Goal: Task Accomplishment & Management: Manage account settings

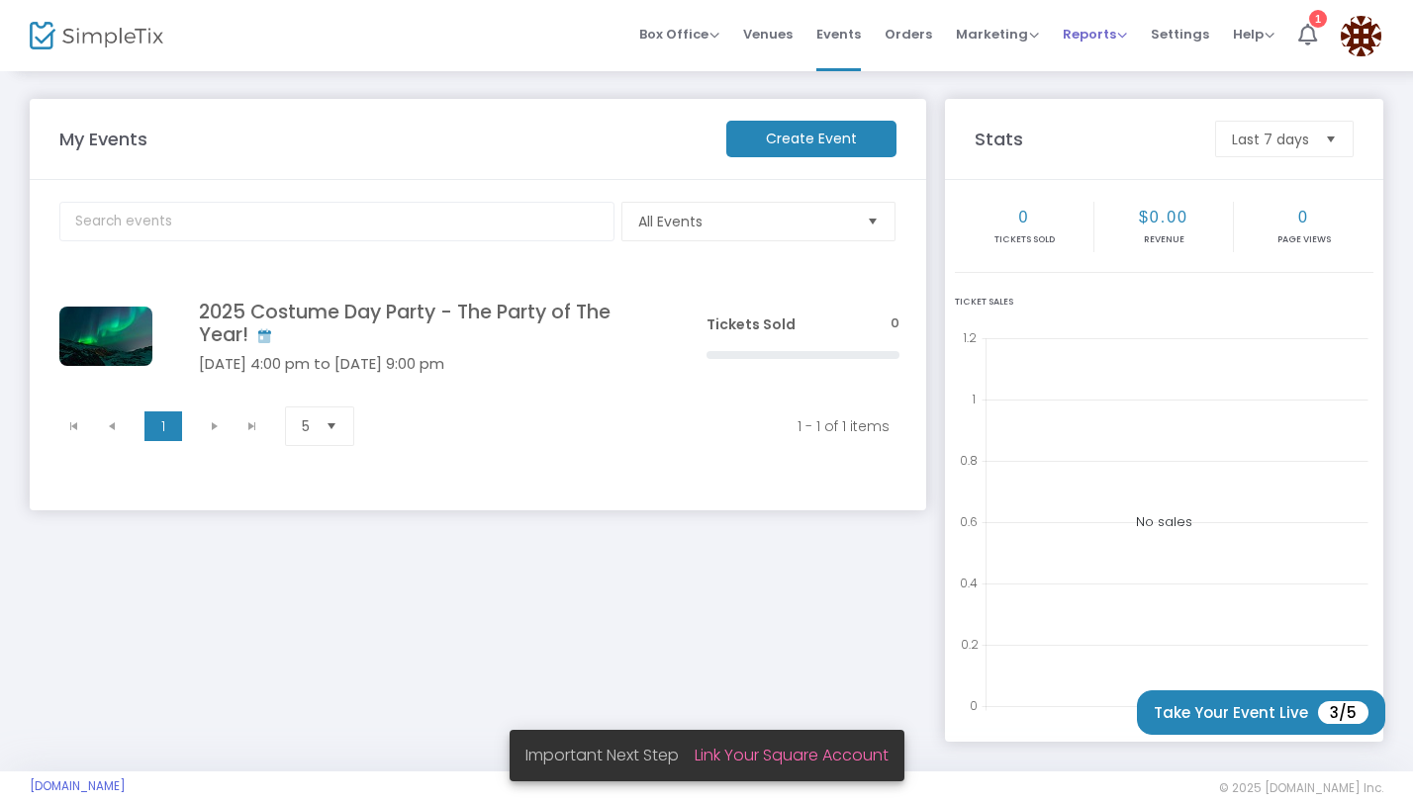
click at [1116, 38] on span "Reports" at bounding box center [1094, 34] width 64 height 19
click at [987, 47] on span "Marketing Promo Codes Quantity Discounts Affiliate" at bounding box center [997, 34] width 83 height 50
click at [1302, 33] on icon at bounding box center [1307, 35] width 19 height 22
click at [717, 28] on span "Box Office" at bounding box center [679, 34] width 80 height 19
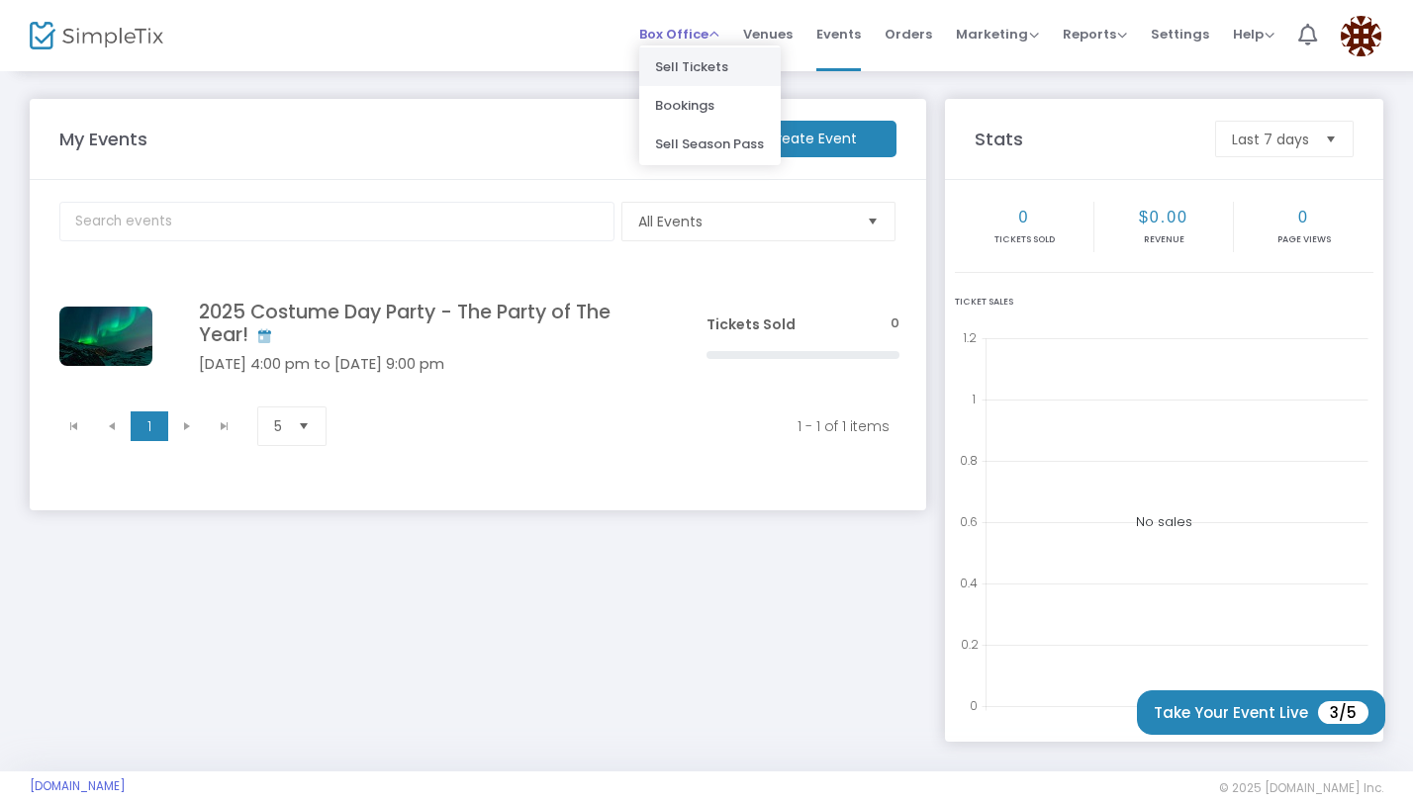
click at [707, 73] on li "Sell Tickets" at bounding box center [709, 66] width 141 height 39
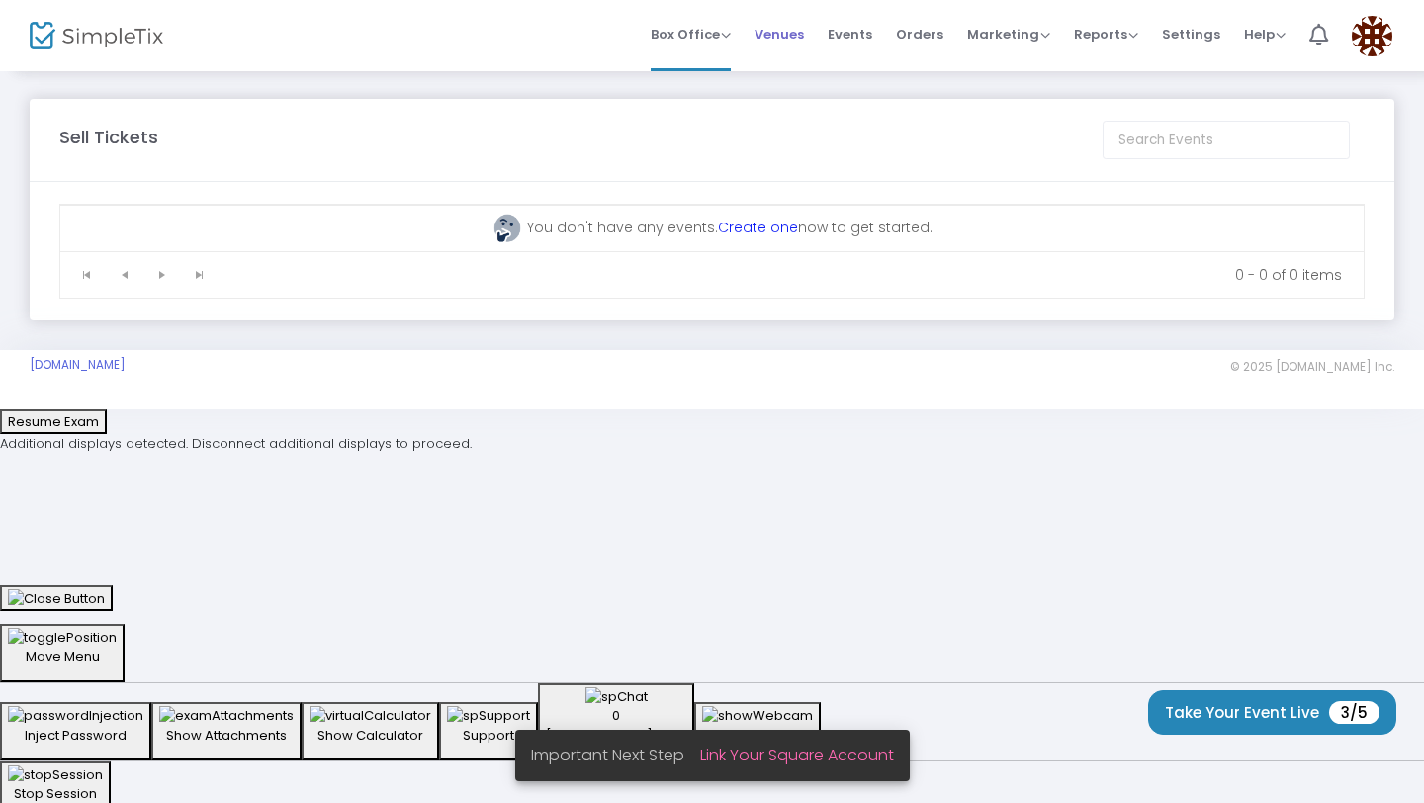
click at [795, 37] on span "Venues" at bounding box center [779, 34] width 49 height 50
click at [854, 35] on span "Events" at bounding box center [850, 34] width 45 height 50
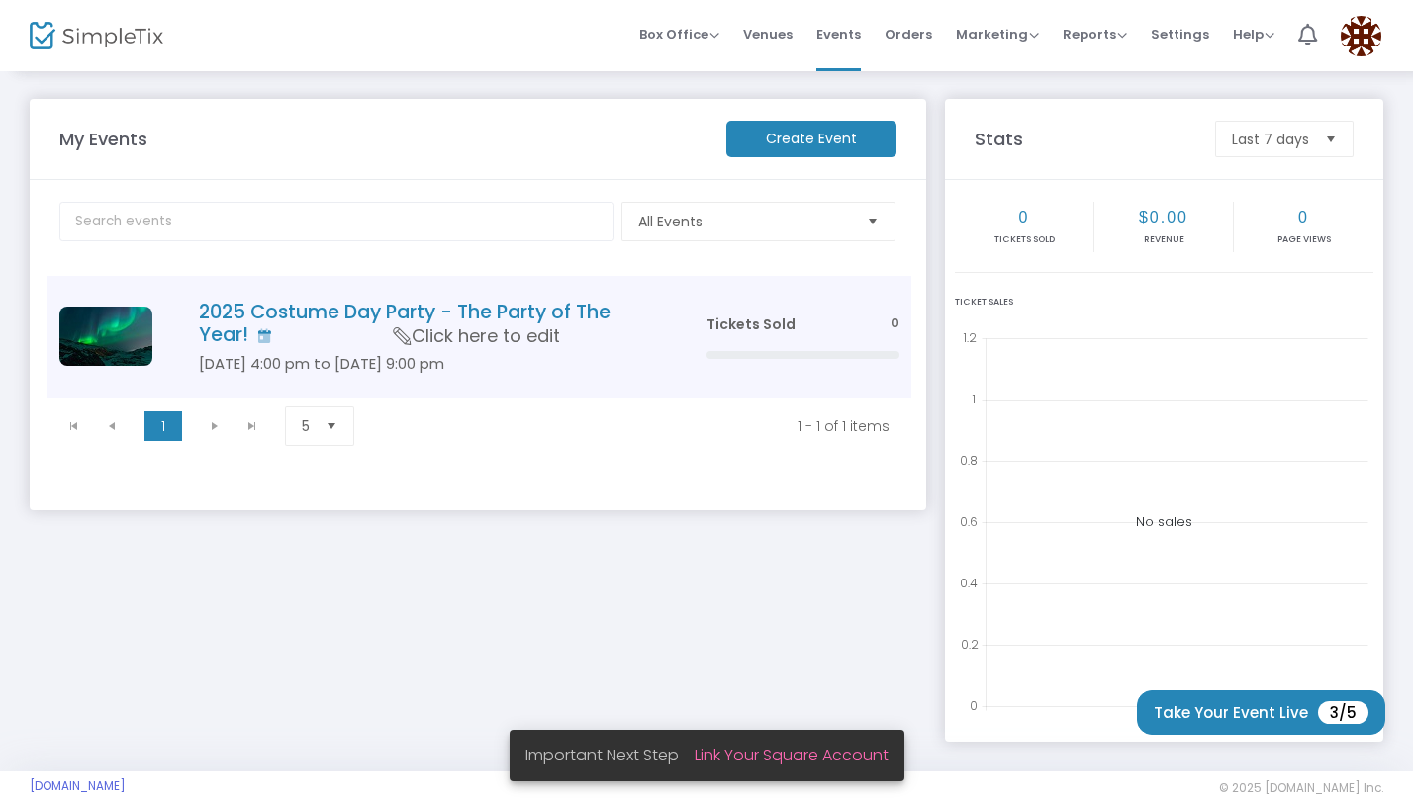
click at [352, 313] on h4 "2025 Costume Day Party - The Party of The Year!" at bounding box center [423, 324] width 448 height 46
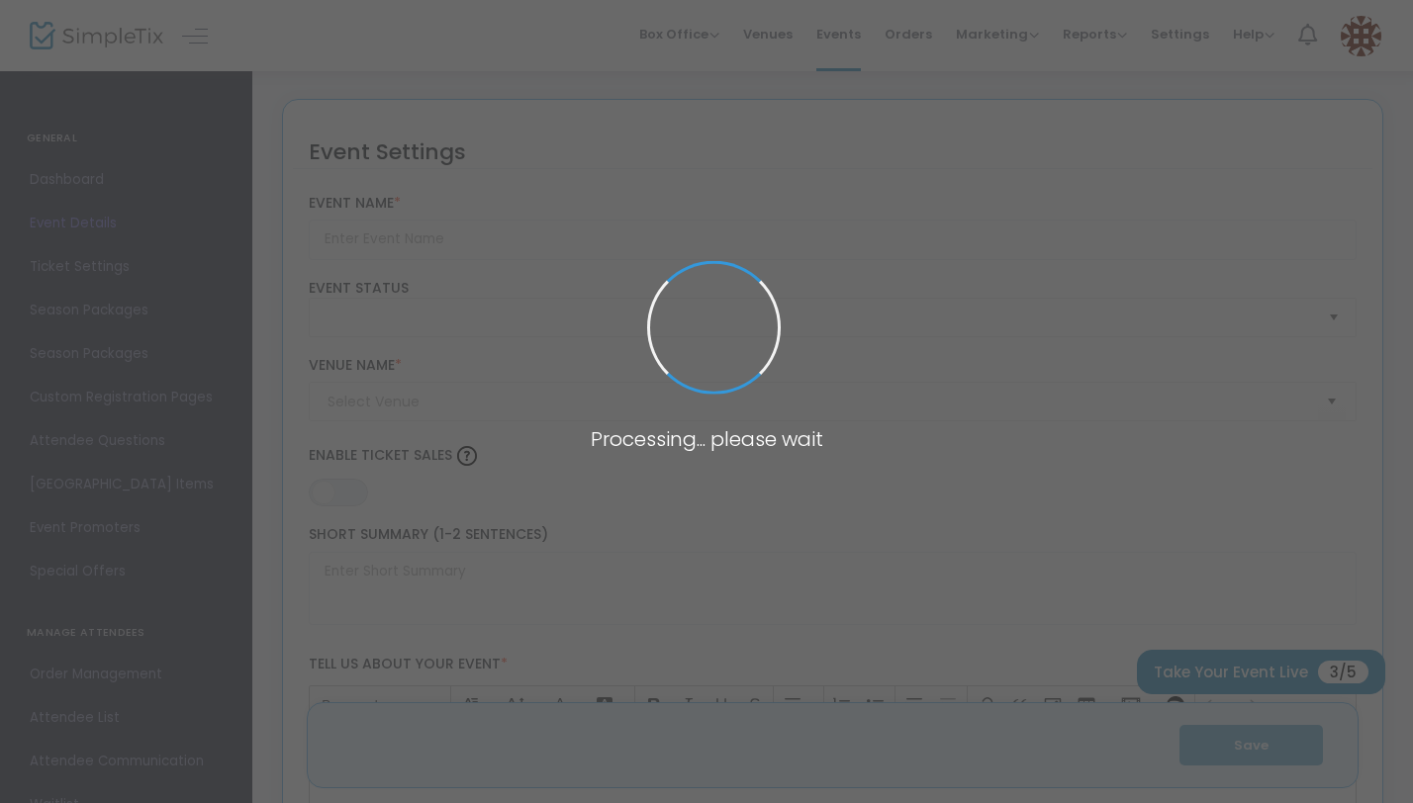
type input "2025 Costume Day Party - The Party of The Year!"
type textarea "Costume Party"
type input "Buy Tickets"
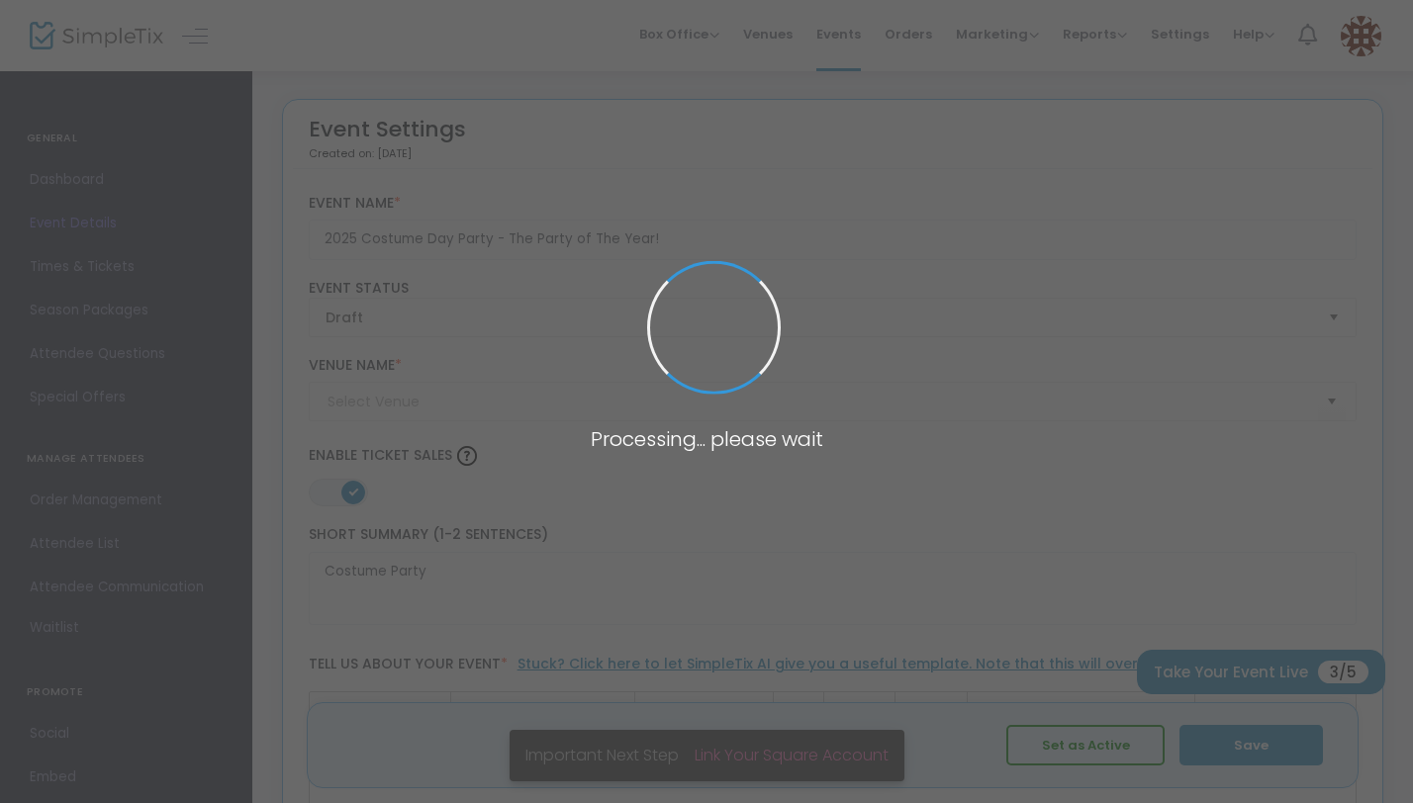
type input "The Eagles Nest"
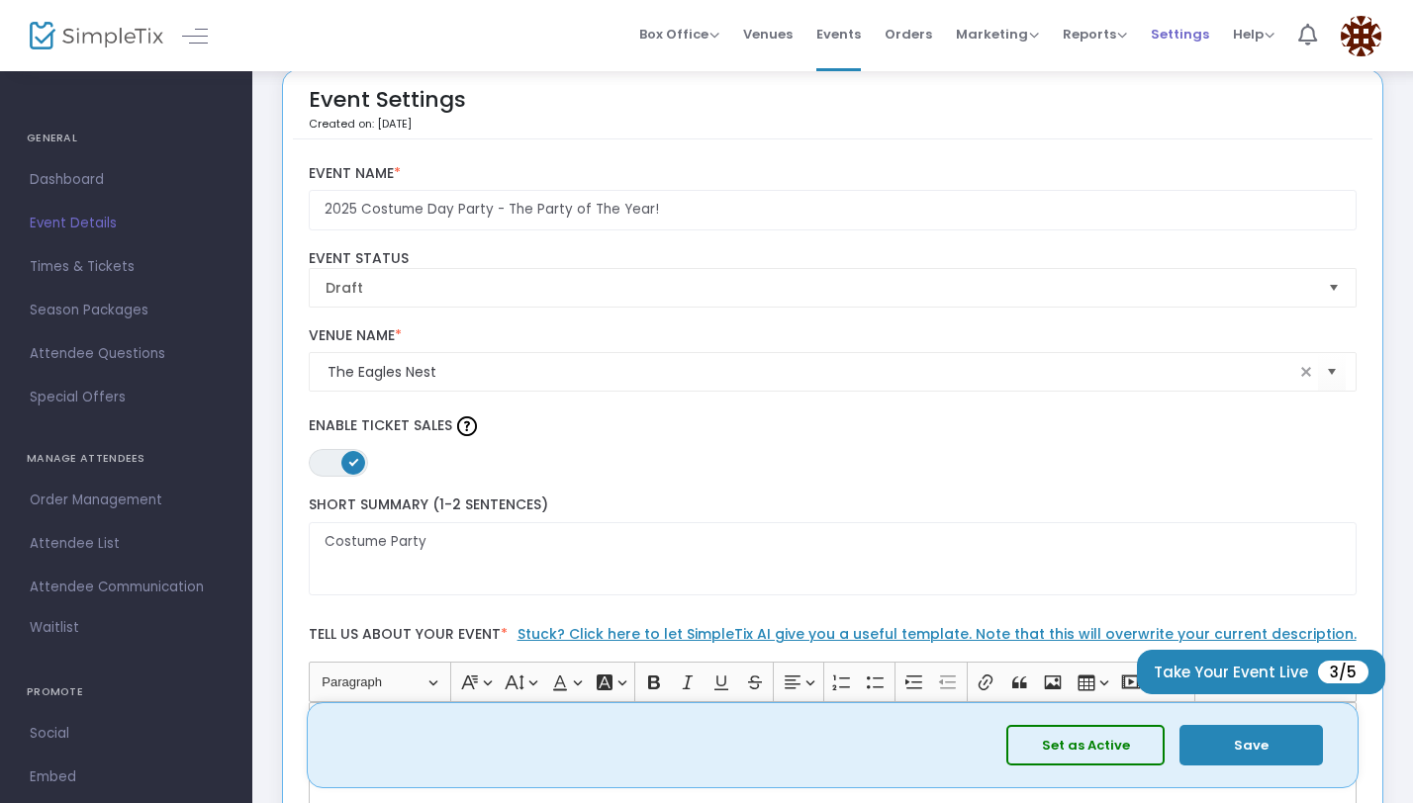
click at [1188, 41] on span "Settings" at bounding box center [1179, 34] width 58 height 50
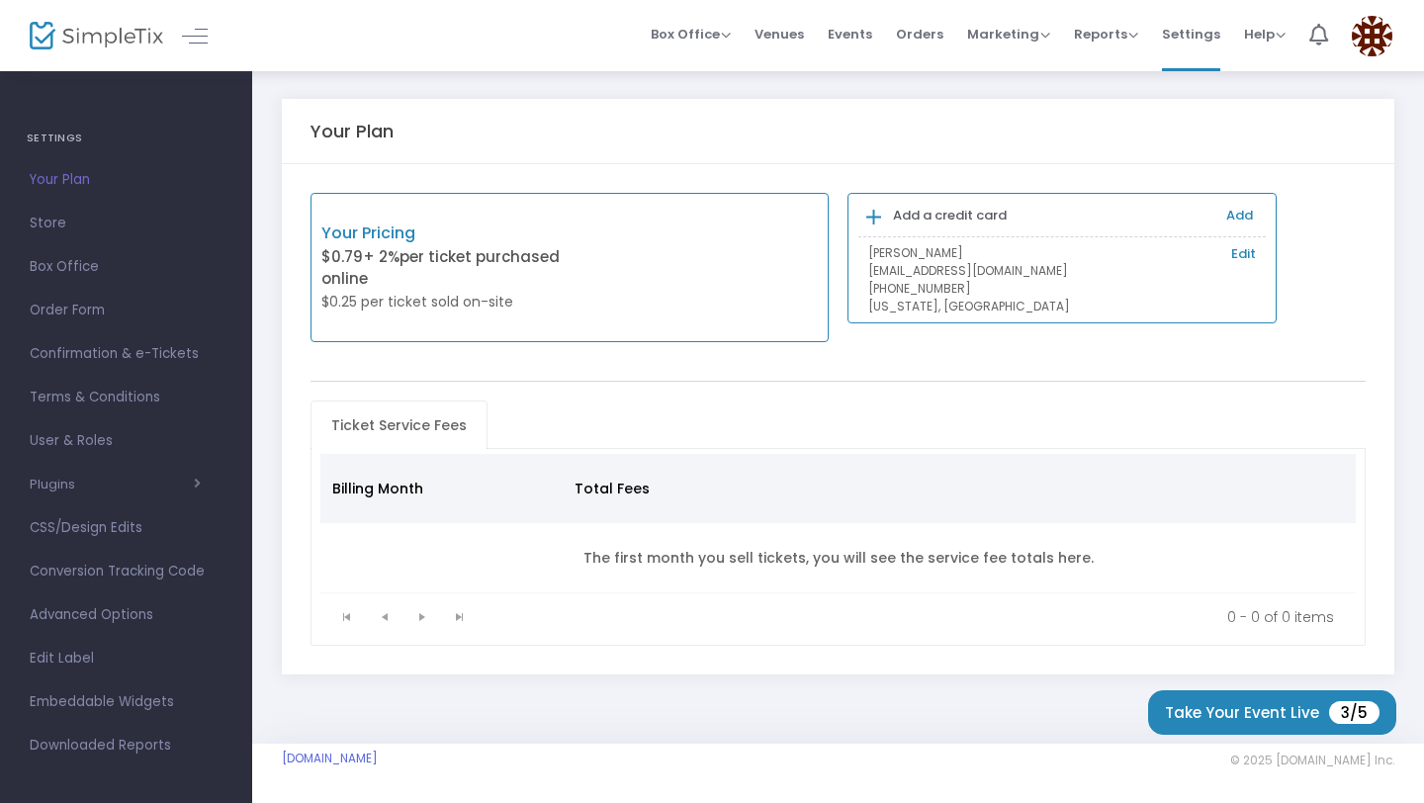
click at [1244, 253] on link "Edit" at bounding box center [1244, 254] width 25 height 20
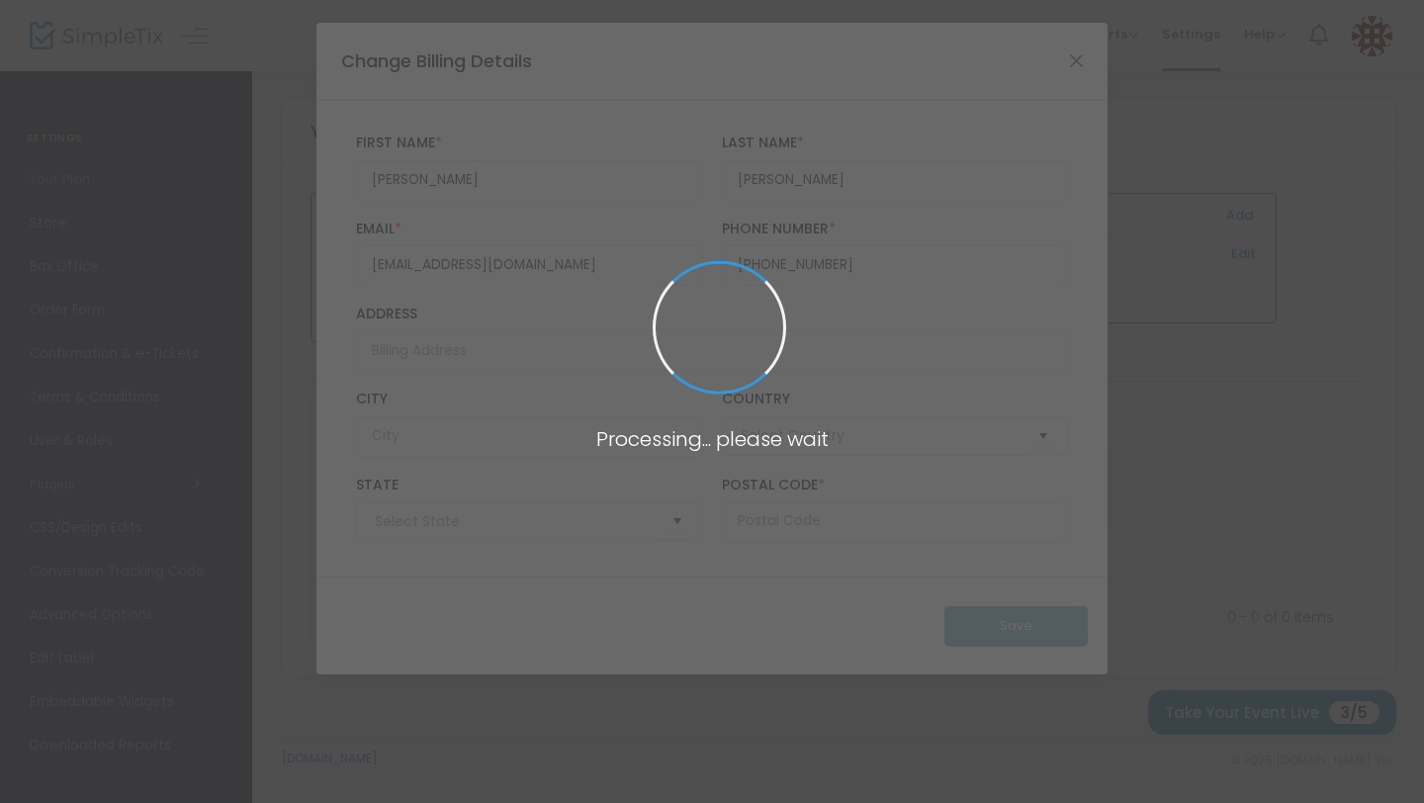
type input "United States"
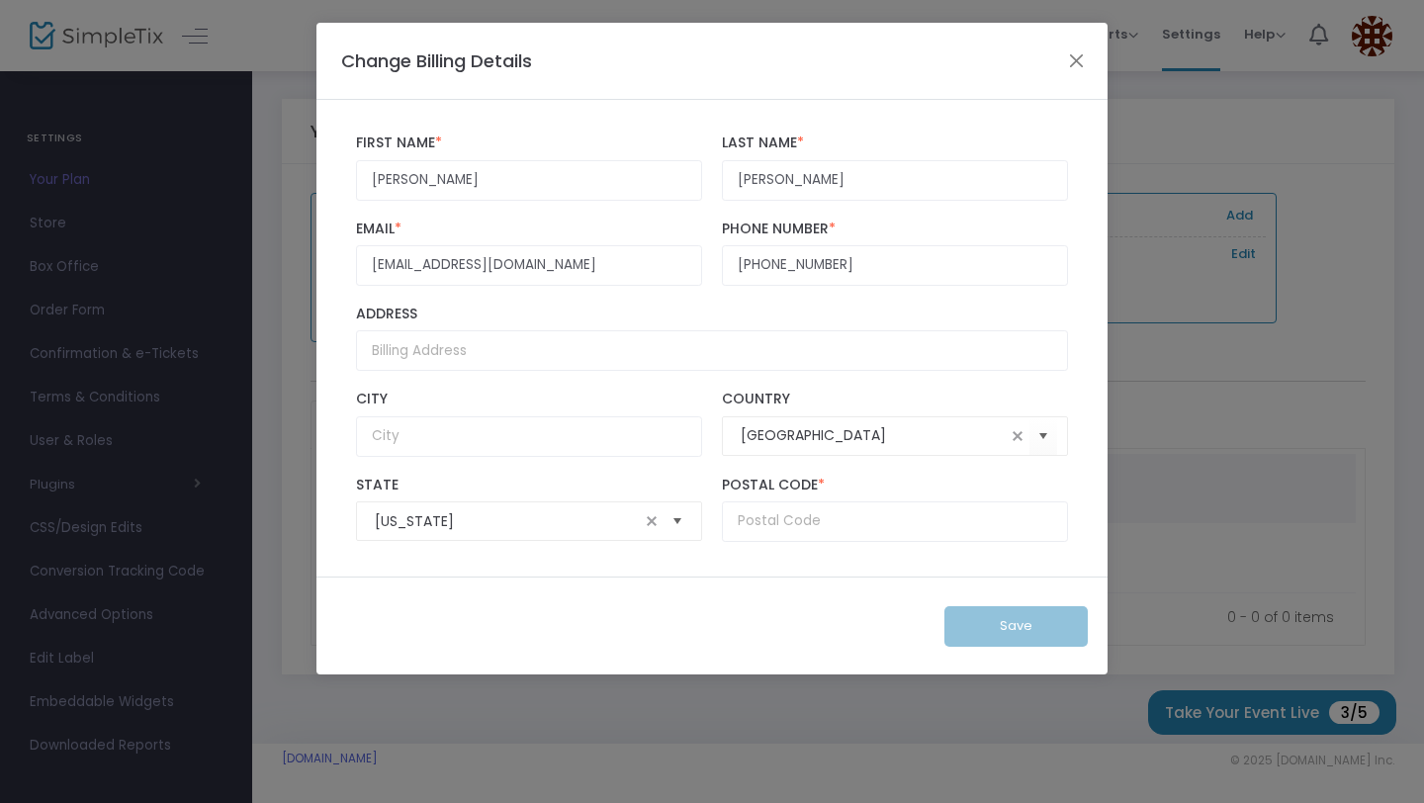
click at [675, 526] on span "Select" at bounding box center [678, 521] width 33 height 33
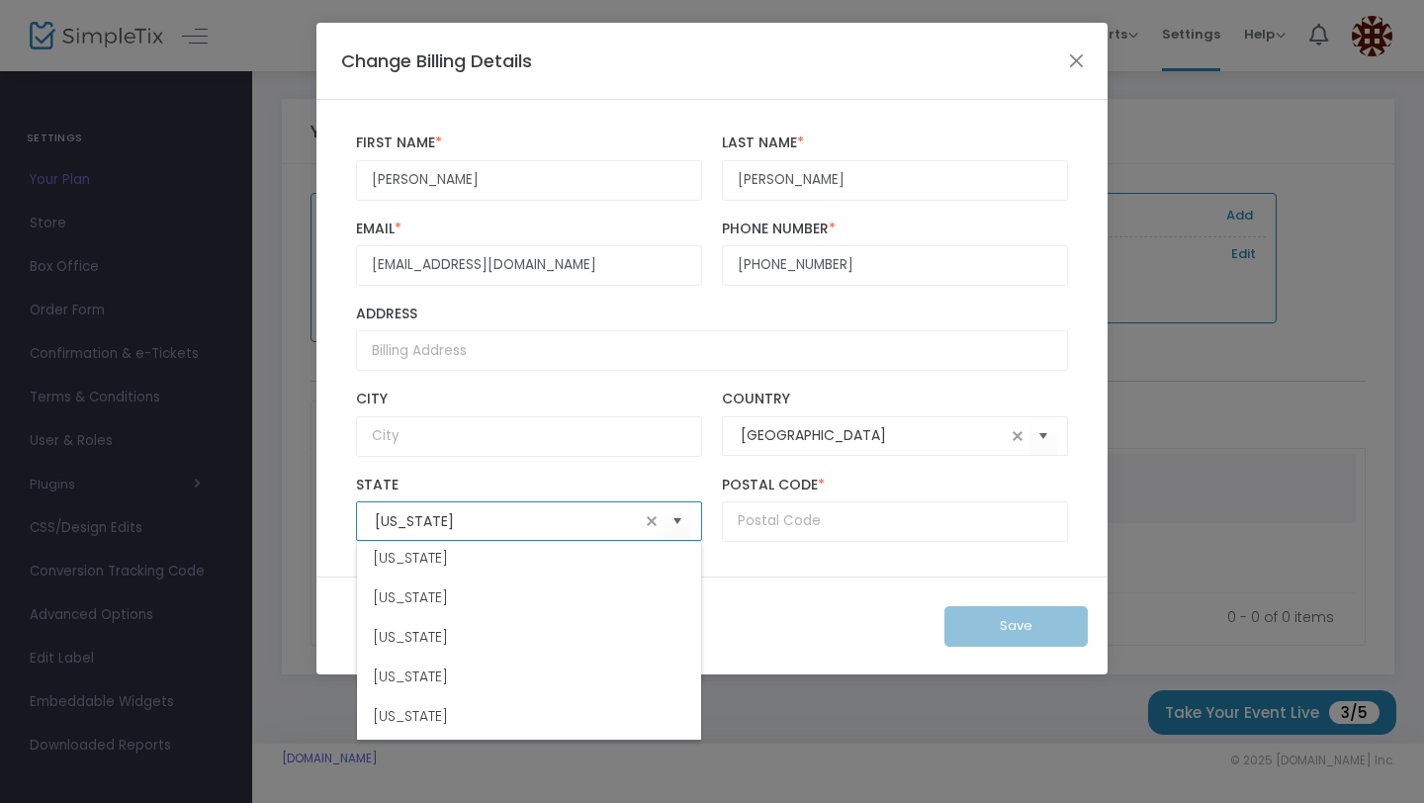
scroll to position [336, 0]
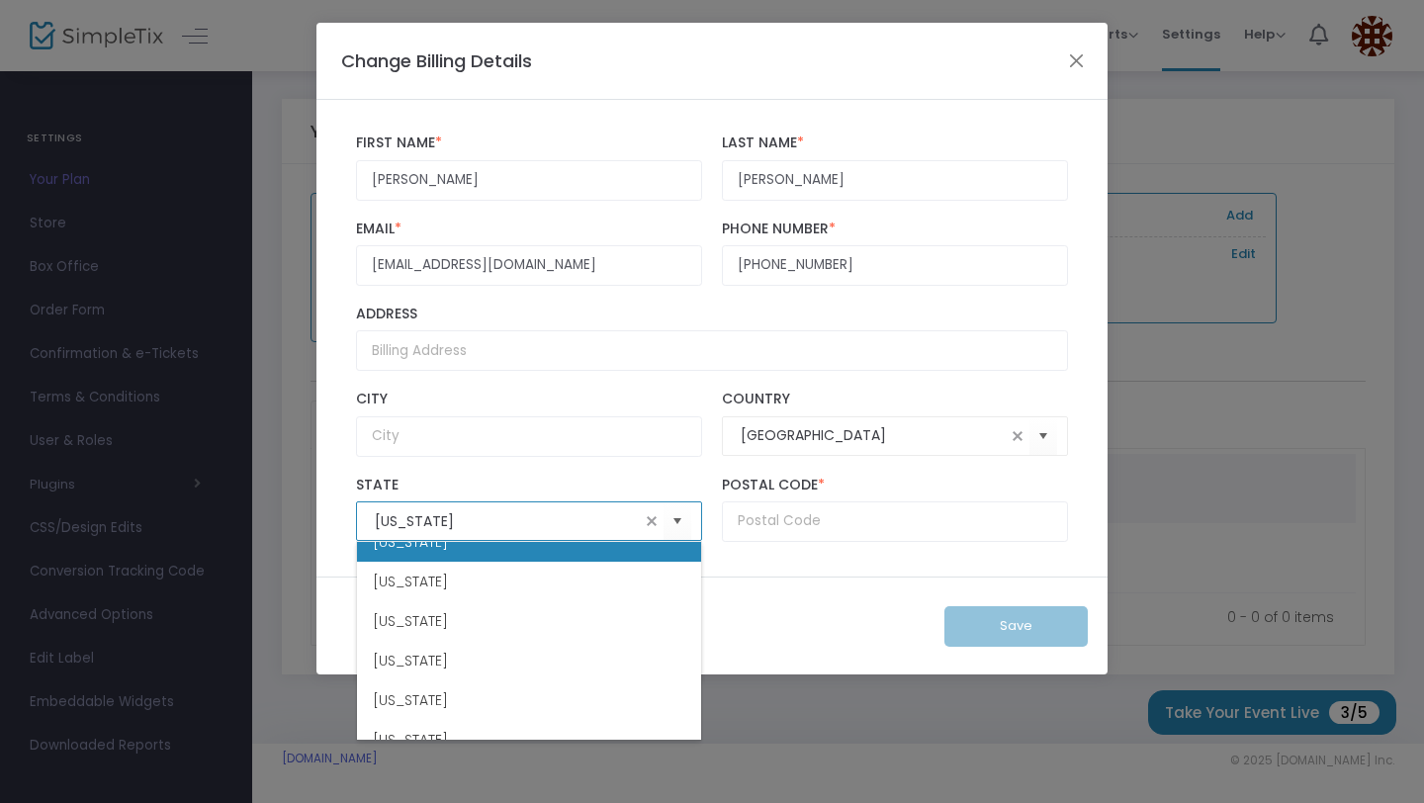
click at [473, 561] on li "District of Columbia" at bounding box center [529, 542] width 344 height 40
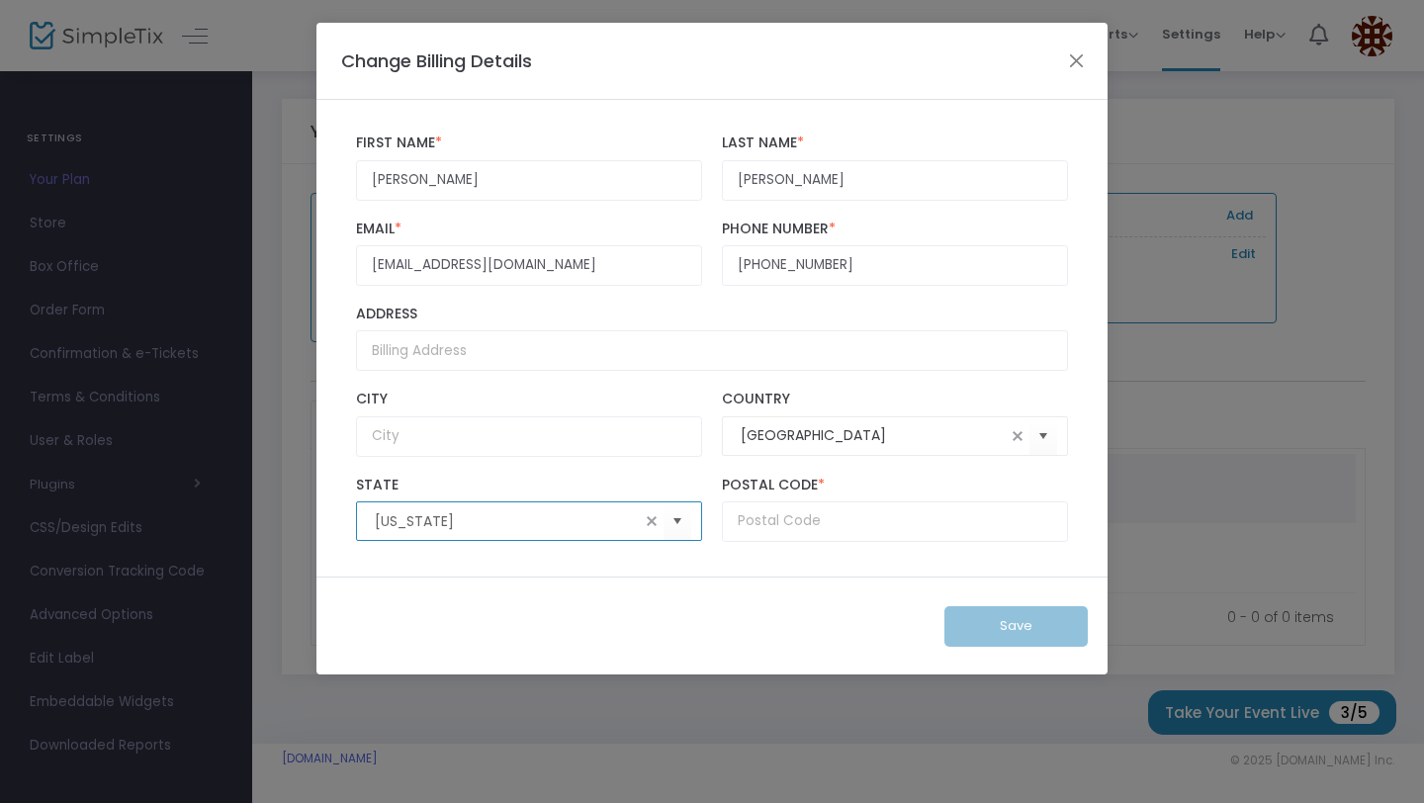
click at [481, 523] on input "District of Columbia" at bounding box center [507, 521] width 265 height 21
click at [689, 530] on span "Select" at bounding box center [678, 521] width 33 height 33
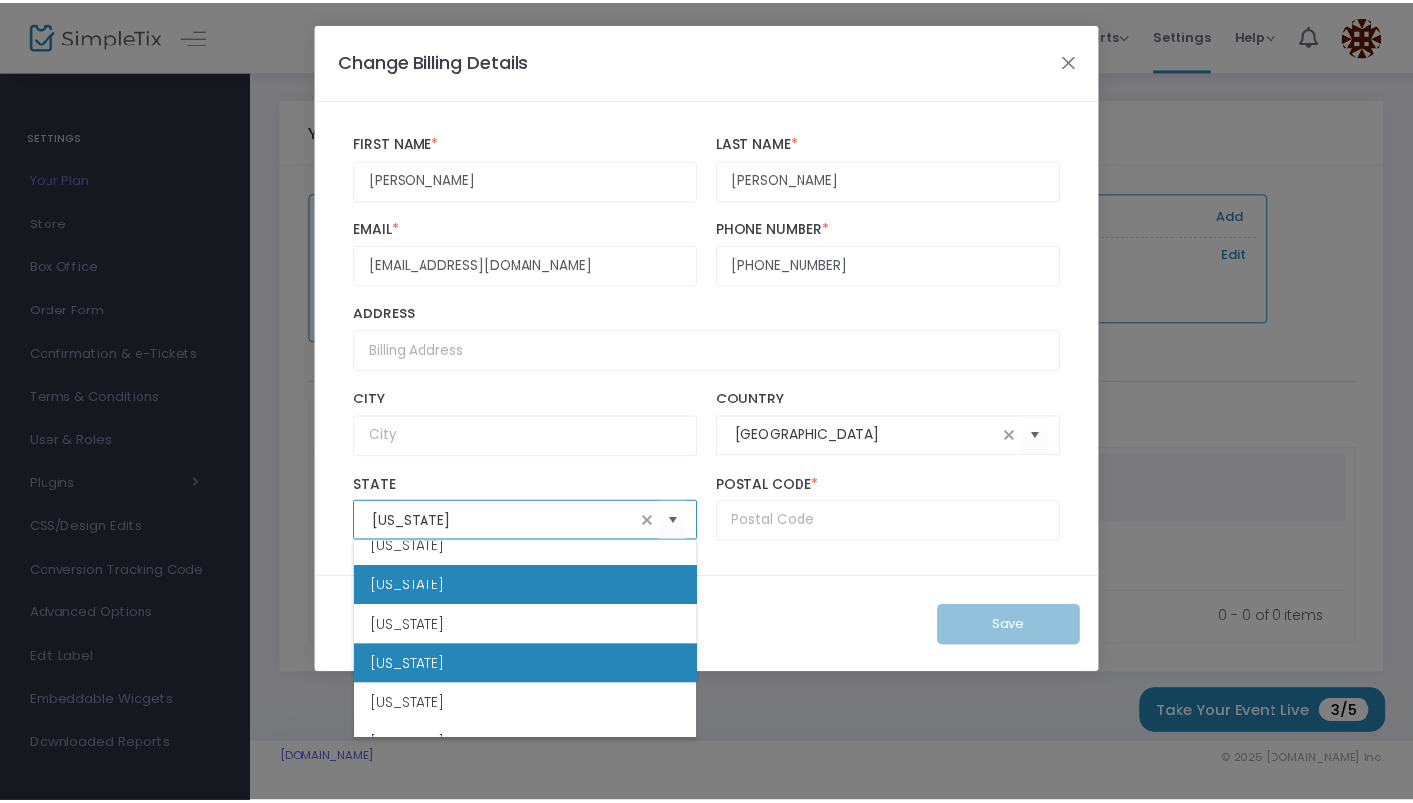
scroll to position [214, 0]
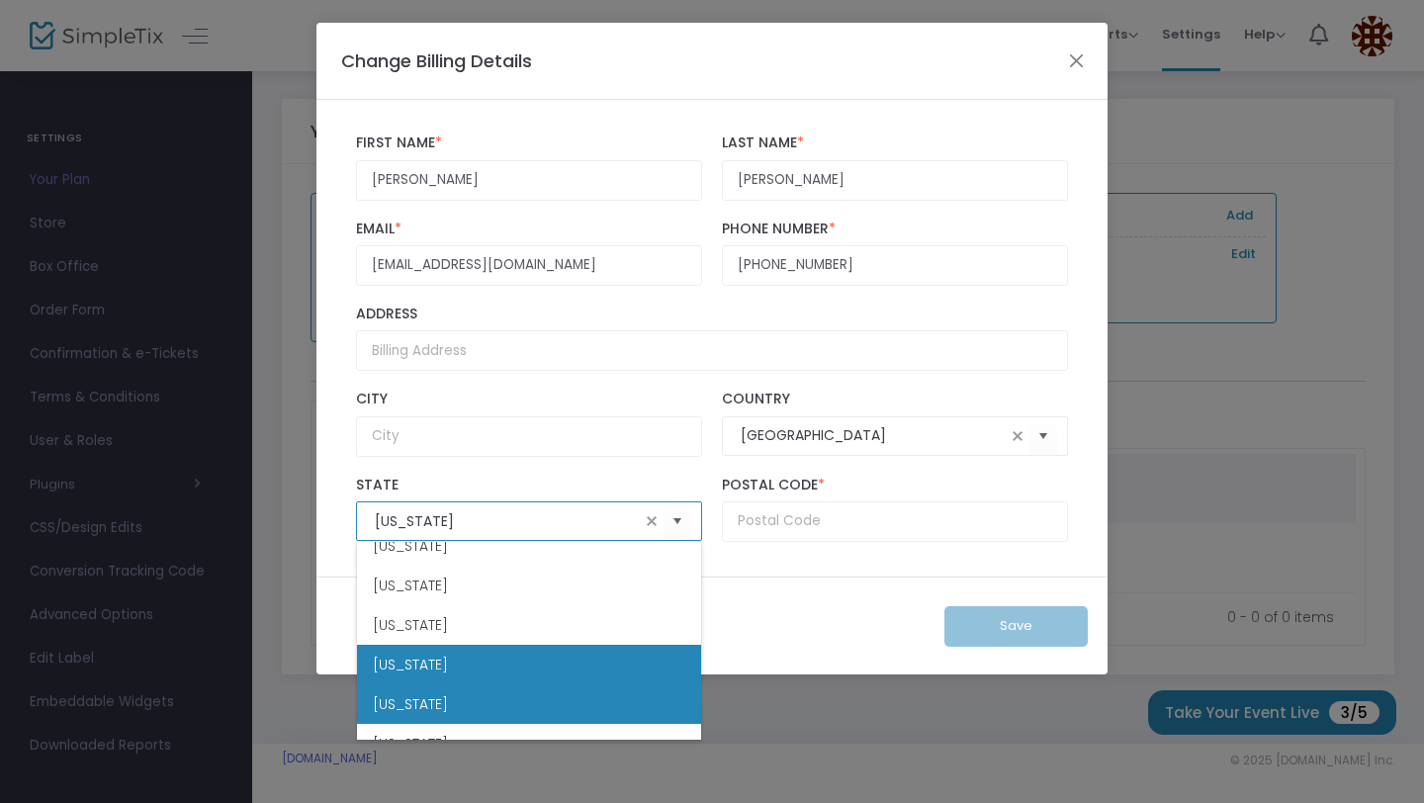
click at [438, 695] on li "Florida" at bounding box center [529, 705] width 344 height 40
type input "Florida"
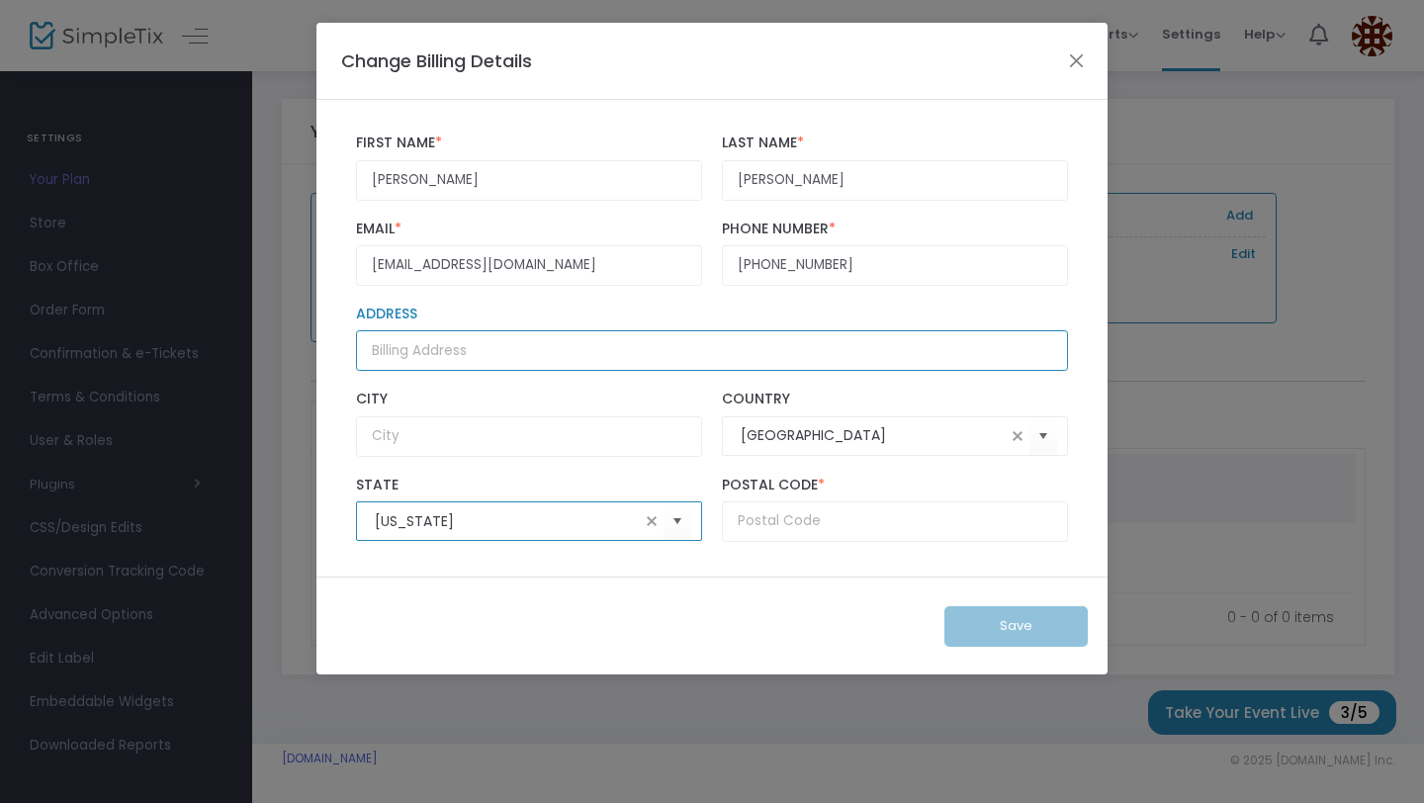
click at [498, 358] on input "Address" at bounding box center [712, 350] width 712 height 41
type input "5939 Charles D Evers Drive"
type input "Jacksonville"
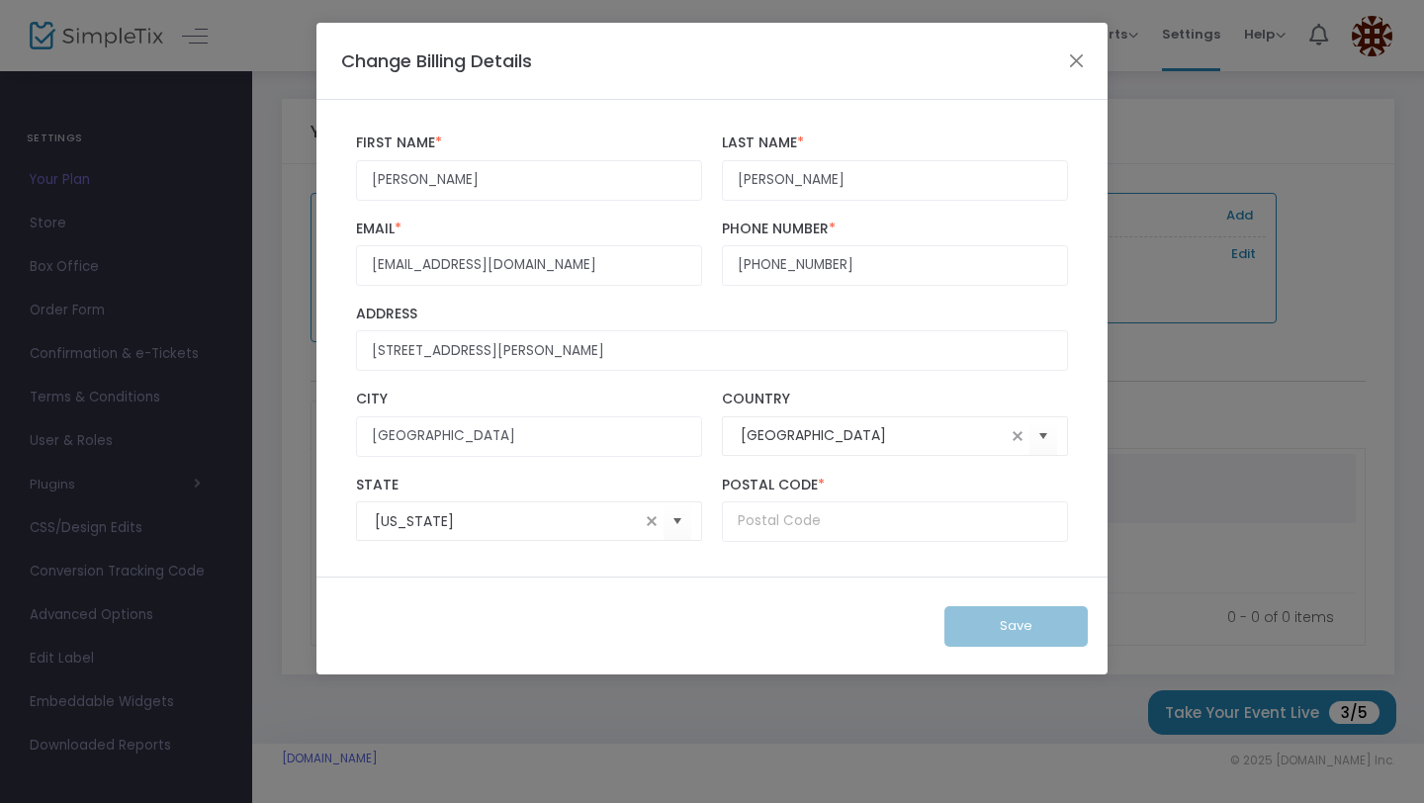
type input "32219"
click at [975, 610] on button "Save" at bounding box center [1016, 626] width 143 height 41
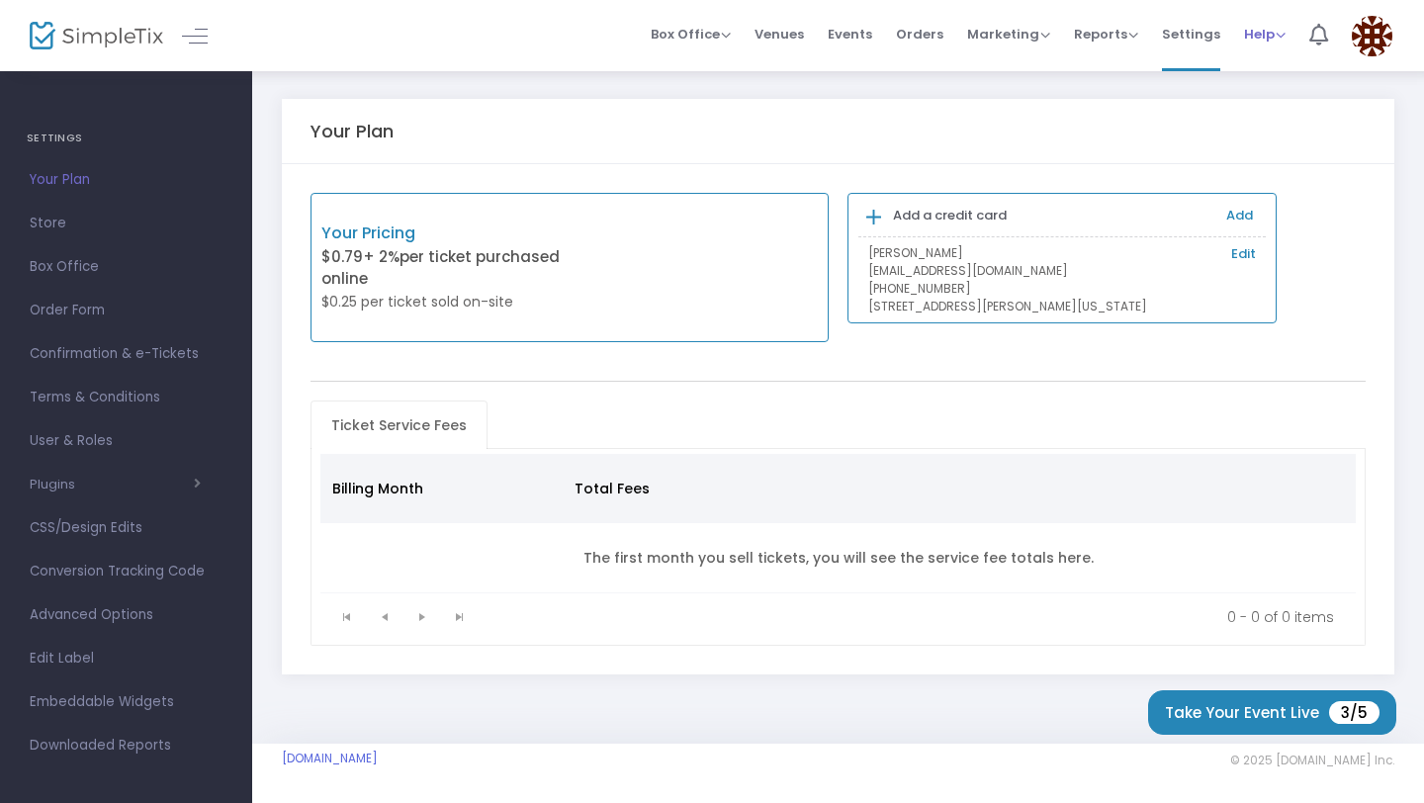
click at [1269, 31] on span "Help" at bounding box center [1265, 34] width 42 height 19
click at [1385, 33] on img at bounding box center [1372, 36] width 41 height 41
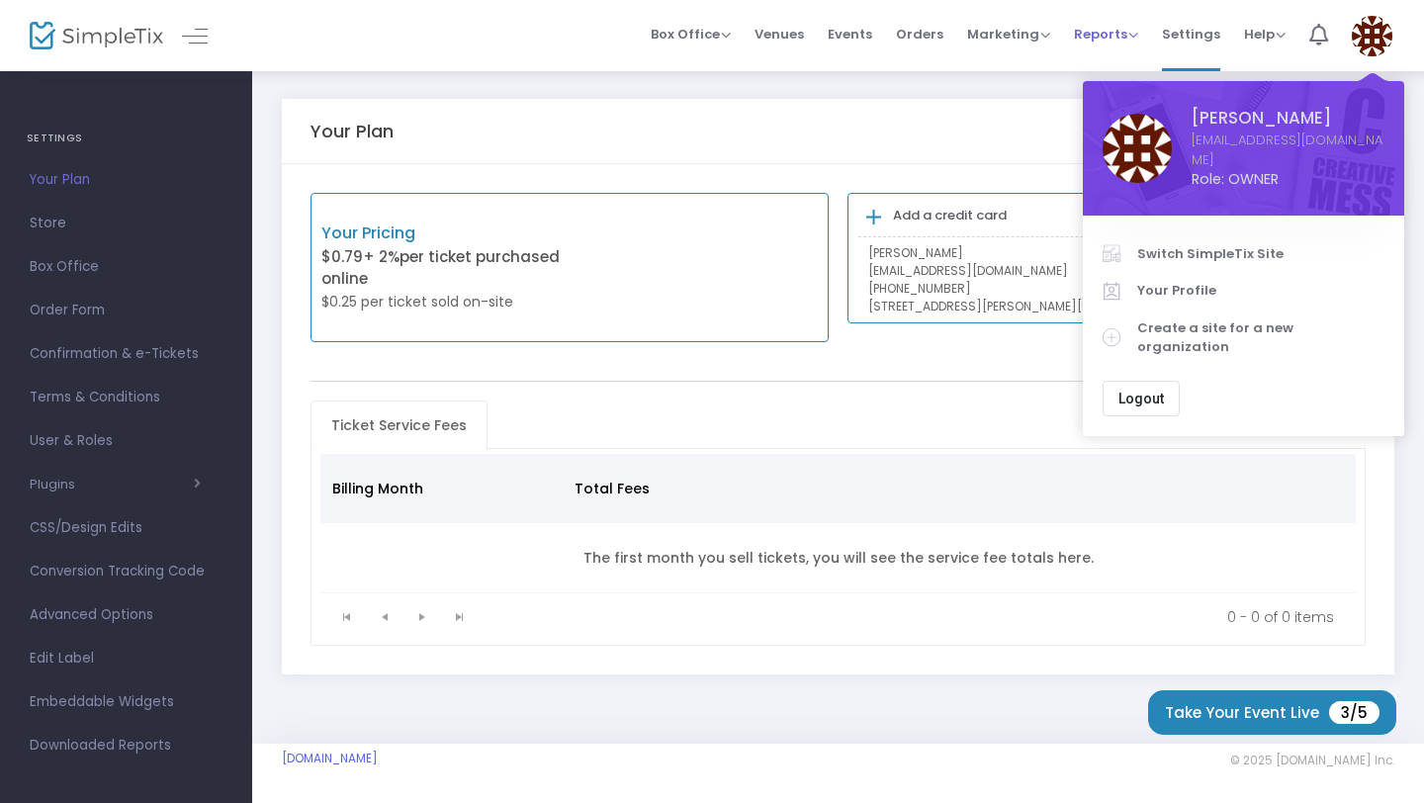
click at [1102, 34] on span "Reports" at bounding box center [1106, 34] width 64 height 19
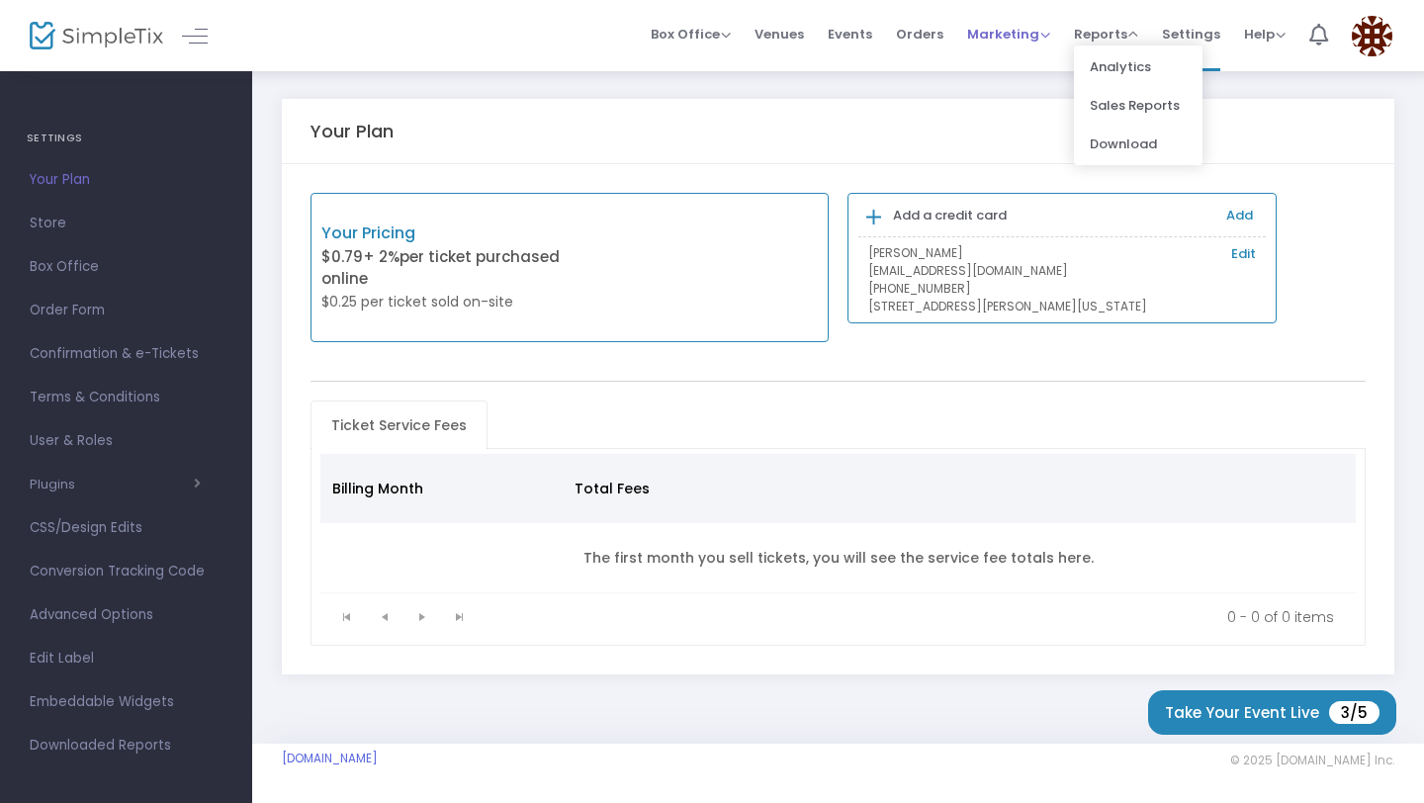
click at [1009, 28] on span "Marketing" at bounding box center [1008, 34] width 83 height 19
click at [934, 29] on span "Orders" at bounding box center [919, 34] width 47 height 50
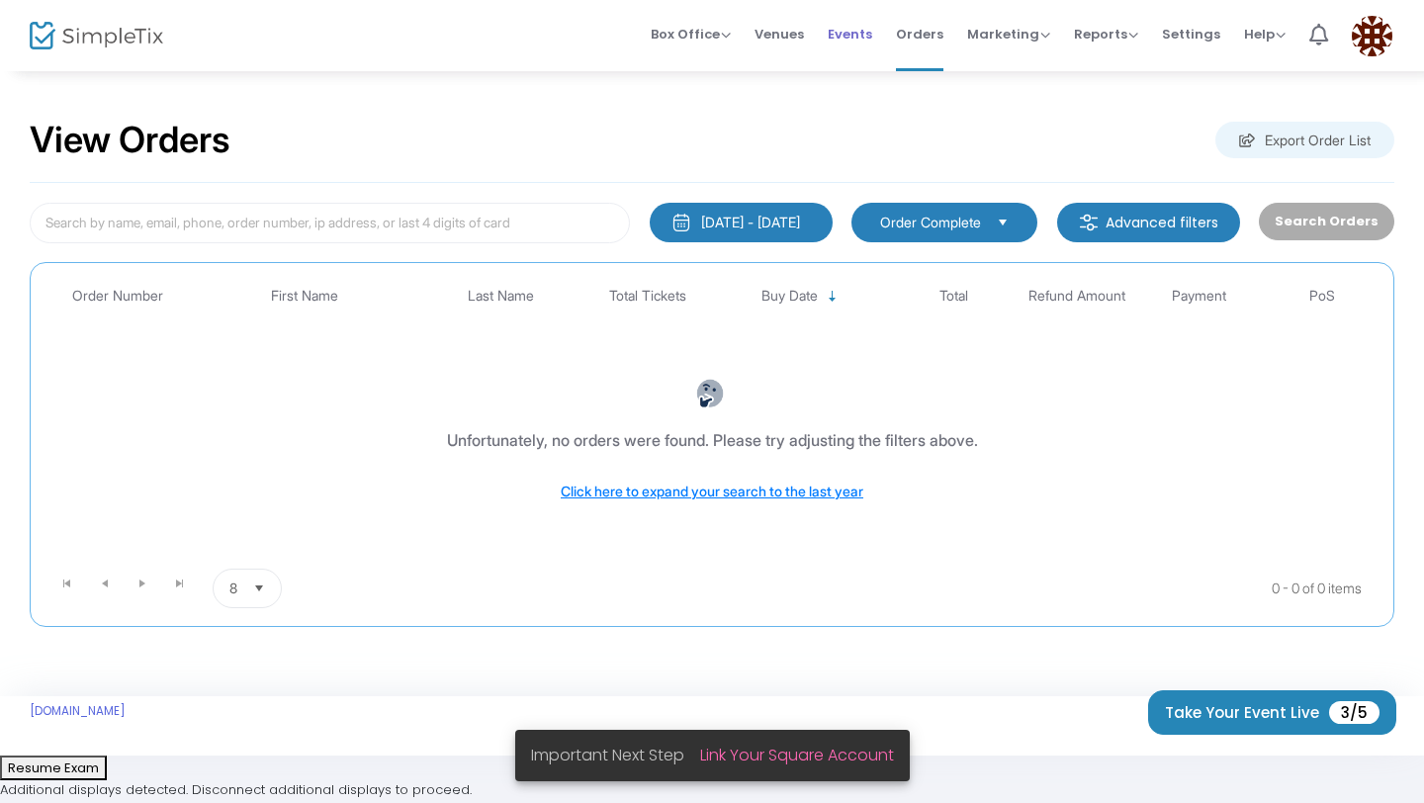
click at [858, 41] on span "Events" at bounding box center [850, 34] width 45 height 50
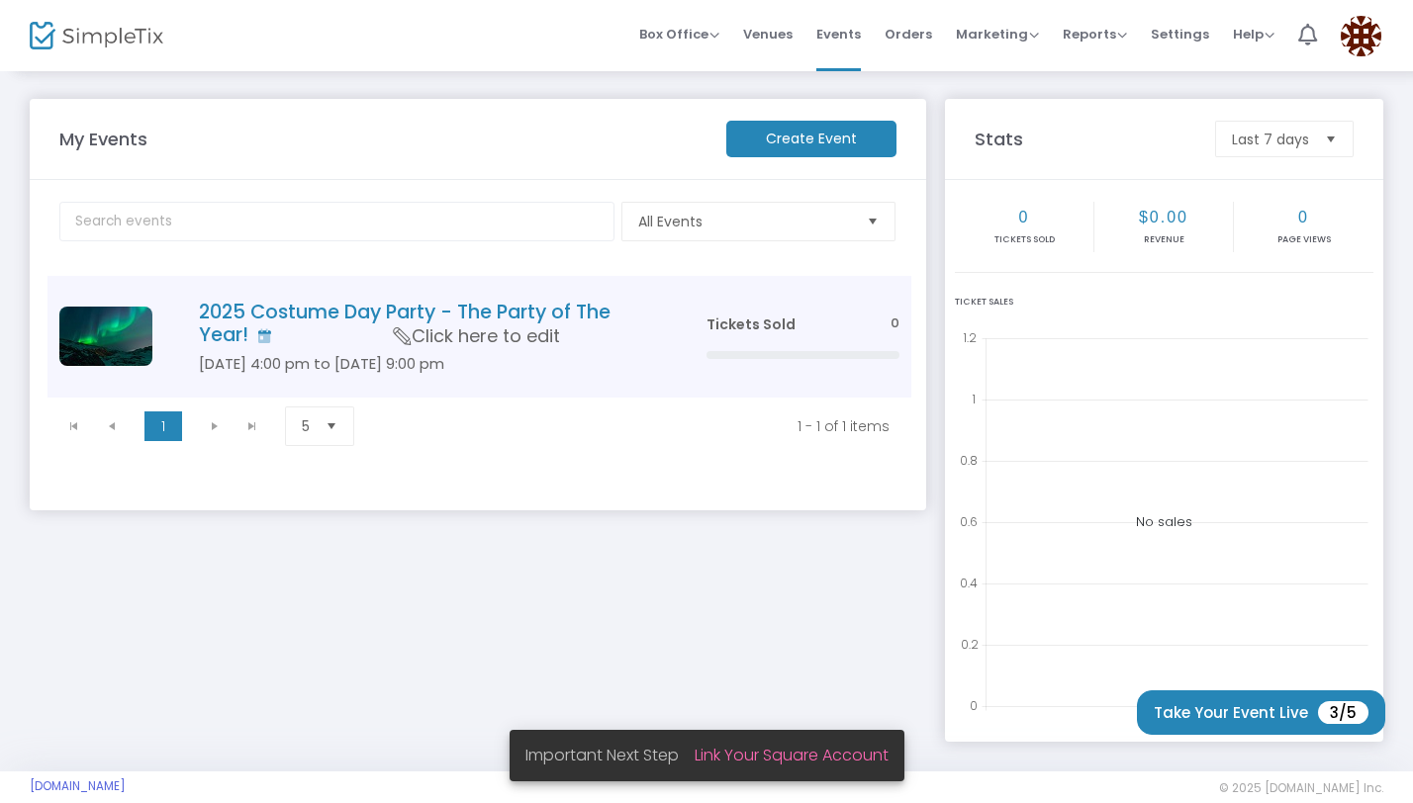
click at [479, 345] on span "Click here to edit" at bounding box center [477, 337] width 166 height 26
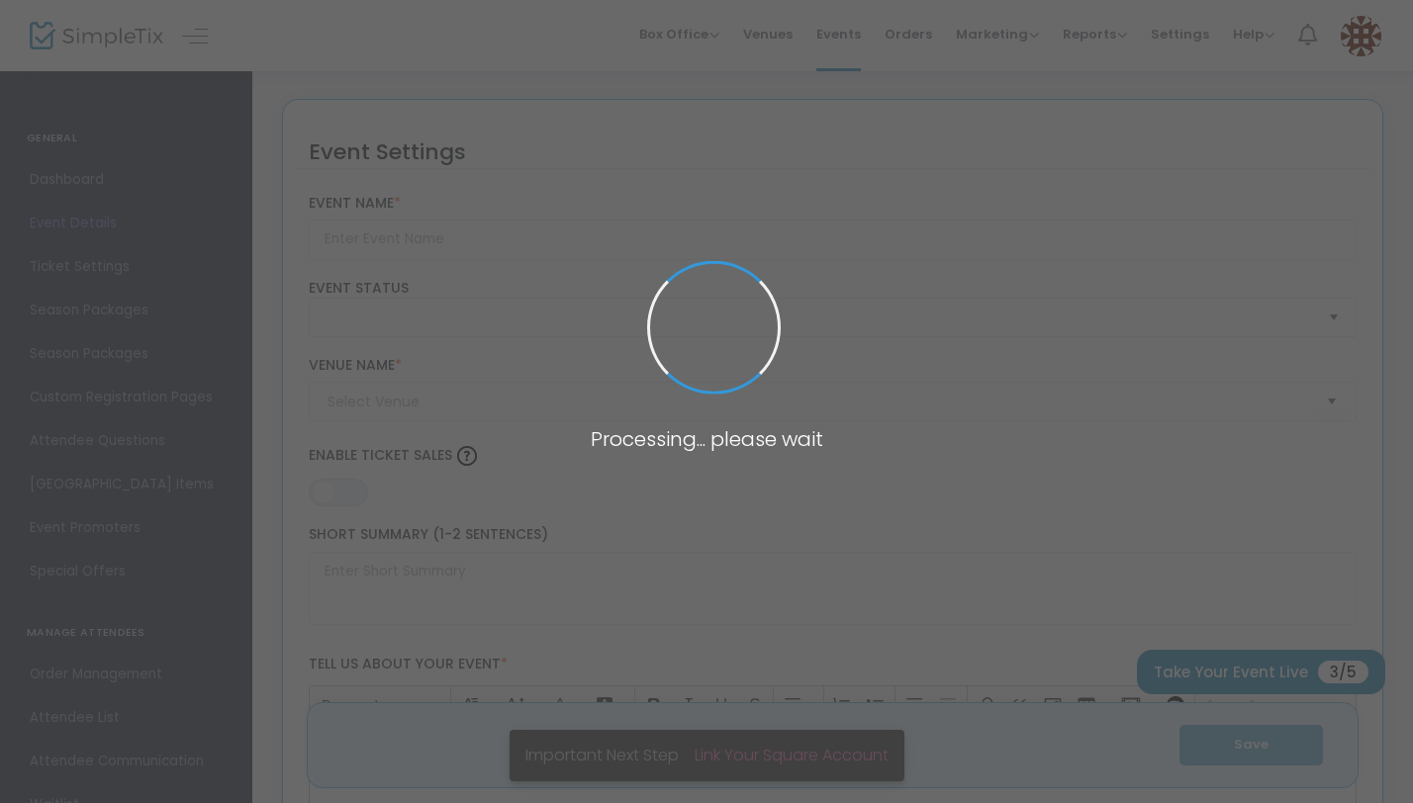
type input "2025 Costume Day Party - The Party of The Year!"
type textarea "Costume Party"
type input "Buy Tickets"
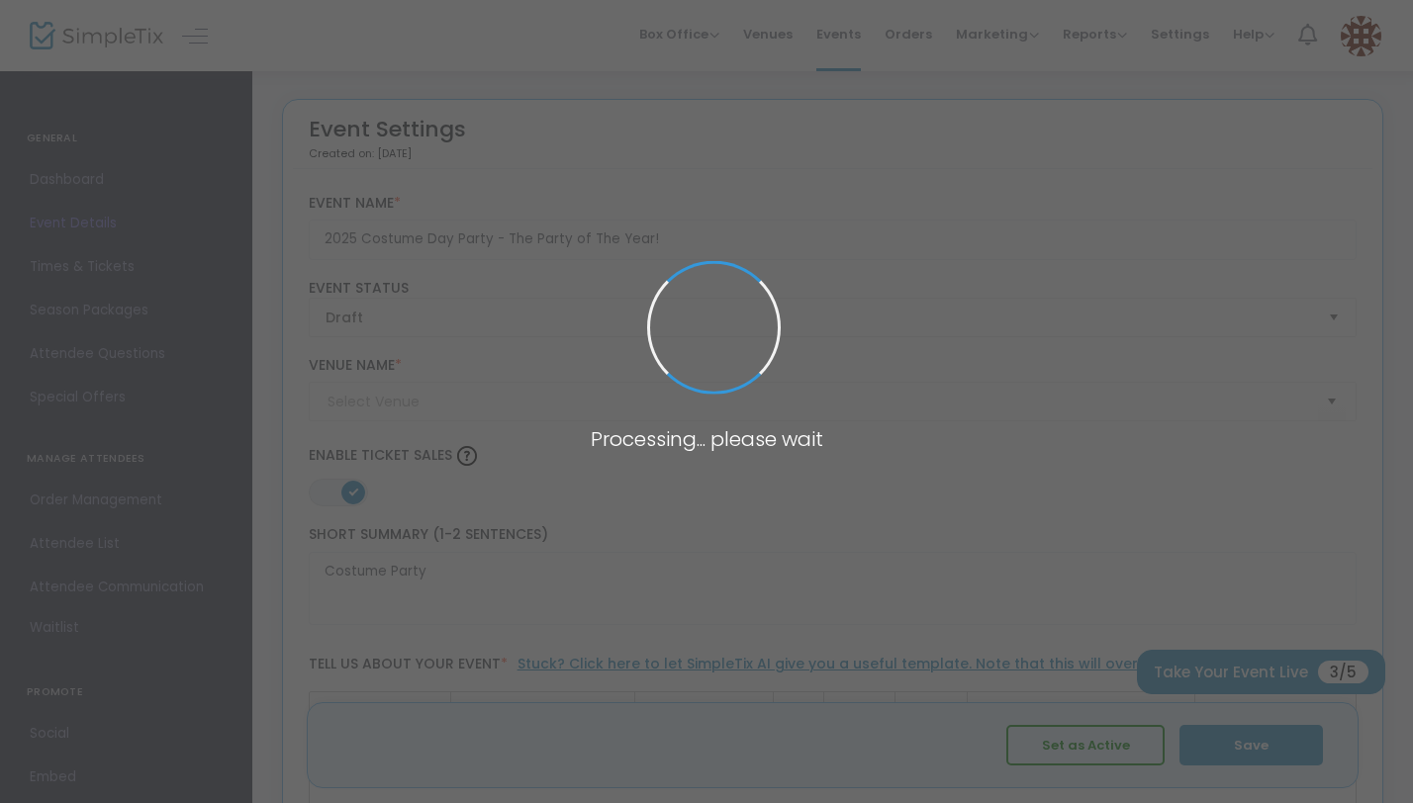
type input "The Eagles Nest"
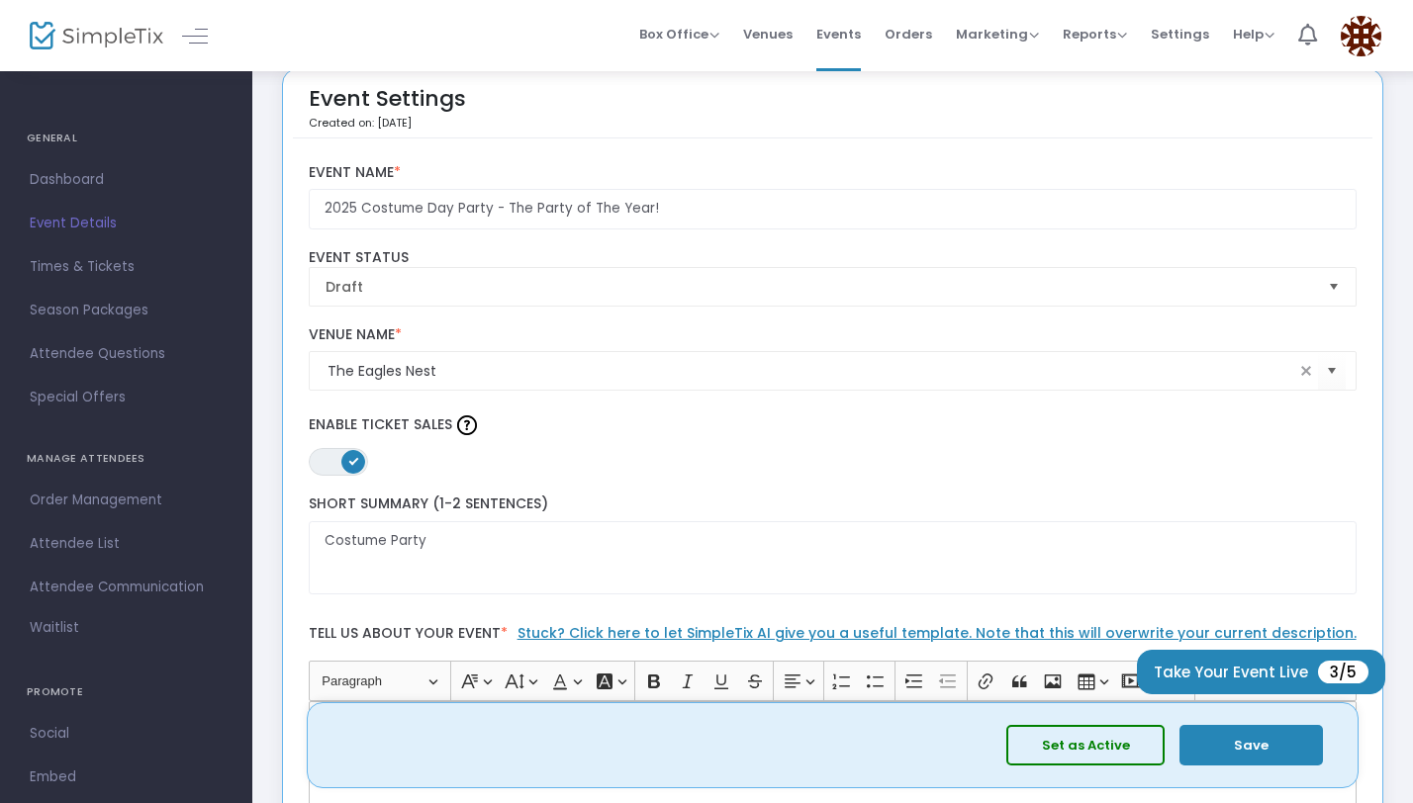
scroll to position [44, 0]
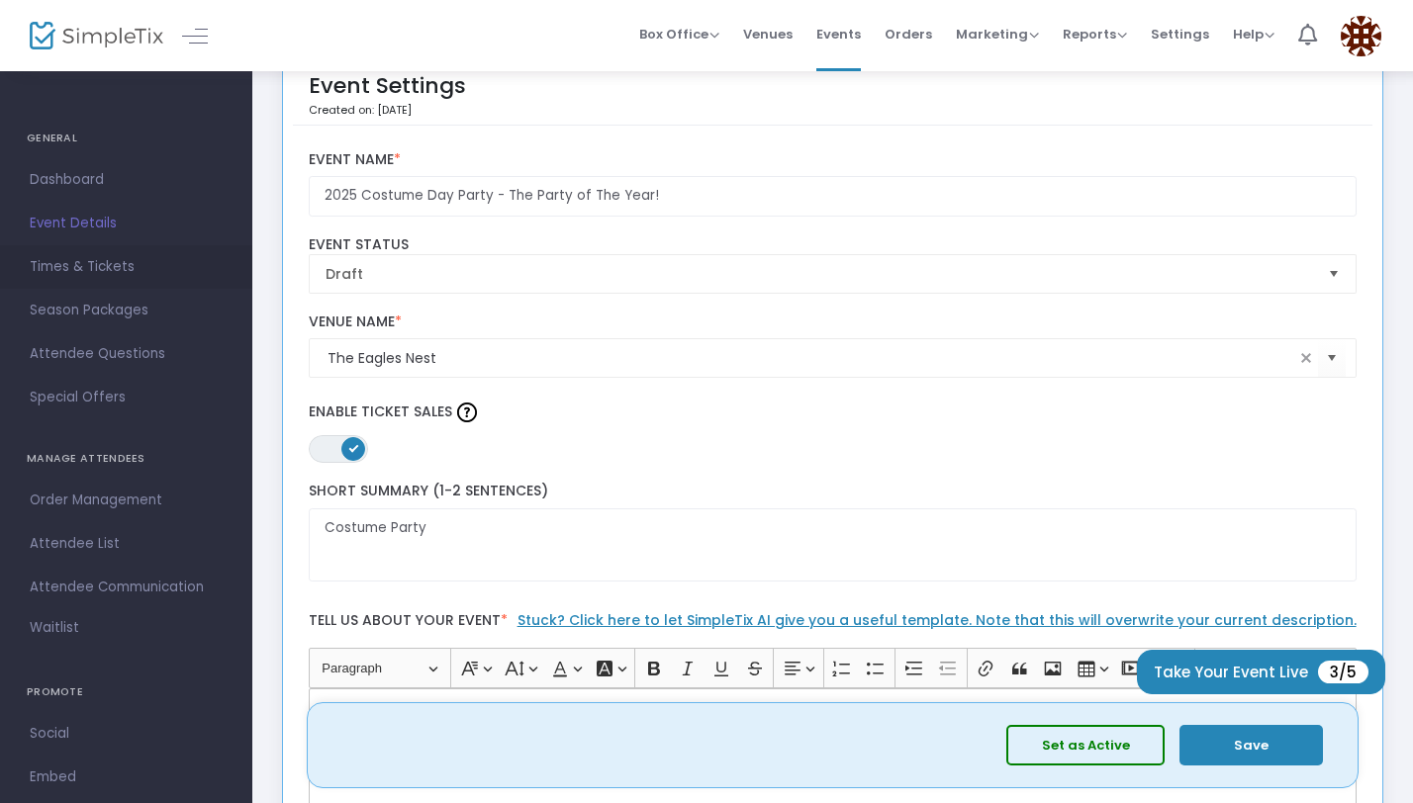
click at [107, 281] on link "Times & Tickets" at bounding box center [126, 267] width 252 height 44
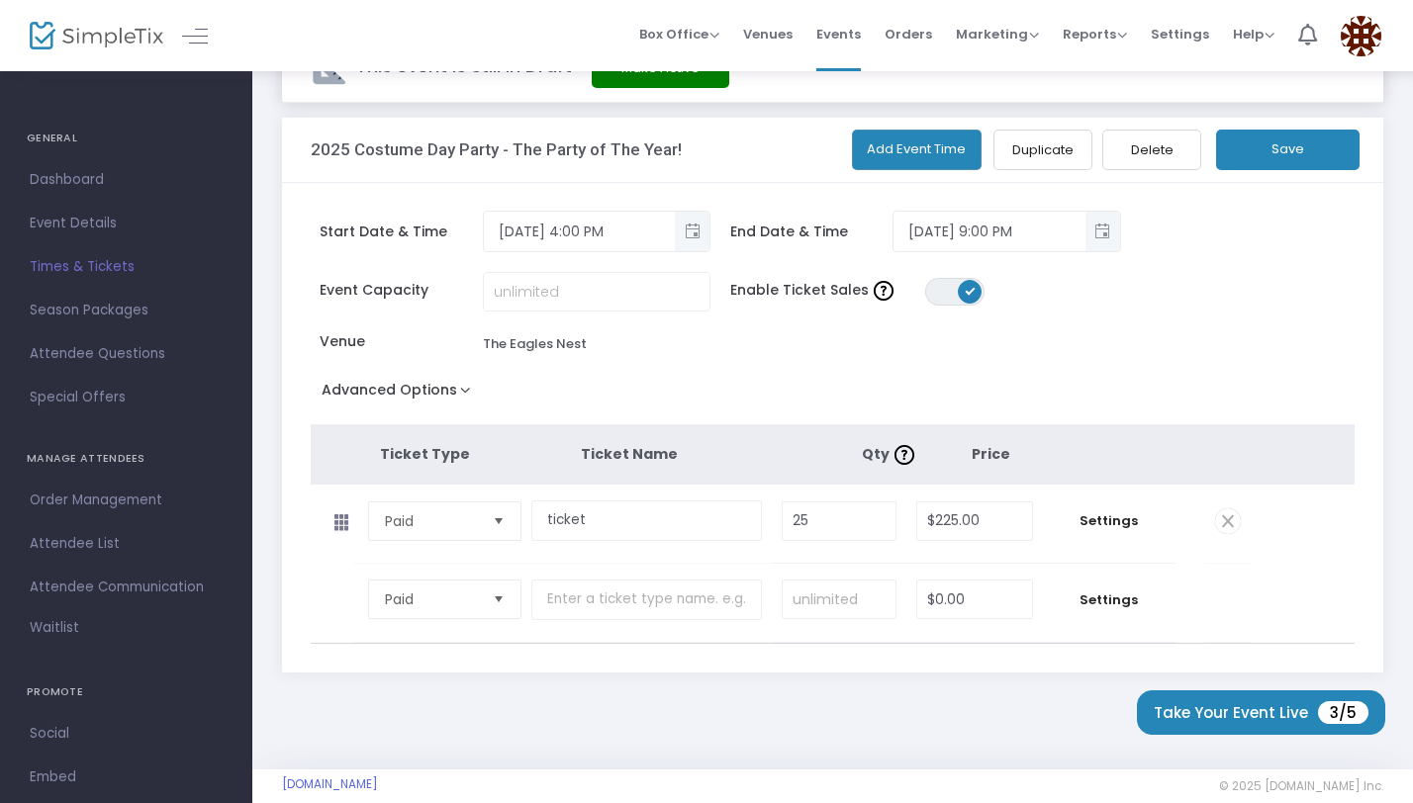
scroll to position [90, 0]
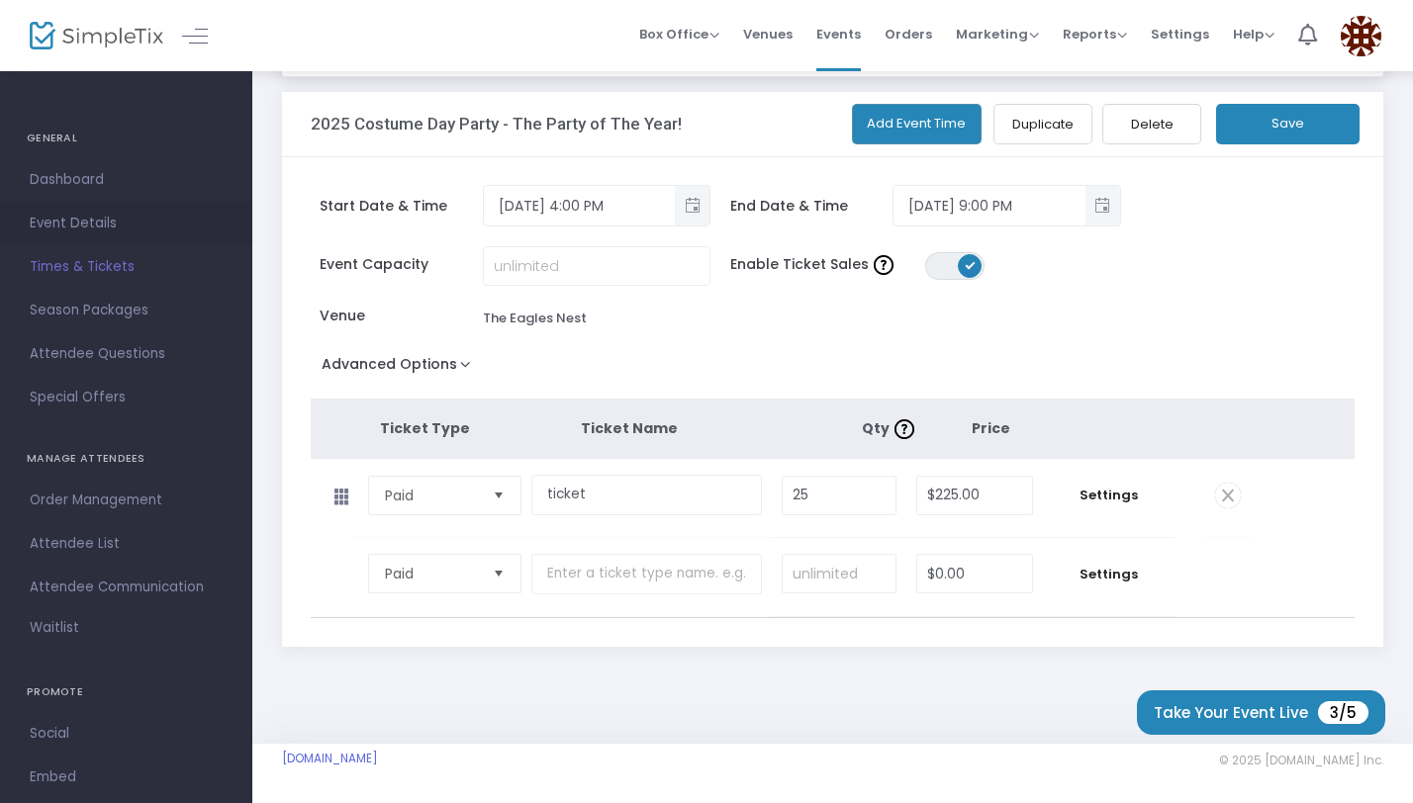
click at [88, 227] on span "Event Details" at bounding box center [126, 224] width 193 height 26
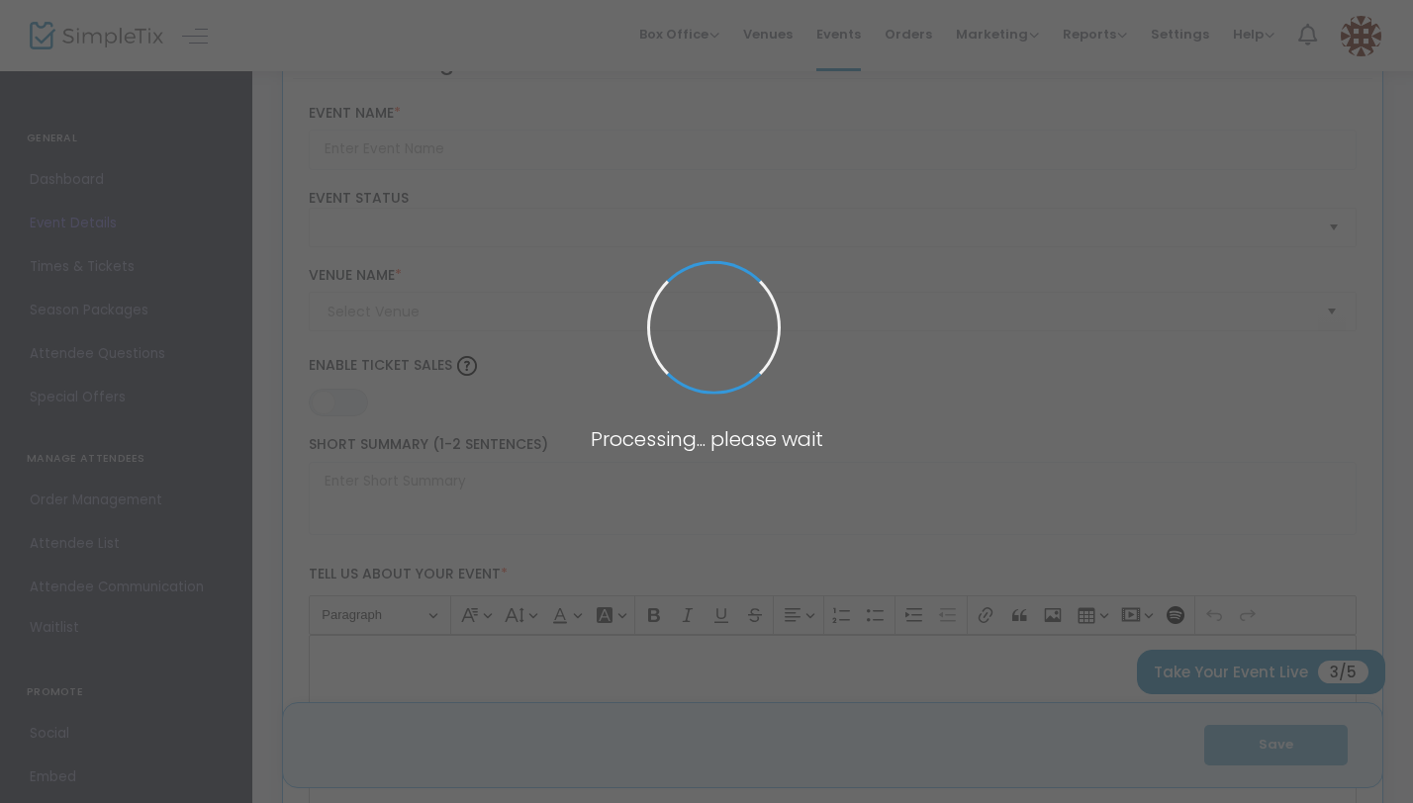
type input "2025 Costume Day Party - The Party of The Year!"
type textarea "Costume Party"
type input "Buy Tickets"
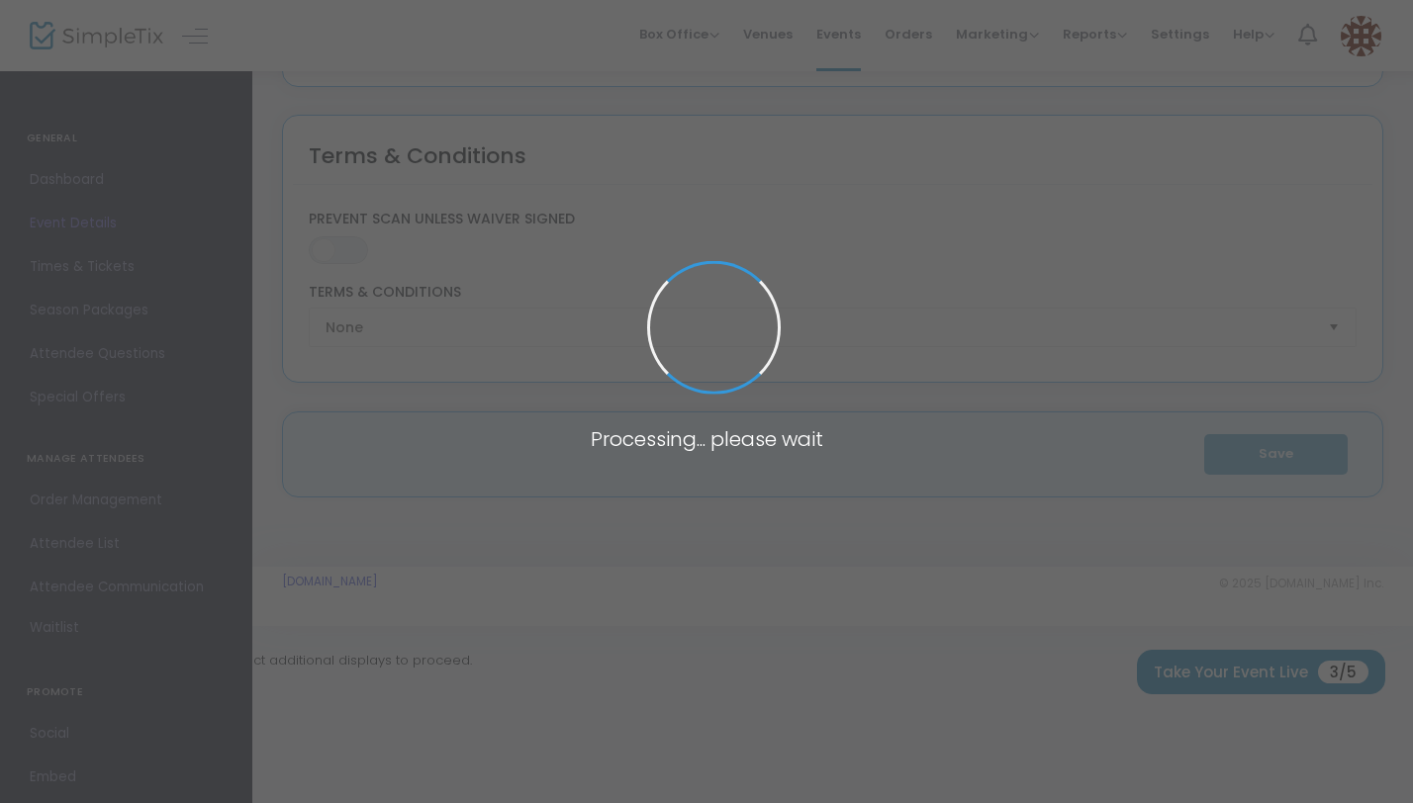
type input "The Eagles Nest"
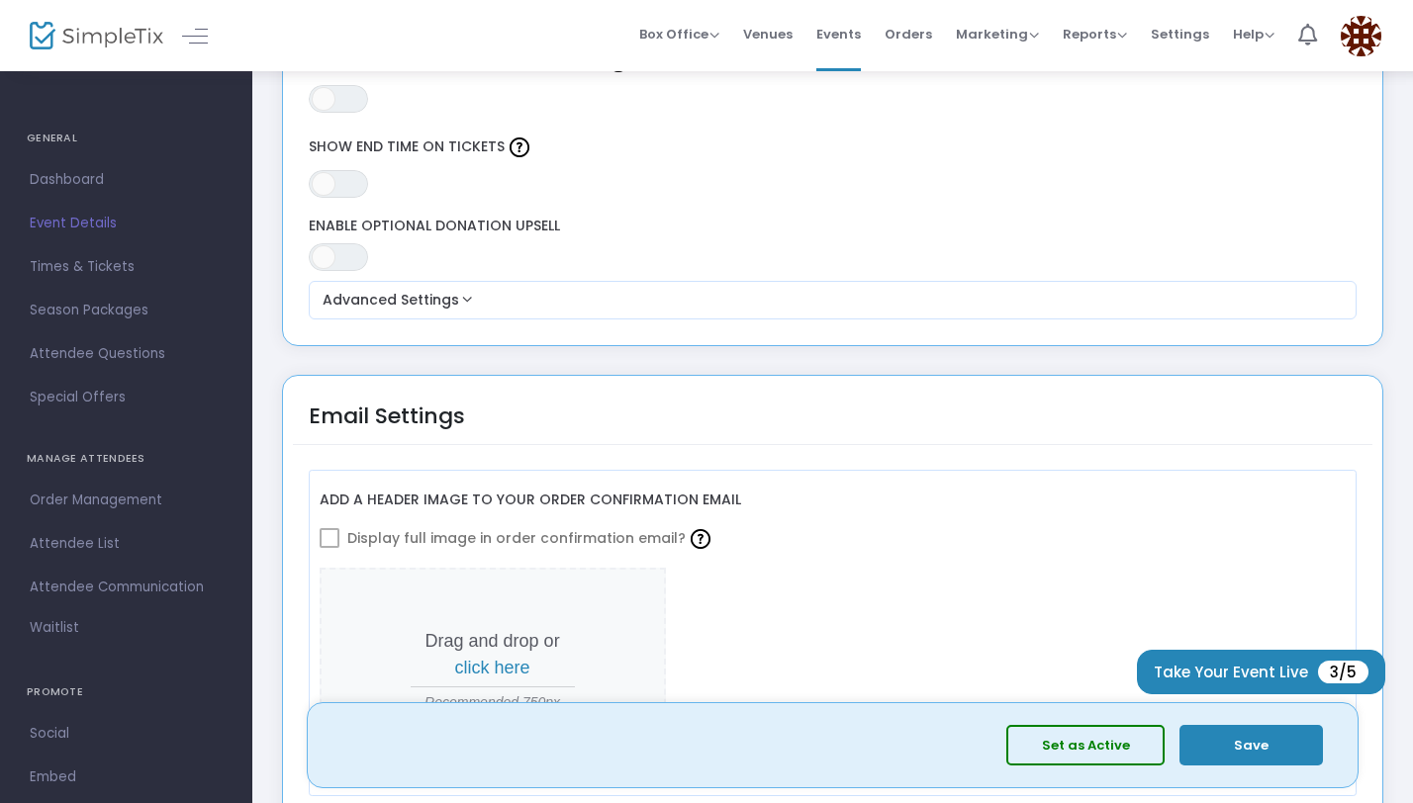
scroll to position [1903, 0]
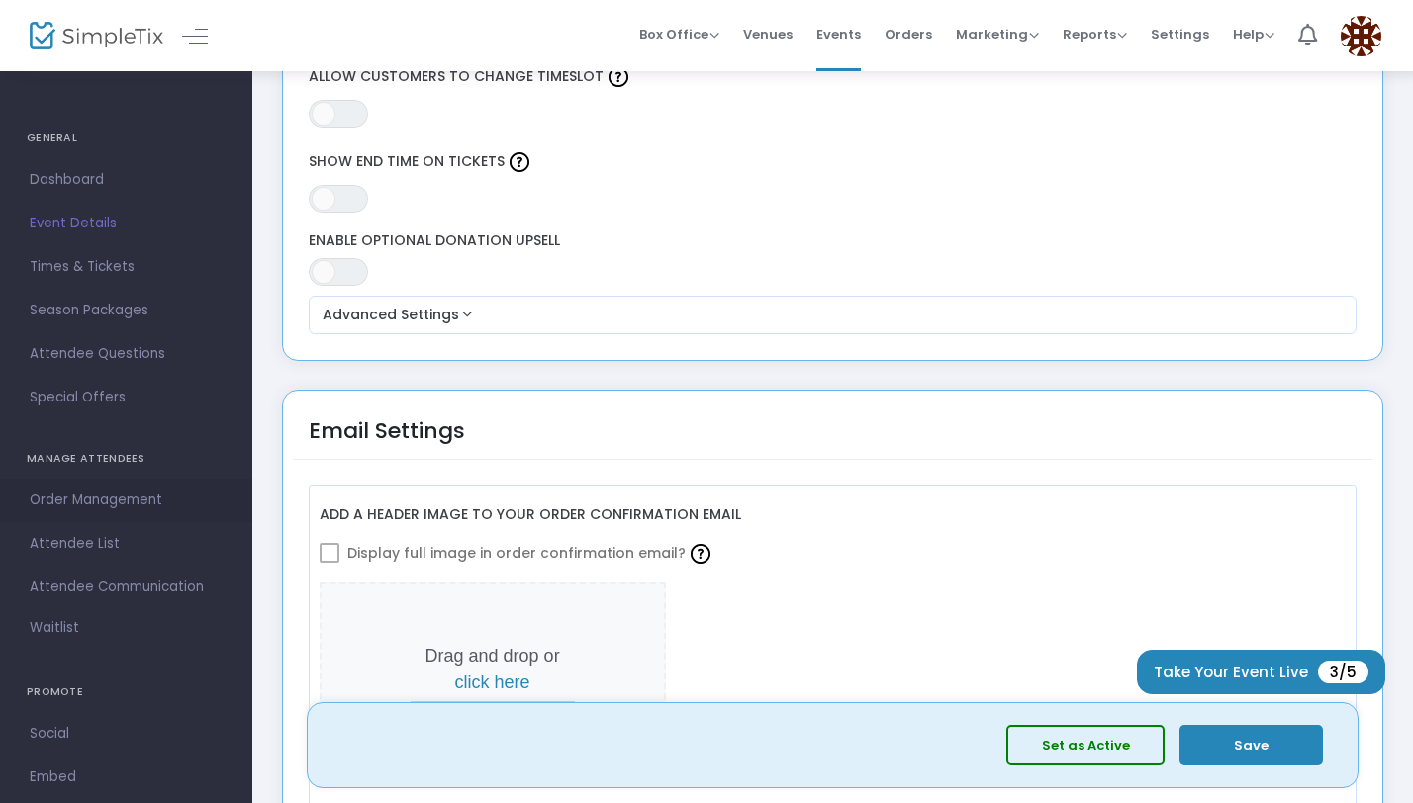
click at [103, 510] on span "Order Management" at bounding box center [126, 501] width 193 height 26
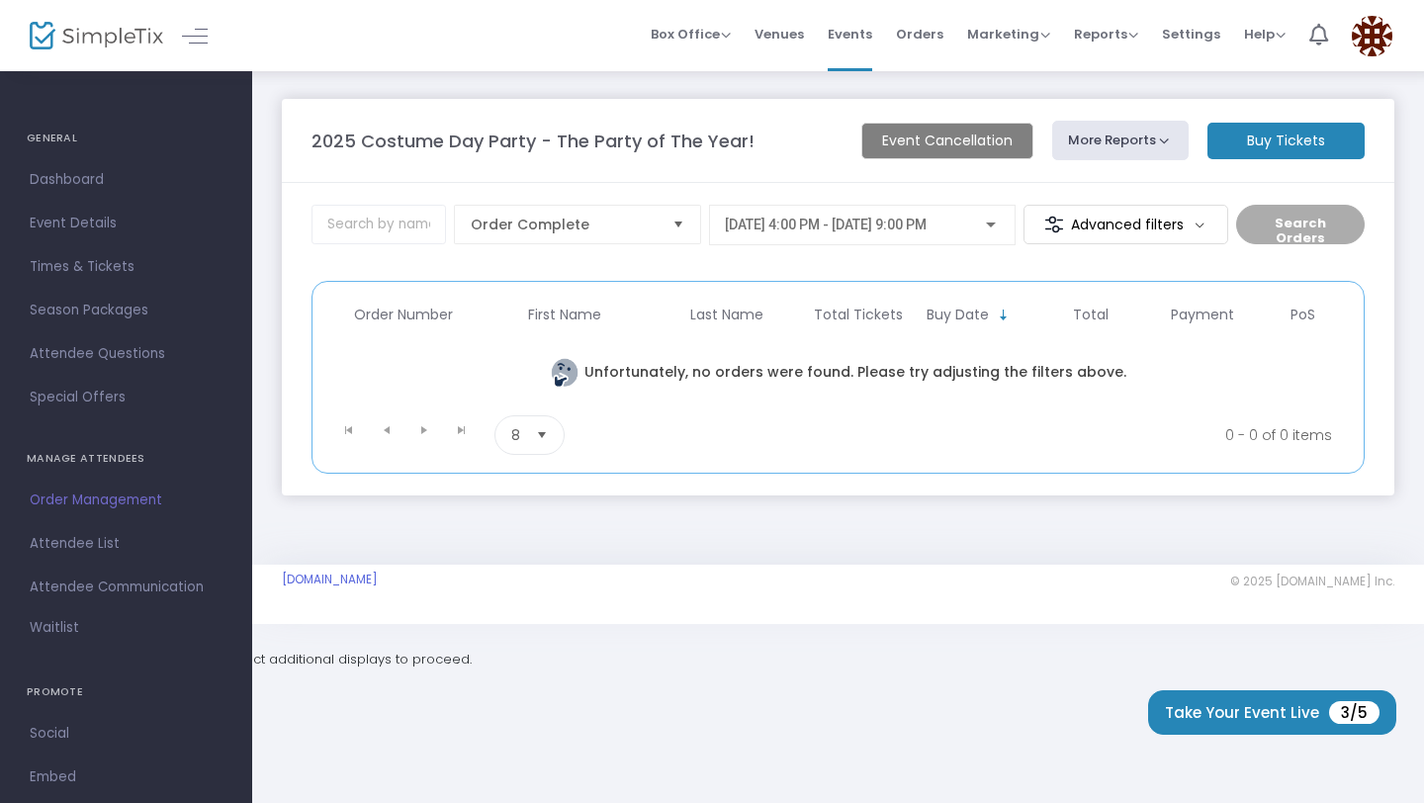
click at [1392, 31] on span at bounding box center [1372, 35] width 41 height 53
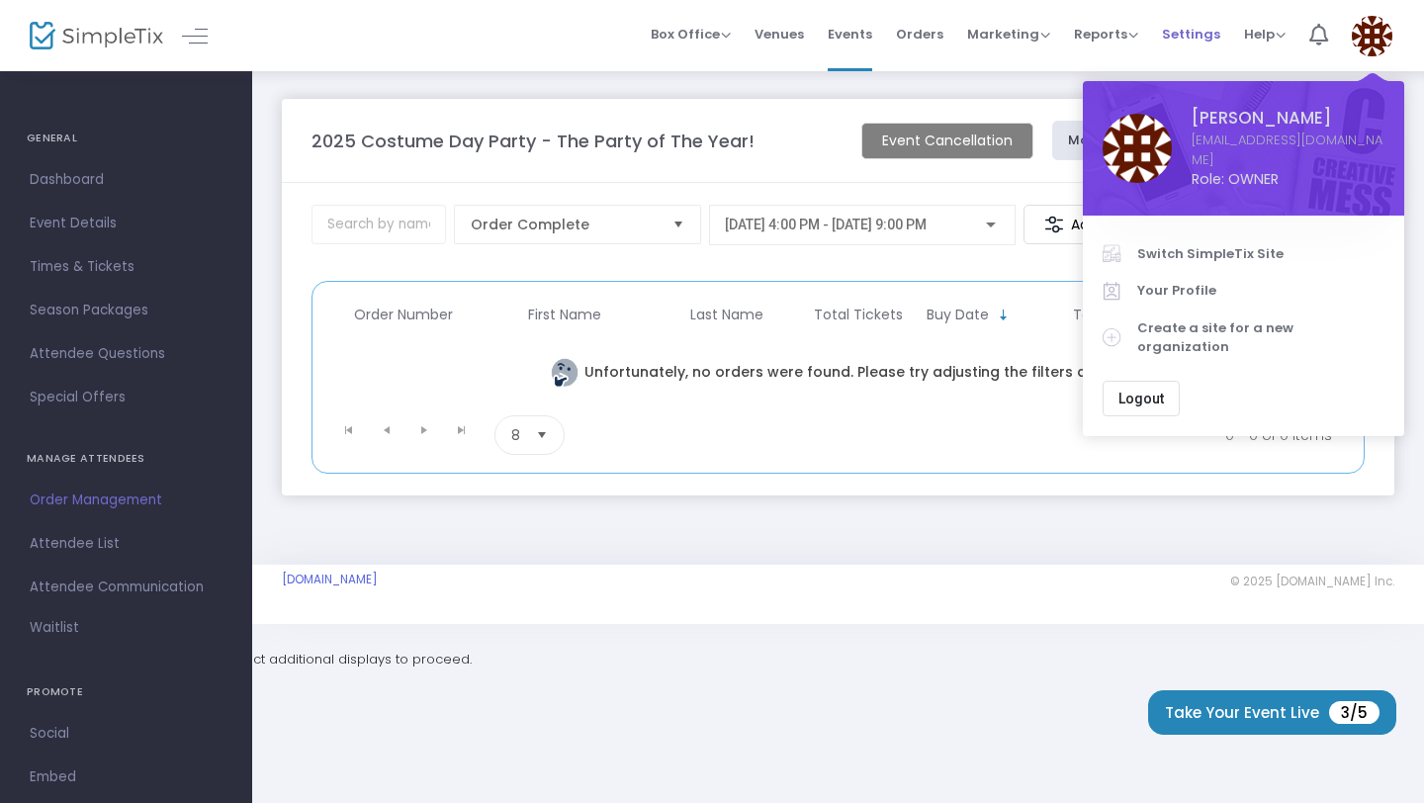
click at [1190, 35] on span "Settings" at bounding box center [1191, 34] width 58 height 50
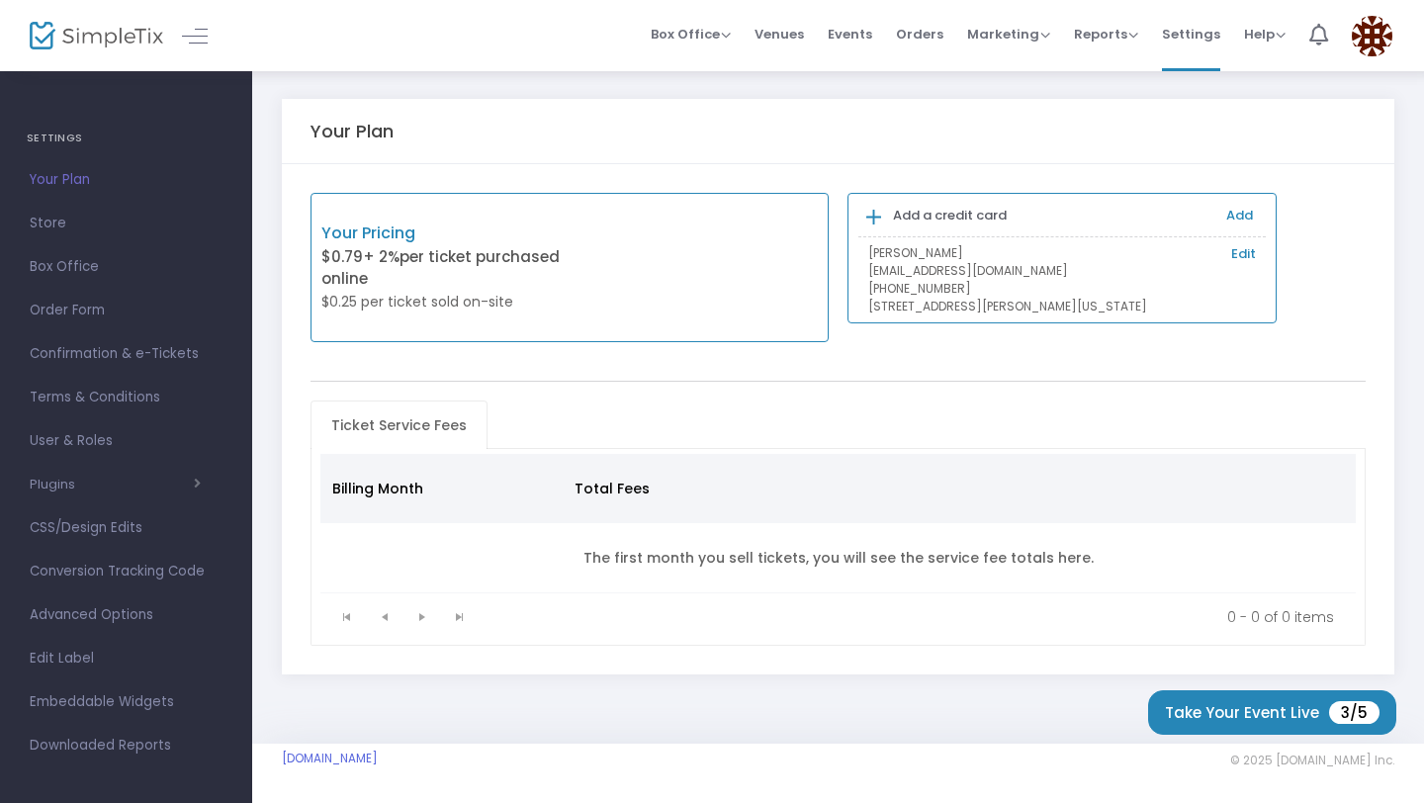
click at [739, 260] on div "Your Pricing $0.79 + 2% per ticket purchased online $0.25 per ticket sold on-si…" at bounding box center [570, 267] width 518 height 149
click at [870, 207] on div "Add a credit card" at bounding box center [943, 216] width 160 height 30
click at [870, 210] on icon at bounding box center [874, 218] width 15 height 20
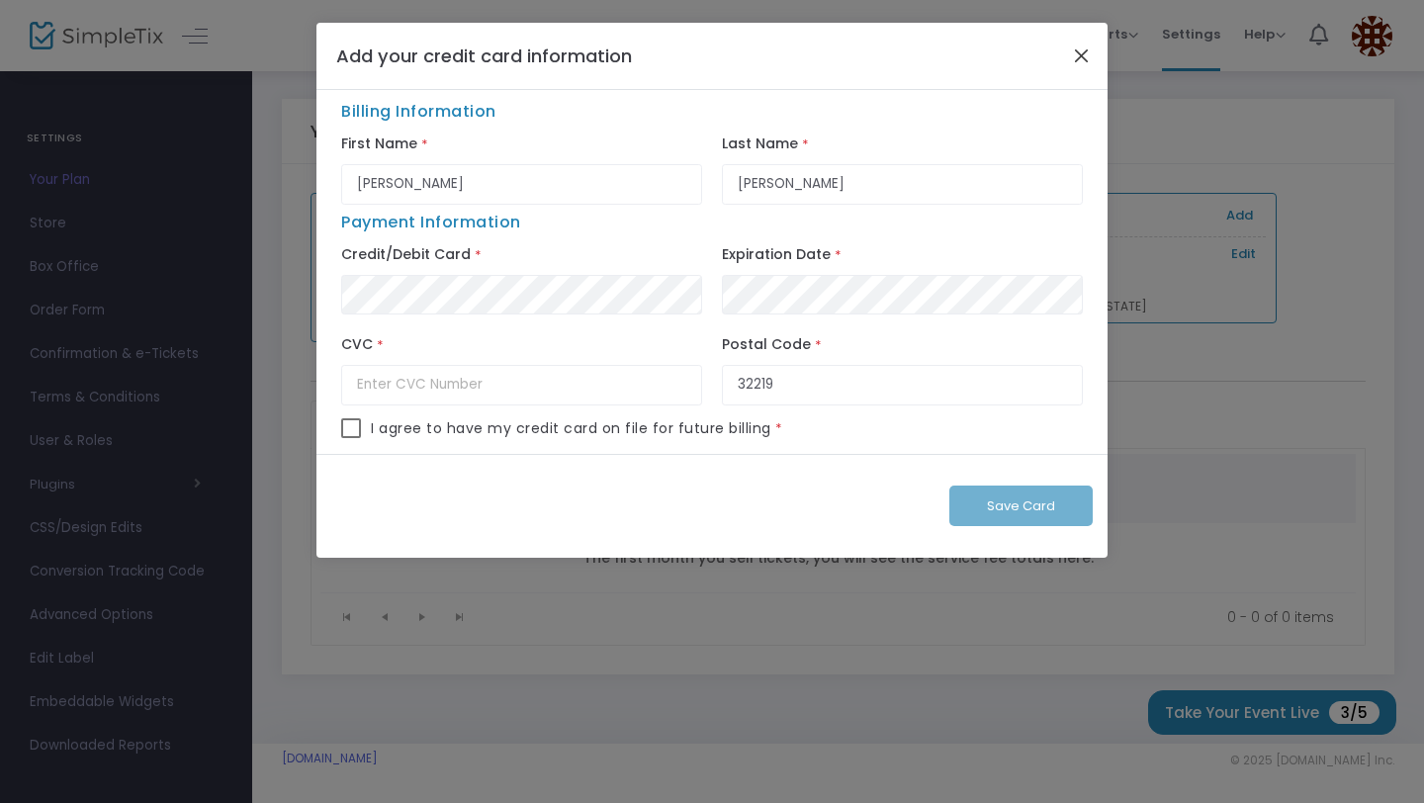
click at [1075, 65] on button "Close" at bounding box center [1082, 56] width 26 height 26
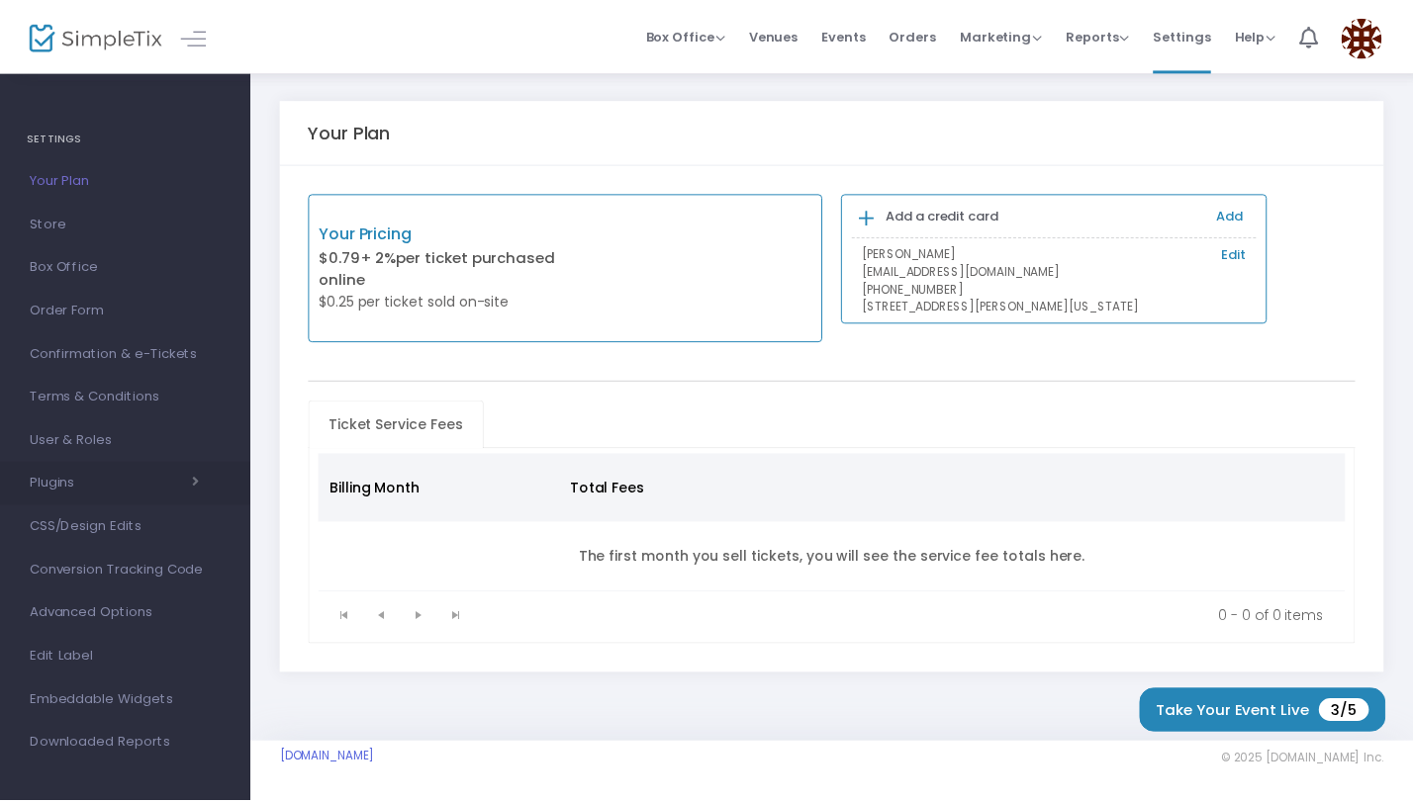
scroll to position [7, 0]
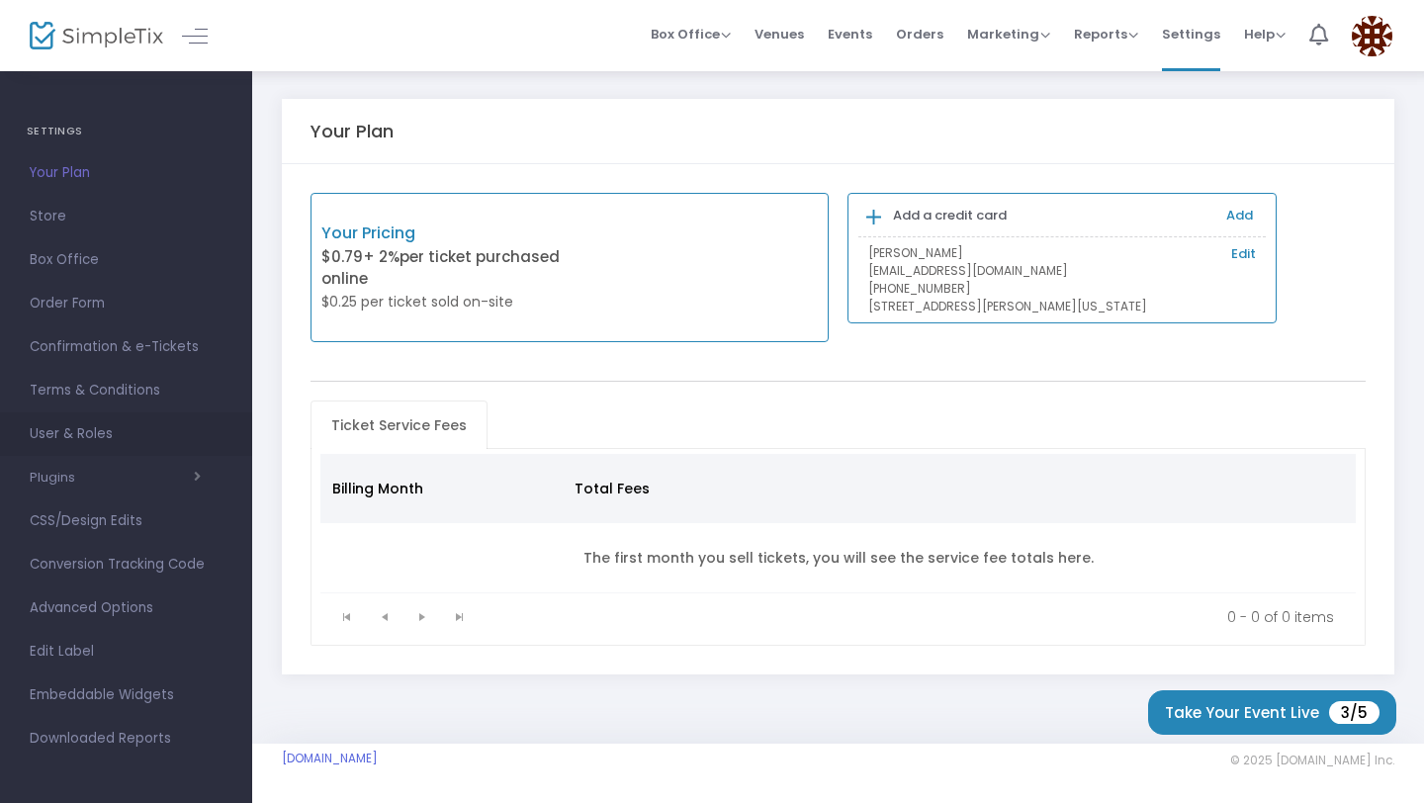
click at [158, 441] on span "User & Roles" at bounding box center [126, 434] width 193 height 26
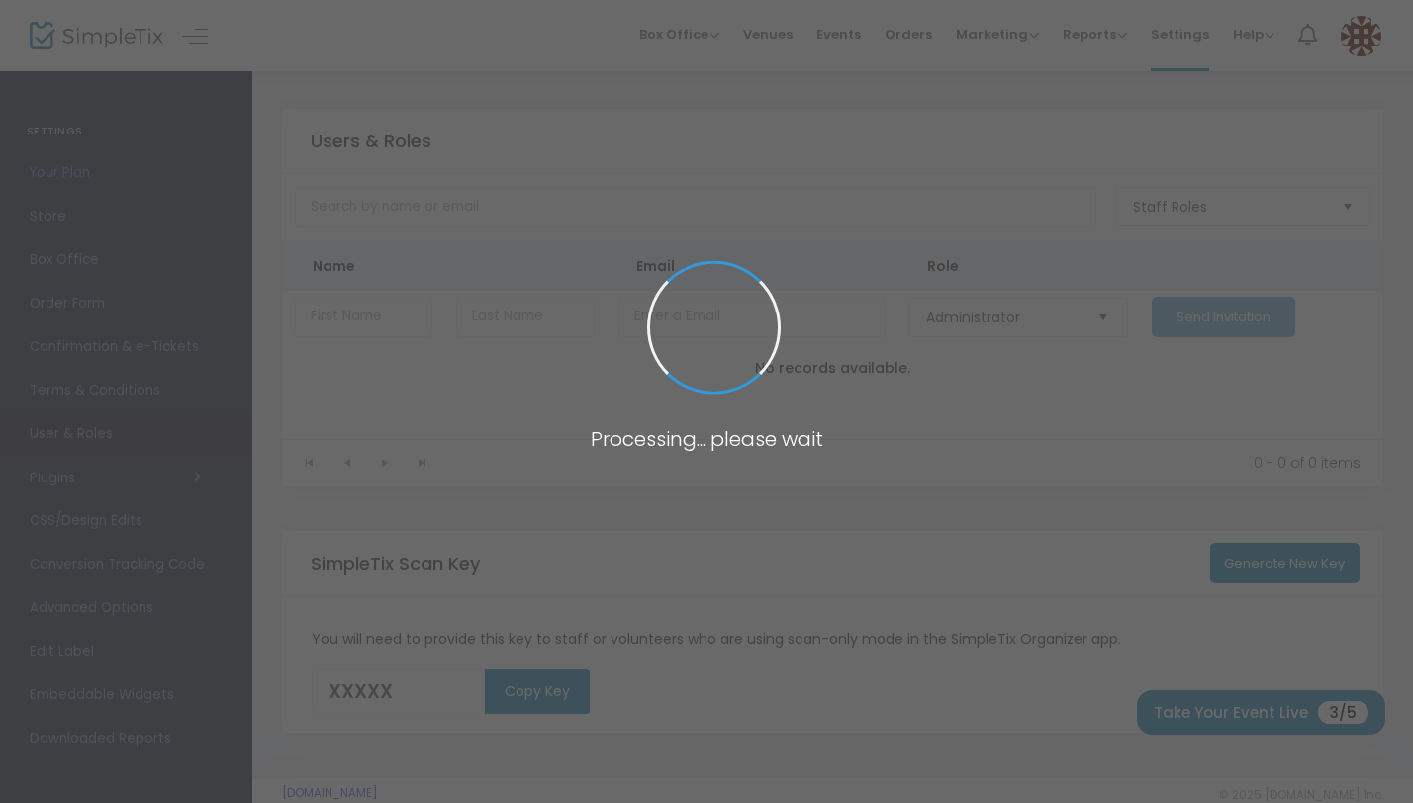
type input "ZXP0G"
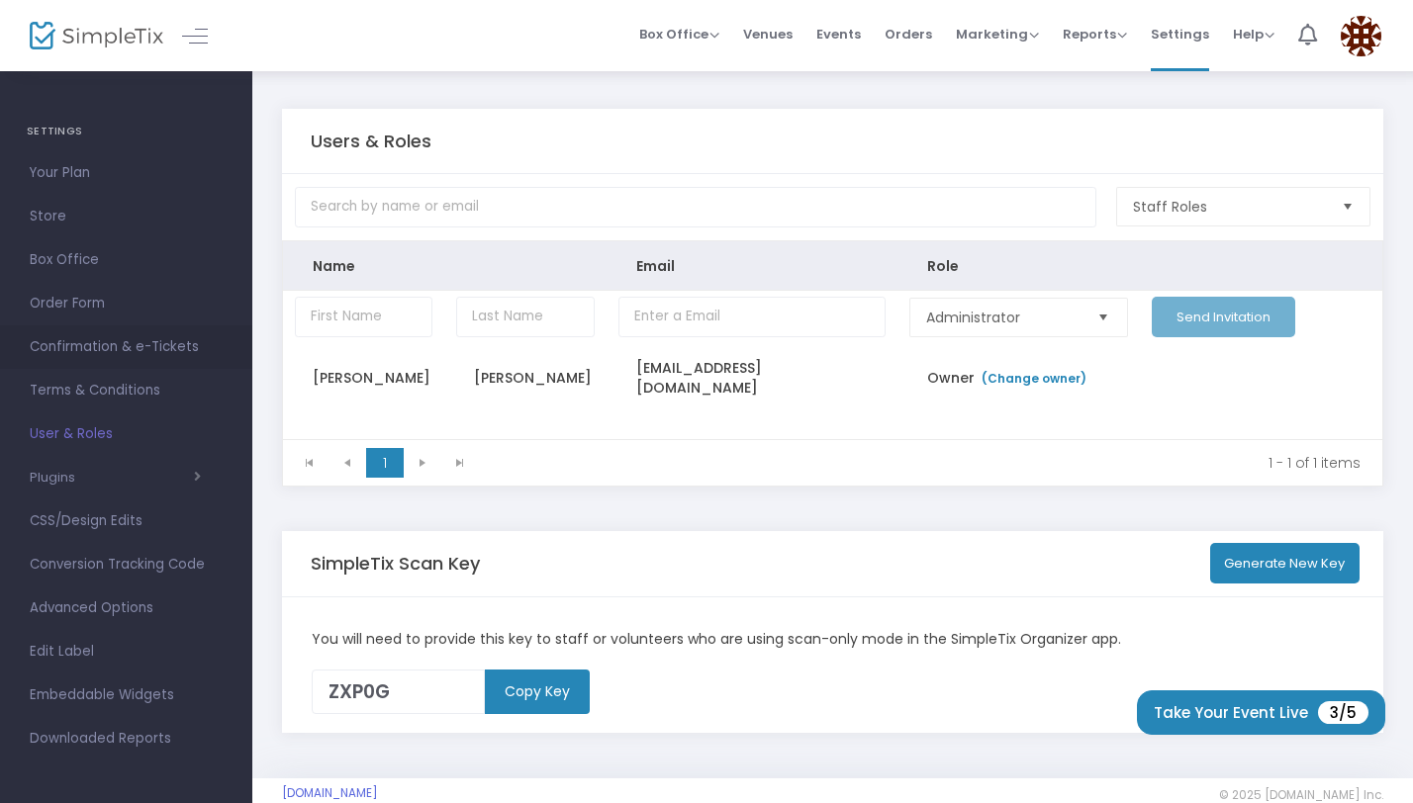
click at [182, 358] on span "Confirmation & e-Tickets" at bounding box center [126, 347] width 193 height 26
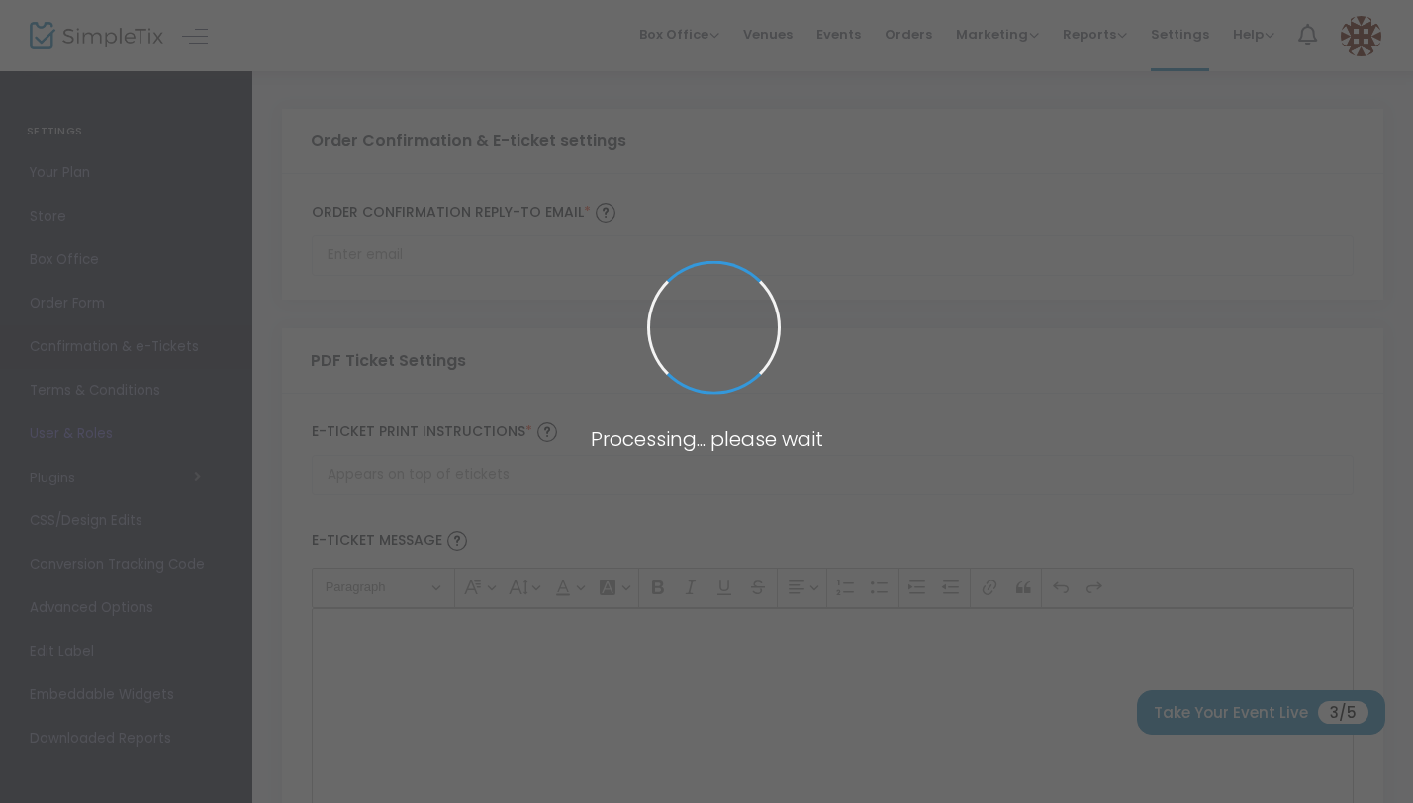
type input "[EMAIL_ADDRESS][DOMAIN_NAME]"
type input "Print and bring this ticket with you"
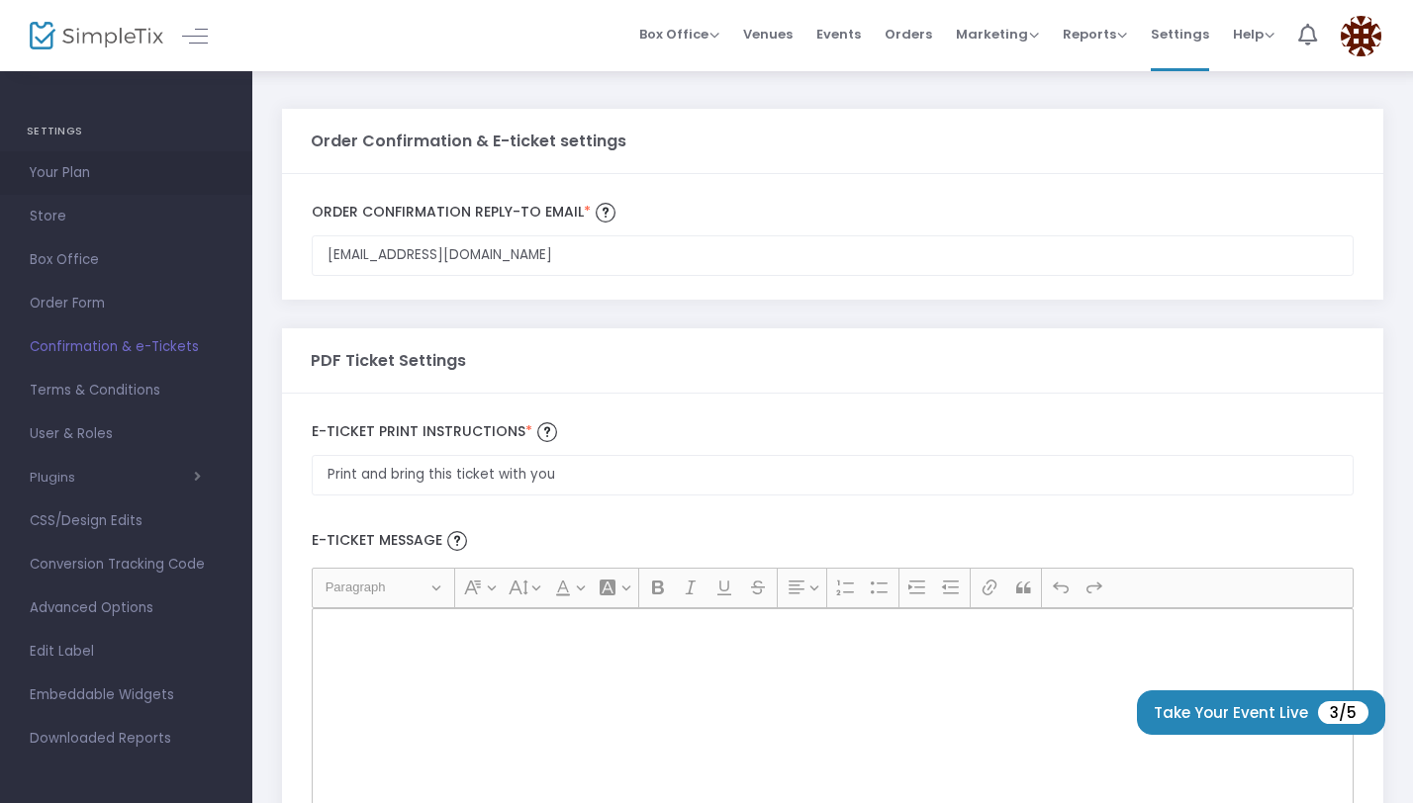
click at [128, 169] on span "Your Plan" at bounding box center [126, 173] width 193 height 26
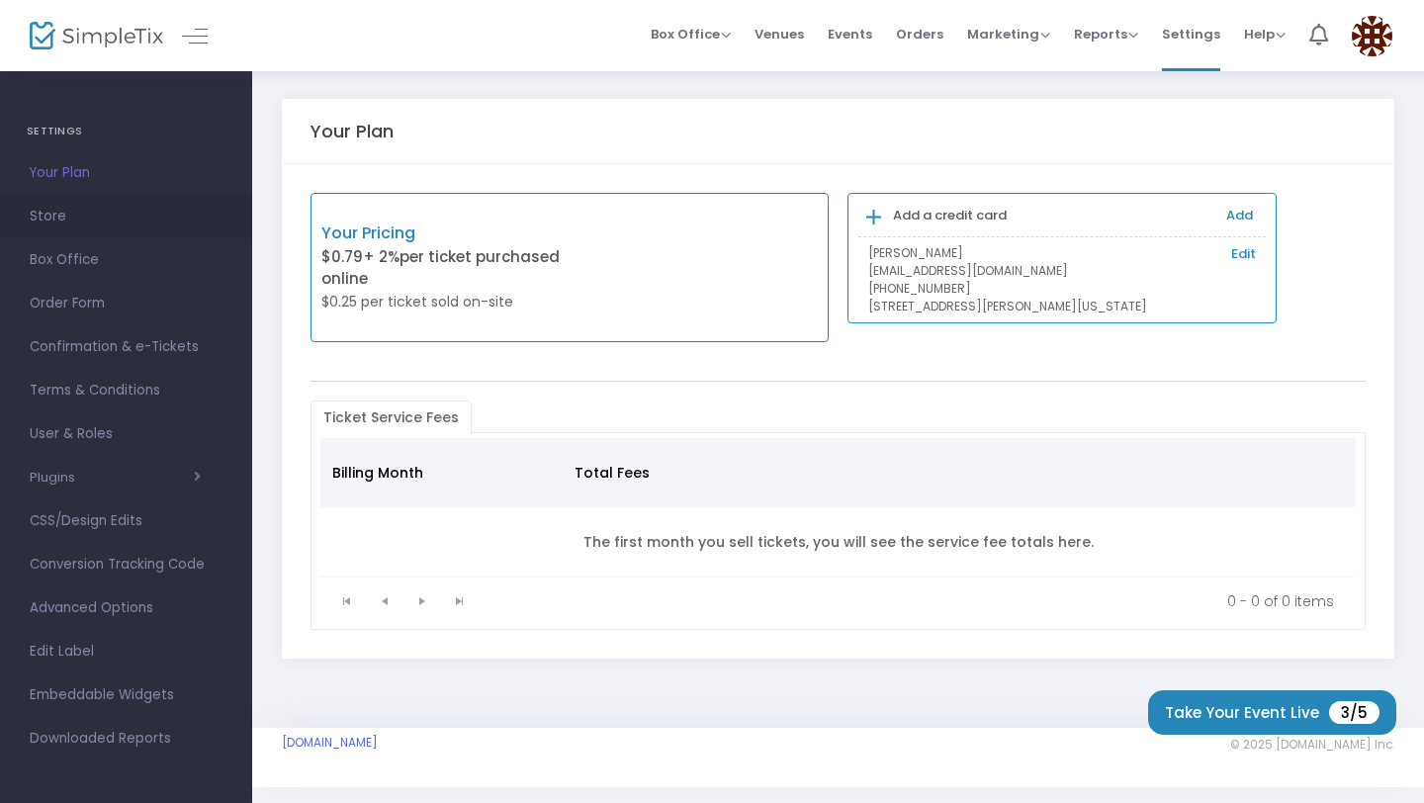
click at [172, 230] on link "Store" at bounding box center [126, 217] width 252 height 44
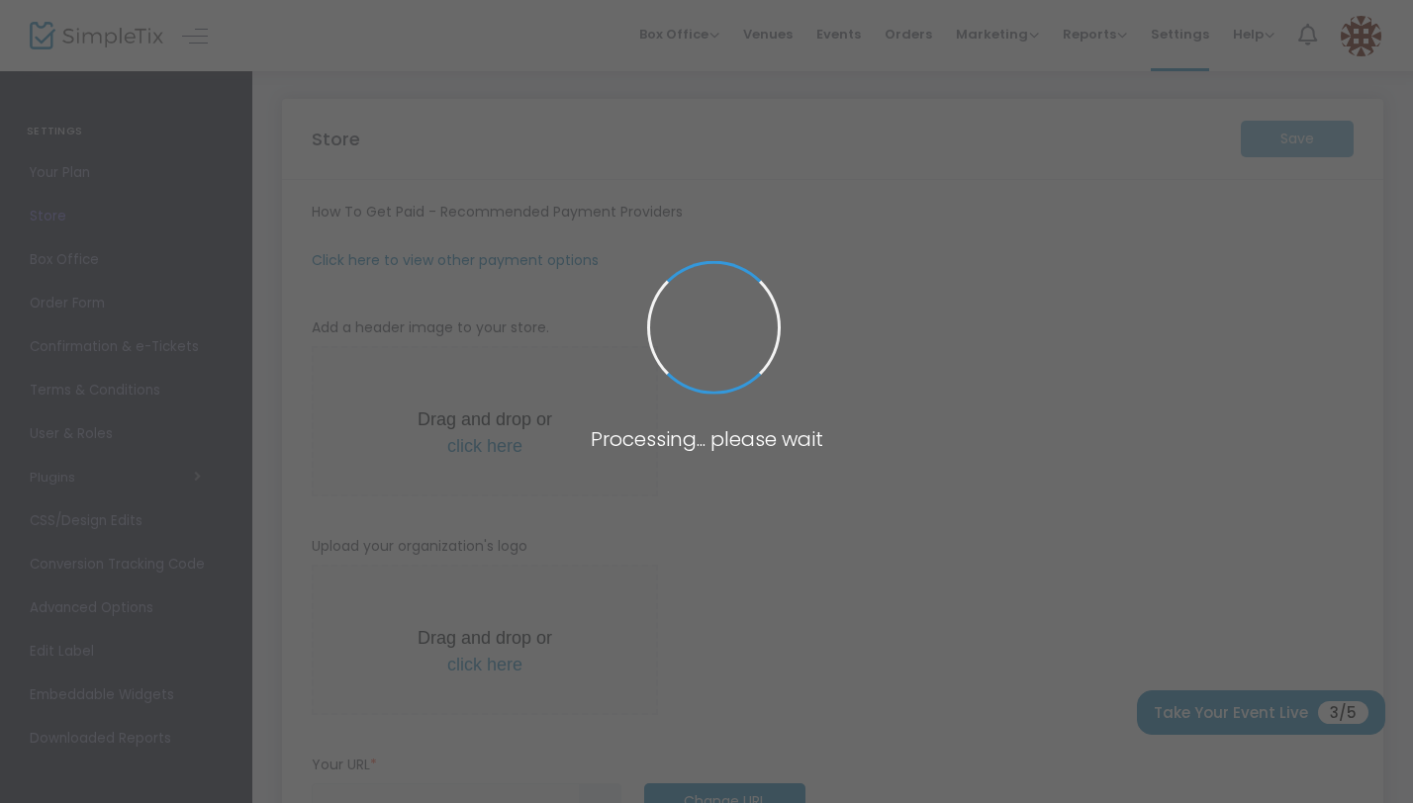
type input "https://BottlesUp"
radio input "true"
radio input "false"
radio input "true"
type input "Bottles Up Enterprises"
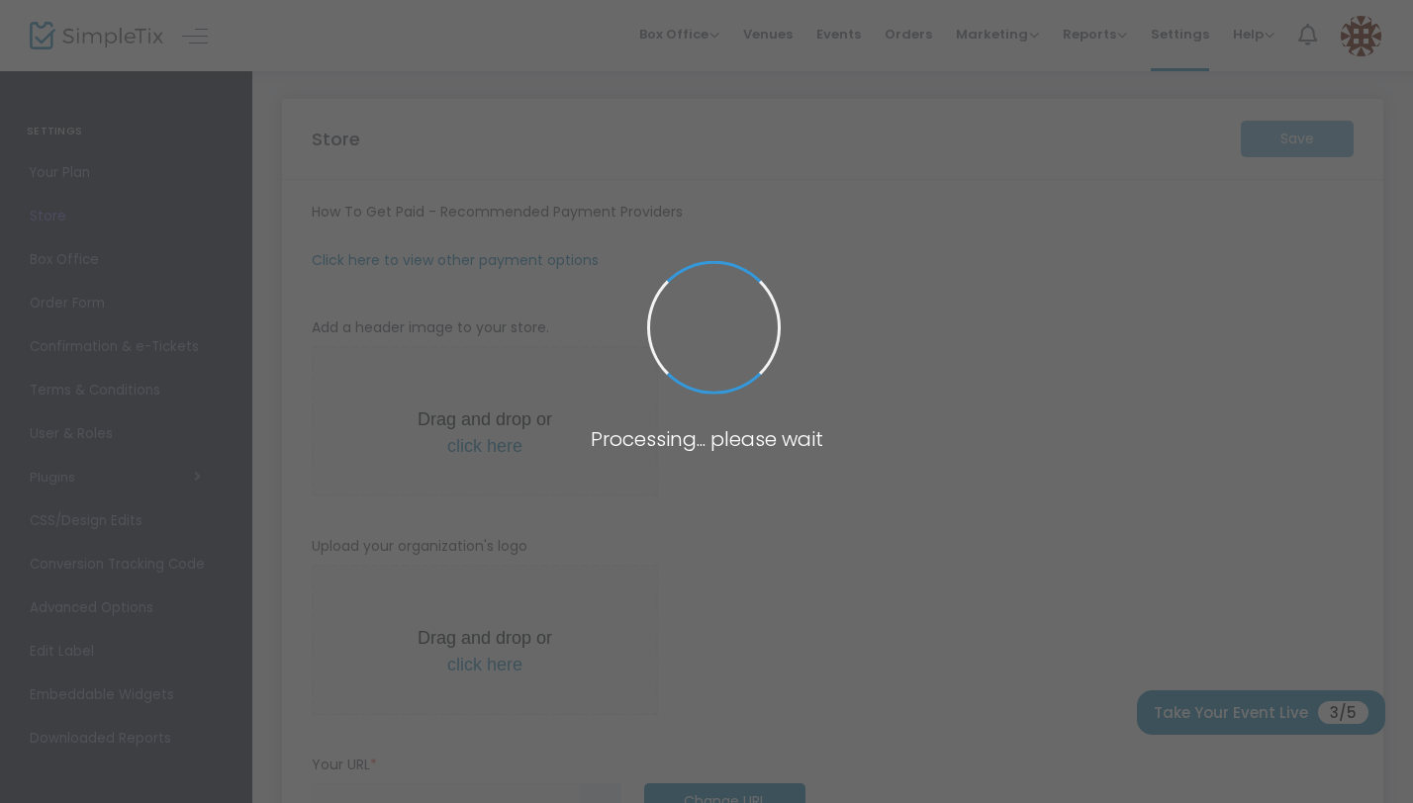
type input "9048035895"
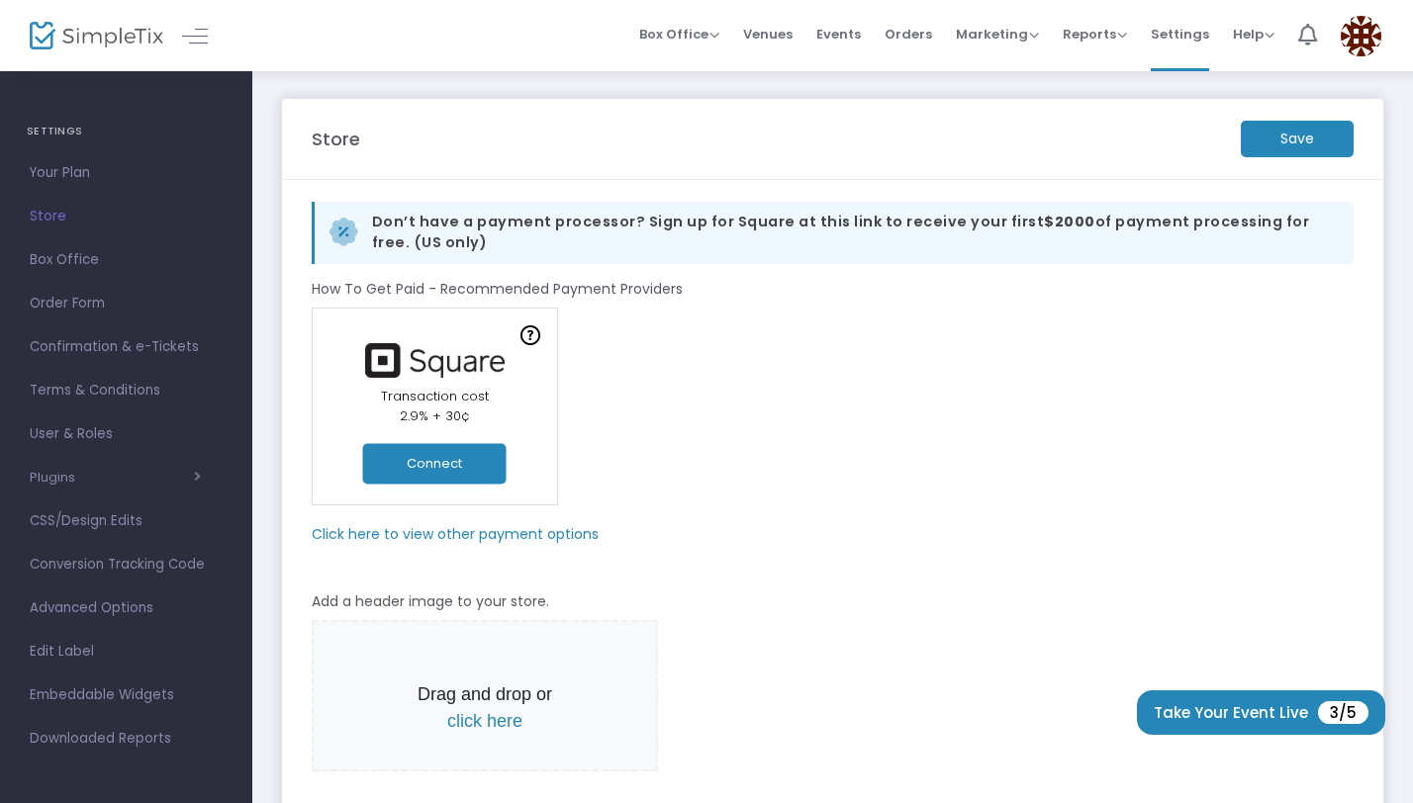
click at [464, 462] on button "Connect" at bounding box center [434, 463] width 143 height 41
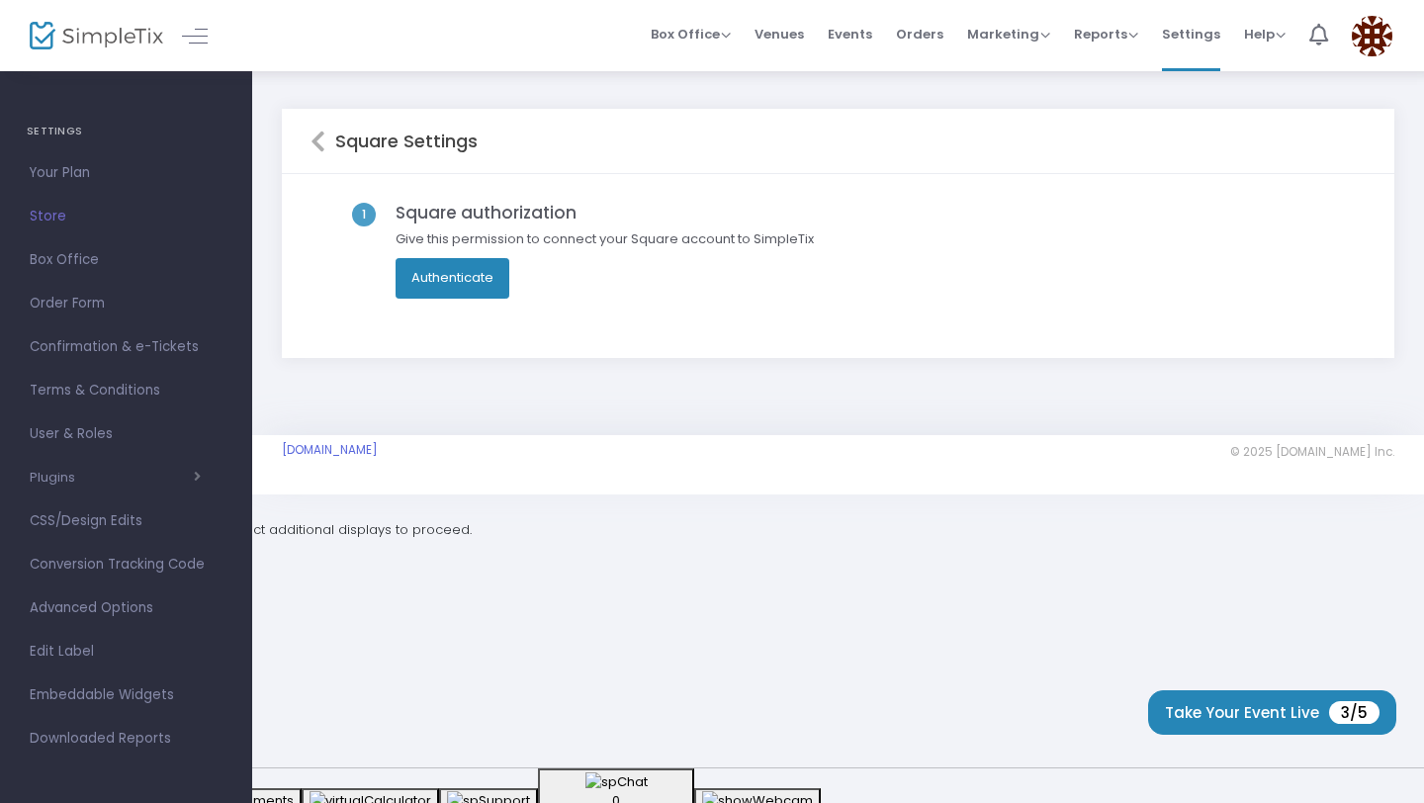
click at [466, 278] on button "Authenticate" at bounding box center [453, 278] width 114 height 40
click at [96, 175] on span "Your Plan" at bounding box center [126, 173] width 193 height 26
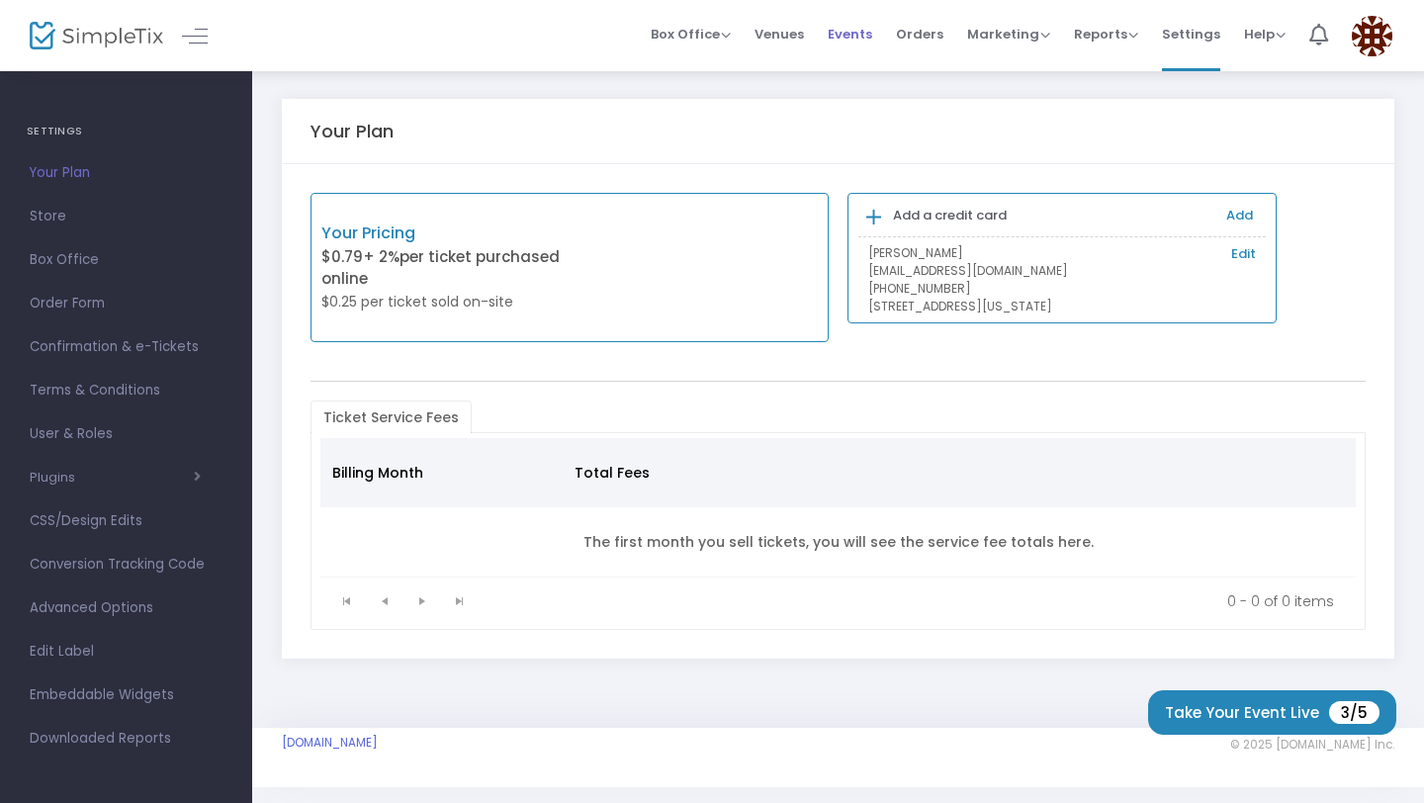
click at [851, 43] on span "Events" at bounding box center [850, 34] width 45 height 50
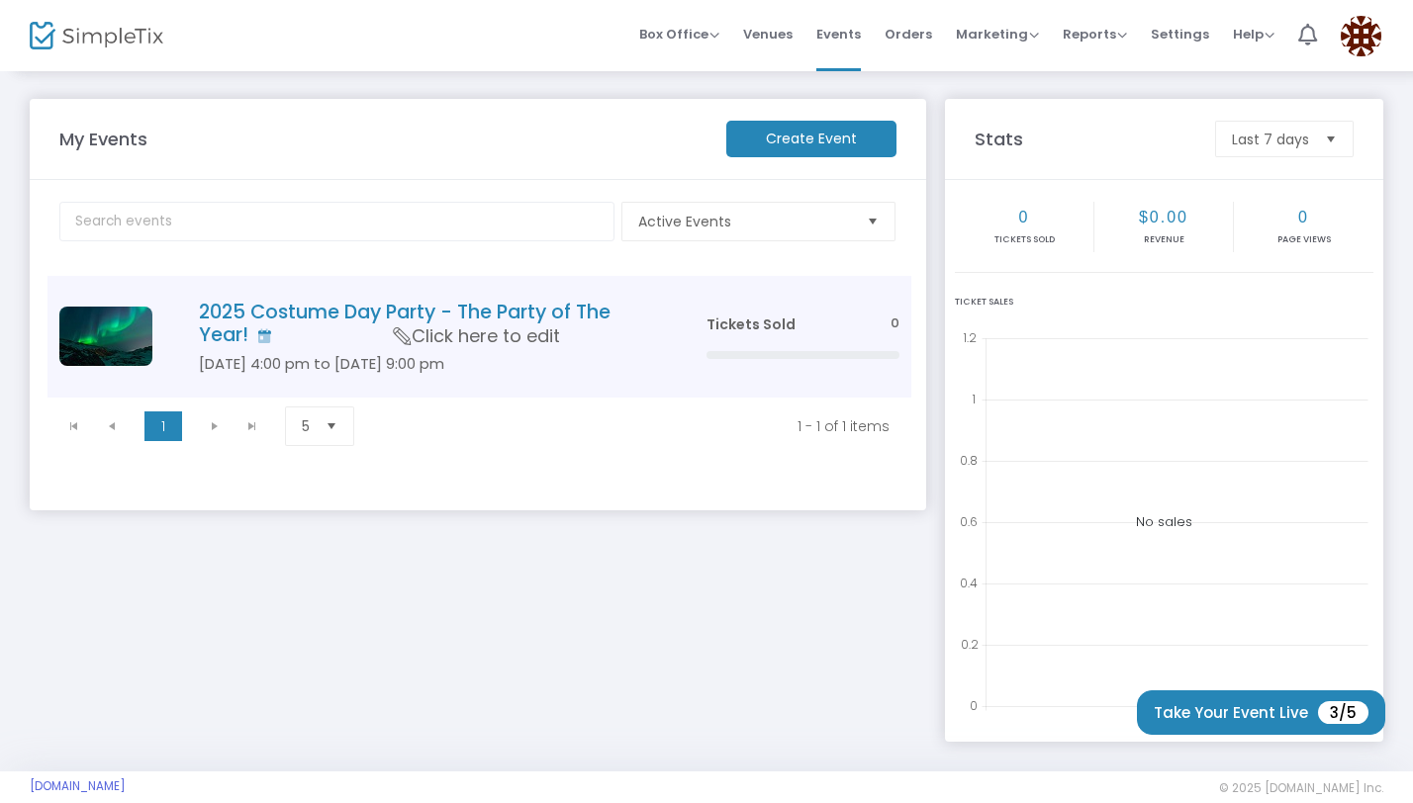
click at [362, 329] on h4 "2025 Costume Day Party - The Party of The Year!" at bounding box center [423, 324] width 448 height 46
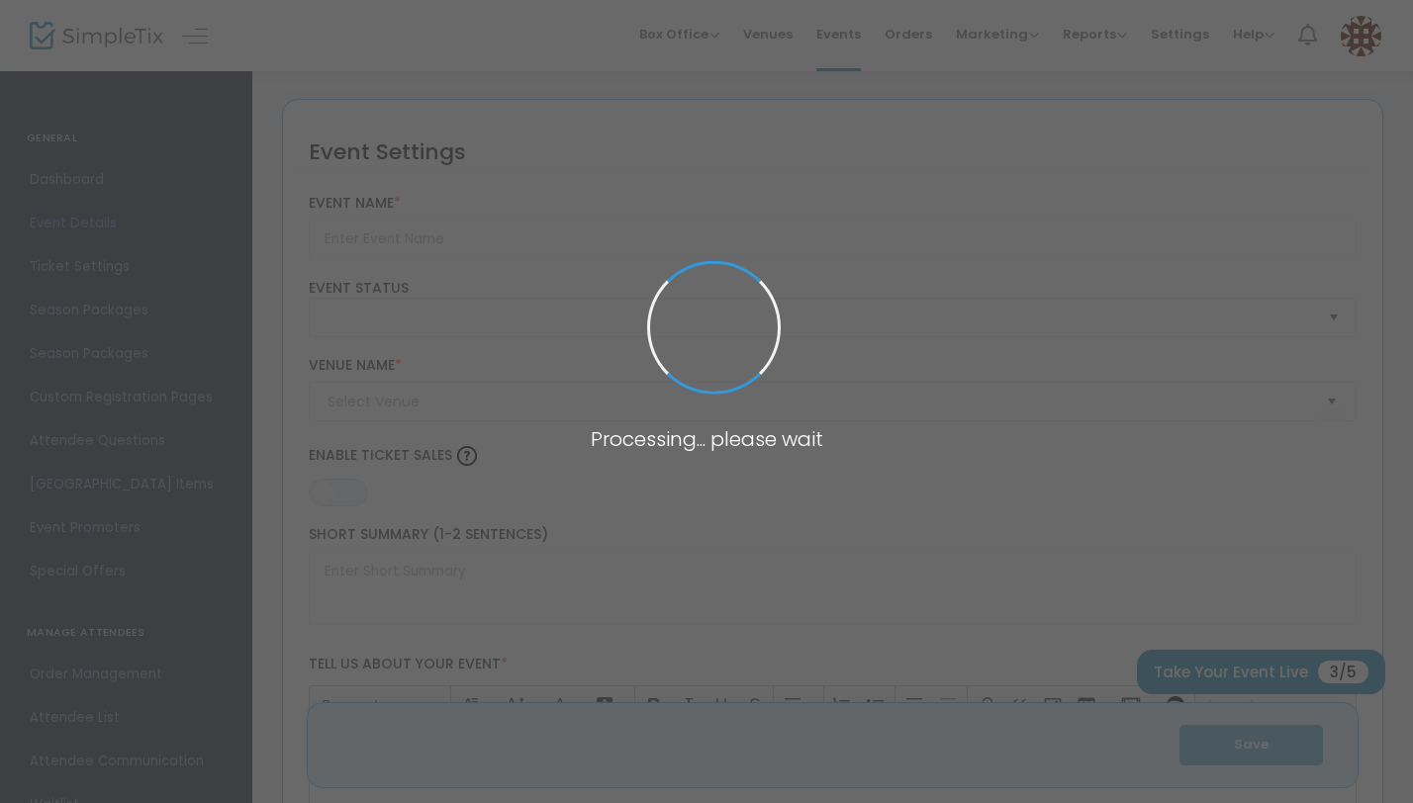
type input "2025 Costume Day Party - The Party of The Year!"
type textarea "Costume Party"
type input "Buy Tickets"
type input "The Eagles Nest"
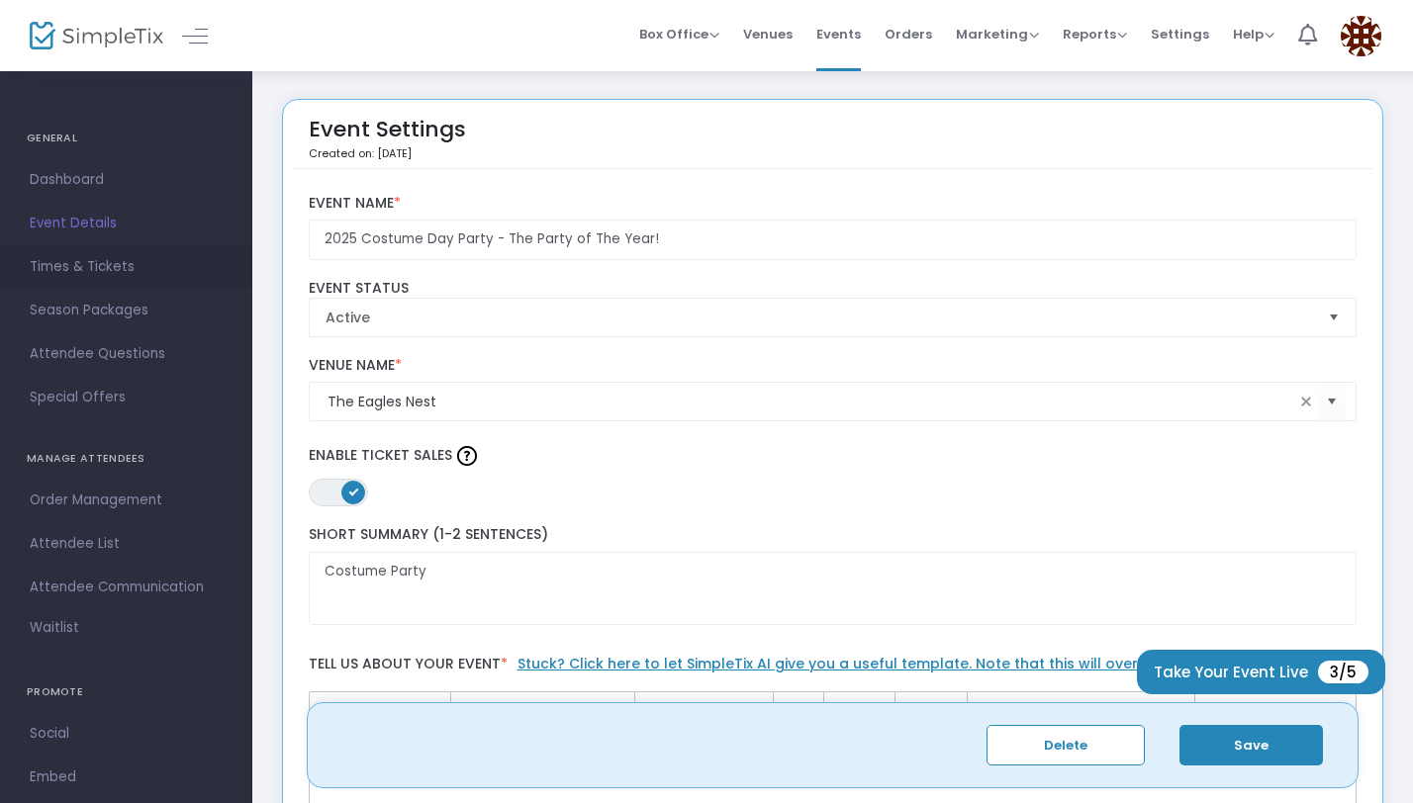
click at [105, 265] on span "Times & Tickets" at bounding box center [126, 267] width 193 height 26
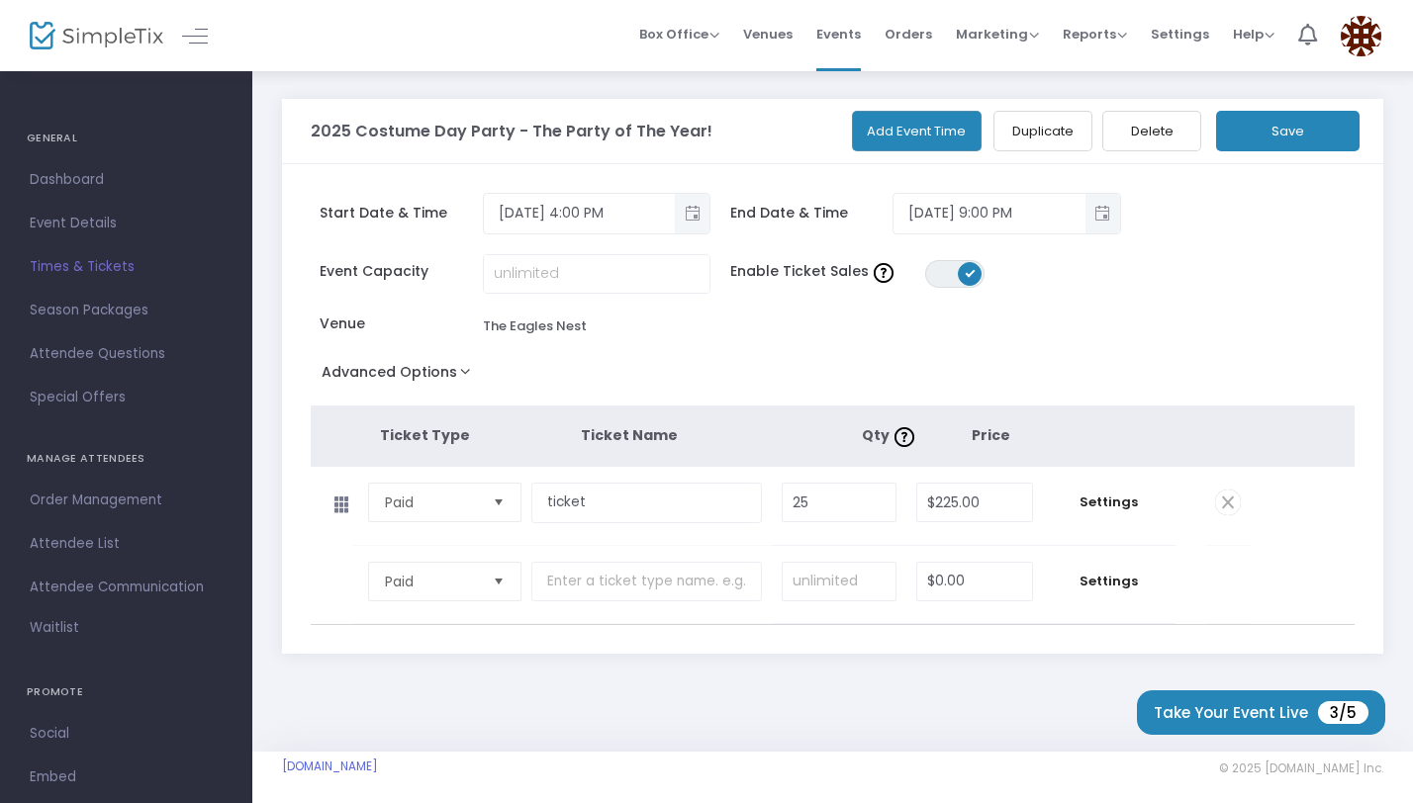
scroll to position [7, 0]
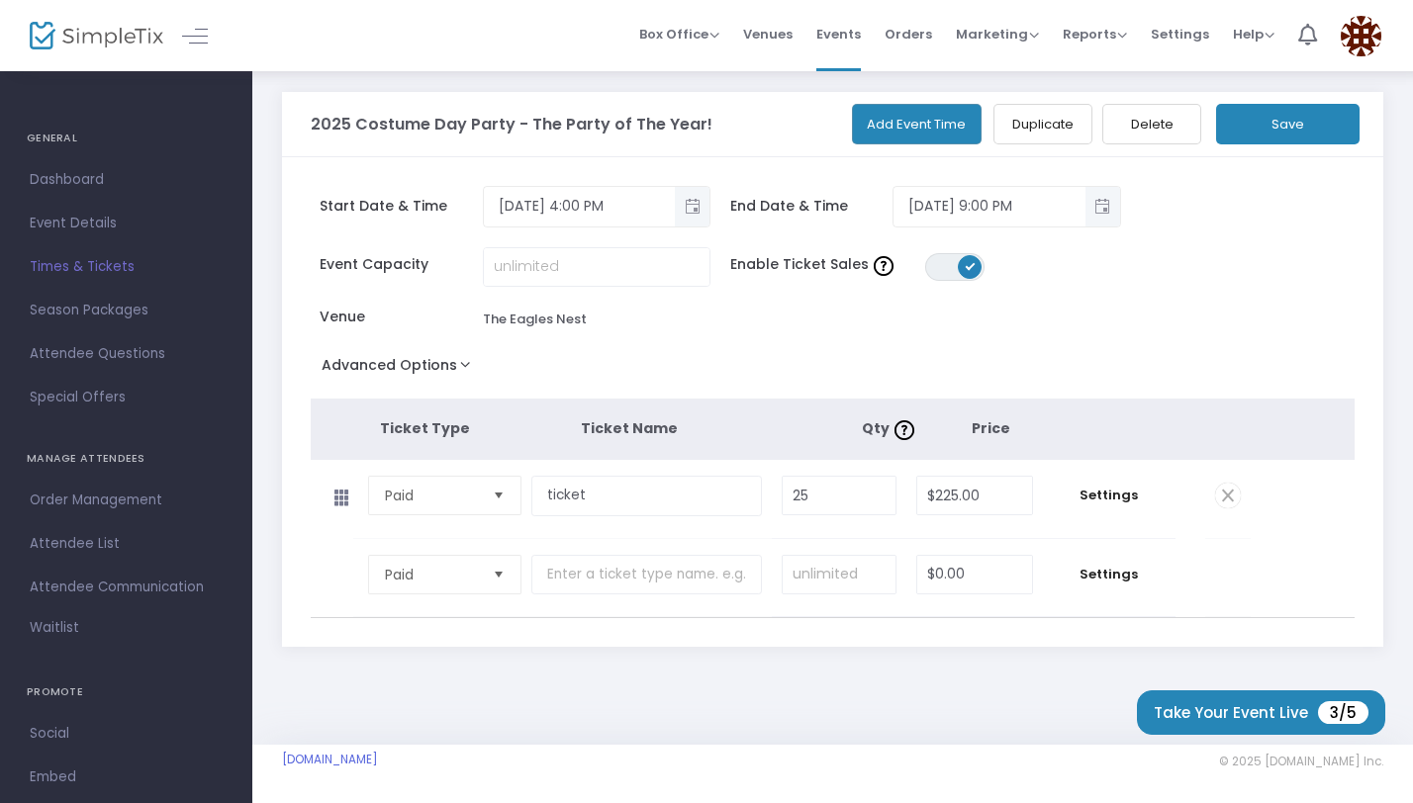
click at [348, 499] on icon at bounding box center [341, 497] width 41 height 31
drag, startPoint x: 344, startPoint y: 499, endPoint x: 335, endPoint y: 591, distance: 92.4
click at [1256, 504] on tbody "Paid Required. $0.00 Settings Ticket Description Required. ON OFF Editor mode T…" at bounding box center [833, 499] width 1045 height 79
click at [1047, 131] on button "Duplicate" at bounding box center [1042, 124] width 99 height 41
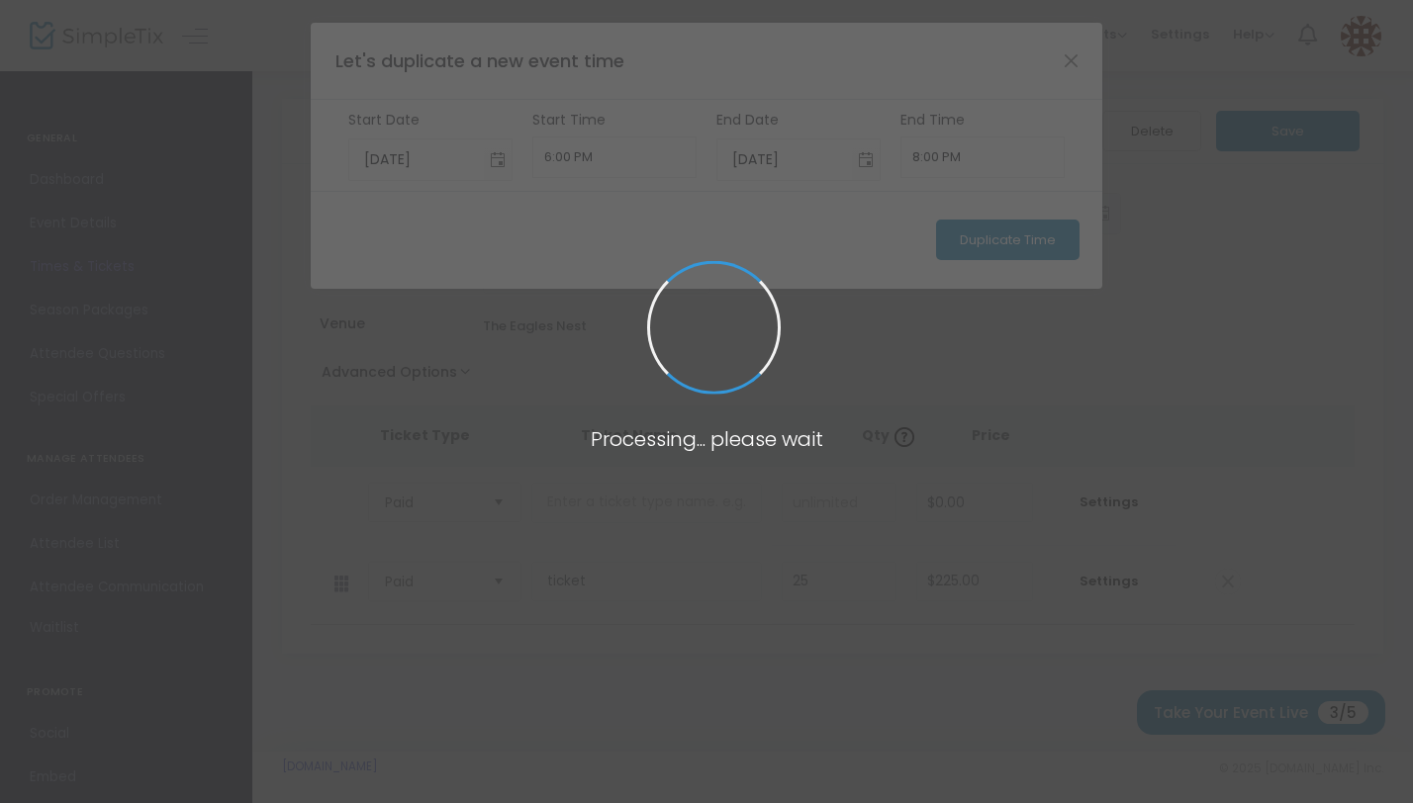
scroll to position [0, 0]
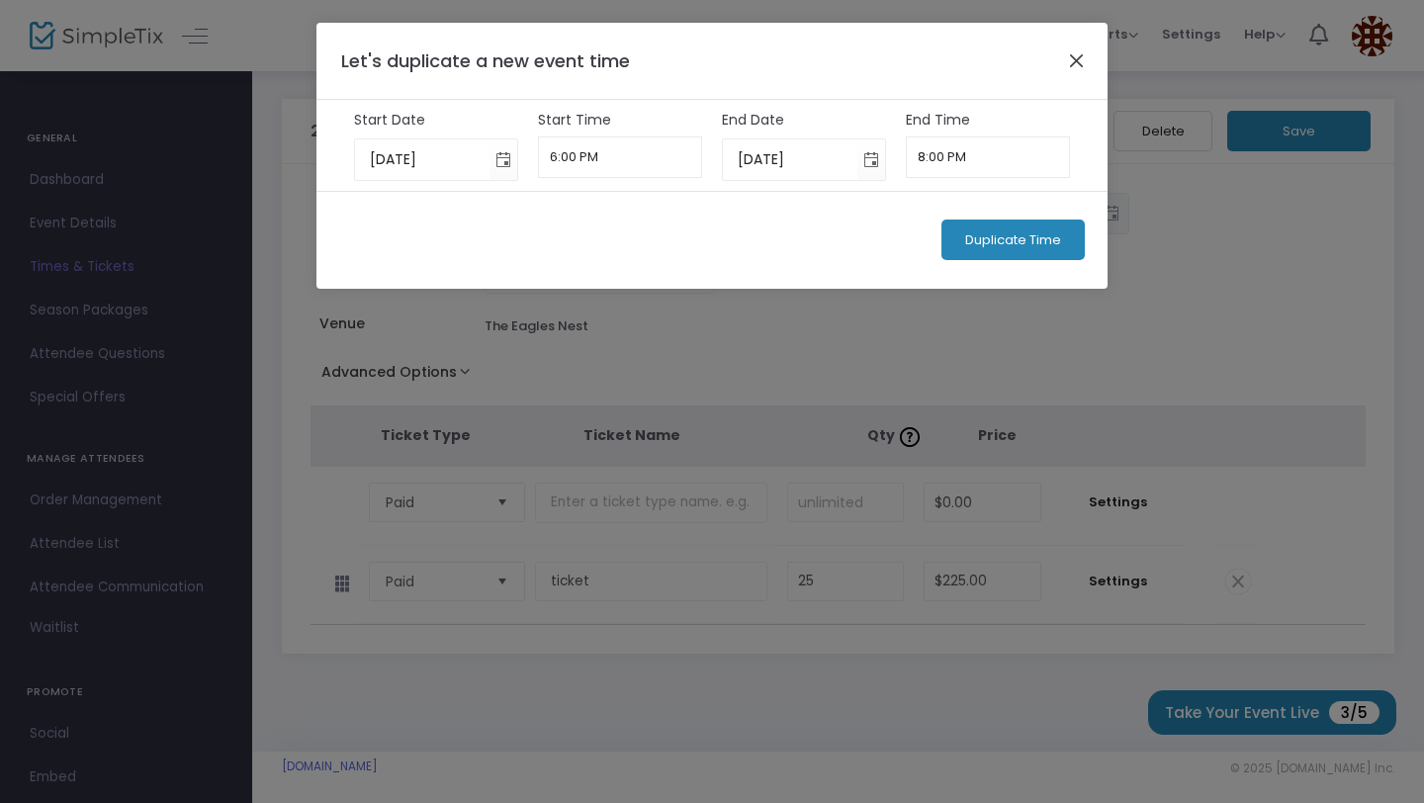
click at [1074, 58] on button "Close" at bounding box center [1077, 60] width 26 height 26
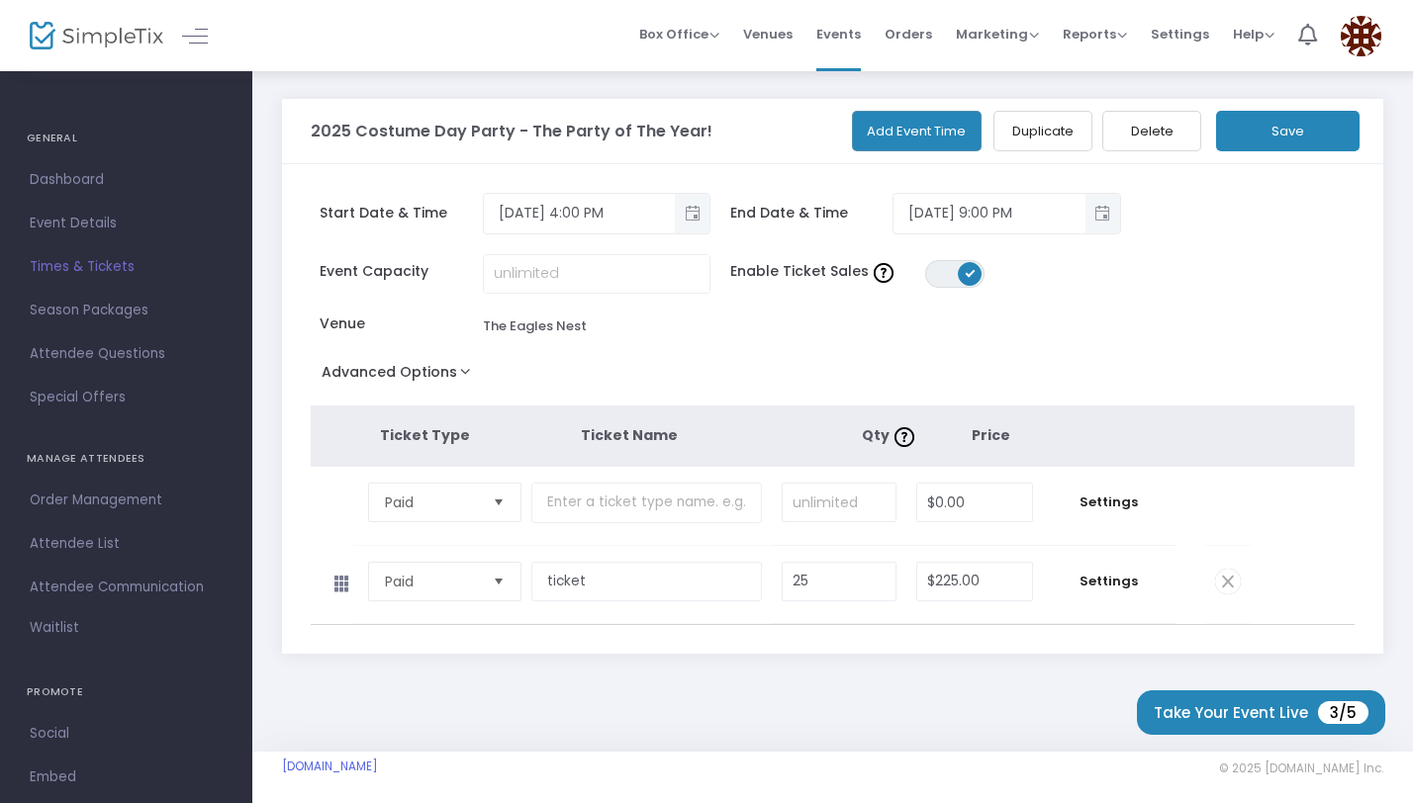
click at [454, 373] on button "Advanced Options" at bounding box center [400, 376] width 179 height 36
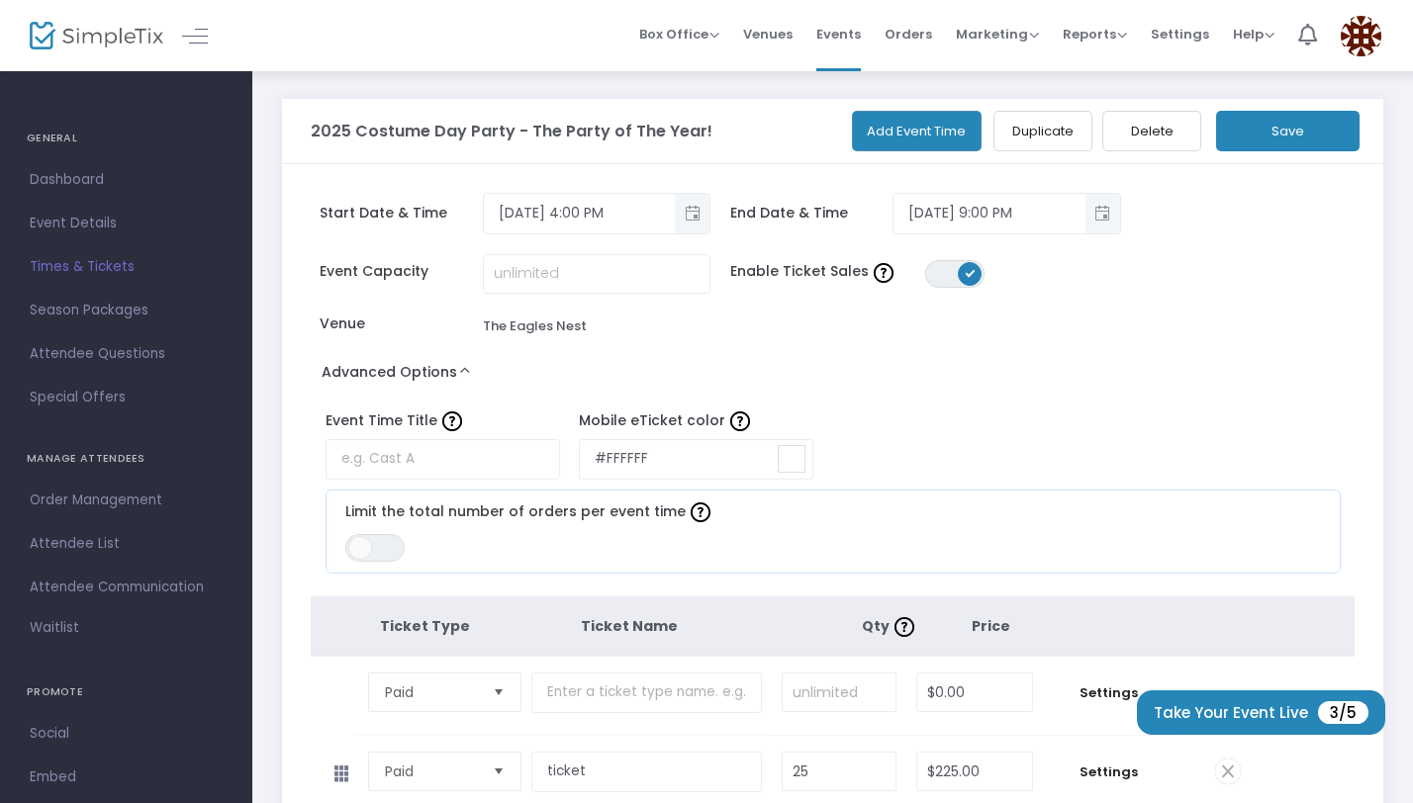
click at [442, 375] on button "Advanced Options" at bounding box center [400, 376] width 179 height 36
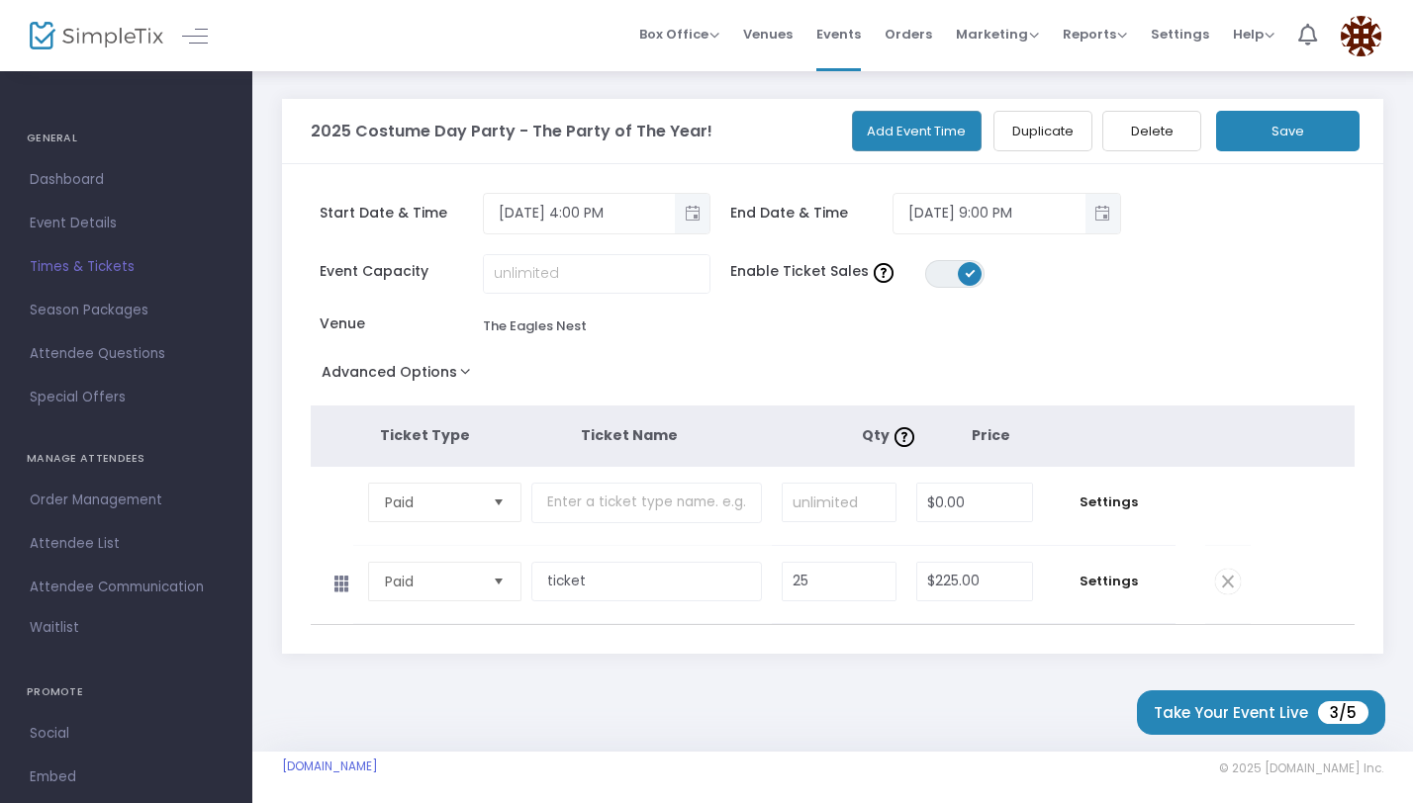
click at [342, 504] on tr "Paid Required. $0.00 Settings" at bounding box center [781, 506] width 940 height 79
click at [416, 506] on span "Paid" at bounding box center [431, 503] width 93 height 20
click at [610, 548] on td "ticket Required." at bounding box center [650, 585] width 239 height 78
click at [1269, 580] on tbody "Paid Required. ticket Required. 25 Required. $225.00 Required. Settings 0 Ticke…" at bounding box center [833, 585] width 1045 height 79
click at [1224, 582] on span at bounding box center [1228, 582] width 26 height 26
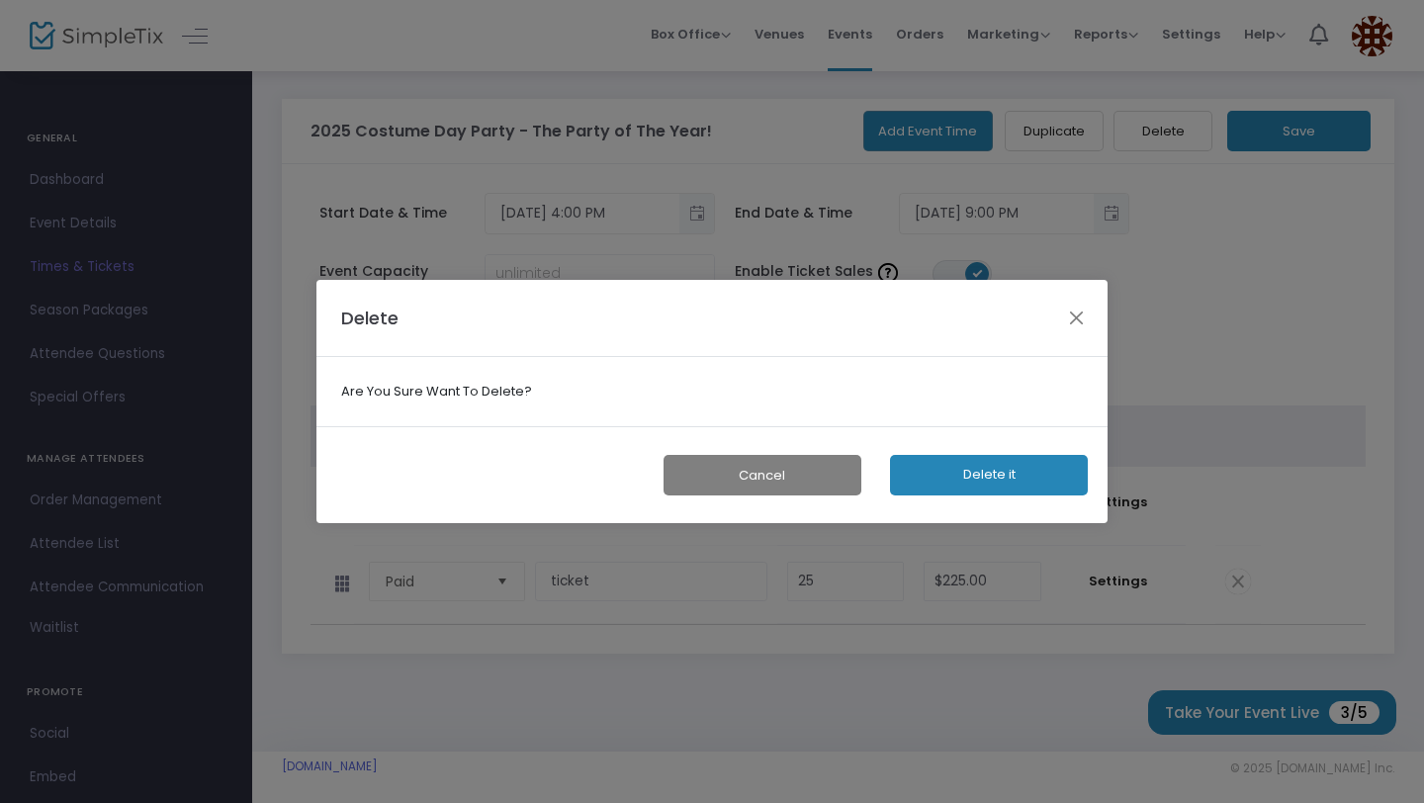
click at [978, 484] on button "Delete it" at bounding box center [989, 475] width 198 height 41
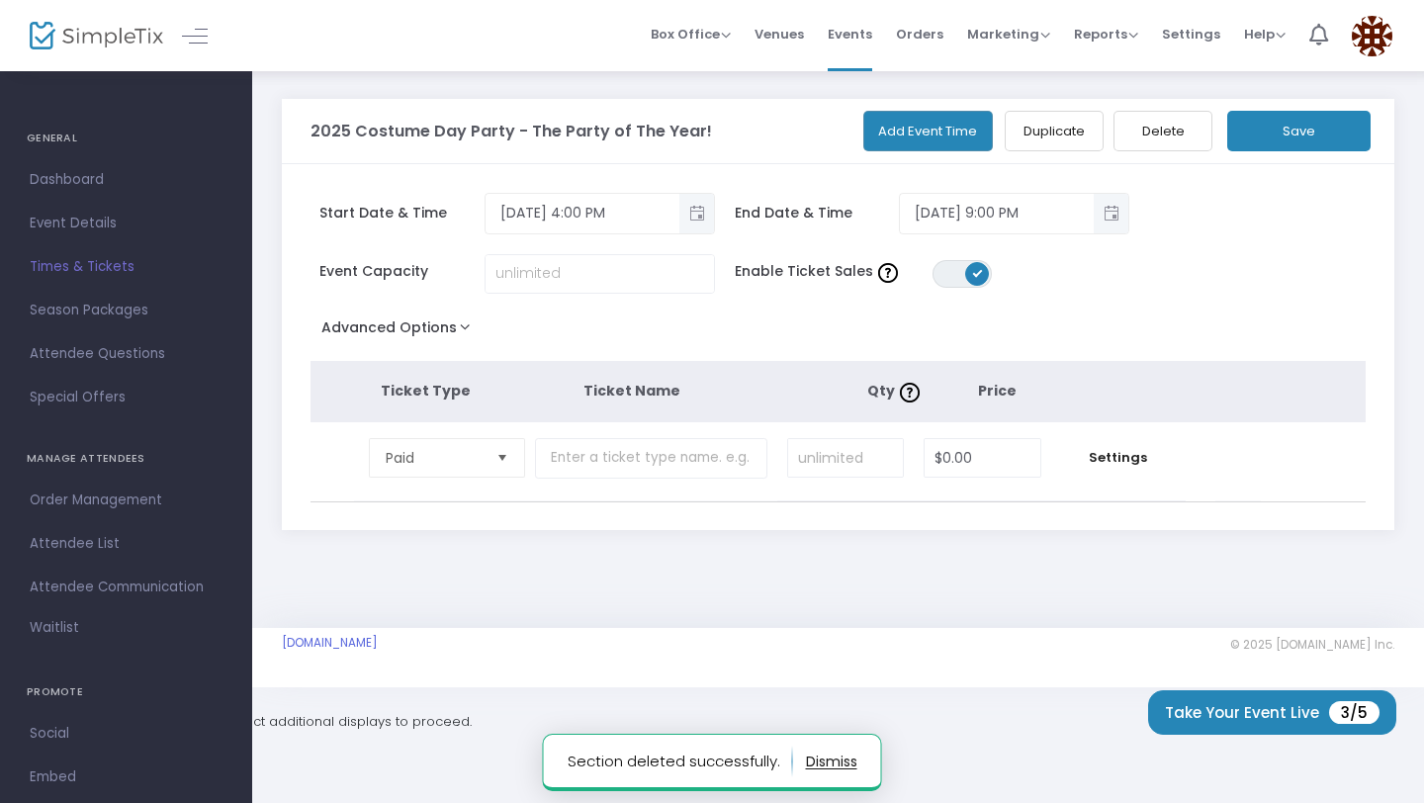
click at [1272, 466] on tbody "Paid Required. $0.00 Settings Ticket Description Required. ON OFF Editor mode T…" at bounding box center [839, 461] width 1056 height 79
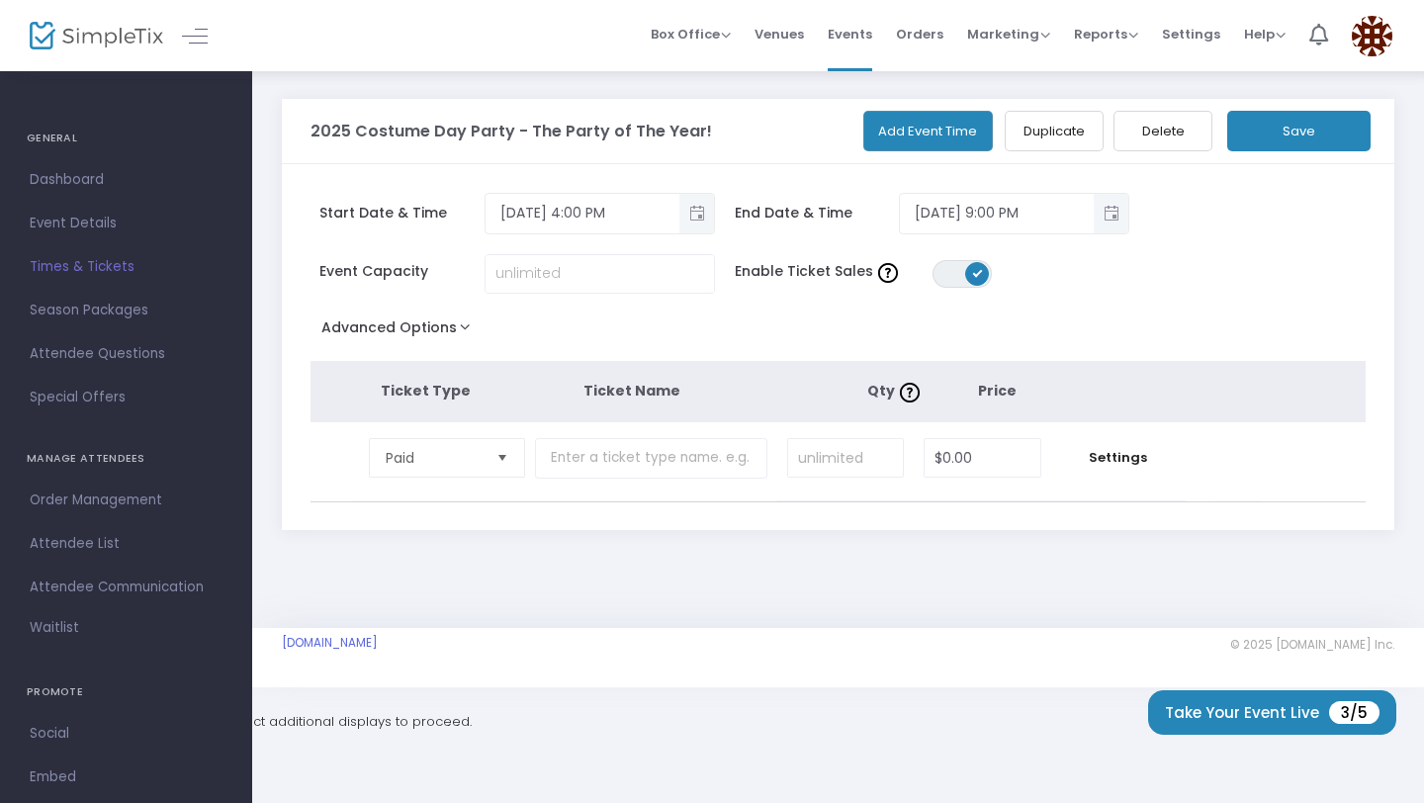
click at [1249, 465] on tr "Paid Required. $0.00 Settings" at bounding box center [786, 461] width 951 height 79
click at [1122, 465] on span "Settings" at bounding box center [1118, 458] width 115 height 20
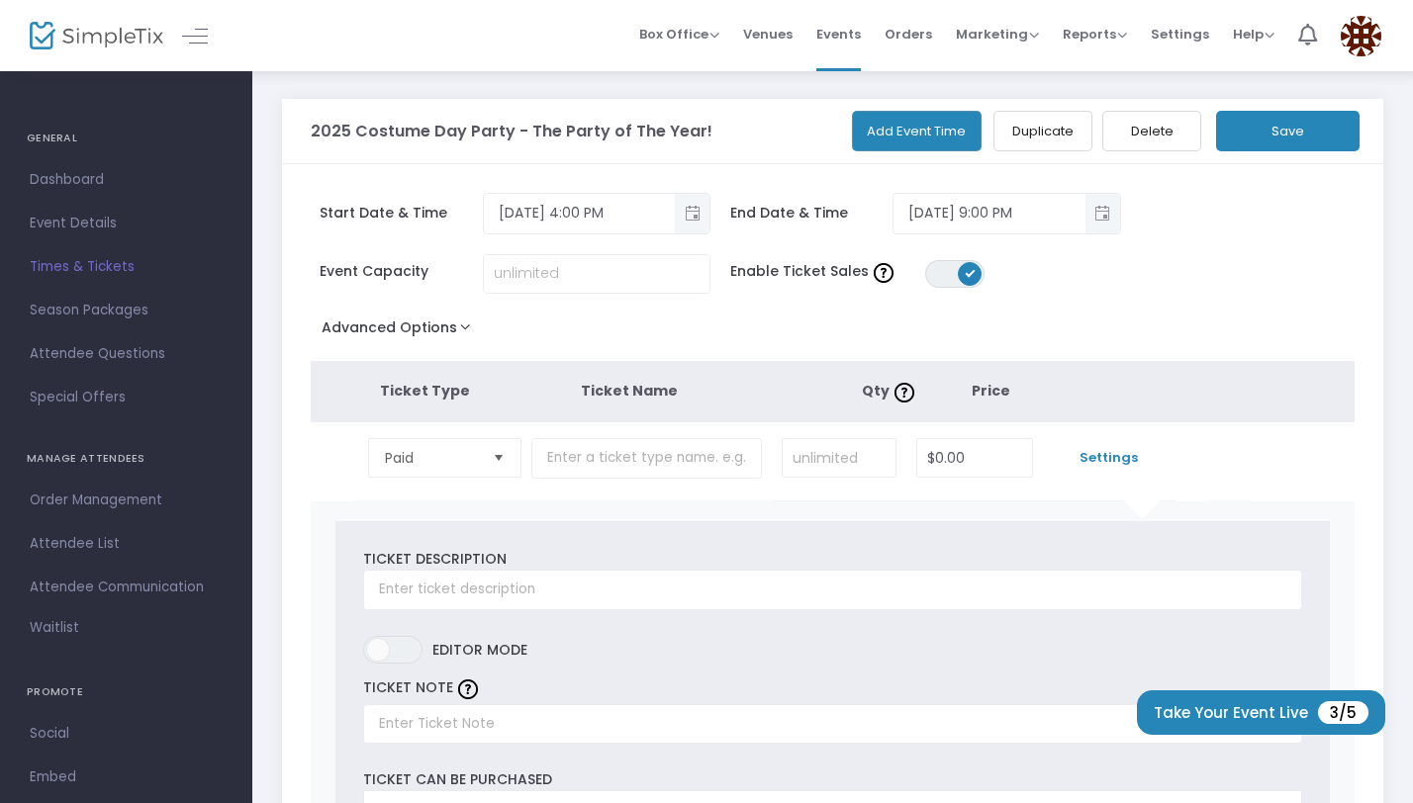
click at [336, 432] on tr "Paid Required. $0.00 Settings" at bounding box center [781, 461] width 940 height 79
click at [334, 462] on tr "Paid Required. $0.00 Settings" at bounding box center [781, 461] width 940 height 79
click at [408, 339] on button "Advanced Options" at bounding box center [400, 332] width 179 height 36
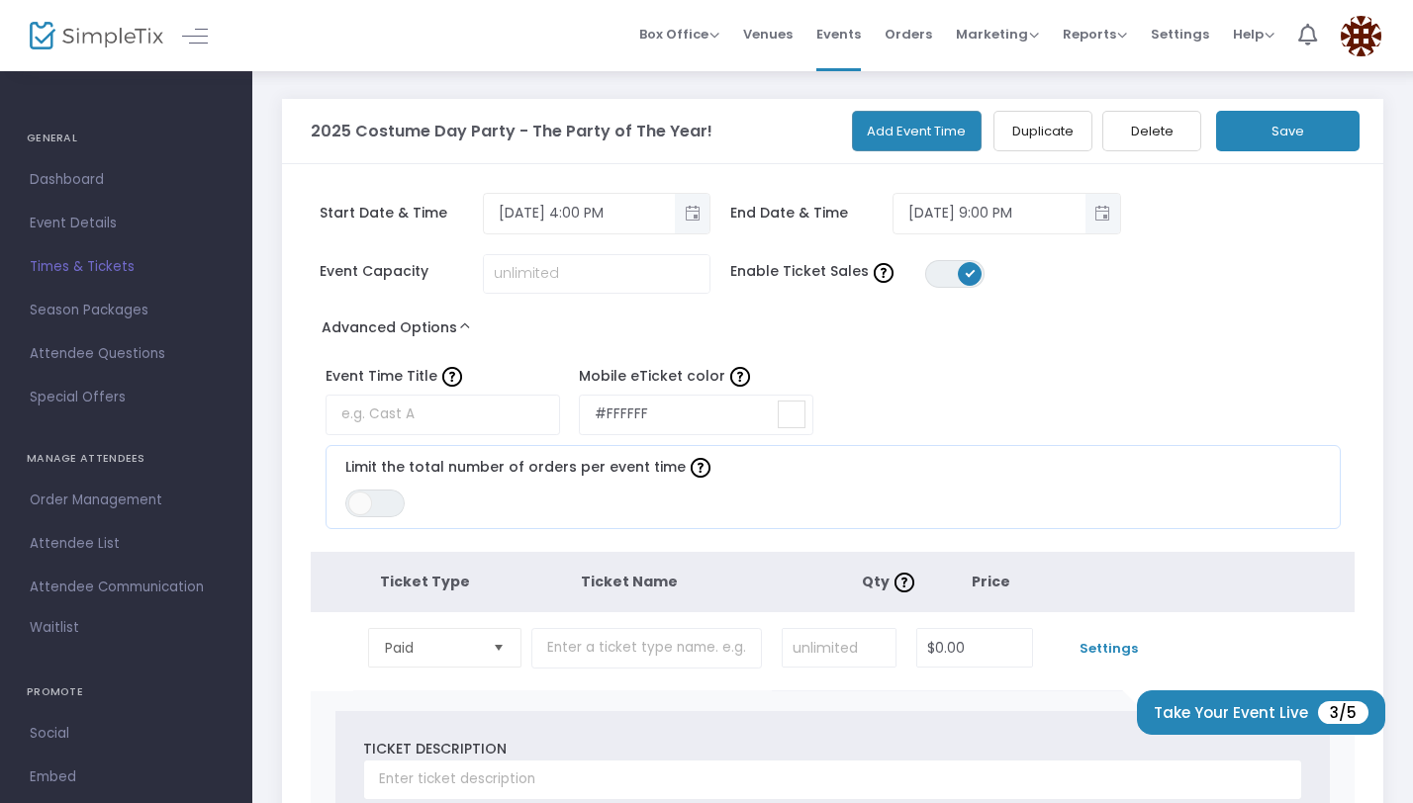
click at [410, 332] on button "Advanced Options" at bounding box center [400, 332] width 179 height 36
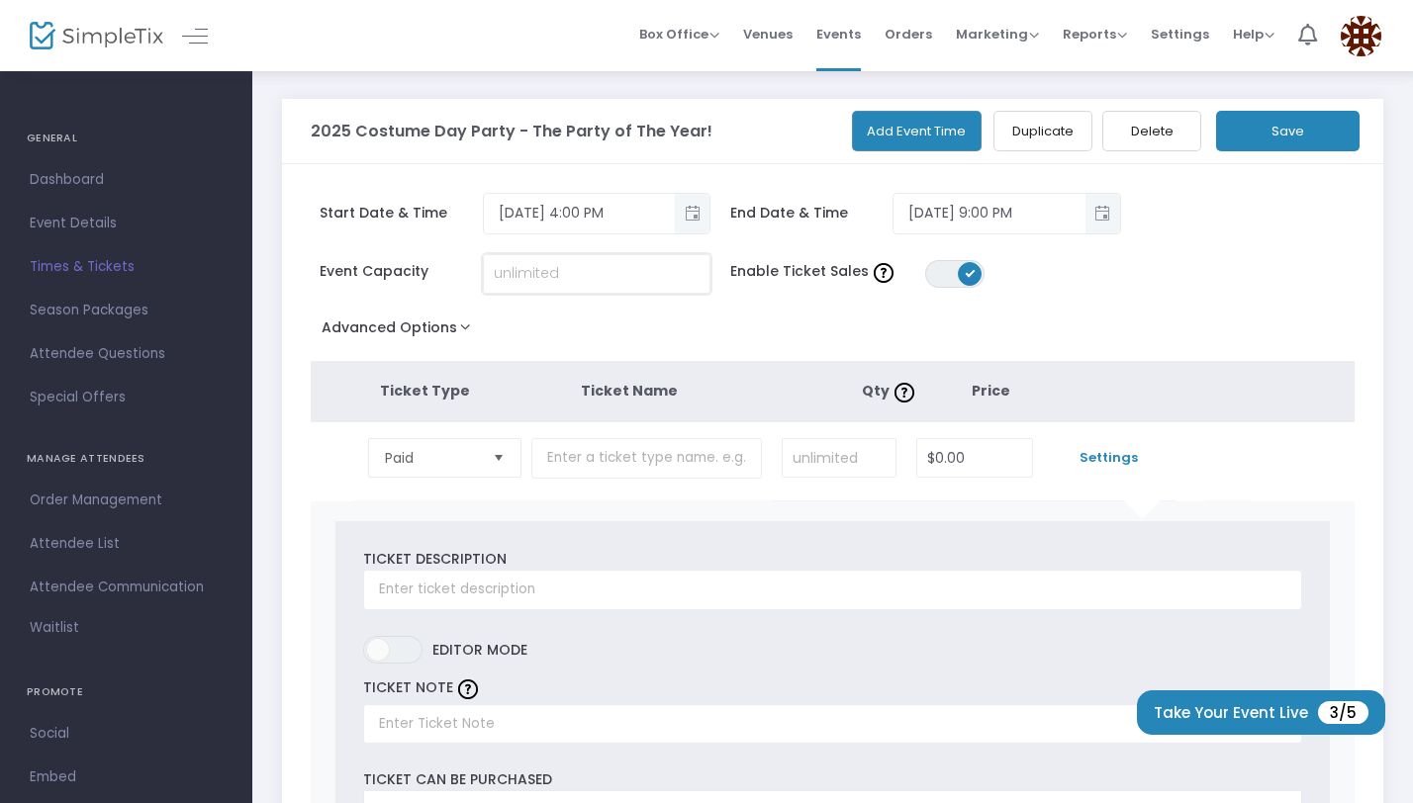
click at [542, 263] on input at bounding box center [597, 274] width 226 height 38
click at [1068, 272] on div "Enable Ticket Sales ON OFF" at bounding box center [925, 274] width 391 height 28
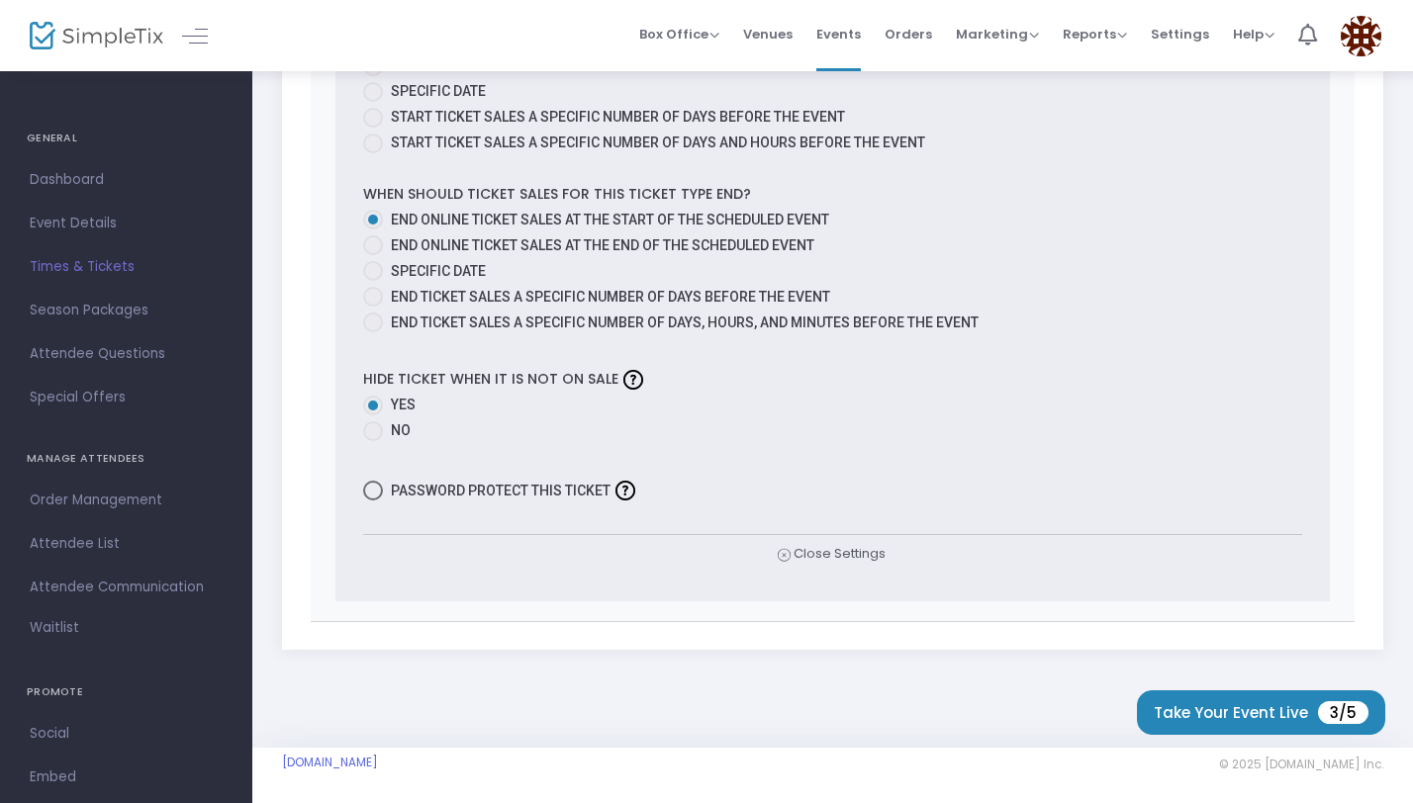
scroll to position [1044, 0]
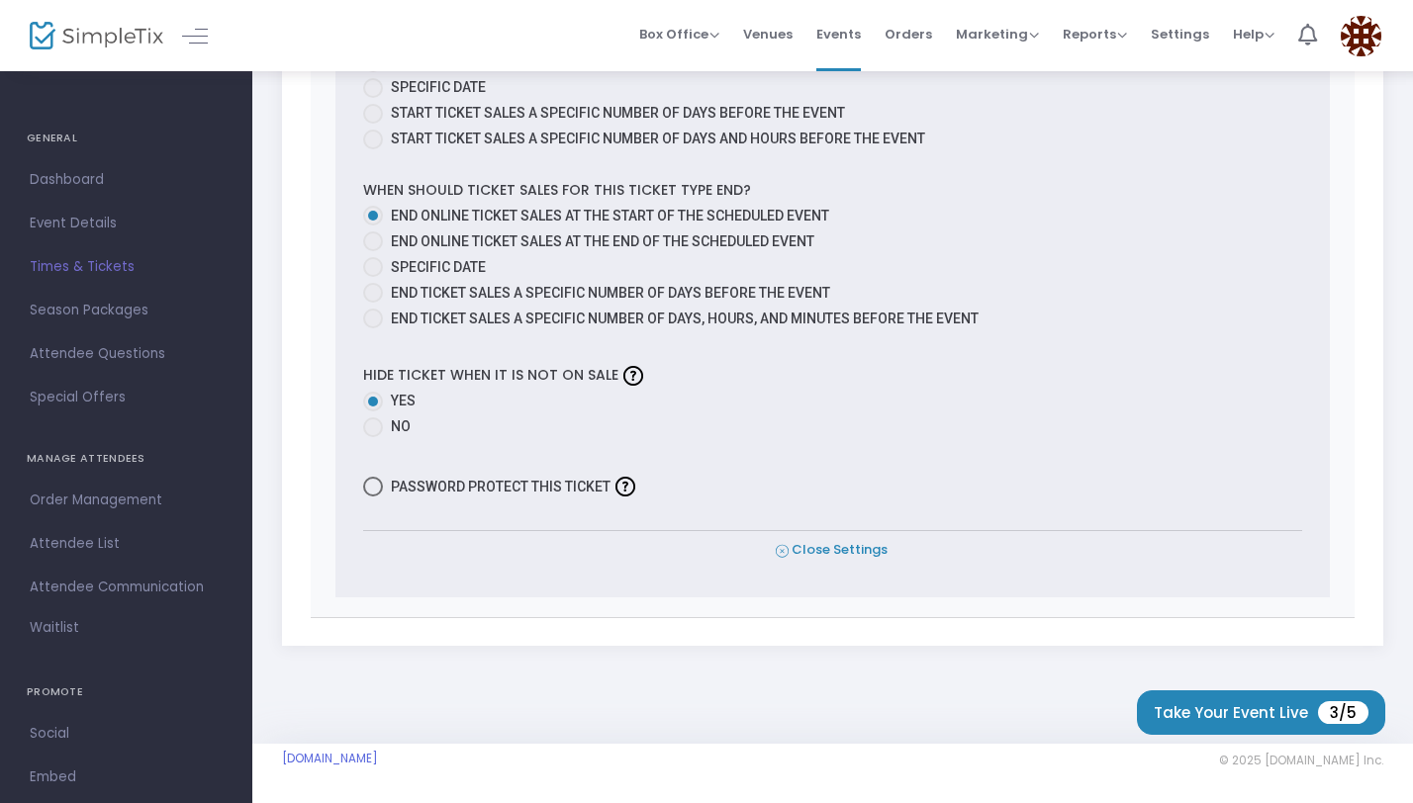
click at [785, 545] on icon at bounding box center [782, 551] width 13 height 19
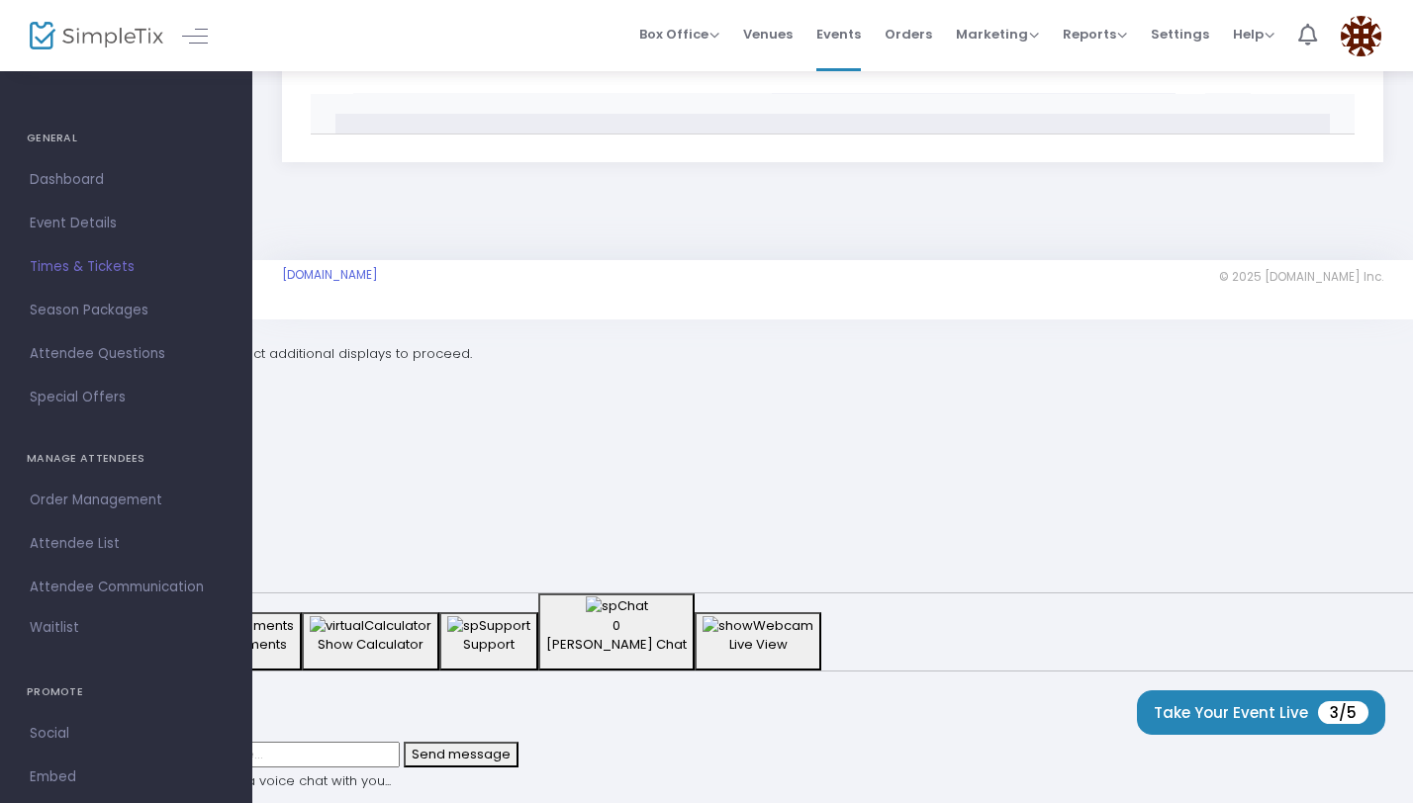
scroll to position [0, 0]
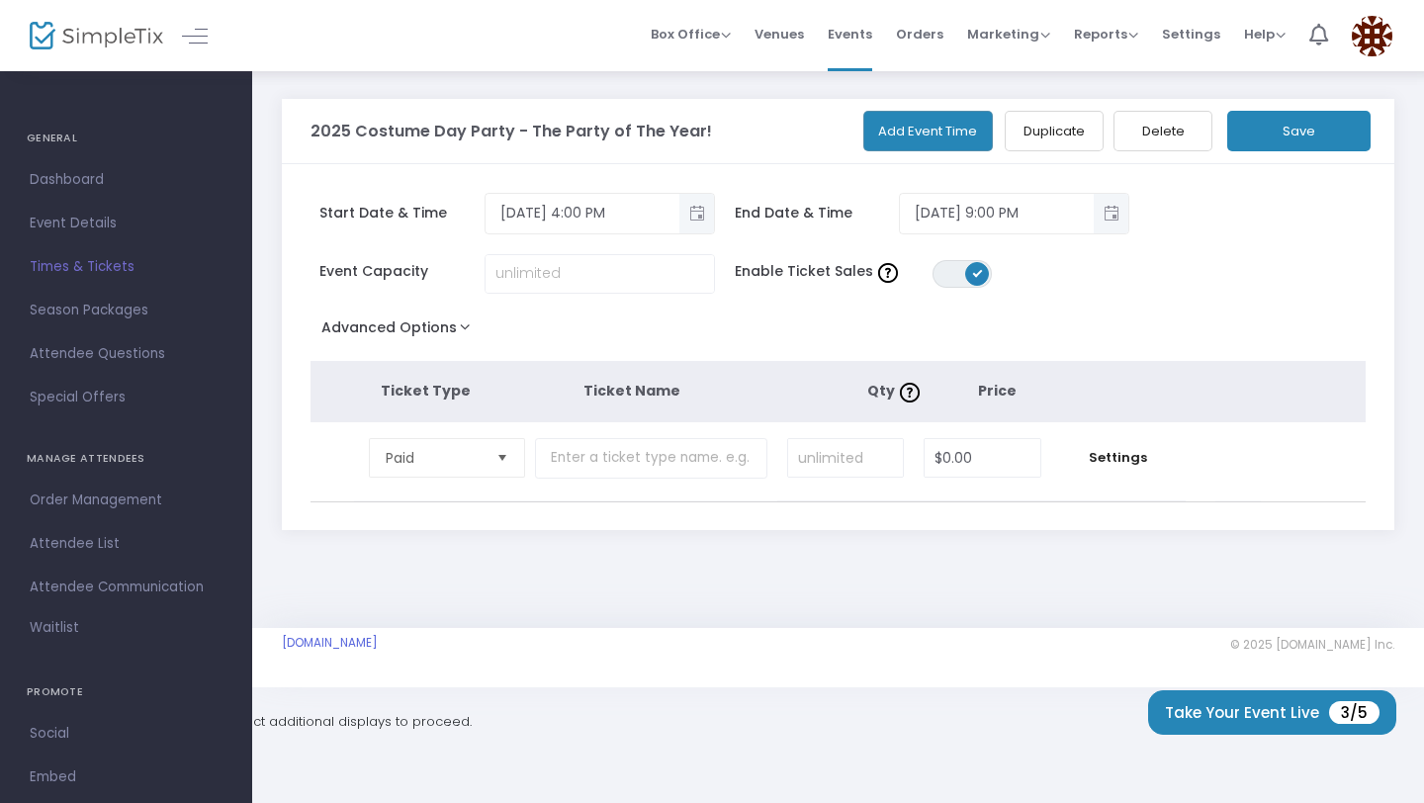
click at [322, 453] on tr "Paid Required. $0.00 Settings" at bounding box center [786, 461] width 951 height 79
click at [730, 460] on input "text" at bounding box center [651, 458] width 232 height 41
click at [853, 456] on input at bounding box center [845, 458] width 115 height 38
click at [977, 278] on span at bounding box center [977, 274] width 24 height 24
click at [958, 279] on span "ON OFF" at bounding box center [962, 274] width 59 height 28
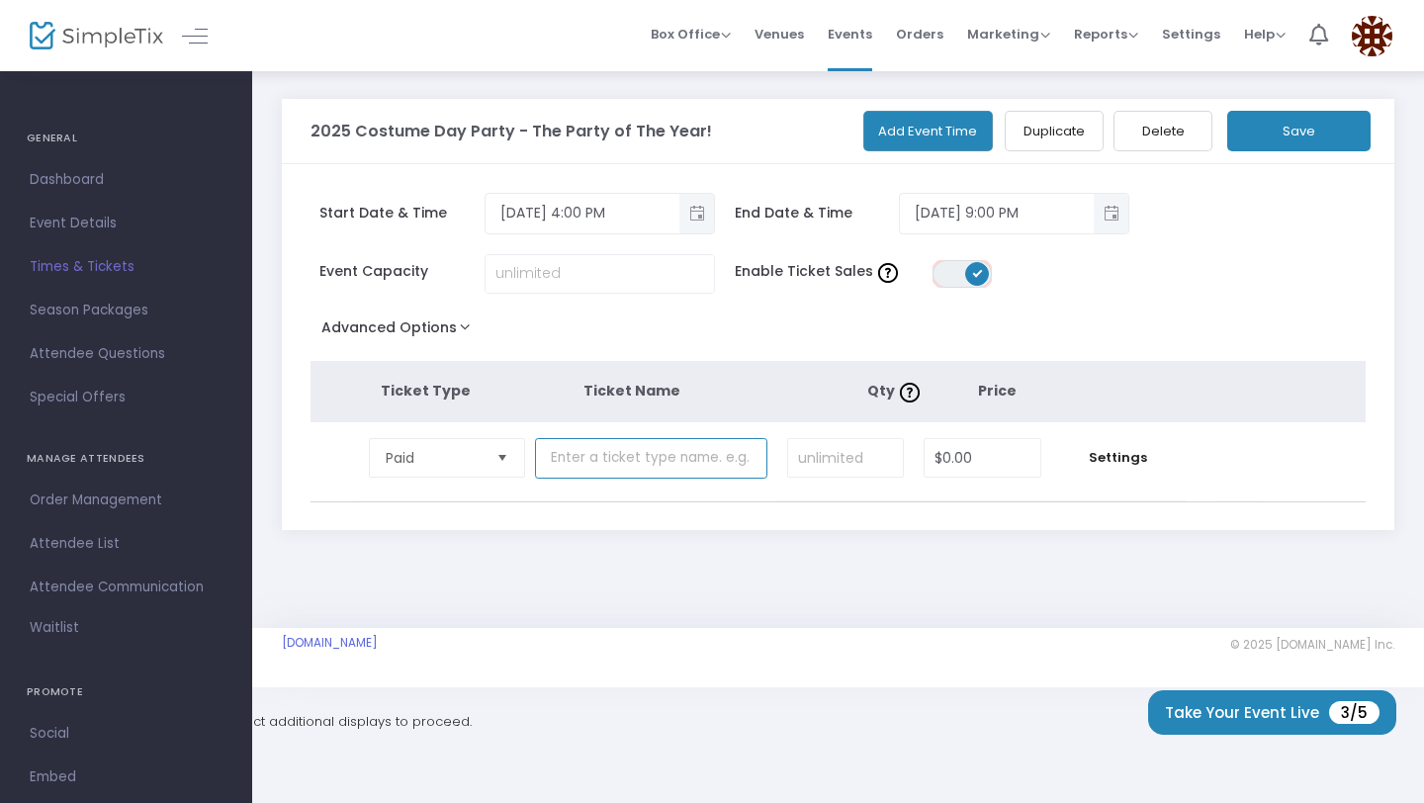
click at [700, 465] on input "text" at bounding box center [651, 458] width 232 height 41
click at [472, 465] on span "Paid" at bounding box center [433, 458] width 95 height 20
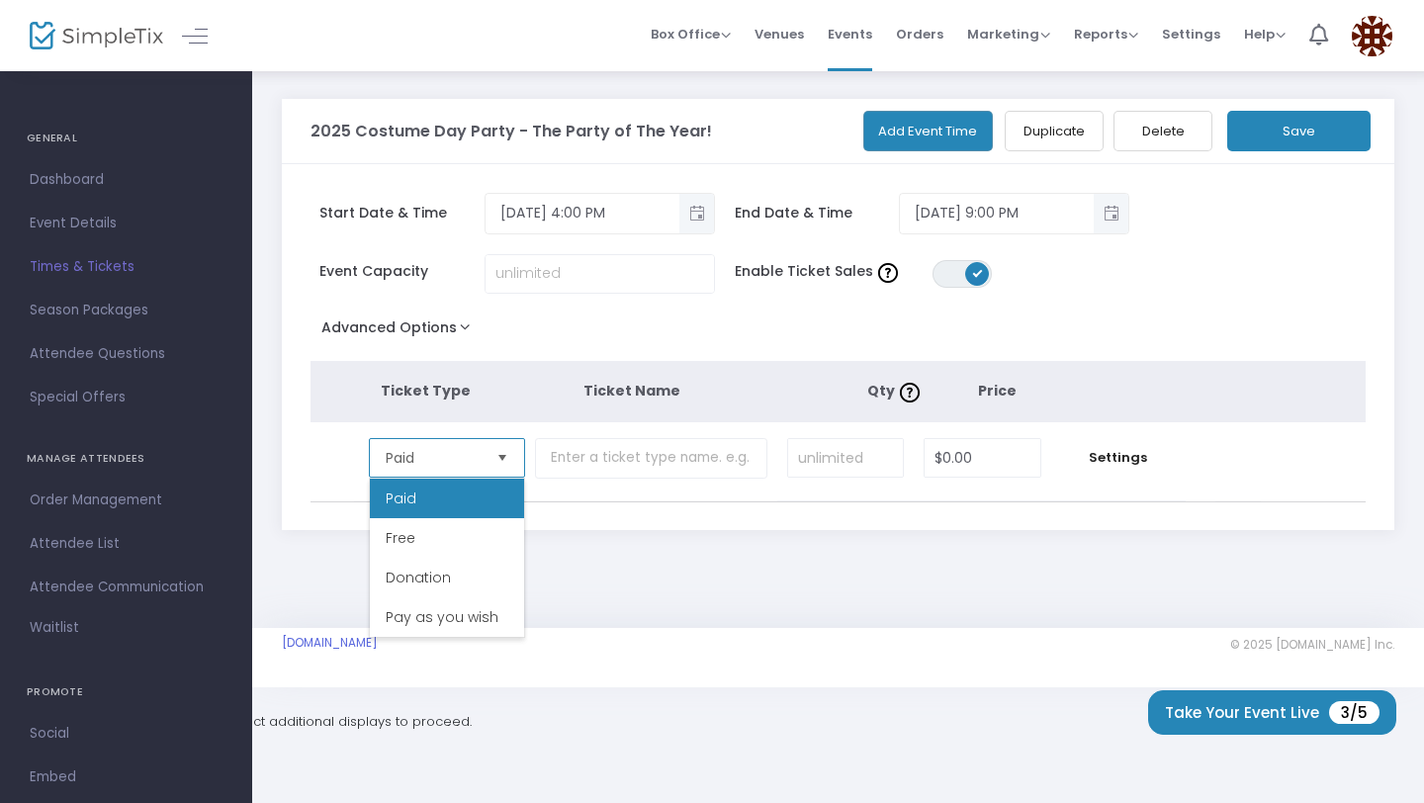
click at [464, 506] on li "Paid" at bounding box center [447, 499] width 154 height 40
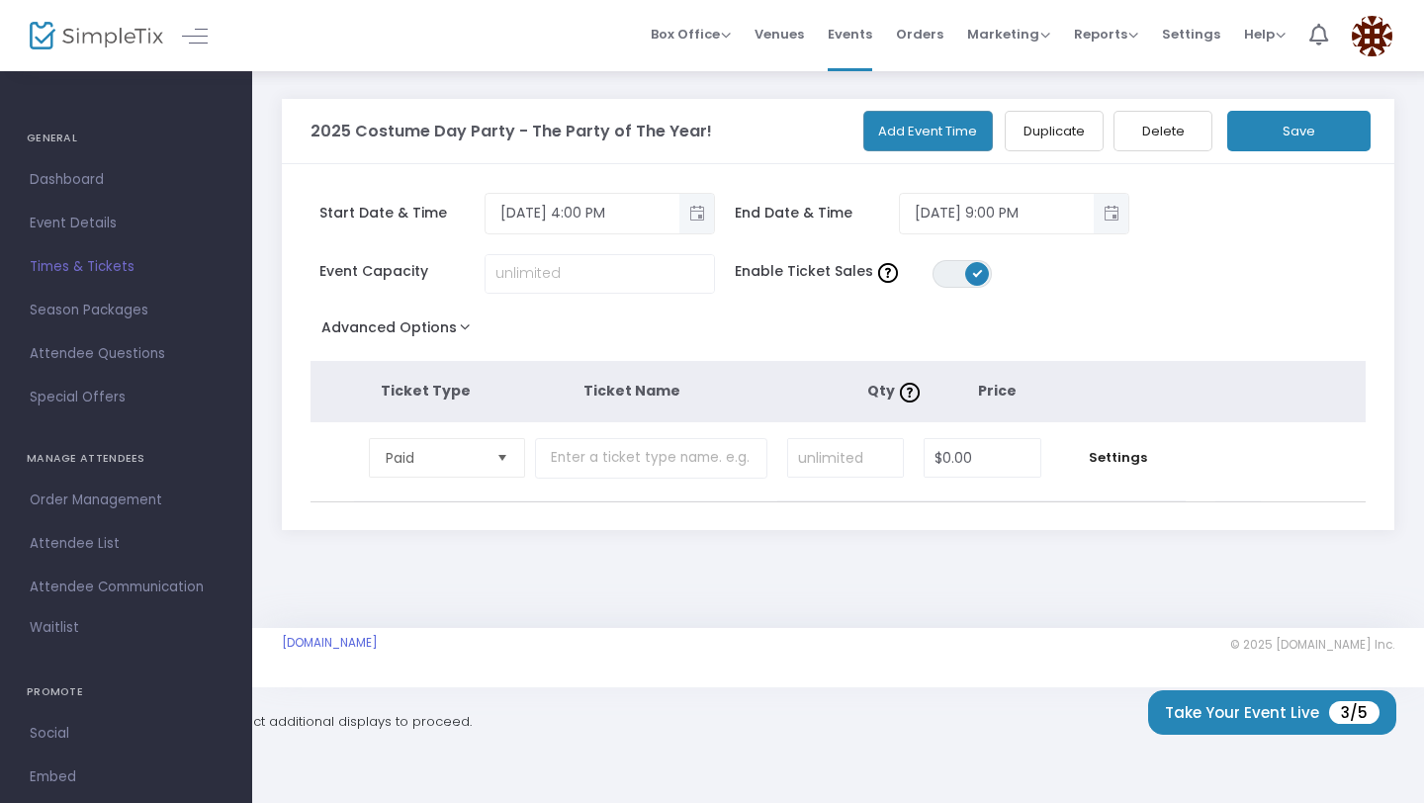
click at [337, 450] on tr "Paid Required. $0.00 Settings" at bounding box center [786, 461] width 951 height 79
click at [1059, 130] on button "Duplicate" at bounding box center [1054, 131] width 99 height 41
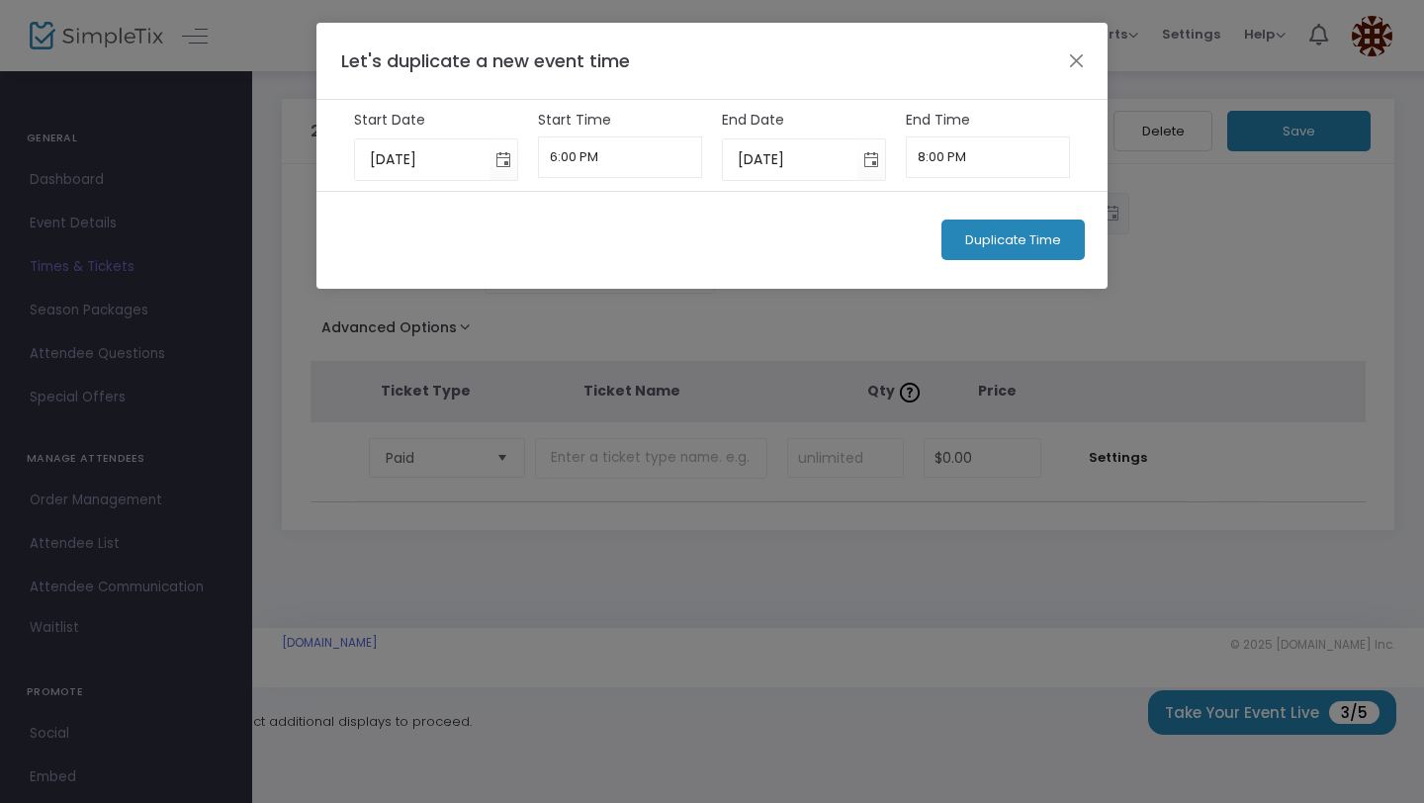
click at [1062, 251] on button "Duplicate Time" at bounding box center [1013, 240] width 143 height 41
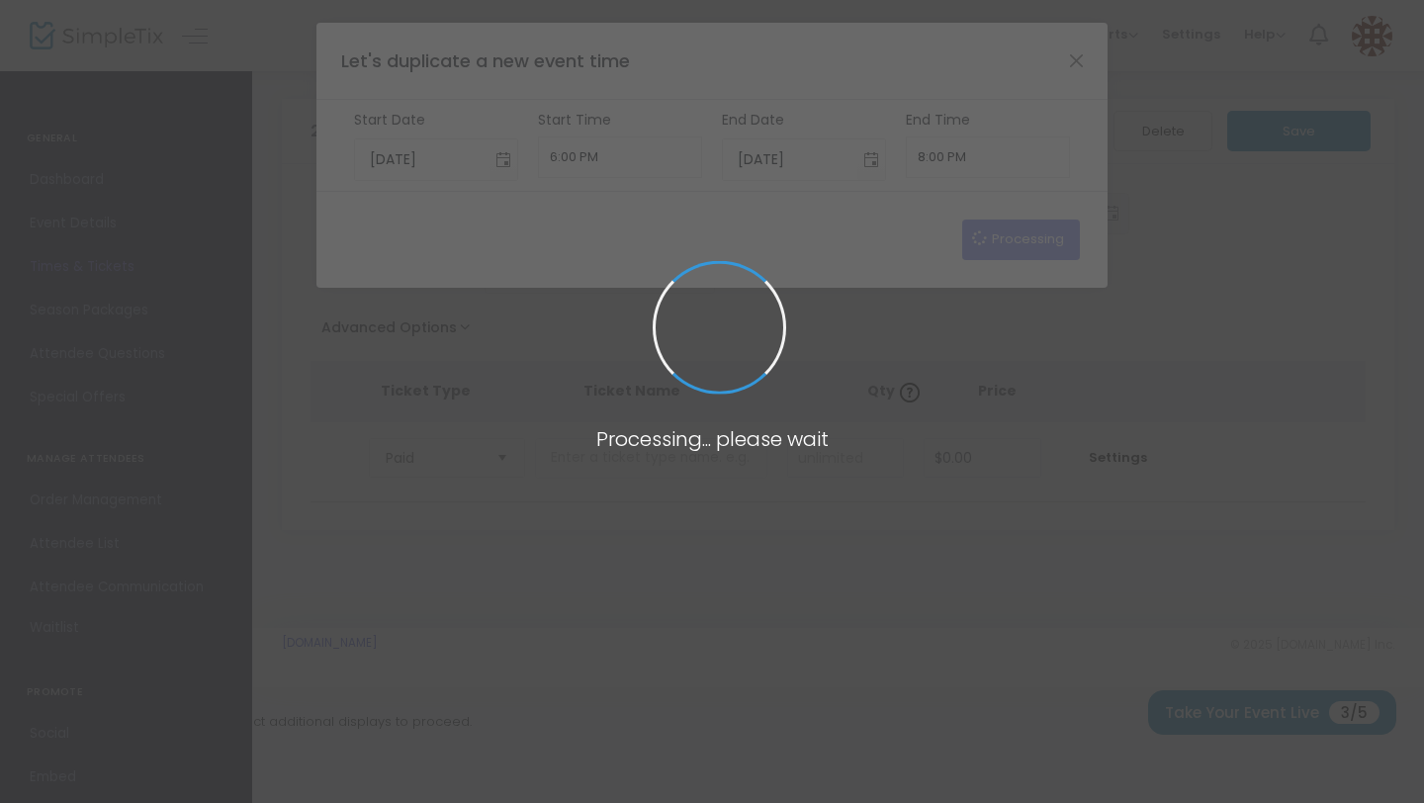
type input "9/12/2025"
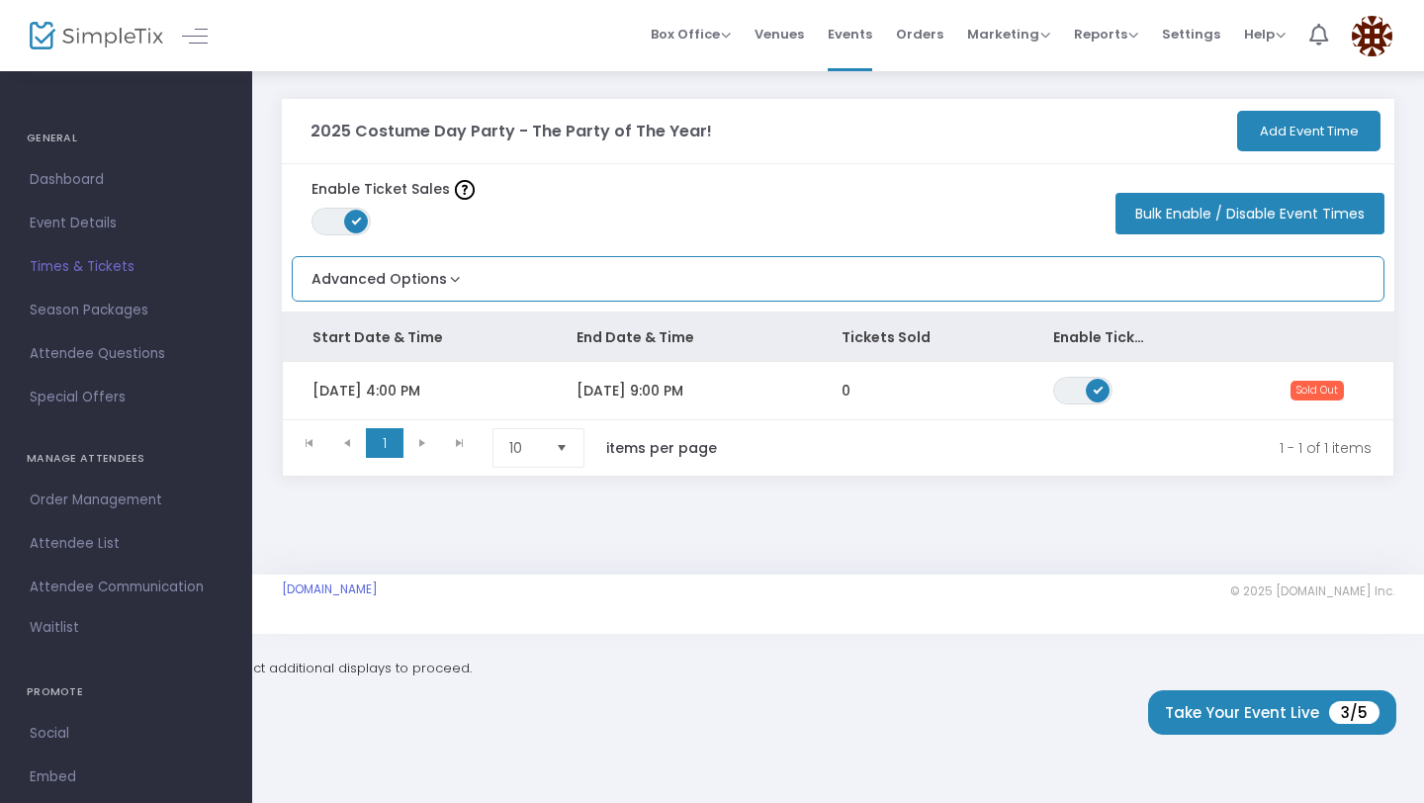
click at [613, 284] on div "Advanced Options Limit the total number of orders per event time ON OFF Save" at bounding box center [838, 279] width 1093 height 46
click at [444, 278] on button "Advanced Options" at bounding box center [379, 273] width 172 height 33
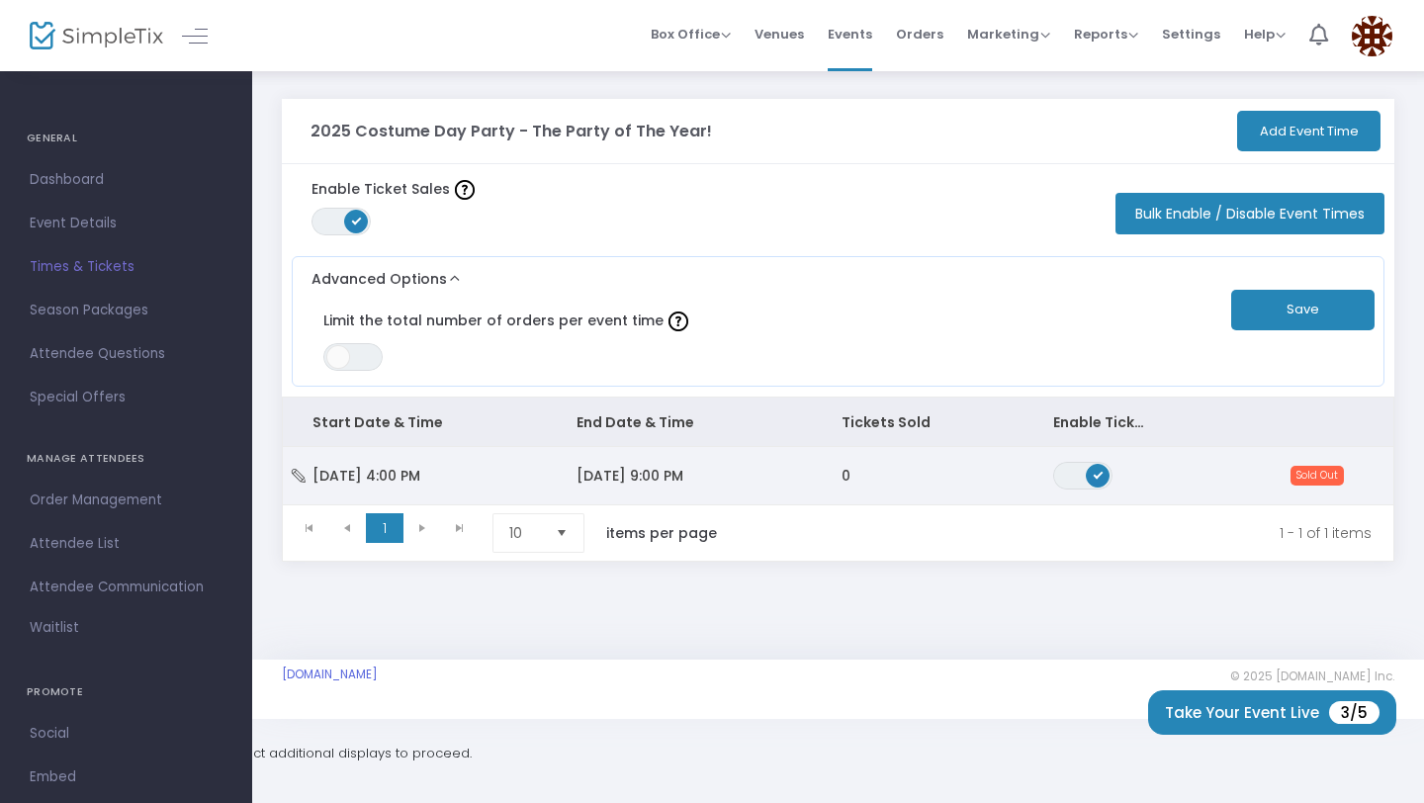
click at [607, 470] on span "10/26/2025 9:00 PM" at bounding box center [630, 476] width 107 height 20
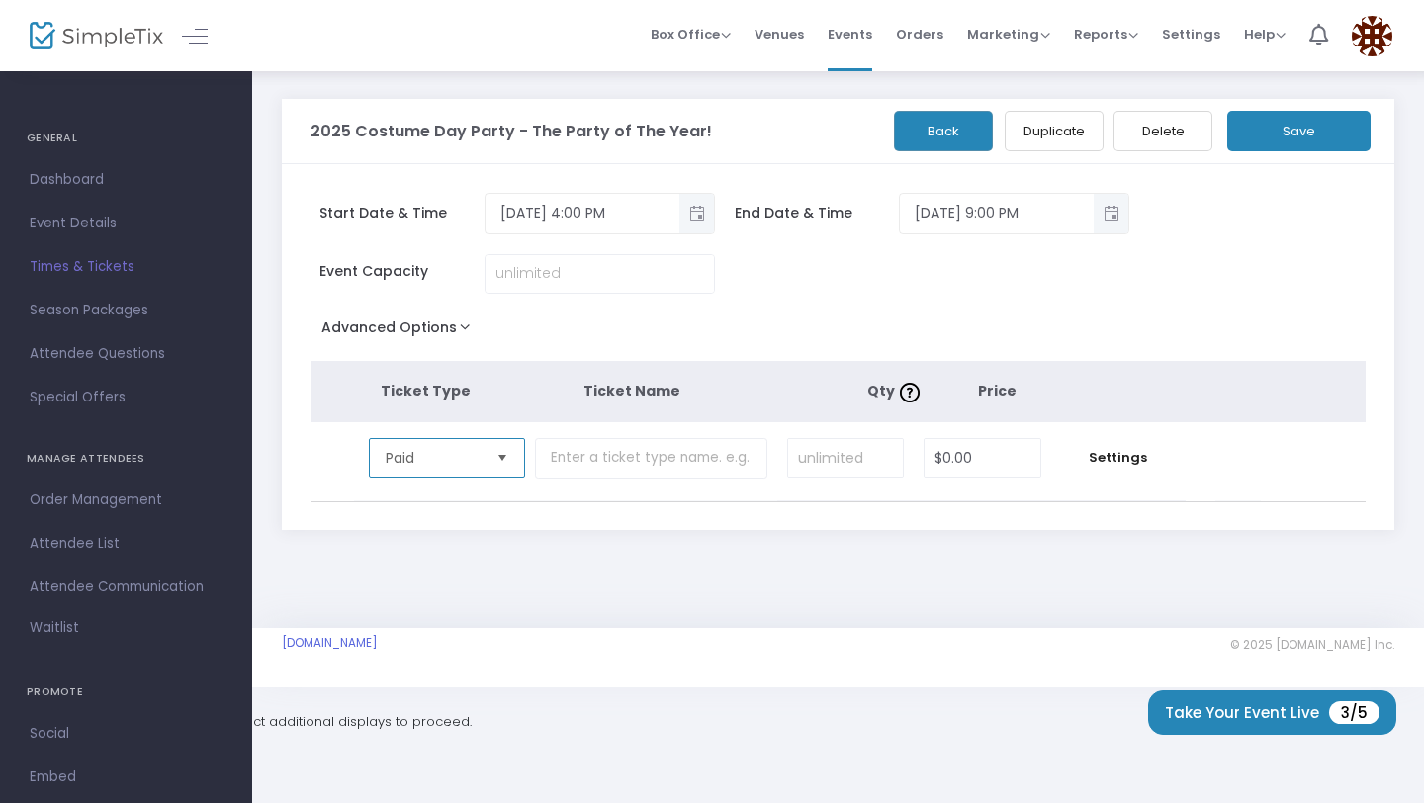
click at [471, 466] on span "Paid" at bounding box center [433, 458] width 95 height 20
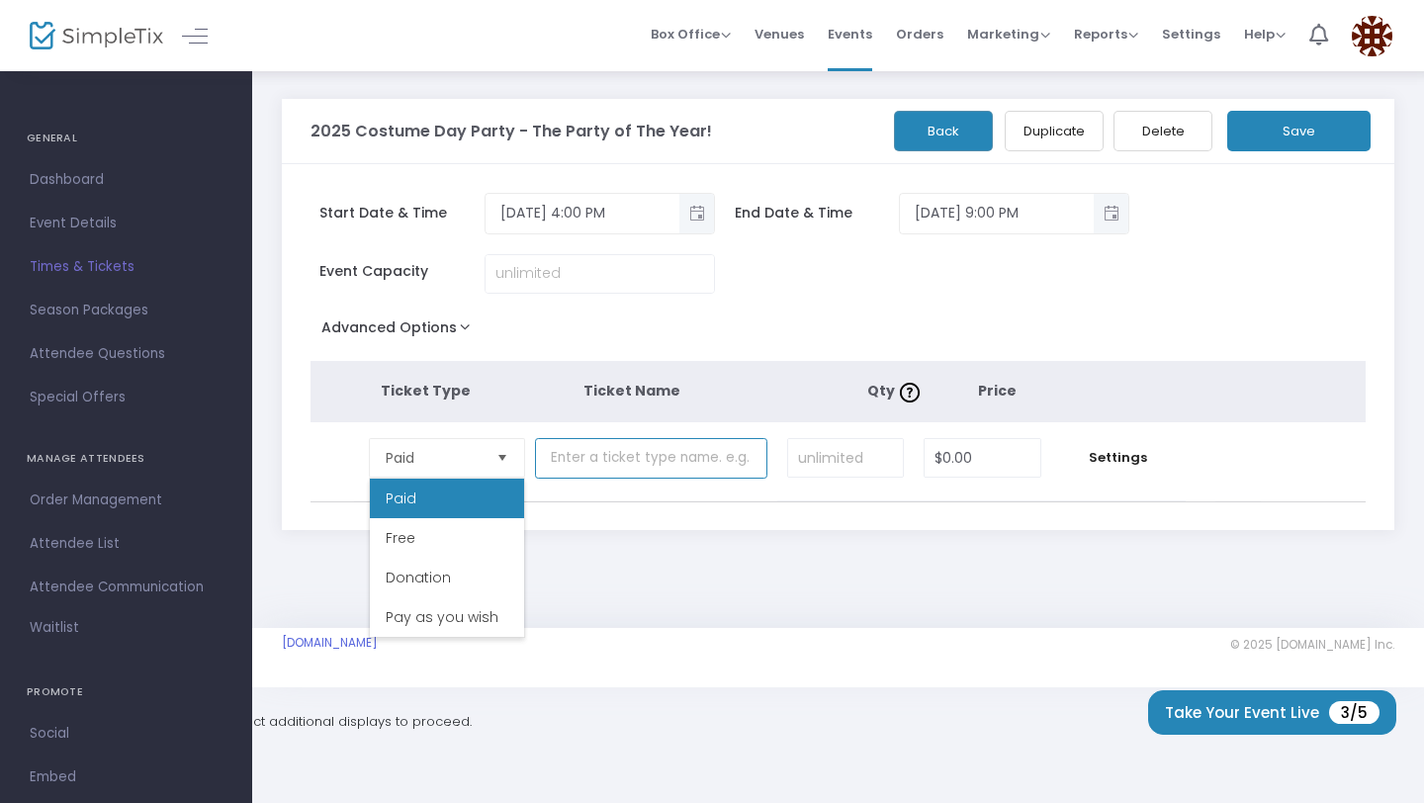
click at [599, 467] on input "text" at bounding box center [651, 458] width 232 height 41
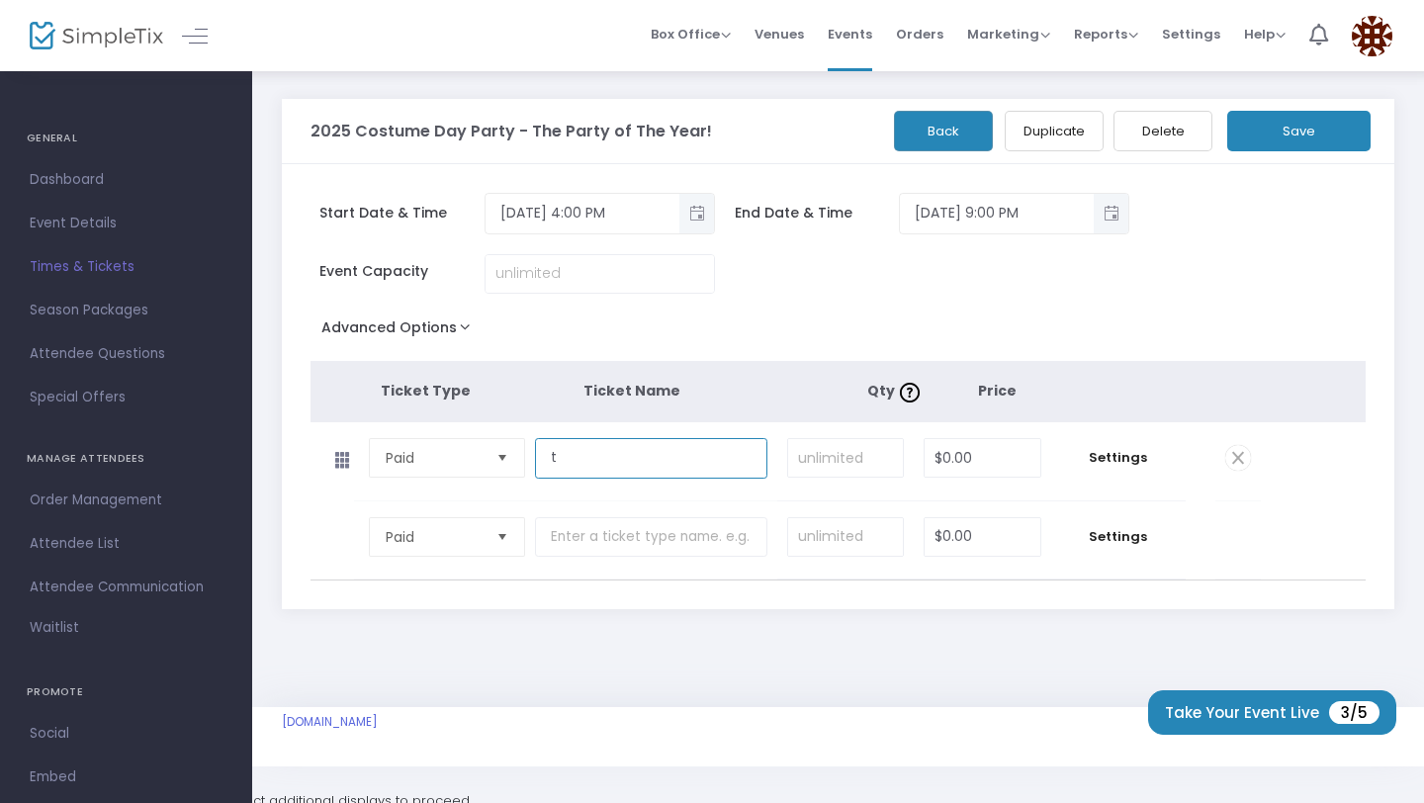
type input "t"
click at [813, 455] on input at bounding box center [845, 458] width 115 height 38
click at [524, 520] on td "Paid Required." at bounding box center [444, 541] width 181 height 78
click at [573, 533] on input "text" at bounding box center [651, 537] width 232 height 41
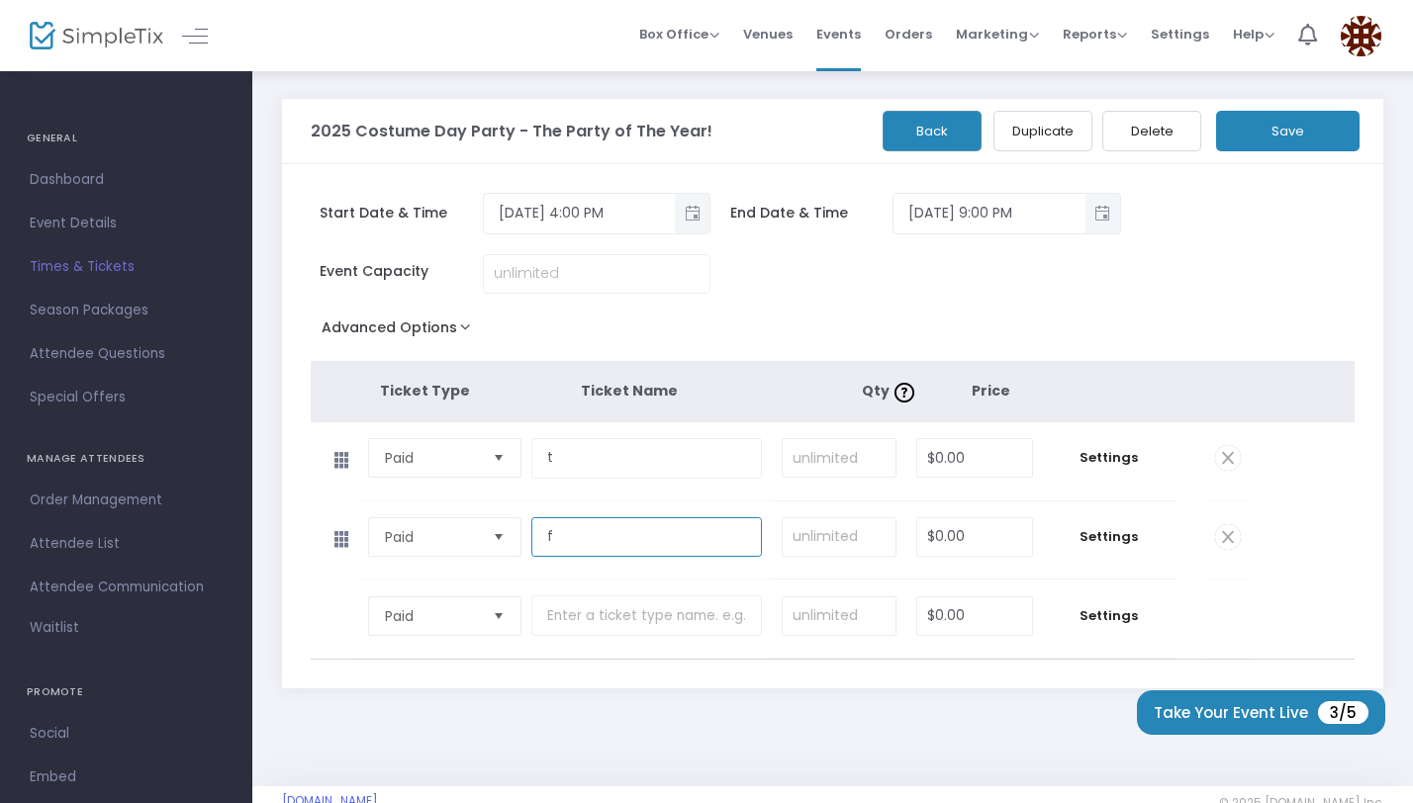
type input "f"
click at [686, 610] on input "text" at bounding box center [646, 616] width 230 height 41
type input "f"
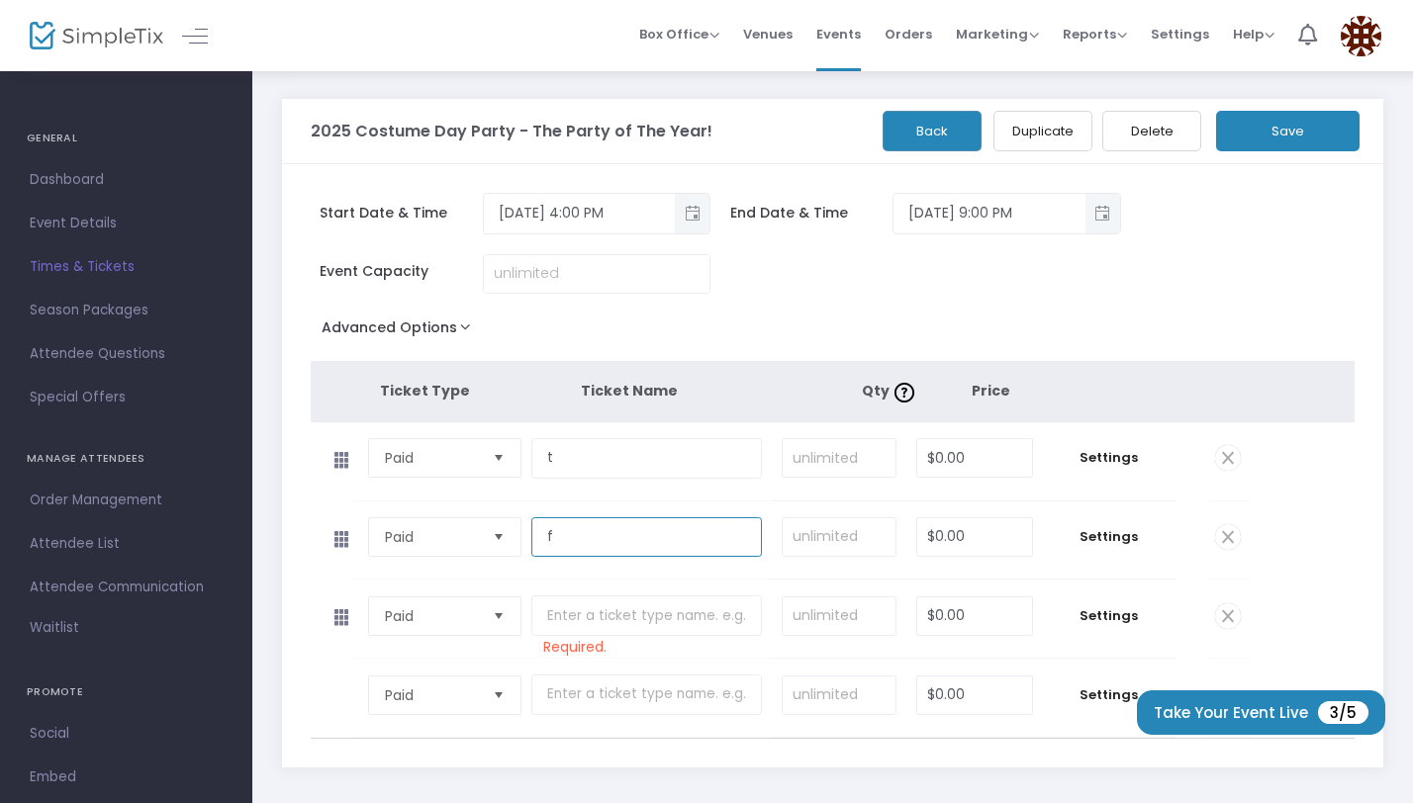
click at [608, 532] on input "f" at bounding box center [646, 537] width 230 height 41
click at [561, 443] on input "t" at bounding box center [646, 458] width 230 height 41
click at [580, 454] on input "t" at bounding box center [646, 458] width 230 height 41
click at [1128, 461] on span "Settings" at bounding box center [1109, 458] width 113 height 20
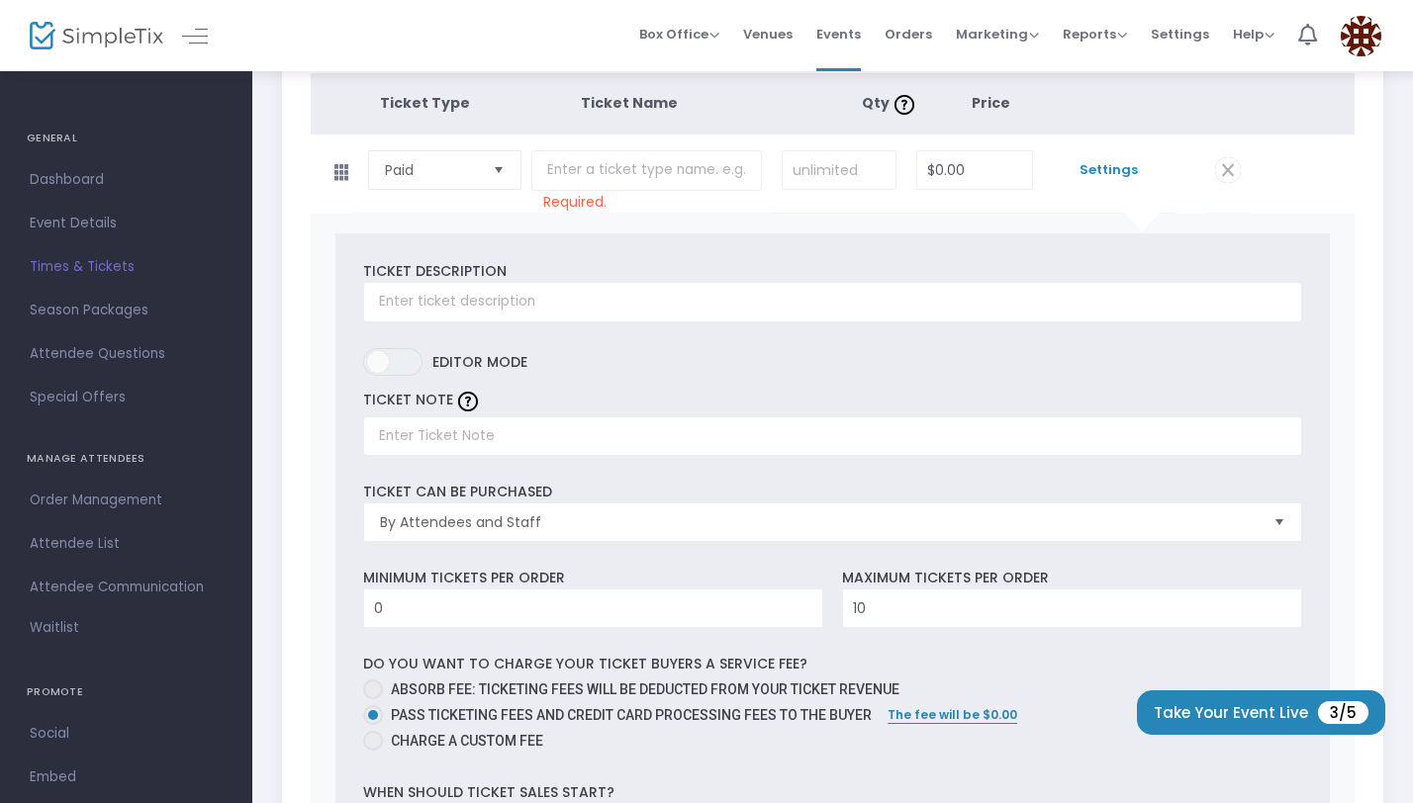
scroll to position [83, 0]
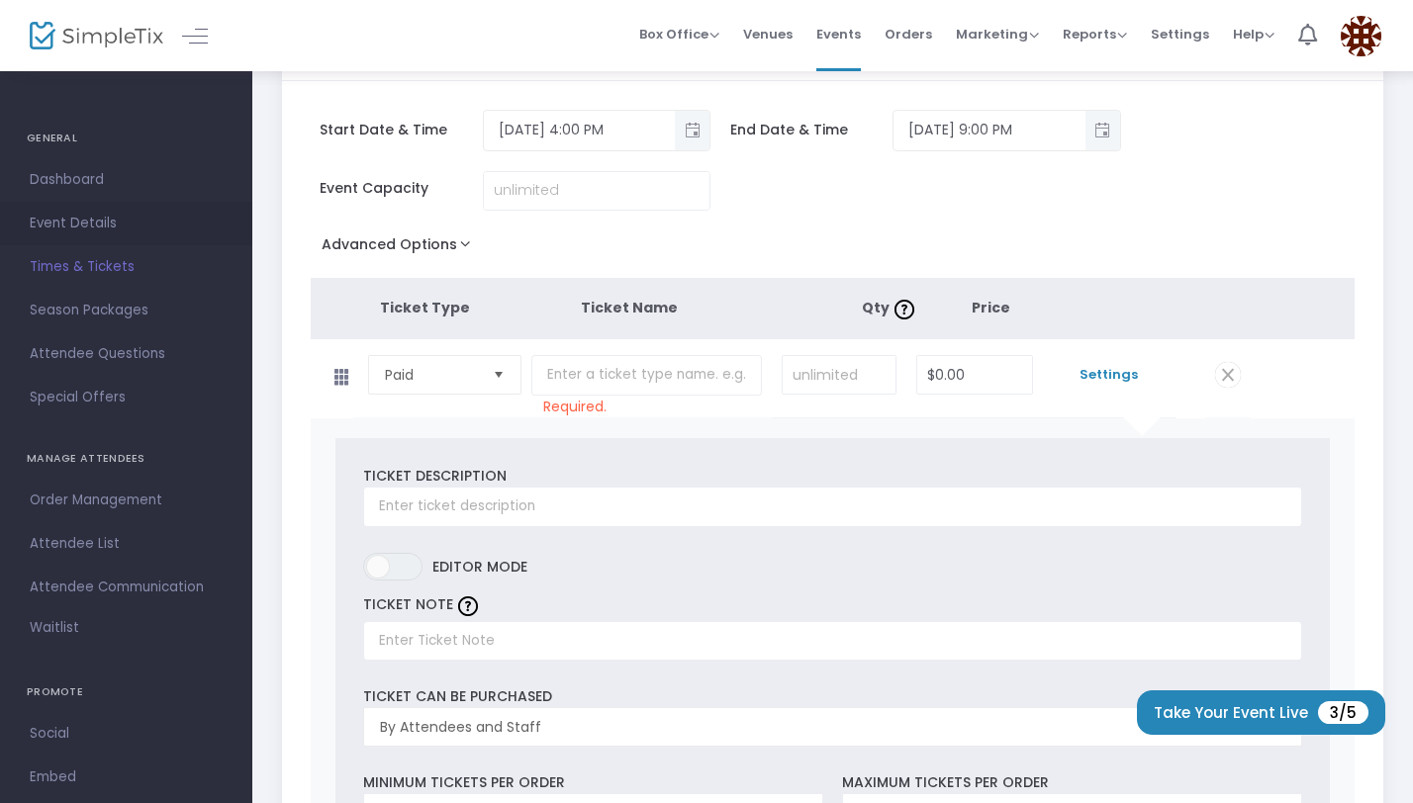
click at [94, 225] on span "Event Details" at bounding box center [126, 224] width 193 height 26
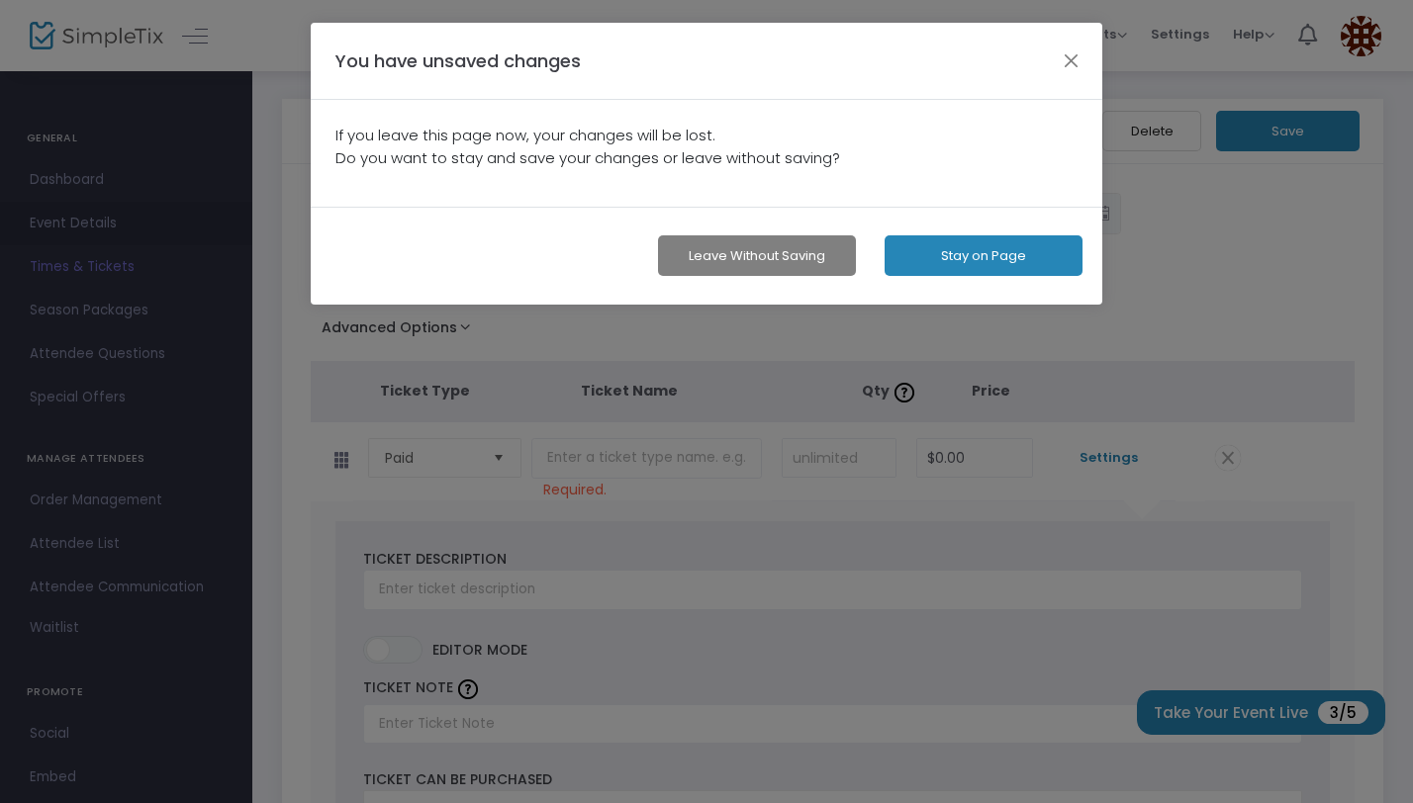
scroll to position [0, 0]
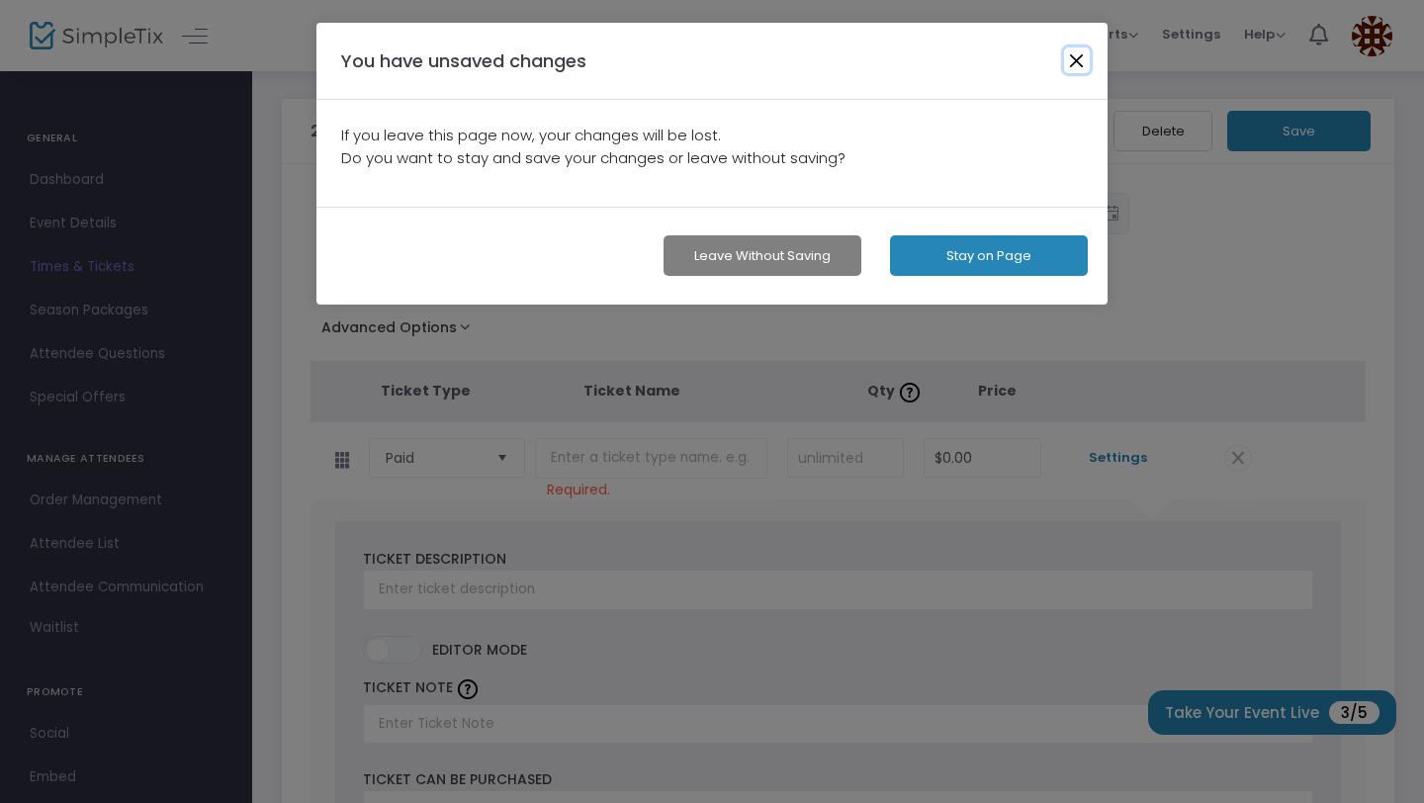
click at [1085, 71] on button "button" at bounding box center [1077, 60] width 26 height 26
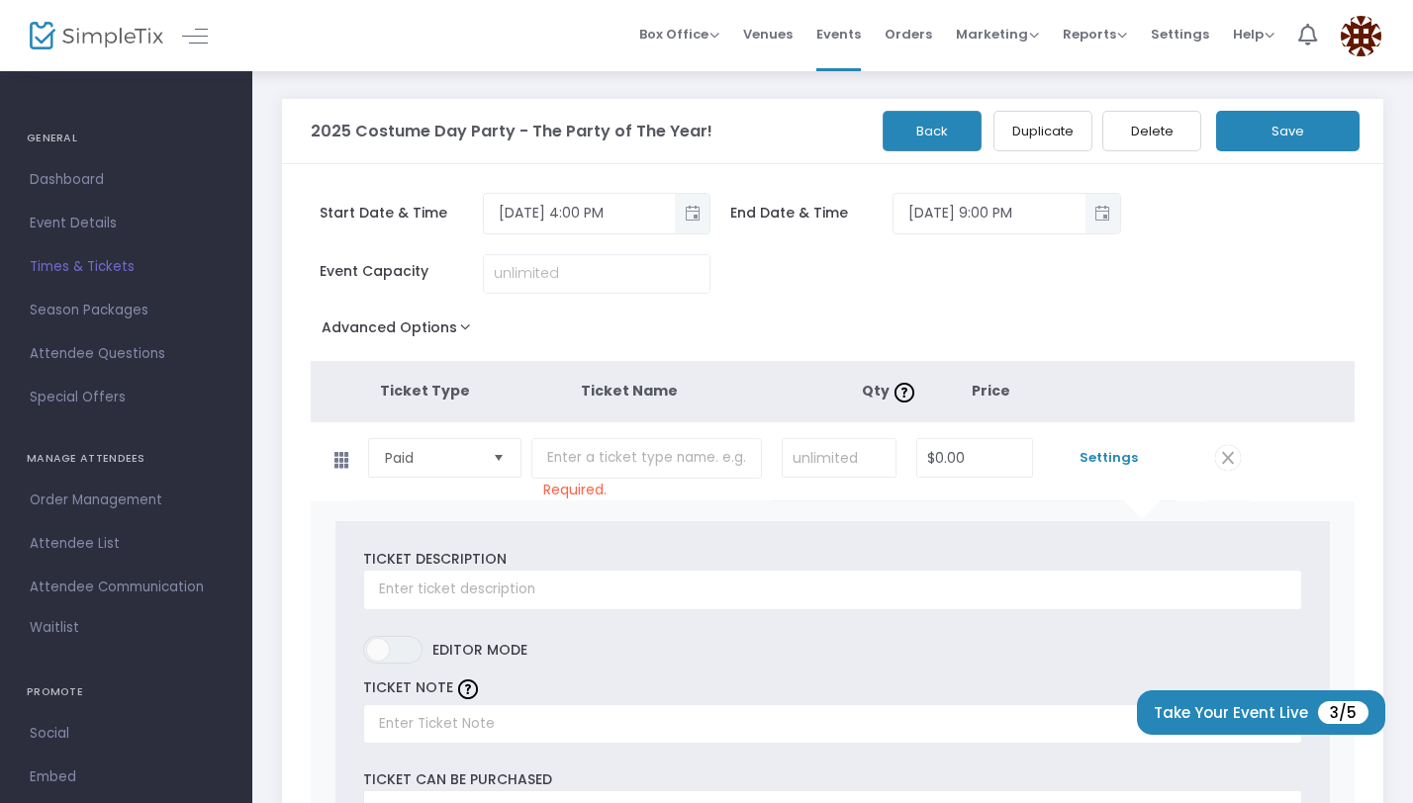
click at [1125, 452] on span "Settings" at bounding box center [1109, 458] width 113 height 20
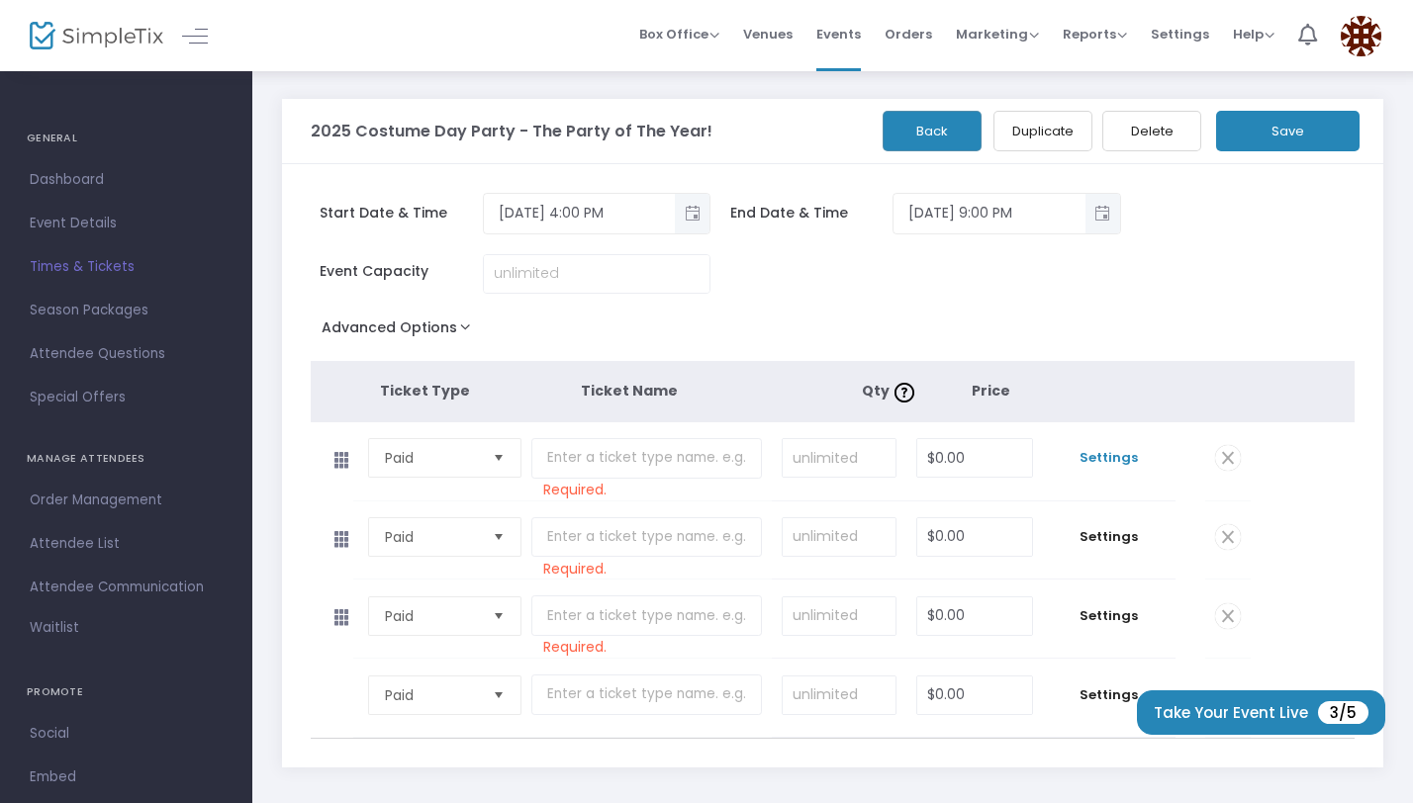
click at [1117, 455] on span "Settings" at bounding box center [1109, 458] width 113 height 20
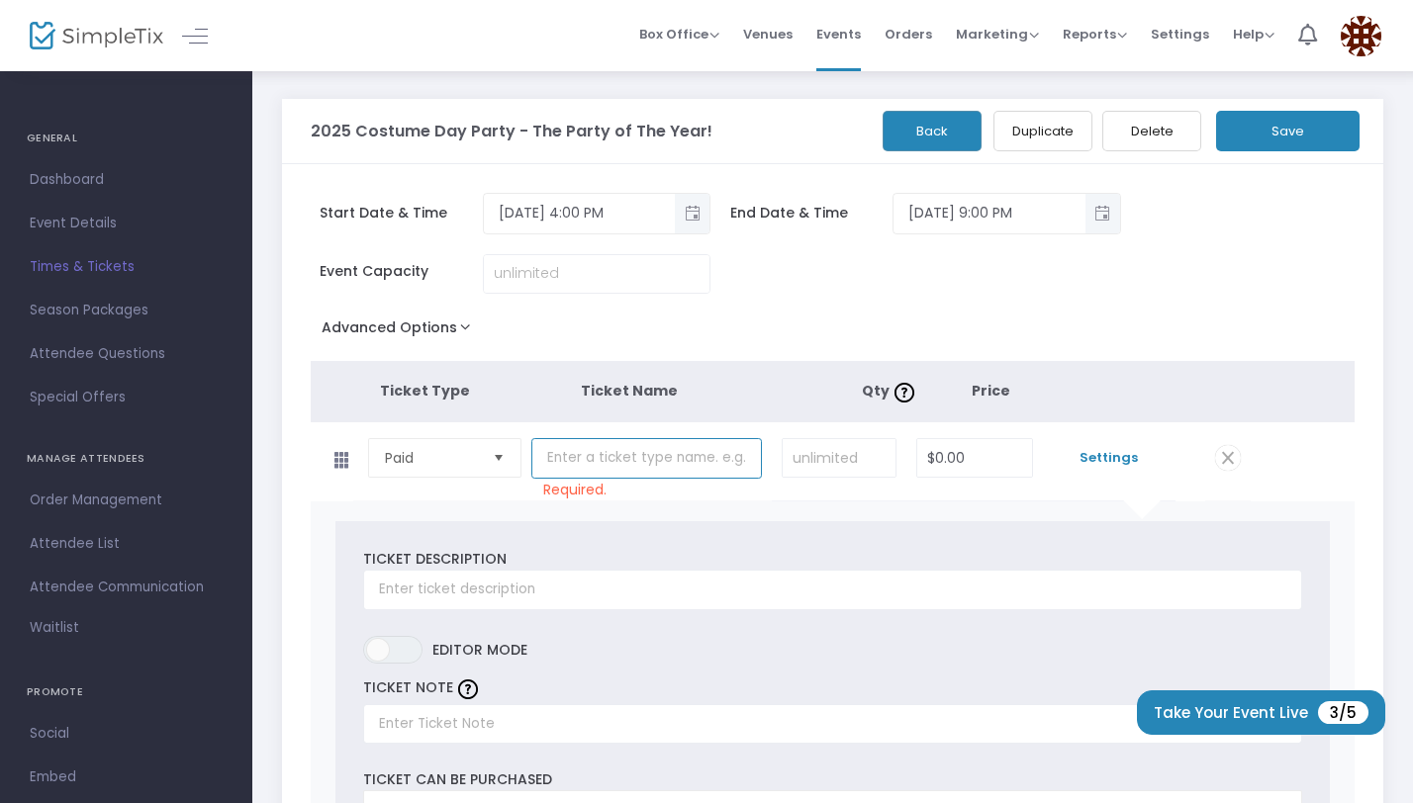
click at [664, 460] on input "text" at bounding box center [646, 458] width 230 height 41
click at [602, 280] on input at bounding box center [597, 274] width 226 height 38
click at [459, 320] on button "Advanced Options" at bounding box center [400, 332] width 179 height 36
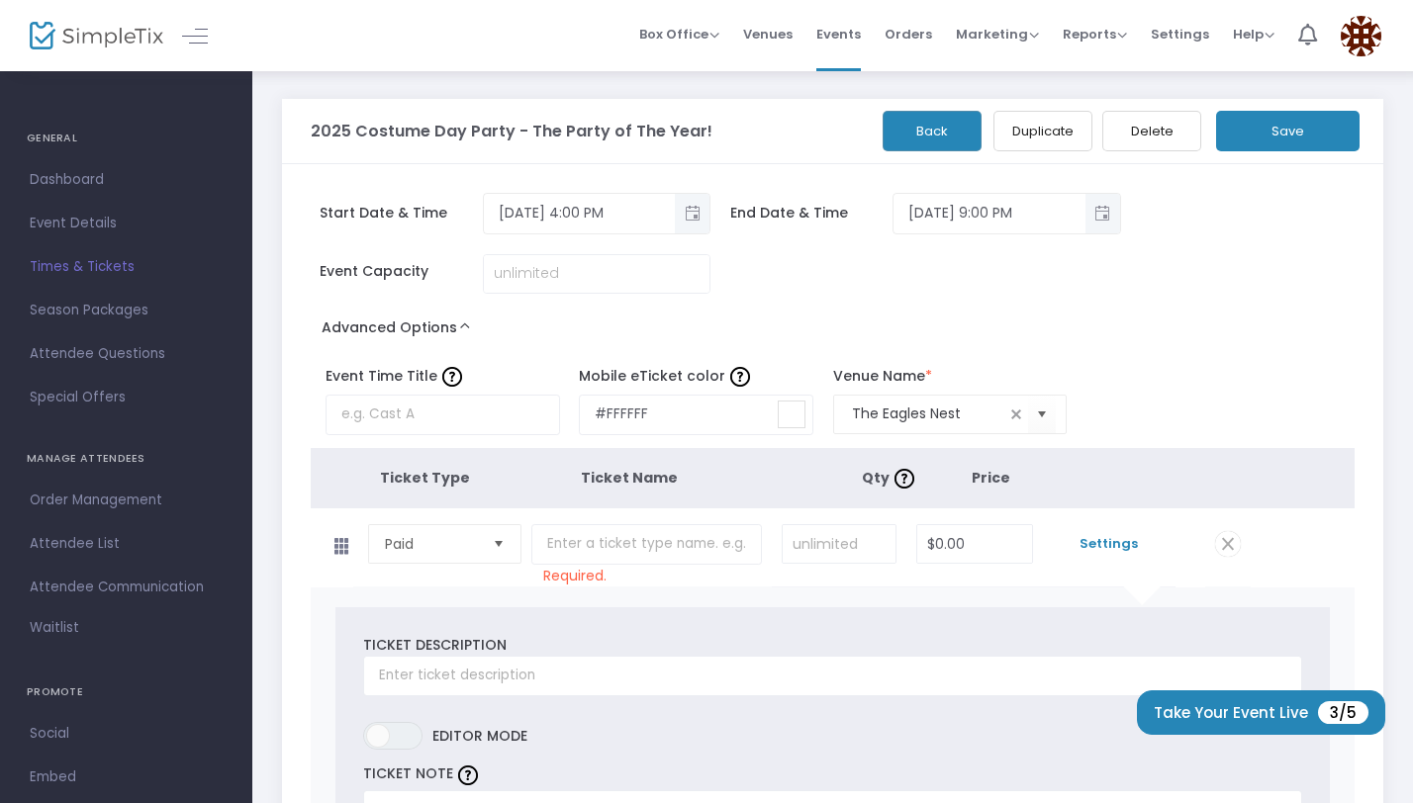
click at [998, 284] on div "Event Capacity" at bounding box center [823, 283] width 1045 height 59
click at [1115, 26] on span "Reports" at bounding box center [1094, 34] width 64 height 19
click at [1019, 40] on span "Marketing" at bounding box center [997, 34] width 83 height 19
click at [71, 321] on span "Season Packages" at bounding box center [126, 311] width 193 height 26
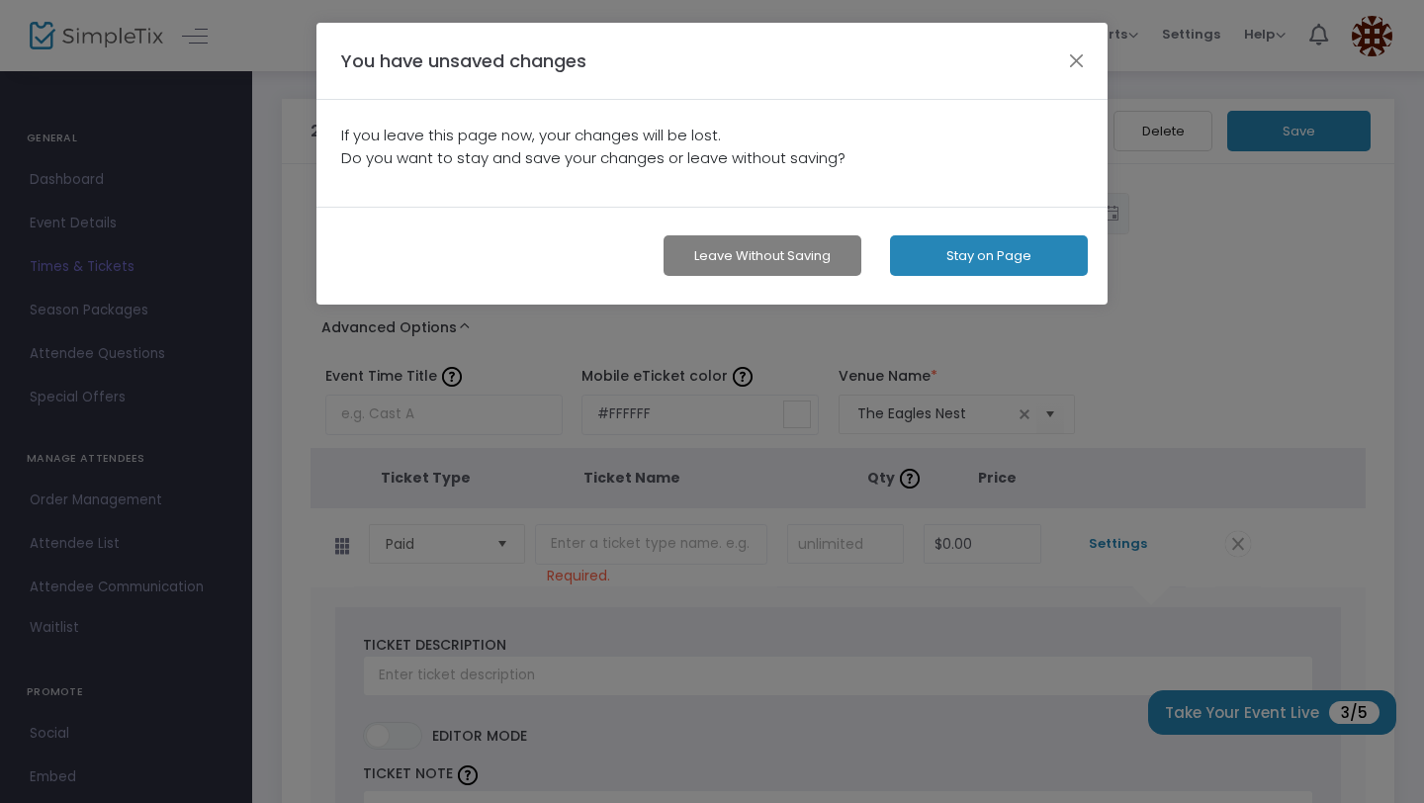
click at [950, 253] on button "Stay on Page" at bounding box center [989, 255] width 198 height 41
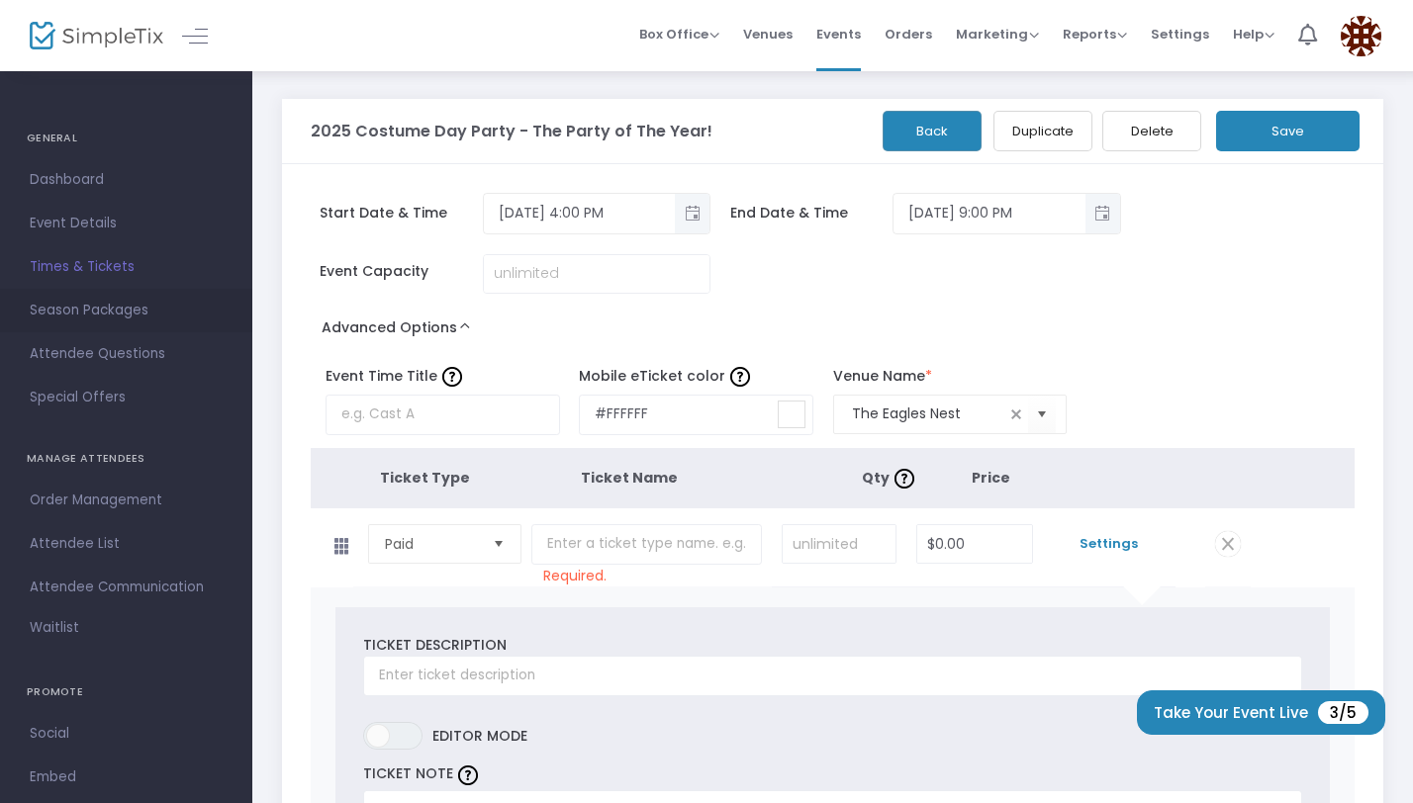
click at [106, 329] on link "Season Packages" at bounding box center [126, 311] width 252 height 44
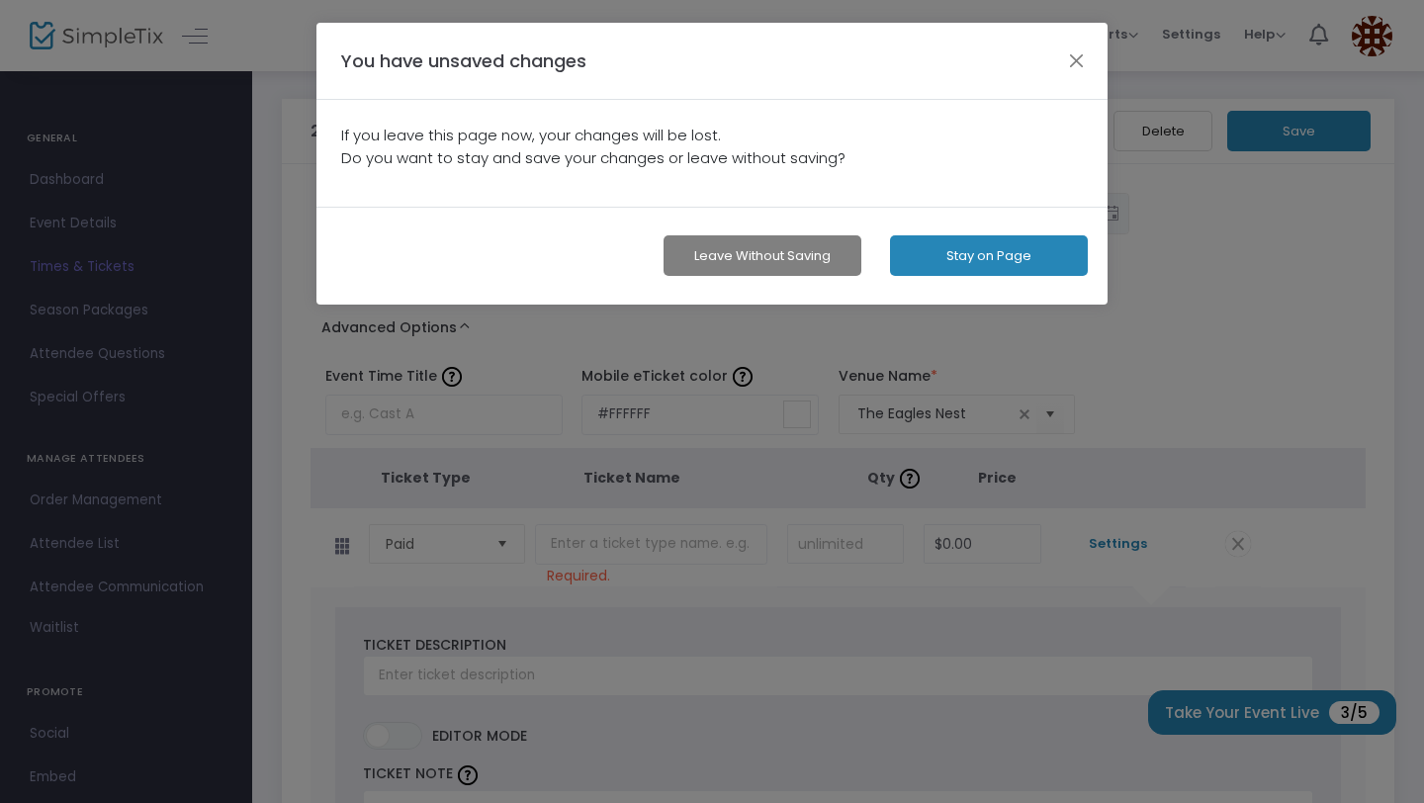
click at [807, 254] on button "Leave without Saving" at bounding box center [763, 255] width 198 height 41
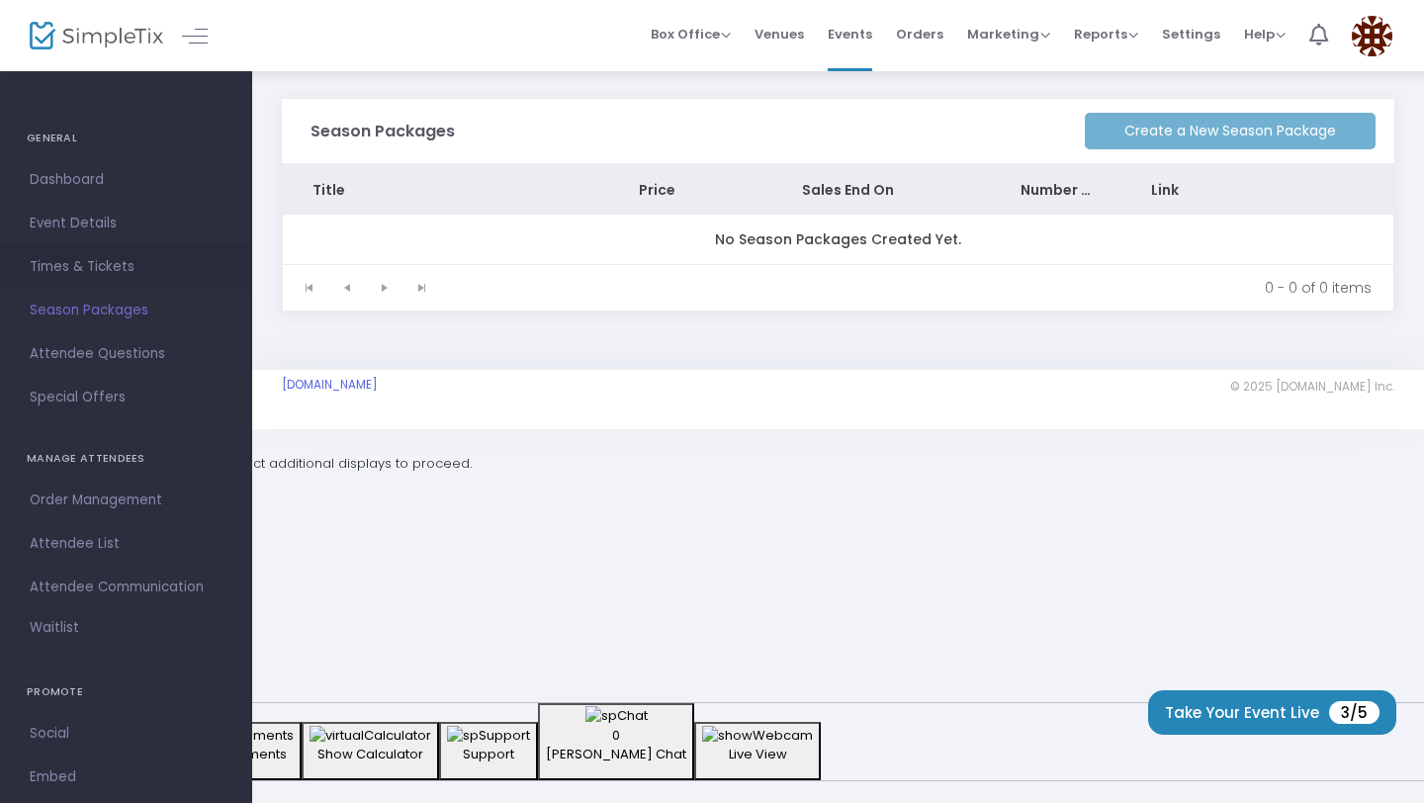
click at [101, 277] on span "Times & Tickets" at bounding box center [126, 267] width 193 height 26
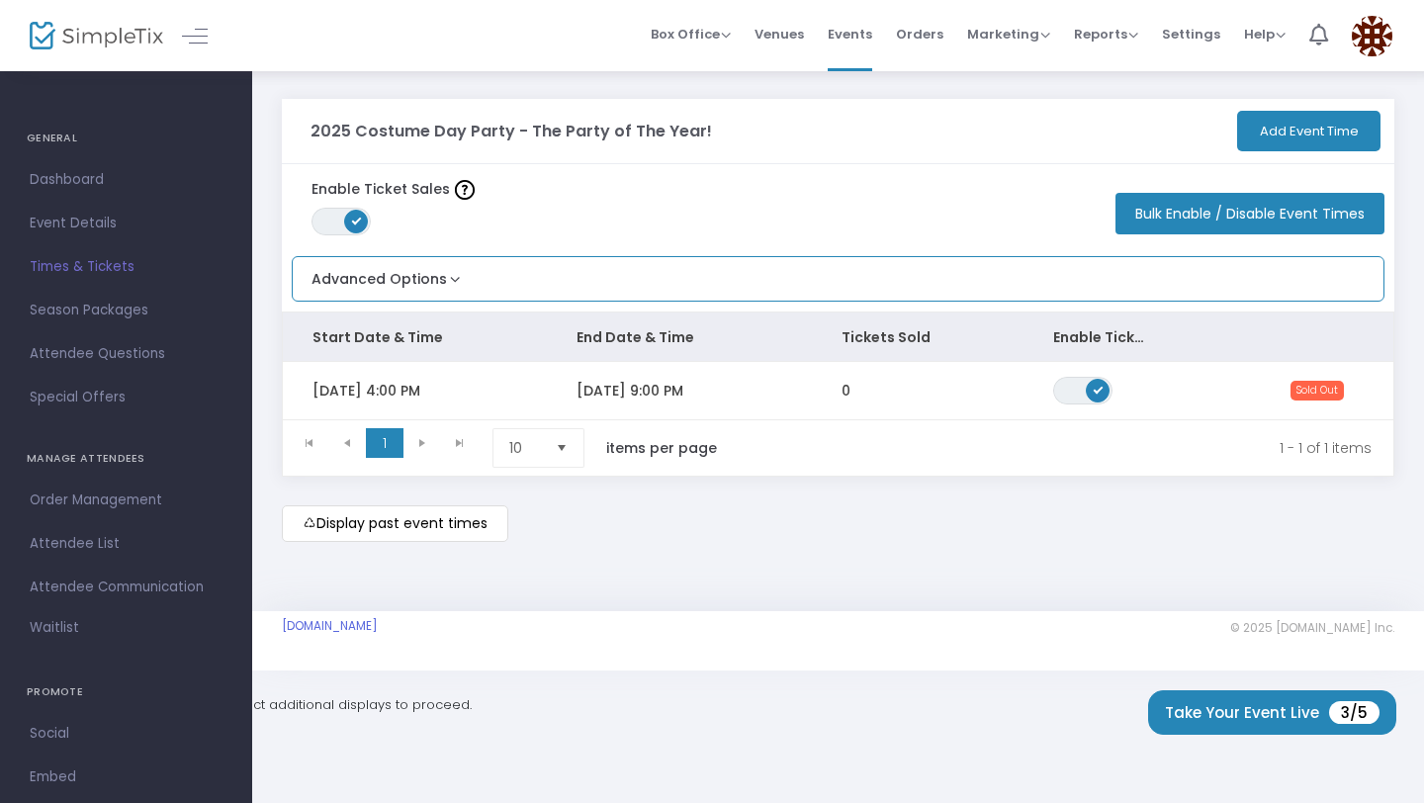
click at [576, 283] on div "Advanced Options Limit the total number of orders per event time ON OFF Save" at bounding box center [838, 279] width 1093 height 46
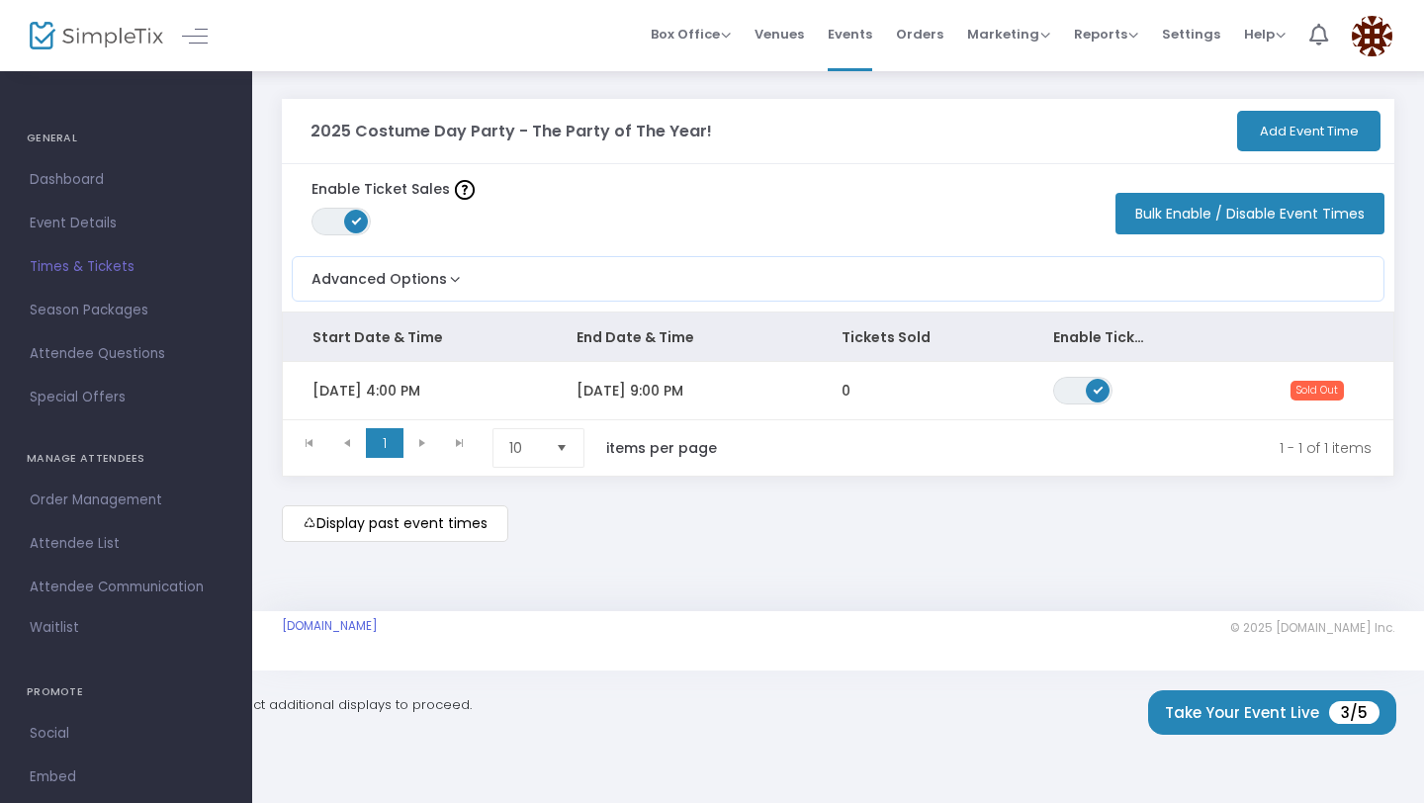
click at [1207, 226] on button "Bulk Enable / Disable Event Times" at bounding box center [1250, 214] width 269 height 42
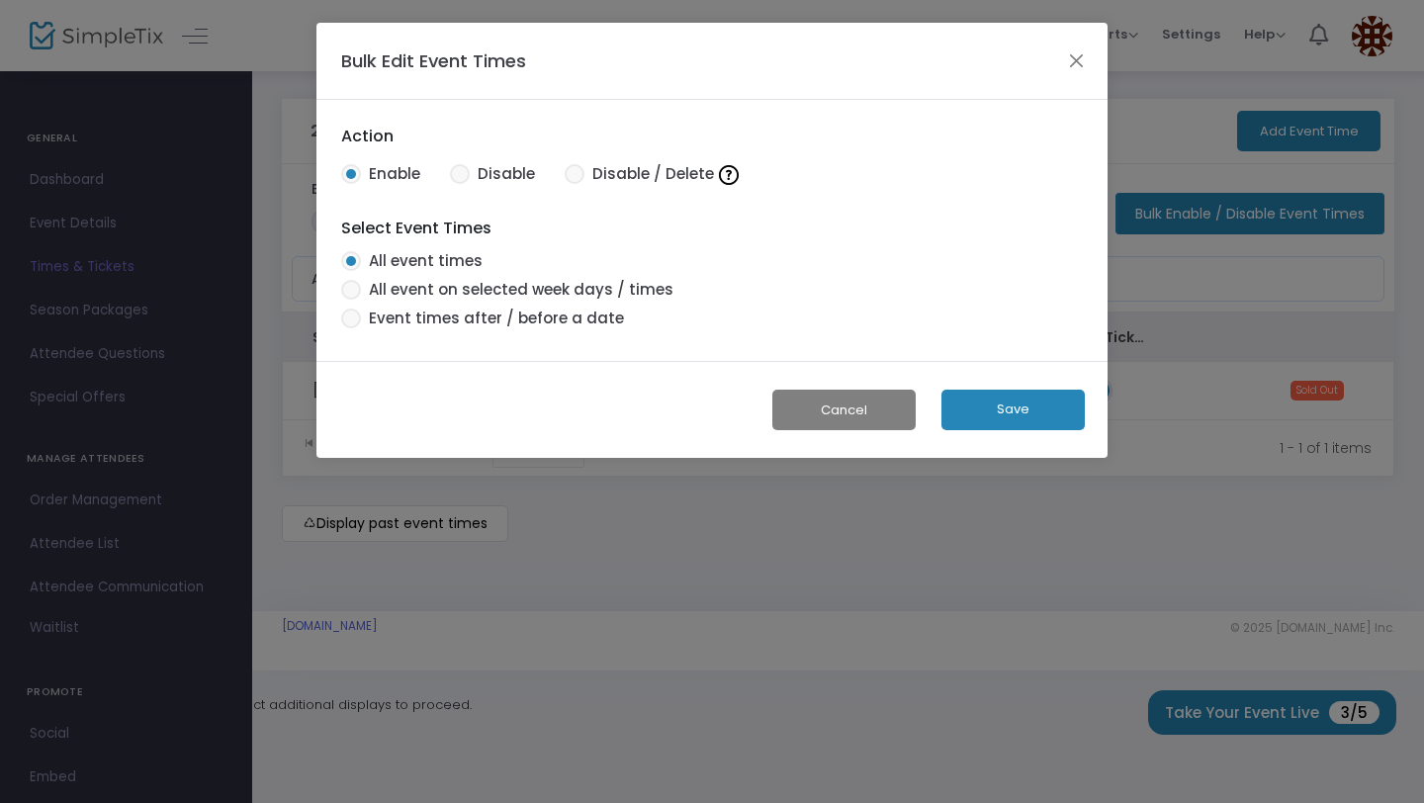
click at [1090, 69] on div "Bulk Edit Event Times" at bounding box center [712, 61] width 791 height 77
click at [847, 411] on button "Cancel" at bounding box center [844, 410] width 143 height 41
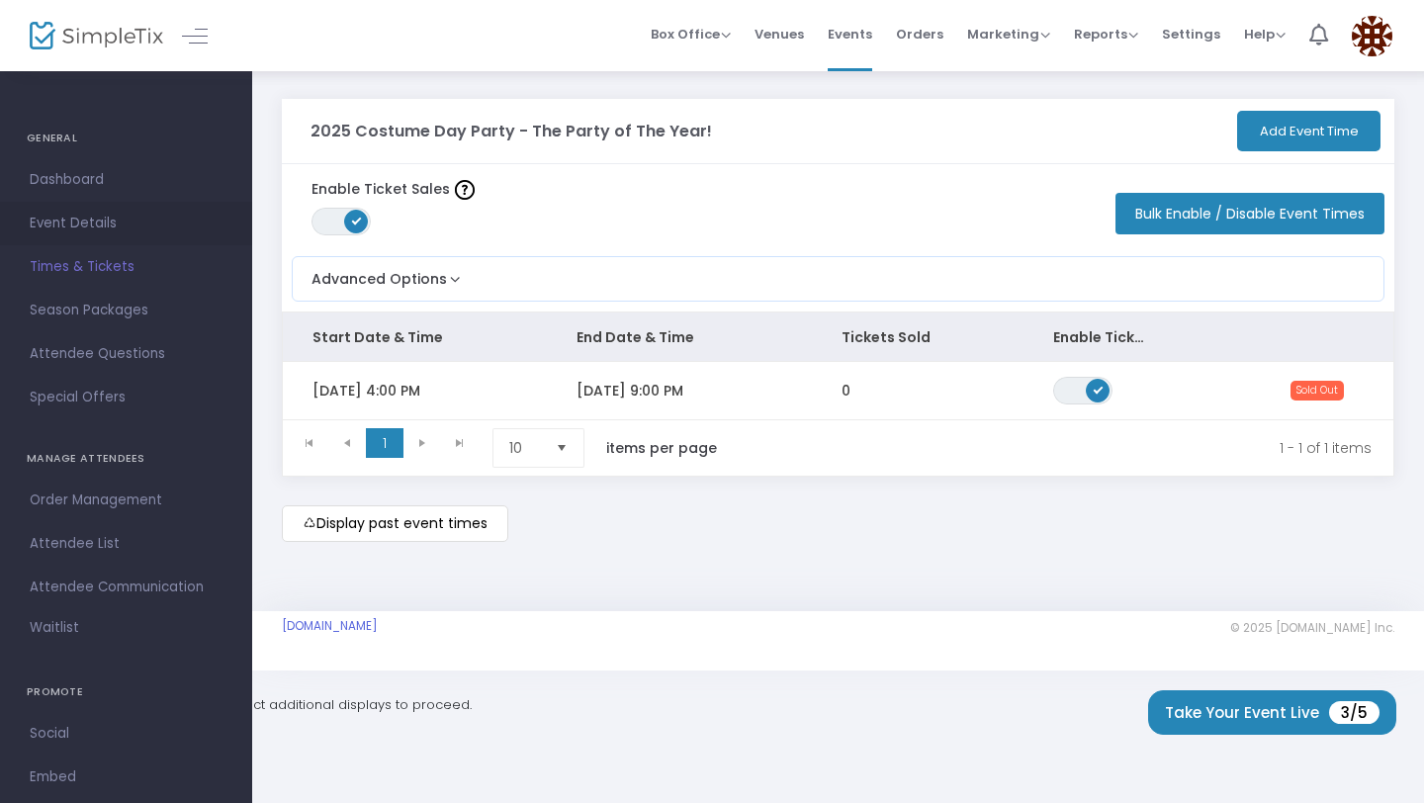
click at [77, 226] on span "Event Details" at bounding box center [126, 224] width 193 height 26
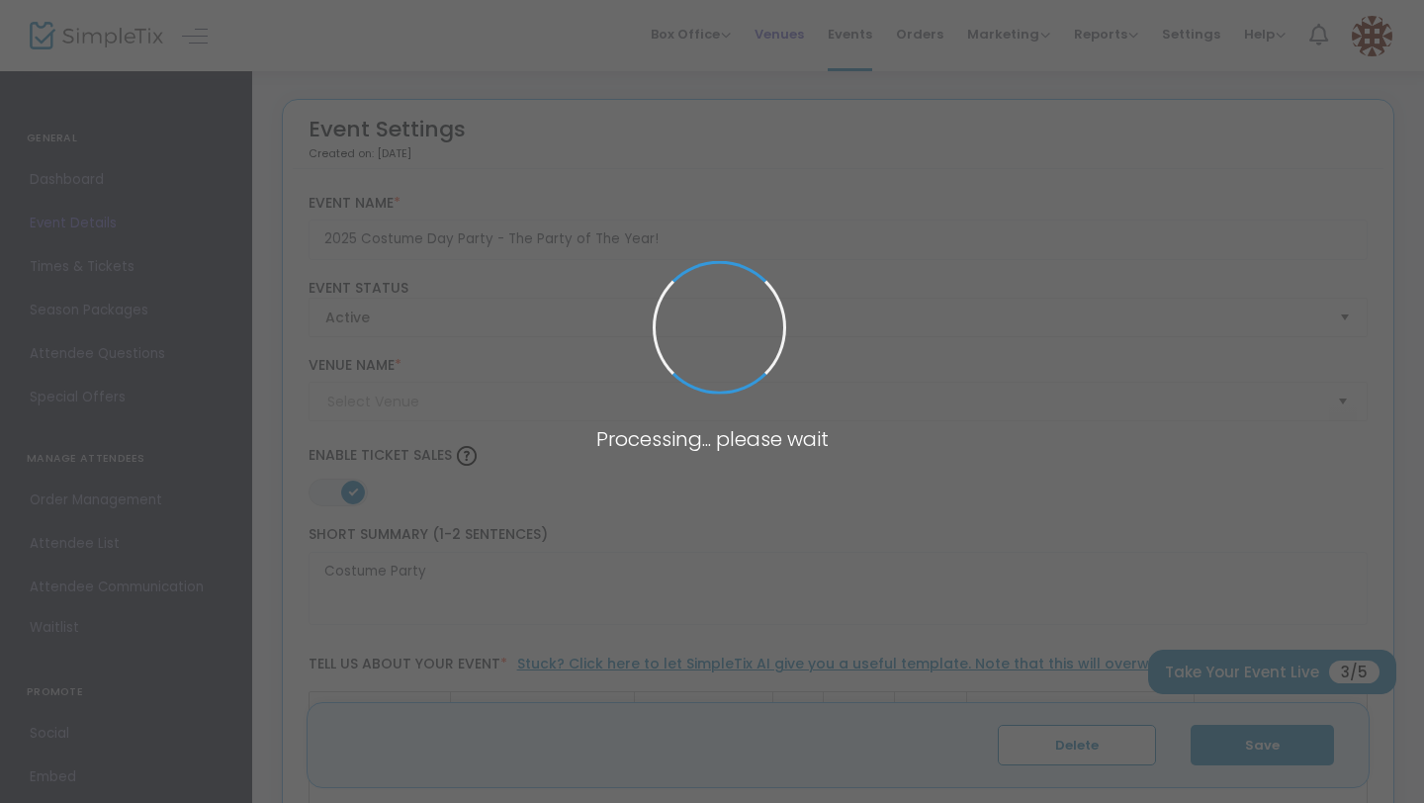
type input "The Eagles Nest"
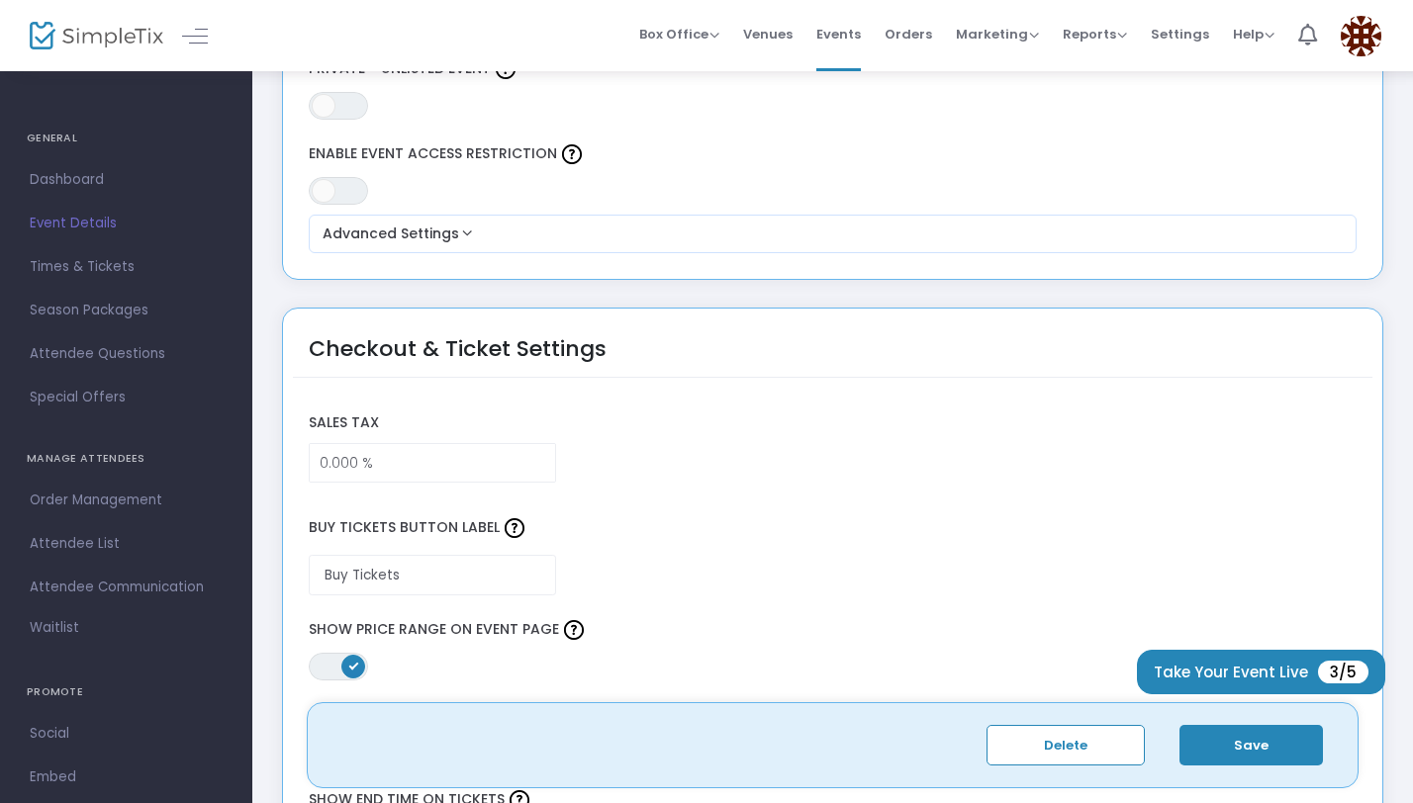
scroll to position [1268, 0]
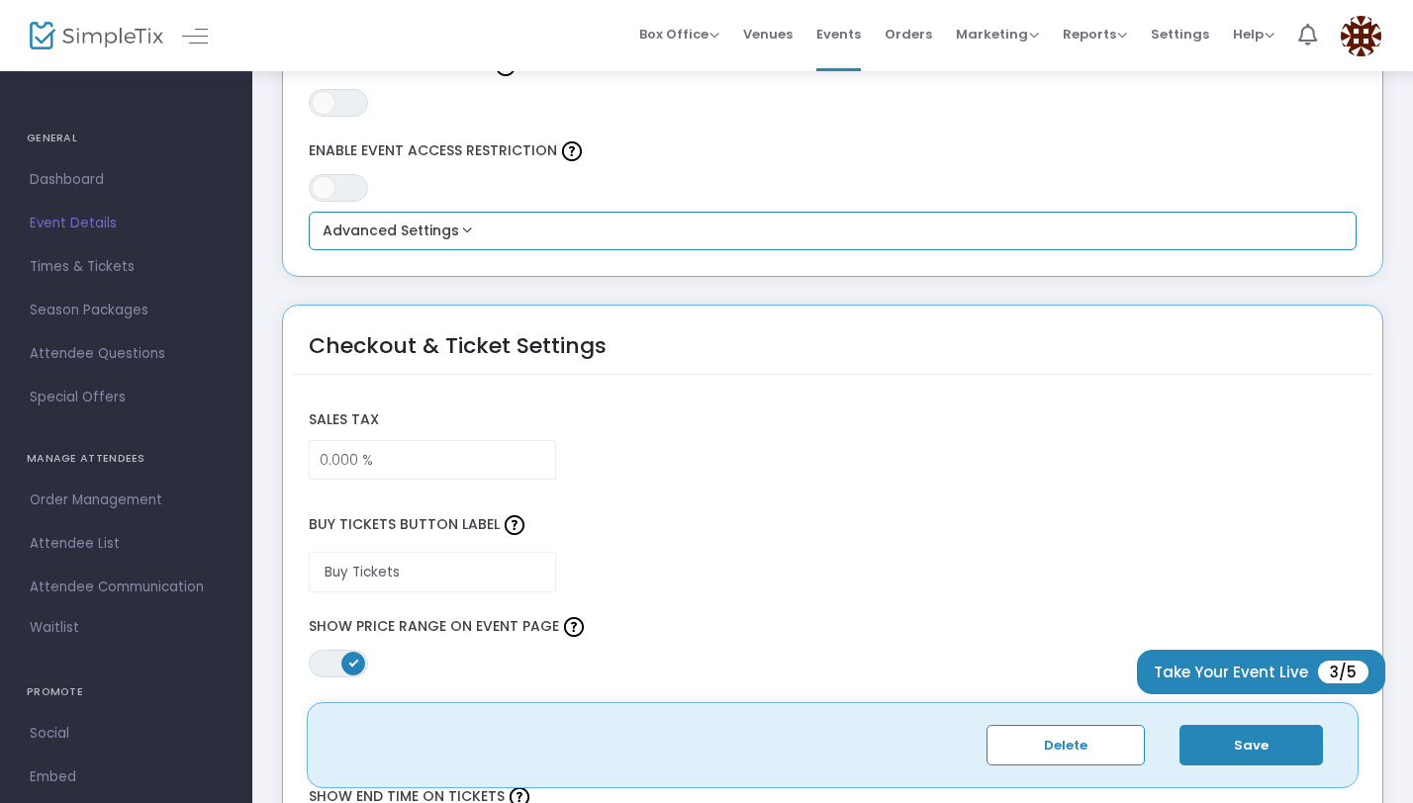
click at [422, 225] on button "Advanced Settings" at bounding box center [833, 232] width 1033 height 24
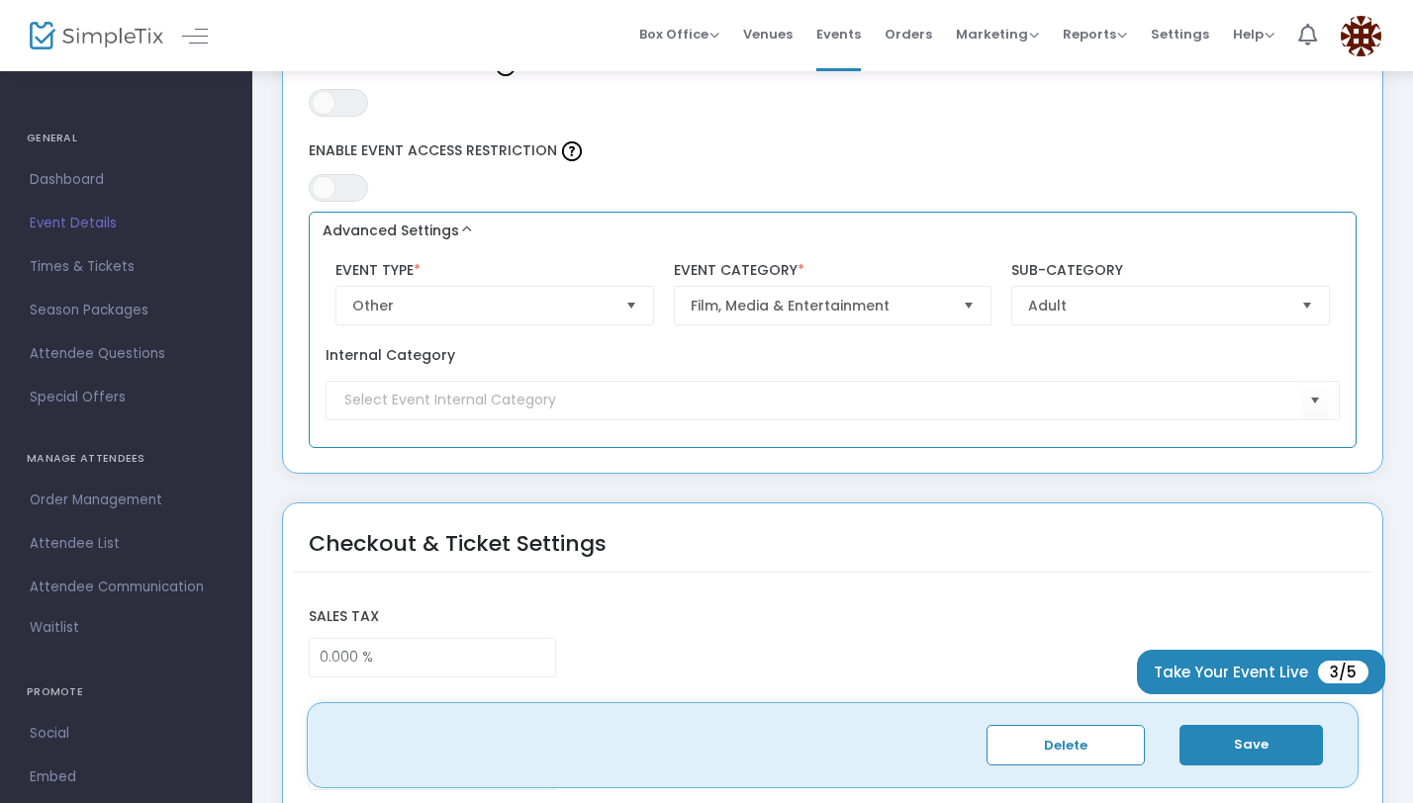
scroll to position [1648, 0]
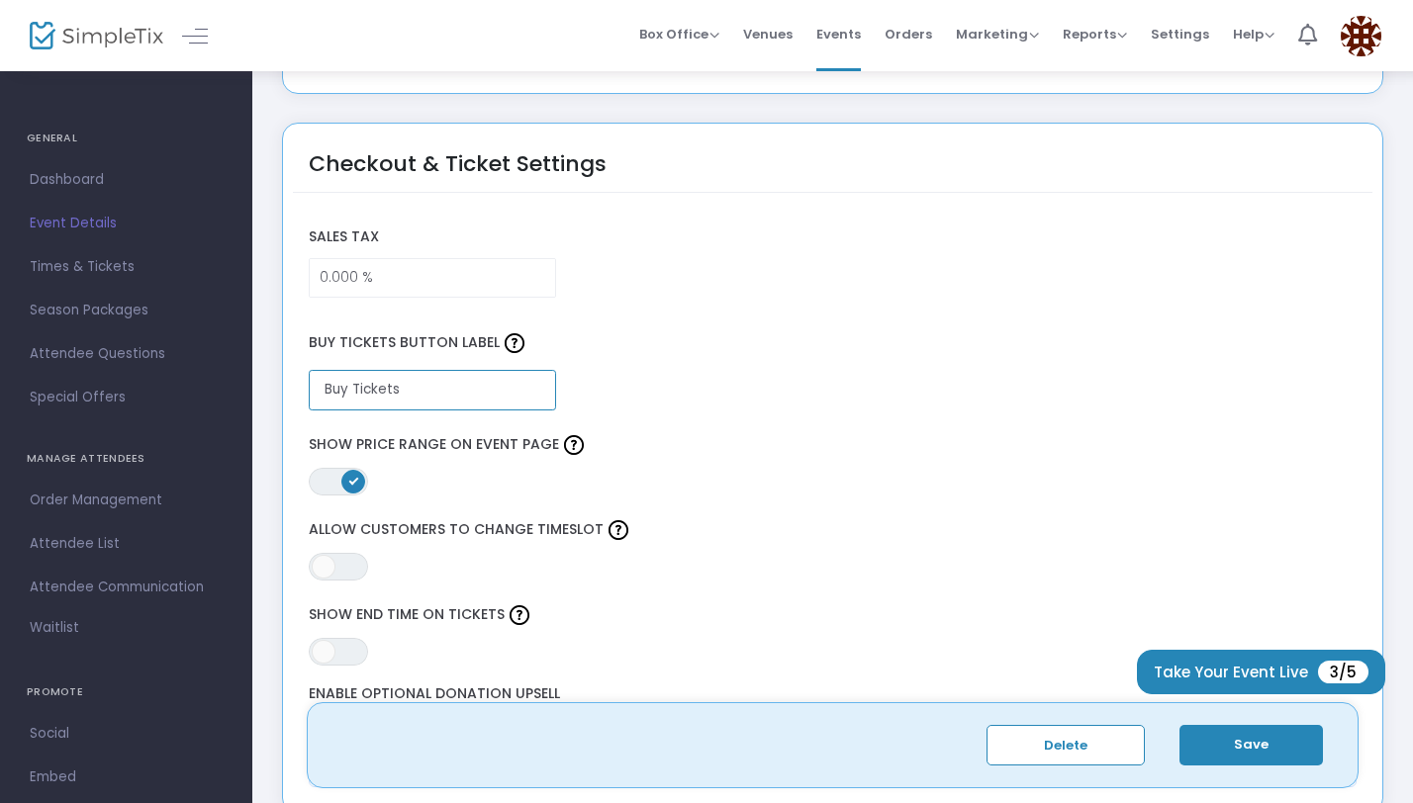
click at [433, 378] on input "Buy Tickets" at bounding box center [432, 390] width 247 height 41
click at [665, 204] on div "Sales Tax 0.000 % Buy Tickets Button Label Buy Tickets ON OFF Show Price Range …" at bounding box center [832, 499] width 1079 height 613
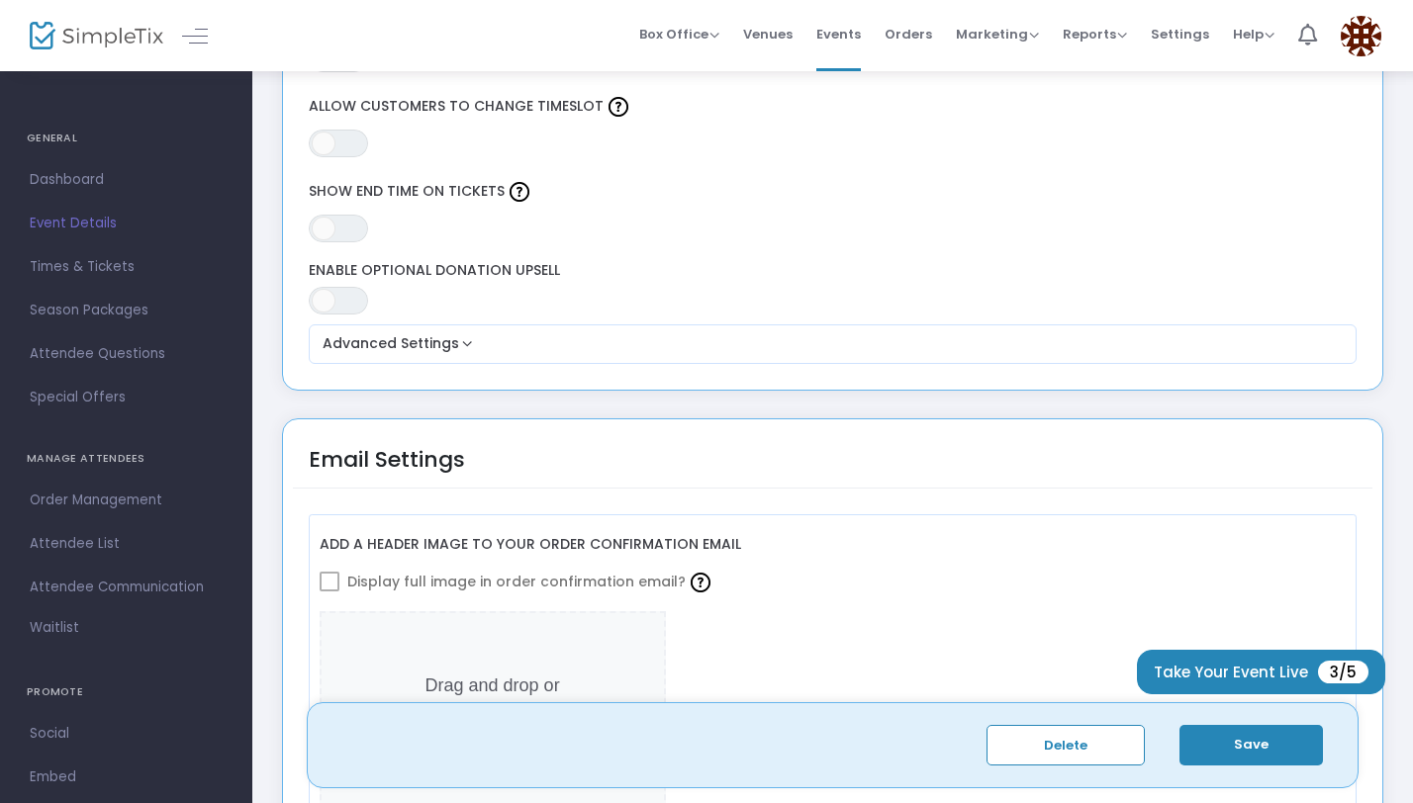
scroll to position [2078, 0]
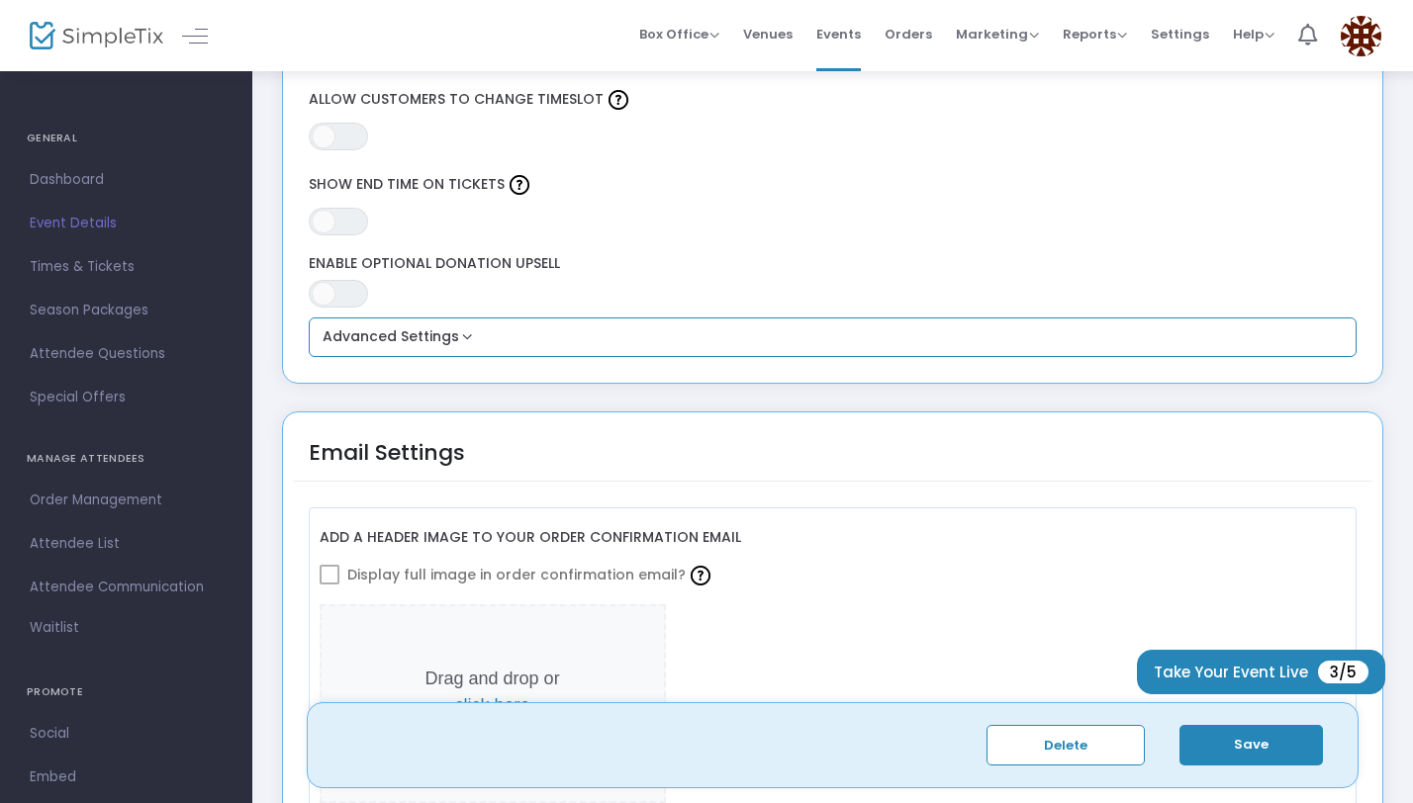
click at [423, 348] on button "Advanced Settings" at bounding box center [833, 337] width 1033 height 24
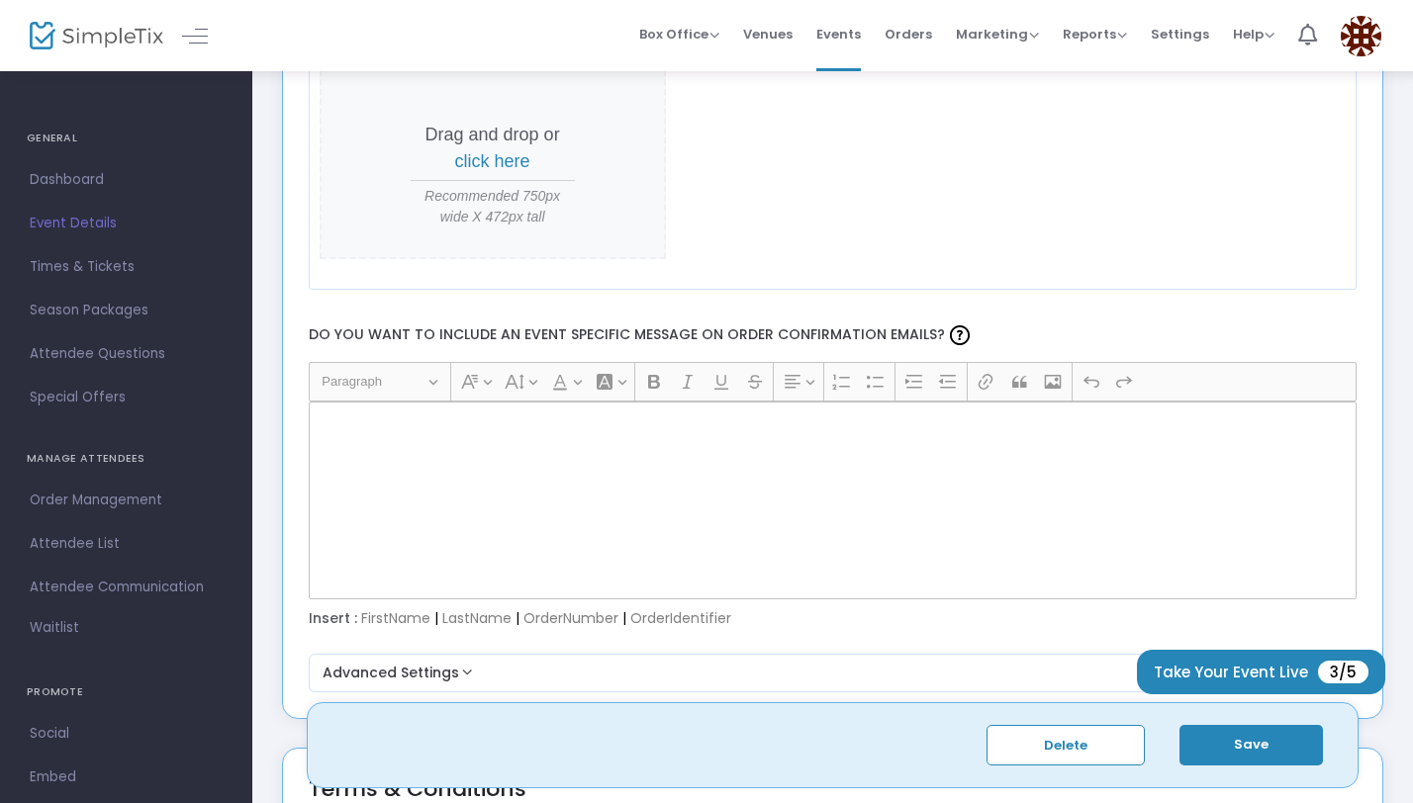
scroll to position [3006, 0]
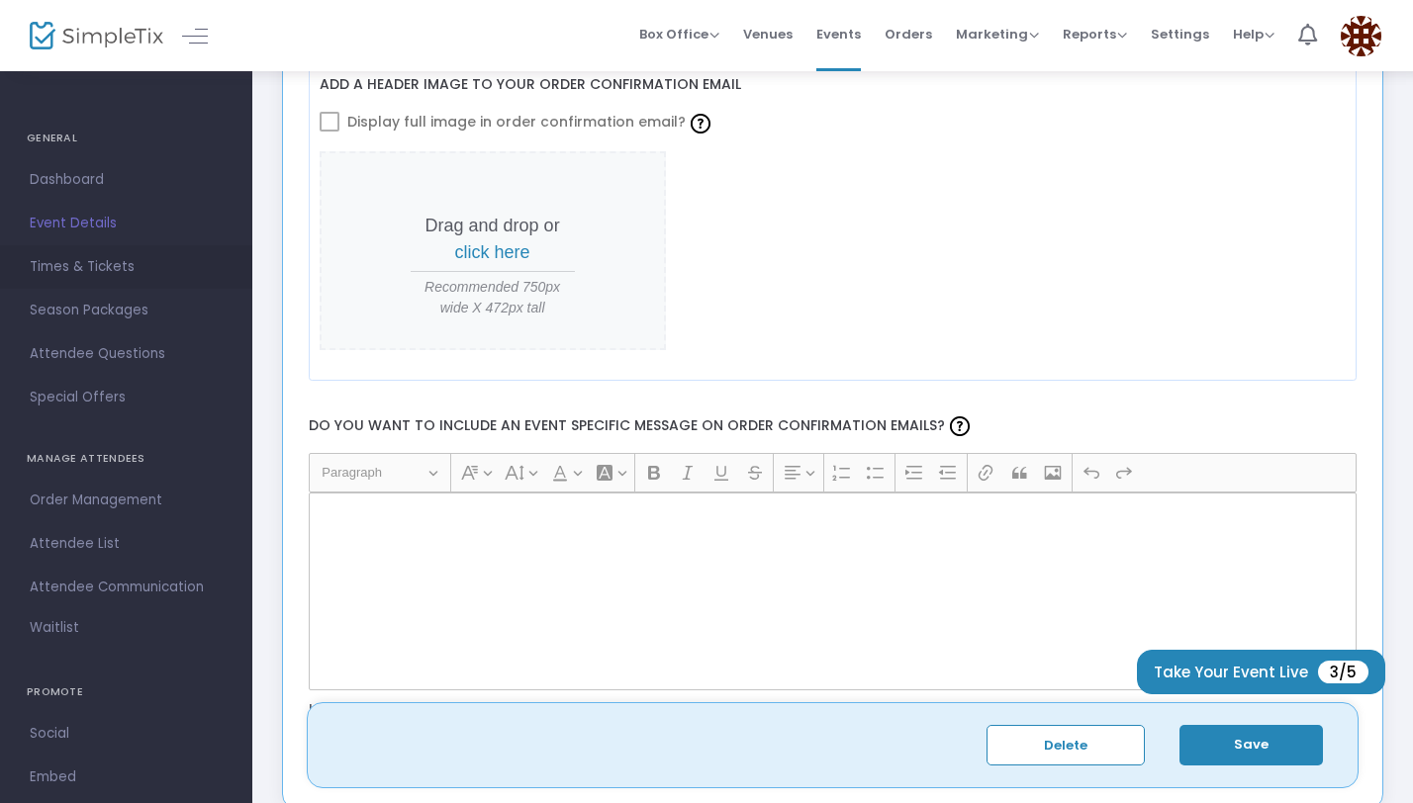
click at [128, 265] on span "Times & Tickets" at bounding box center [126, 267] width 193 height 26
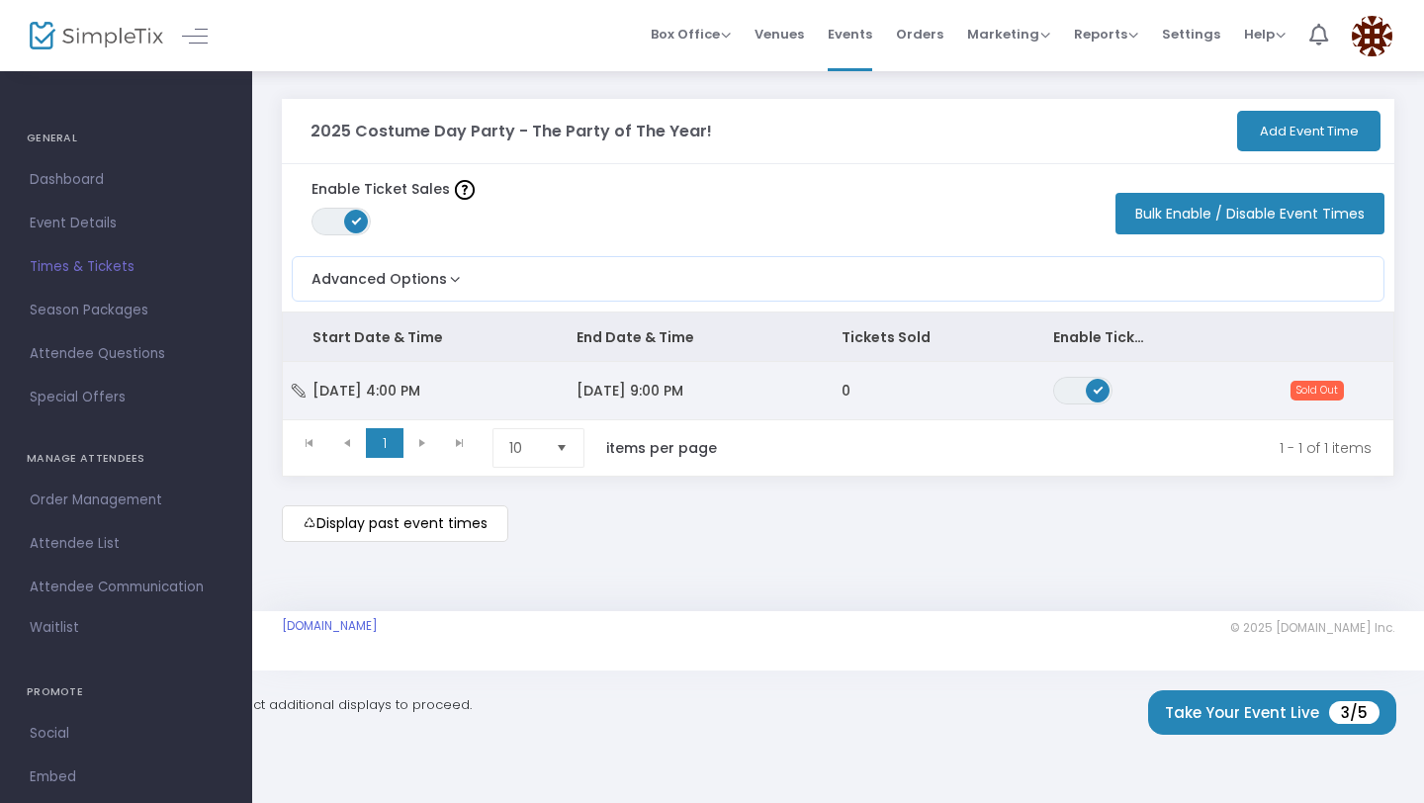
click at [302, 389] on icon "Data table" at bounding box center [299, 391] width 20 height 14
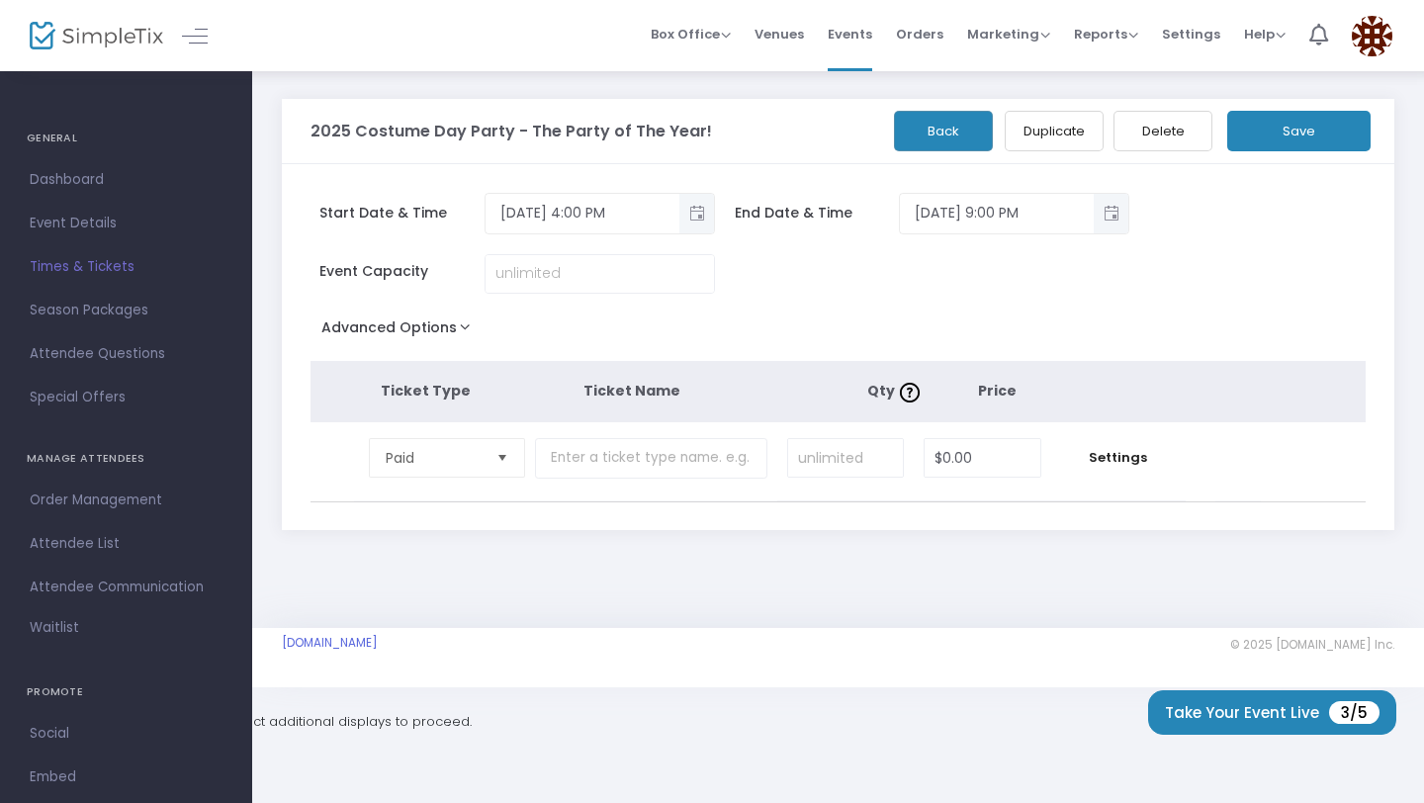
click at [105, 274] on span "Times & Tickets" at bounding box center [126, 267] width 193 height 26
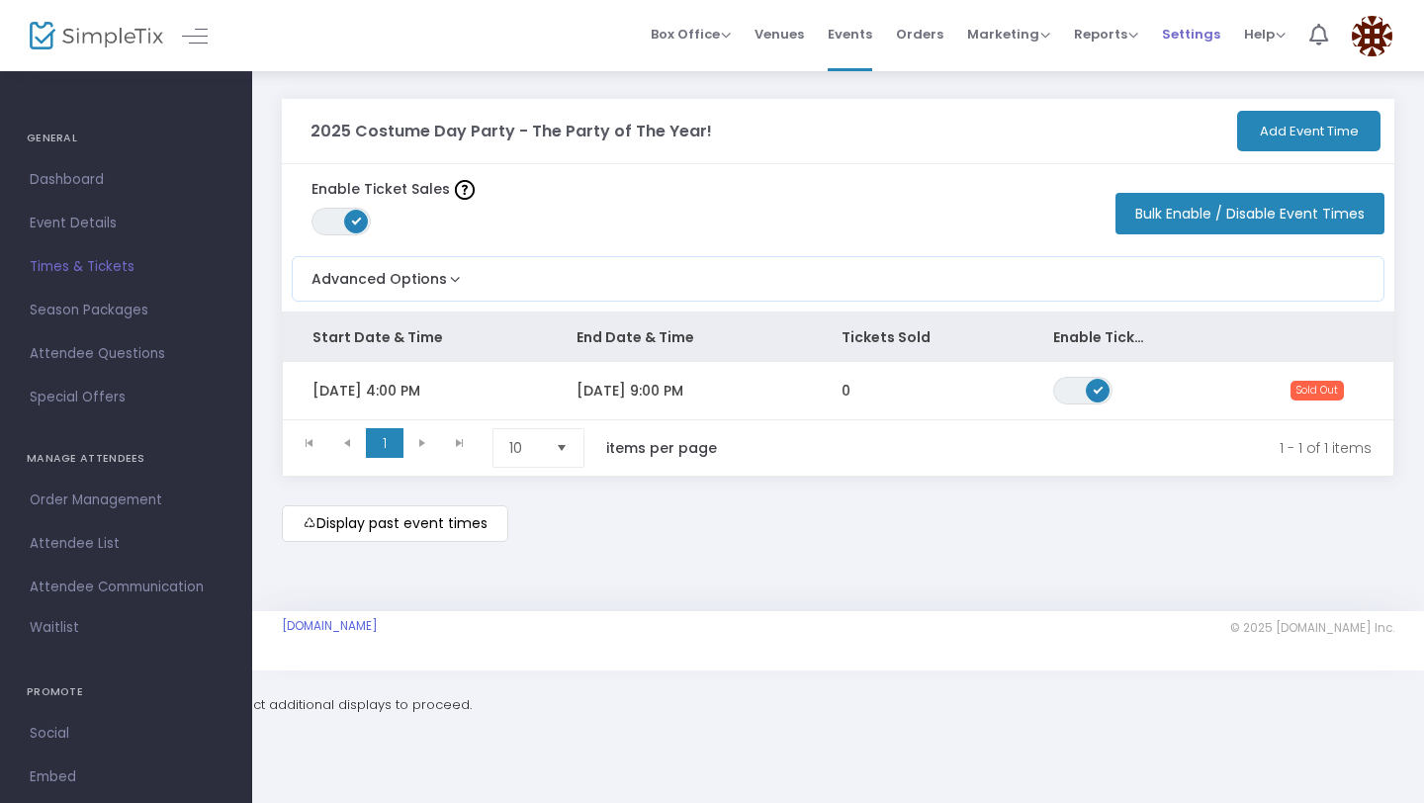
click at [1221, 33] on li "Settings" at bounding box center [1191, 35] width 82 height 71
click at [1202, 33] on span "Settings" at bounding box center [1191, 34] width 58 height 50
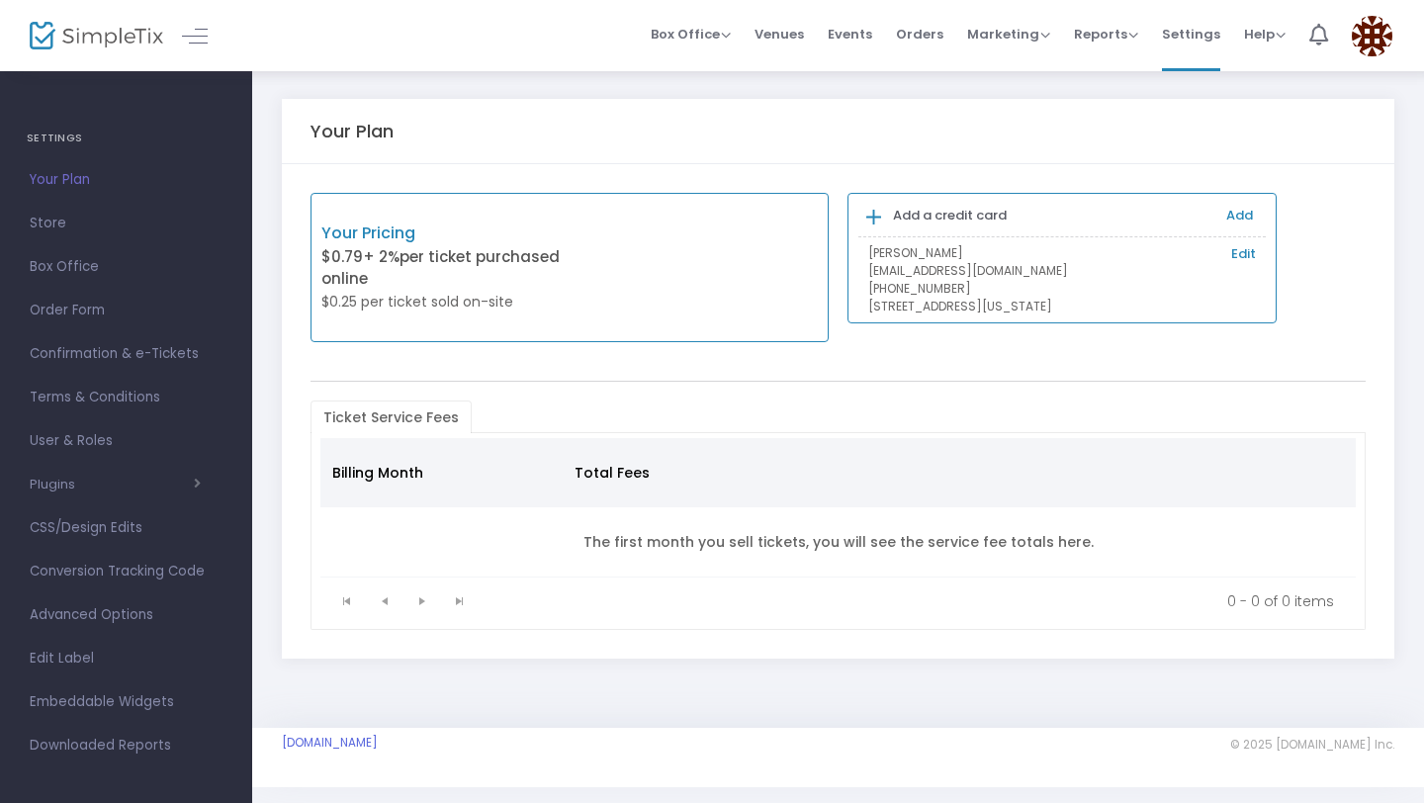
click at [1240, 257] on link "Edit" at bounding box center [1244, 254] width 25 height 20
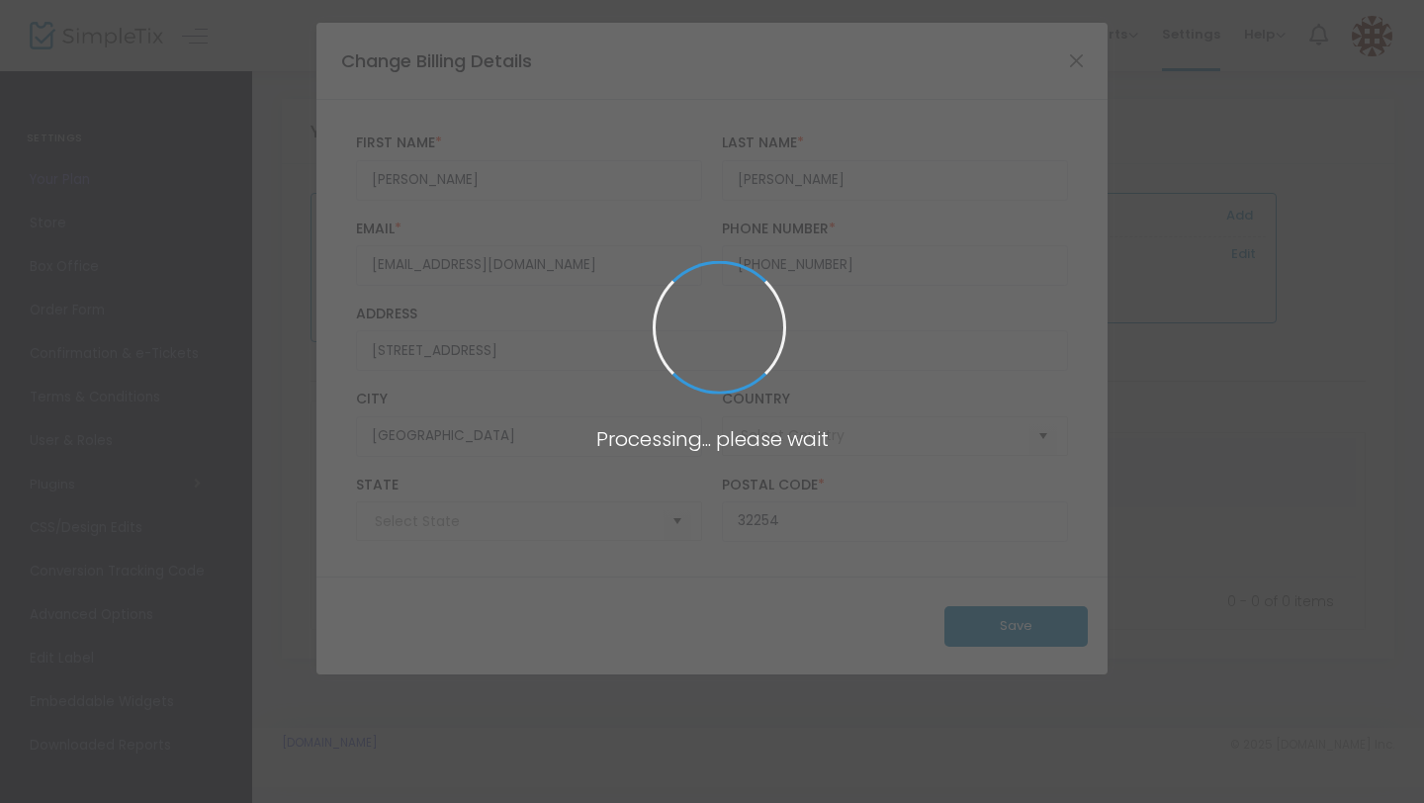
type input "United States"
type input "Florida"
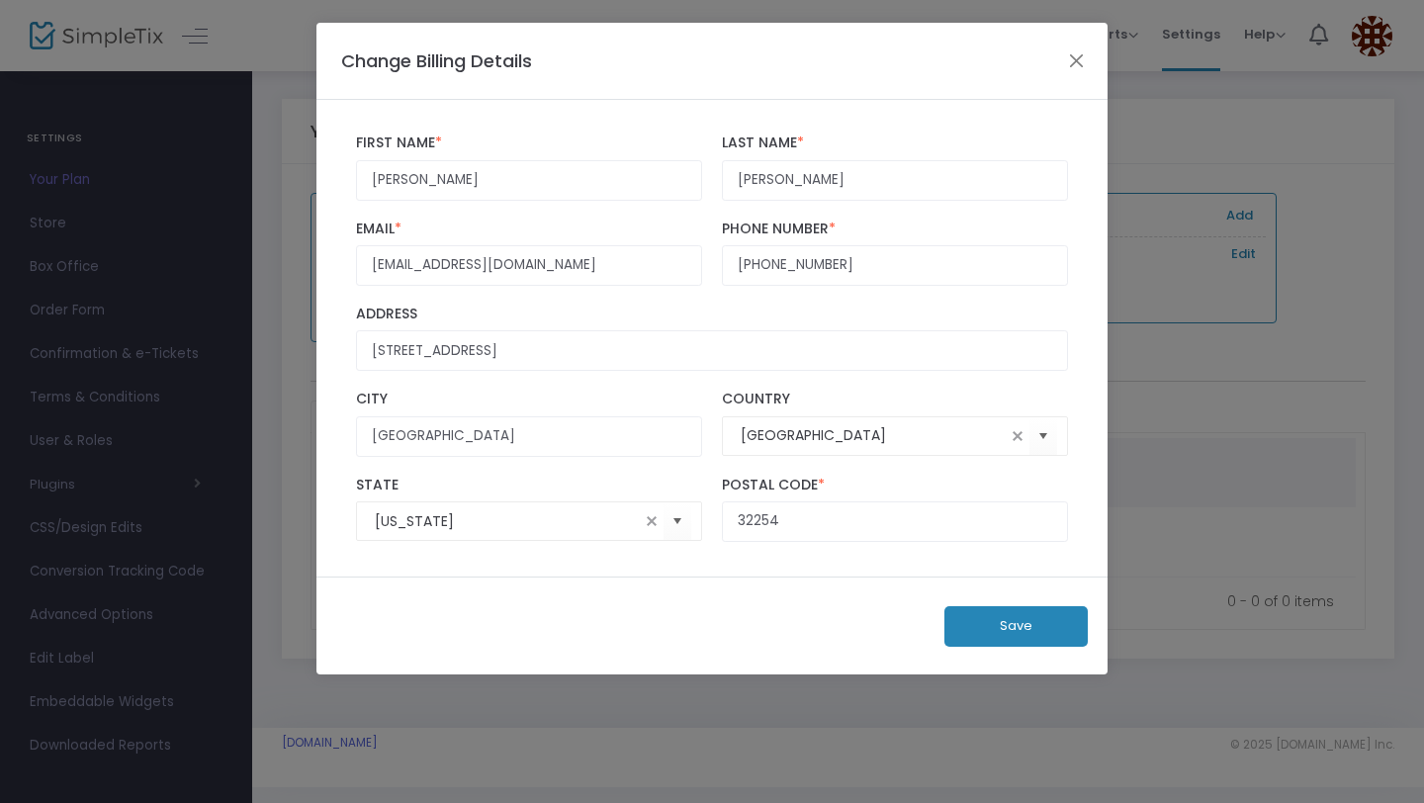
click at [1062, 68] on div "Change Billing Details" at bounding box center [712, 61] width 791 height 77
click at [1077, 59] on button "Close" at bounding box center [1077, 60] width 26 height 26
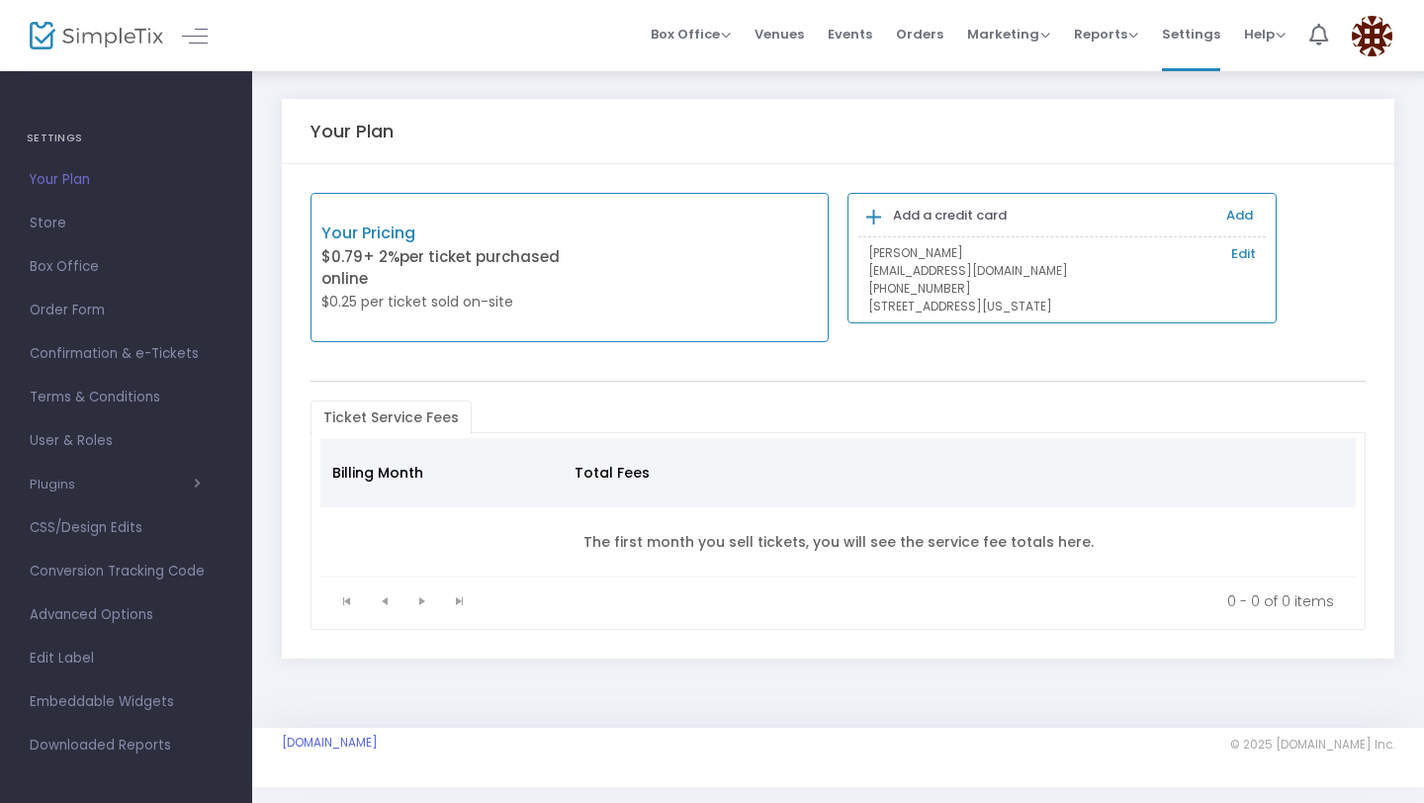
click at [602, 253] on div "Your Pricing $0.79 + 2% per ticket purchased online $0.25 per ticket sold on-si…" at bounding box center [570, 267] width 518 height 149
click at [346, 230] on p "Your Pricing" at bounding box center [445, 234] width 248 height 24
click at [1265, 41] on span "Help" at bounding box center [1265, 34] width 42 height 19
click at [1357, 33] on img at bounding box center [1372, 36] width 41 height 41
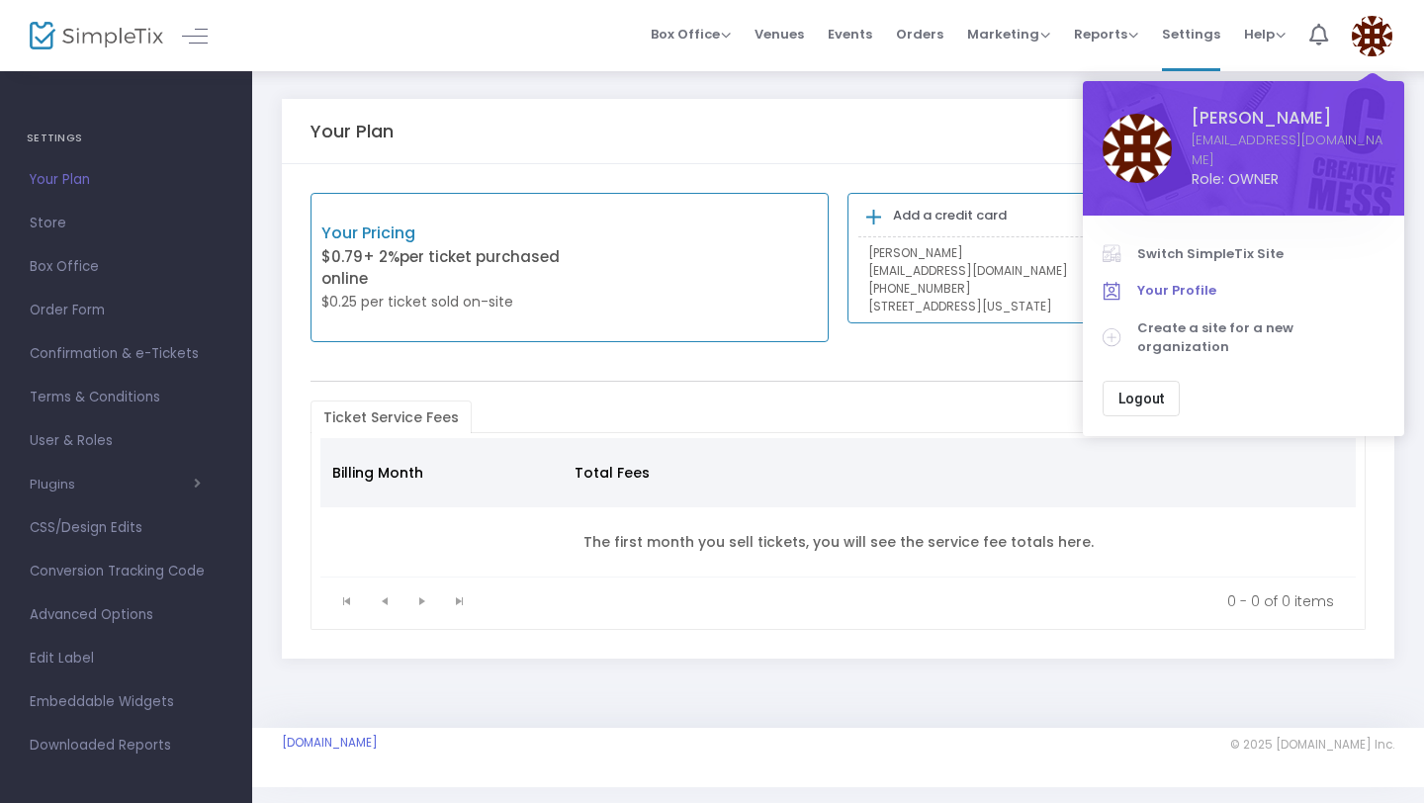
click at [1175, 281] on span "Your Profile" at bounding box center [1261, 291] width 247 height 20
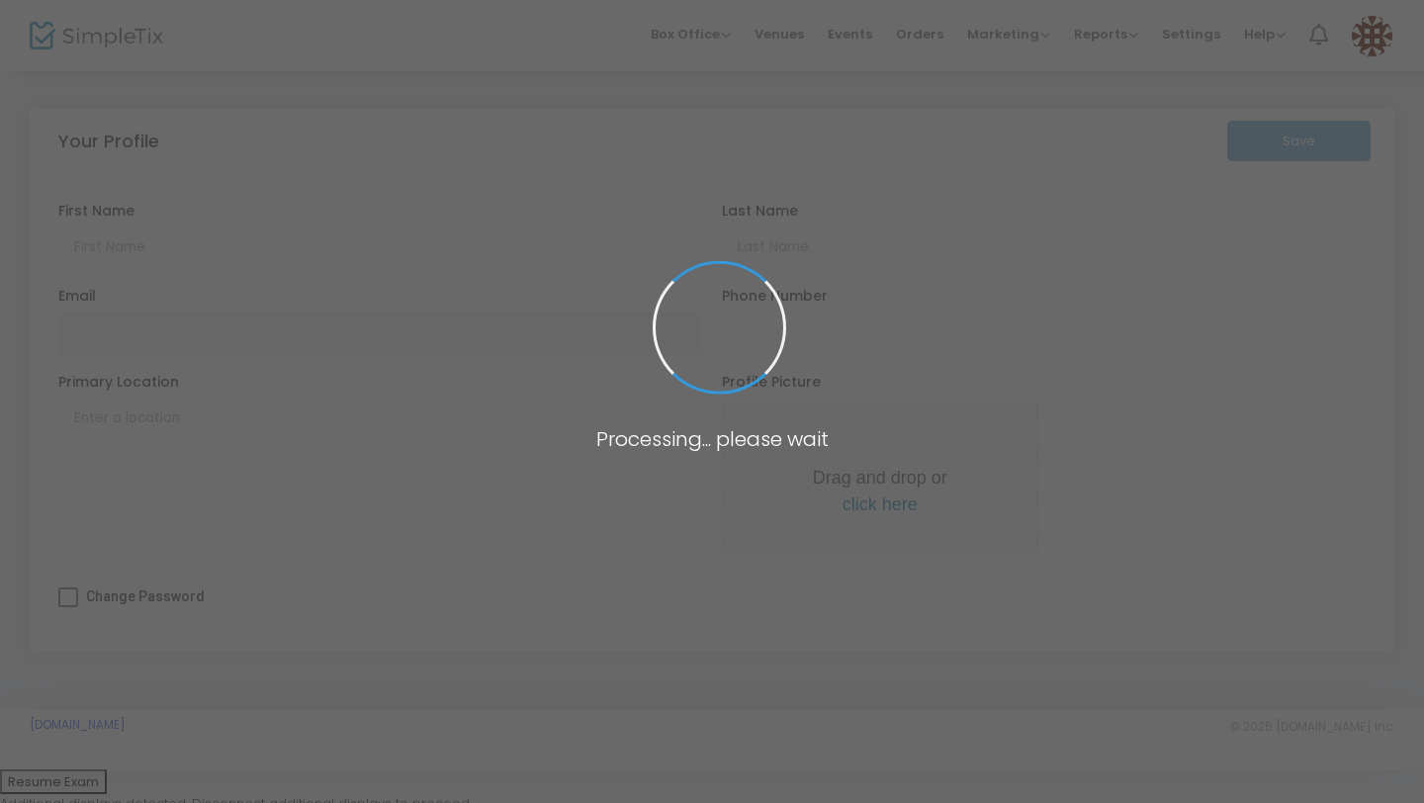
type input "Damian"
type input "Breland"
type input "[EMAIL_ADDRESS][DOMAIN_NAME]"
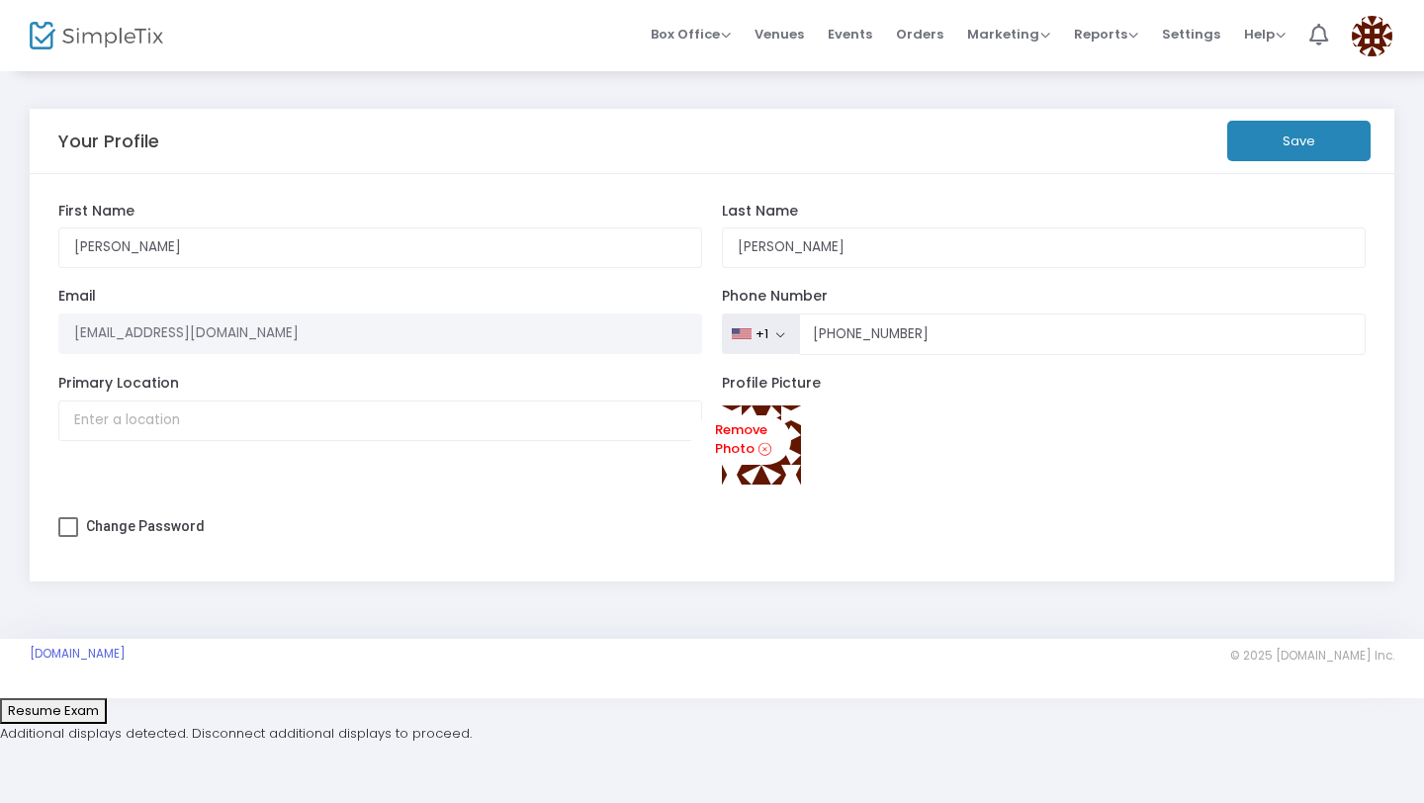
click at [1365, 46] on img at bounding box center [1372, 36] width 41 height 41
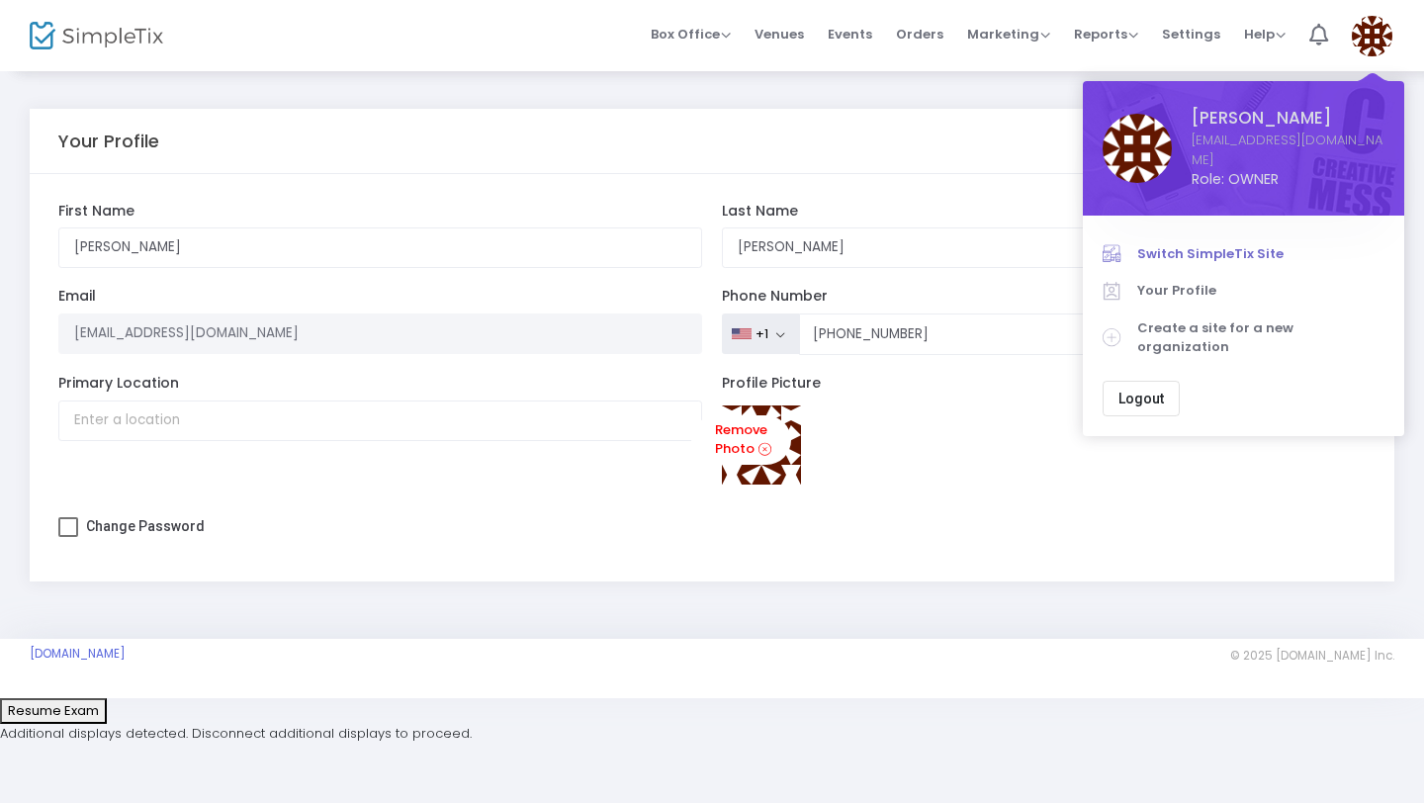
click at [1213, 244] on span "Switch SimpleTix Site" at bounding box center [1261, 254] width 247 height 20
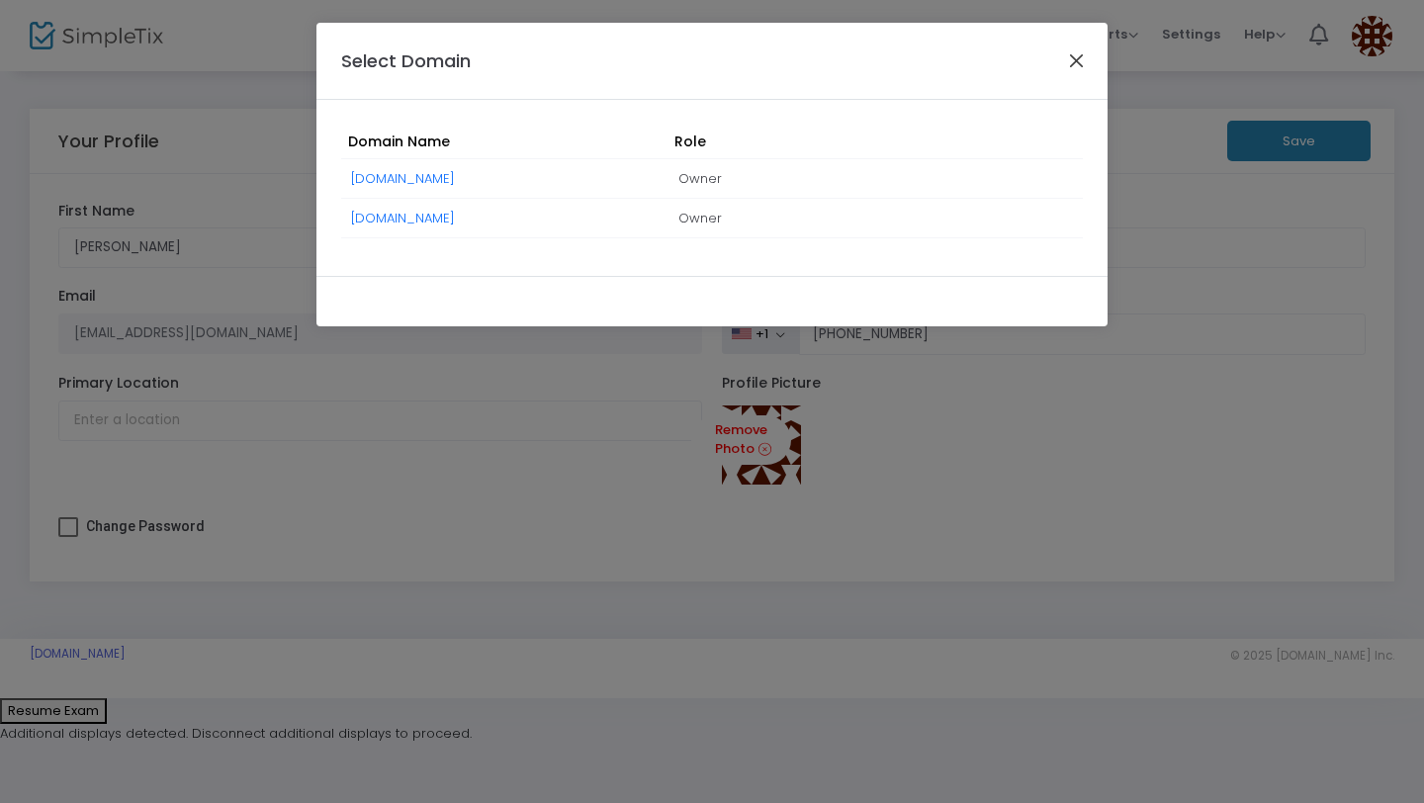
click at [1078, 56] on button "Close" at bounding box center [1077, 60] width 26 height 26
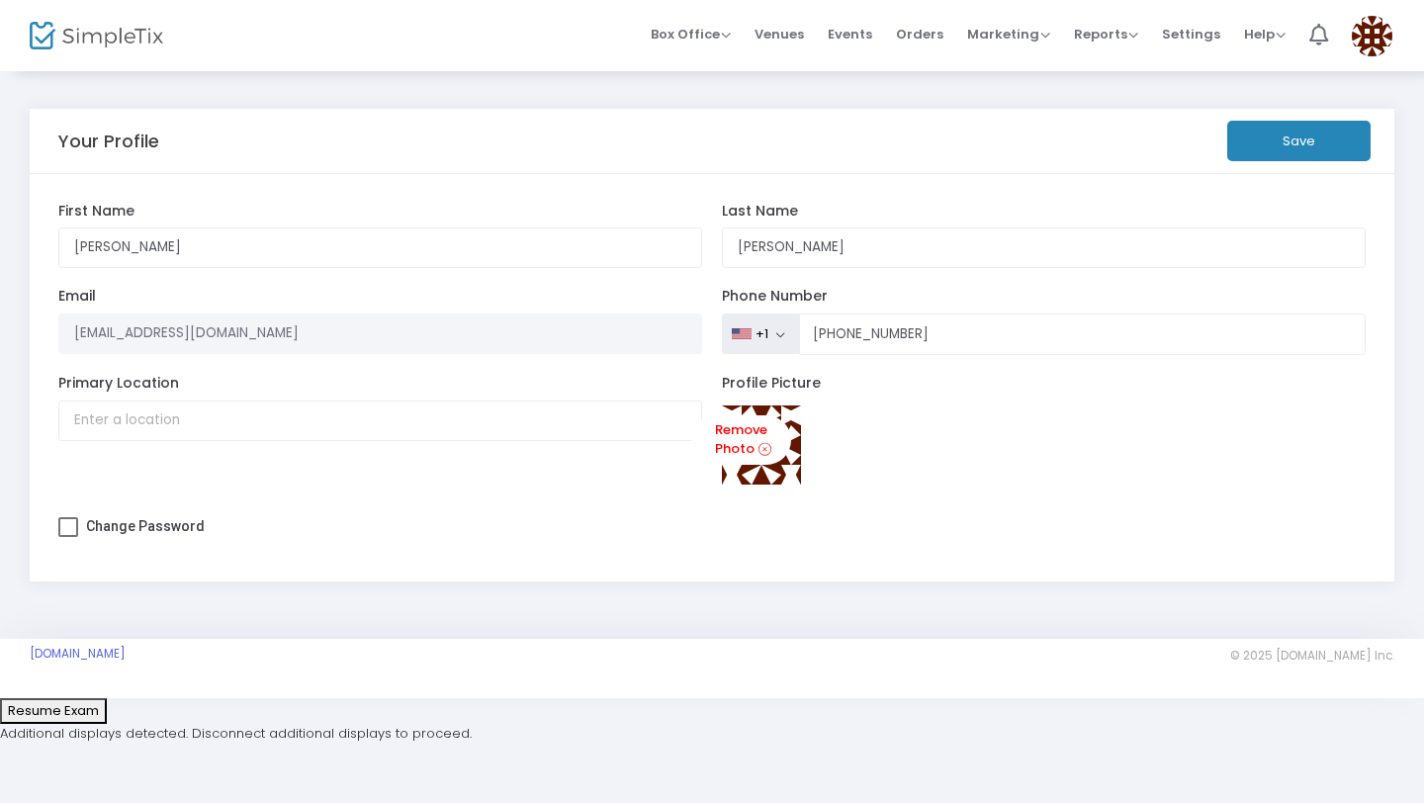
click at [1370, 45] on img at bounding box center [1372, 36] width 41 height 41
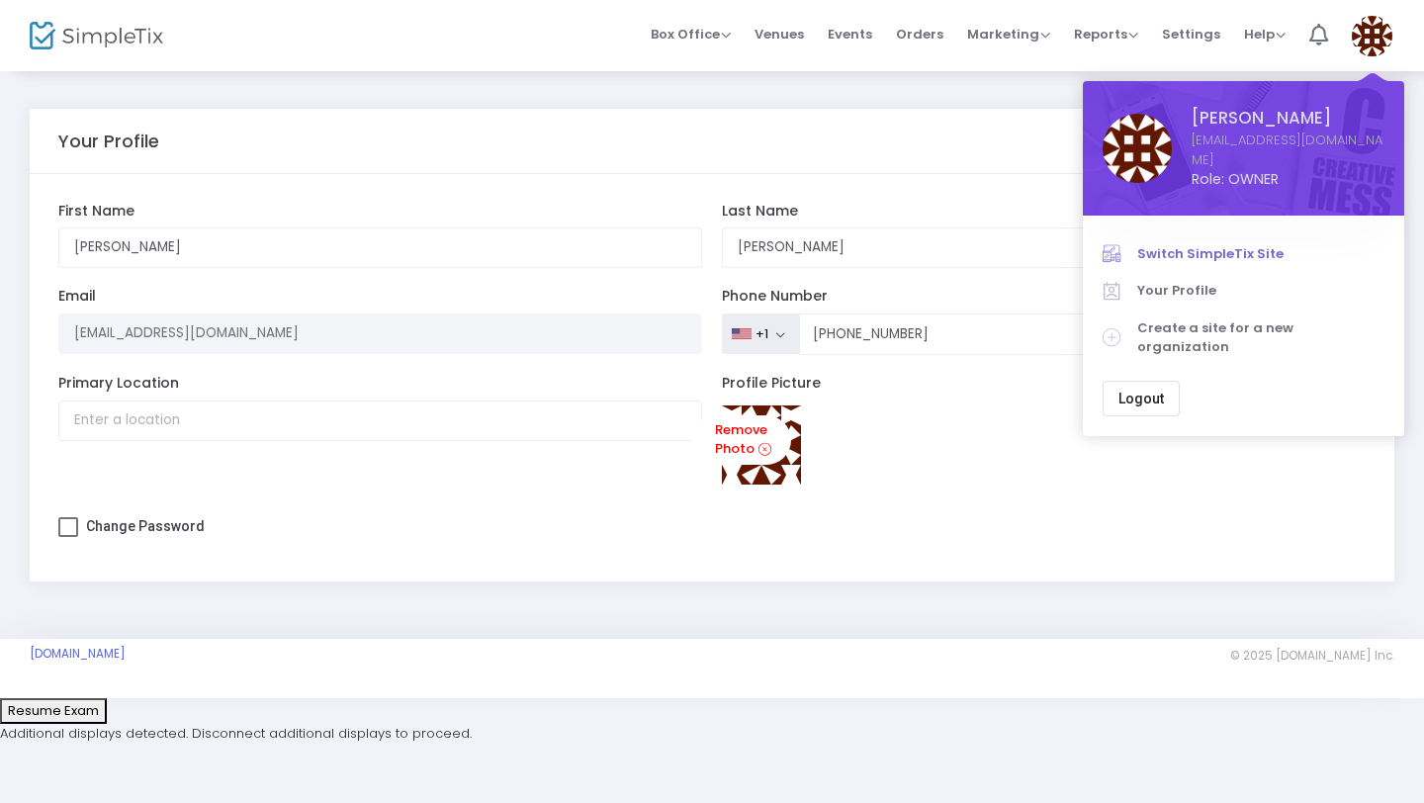
click at [1179, 244] on span "Switch SimpleTix Site" at bounding box center [1261, 254] width 247 height 20
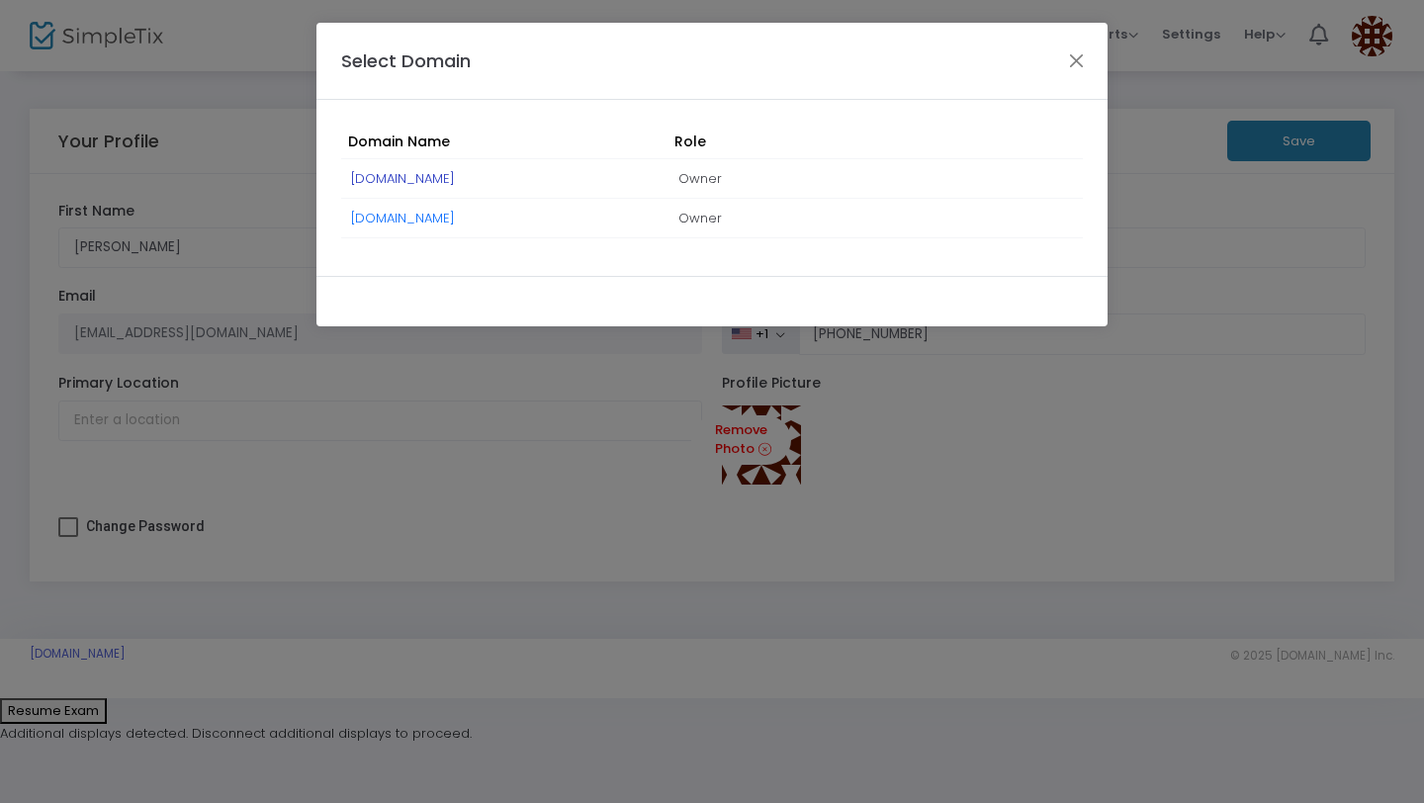
click at [455, 178] on link "BottlesUpEnterprises.simpletix.com" at bounding box center [403, 178] width 104 height 19
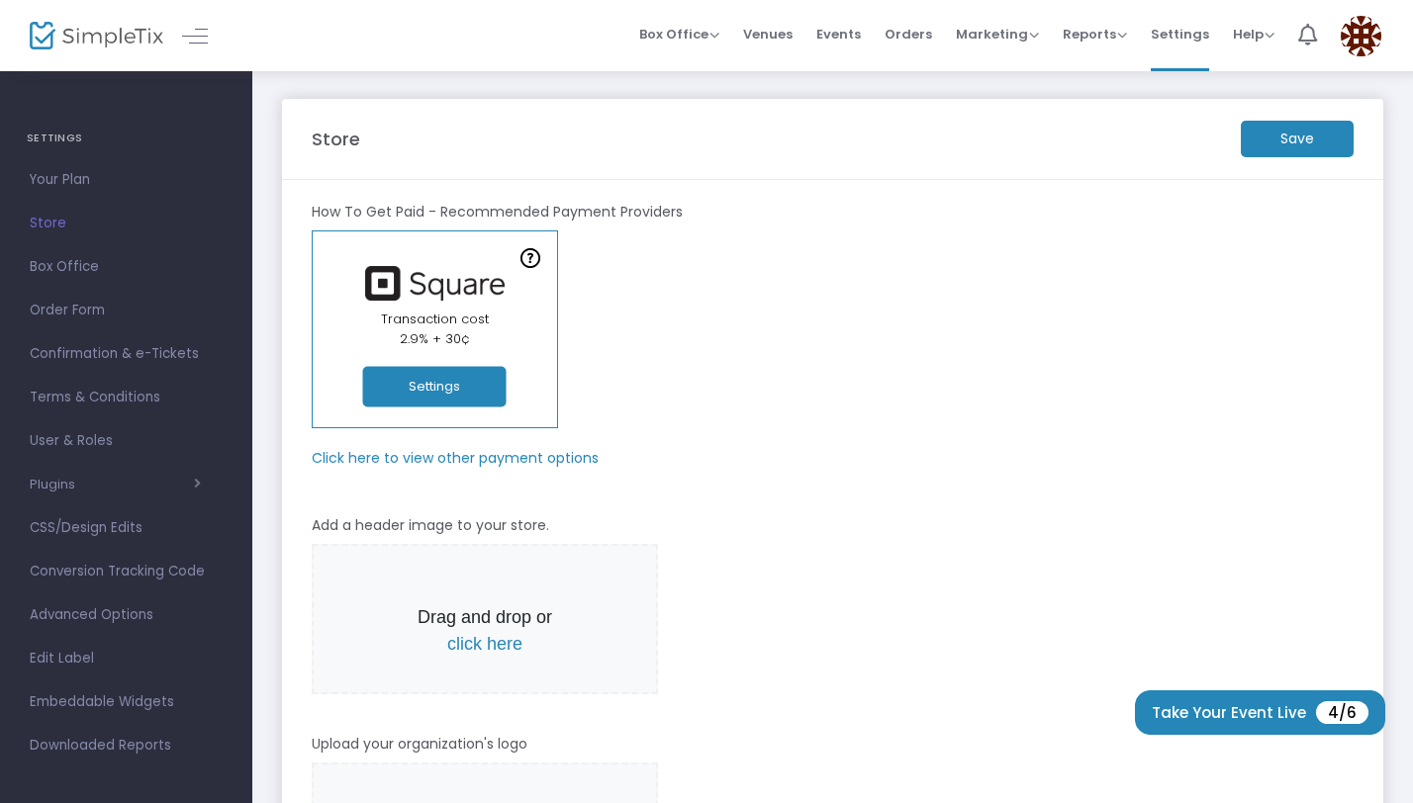
click at [471, 464] on m-panel-subtitle "Click here to view other payment options" at bounding box center [455, 458] width 287 height 21
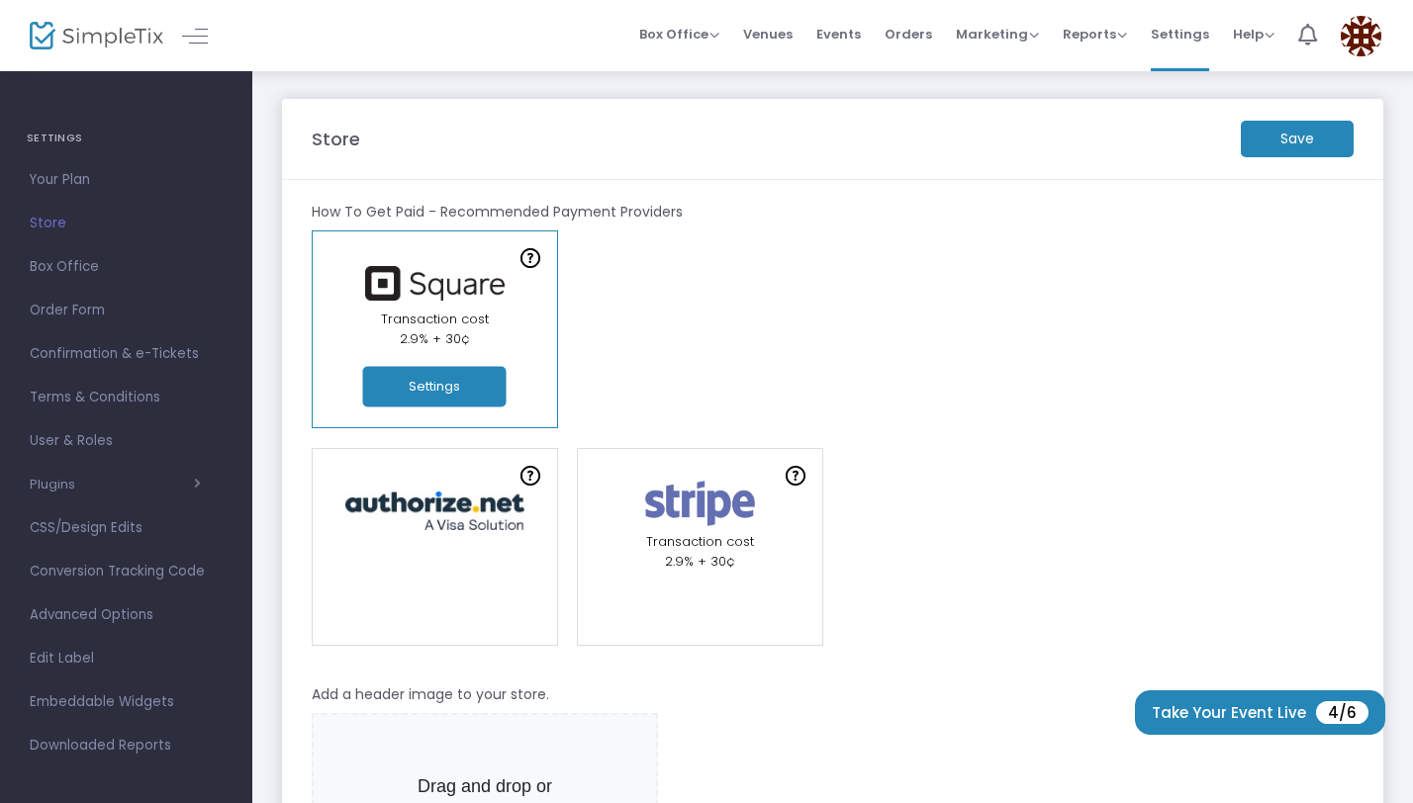
click at [448, 393] on button "Settings" at bounding box center [434, 387] width 143 height 41
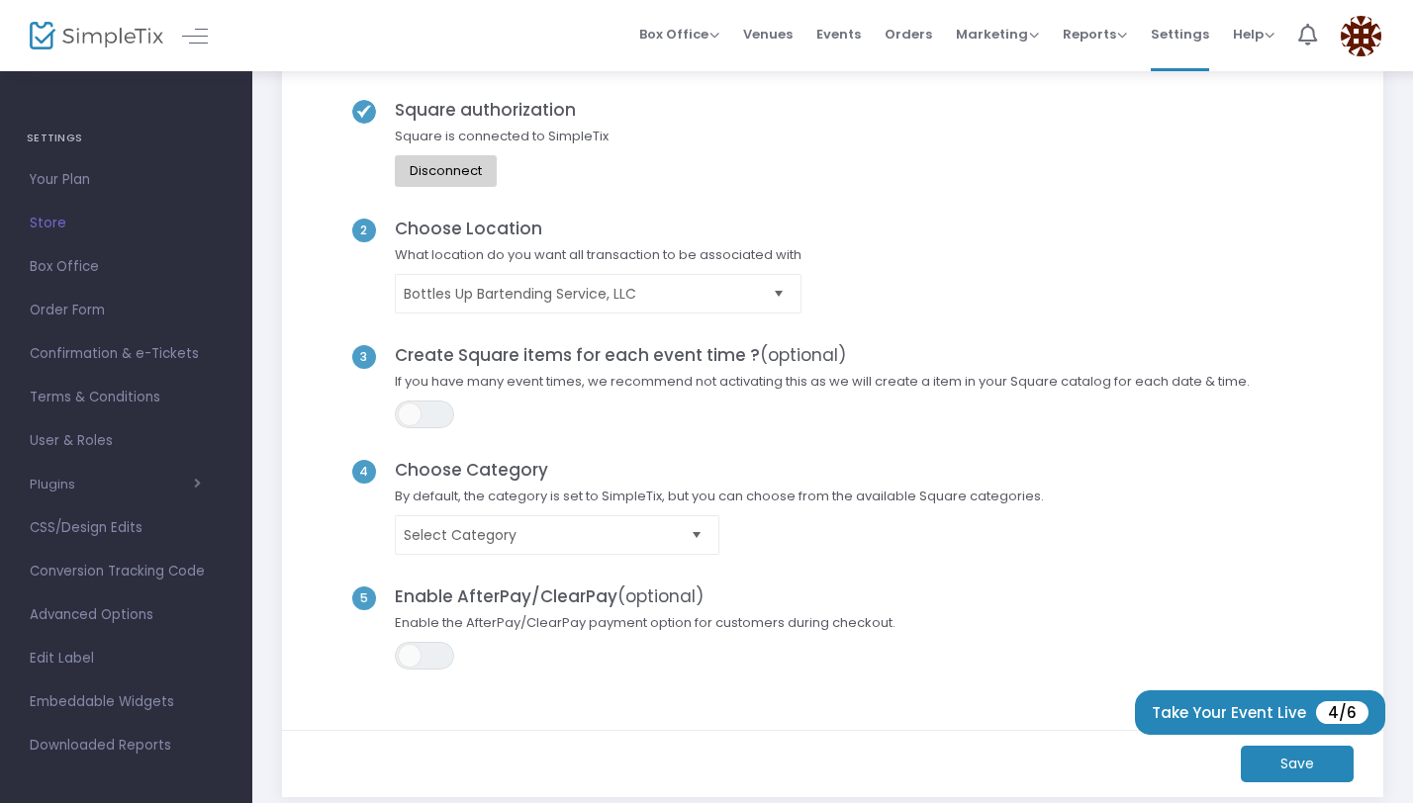
scroll to position [107, 0]
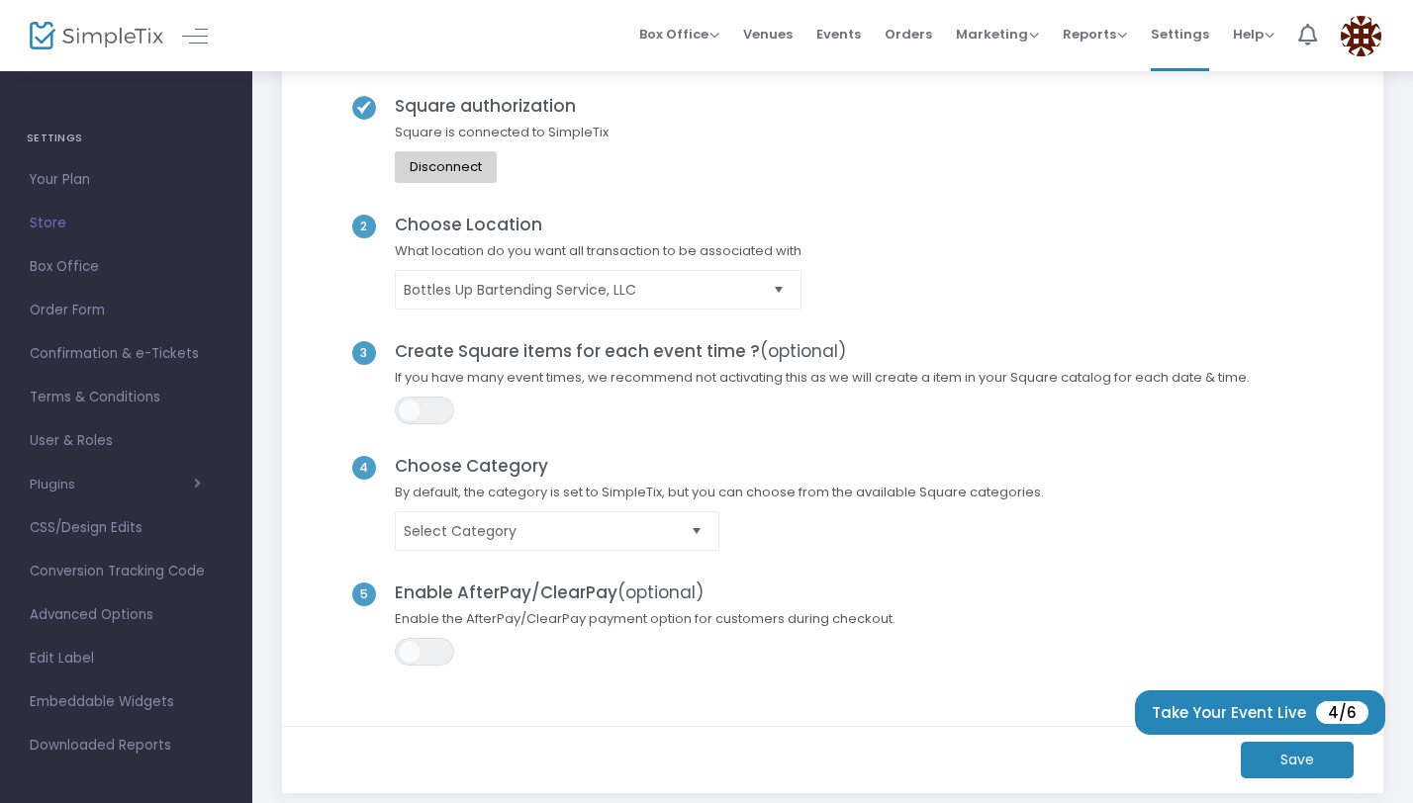
click at [597, 311] on div "2 Choose Location What location do you want all transaction to be associated wi…" at bounding box center [833, 278] width 1045 height 127
click at [597, 306] on kendo-dropdownlist "Bottles Up Bartending Service, LLC" at bounding box center [598, 290] width 407 height 40
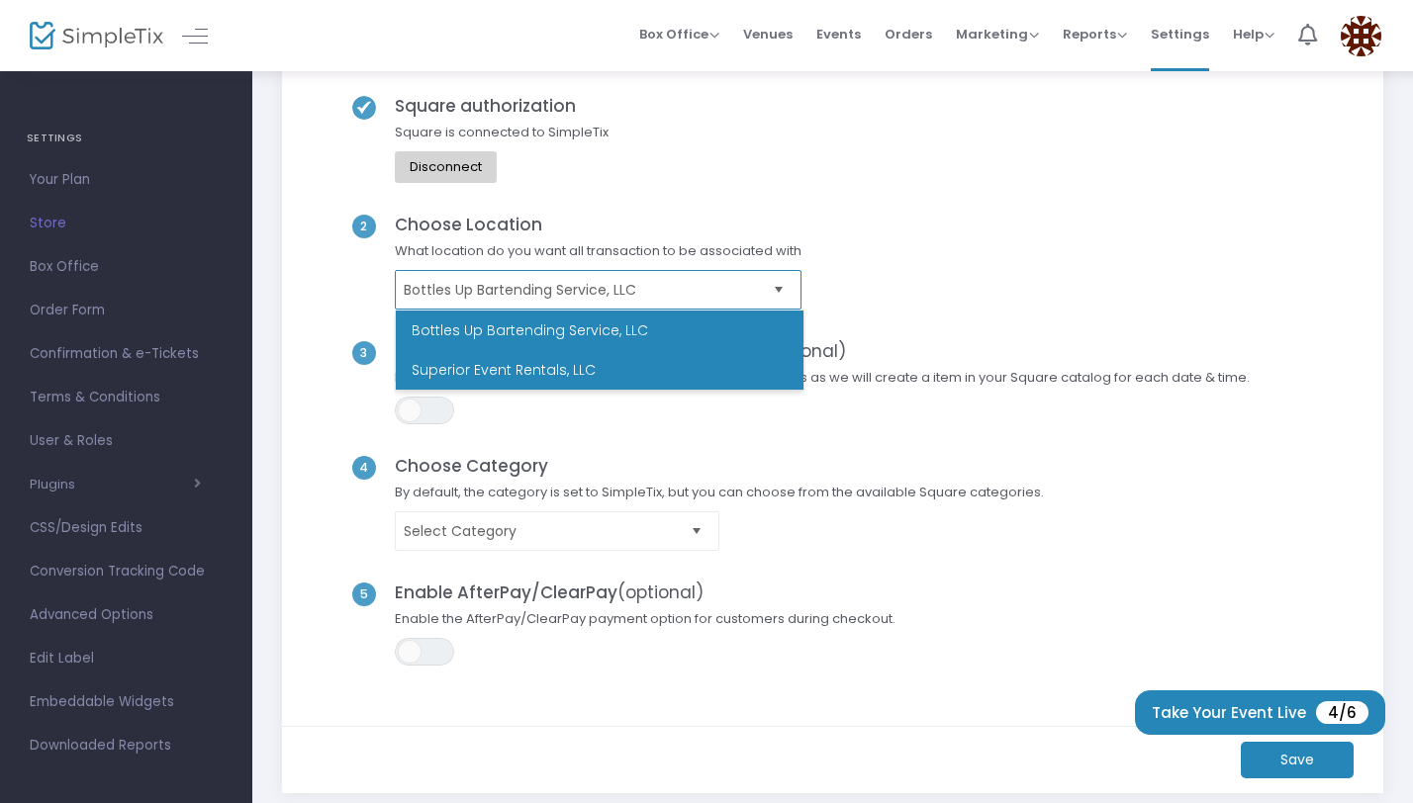
click at [574, 368] on li "Superior Event Rentals, LLC" at bounding box center [600, 370] width 408 height 40
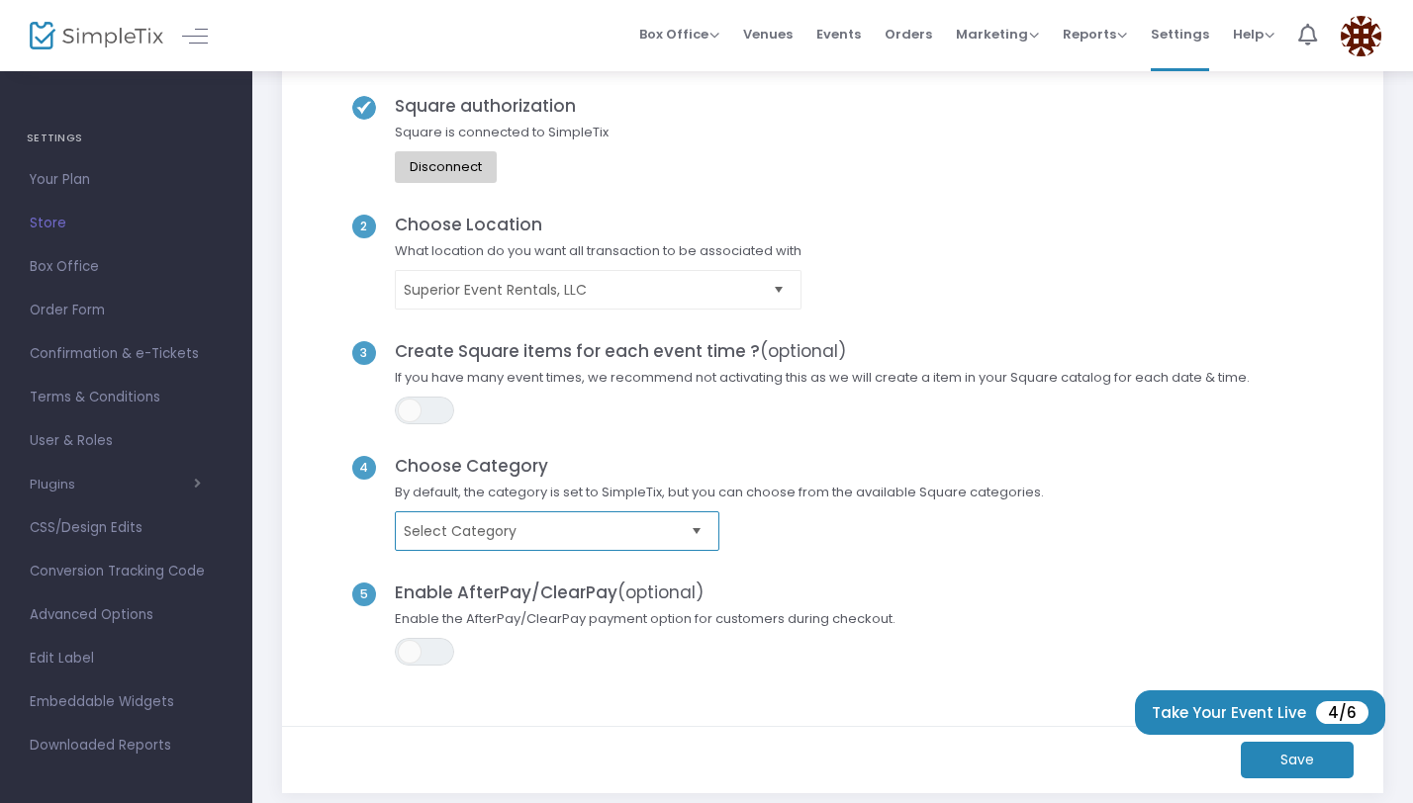
click at [516, 534] on span "Select Category" at bounding box center [543, 531] width 279 height 20
click at [558, 422] on div "ON OFF" at bounding box center [823, 411] width 874 height 28
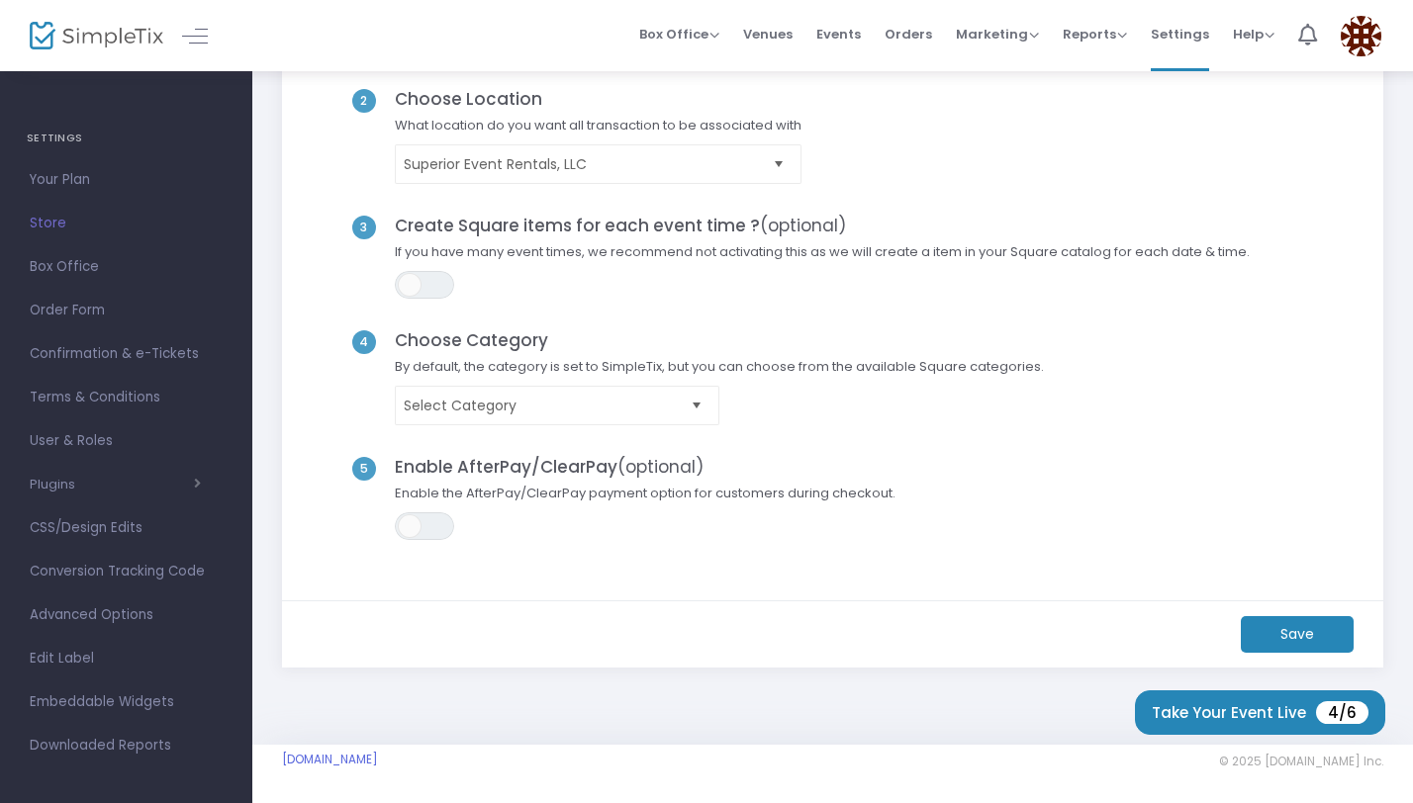
scroll to position [232, 0]
click at [418, 522] on span at bounding box center [410, 526] width 24 height 24
click at [1281, 640] on m-button "Save" at bounding box center [1296, 634] width 113 height 37
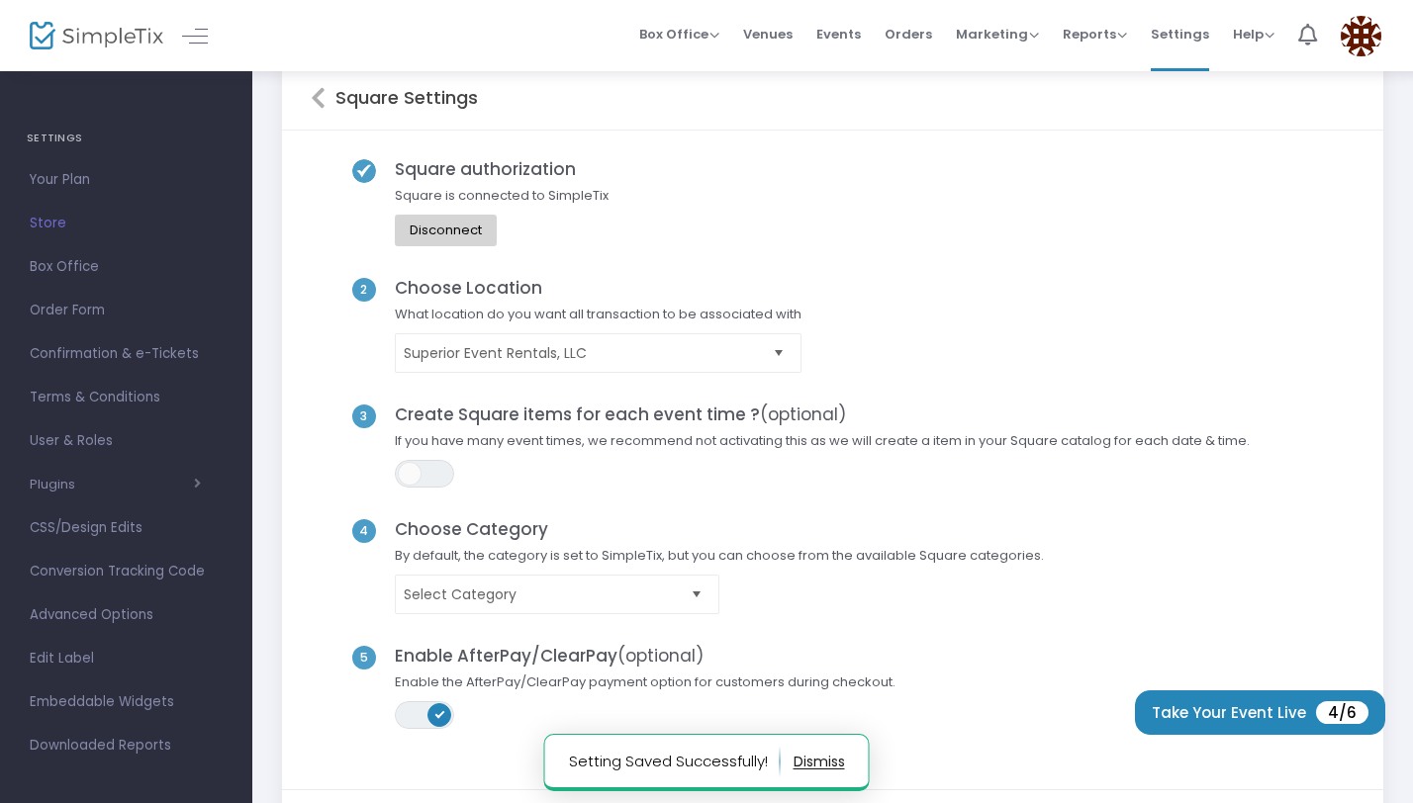
scroll to position [0, 0]
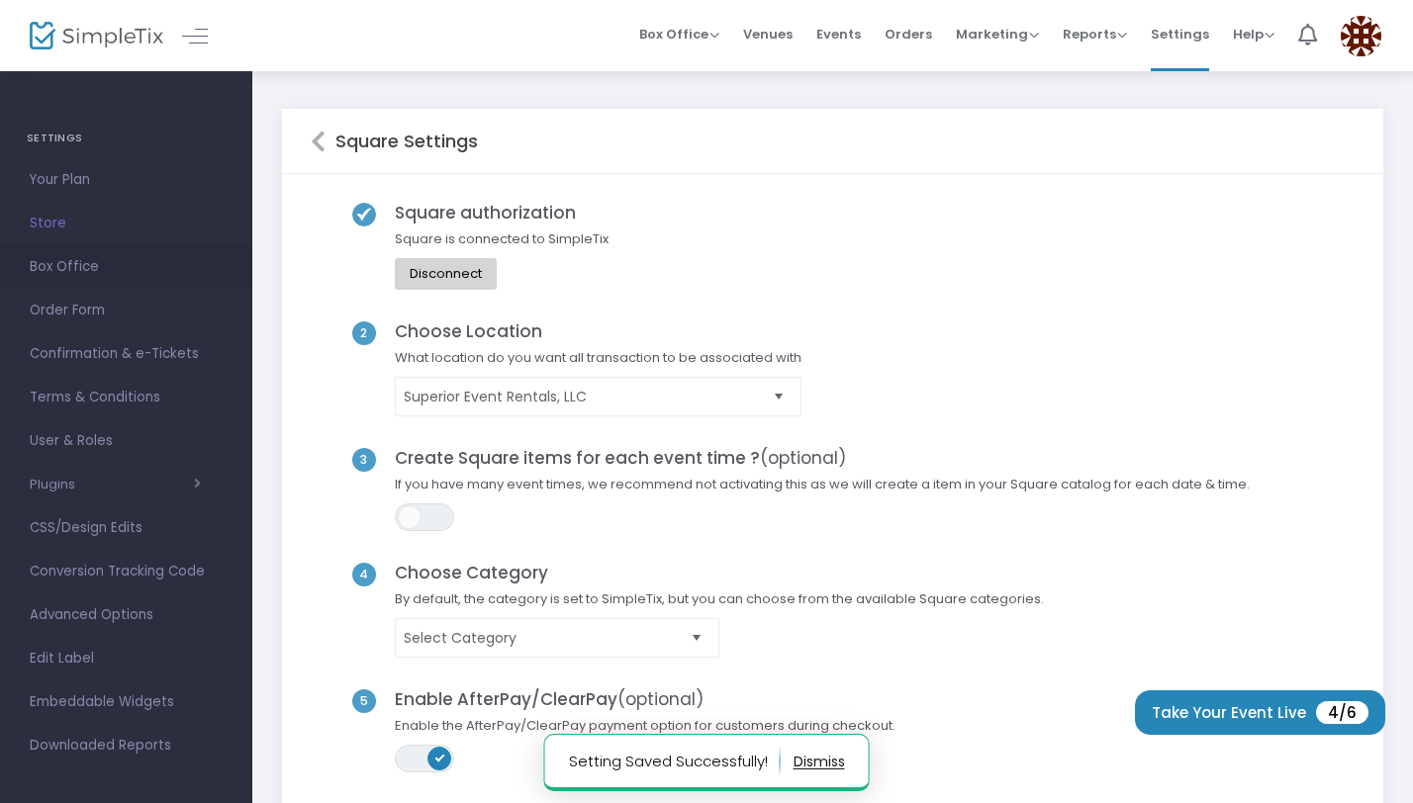
click at [65, 264] on span "Box Office" at bounding box center [126, 267] width 193 height 26
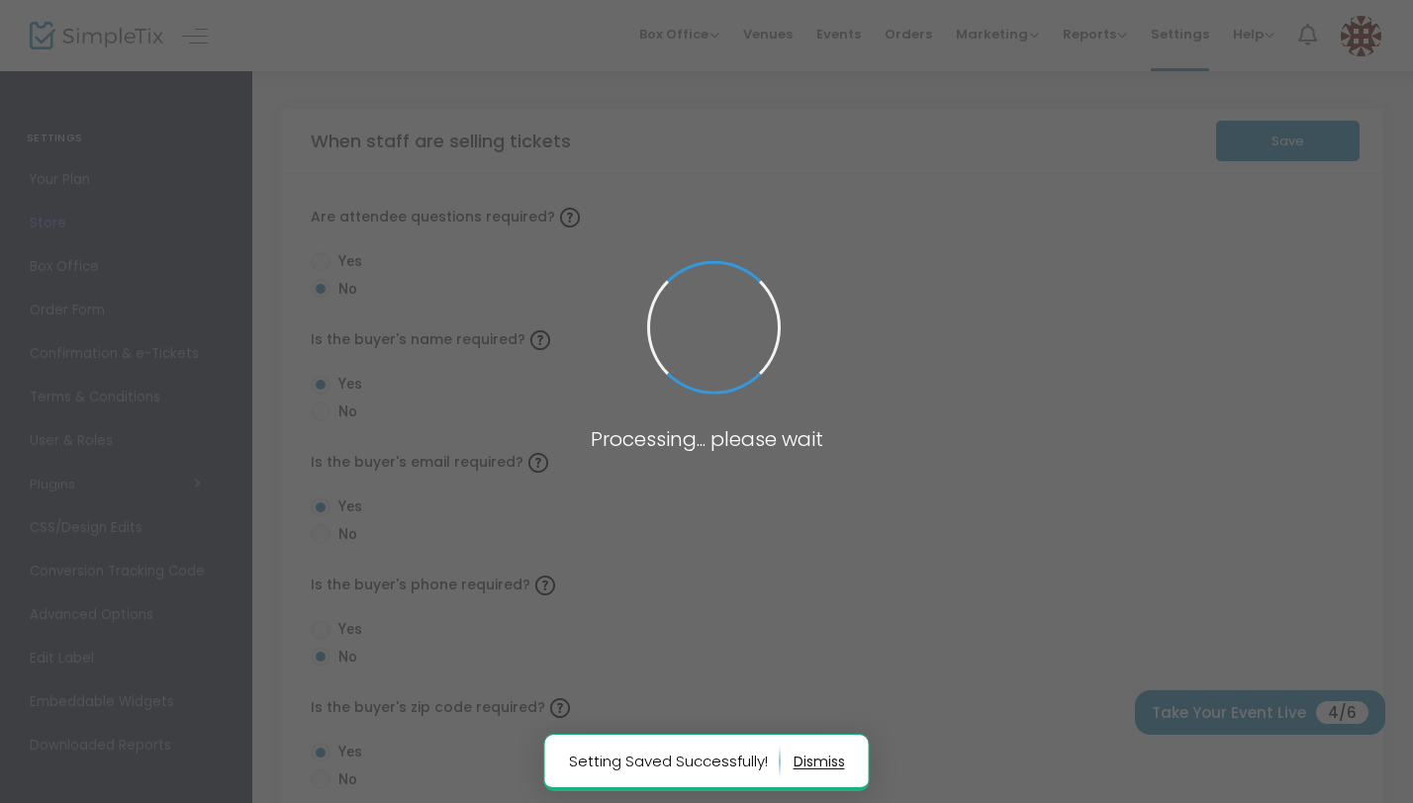
radio input "false"
radio input "true"
radio input "false"
radio input "true"
radio input "false"
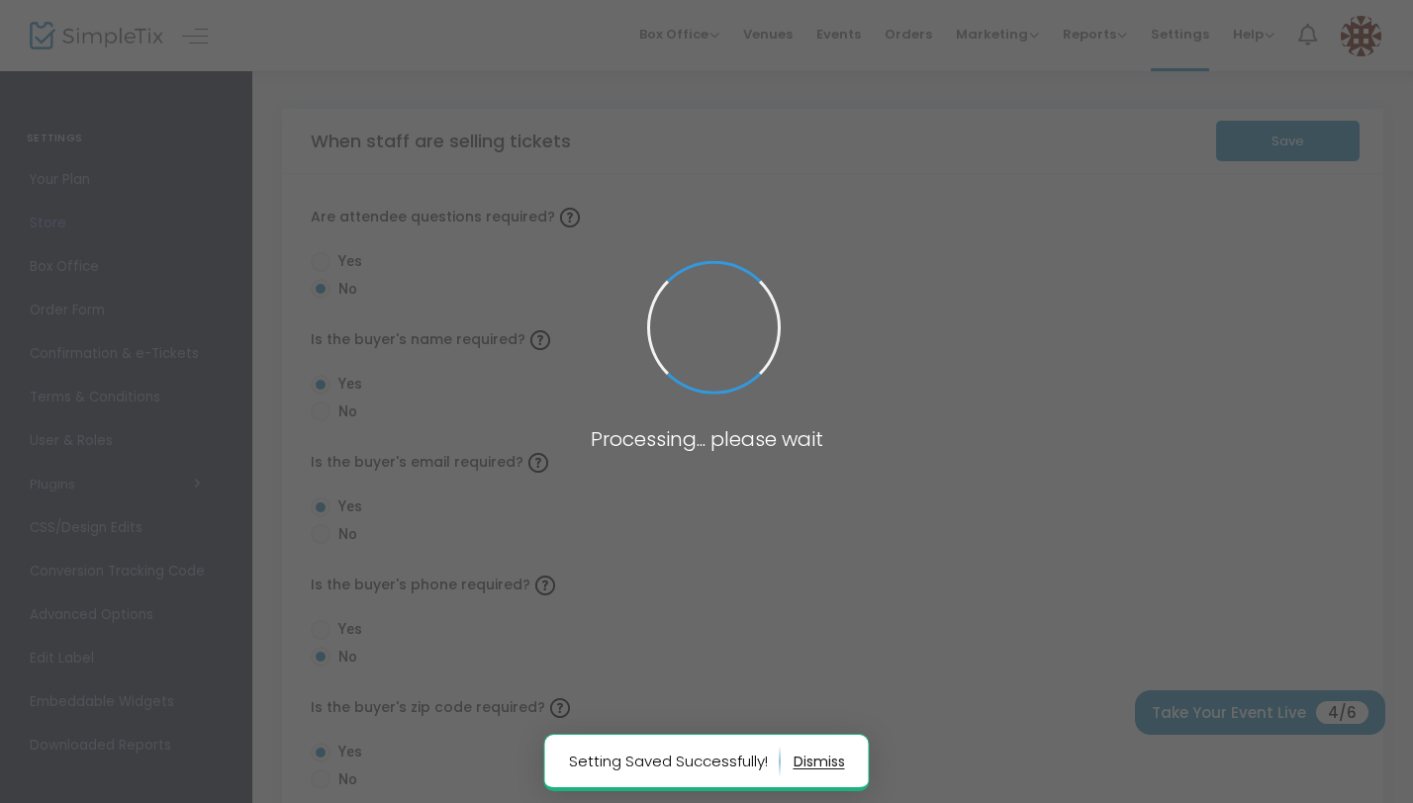
radio input "true"
radio input "false"
radio input "true"
radio input "false"
radio input "true"
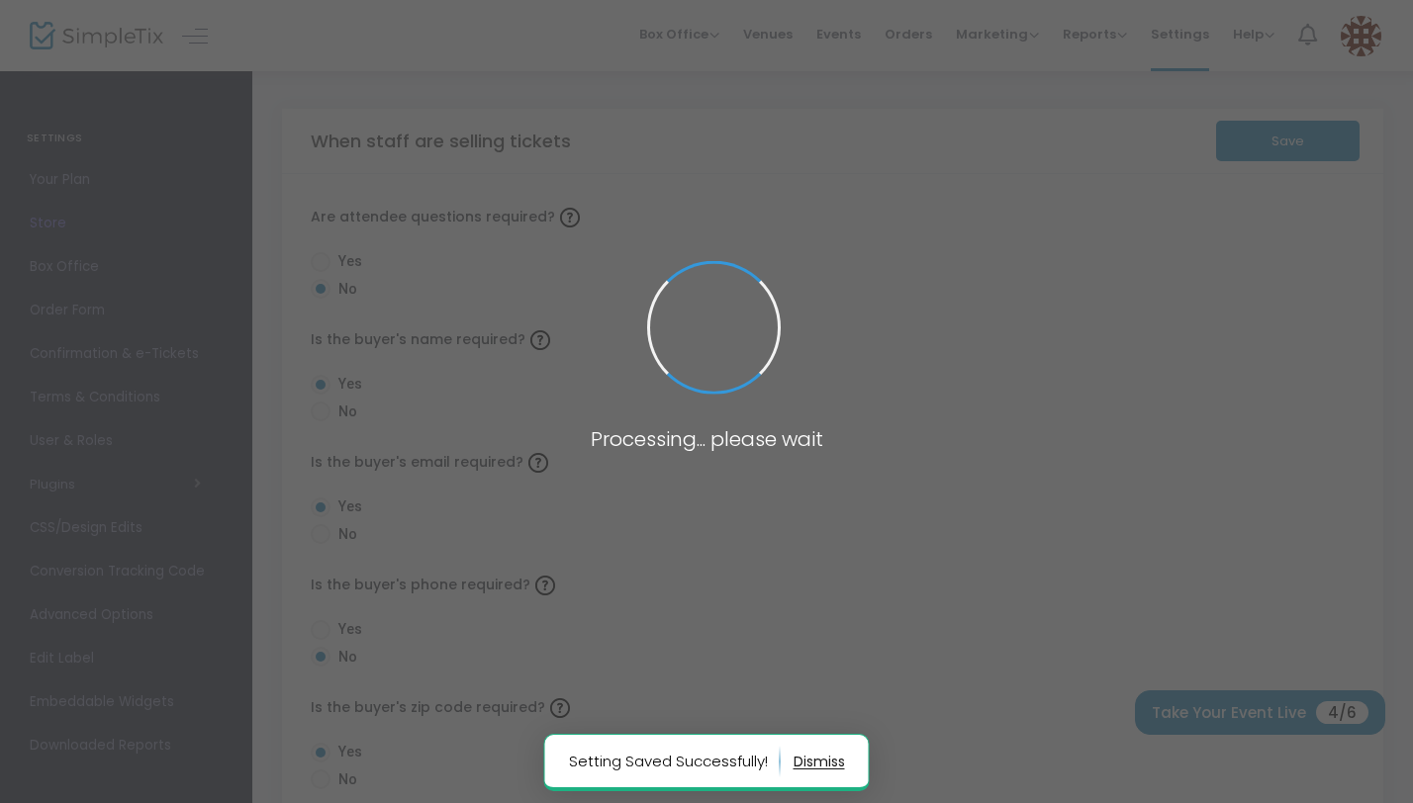
radio input "true"
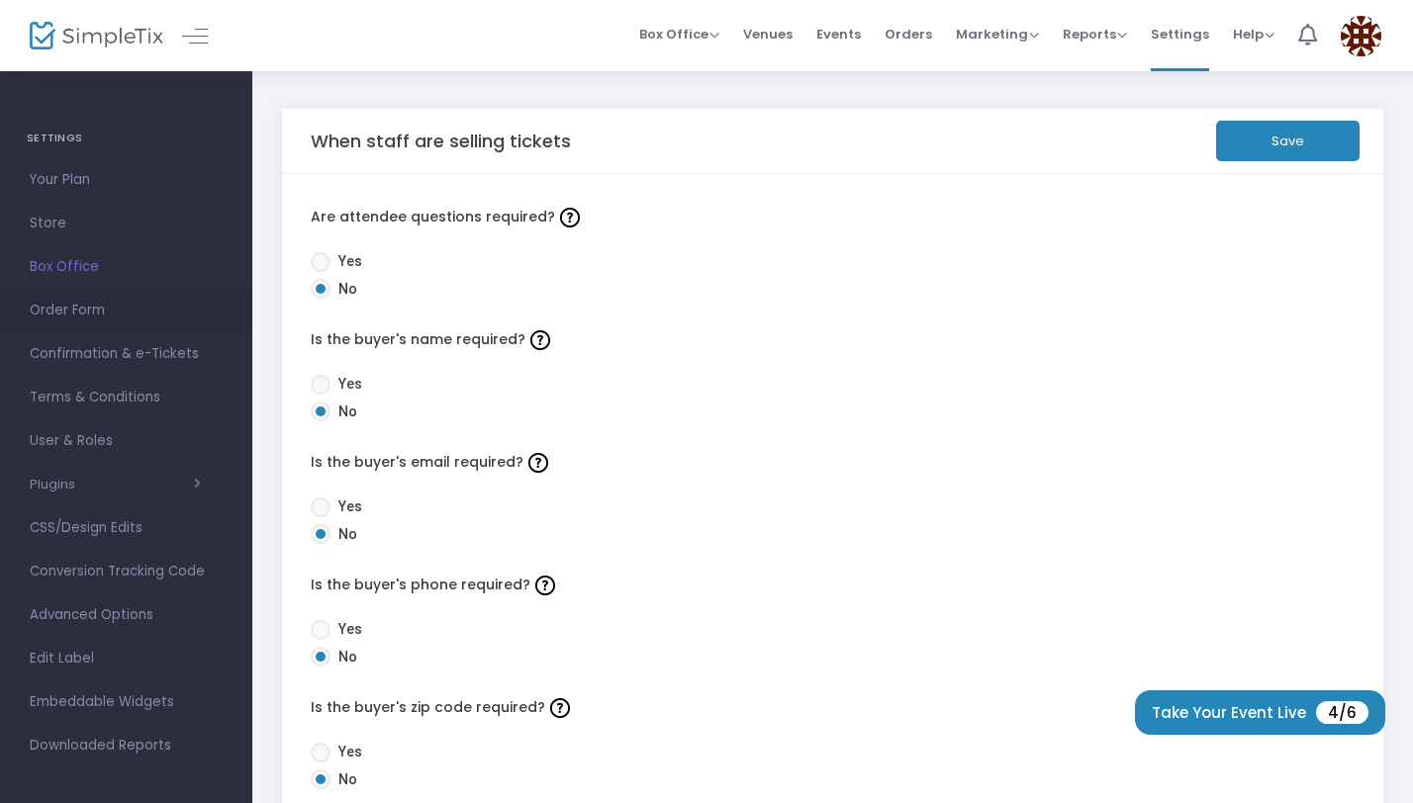
click at [90, 300] on span "Order Form" at bounding box center [126, 311] width 193 height 26
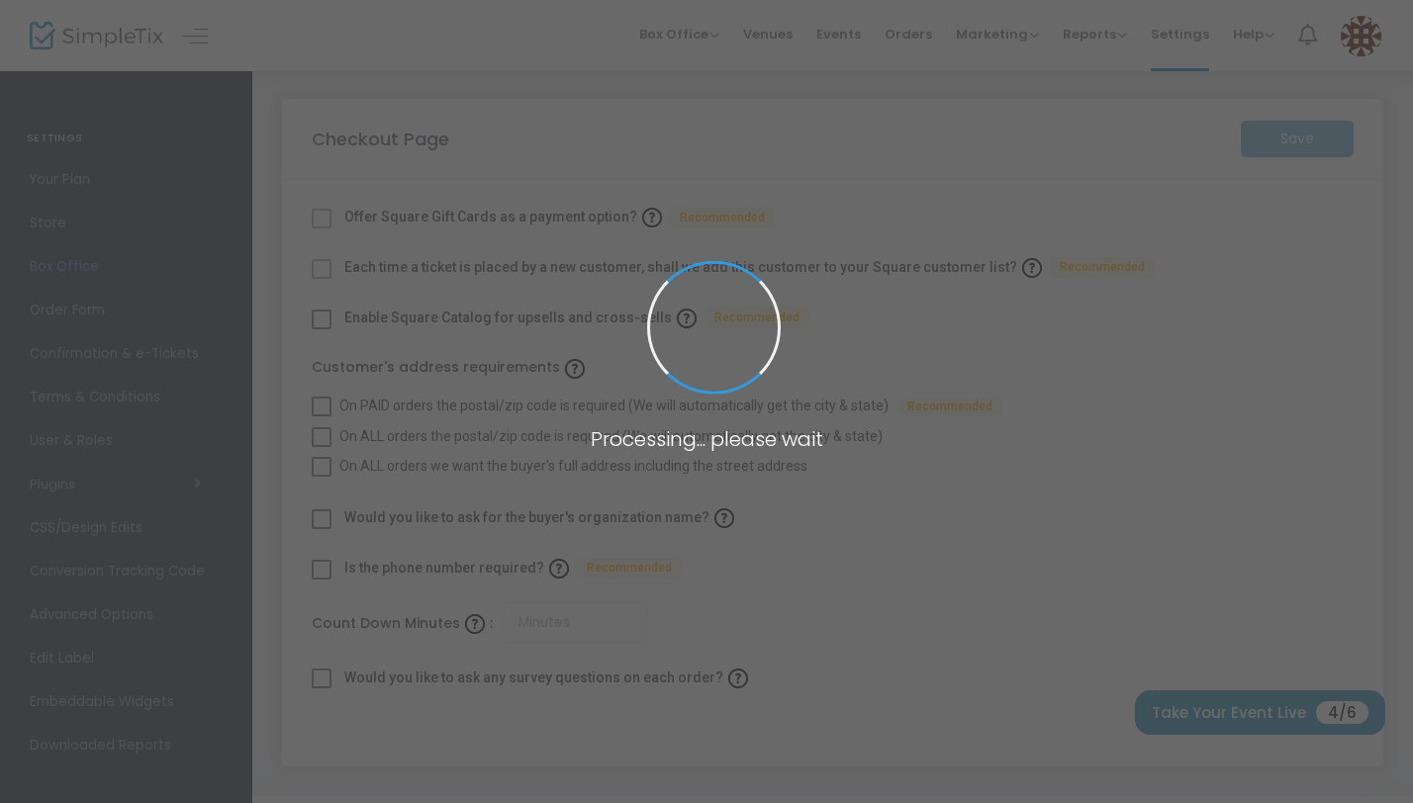
checkbox input "true"
type input "45"
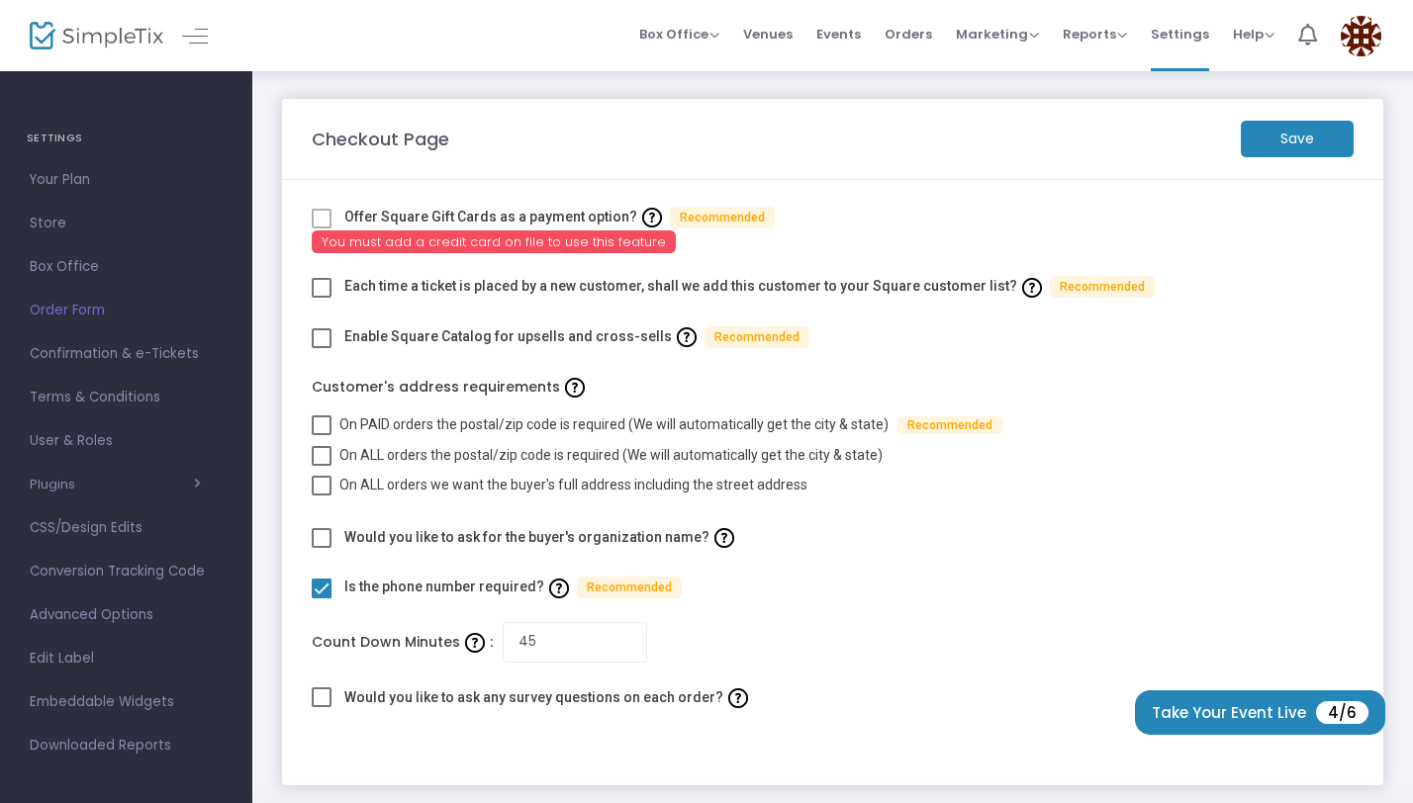
click at [324, 429] on span at bounding box center [322, 425] width 20 height 20
click at [321, 435] on input "On PAID orders the postal/zip code is required (We will automatically get the c…" at bounding box center [321, 435] width 1 height 1
click at [325, 430] on span at bounding box center [322, 425] width 20 height 20
click at [321, 435] on input "On PAID orders the postal/zip code is required (We will automatically get the c…" at bounding box center [321, 435] width 1 height 1
checkbox input "false"
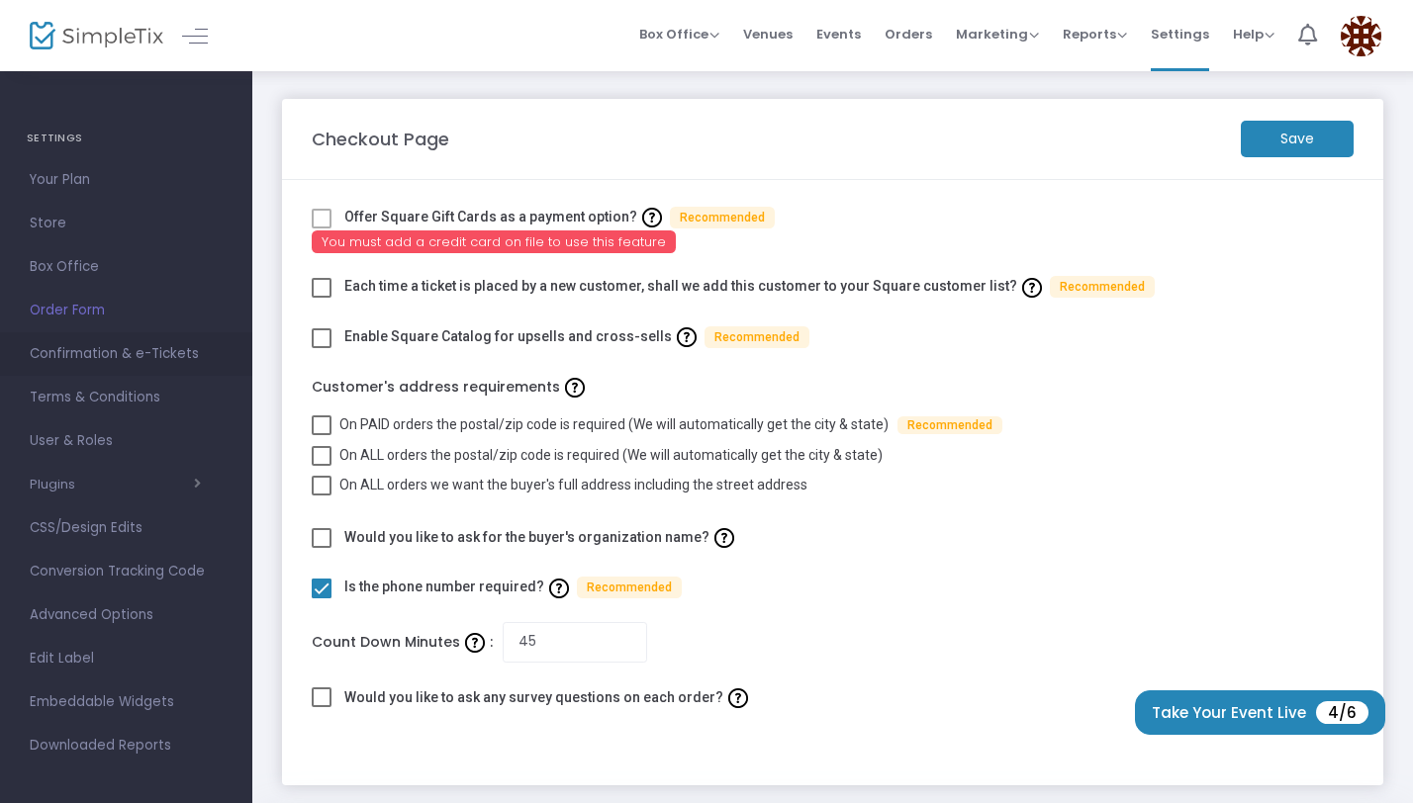
click at [175, 351] on span "Confirmation & e-Tickets" at bounding box center [126, 354] width 193 height 26
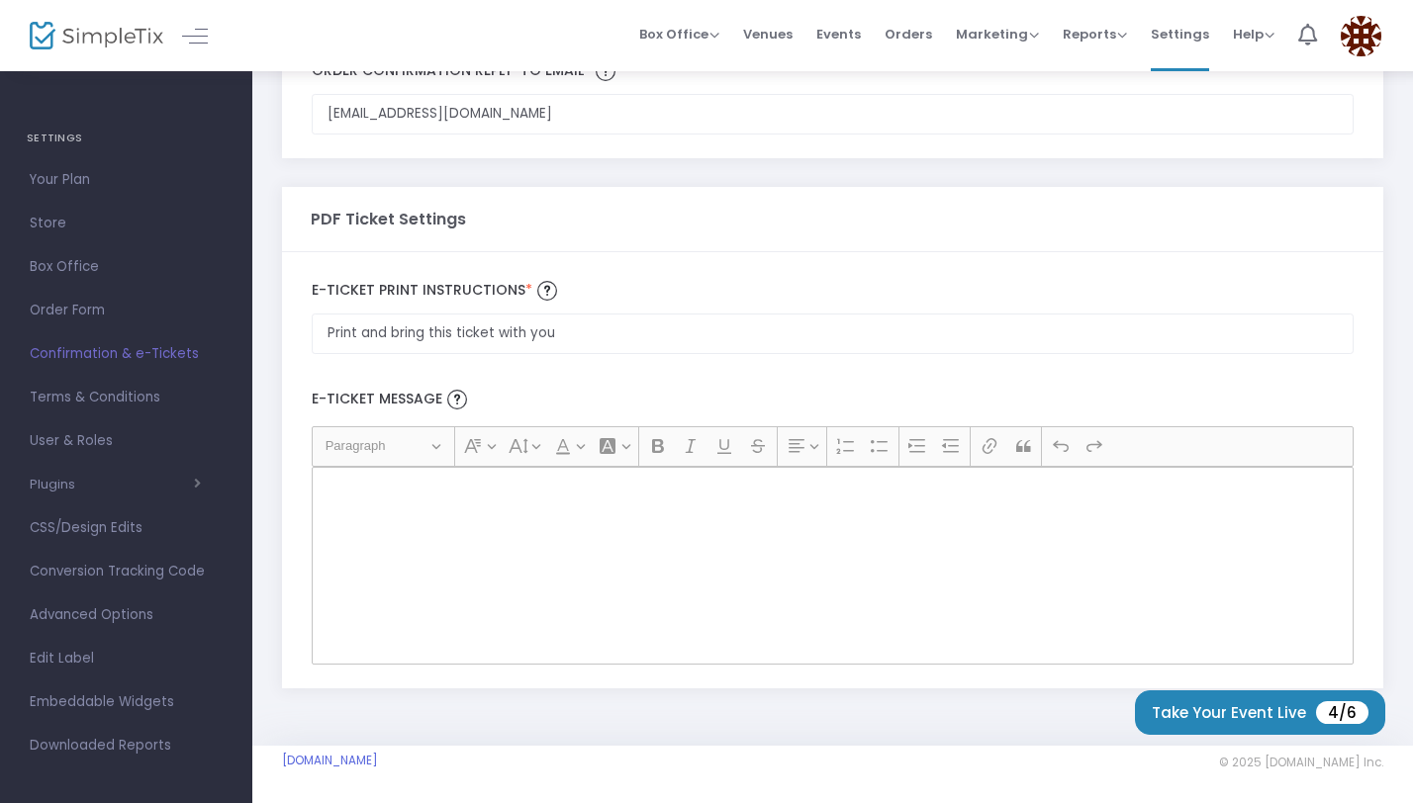
scroll to position [143, 0]
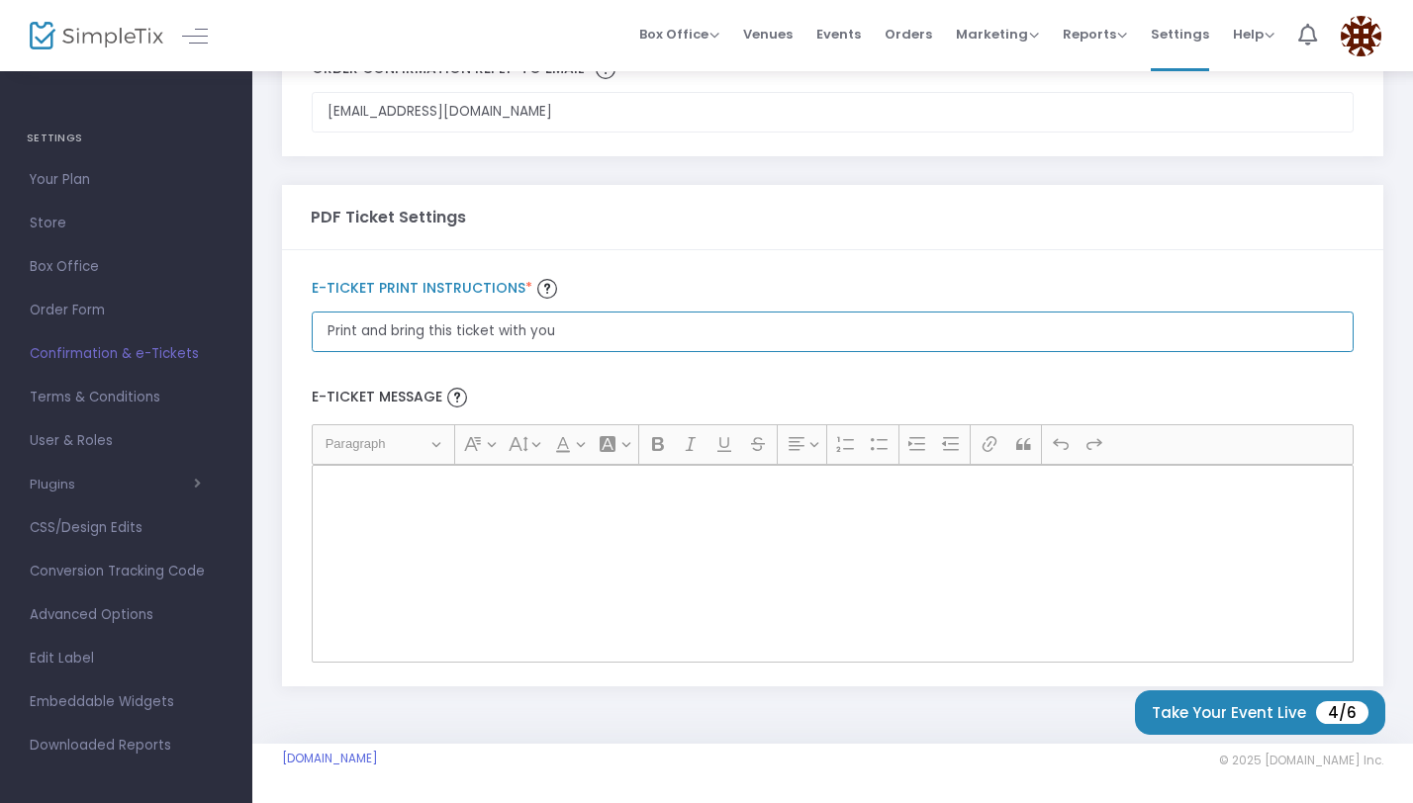
click at [411, 334] on input "Print and bring this ticket with you" at bounding box center [833, 332] width 1042 height 41
type input "T"
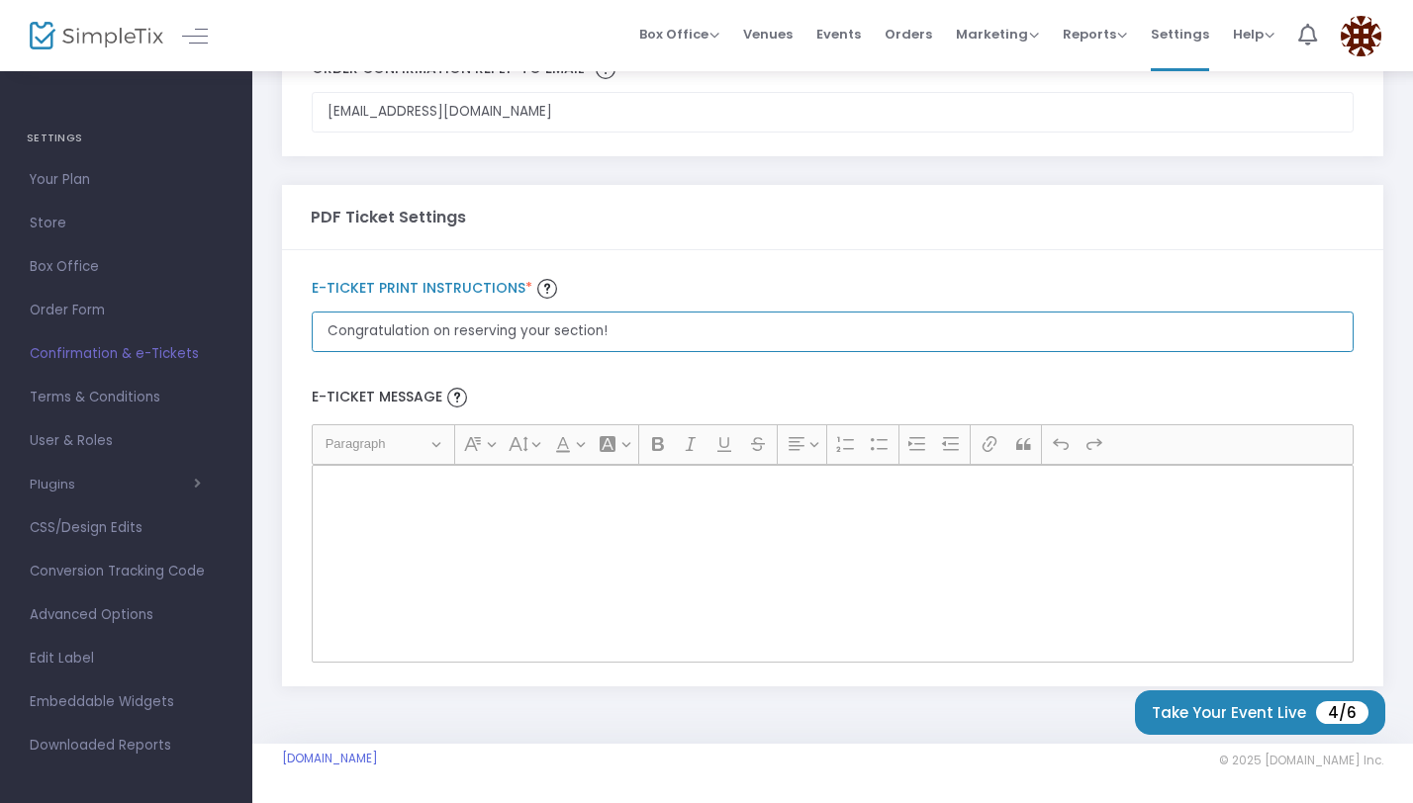
click at [432, 329] on input "Congratulation on reserving your section!" at bounding box center [833, 332] width 1042 height 41
type input "Congratulations on reserving your section!"
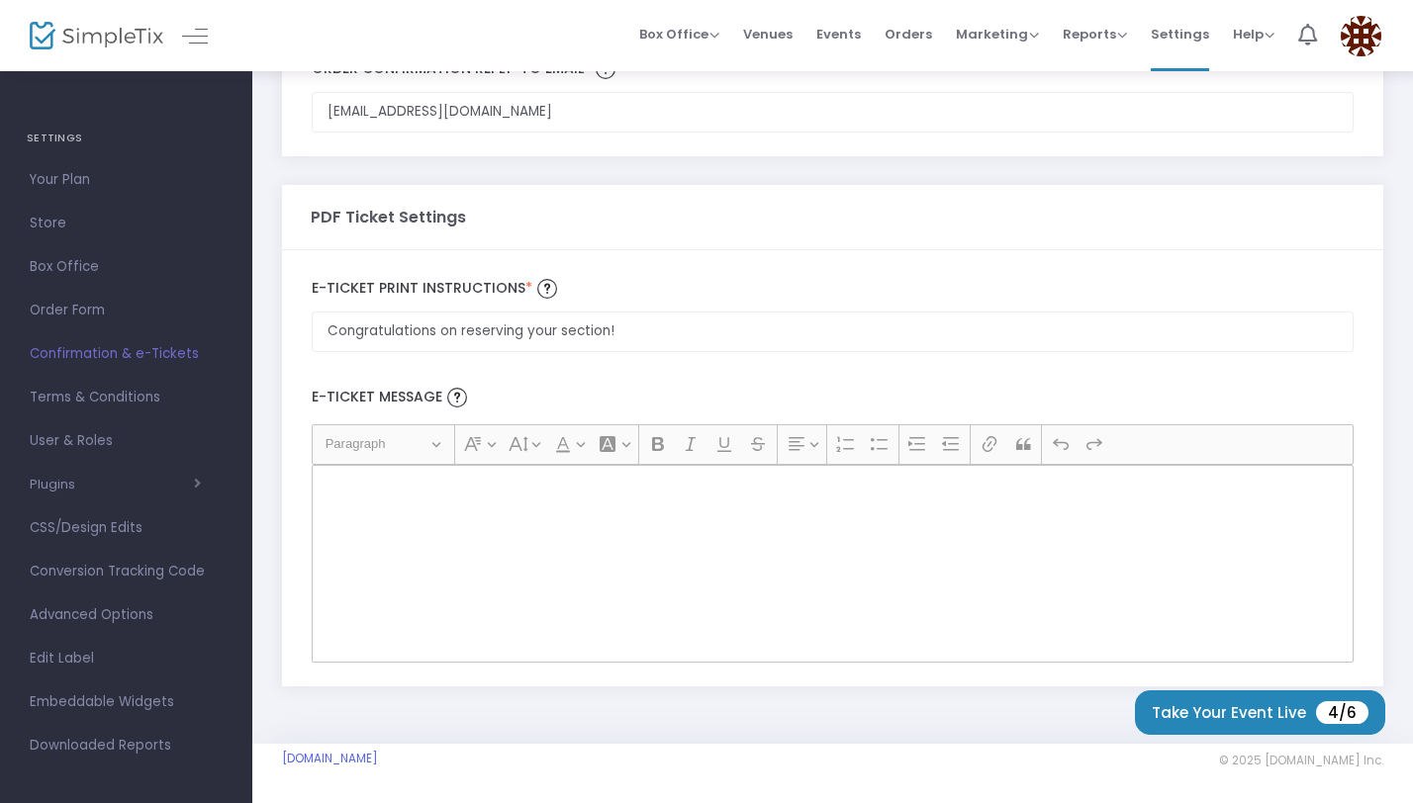
click at [458, 505] on div "Rich Text Editor, main" at bounding box center [833, 564] width 1042 height 198
click at [473, 484] on p "Rich Text Editor, main" at bounding box center [833, 487] width 1024 height 20
click at [462, 516] on div "Rich Text Editor, main" at bounding box center [833, 564] width 1042 height 198
click at [430, 511] on div "Rich Text Editor, main" at bounding box center [833, 564] width 1042 height 198
click at [399, 502] on div "Rich Text Editor, main" at bounding box center [833, 564] width 1042 height 198
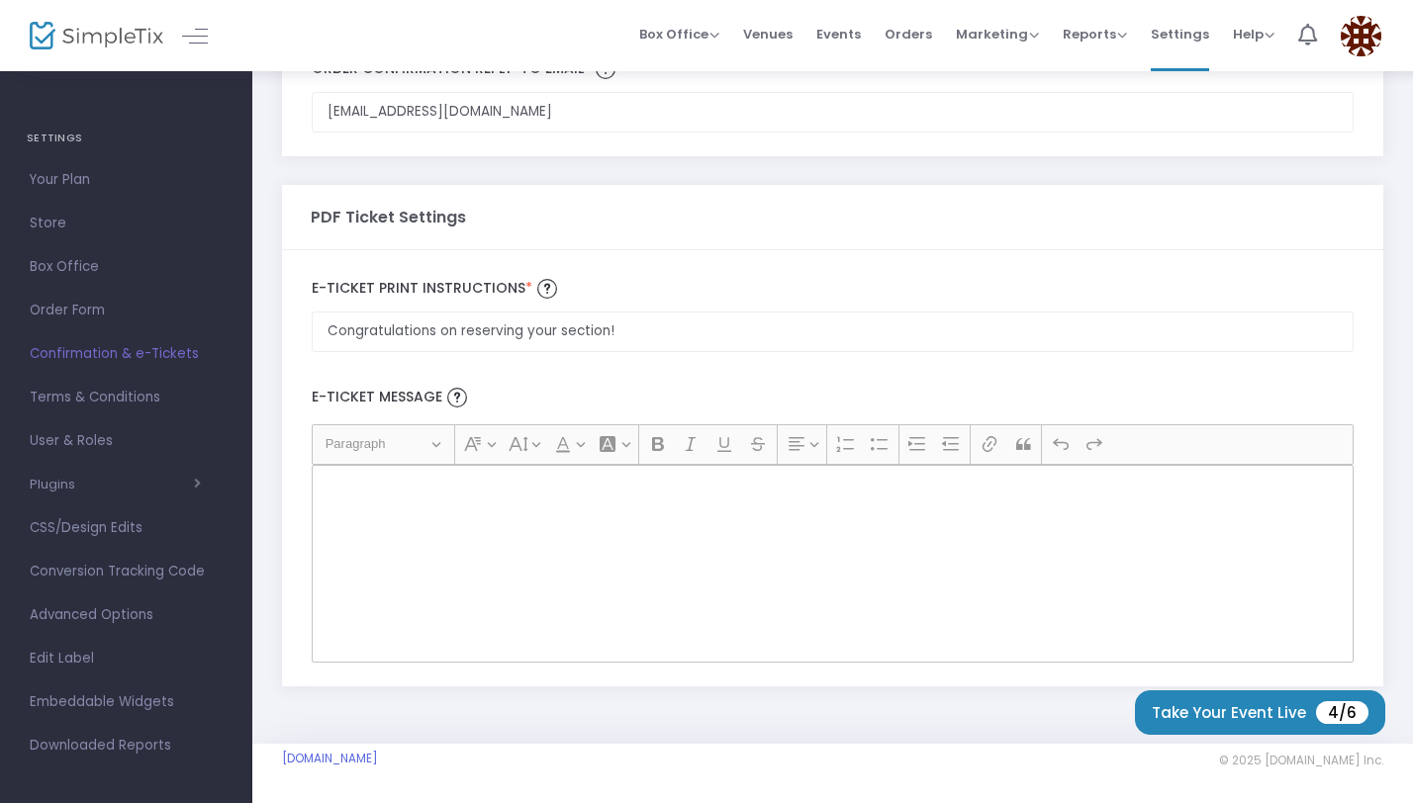
click at [401, 576] on div "Rich Text Editor, main" at bounding box center [833, 564] width 1042 height 198
click at [407, 486] on p "Rich Text Editor, main" at bounding box center [833, 487] width 1024 height 20
click at [461, 510] on div "Rich Text Editor, main" at bounding box center [833, 564] width 1042 height 198
click at [533, 575] on div "Rich Text Editor, main" at bounding box center [833, 564] width 1042 height 198
click at [594, 513] on div "Rich Text Editor, main" at bounding box center [833, 564] width 1042 height 198
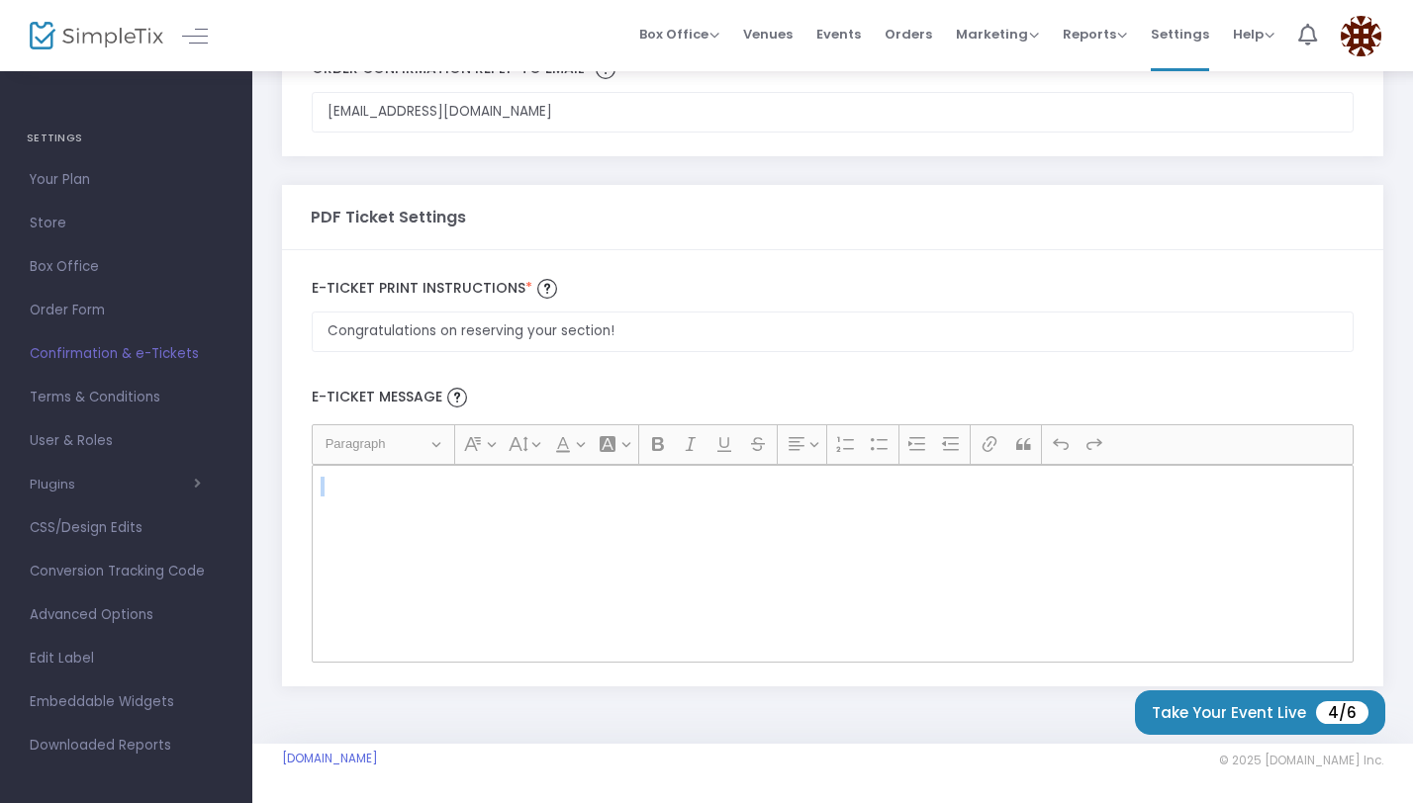
click at [594, 513] on div "Rich Text Editor, main" at bounding box center [833, 564] width 1042 height 198
click at [375, 485] on p "Rich Text Editor, main" at bounding box center [833, 487] width 1024 height 20
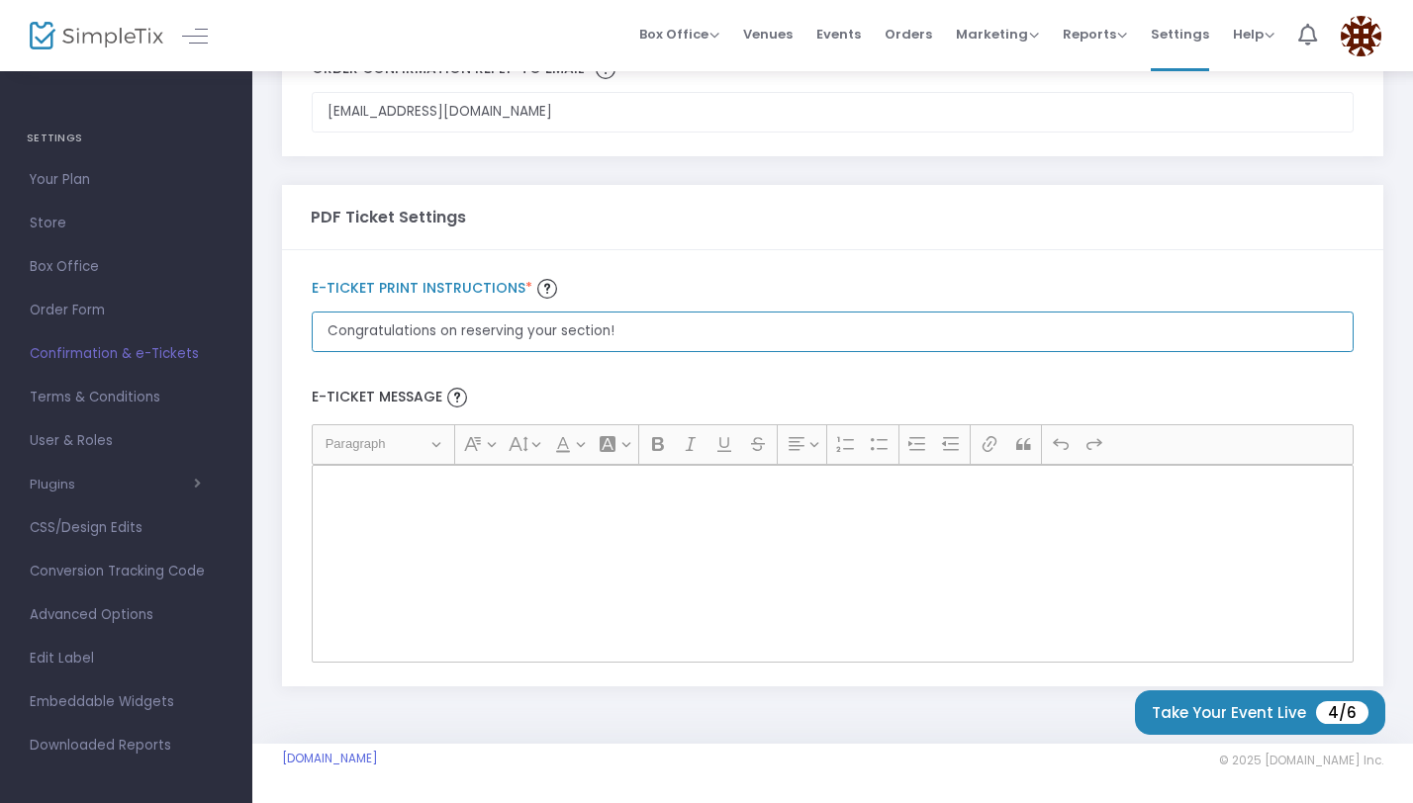
click at [454, 331] on input "Congratulations on reserving your section!" at bounding box center [833, 332] width 1042 height 41
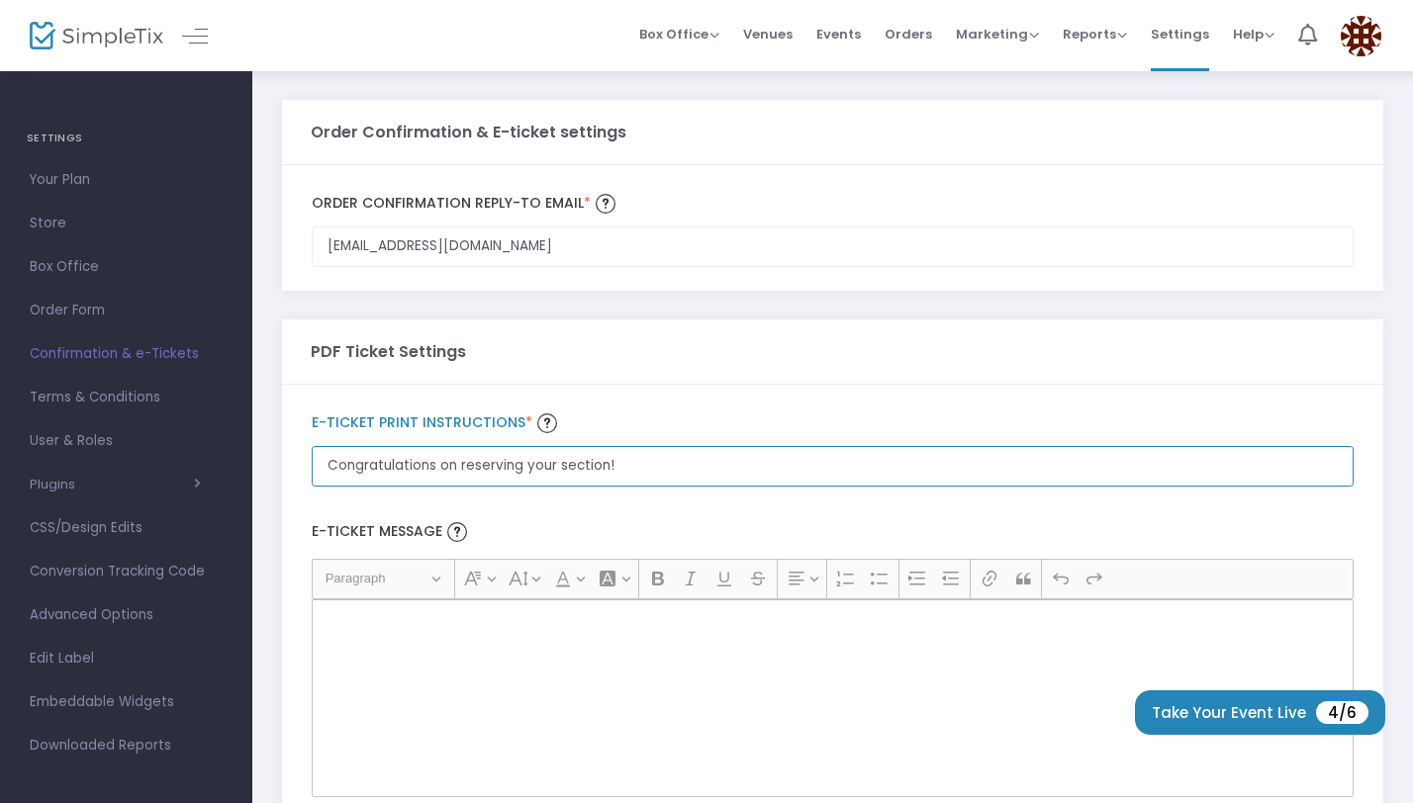
scroll to position [0, 0]
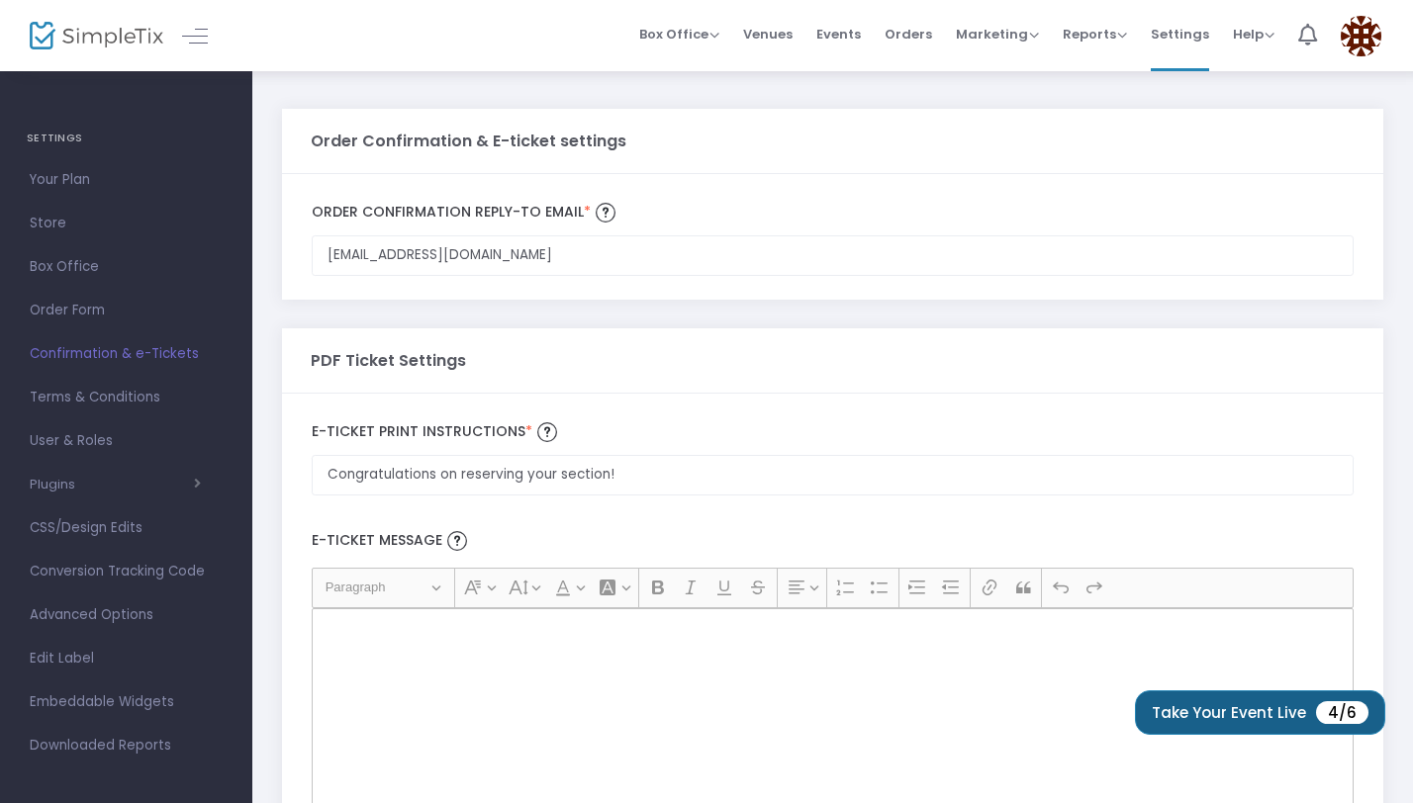
click at [1180, 713] on button "Take Your Event Live 4/6" at bounding box center [1260, 712] width 250 height 45
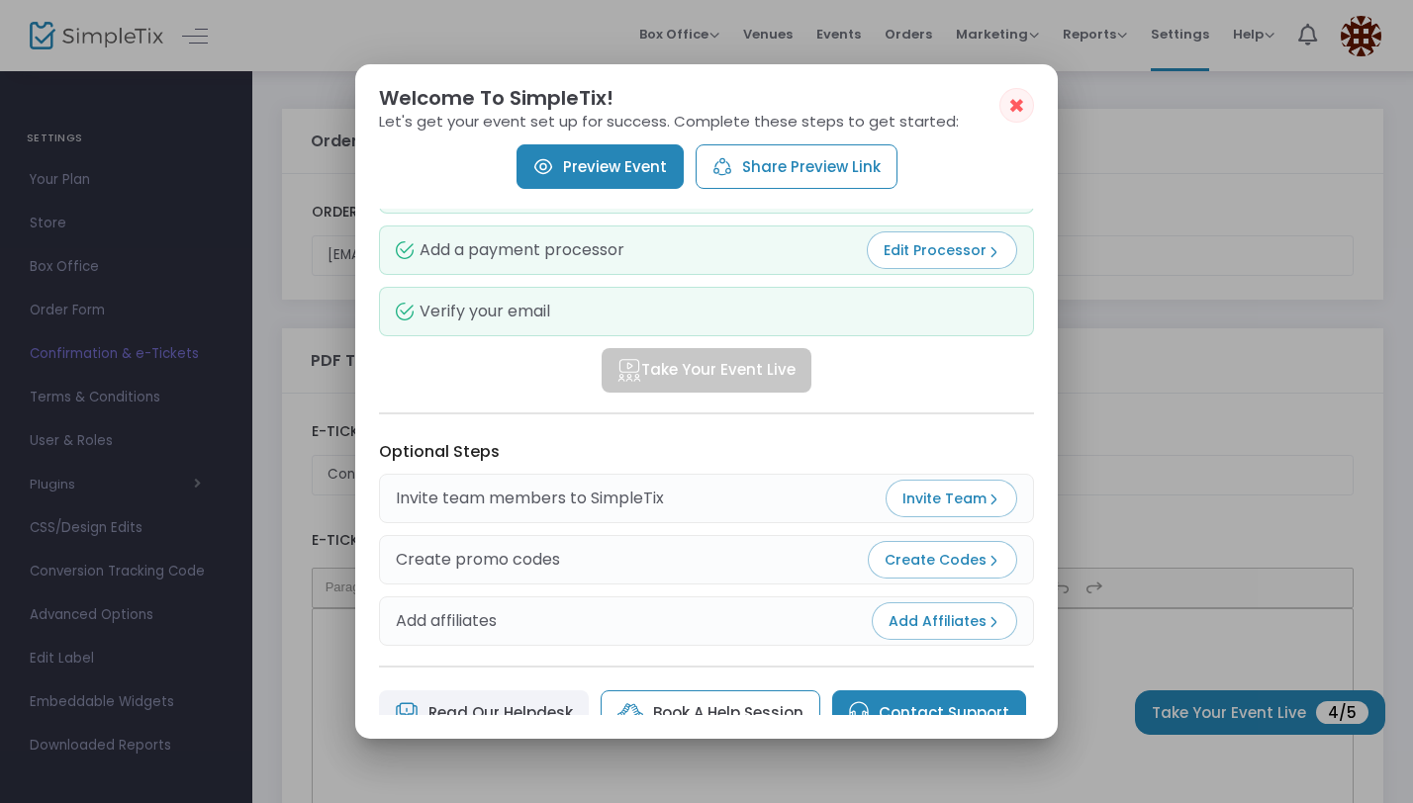
scroll to position [208, 0]
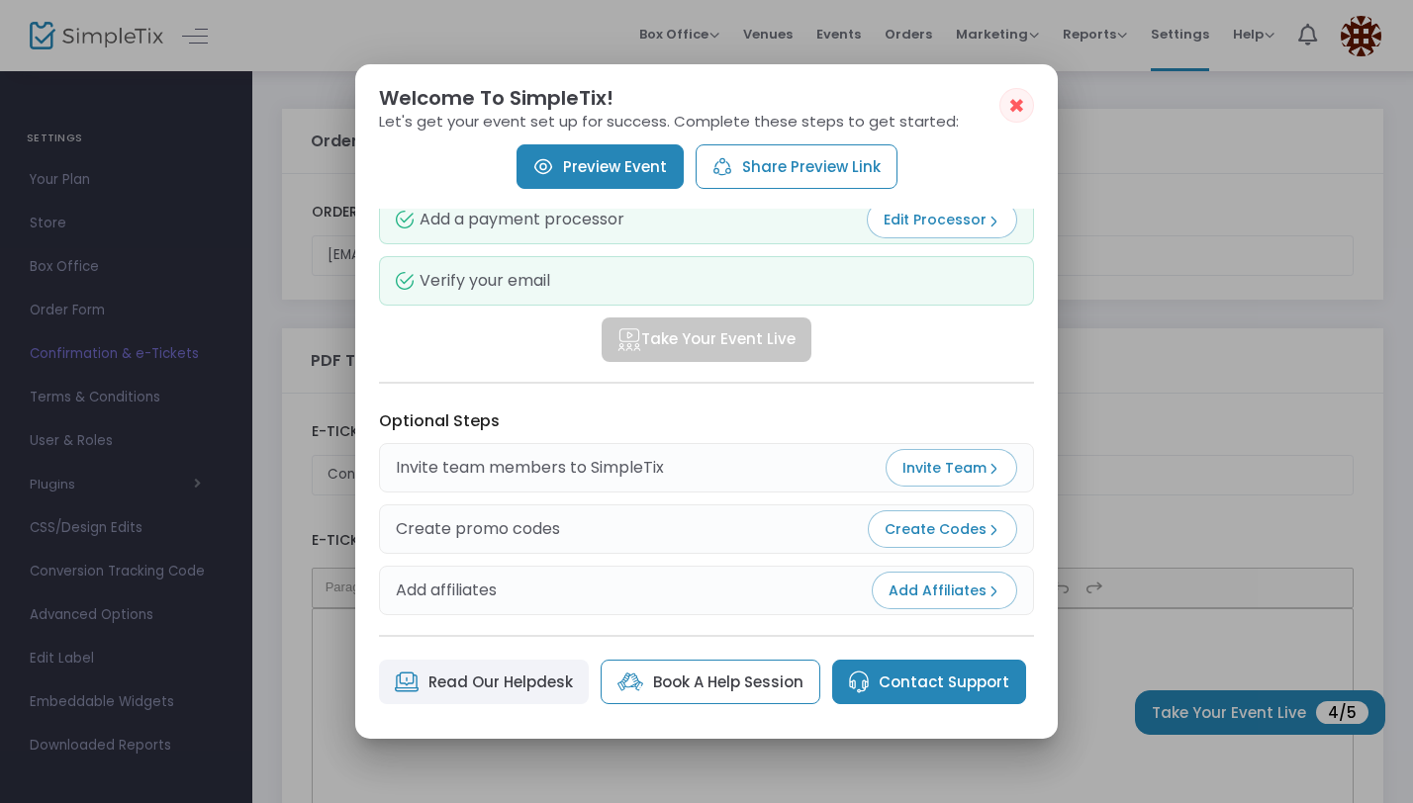
click at [1034, 94] on mat-dialog-container "✖ Welcome To SimpleTix! Let's get your event set up for success. Complete these…" at bounding box center [706, 401] width 702 height 675
click at [1022, 103] on span "✖" at bounding box center [1016, 106] width 17 height 24
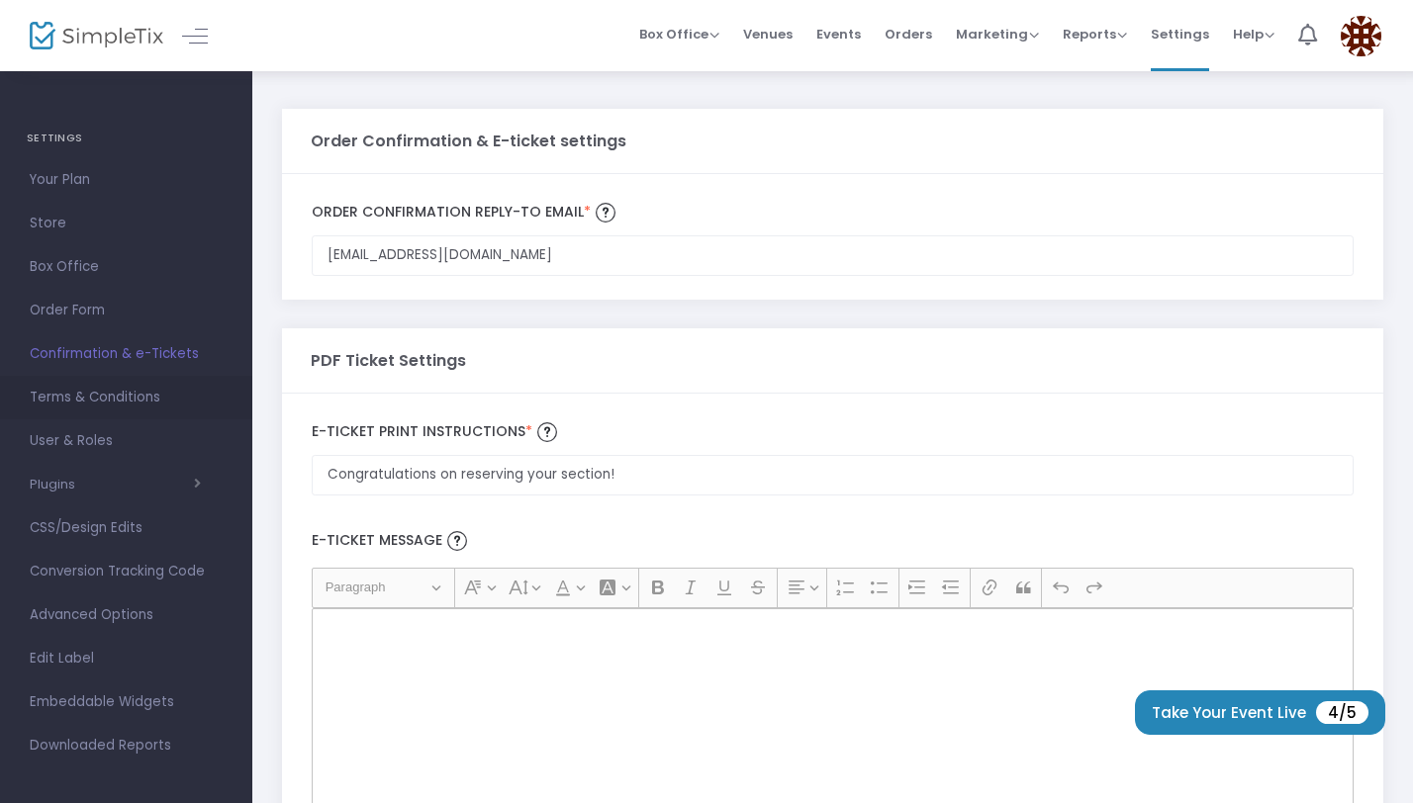
click at [133, 400] on span "Terms & Conditions" at bounding box center [126, 398] width 193 height 26
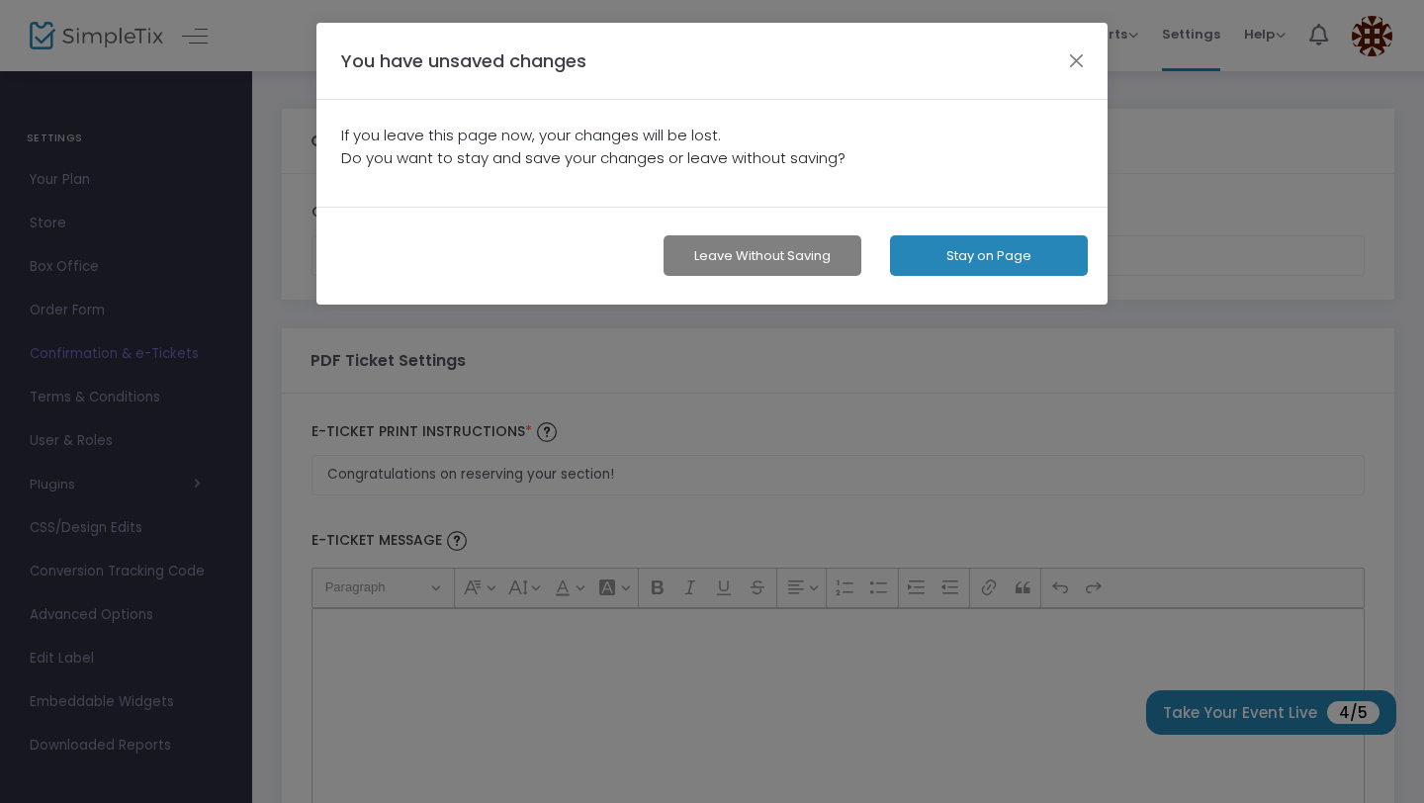
click at [937, 263] on button "Stay on Page" at bounding box center [989, 255] width 198 height 41
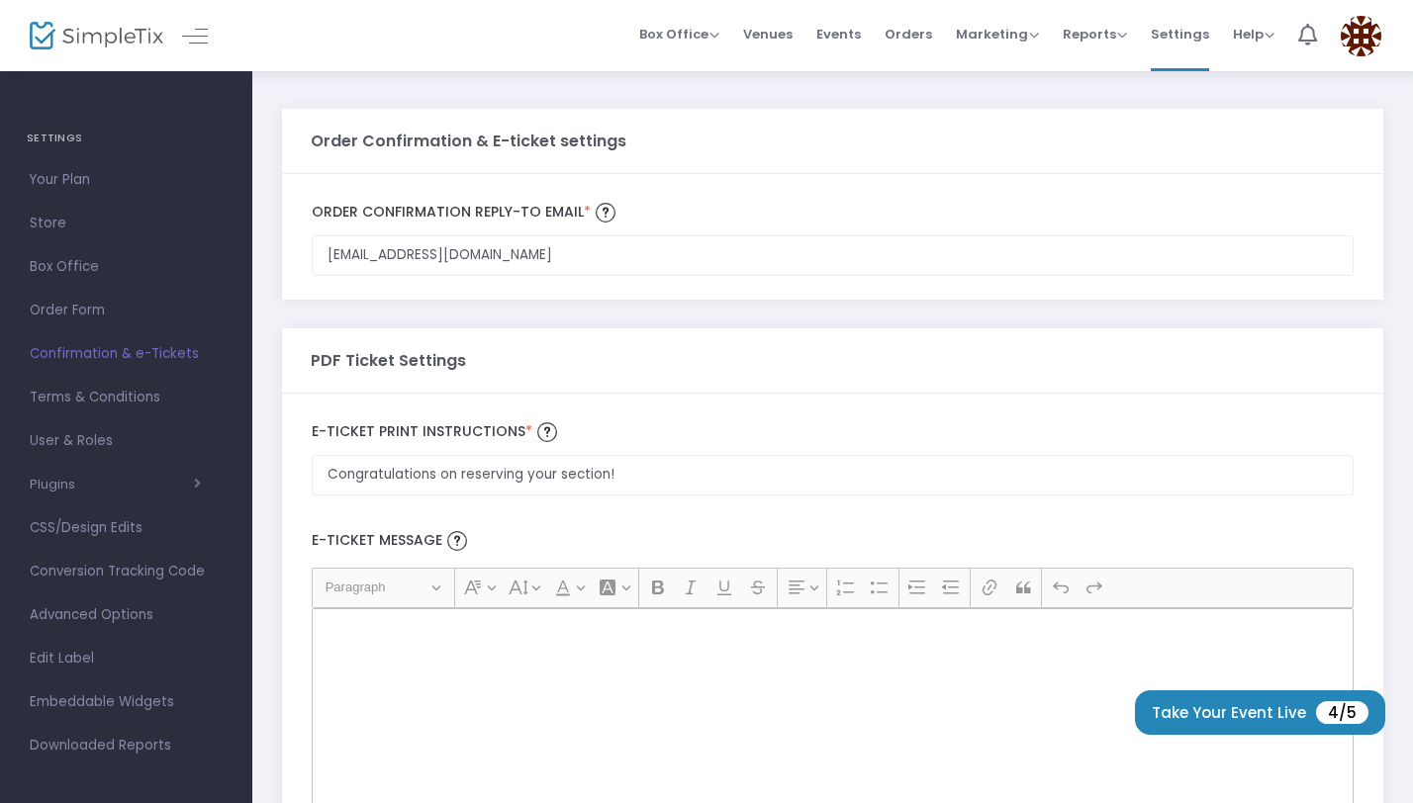
scroll to position [143, 0]
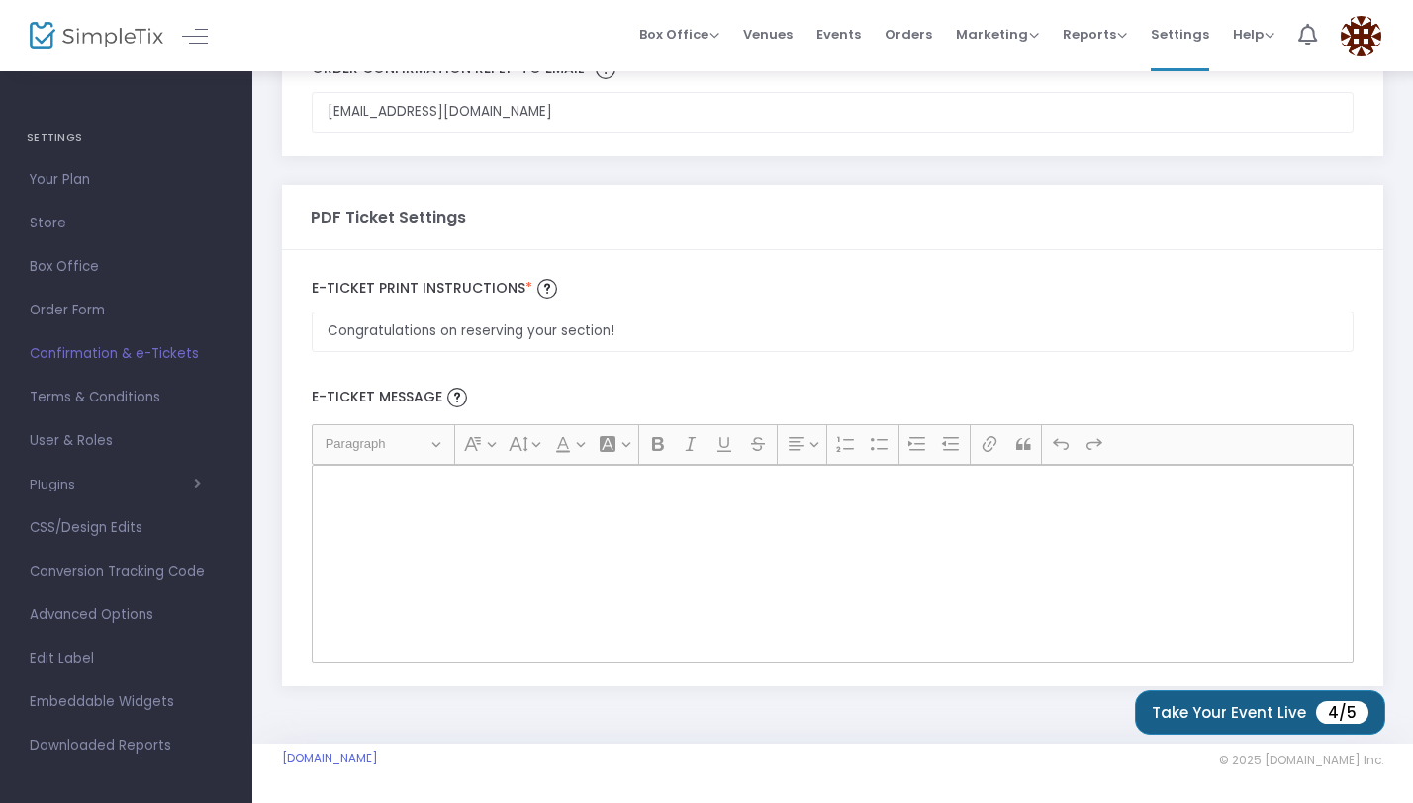
click at [1176, 698] on button "Take Your Event Live 4/5" at bounding box center [1260, 712] width 250 height 45
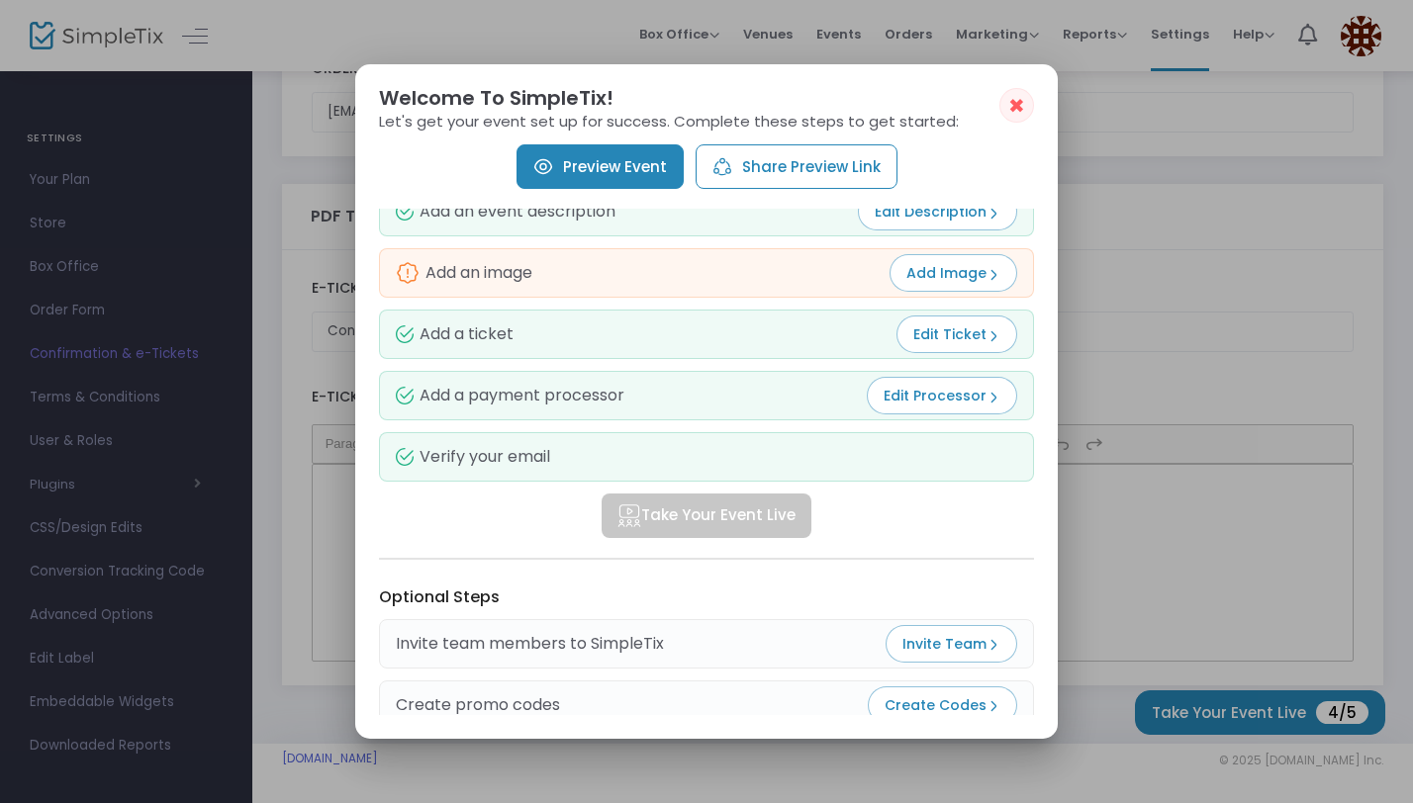
scroll to position [0, 0]
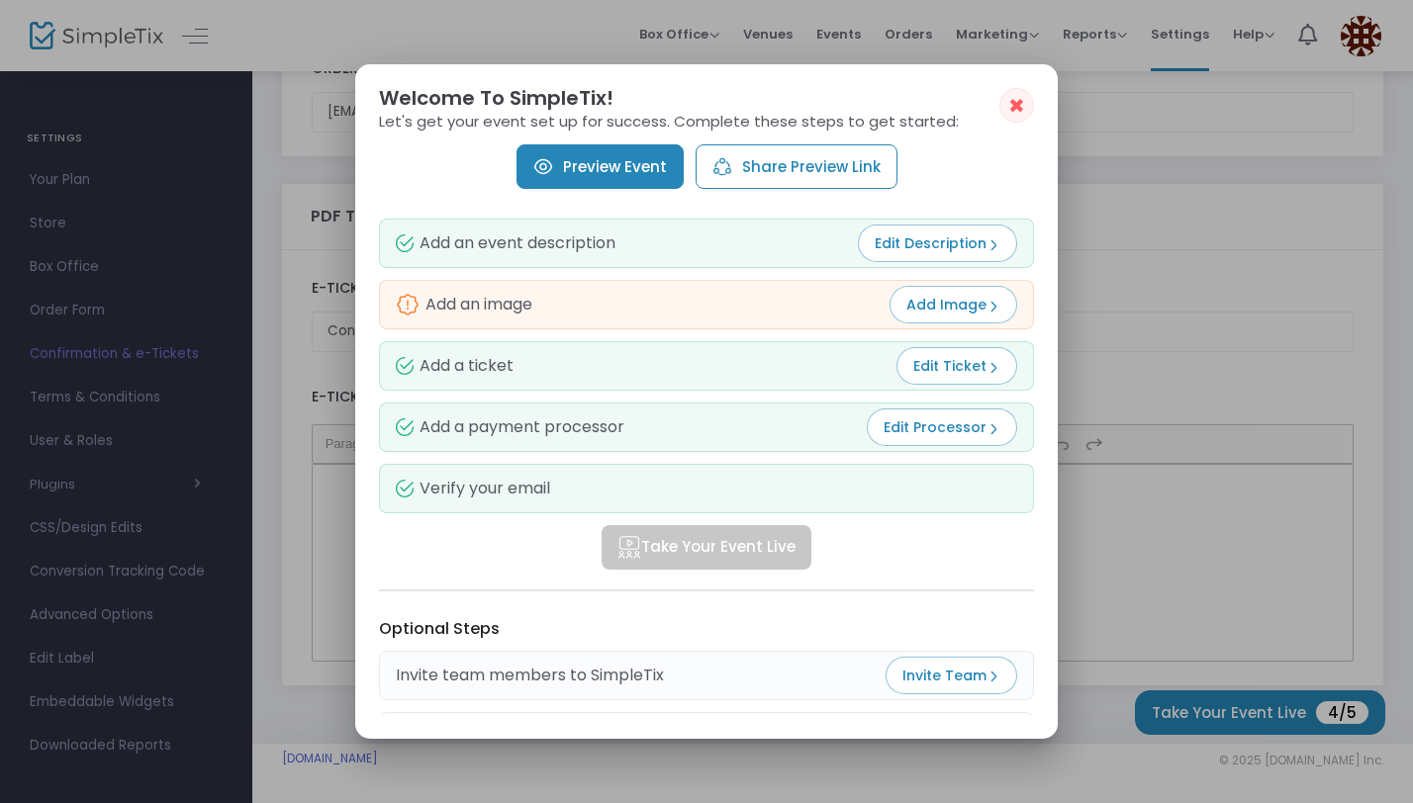
click at [977, 232] on button "Edit Description" at bounding box center [937, 244] width 159 height 38
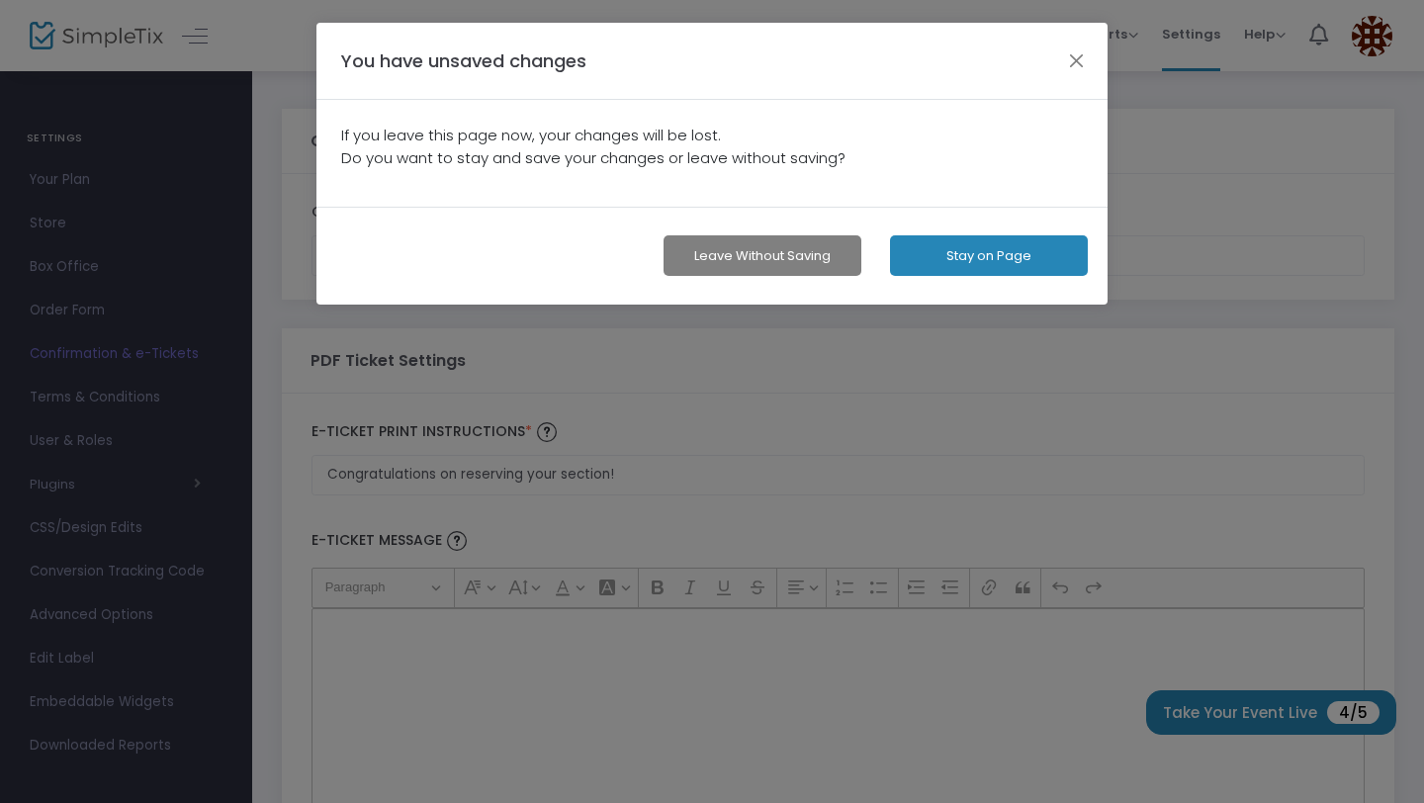
click at [979, 268] on button "Stay on Page" at bounding box center [989, 255] width 198 height 41
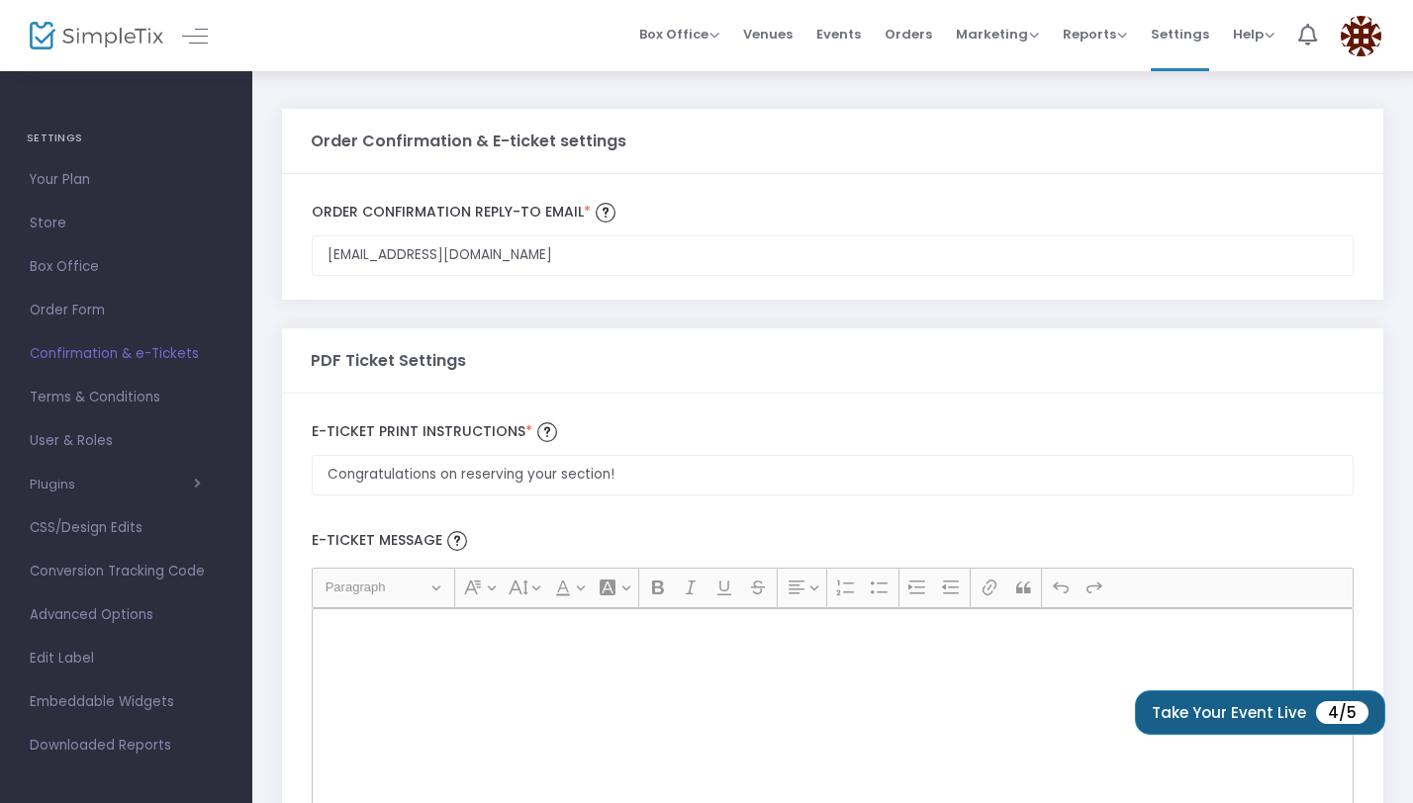
click at [1184, 717] on button "Take Your Event Live 4/5" at bounding box center [1260, 712] width 250 height 45
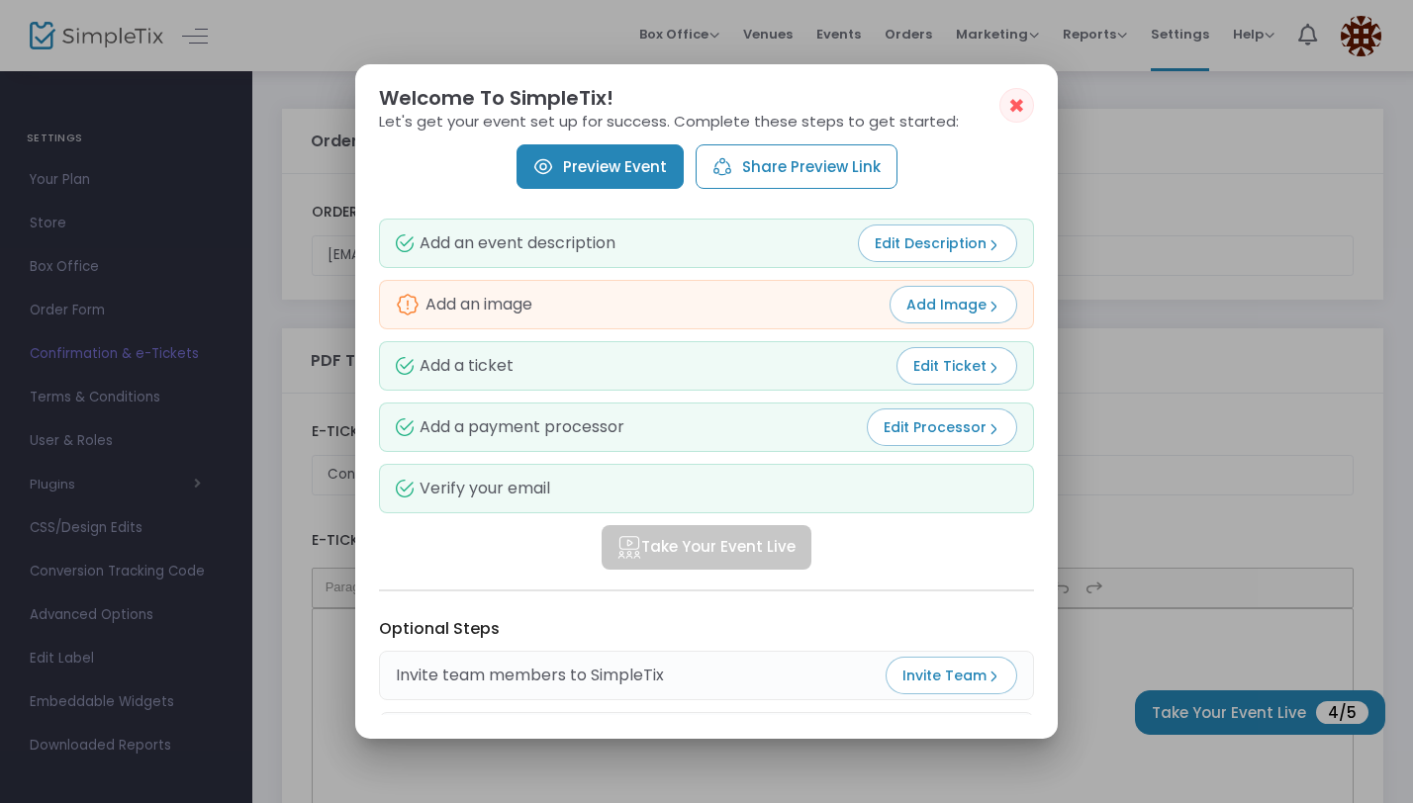
click at [954, 315] on button "Add Image" at bounding box center [953, 305] width 128 height 38
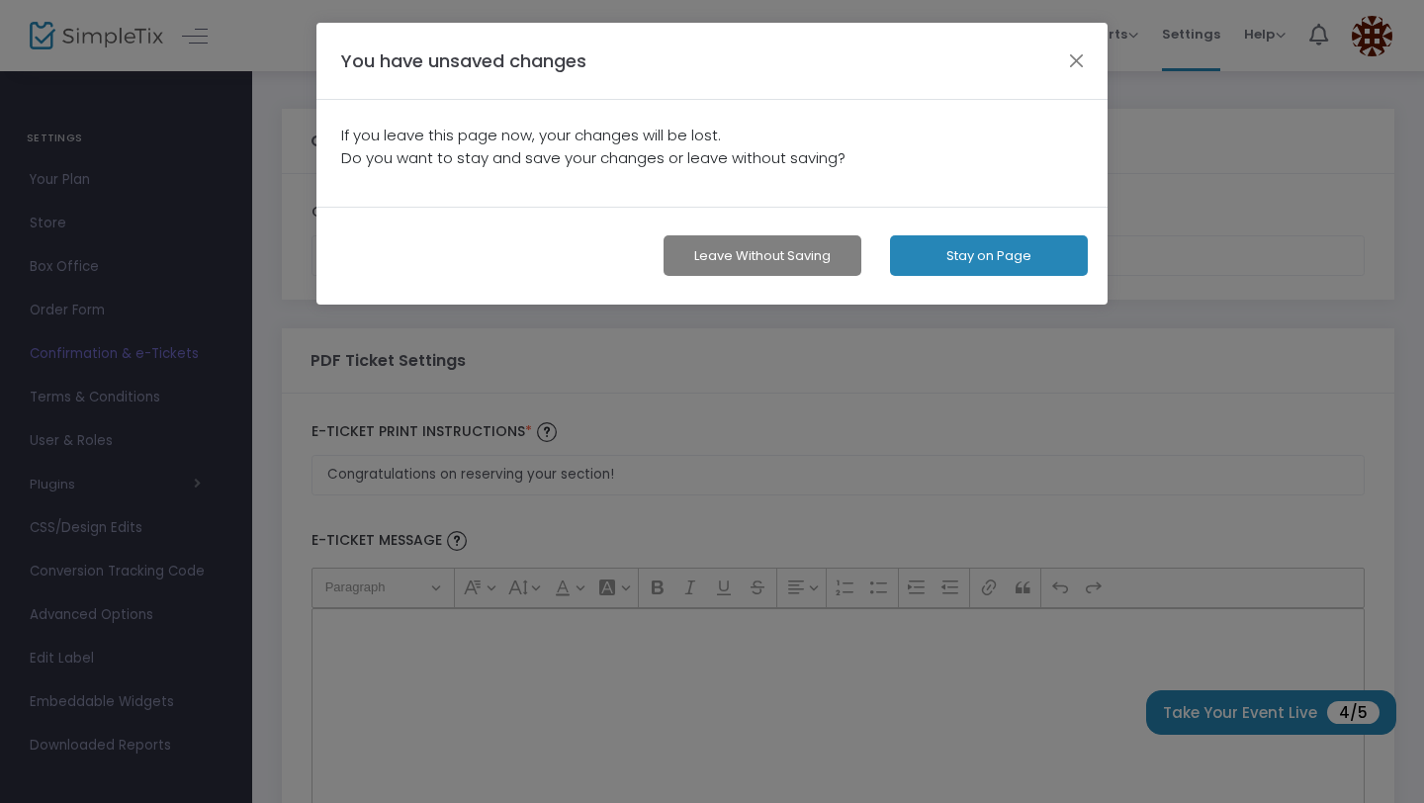
click at [951, 274] on button "Stay on Page" at bounding box center [989, 255] width 198 height 41
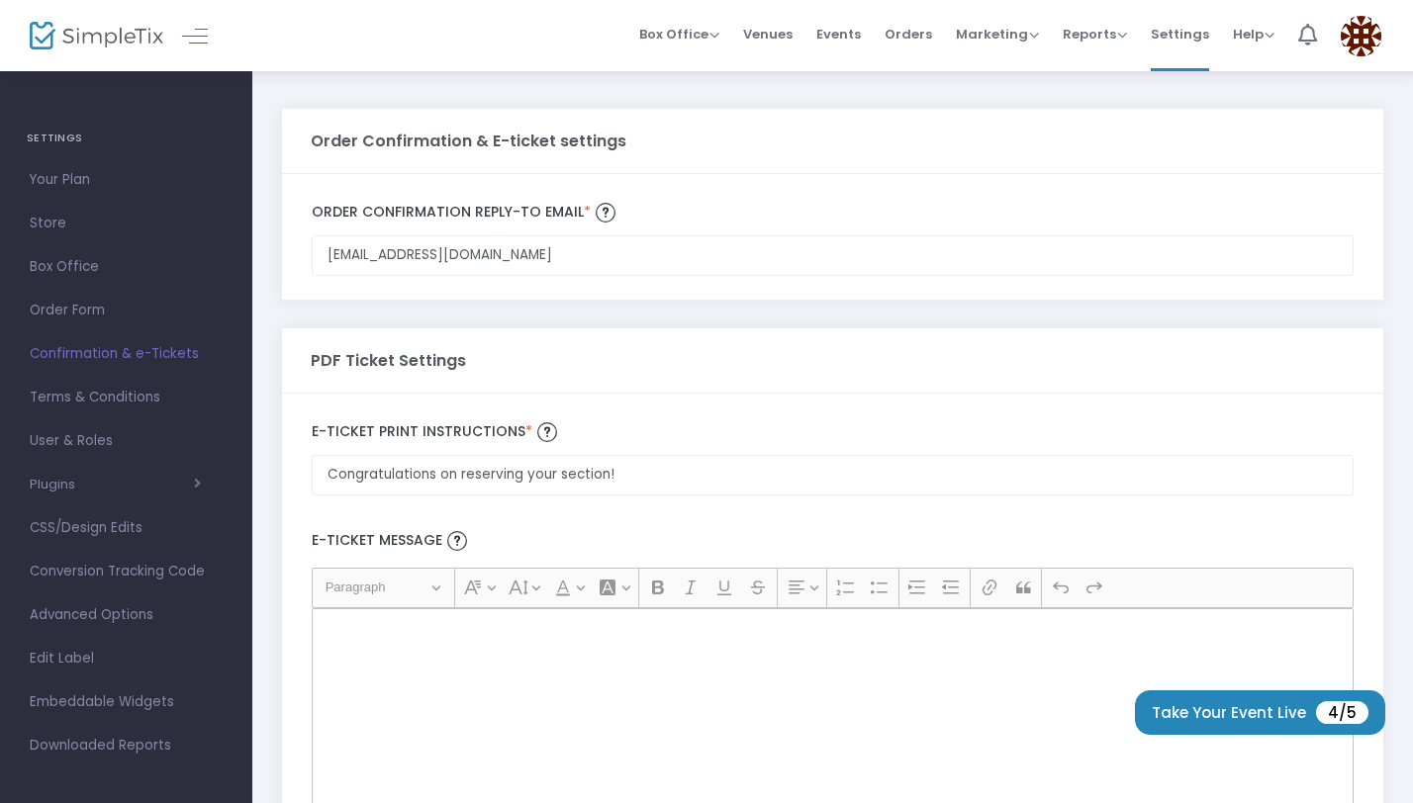
click at [856, 349] on div "PDF Ticket Settings" at bounding box center [833, 360] width 1045 height 64
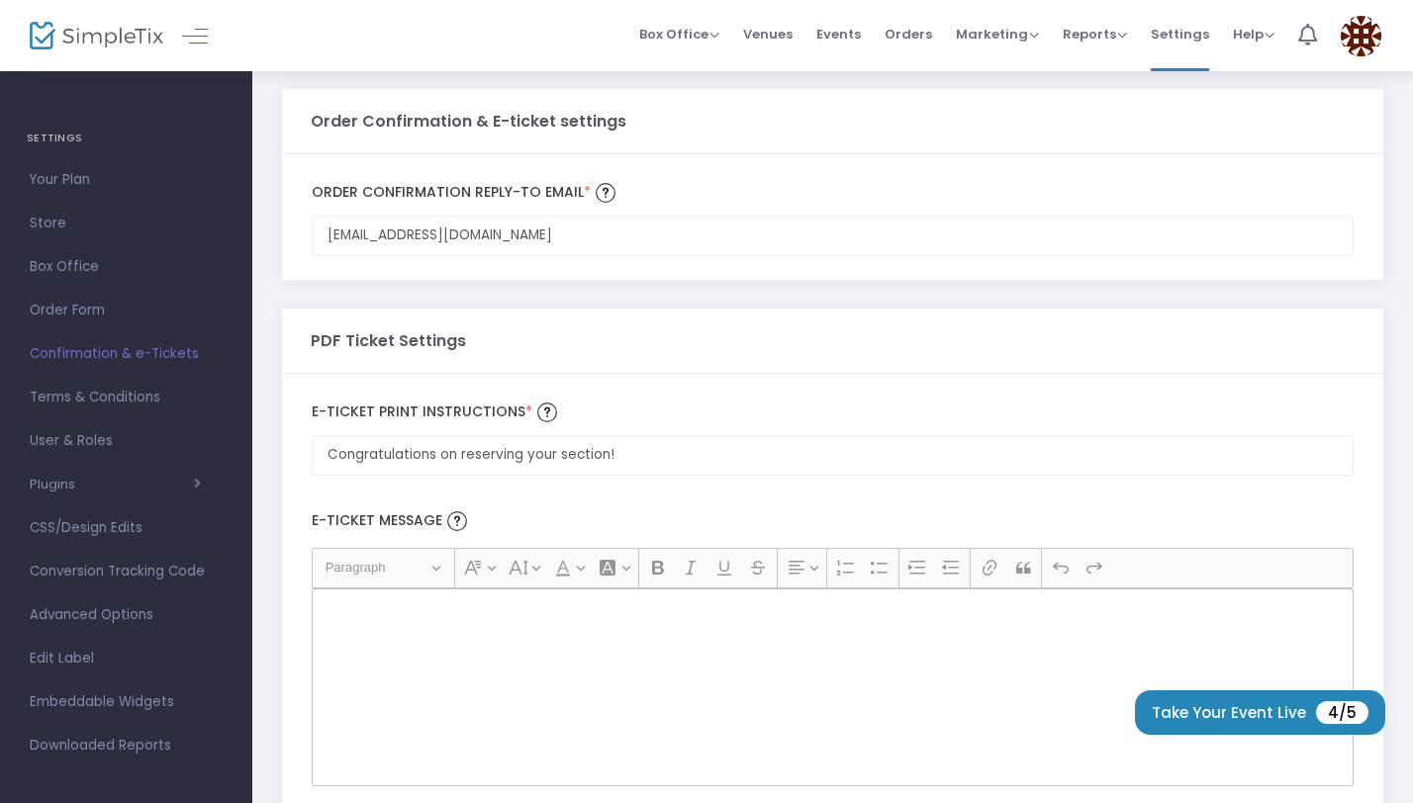
scroll to position [24, 0]
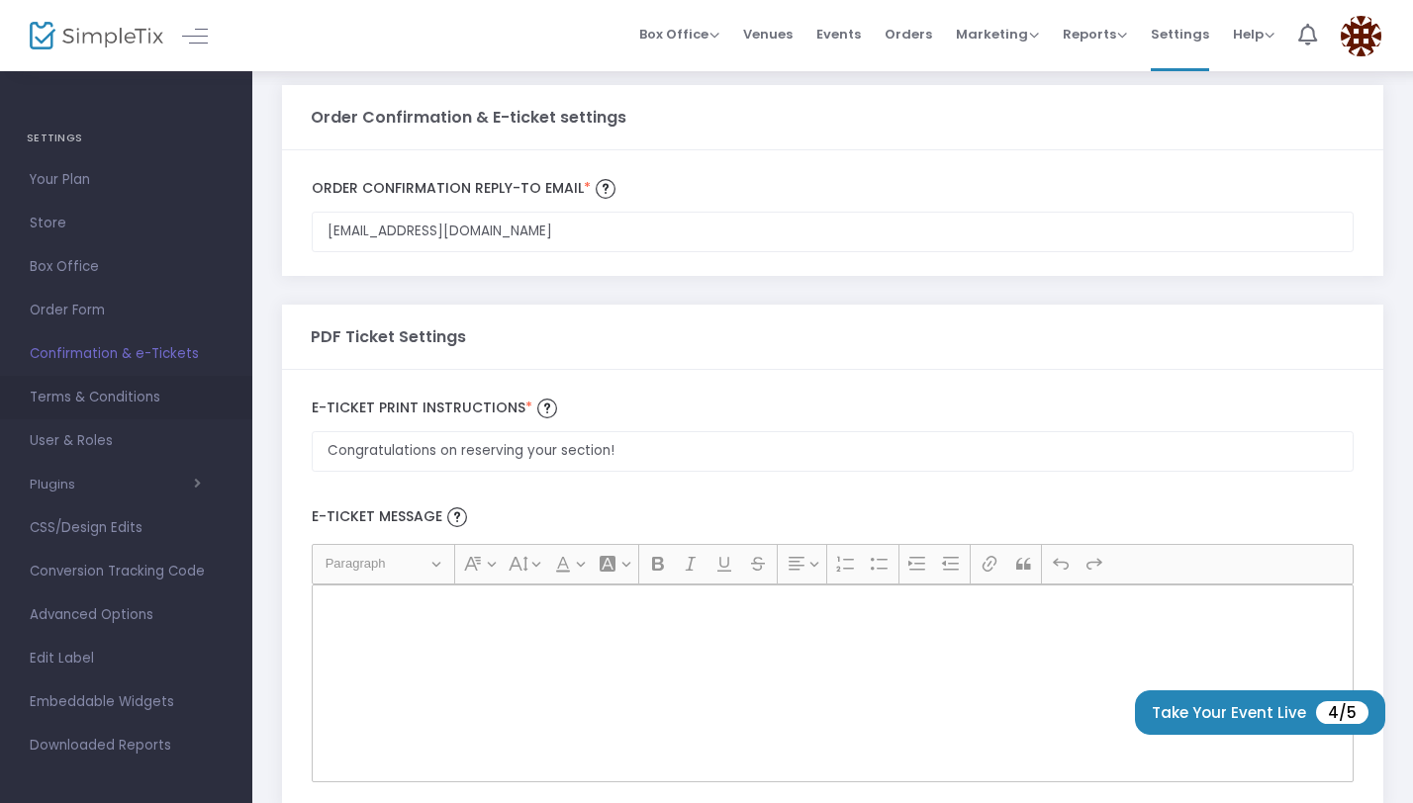
click at [139, 396] on span "Terms & Conditions" at bounding box center [126, 398] width 193 height 26
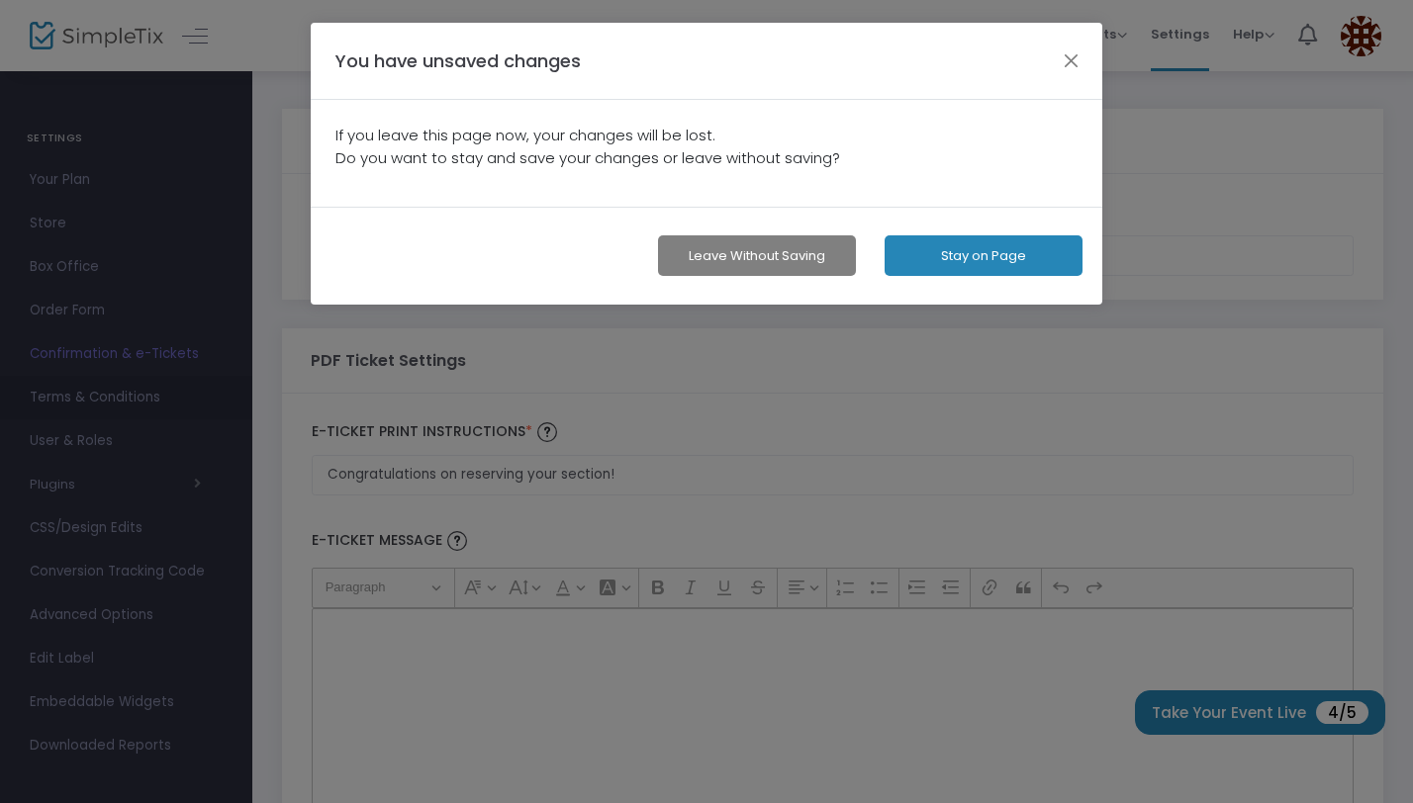
scroll to position [0, 0]
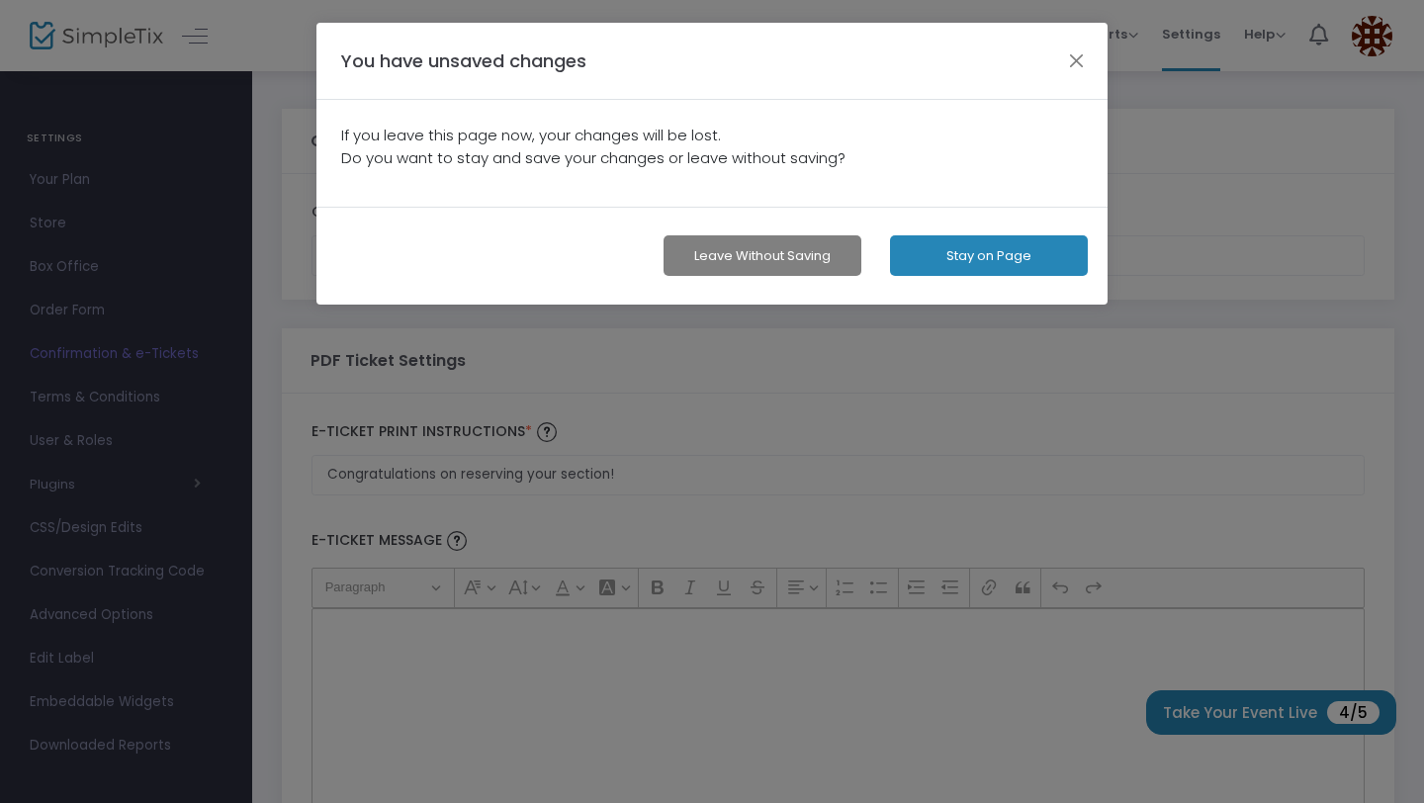
click at [942, 258] on button "Stay on Page" at bounding box center [989, 255] width 198 height 41
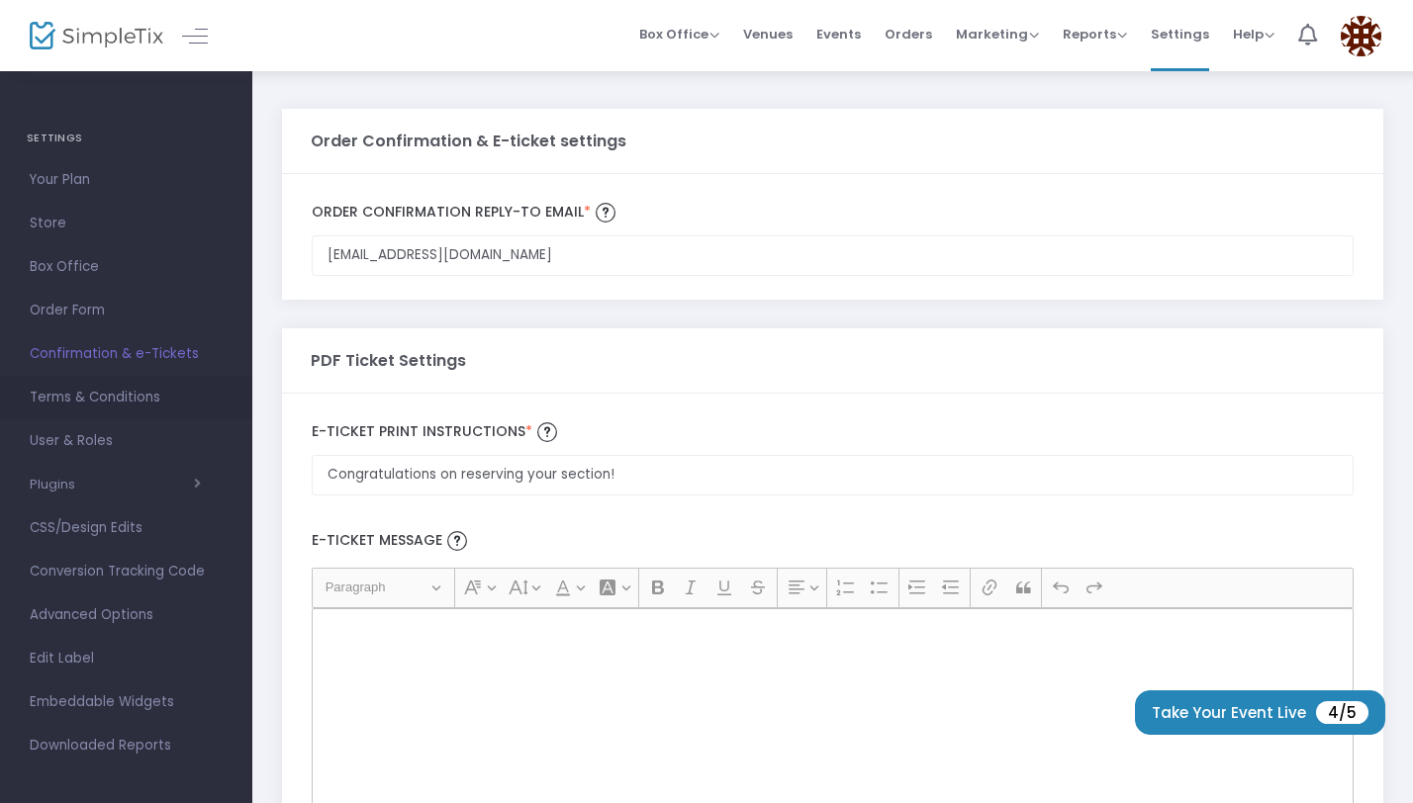
click at [94, 413] on link "Terms & Conditions" at bounding box center [126, 398] width 252 height 44
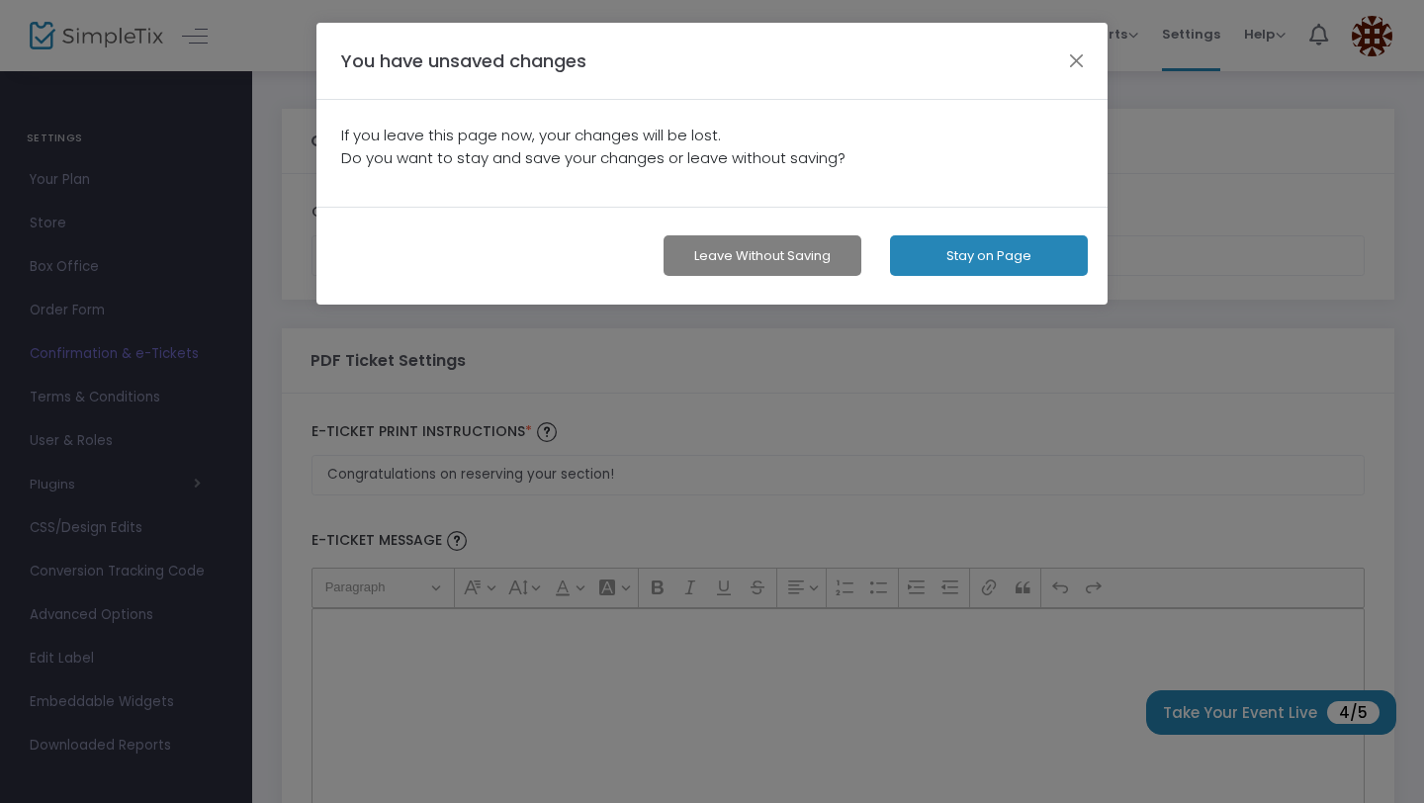
click at [770, 250] on button "Leave without Saving" at bounding box center [763, 255] width 198 height 41
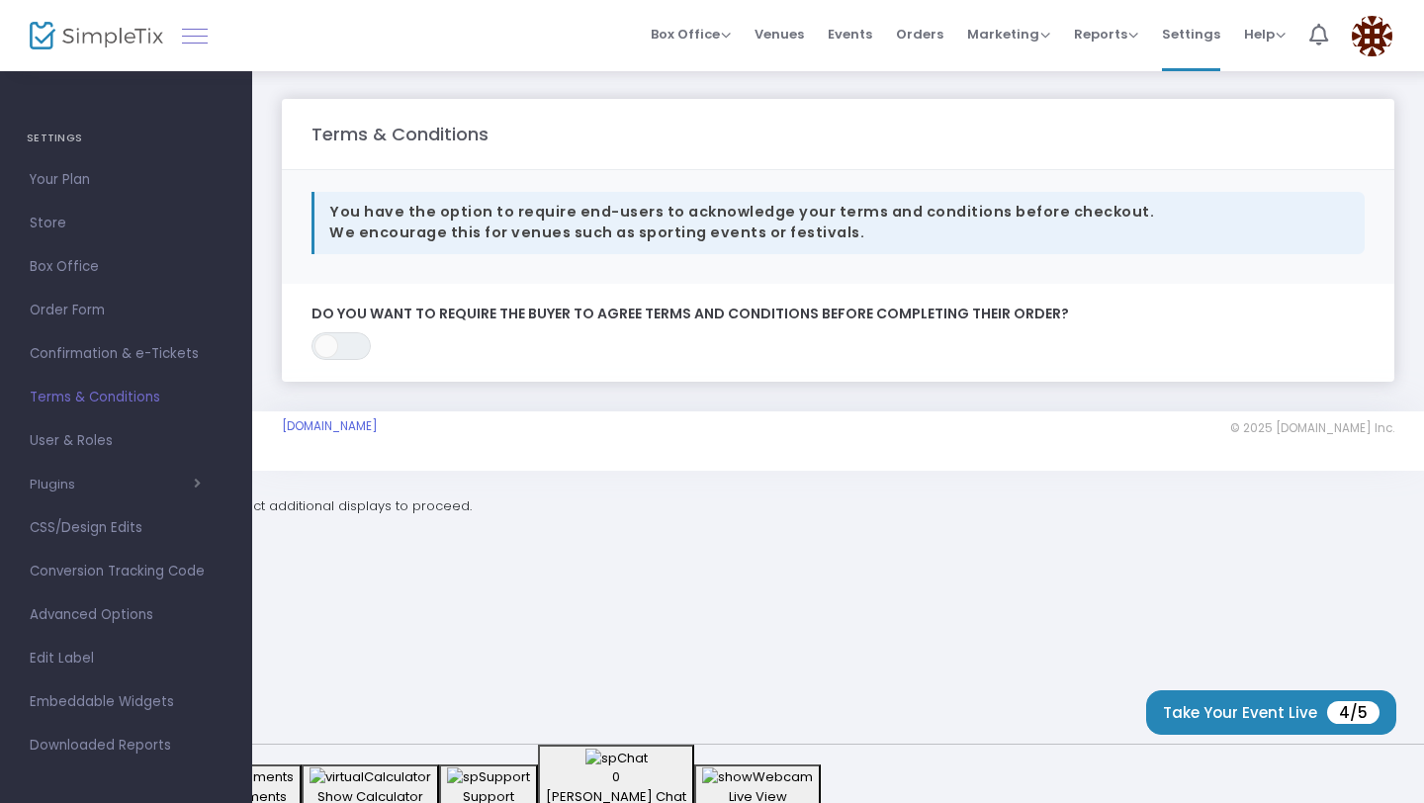
click at [200, 30] on link at bounding box center [195, 36] width 26 height 26
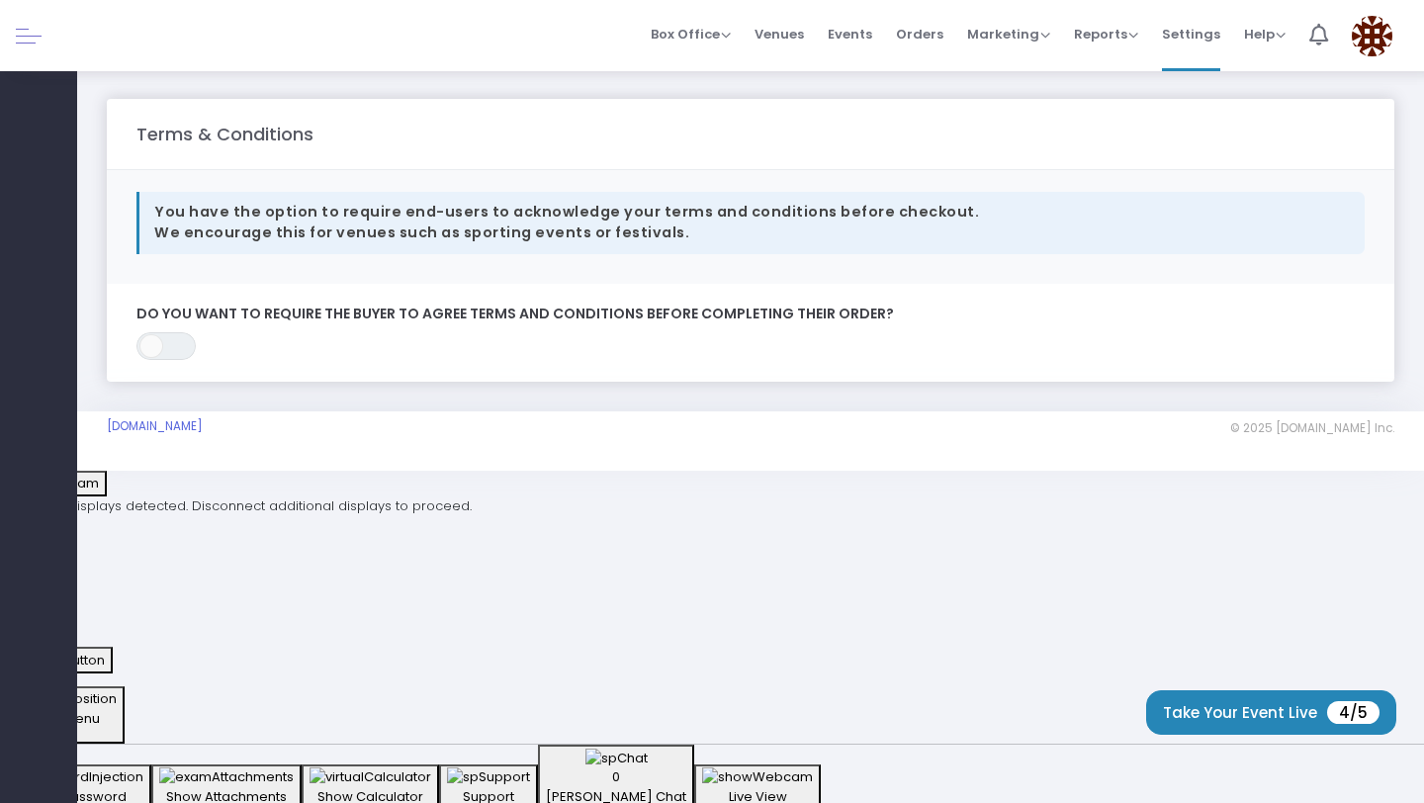
click at [30, 42] on link at bounding box center [29, 36] width 26 height 26
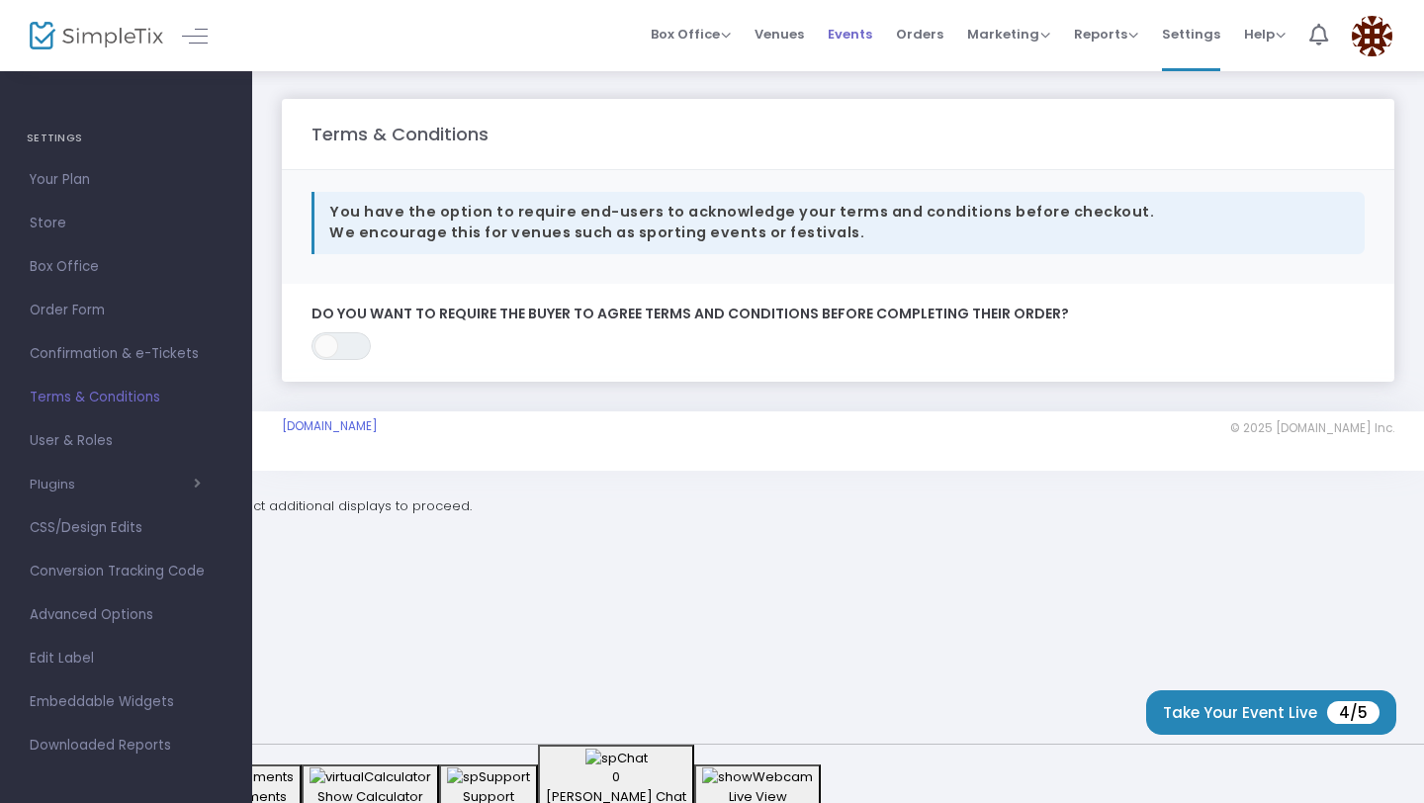
click at [869, 37] on span "Events" at bounding box center [850, 34] width 45 height 50
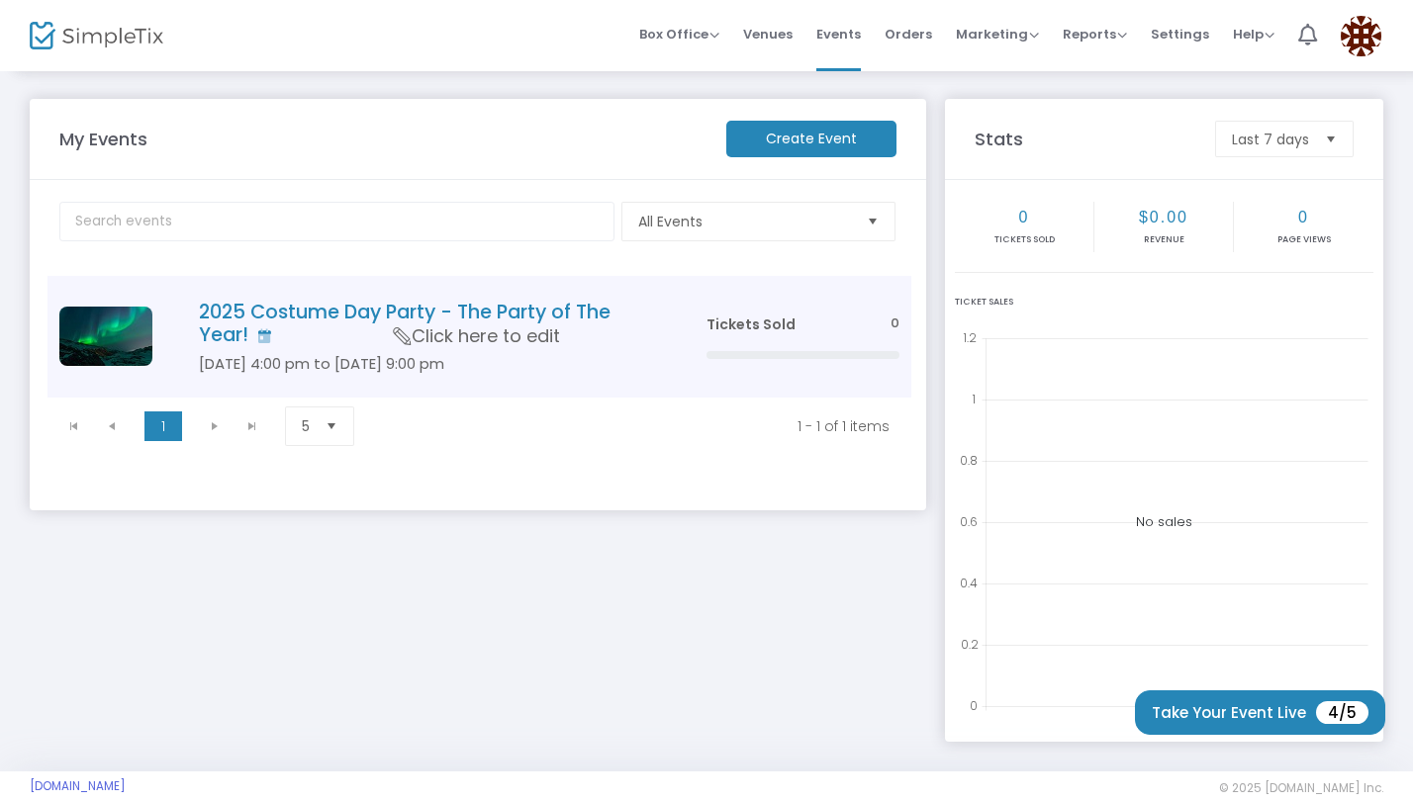
click at [512, 338] on span "Click here to edit" at bounding box center [477, 337] width 166 height 26
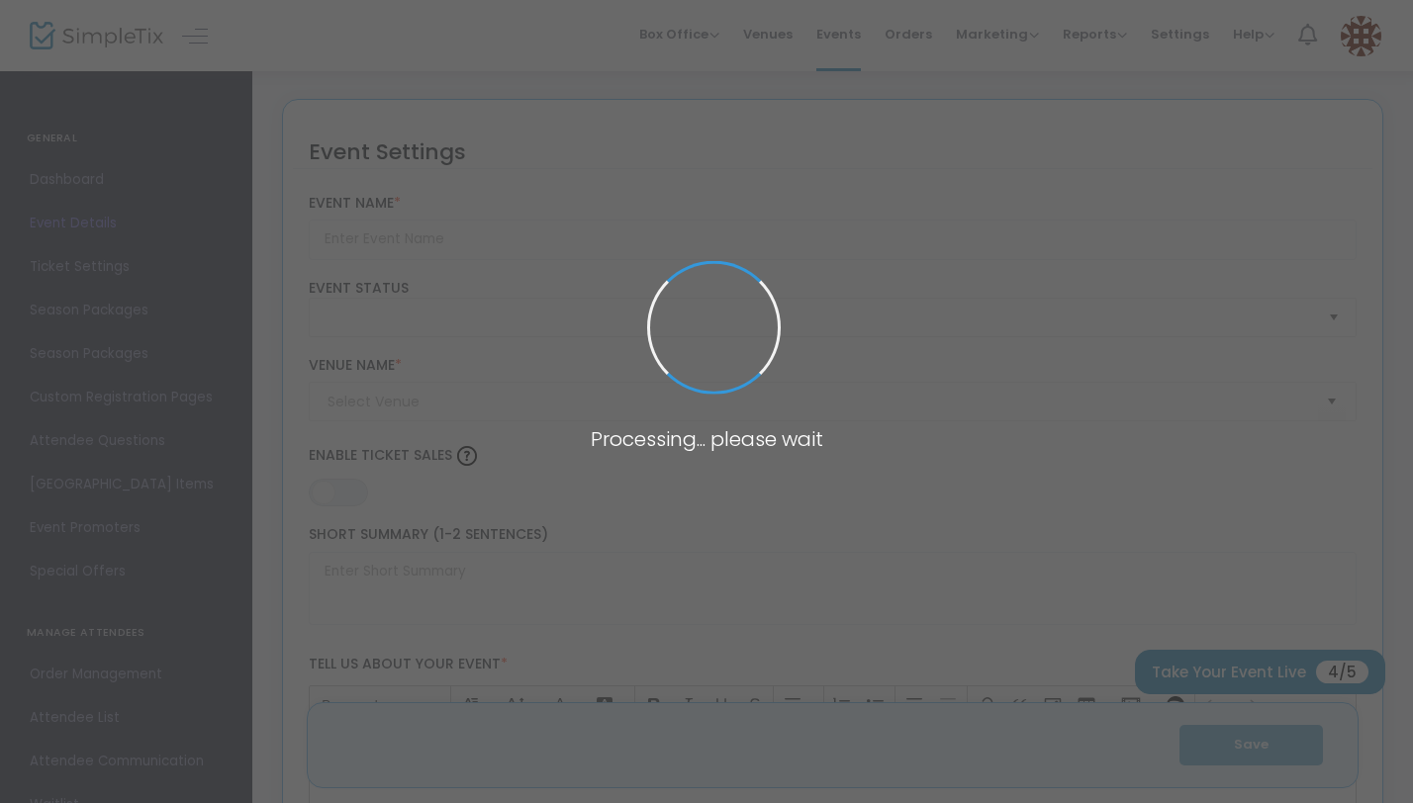
type input "2025 Costume Day Party - The Party of The Year!"
type textarea "Costume Party"
type input "Buy Tickets"
type input "The Eagles Nest"
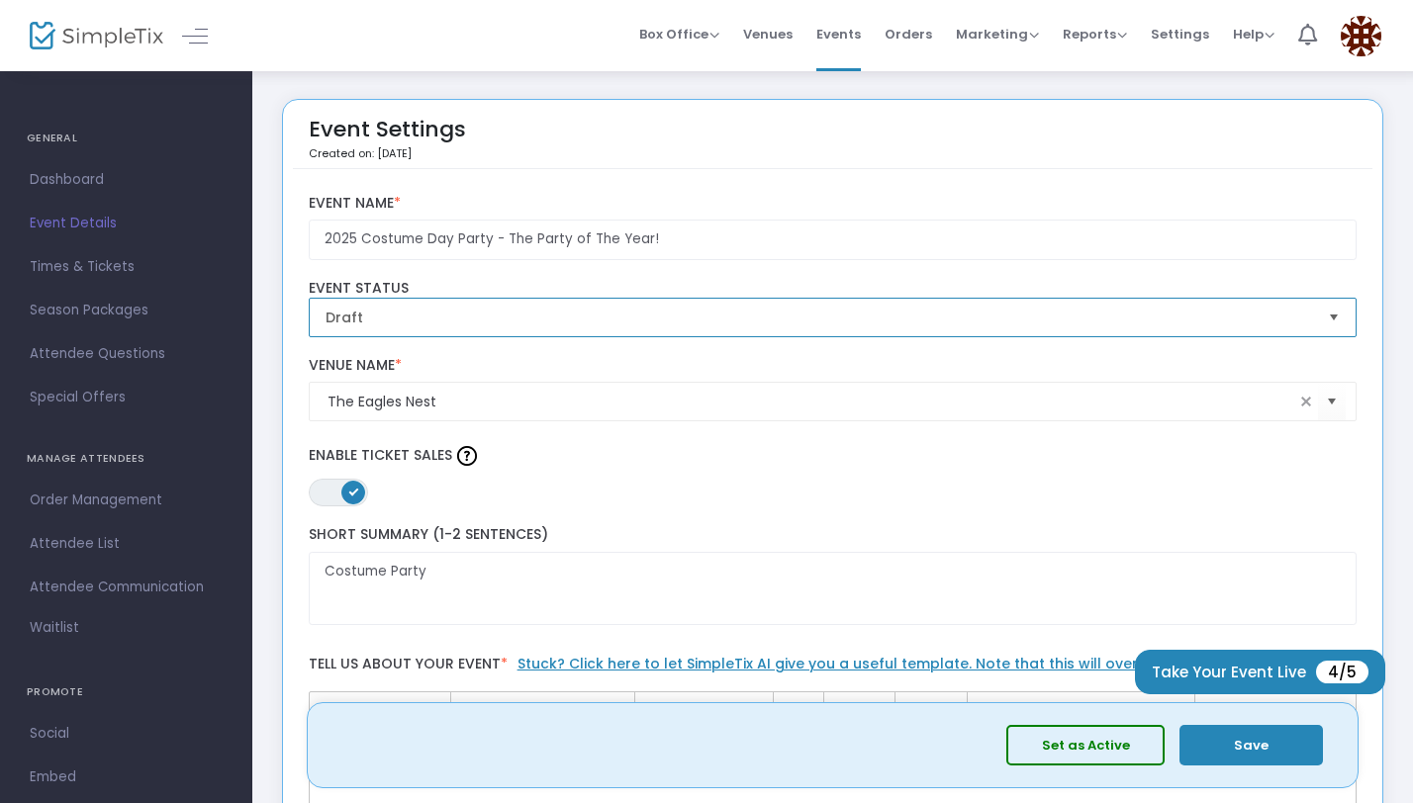
click at [510, 318] on span "Draft" at bounding box center [818, 318] width 987 height 20
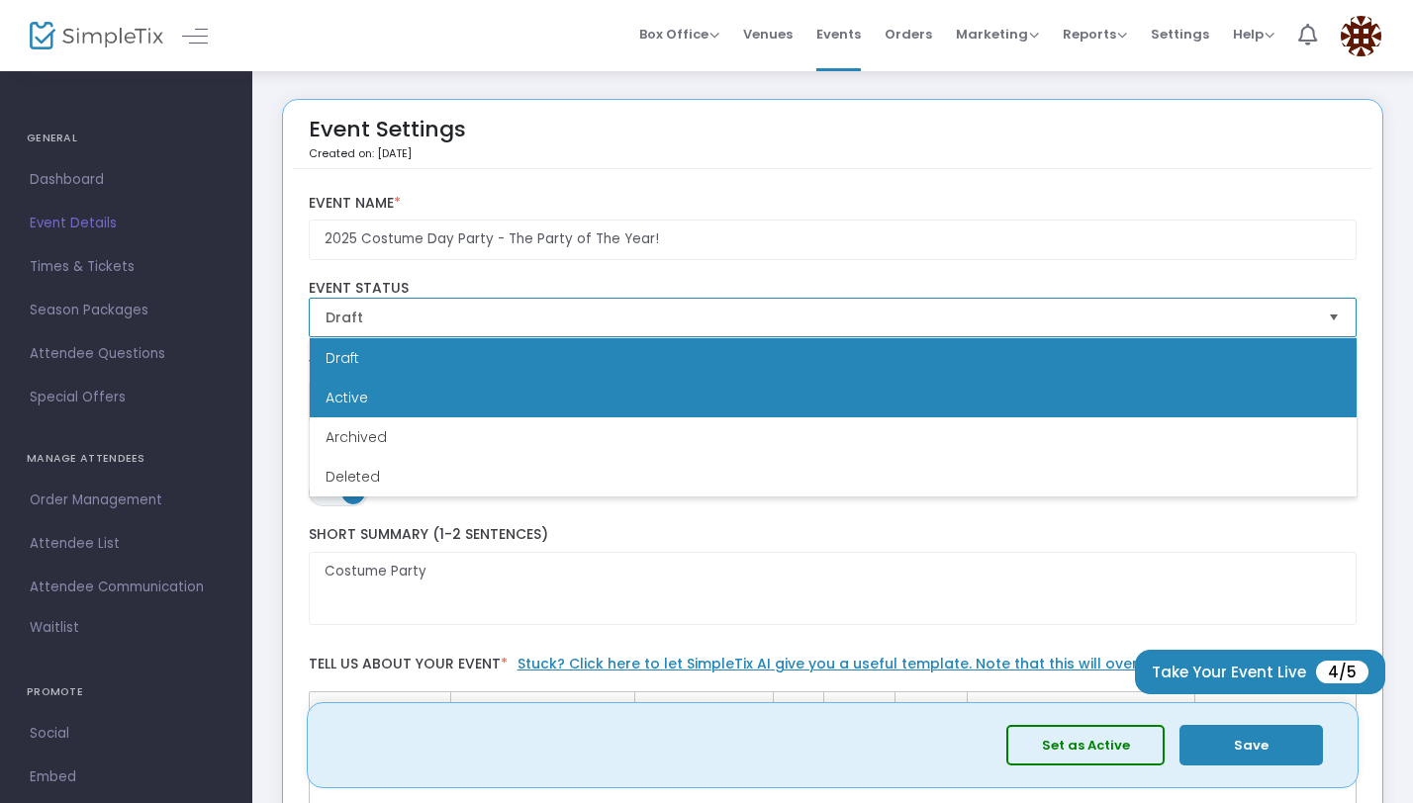
click at [483, 389] on li "Active" at bounding box center [833, 398] width 1047 height 40
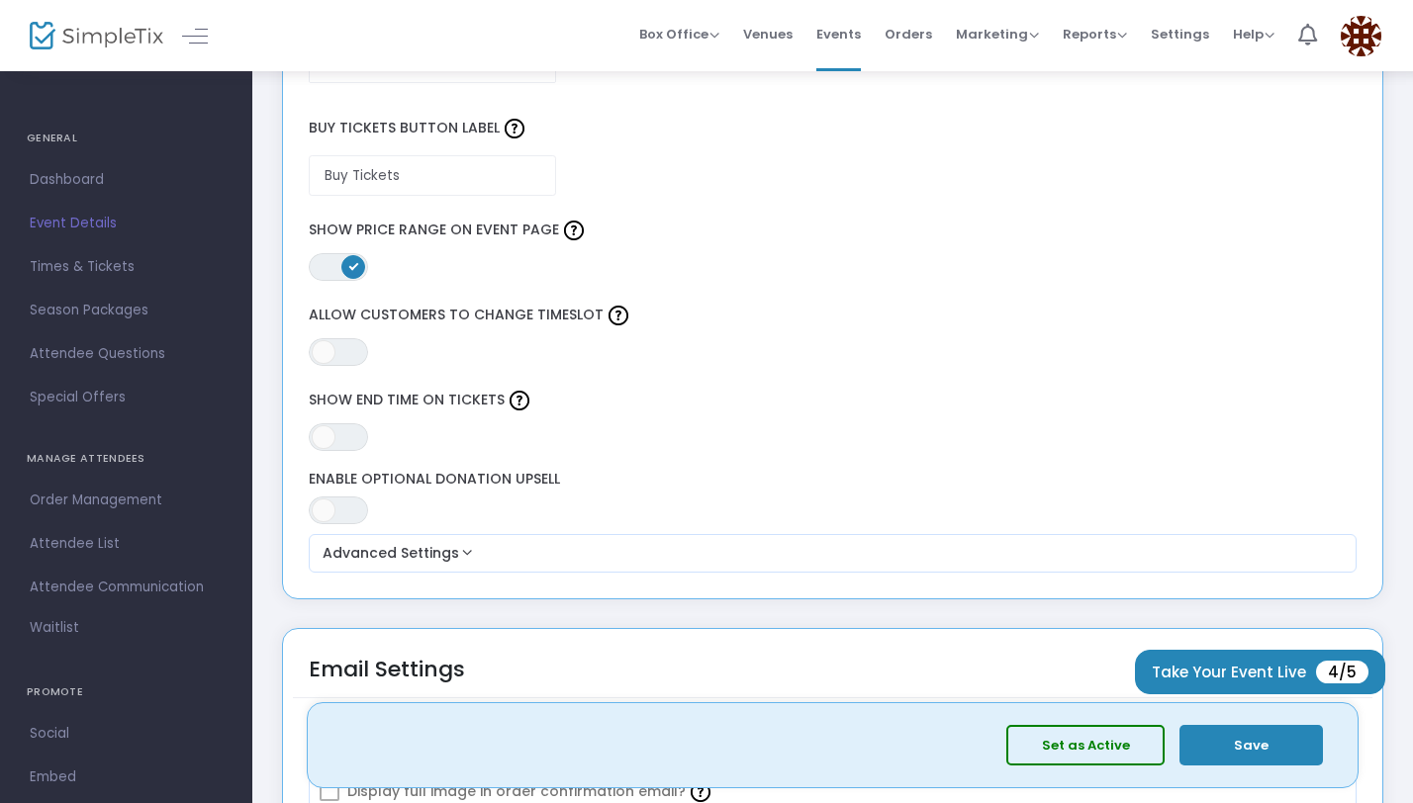
scroll to position [1667, 0]
click at [325, 428] on span at bounding box center [324, 435] width 24 height 24
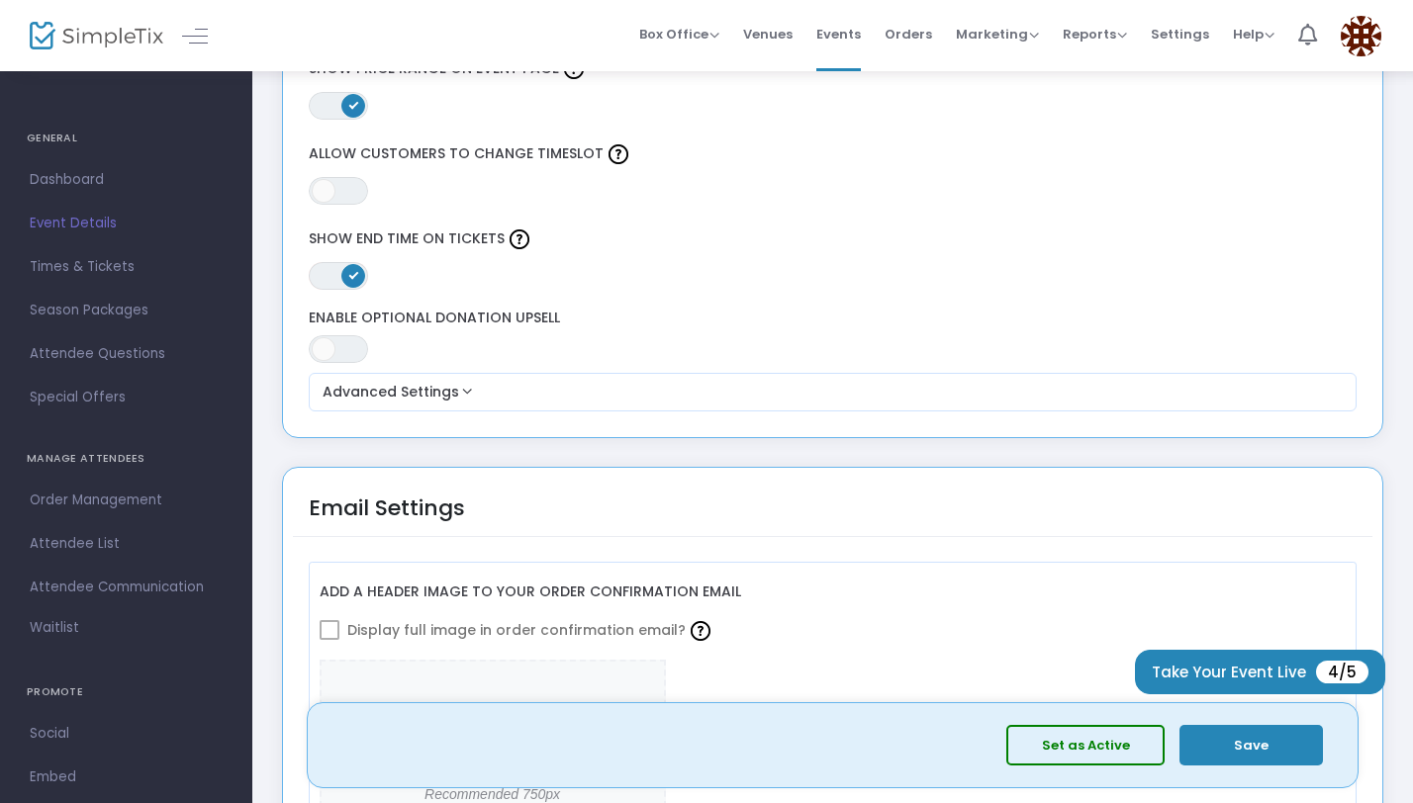
scroll to position [1850, 0]
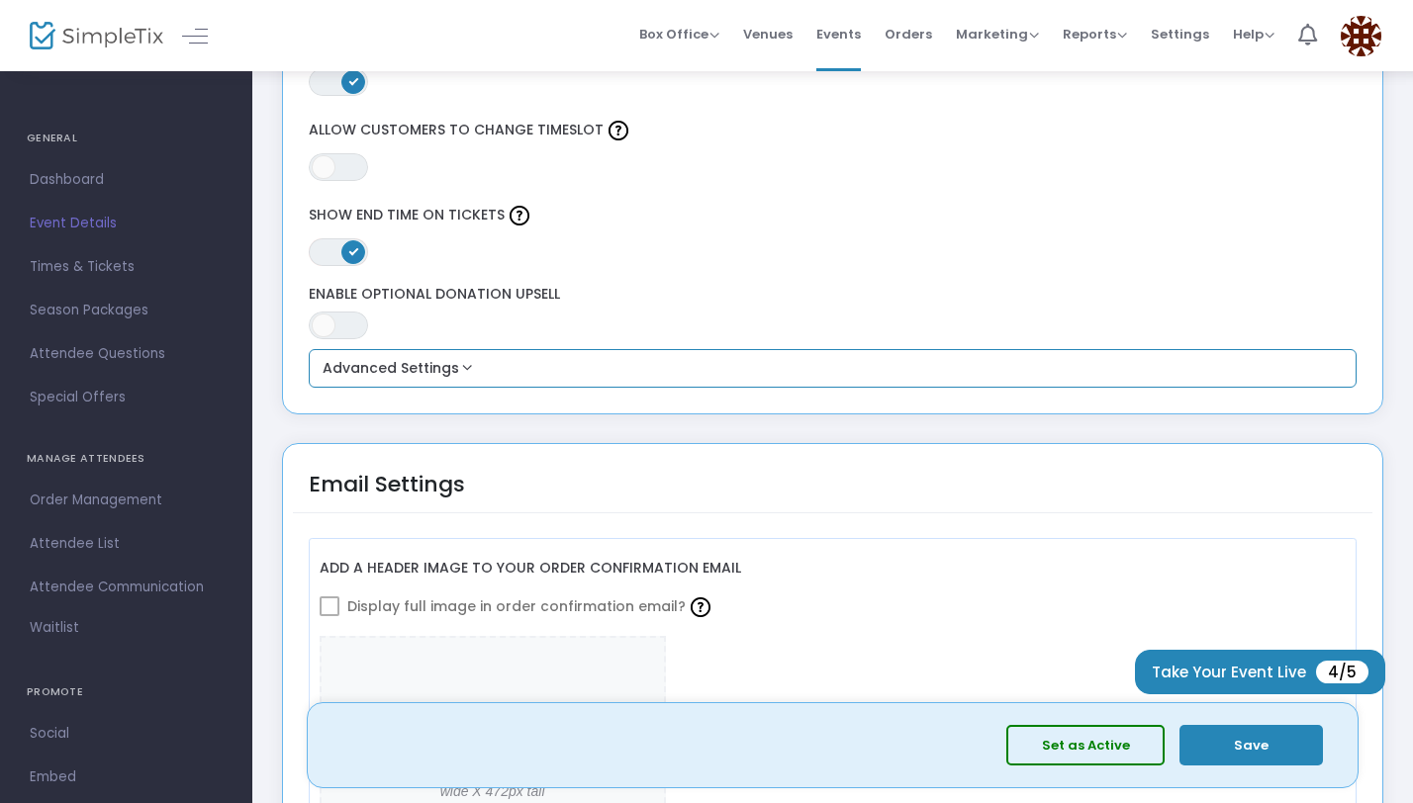
click at [437, 378] on button "Advanced Settings" at bounding box center [833, 369] width 1033 height 24
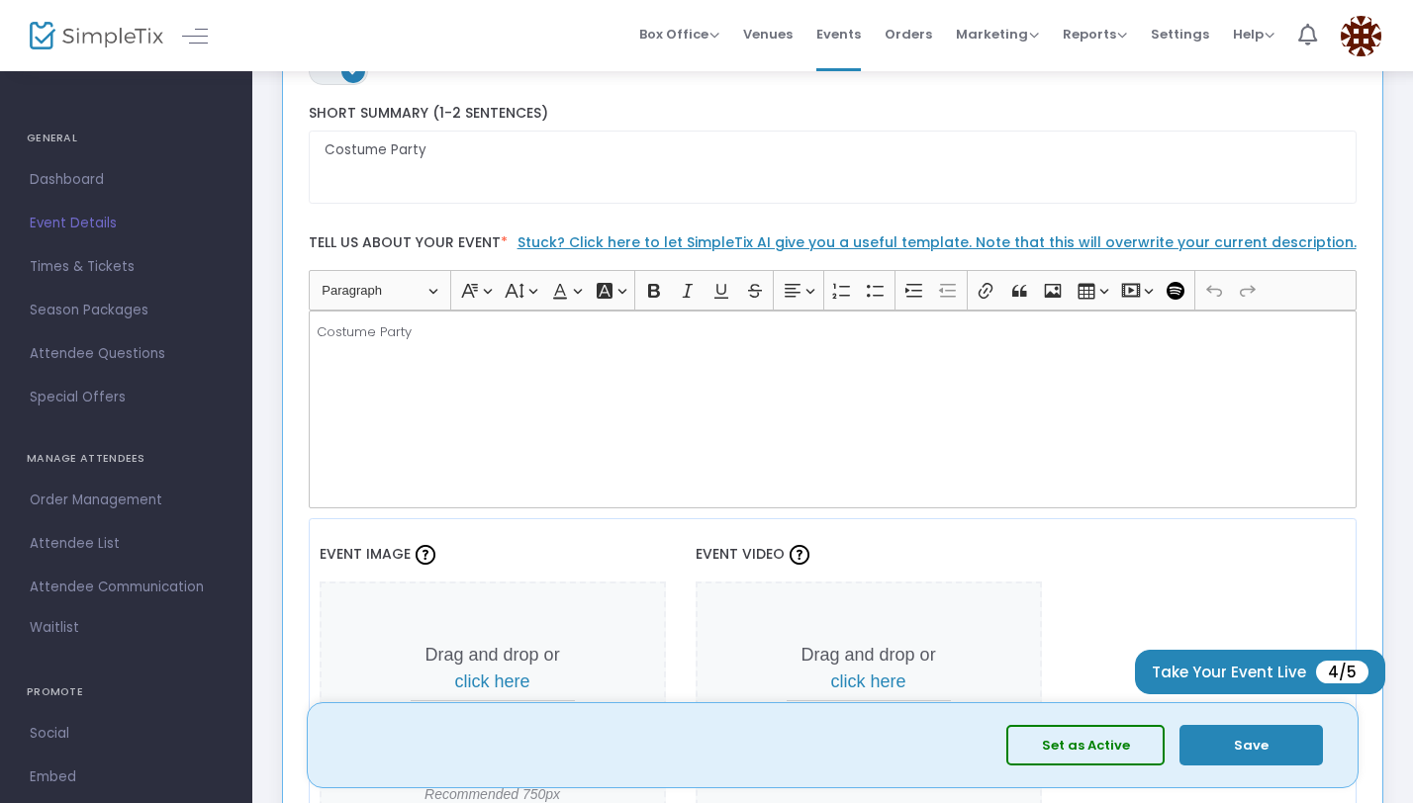
scroll to position [445, 0]
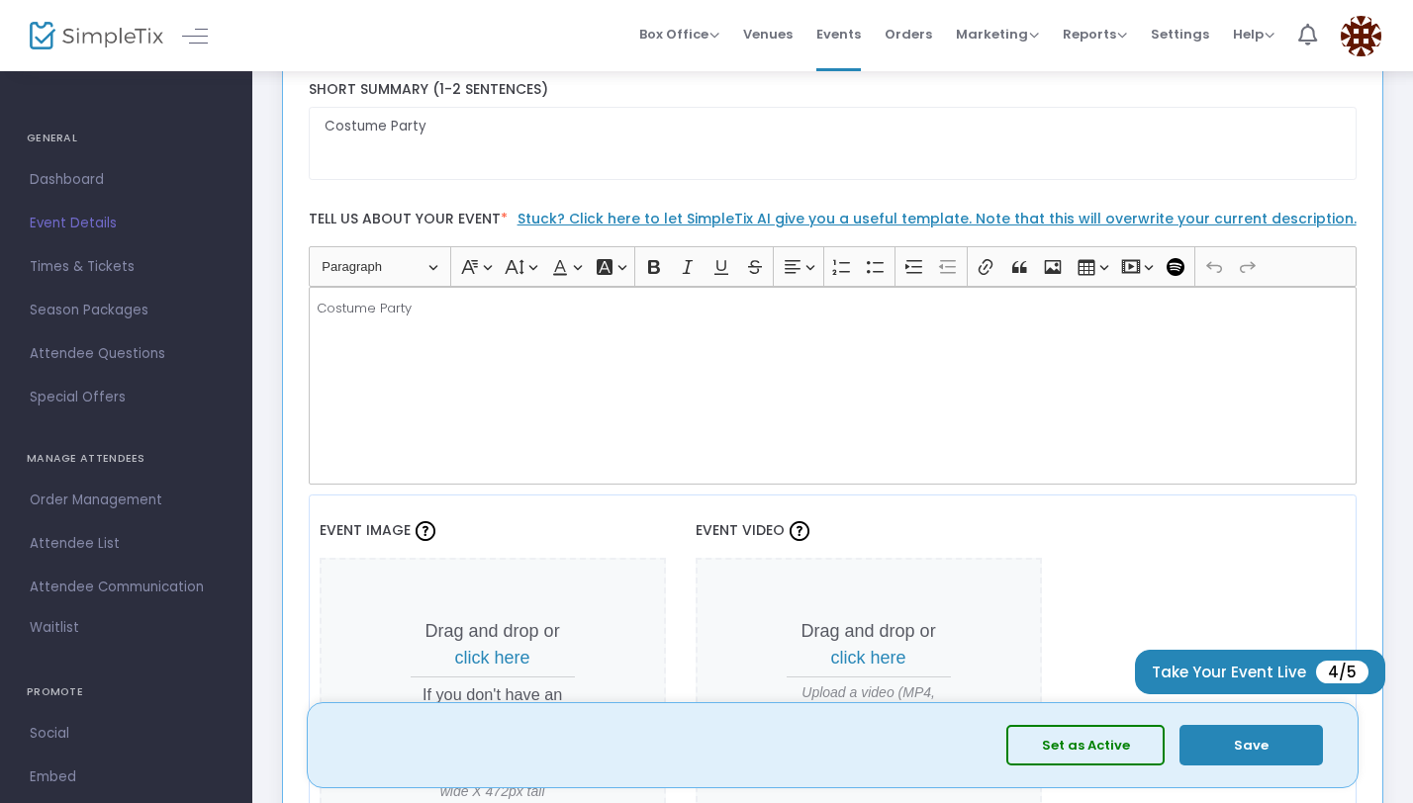
click at [725, 320] on div "Costume Party" at bounding box center [833, 386] width 1049 height 198
click at [725, 318] on p "Costume Party" at bounding box center [832, 309] width 1031 height 20
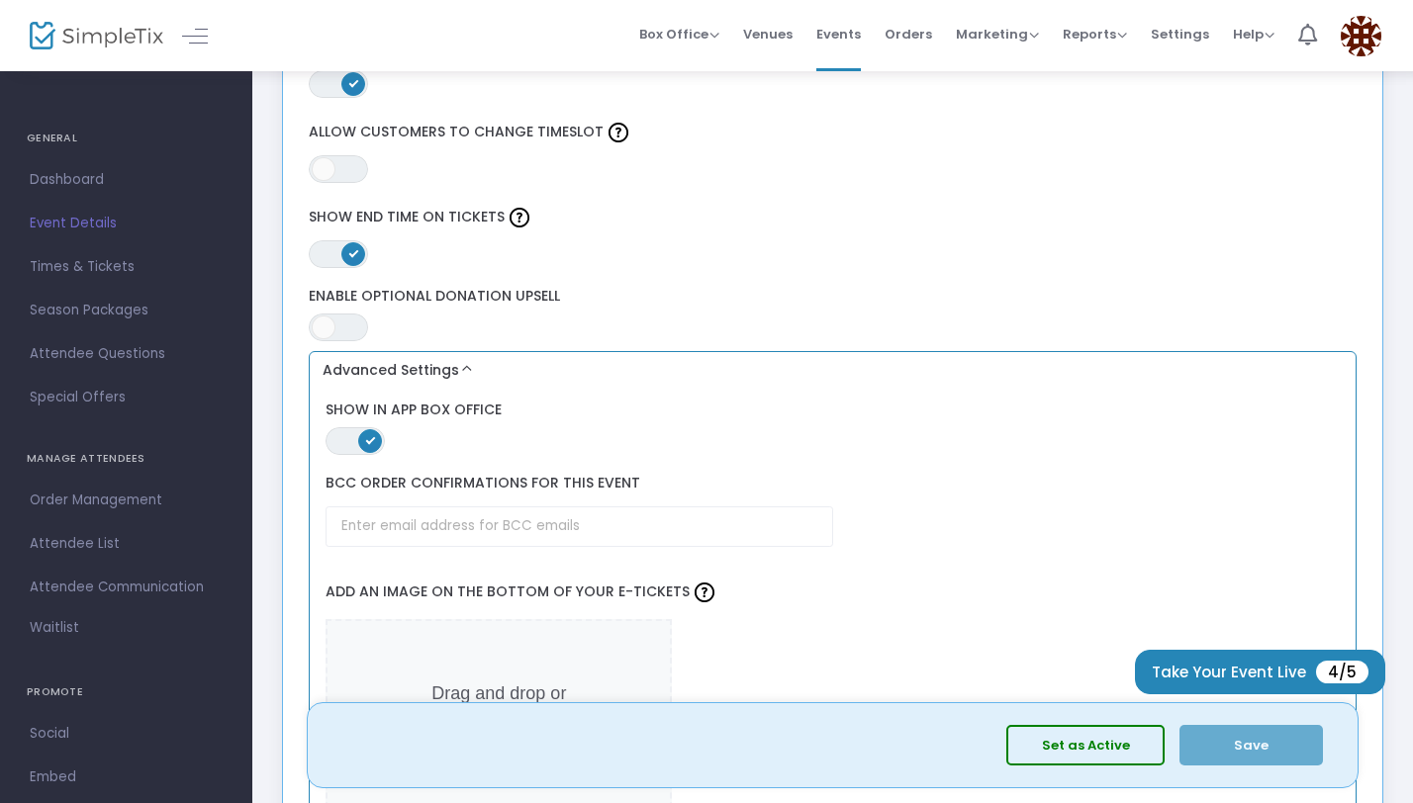
scroll to position [1925, 0]
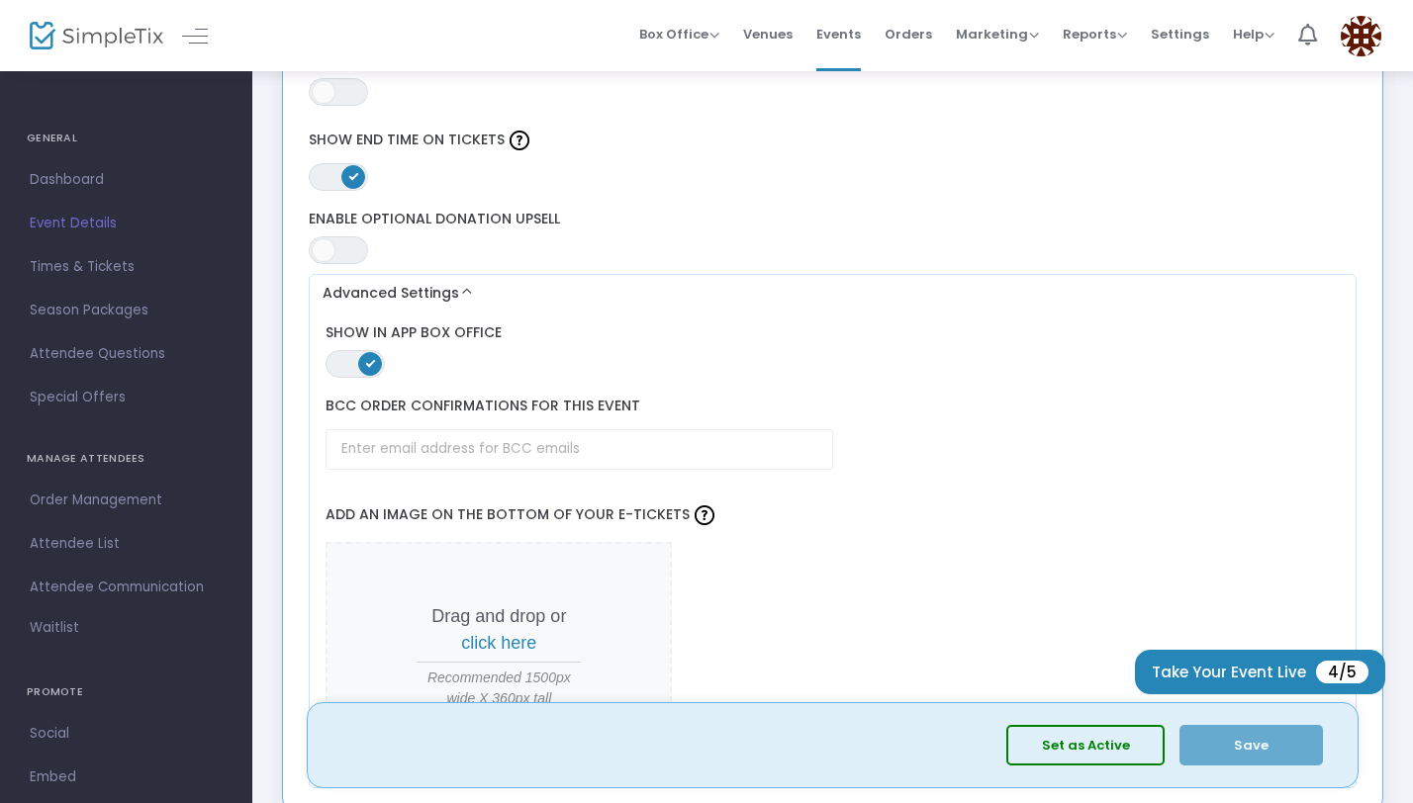
click at [1131, 743] on button "Set as Active" at bounding box center [1085, 745] width 158 height 41
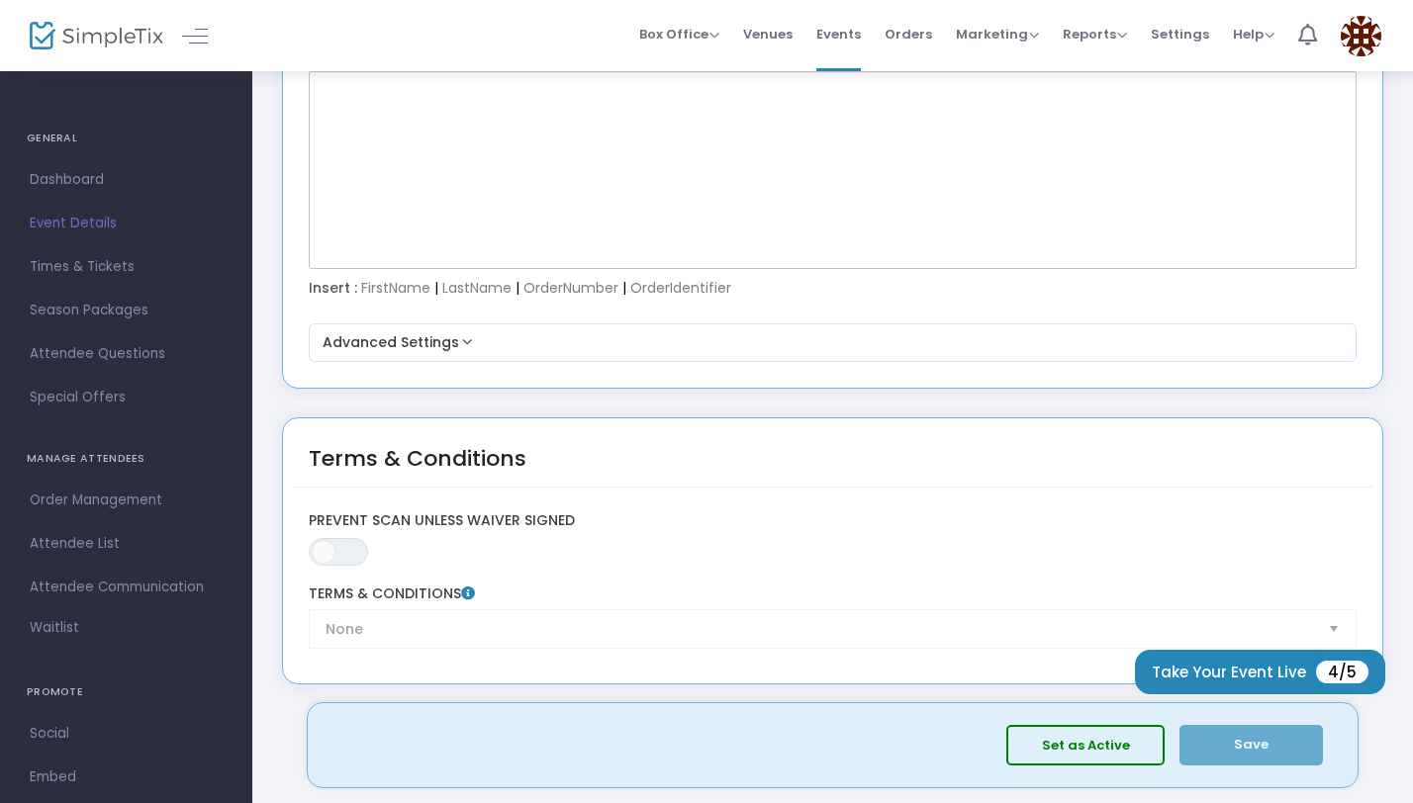
scroll to position [3374, 0]
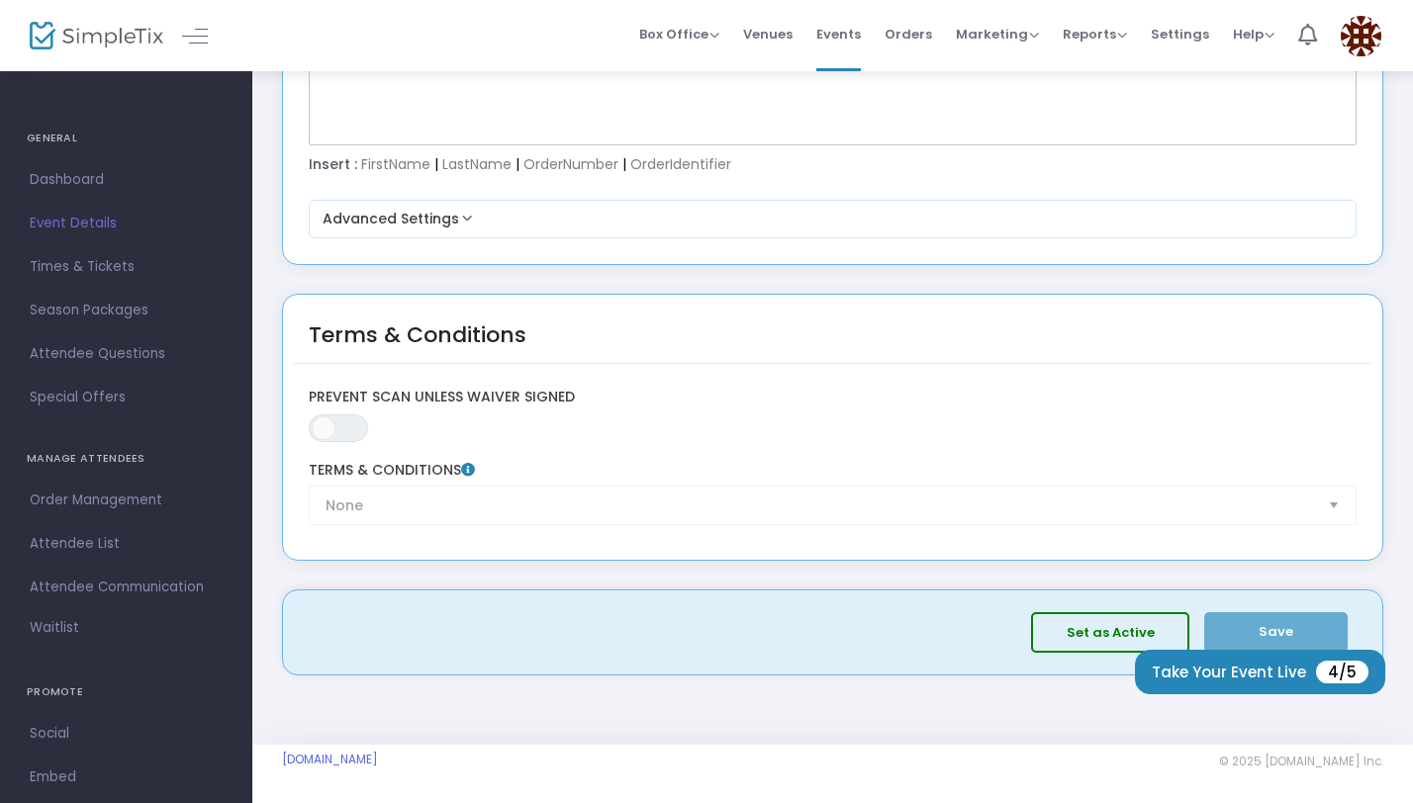
click at [1257, 627] on span "Set as Active Save" at bounding box center [1187, 632] width 312 height 41
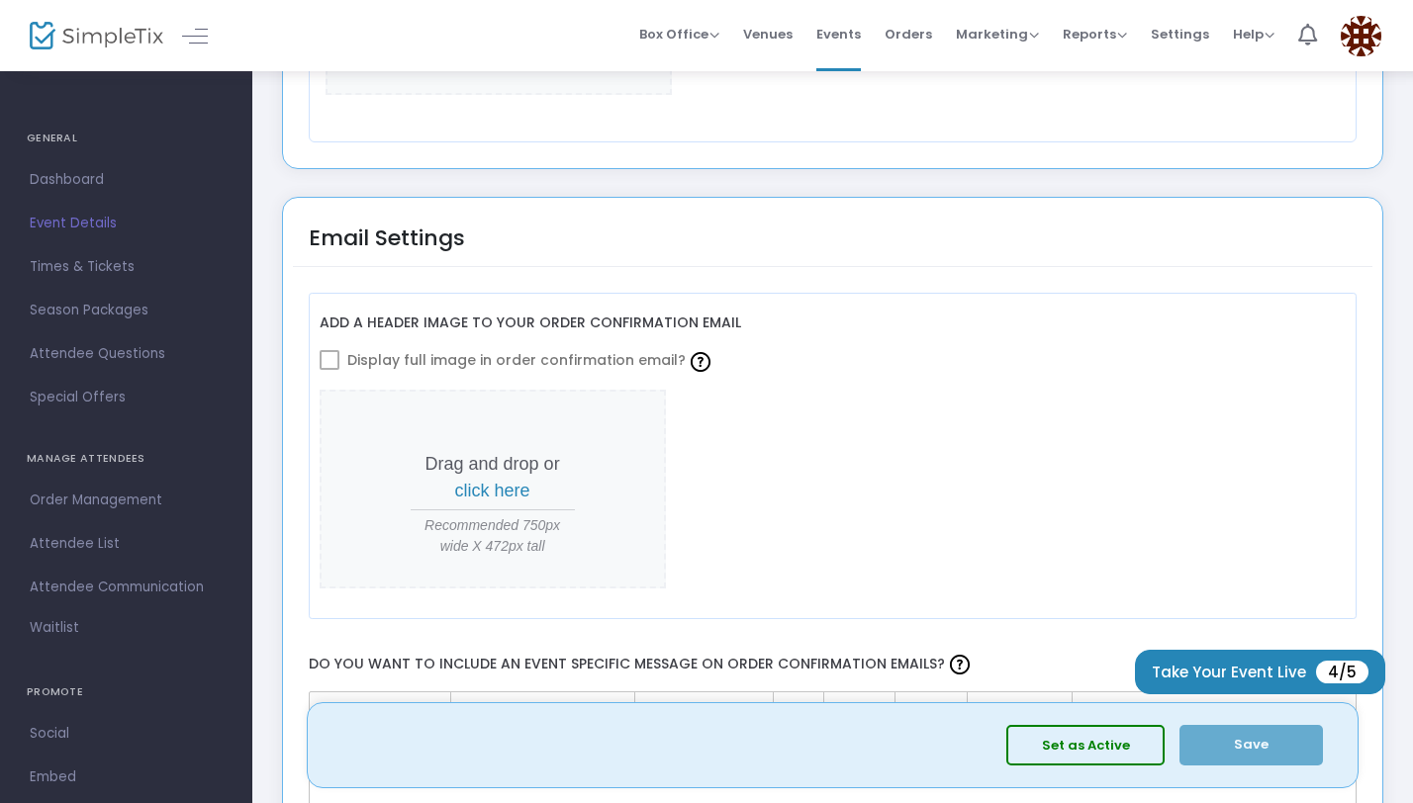
scroll to position [2312, 0]
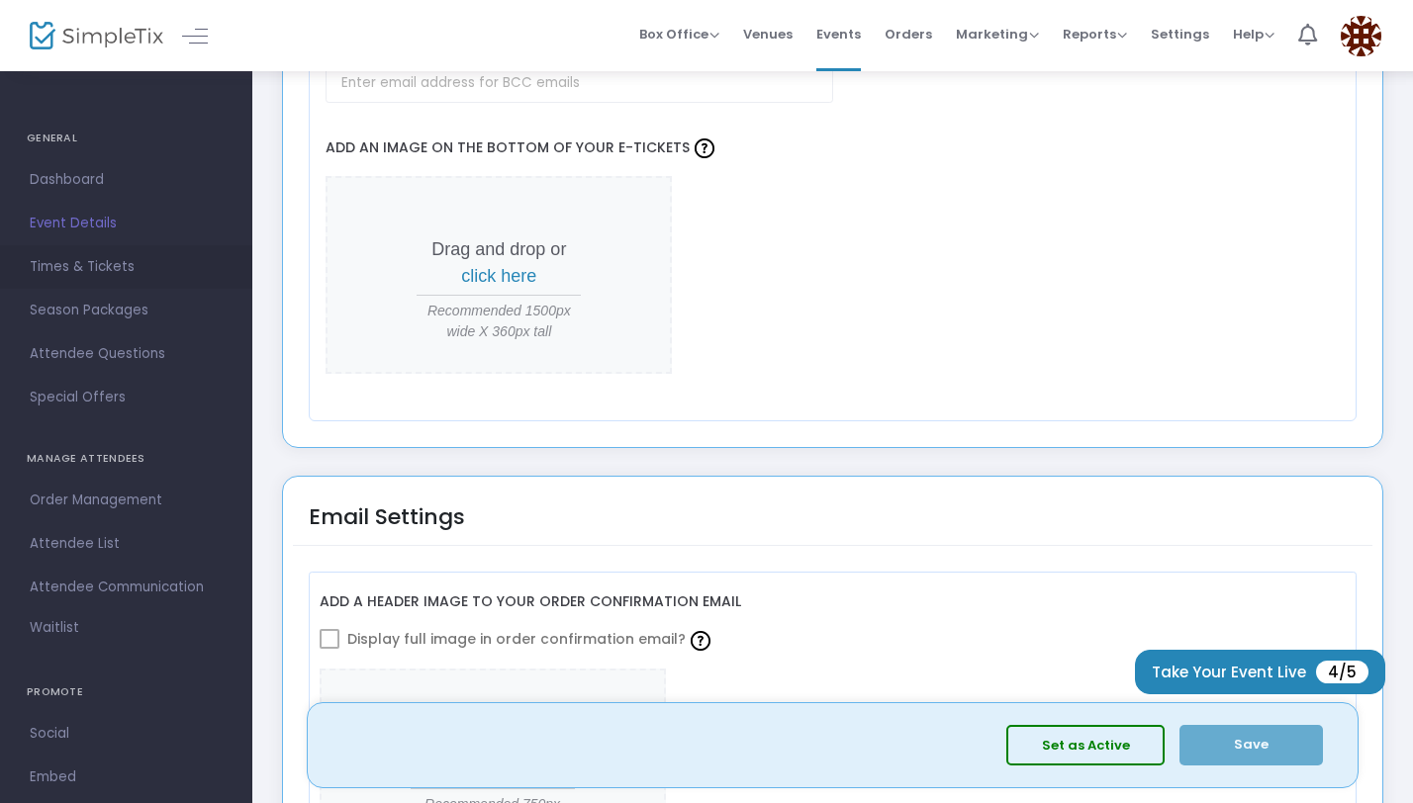
click at [52, 271] on span "Times & Tickets" at bounding box center [126, 267] width 193 height 26
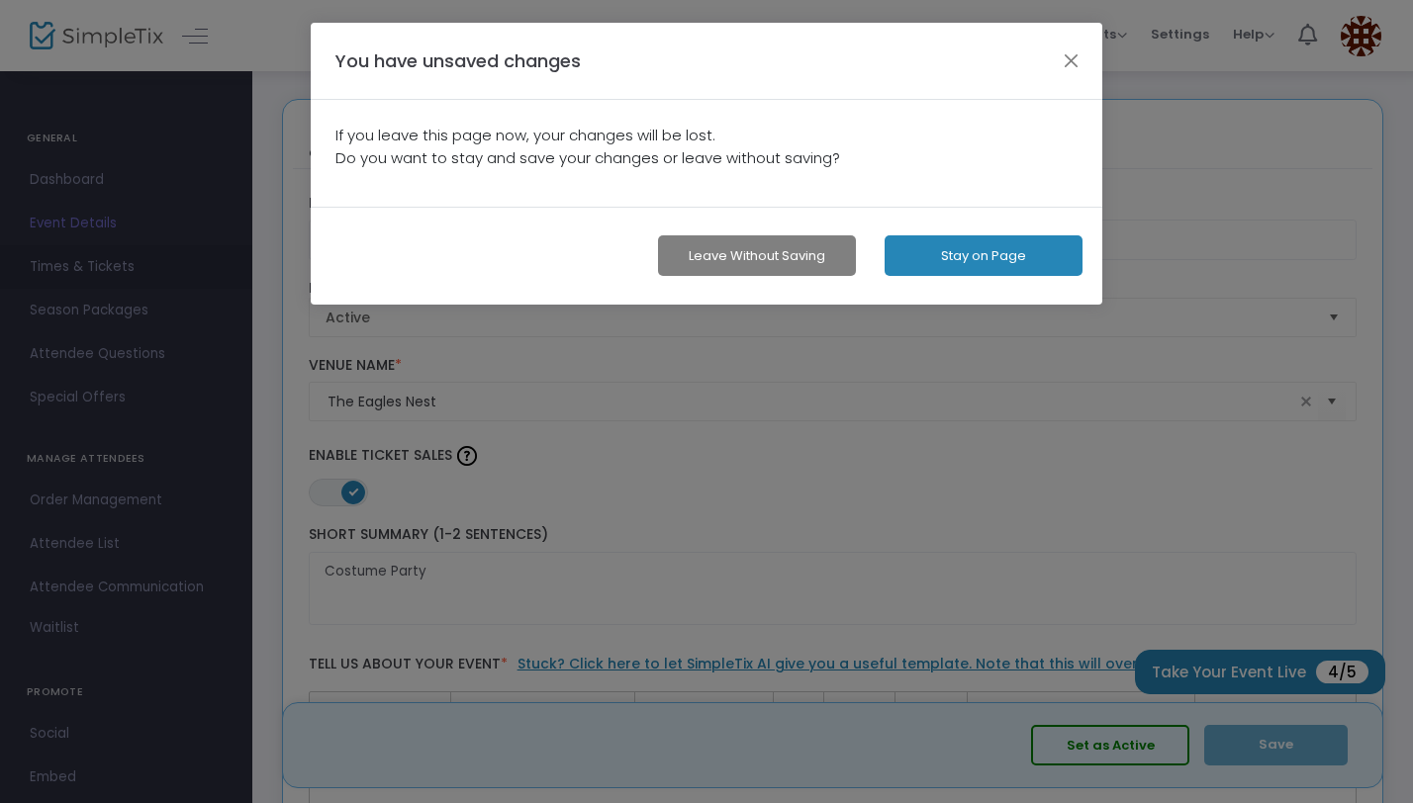
scroll to position [0, 0]
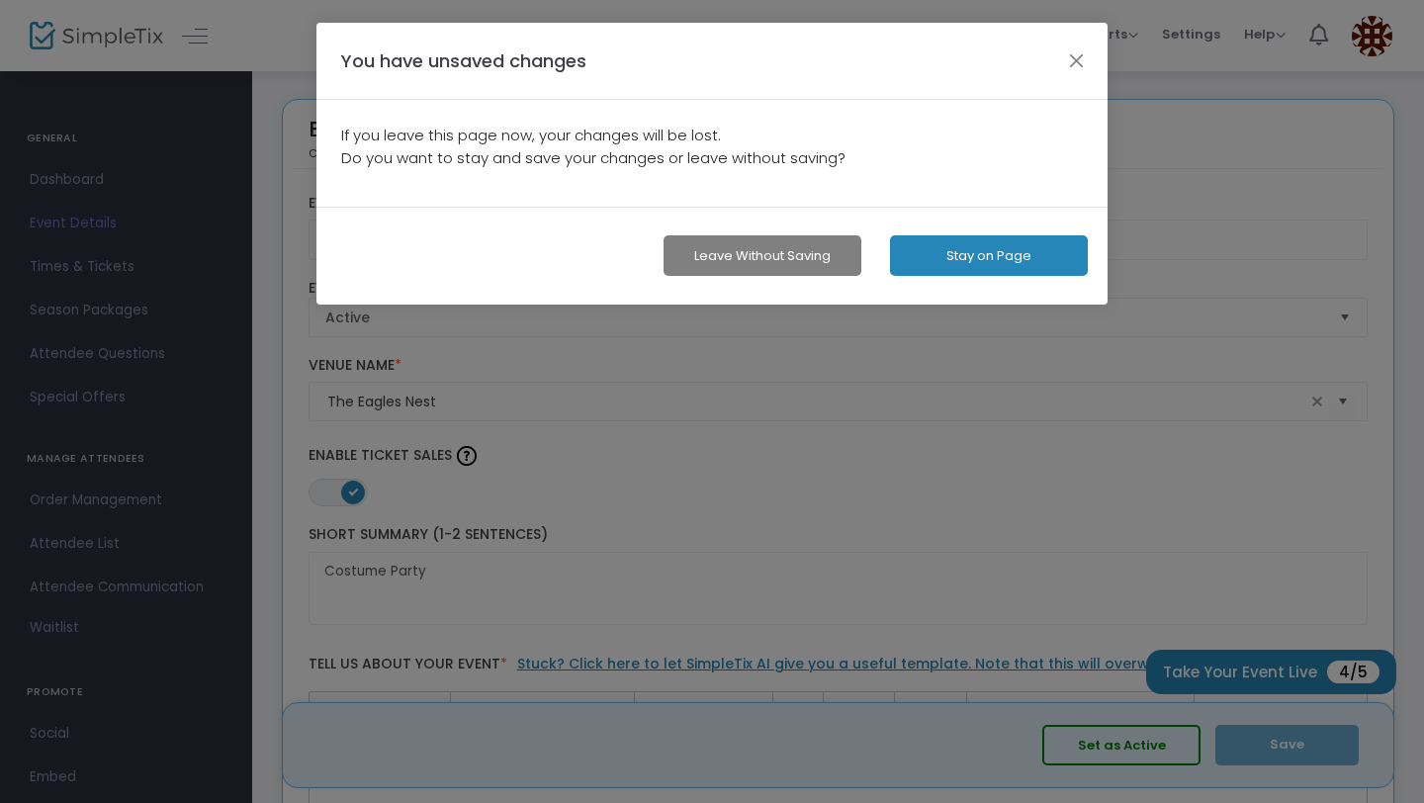
click at [991, 244] on button "Stay on Page" at bounding box center [989, 255] width 198 height 41
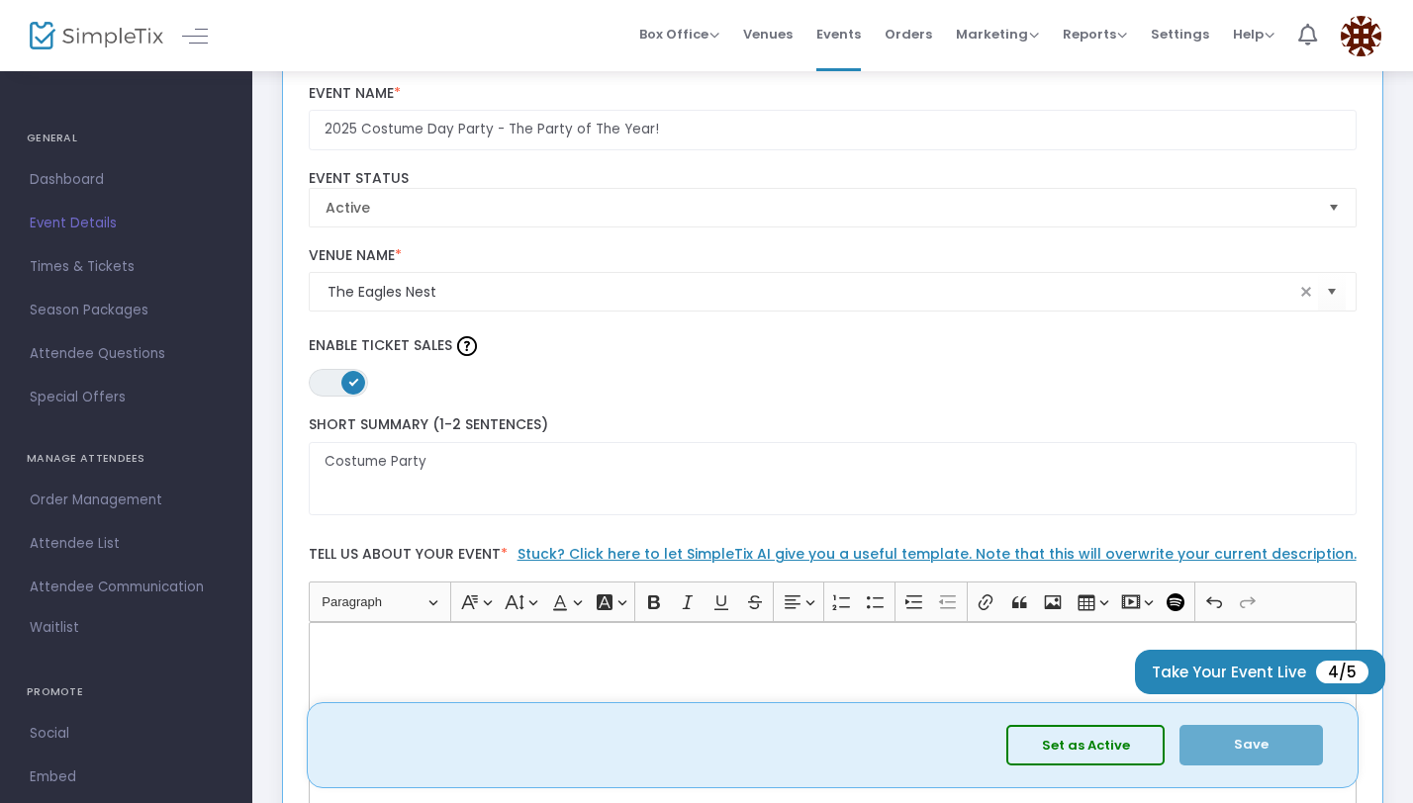
scroll to position [112, 0]
click at [925, 35] on span "Orders" at bounding box center [907, 34] width 47 height 50
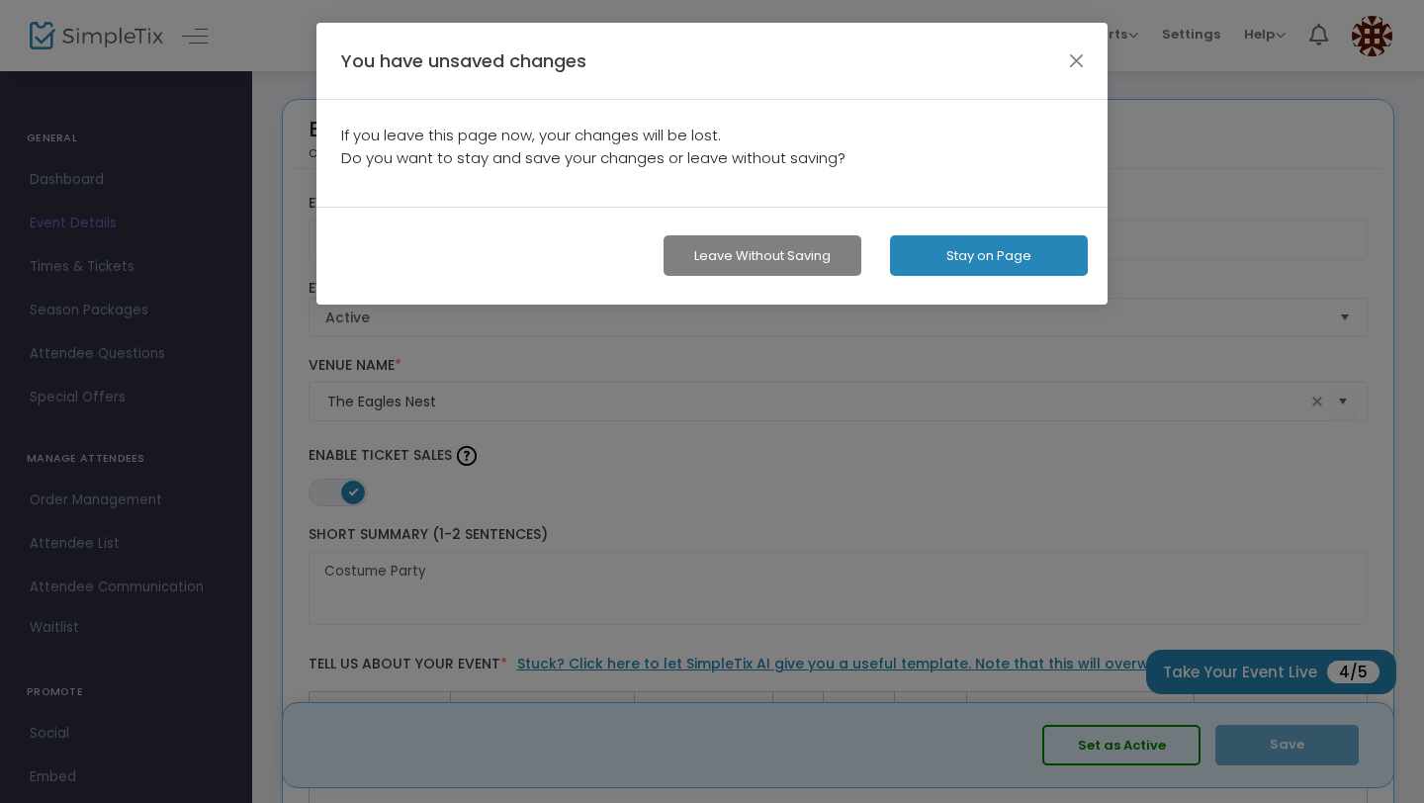
click at [783, 251] on button "Leave without Saving" at bounding box center [763, 255] width 198 height 41
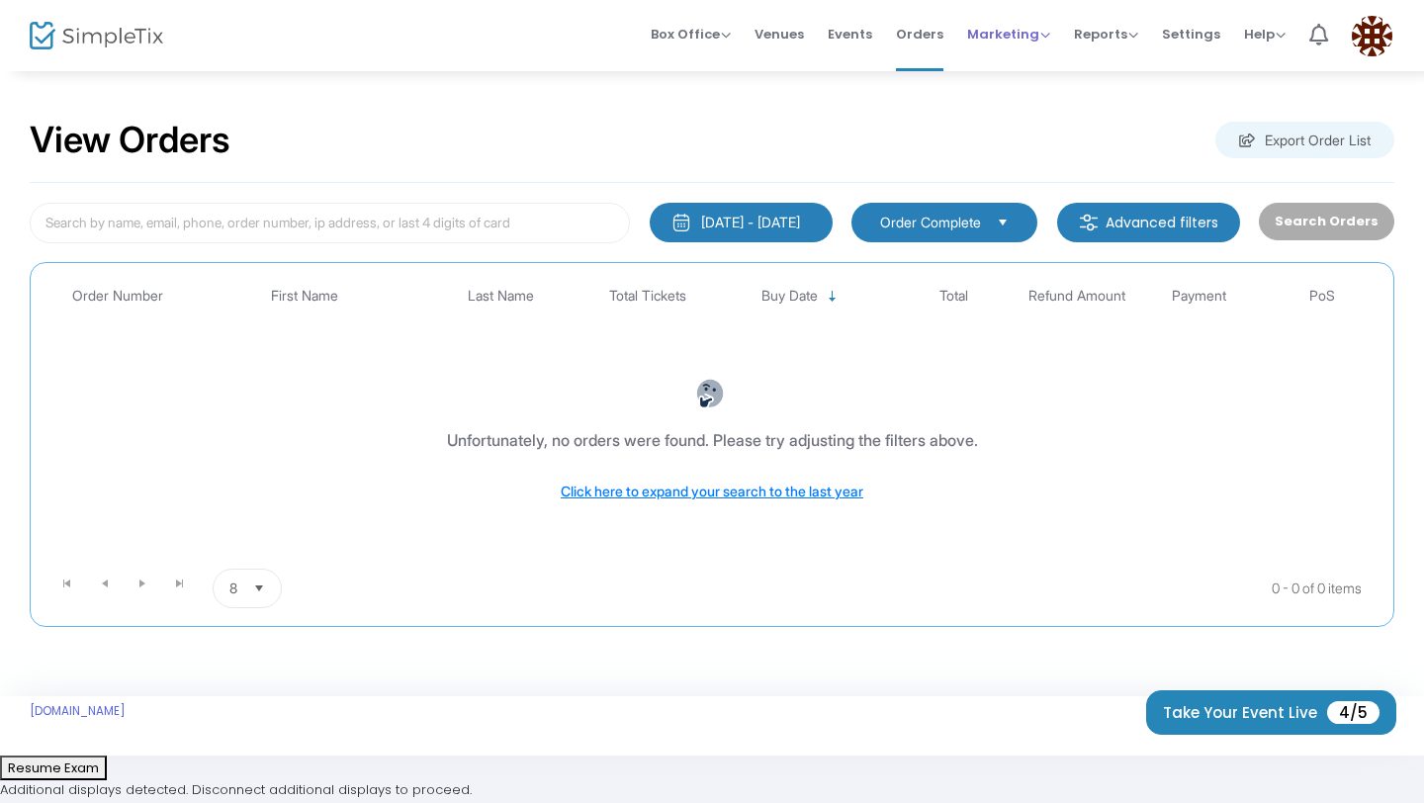
click at [1003, 35] on span "Marketing" at bounding box center [1008, 34] width 83 height 19
click at [1189, 40] on span "Settings" at bounding box center [1191, 34] width 58 height 50
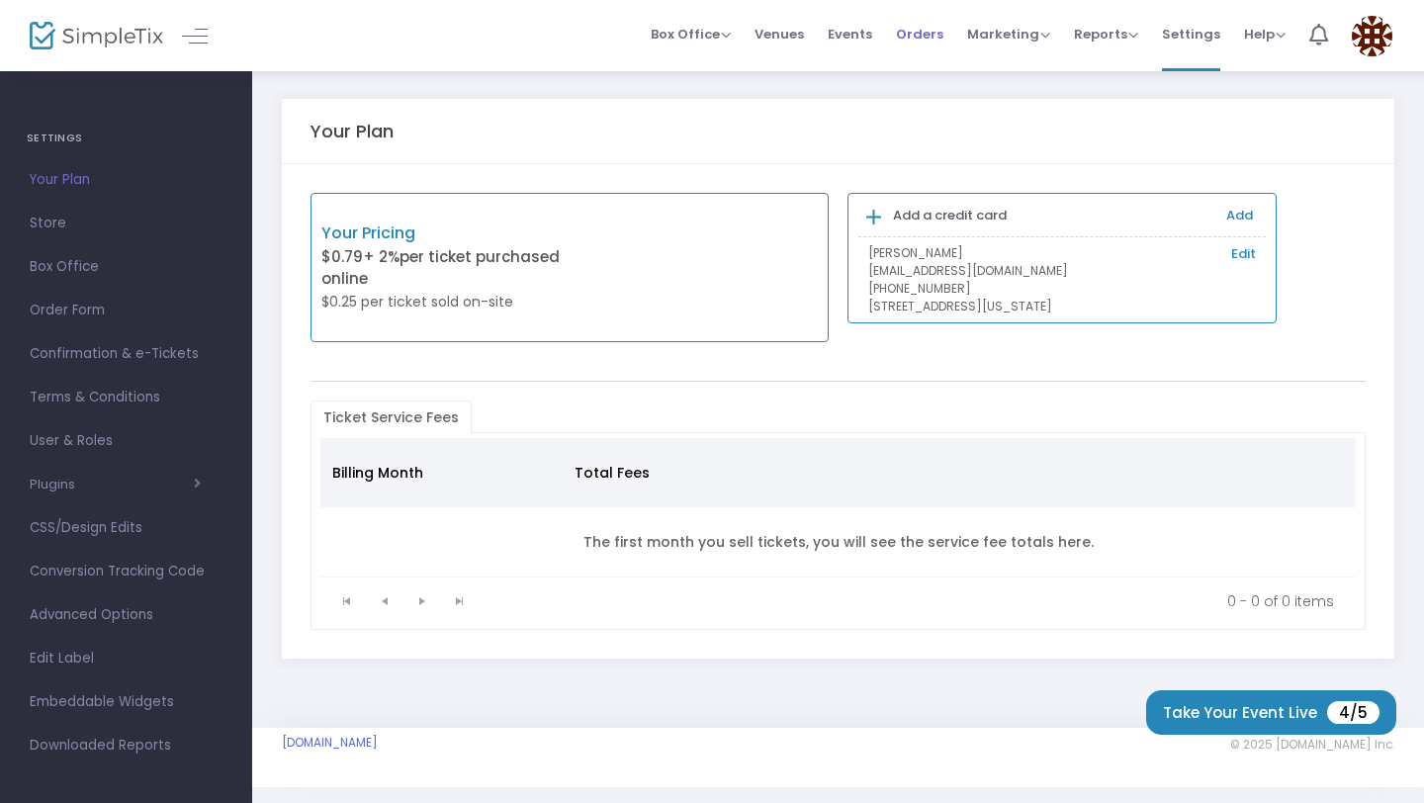
click at [930, 36] on span "Orders" at bounding box center [919, 34] width 47 height 50
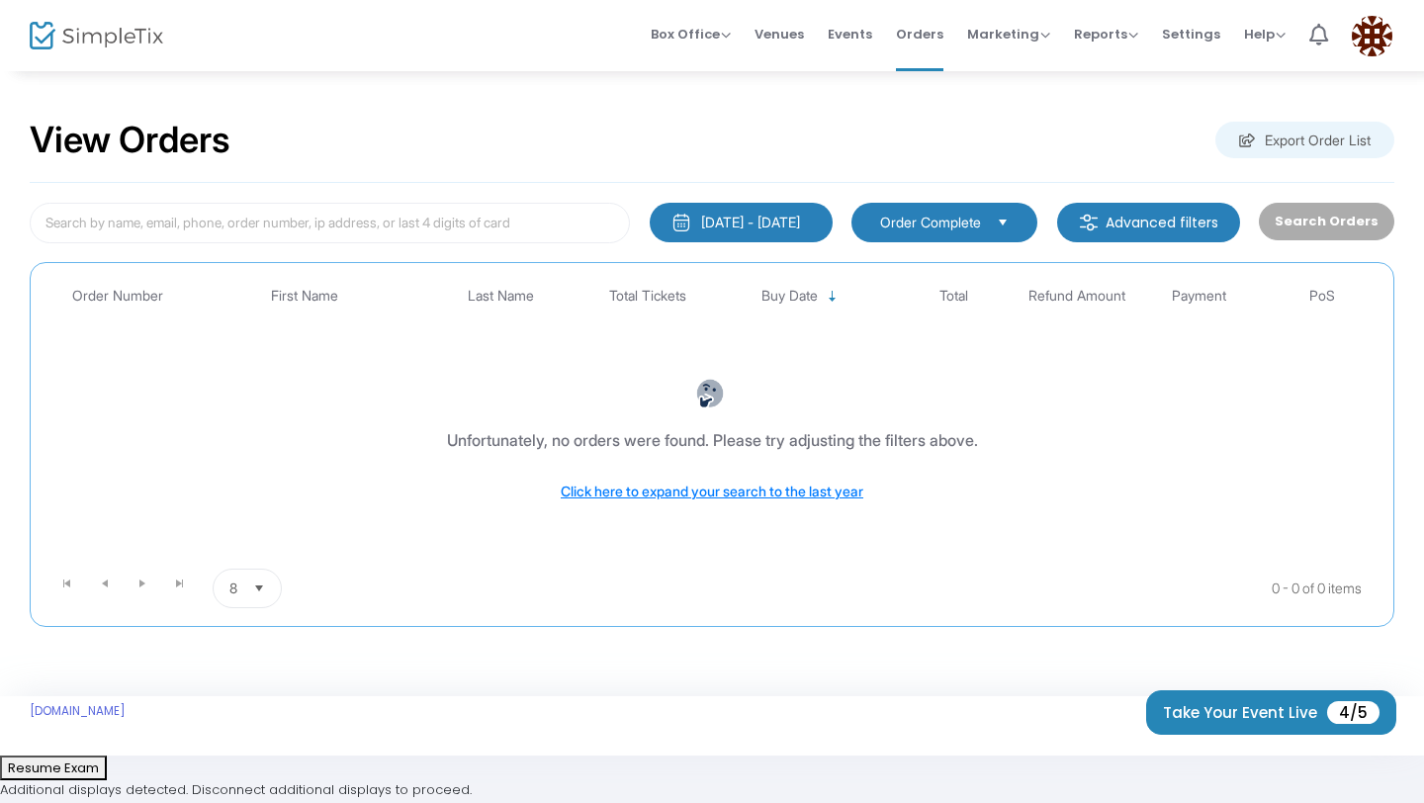
click at [854, 39] on span "Events" at bounding box center [850, 34] width 45 height 50
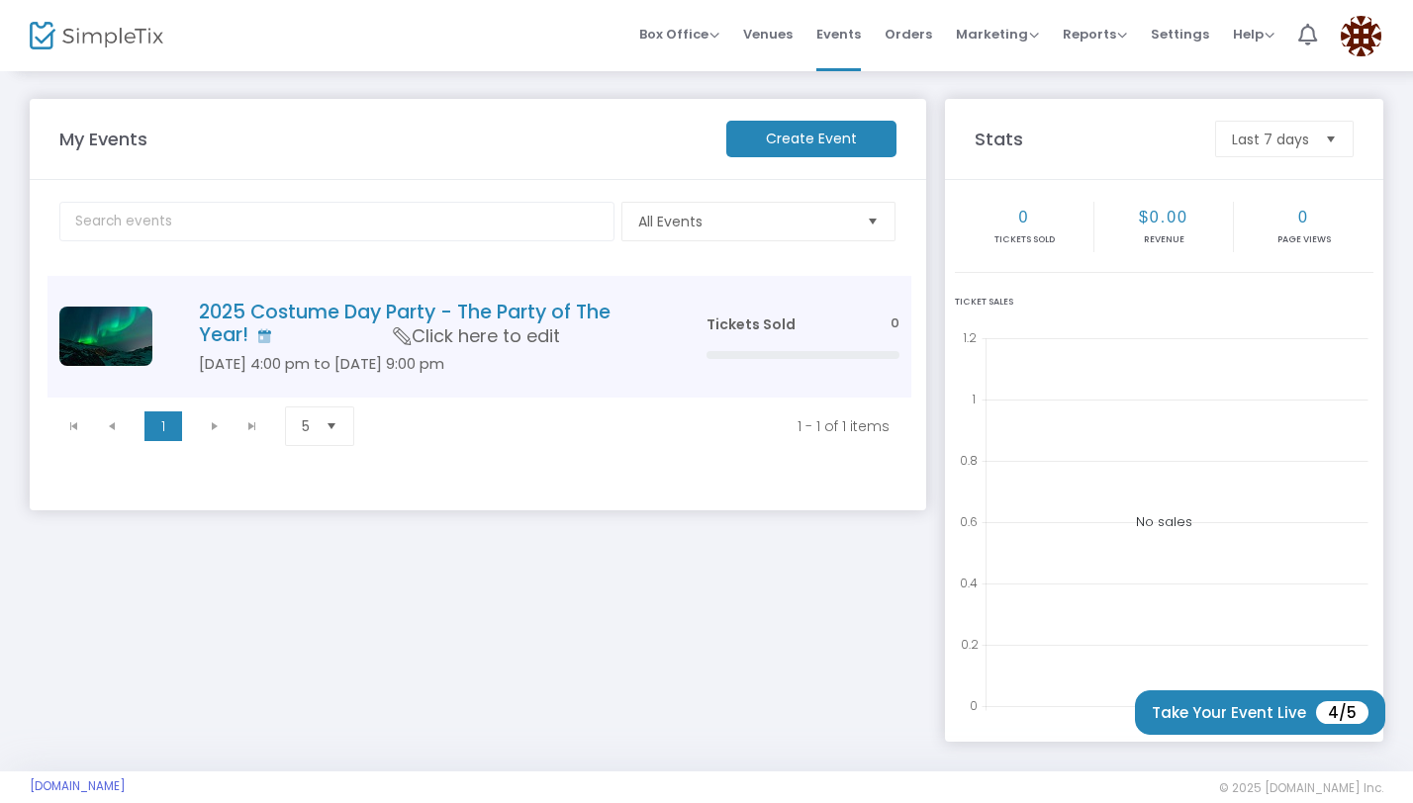
click at [519, 372] on td "2025 Costume Day Party - The Party of The Year! Oct 26 4:00 pm to Oct 26 9:00 p…" at bounding box center [422, 337] width 542 height 122
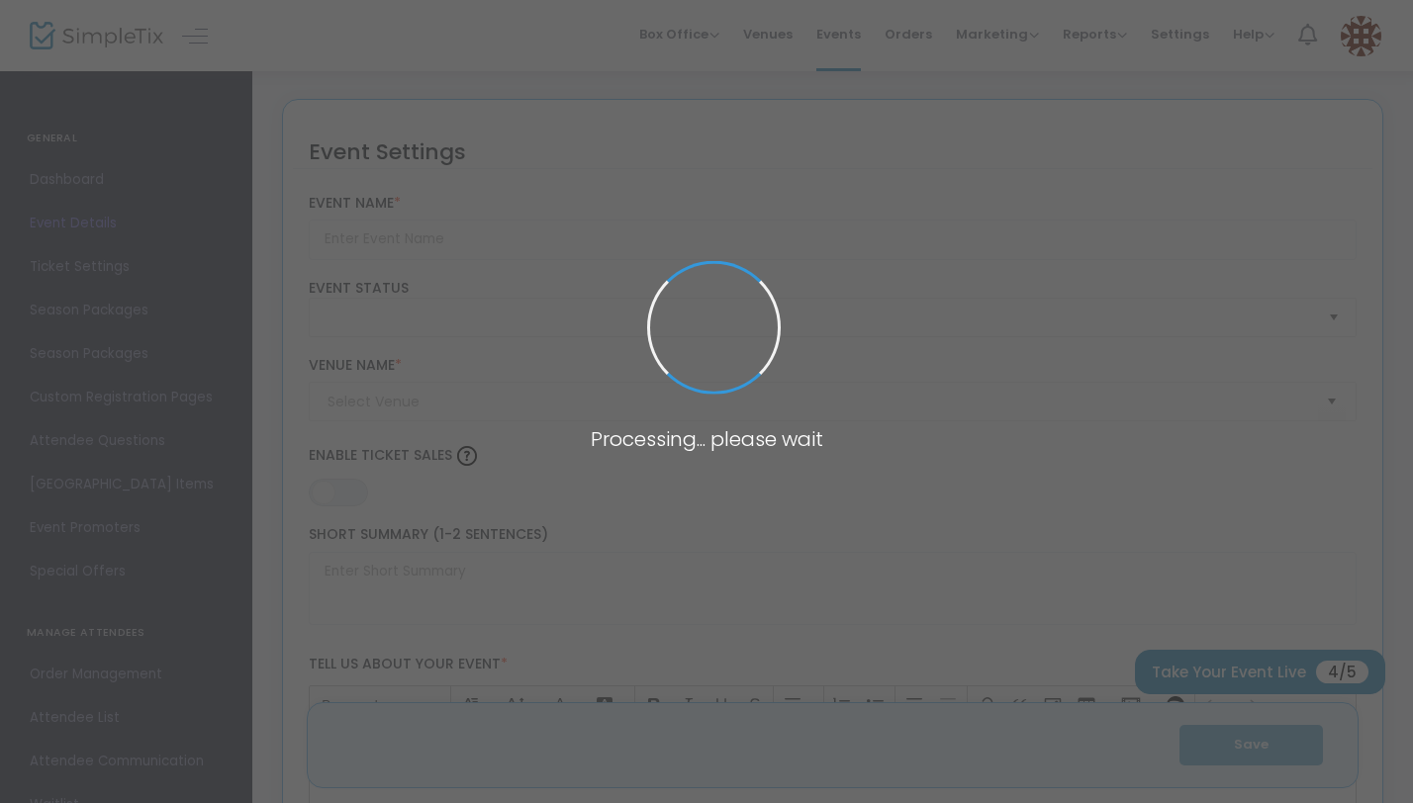
type input "2025 Costume Day Party - The Party of The Year!"
type textarea "Costume Party"
type input "Buy Tickets"
type input "The Eagles Nest"
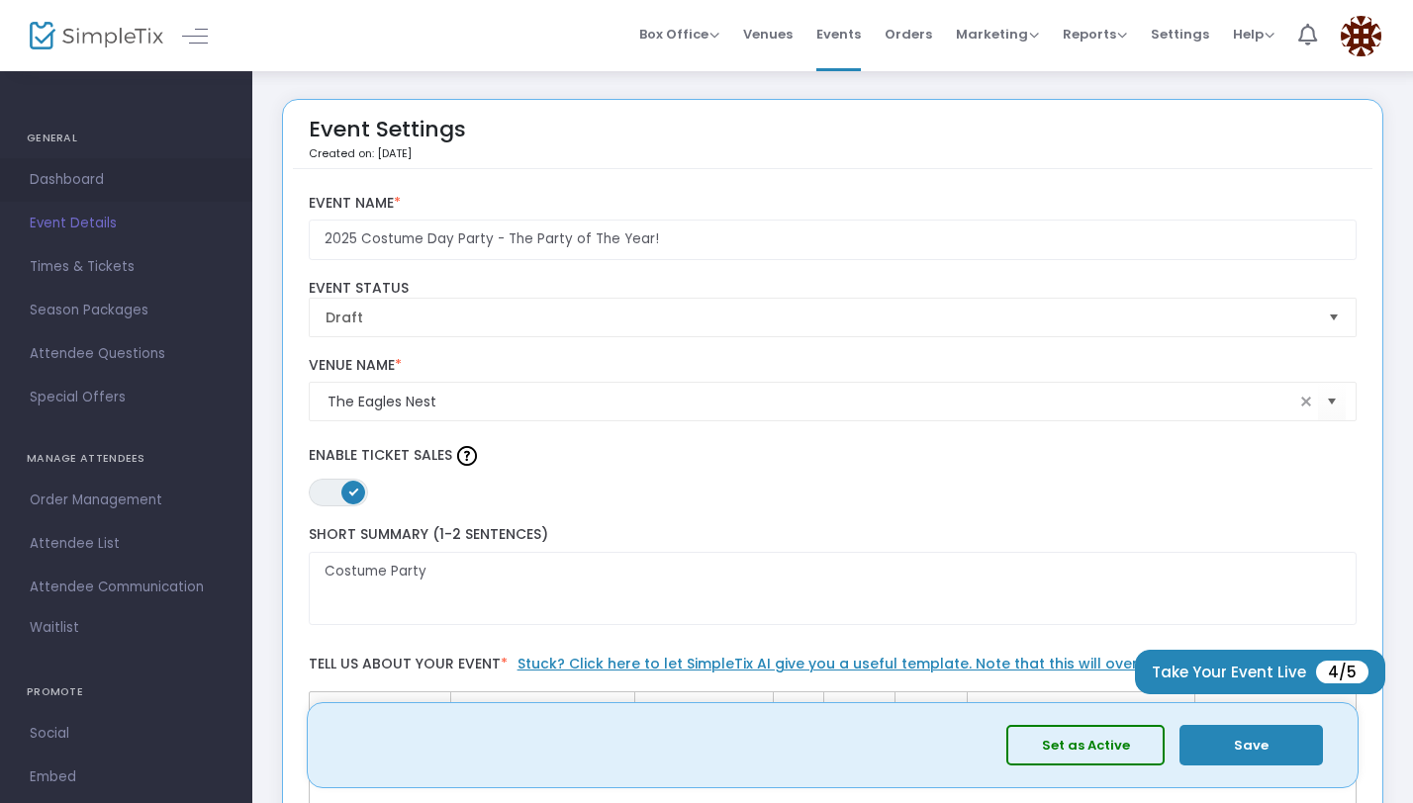
click at [81, 183] on span "Dashboard" at bounding box center [126, 180] width 193 height 26
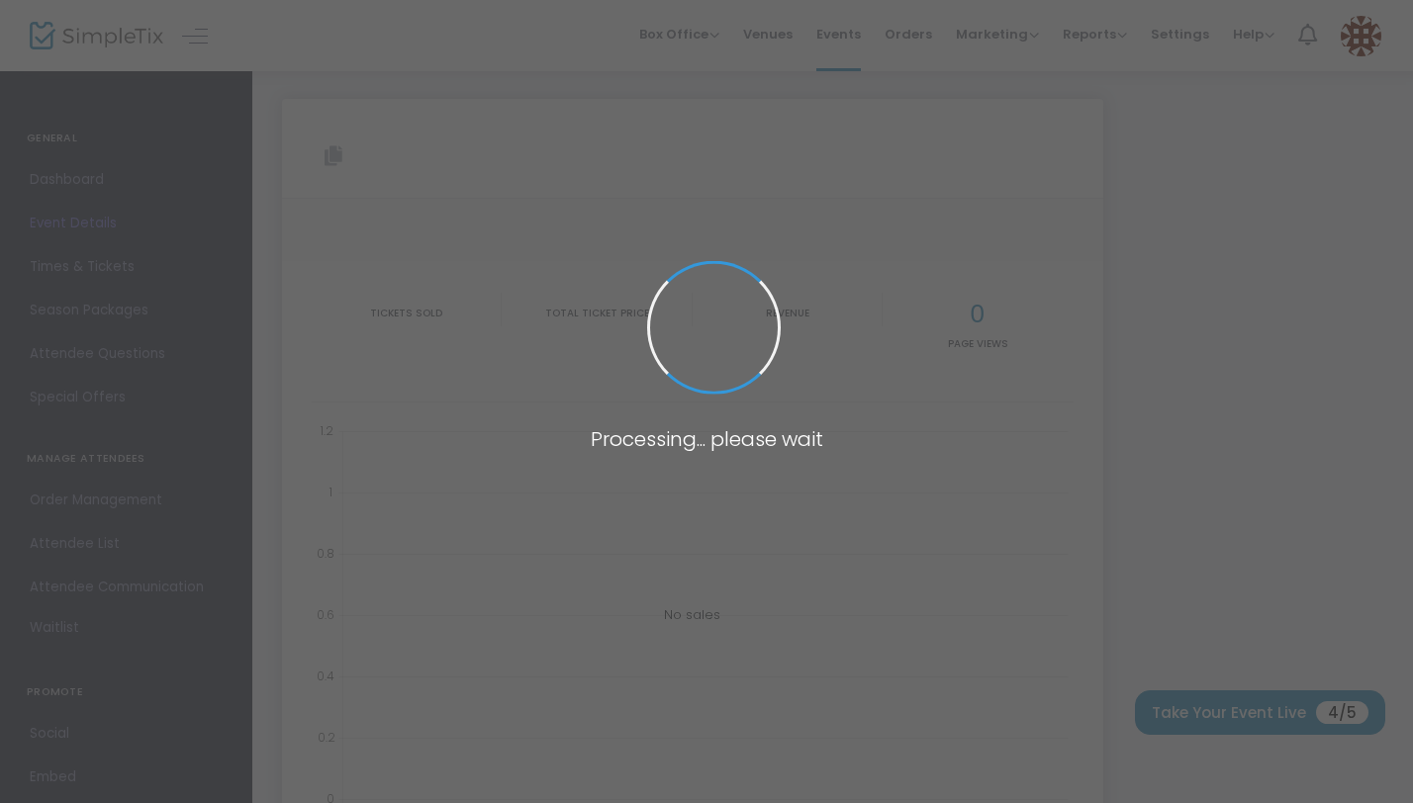
type input "https://www.simpletix.com/e/2025-costume-day-party-the-party-of-the-ye-tickets-…"
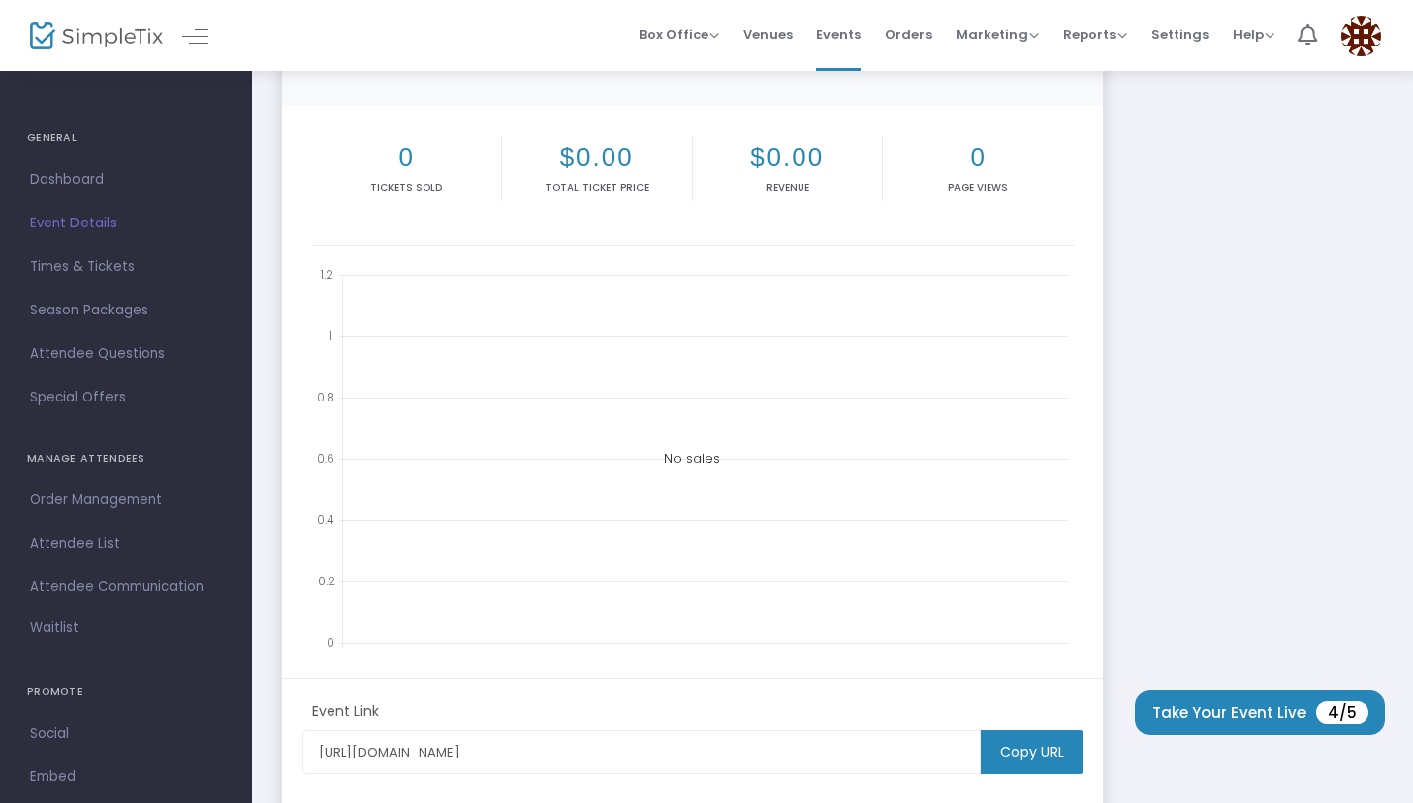
scroll to position [219, 0]
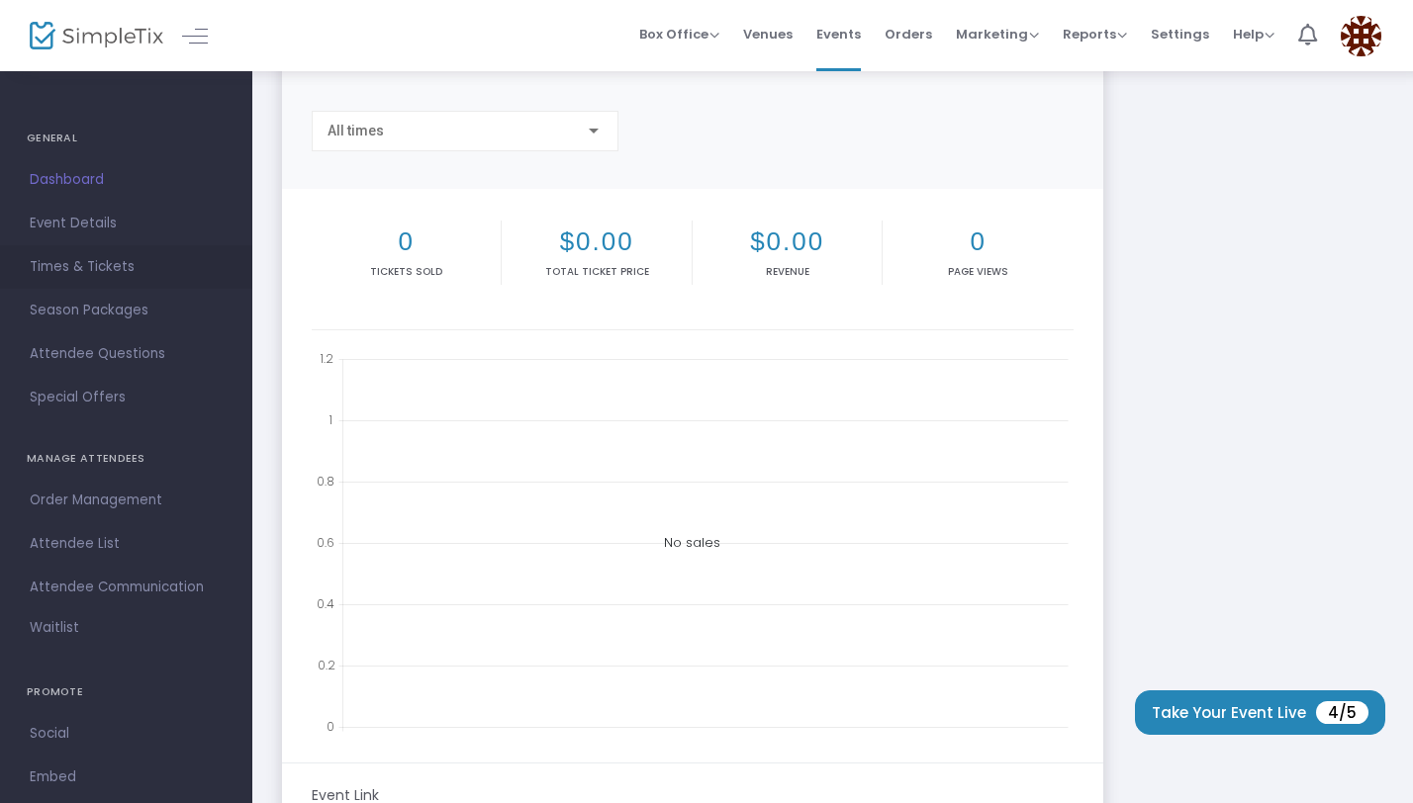
click at [109, 275] on span "Times & Tickets" at bounding box center [126, 267] width 193 height 26
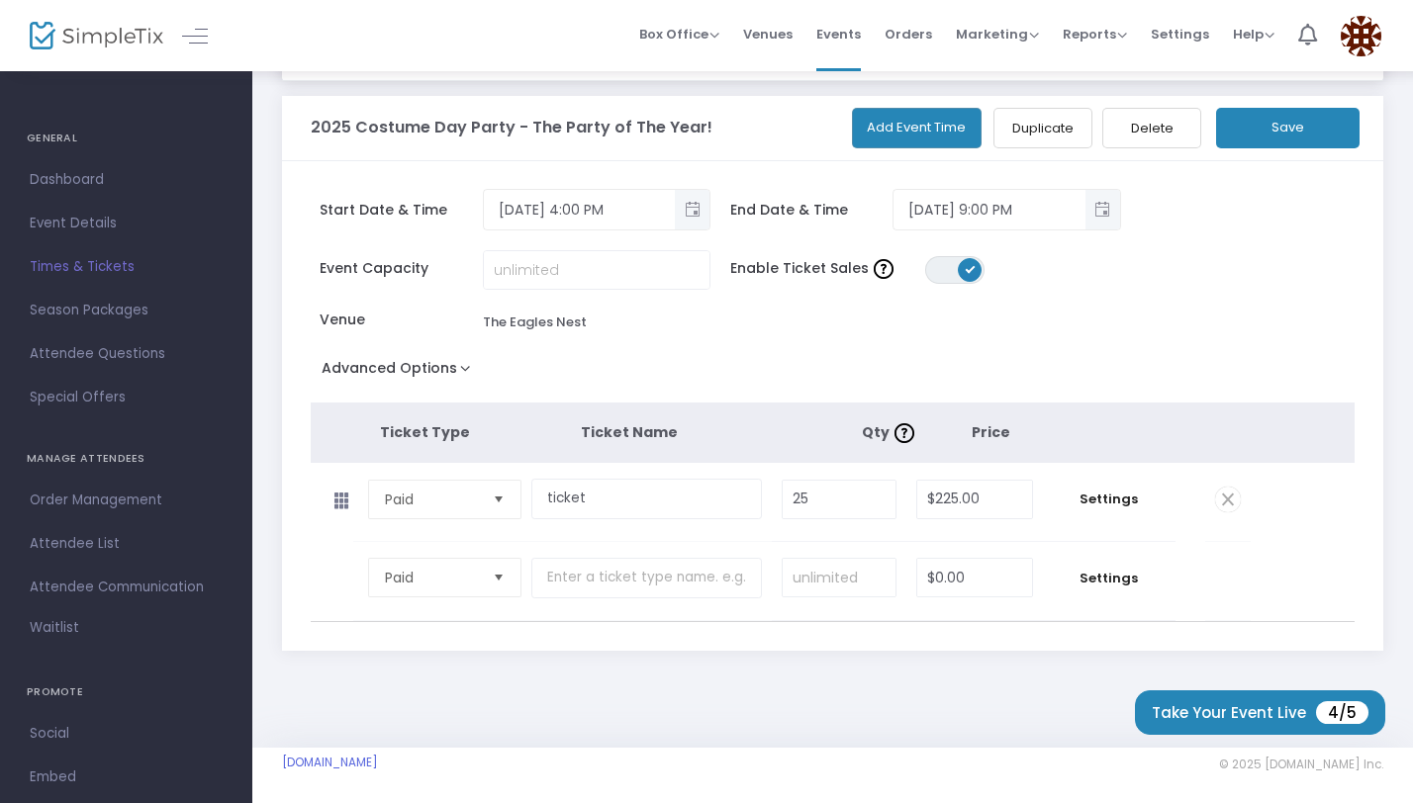
scroll to position [90, 0]
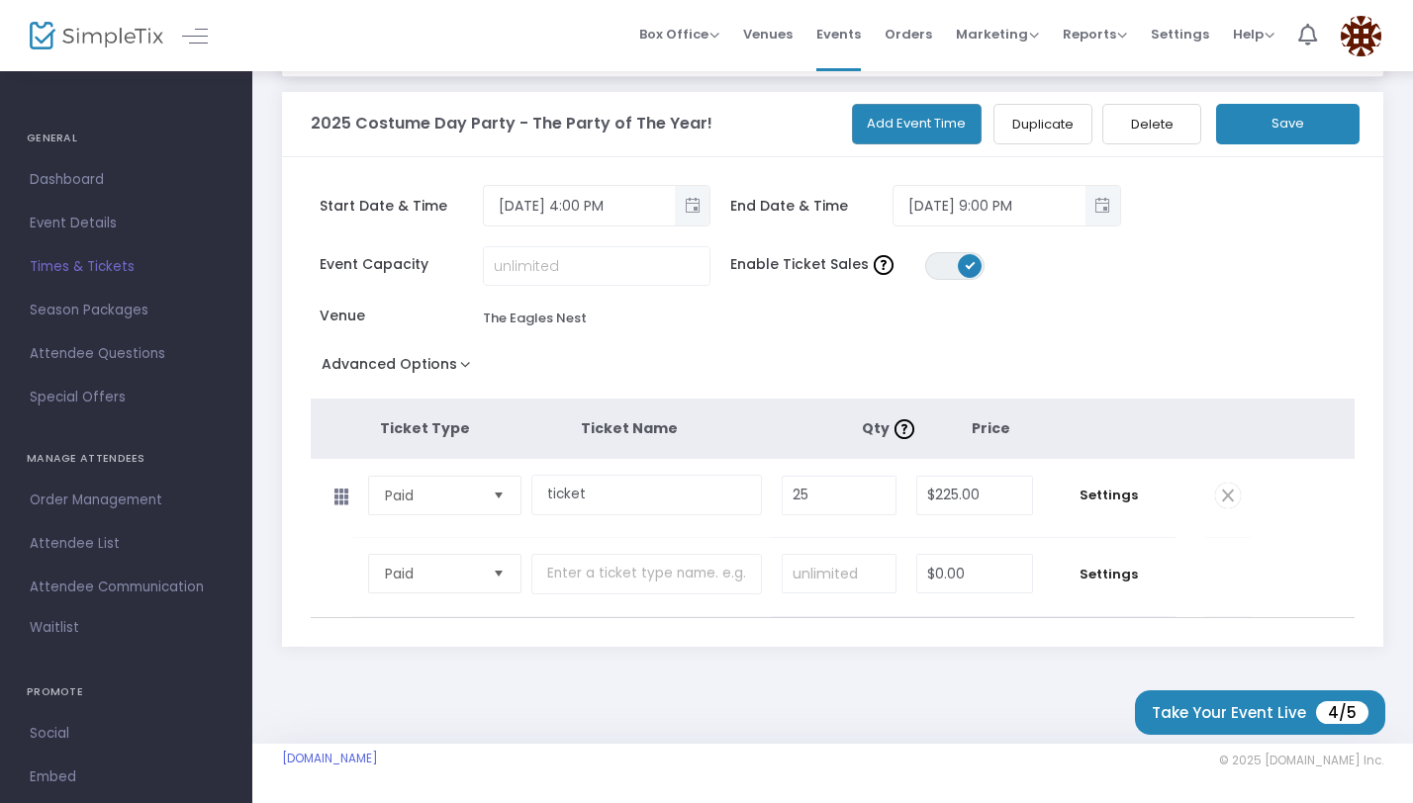
click at [342, 503] on icon at bounding box center [341, 497] width 41 height 31
click at [432, 364] on button "Advanced Options" at bounding box center [400, 368] width 179 height 36
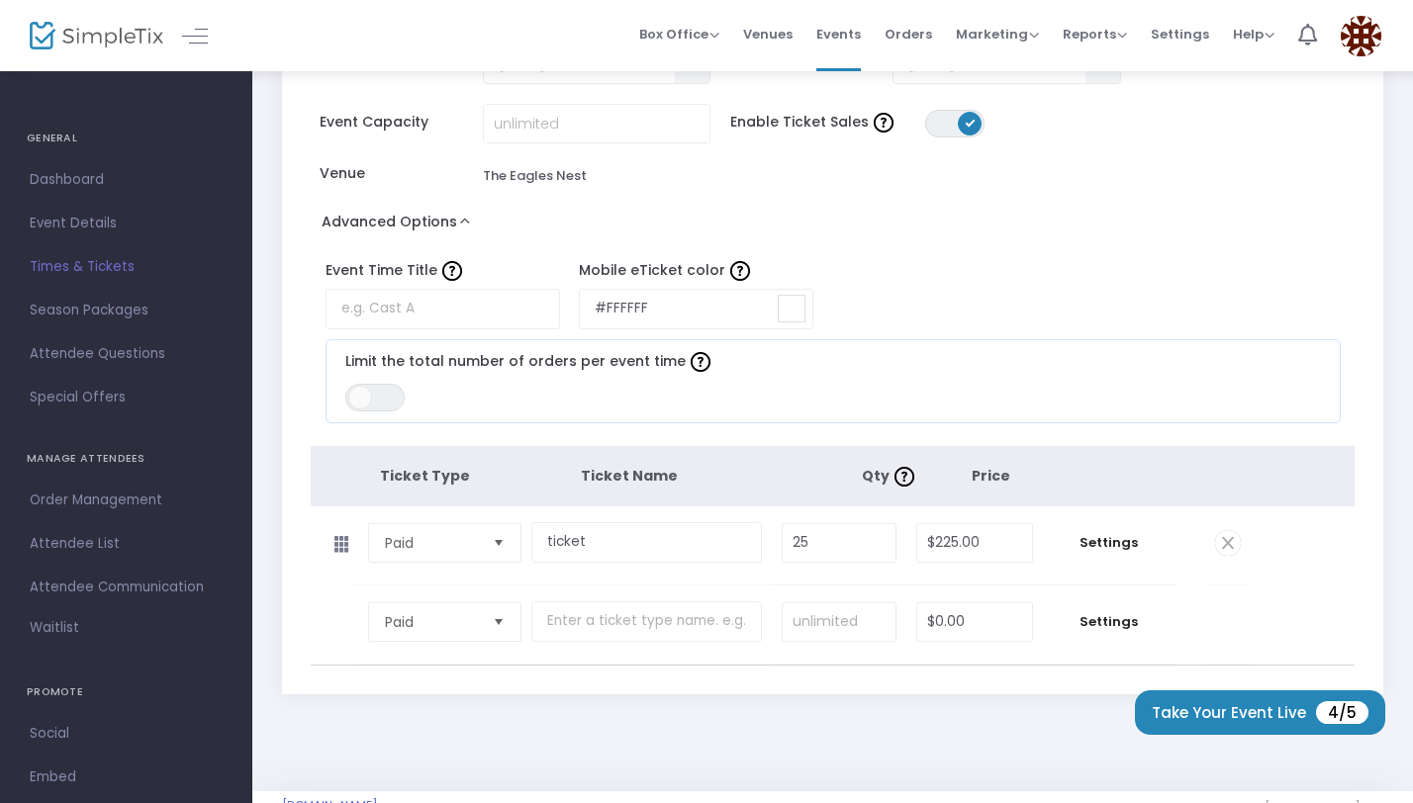
scroll to position [280, 0]
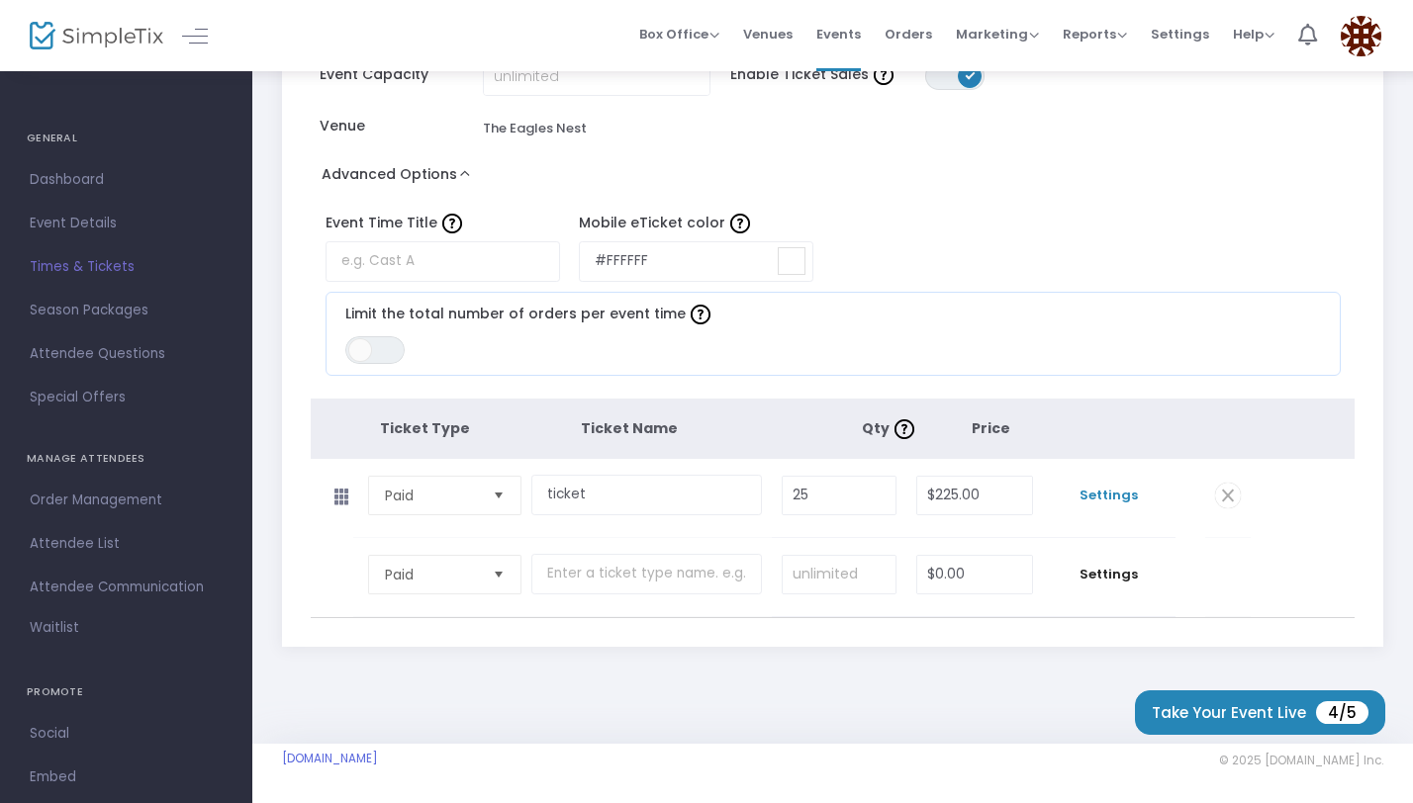
click at [1106, 493] on span "Settings" at bounding box center [1109, 496] width 113 height 20
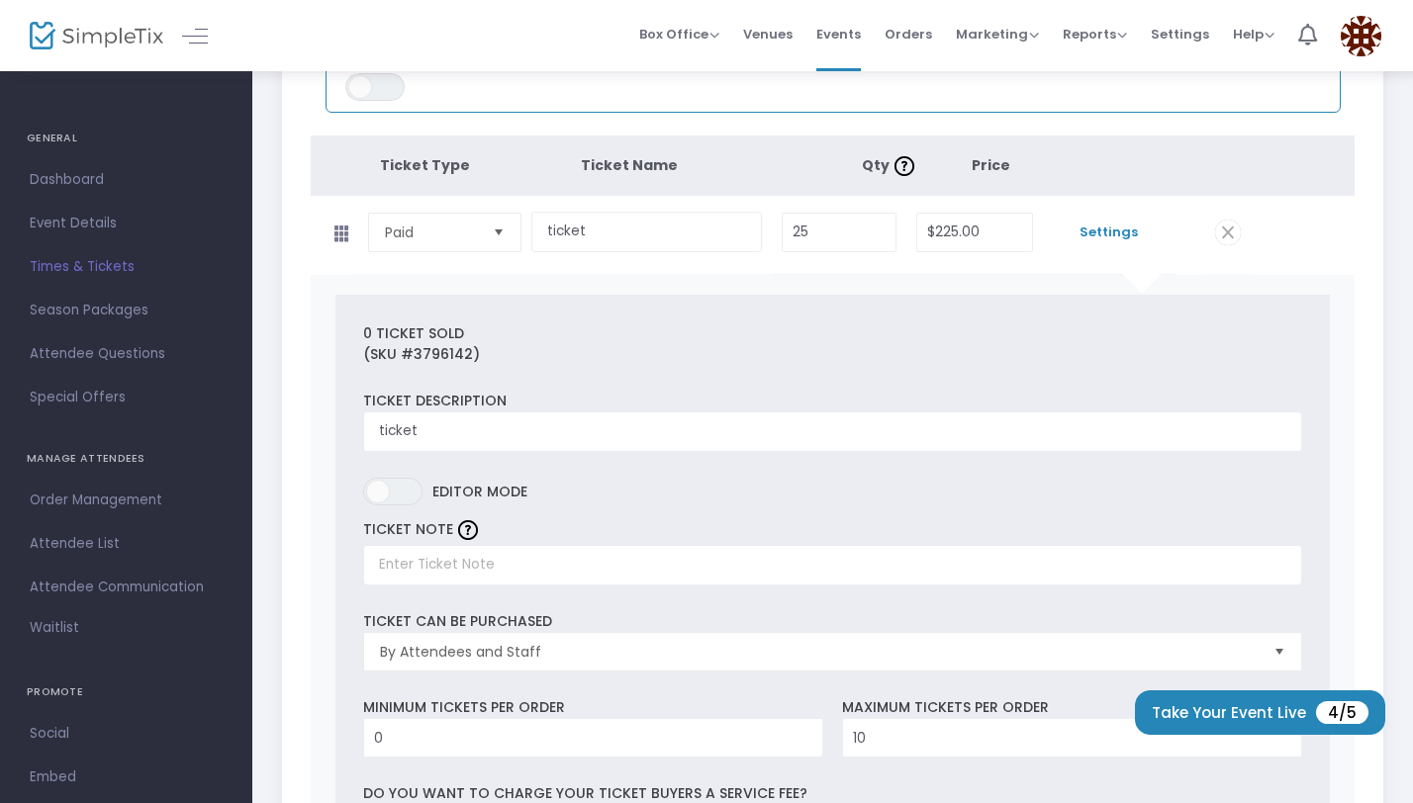
scroll to position [603, 0]
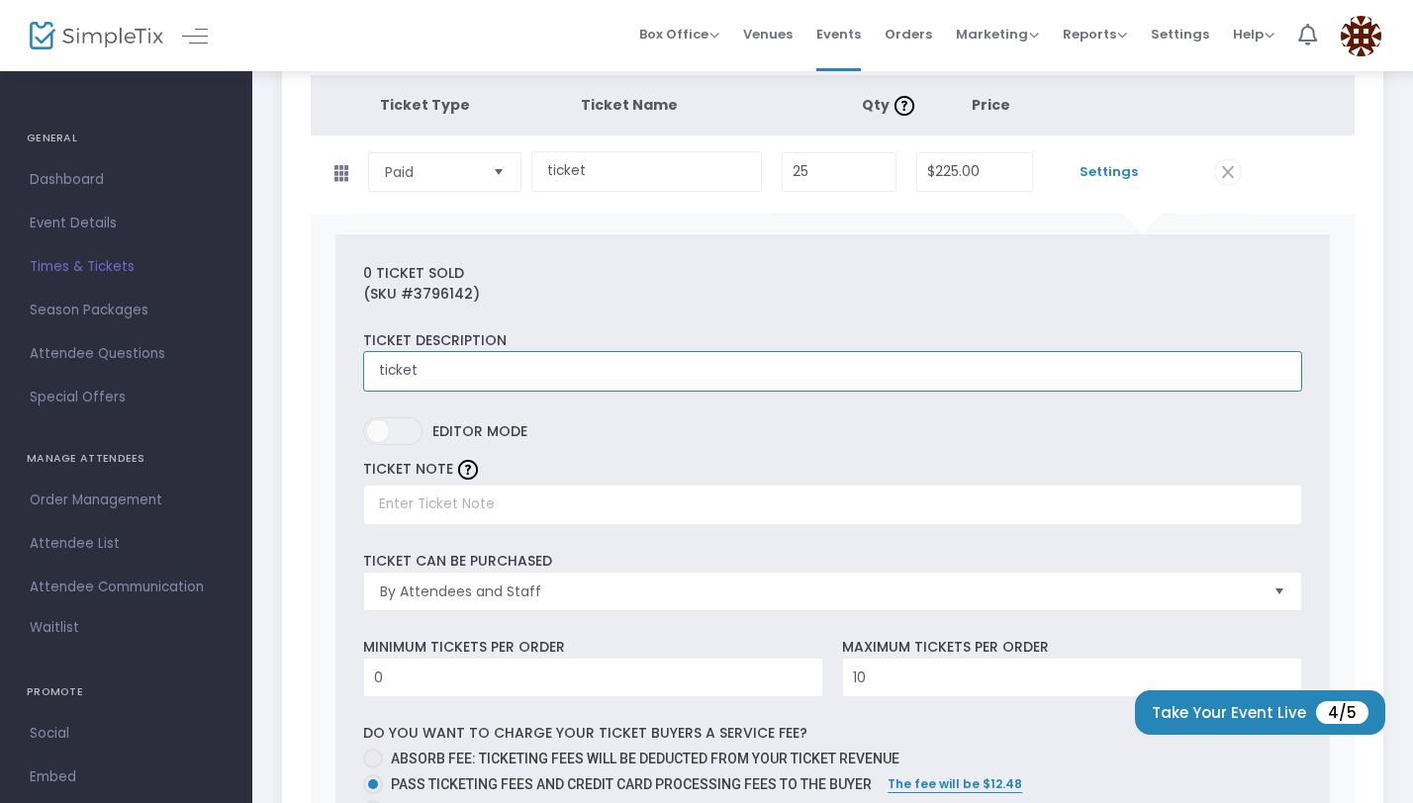
click at [689, 383] on input "ticket" at bounding box center [832, 371] width 939 height 41
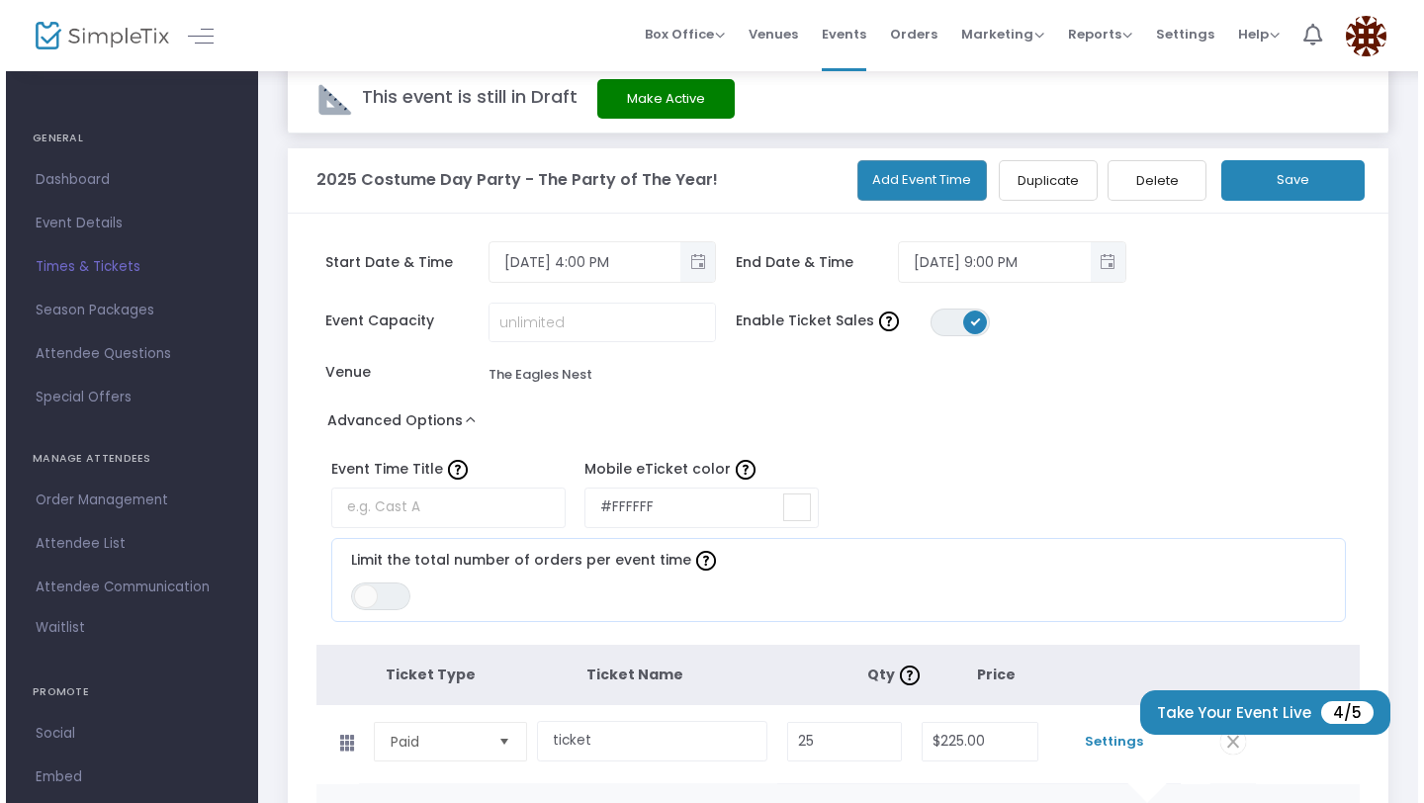
scroll to position [0, 0]
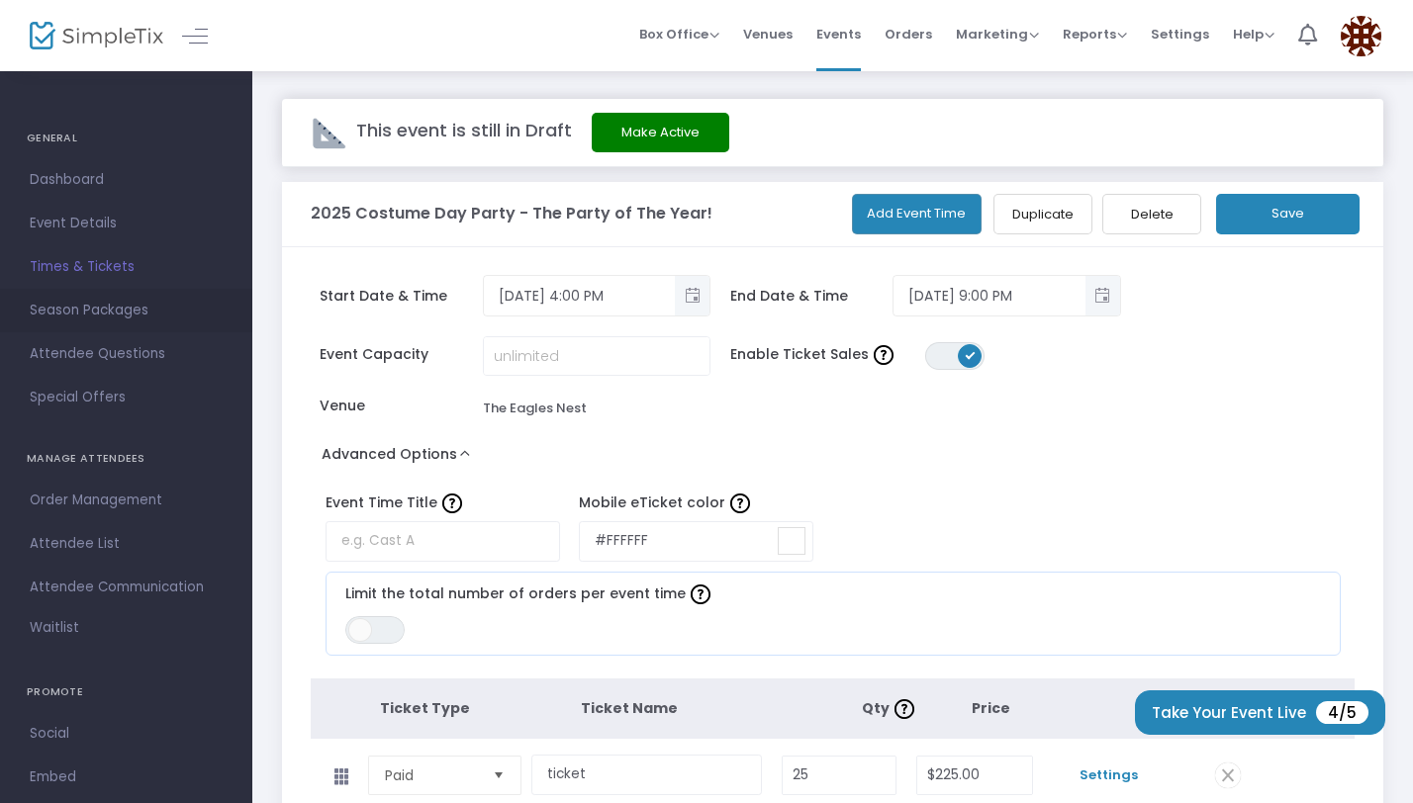
click at [77, 327] on link "Season Packages" at bounding box center [126, 311] width 252 height 44
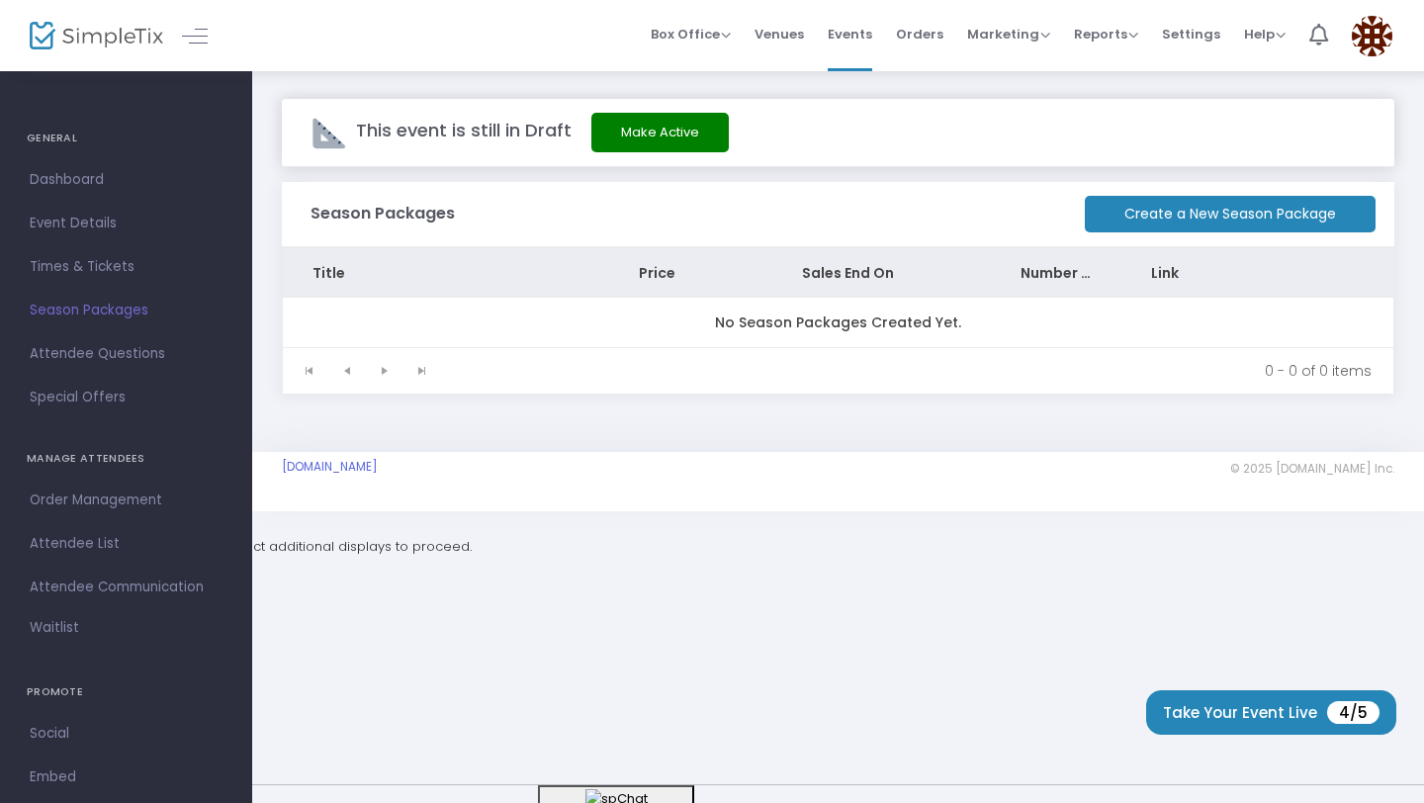
click at [89, 362] on span "Attendee Questions" at bounding box center [126, 354] width 193 height 26
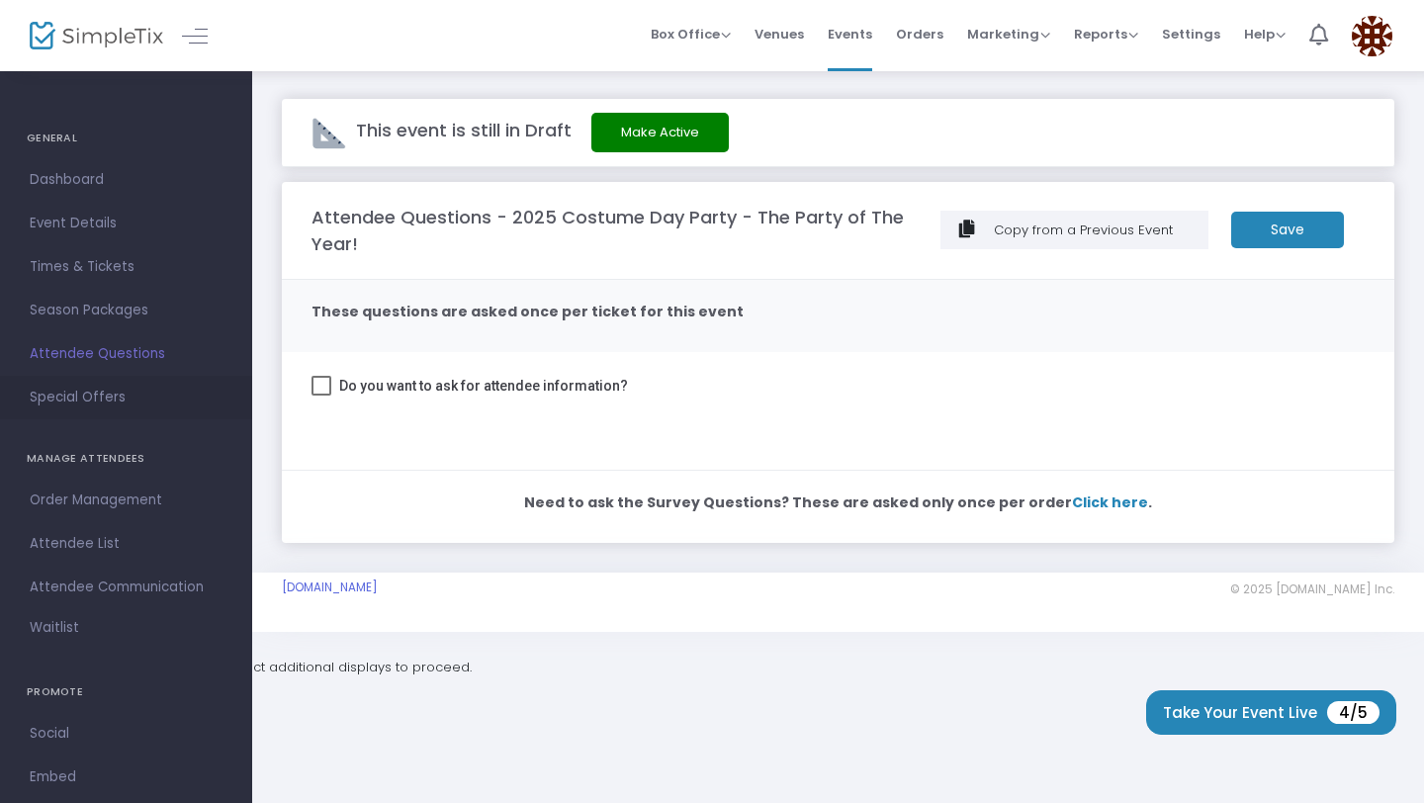
click at [75, 400] on span "Special Offers" at bounding box center [126, 398] width 193 height 26
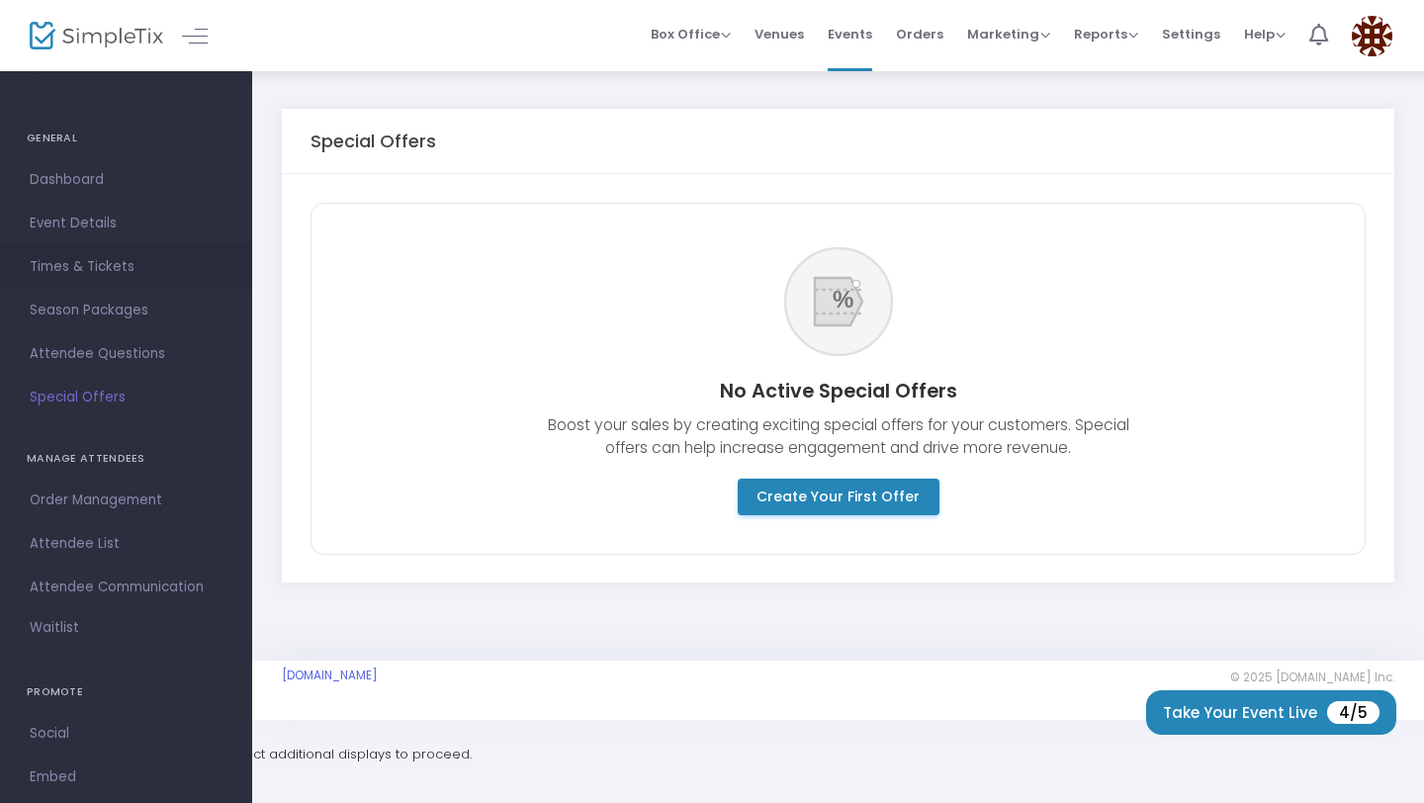
click at [65, 278] on span "Times & Tickets" at bounding box center [126, 267] width 193 height 26
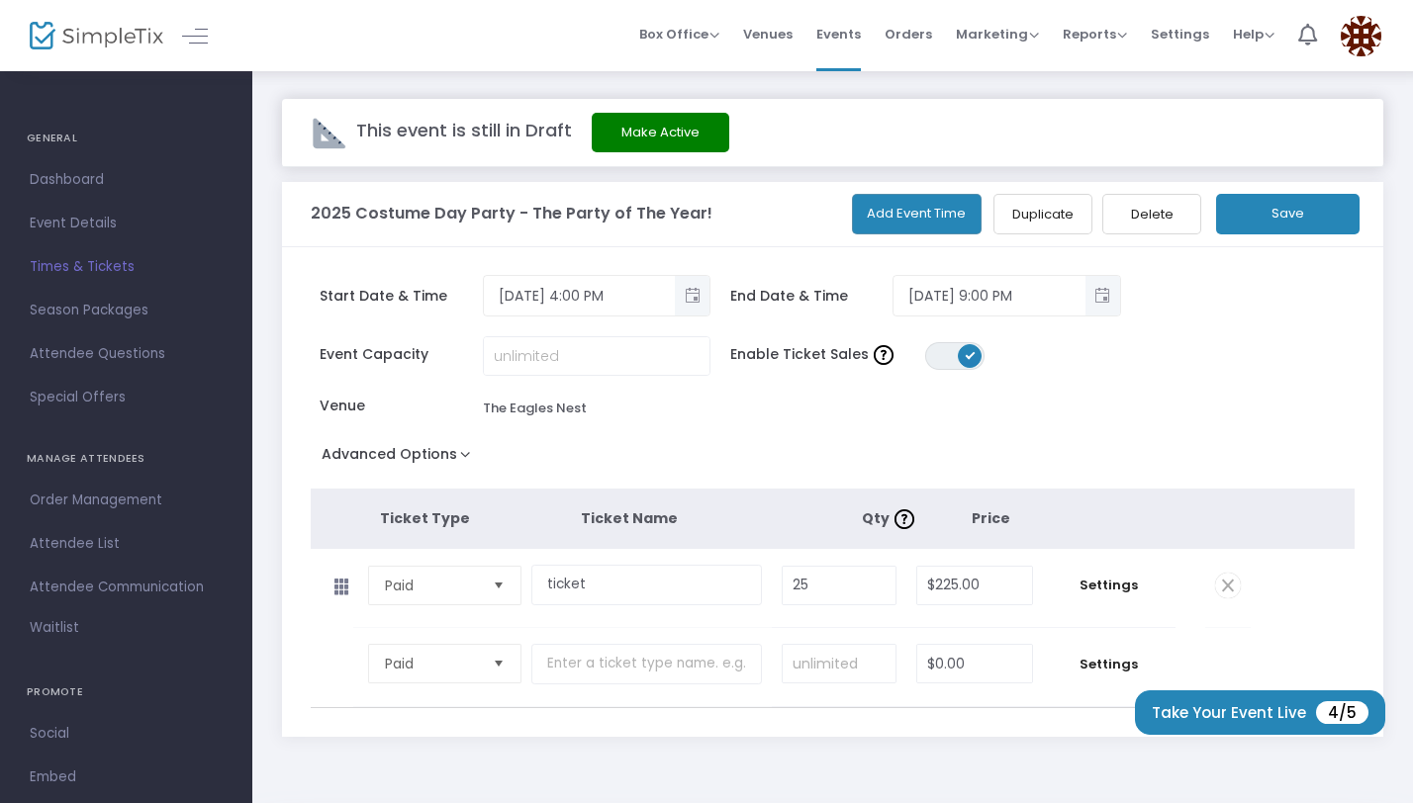
click at [677, 163] on div "This event is still in Draft Make Active" at bounding box center [832, 133] width 1101 height 68
click at [672, 135] on button "Make Active" at bounding box center [661, 133] width 138 height 40
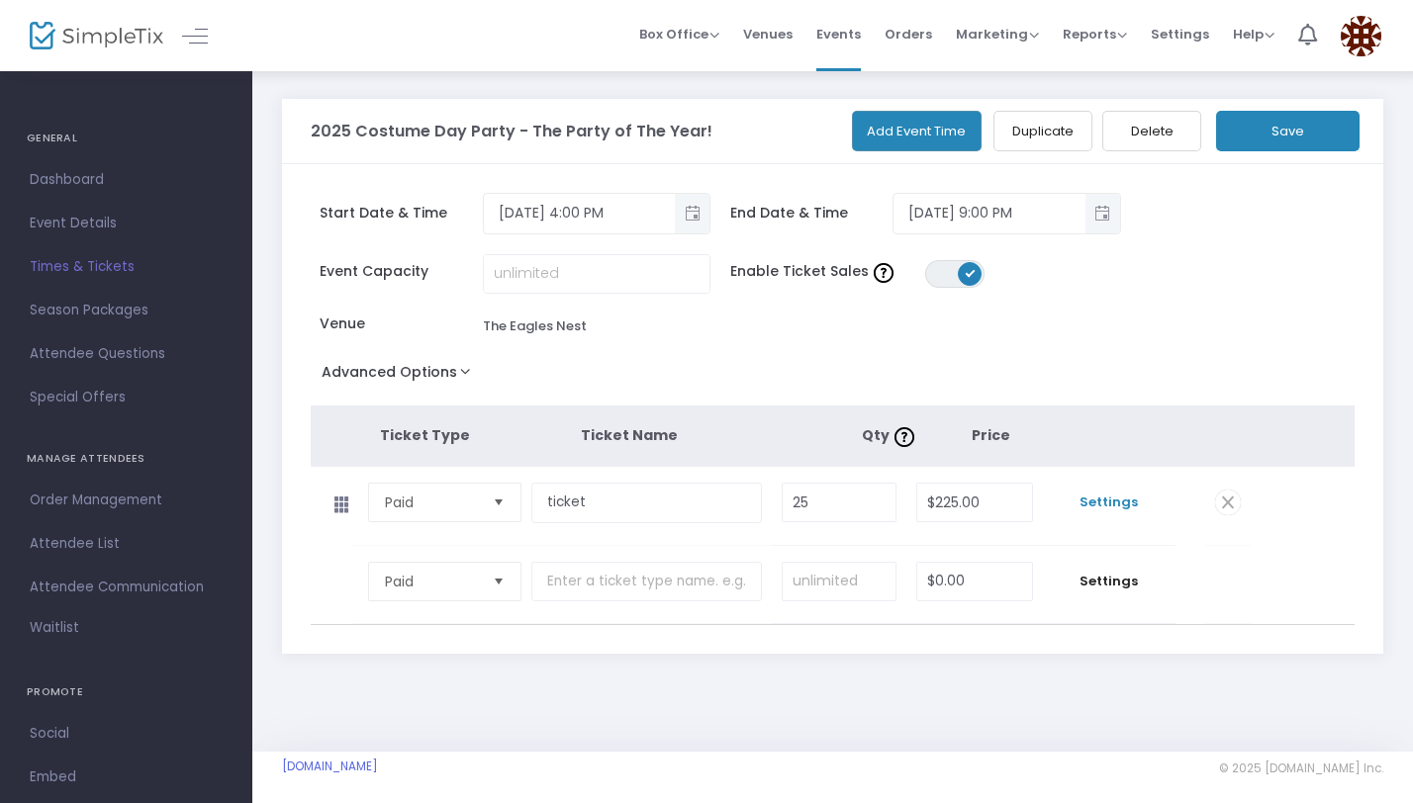
click at [1100, 509] on span "Settings" at bounding box center [1109, 503] width 113 height 20
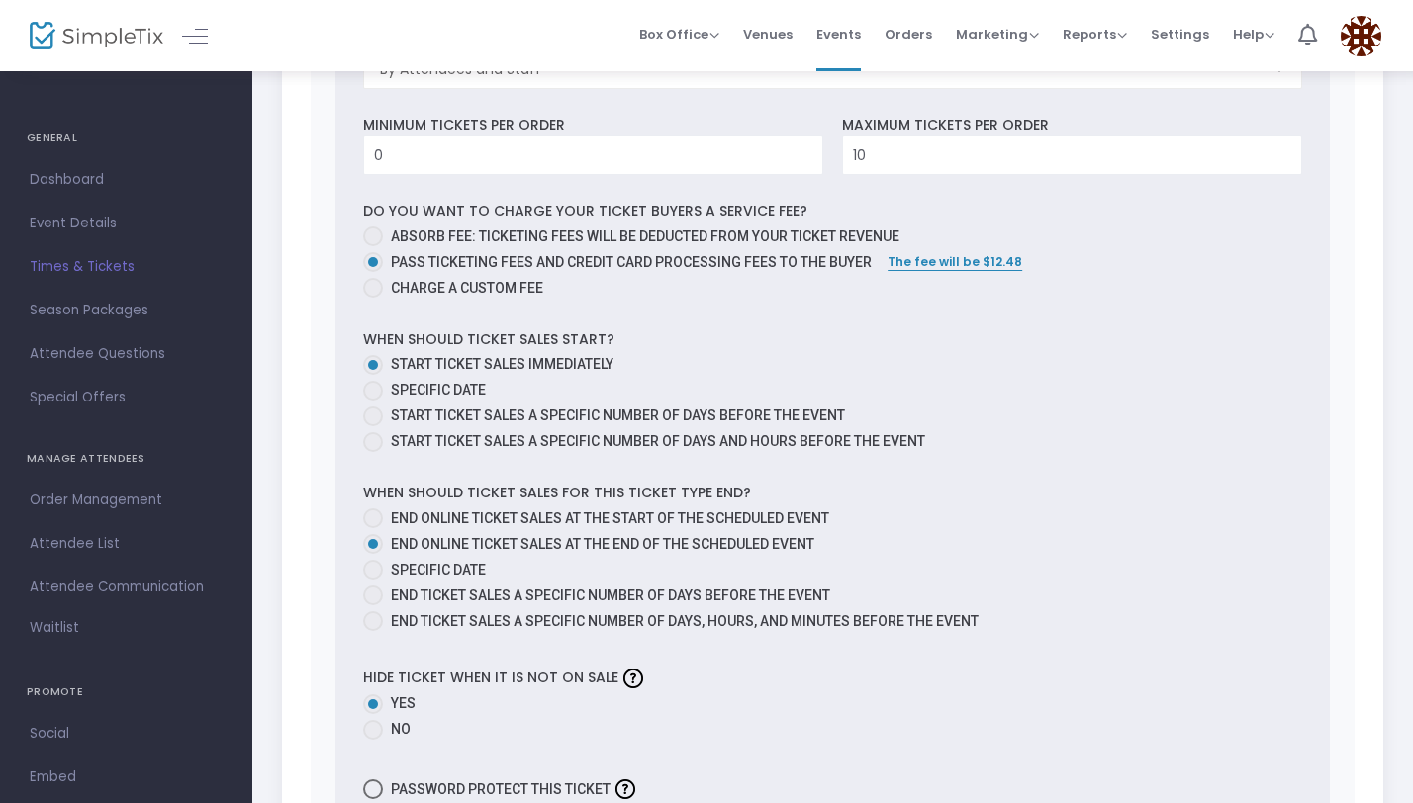
scroll to position [856, 0]
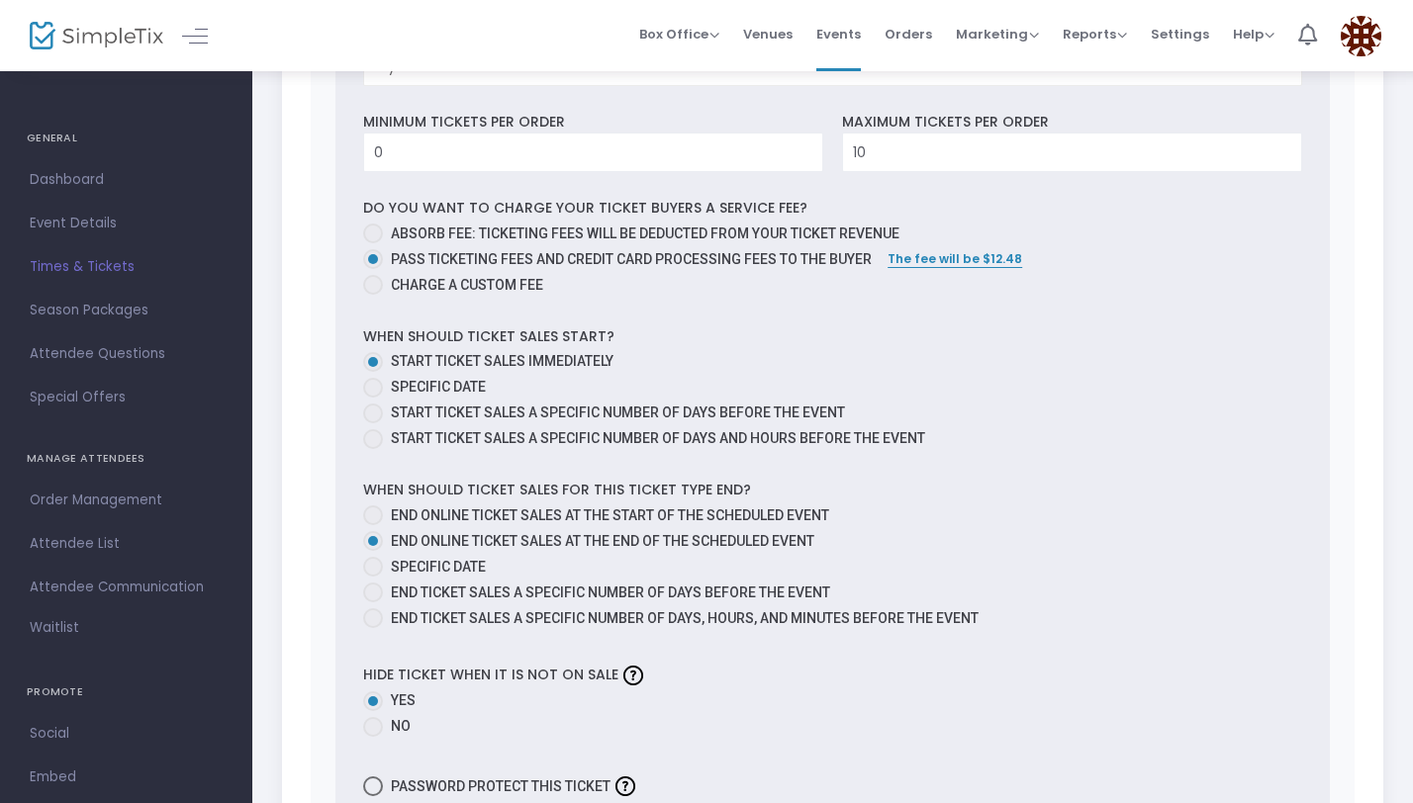
click at [461, 568] on span "Specific Date" at bounding box center [438, 567] width 95 height 16
click at [373, 577] on input "Specific Date" at bounding box center [372, 577] width 1 height 1
radio input "true"
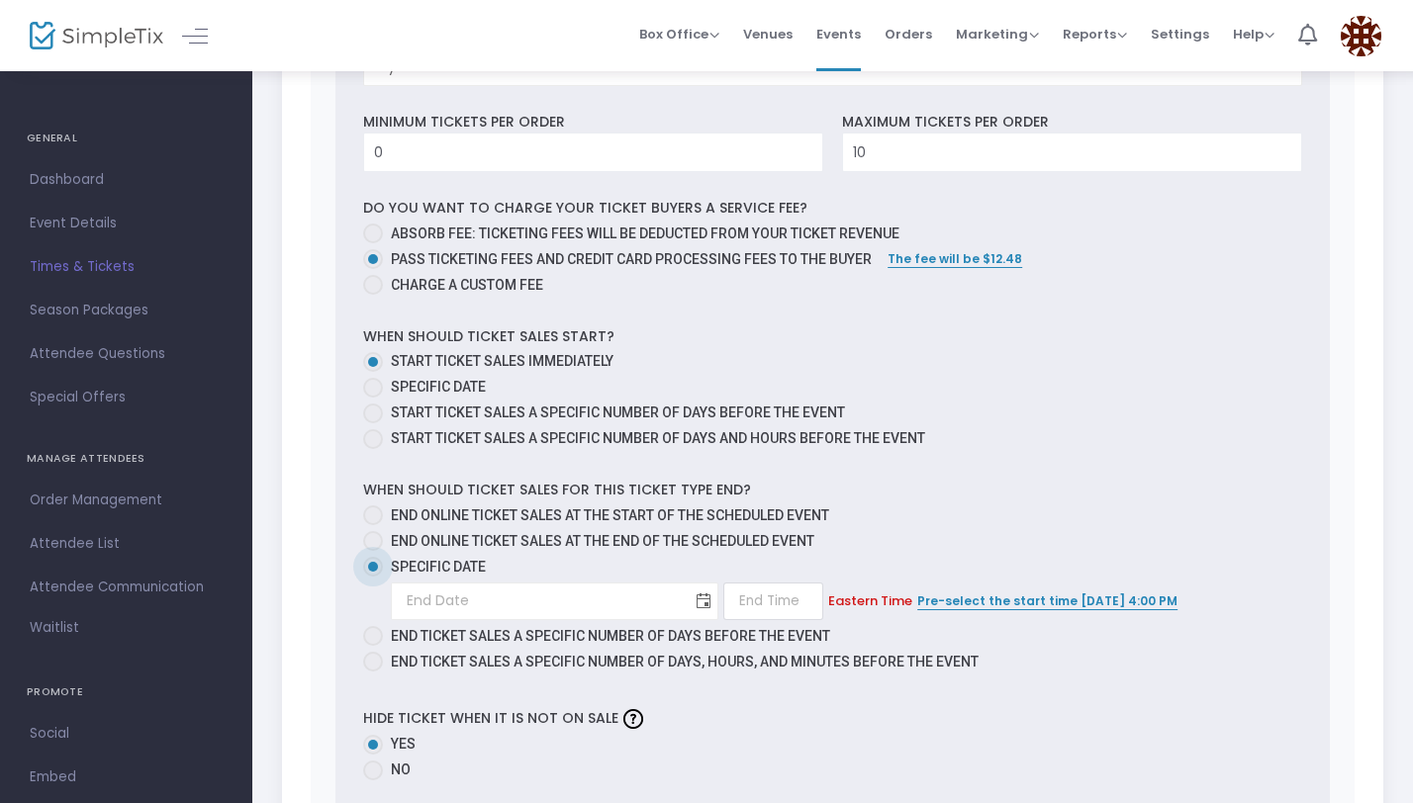
click at [688, 604] on span "Toggle calendar" at bounding box center [704, 602] width 33 height 33
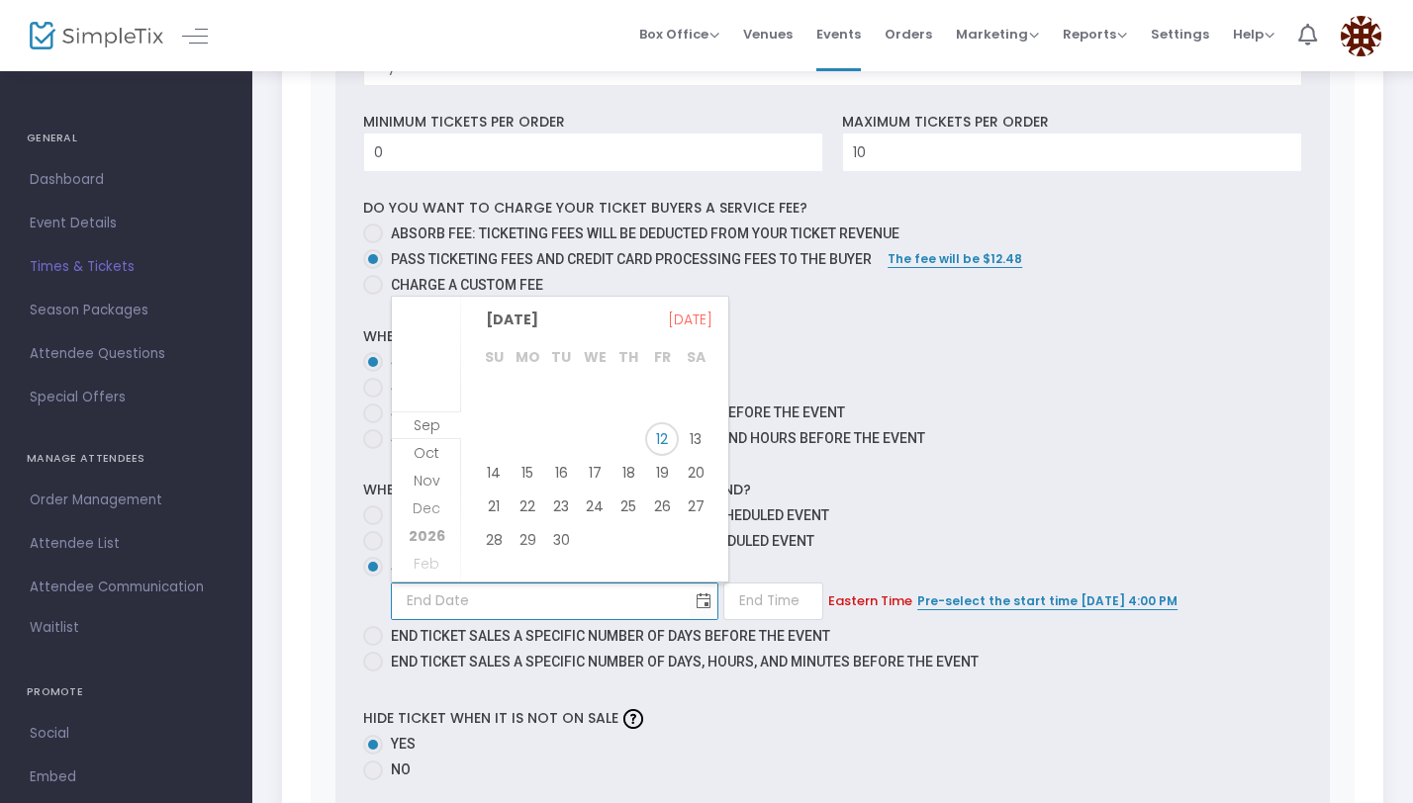
click at [886, 519] on label "End online ticket sales at the start of the scheduled event" at bounding box center [824, 515] width 923 height 21
click at [373, 525] on input "End online ticket sales at the start of the scheduled event" at bounding box center [372, 525] width 1 height 1
radio input "true"
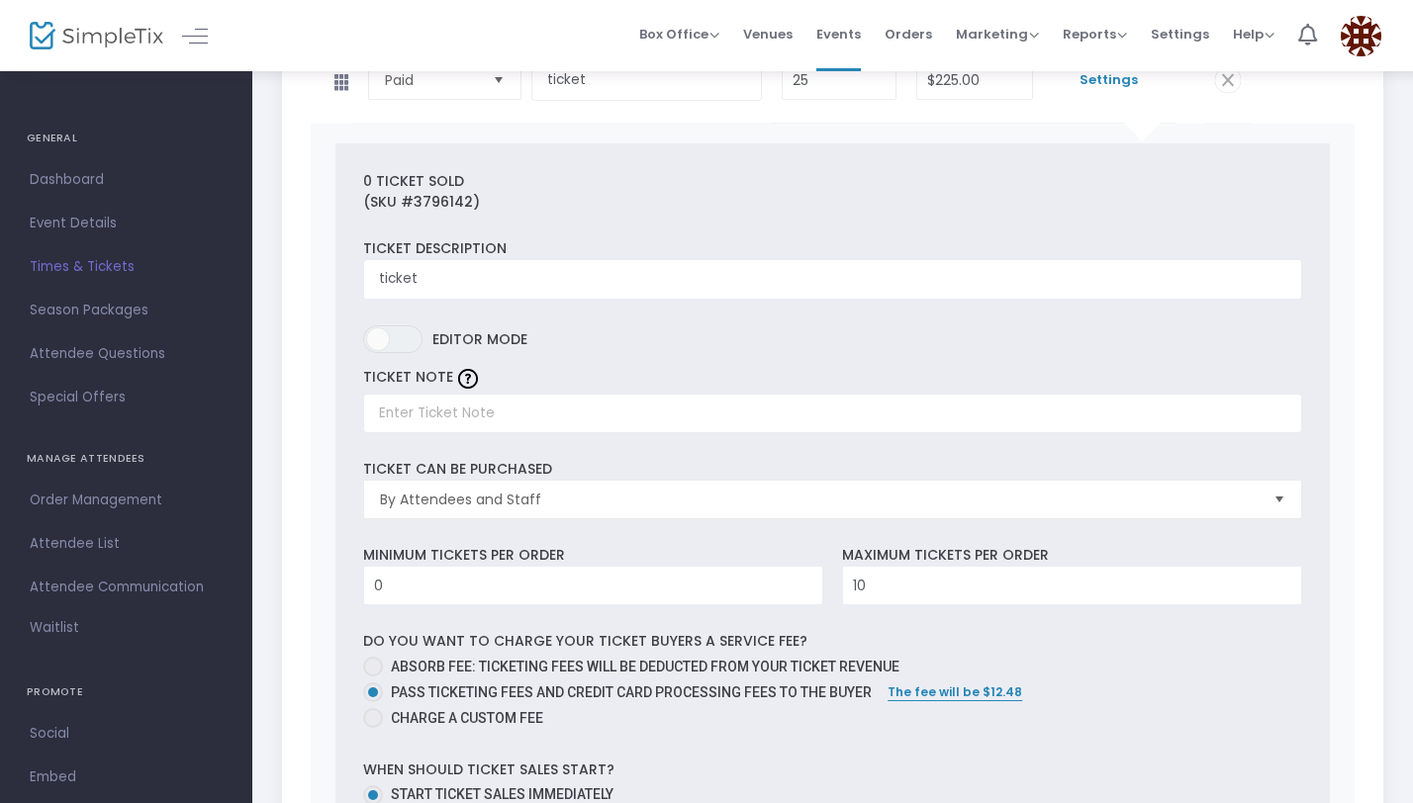
scroll to position [418, 0]
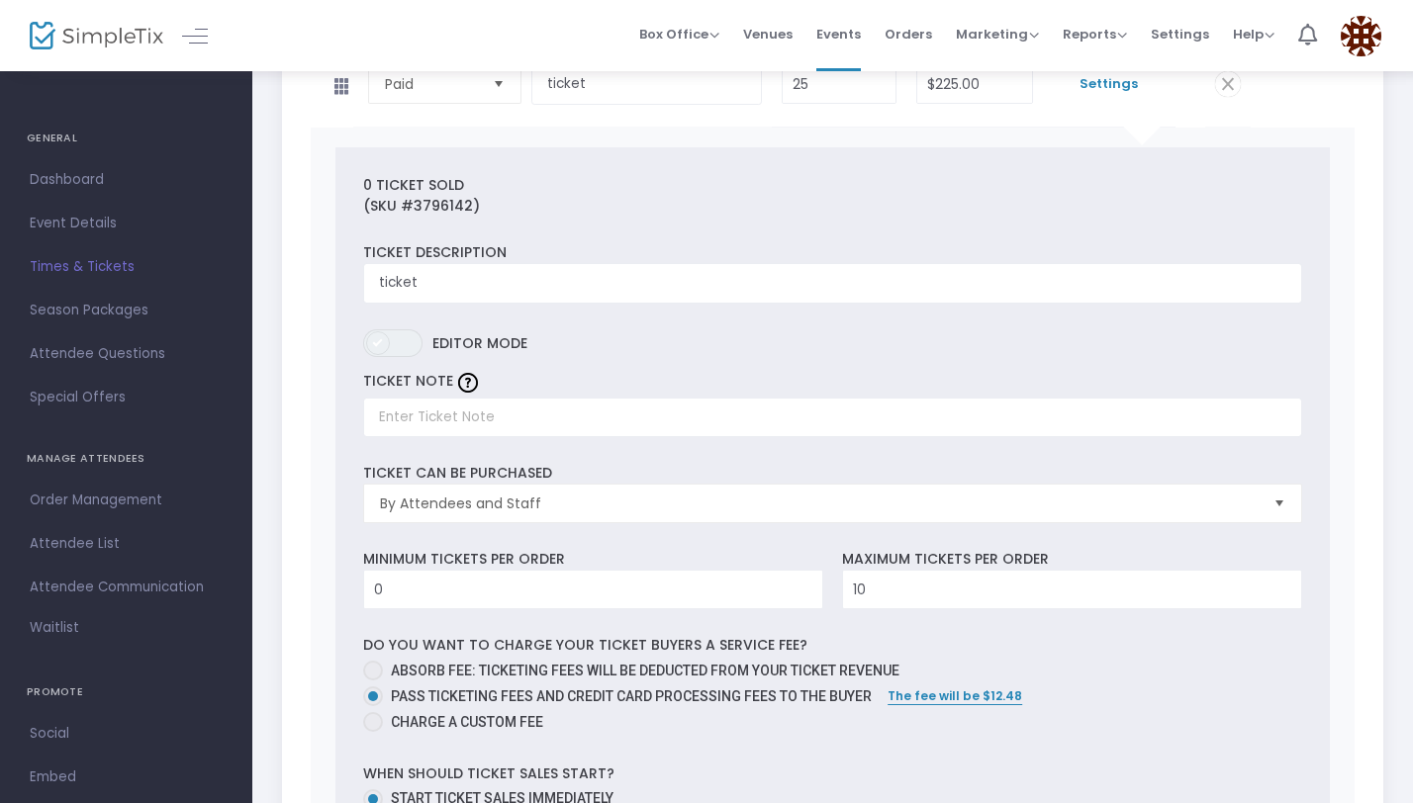
click at [387, 343] on span at bounding box center [378, 343] width 24 height 24
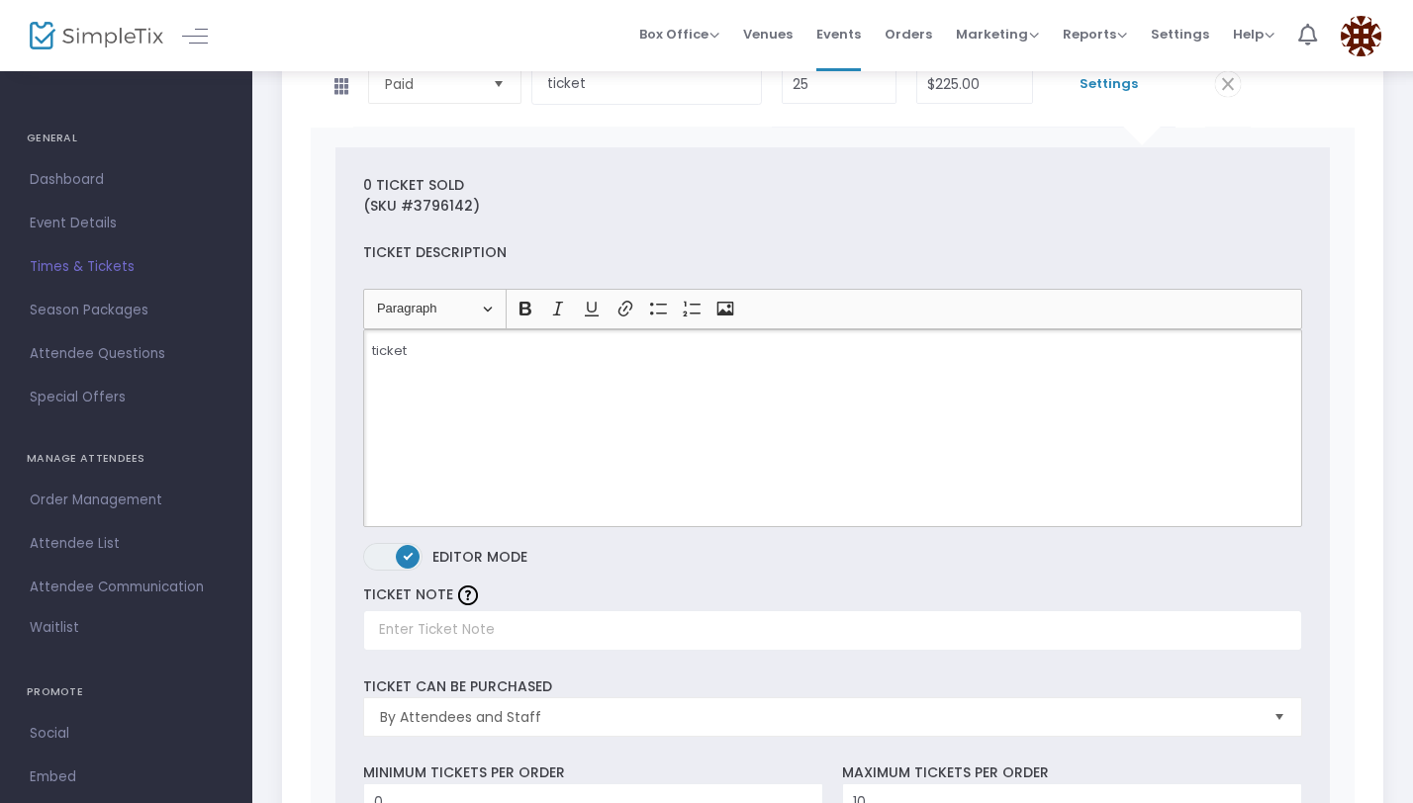
click at [446, 357] on p "ticket" at bounding box center [832, 351] width 921 height 20
click at [410, 551] on span "ON" at bounding box center [409, 555] width 10 height 10
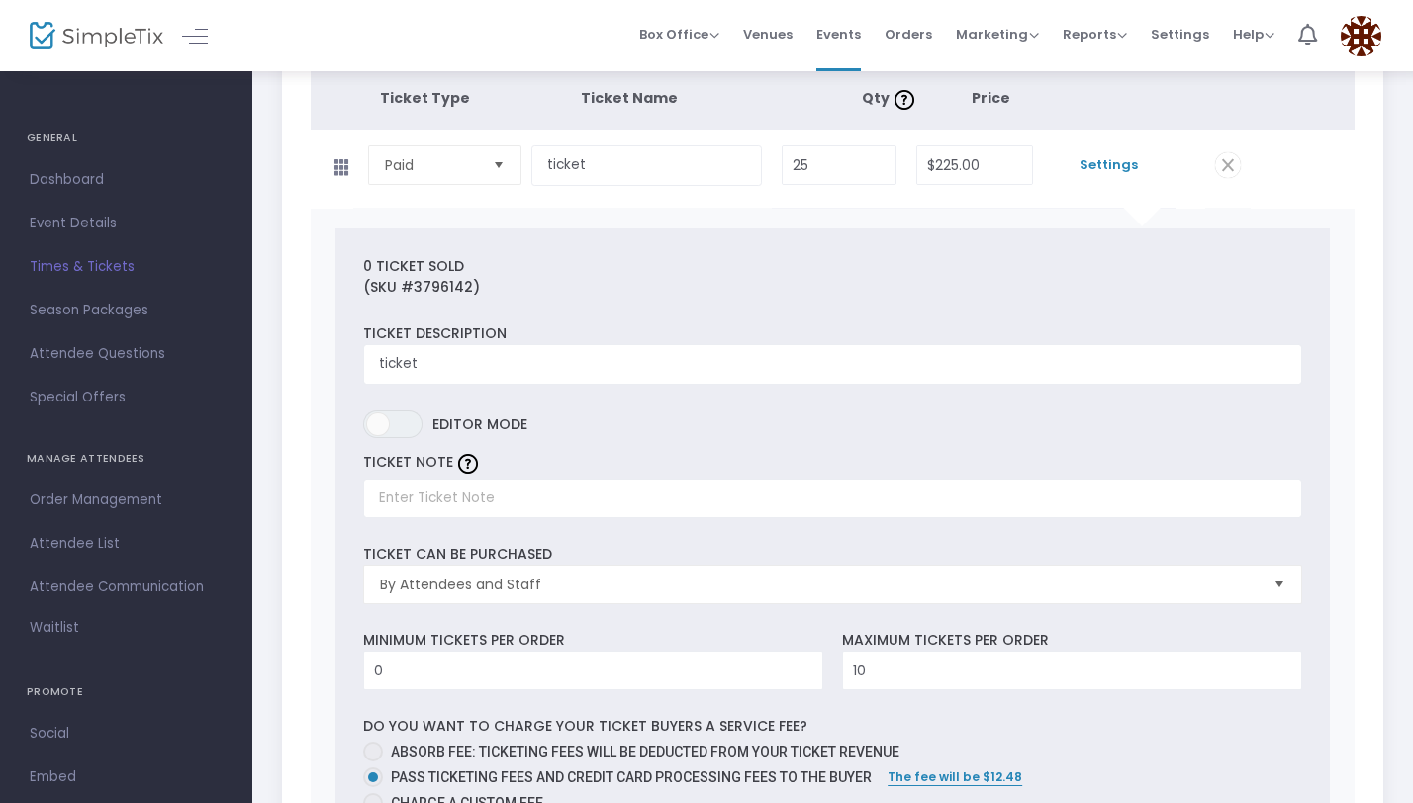
scroll to position [309, 0]
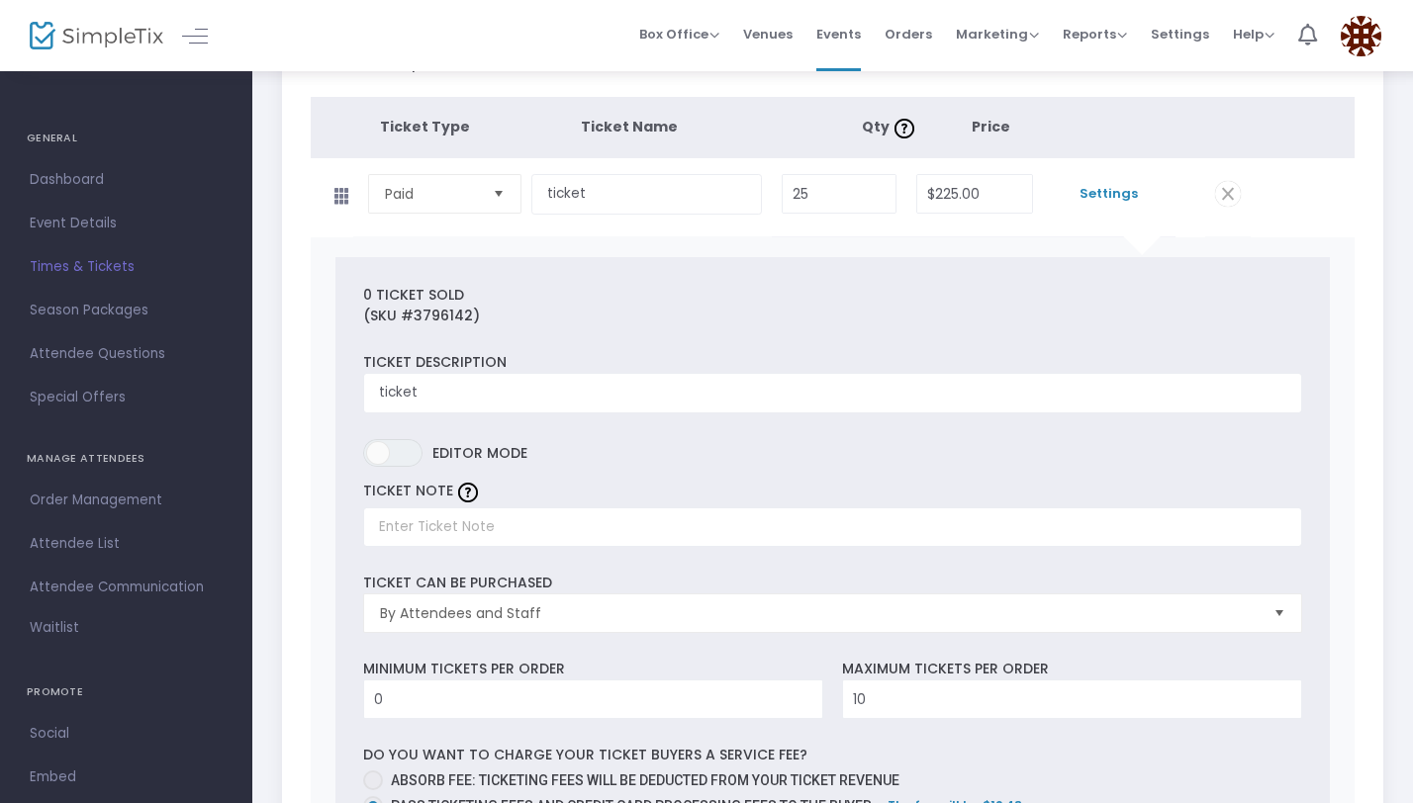
click at [1224, 188] on span at bounding box center [1228, 194] width 26 height 26
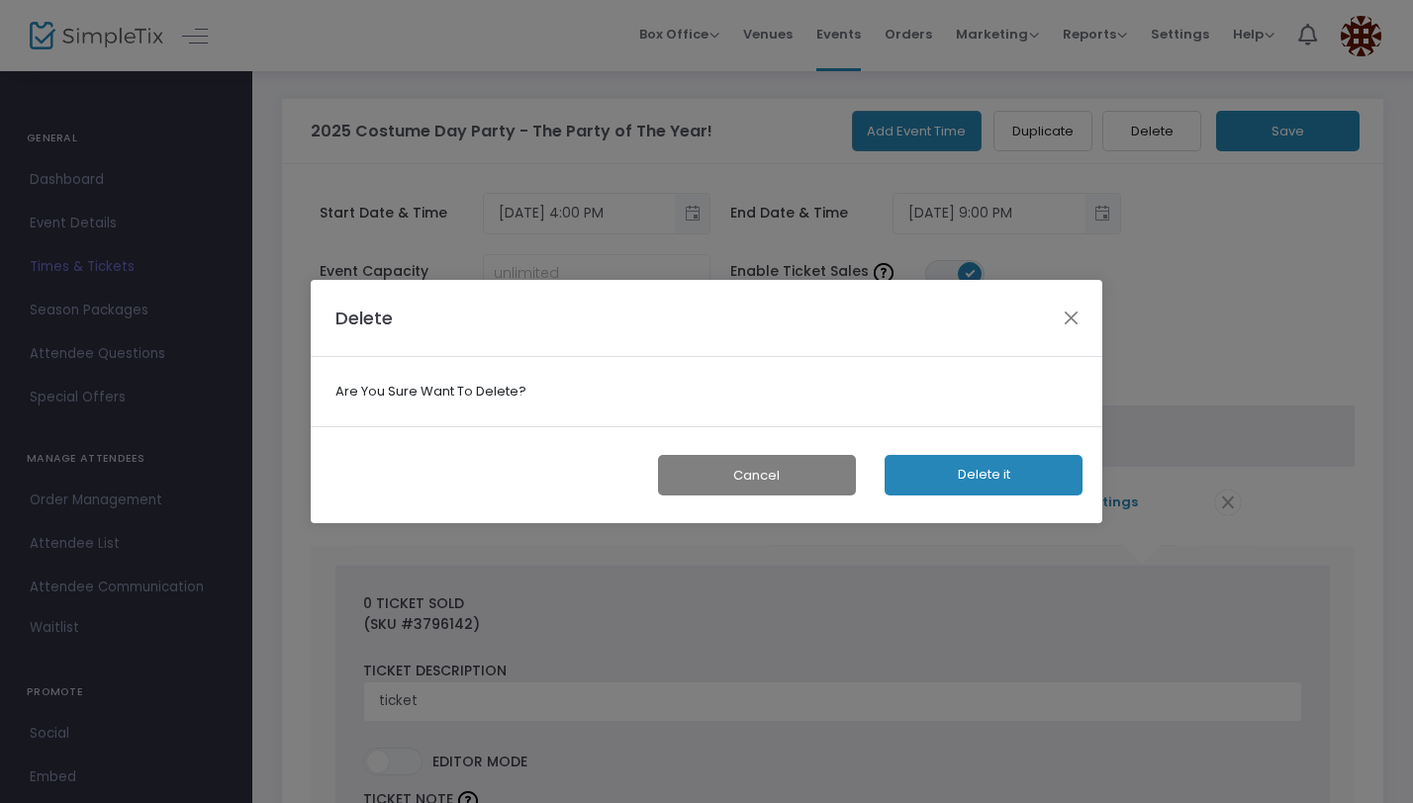
scroll to position [0, 0]
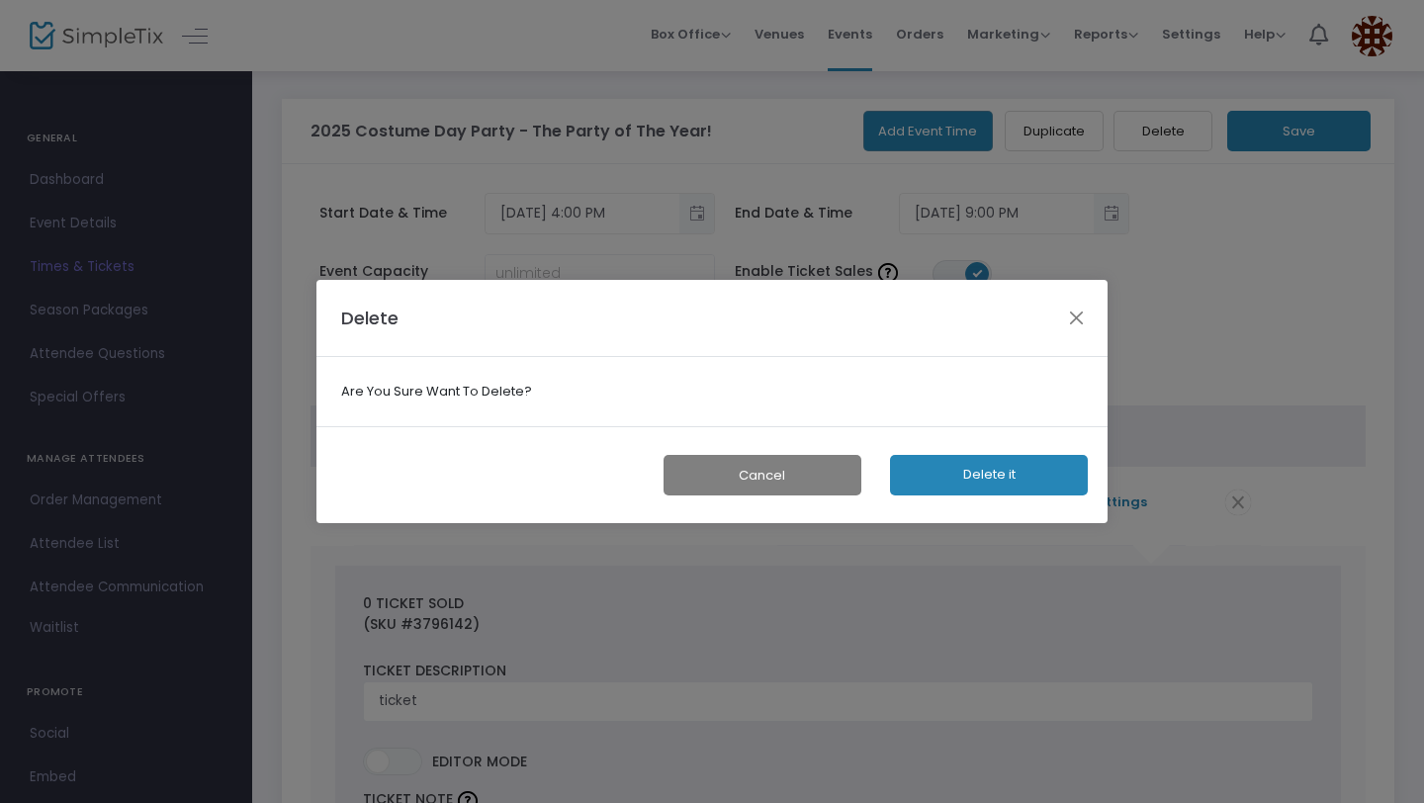
click at [797, 477] on button "Cancel" at bounding box center [763, 475] width 198 height 41
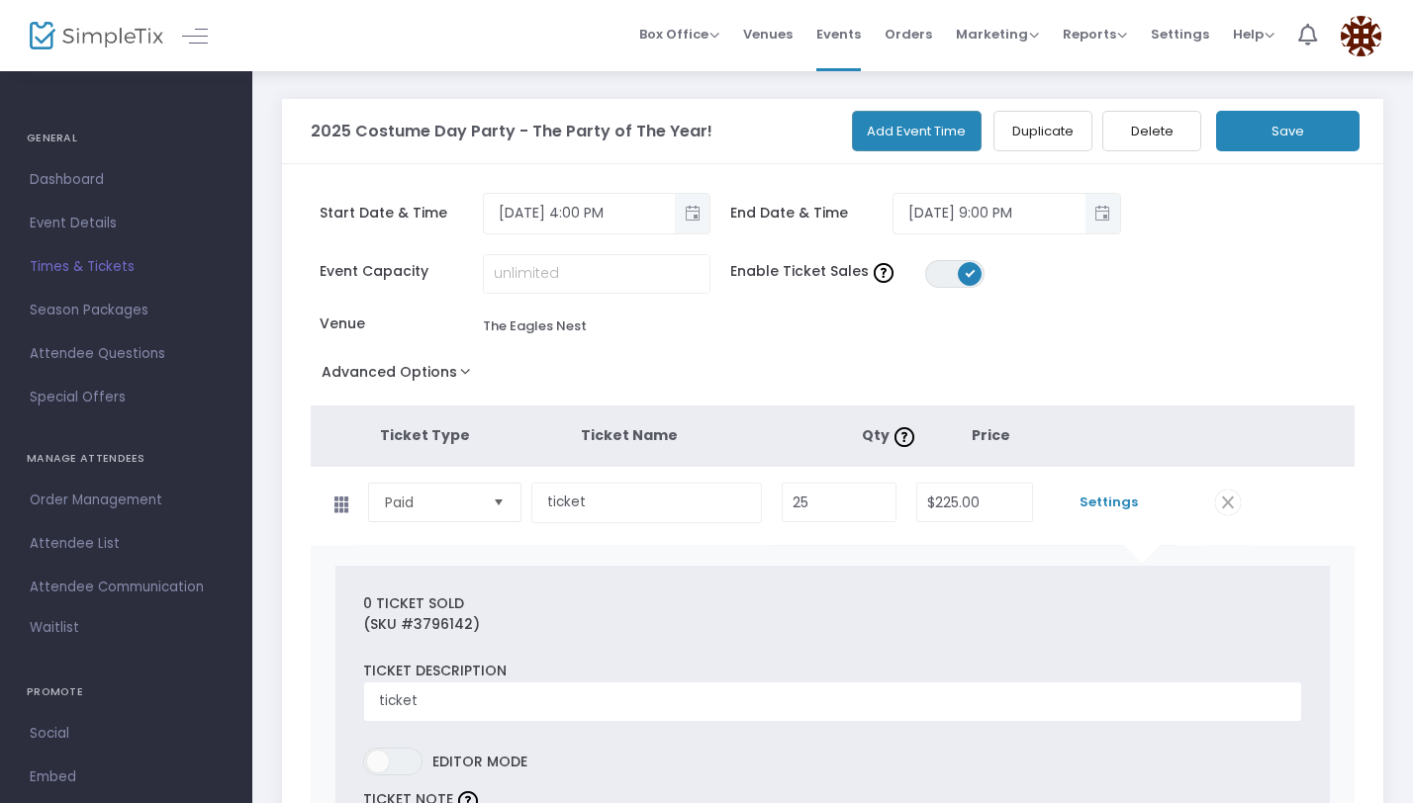
click at [1317, 131] on button "Save" at bounding box center [1287, 131] width 143 height 41
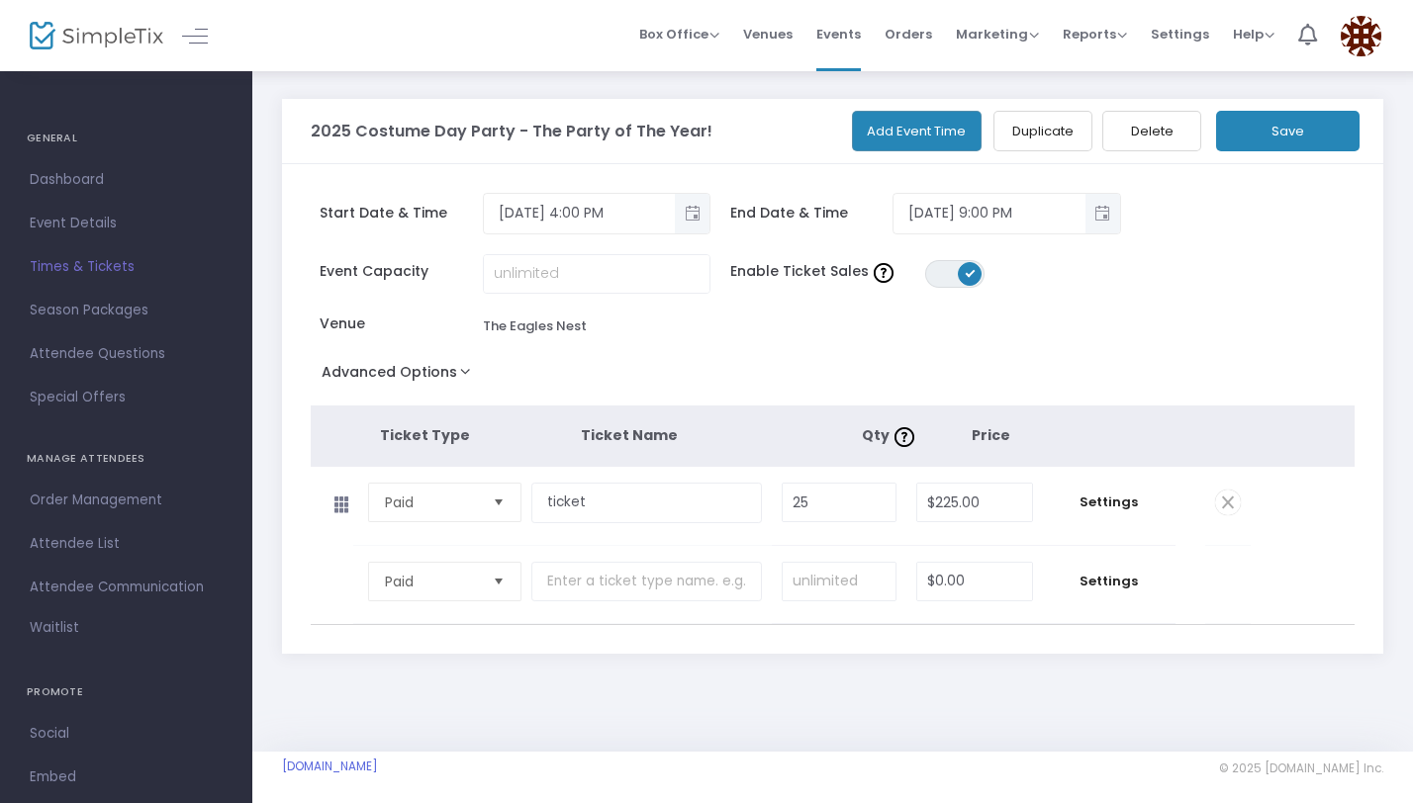
click at [334, 577] on tr "Paid Required. $0.00 Settings" at bounding box center [781, 585] width 940 height 79
click at [1288, 127] on button "Save" at bounding box center [1287, 131] width 143 height 41
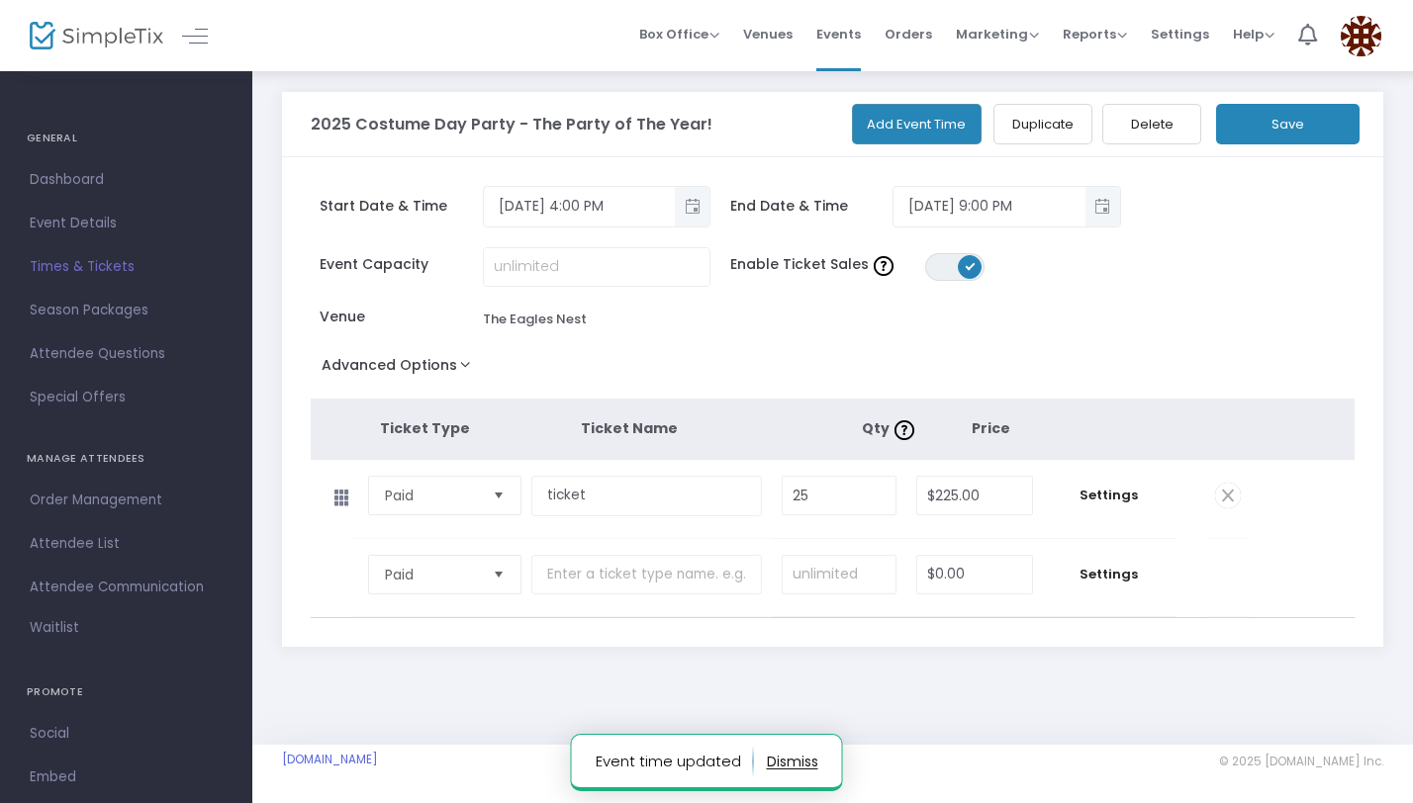
click at [353, 498] on td "Paid Required." at bounding box center [442, 499] width 179 height 78
click at [349, 498] on icon at bounding box center [341, 497] width 41 height 31
click at [340, 571] on tr "Paid Required. $0.00 Settings" at bounding box center [781, 578] width 940 height 79
click at [1116, 567] on span "Settings" at bounding box center [1109, 575] width 113 height 20
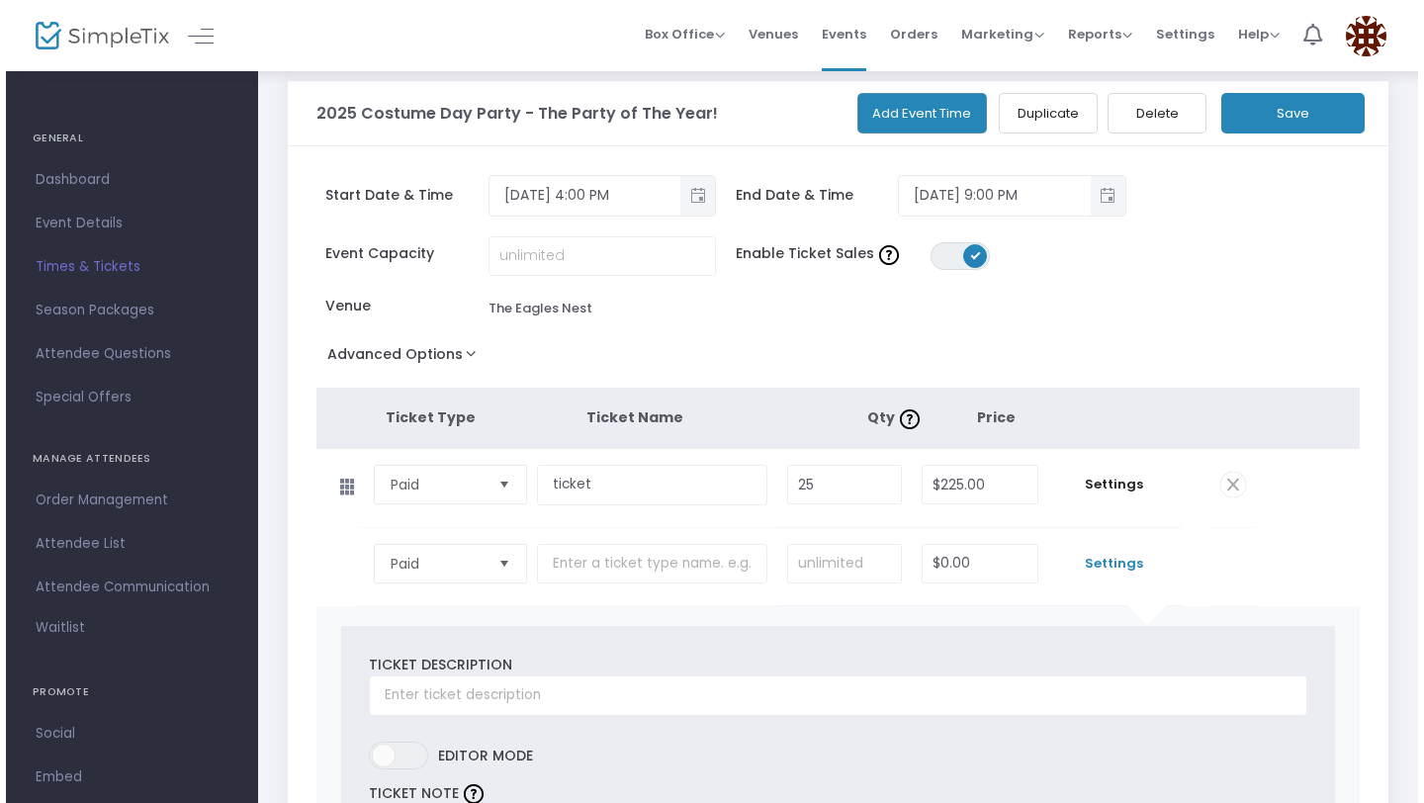
scroll to position [0, 0]
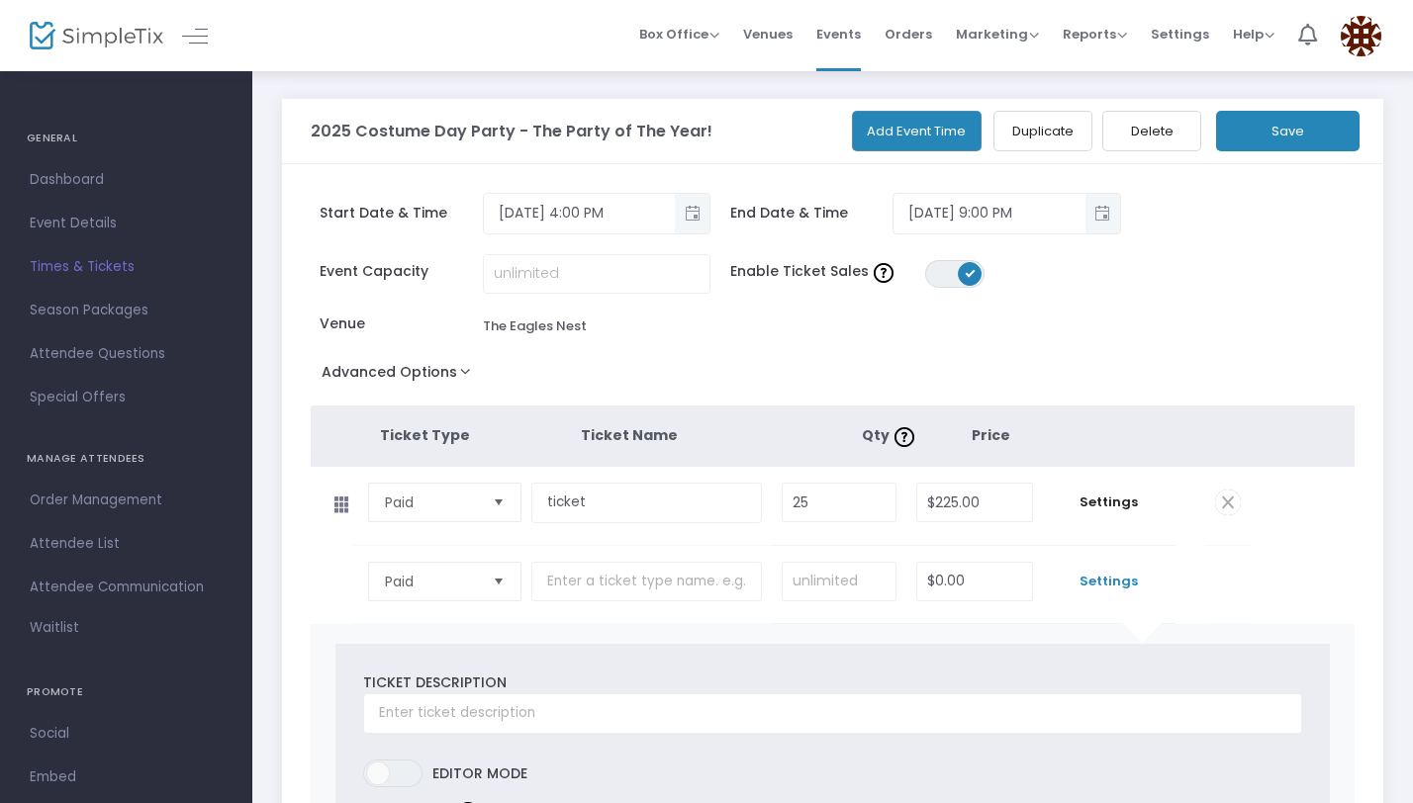
click at [120, 33] on img at bounding box center [97, 36] width 134 height 29
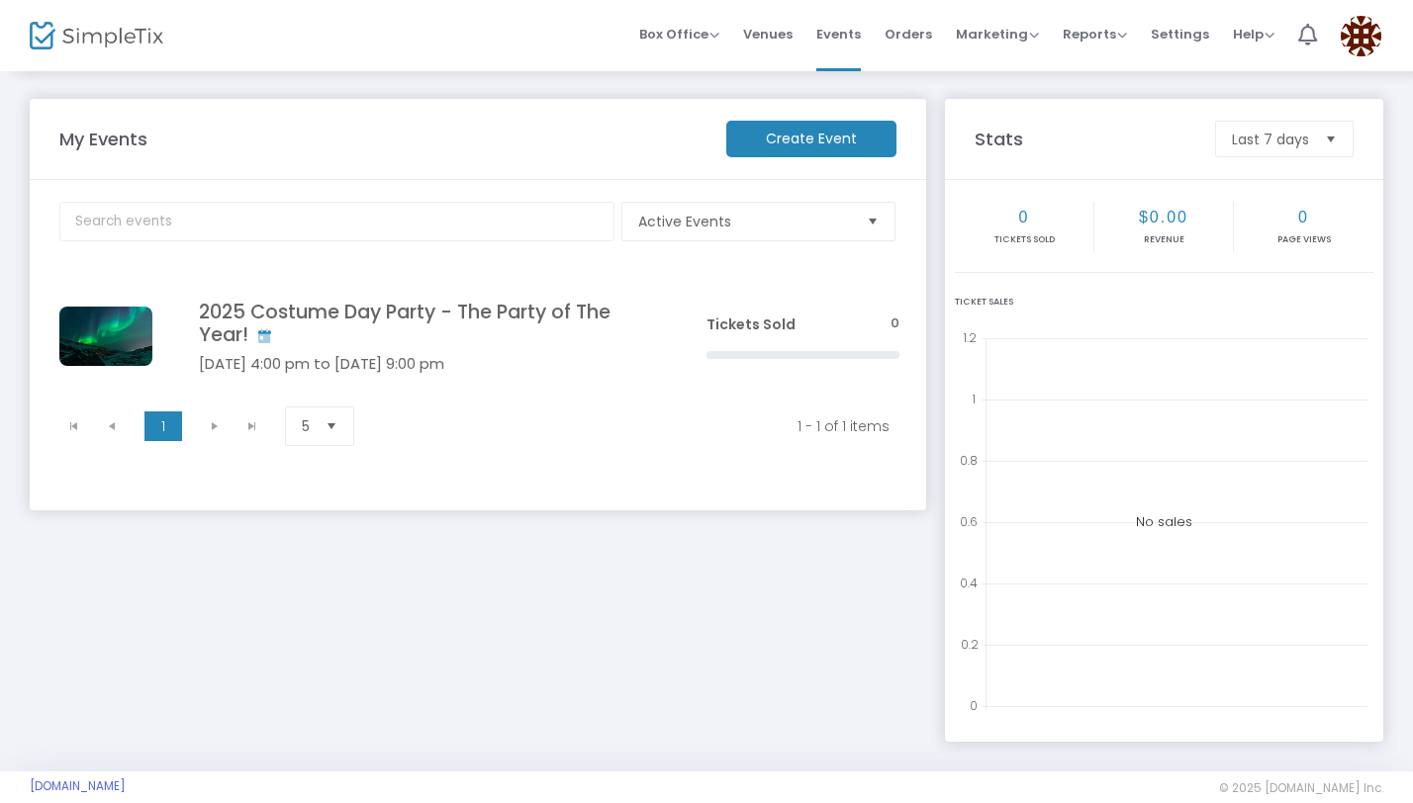
click at [87, 34] on img at bounding box center [97, 36] width 134 height 29
click at [1186, 39] on span "Settings" at bounding box center [1179, 34] width 58 height 50
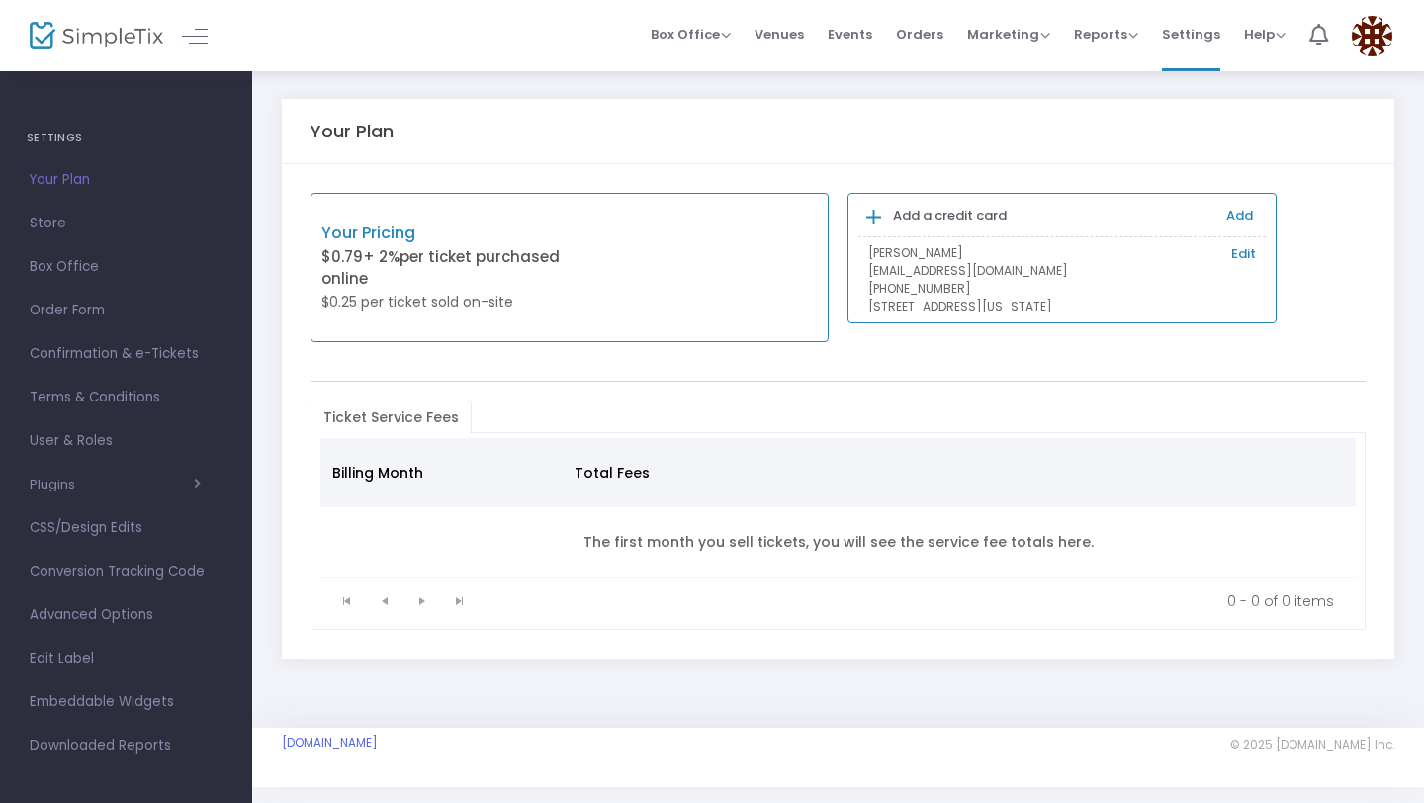
click at [406, 262] on p "$0.79 + 2% per ticket purchased online" at bounding box center [445, 268] width 248 height 45
click at [398, 233] on p "Your Pricing" at bounding box center [445, 234] width 248 height 24
click at [66, 235] on span "Store" at bounding box center [126, 224] width 193 height 26
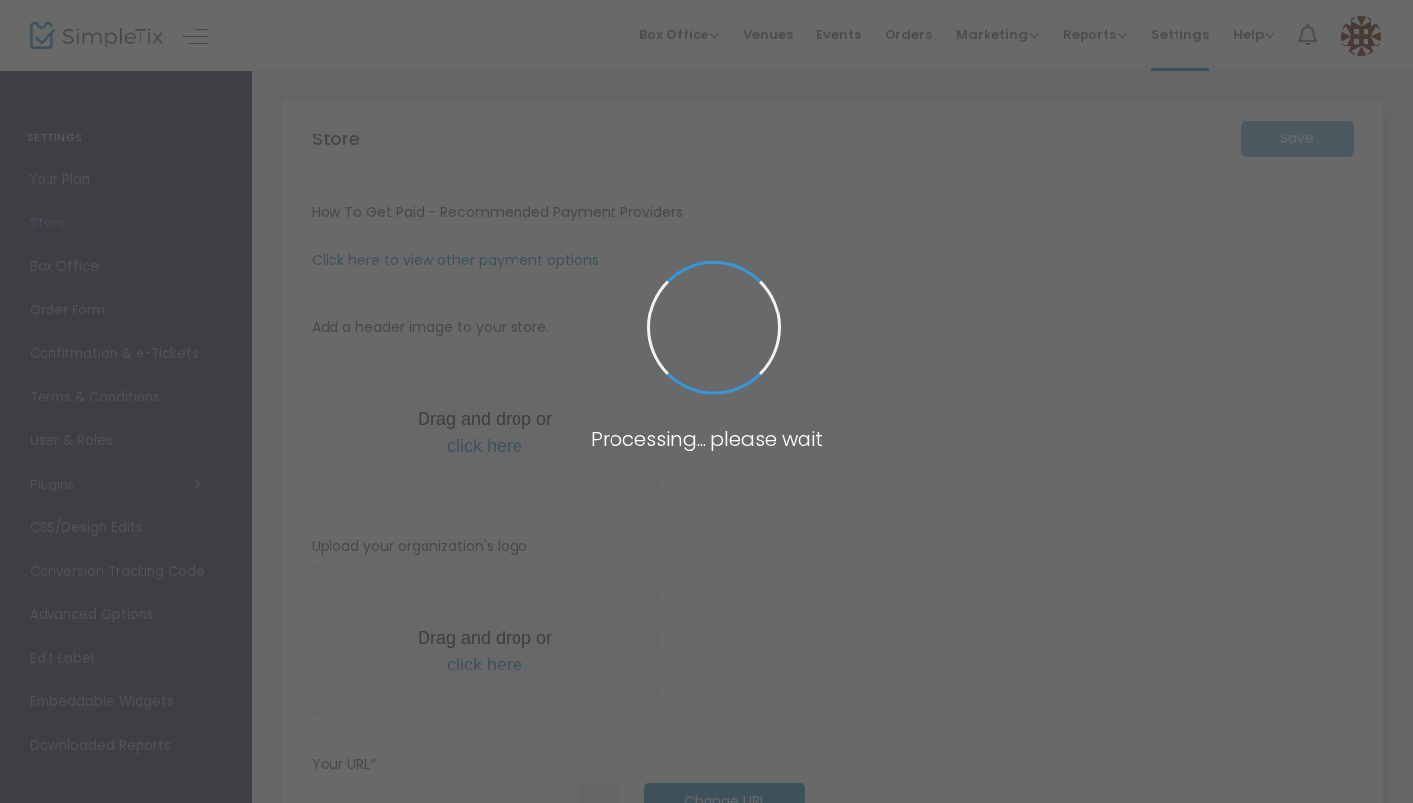
type input "https://BottlesUp"
radio input "true"
radio input "false"
radio input "true"
type input "Superior Event Rentals (Bottles Up Enterprises)"
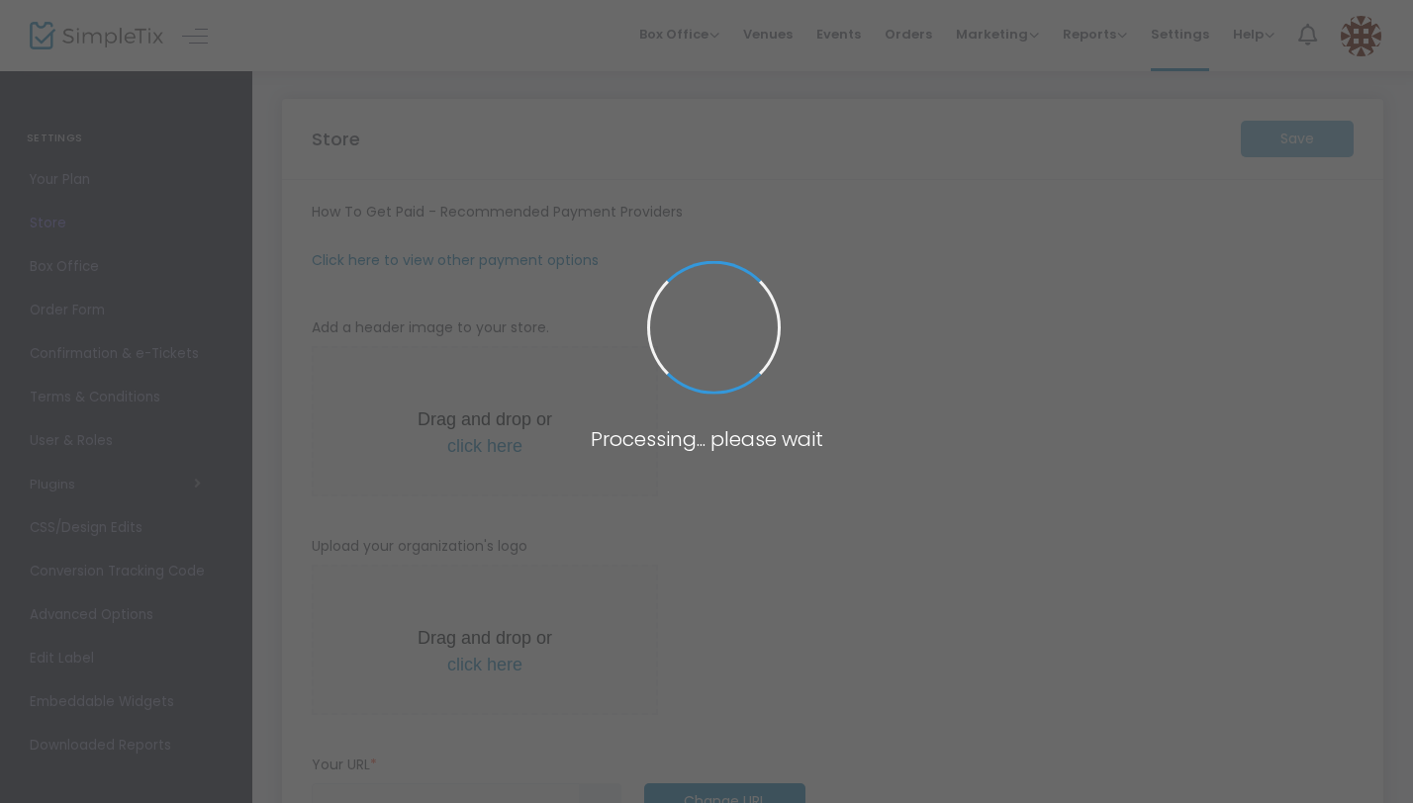
type input "+1 800-936-0089"
type input "bottlesupenterprises"
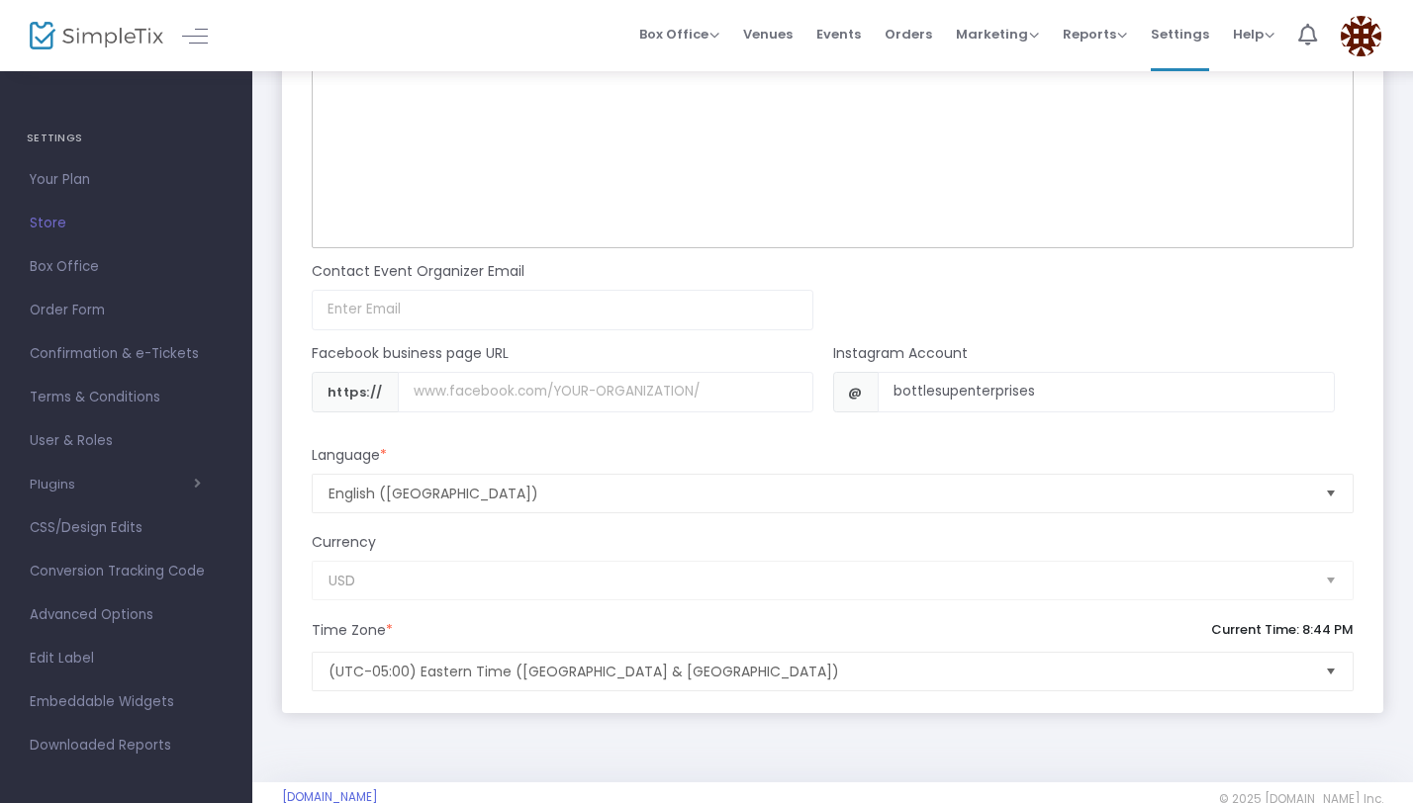
scroll to position [2113, 0]
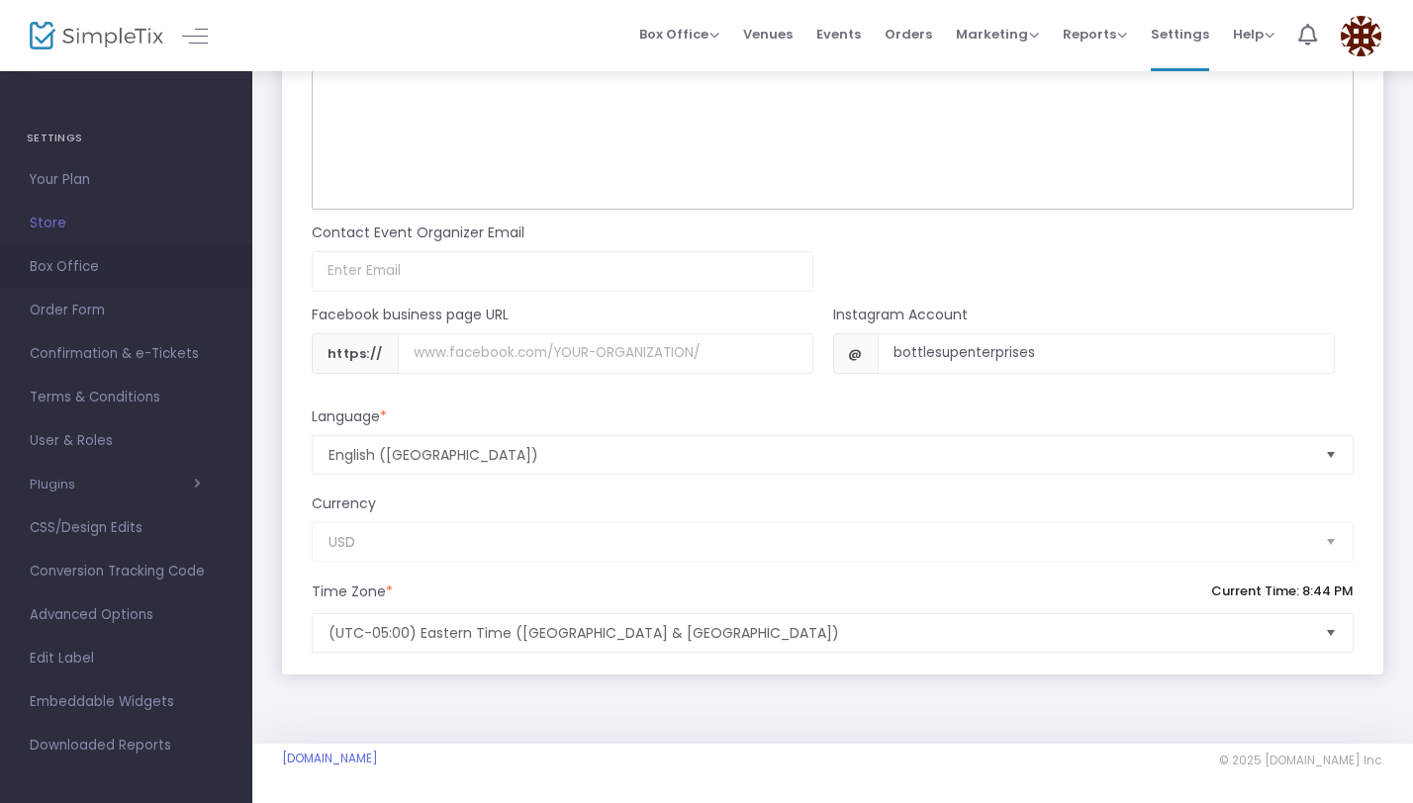
click at [76, 264] on span "Box Office" at bounding box center [126, 267] width 193 height 26
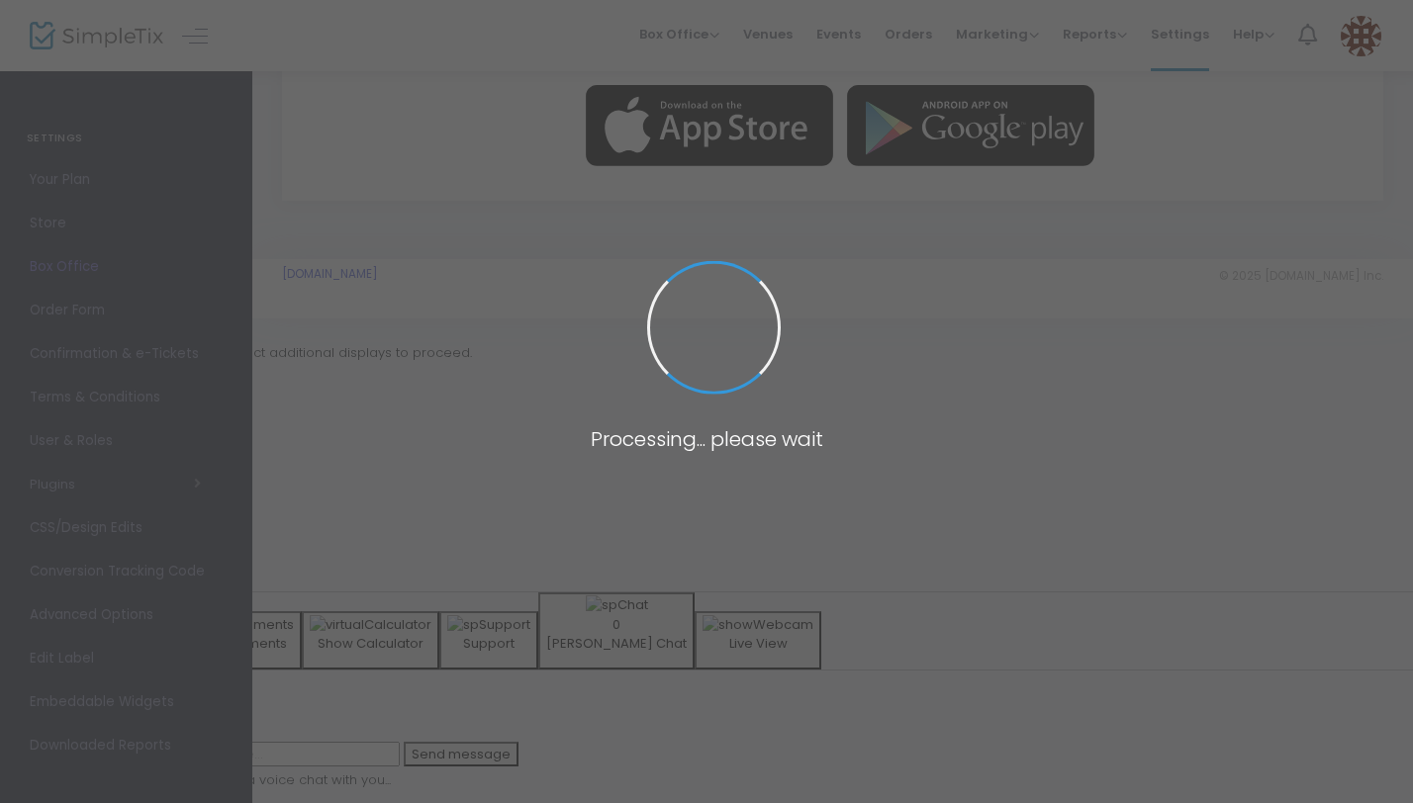
radio input "false"
radio input "true"
radio input "false"
radio input "true"
radio input "false"
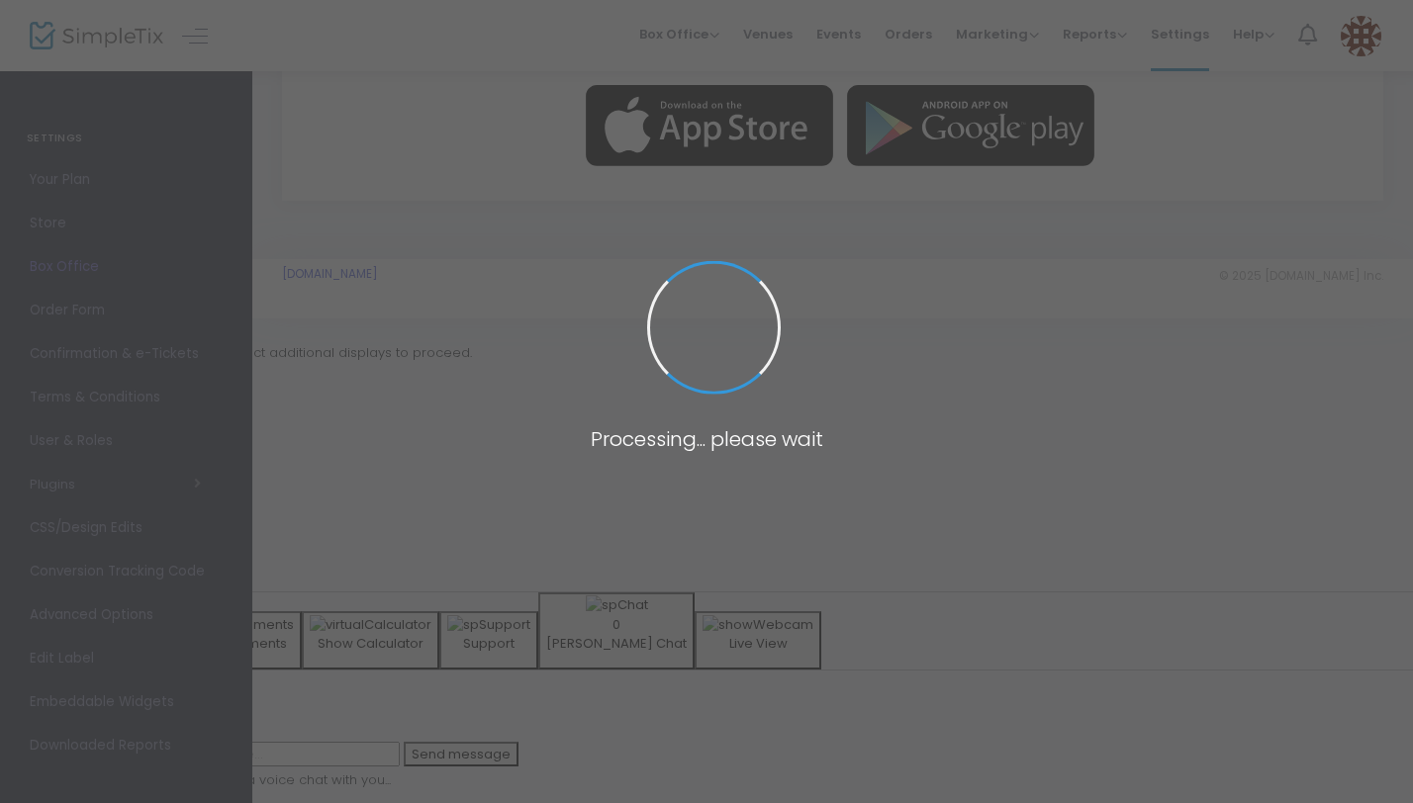
radio input "true"
radio input "false"
radio input "true"
radio input "false"
radio input "true"
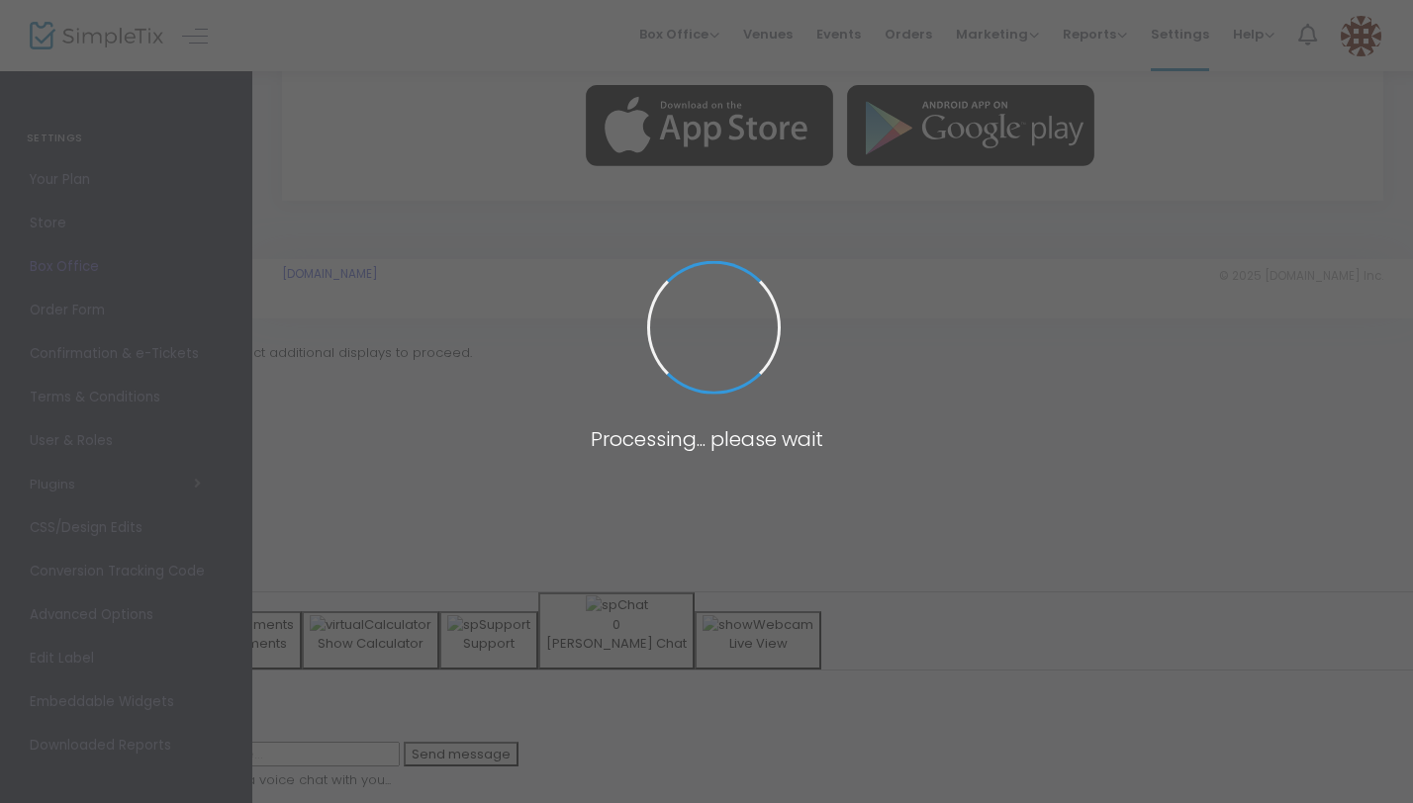
radio input "true"
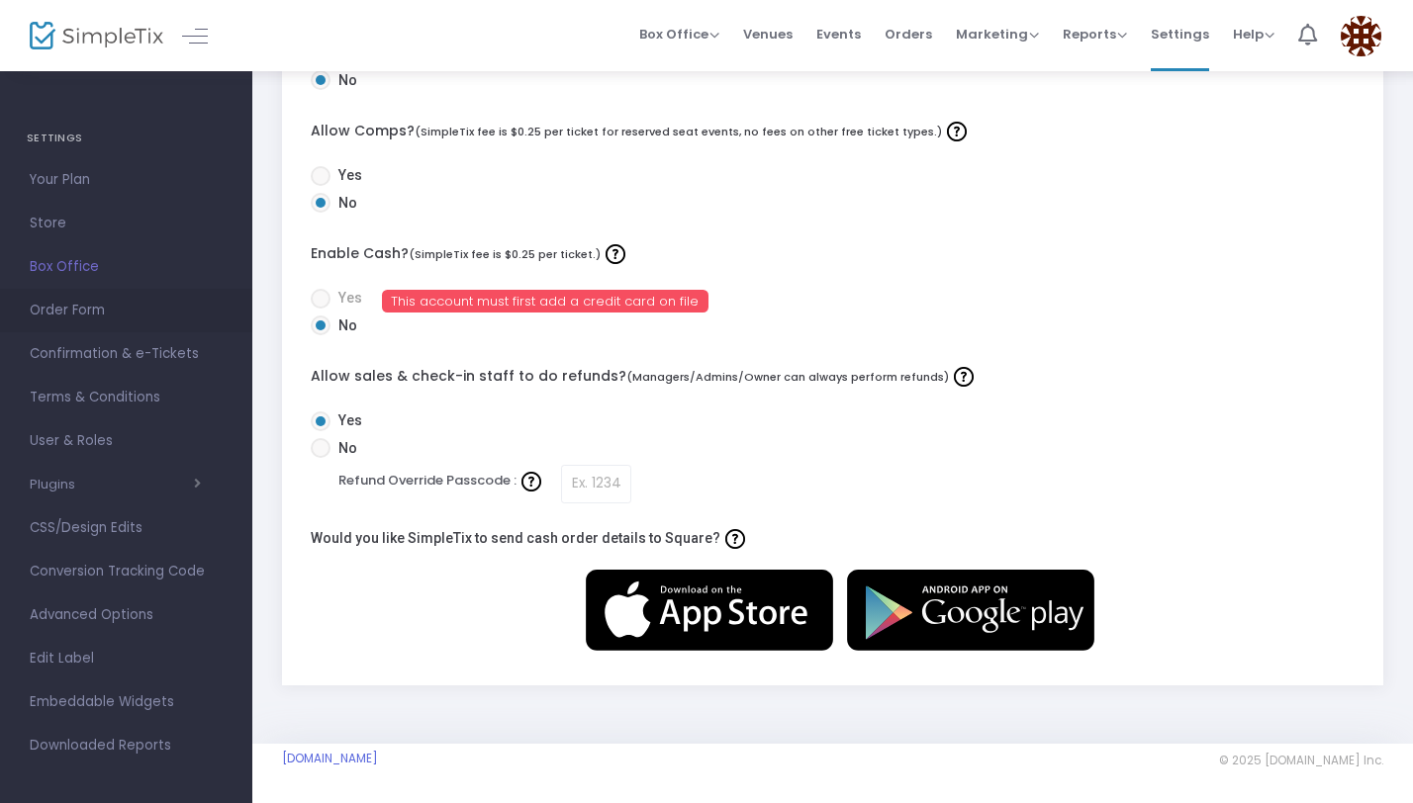
click at [83, 314] on span "Order Form" at bounding box center [126, 311] width 193 height 26
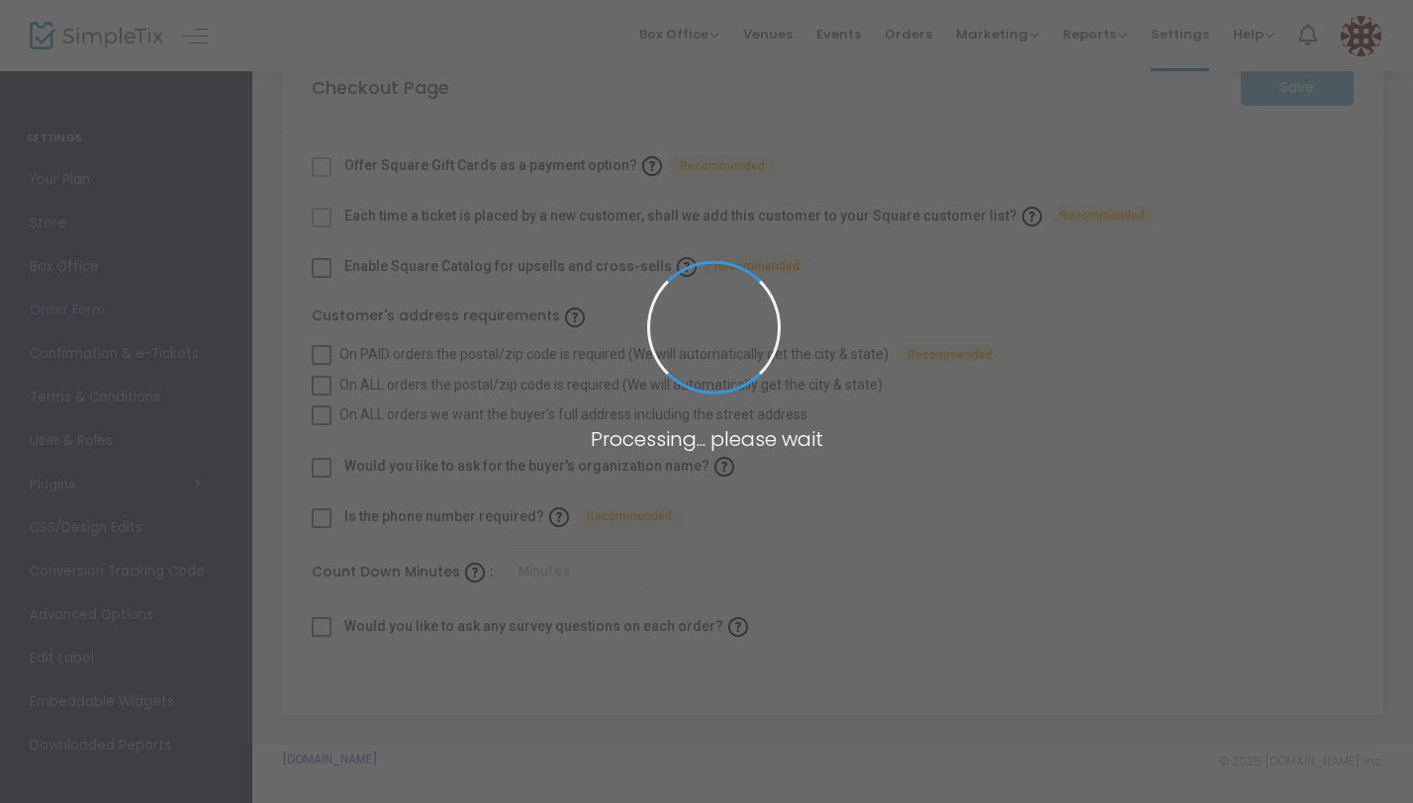
checkbox input "true"
type input "45"
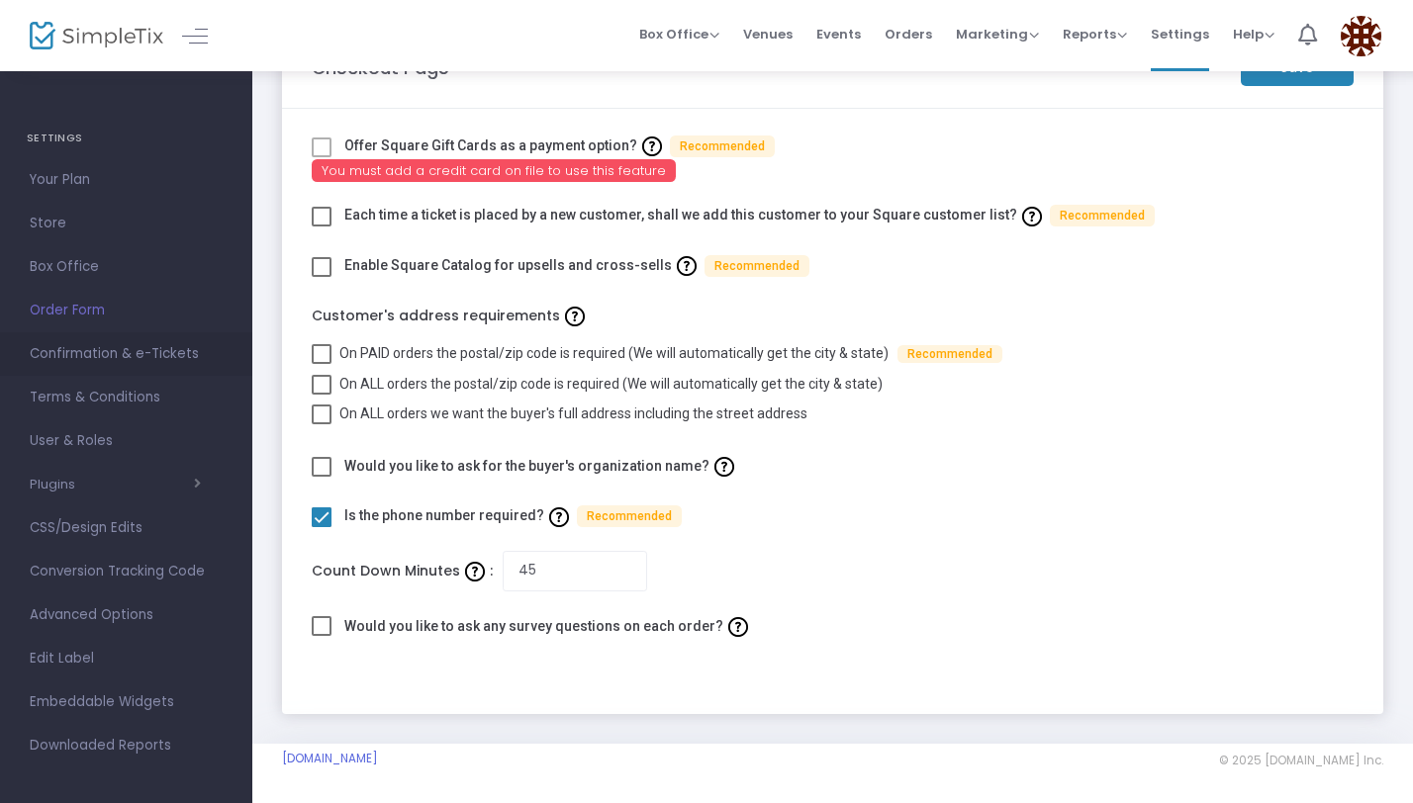
click at [84, 365] on span "Confirmation & e-Tickets" at bounding box center [126, 354] width 193 height 26
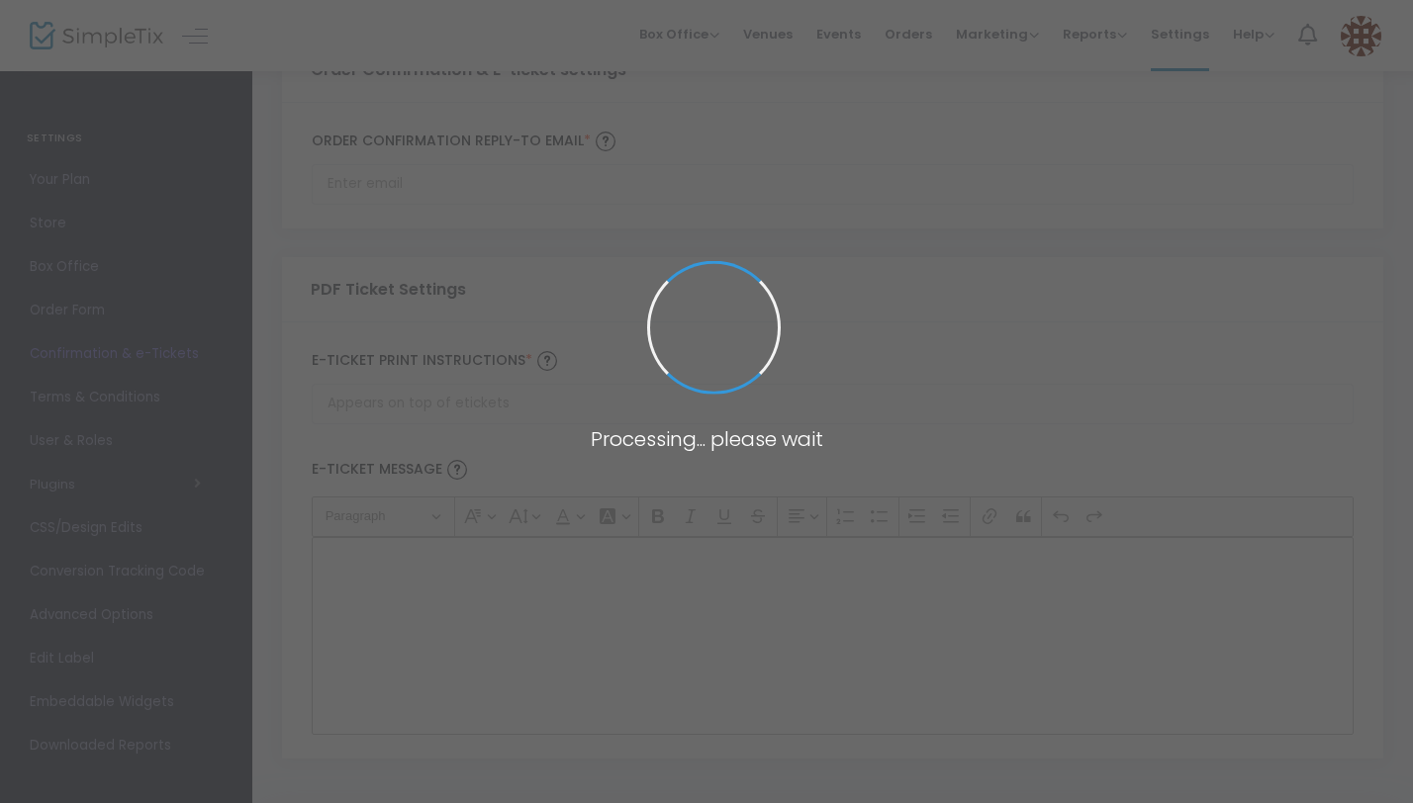
scroll to position [143, 0]
type input "[EMAIL_ADDRESS][DOMAIN_NAME]"
type input "Print and bring this ticket with you"
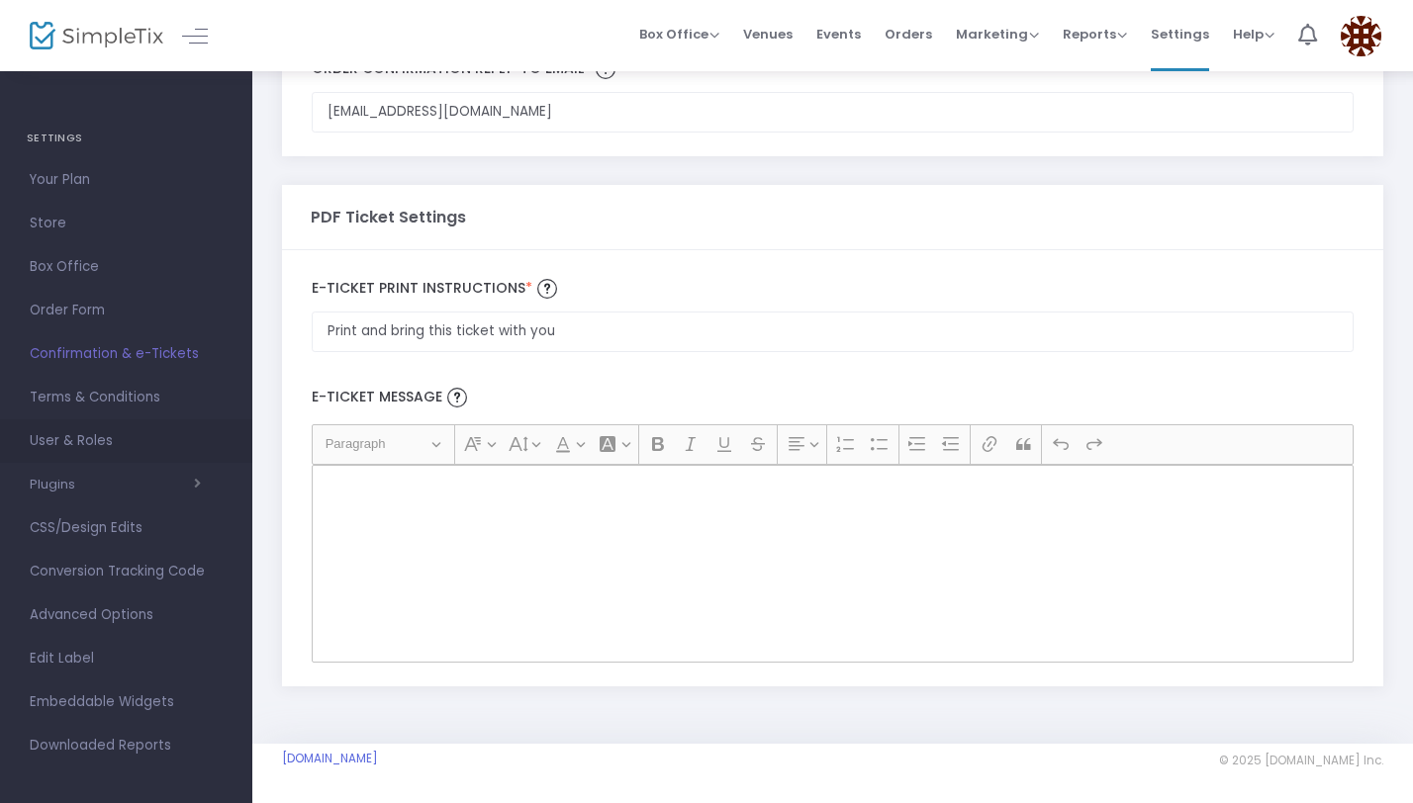
click at [96, 434] on span "User & Roles" at bounding box center [126, 441] width 193 height 26
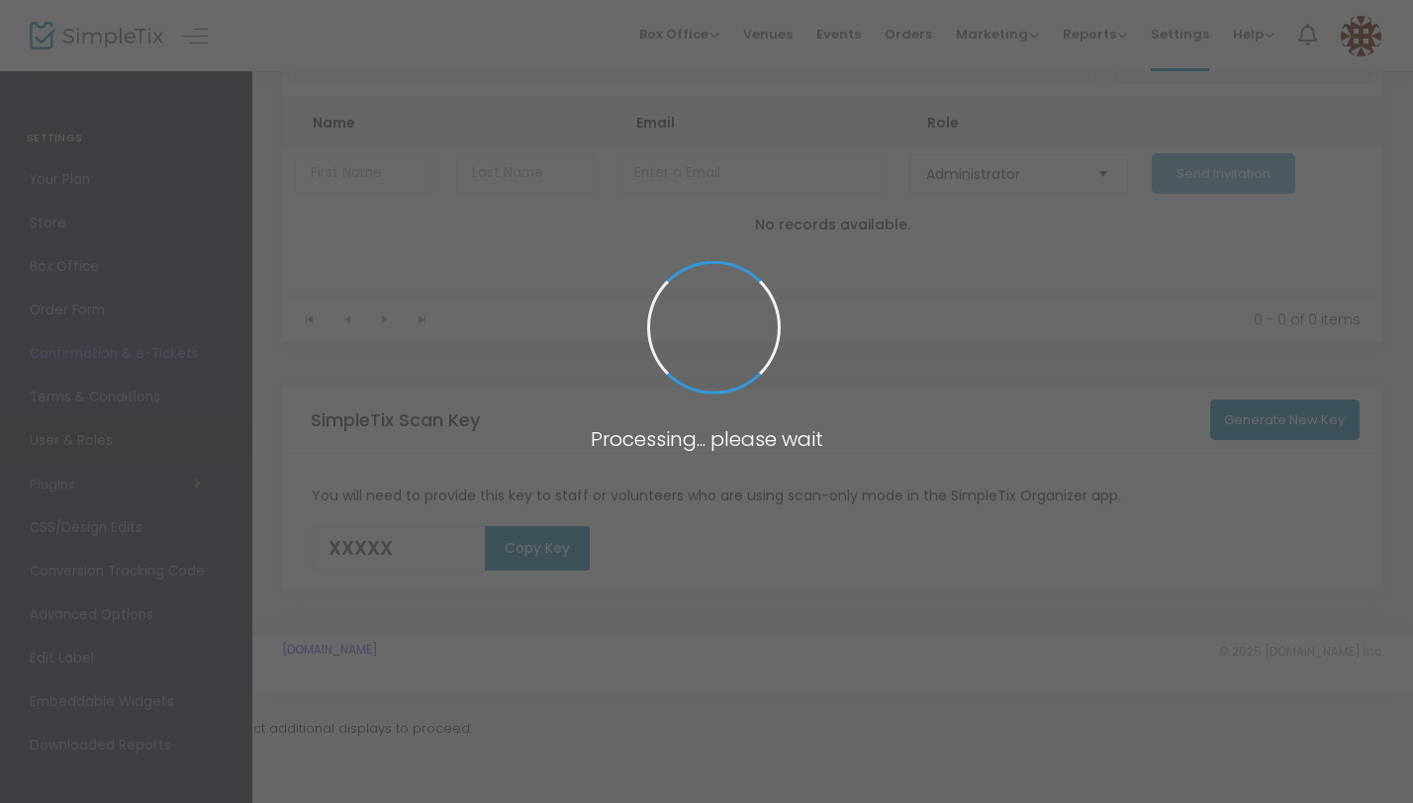
scroll to position [34, 0]
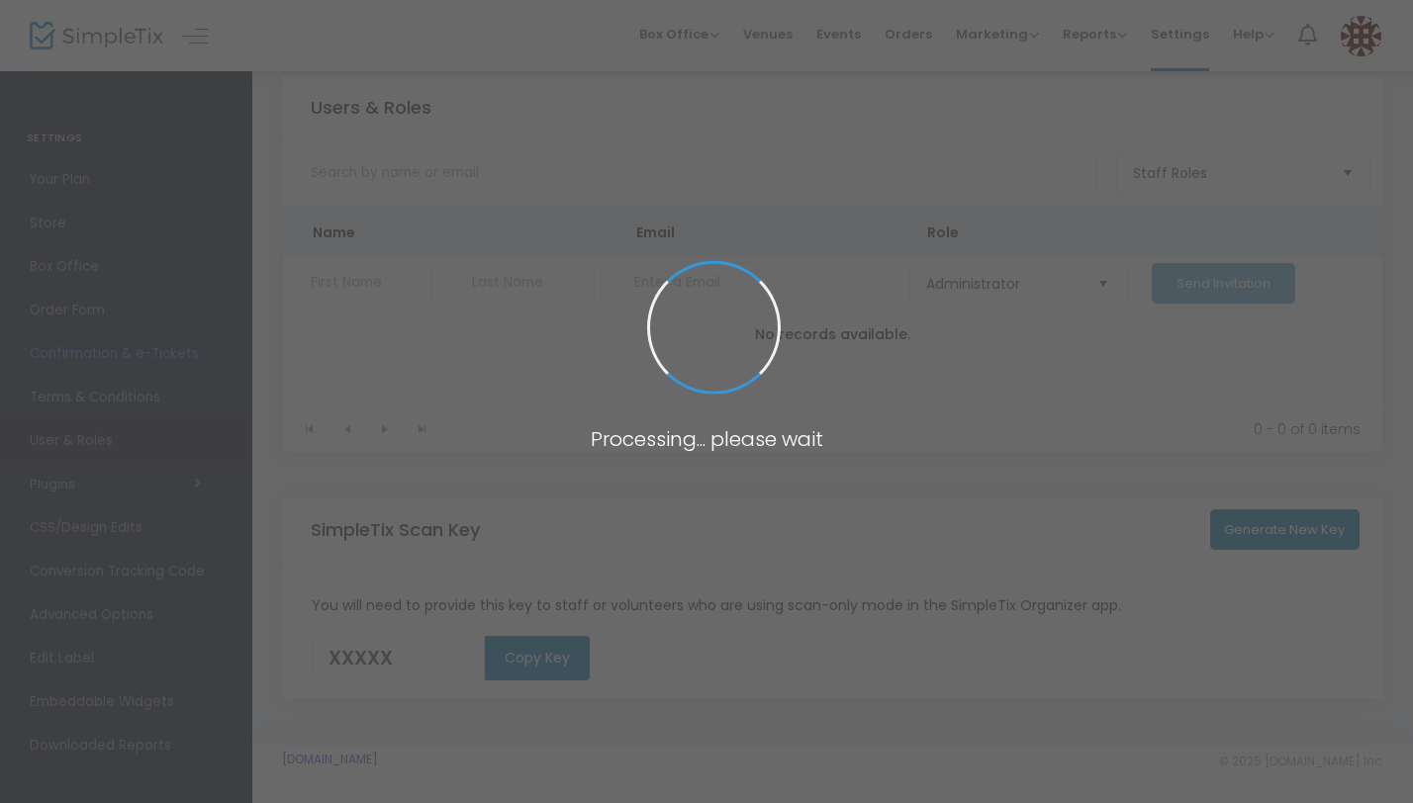
type input "ZXP0G"
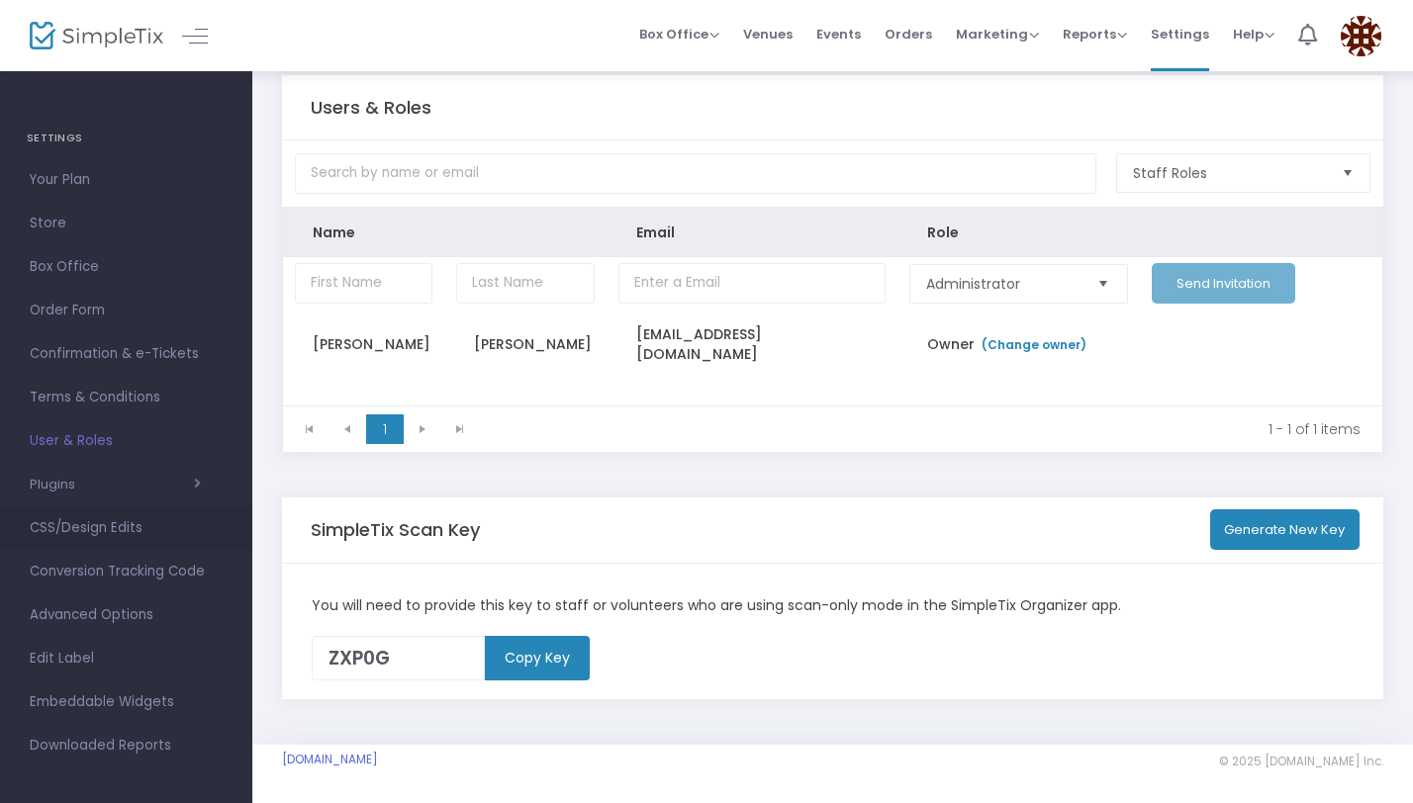
scroll to position [7, 0]
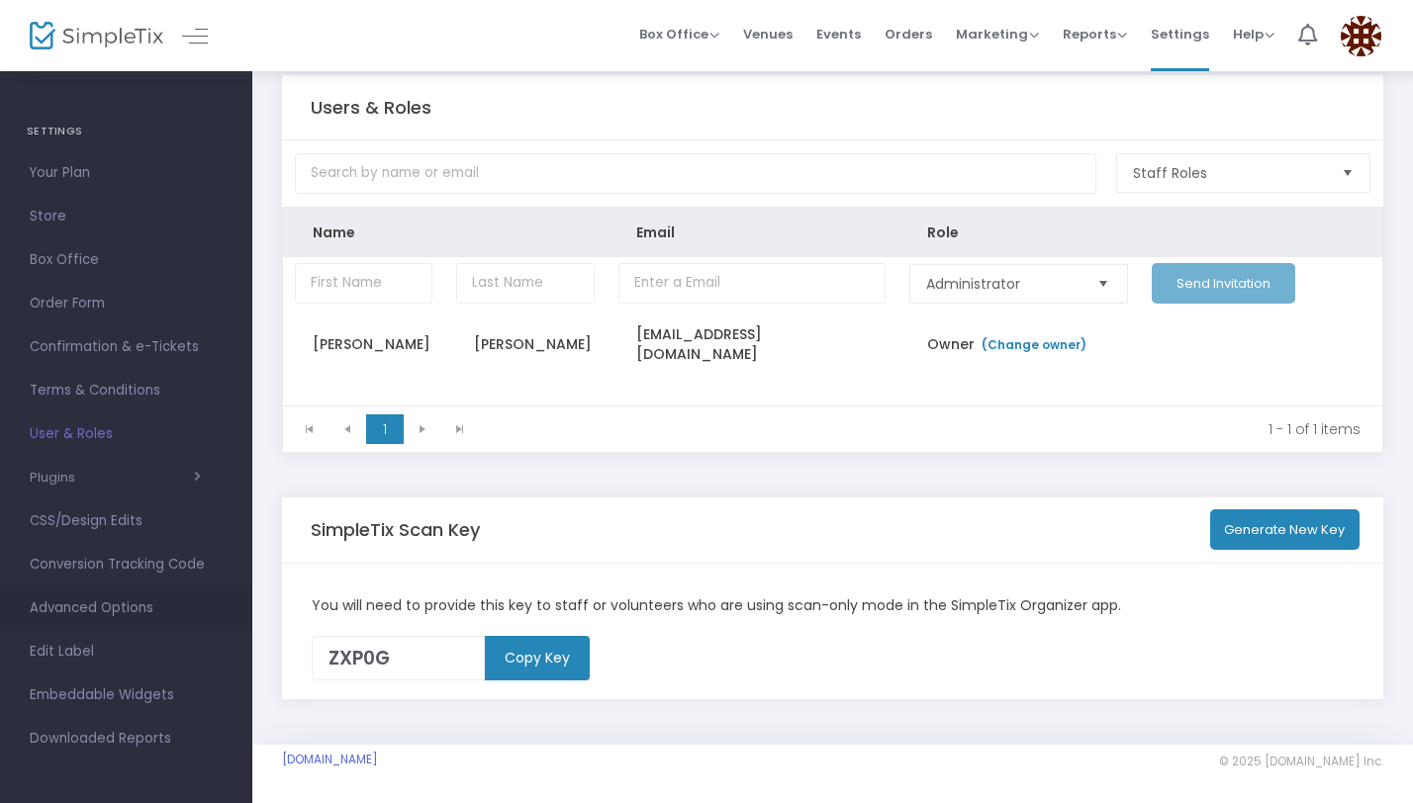
click at [105, 609] on span "Advanced Options" at bounding box center [126, 609] width 193 height 26
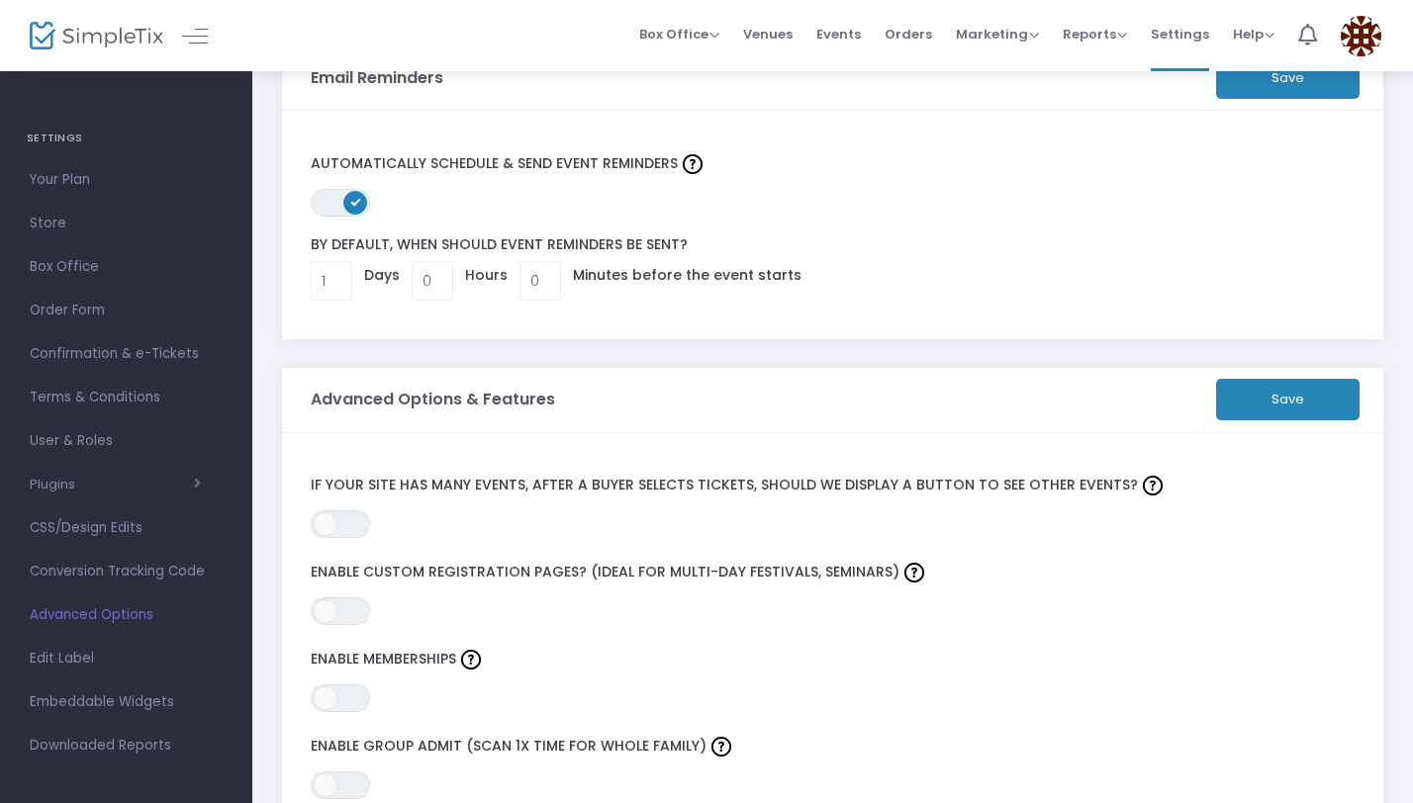
click at [185, 52] on div at bounding box center [175, 35] width 97 height 71
click at [193, 38] on link at bounding box center [195, 36] width 26 height 26
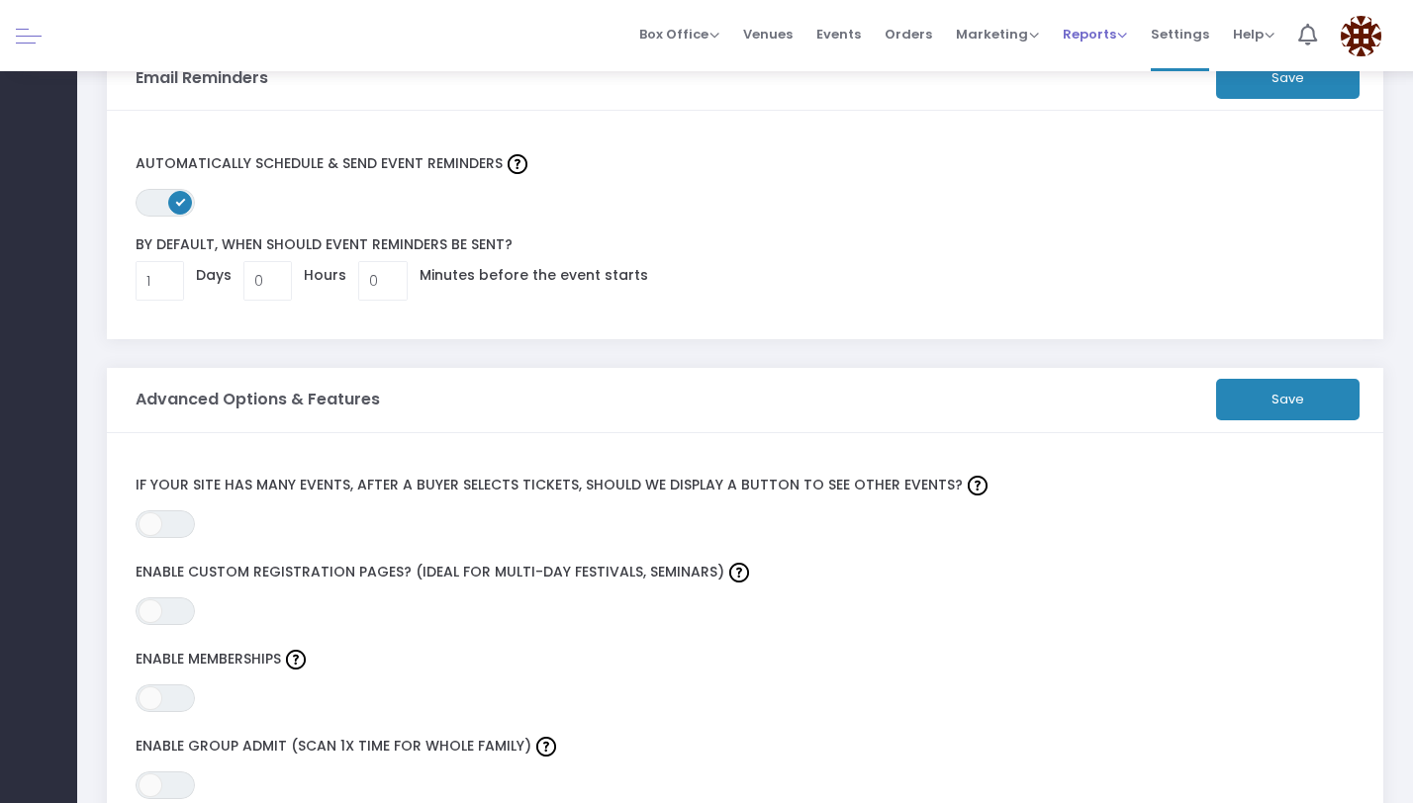
click at [1111, 32] on span "Reports" at bounding box center [1094, 34] width 64 height 19
click at [1018, 33] on span "Marketing" at bounding box center [997, 34] width 83 height 19
click at [948, 35] on li "Marketing Promo Codes Quantity Discounts Affiliate" at bounding box center [997, 35] width 107 height 71
click at [915, 39] on span "Orders" at bounding box center [907, 34] width 47 height 50
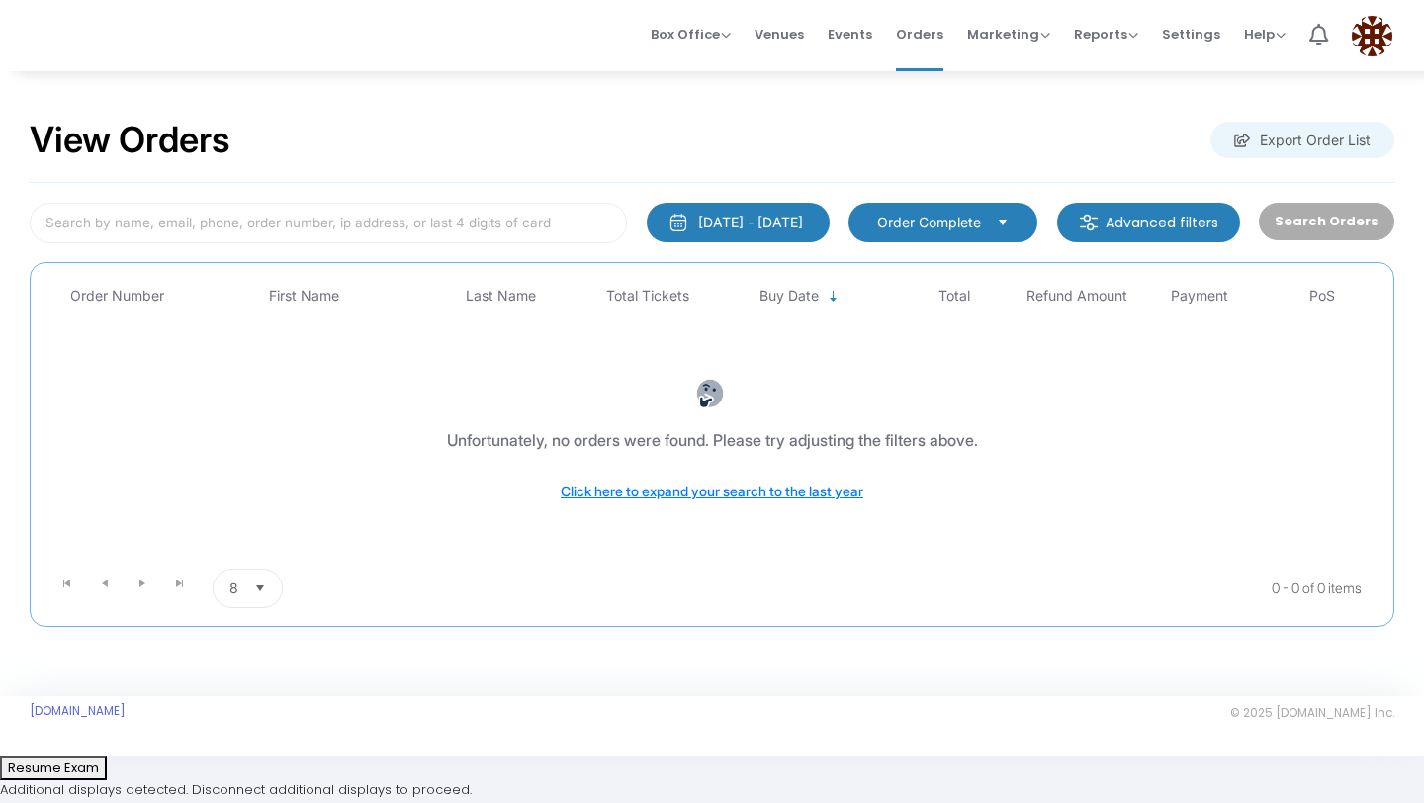
click at [858, 37] on span "Events" at bounding box center [850, 34] width 45 height 50
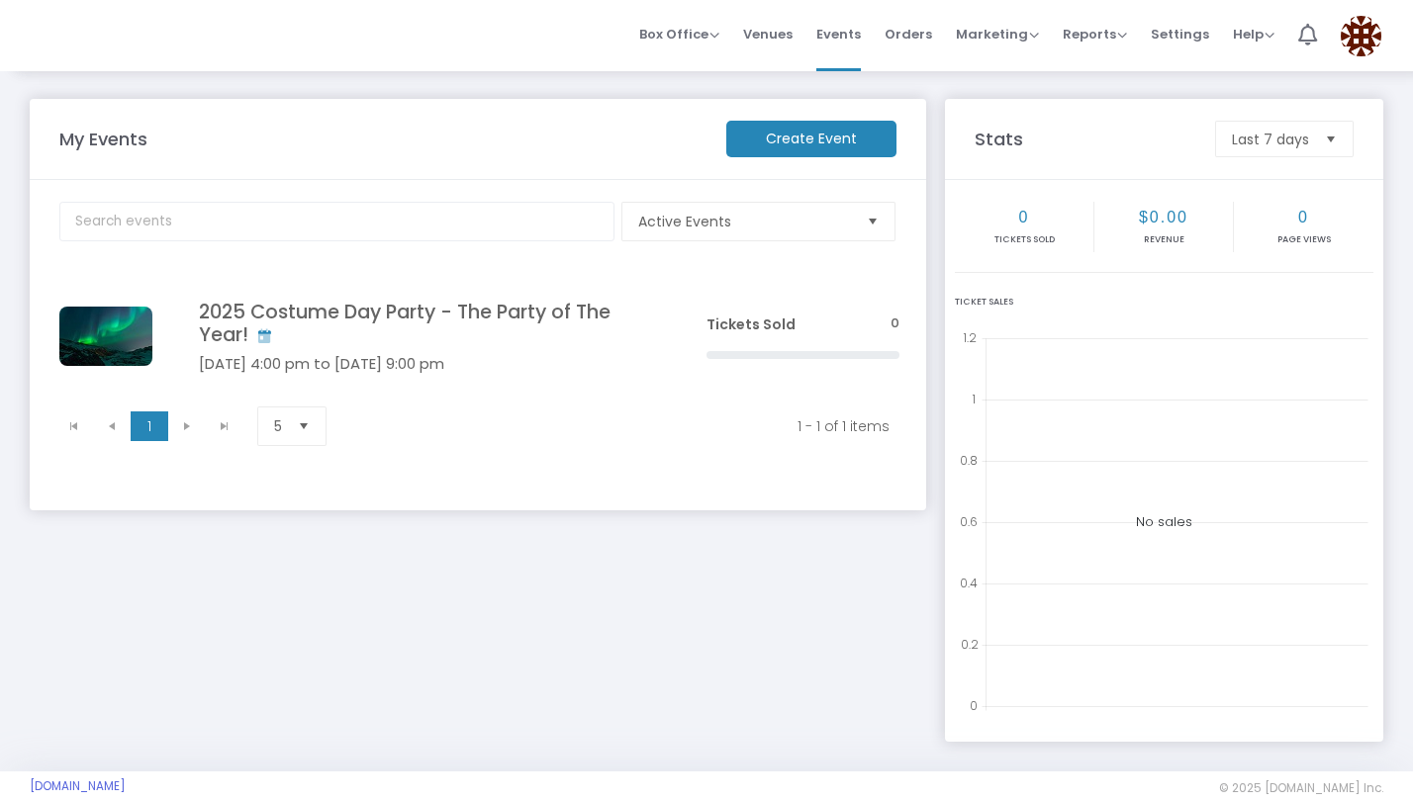
click at [792, 39] on span "Venues" at bounding box center [767, 34] width 49 height 50
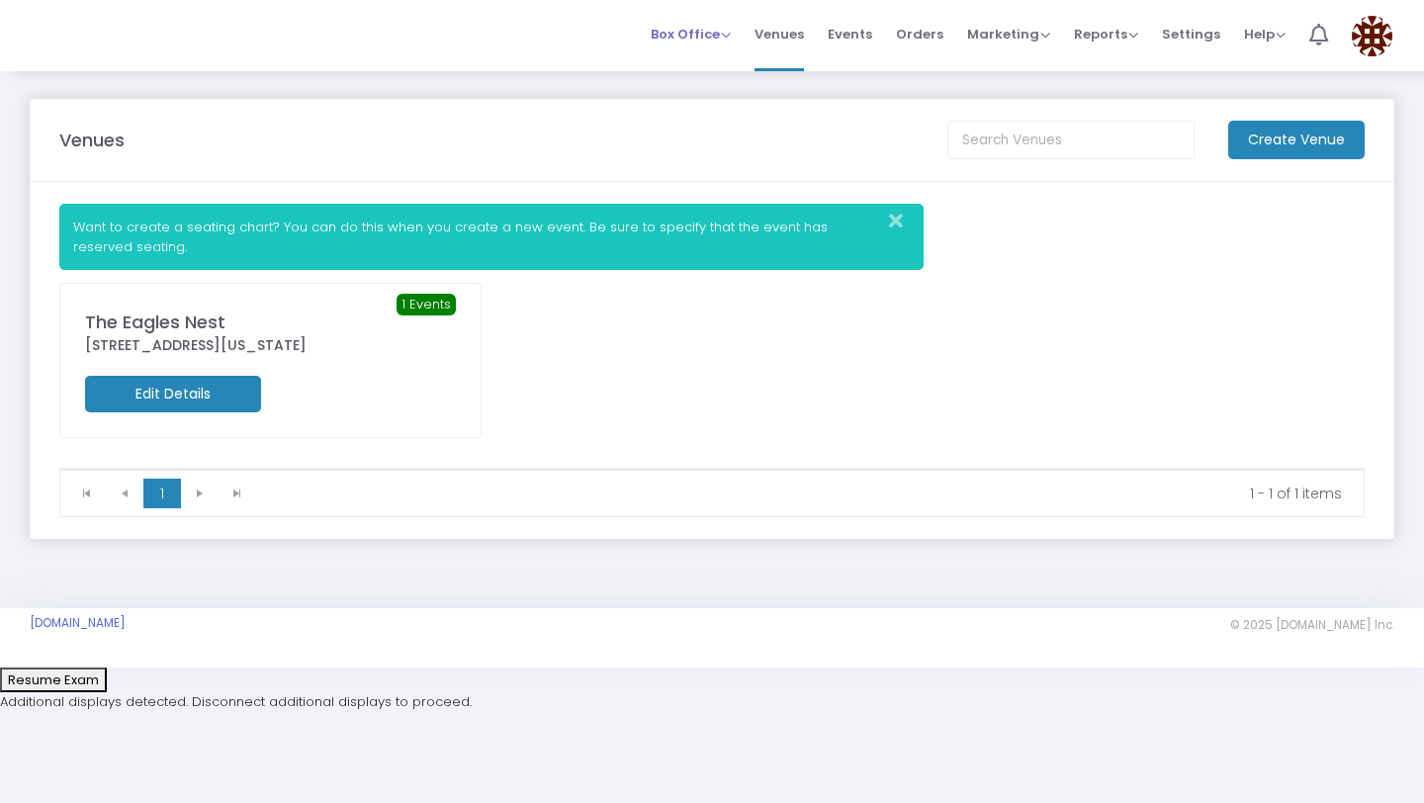
click at [730, 37] on span "Box Office" at bounding box center [691, 34] width 80 height 19
click at [1327, 38] on icon at bounding box center [1319, 35] width 19 height 22
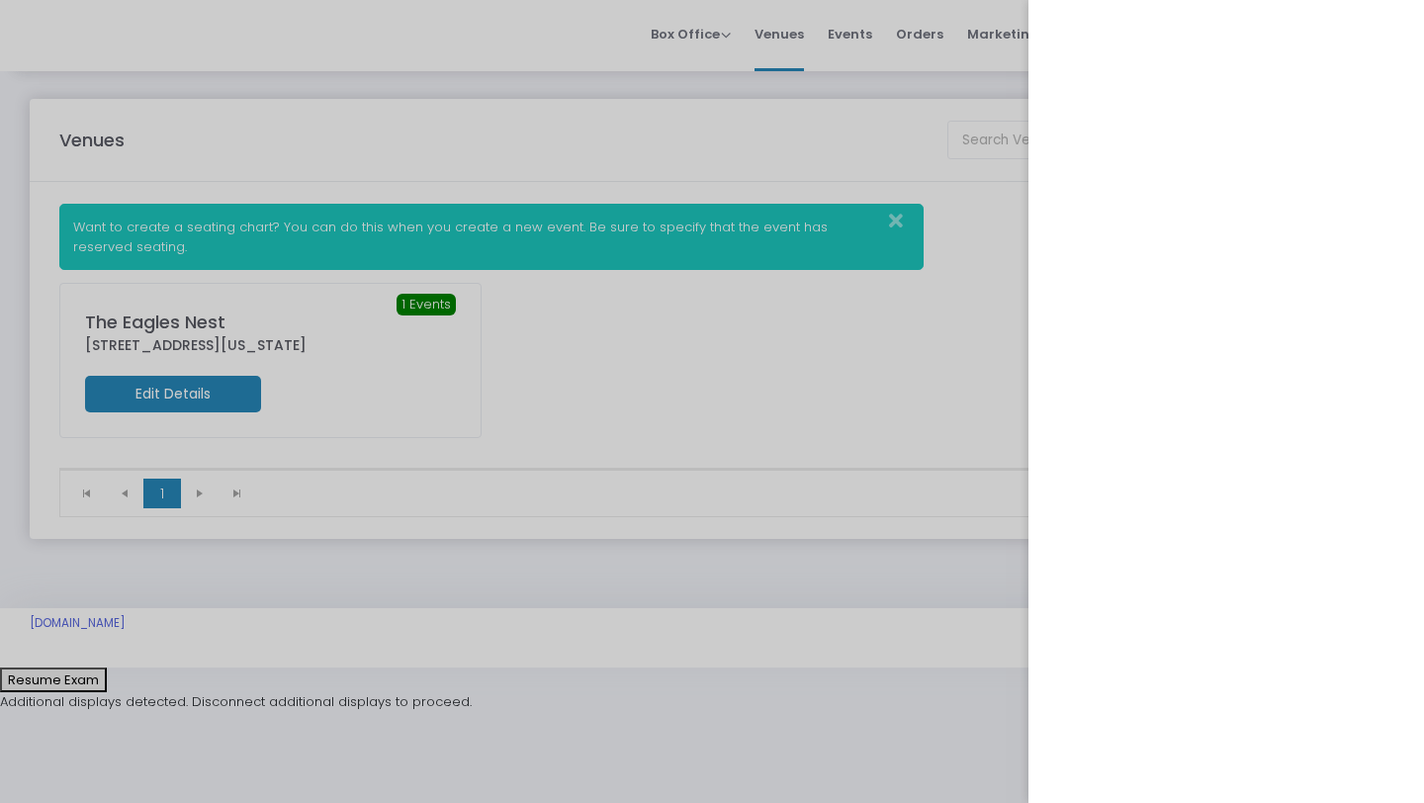
click at [973, 197] on div at bounding box center [712, 401] width 1424 height 803
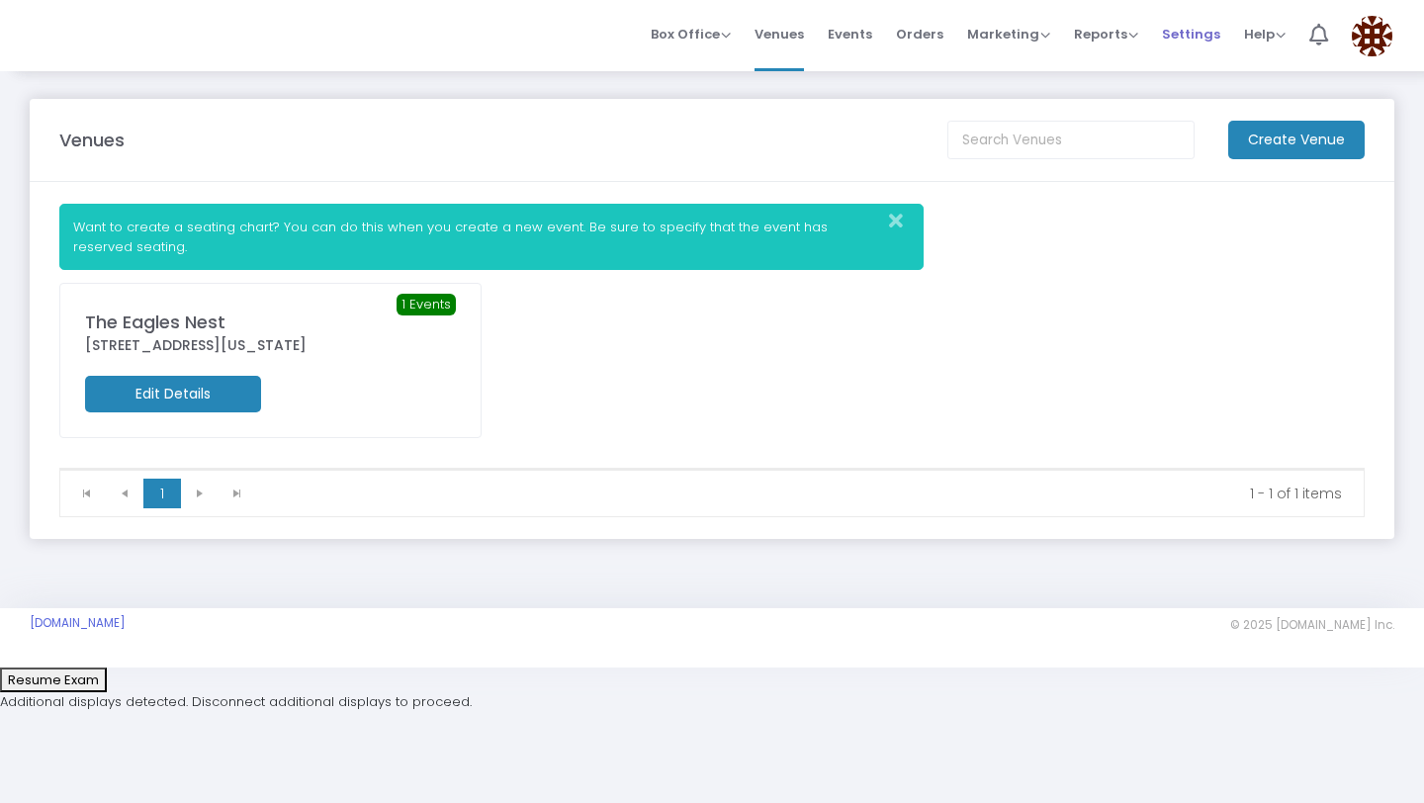
click at [1196, 31] on span "Settings" at bounding box center [1191, 34] width 58 height 50
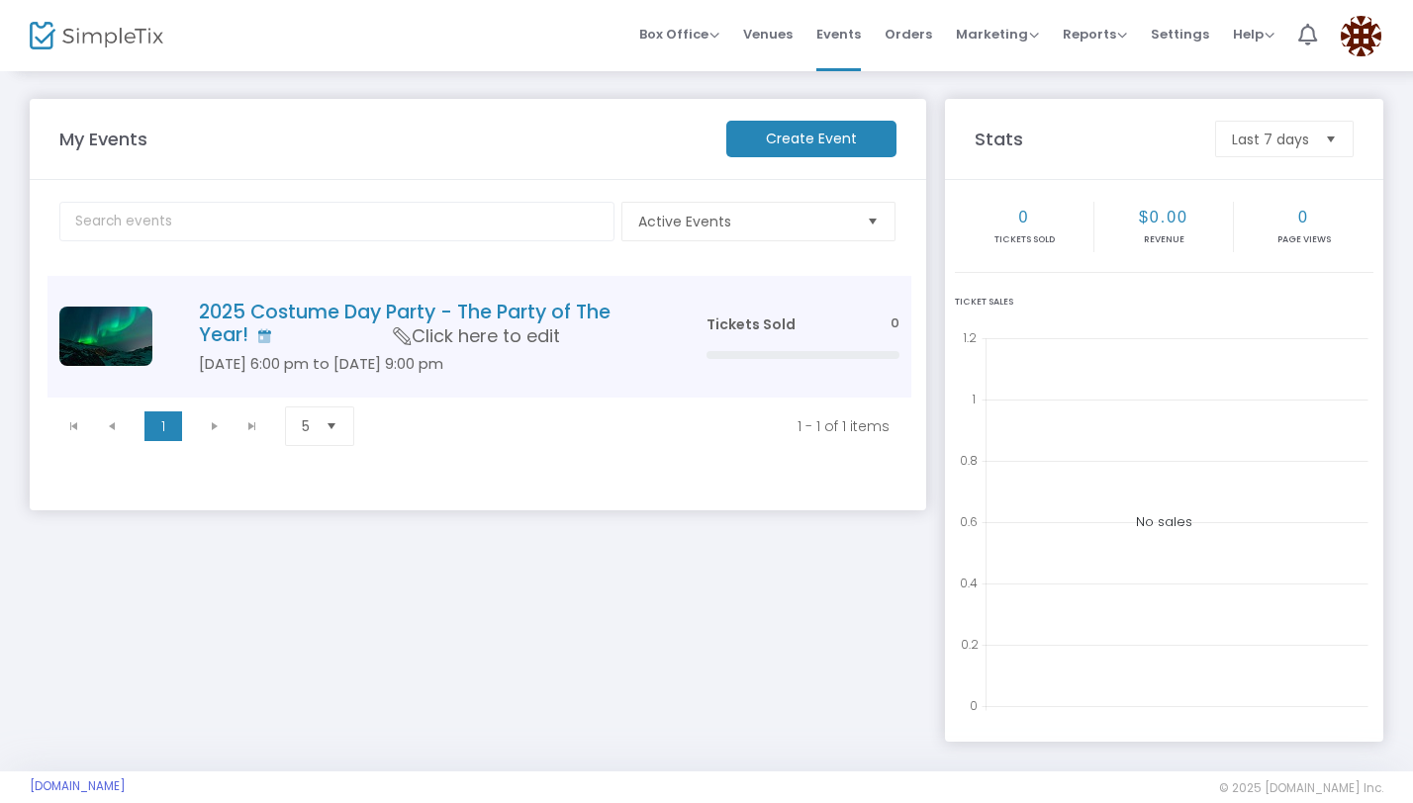
click at [312, 321] on h4 "2025 Costume Day Party - The Party of The Year!" at bounding box center [423, 324] width 448 height 46
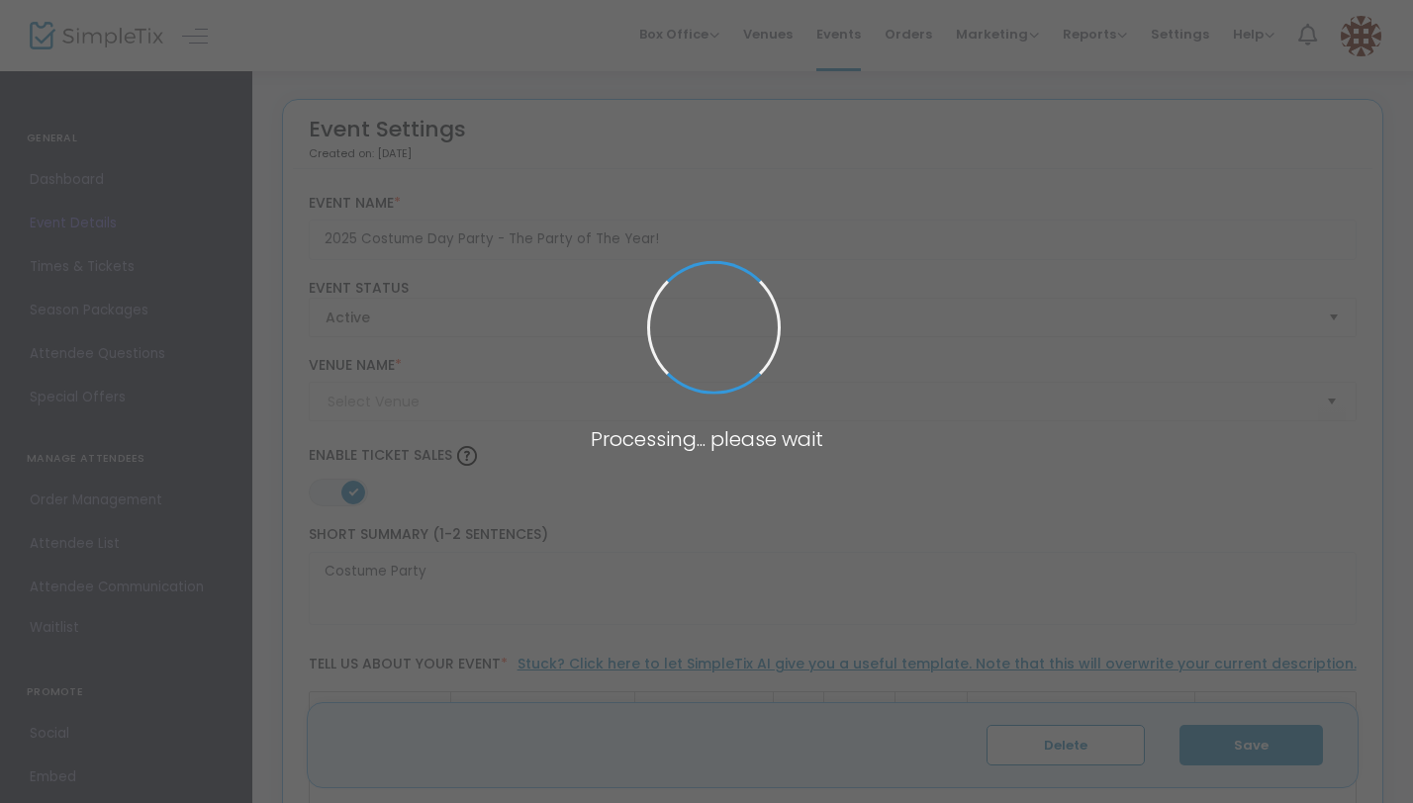
type input "The Eagles Nest"
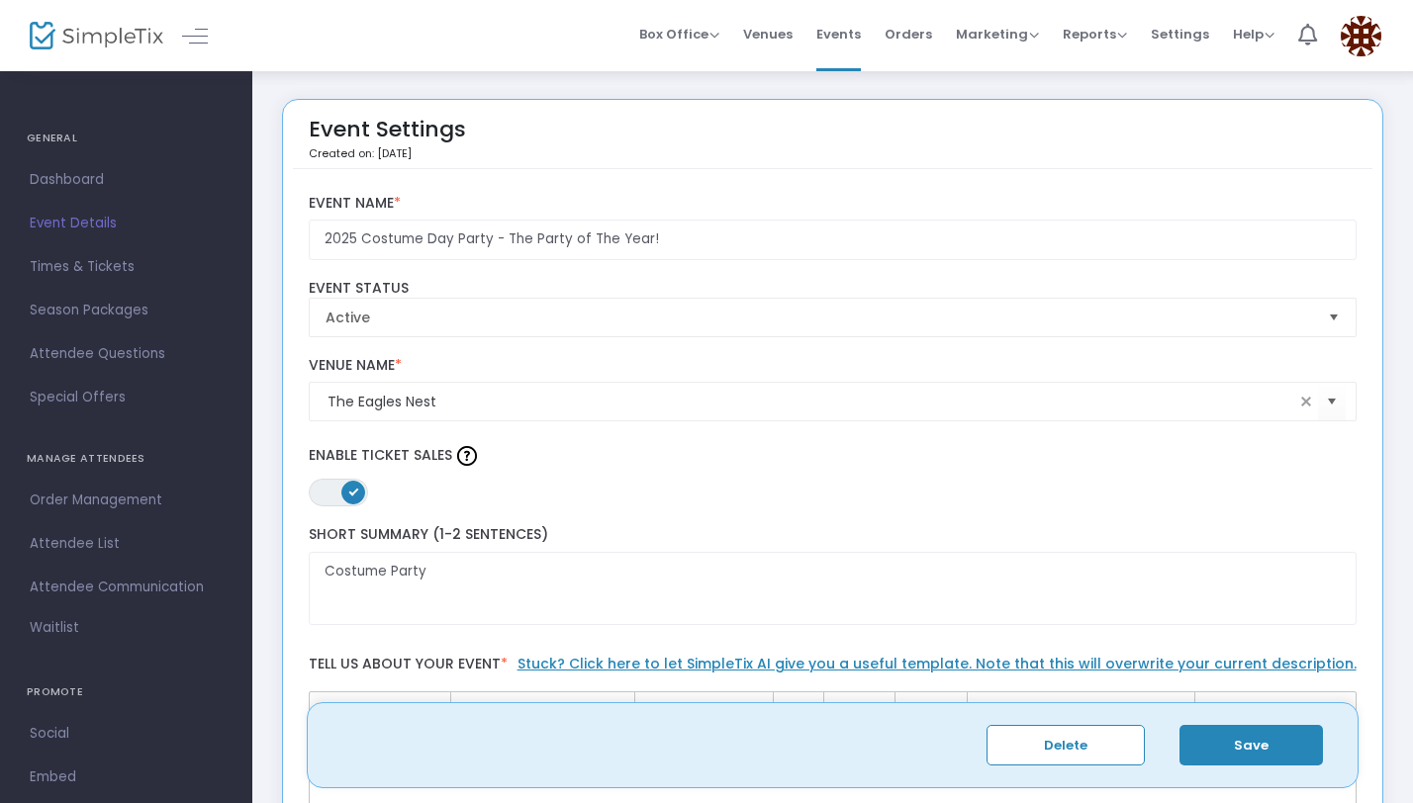
click at [1356, 44] on img at bounding box center [1360, 36] width 41 height 41
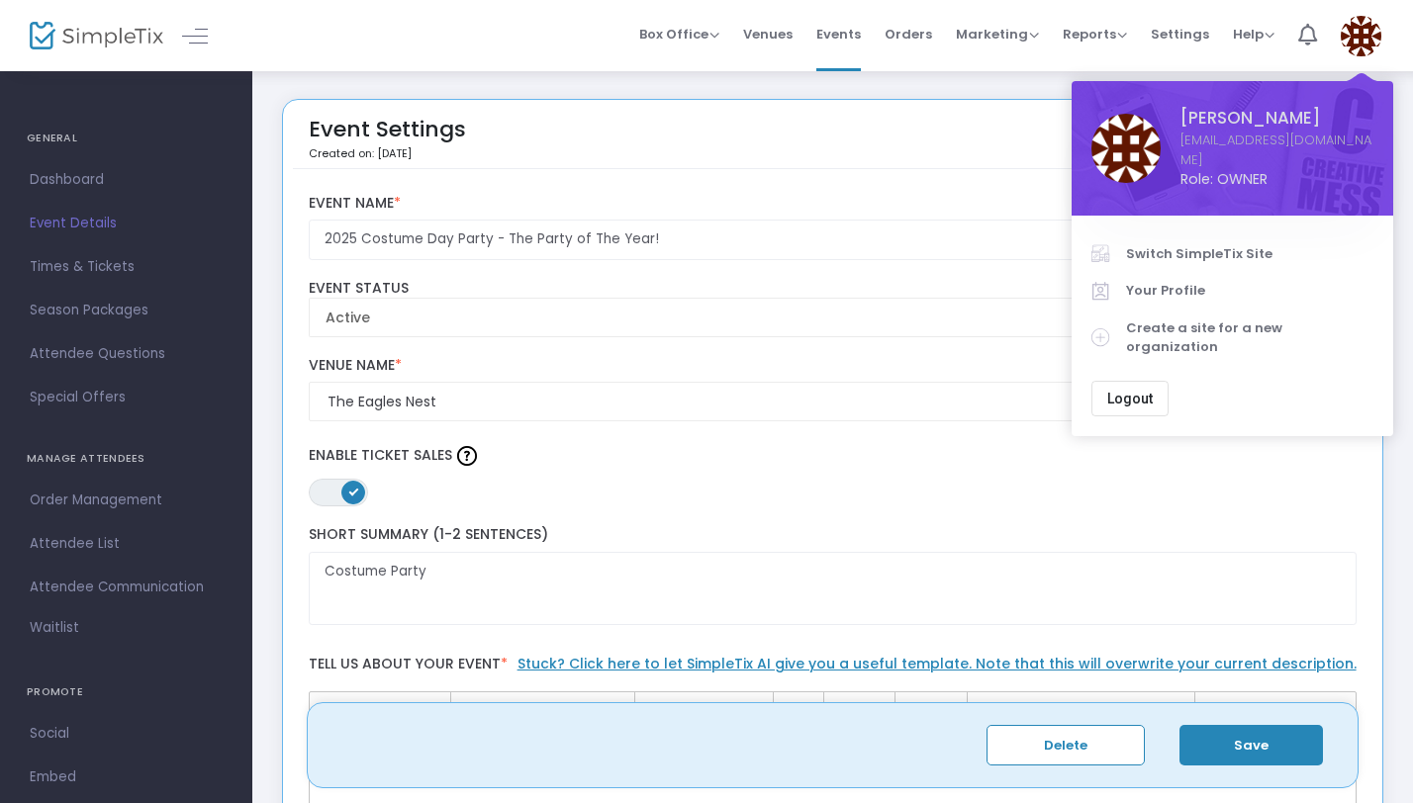
click at [1174, 491] on div "ON OFF Enable Ticket Sales" at bounding box center [832, 473] width 1067 height 65
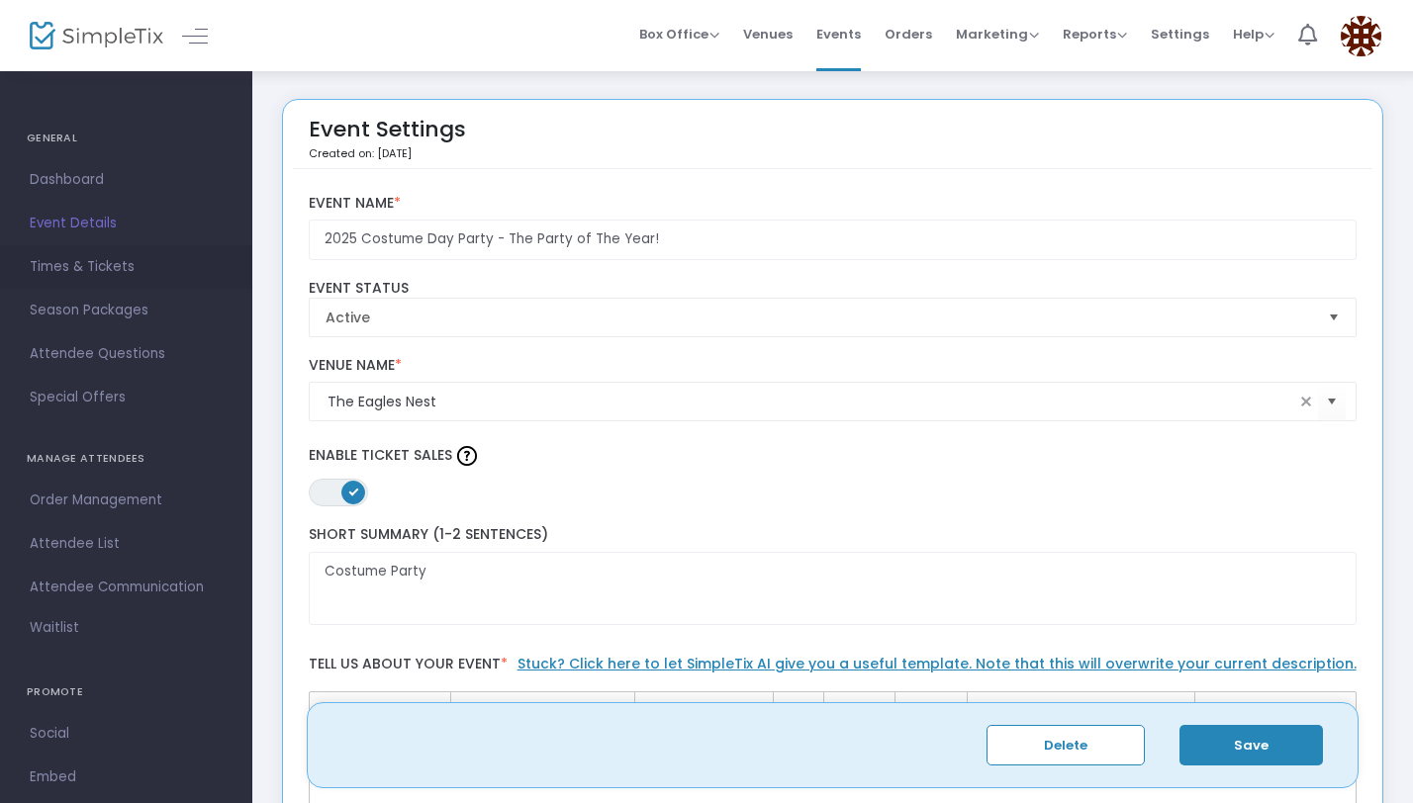
click at [116, 268] on span "Times & Tickets" at bounding box center [126, 267] width 193 height 26
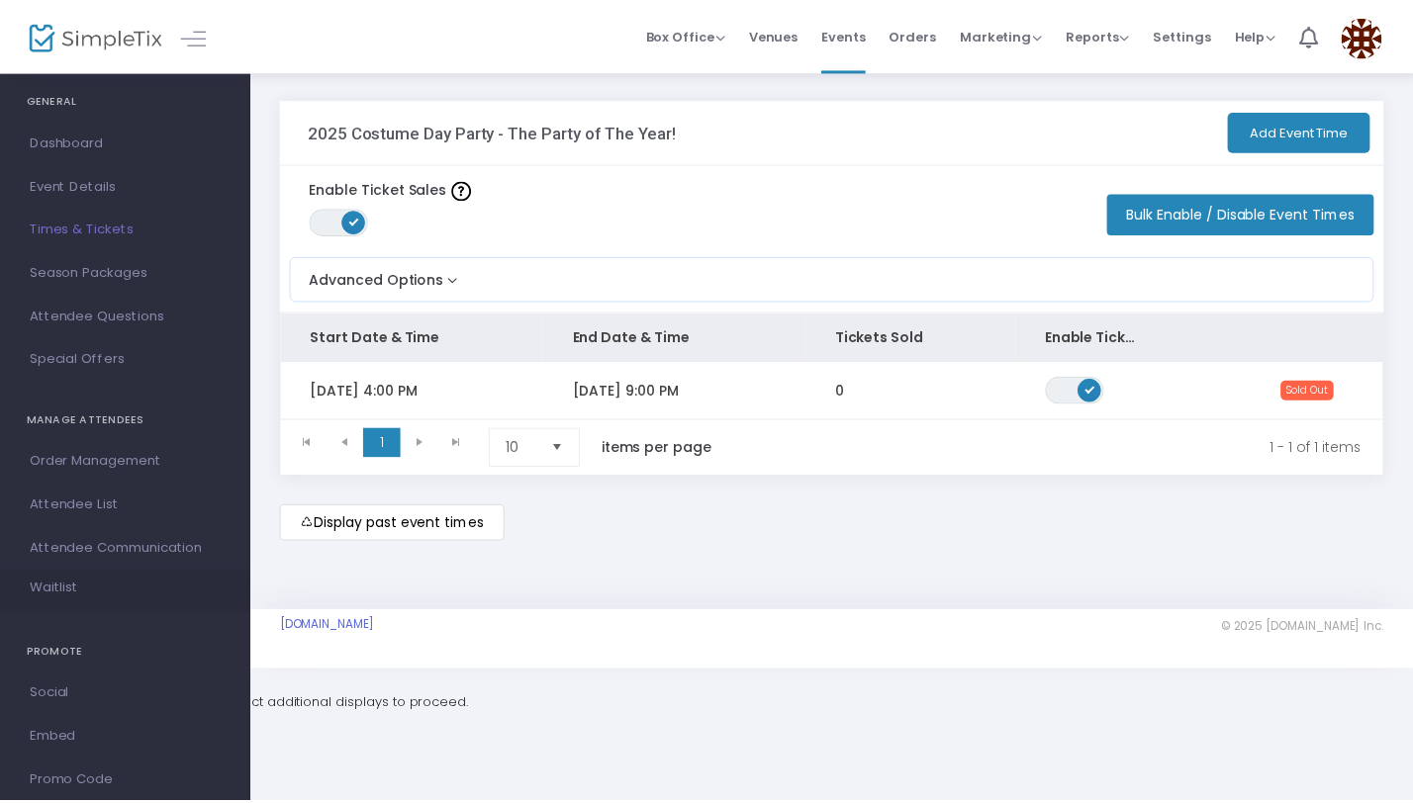
scroll to position [37, 0]
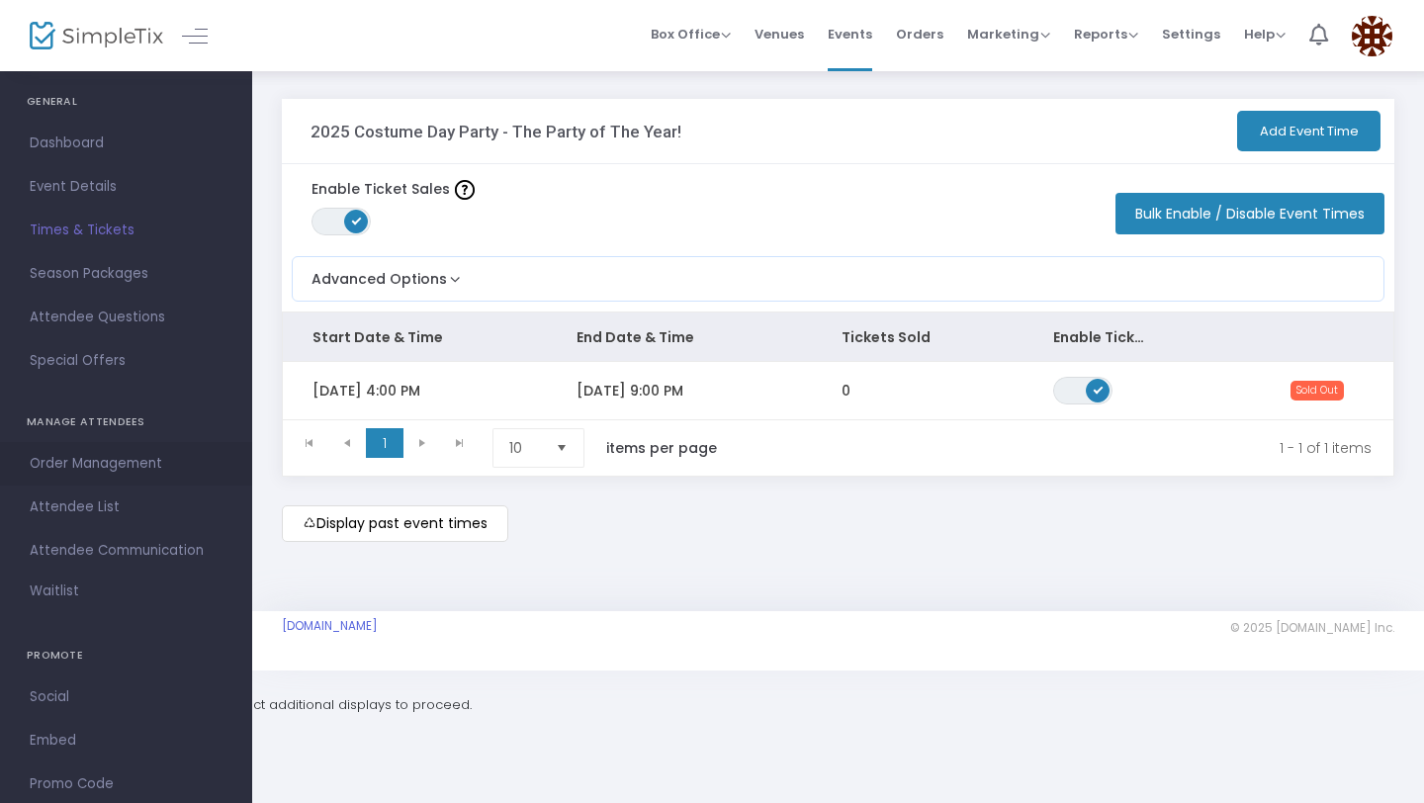
click at [82, 469] on span "Order Management" at bounding box center [126, 464] width 193 height 26
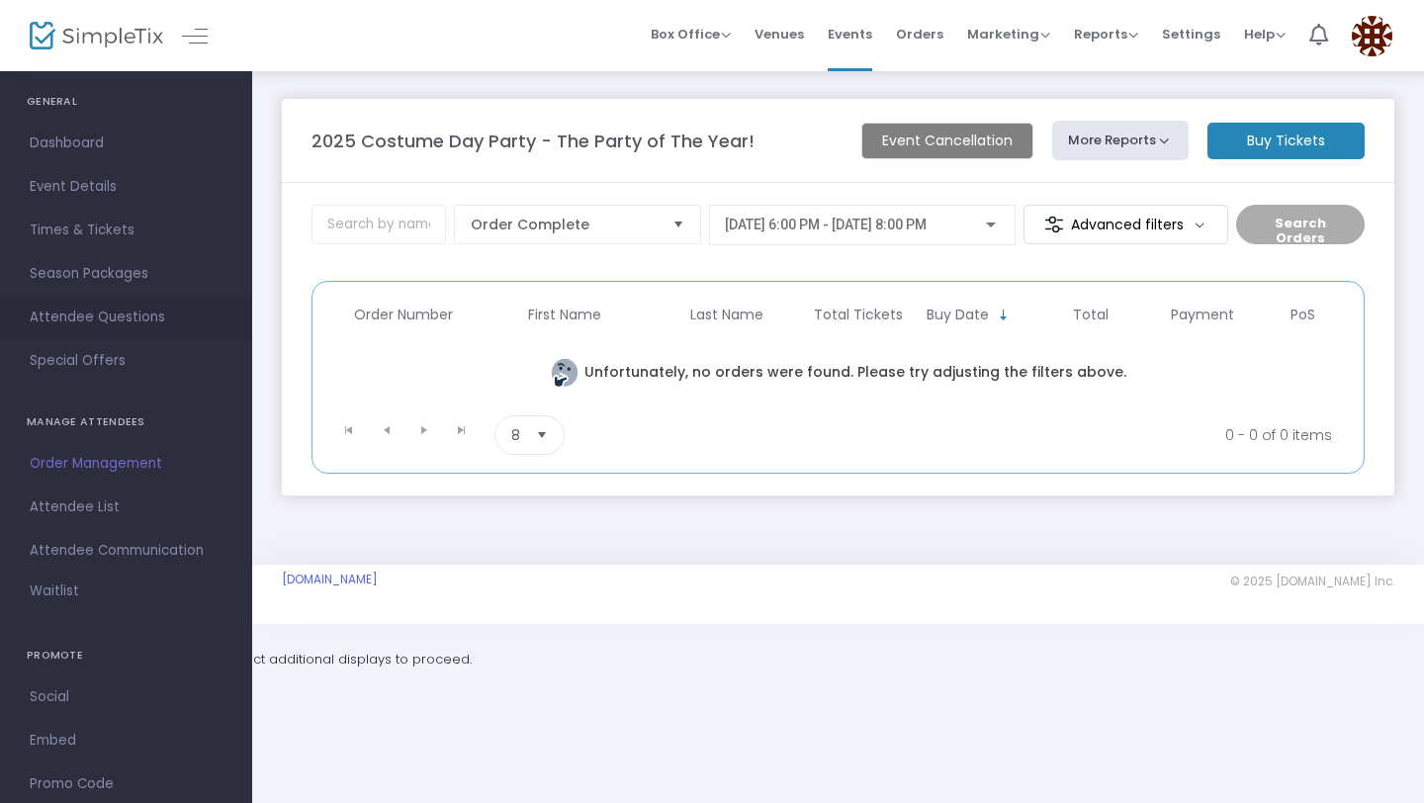
click at [120, 320] on span "Attendee Questions" at bounding box center [126, 318] width 193 height 26
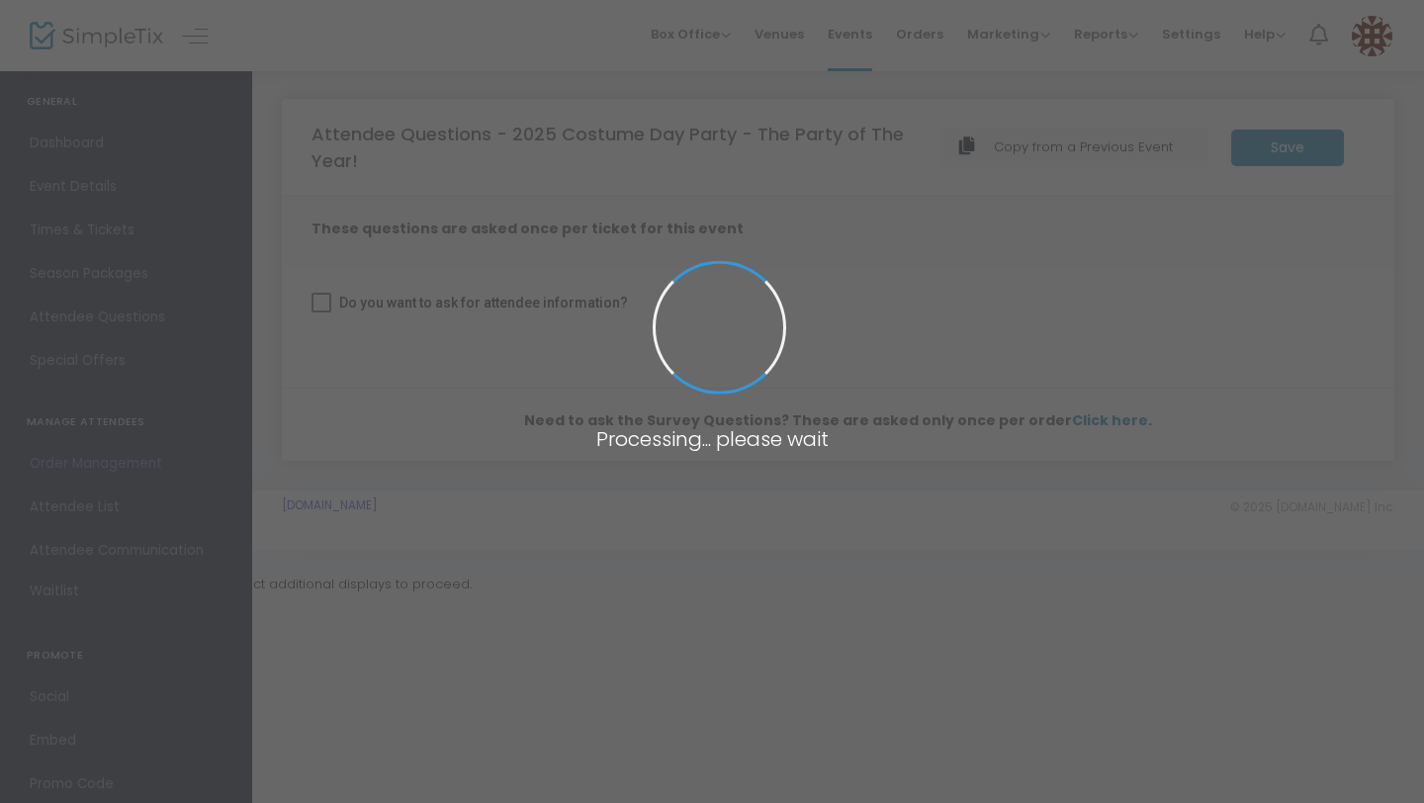
click at [95, 230] on span at bounding box center [712, 401] width 1424 height 803
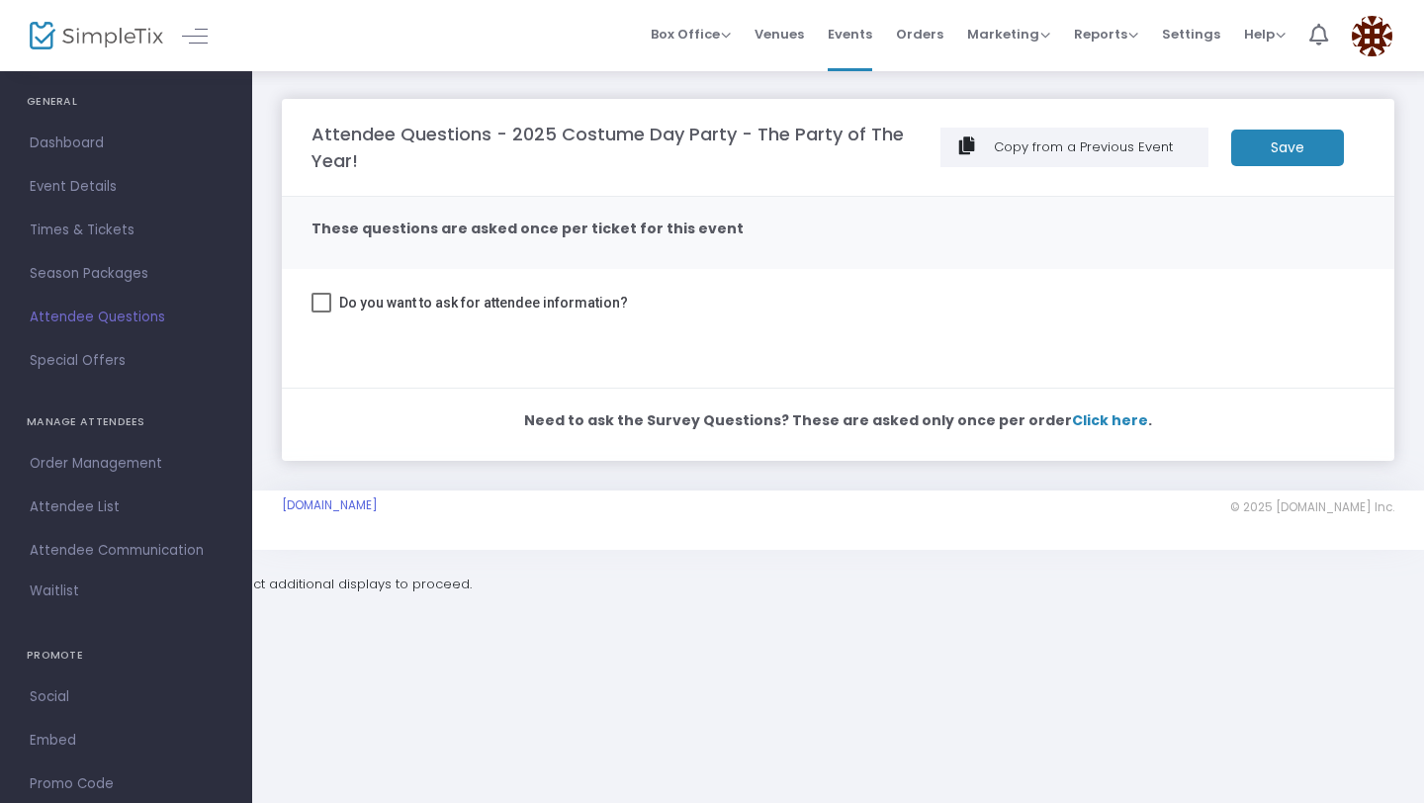
click at [95, 230] on span "Times & Tickets" at bounding box center [126, 231] width 193 height 26
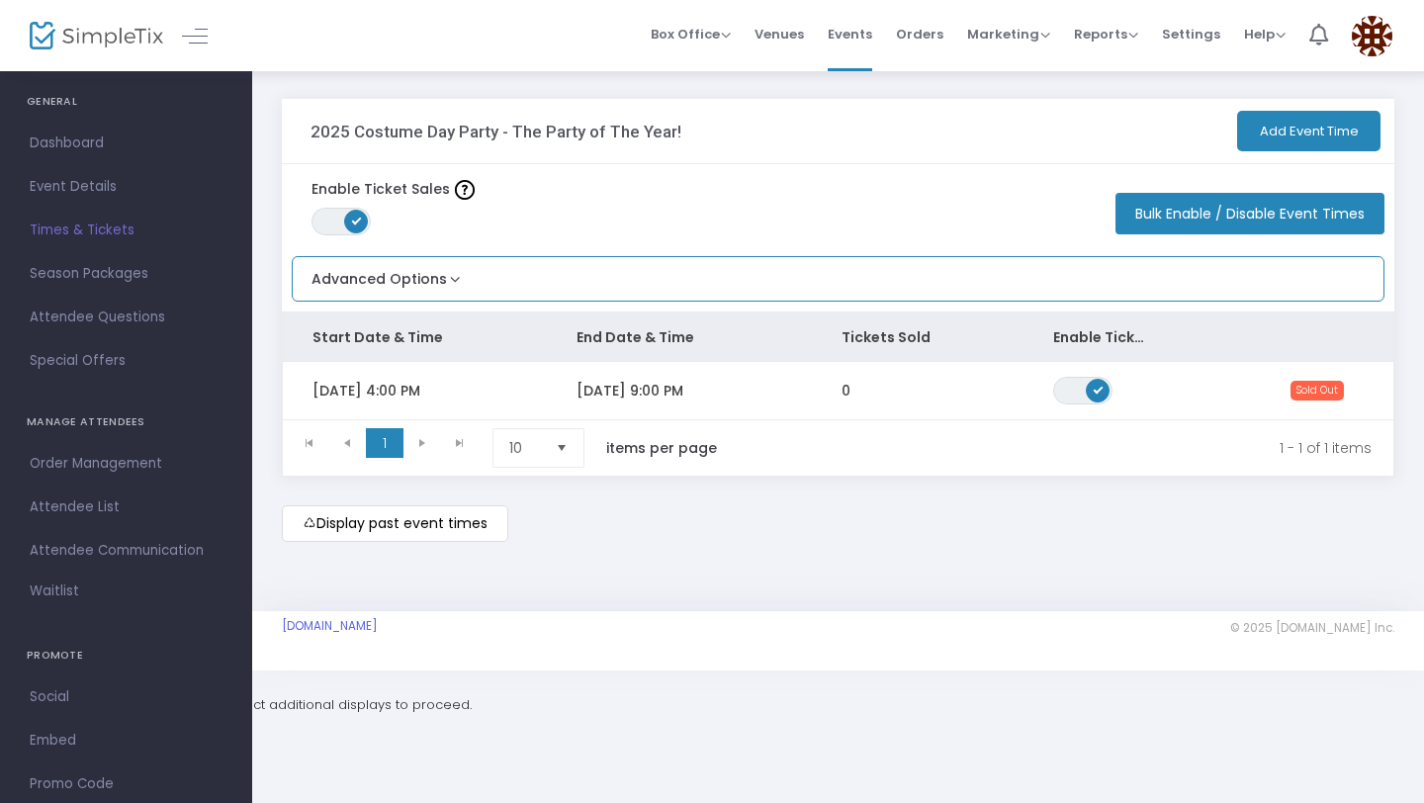
click at [429, 283] on button "Advanced Options" at bounding box center [379, 273] width 172 height 33
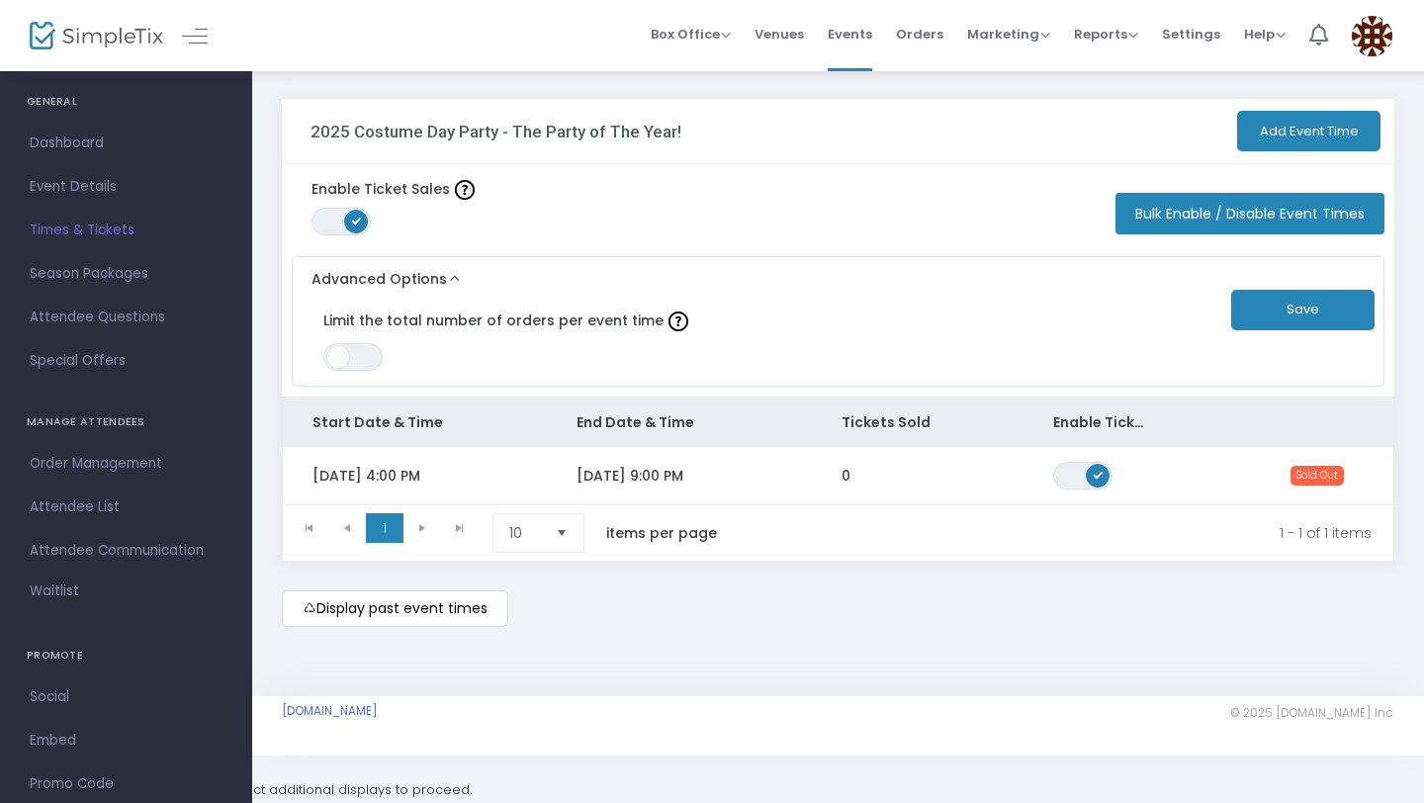
click at [668, 561] on kendo-pager "1 1 1 - 1 of 1 items 10 items per page" at bounding box center [838, 533] width 1111 height 56
click at [877, 187] on div "Enable Ticket Sales ON OFF Bulk Enable / Disable Event Times" at bounding box center [838, 205] width 1113 height 82
click at [422, 522] on kendo-pager-next-buttons at bounding box center [441, 533] width 75 height 40
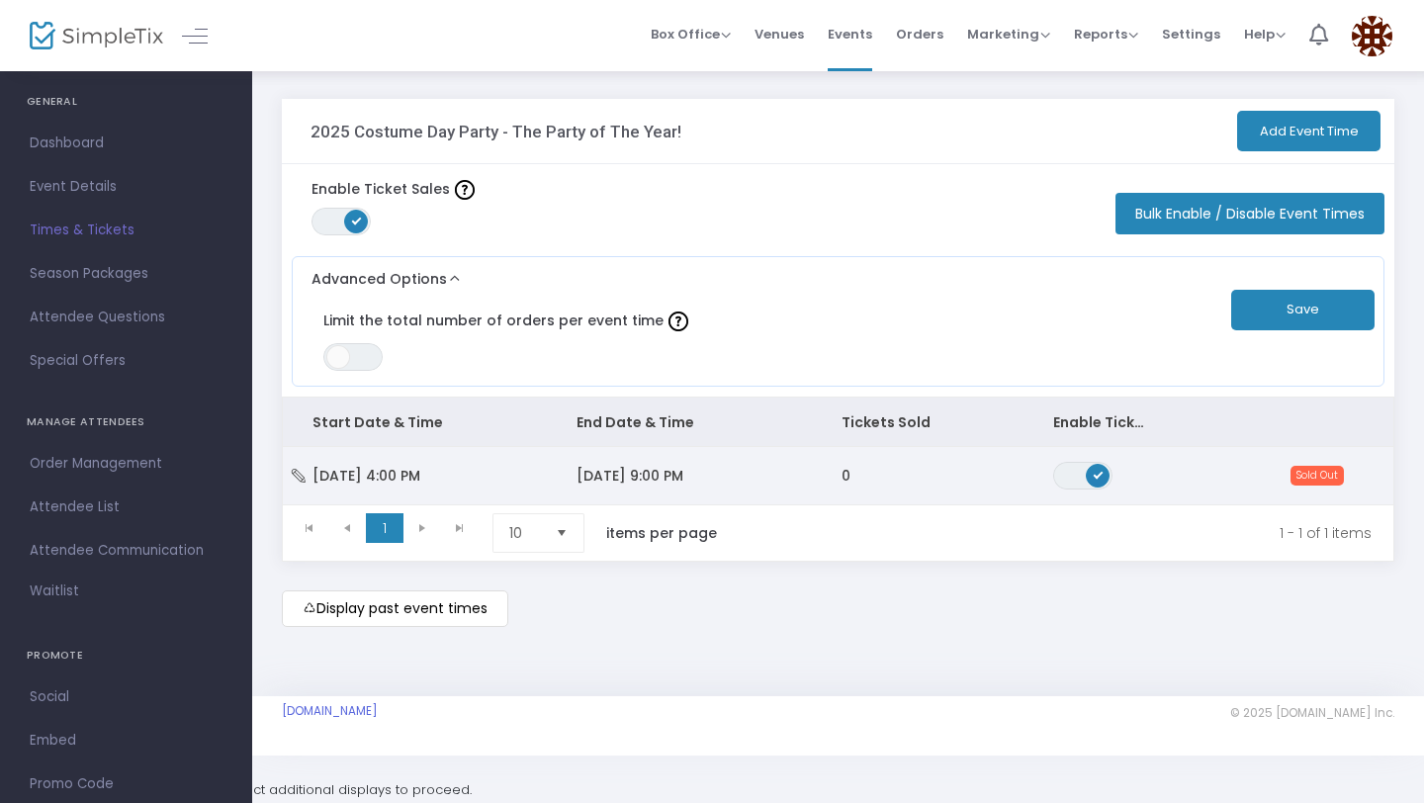
click at [503, 474] on td "Sun 10/26/2025 4:00 PM" at bounding box center [415, 475] width 264 height 57
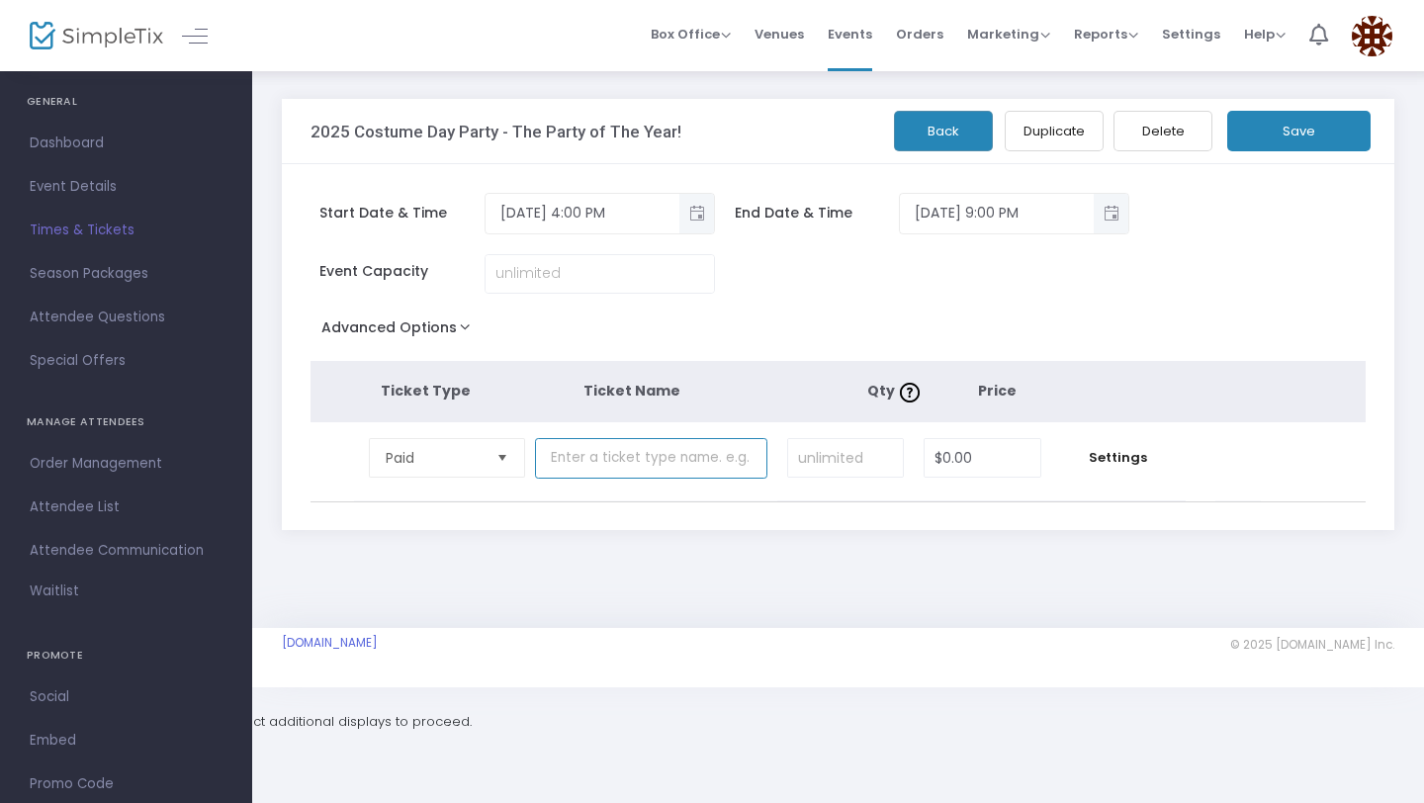
click at [594, 473] on input "text" at bounding box center [651, 458] width 232 height 41
click at [895, 464] on input at bounding box center [845, 458] width 115 height 38
click at [443, 468] on span "Paid" at bounding box center [433, 458] width 111 height 38
click at [574, 472] on input "text" at bounding box center [651, 458] width 232 height 41
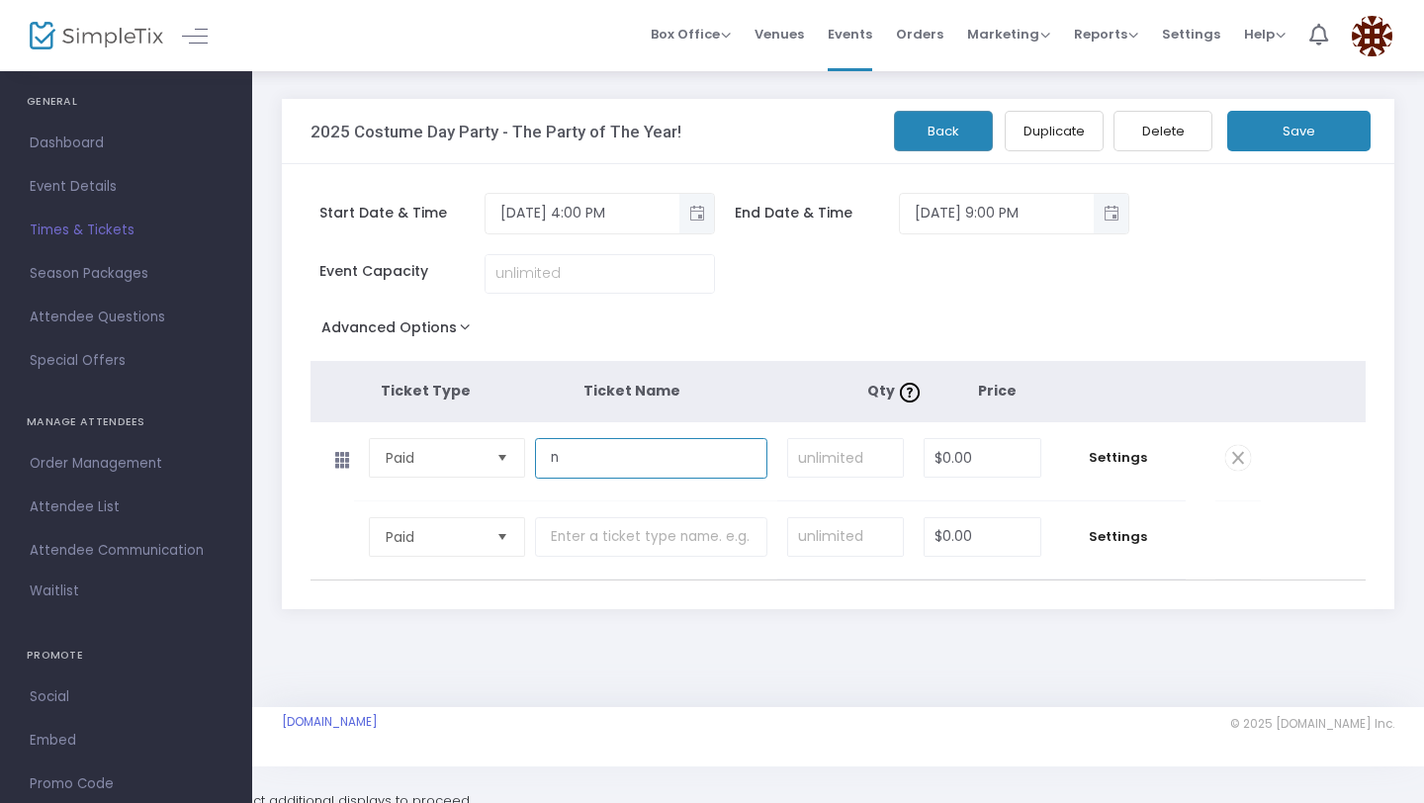
type input "n"
click at [635, 547] on input "text" at bounding box center [651, 537] width 232 height 41
type input "n"
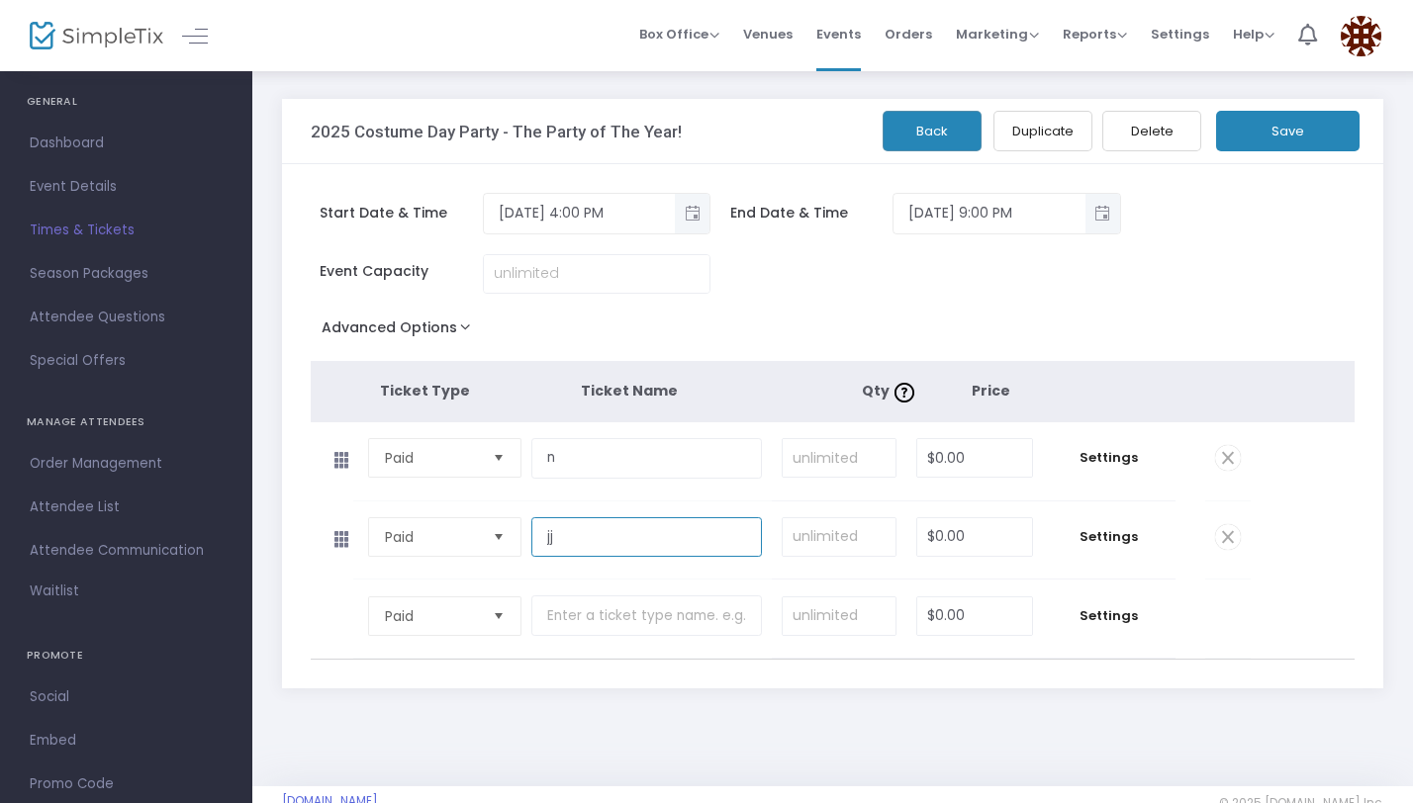
type input "jj"
click at [675, 625] on input "text" at bounding box center [646, 616] width 230 height 41
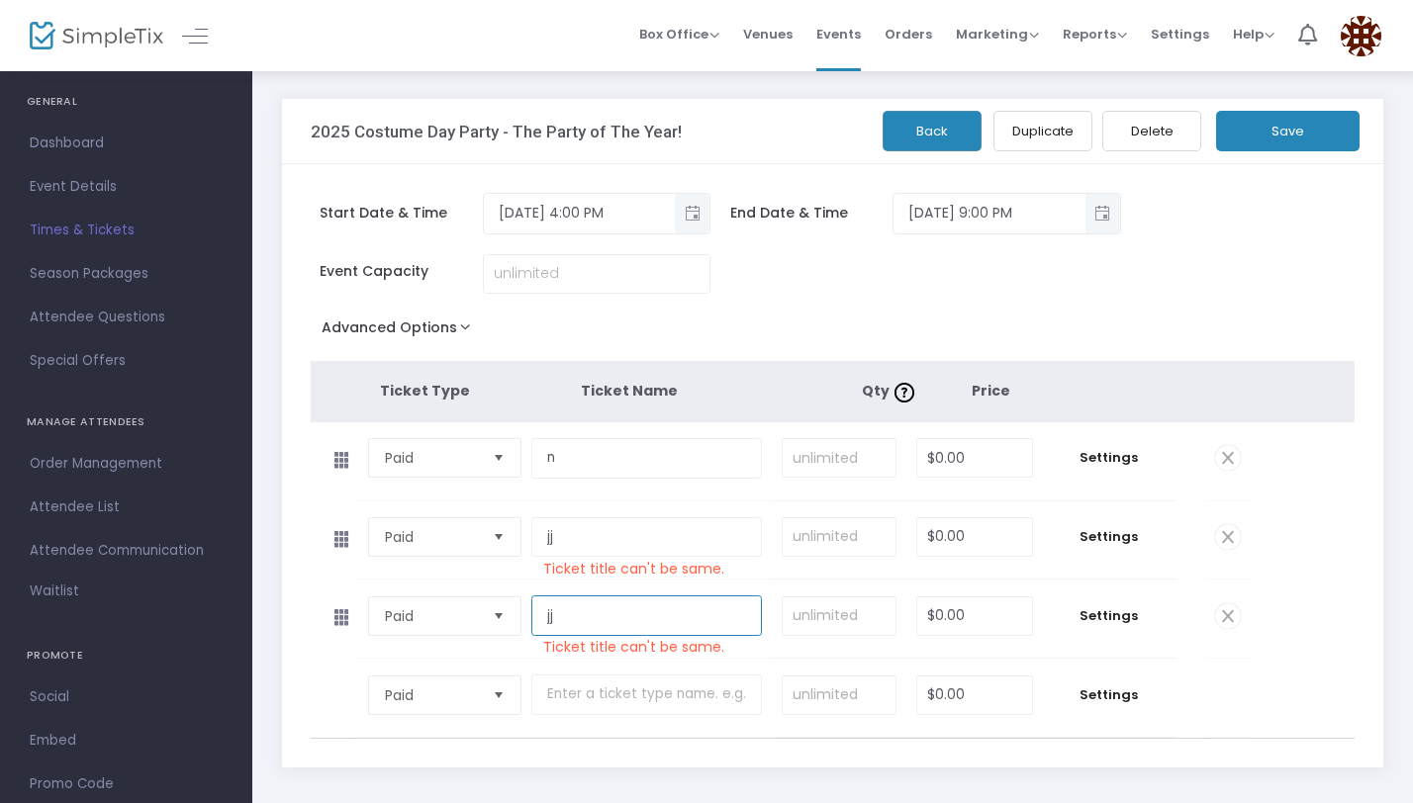
type input "jj"
click at [467, 332] on button "Advanced Options" at bounding box center [400, 332] width 179 height 36
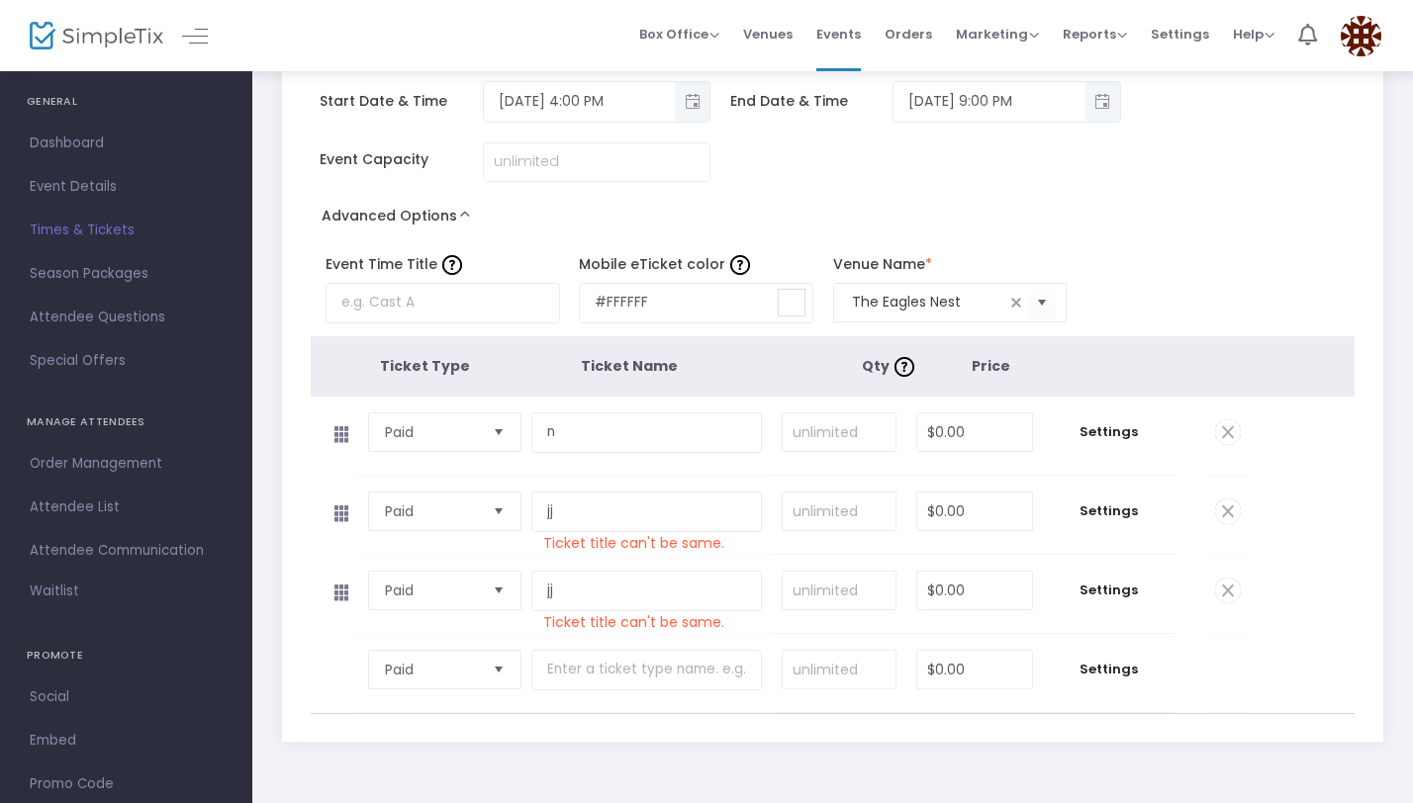
scroll to position [180, 0]
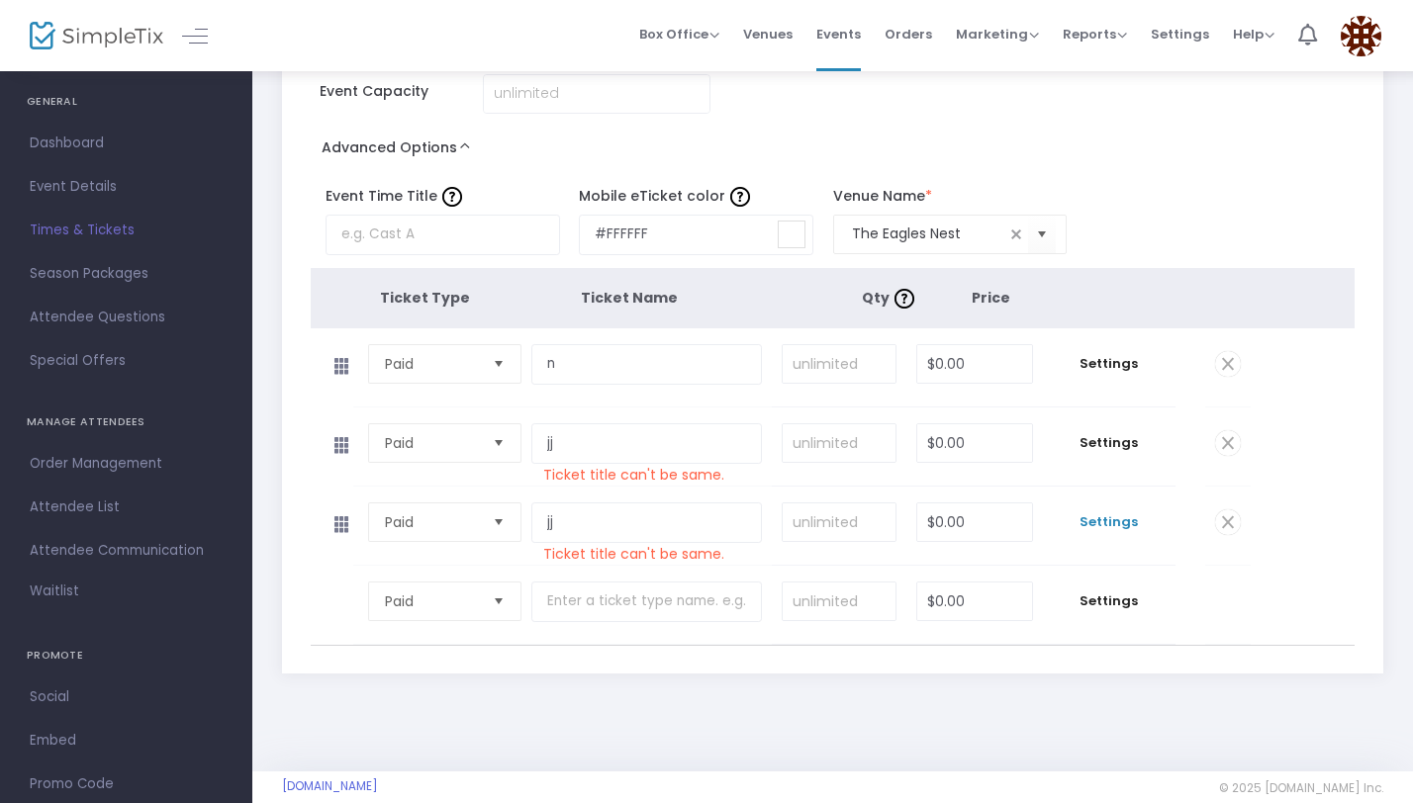
click at [1101, 521] on span "Settings" at bounding box center [1109, 522] width 113 height 20
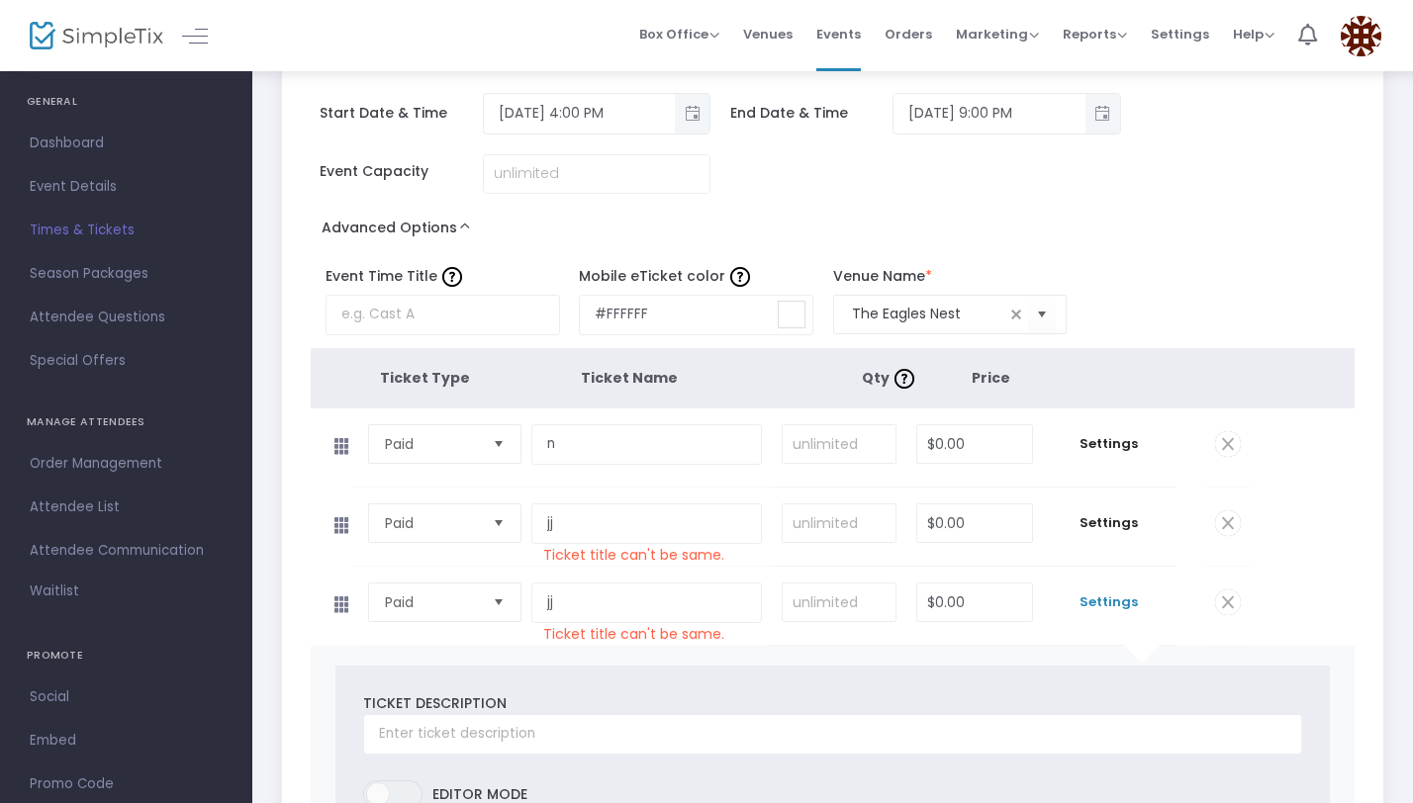
scroll to position [0, 0]
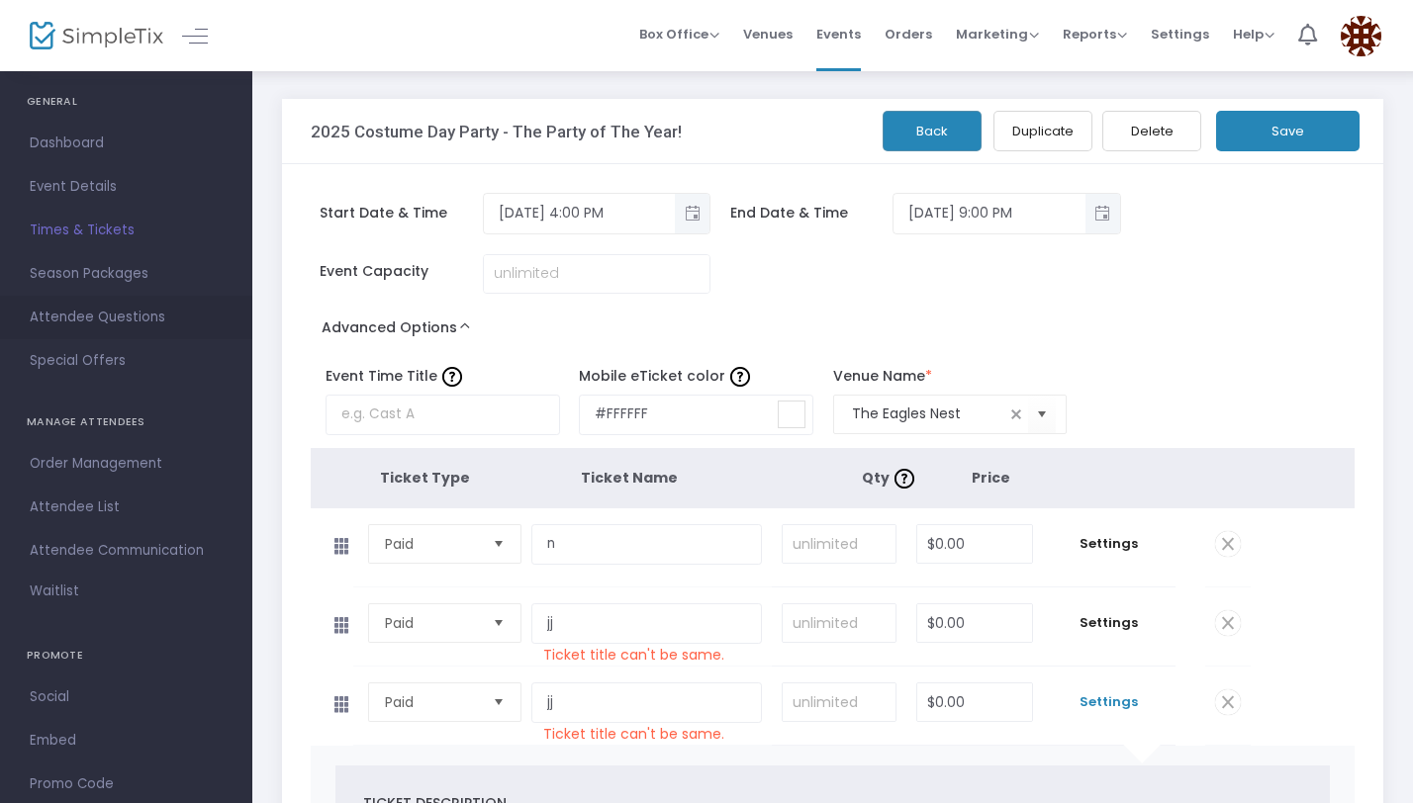
click at [120, 320] on span "Attendee Questions" at bounding box center [126, 318] width 193 height 26
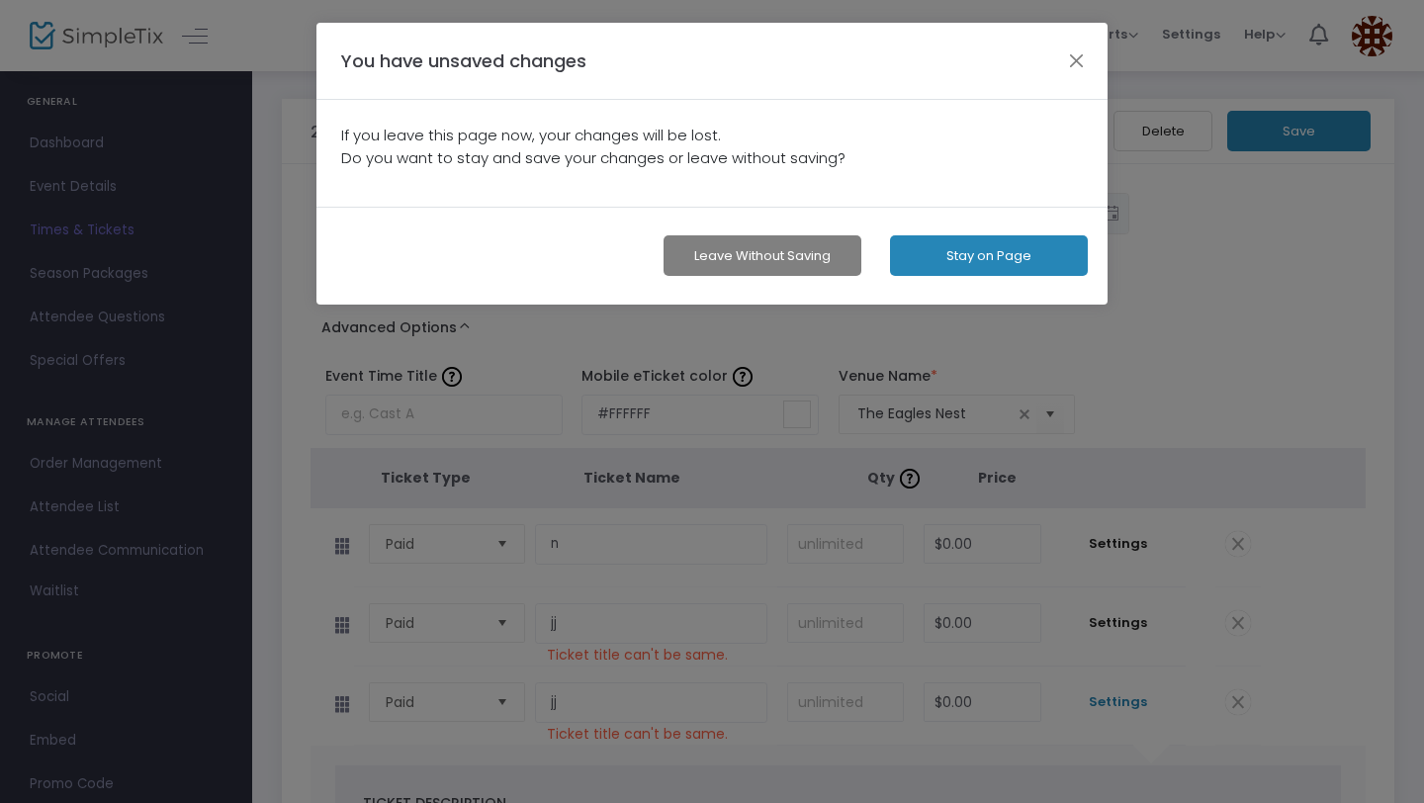
click at [921, 261] on button "Stay on Page" at bounding box center [989, 255] width 198 height 41
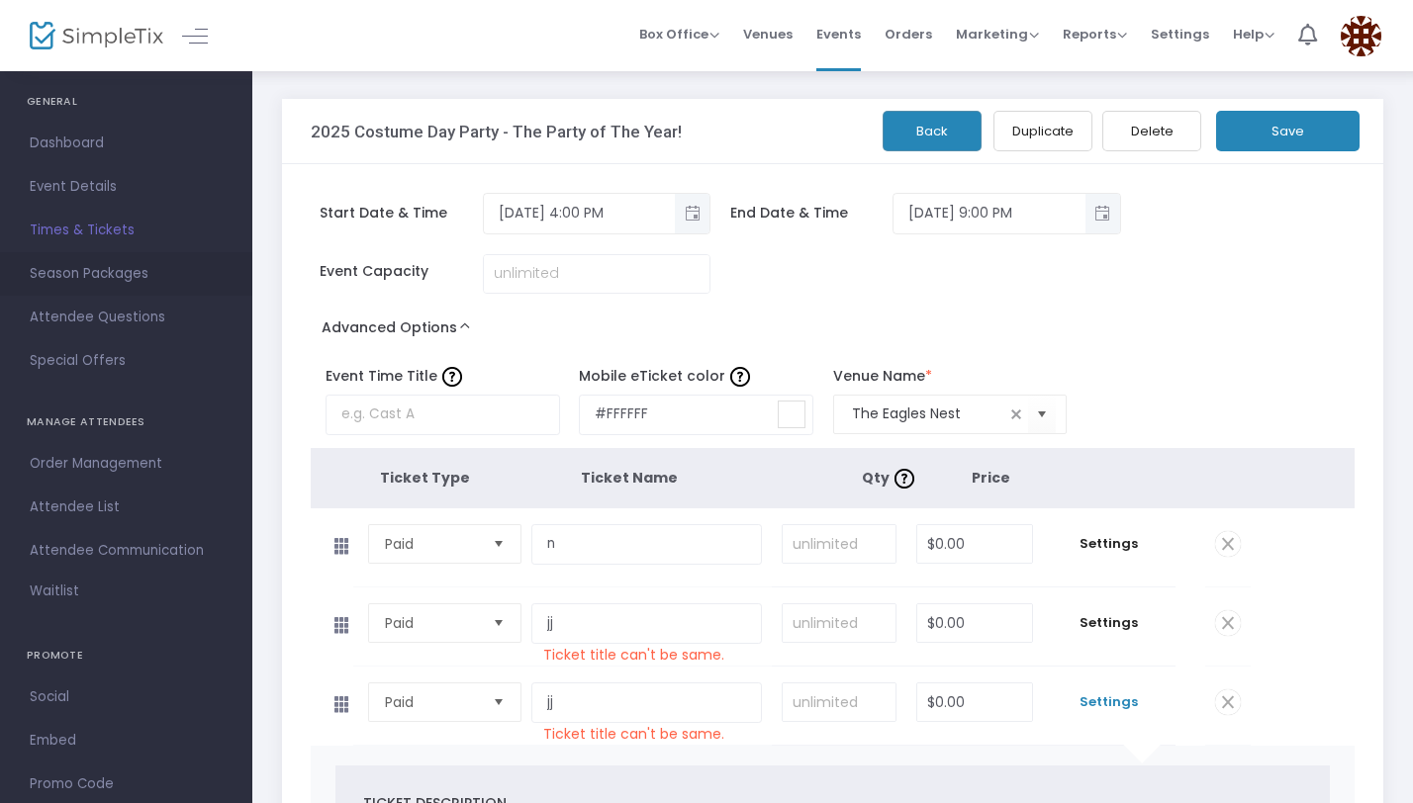
click at [93, 285] on span "Season Packages" at bounding box center [126, 274] width 193 height 26
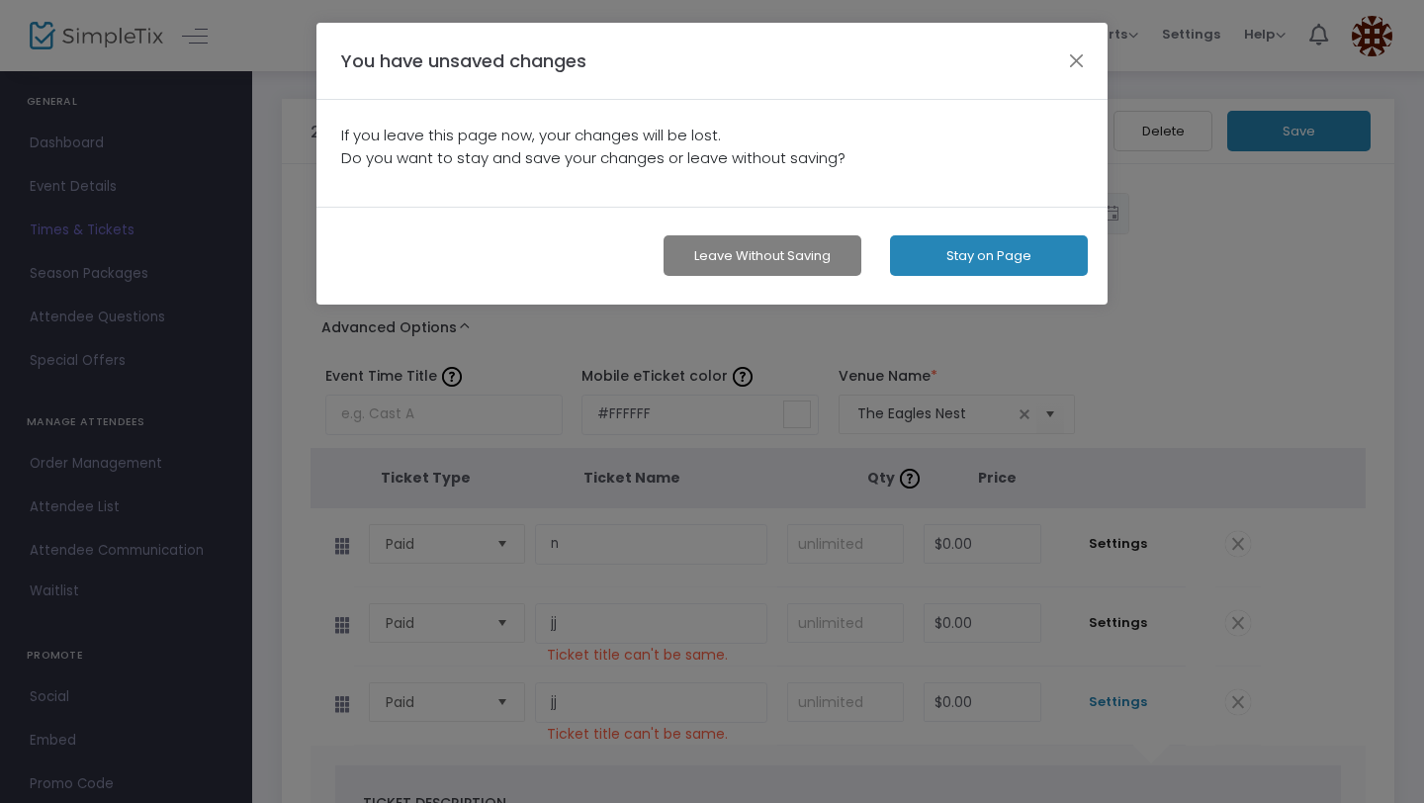
click at [979, 266] on button "Stay on Page" at bounding box center [989, 255] width 198 height 41
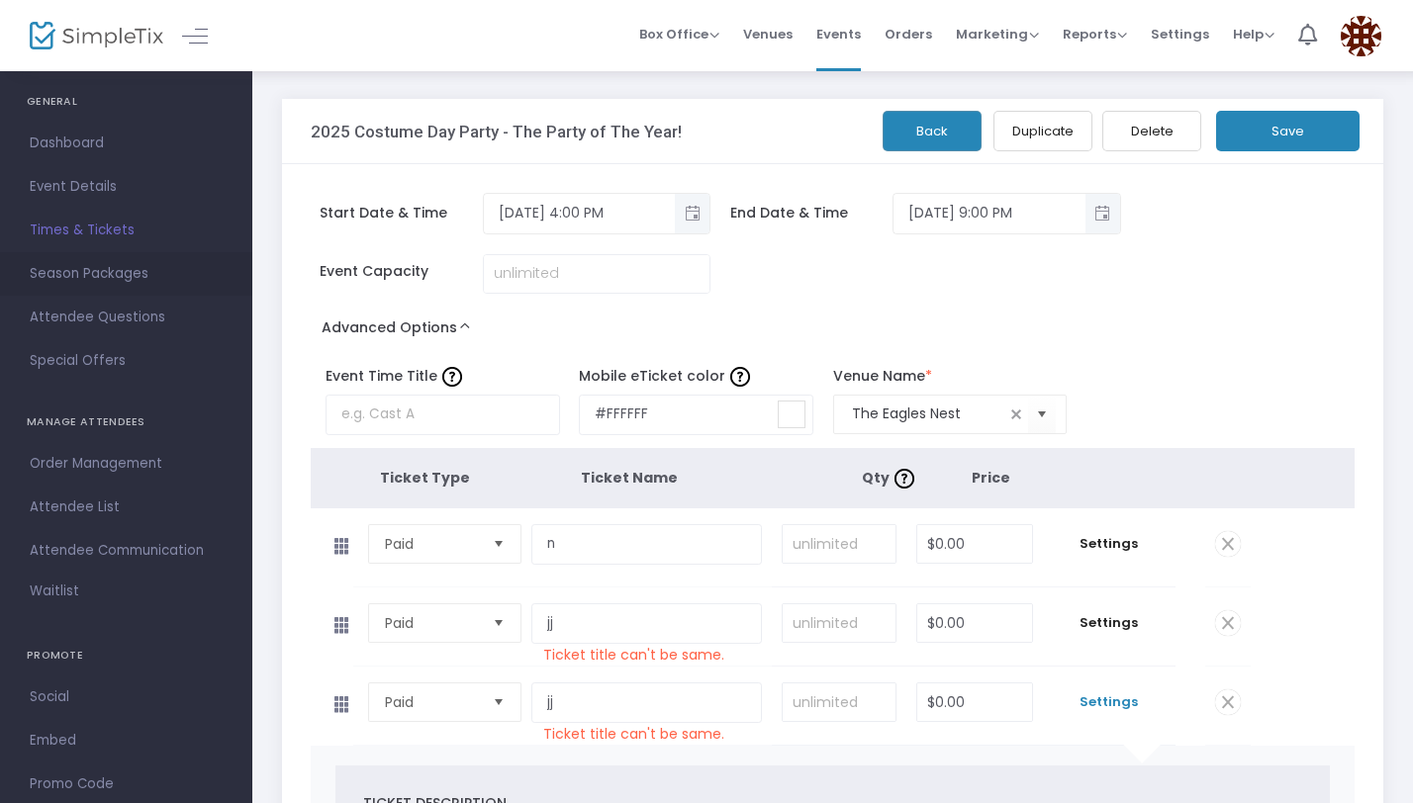
click at [133, 283] on span "Season Packages" at bounding box center [126, 274] width 193 height 26
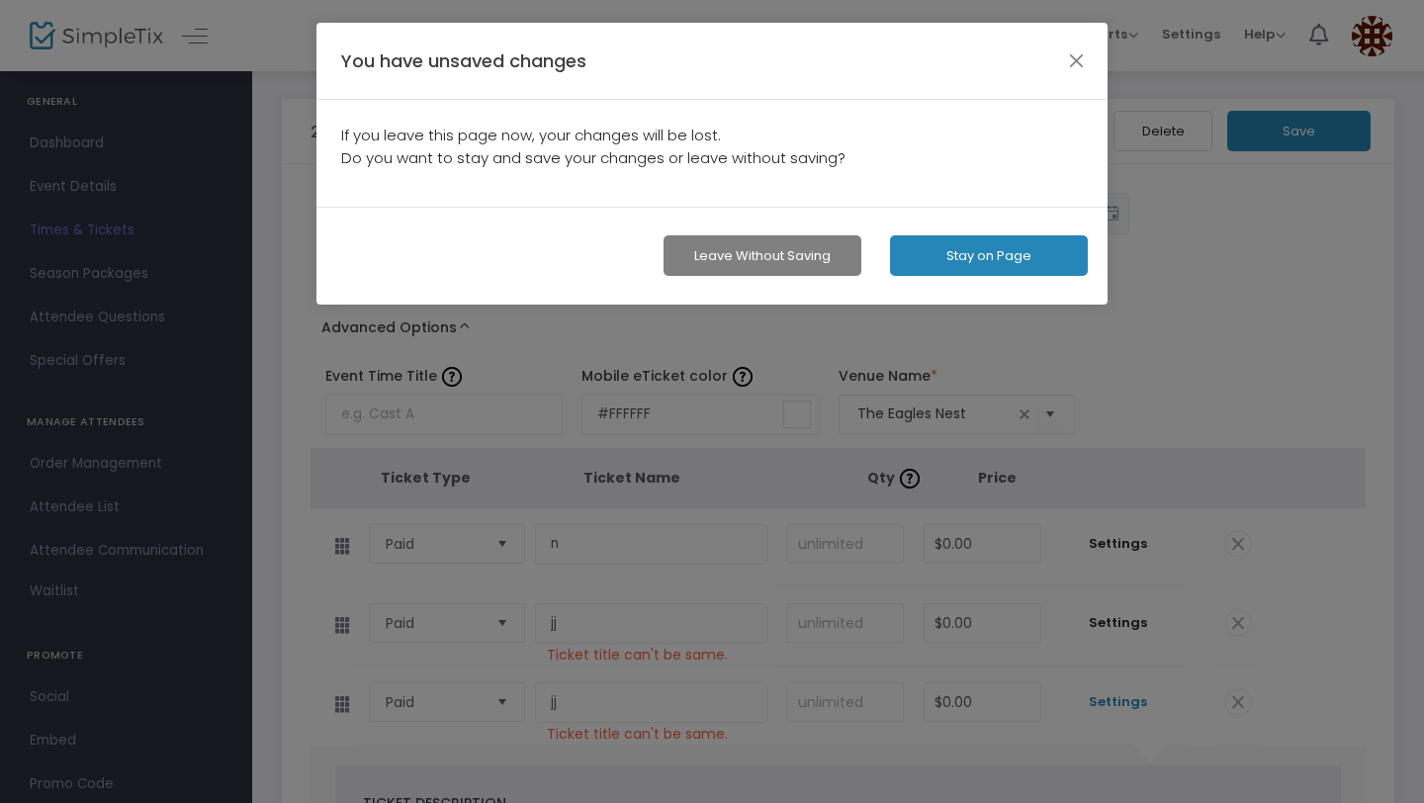
click at [760, 261] on button "Leave without Saving" at bounding box center [763, 255] width 198 height 41
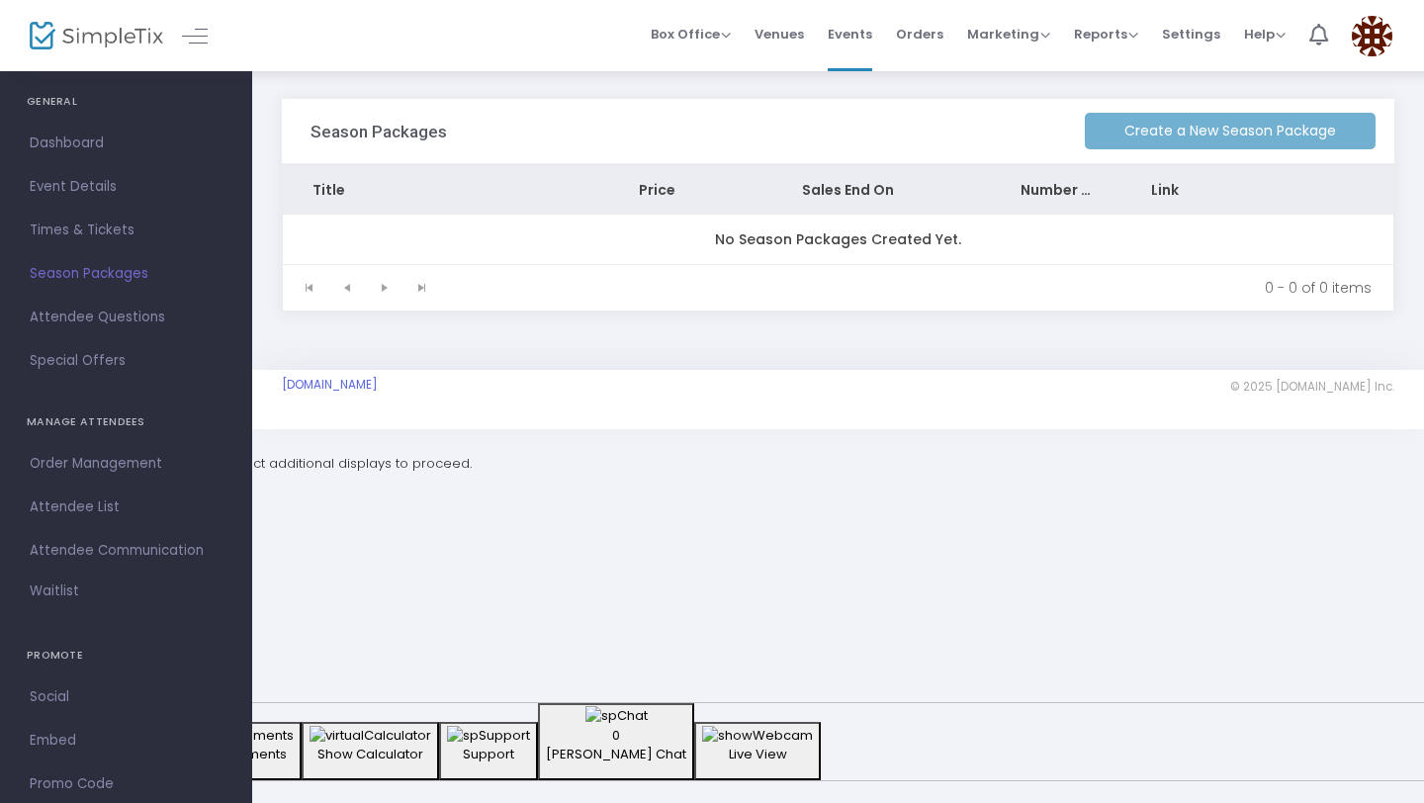
click at [1160, 136] on div "Create a New Season Package" at bounding box center [1230, 131] width 291 height 64
click at [116, 308] on span "Attendee Questions" at bounding box center [126, 318] width 193 height 26
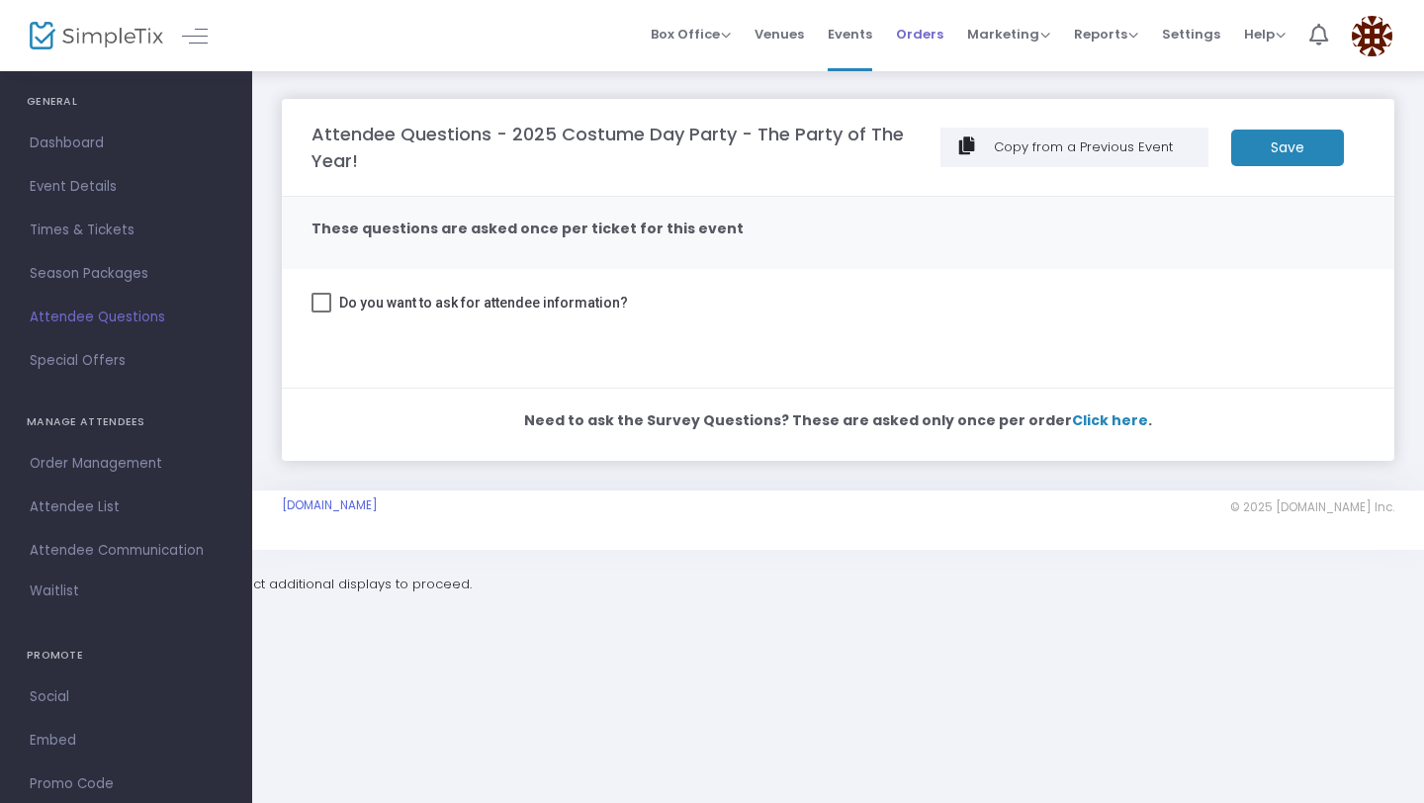
click at [925, 46] on span "Orders" at bounding box center [919, 34] width 47 height 50
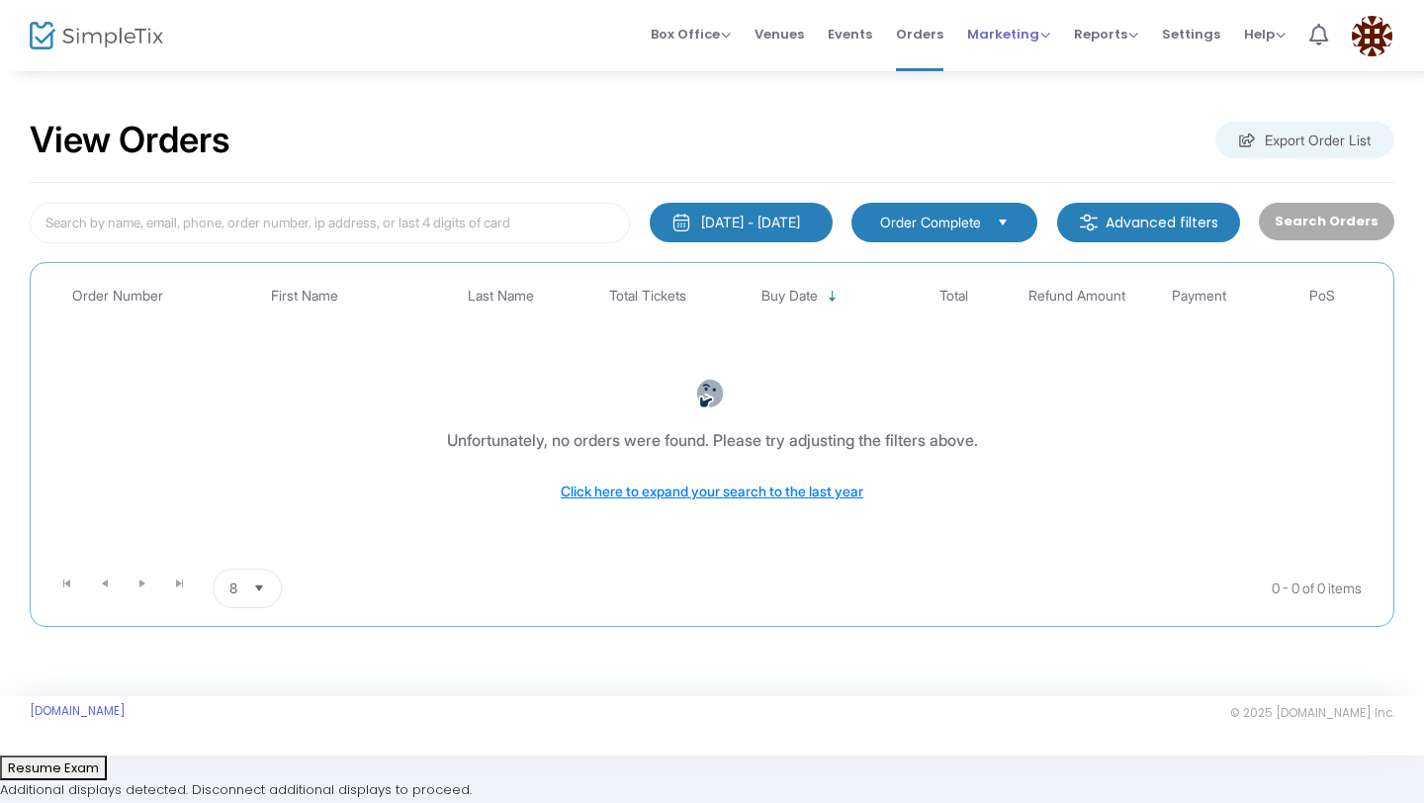
click at [1014, 46] on span "Marketing Promo Codes Quantity Discounts Affiliate" at bounding box center [1008, 34] width 83 height 50
click at [1106, 34] on span "Reports" at bounding box center [1106, 34] width 64 height 19
click at [930, 36] on span "Orders" at bounding box center [919, 34] width 47 height 50
click at [852, 36] on span "Events" at bounding box center [850, 34] width 45 height 50
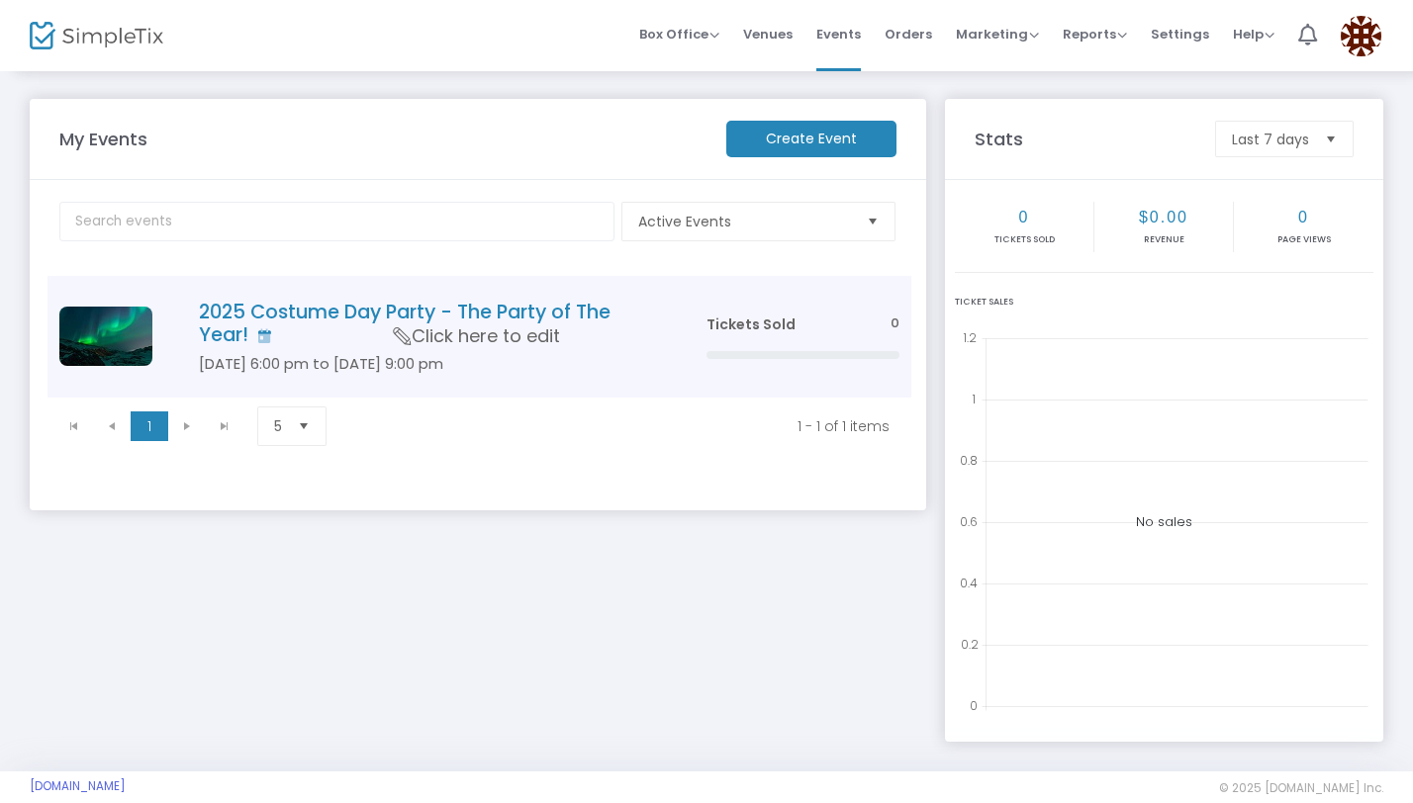
click at [738, 322] on span "Tickets Sold" at bounding box center [750, 325] width 89 height 20
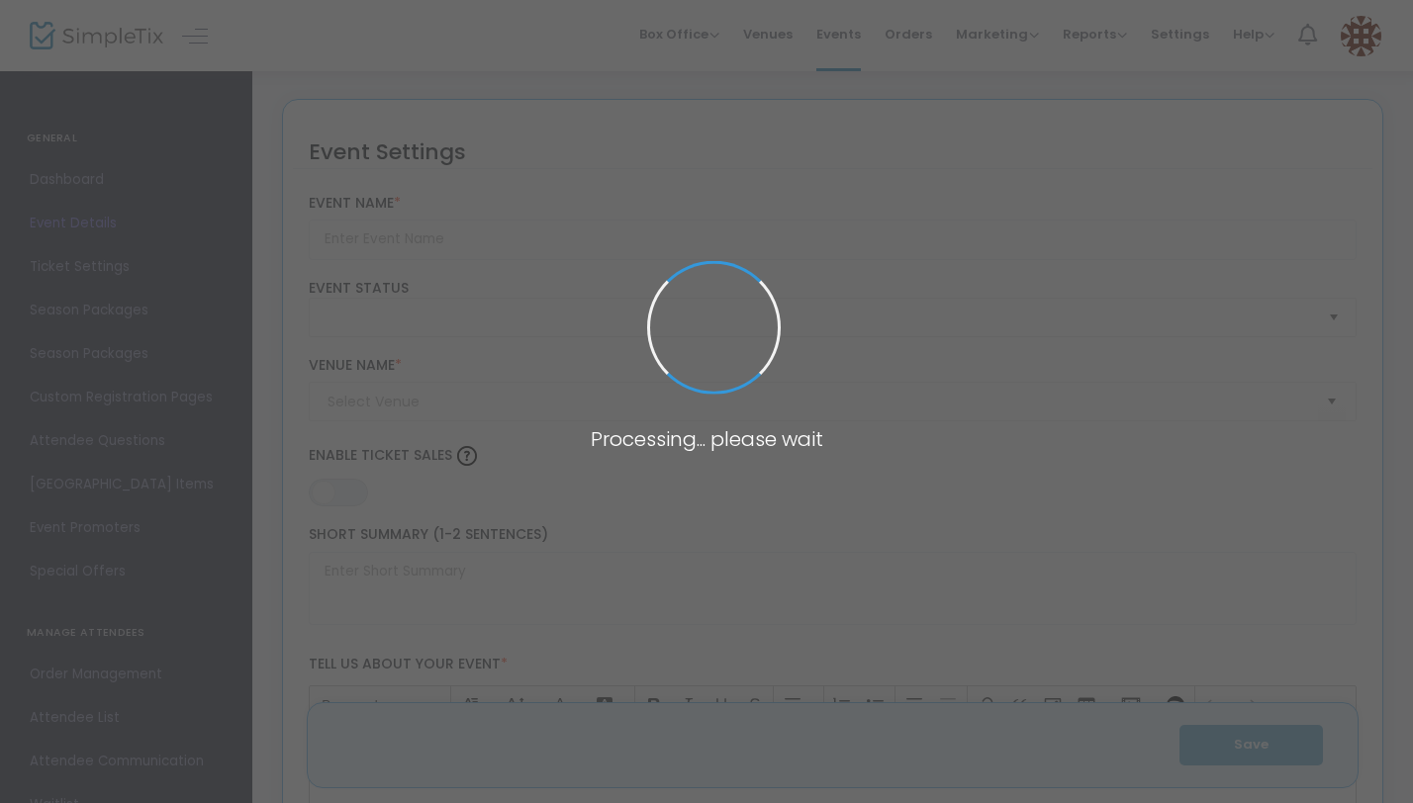
type input "2025 Costume Day Party - The Party of The Year!"
type textarea "Costume Party"
type input "Buy Tickets"
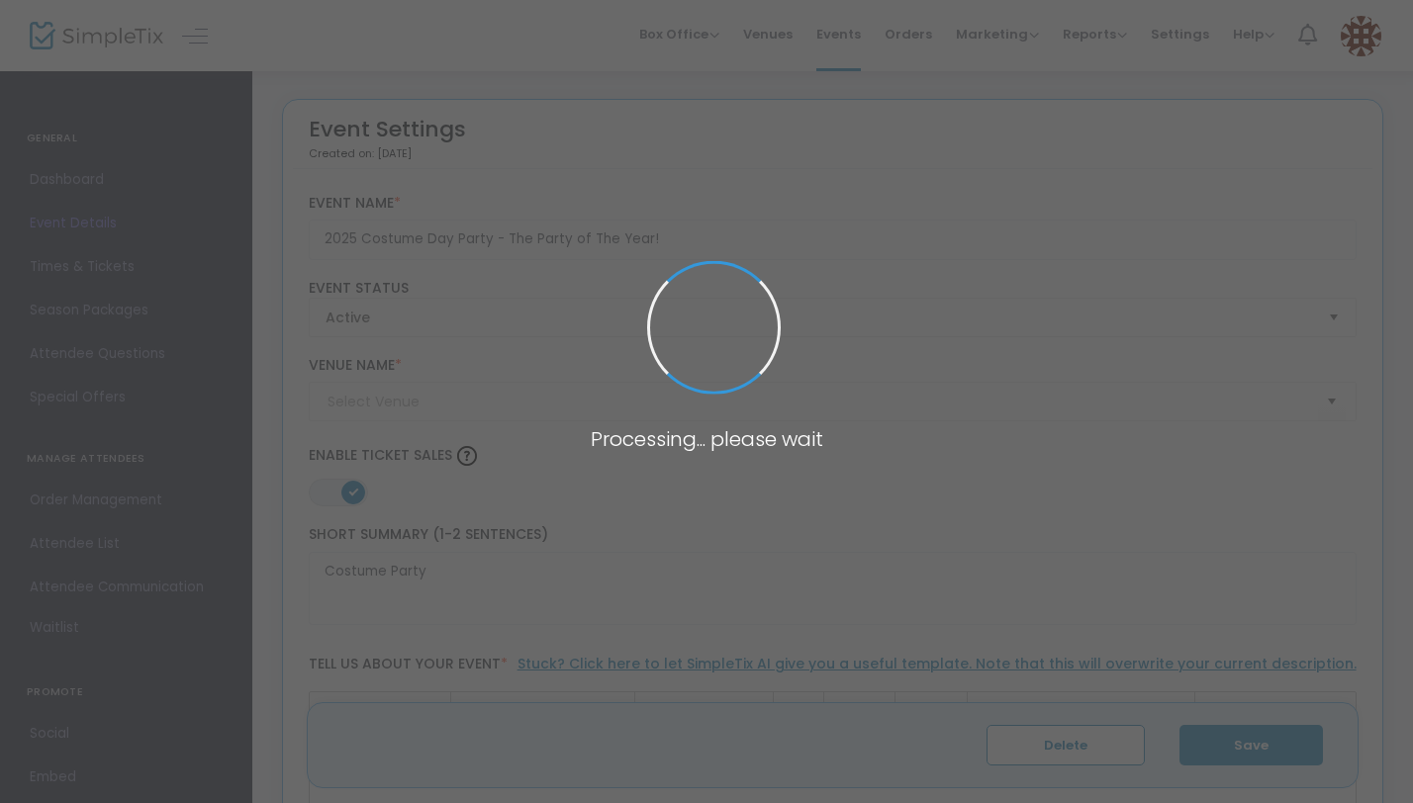
type input "The Eagles Nest"
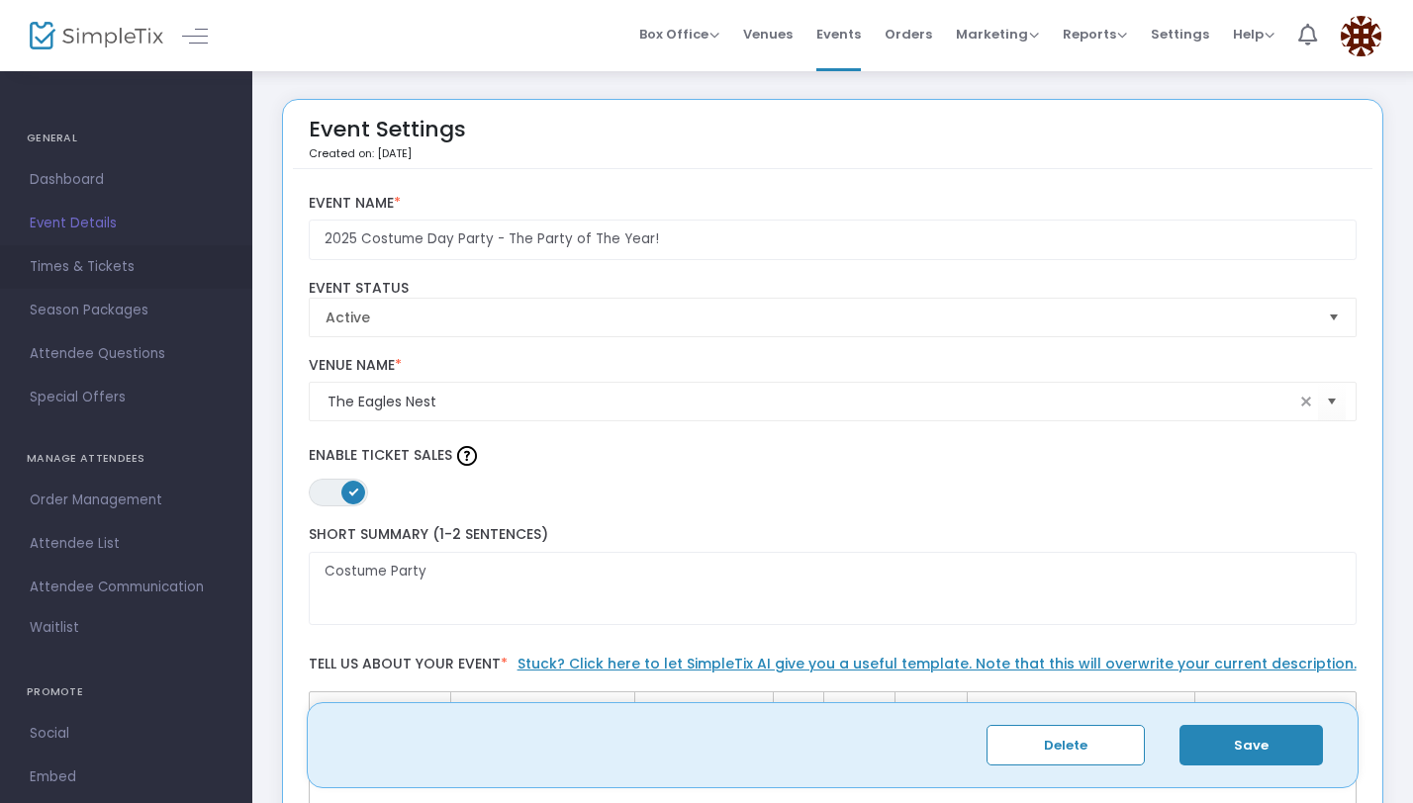
click at [102, 282] on link "Times & Tickets" at bounding box center [126, 267] width 252 height 44
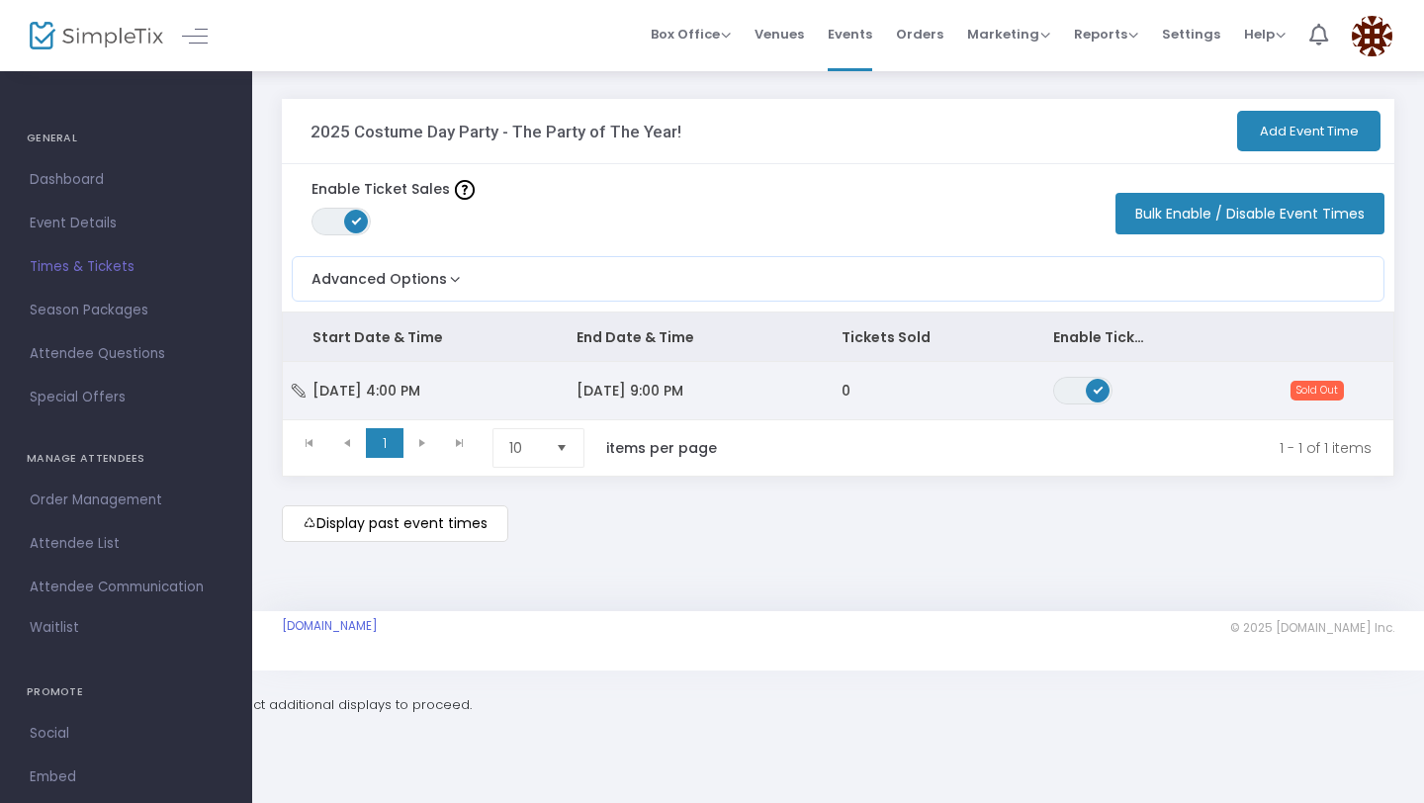
click at [544, 363] on td "Sun 10/26/2025 4:00 PM" at bounding box center [415, 390] width 264 height 57
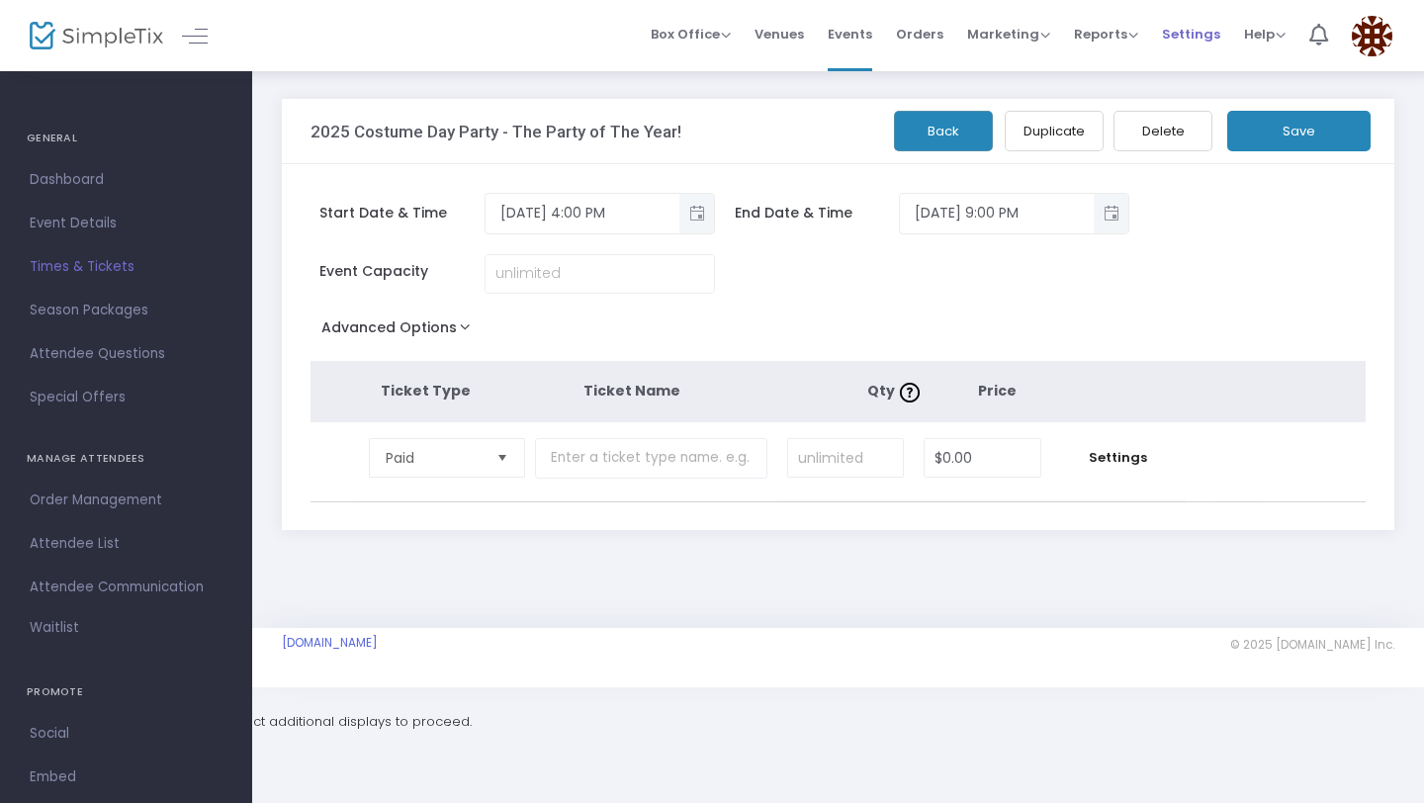
click at [1211, 42] on span "Settings" at bounding box center [1191, 34] width 58 height 50
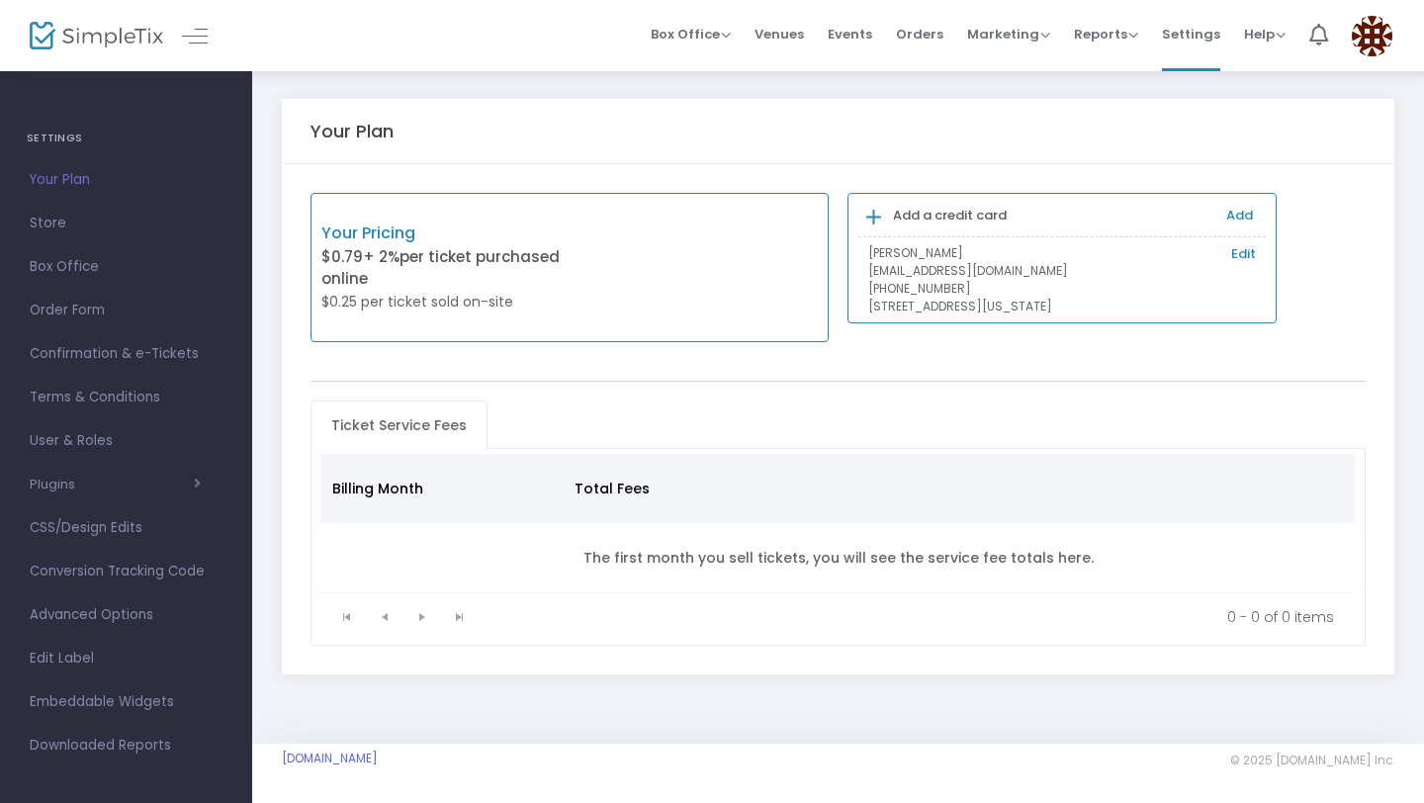
click at [389, 227] on p "Your Pricing" at bounding box center [445, 234] width 248 height 24
click at [88, 318] on span "Order Form" at bounding box center [126, 311] width 193 height 26
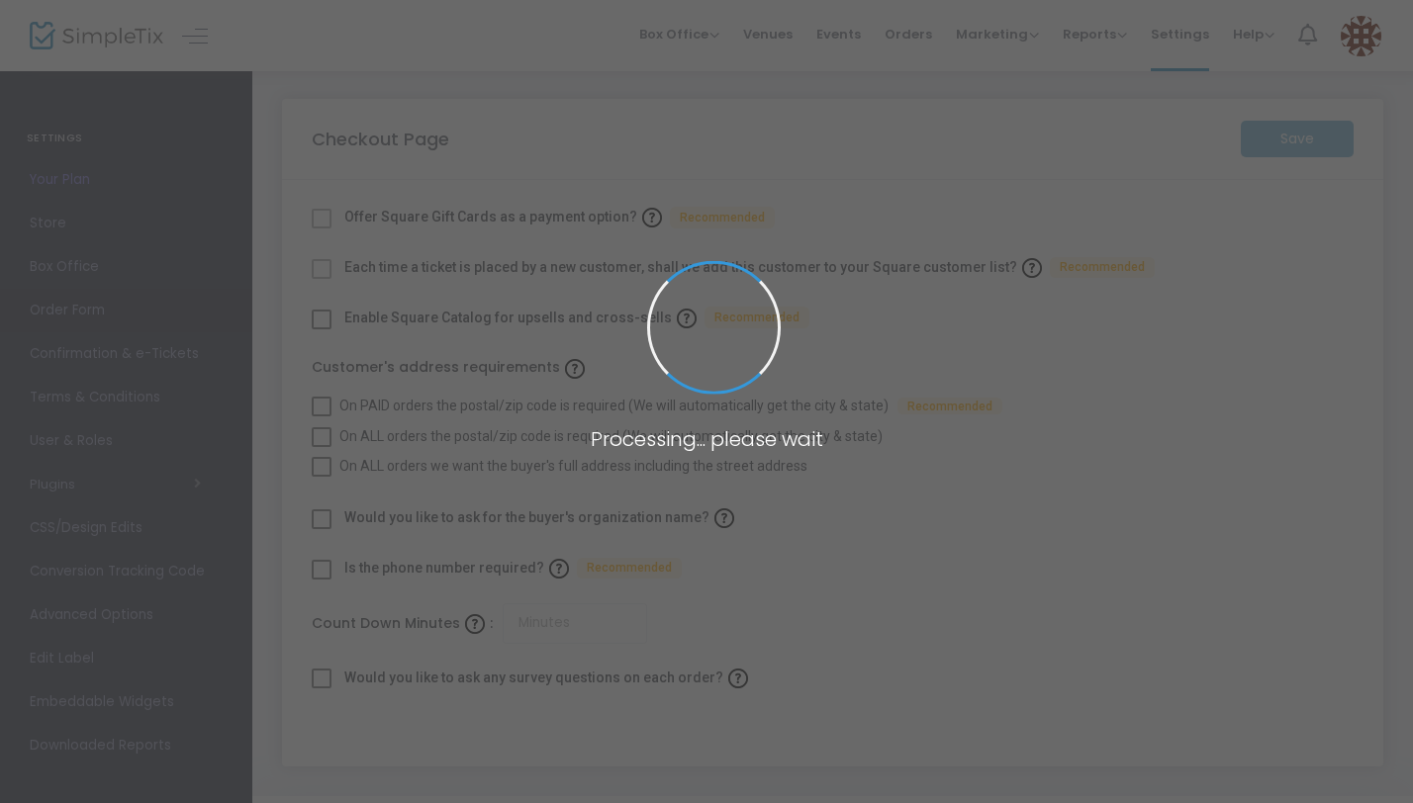
checkbox input "true"
type input "45"
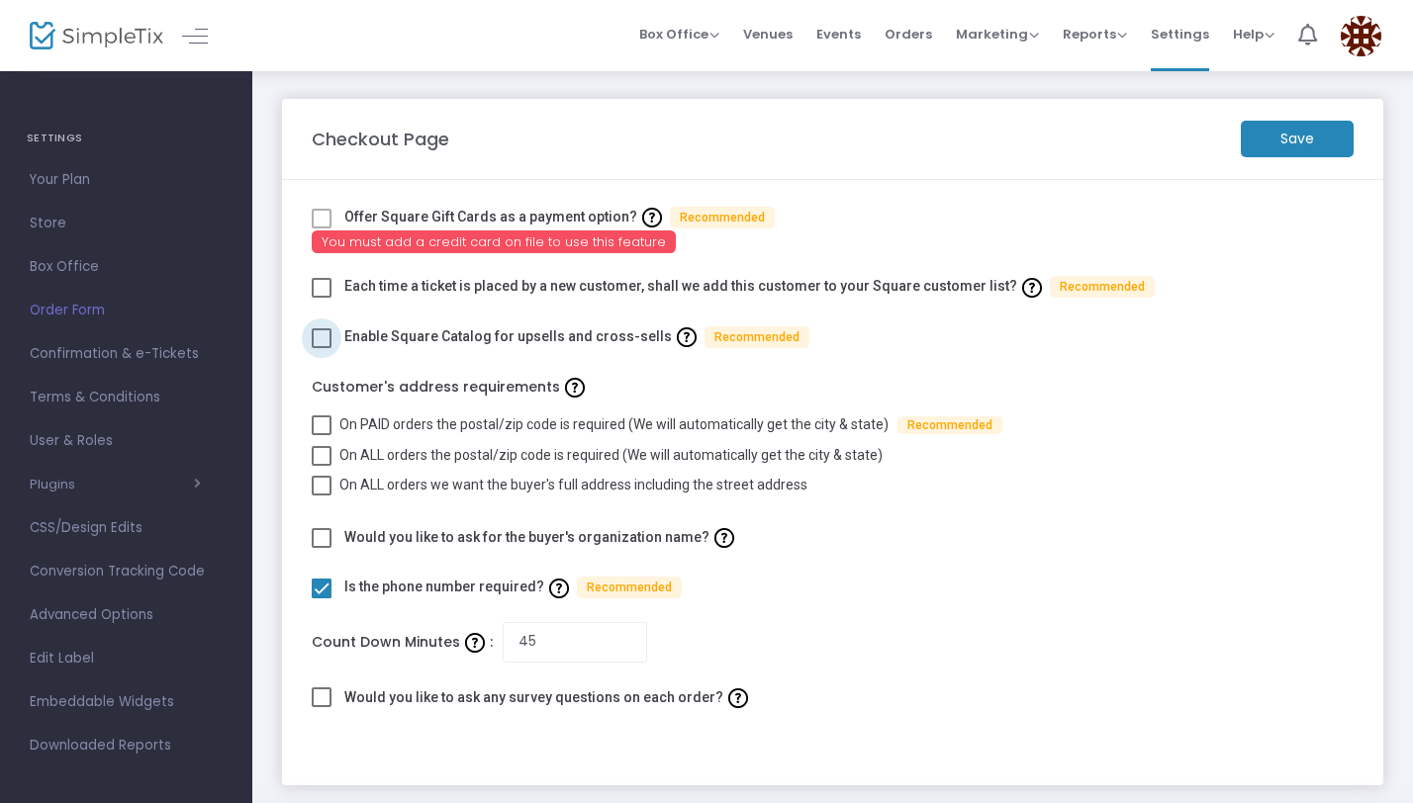
click at [325, 339] on span at bounding box center [322, 338] width 20 height 20
click at [321, 348] on input "checkbox" at bounding box center [321, 348] width 1 height 1
checkbox input "true"
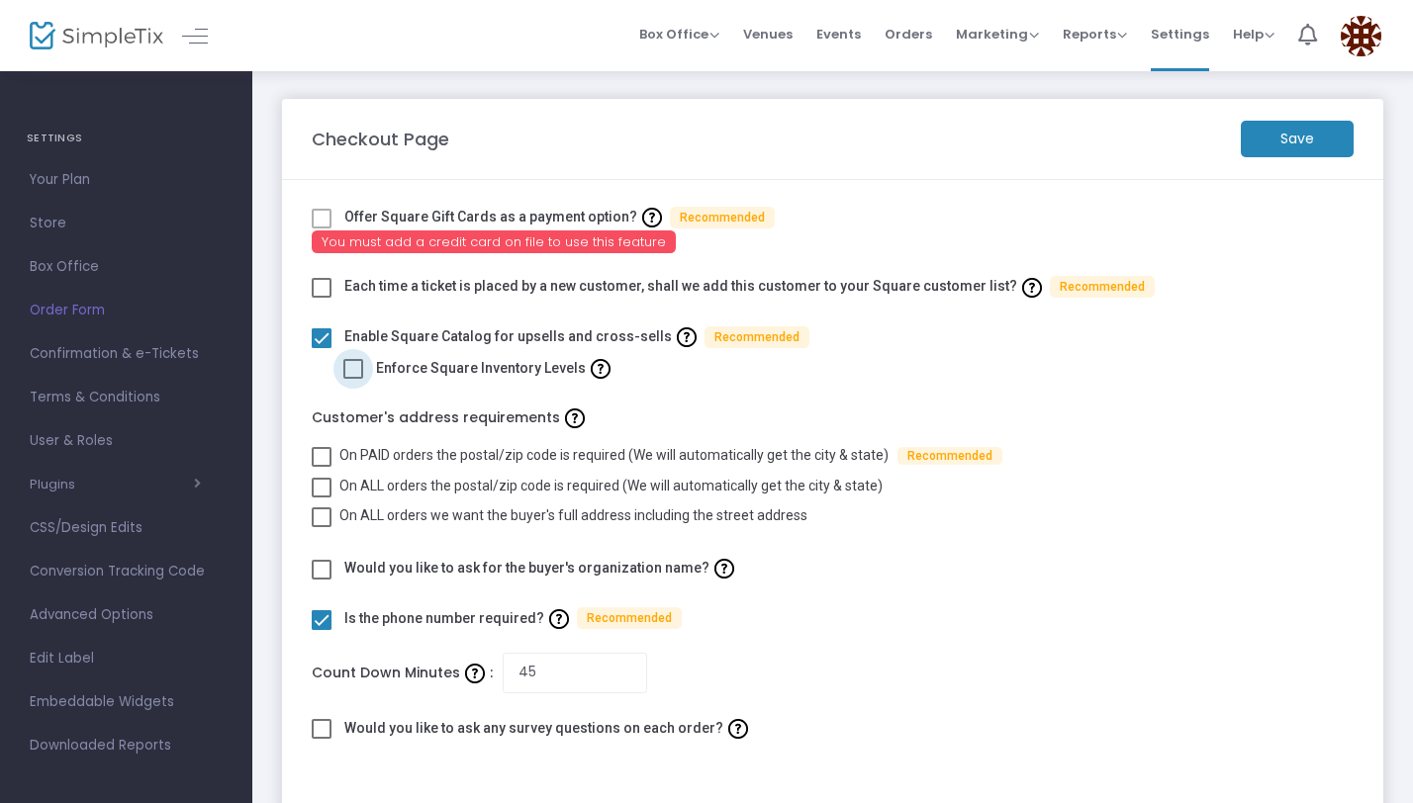
click at [355, 369] on span at bounding box center [353, 369] width 20 height 20
click at [353, 379] on input "checkbox" at bounding box center [352, 379] width 1 height 1
click at [356, 366] on span at bounding box center [353, 369] width 20 height 20
click at [353, 379] on input "checkbox" at bounding box center [352, 379] width 1 height 1
checkbox input "false"
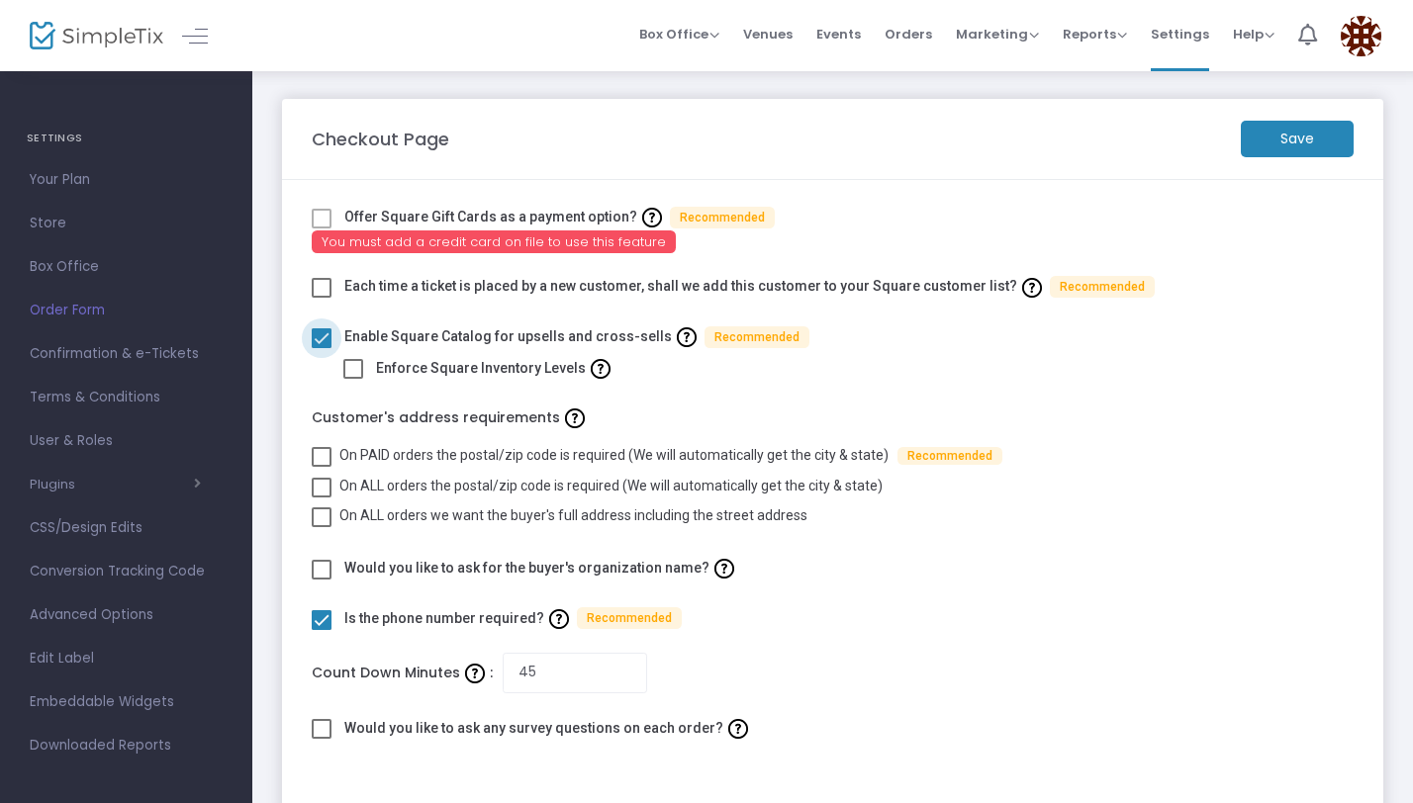
click at [326, 329] on span at bounding box center [322, 338] width 20 height 20
click at [321, 348] on input "checkbox" at bounding box center [321, 348] width 1 height 1
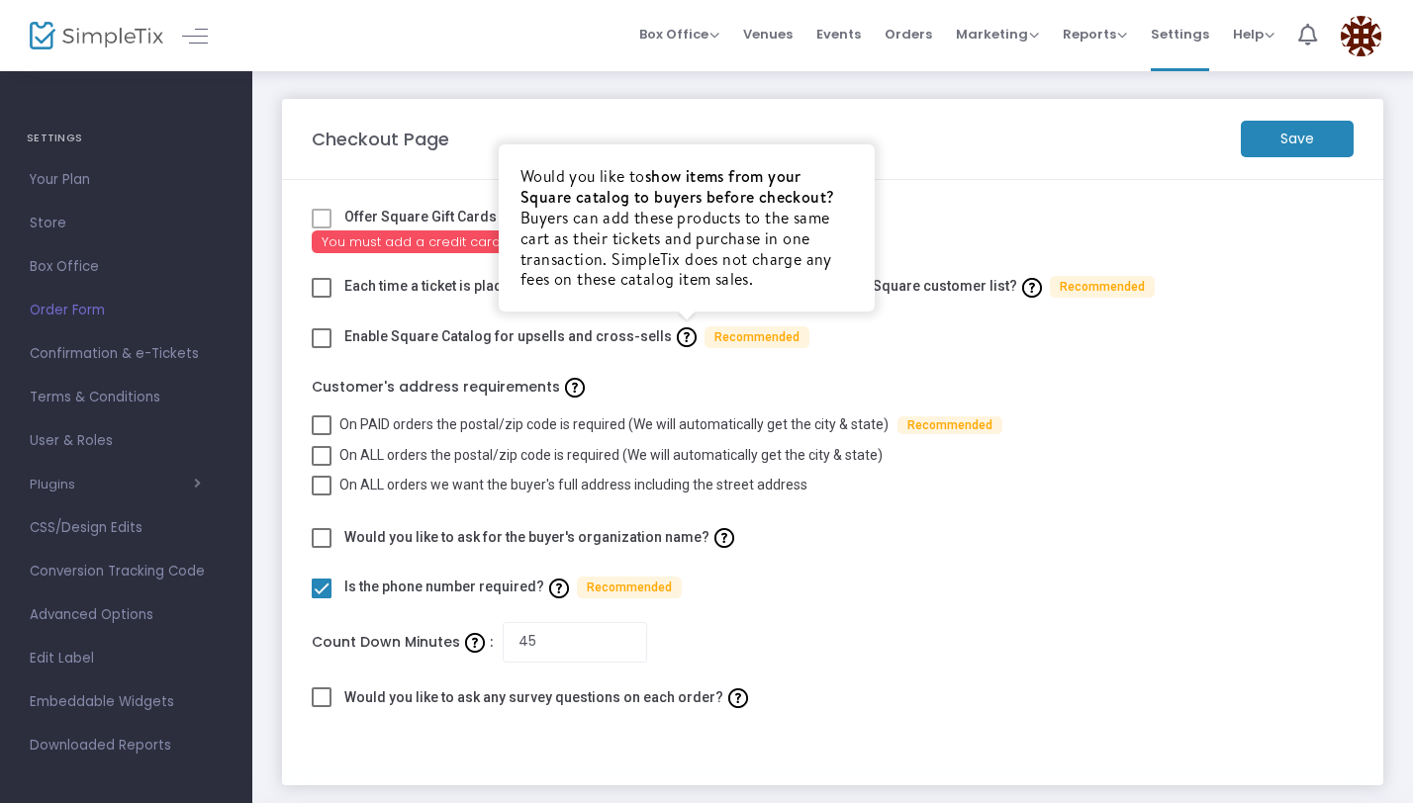
click at [677, 335] on img at bounding box center [687, 337] width 20 height 20
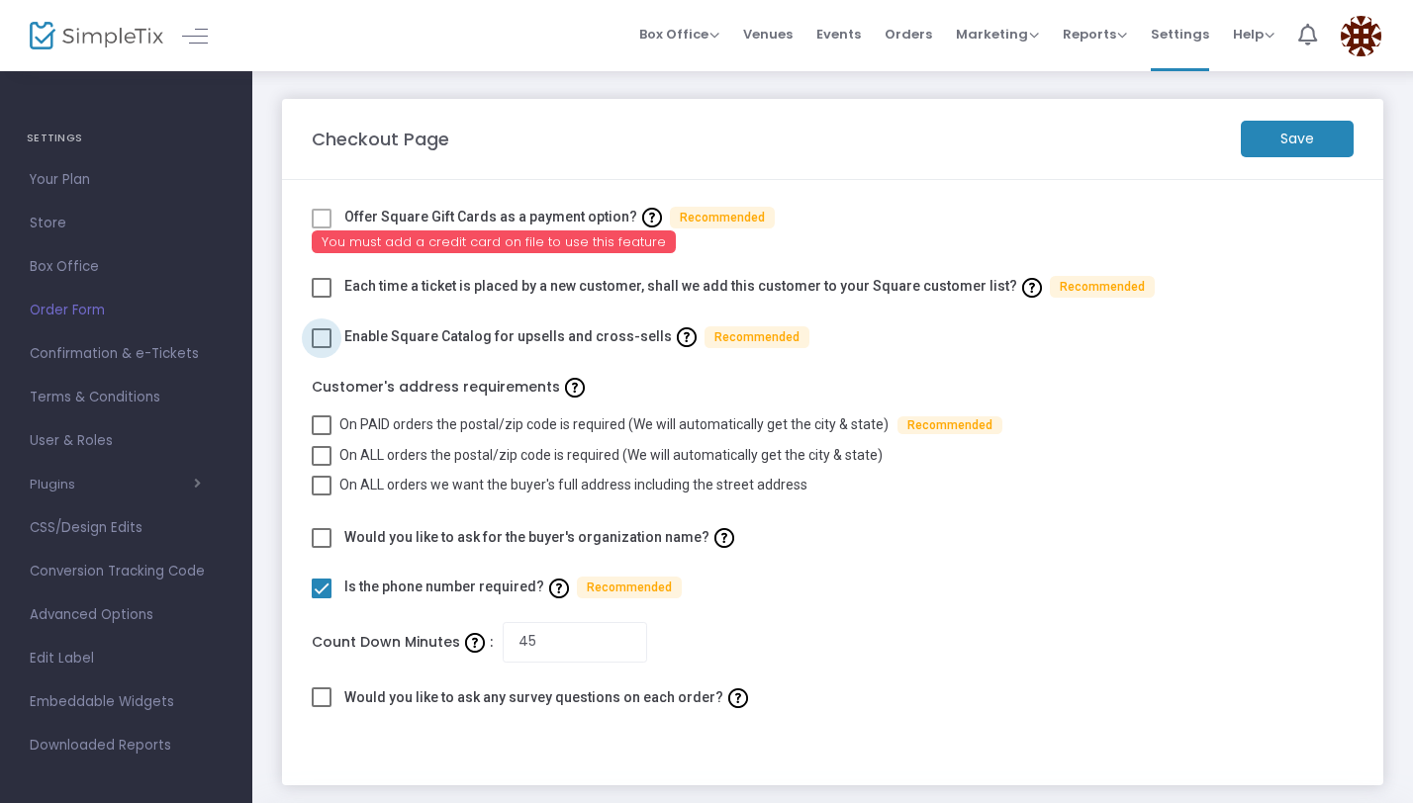
click at [319, 337] on span at bounding box center [322, 338] width 20 height 20
click at [321, 348] on input "checkbox" at bounding box center [321, 348] width 1 height 1
checkbox input "true"
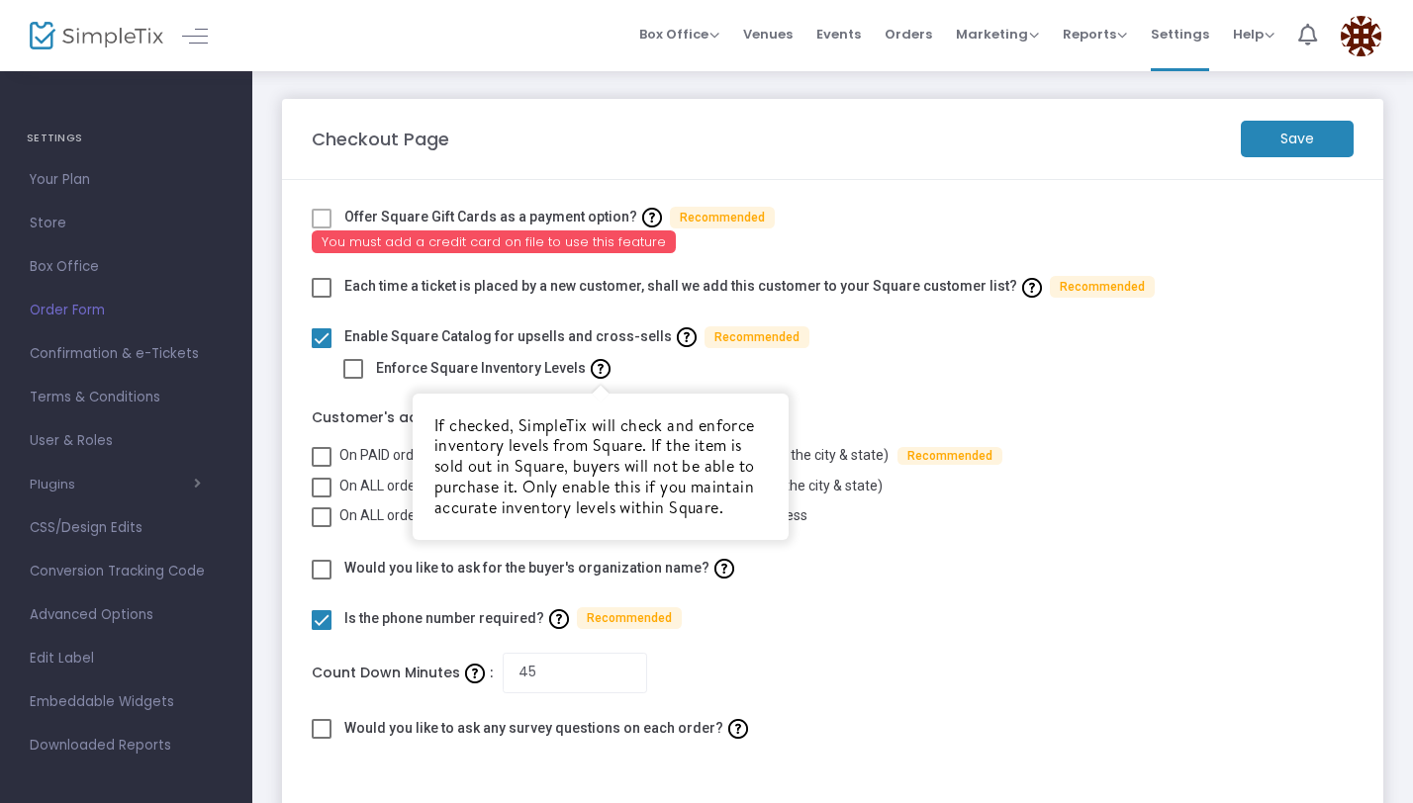
click at [593, 374] on img at bounding box center [601, 369] width 20 height 20
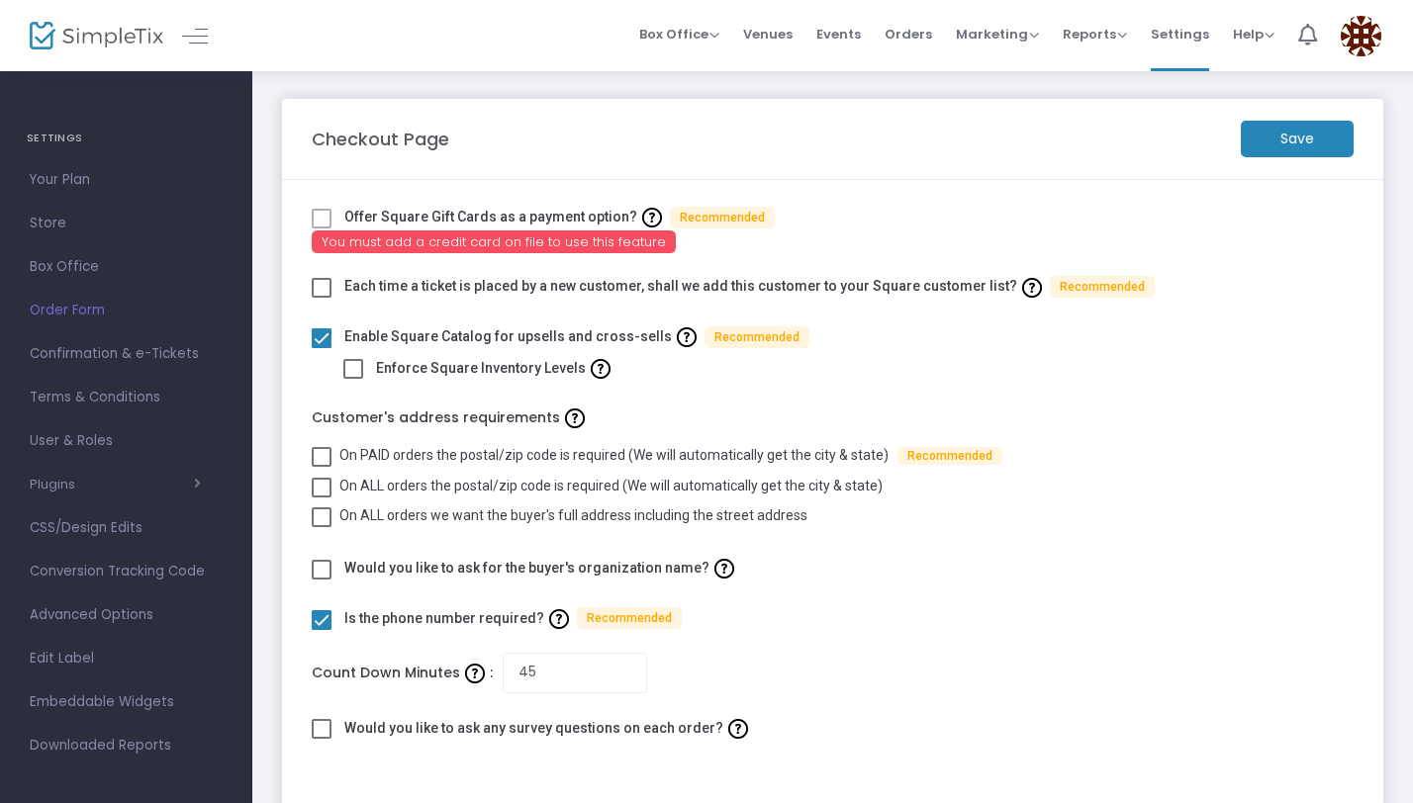
click at [725, 339] on span "Recommended" at bounding box center [756, 337] width 105 height 22
click at [1326, 137] on m-button "Save" at bounding box center [1296, 139] width 113 height 37
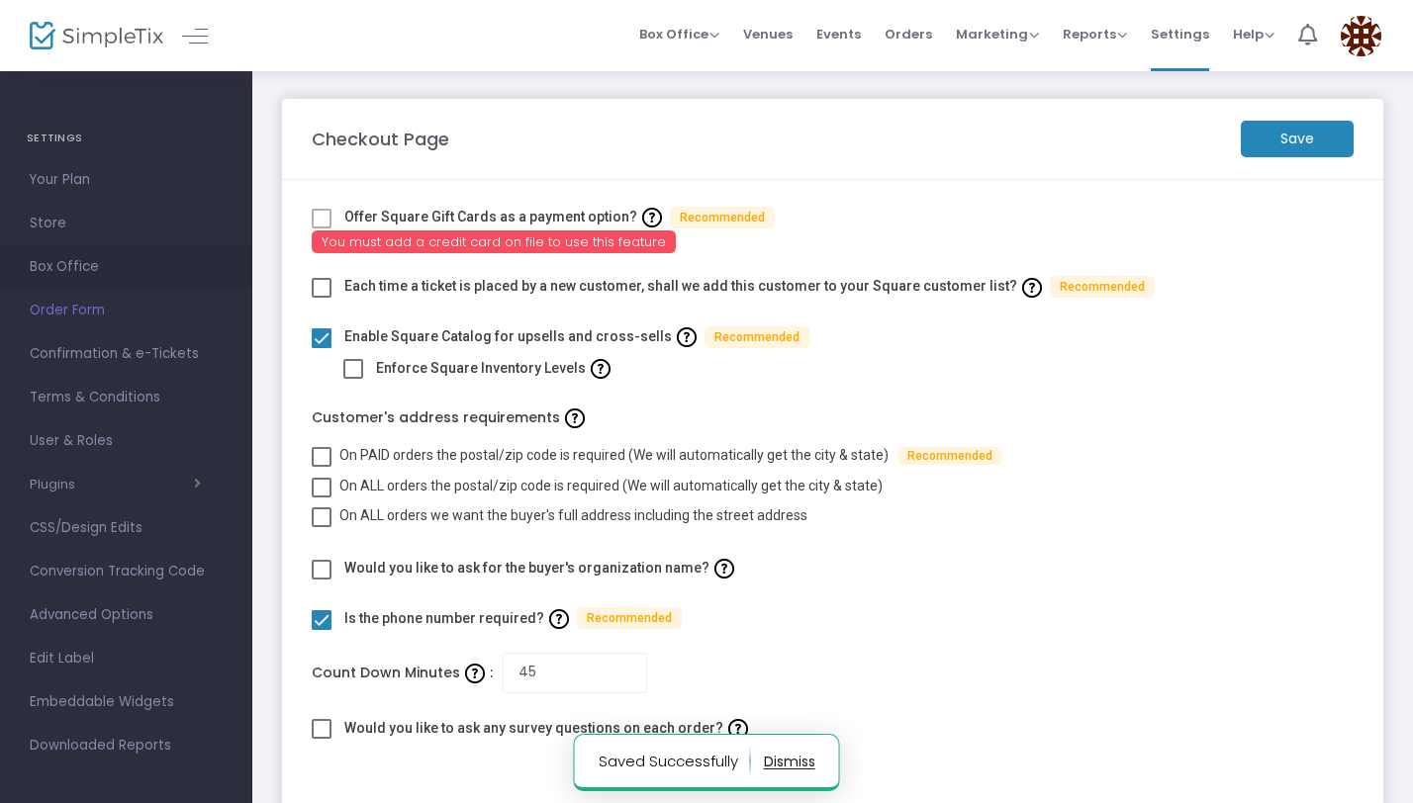
click at [70, 276] on span "Box Office" at bounding box center [126, 267] width 193 height 26
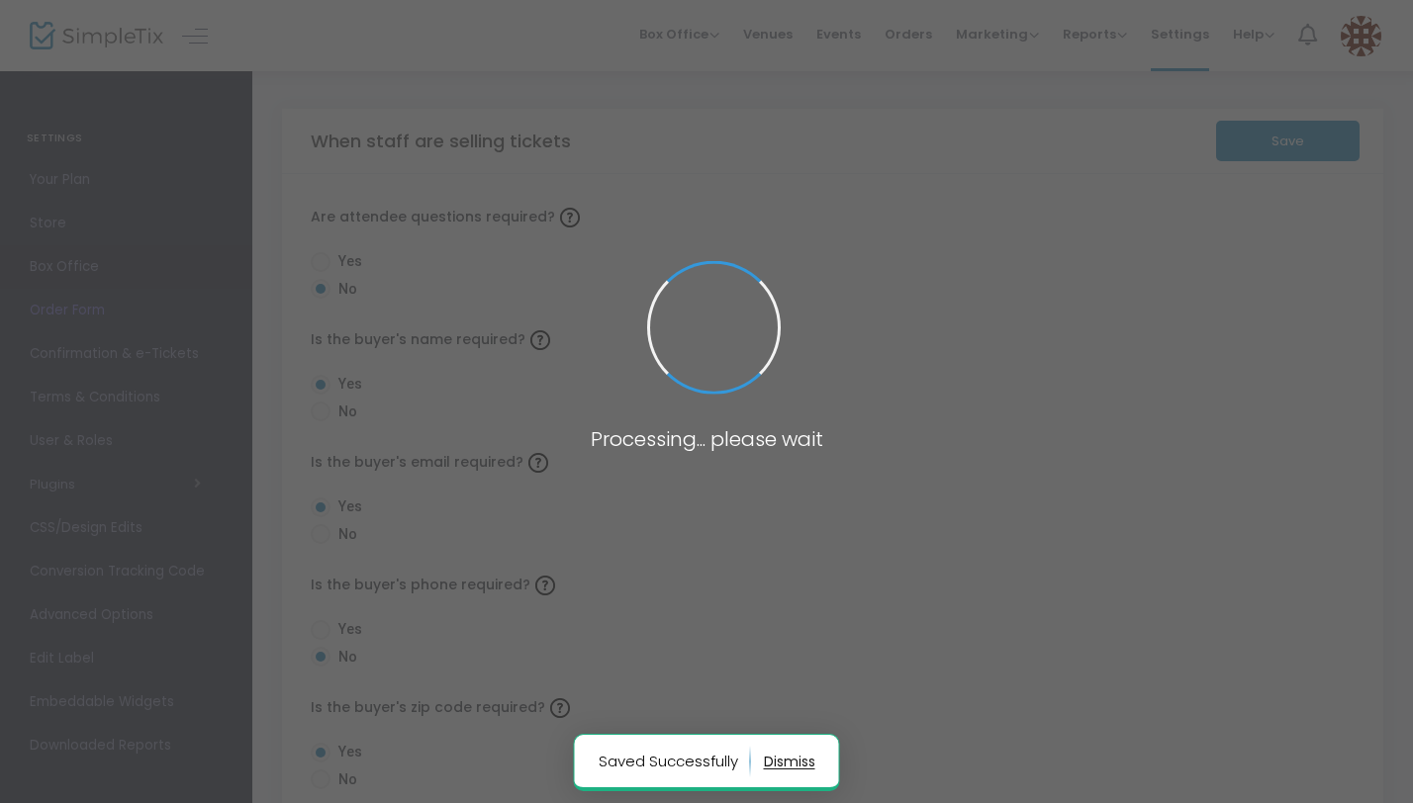
radio input "false"
radio input "true"
radio input "false"
radio input "true"
radio input "false"
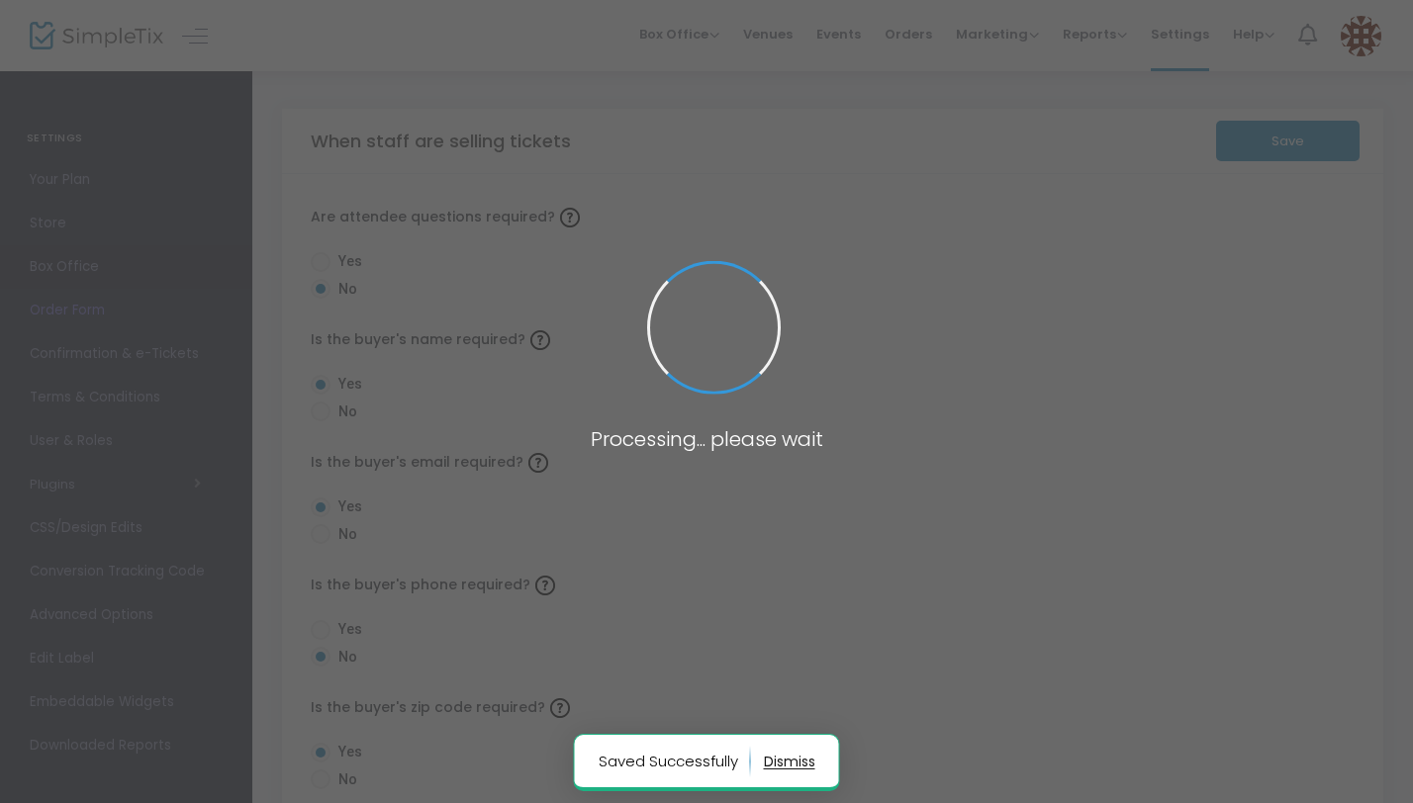
radio input "true"
radio input "false"
radio input "true"
radio input "false"
radio input "true"
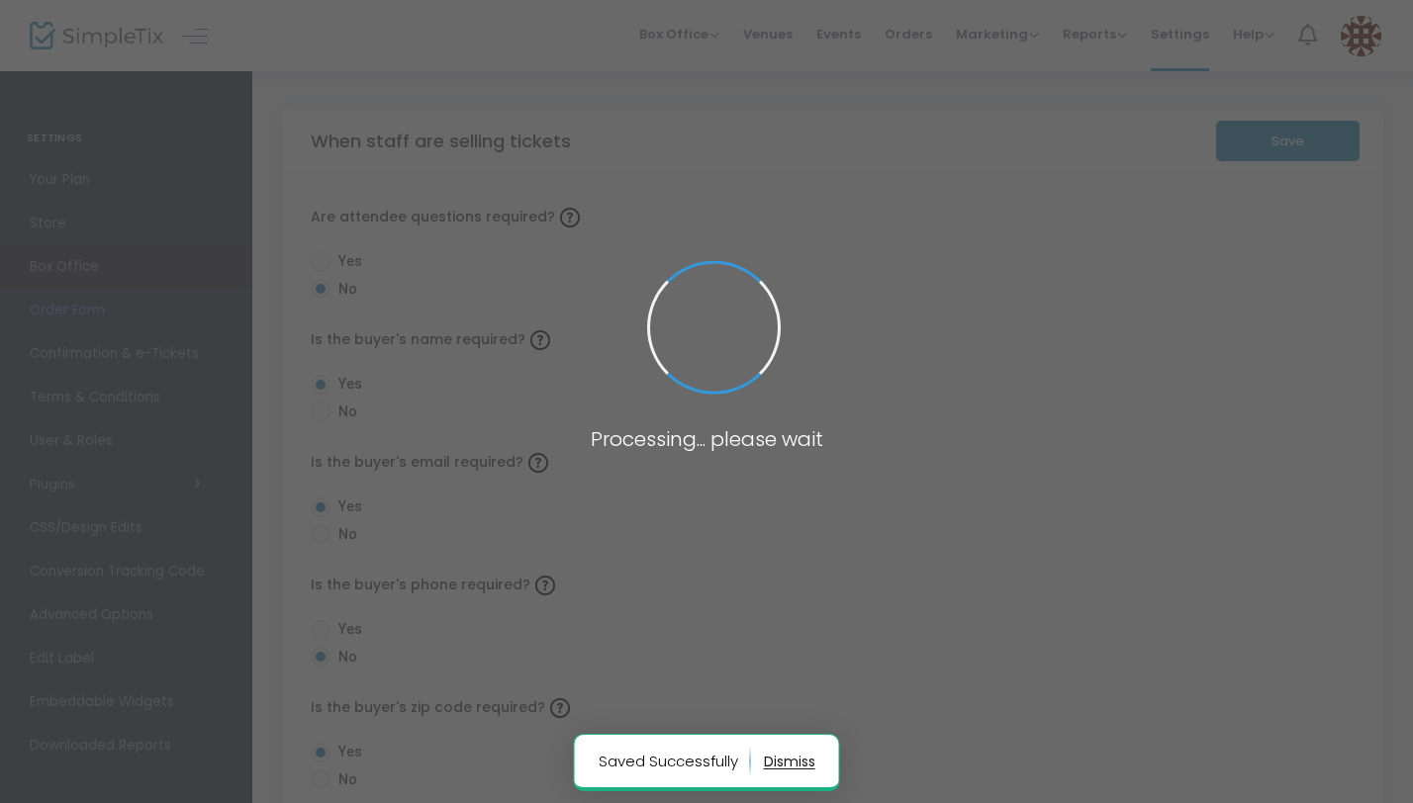
radio input "true"
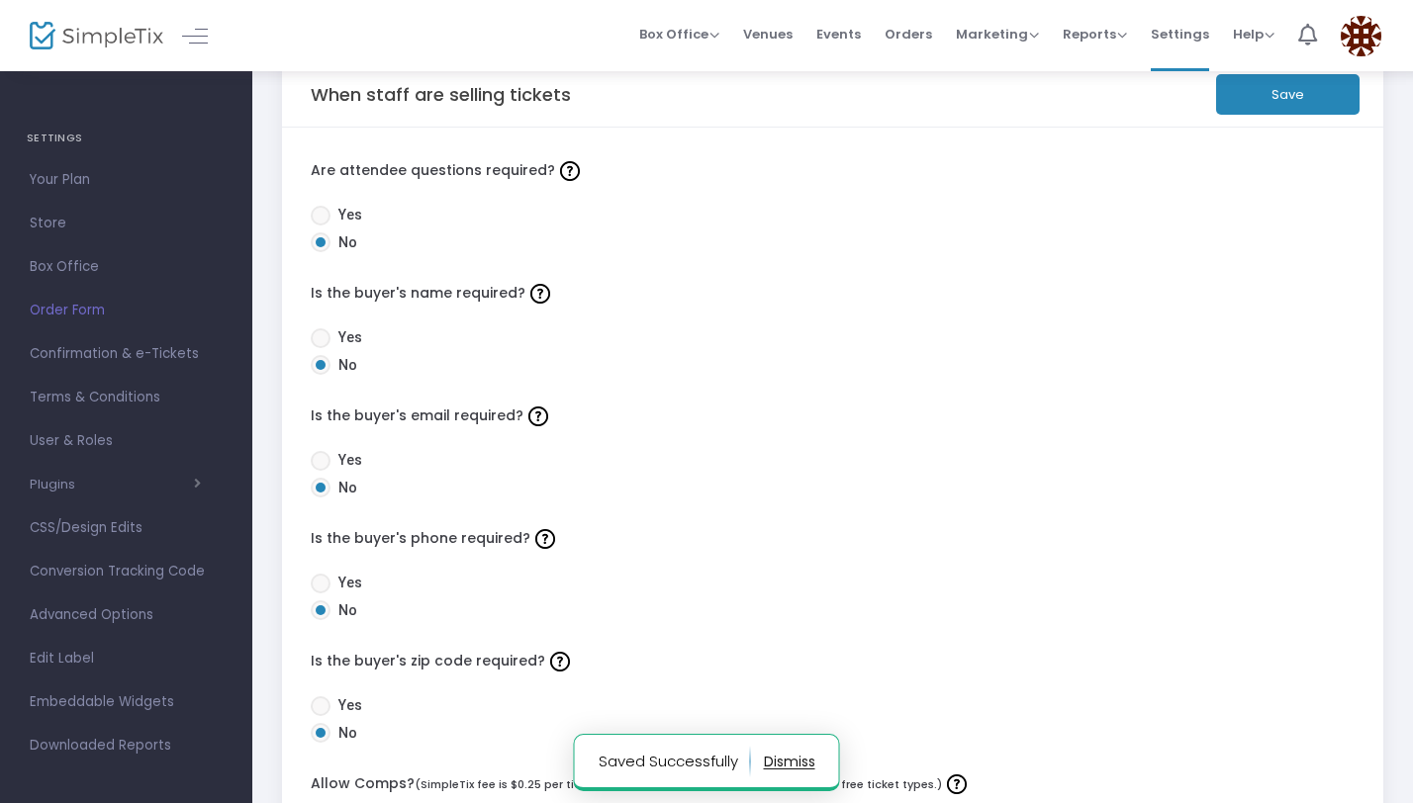
scroll to position [48, 0]
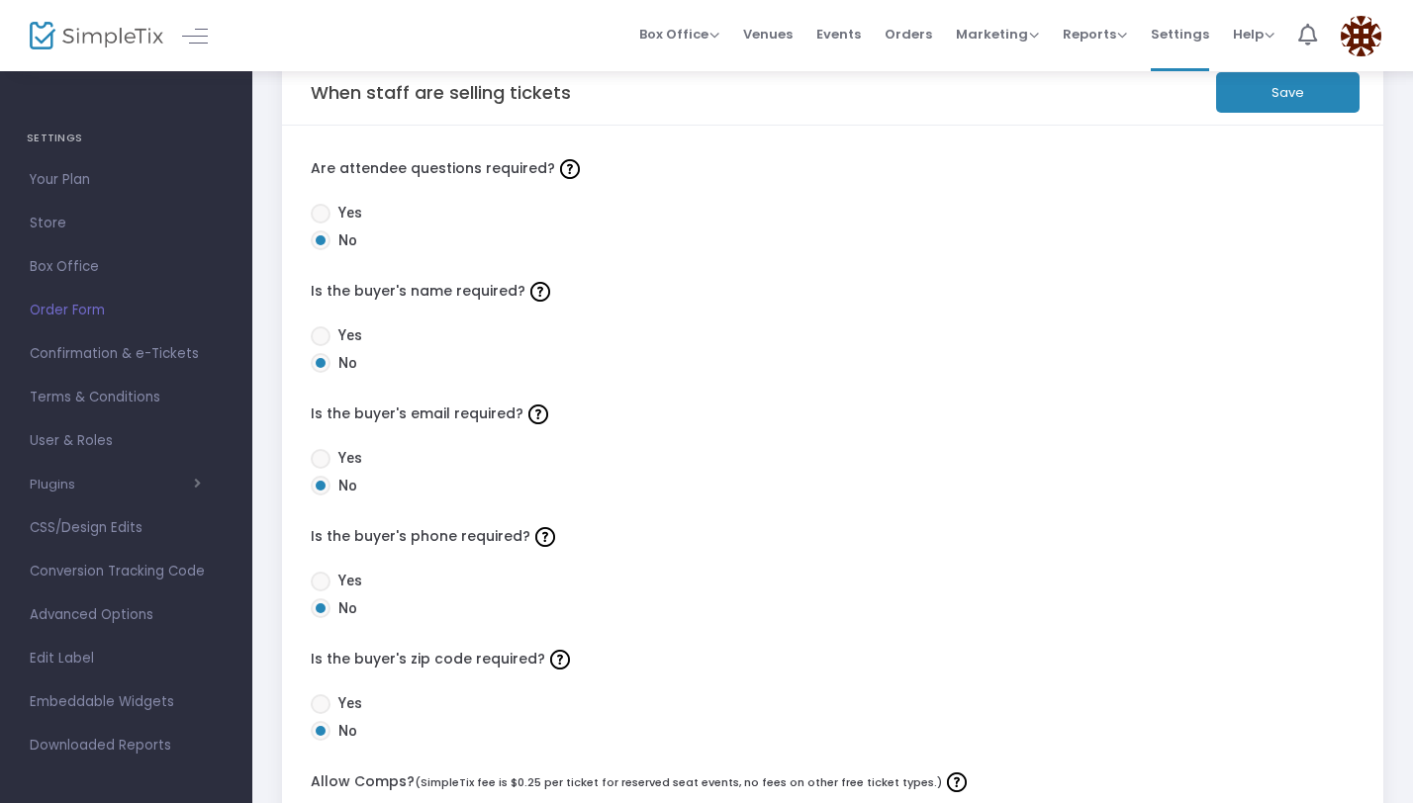
click at [325, 218] on span at bounding box center [321, 214] width 20 height 20
click at [321, 224] on input "Yes" at bounding box center [320, 224] width 1 height 1
radio input "true"
click at [325, 332] on span at bounding box center [321, 336] width 20 height 20
click at [321, 346] on input "Yes" at bounding box center [320, 346] width 1 height 1
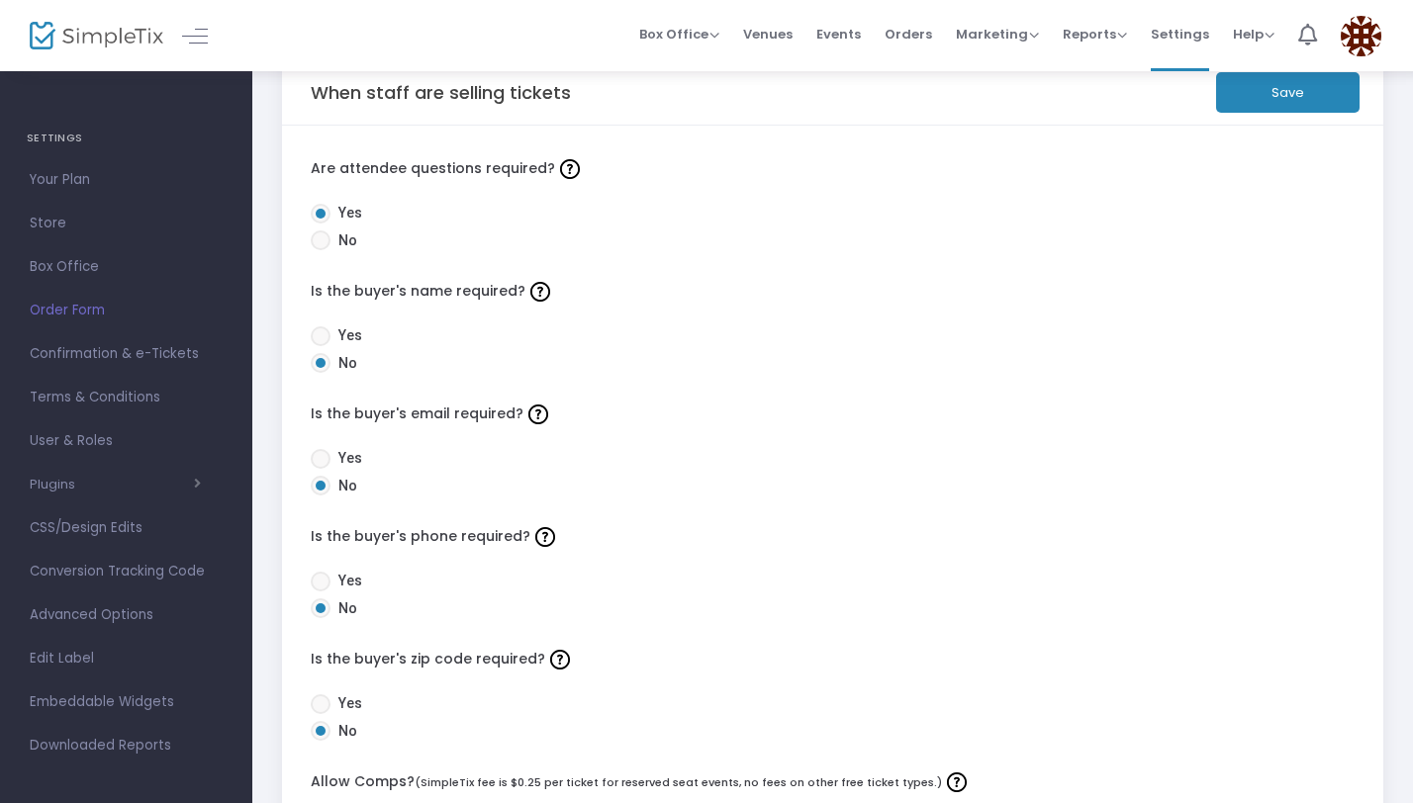
radio input "true"
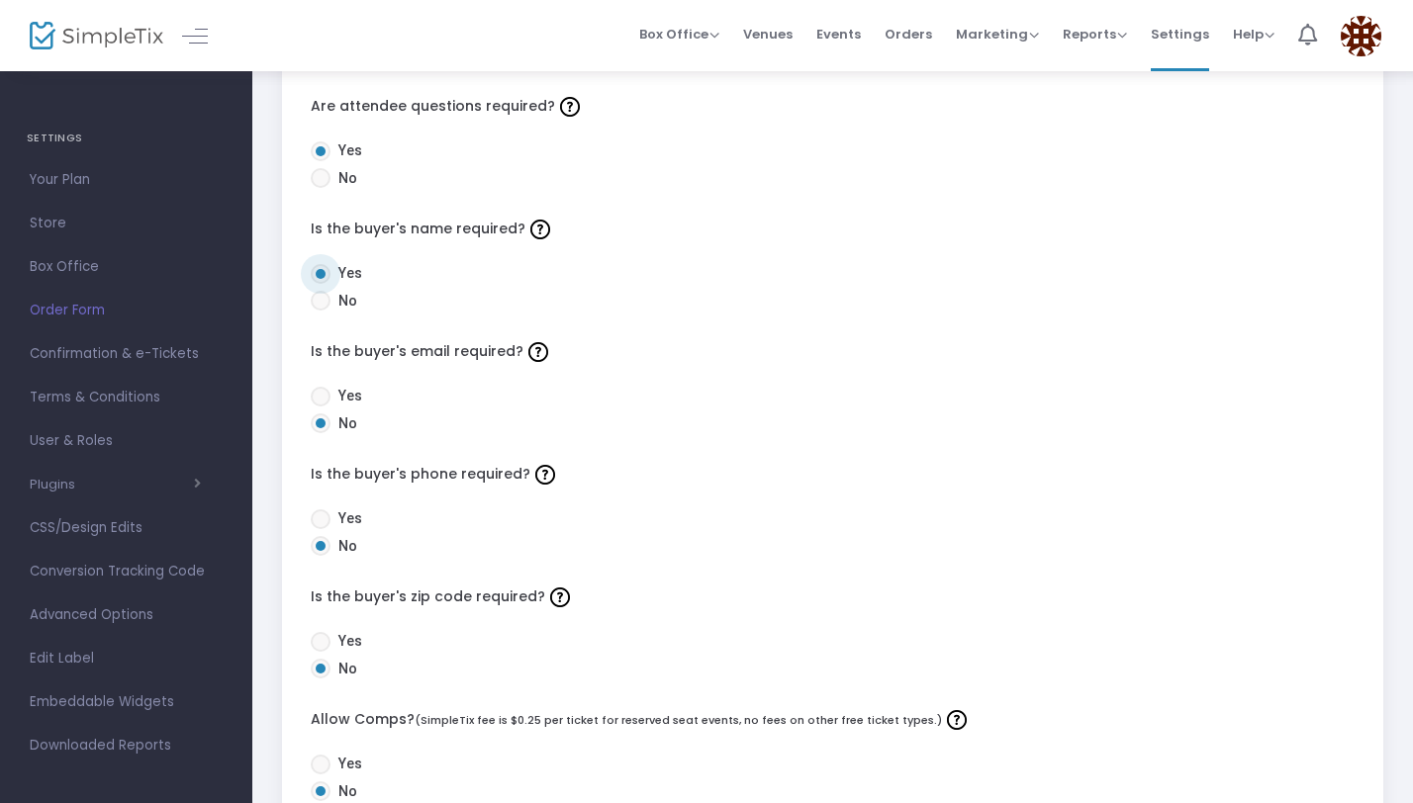
scroll to position [126, 0]
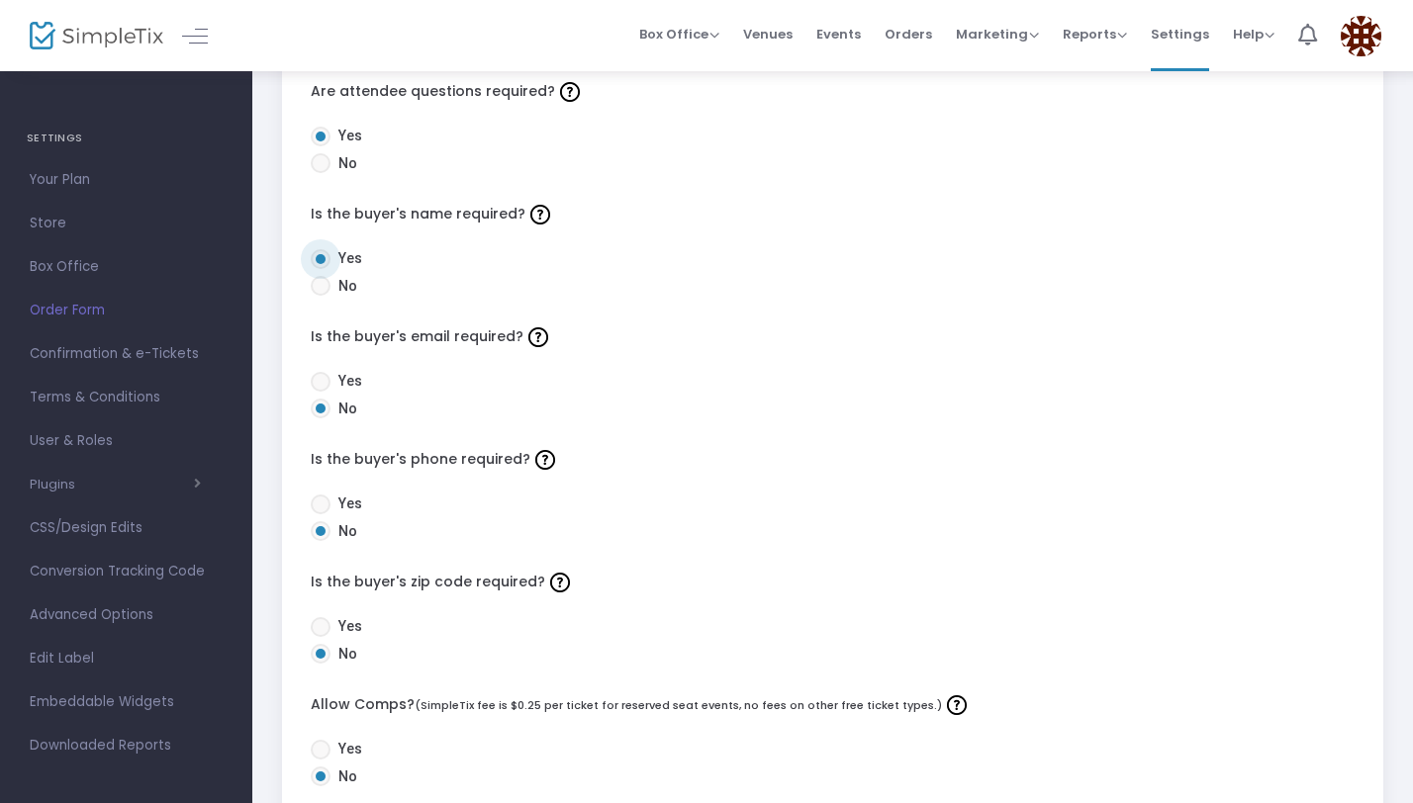
click at [317, 366] on div "Are attendee questions required? Yes No Is the buyer's name required? Yes No Is…" at bounding box center [832, 653] width 1101 height 1211
click at [317, 378] on span at bounding box center [321, 382] width 20 height 20
click at [320, 392] on input "Yes" at bounding box center [320, 392] width 1 height 1
radio input "true"
click at [325, 504] on span at bounding box center [321, 505] width 20 height 20
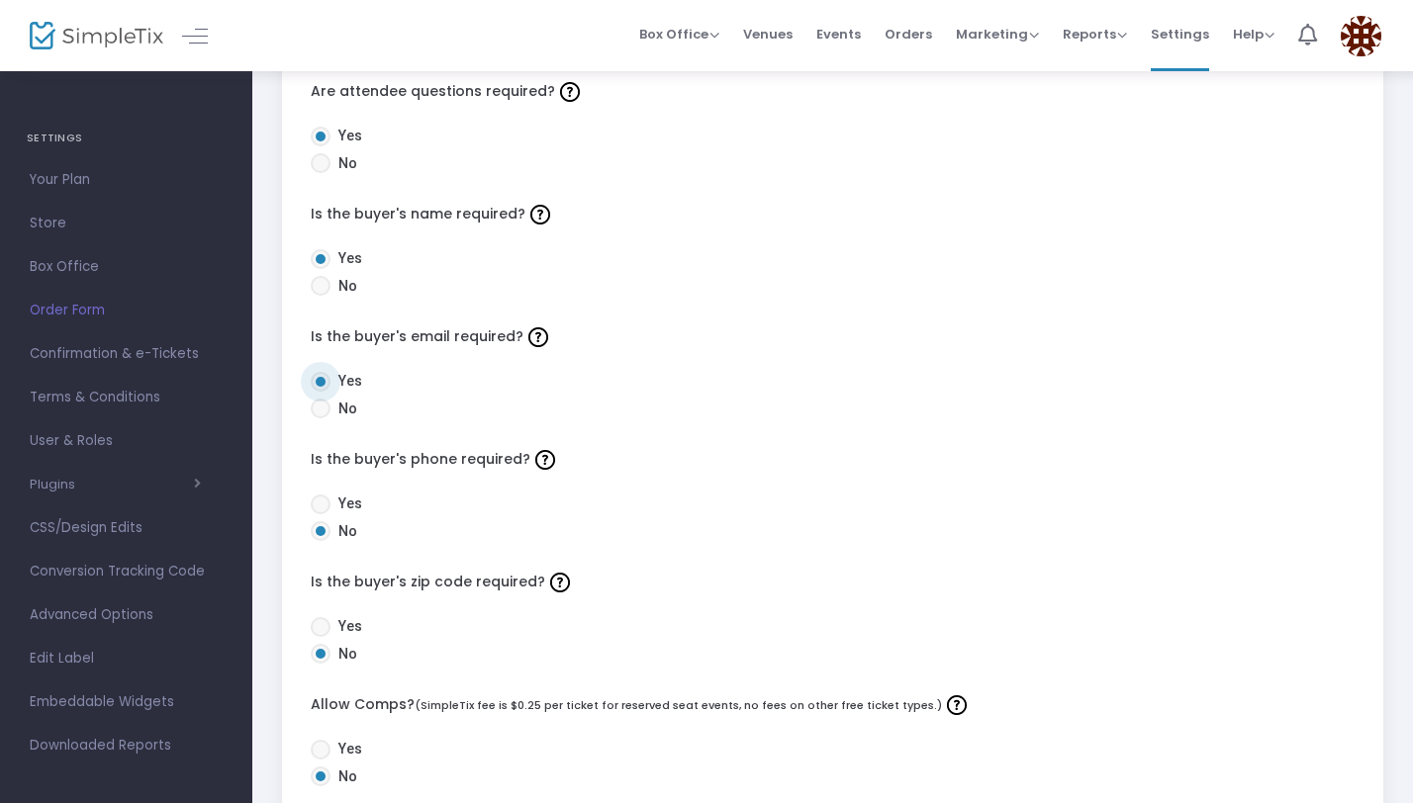
click at [321, 514] on input "Yes" at bounding box center [320, 514] width 1 height 1
radio input "true"
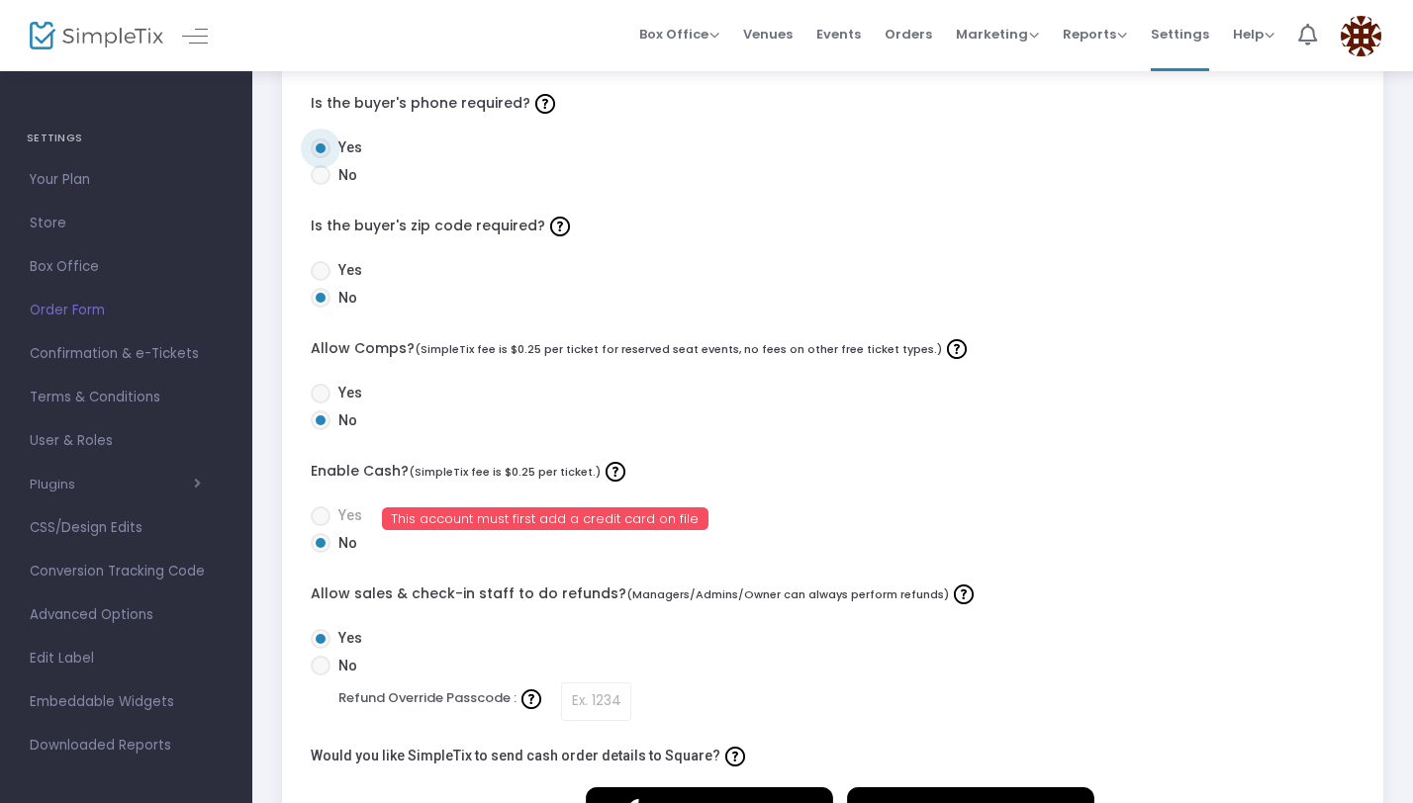
scroll to position [0, 0]
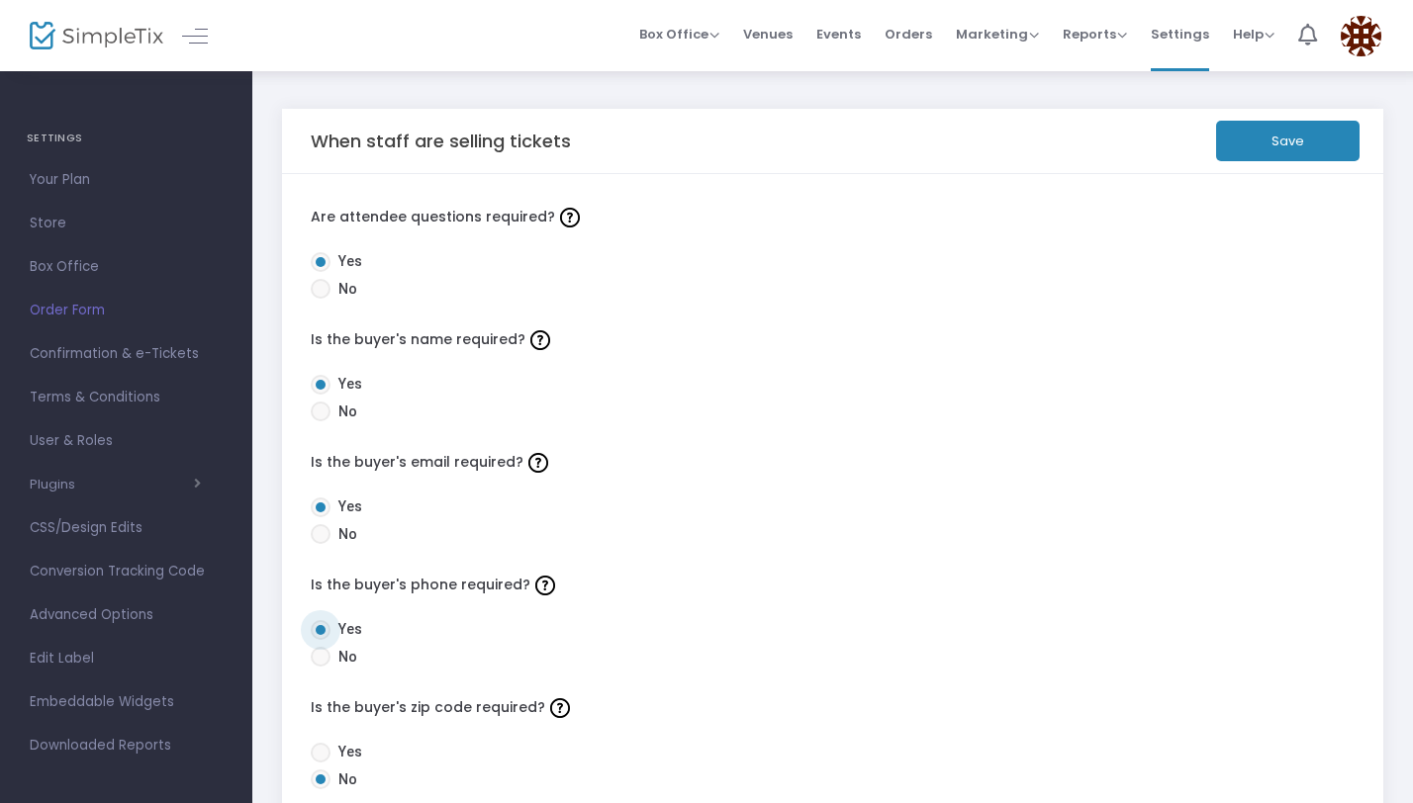
click at [1311, 138] on button "Save" at bounding box center [1287, 141] width 143 height 41
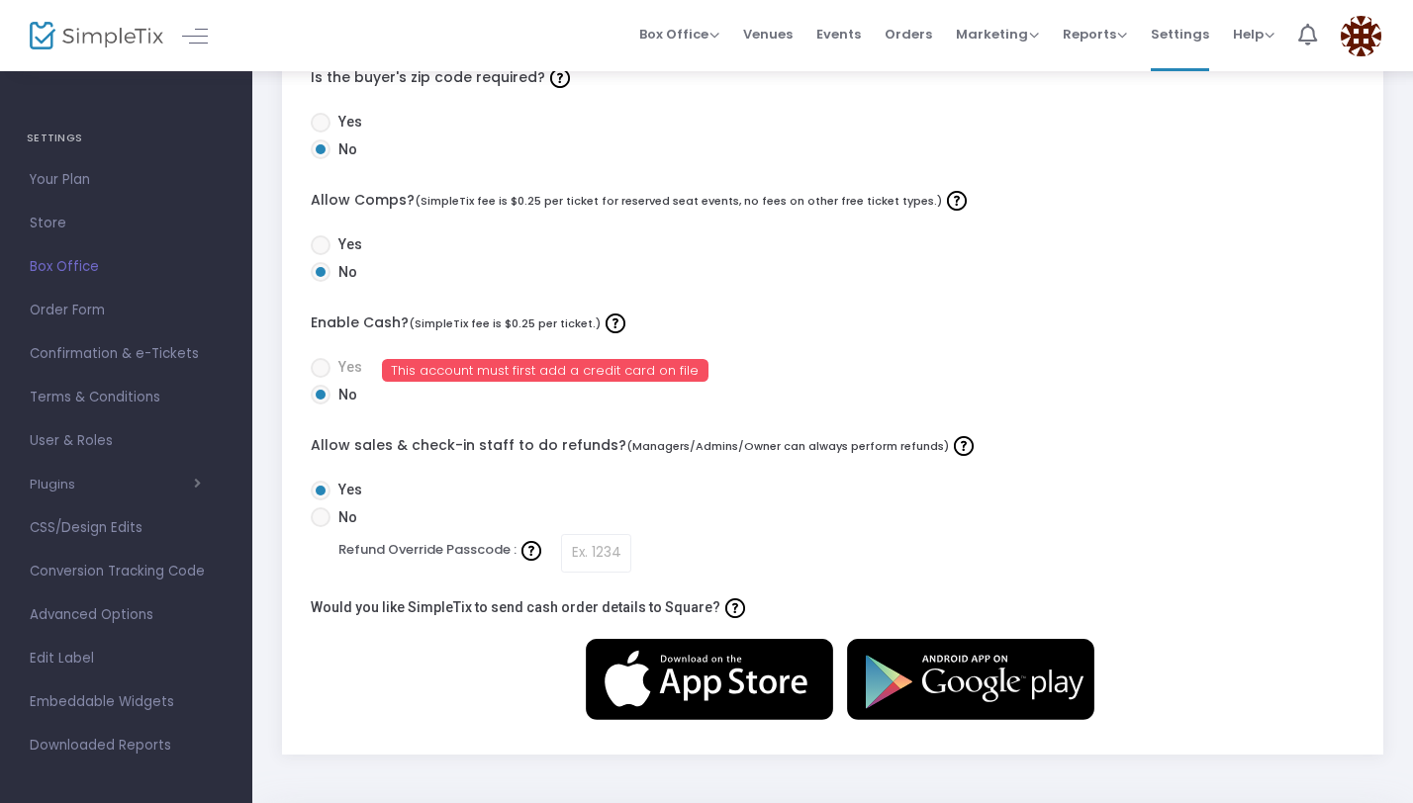
scroll to position [533, 0]
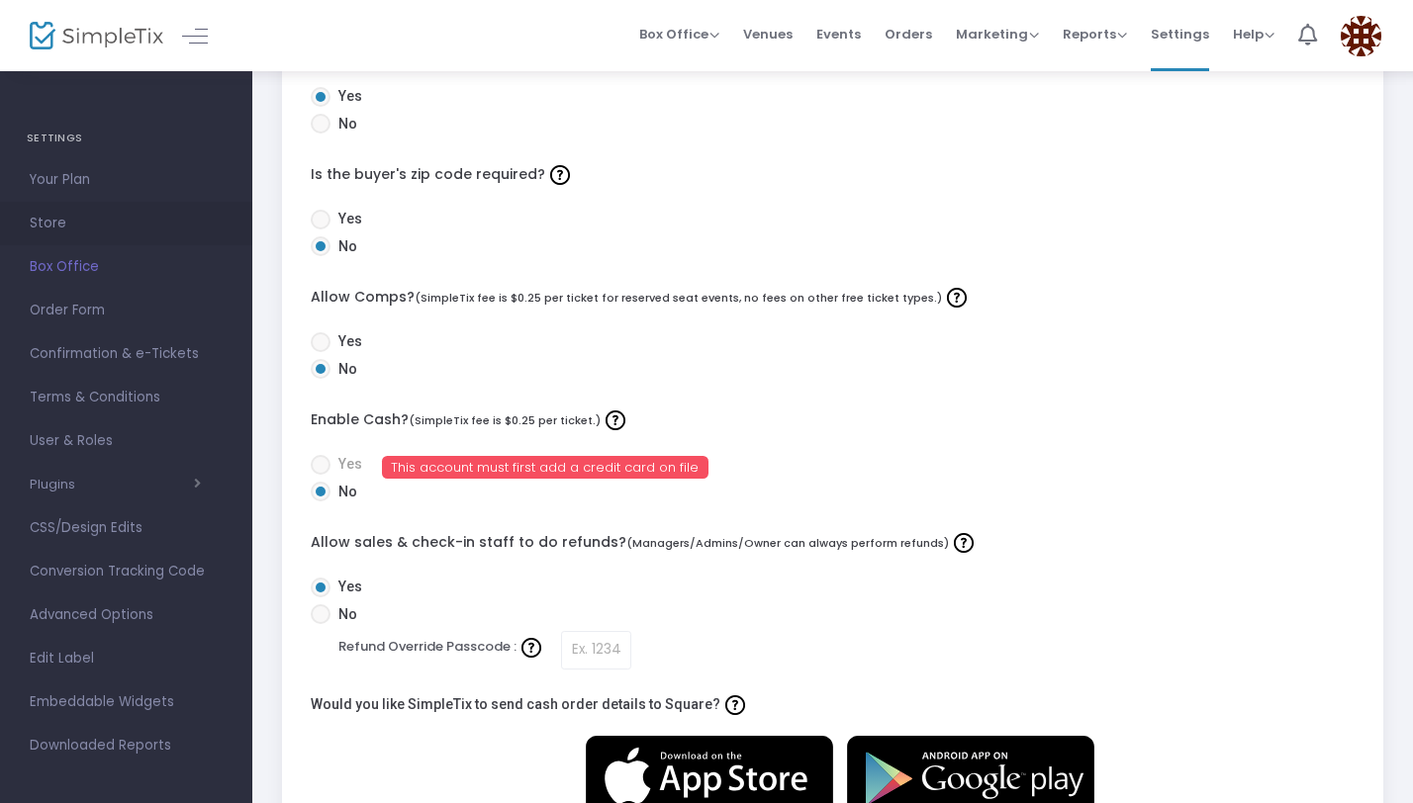
click at [47, 234] on span "Store" at bounding box center [126, 224] width 193 height 26
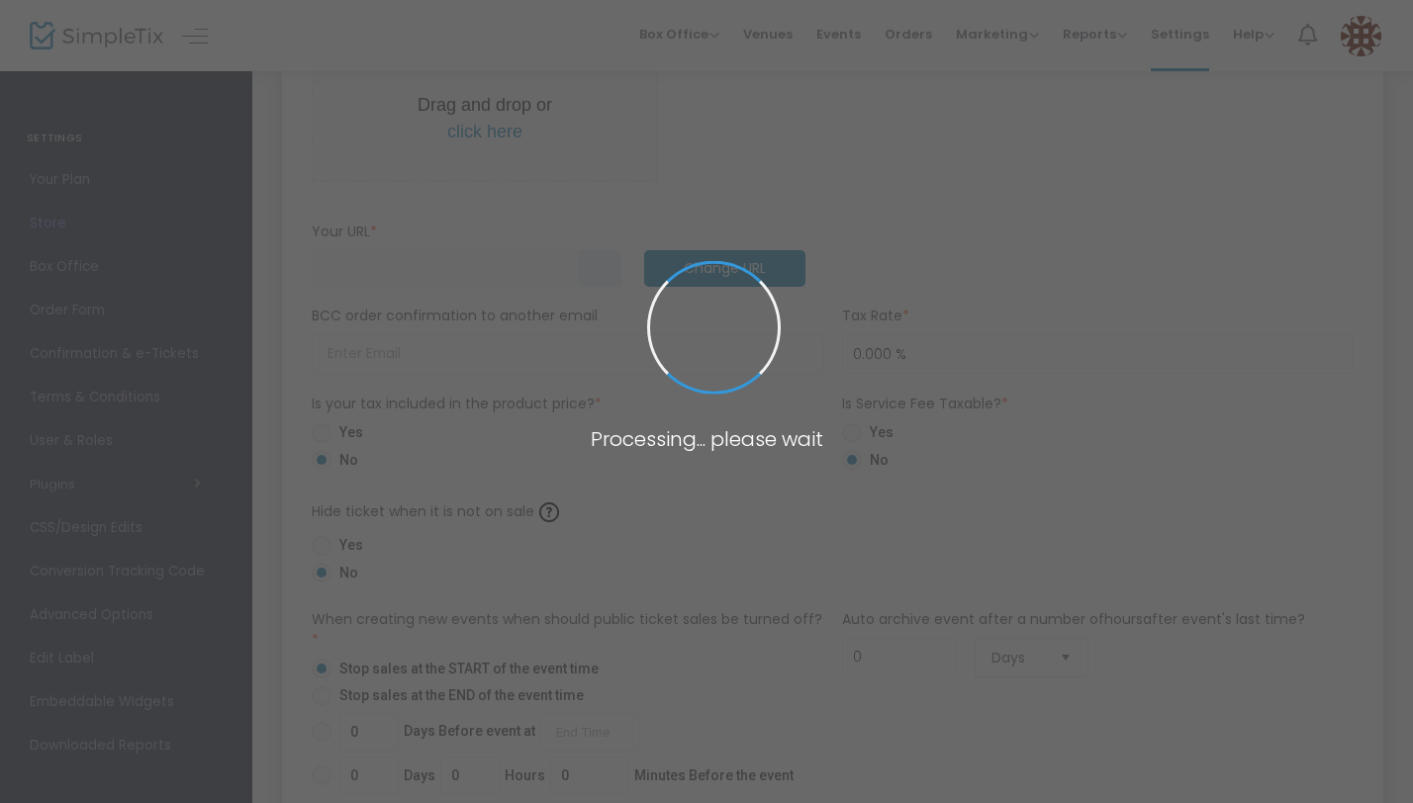
type input "https://BottlesUp"
radio input "true"
radio input "false"
radio input "true"
type input "Superior Event Rentals (Bottles Up Enterprises)"
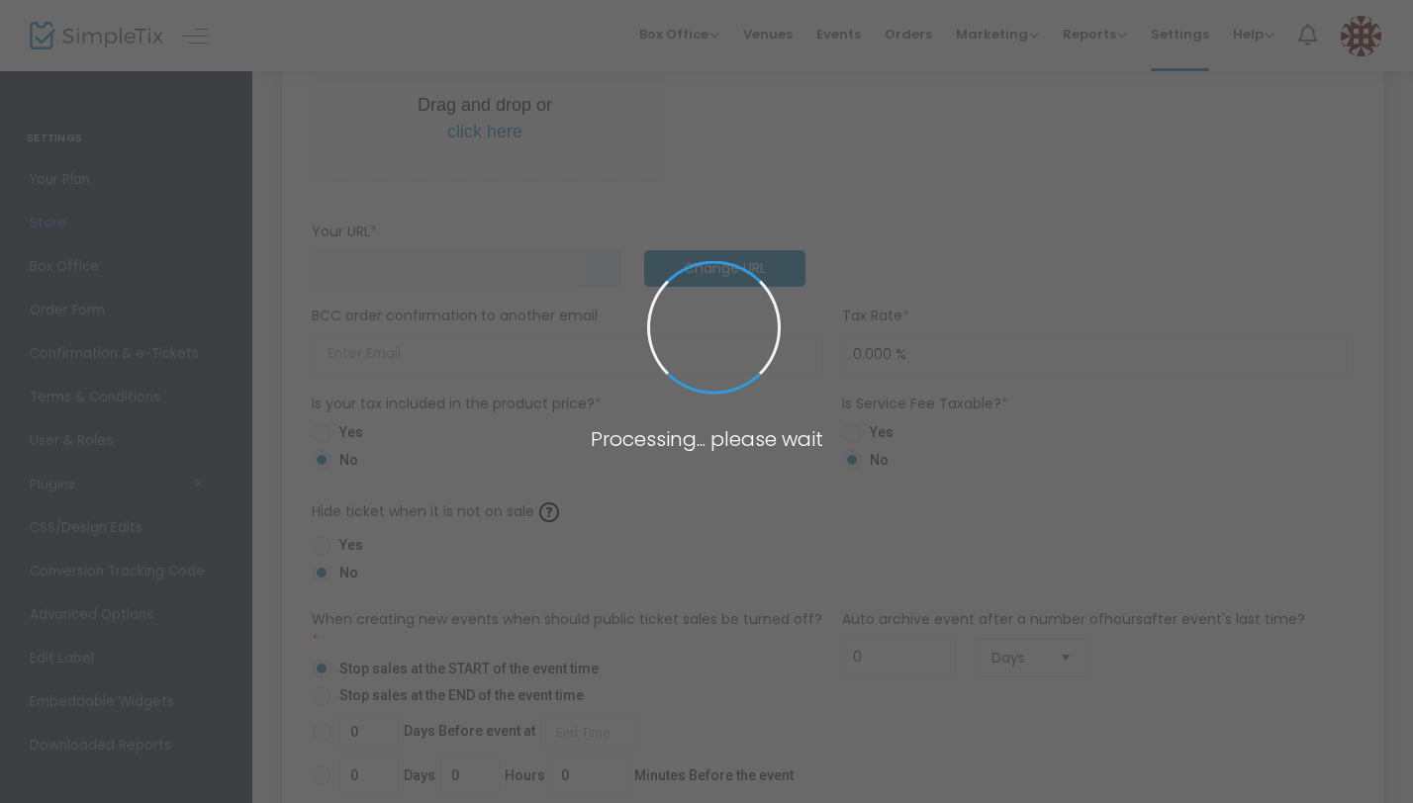
type input "+1 800-936-0089"
type input "bottlesupenterprises"
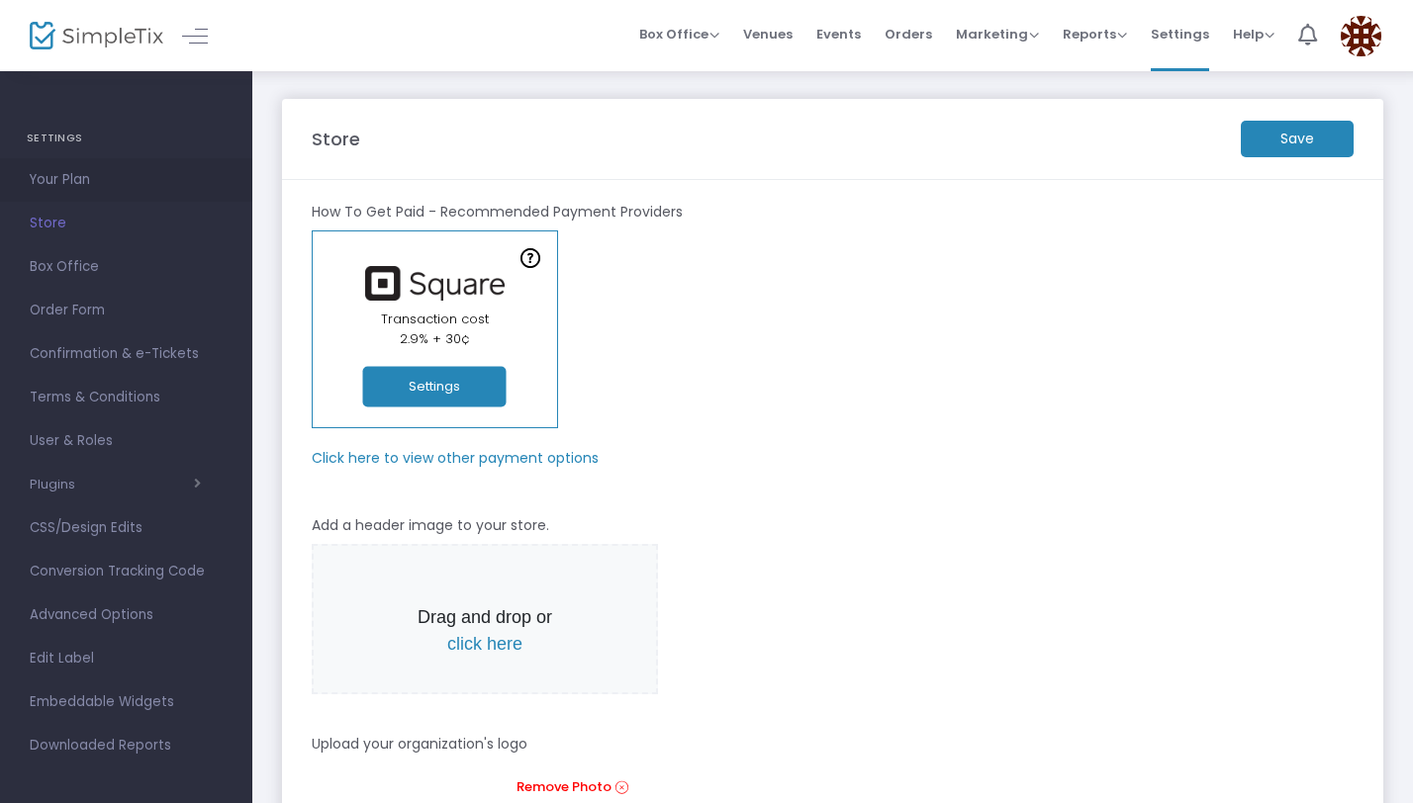
click at [62, 186] on span "Your Plan" at bounding box center [126, 180] width 193 height 26
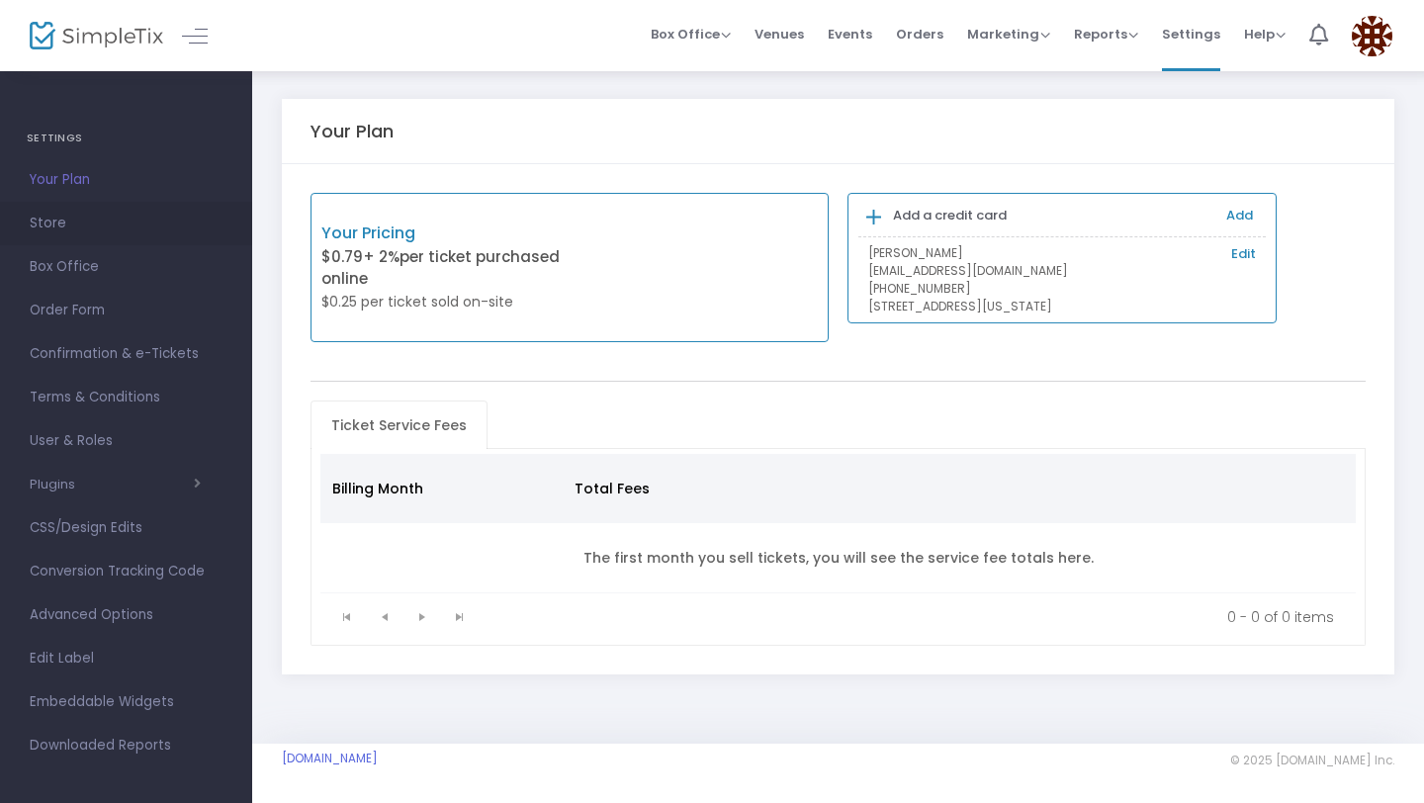
click at [69, 228] on span "Store" at bounding box center [126, 224] width 193 height 26
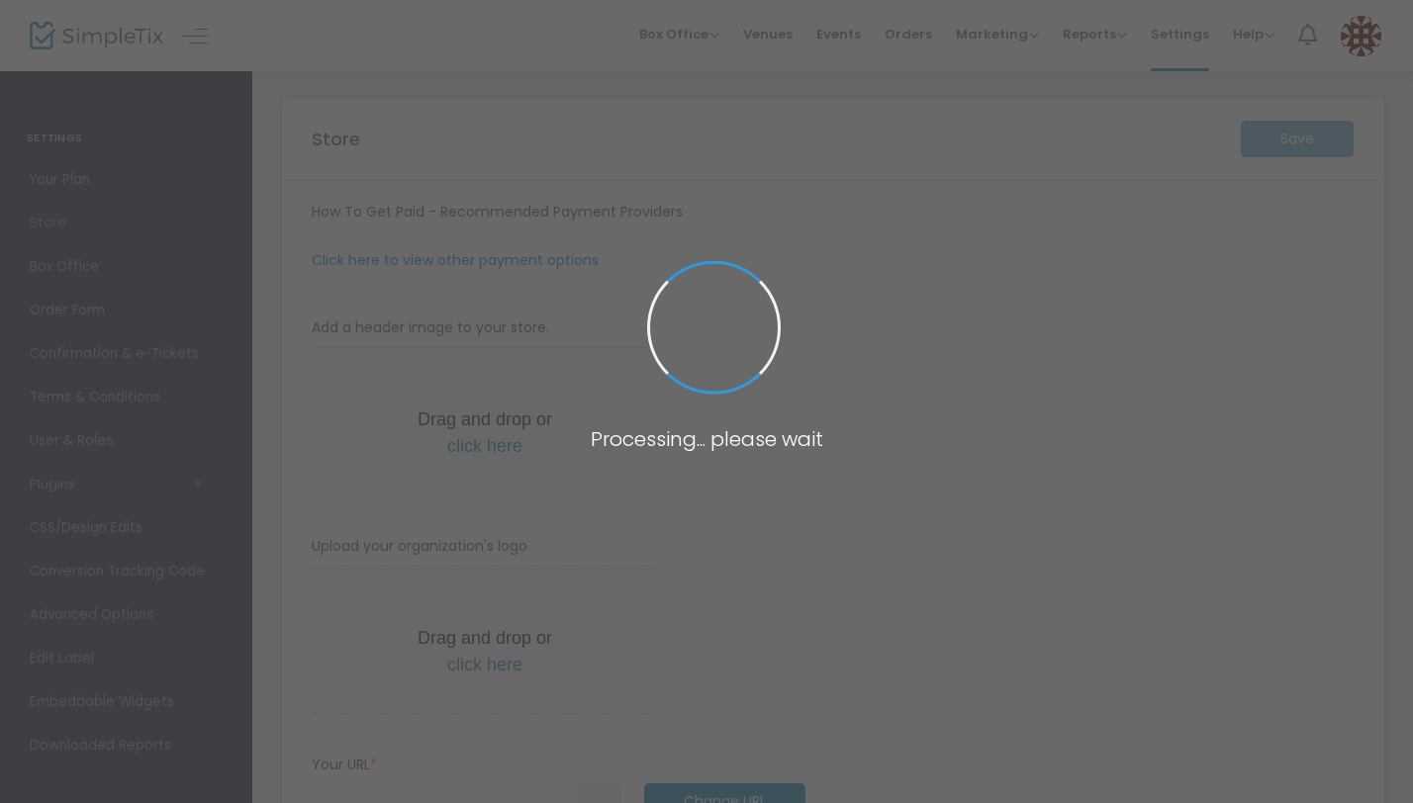
type input "https://BottlesUp"
radio input "true"
radio input "false"
radio input "true"
type input "Superior Event Rentals (Bottles Up Enterprises)"
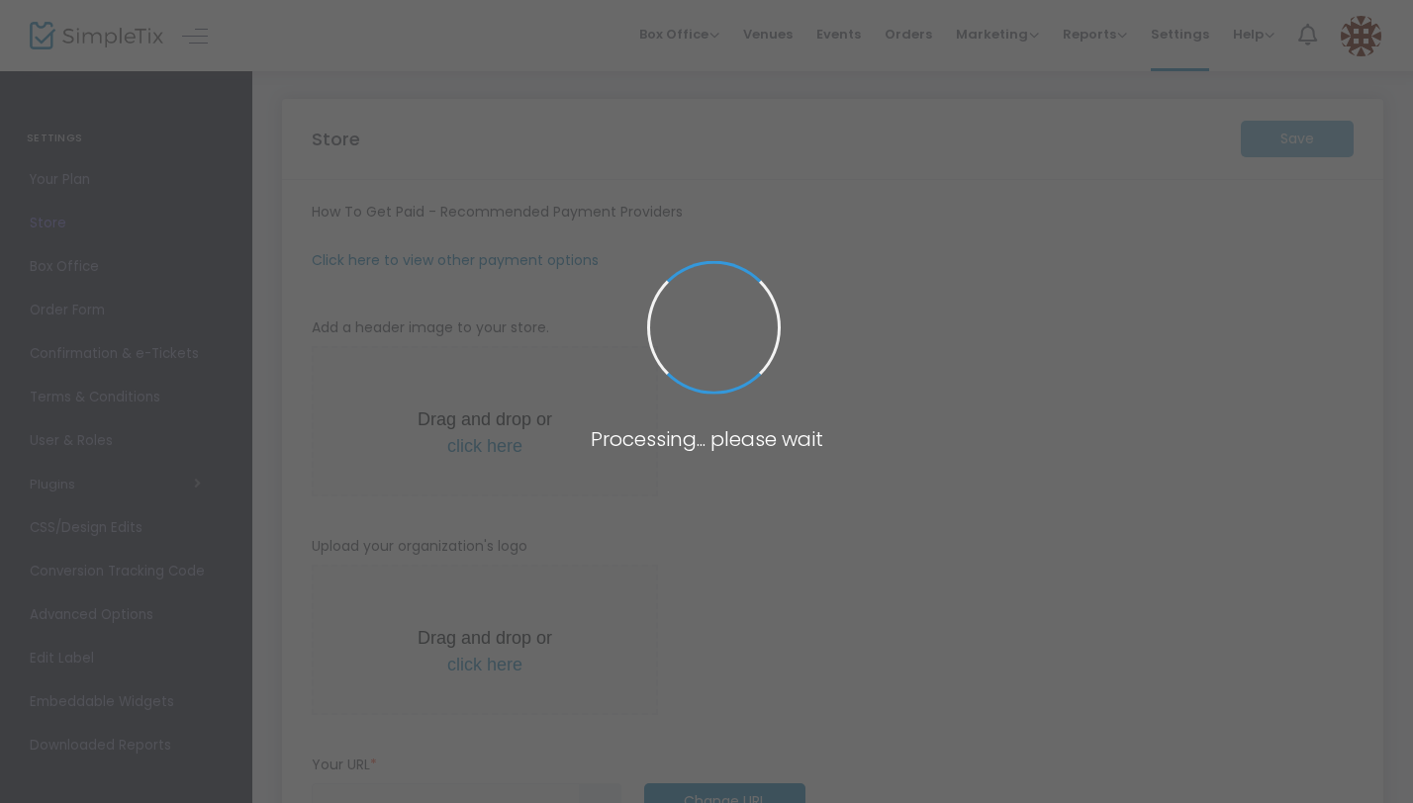
type input "+1 800-936-0089"
type input "bottlesupenterprises"
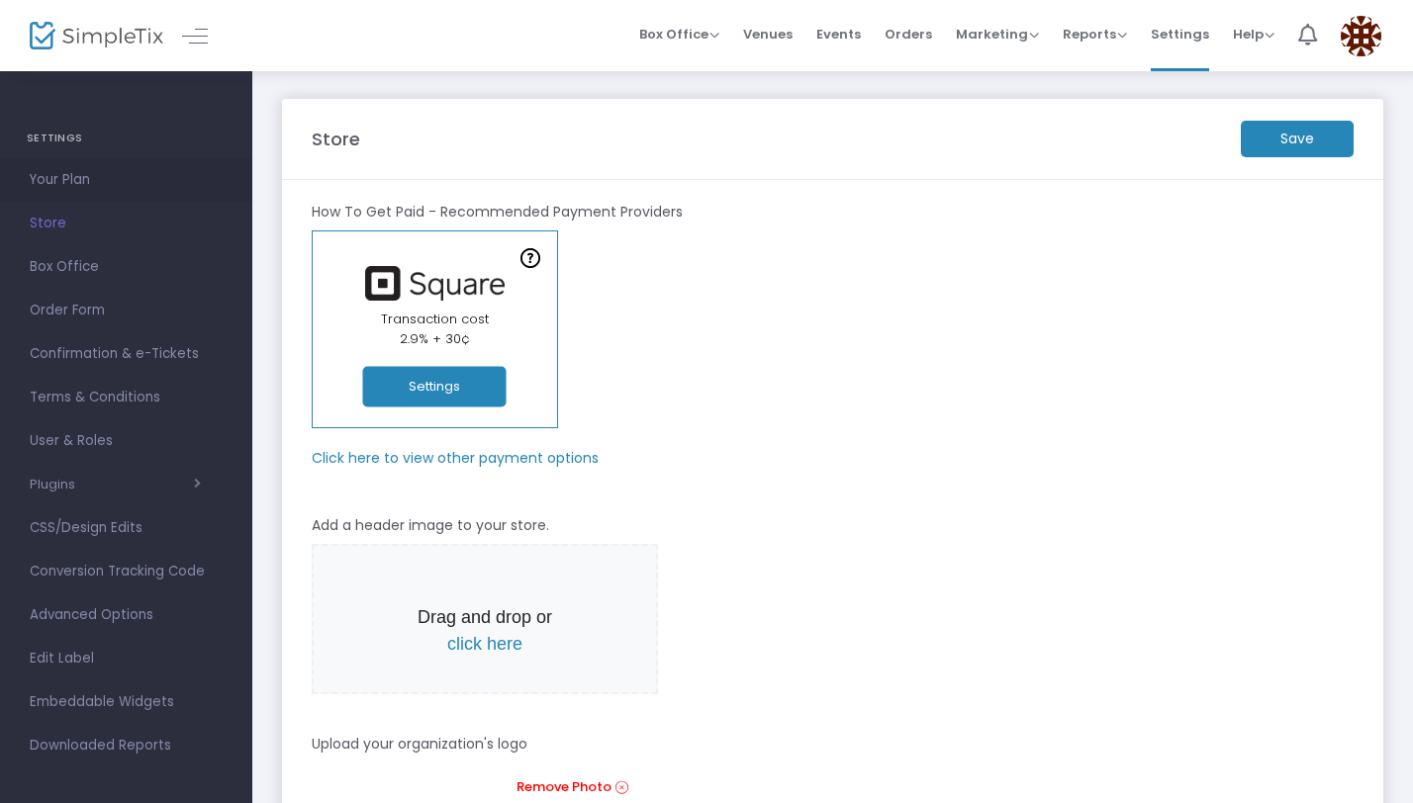
click at [86, 190] on span "Your Plan" at bounding box center [126, 180] width 193 height 26
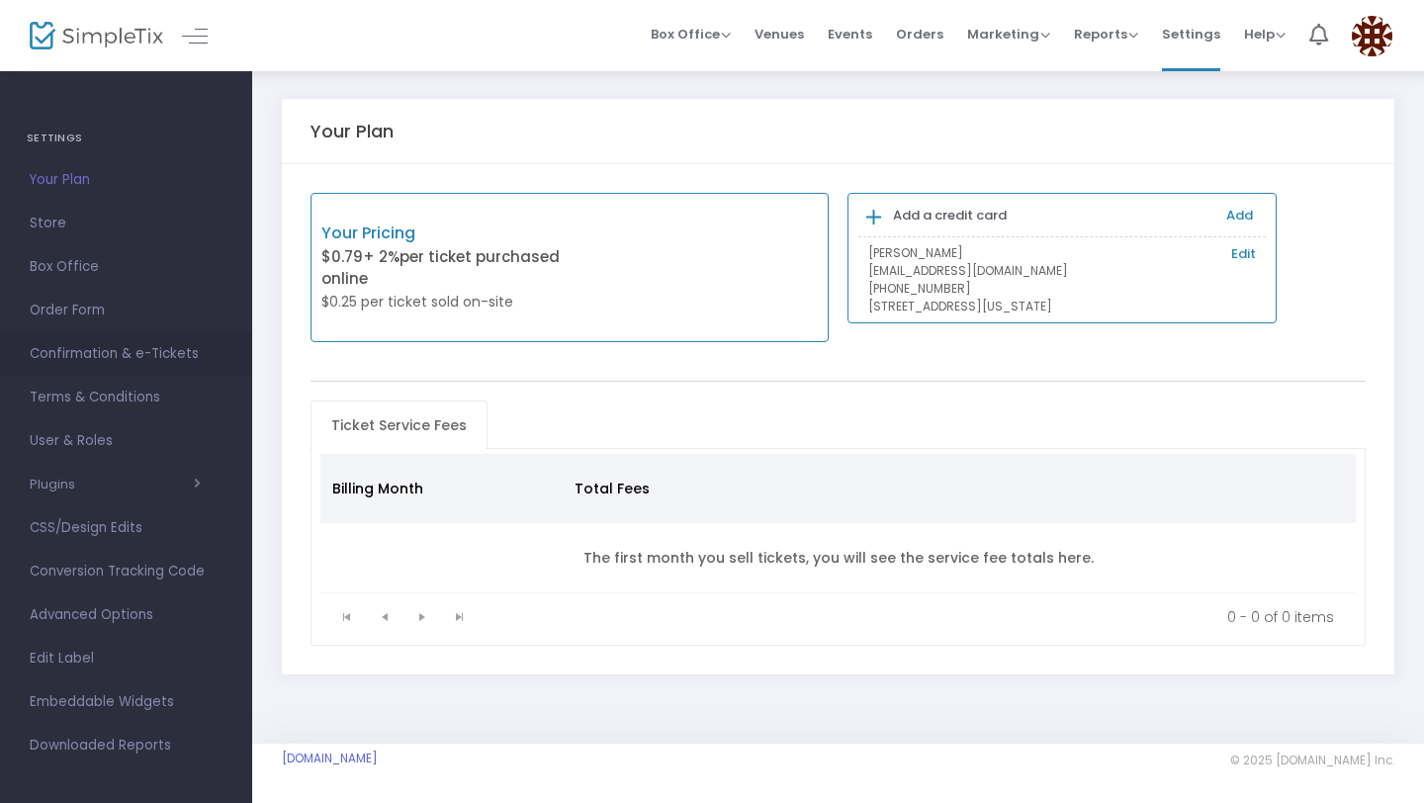
scroll to position [7, 0]
click at [114, 485] on span "button" at bounding box center [138, 477] width 126 height 19
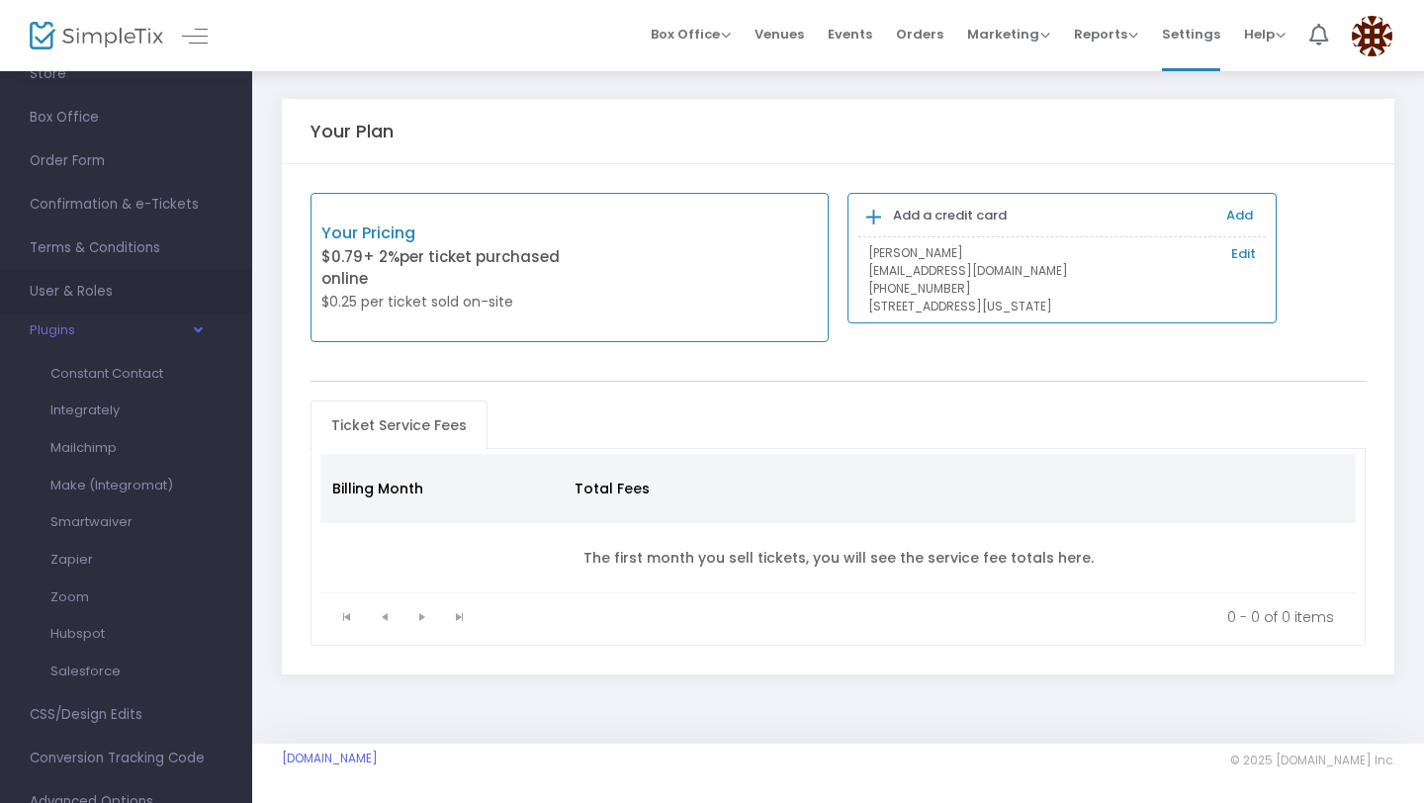
click at [121, 302] on span "User & Roles" at bounding box center [126, 292] width 193 height 26
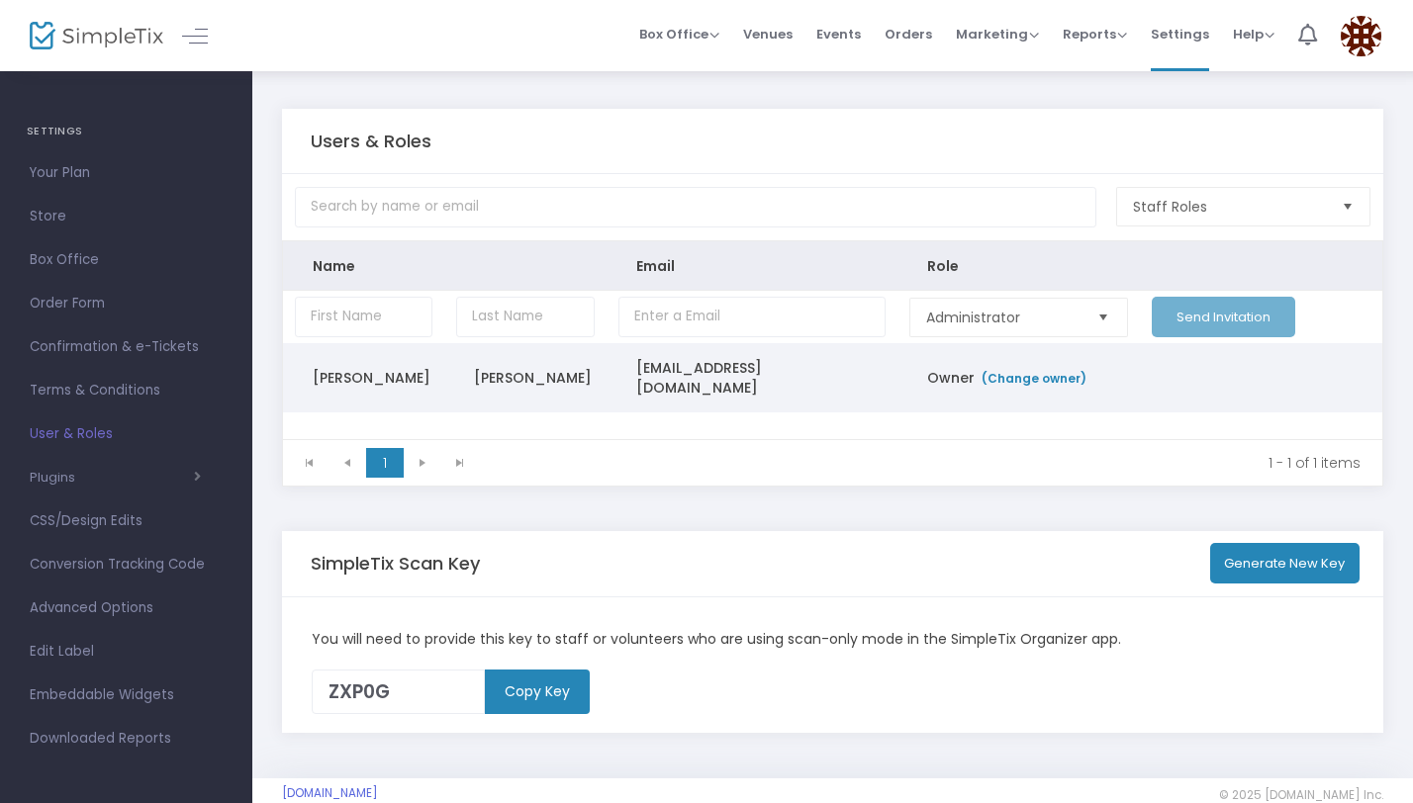
scroll to position [34, 0]
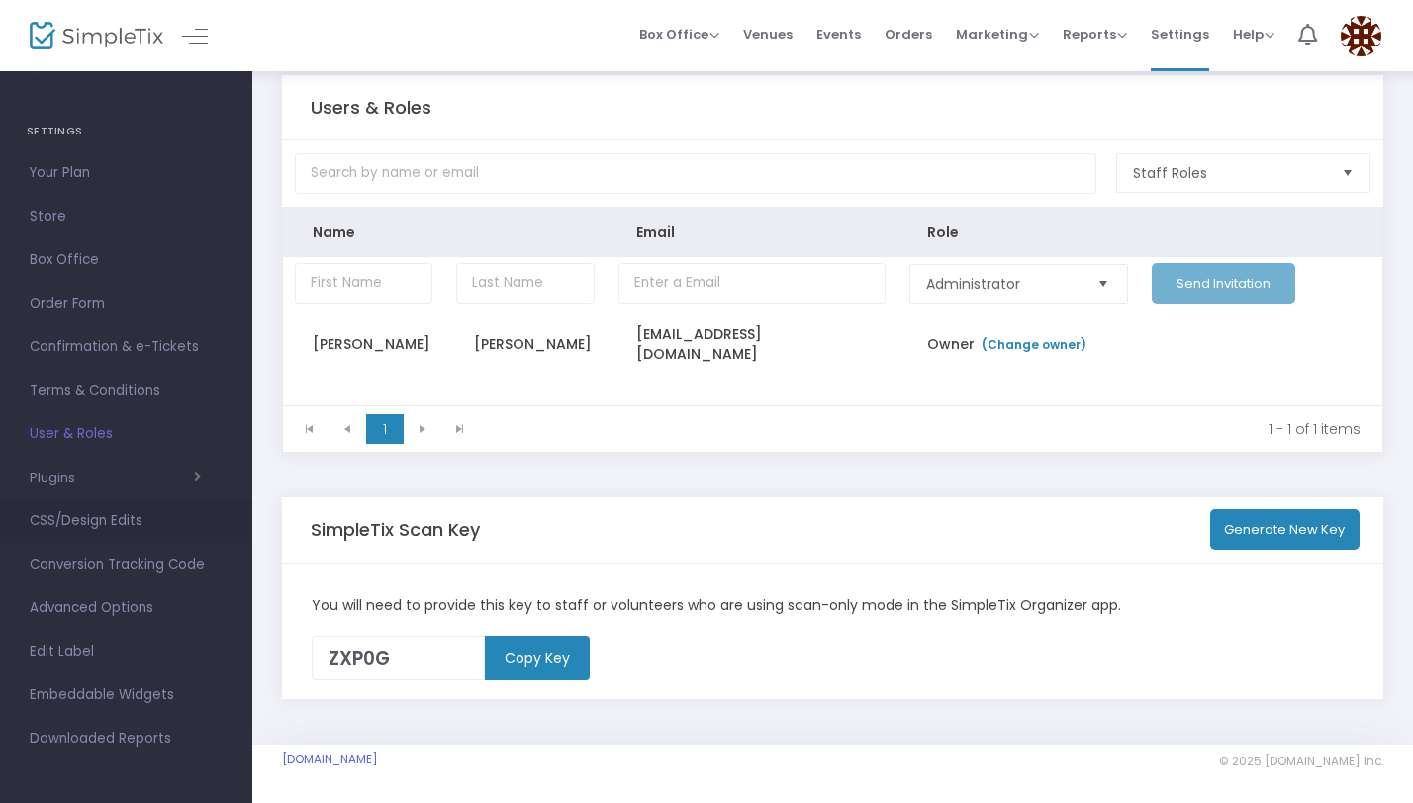
click at [100, 513] on span "CSS/Design Edits" at bounding box center [126, 521] width 193 height 26
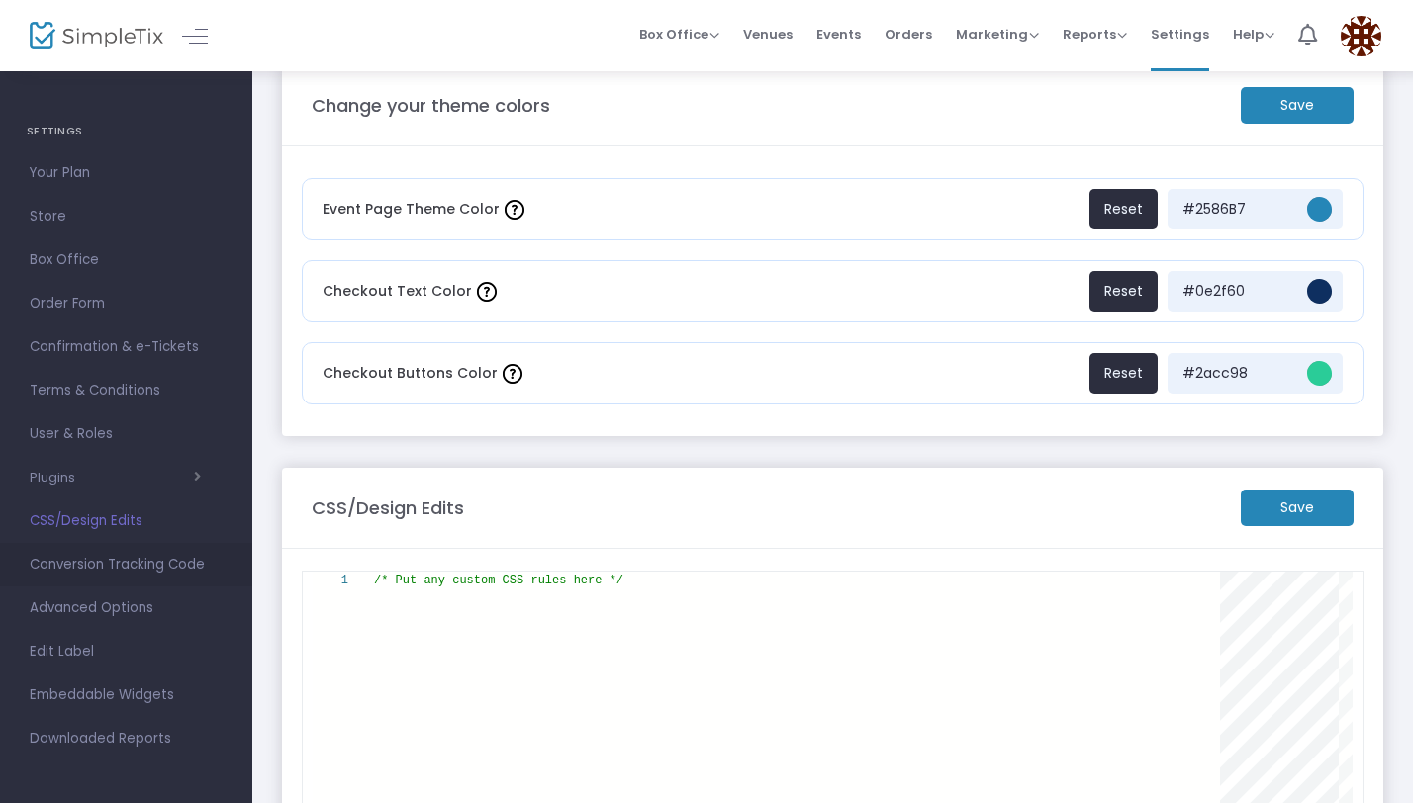
click at [123, 562] on span "Conversion Tracking Code" at bounding box center [126, 565] width 193 height 26
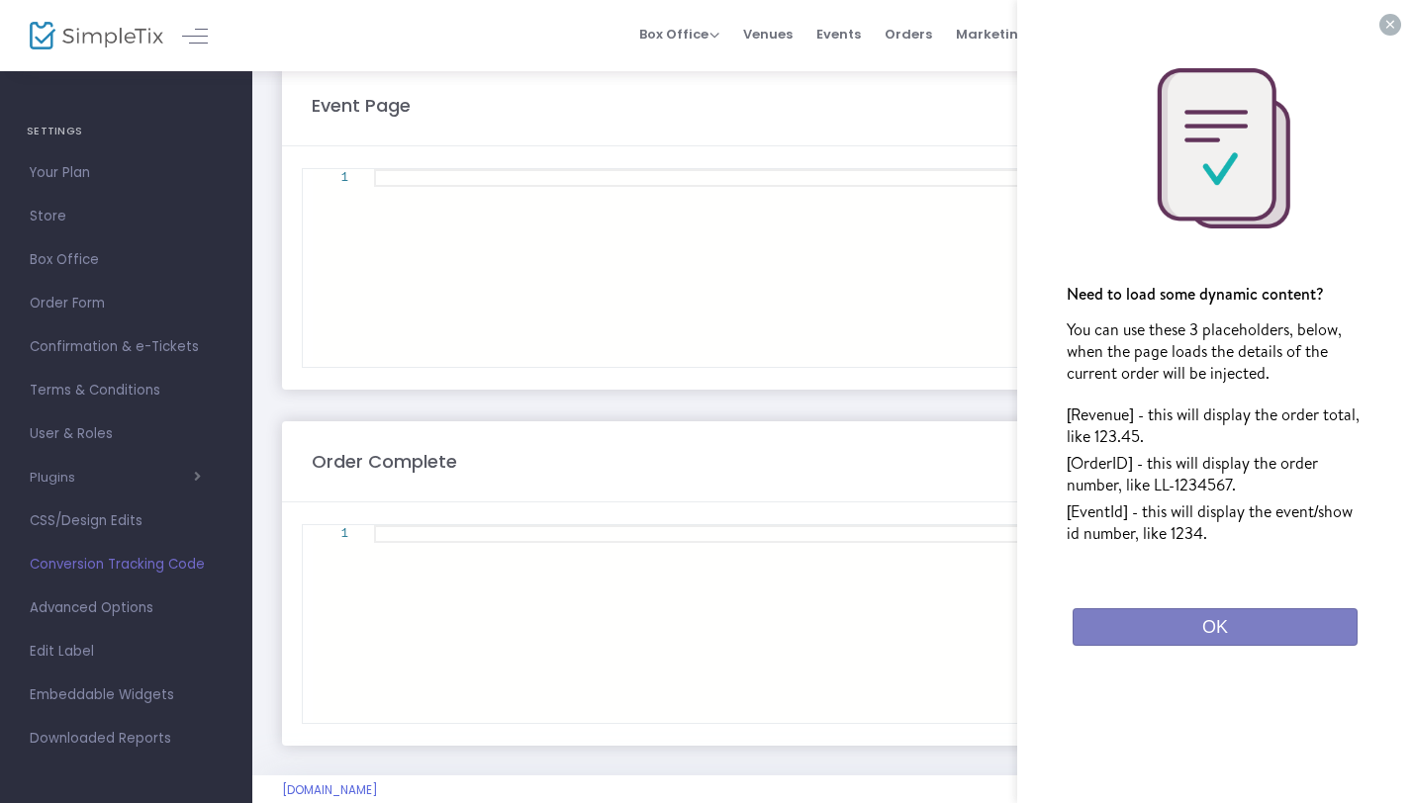
click at [126, 608] on span "Advanced Options" at bounding box center [126, 609] width 193 height 26
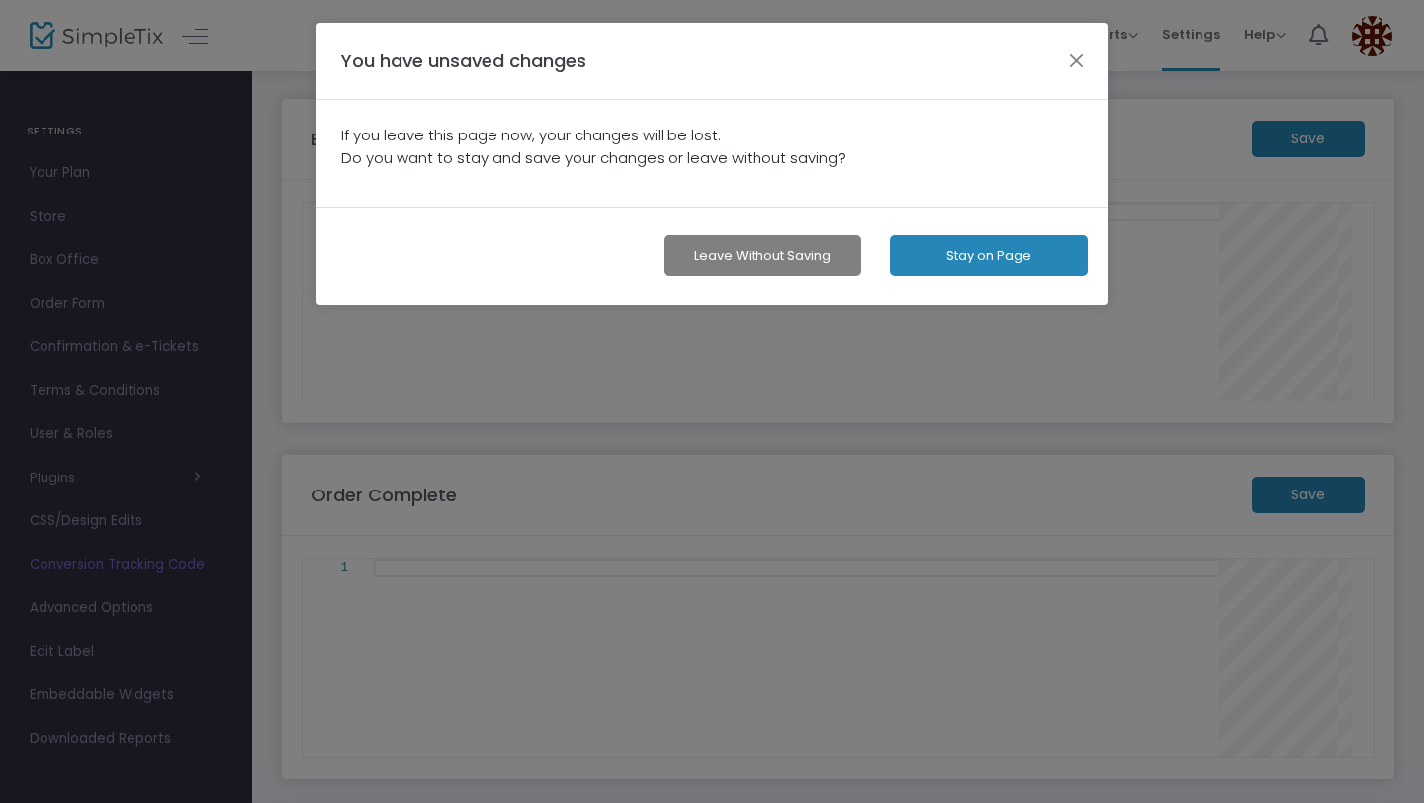
click at [811, 268] on button "Leave without Saving" at bounding box center [763, 255] width 198 height 41
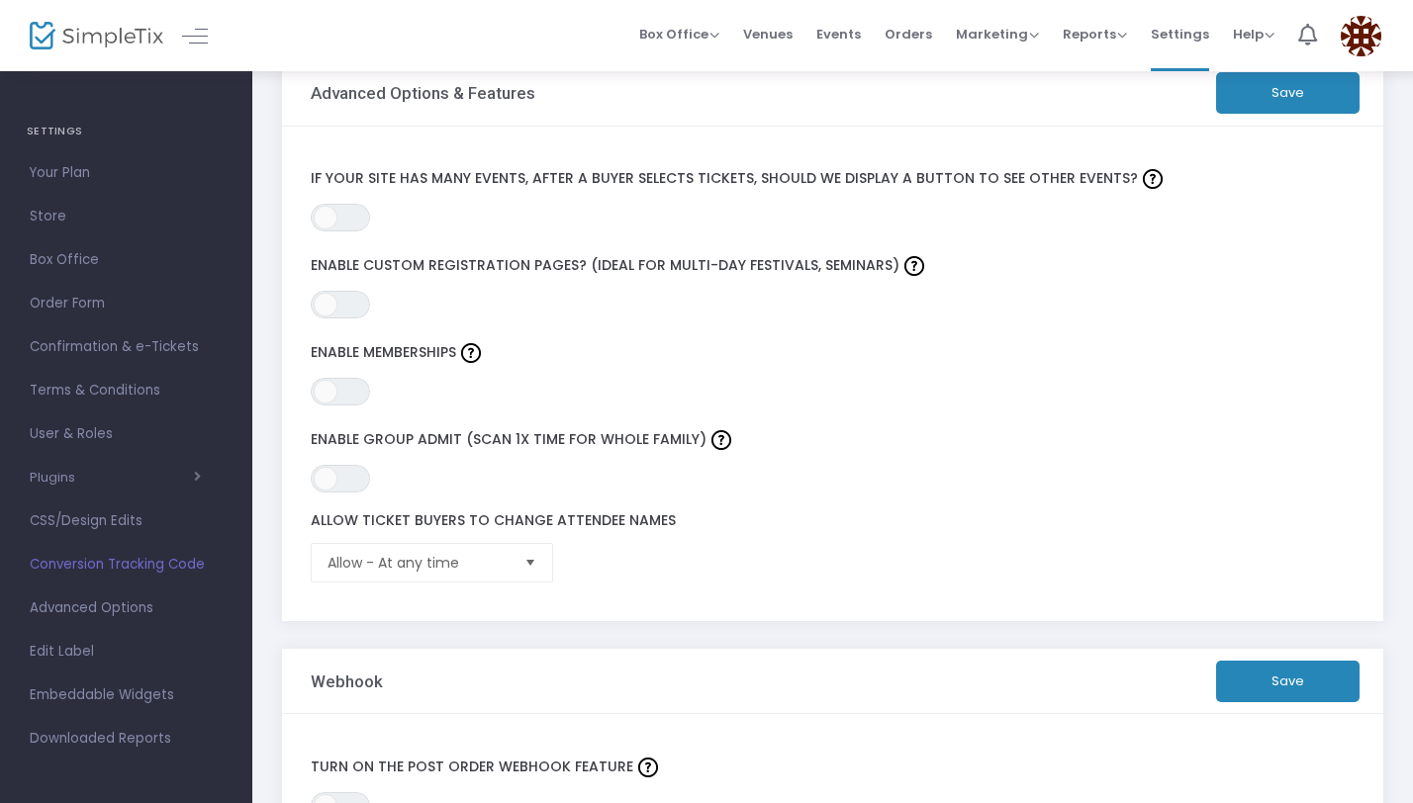
scroll to position [373, 0]
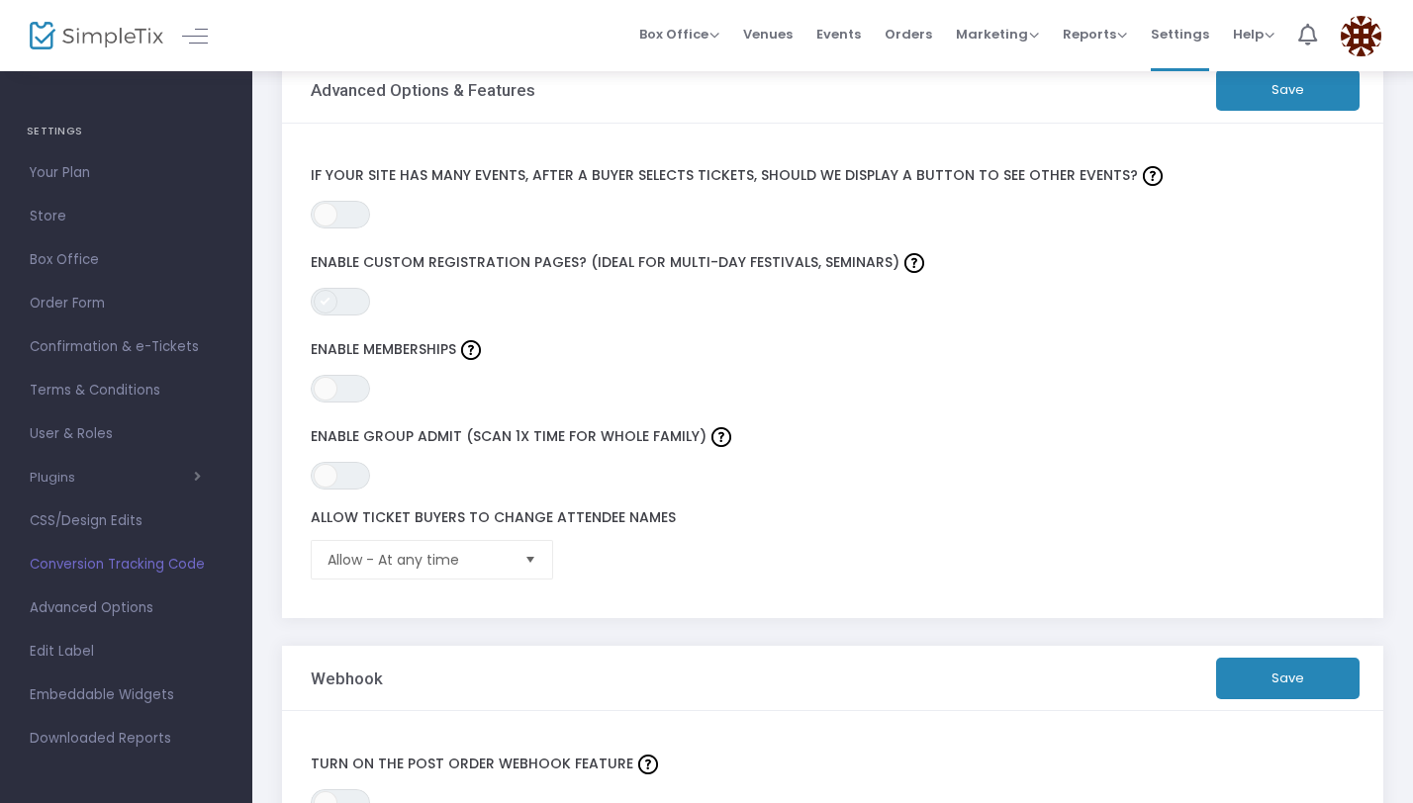
click at [332, 305] on span at bounding box center [326, 302] width 24 height 24
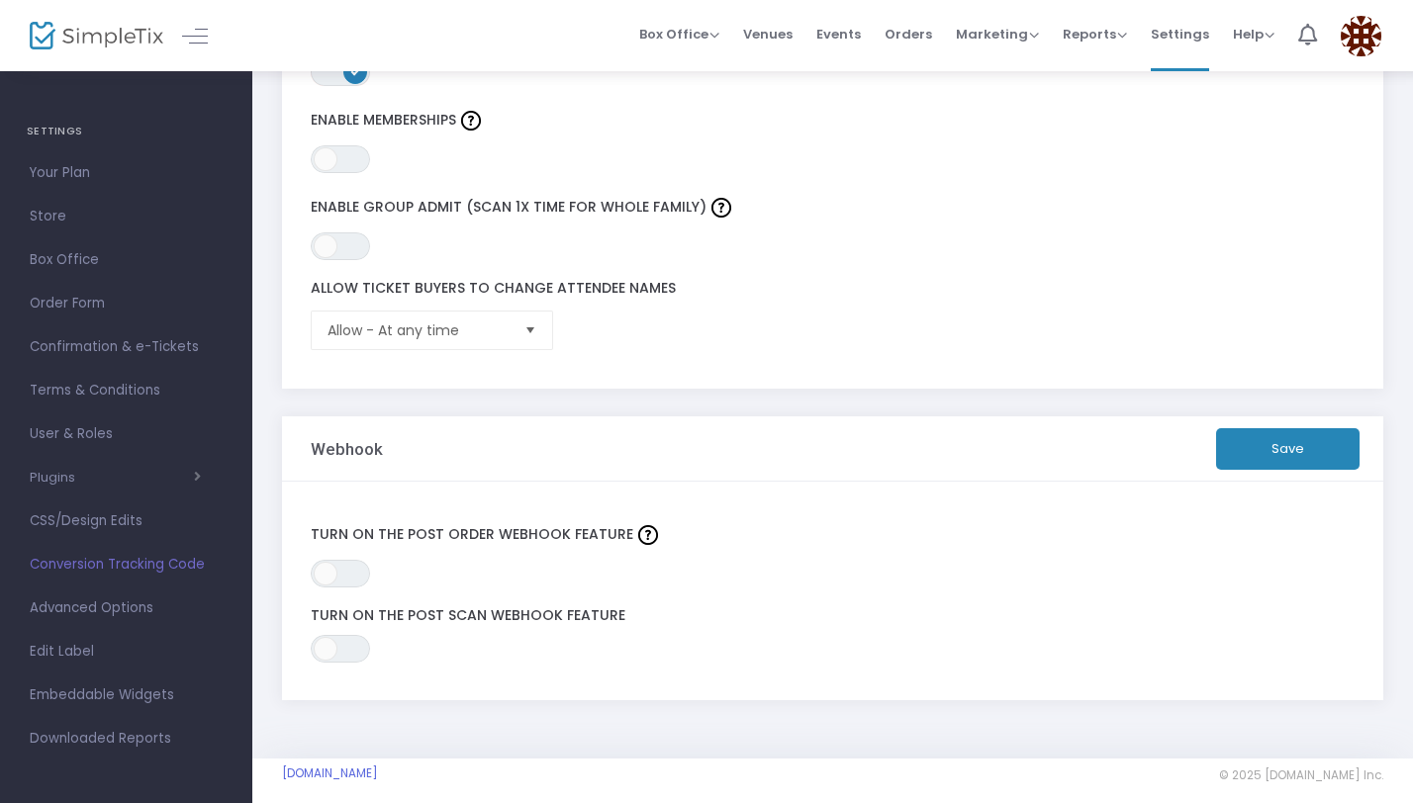
scroll to position [616, 0]
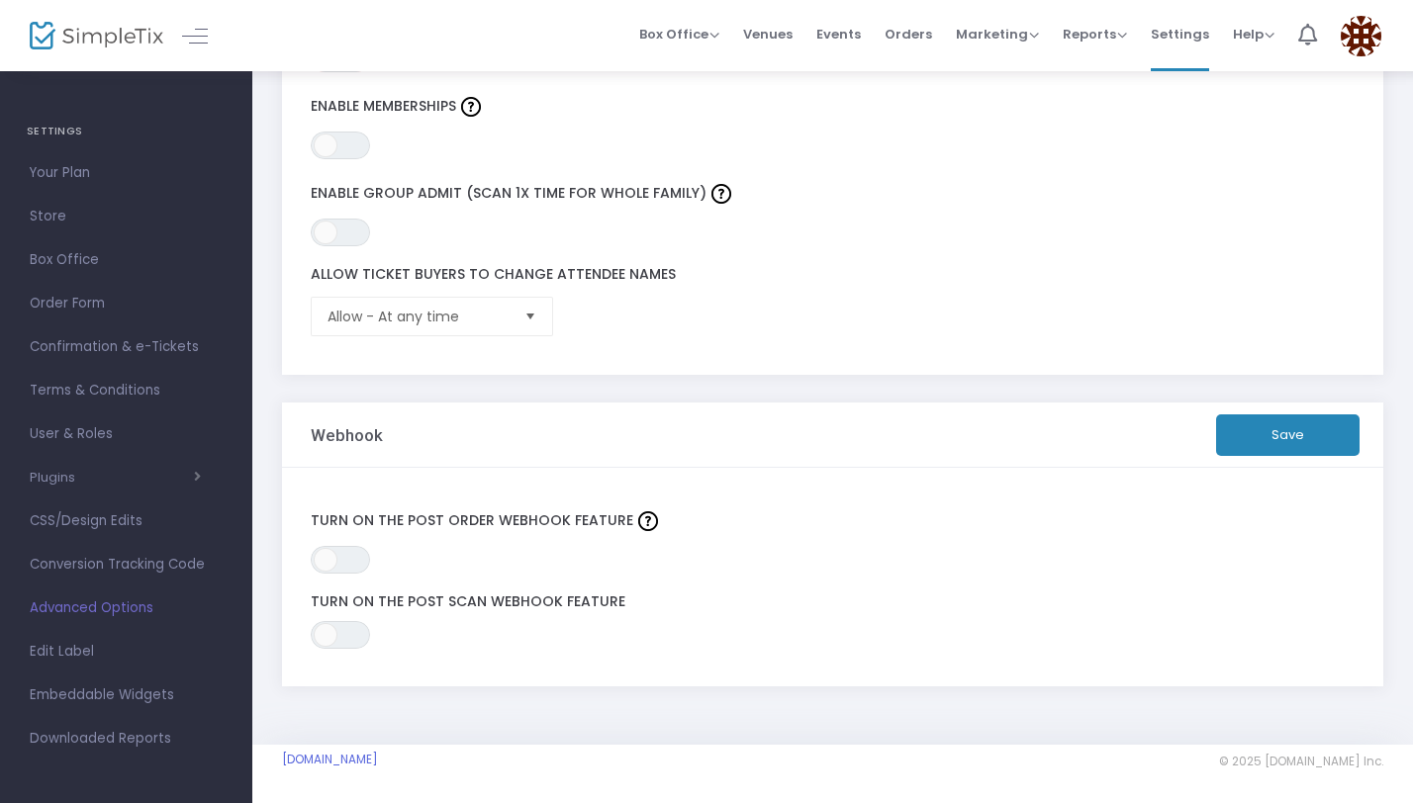
click at [144, 605] on span "Advanced Options" at bounding box center [126, 609] width 193 height 26
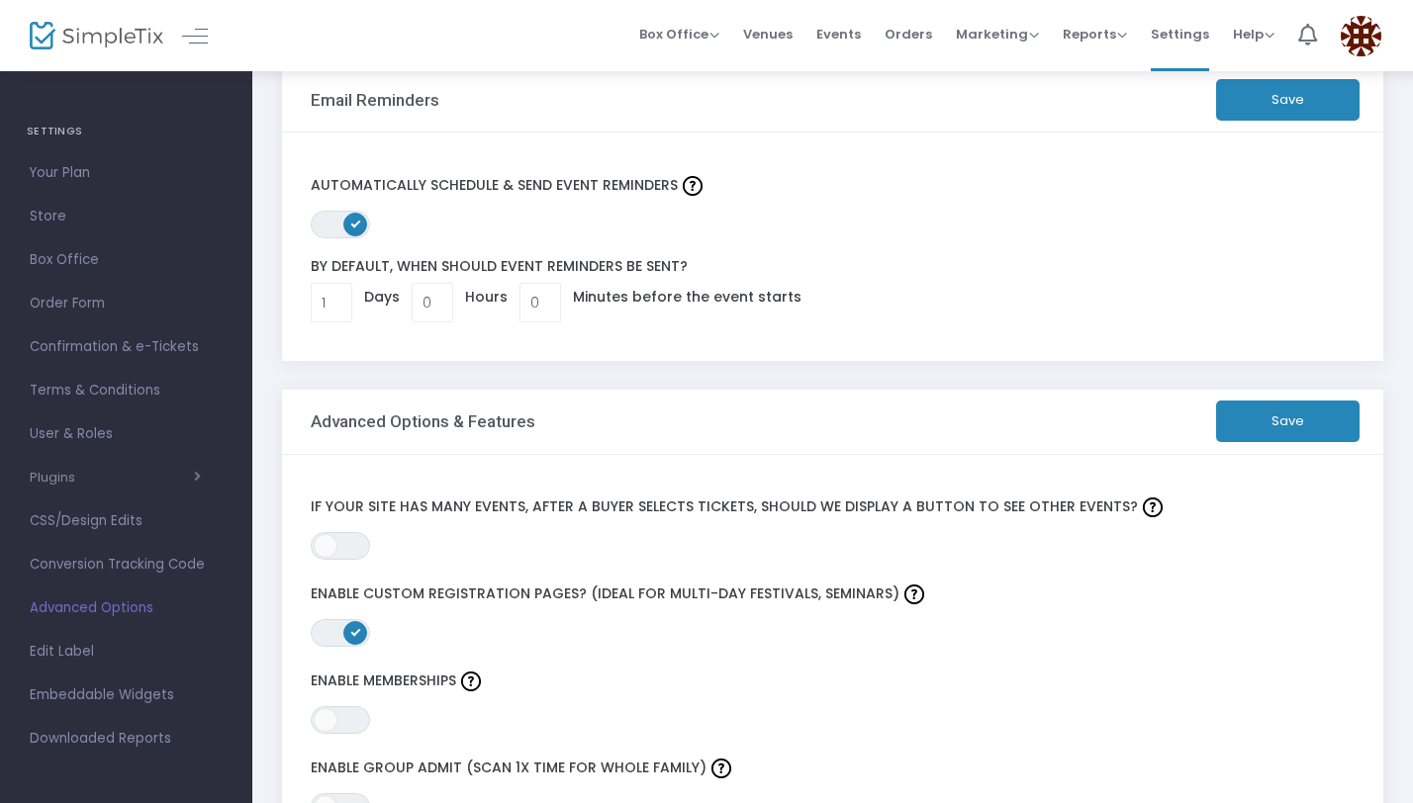
scroll to position [0, 0]
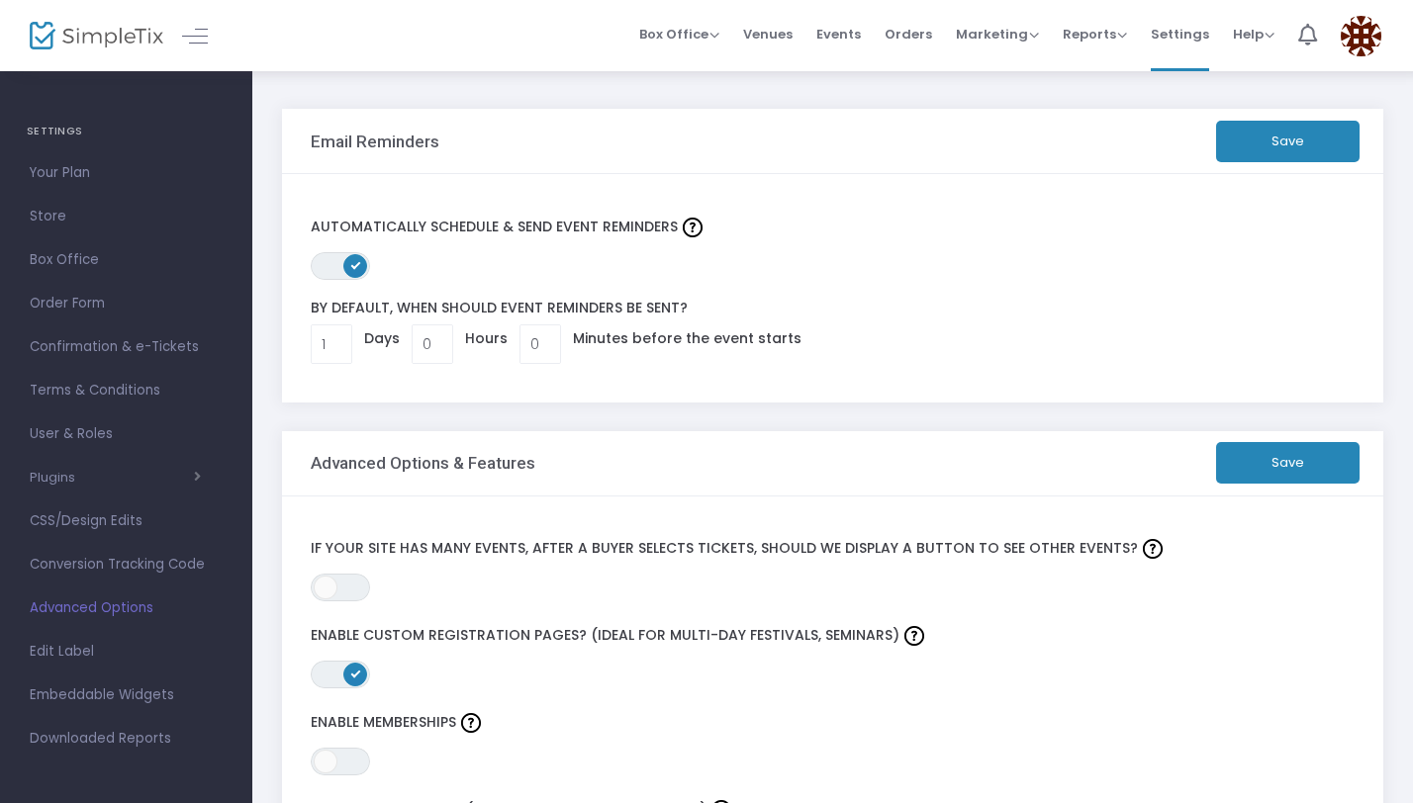
click at [1304, 456] on button "Save" at bounding box center [1287, 463] width 143 height 42
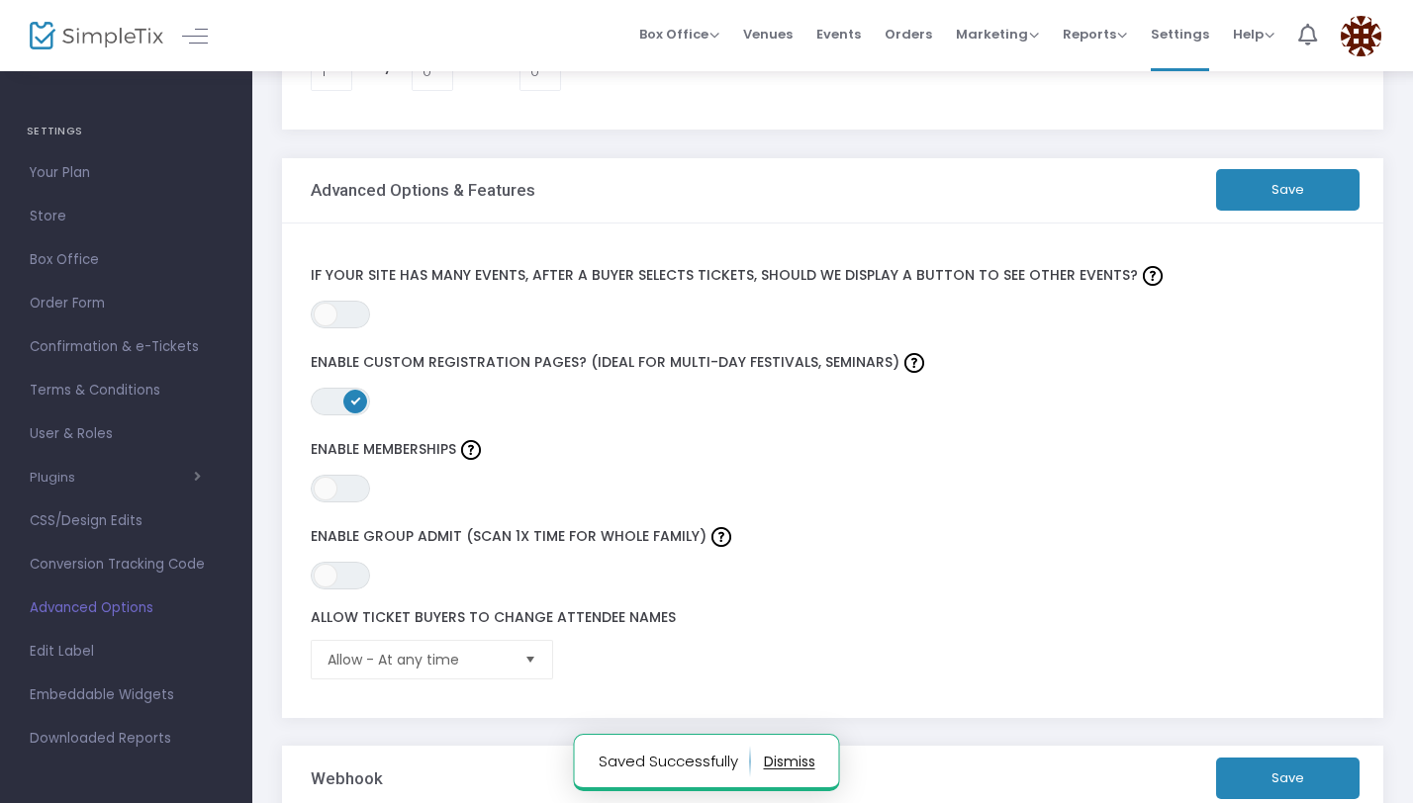
scroll to position [295, 0]
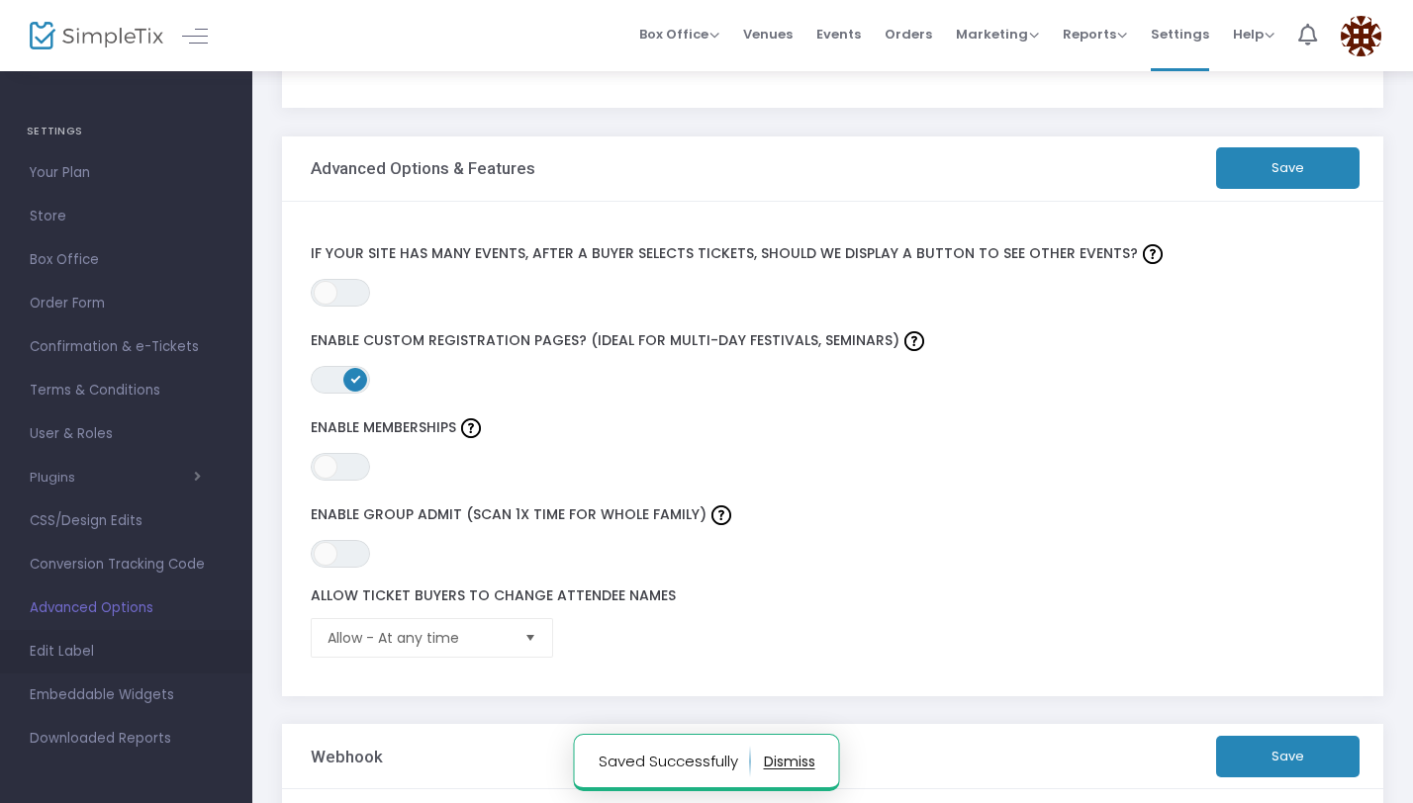
click at [38, 646] on span "Edit Label" at bounding box center [126, 652] width 193 height 26
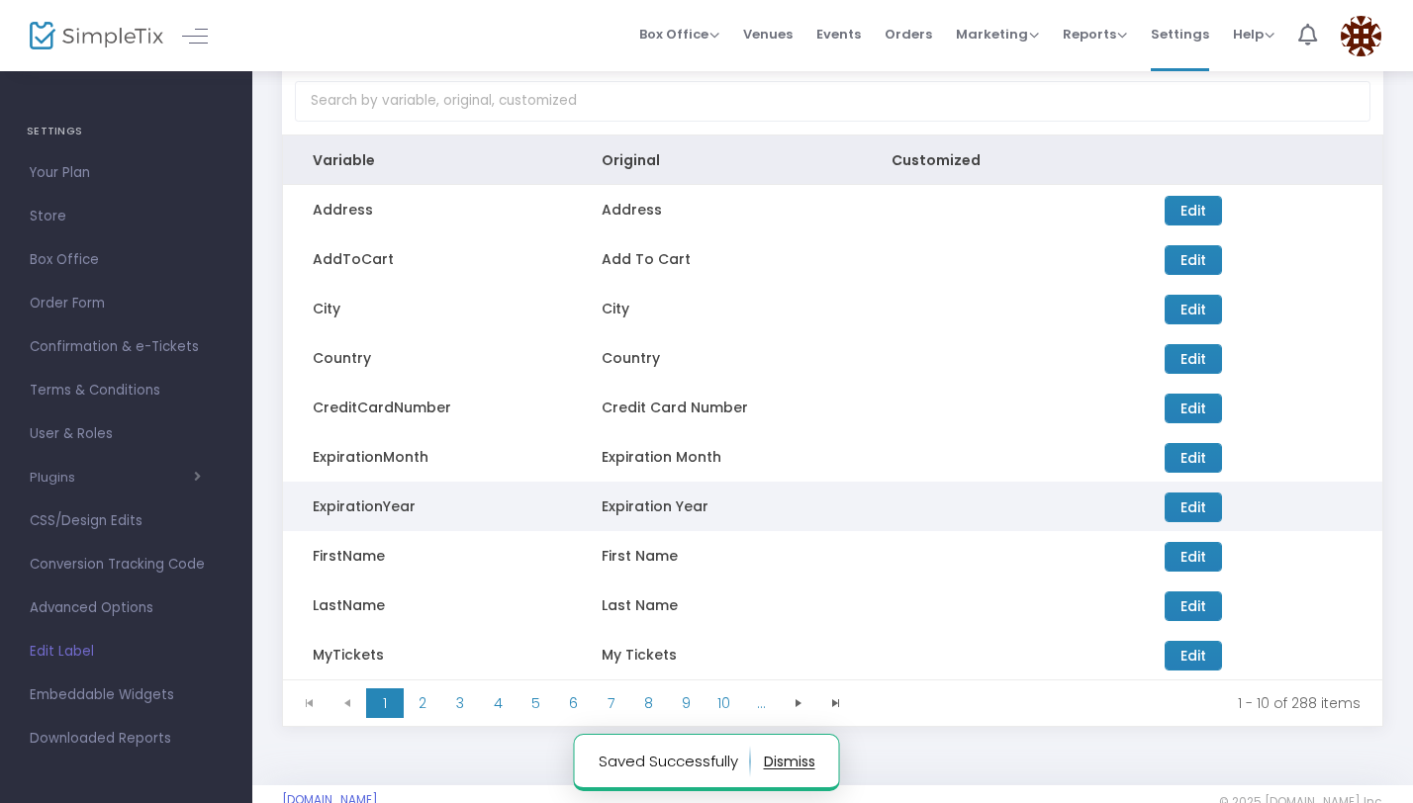
scroll to position [147, 0]
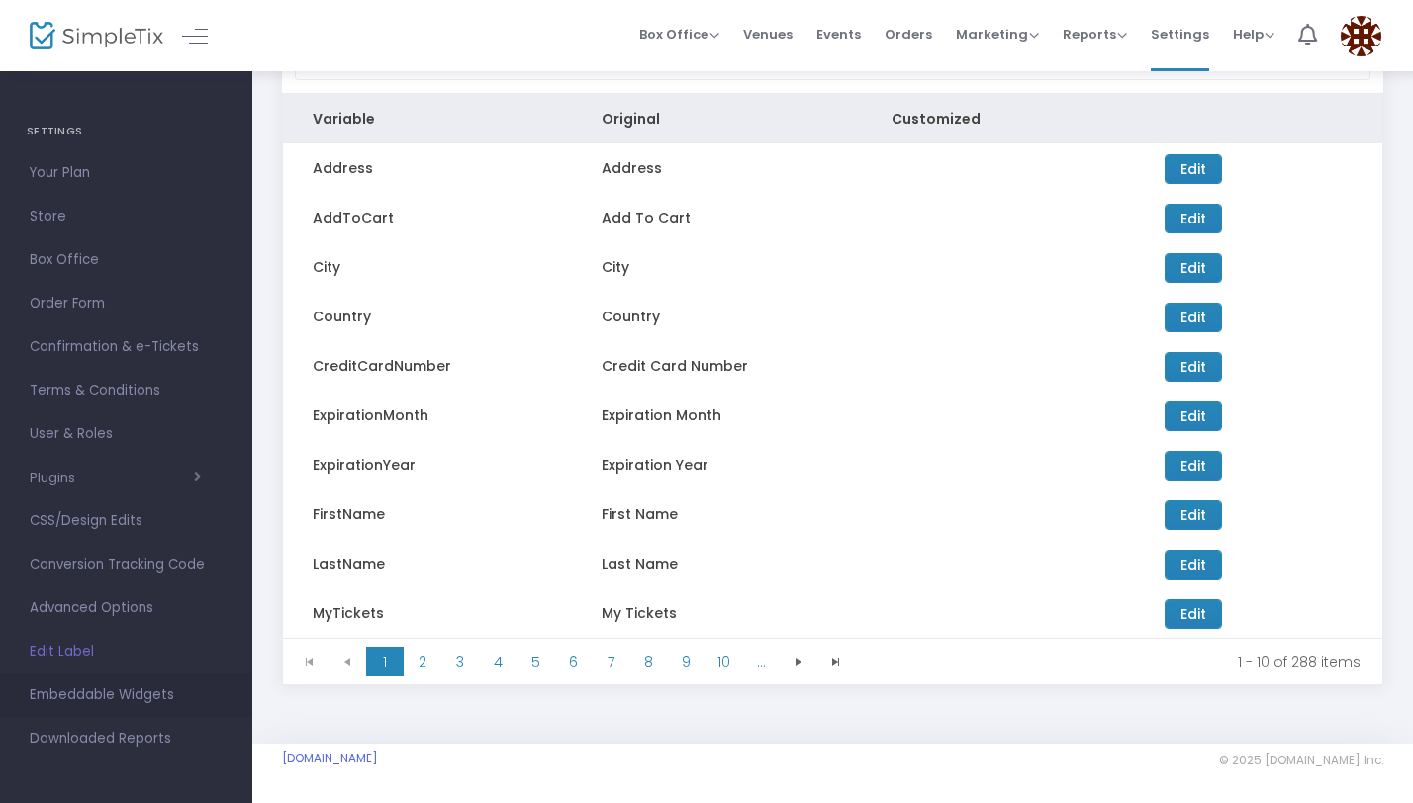
click at [93, 686] on span "Embeddable Widgets" at bounding box center [126, 696] width 193 height 26
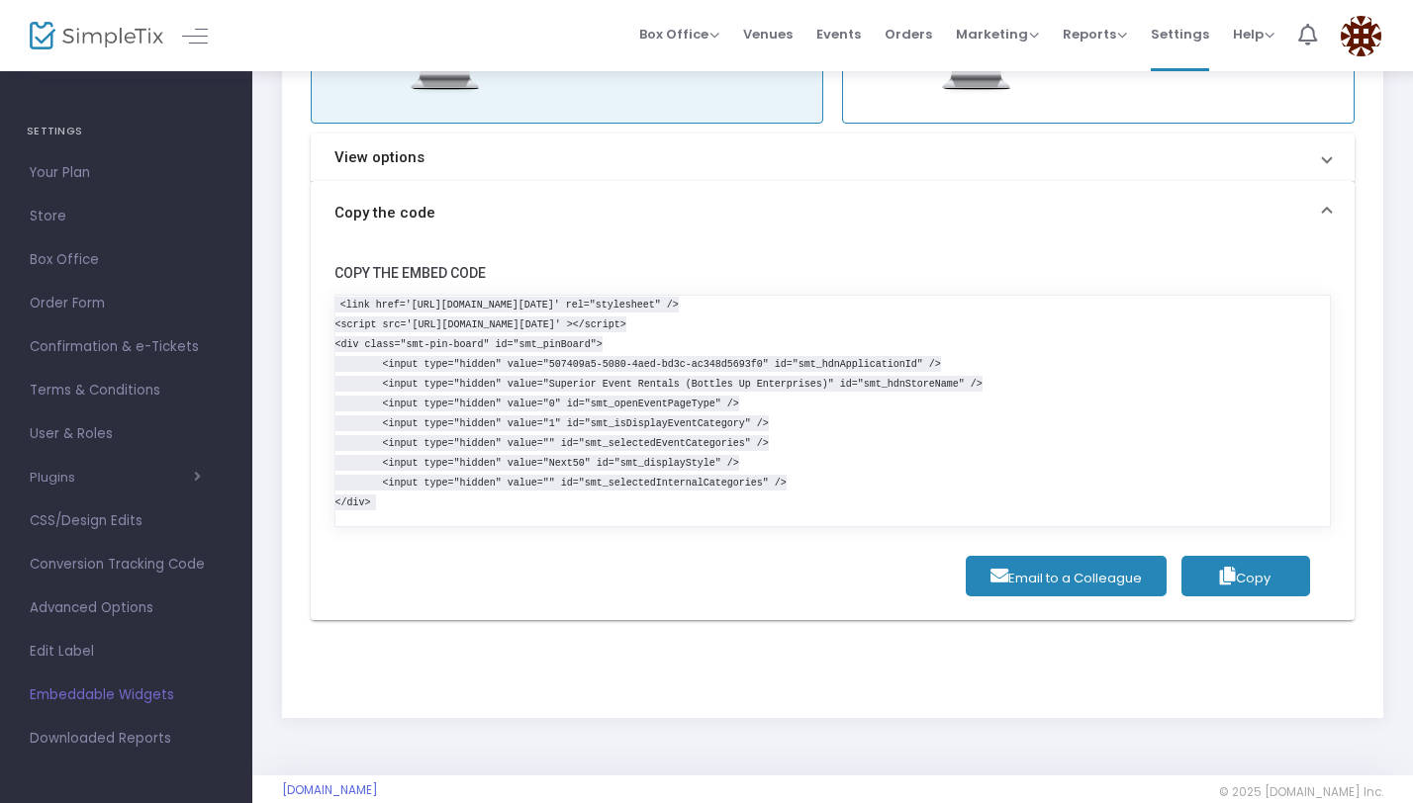
scroll to position [339, 0]
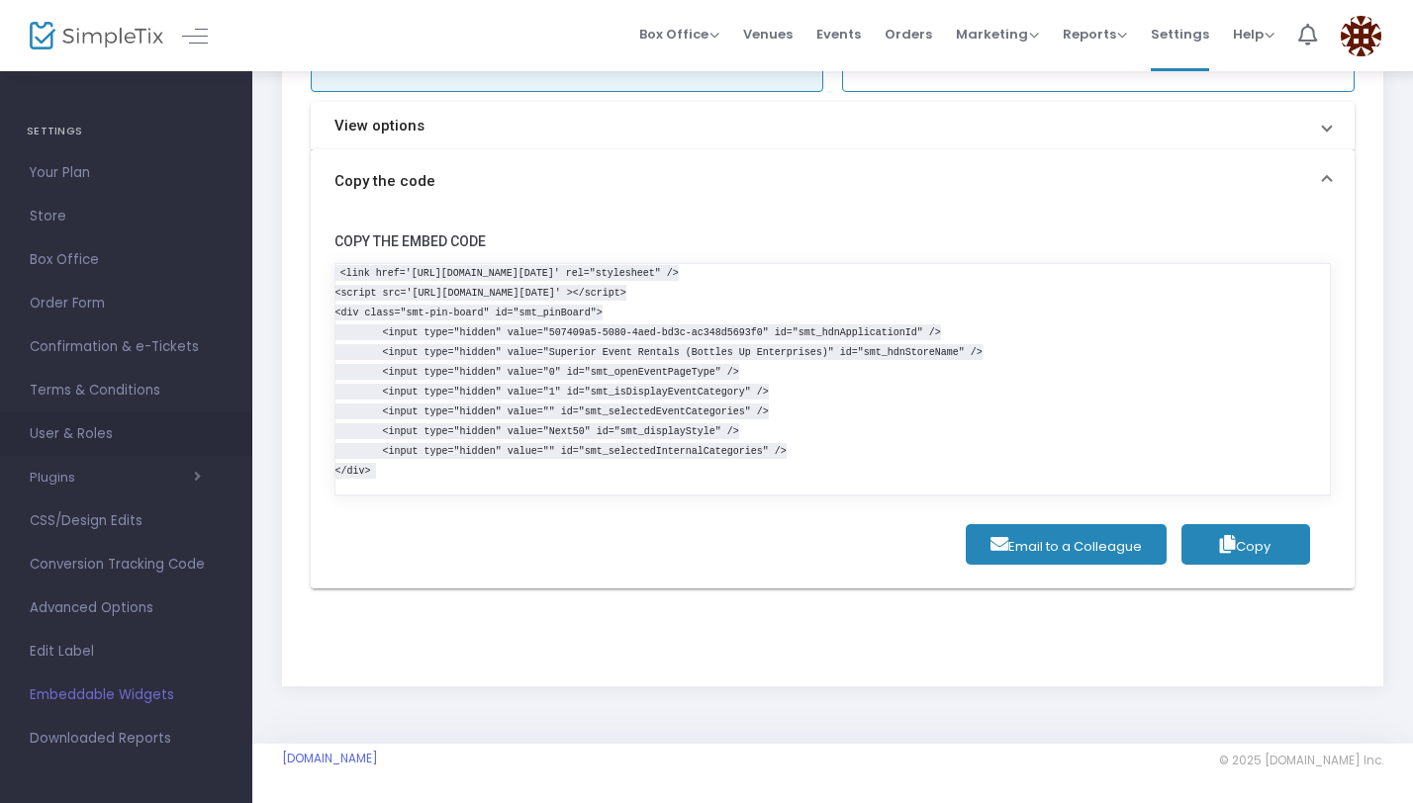
click at [103, 435] on span "User & Roles" at bounding box center [126, 434] width 193 height 26
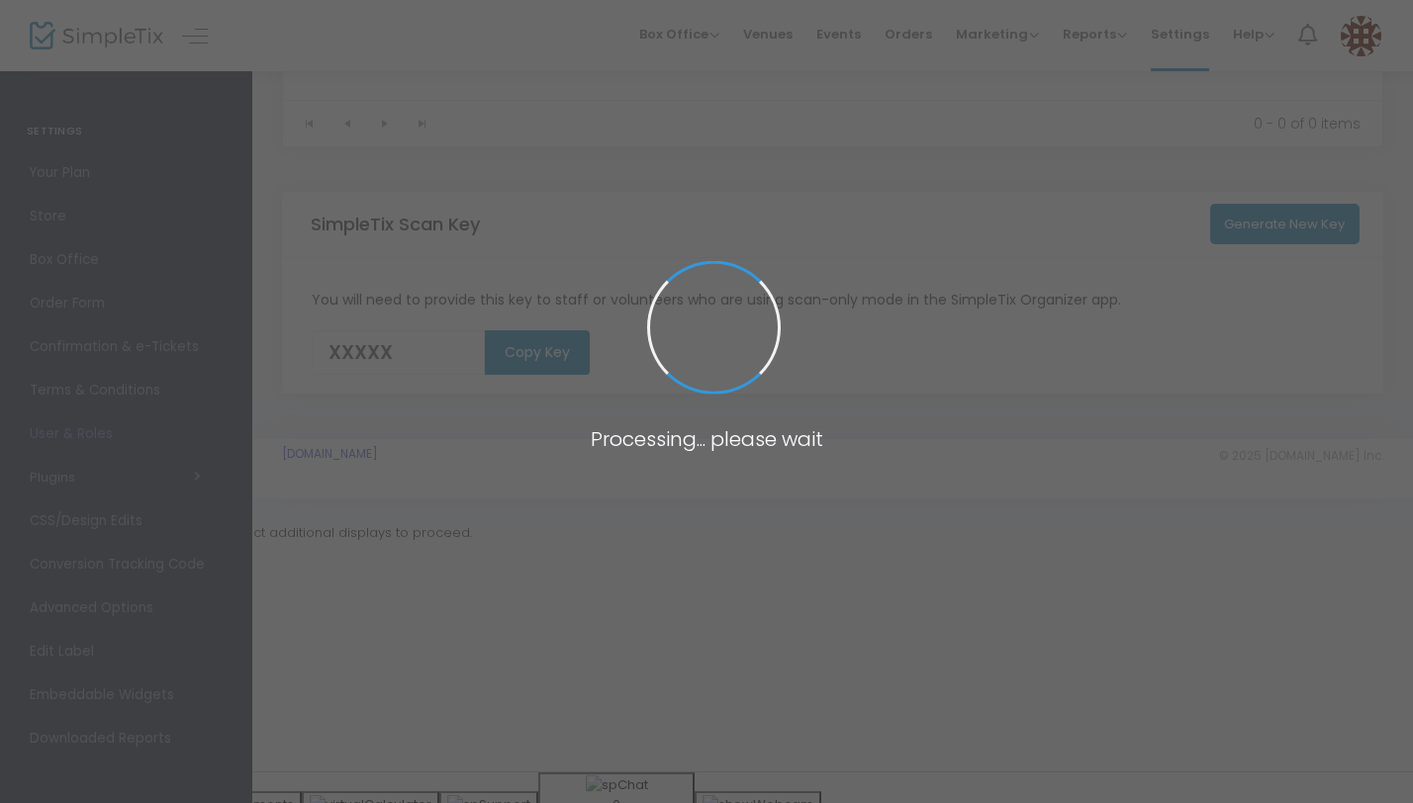
scroll to position [34, 0]
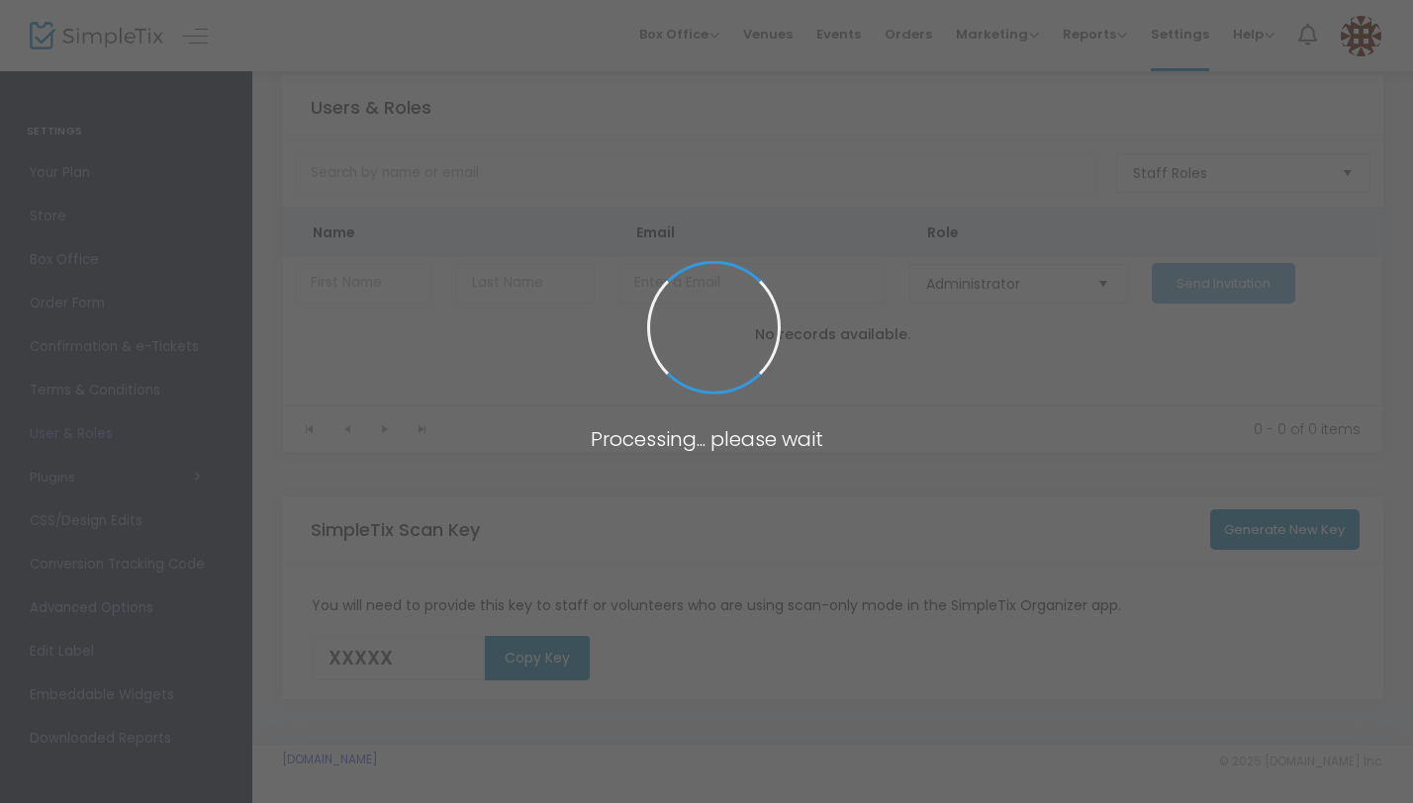
type input "ZXP0G"
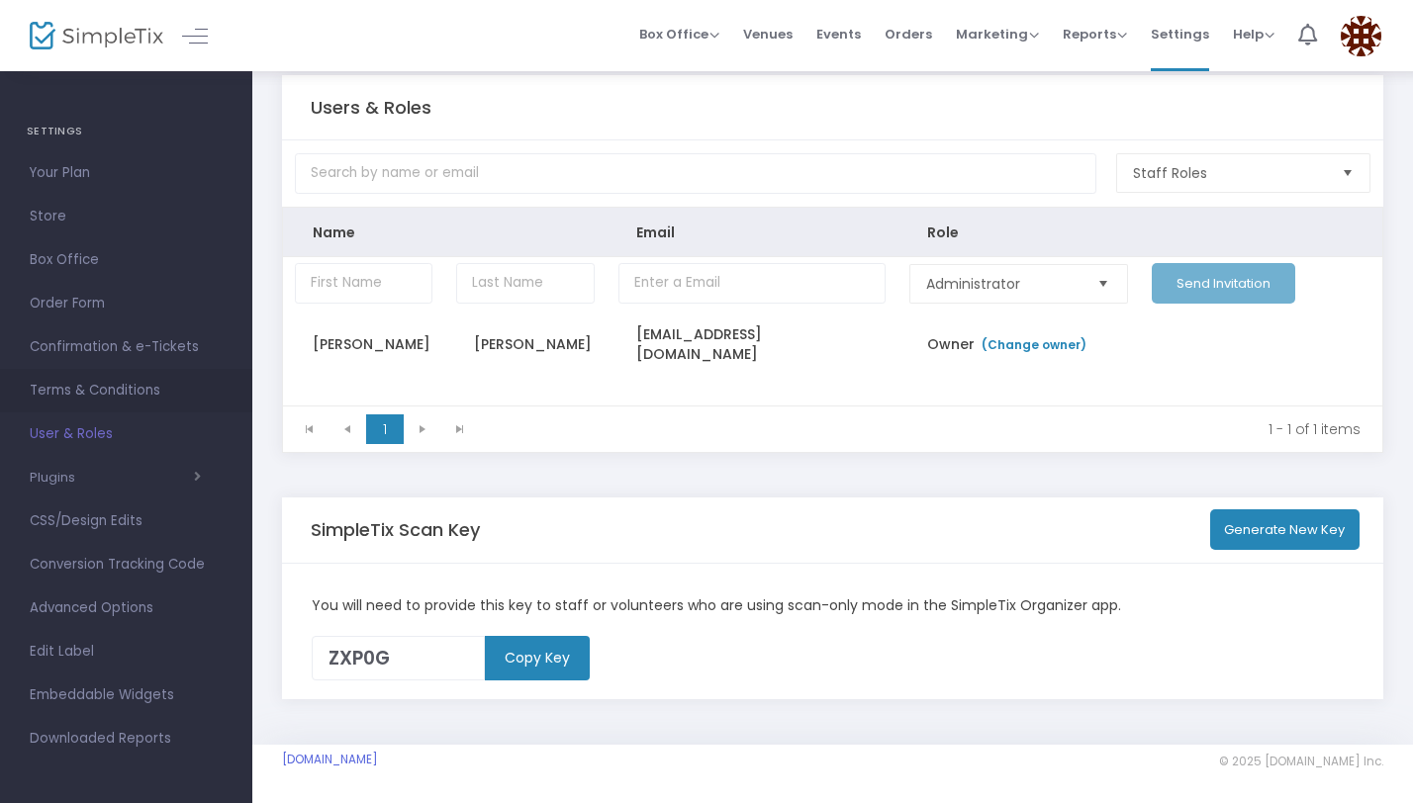
click at [82, 385] on span "Terms & Conditions" at bounding box center [126, 391] width 193 height 26
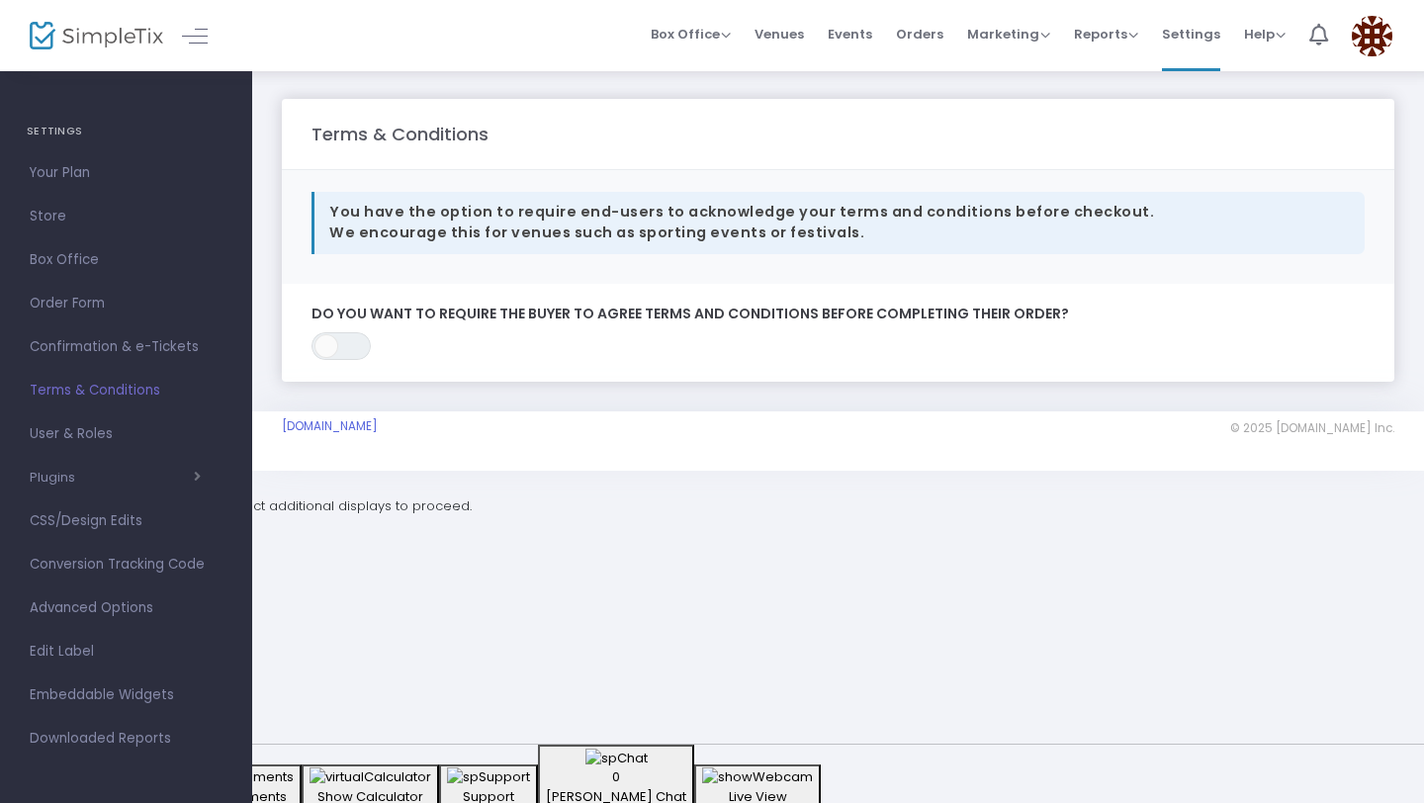
click at [100, 353] on span "Confirmation & e-Tickets" at bounding box center [126, 347] width 193 height 26
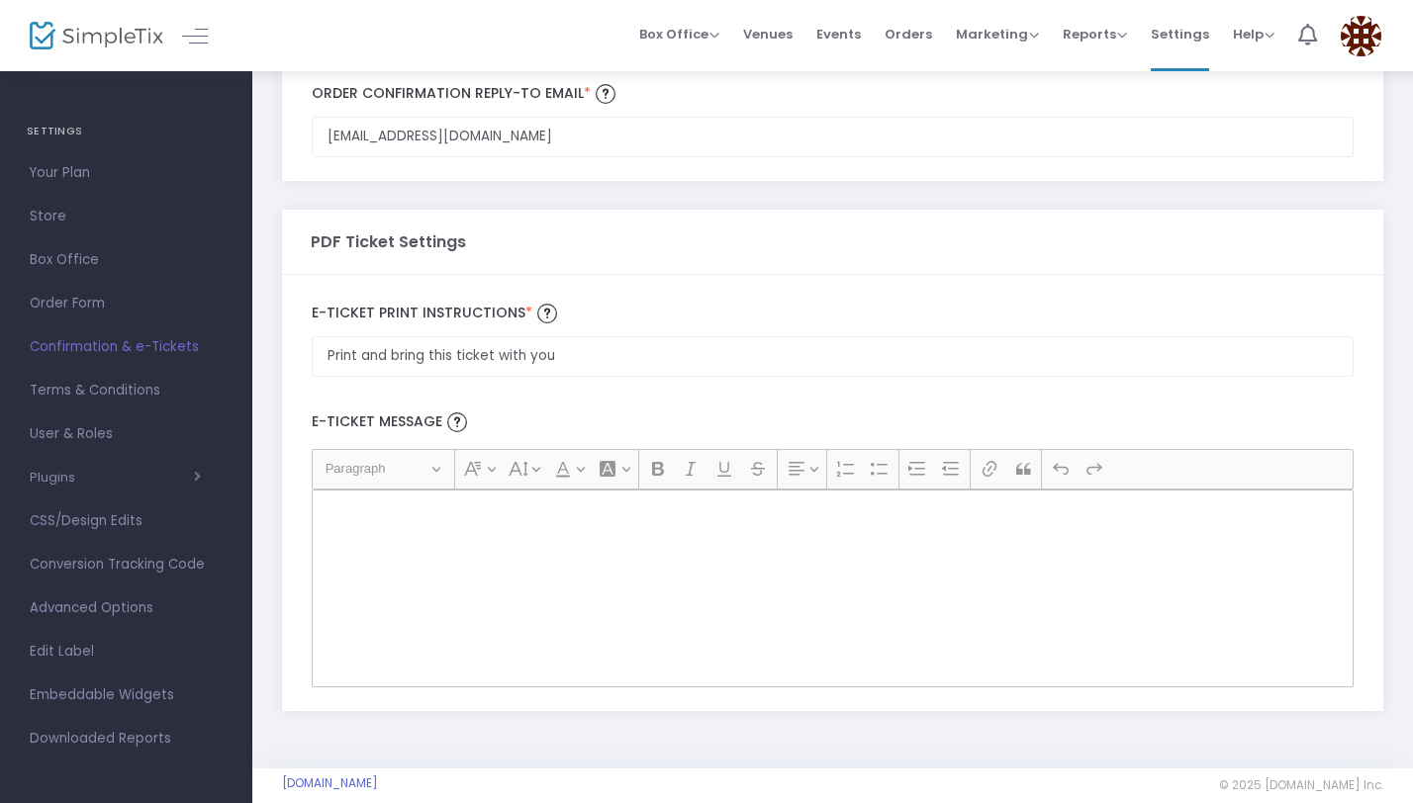
scroll to position [96, 0]
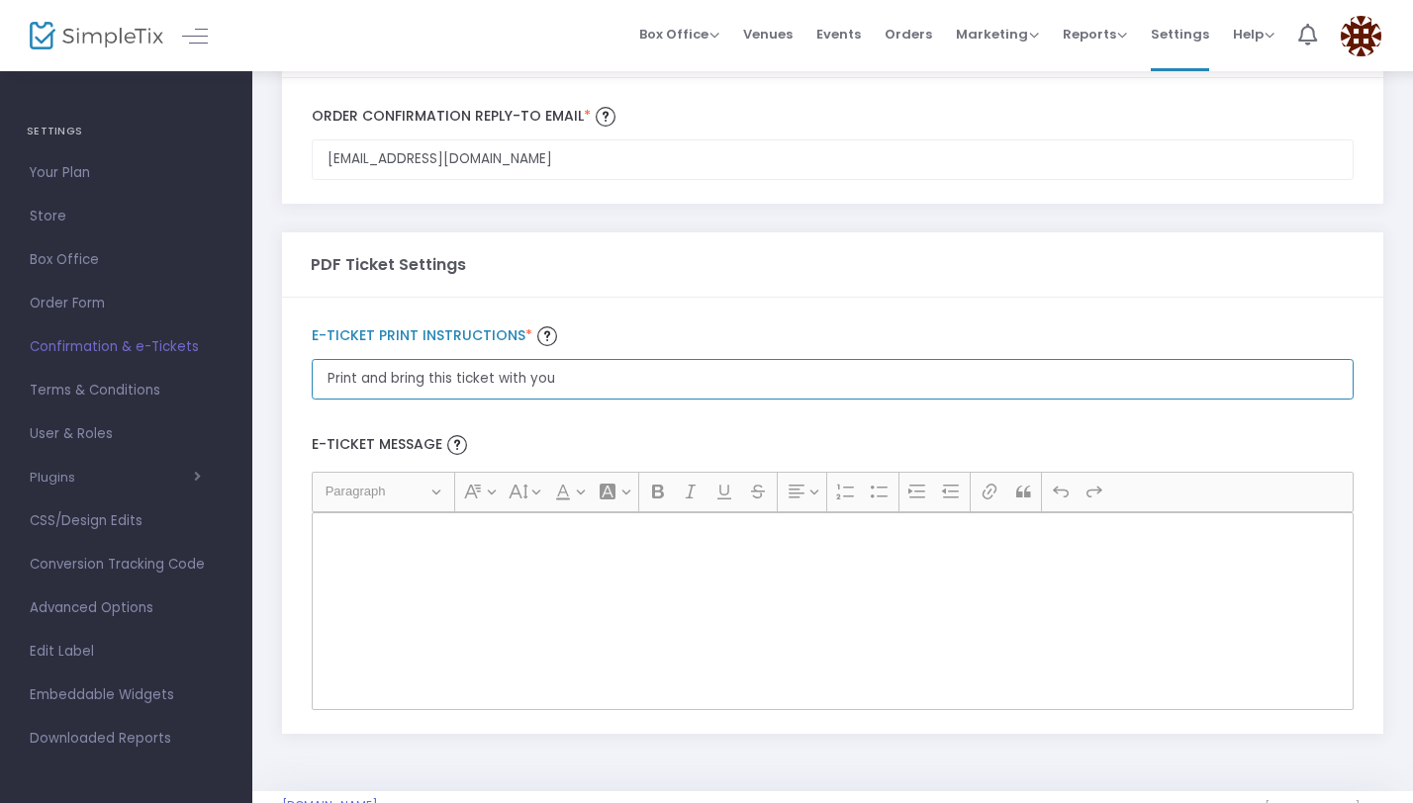
click at [398, 375] on input "Print and bring this ticket with you" at bounding box center [833, 379] width 1042 height 41
type input "Congrats on reserving your section!"
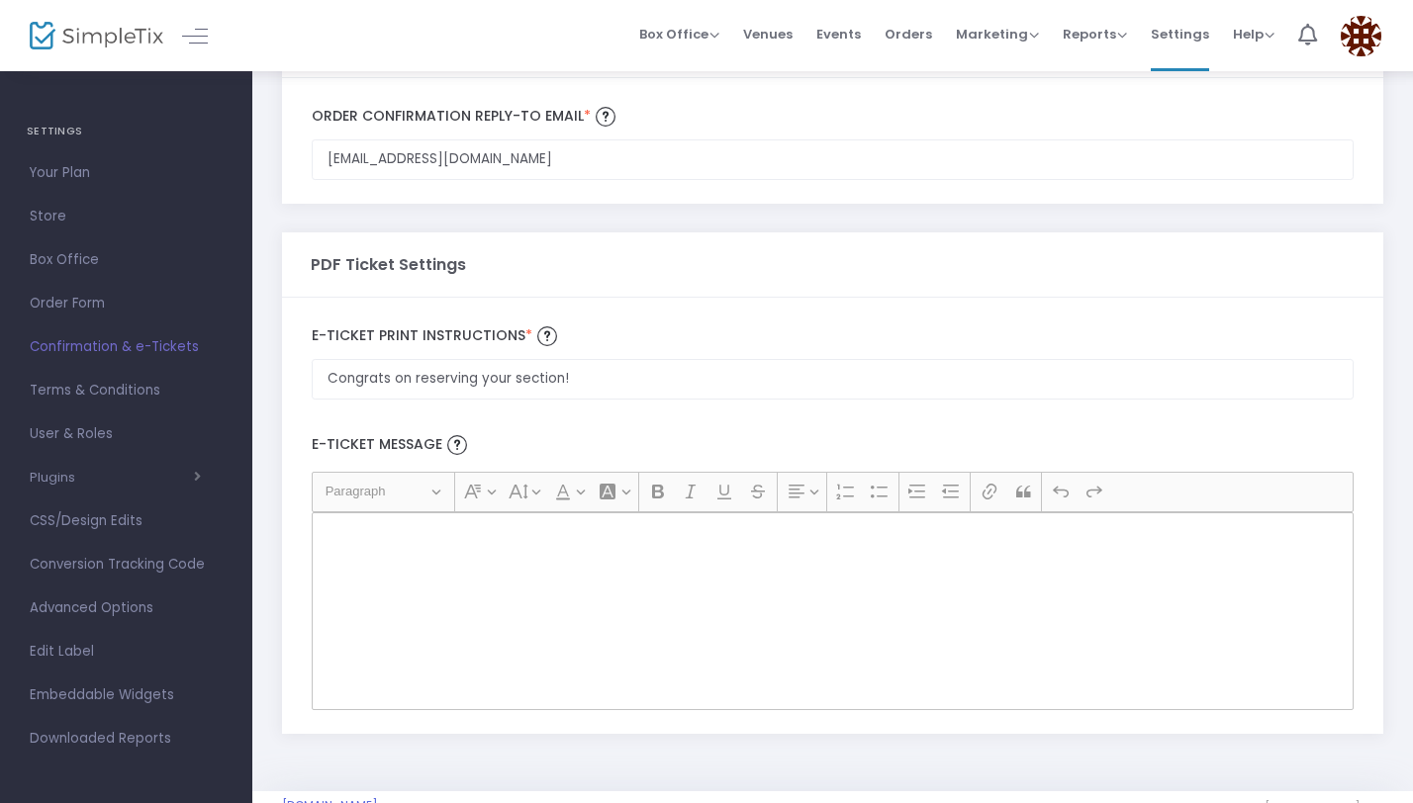
click at [672, 321] on label "E-Ticket print Instructions *" at bounding box center [833, 336] width 1042 height 30
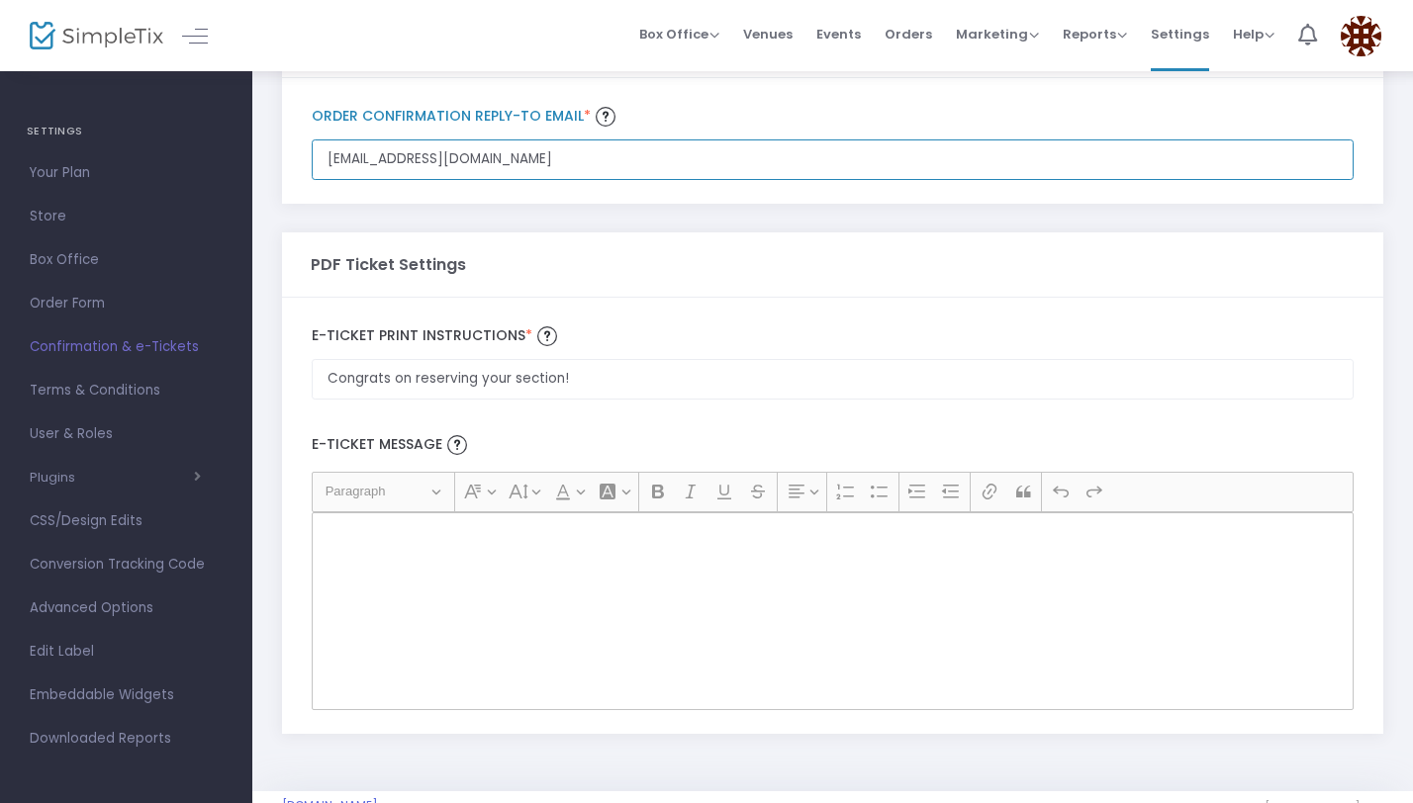
click at [672, 180] on input "[EMAIL_ADDRESS][DOMAIN_NAME]" at bounding box center [833, 159] width 1042 height 41
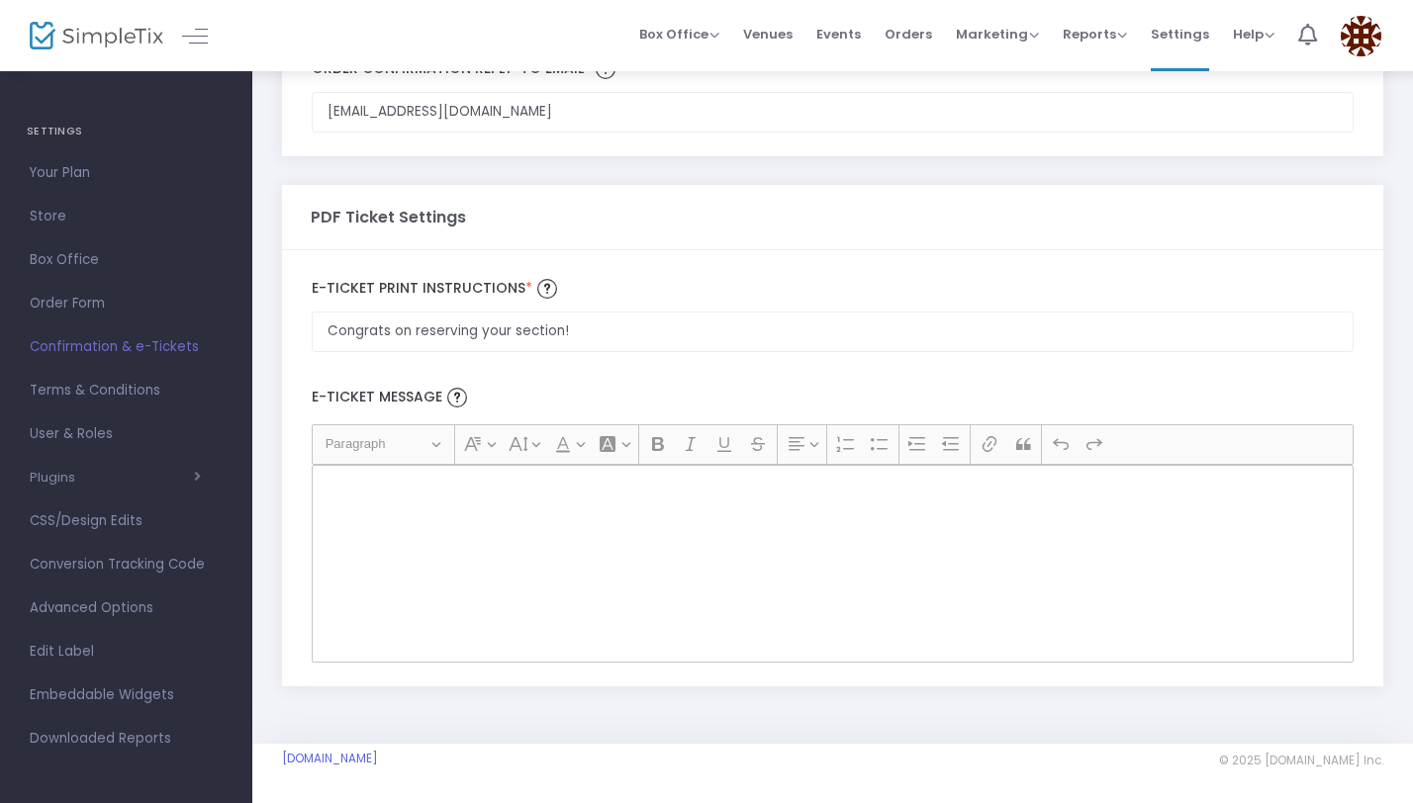
click at [694, 594] on div "Rich Text Editor, main" at bounding box center [833, 564] width 1042 height 198
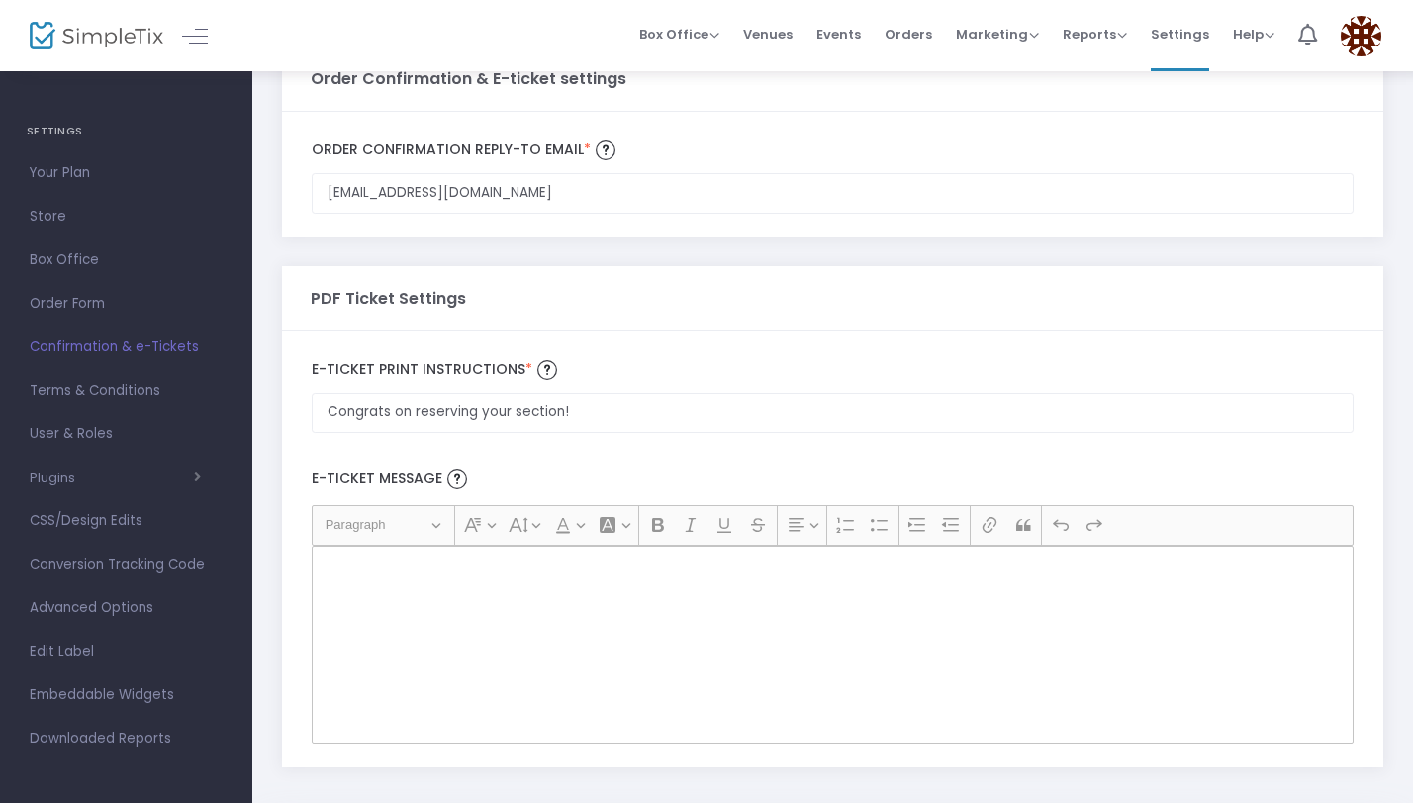
scroll to position [69, 0]
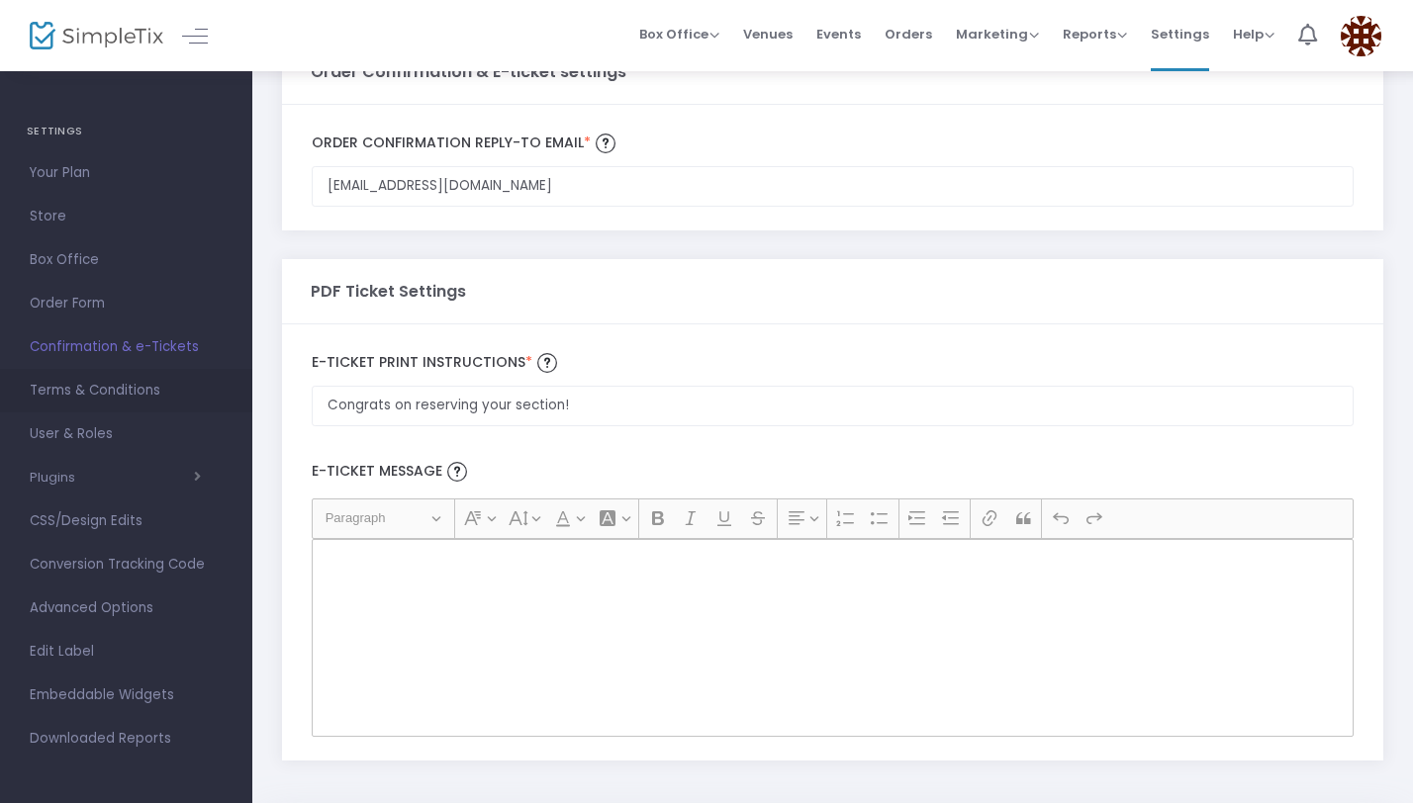
click at [107, 392] on span "Terms & Conditions" at bounding box center [126, 391] width 193 height 26
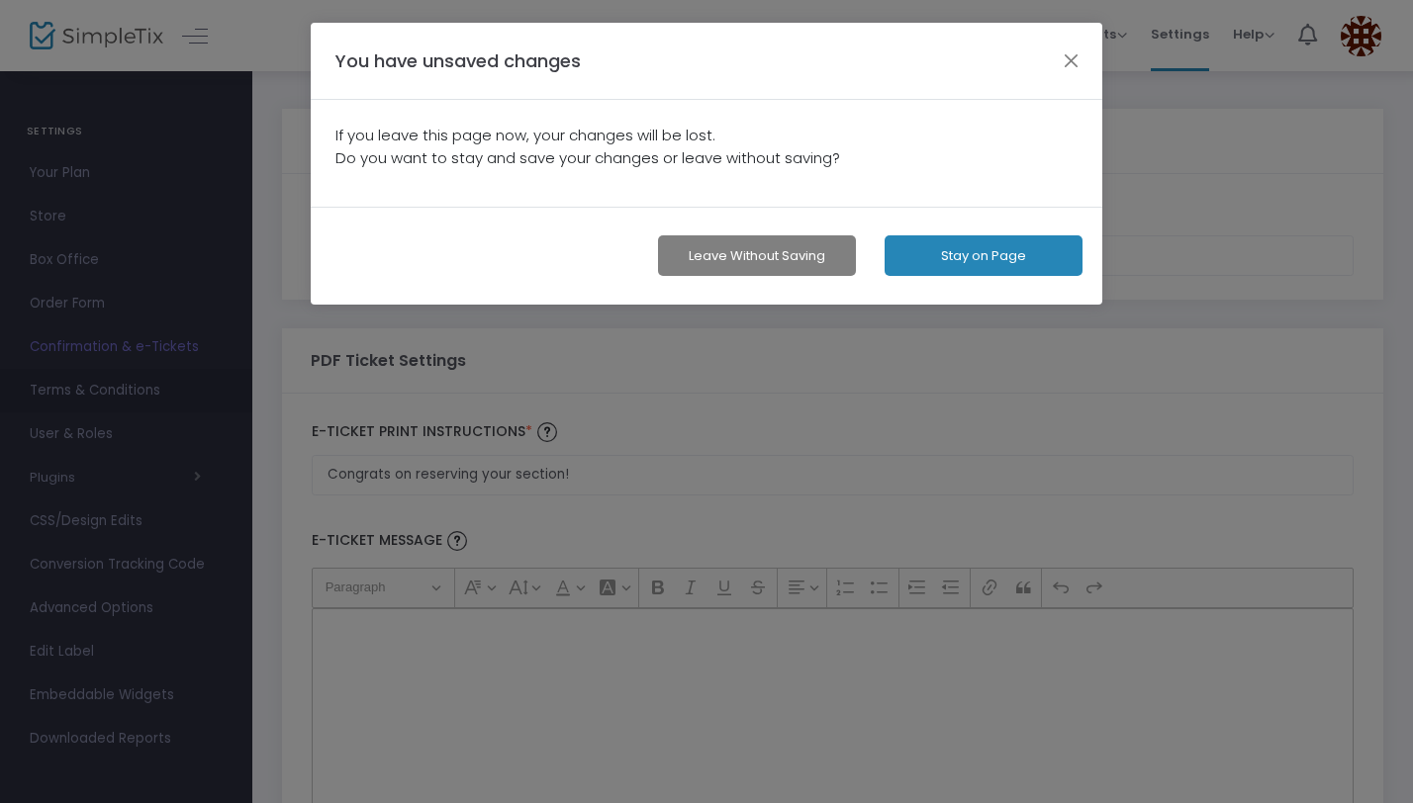
scroll to position [0, 0]
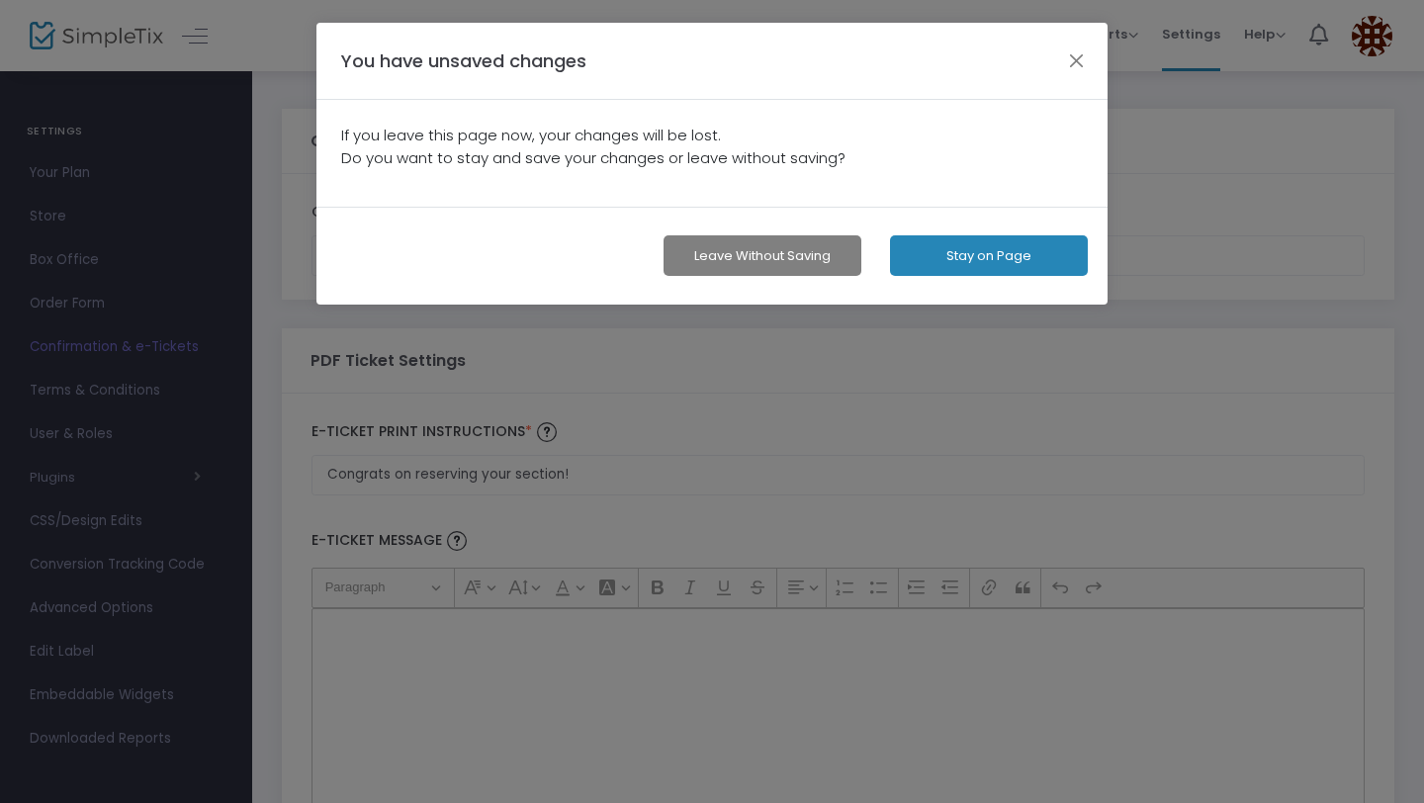
click at [954, 257] on button "Stay on Page" at bounding box center [989, 255] width 198 height 41
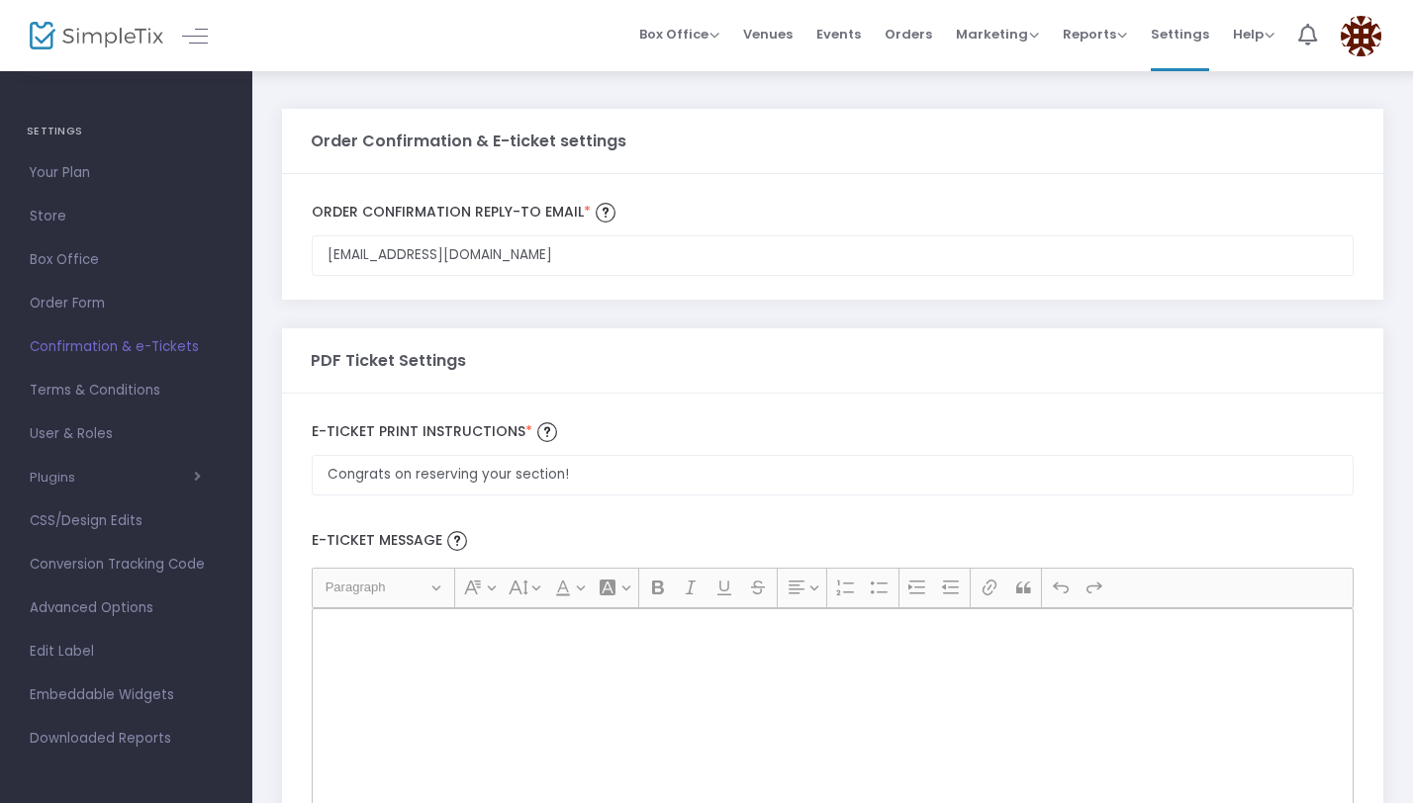
scroll to position [143, 0]
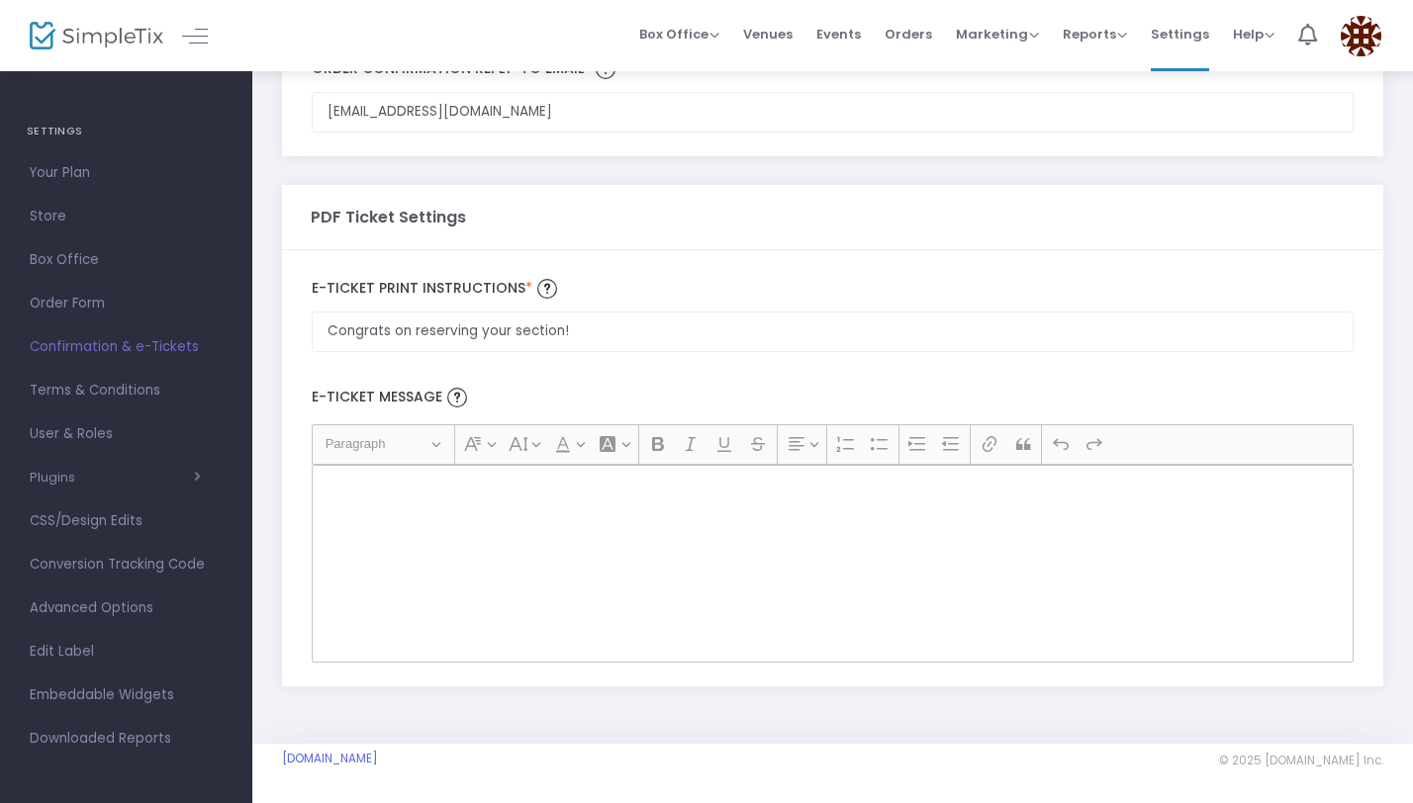
click at [705, 546] on div "Rich Text Editor, main" at bounding box center [833, 564] width 1042 height 198
click at [683, 289] on label "E-Ticket print Instructions *" at bounding box center [833, 289] width 1042 height 30
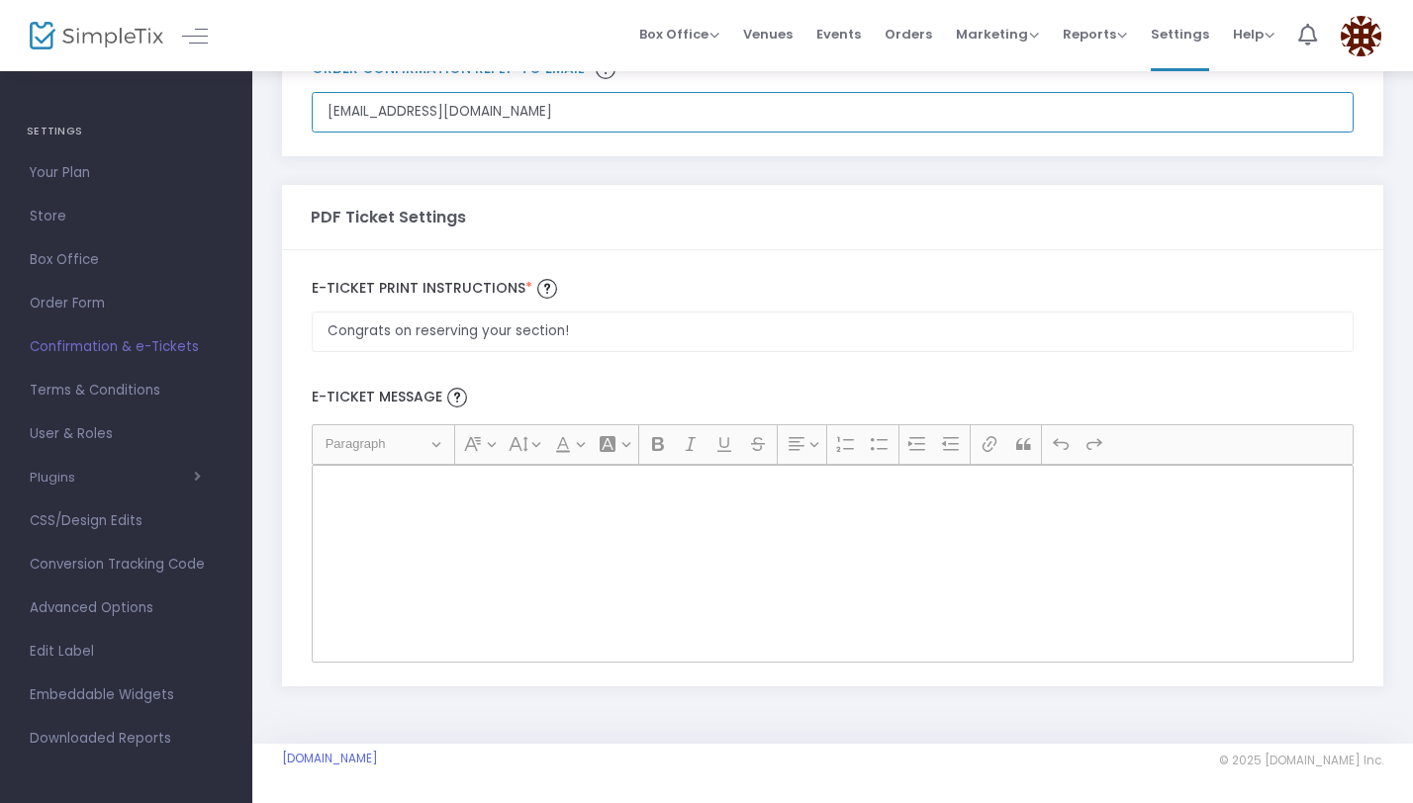
click at [683, 133] on input "[EMAIL_ADDRESS][DOMAIN_NAME]" at bounding box center [833, 112] width 1042 height 41
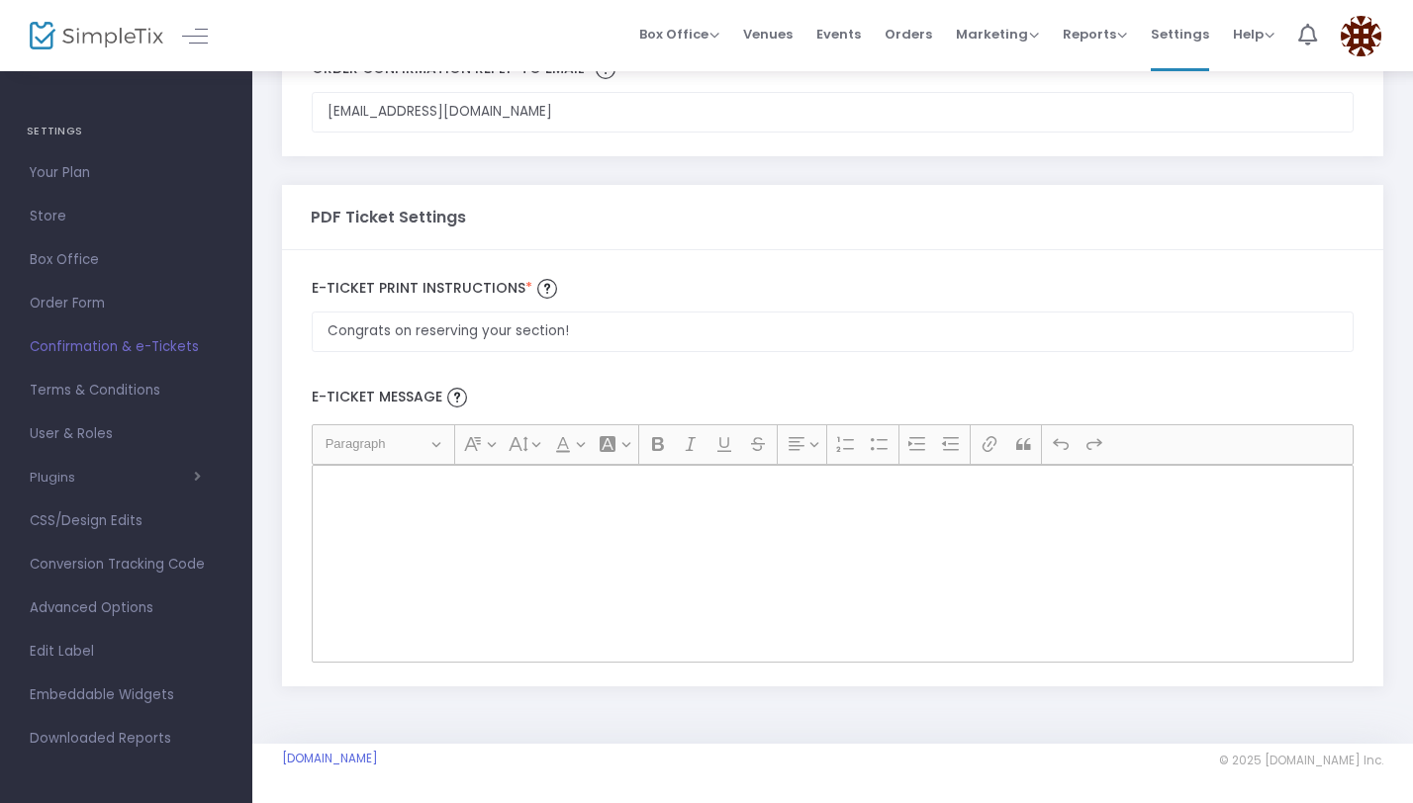
click at [684, 362] on div "E-Ticket Message Heading Paragraph Paragraph Heading 1 Heading 2 Heading 3 Font…" at bounding box center [832, 517] width 1061 height 311
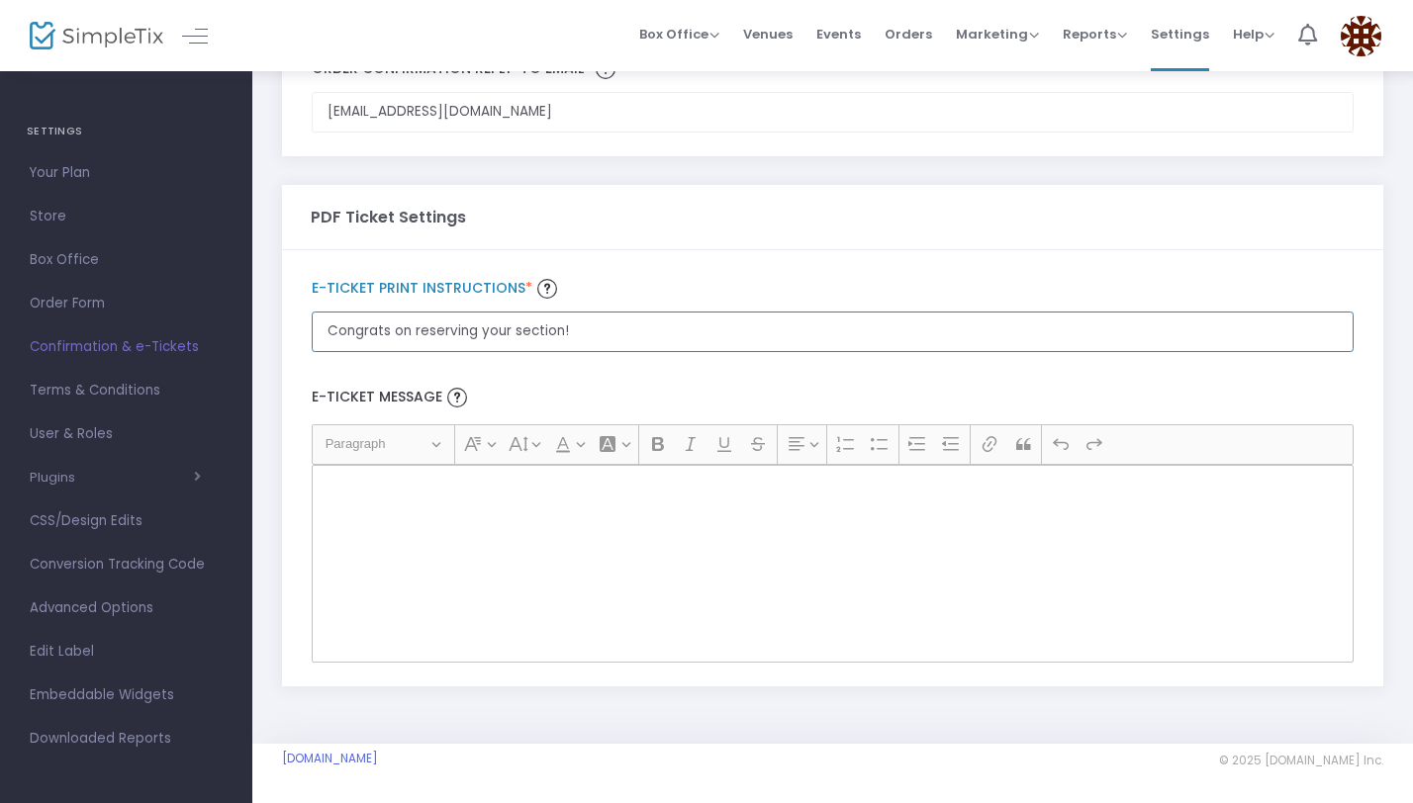
click at [684, 345] on input "Congrats on reserving your section!" at bounding box center [833, 332] width 1042 height 41
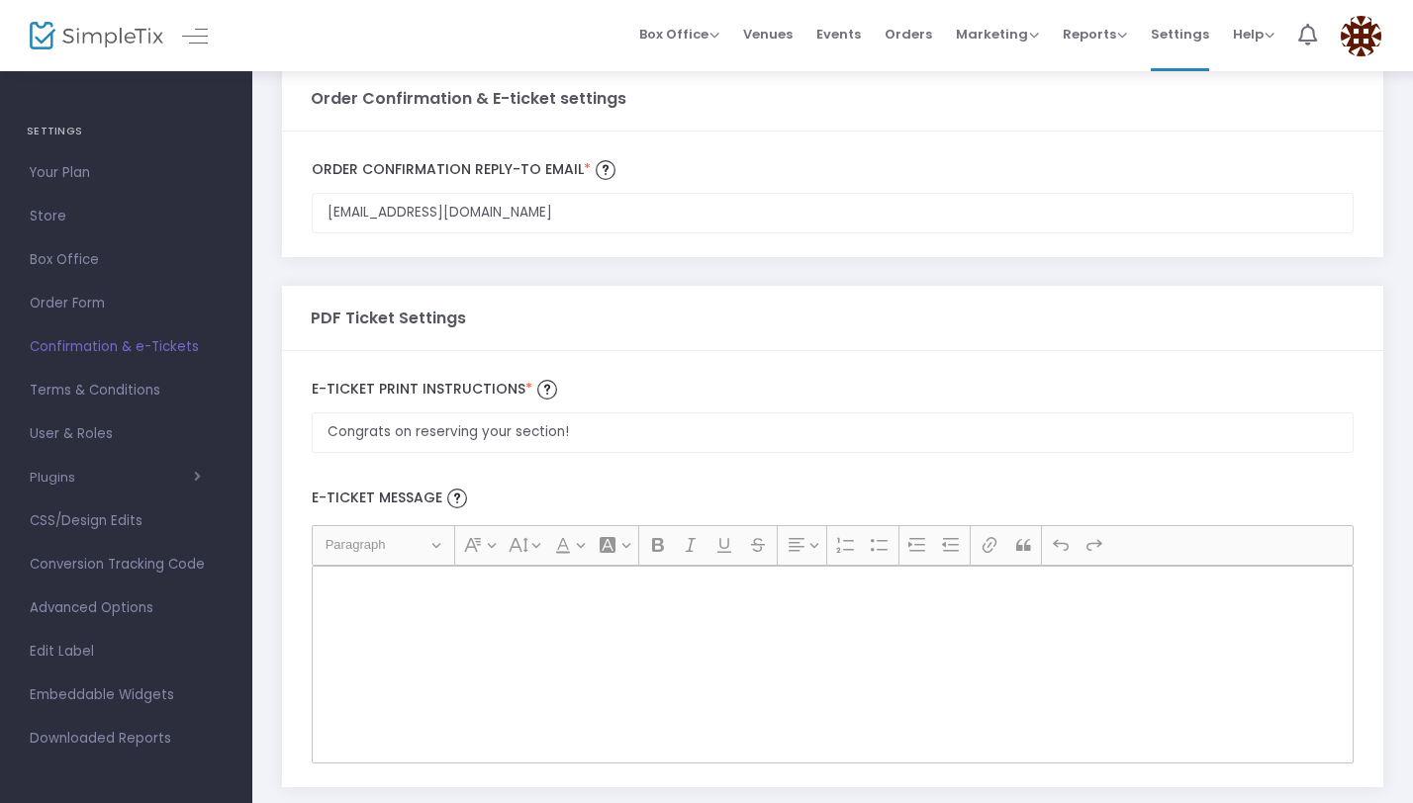
scroll to position [0, 0]
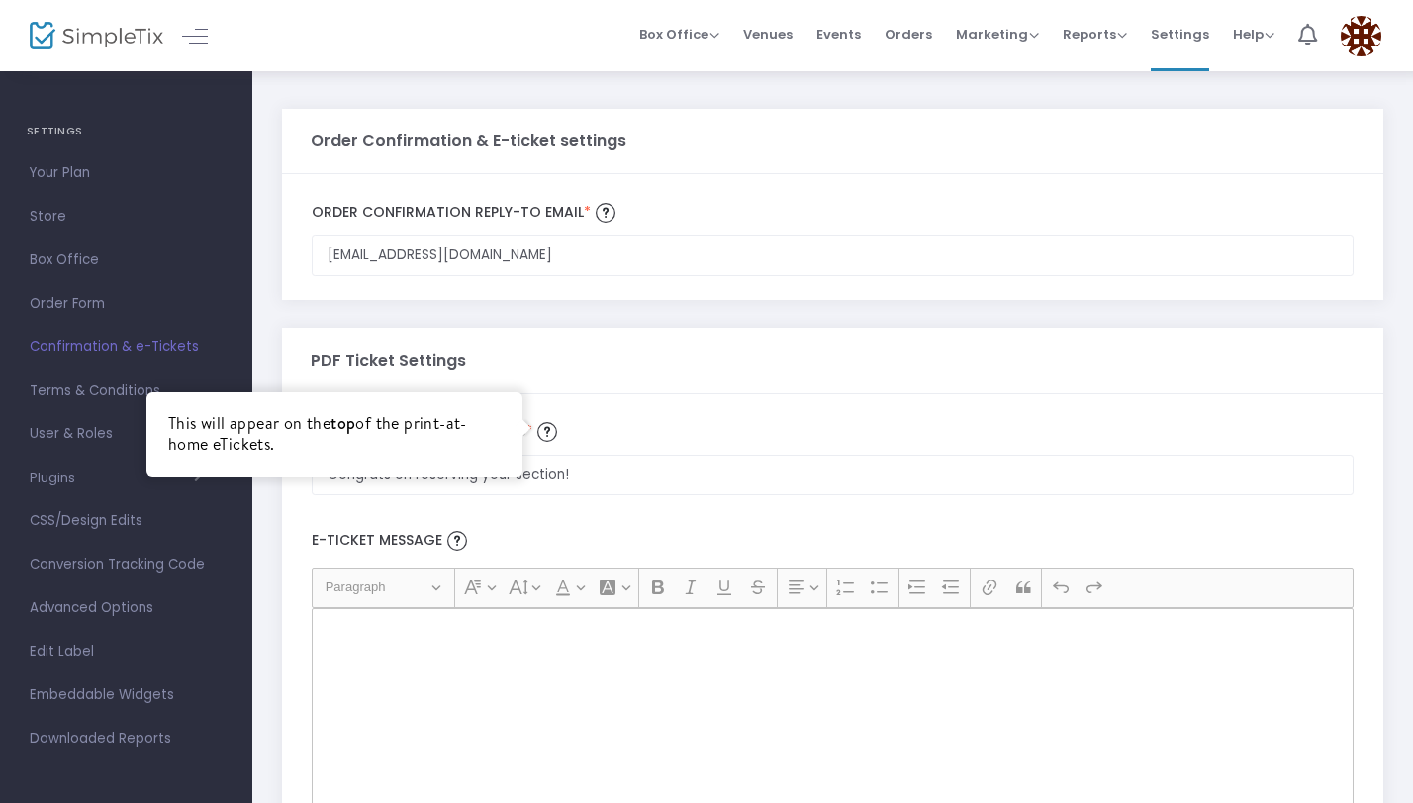
click at [549, 433] on img at bounding box center [547, 432] width 20 height 20
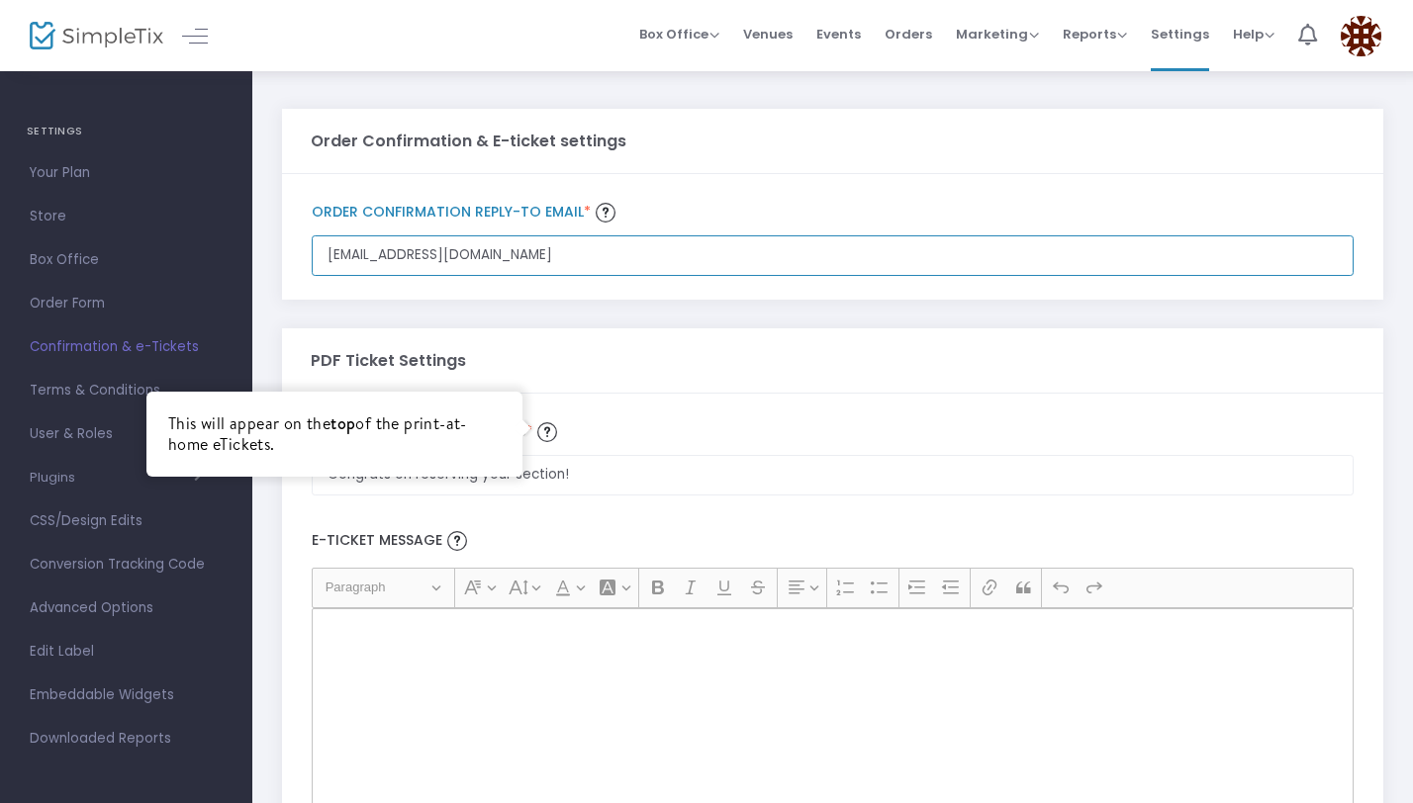
click at [549, 276] on input "[EMAIL_ADDRESS][DOMAIN_NAME]" at bounding box center [833, 255] width 1042 height 41
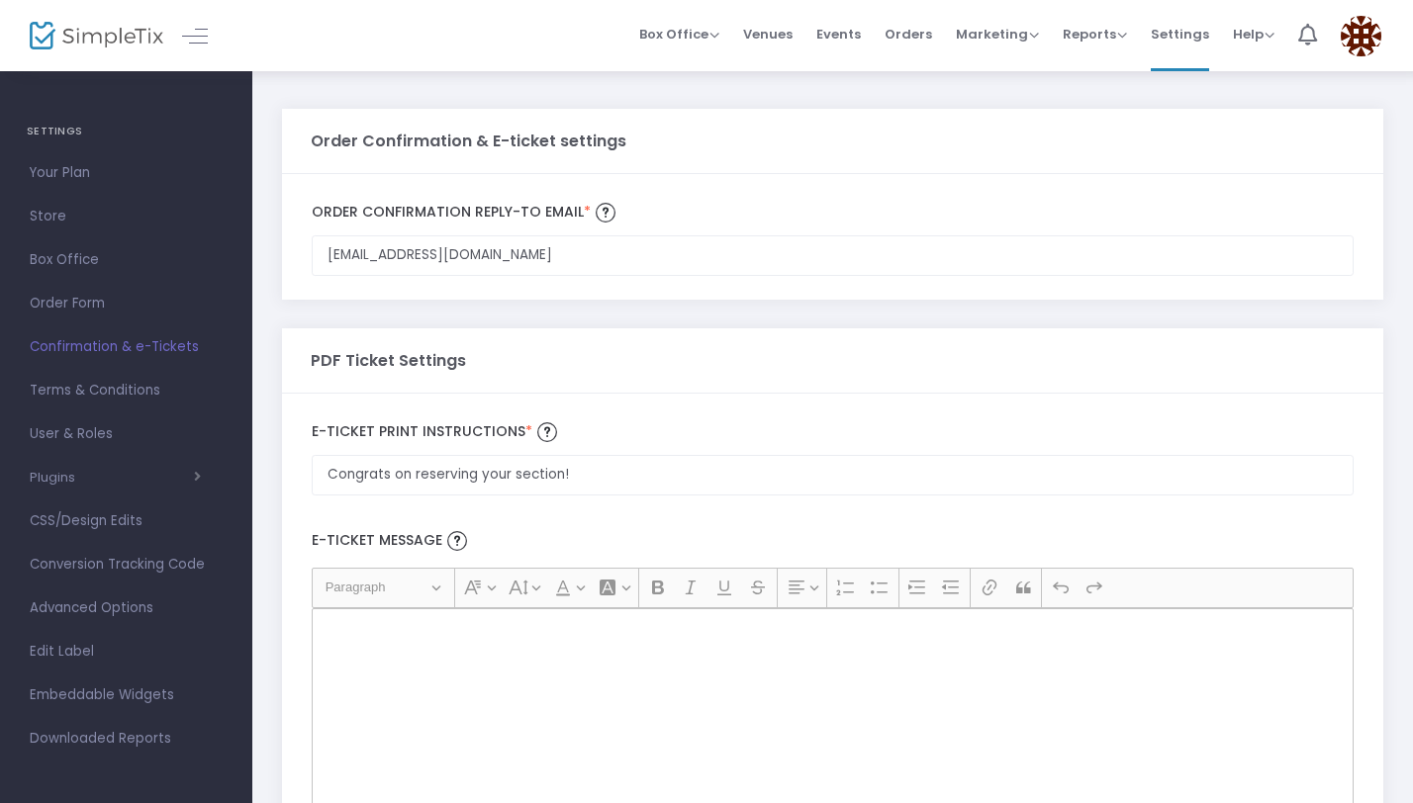
click at [601, 440] on label "E-Ticket print Instructions *" at bounding box center [833, 432] width 1042 height 30
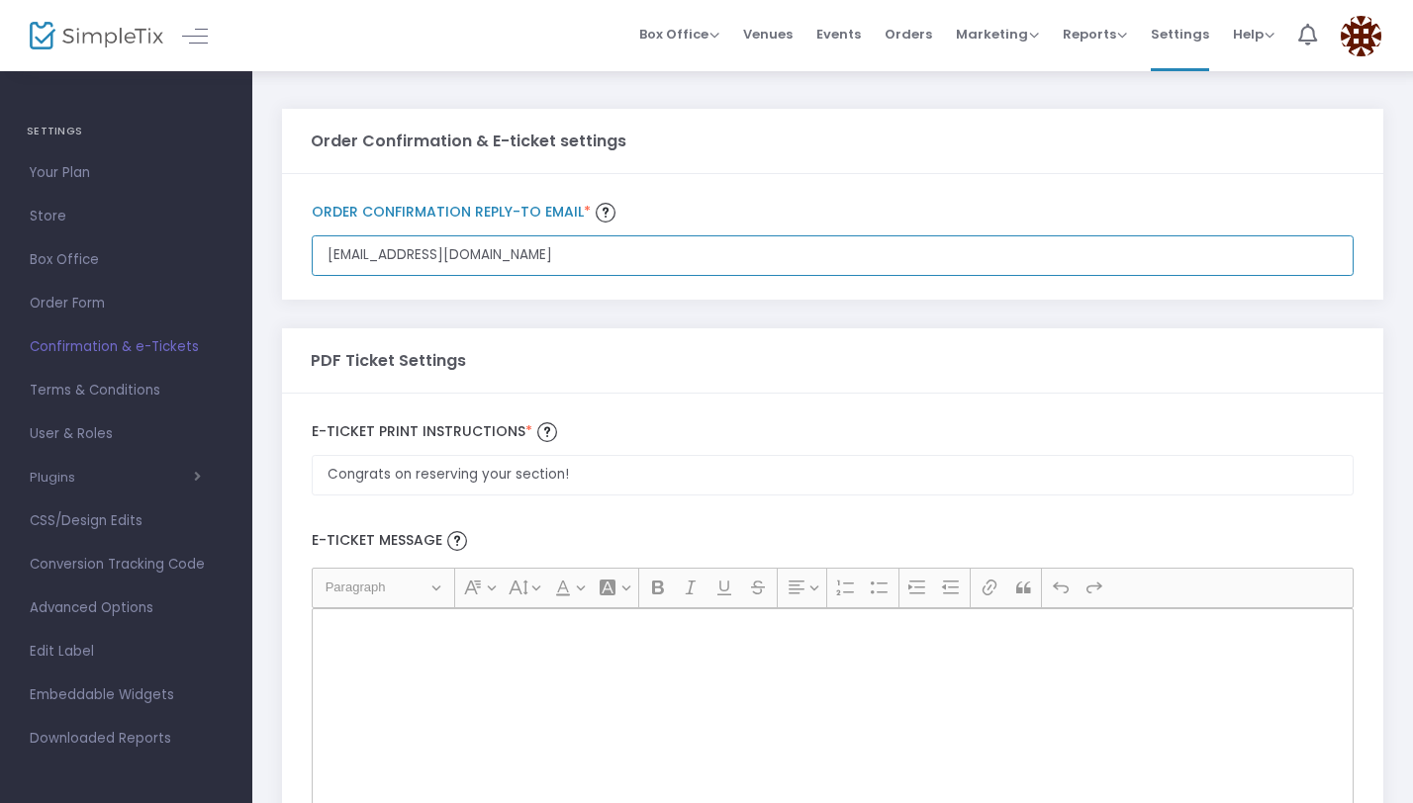
click at [601, 276] on input "[EMAIL_ADDRESS][DOMAIN_NAME]" at bounding box center [833, 255] width 1042 height 41
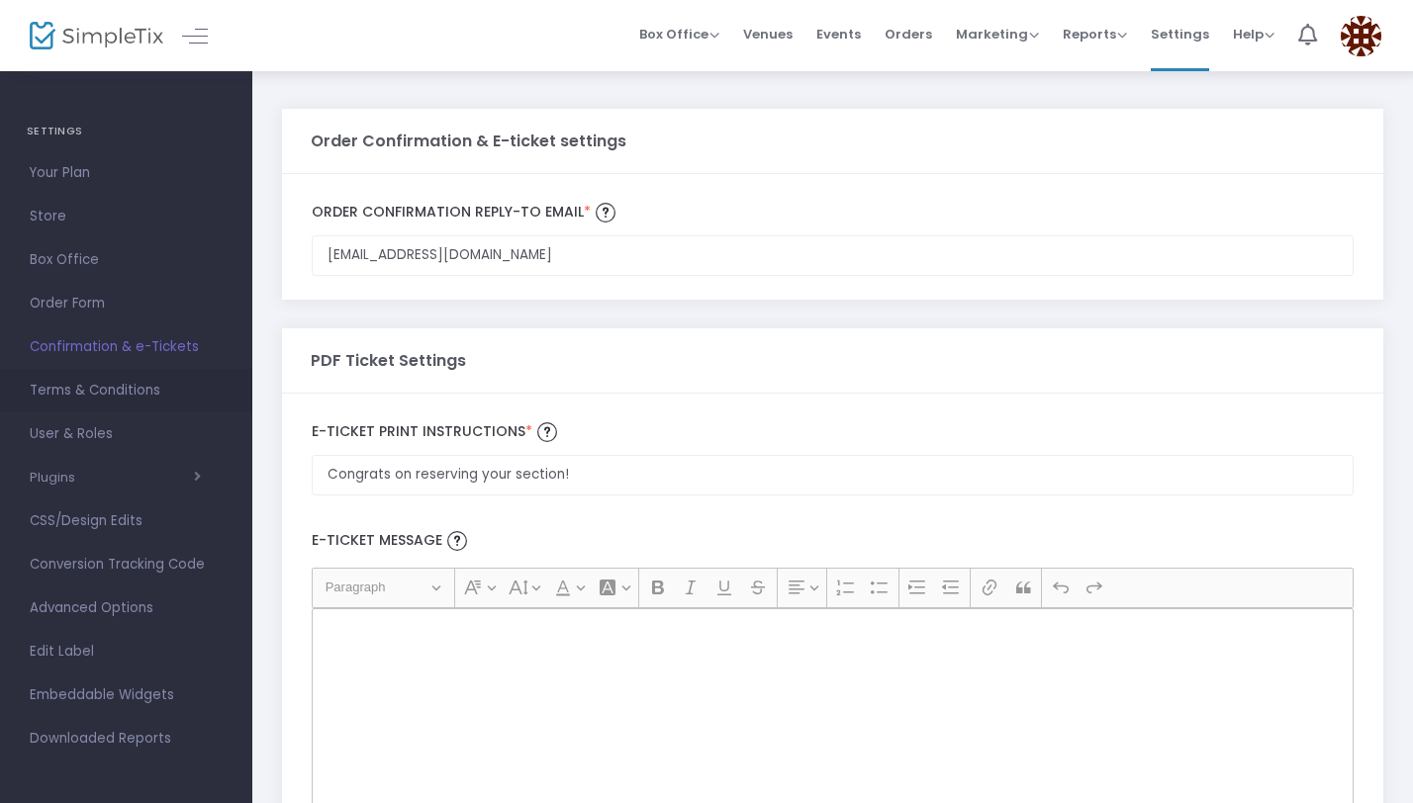
click at [142, 384] on span "Terms & Conditions" at bounding box center [126, 391] width 193 height 26
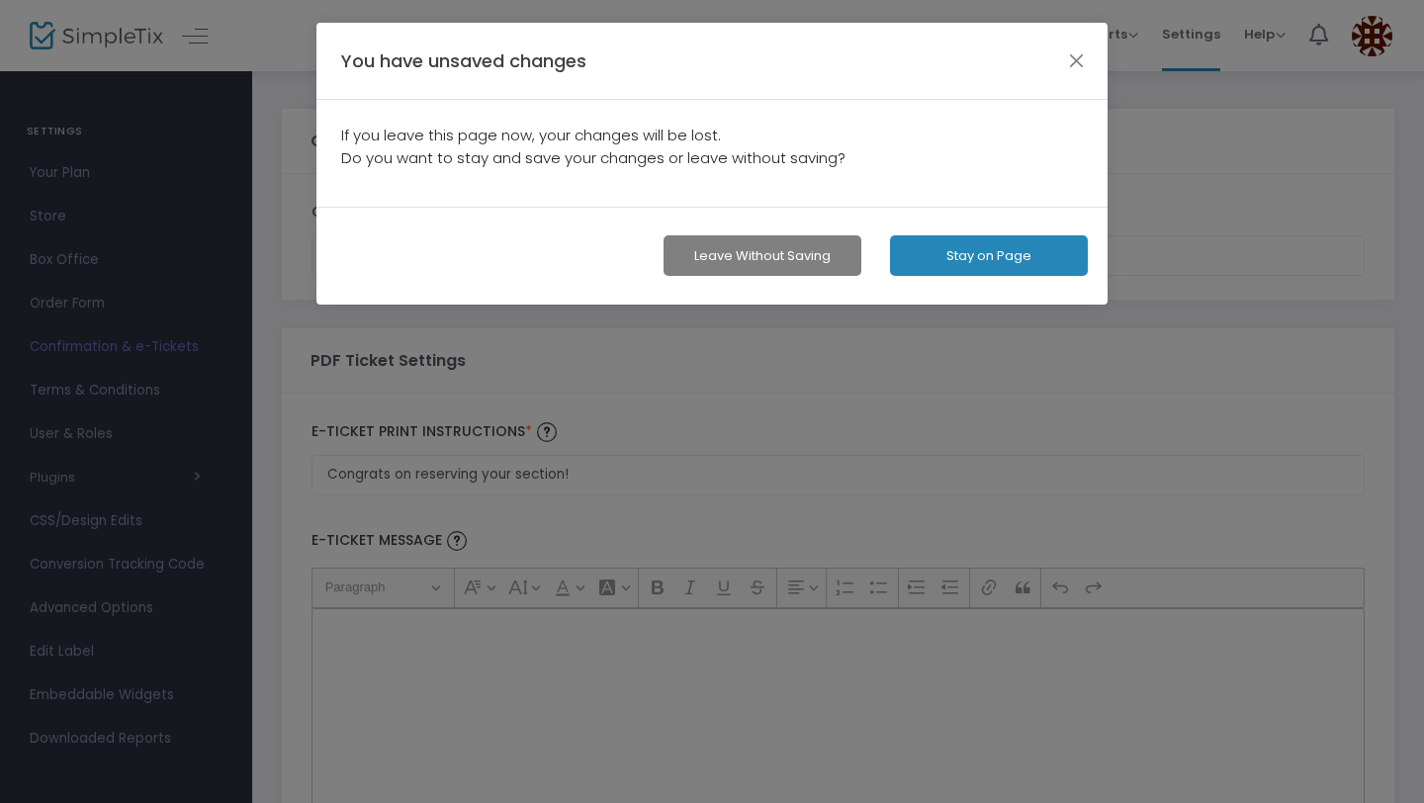
click at [727, 256] on button "Leave without Saving" at bounding box center [763, 255] width 198 height 41
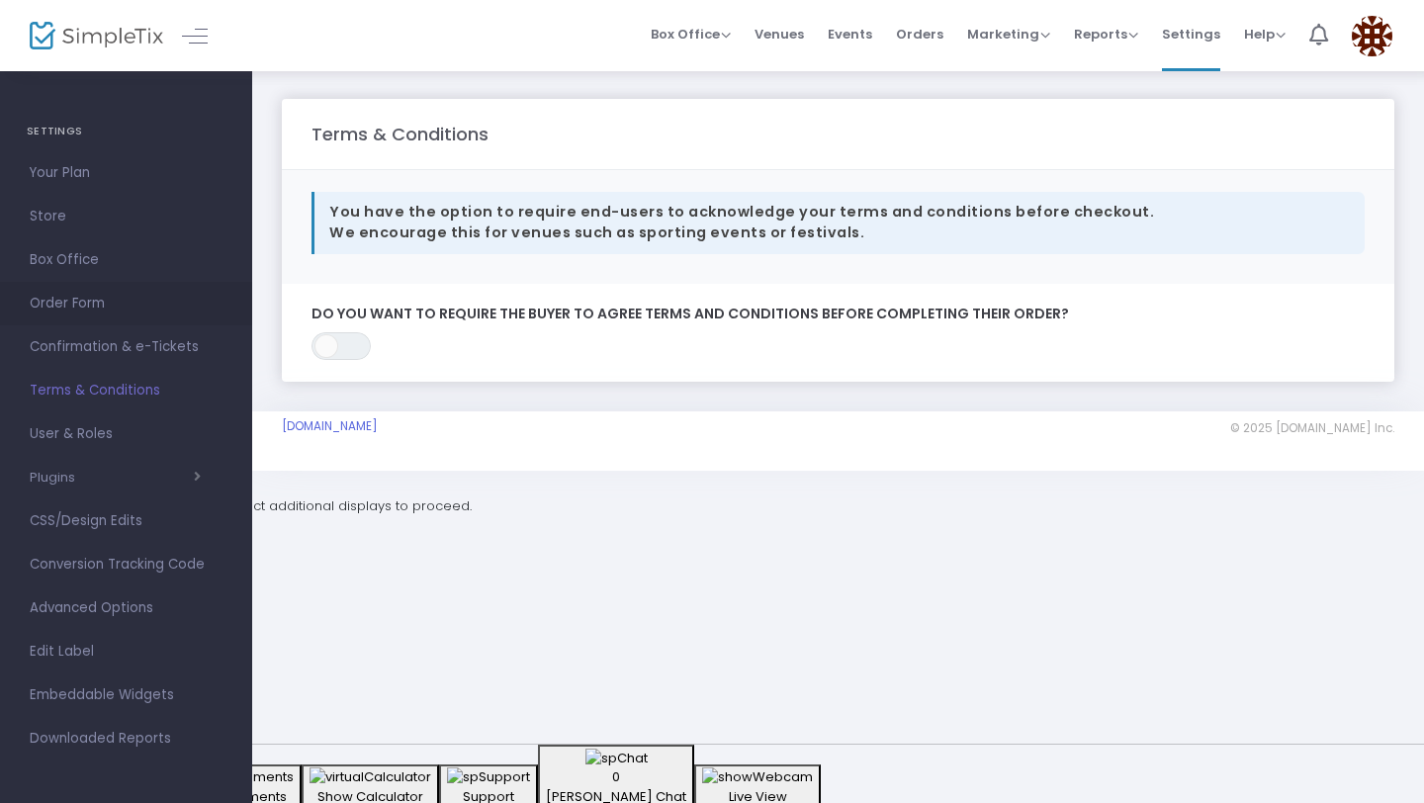
click at [152, 314] on span "Order Form" at bounding box center [126, 304] width 193 height 26
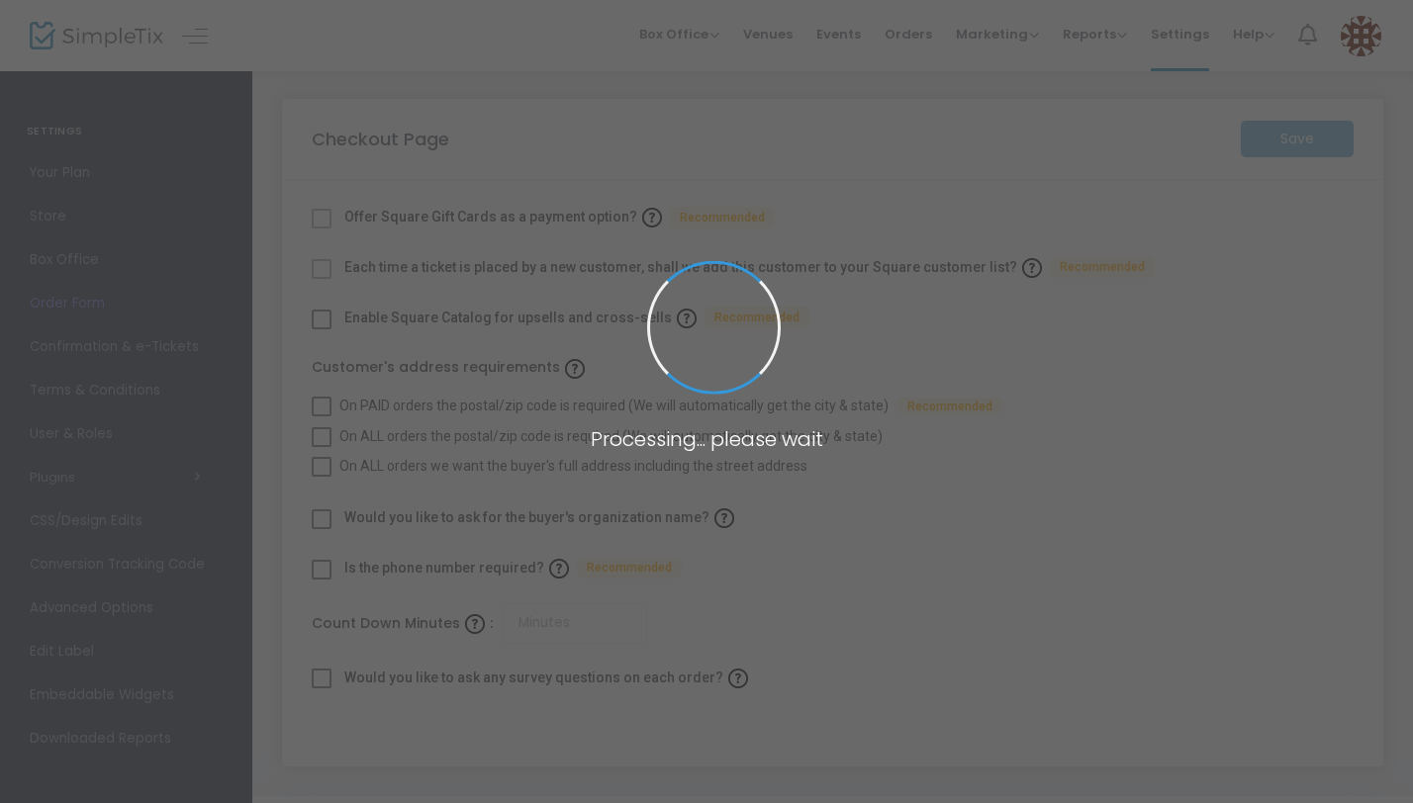
checkbox input "true"
type input "45"
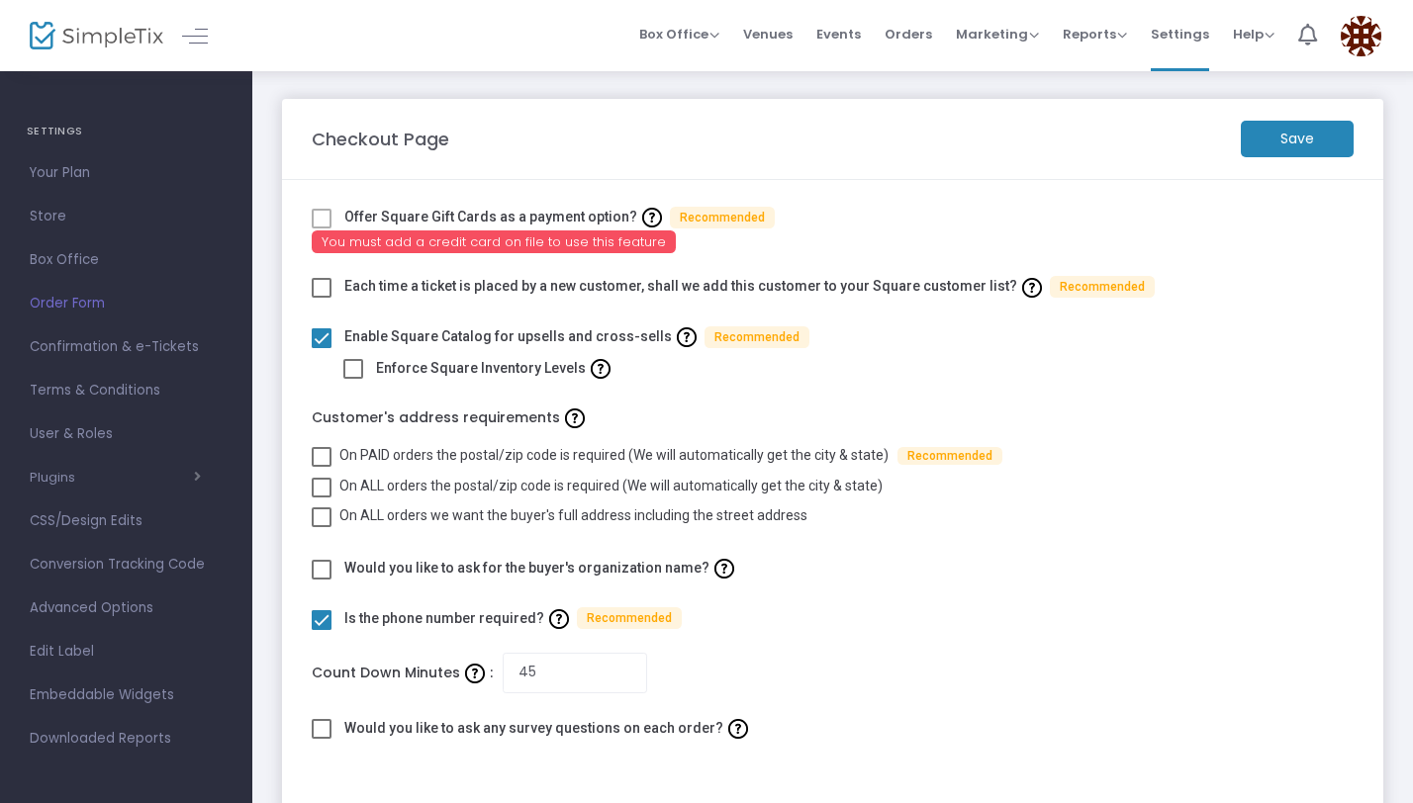
click at [155, 286] on link "Order Form" at bounding box center [126, 304] width 252 height 44
click at [152, 269] on span "Box Office" at bounding box center [126, 260] width 193 height 26
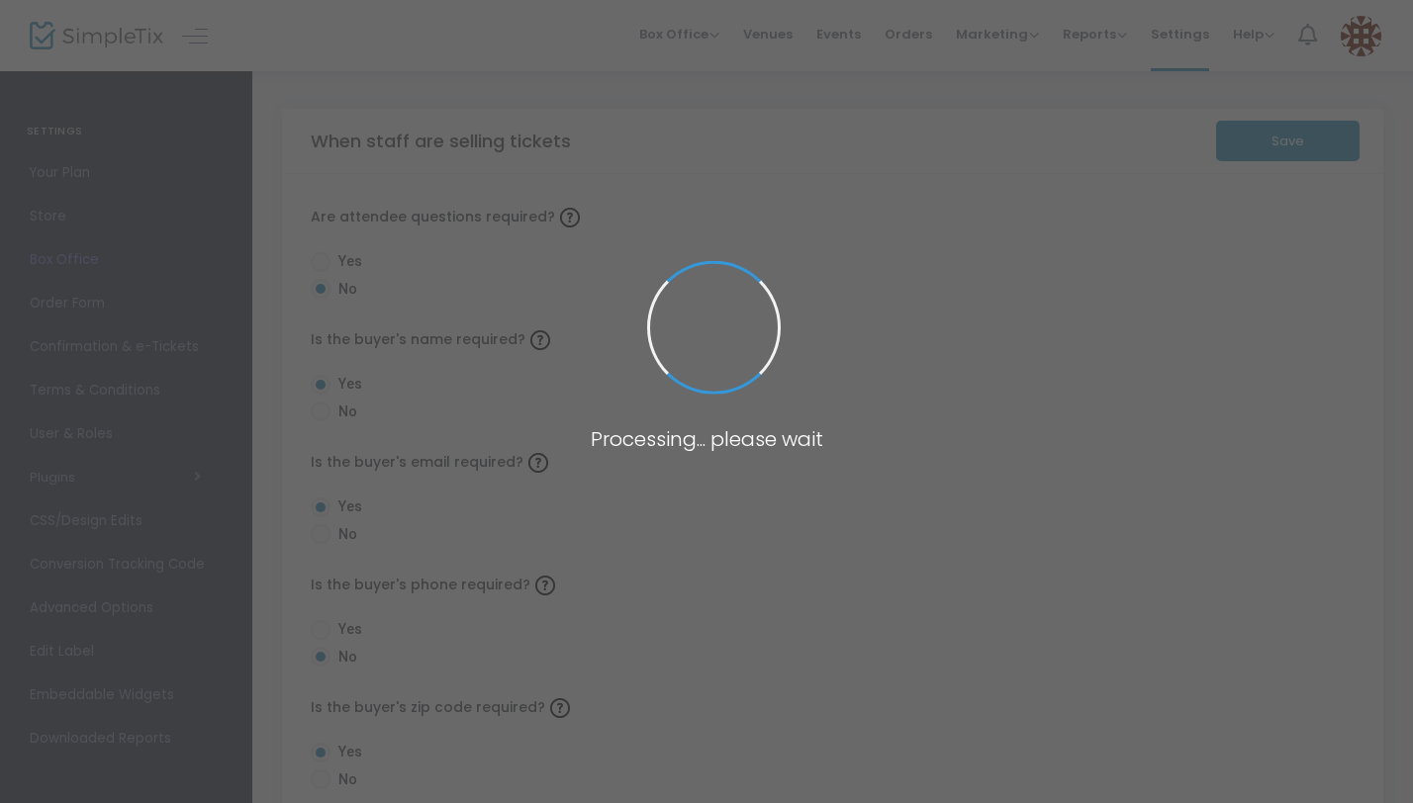
radio input "true"
radio input "false"
radio input "true"
radio input "false"
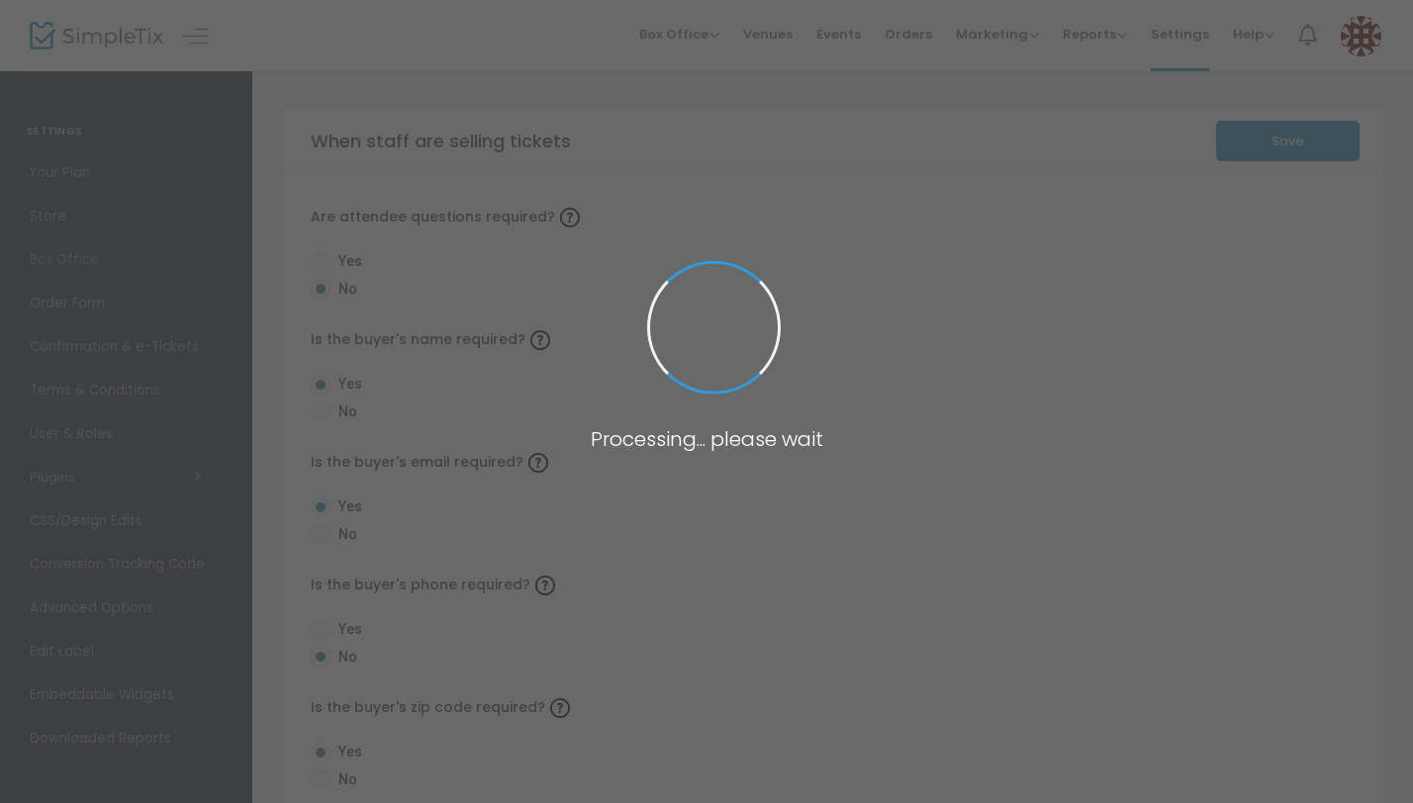
radio input "true"
radio input "false"
radio input "true"
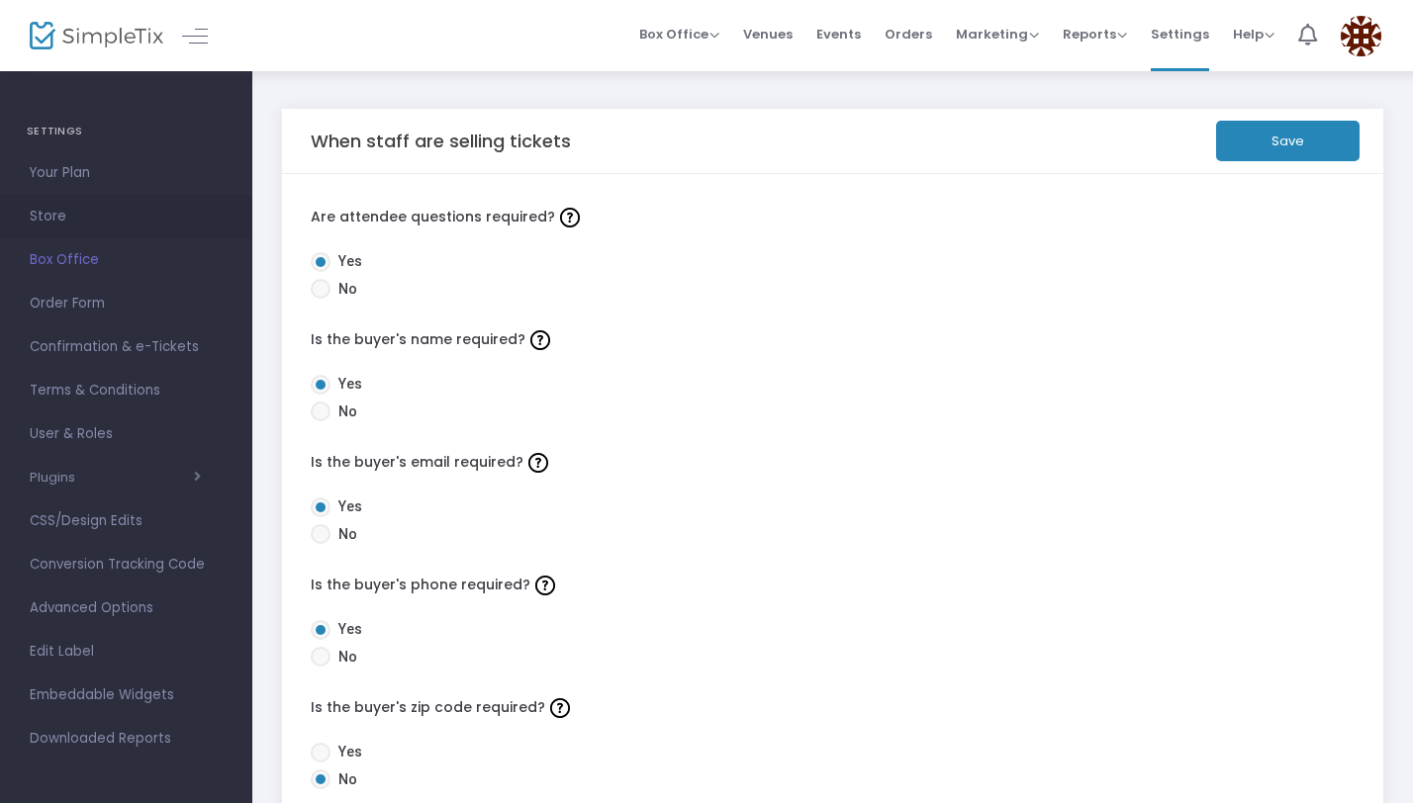
click at [144, 230] on link "Store" at bounding box center [126, 217] width 252 height 44
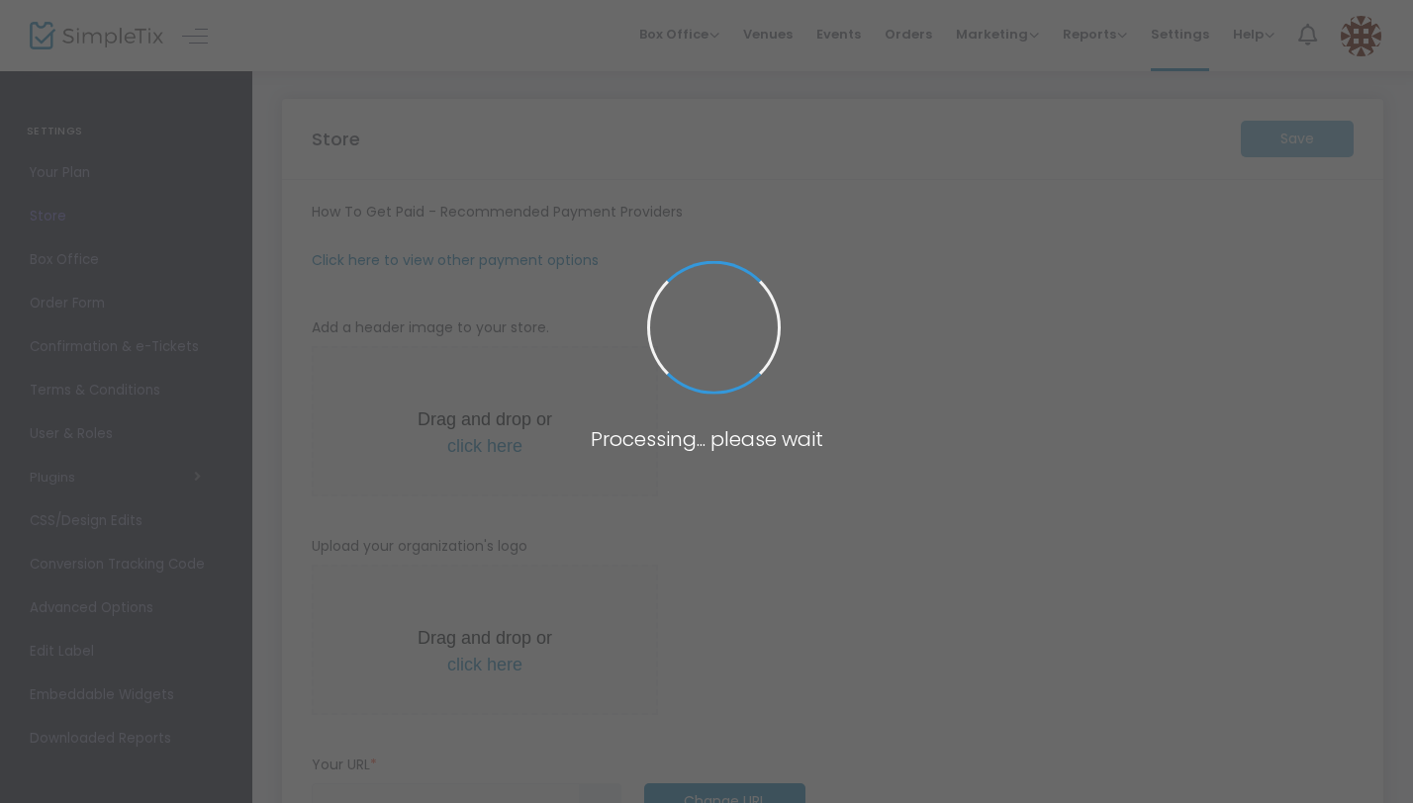
type input "https://BottlesUp"
radio input "true"
radio input "false"
radio input "true"
type input "Superior Event Rentals (Bottles Up Enterprises)"
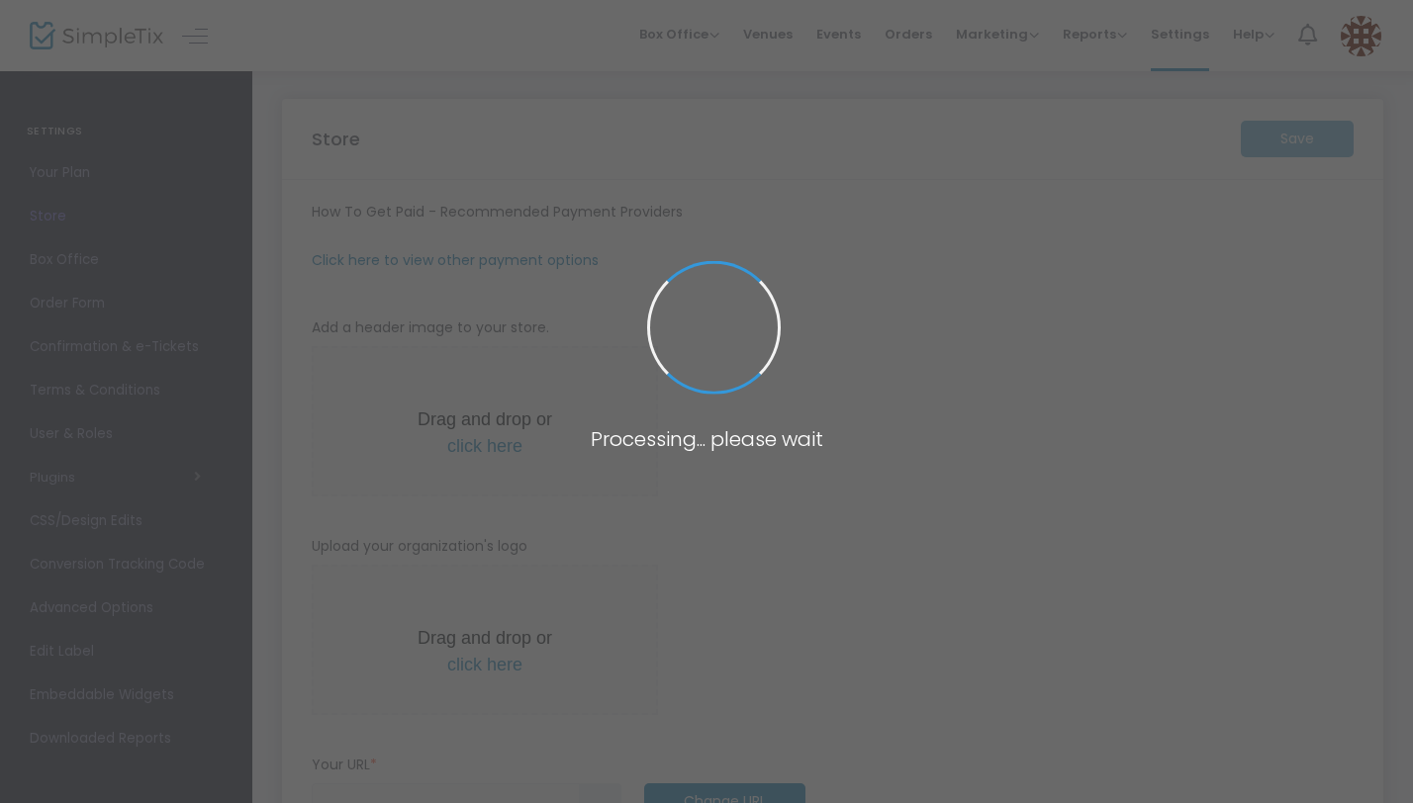
type input "+1 800-936-0089"
type input "bottlesupenterprises"
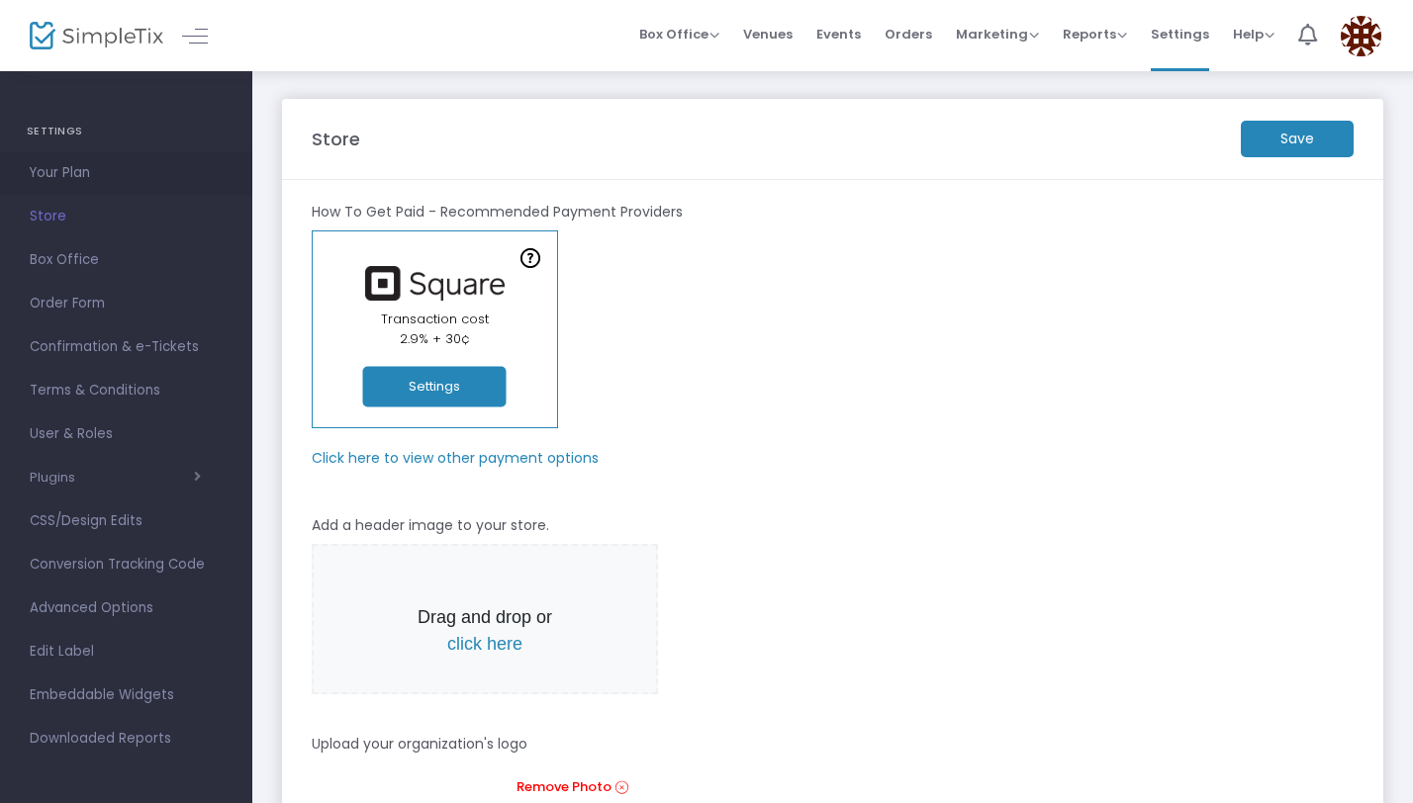
click at [154, 178] on span "Your Plan" at bounding box center [126, 173] width 193 height 26
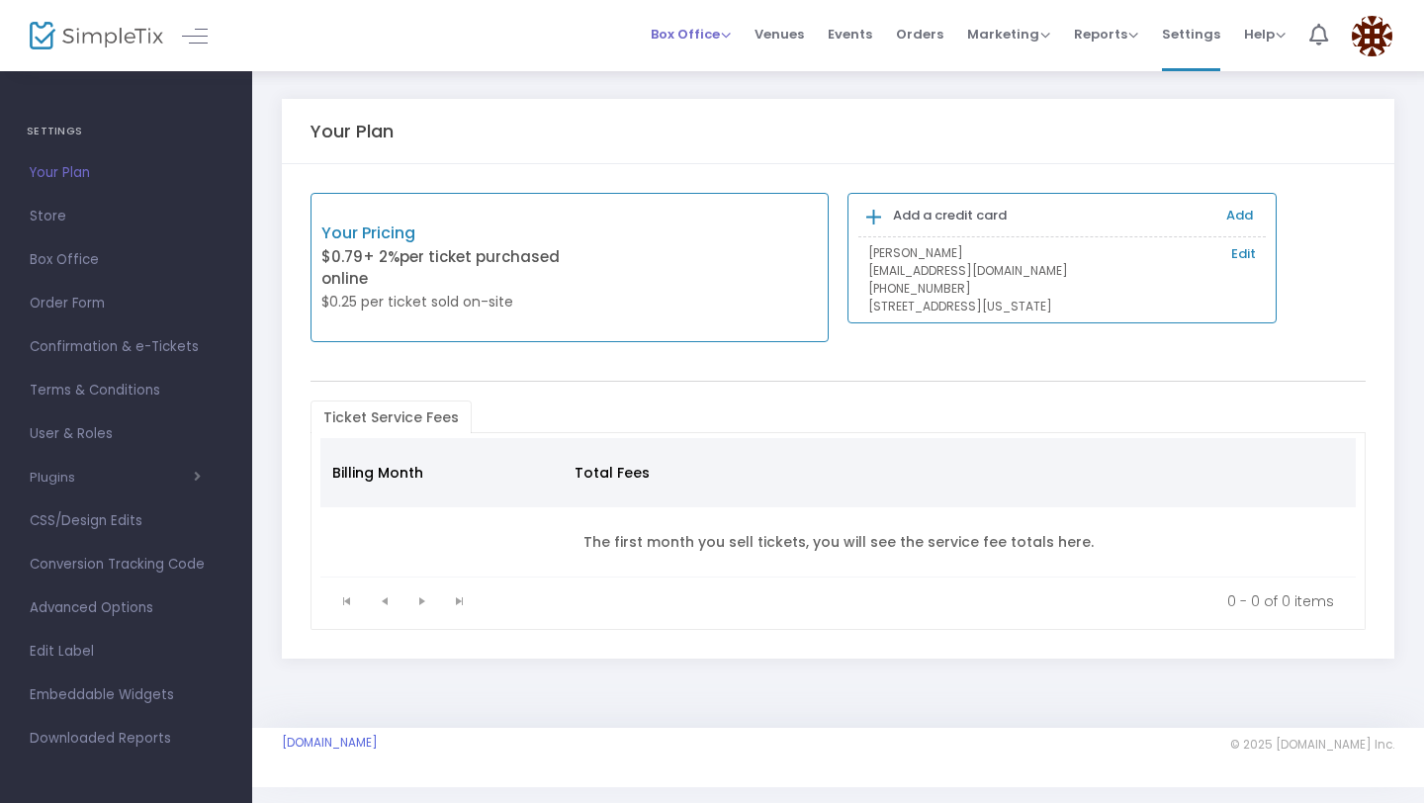
click at [731, 45] on span "Box Office Sell Tickets Bookings Sell Season Pass" at bounding box center [691, 34] width 80 height 50
click at [851, 32] on span "Events" at bounding box center [850, 34] width 45 height 50
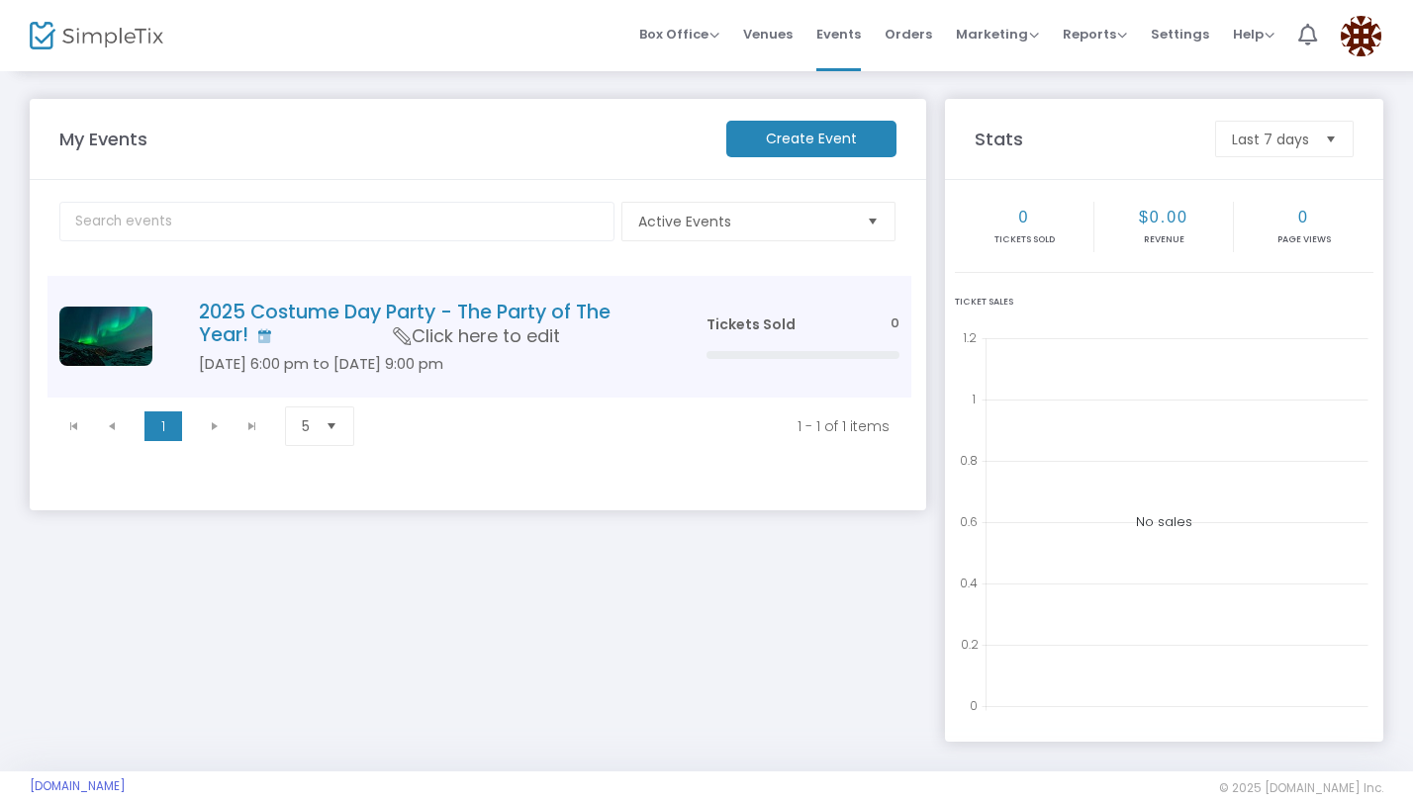
click at [525, 330] on span "Click here to edit" at bounding box center [477, 337] width 166 height 26
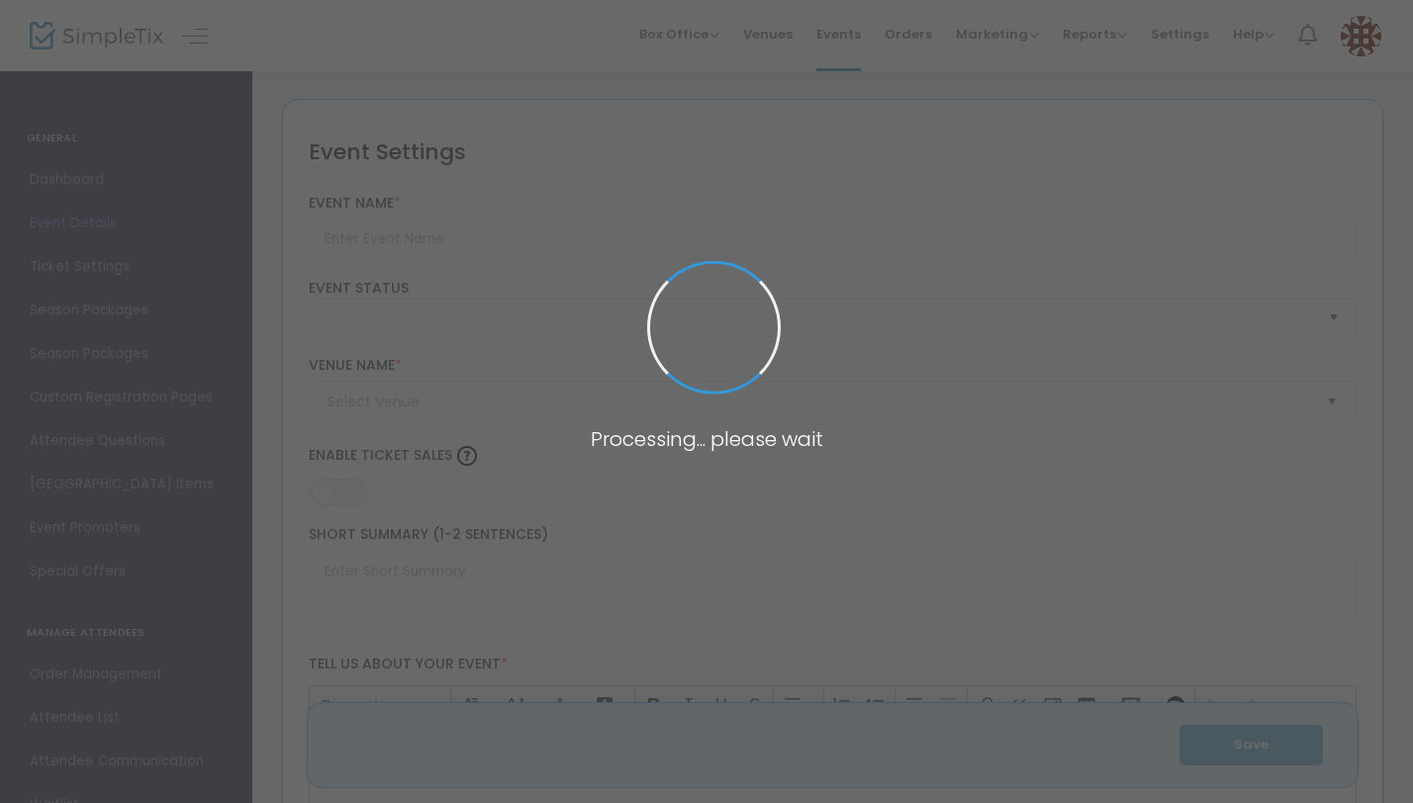
type input "2025 Costume Day Party - The Party of The Year!"
type textarea "Costume Party"
type input "Buy Tickets"
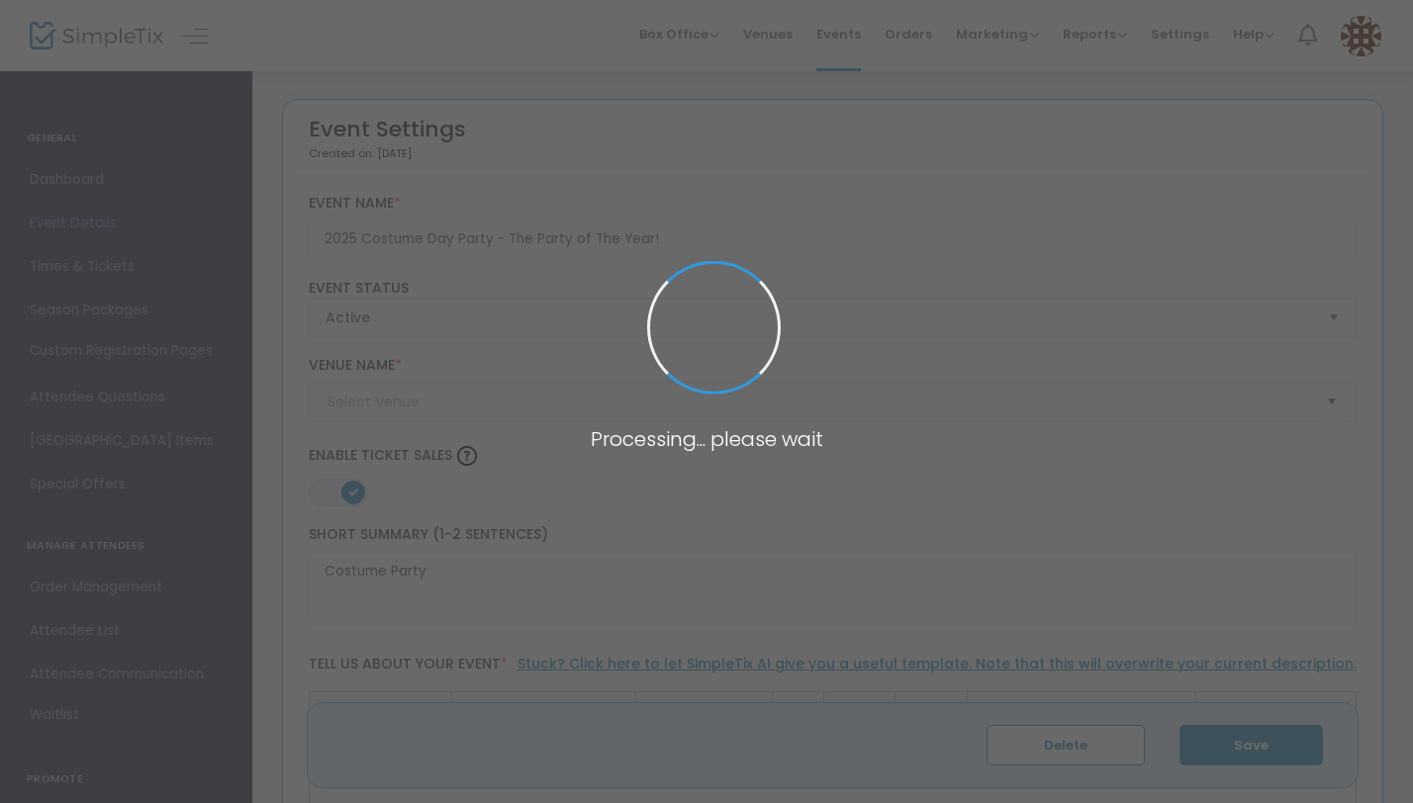
type input "The Eagles Nest"
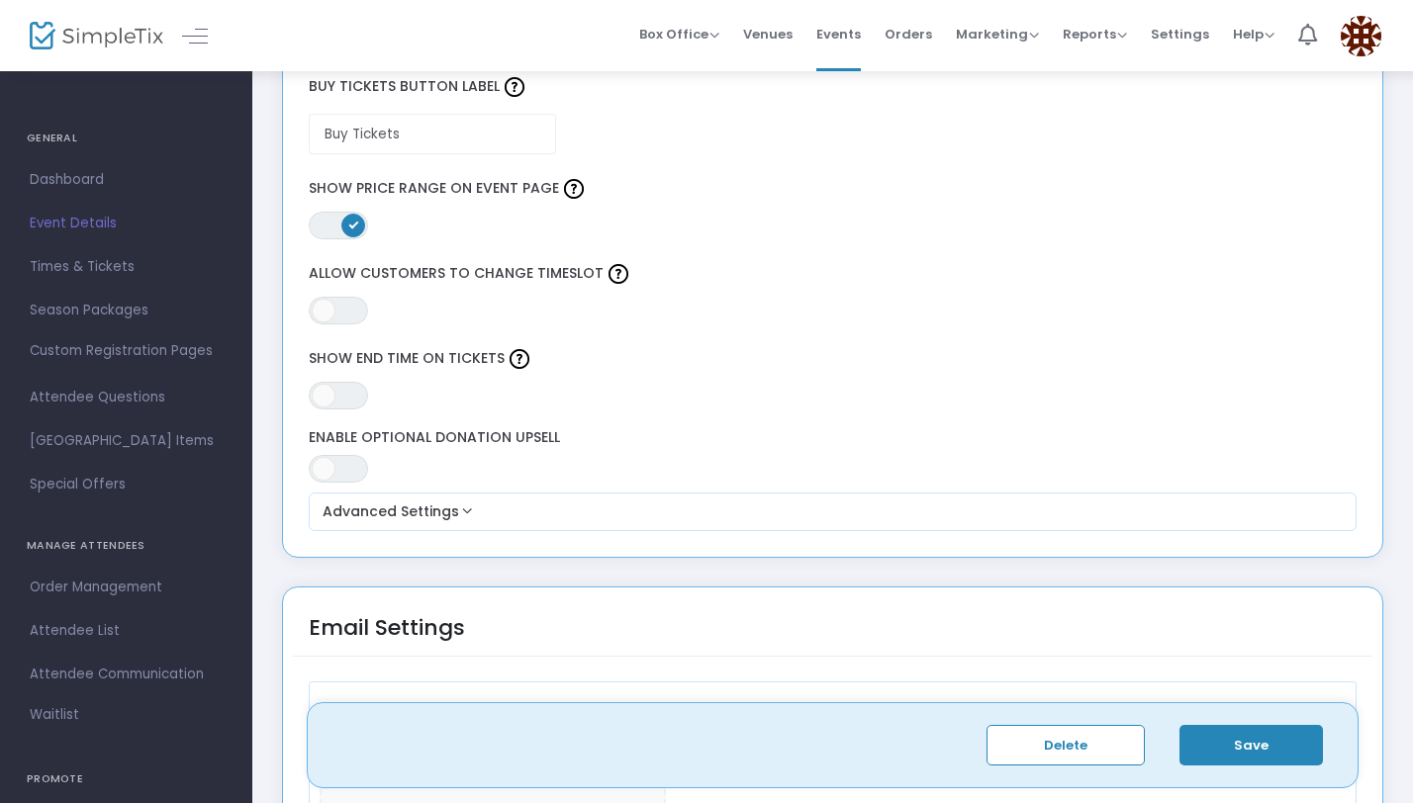
scroll to position [1708, 0]
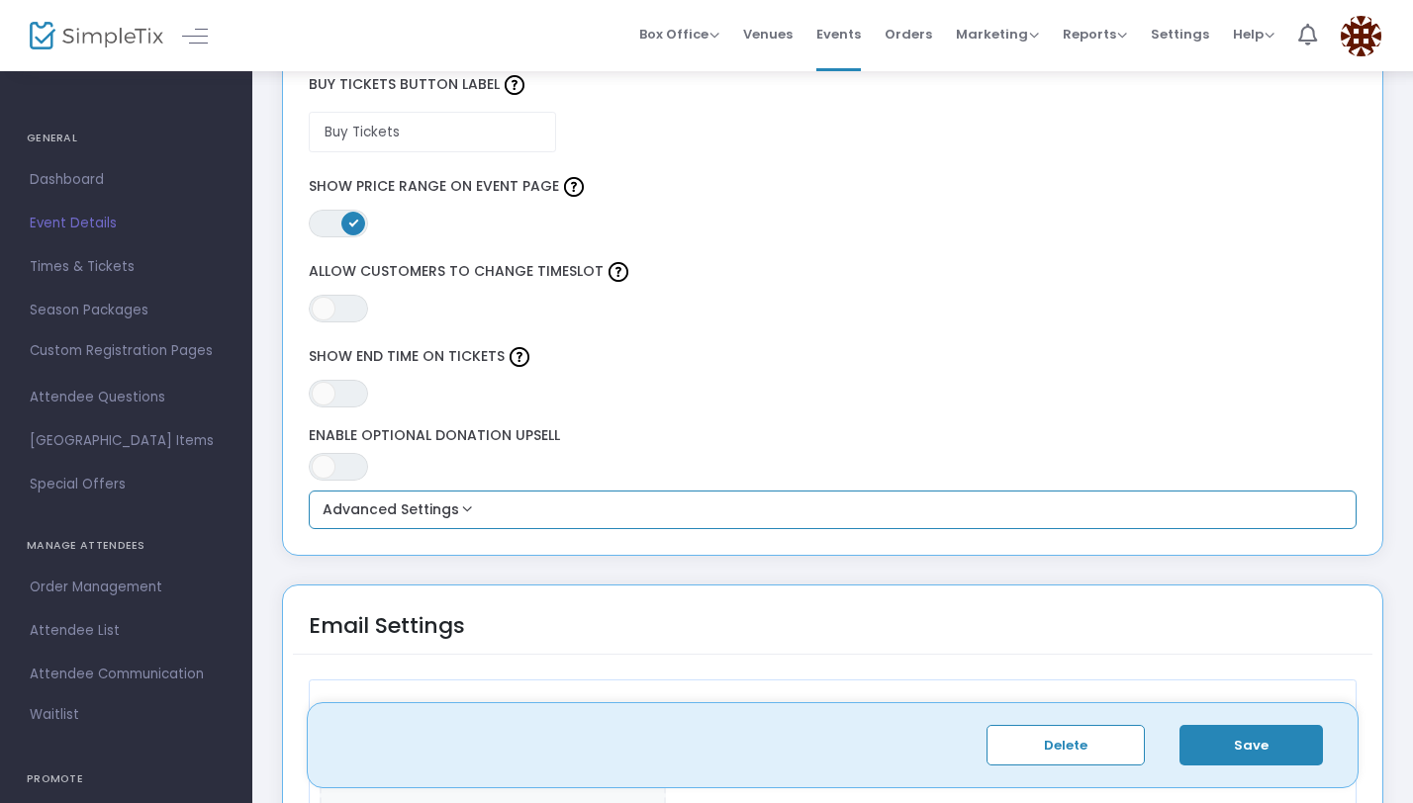
click at [442, 513] on button "Advanced Settings" at bounding box center [833, 511] width 1033 height 24
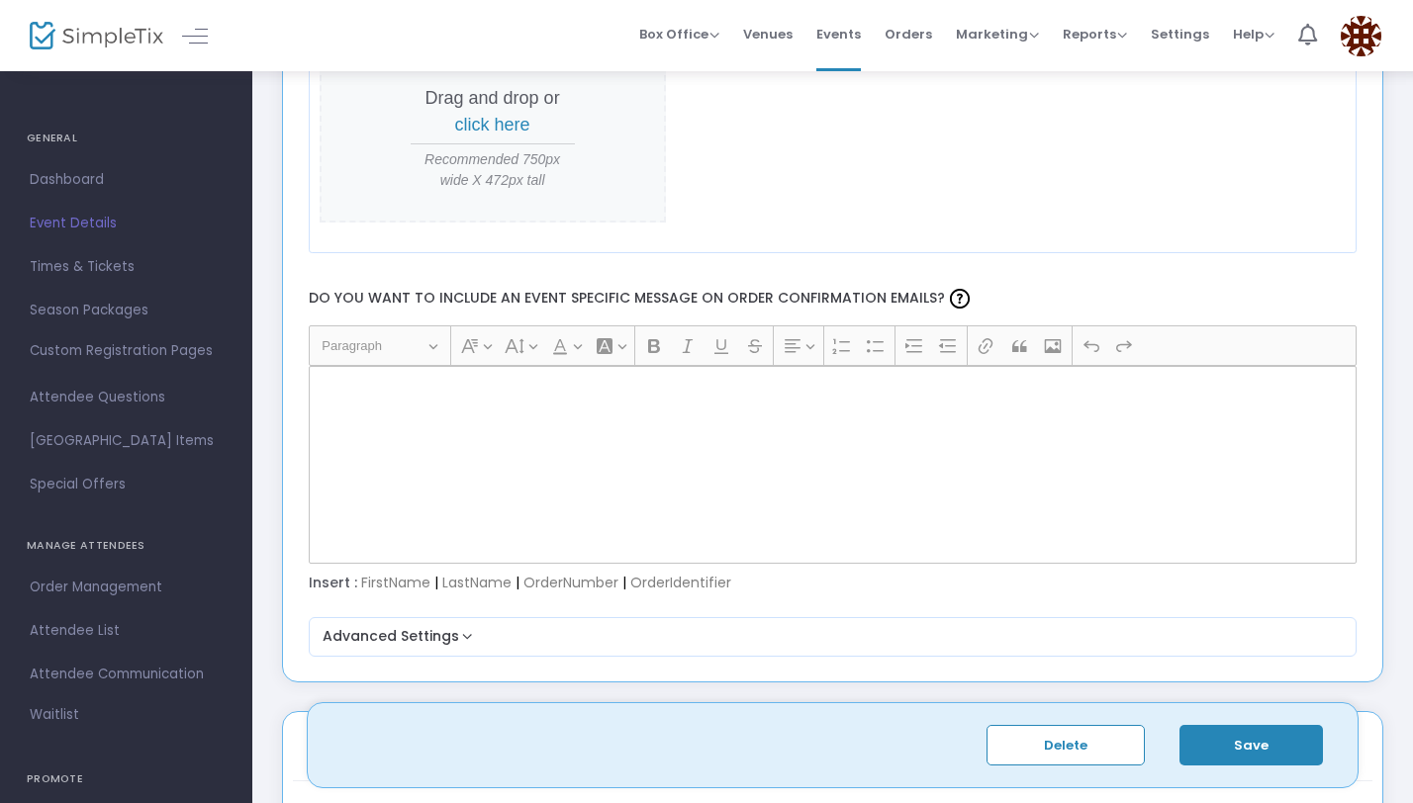
scroll to position [2965, 0]
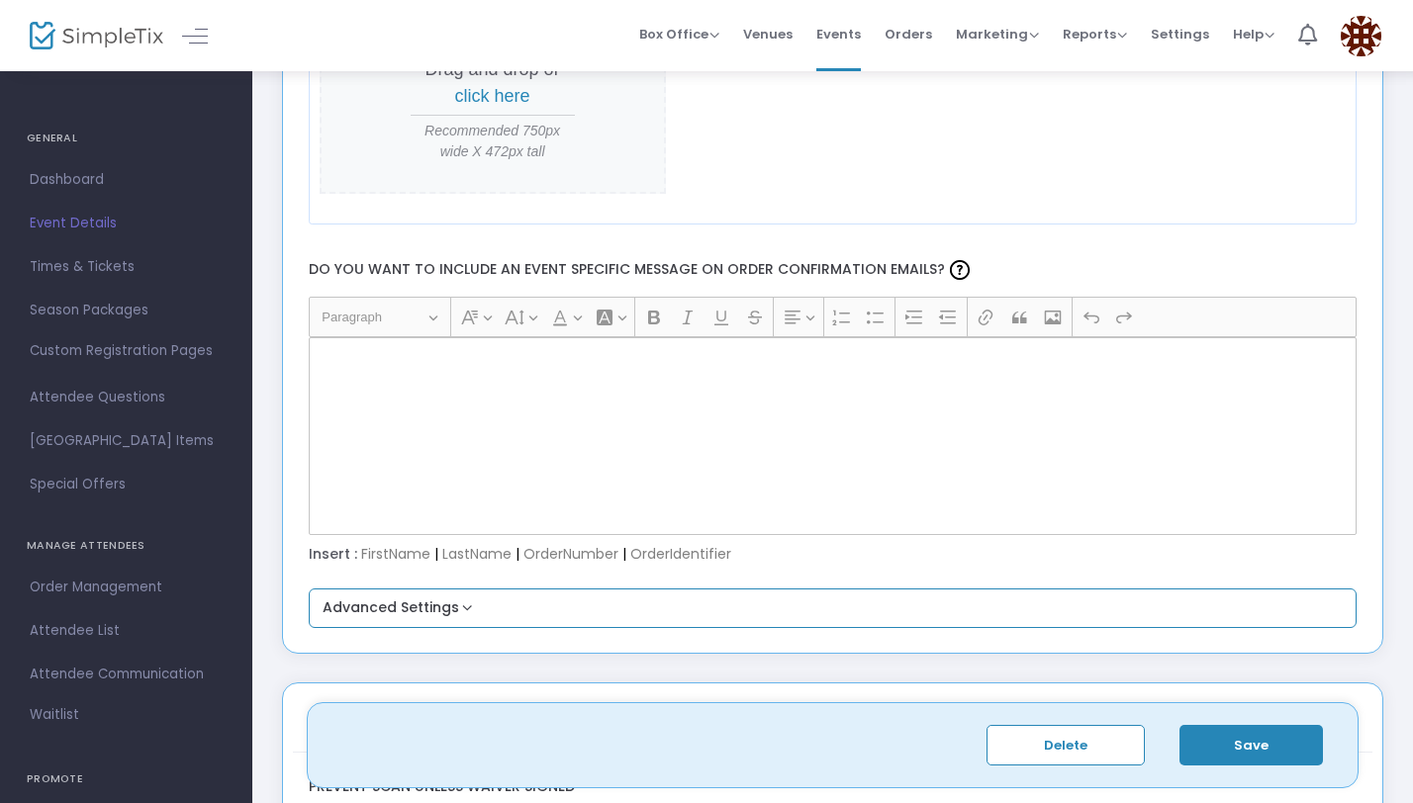
click at [438, 606] on button "Advanced Settings" at bounding box center [833, 609] width 1033 height 24
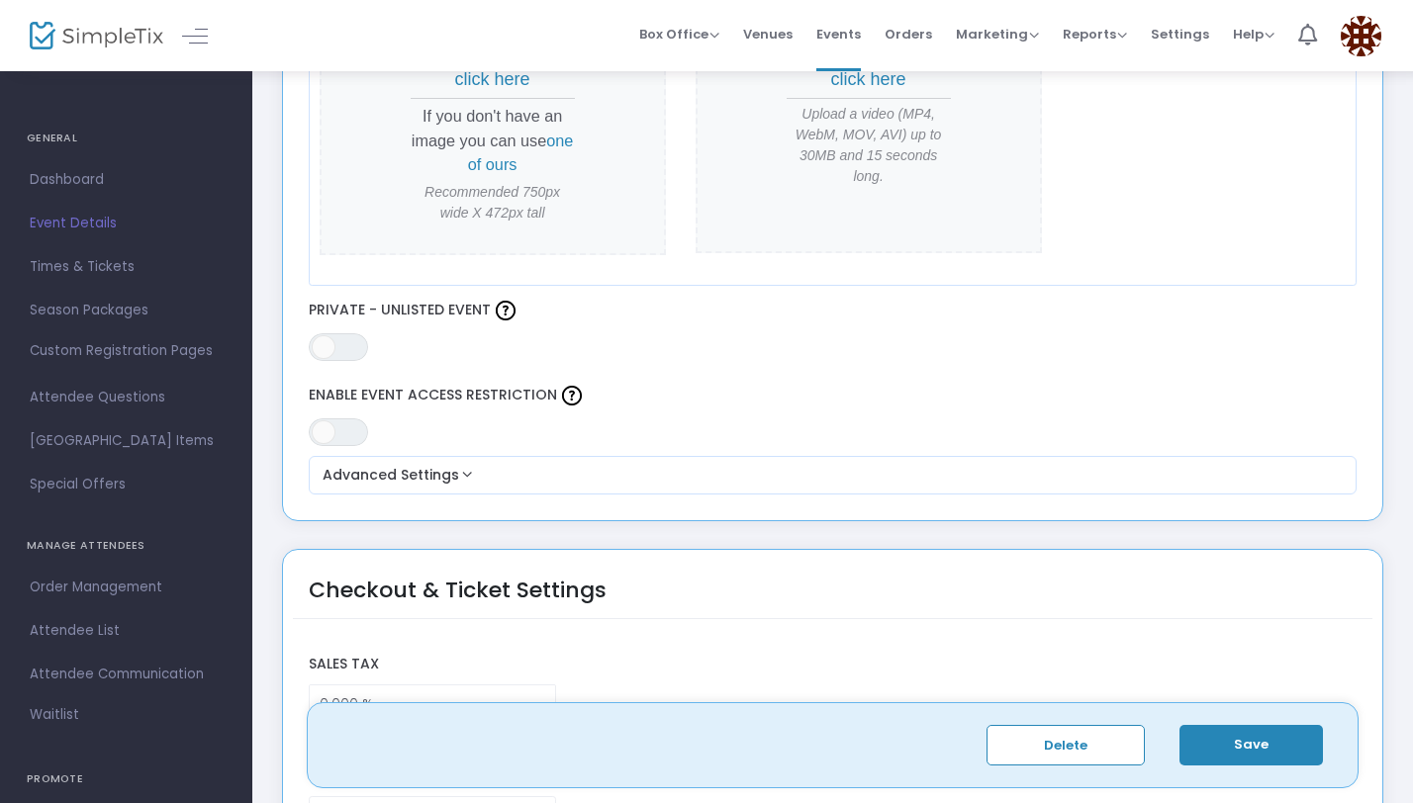
scroll to position [1005, 0]
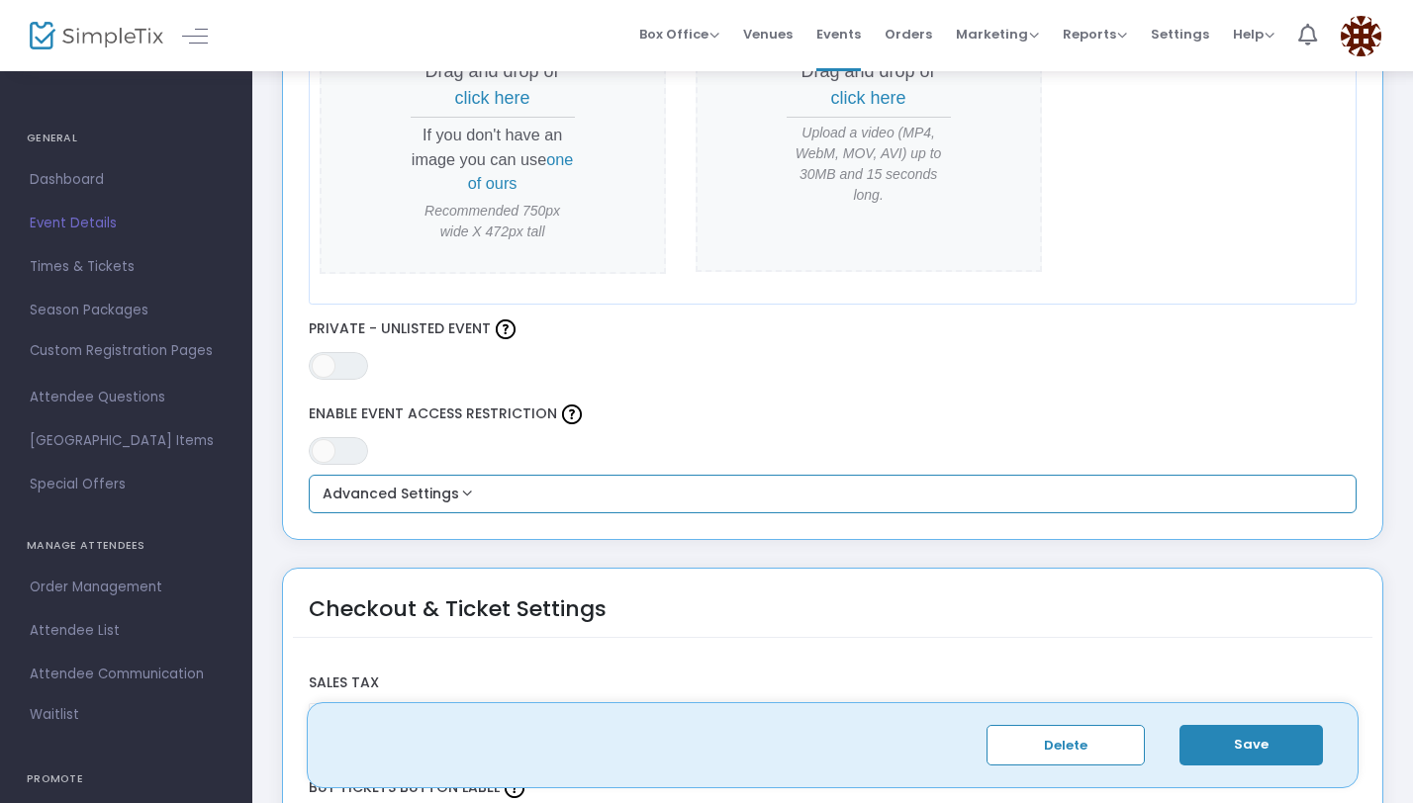
click at [414, 497] on button "Advanced Settings" at bounding box center [833, 495] width 1033 height 24
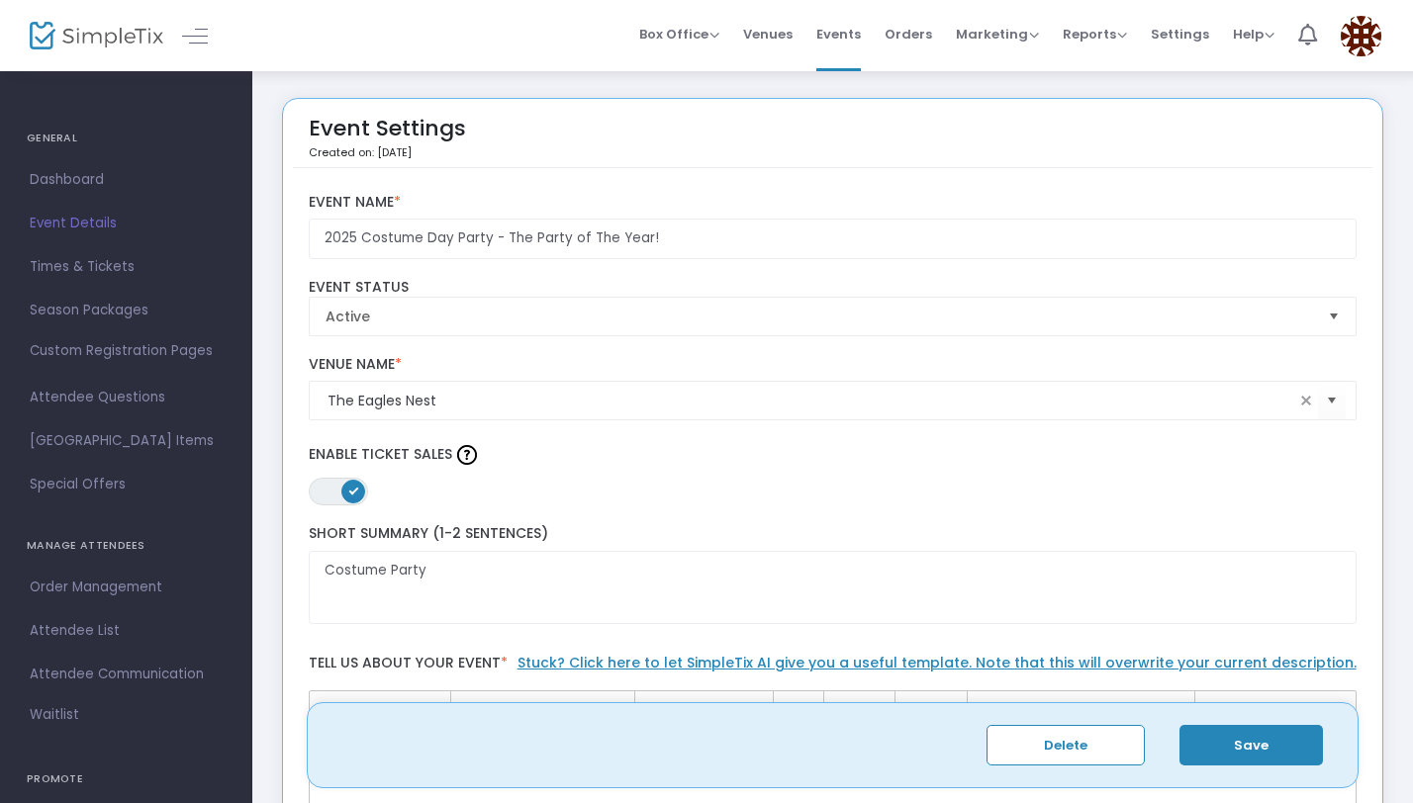
scroll to position [0, 0]
click at [115, 272] on span "Times & Tickets" at bounding box center [126, 267] width 193 height 26
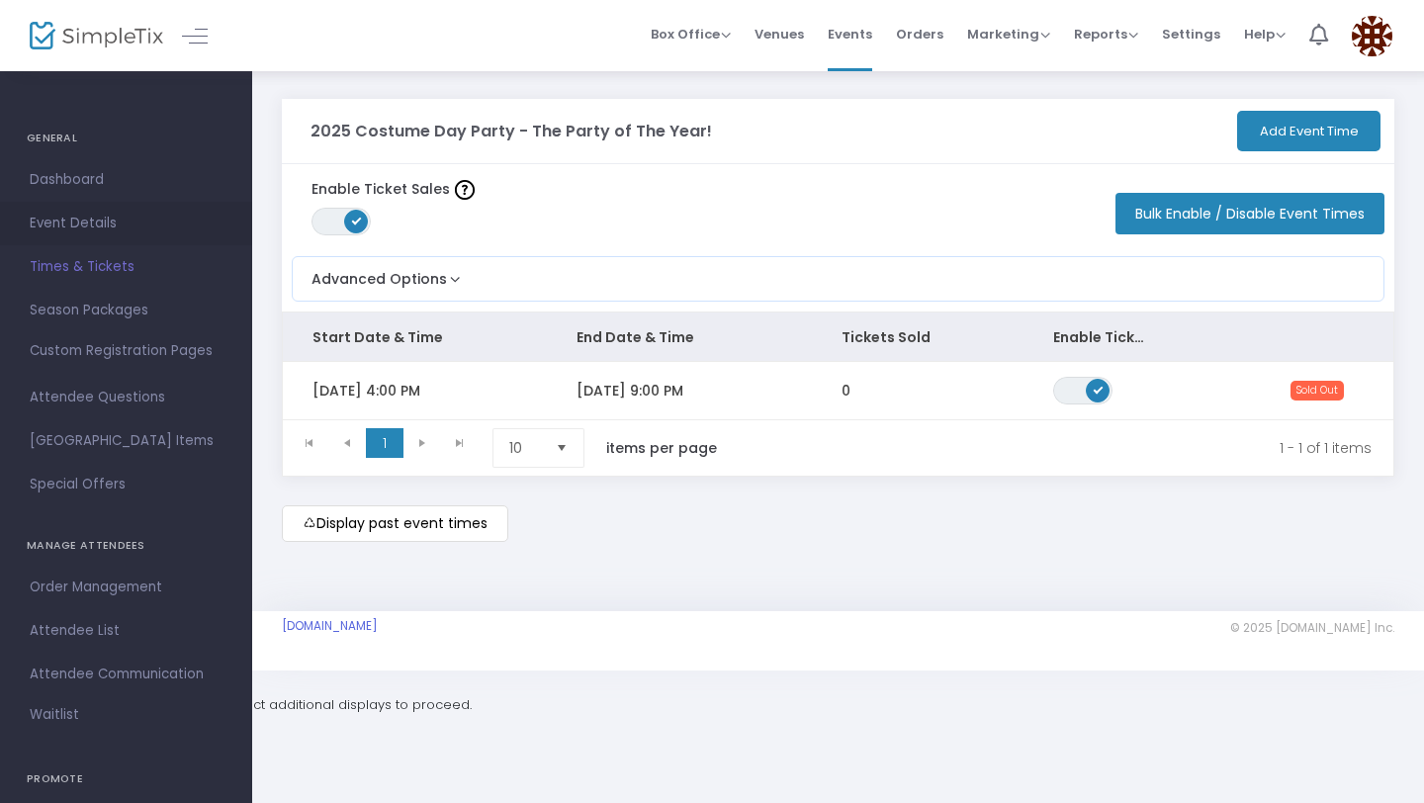
click at [136, 228] on span "Event Details" at bounding box center [126, 224] width 193 height 26
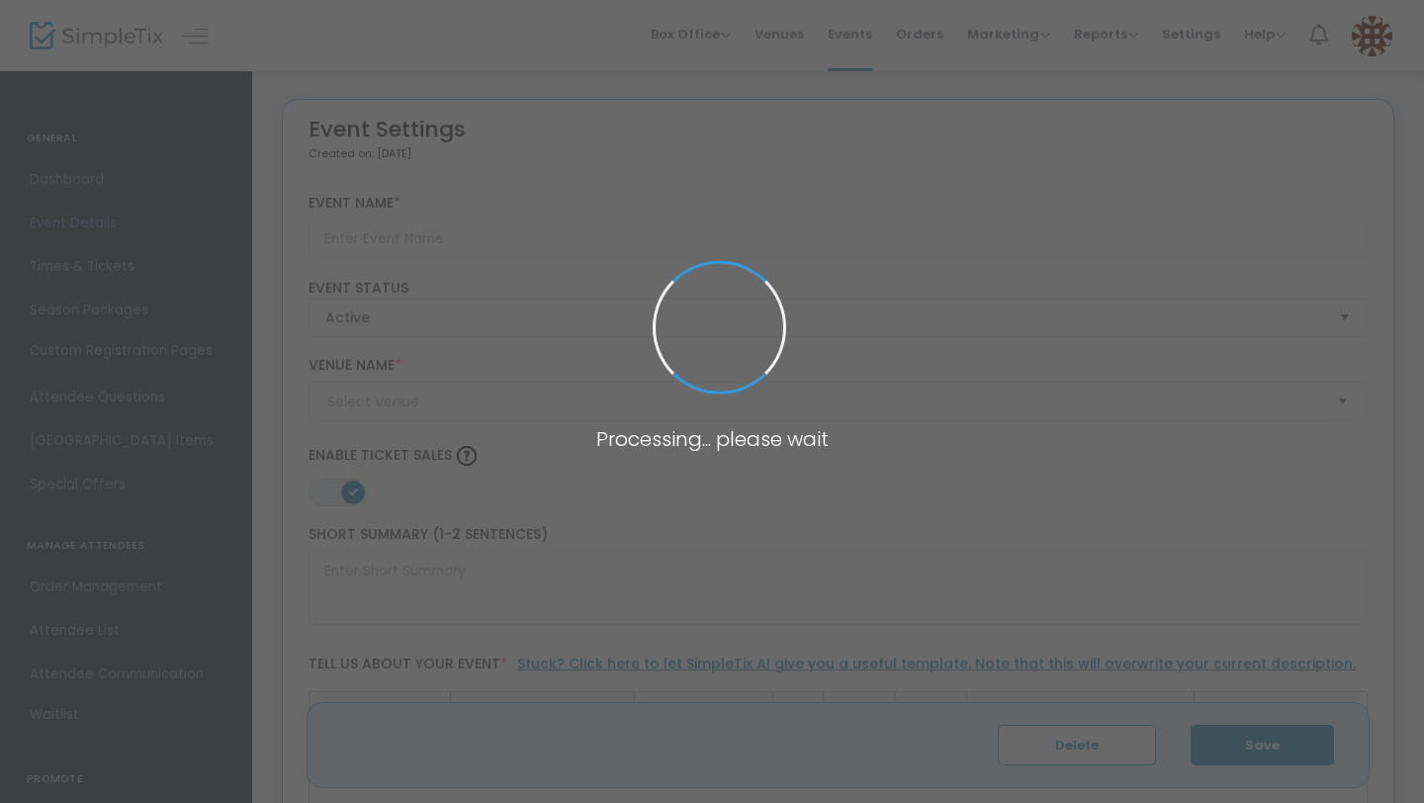
type input "2025 Costume Day Party - The Party of The Year!"
type textarea "Costume Party"
type input "Buy Tickets"
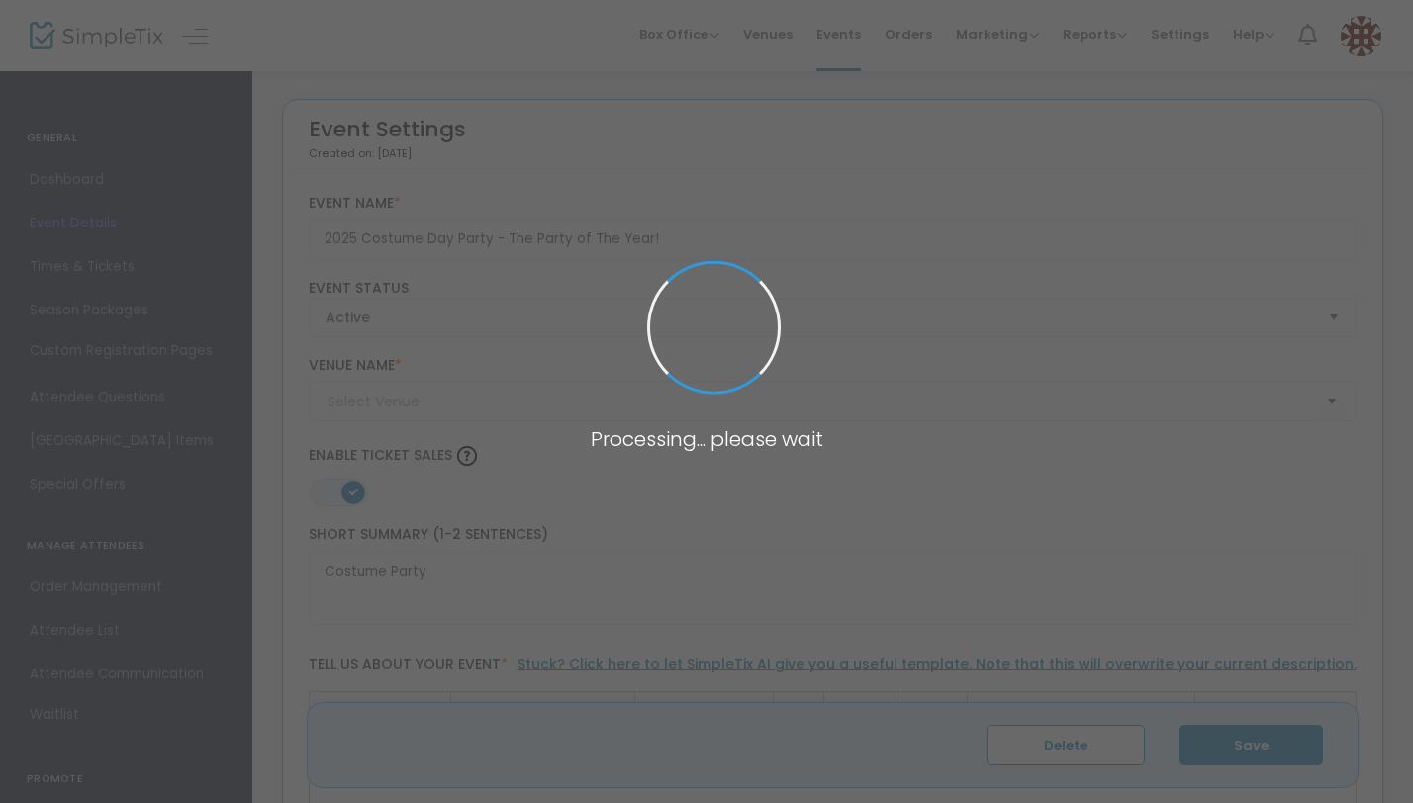
type input "The Eagles Nest"
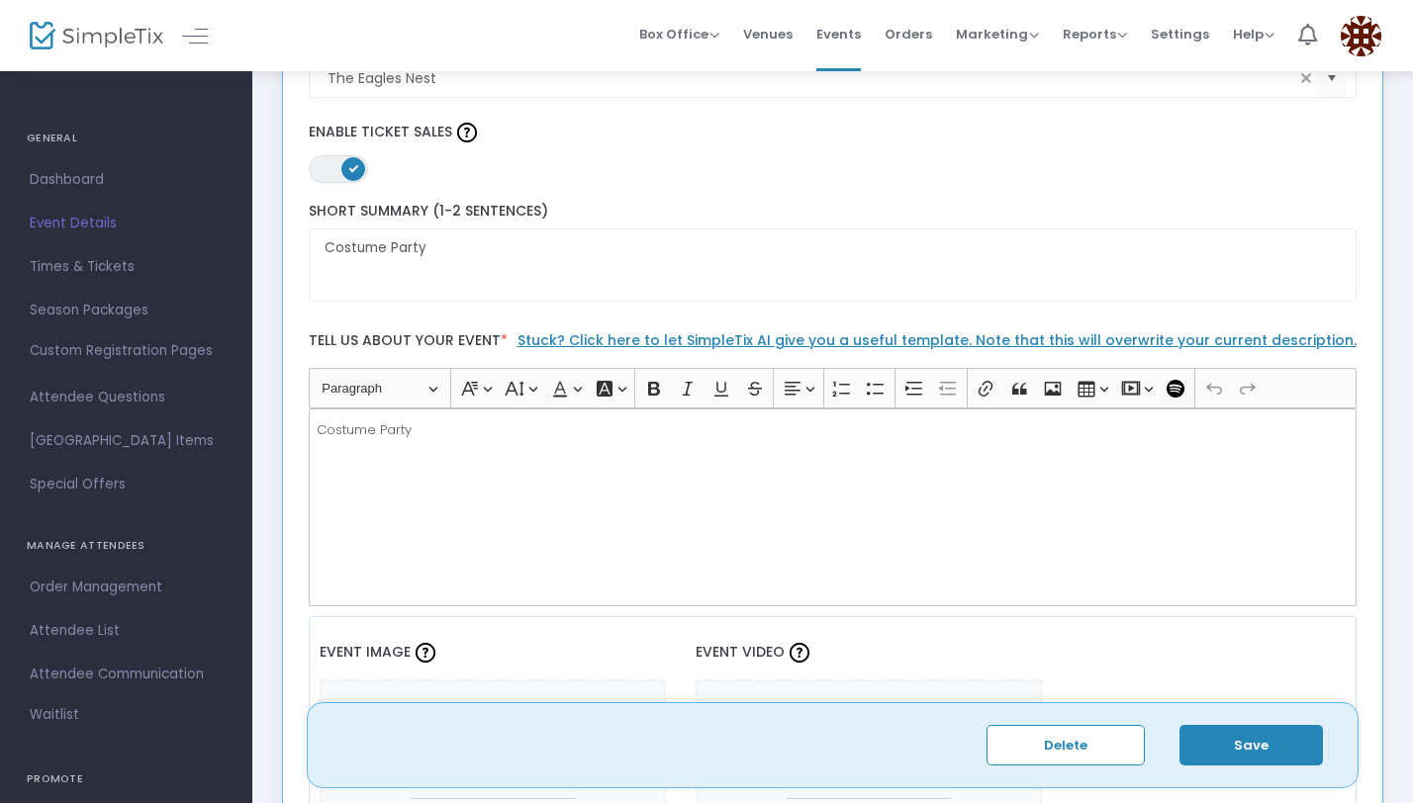
scroll to position [344, 0]
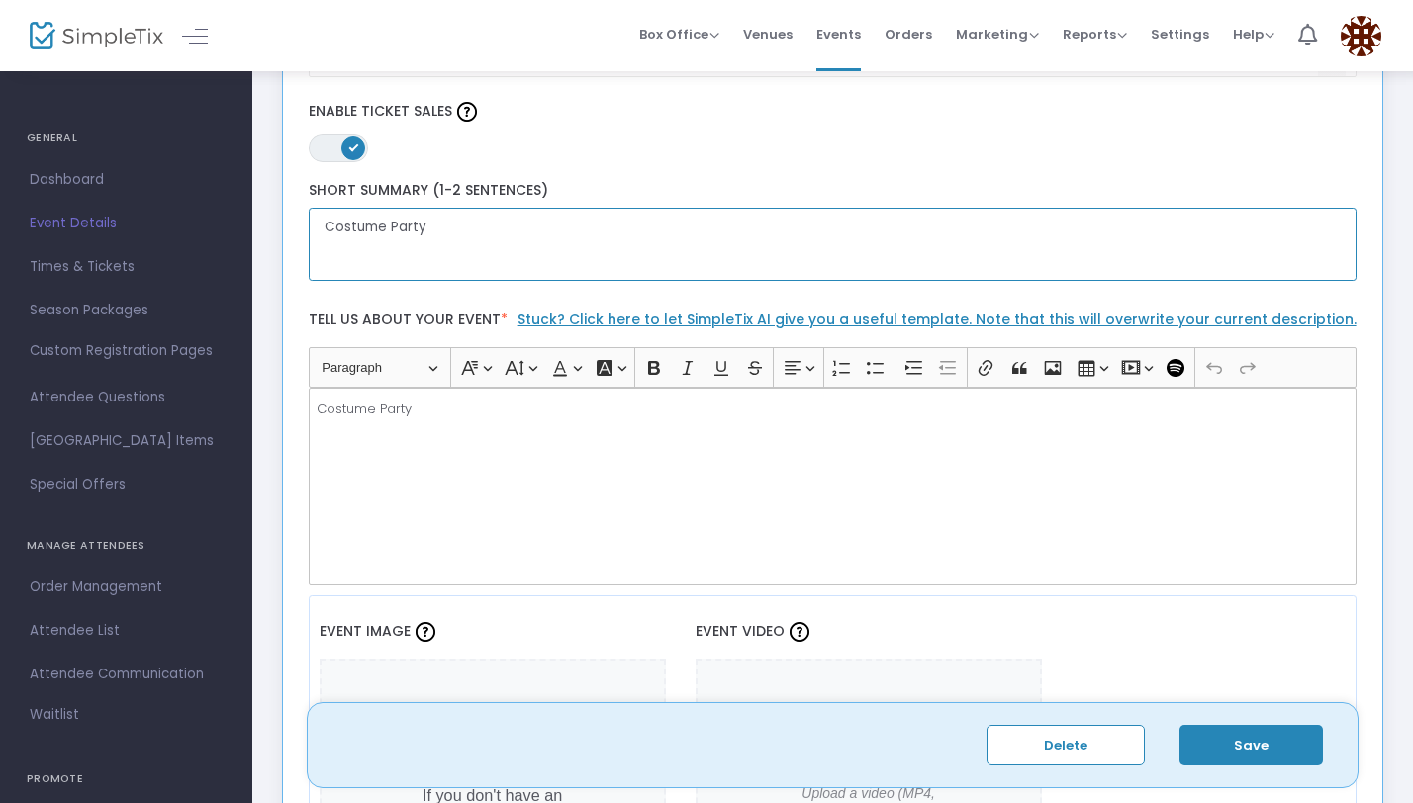
click at [535, 240] on textarea "Costume Party" at bounding box center [833, 245] width 1049 height 74
paste textarea "2025 Costume Day Party - The Party of The Year!"
type textarea "2025 Costume Day Party - The Party of The Year!"
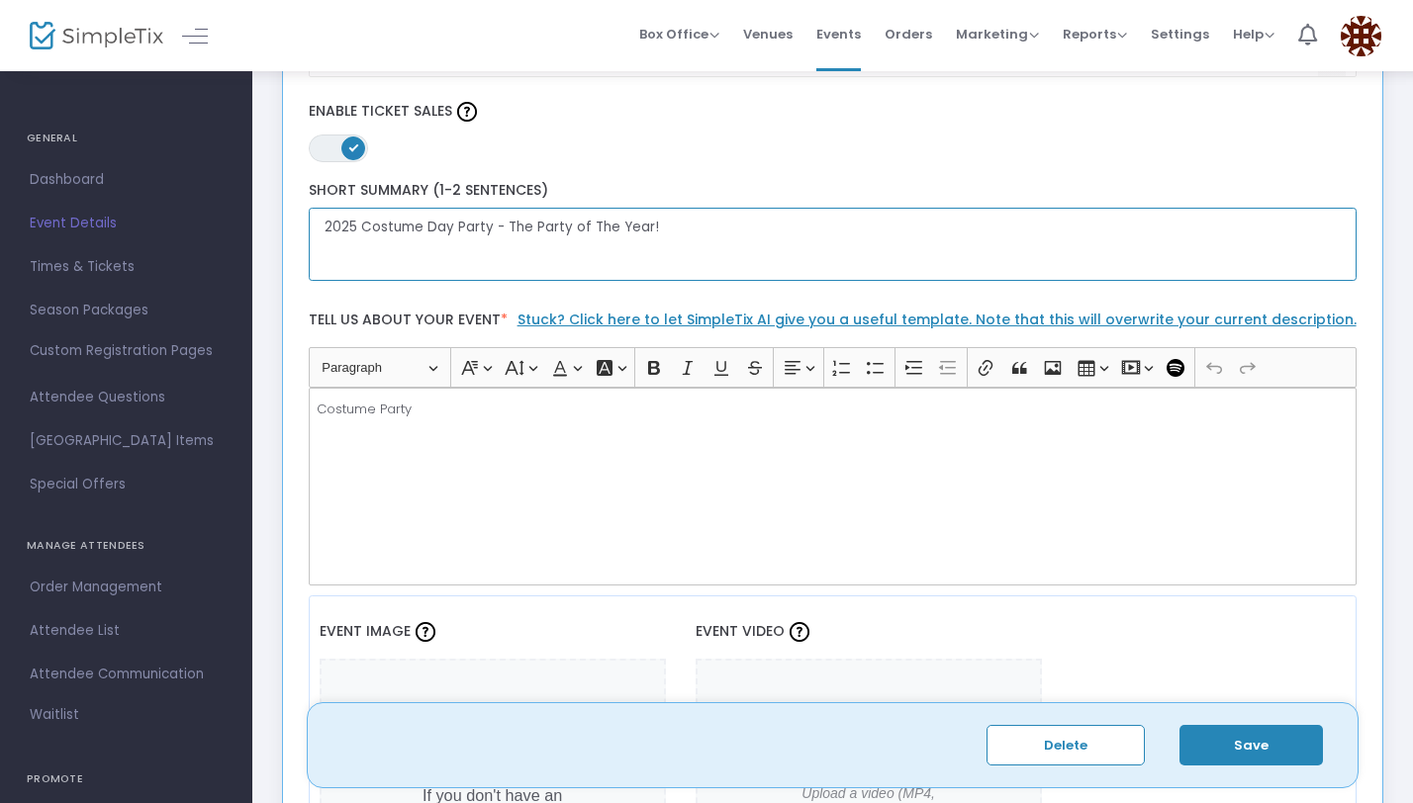
click at [552, 226] on textarea "2025 Costume Day Party - The Party of The Year!" at bounding box center [833, 245] width 1049 height 74
paste textarea "Another Year - Another Costume - Another Party - If you know, then you know. WE…"
type textarea "Another Year - Another Costume - Another Party - If you know, then you know. WE…"
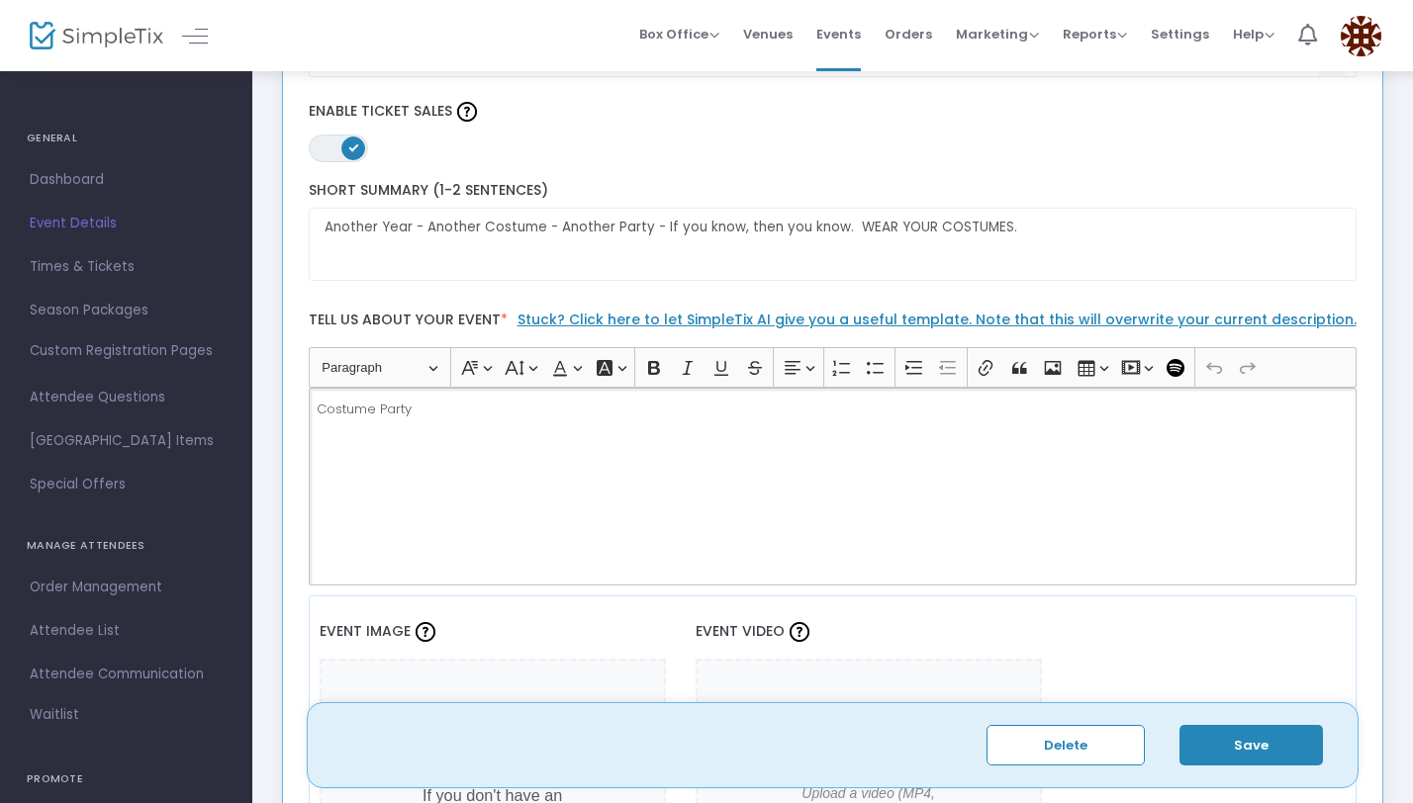
click at [546, 454] on div "Costume Party" at bounding box center [833, 487] width 1049 height 198
click at [541, 427] on div "Costume Party" at bounding box center [833, 487] width 1049 height 198
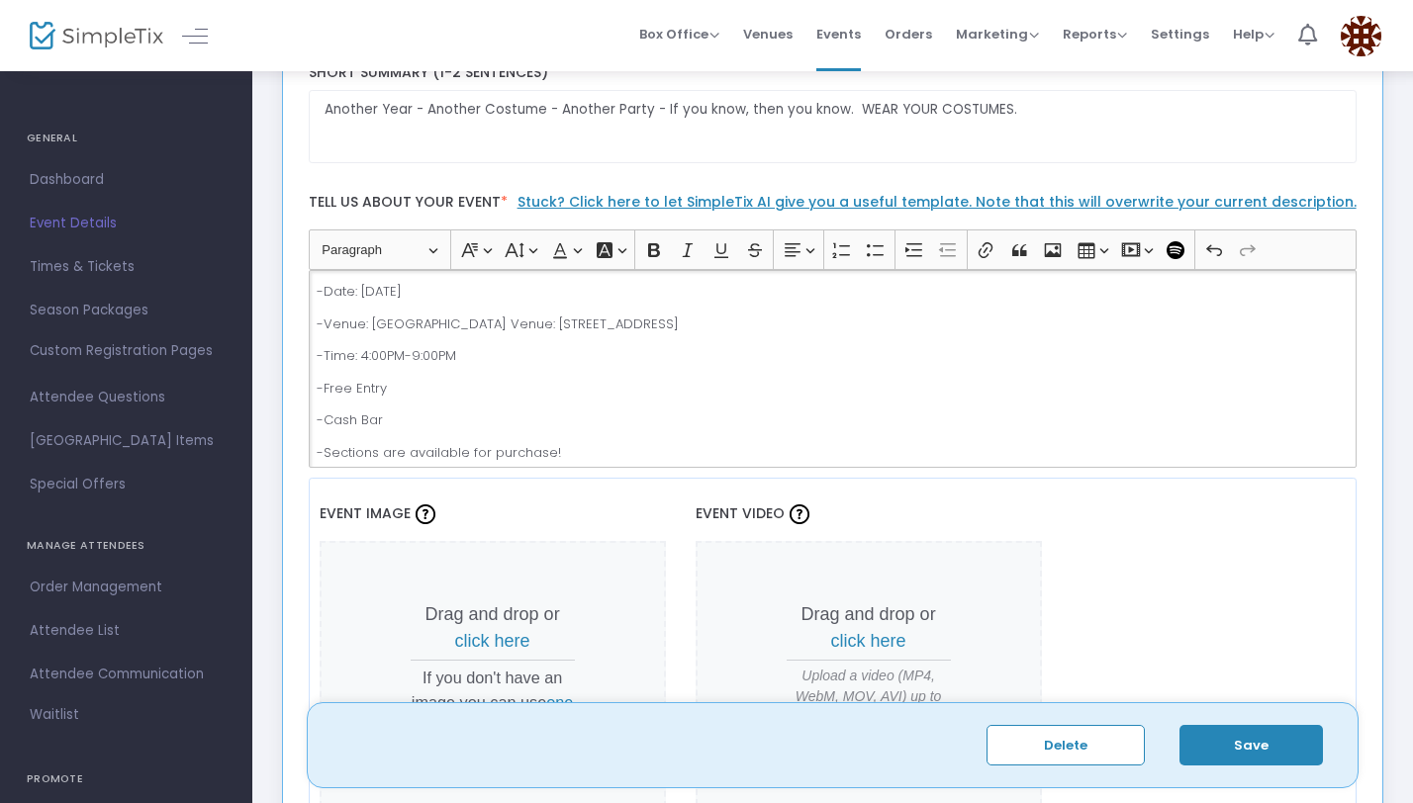
scroll to position [466, 0]
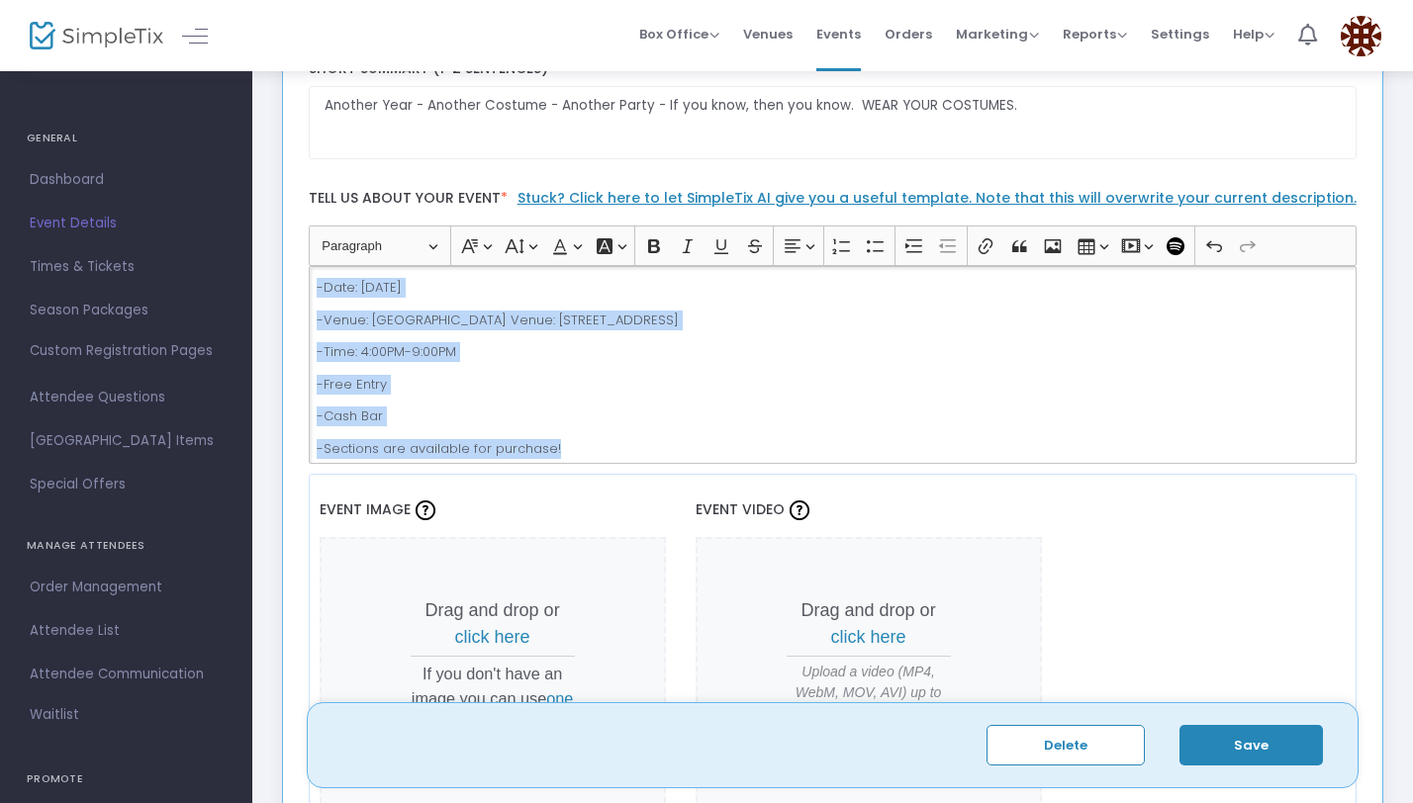
drag, startPoint x: 570, startPoint y: 444, endPoint x: 318, endPoint y: 277, distance: 302.6
click at [318, 277] on div "-Date: Sunday, October 25, 2025 -Venue: The Eagles Nest Venue: 8040 Lone Star R…" at bounding box center [833, 365] width 1049 height 198
click at [647, 255] on button "Bold (⌘B) Bold" at bounding box center [654, 246] width 30 height 30
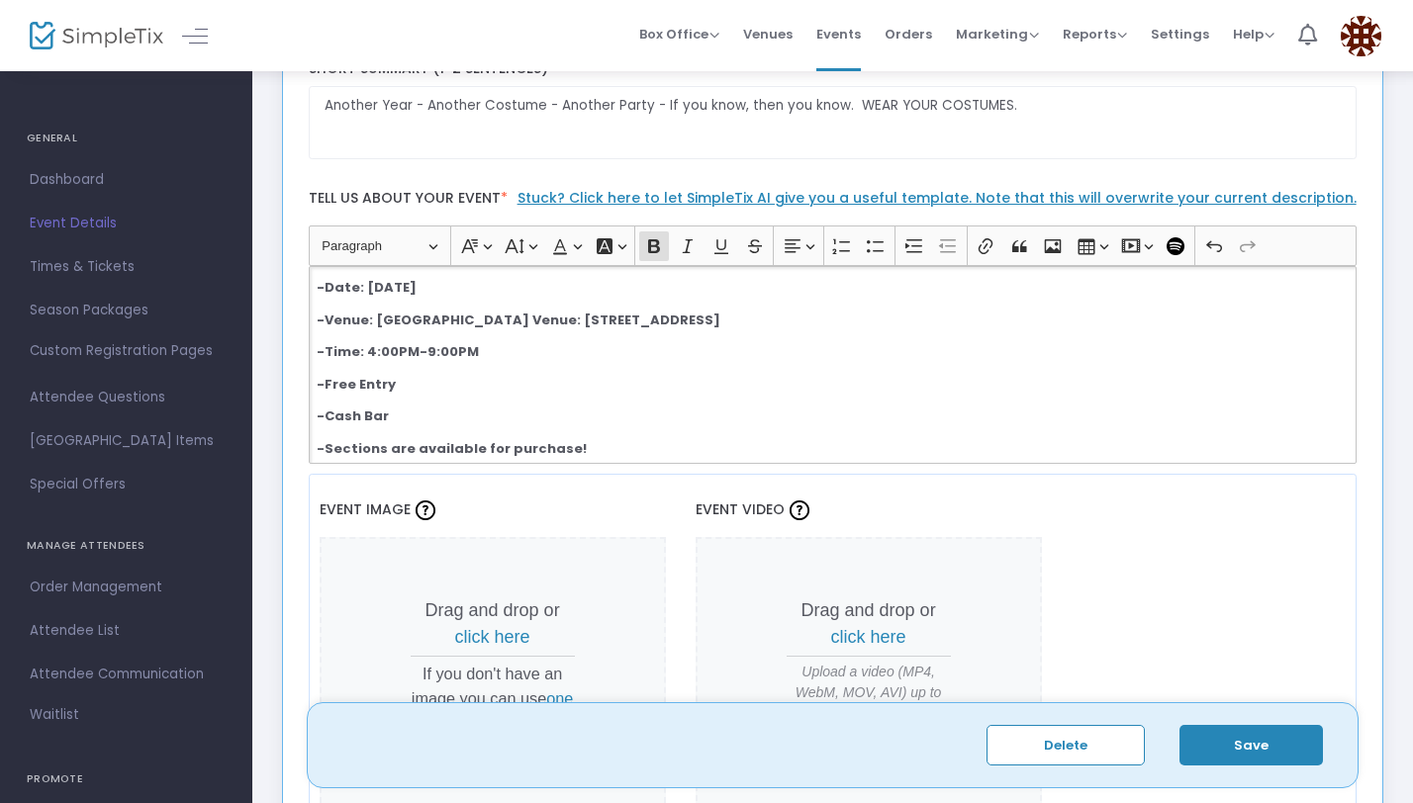
click at [631, 385] on p "-Free Entry" at bounding box center [832, 385] width 1031 height 20
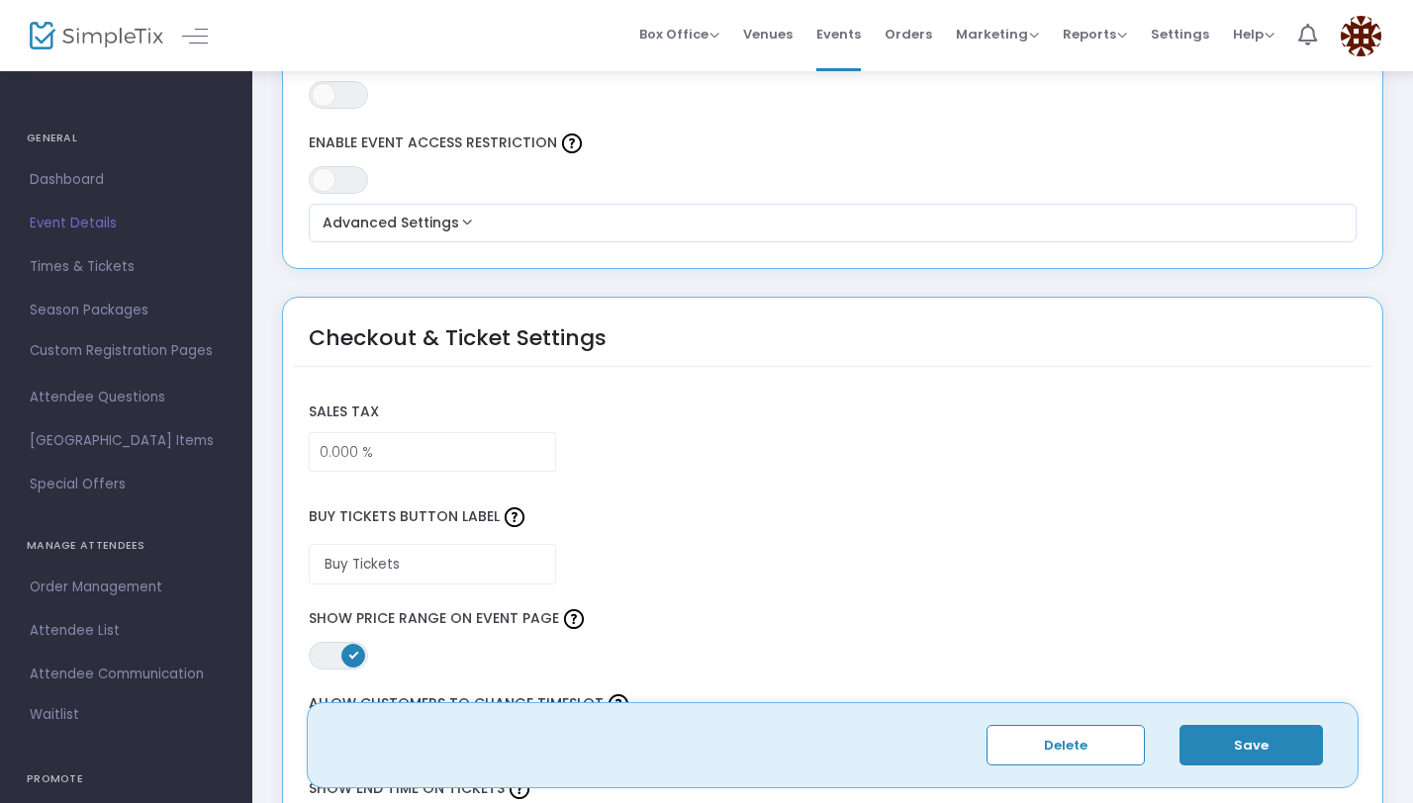
scroll to position [1280, 0]
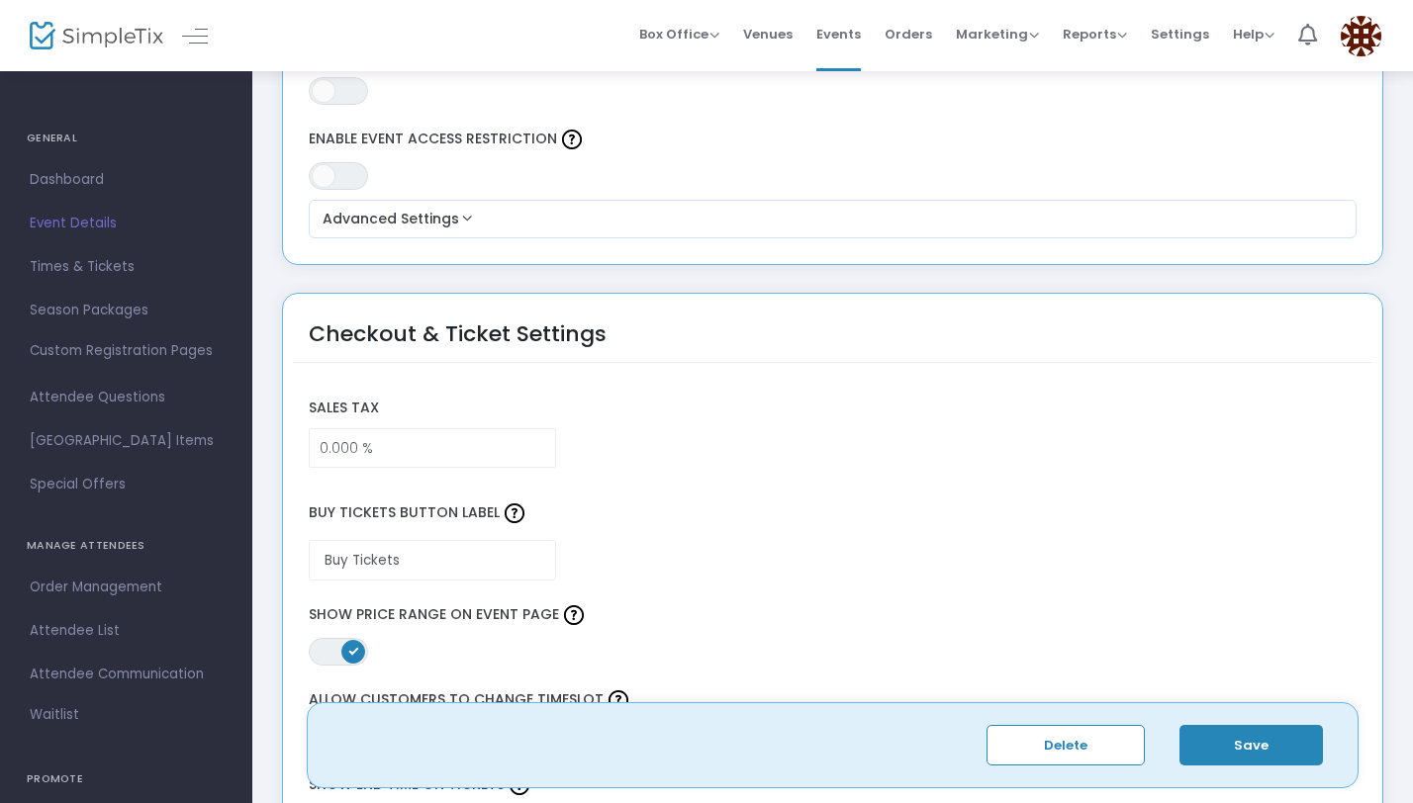
click at [1233, 747] on button "Save" at bounding box center [1250, 745] width 143 height 41
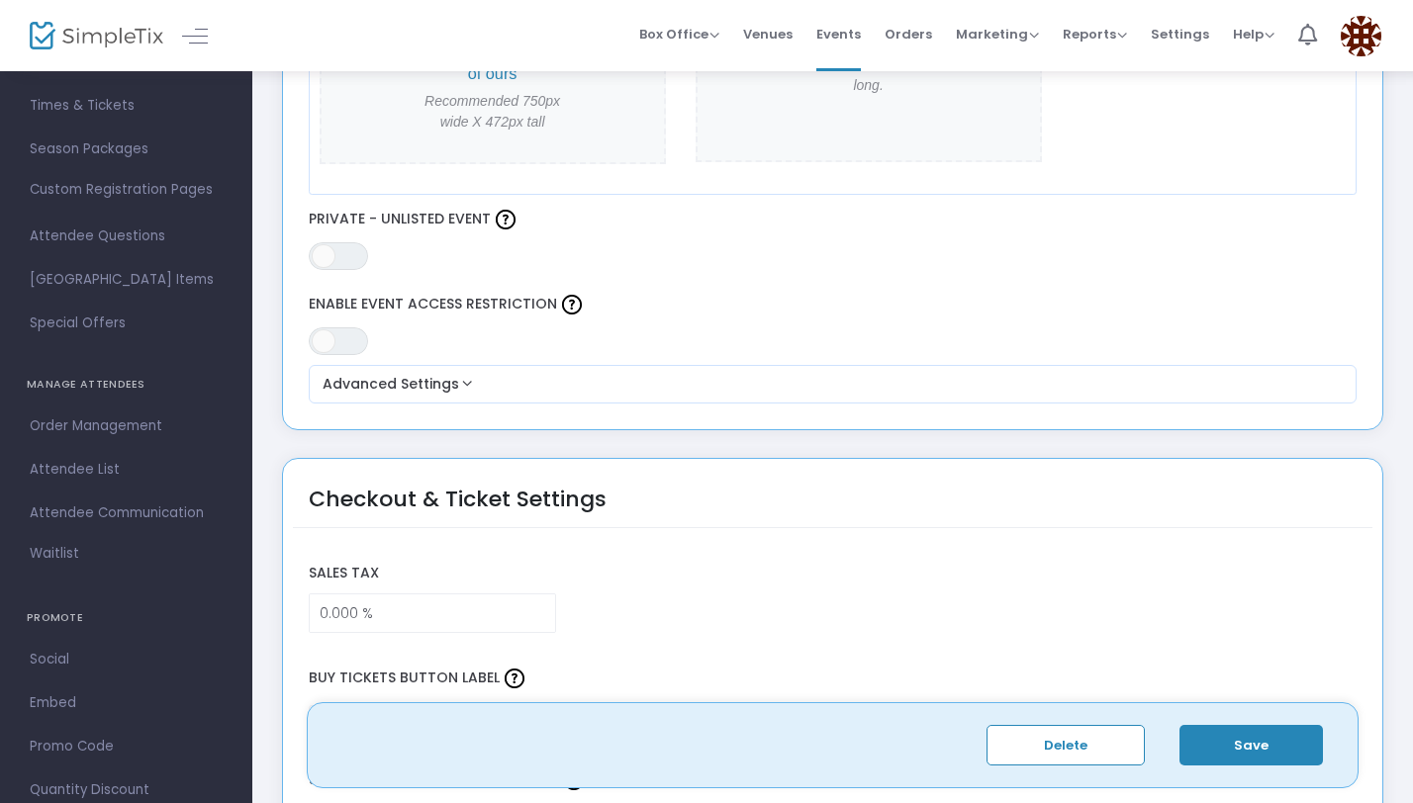
scroll to position [1119, 0]
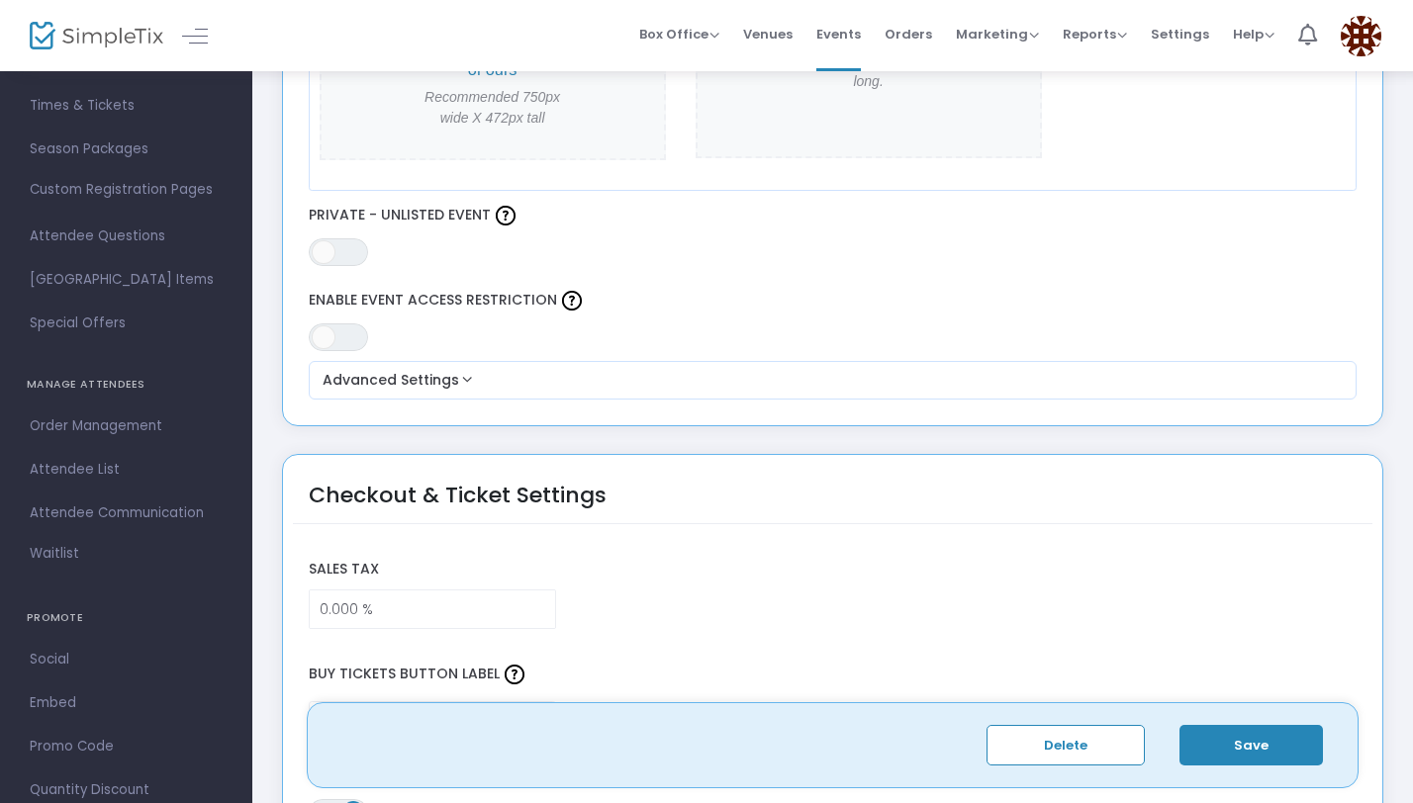
click at [523, 353] on div "ON OFF Enable Event Access Restriction" at bounding box center [832, 318] width 1067 height 85
click at [519, 373] on button "Advanced Settings" at bounding box center [833, 381] width 1033 height 24
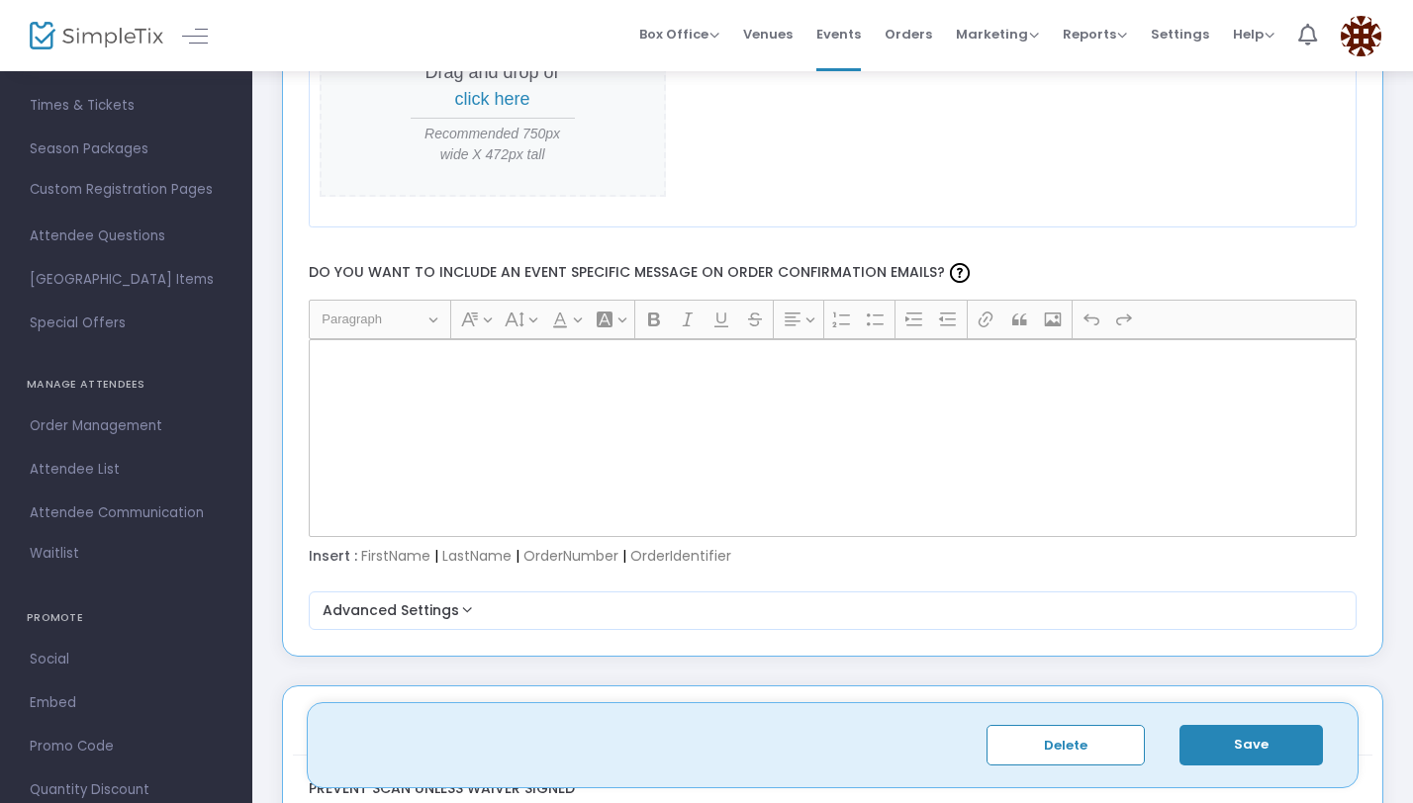
scroll to position [2761, 0]
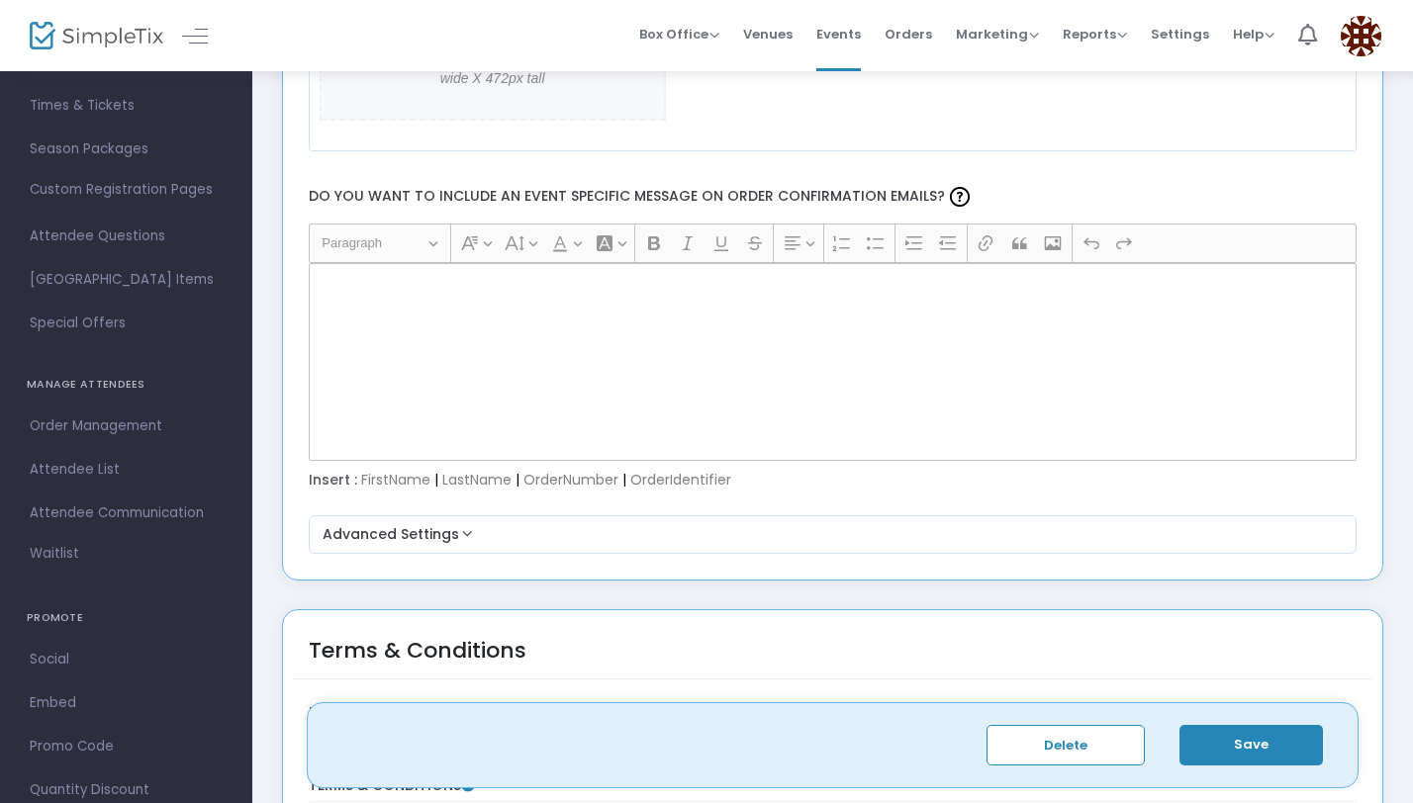
click at [384, 304] on div "Rich Text Editor, main" at bounding box center [833, 362] width 1049 height 198
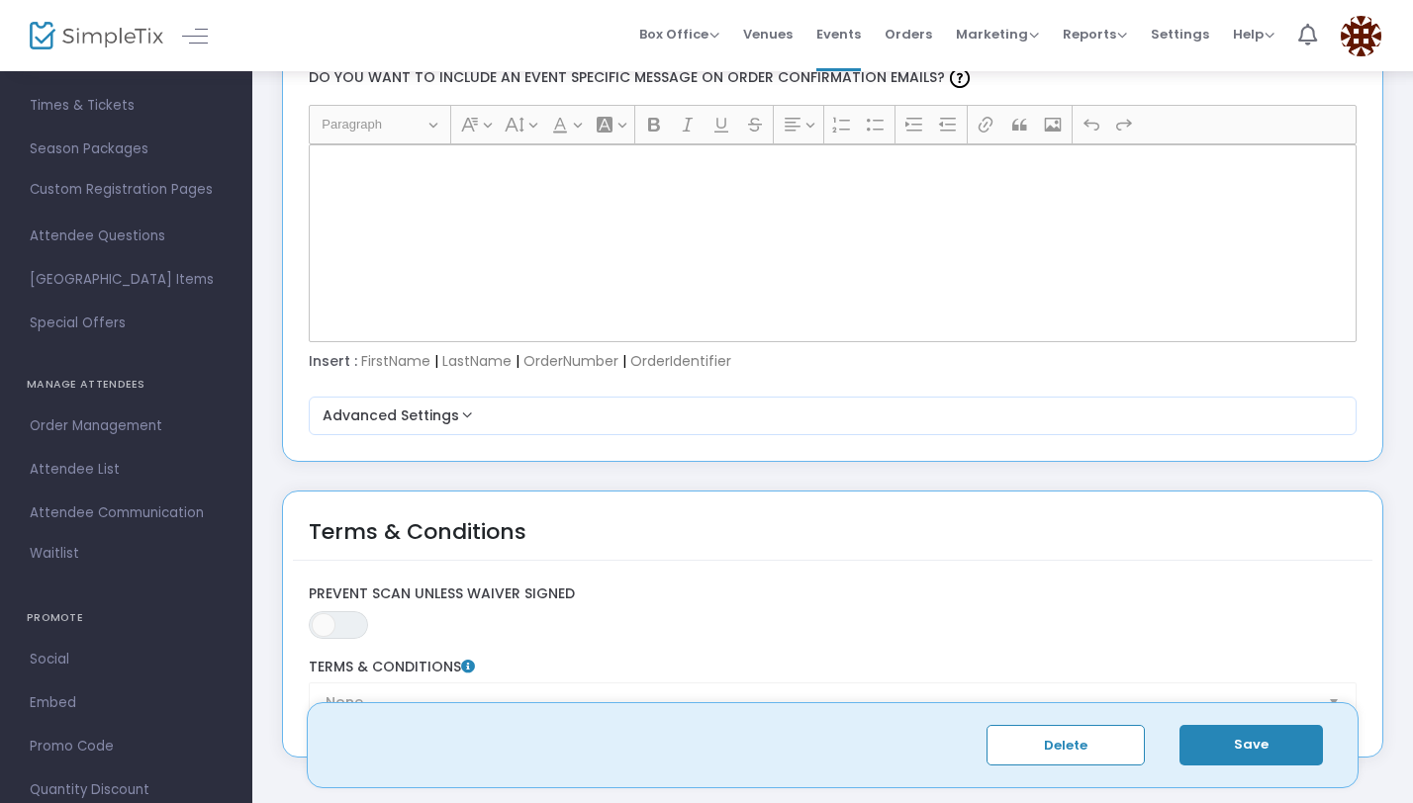
scroll to position [2914, 0]
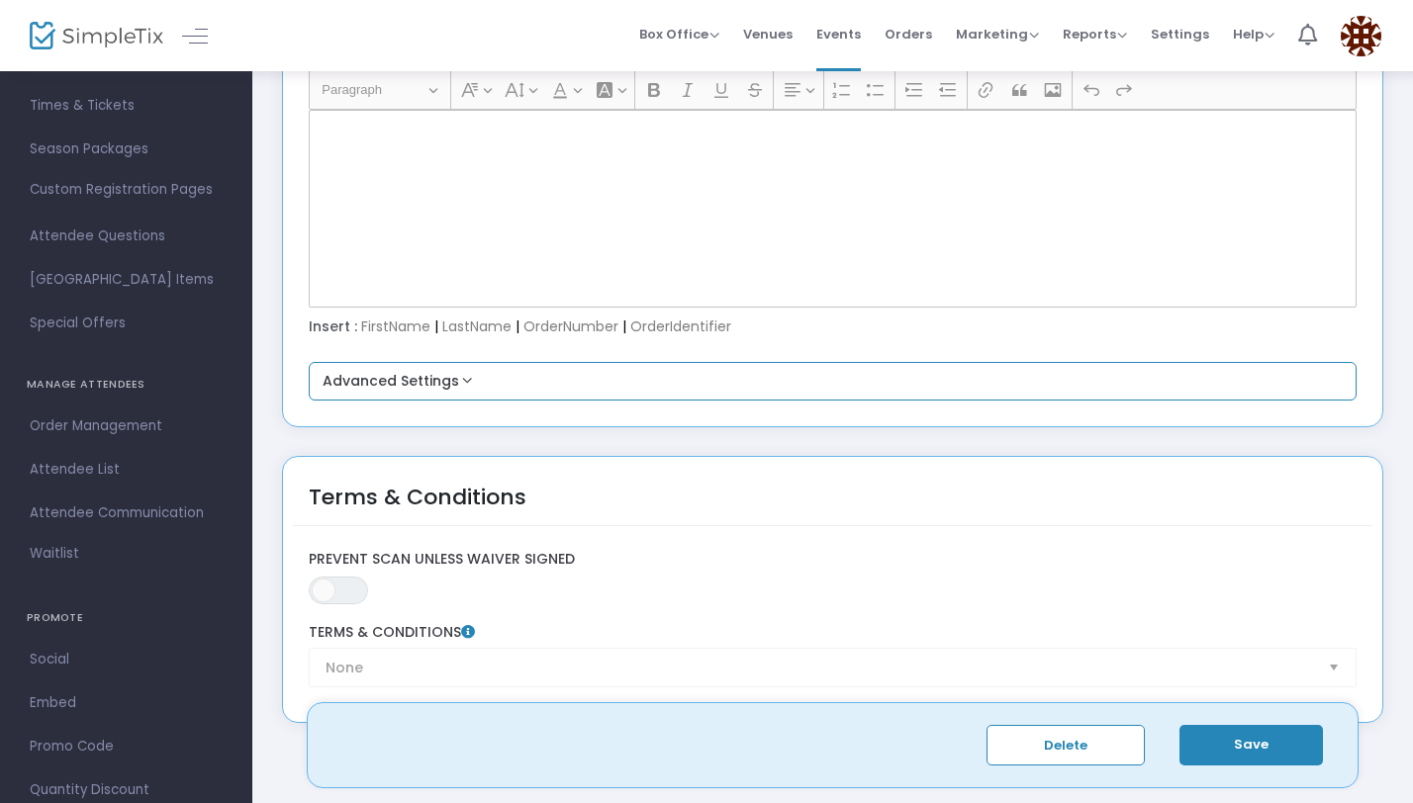
click at [416, 378] on button "Advanced Settings" at bounding box center [833, 382] width 1033 height 24
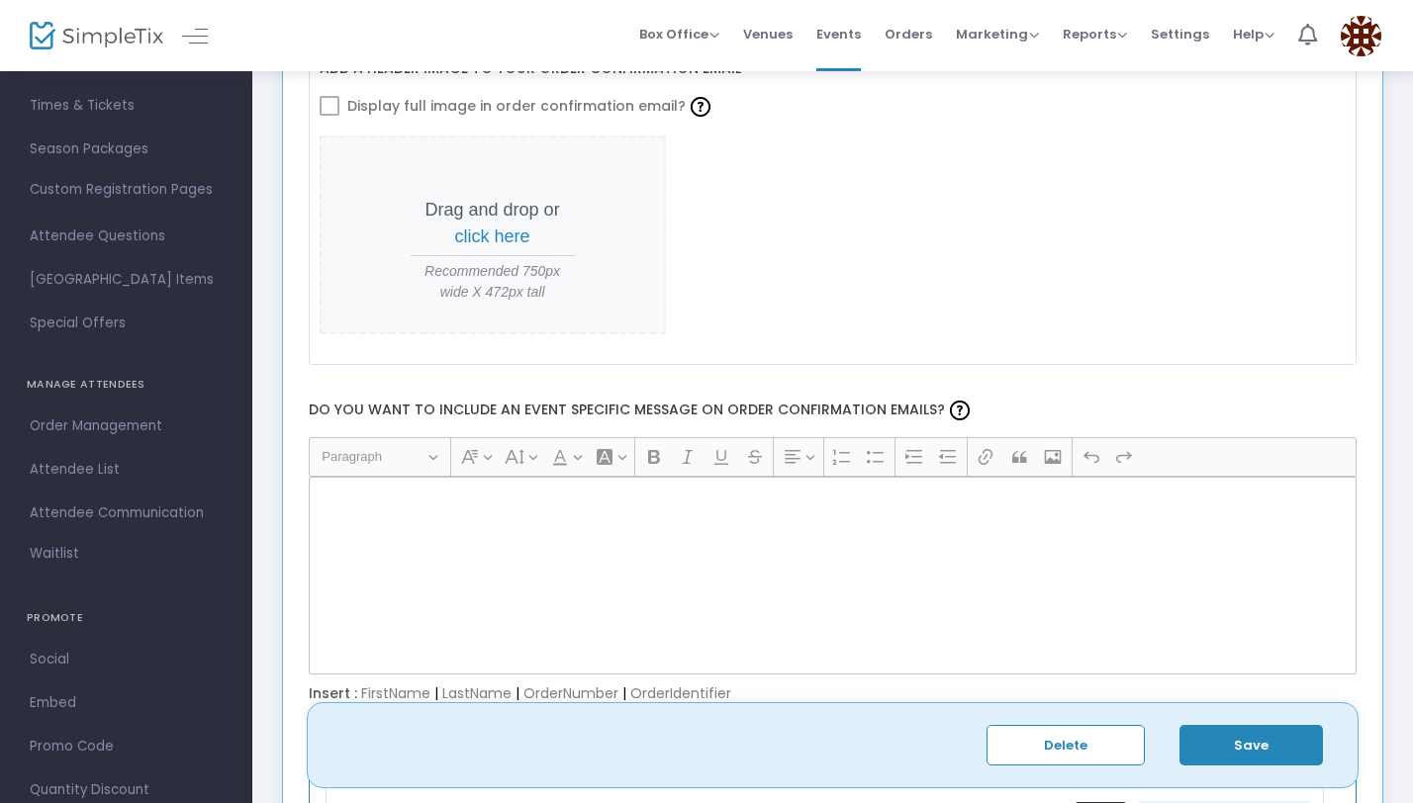
scroll to position [2737, 0]
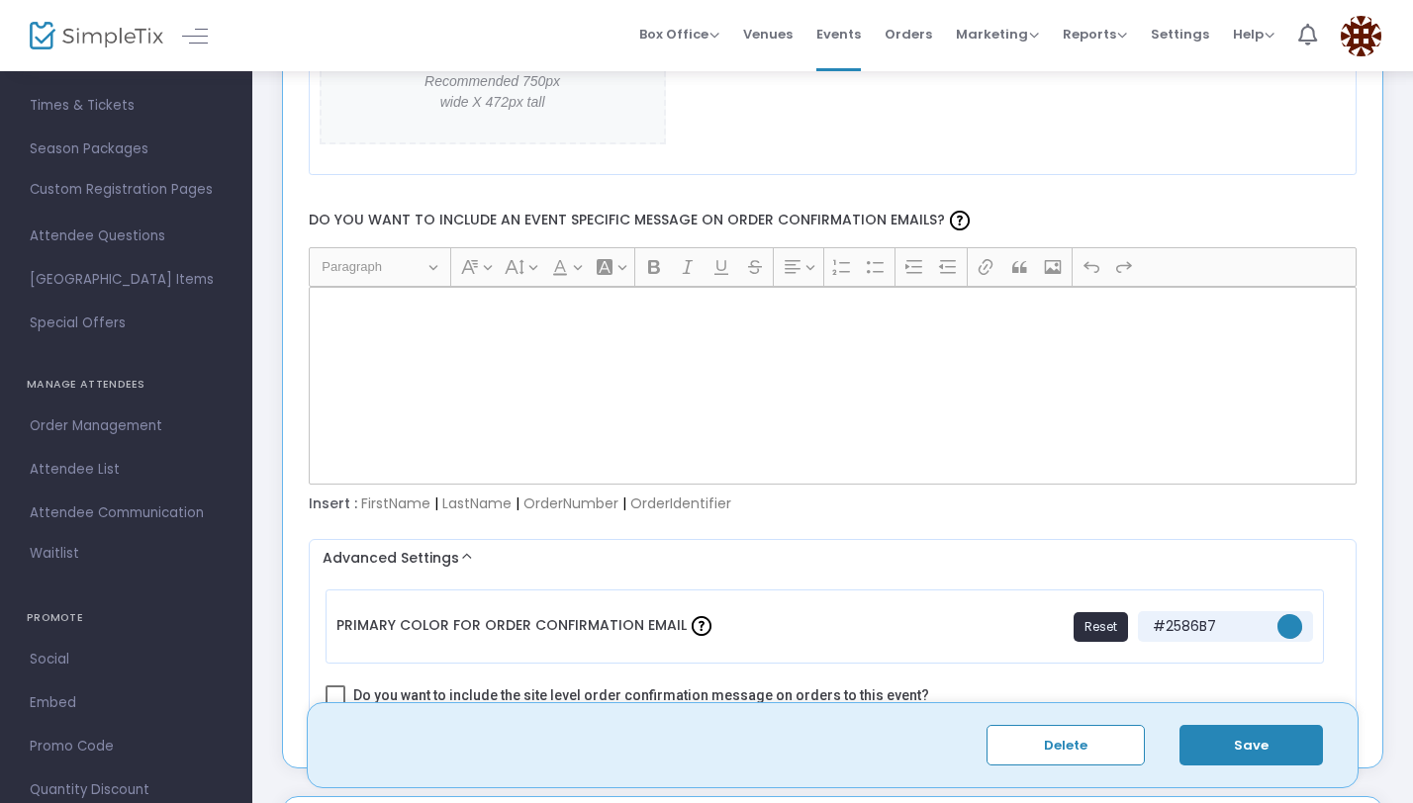
click at [413, 376] on div "Rich Text Editor, main" at bounding box center [833, 386] width 1049 height 198
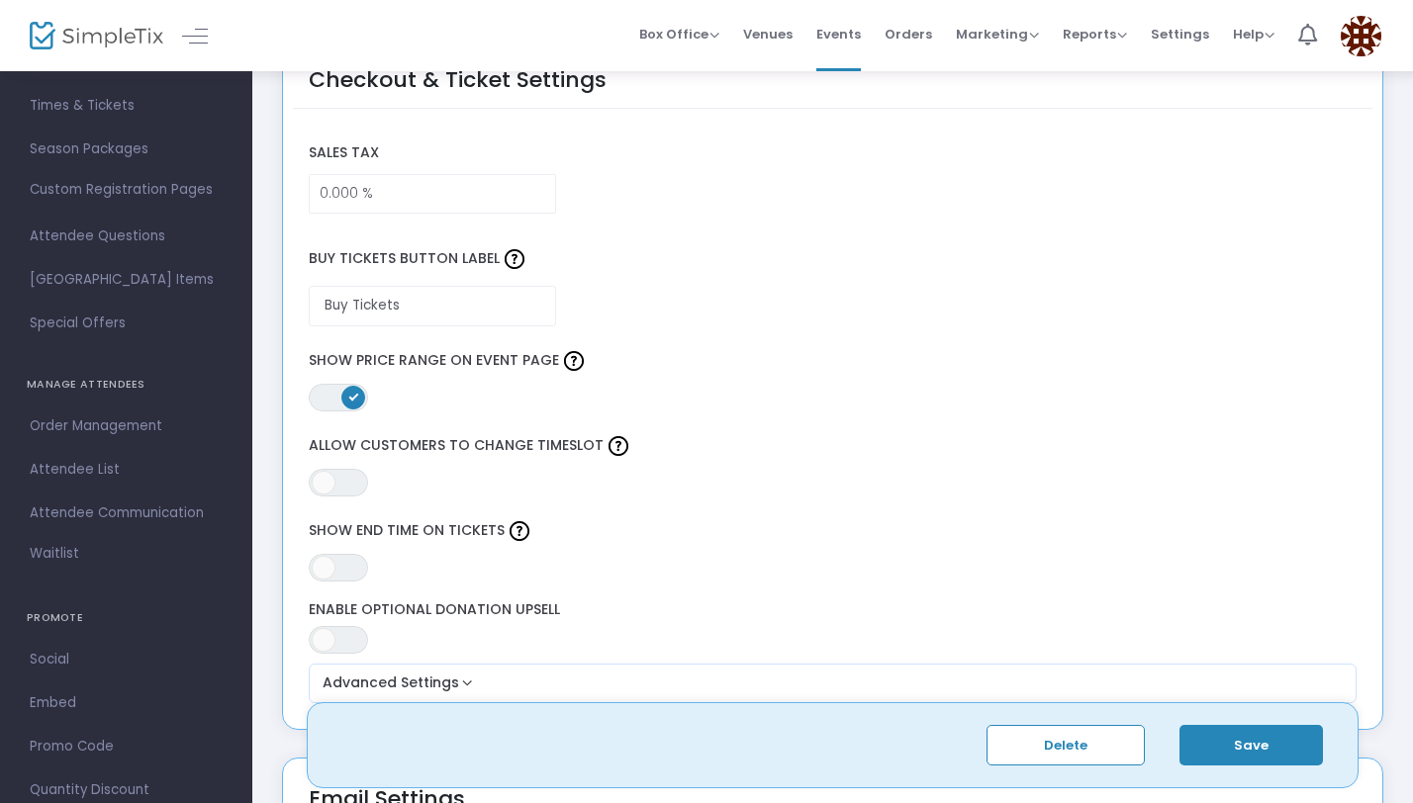
scroll to position [1741, 0]
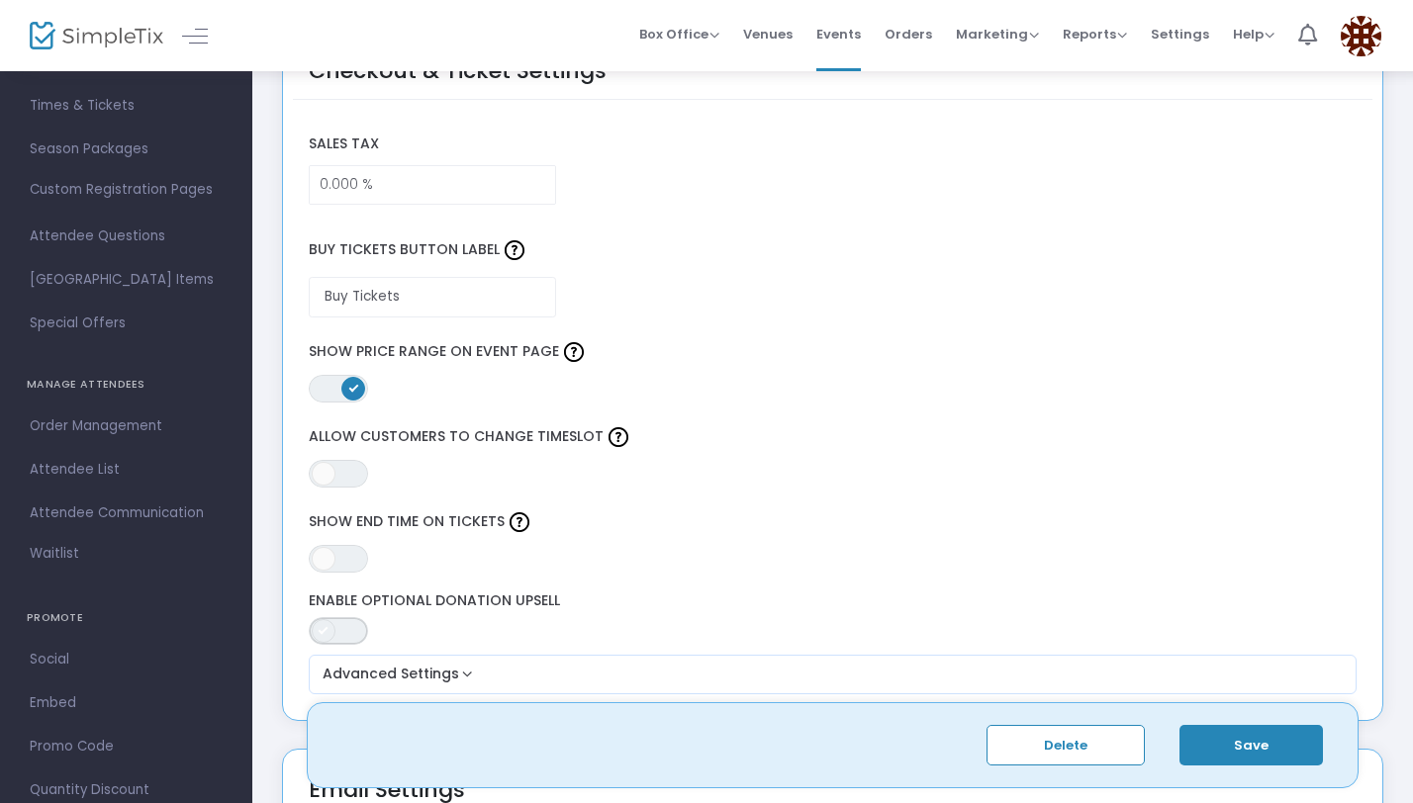
click at [345, 630] on span "ON OFF" at bounding box center [338, 631] width 59 height 28
click at [350, 619] on span at bounding box center [353, 631] width 24 height 24
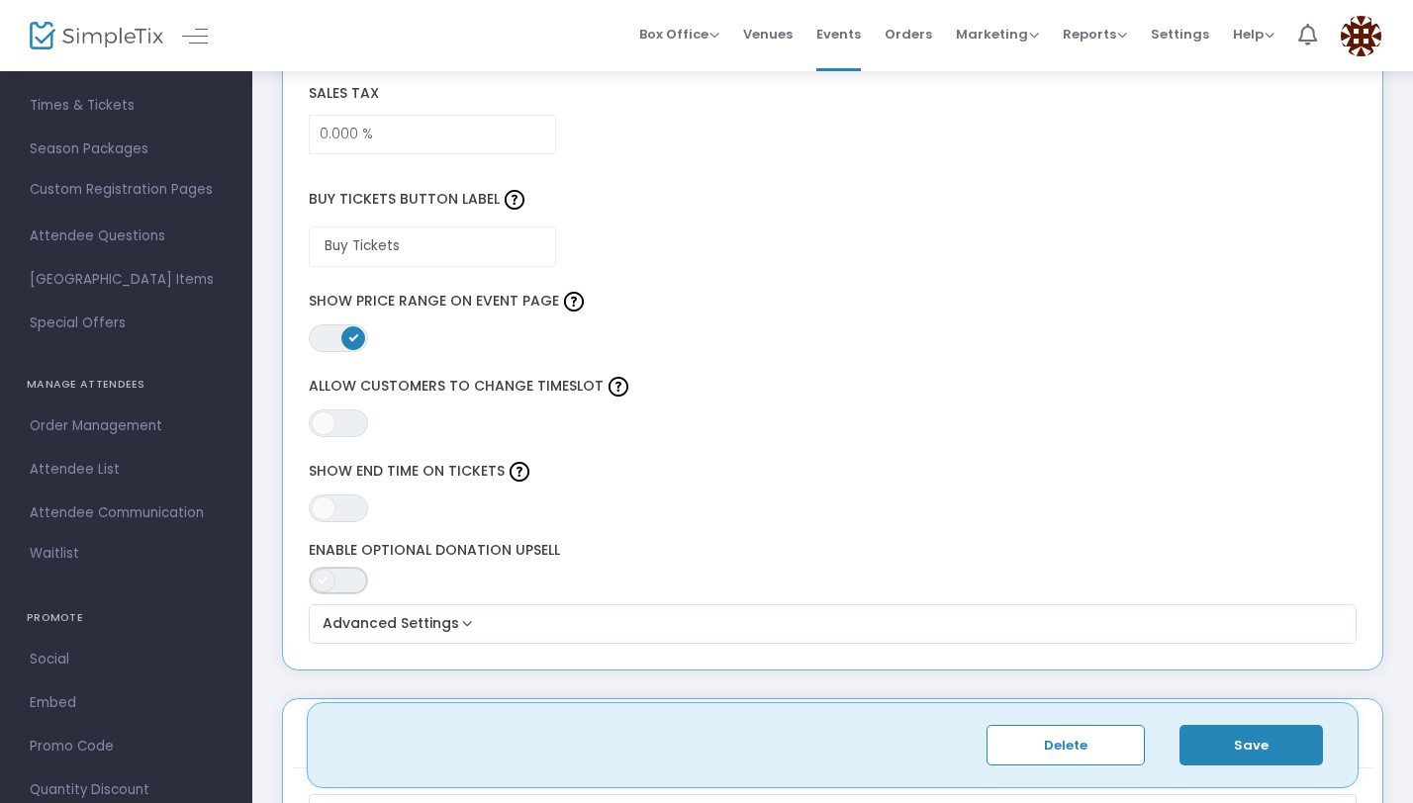
scroll to position [1817, 0]
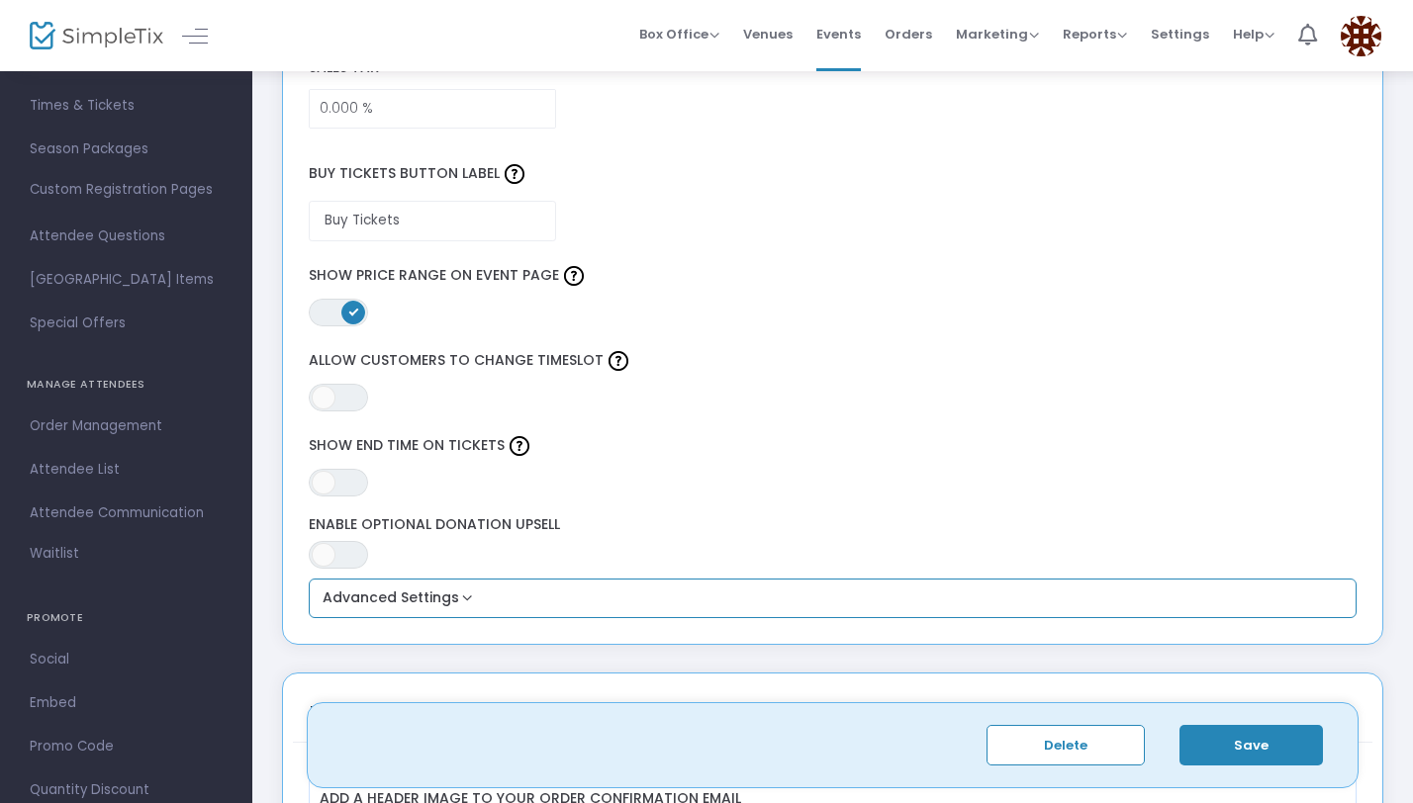
click at [393, 609] on button "Advanced Settings" at bounding box center [833, 599] width 1033 height 24
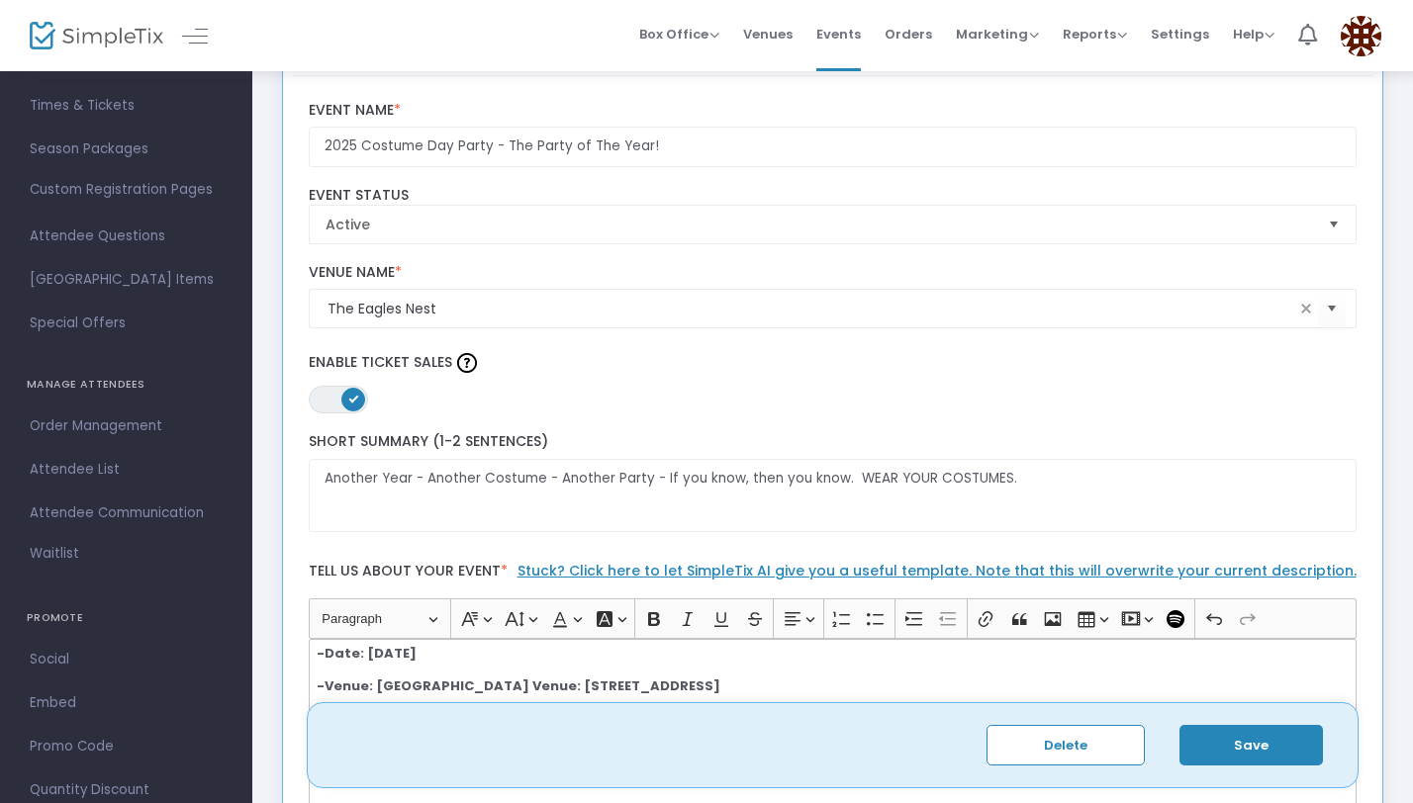
scroll to position [88, 0]
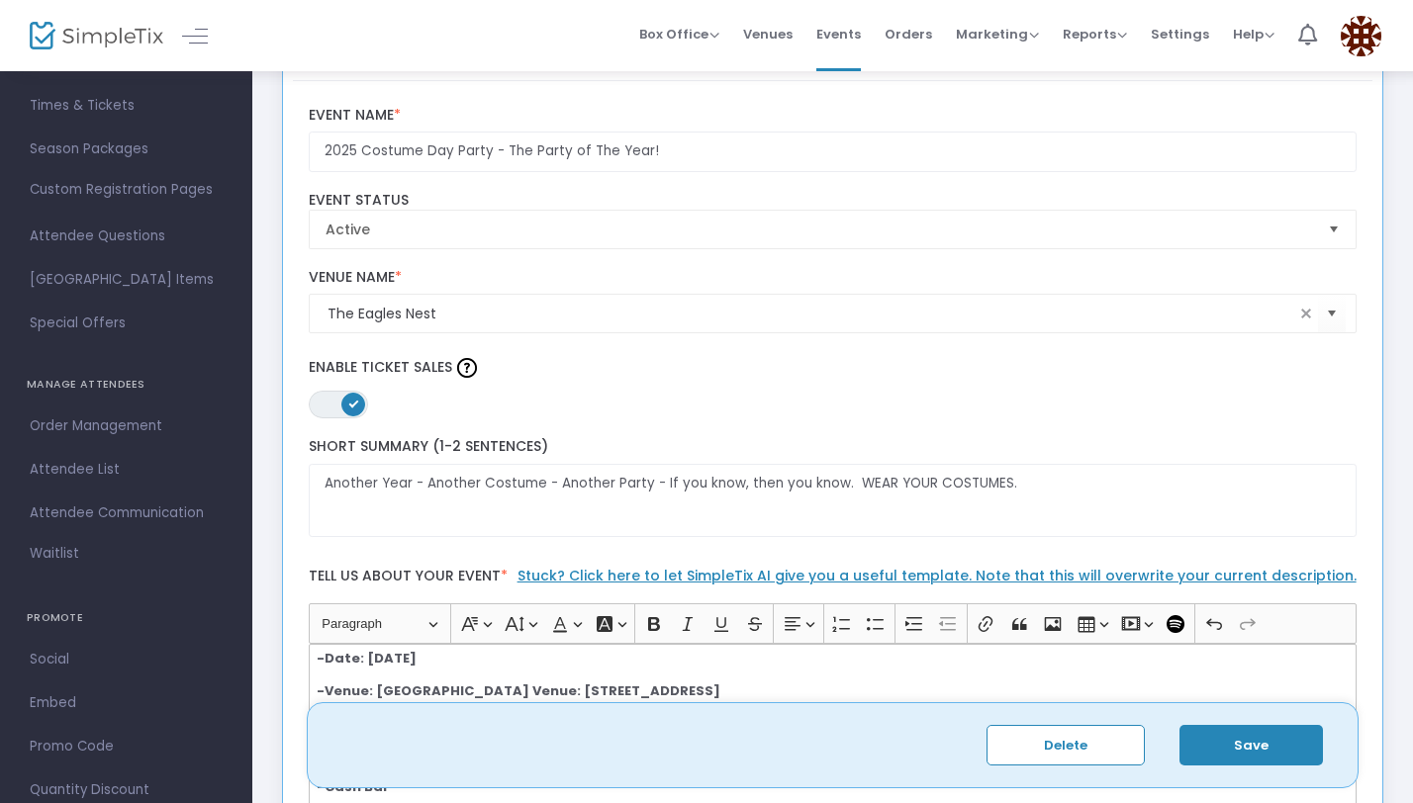
click at [1240, 755] on button "Save" at bounding box center [1250, 745] width 143 height 41
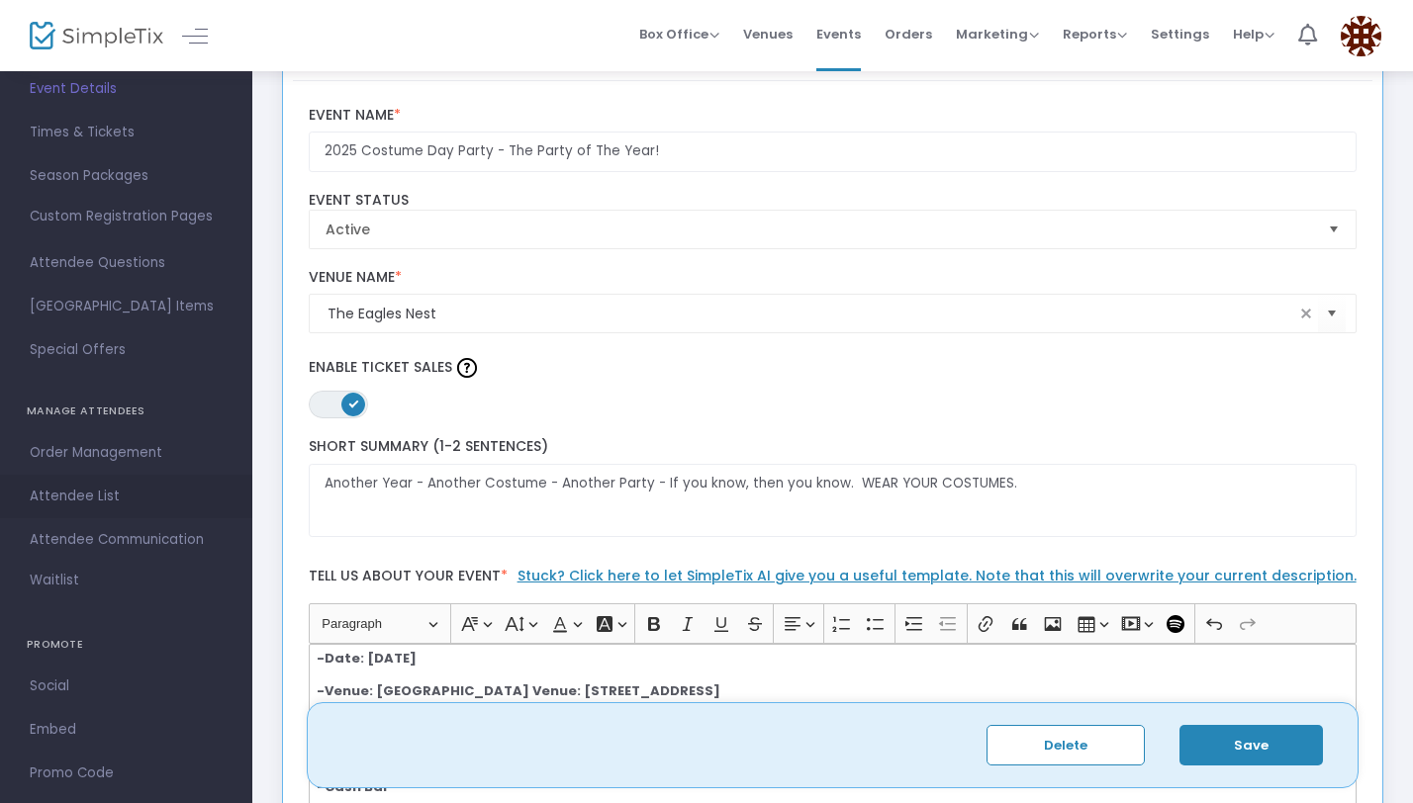
scroll to position [111, 0]
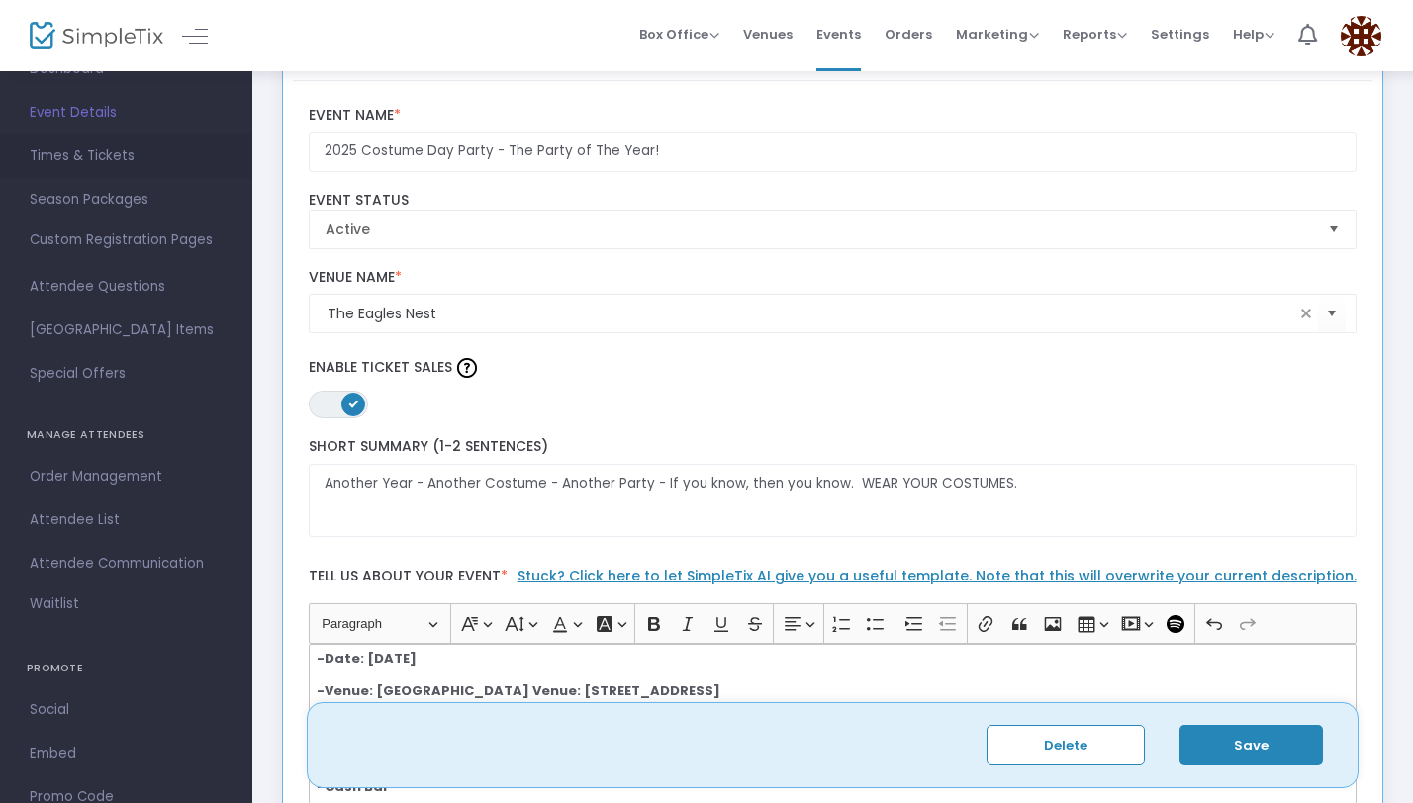
click at [110, 167] on span "Times & Tickets" at bounding box center [126, 156] width 193 height 26
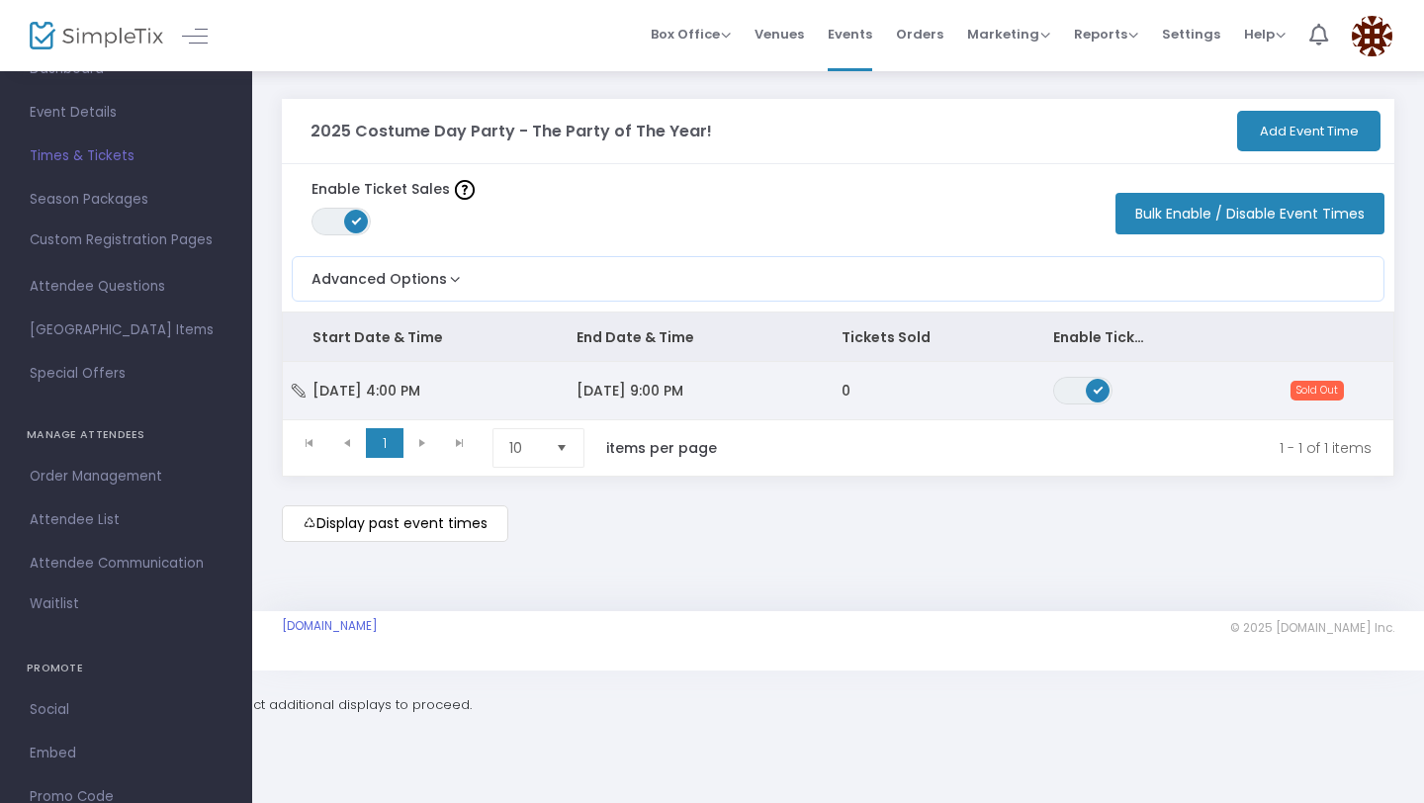
click at [710, 404] on td "10/26/2025 9:00 PM" at bounding box center [679, 390] width 264 height 57
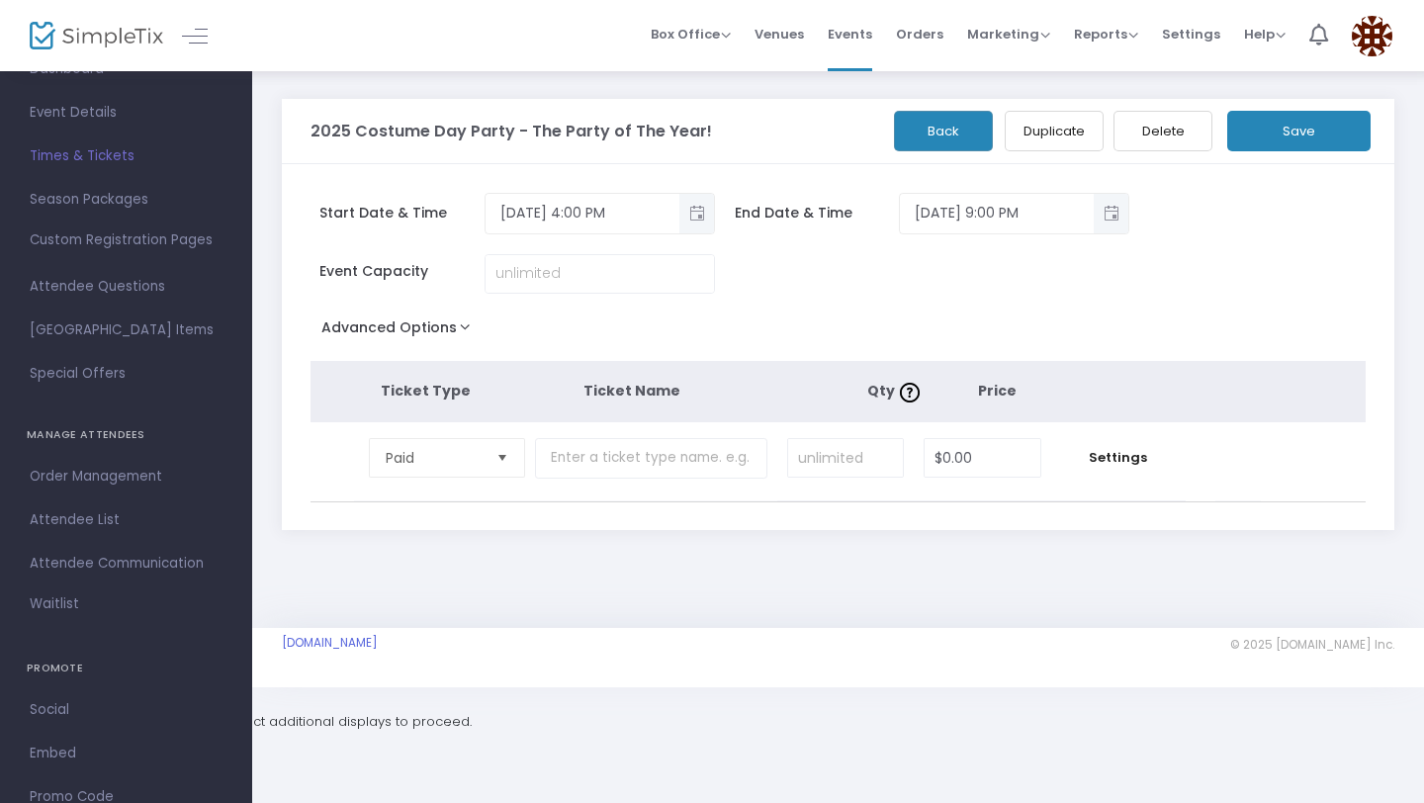
click at [433, 339] on button "Advanced Options" at bounding box center [400, 332] width 179 height 36
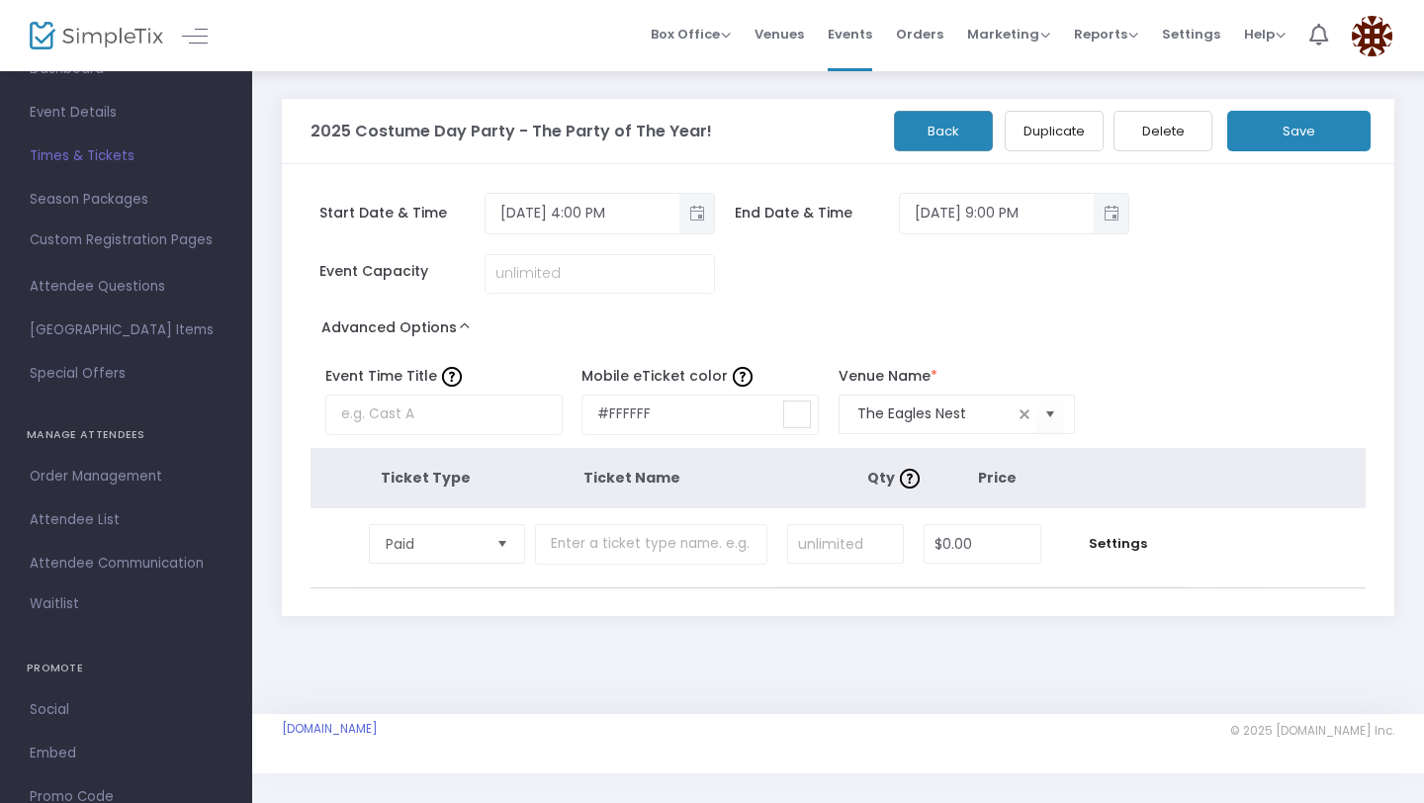
click at [571, 319] on div "Advanced Options Event Time Title Mobile eTicket color #FFFFFF Venue Name * The…" at bounding box center [839, 375] width 1056 height 122
click at [583, 539] on input "text" at bounding box center [651, 544] width 232 height 41
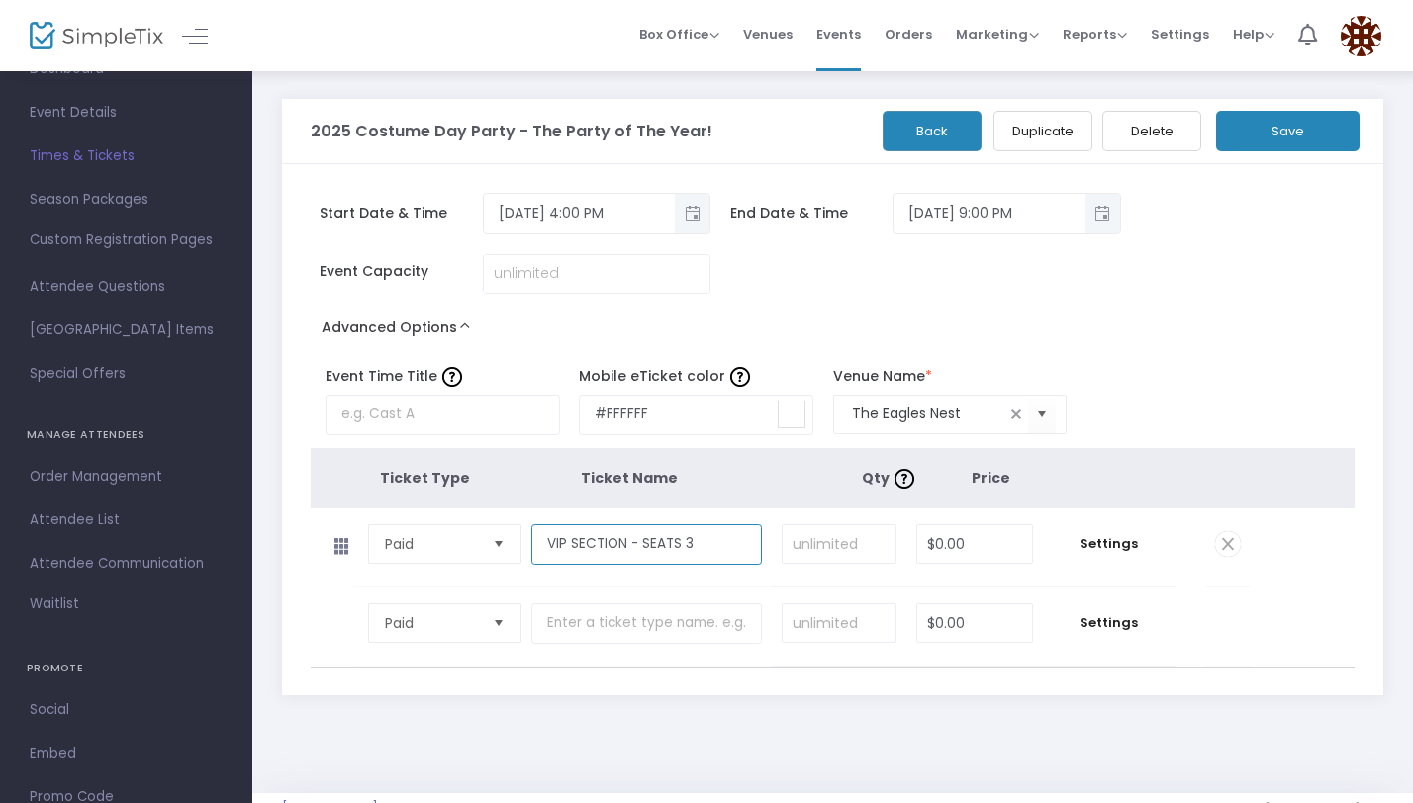
type input "VIP SECTION - SEATS 3"
click at [866, 548] on input at bounding box center [839, 544] width 114 height 38
type input "15"
type input "0"
click at [984, 545] on input "0" at bounding box center [974, 544] width 114 height 38
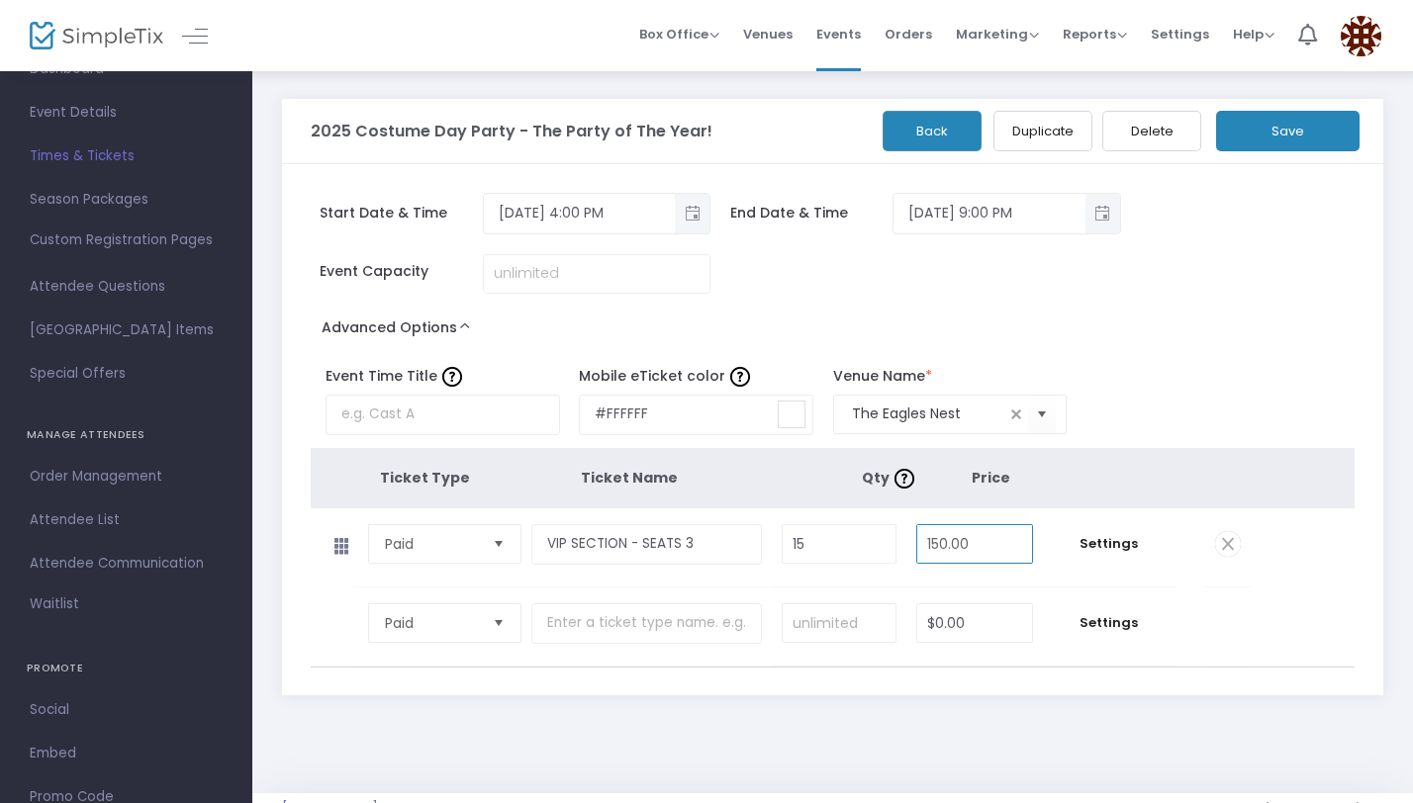
type input "$150.00"
click at [1240, 566] on td at bounding box center [1228, 547] width 46 height 78
click at [1101, 552] on span "Settings" at bounding box center [1109, 544] width 113 height 20
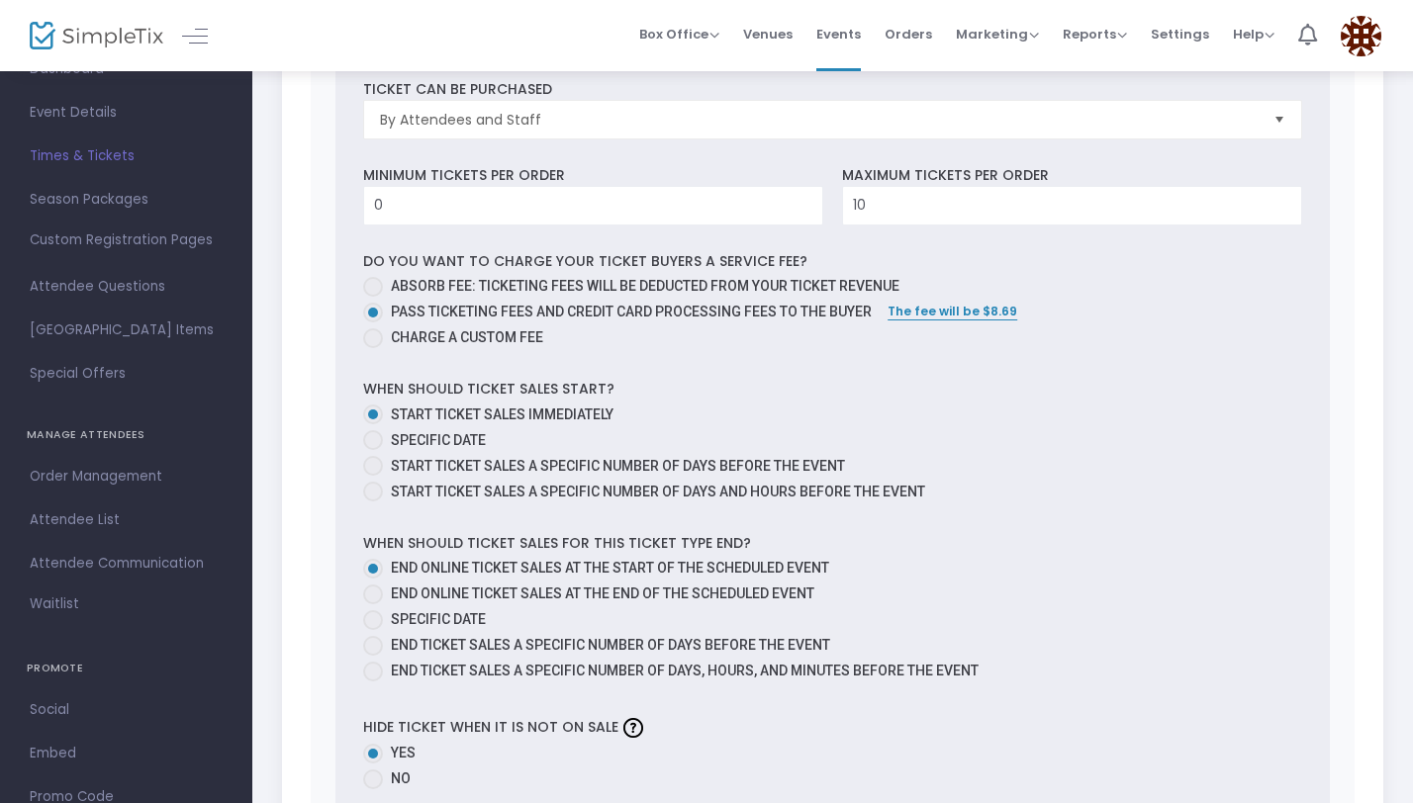
scroll to position [781, 0]
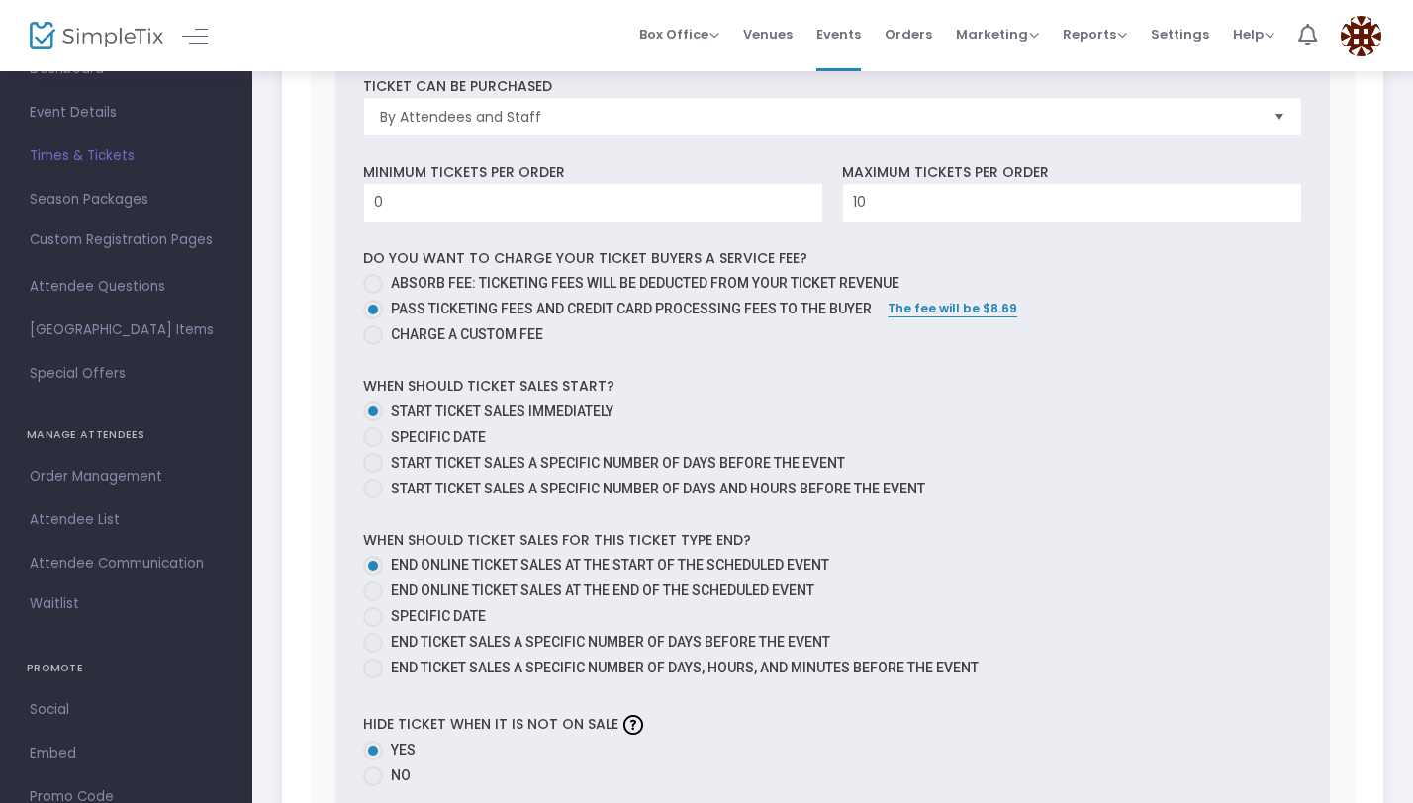
click at [379, 614] on span at bounding box center [373, 617] width 20 height 20
click at [373, 627] on input "Specific Date" at bounding box center [372, 627] width 1 height 1
radio input "true"
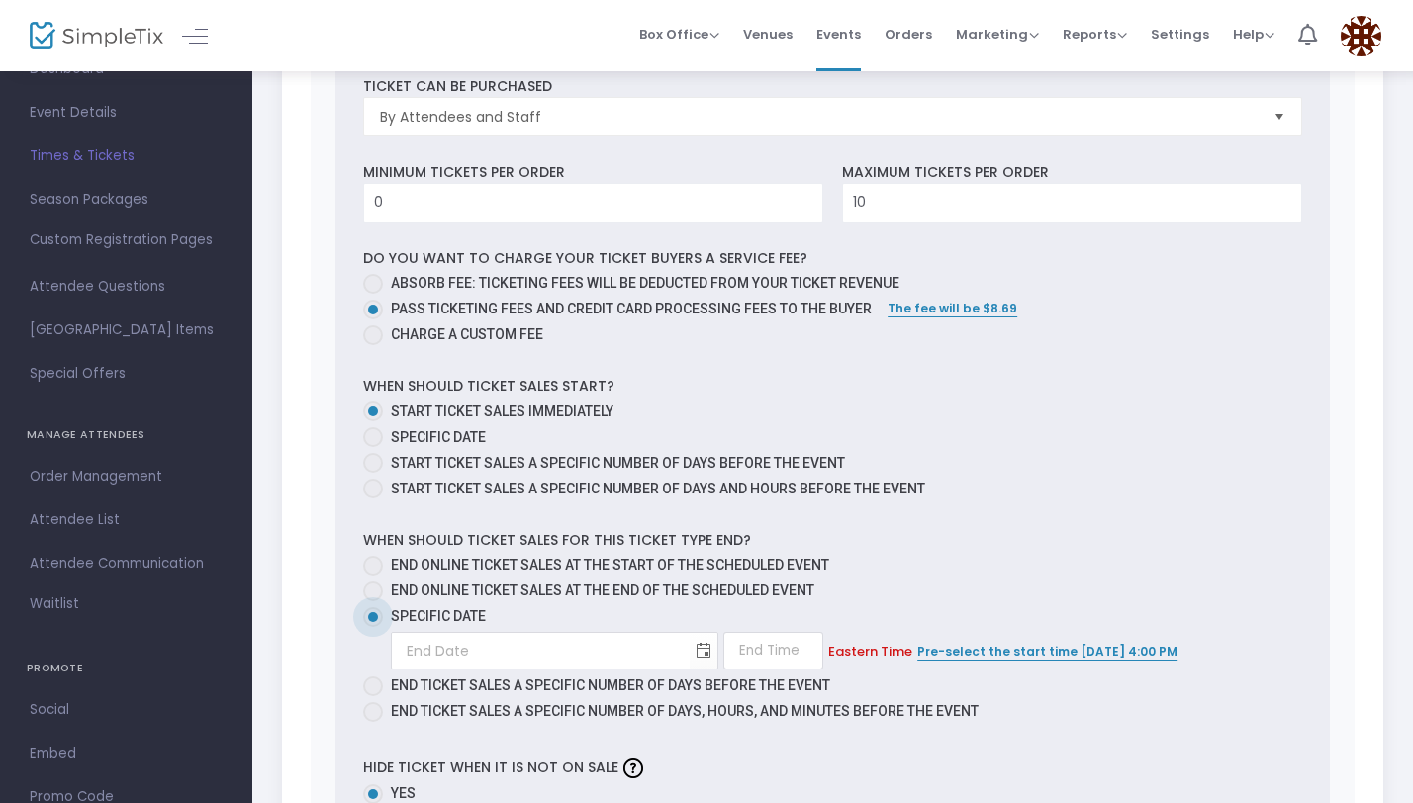
click at [589, 620] on label "Specific Date" at bounding box center [824, 616] width 923 height 21
click at [373, 627] on input "Specific Date" at bounding box center [372, 627] width 1 height 1
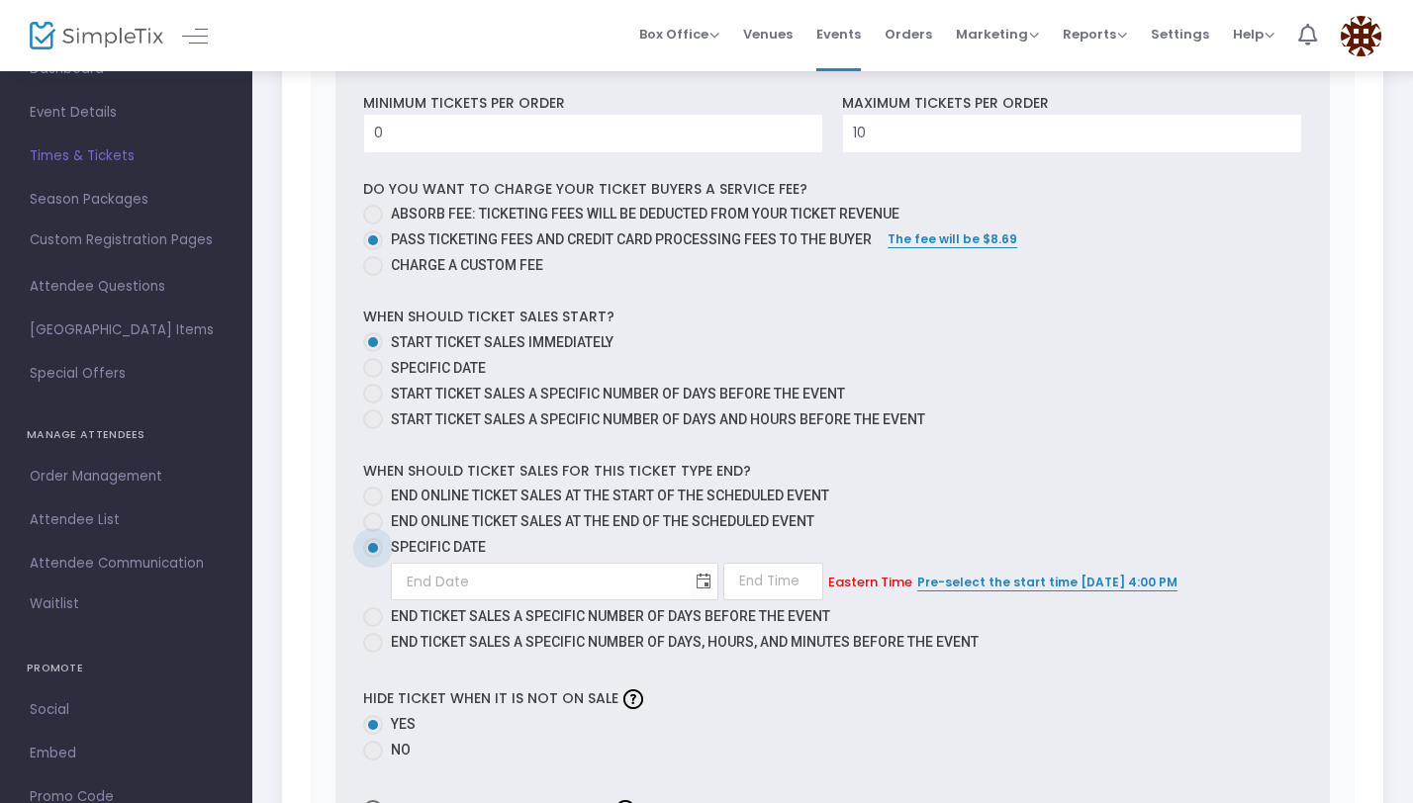
scroll to position [853, 0]
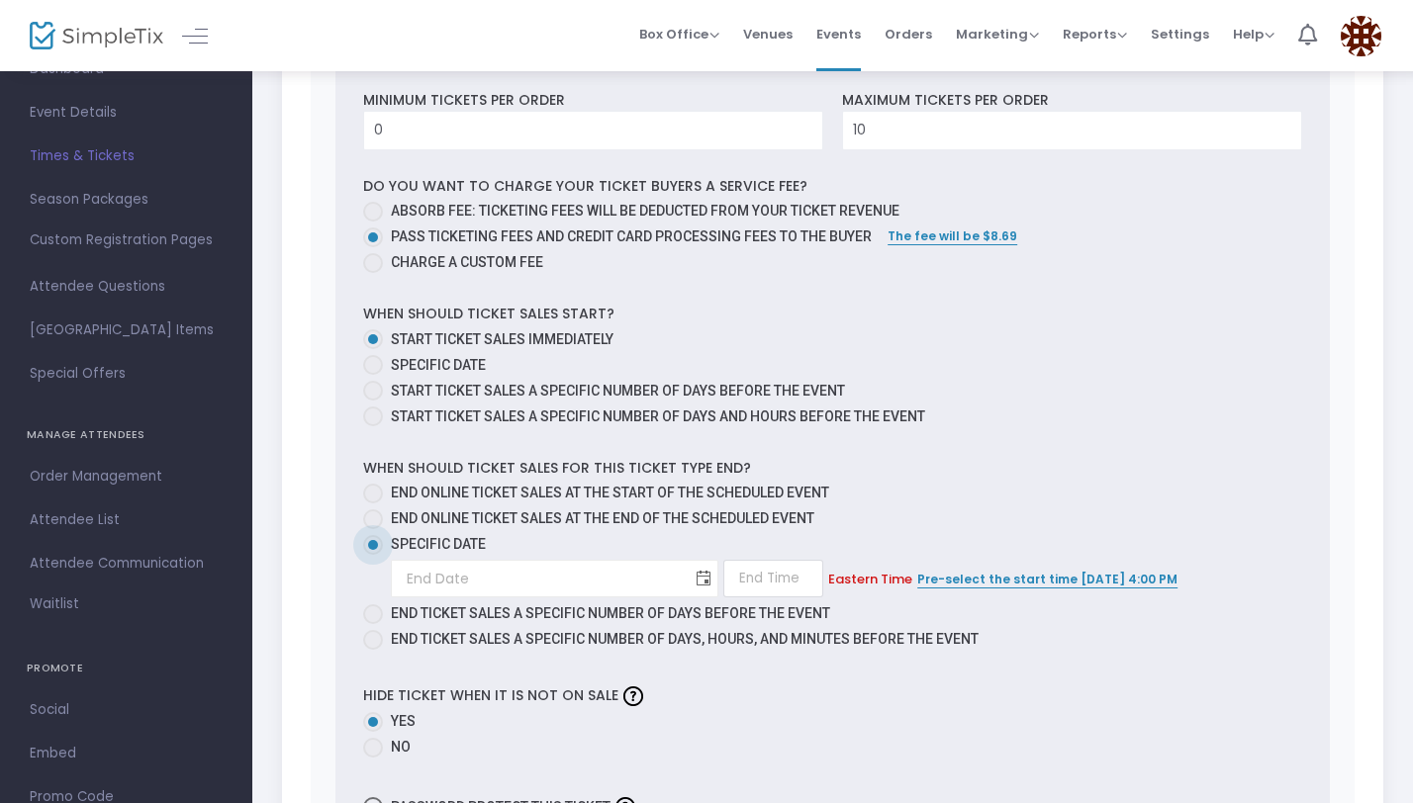
click at [688, 575] on span "Toggle calendar" at bounding box center [704, 579] width 33 height 33
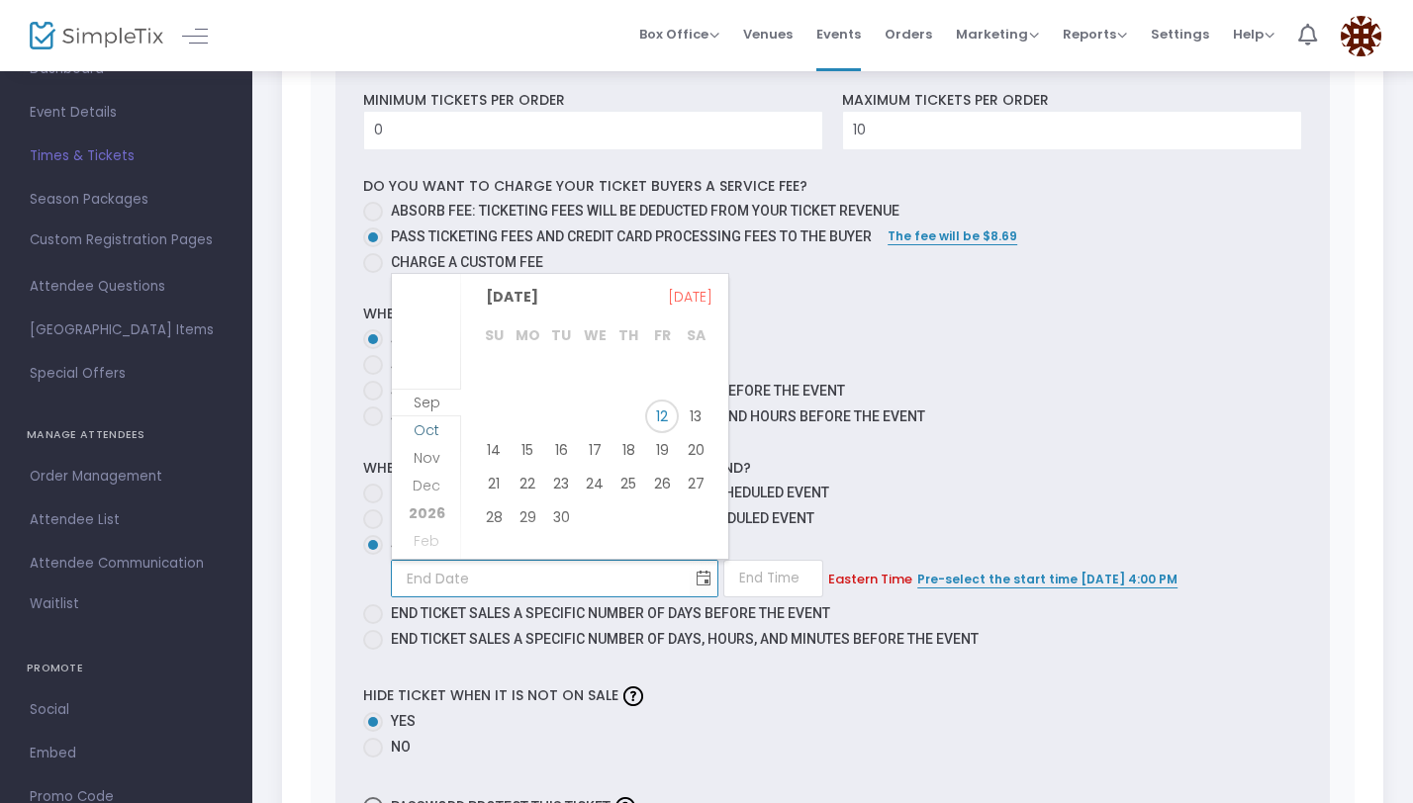
click at [440, 434] on li "Oct" at bounding box center [426, 444] width 69 height 28
click at [655, 484] on span "24" at bounding box center [662, 477] width 34 height 34
type input "10/24/2025"
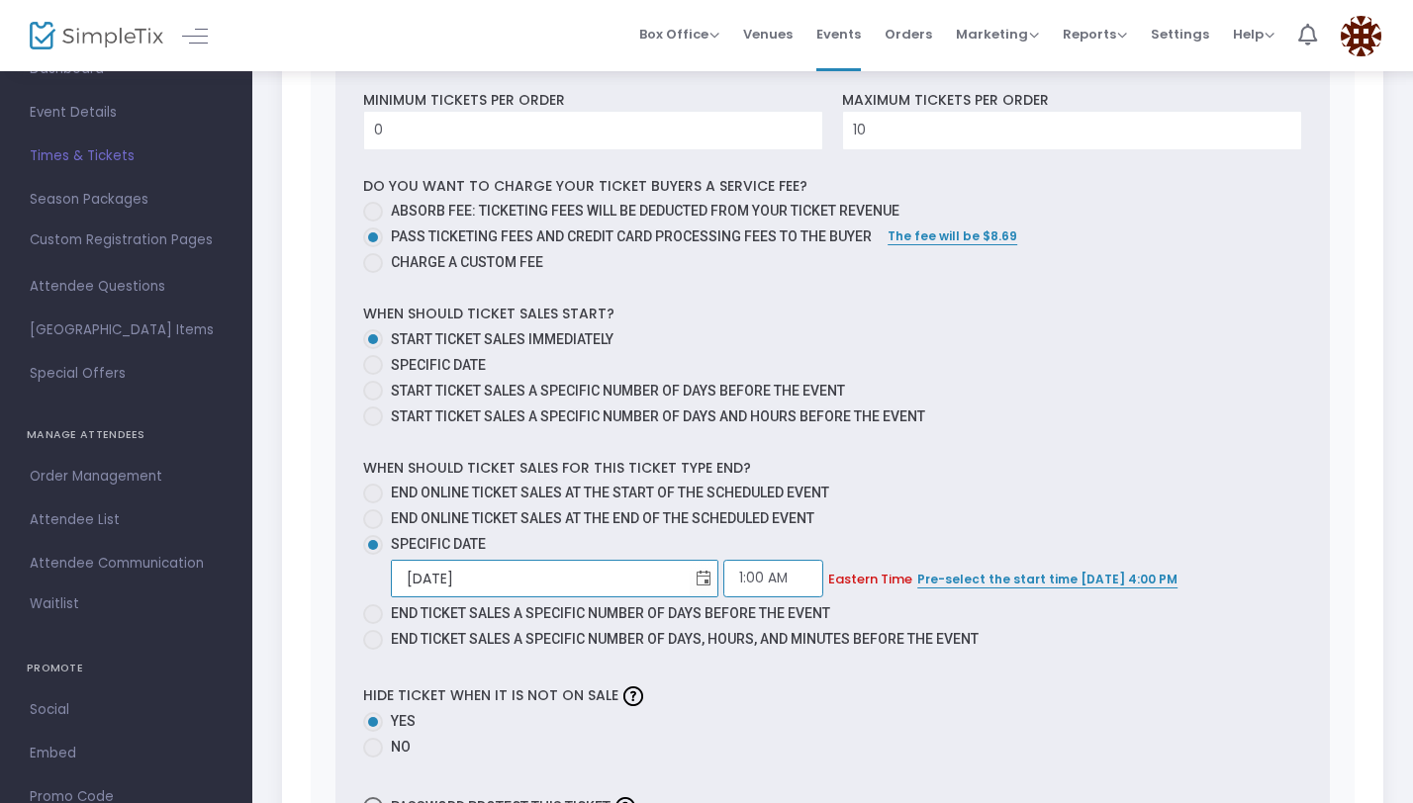
click at [723, 583] on input "1:00 AM" at bounding box center [773, 579] width 100 height 38
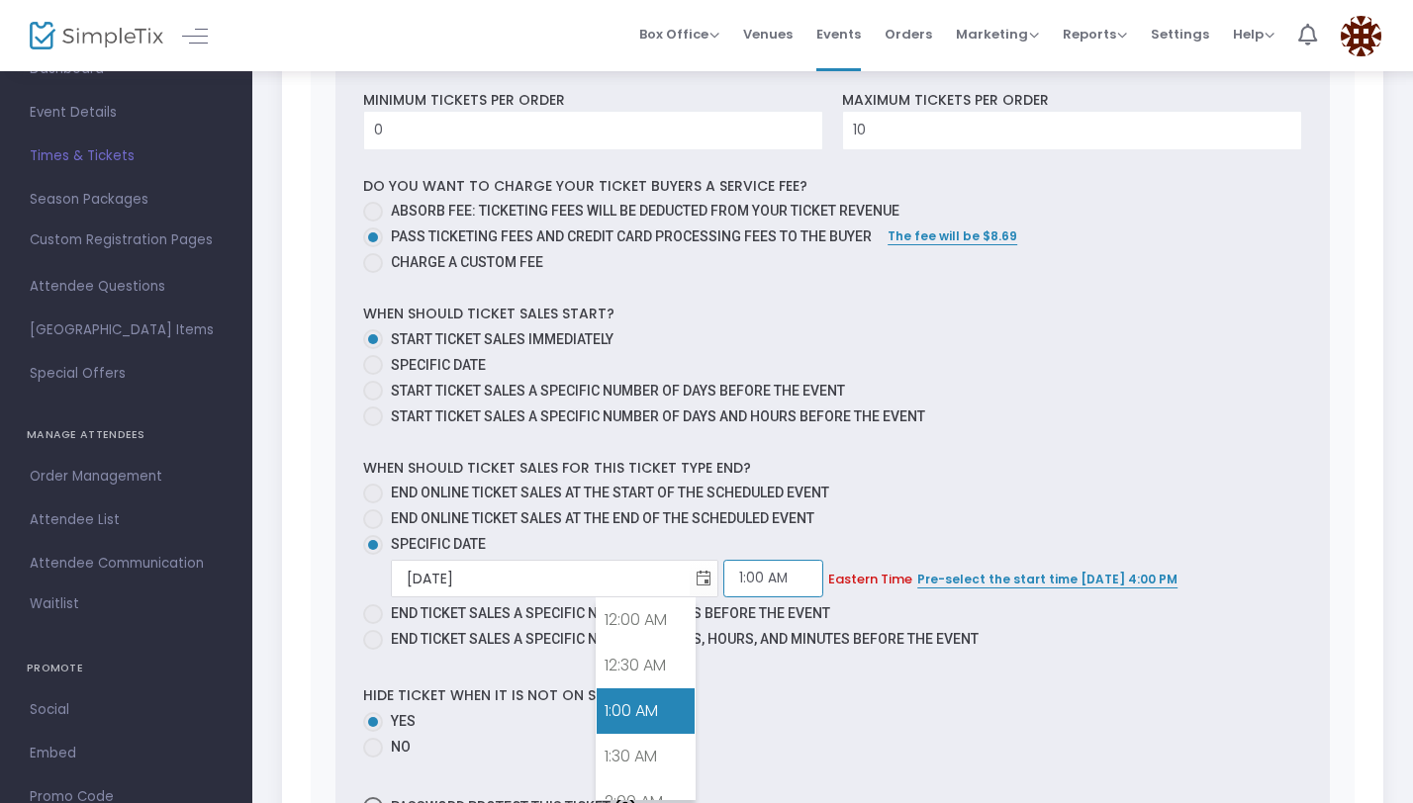
click at [723, 576] on input "1:00 AM" at bounding box center [773, 579] width 100 height 38
drag, startPoint x: 660, startPoint y: 577, endPoint x: 609, endPoint y: 576, distance: 50.5
click at [723, 576] on input "1:00 AM" at bounding box center [773, 579] width 100 height 38
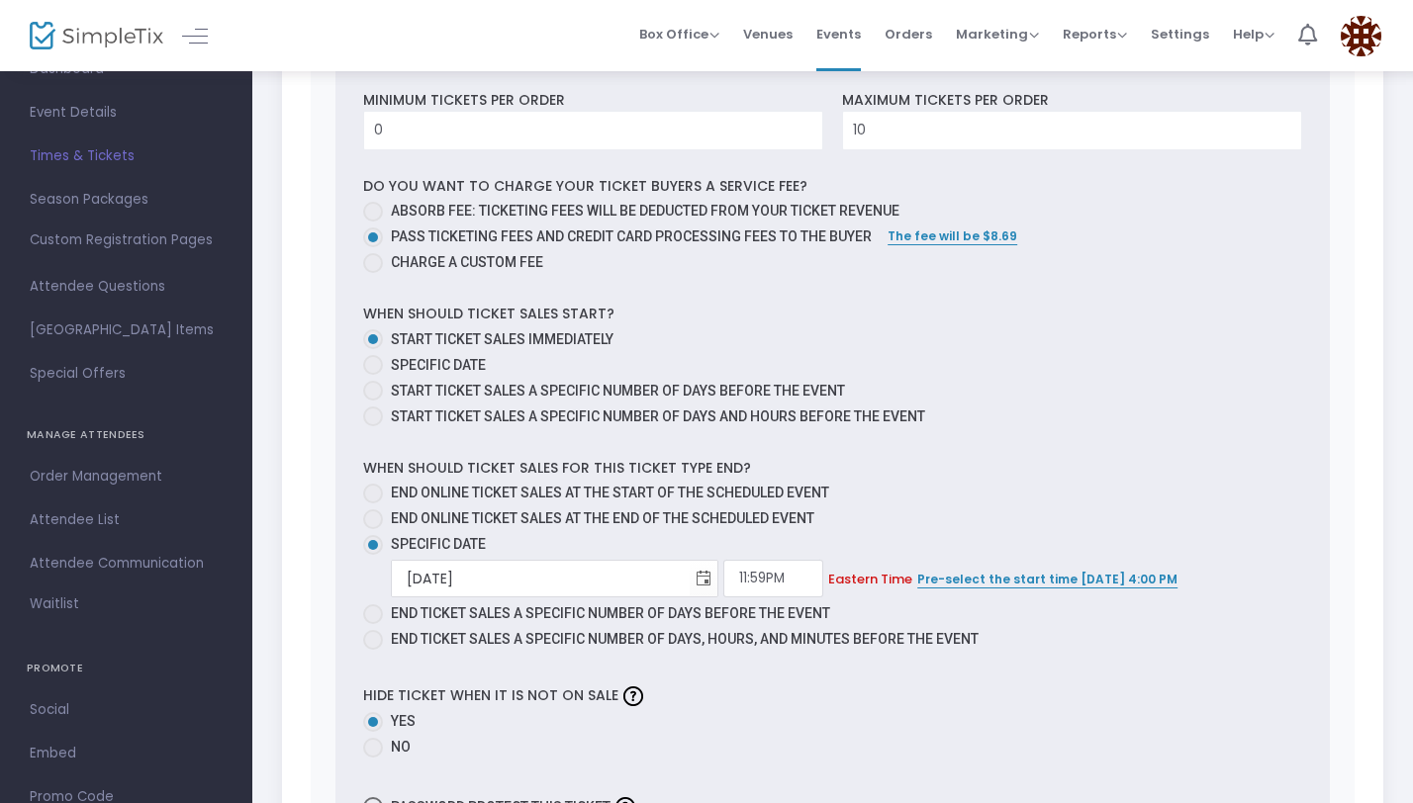
type input "11:59 PM"
click at [857, 522] on label "End online ticket sales at the end of the scheduled event" at bounding box center [824, 518] width 923 height 21
click at [373, 529] on input "End online ticket sales at the end of the scheduled event" at bounding box center [372, 529] width 1 height 1
radio input "true"
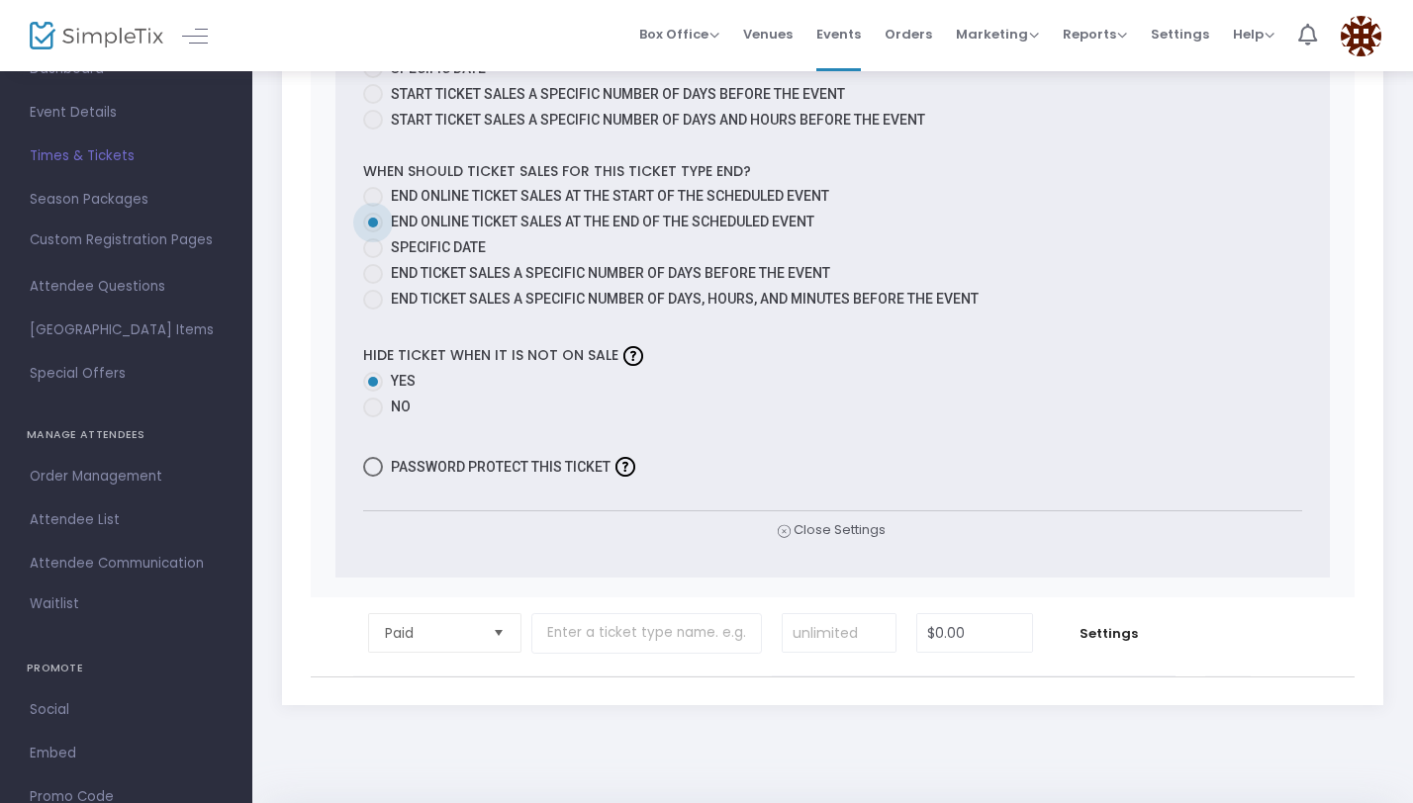
scroll to position [1154, 0]
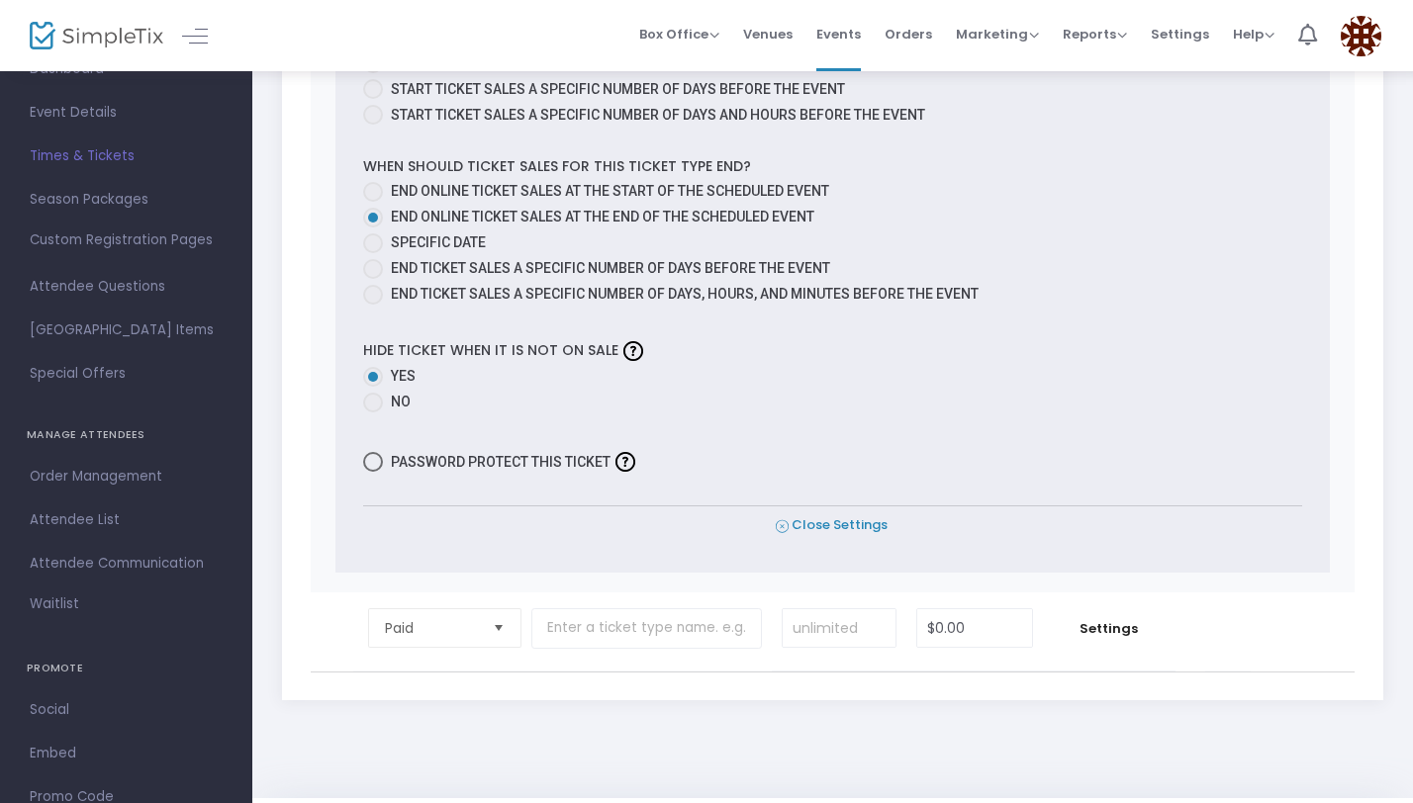
click at [848, 523] on span "Close Settings" at bounding box center [832, 525] width 112 height 21
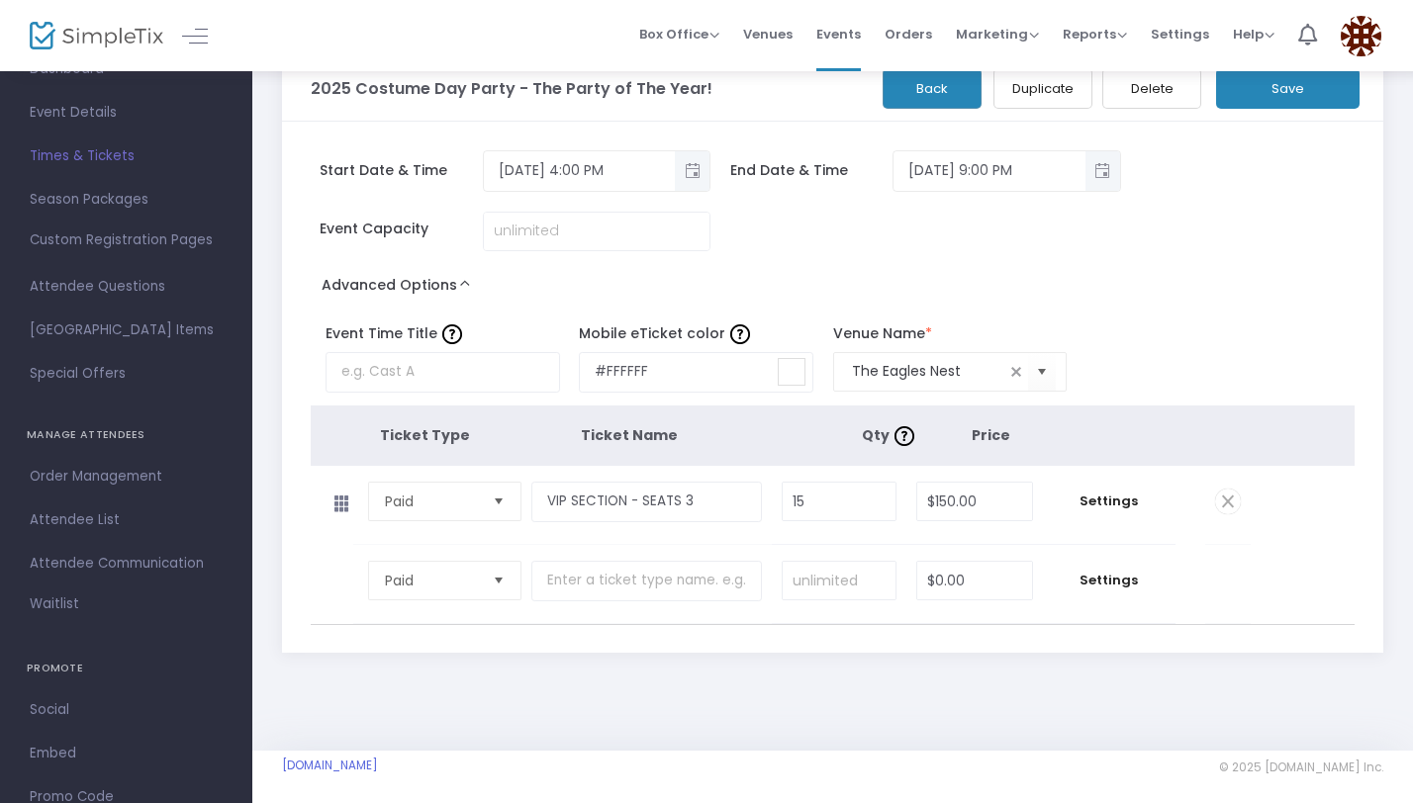
scroll to position [49, 0]
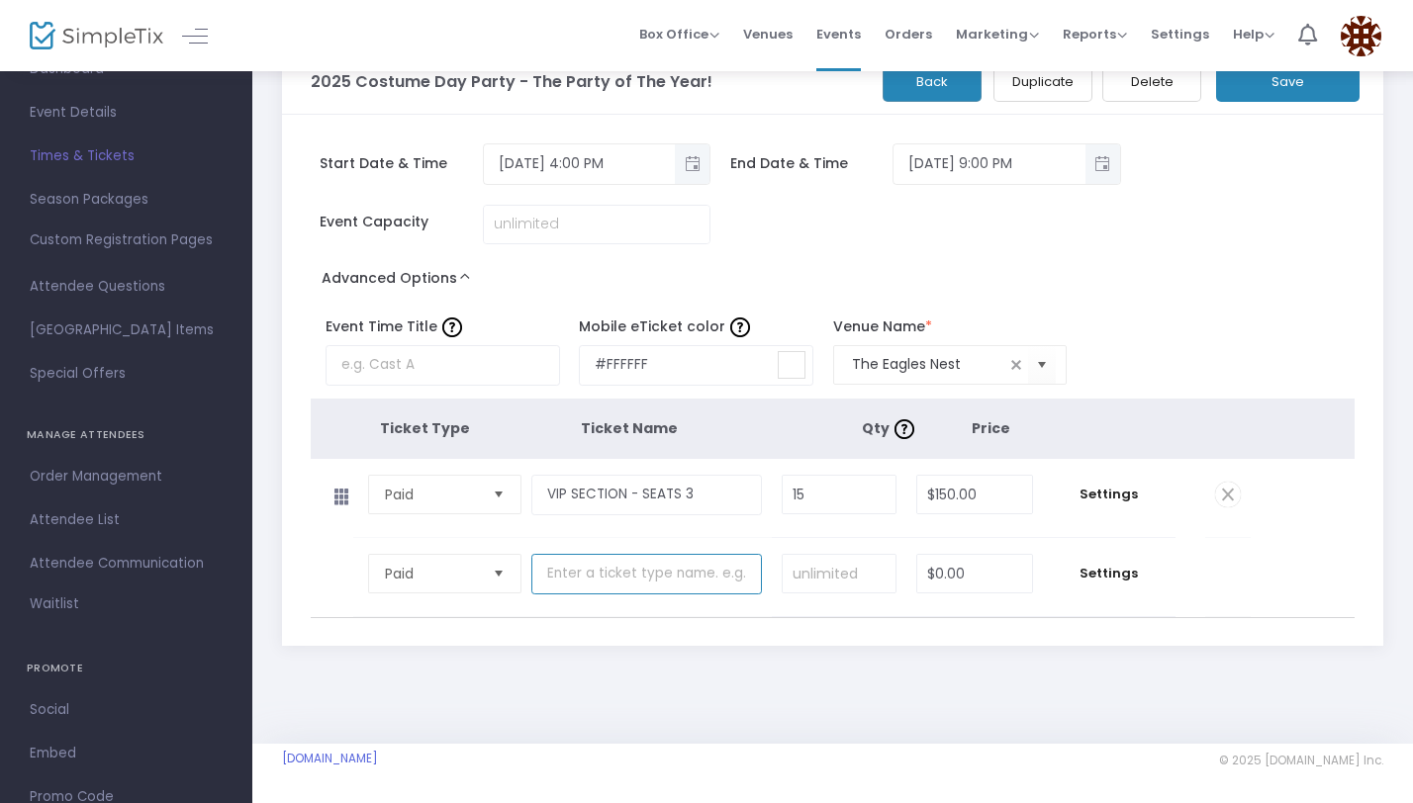
click at [589, 579] on input "text" at bounding box center [646, 574] width 230 height 41
click at [1299, 92] on button "Save" at bounding box center [1287, 81] width 143 height 41
click at [1104, 495] on span "Settings" at bounding box center [1109, 495] width 113 height 20
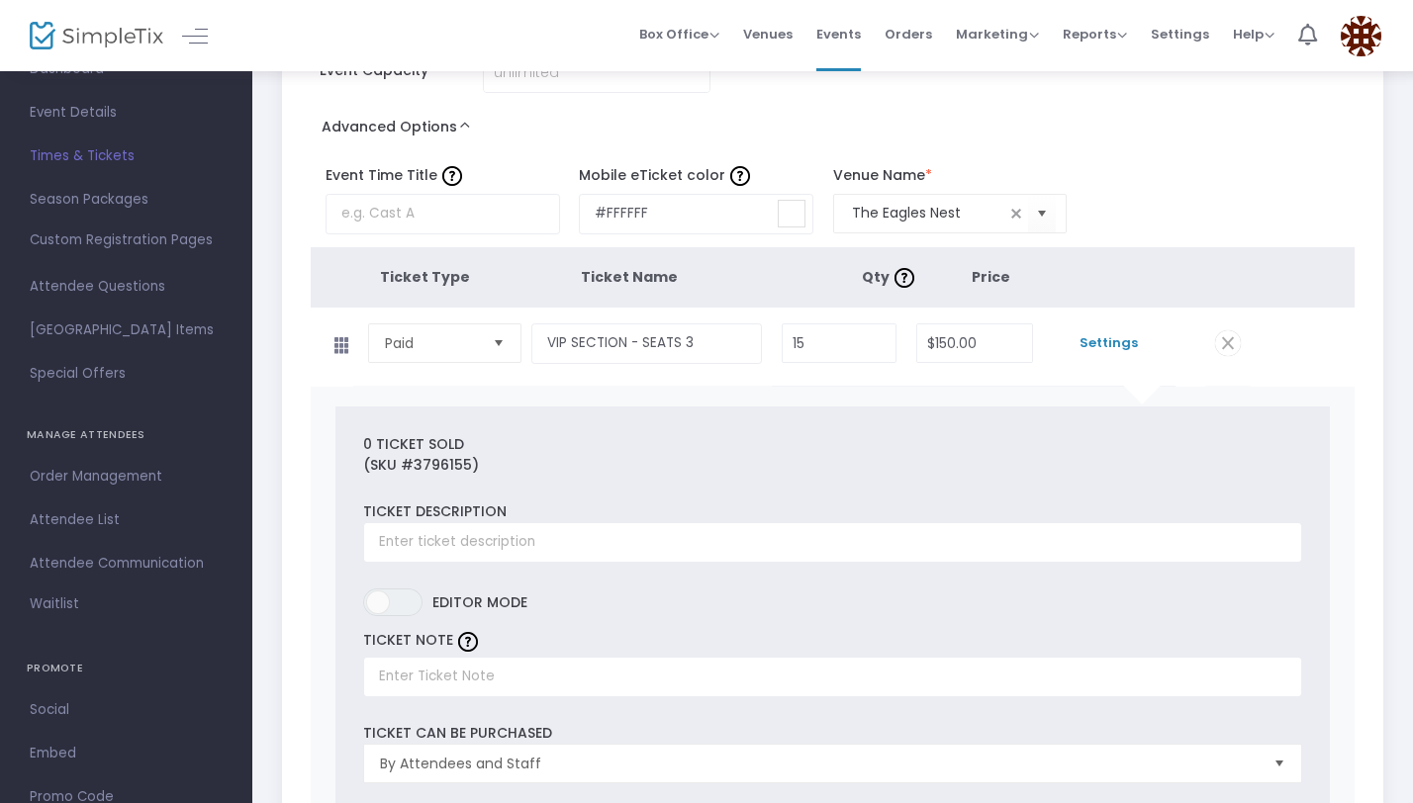
scroll to position [378, 0]
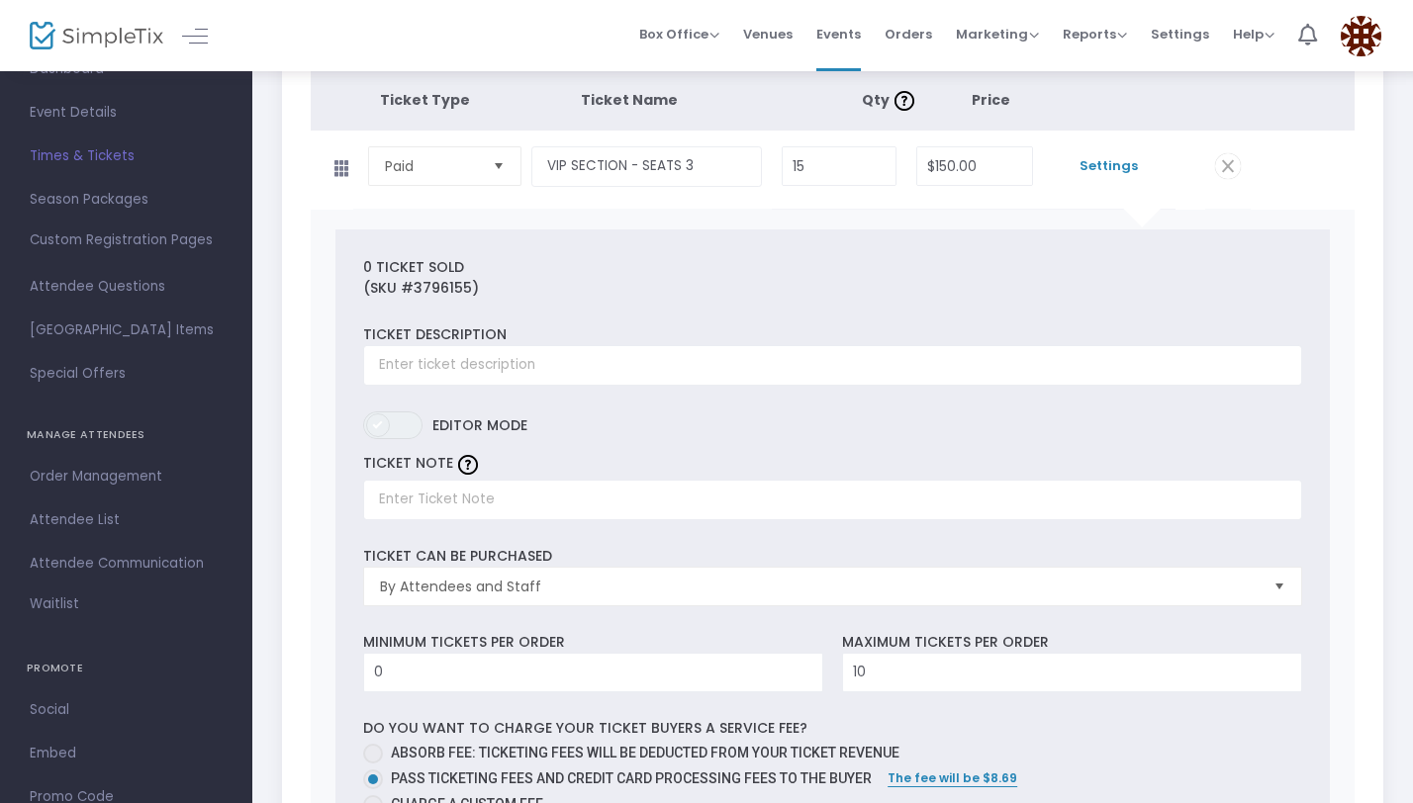
click at [382, 422] on span at bounding box center [378, 425] width 24 height 24
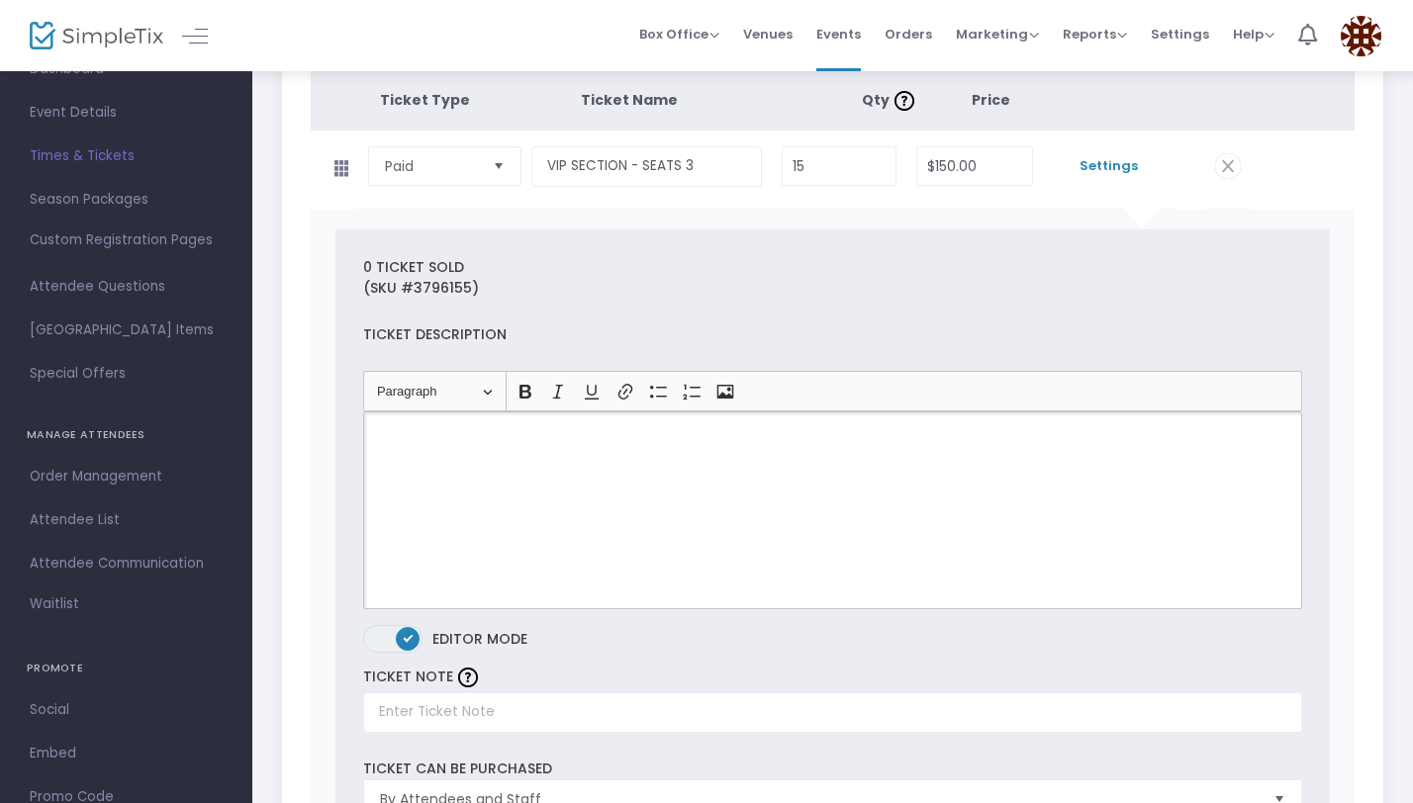
click at [481, 449] on div "Rich Text Editor, main" at bounding box center [832, 511] width 939 height 198
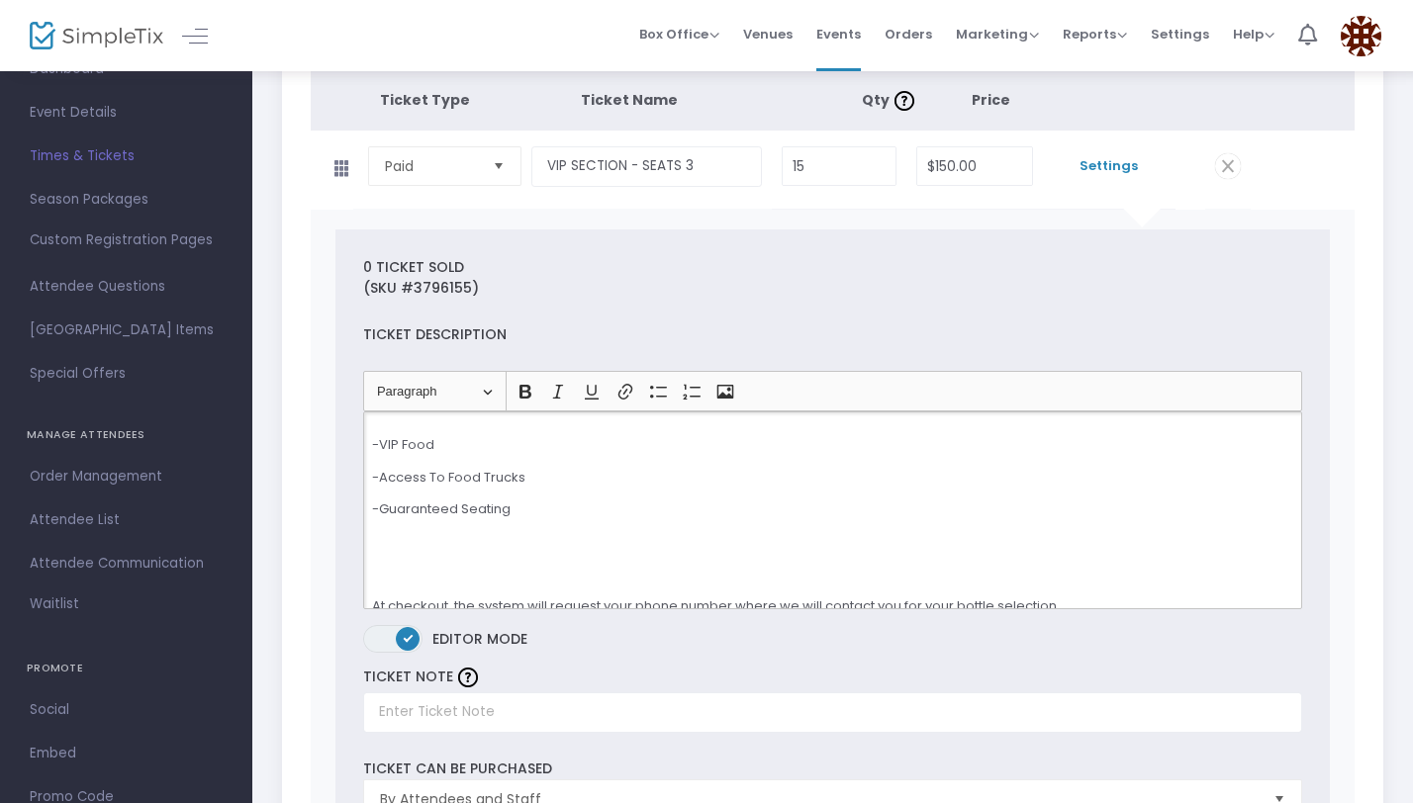
click at [500, 573] on p "Rich Text Editor, main" at bounding box center [832, 574] width 921 height 20
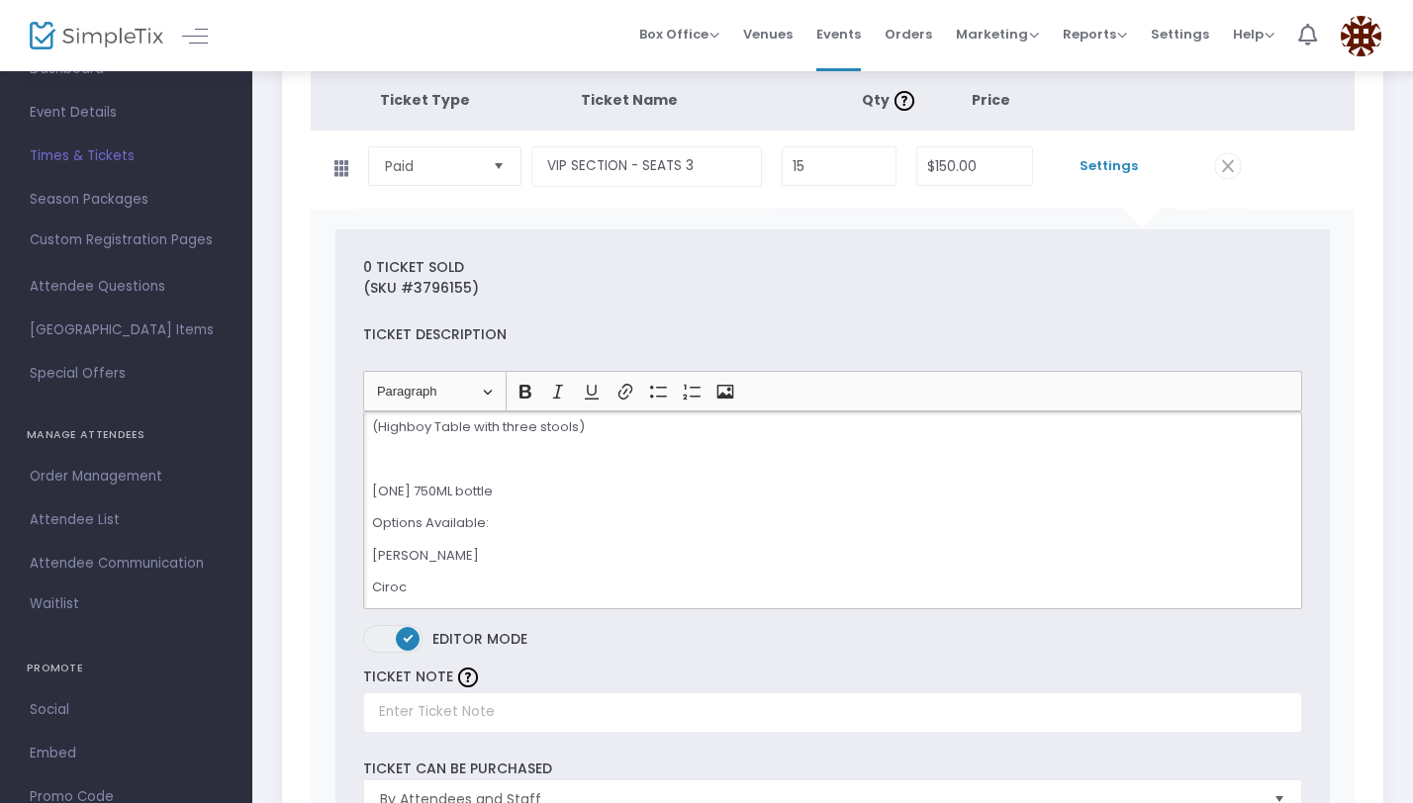
scroll to position [0, 0]
click at [392, 496] on p "Rich Text Editor, main" at bounding box center [832, 498] width 921 height 20
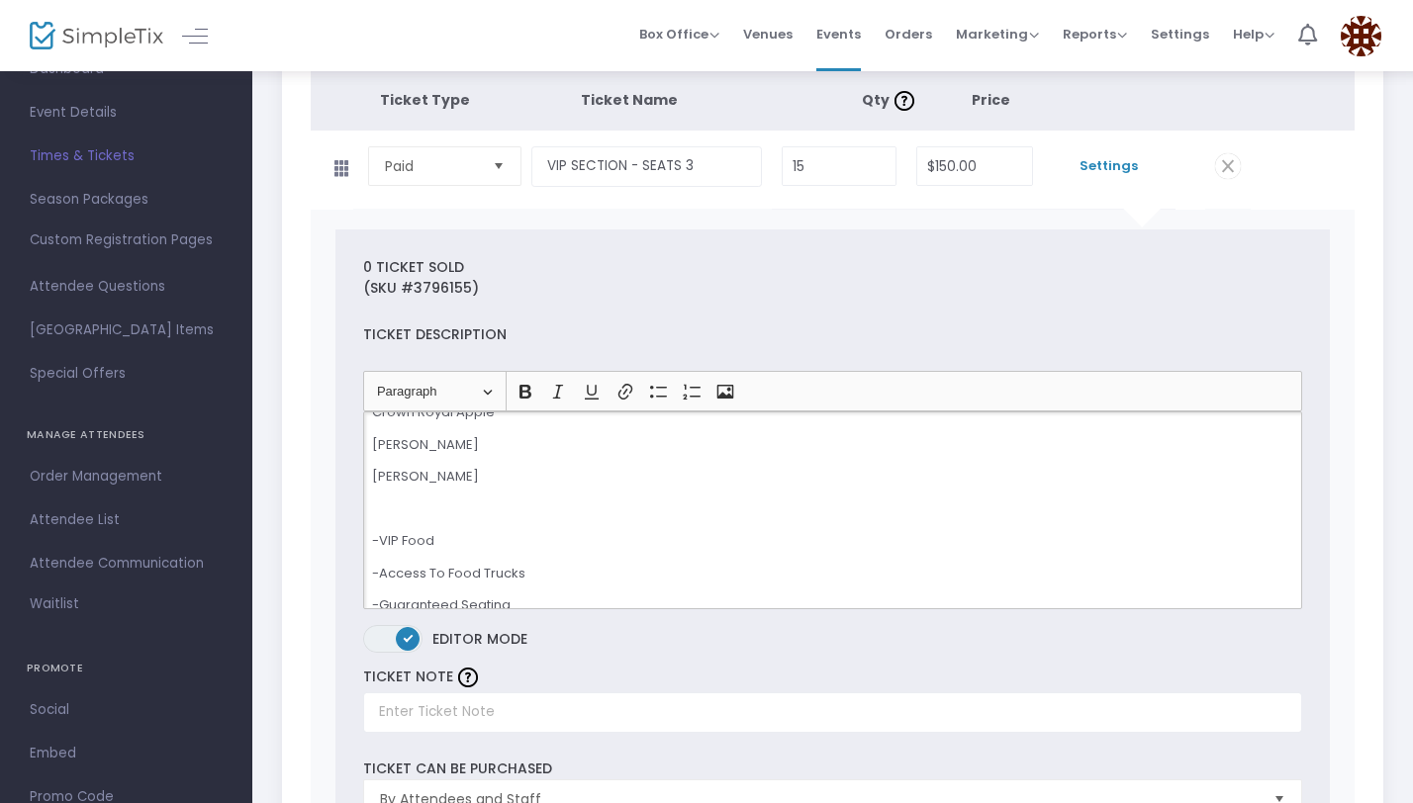
scroll to position [489, 0]
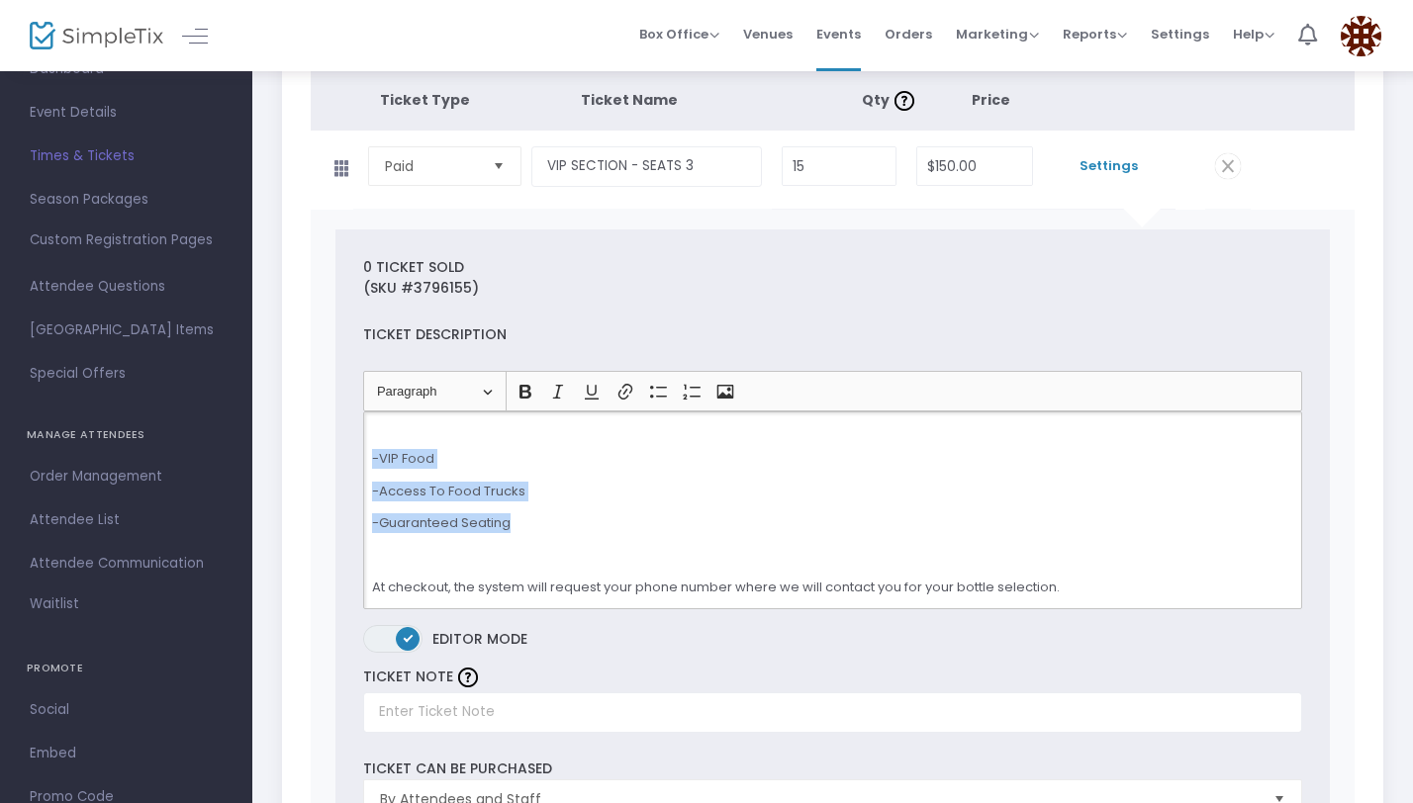
drag, startPoint x: 537, startPoint y: 528, endPoint x: 367, endPoint y: 447, distance: 188.5
click at [367, 447] on div "VIP SECTION INCLUDES: (Highboy Table with three stools) [ONE] 750ML bottle Opti…" at bounding box center [832, 511] width 939 height 198
copy div "-VIP Food -Access To Food Trucks -Guaranteed Seating"
click at [484, 556] on p "Rich Text Editor, main" at bounding box center [832, 555] width 921 height 20
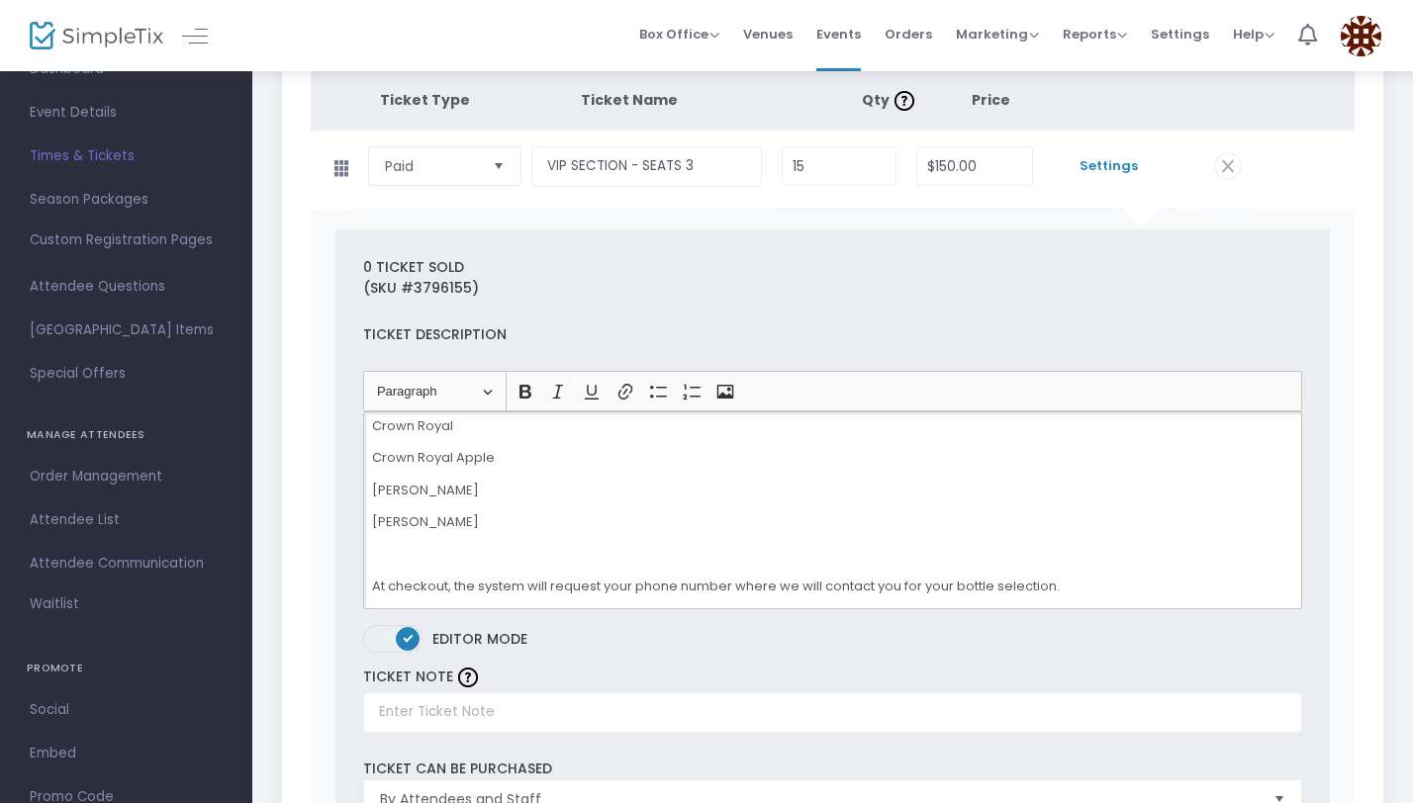
scroll to position [0, 0]
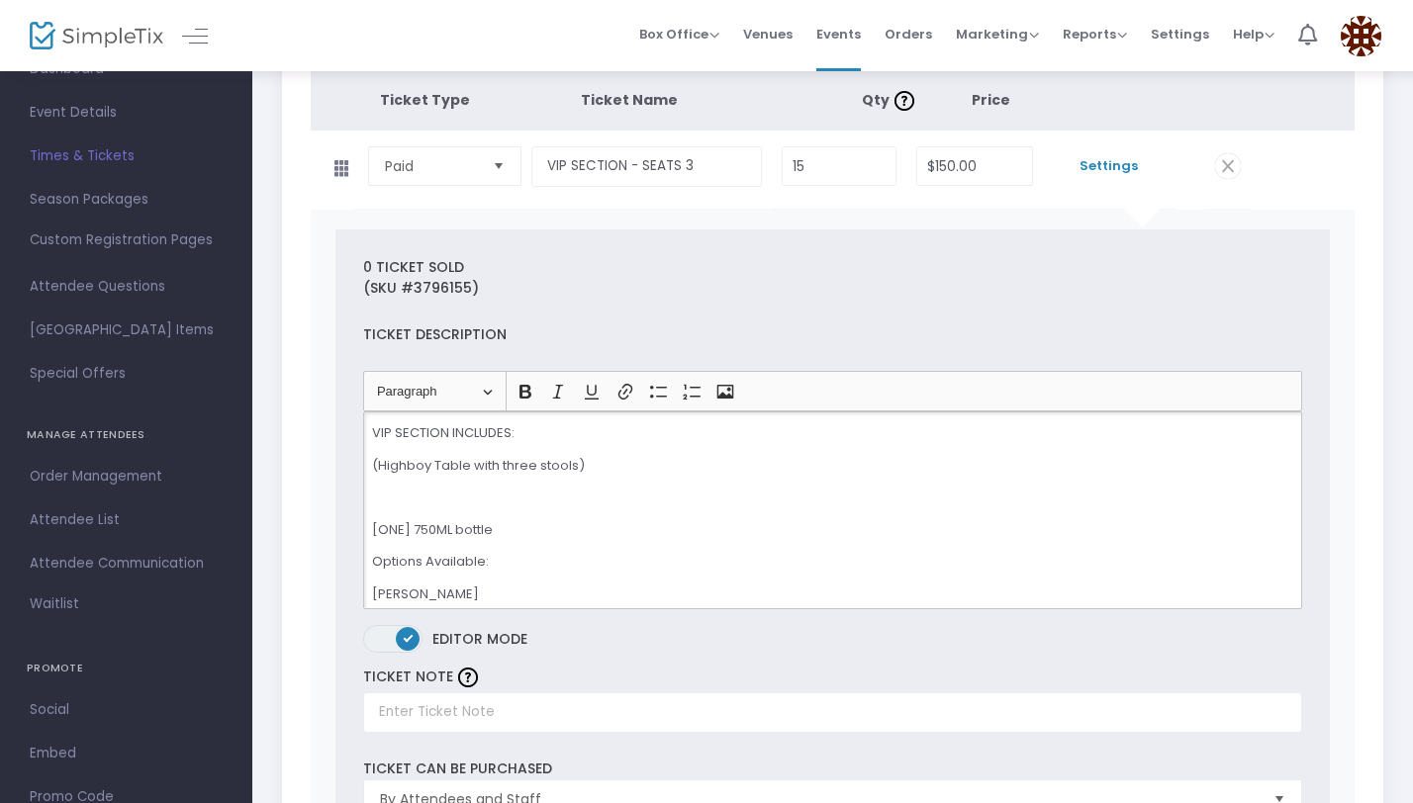
click at [529, 479] on div "VIP SECTION INCLUDES: (Highboy Table with three stools) [ONE] 750ML bottle Opti…" at bounding box center [832, 511] width 939 height 198
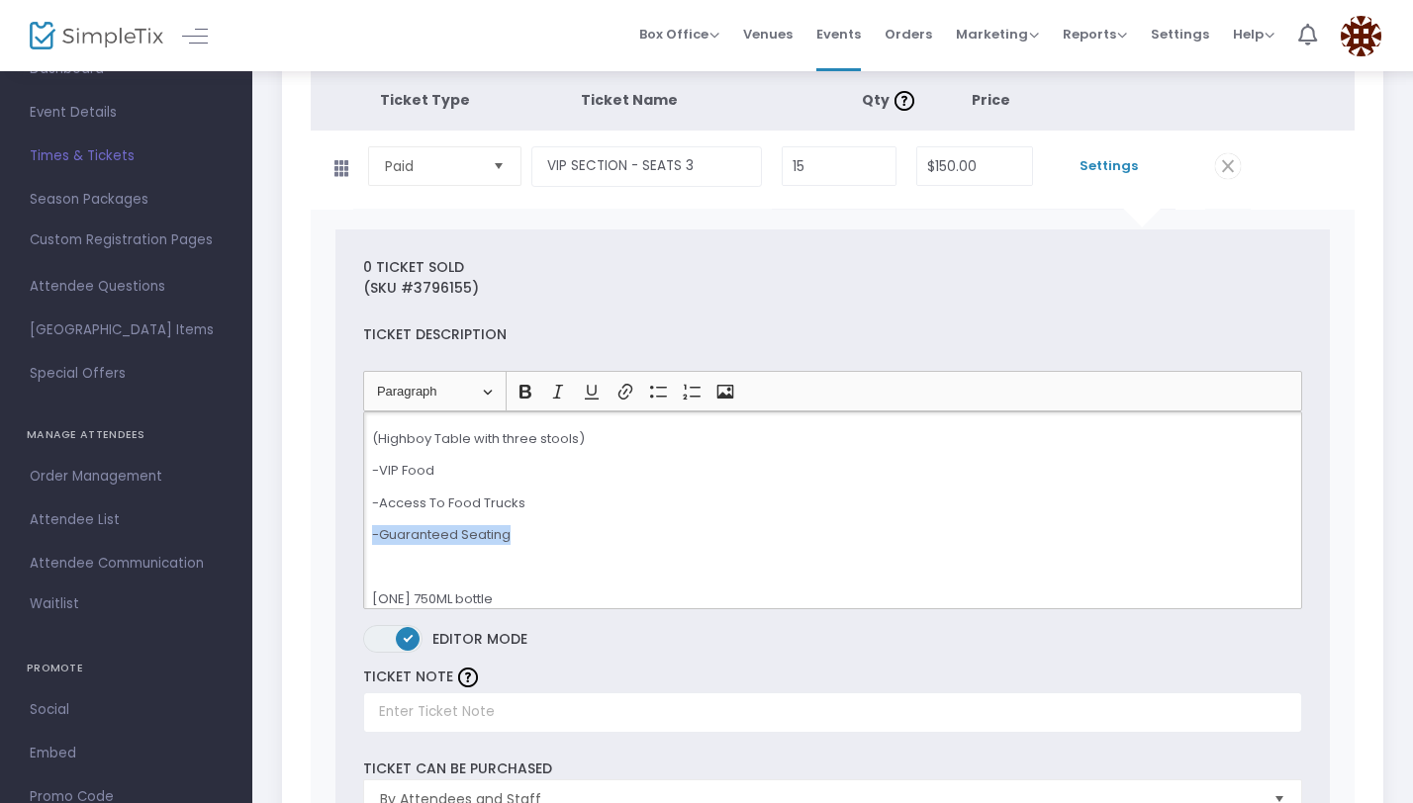
drag, startPoint x: 533, startPoint y: 535, endPoint x: 314, endPoint y: 534, distance: 219.6
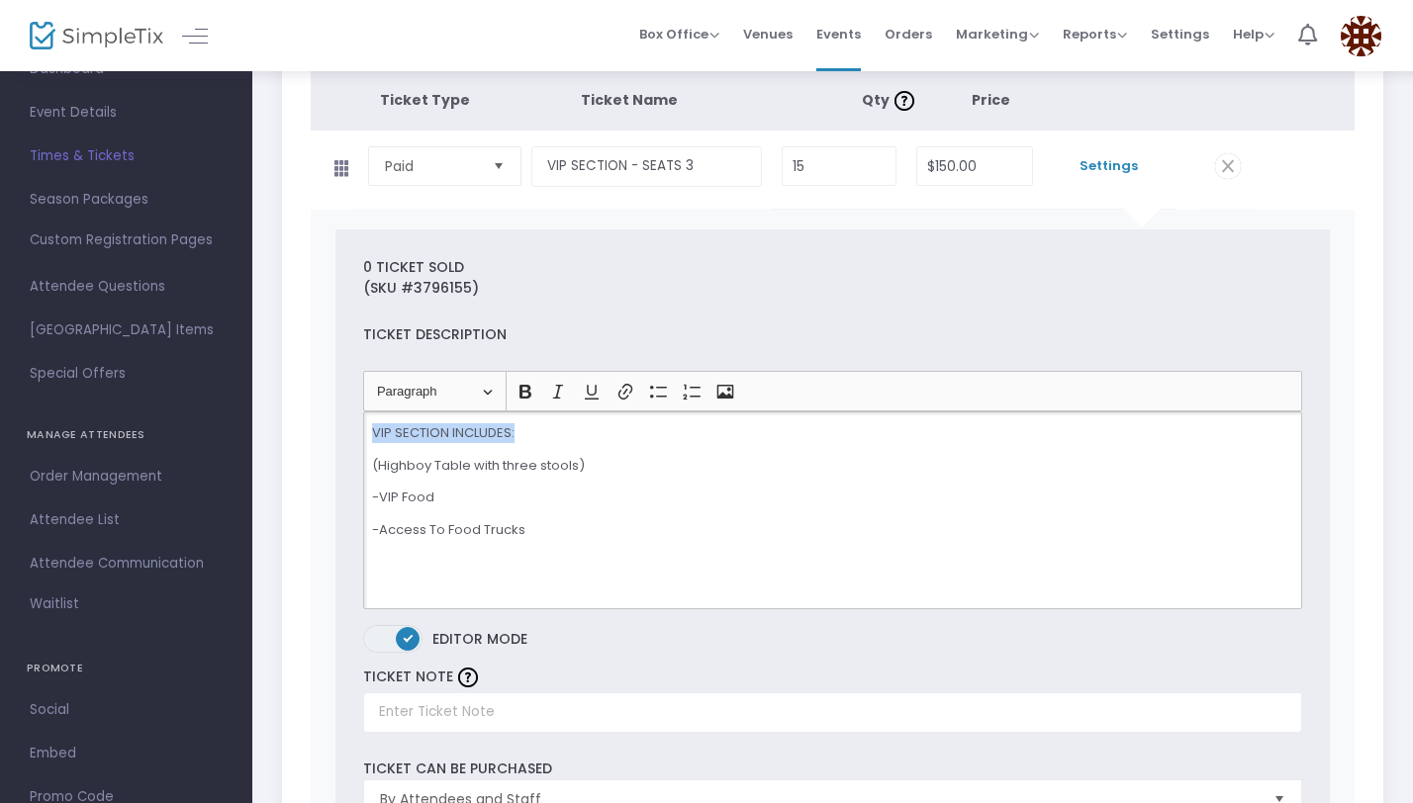
drag, startPoint x: 549, startPoint y: 423, endPoint x: 331, endPoint y: 424, distance: 217.6
click at [522, 391] on icon "Editor toolbar" at bounding box center [525, 392] width 12 height 14
click at [590, 393] on icon "Editor toolbar" at bounding box center [592, 392] width 20 height 20
click at [608, 495] on p "-VIP Food" at bounding box center [832, 498] width 921 height 20
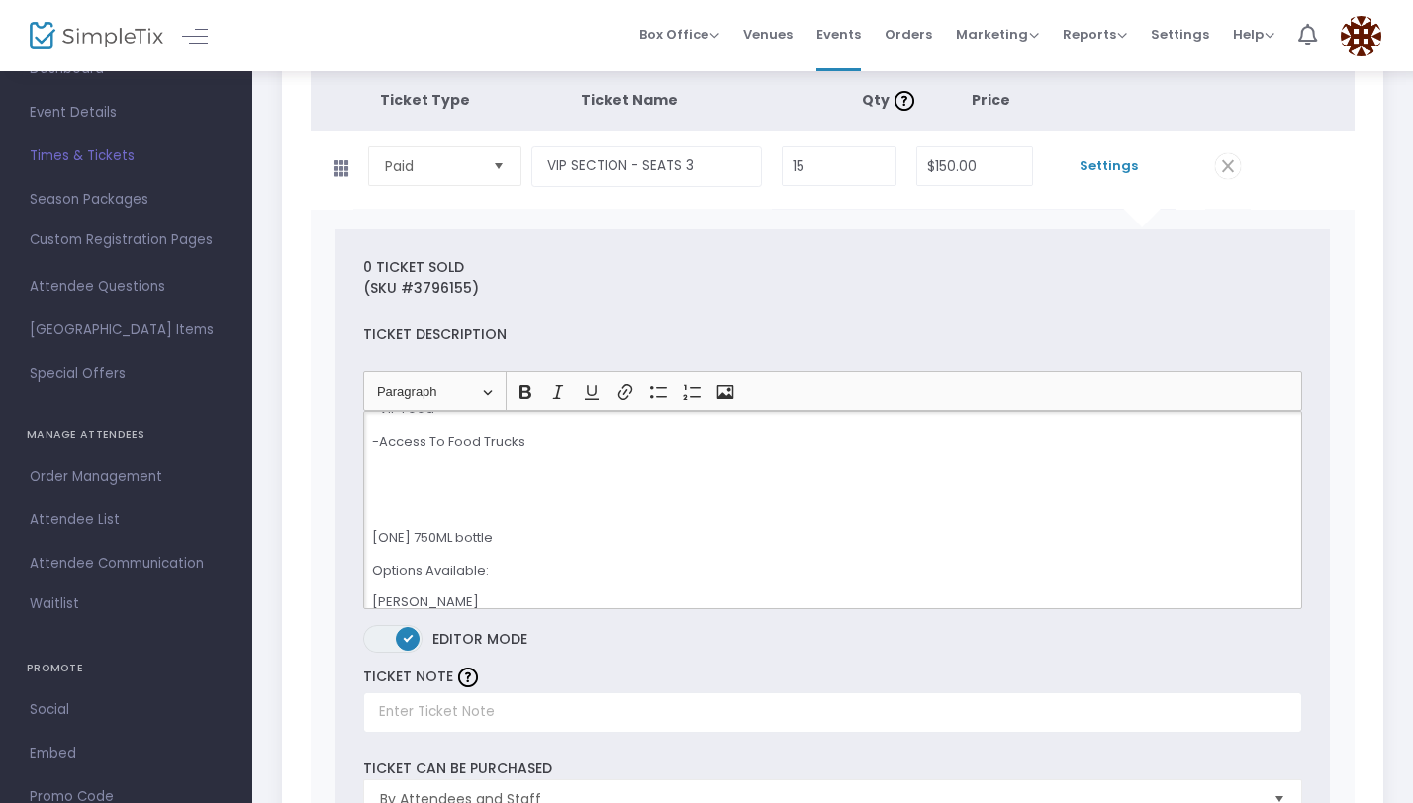
scroll to position [105, 0]
click at [482, 489] on p "Rich Text Editor, main" at bounding box center [832, 490] width 921 height 20
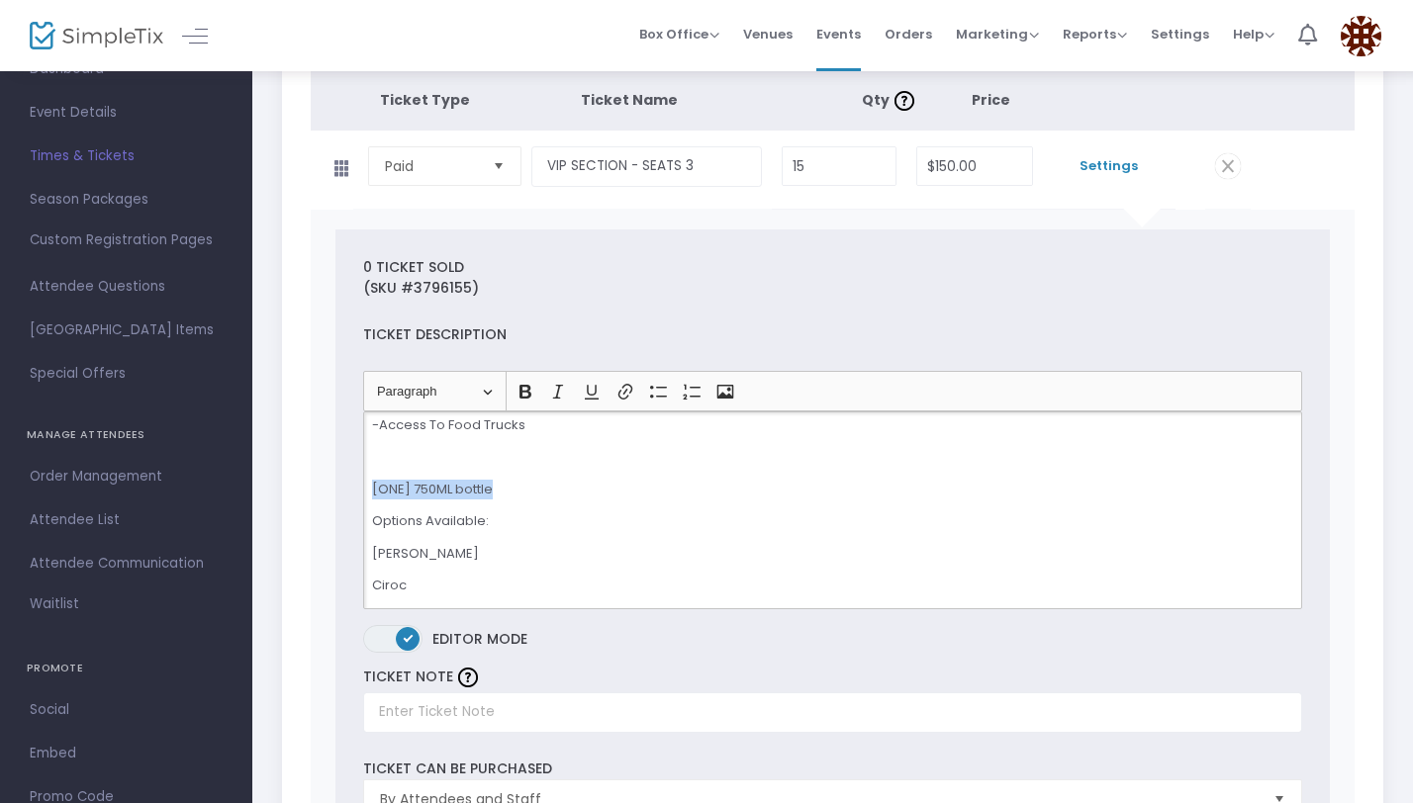
drag, startPoint x: 516, startPoint y: 494, endPoint x: 356, endPoint y: 494, distance: 160.3
click at [356, 494] on div "Heading Paragraph Paragraph Heading 1 Heading 2 Heading 3 Bold (⌘B) Bold Italic…" at bounding box center [832, 489] width 958 height 237
drag, startPoint x: 497, startPoint y: 524, endPoint x: 355, endPoint y: 491, distance: 145.4
click at [355, 491] on div "Heading Paragraph Paragraph Heading 1 Heading 2 Heading 3 Bold (⌘B) Bold Italic…" at bounding box center [832, 489] width 958 height 237
click at [425, 503] on div "VIP SECTION INCLUDES: (Highboy Table with three stools) -VIP Food -Access To Fo…" at bounding box center [832, 511] width 939 height 198
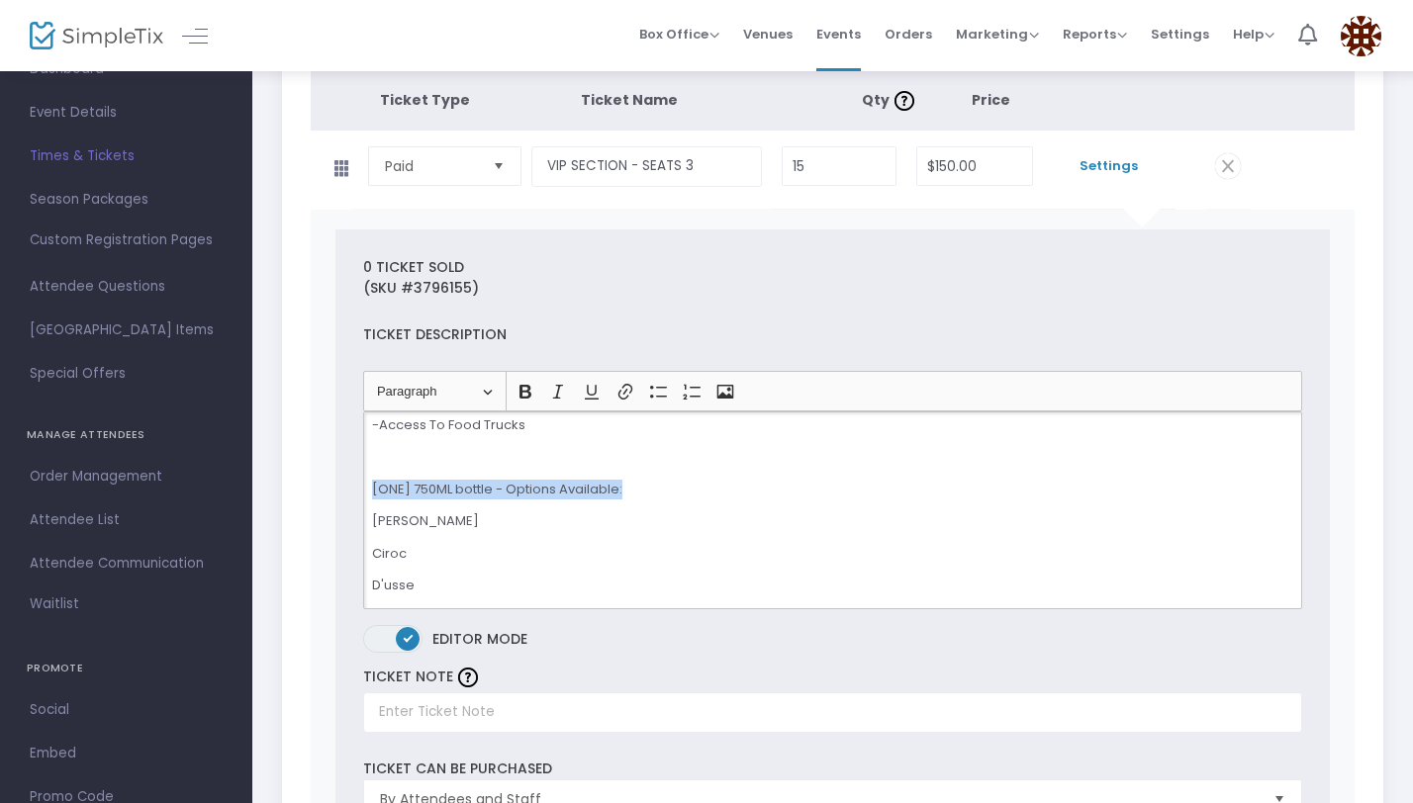
drag, startPoint x: 661, startPoint y: 489, endPoint x: 344, endPoint y: 488, distance: 316.6
click at [529, 391] on icon "Editor toolbar" at bounding box center [525, 392] width 20 height 20
click at [590, 391] on icon "Editor toolbar" at bounding box center [592, 392] width 20 height 20
click at [640, 487] on p "[ONE] 750ML bottle - Options Available:" at bounding box center [832, 490] width 921 height 20
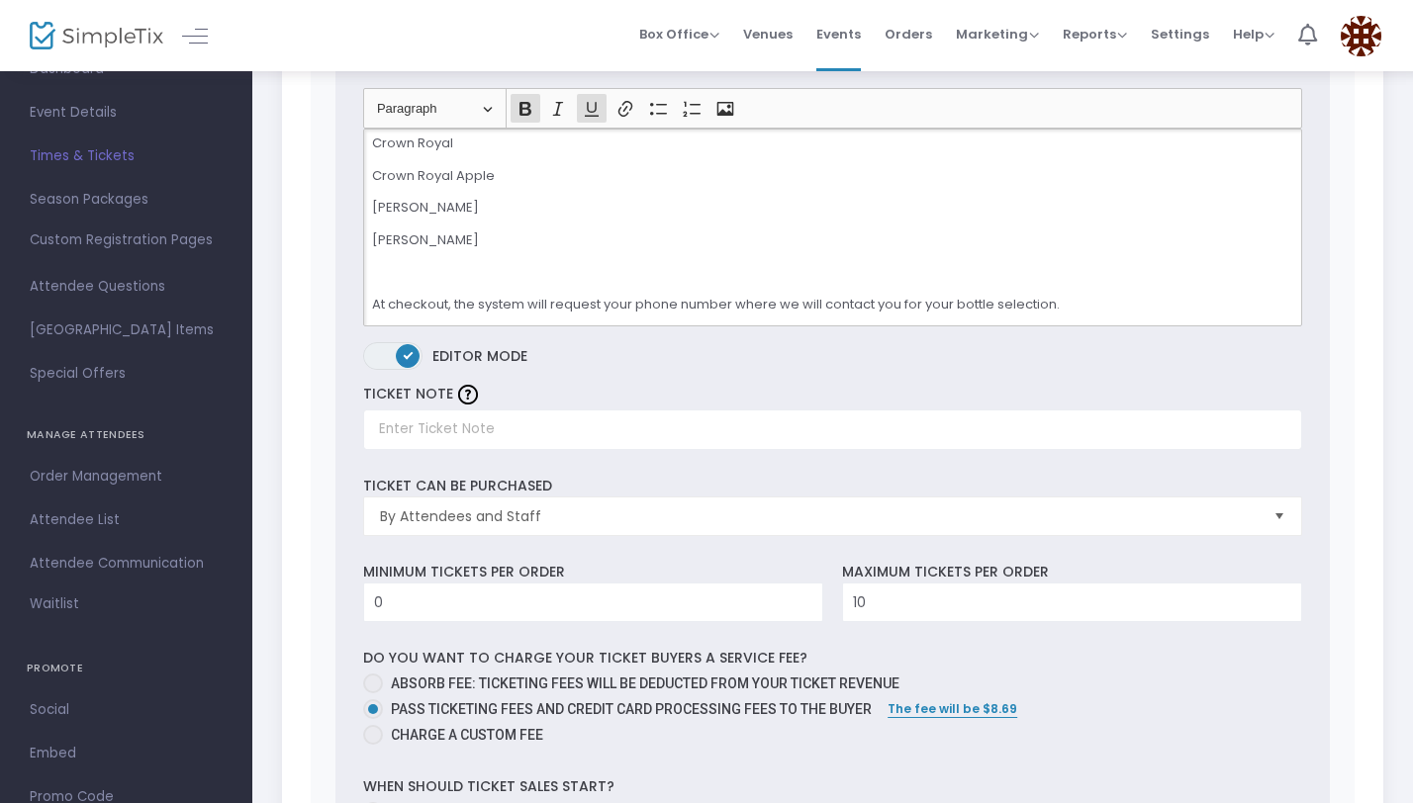
scroll to position [678, 0]
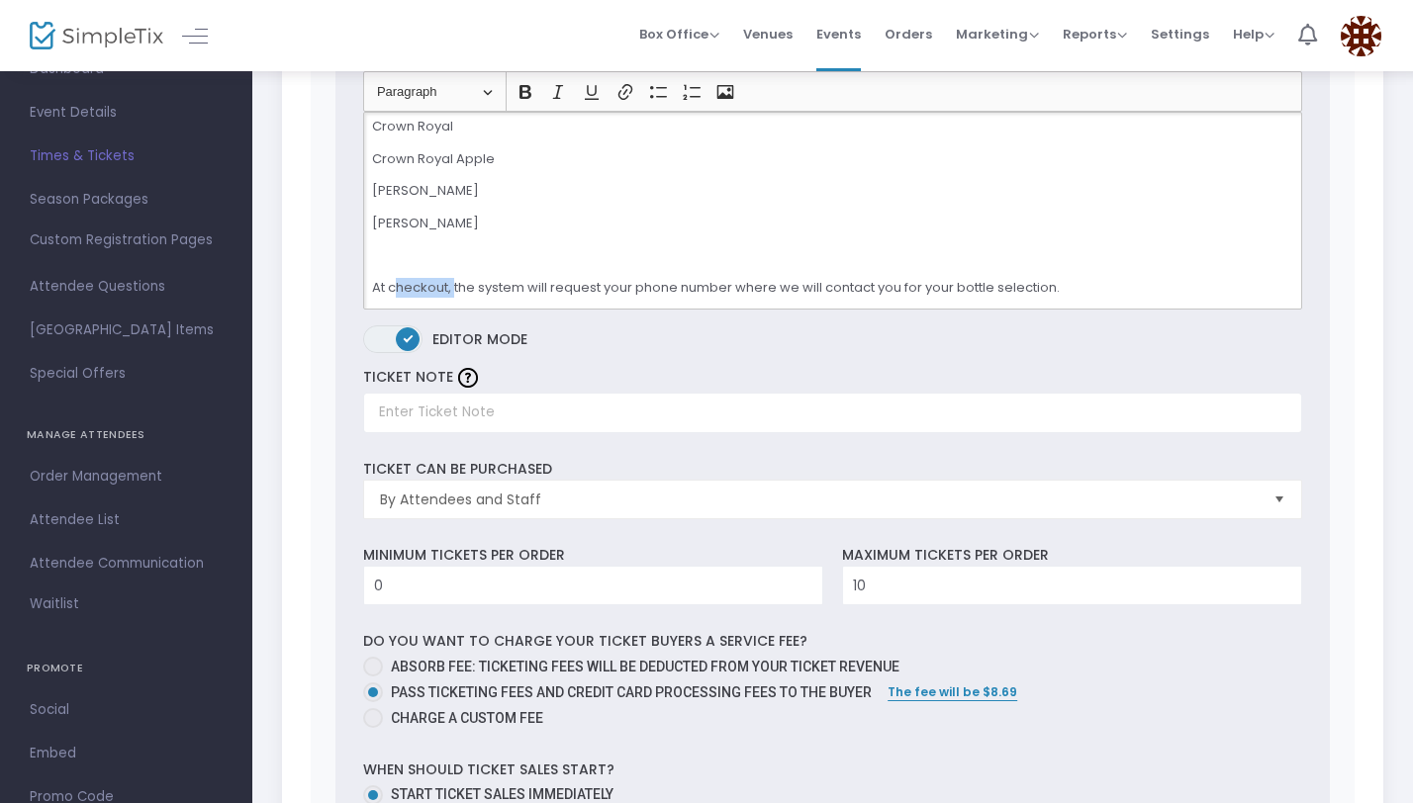
drag, startPoint x: 454, startPoint y: 284, endPoint x: 394, endPoint y: 283, distance: 60.4
click at [394, 283] on p "At checkout, the system will request your phone number where we will contact yo…" at bounding box center [832, 288] width 921 height 20
click at [479, 288] on p "The system will request your phone number where we will contact you for your bo…" at bounding box center [832, 288] width 921 height 20
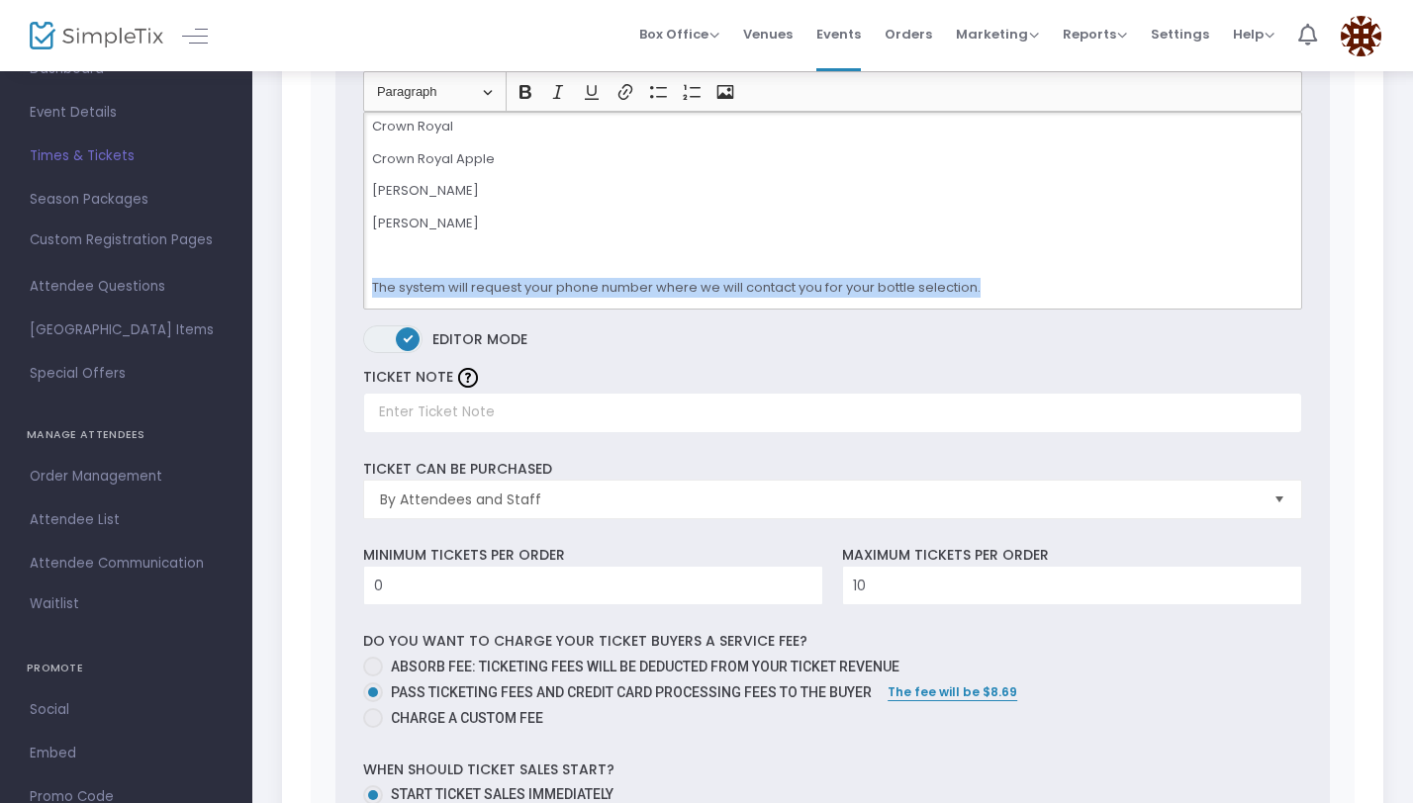
click at [479, 288] on p "The system will request your phone number where we will contact you for your bo…" at bounding box center [832, 288] width 921 height 20
click at [531, 85] on icon "Editor toolbar" at bounding box center [525, 92] width 20 height 20
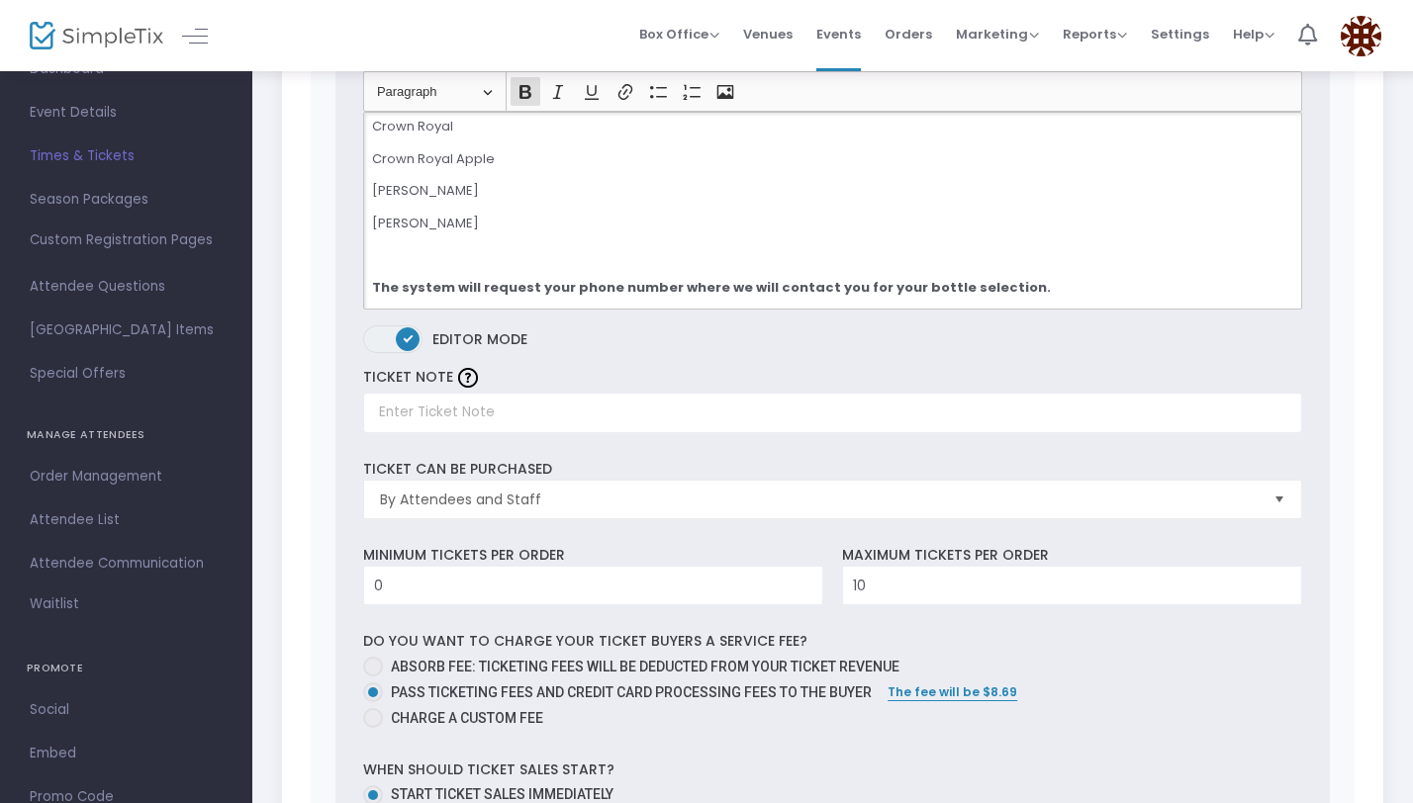
click at [608, 155] on p "Crown Royal Apple" at bounding box center [832, 159] width 921 height 20
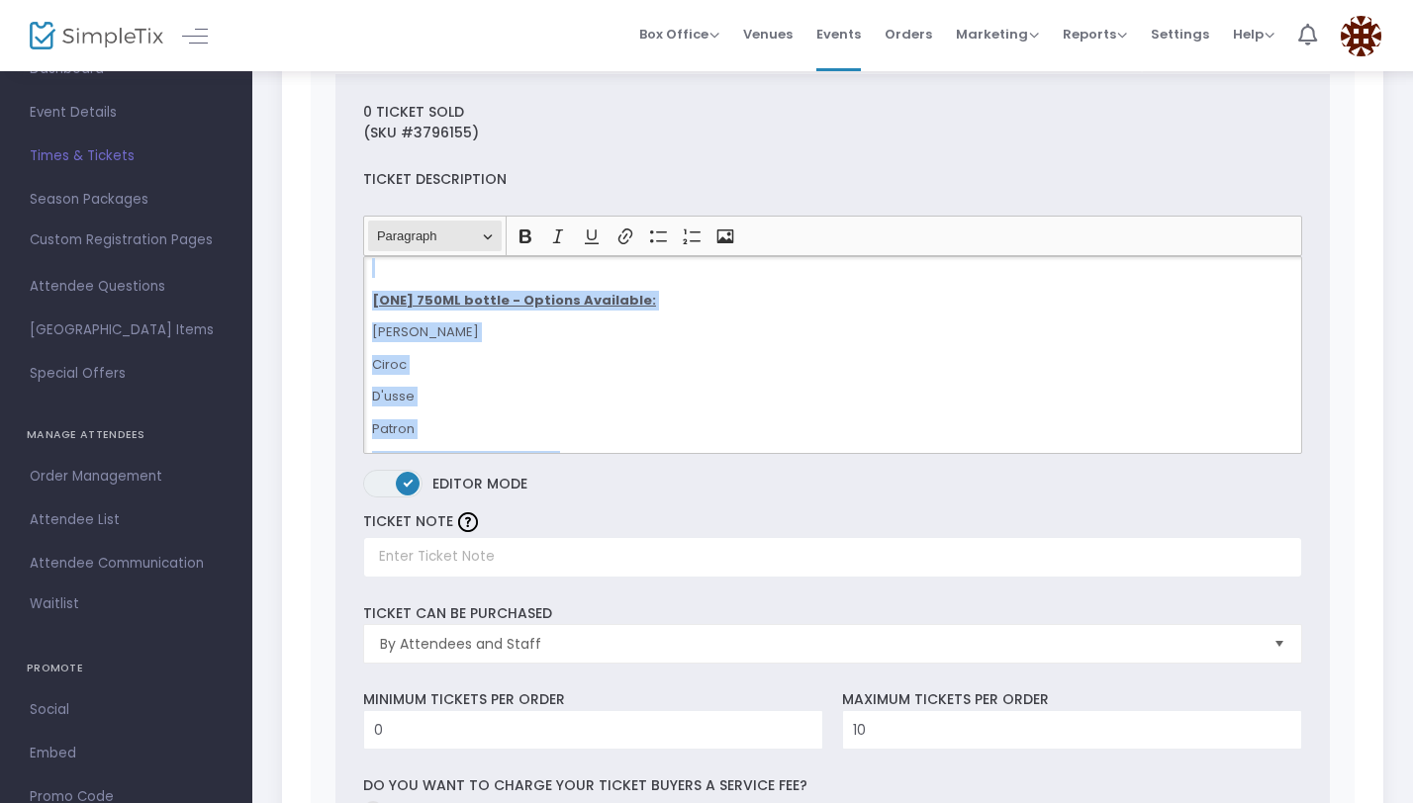
scroll to position [0, 0]
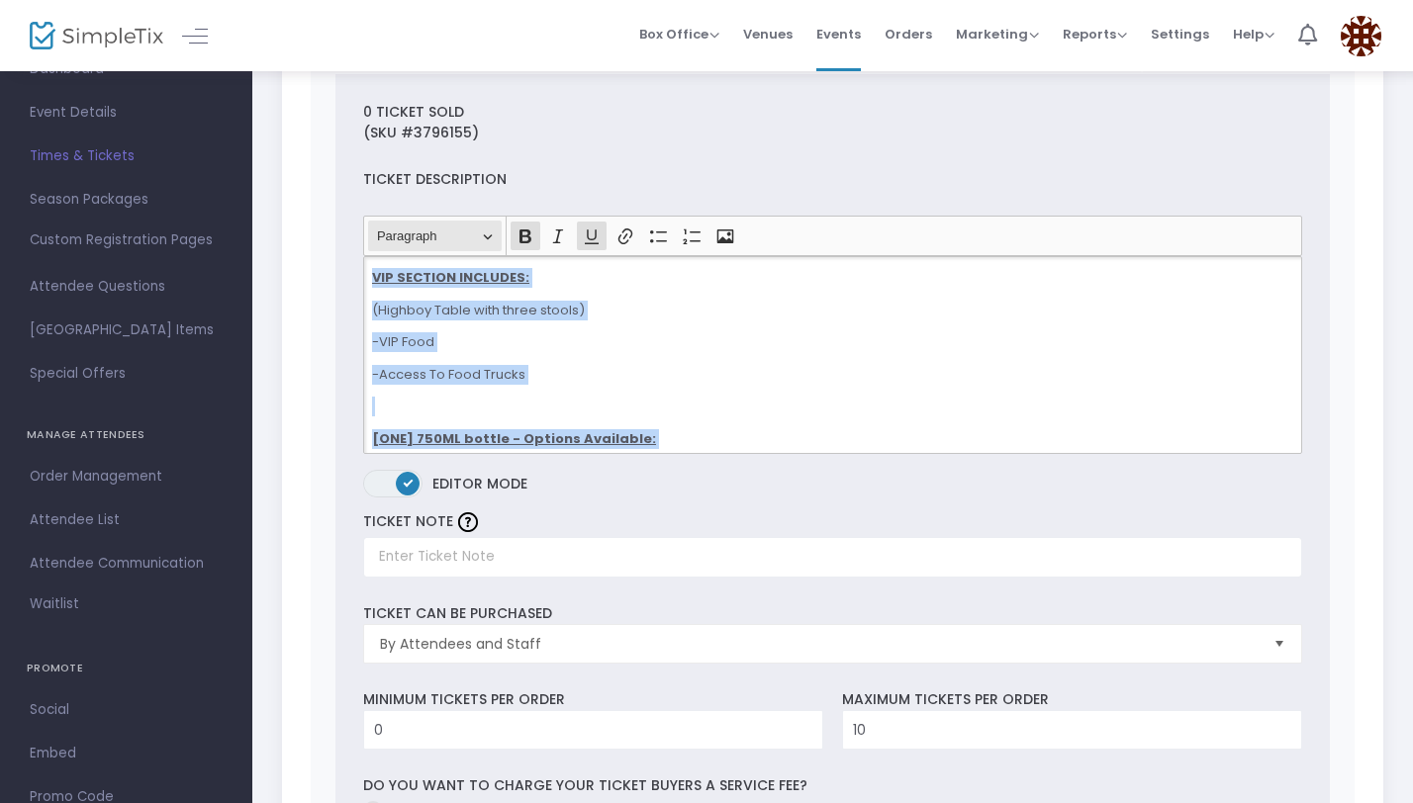
drag, startPoint x: 1021, startPoint y: 430, endPoint x: 368, endPoint y: 239, distance: 680.2
click at [368, 239] on ckeditor "Heading Paragraph Paragraph Heading 1 Heading 2 Heading 3 Bold (⌘B) Bold Italic…" at bounding box center [832, 334] width 939 height 237
copy div "VIP SECTION INCLUDES: (Highboy Table with three stools) -VIP Food -Access To Fo…"
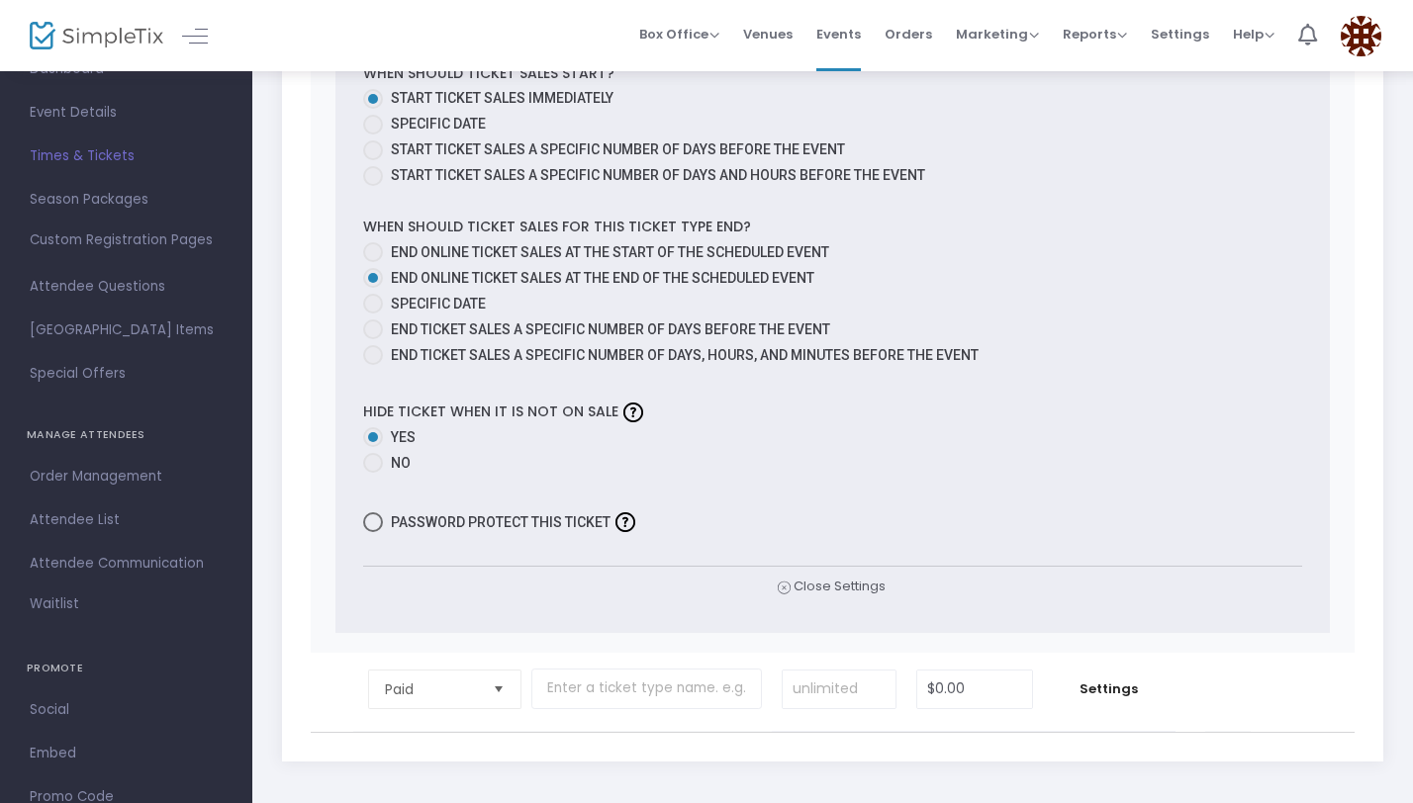
scroll to position [1369, 0]
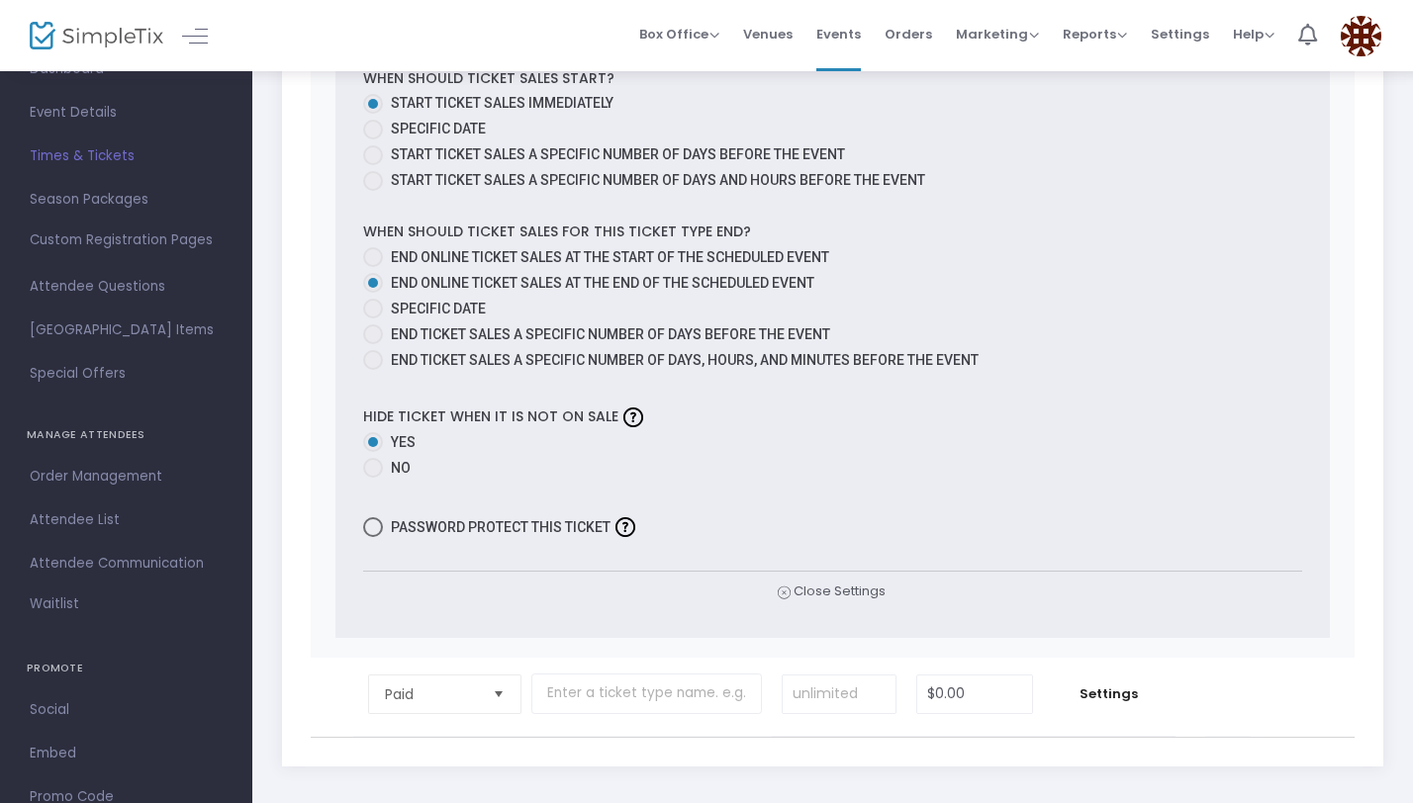
click at [373, 308] on span at bounding box center [373, 309] width 20 height 20
click at [373, 319] on input "Specific Date" at bounding box center [372, 319] width 1 height 1
radio input "true"
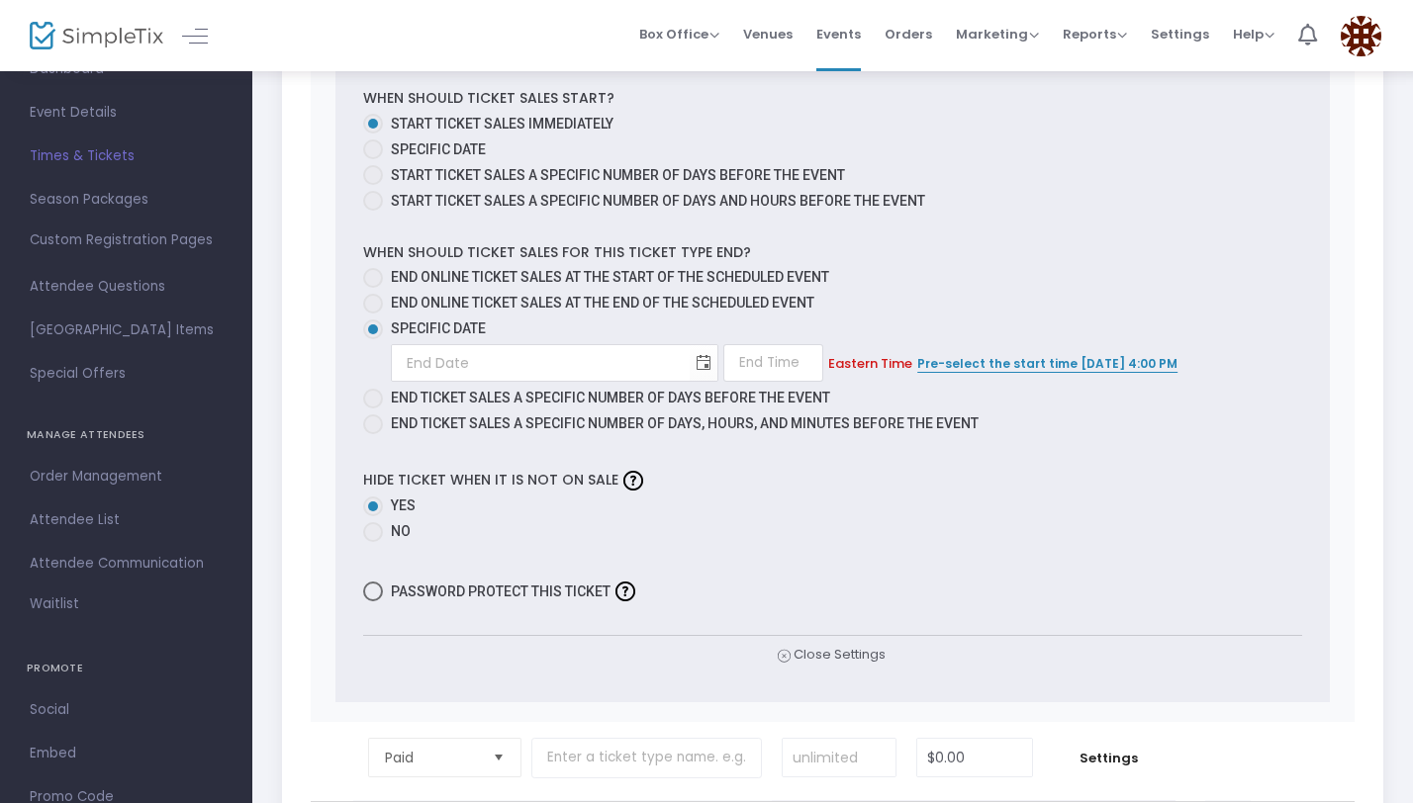
scroll to position [1389, 0]
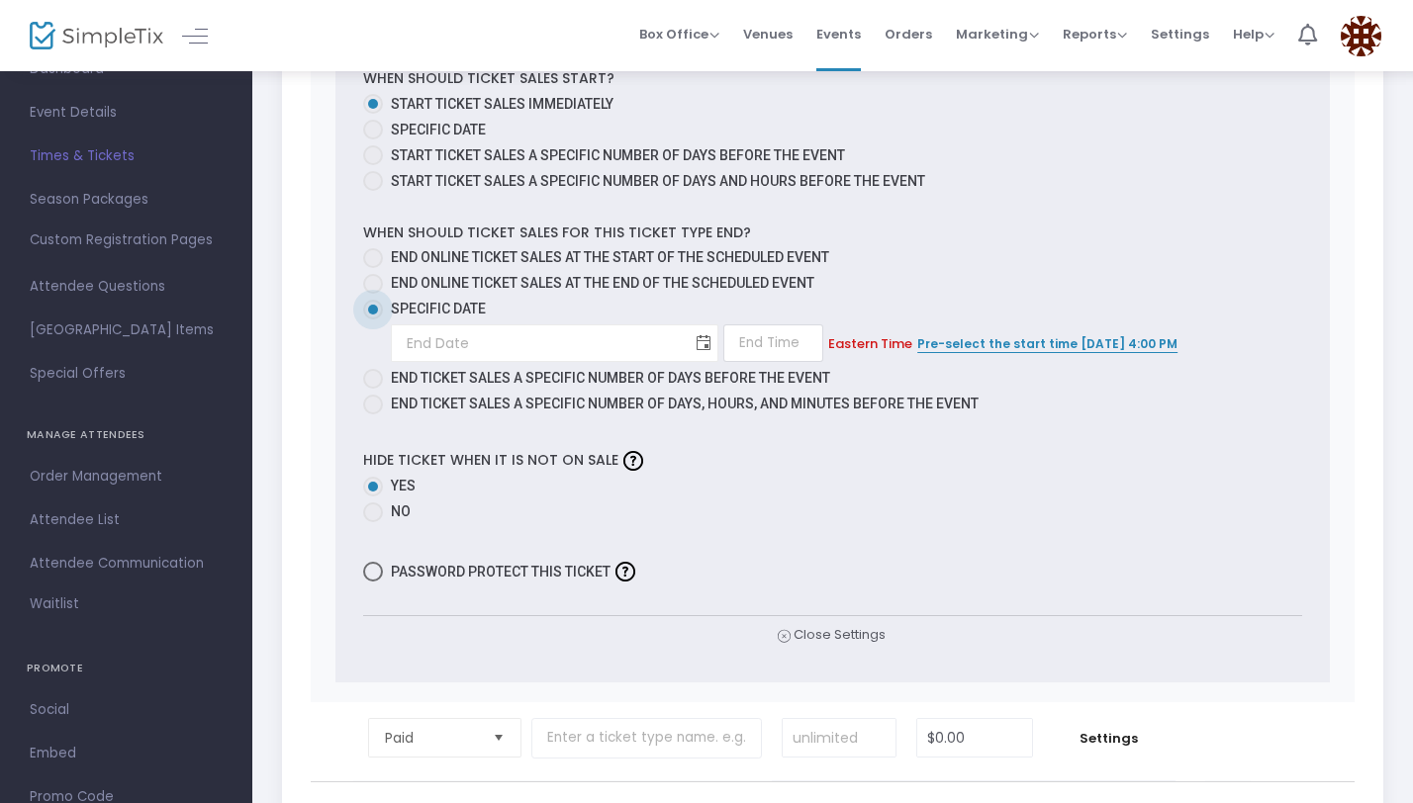
click at [688, 345] on span "Toggle calendar" at bounding box center [704, 343] width 33 height 33
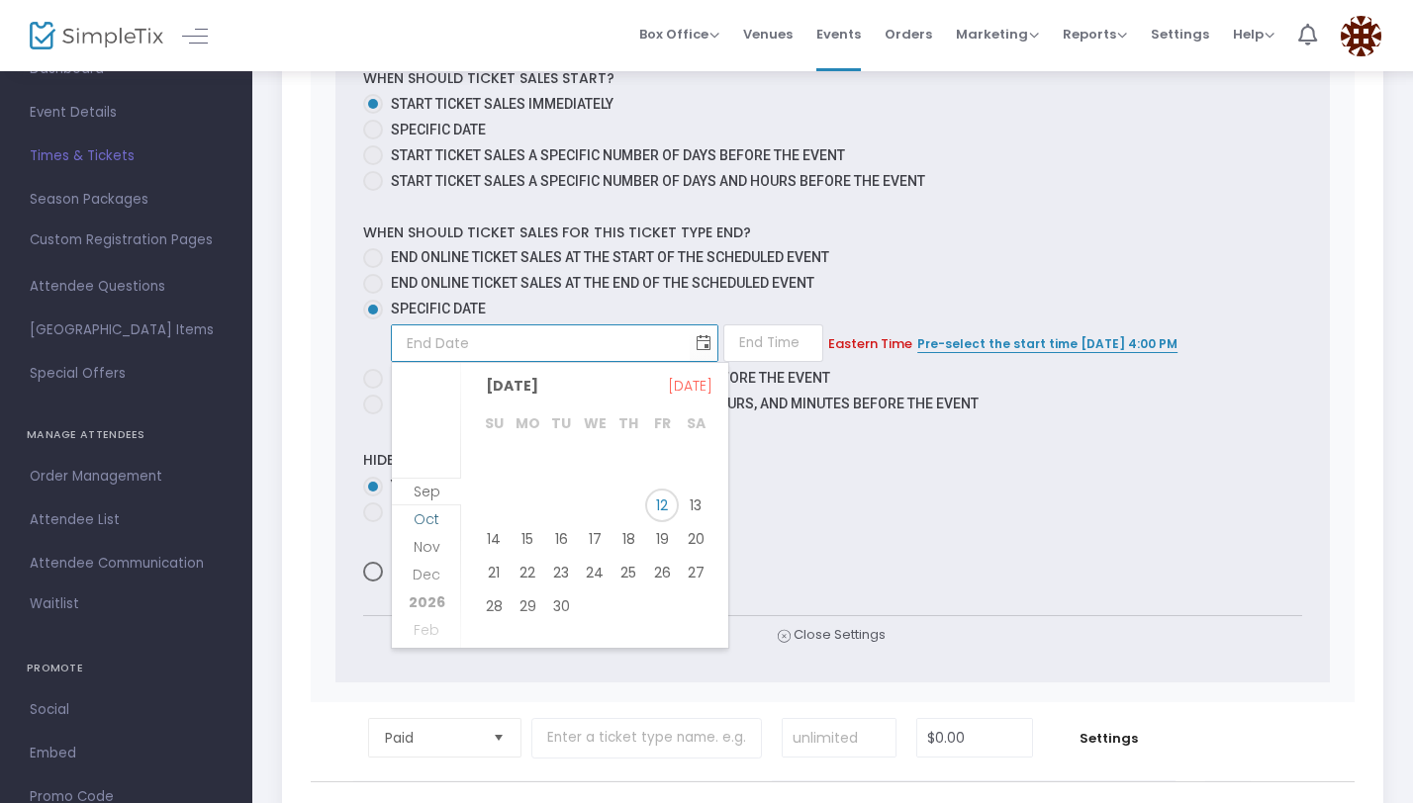
click at [436, 522] on span "Oct" at bounding box center [426, 519] width 26 height 20
click at [657, 566] on span "24" at bounding box center [662, 565] width 34 height 34
type input "10/24/2025"
type input "1:00 AM"
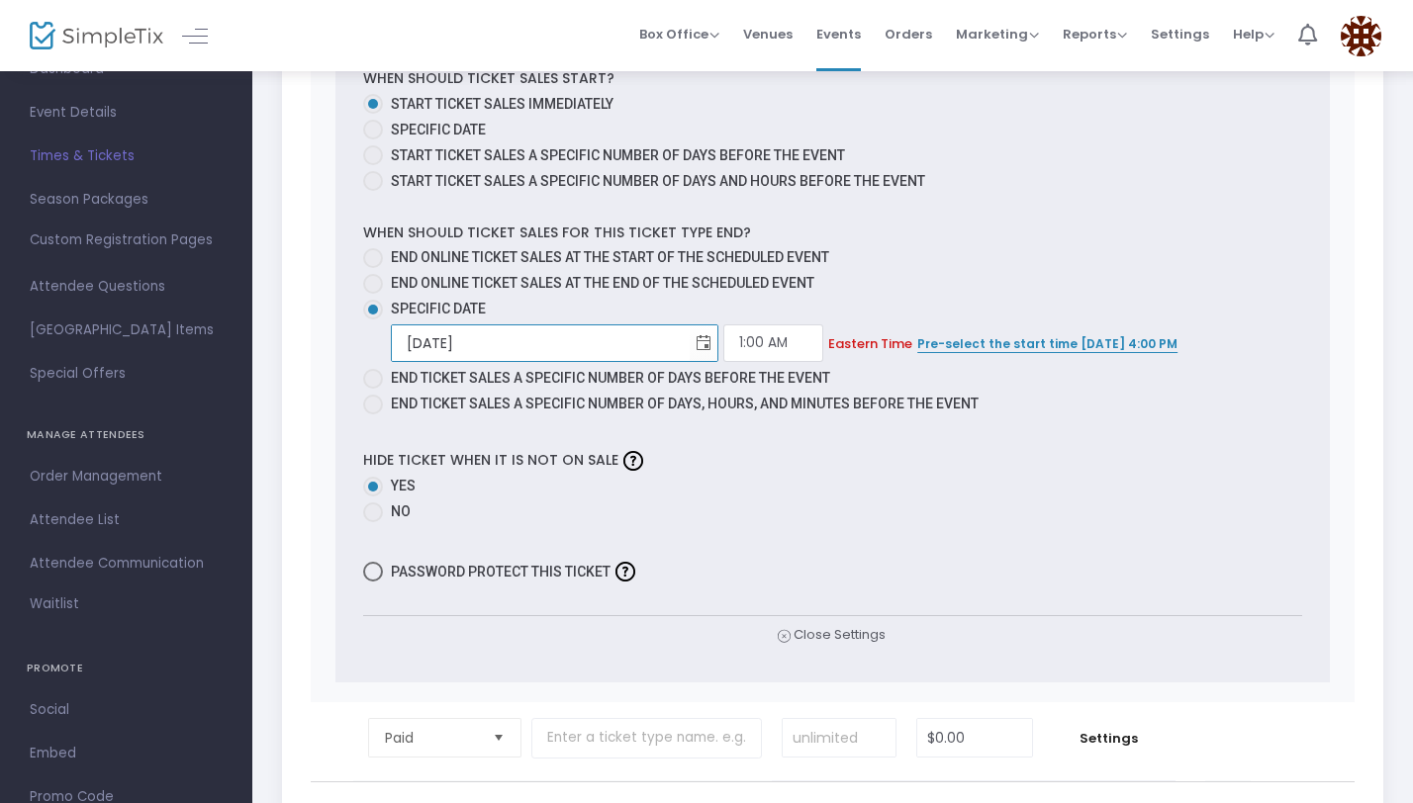
click at [681, 460] on div "Hide ticket when it is not on sale Yes No" at bounding box center [832, 486] width 958 height 82
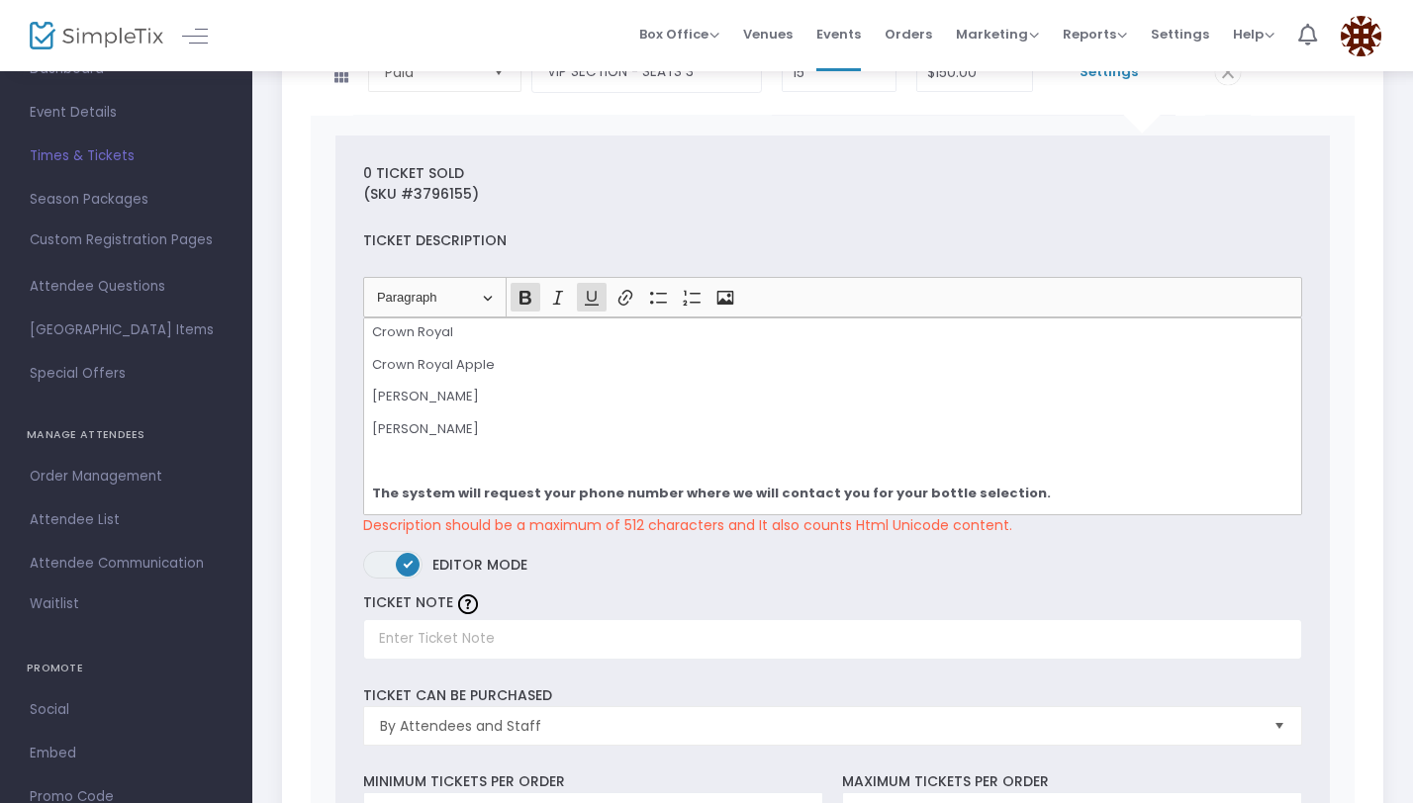
scroll to position [443, 0]
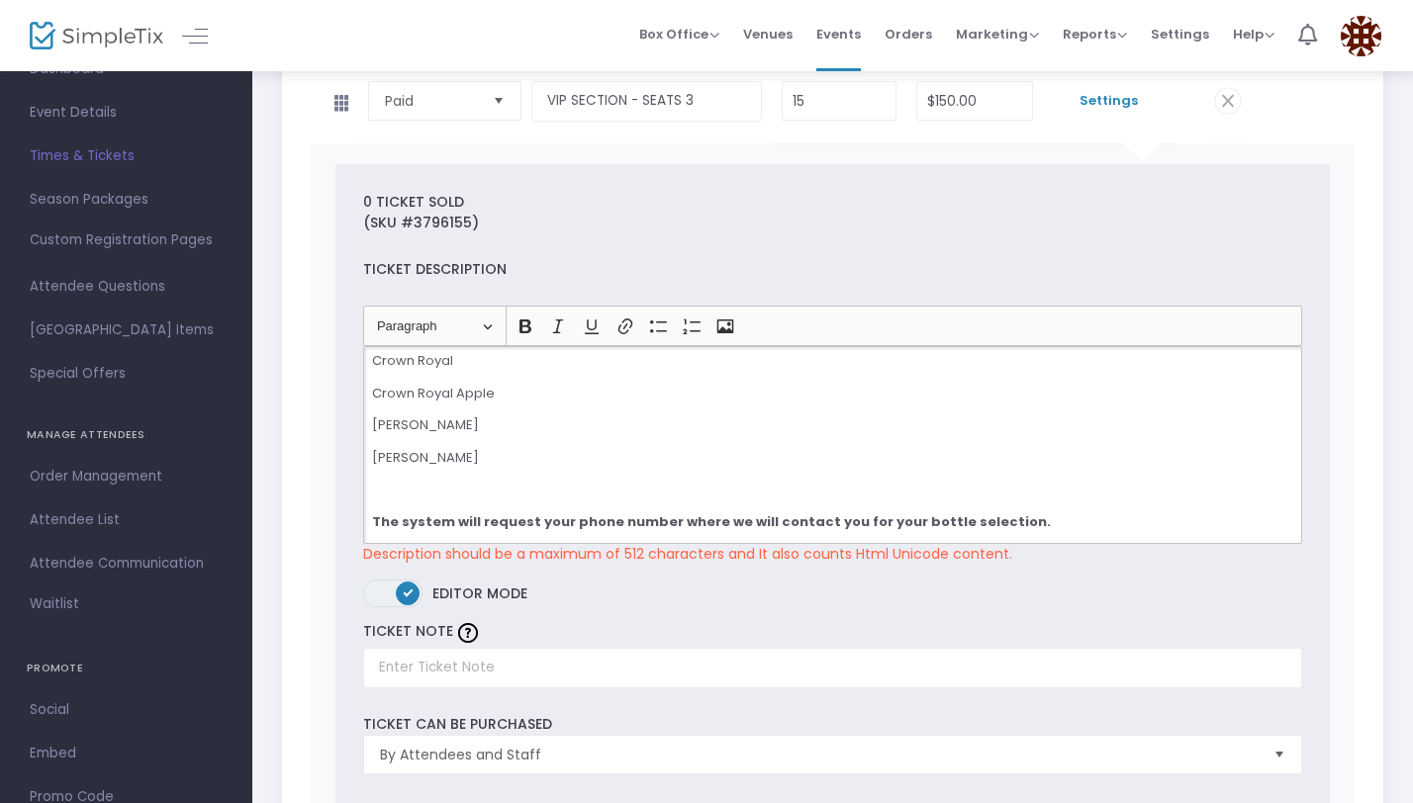
click at [794, 476] on div "VIP SECTION INCLUDES: (Highboy Table with three stools) -VIP Food -Access To Fo…" at bounding box center [832, 445] width 939 height 198
click at [743, 596] on label "ON OFF Editor mode" at bounding box center [832, 599] width 939 height 38
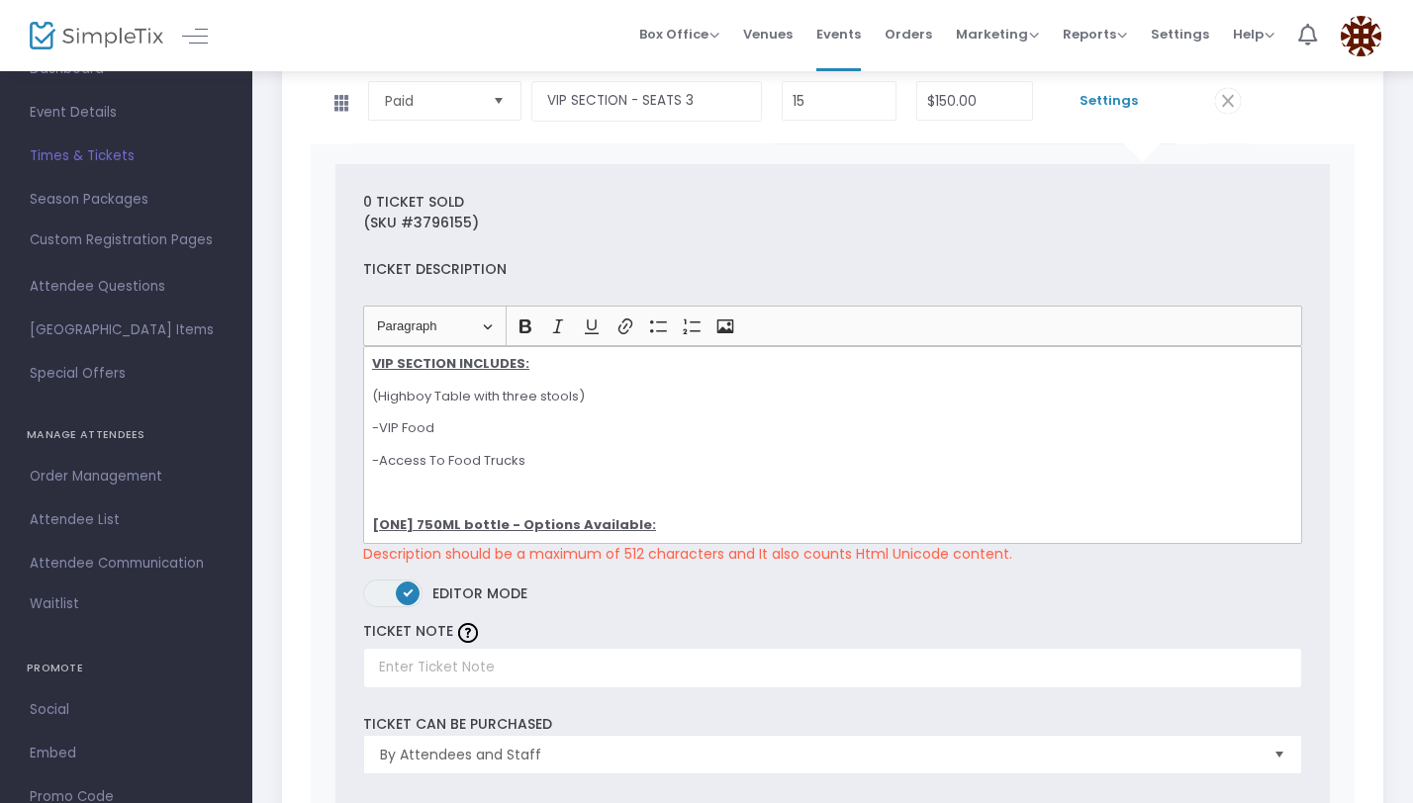
scroll to position [0, 0]
click at [633, 468] on p "-Access To Food Trucks" at bounding box center [832, 465] width 921 height 20
click at [591, 490] on p "Rich Text Editor, main" at bounding box center [832, 497] width 921 height 20
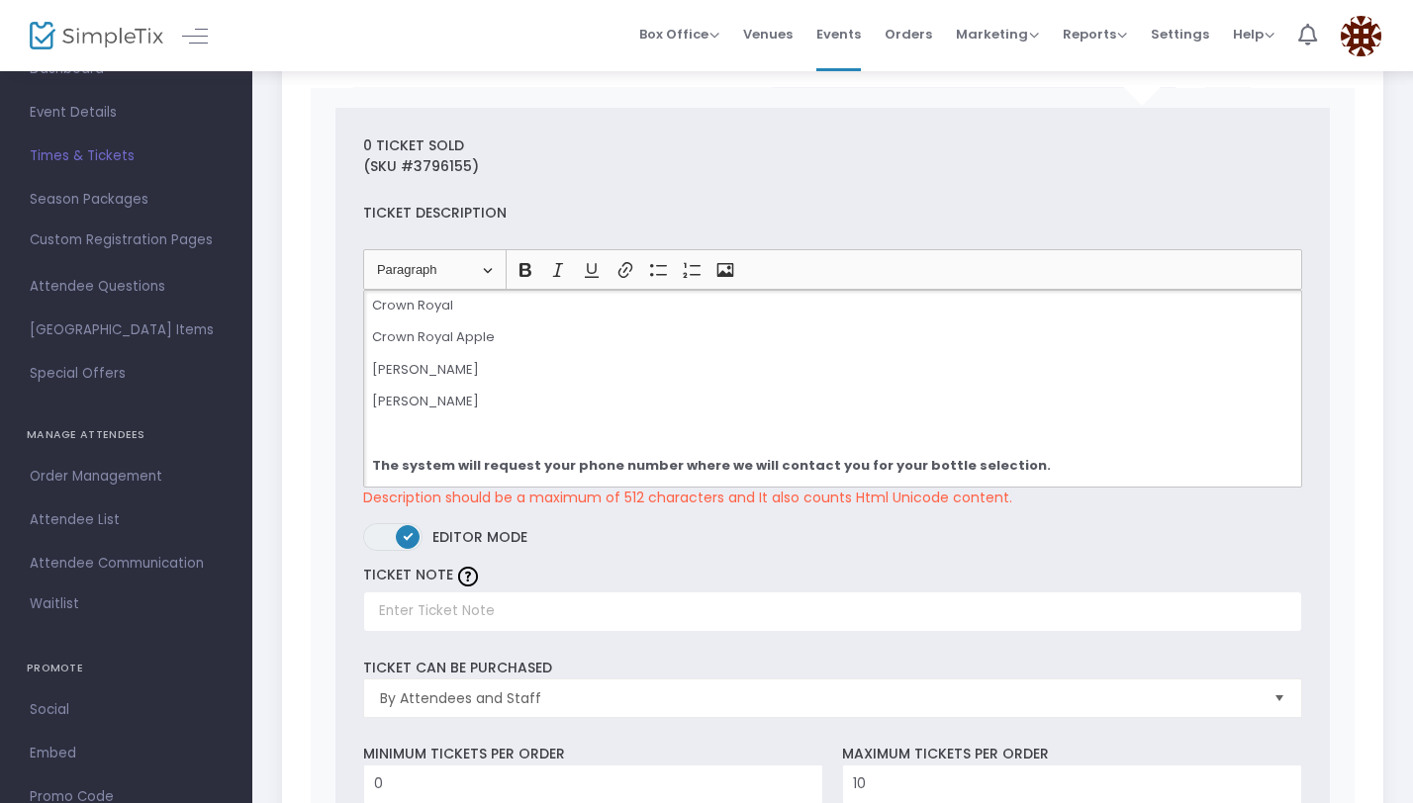
scroll to position [517, 0]
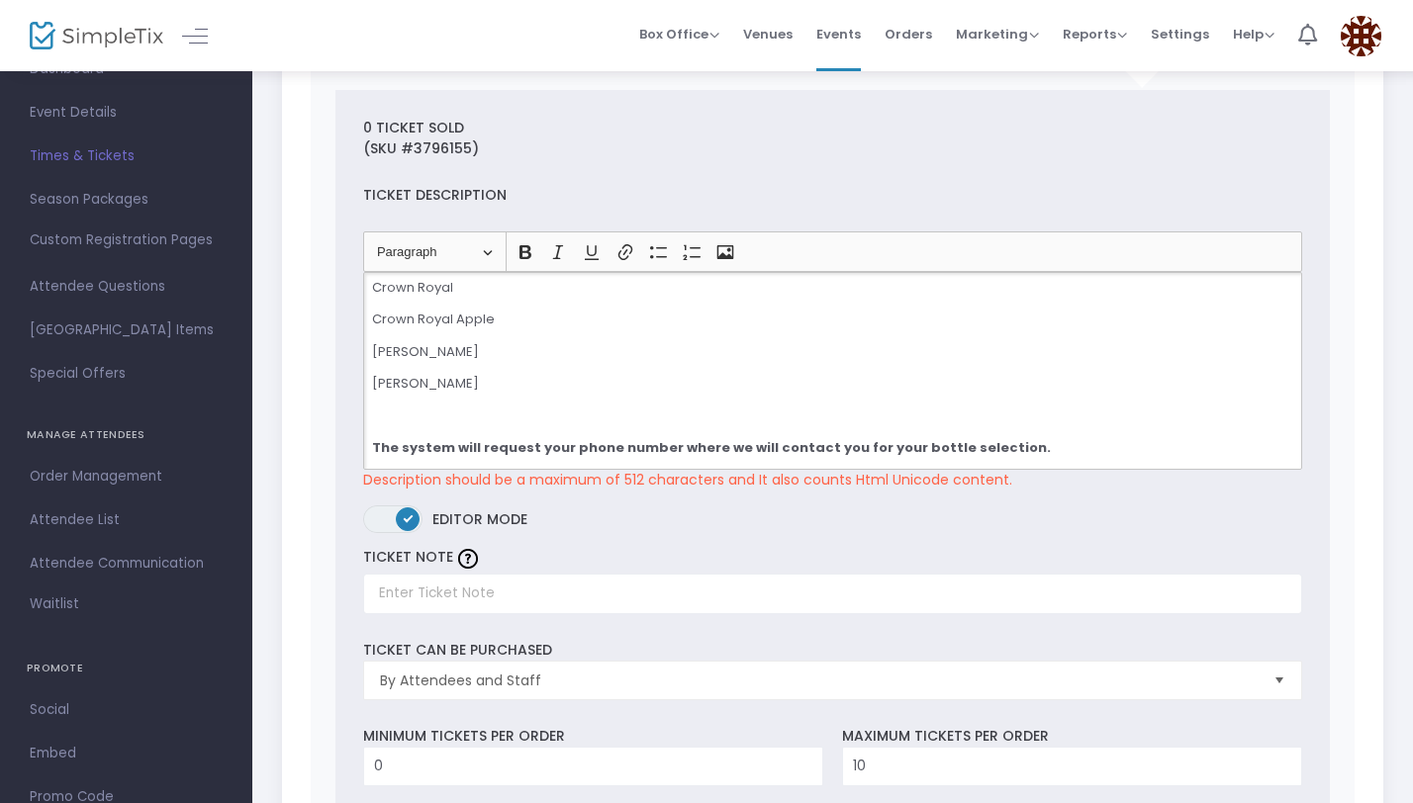
click at [563, 425] on div "VIP SECTION INCLUDES: (Highboy Table with three stools) -VIP Food -Access To Fo…" at bounding box center [832, 371] width 939 height 198
click at [726, 536] on label "ON OFF Editor mode" at bounding box center [832, 524] width 939 height 38
click at [707, 368] on div "VIP SECTION INCLUDES: (Highboy Table with three stools) -VIP Food -Access To Fo…" at bounding box center [832, 371] width 939 height 198
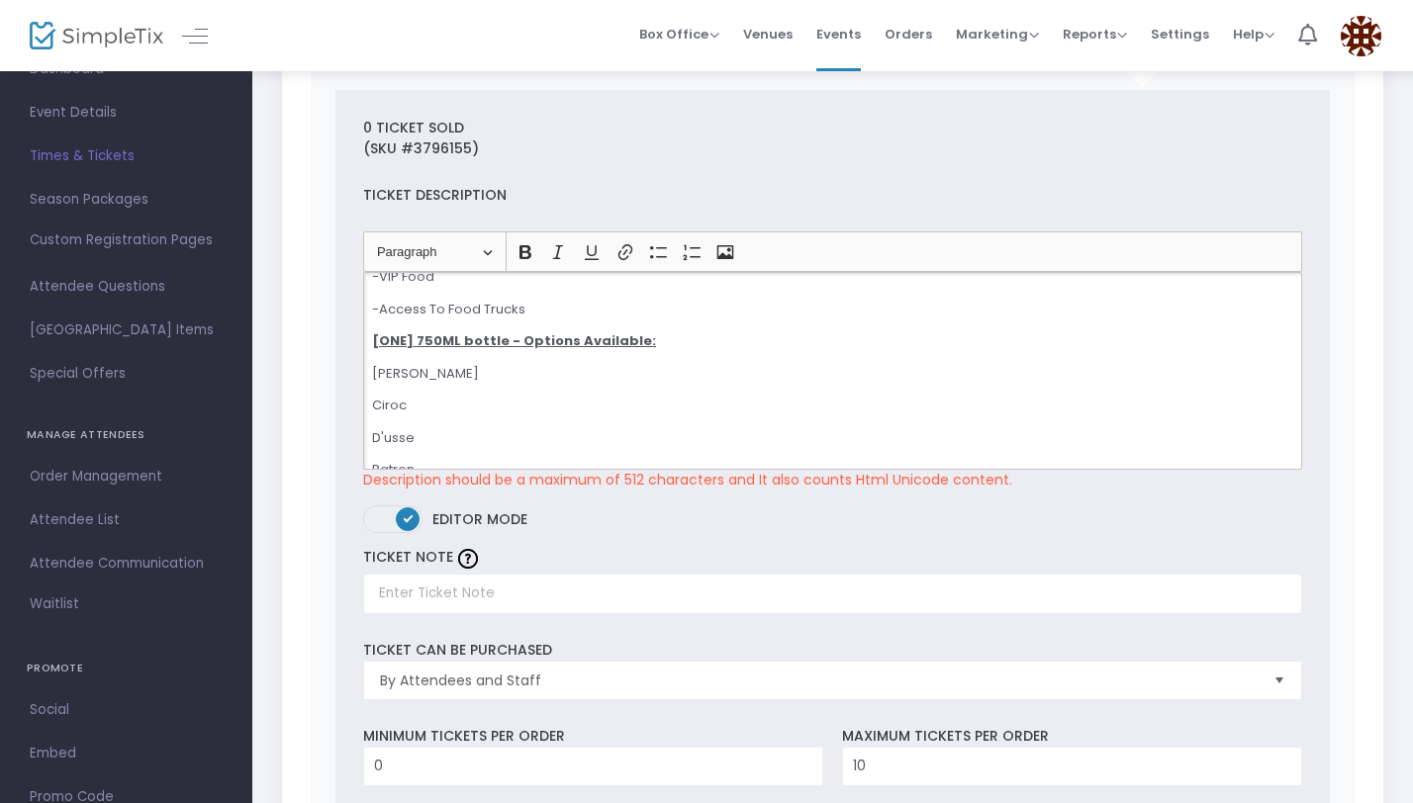
scroll to position [0, 0]
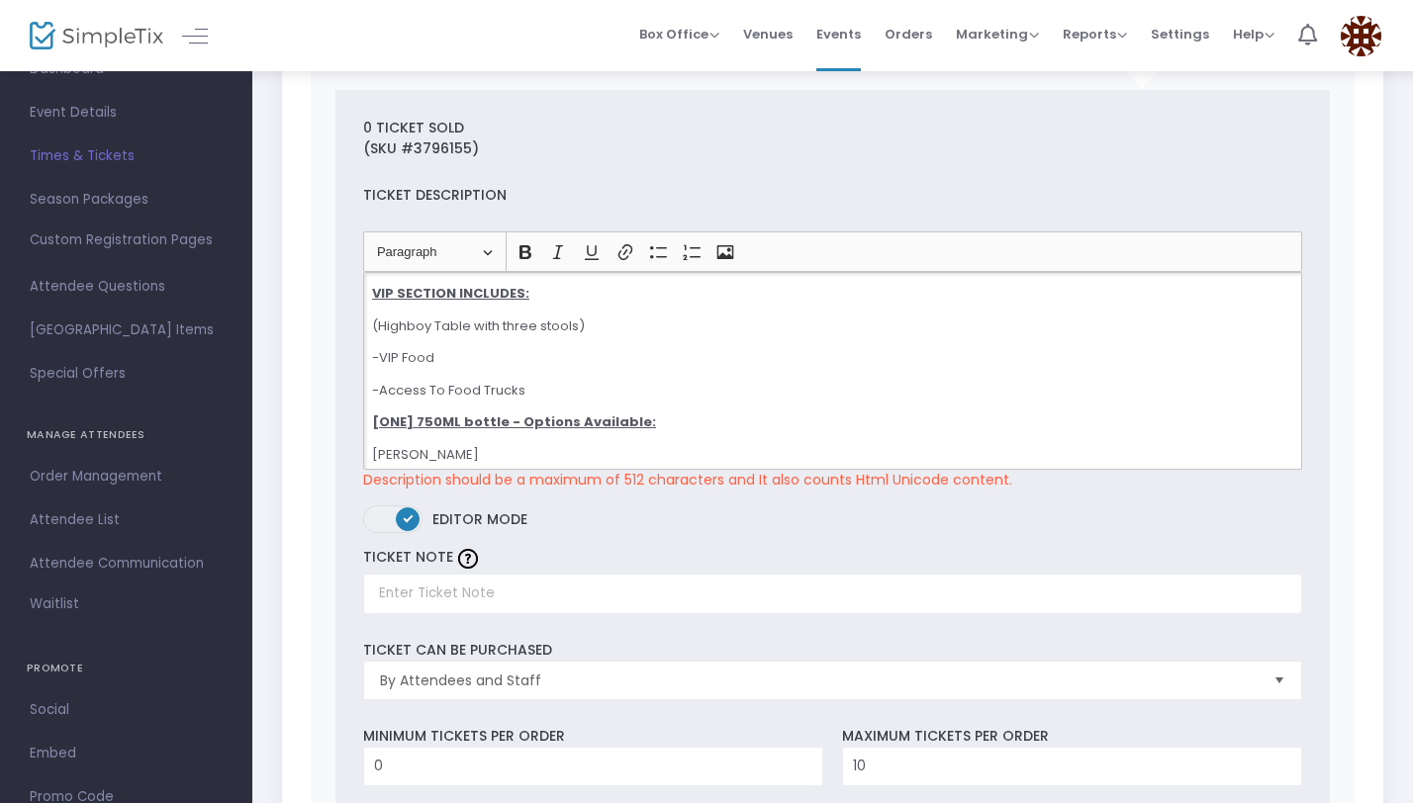
click at [746, 186] on div "Ticket Description" at bounding box center [832, 195] width 958 height 21
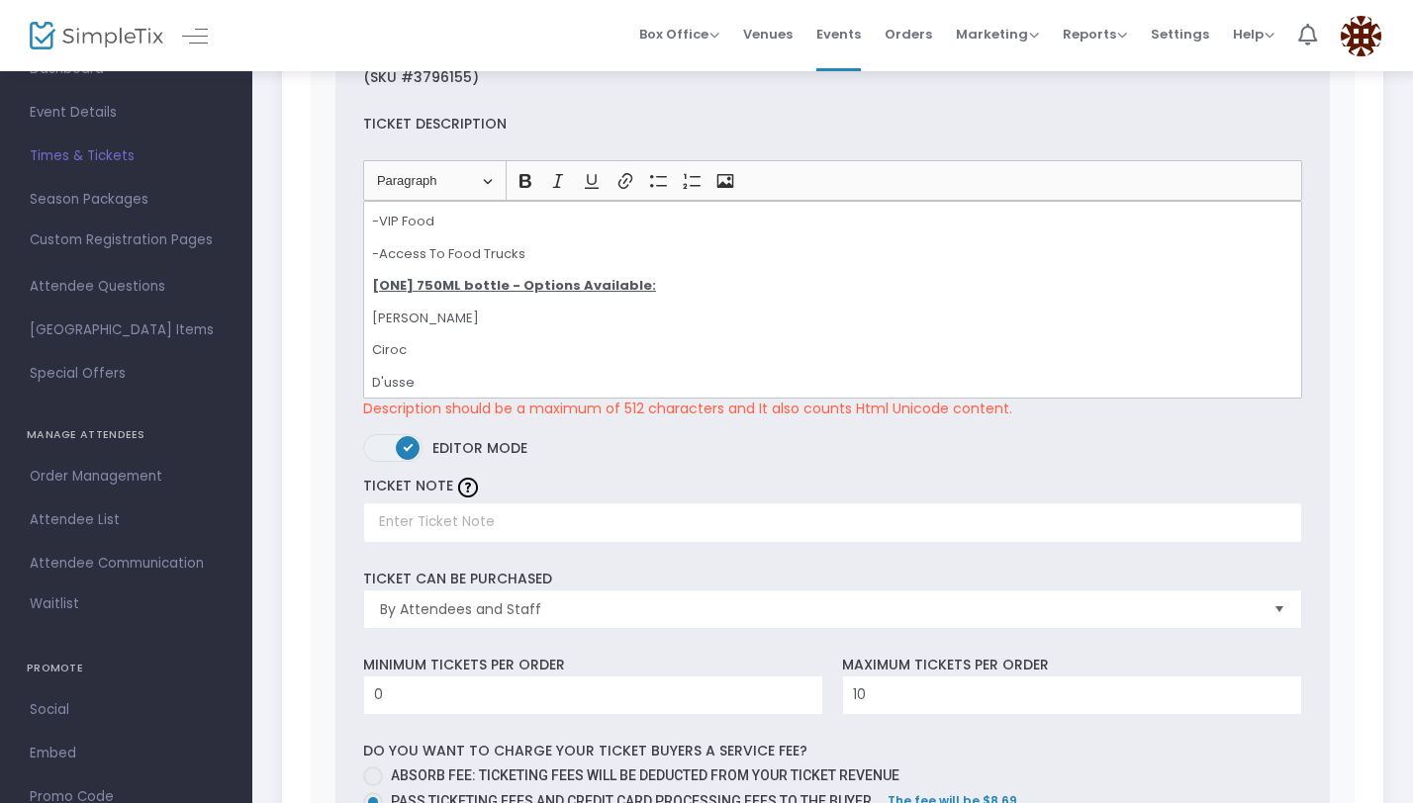
scroll to position [97, 0]
click at [440, 311] on p "Ciroc" at bounding box center [832, 319] width 921 height 20
click at [375, 314] on p "Ciroc" at bounding box center [832, 319] width 921 height 20
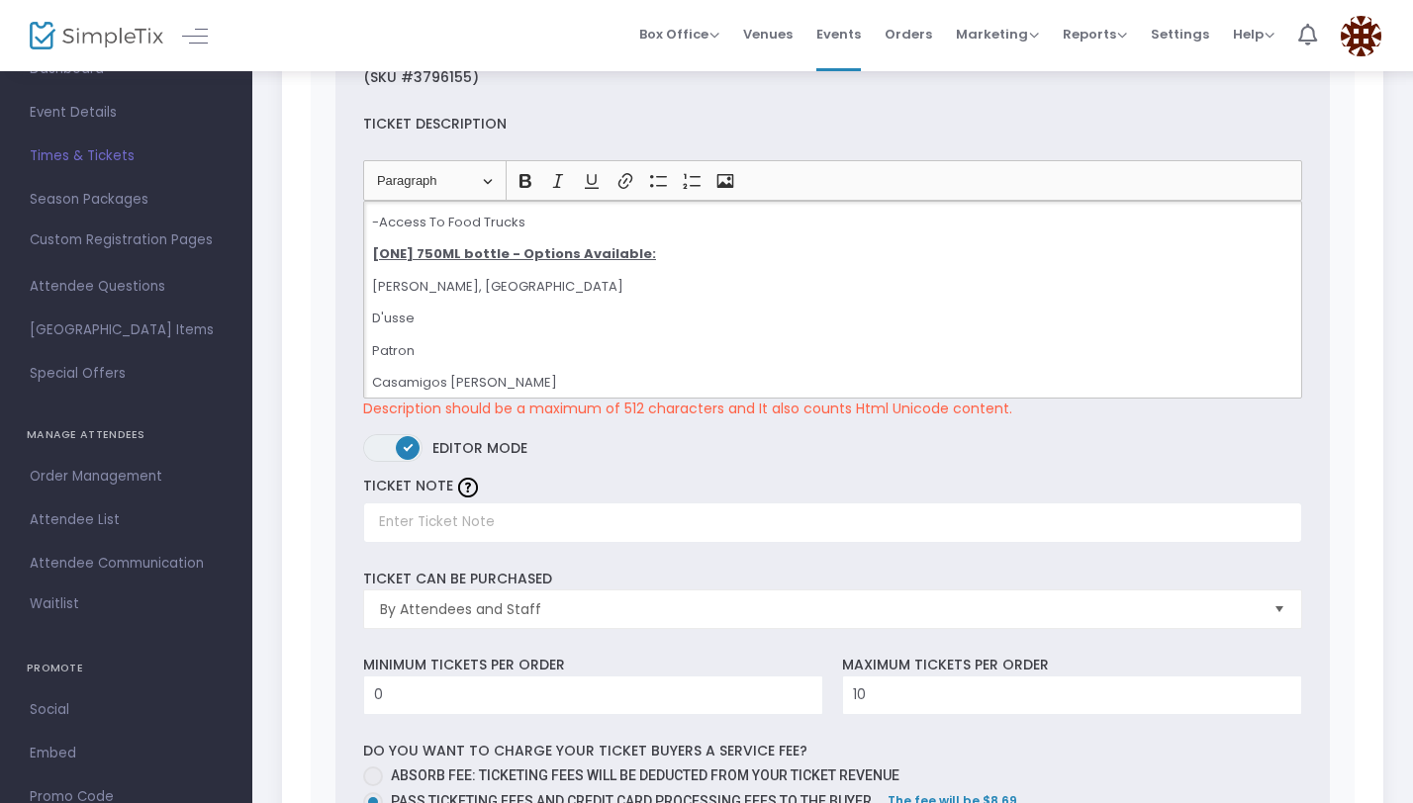
click at [370, 321] on div "VIP SECTION INCLUDES: (Highboy Table with three stools) -VIP Food -Access To Fo…" at bounding box center [832, 300] width 939 height 198
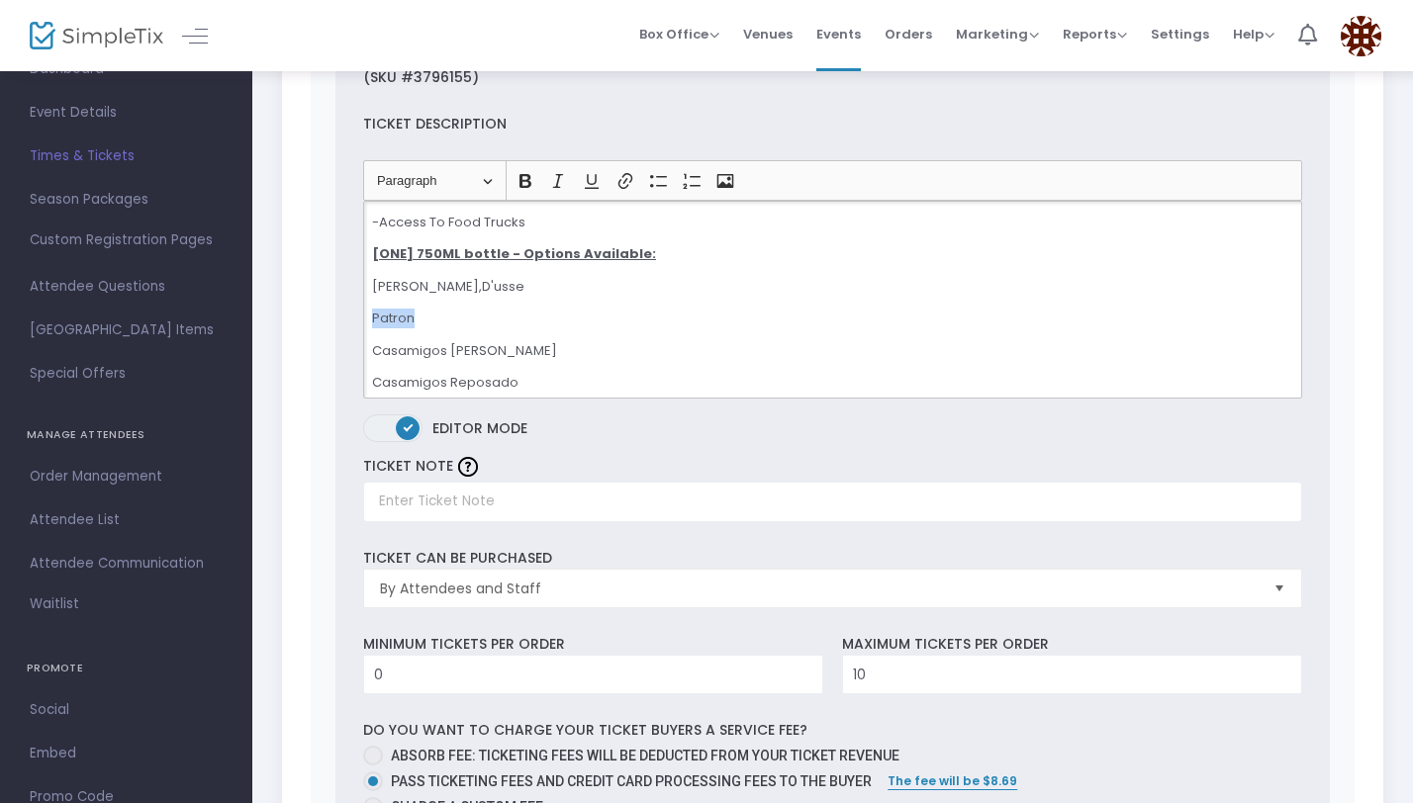
drag, startPoint x: 442, startPoint y: 322, endPoint x: 357, endPoint y: 322, distance: 85.1
click at [357, 322] on div "Heading Paragraph Paragraph Heading 1 Heading 2 Heading 3 Bold (⌘B) Bold Italic…" at bounding box center [832, 278] width 958 height 237
click at [434, 284] on p "Hennessy,D'usse" at bounding box center [832, 287] width 921 height 20
click at [497, 285] on p "Hennessy," at bounding box center [832, 287] width 921 height 20
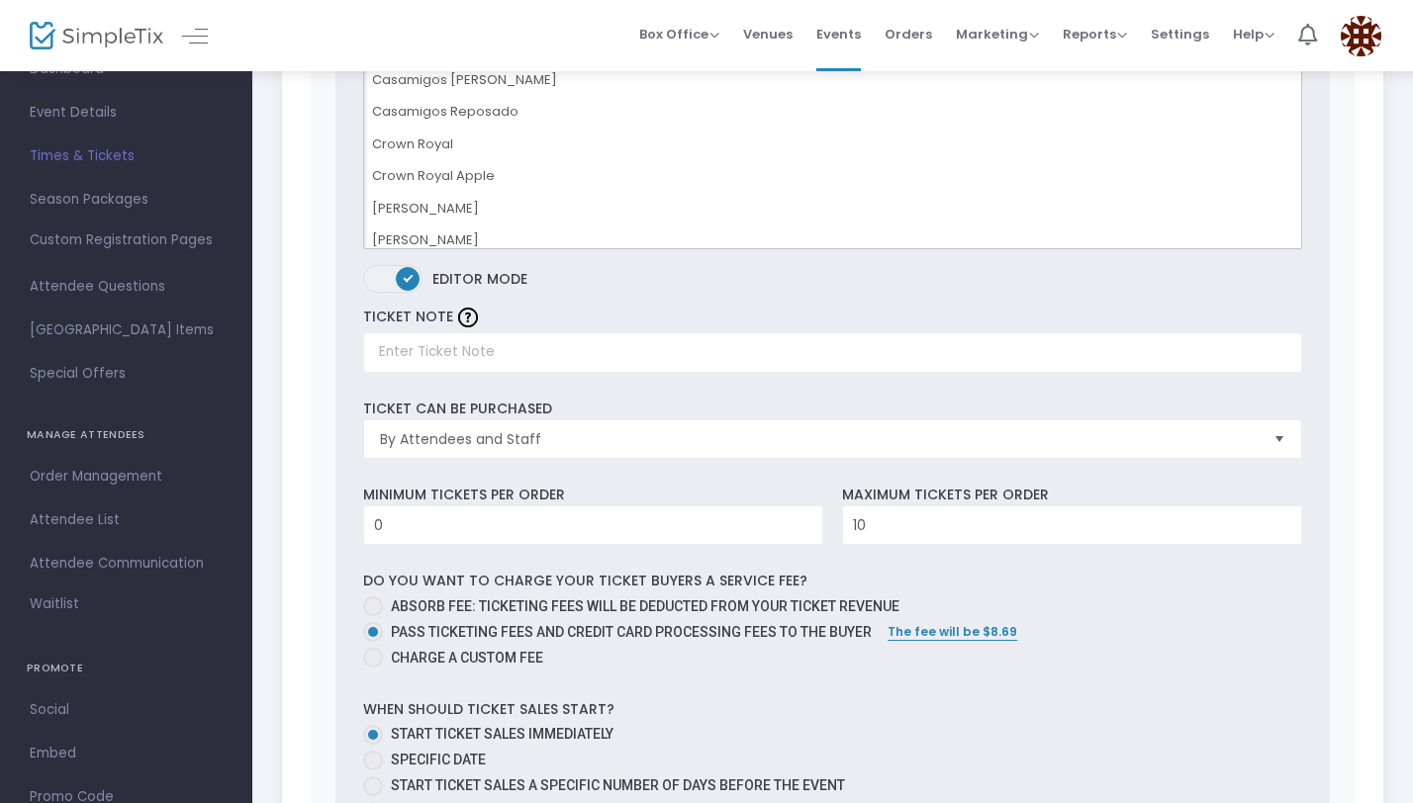
scroll to position [264, 0]
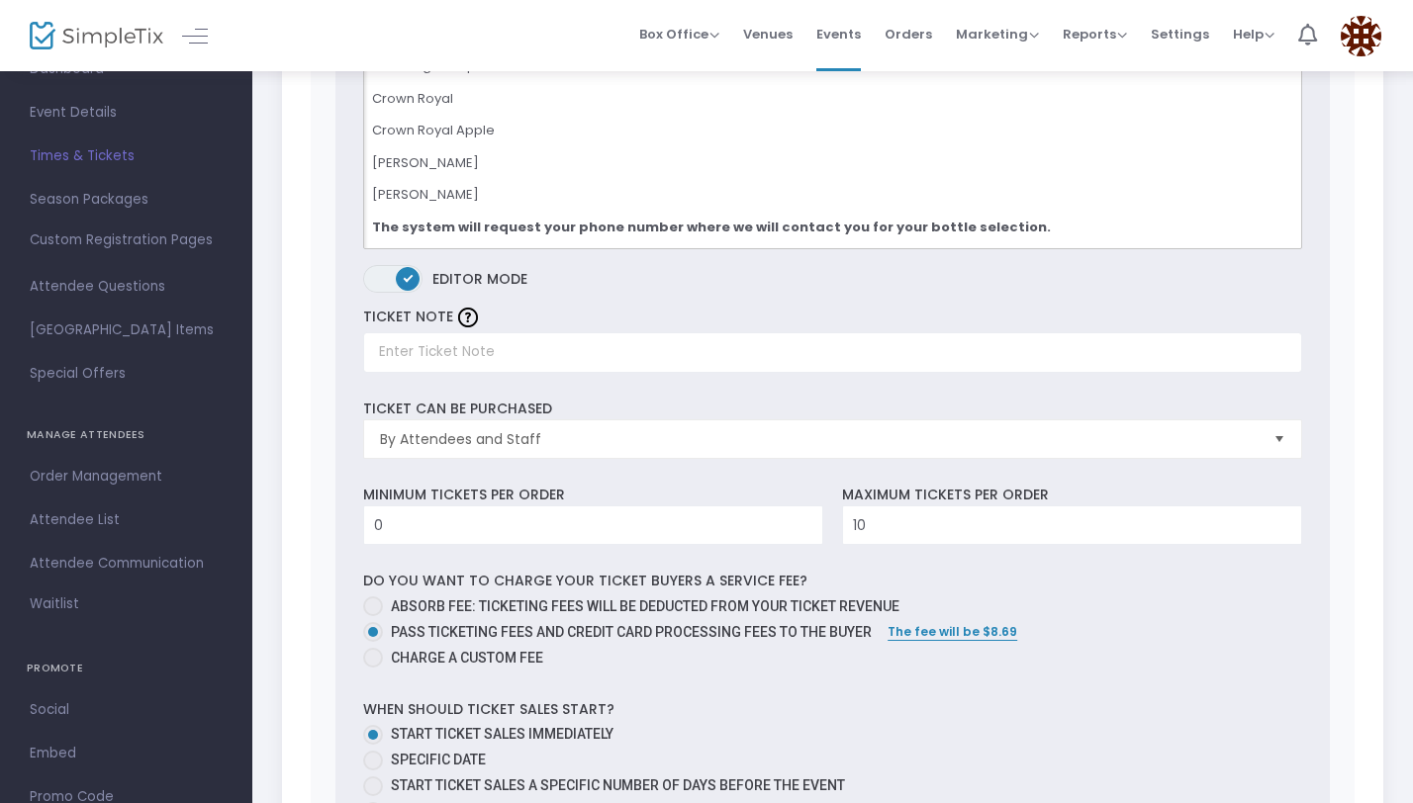
click at [554, 191] on p "Don Julio Blanco" at bounding box center [832, 195] width 921 height 20
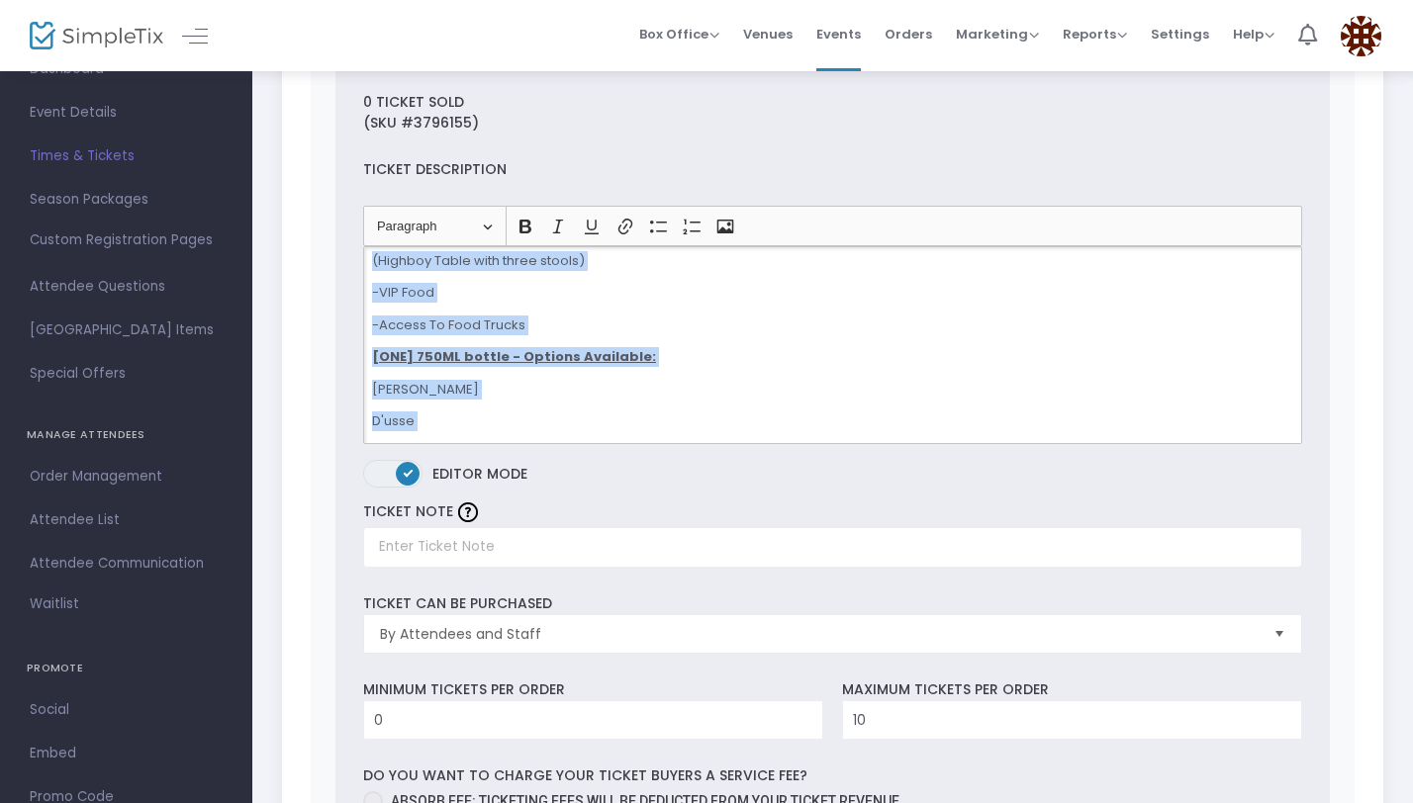
scroll to position [0, 0]
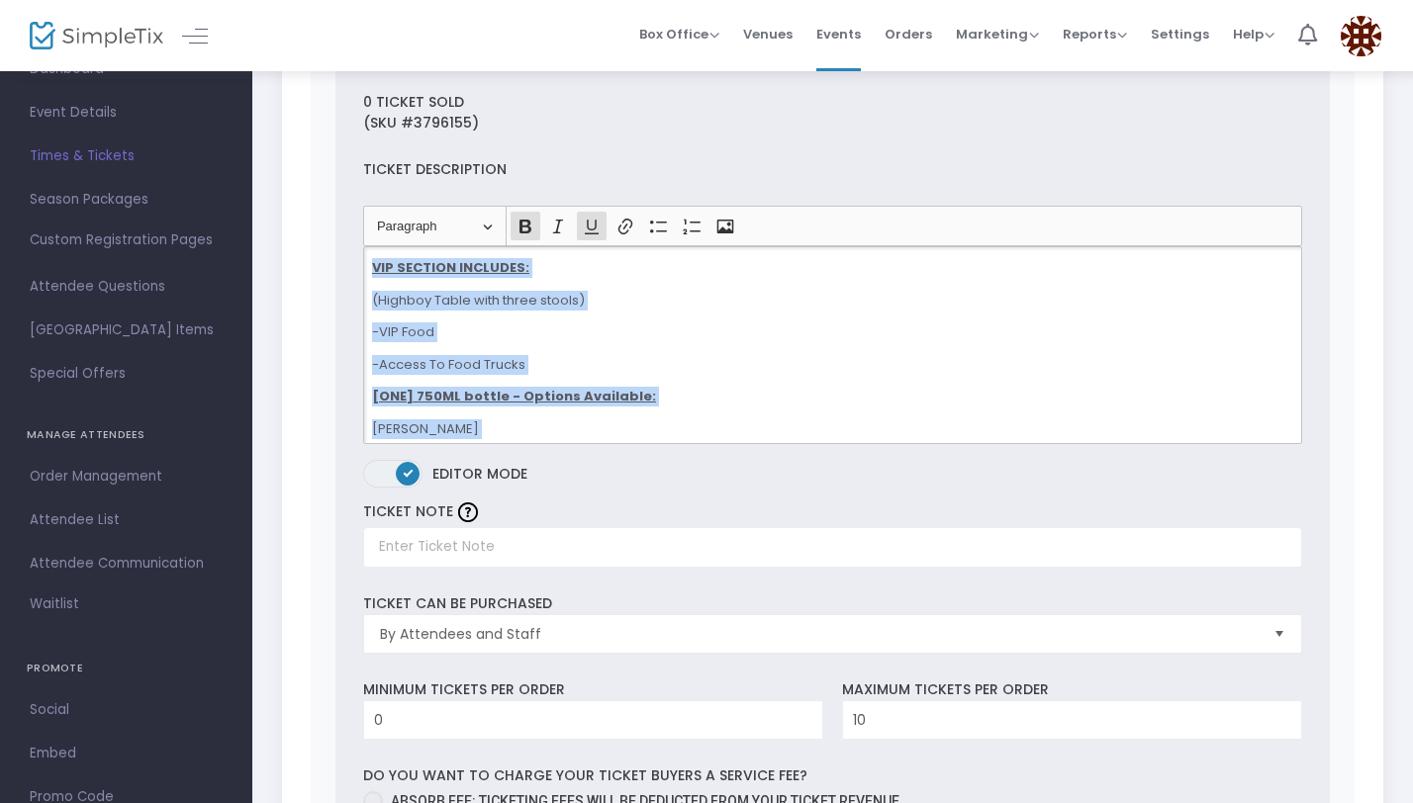
drag, startPoint x: 1003, startPoint y: 416, endPoint x: 354, endPoint y: 231, distance: 674.8
click at [354, 231] on div "Heading Paragraph Paragraph Heading 1 Heading 2 Heading 3 Bold (⌘B) Bold Italic…" at bounding box center [832, 324] width 958 height 237
copy div "VIP SECTION INCLUDES: (Highboy Table with three stools) -VIP Food -Access To Fo…"
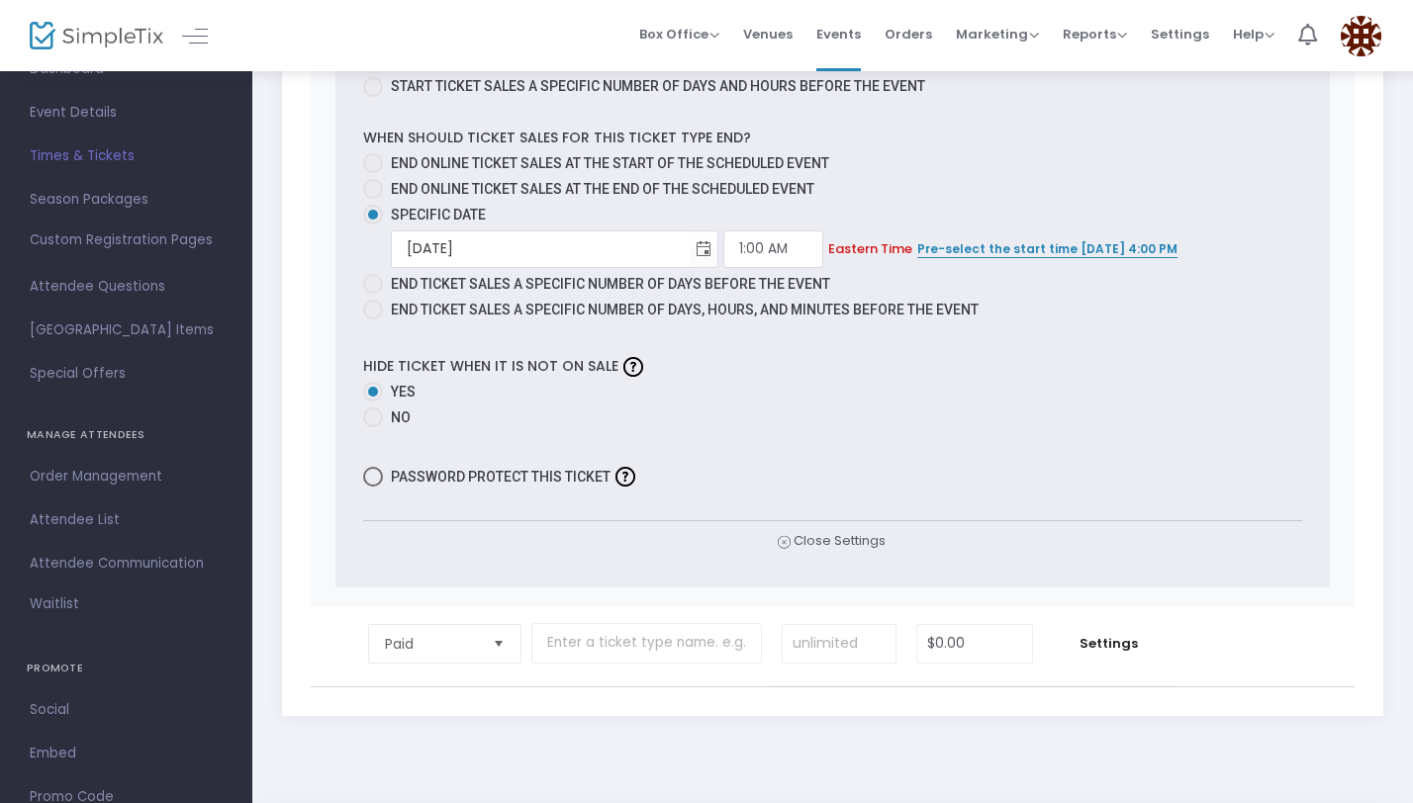
scroll to position [1532, 0]
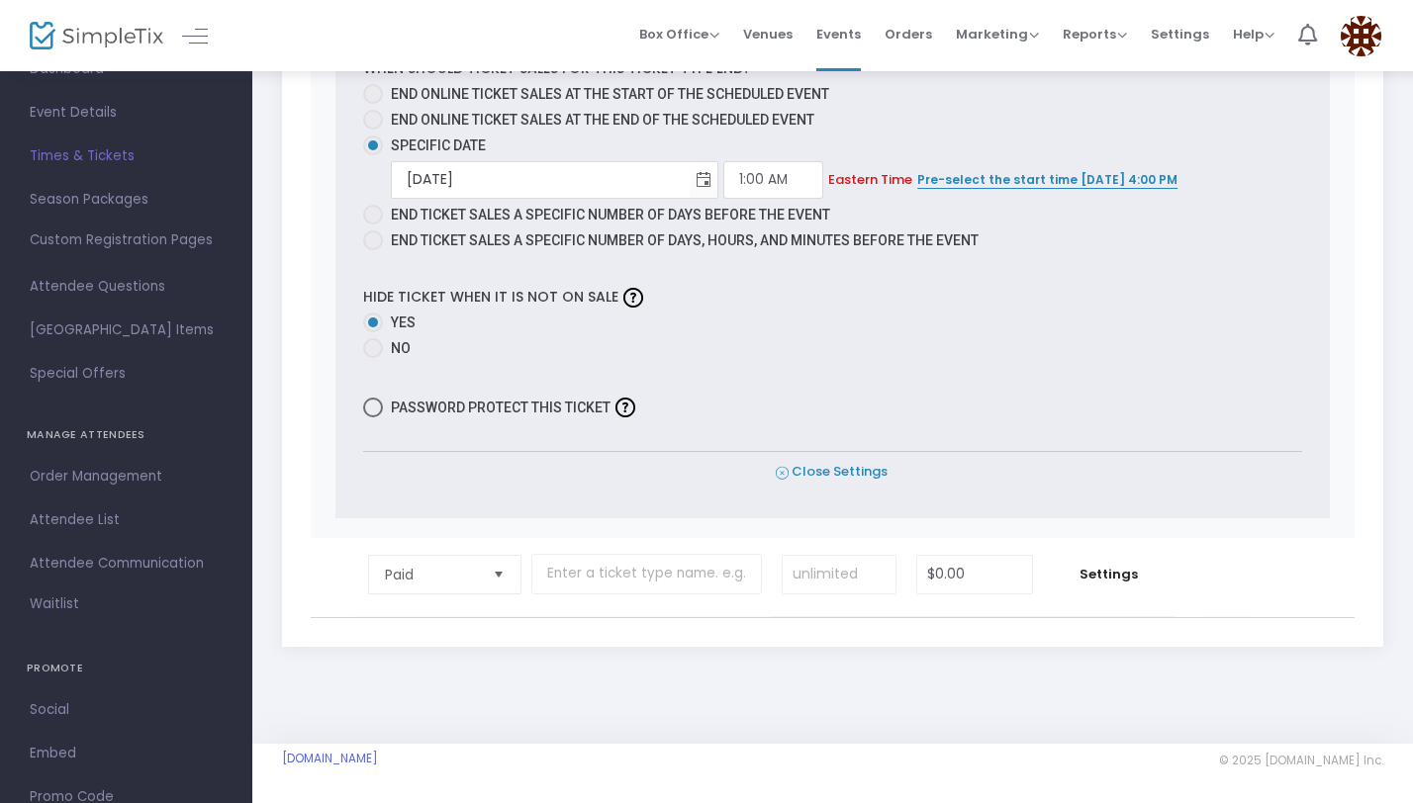
click at [802, 471] on span "Close Settings" at bounding box center [832, 472] width 112 height 21
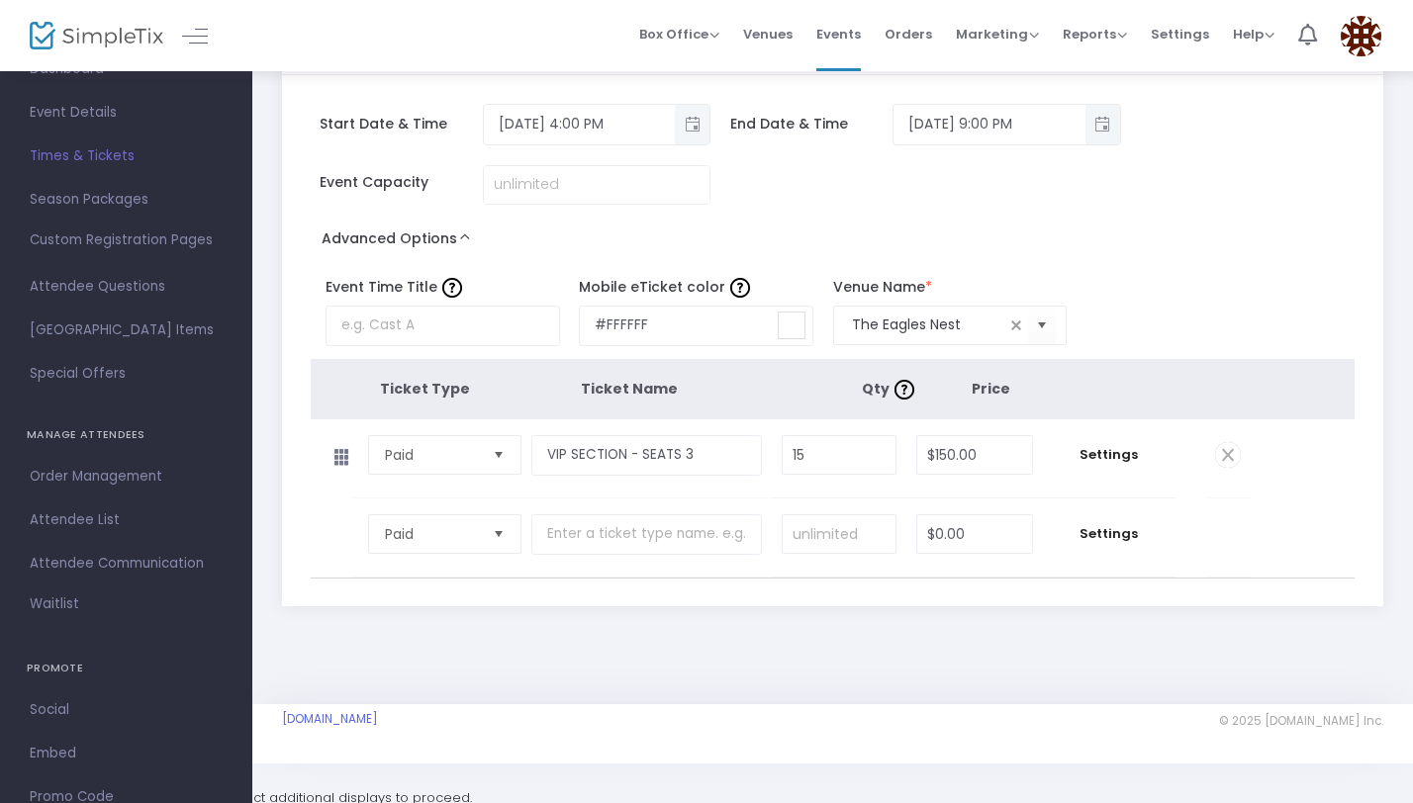
scroll to position [49, 0]
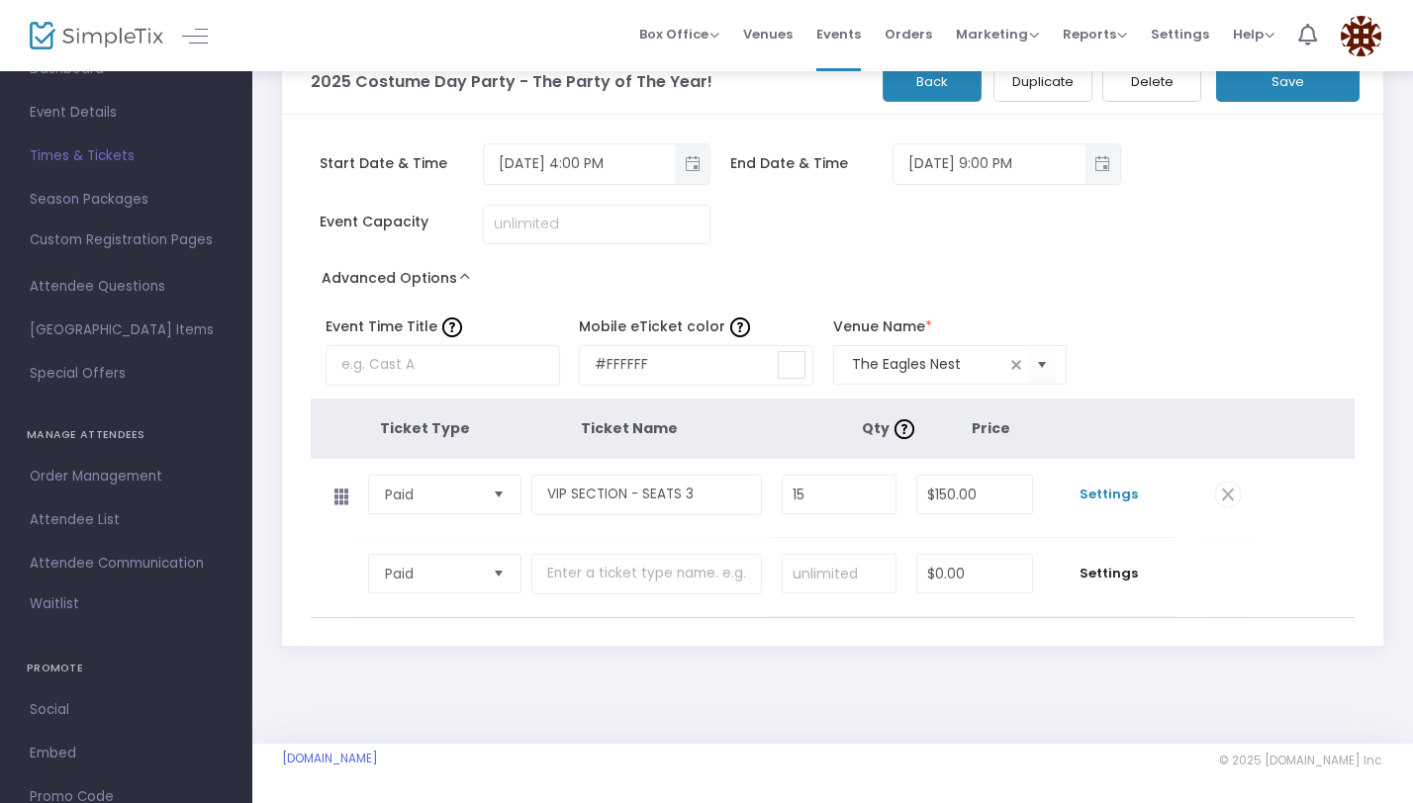
click at [1102, 498] on span "Settings" at bounding box center [1109, 495] width 113 height 20
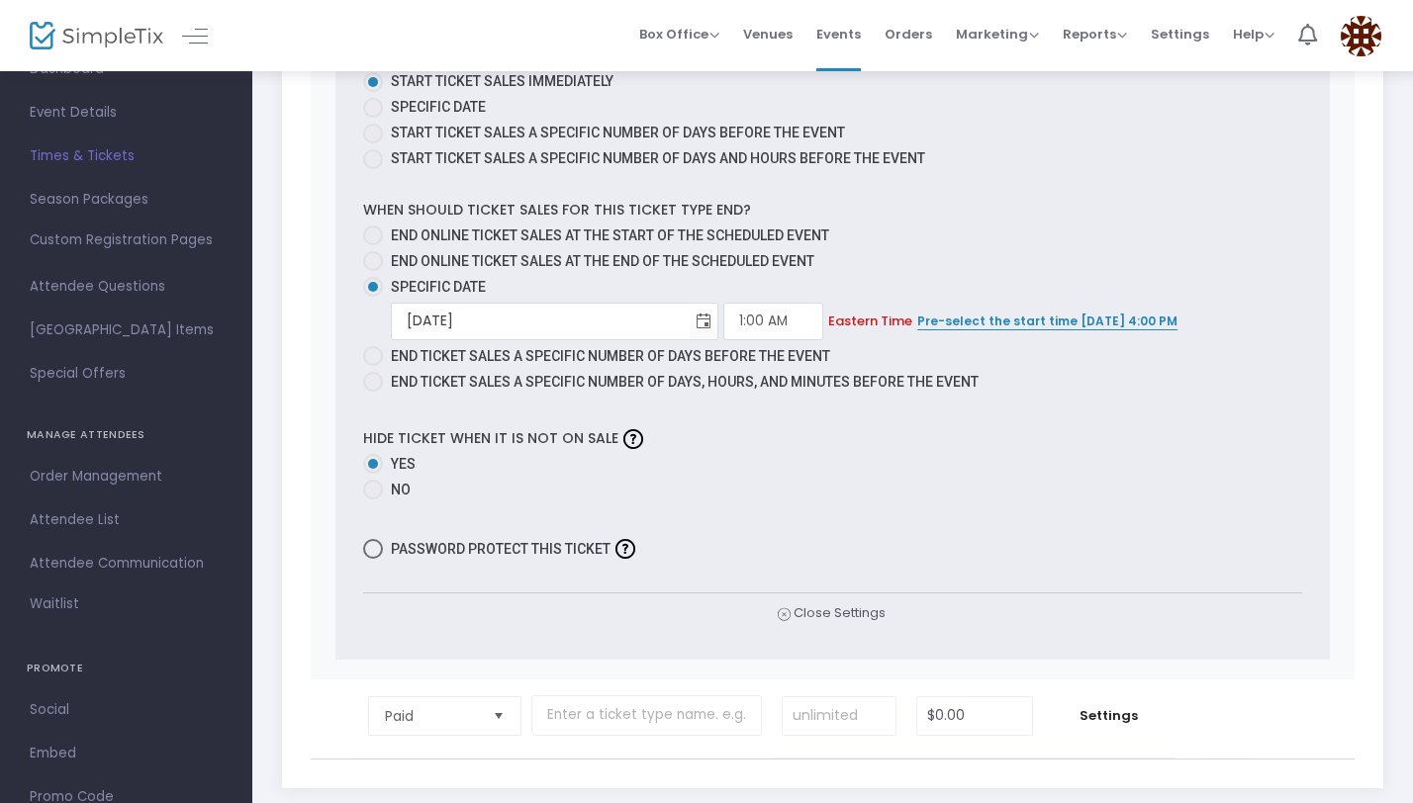
scroll to position [1532, 0]
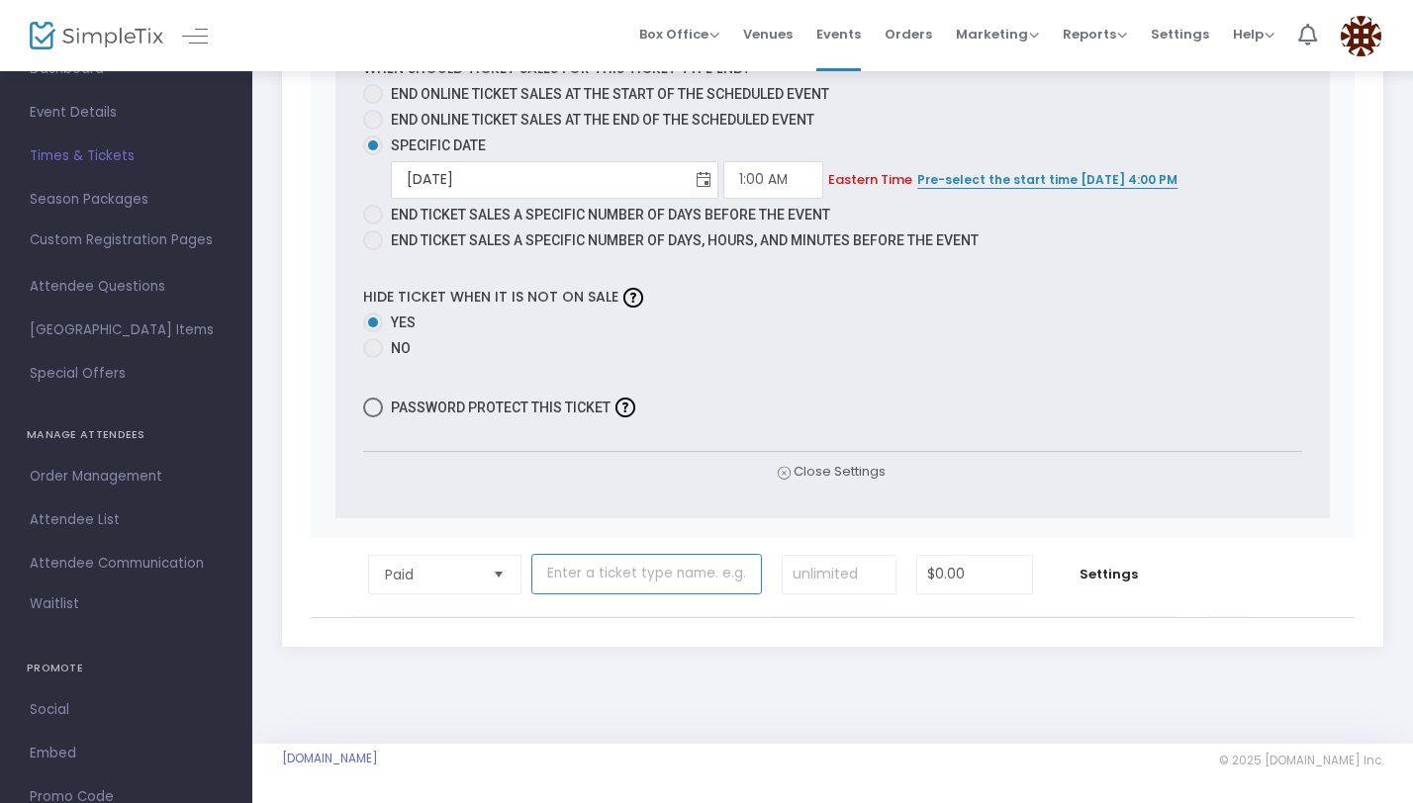
click at [577, 586] on input "text" at bounding box center [646, 574] width 230 height 41
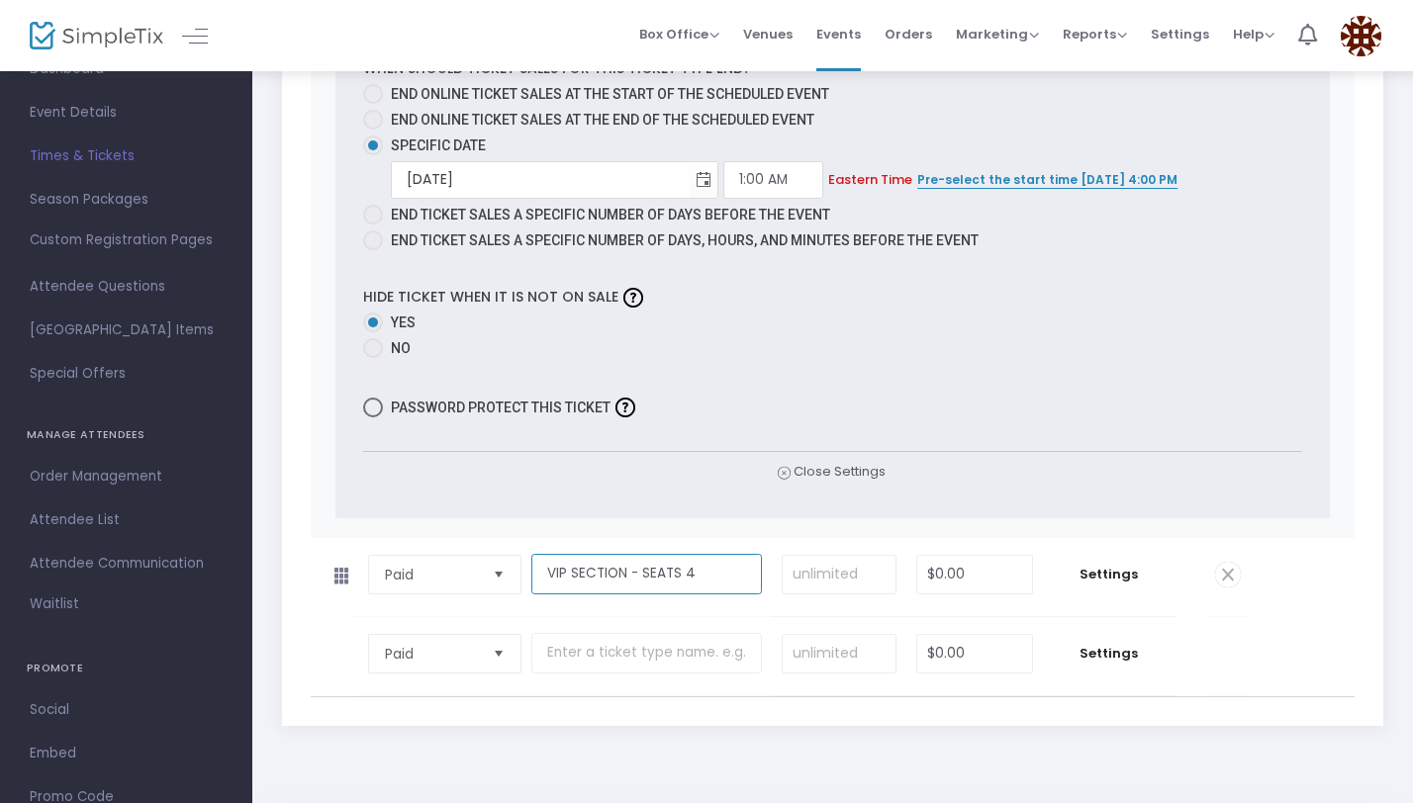
type input "VIP SECTION - SEATS 4"
click at [860, 575] on input at bounding box center [839, 575] width 114 height 38
type input "6"
click at [965, 568] on input "0" at bounding box center [974, 575] width 114 height 38
type input "$200.00"
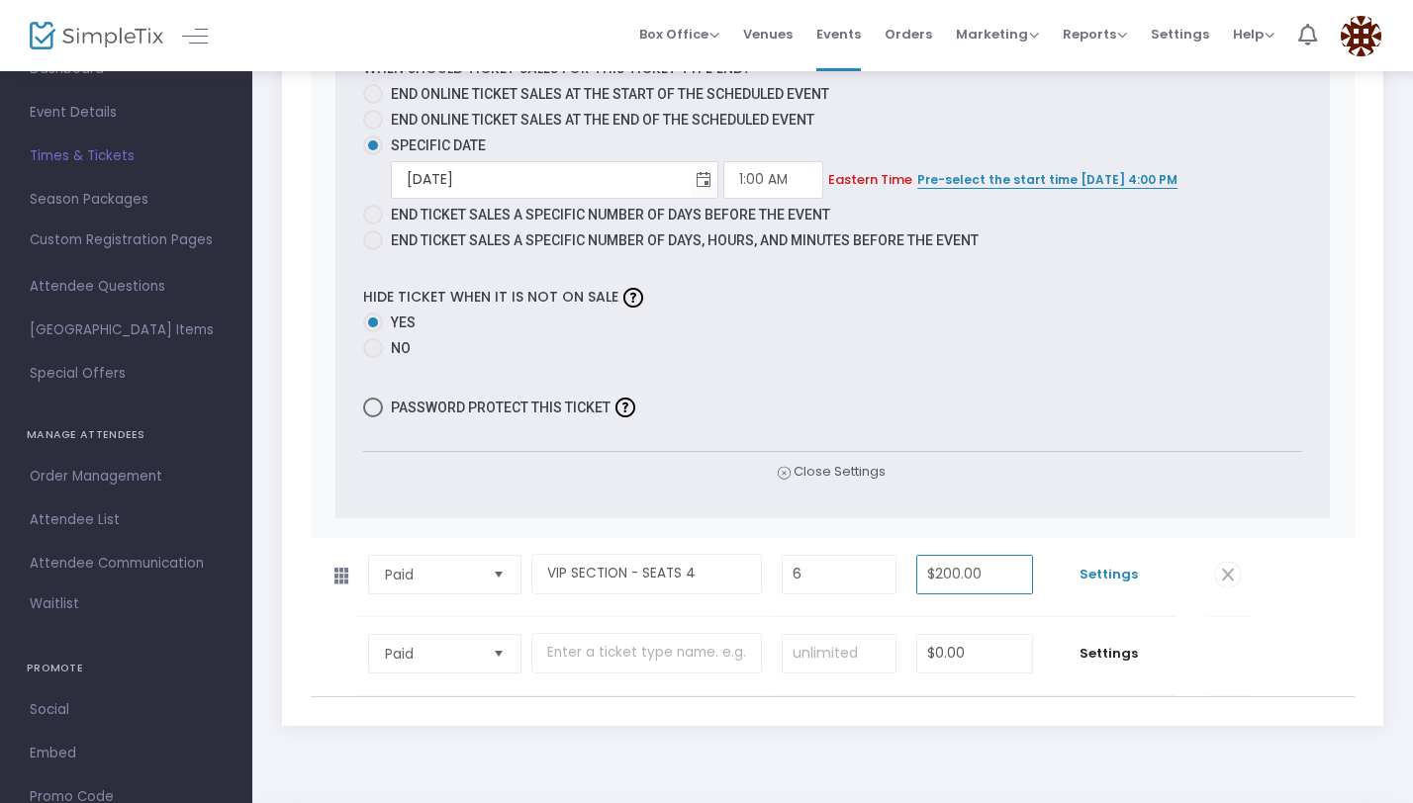
click at [1108, 570] on span "Settings" at bounding box center [1109, 575] width 113 height 20
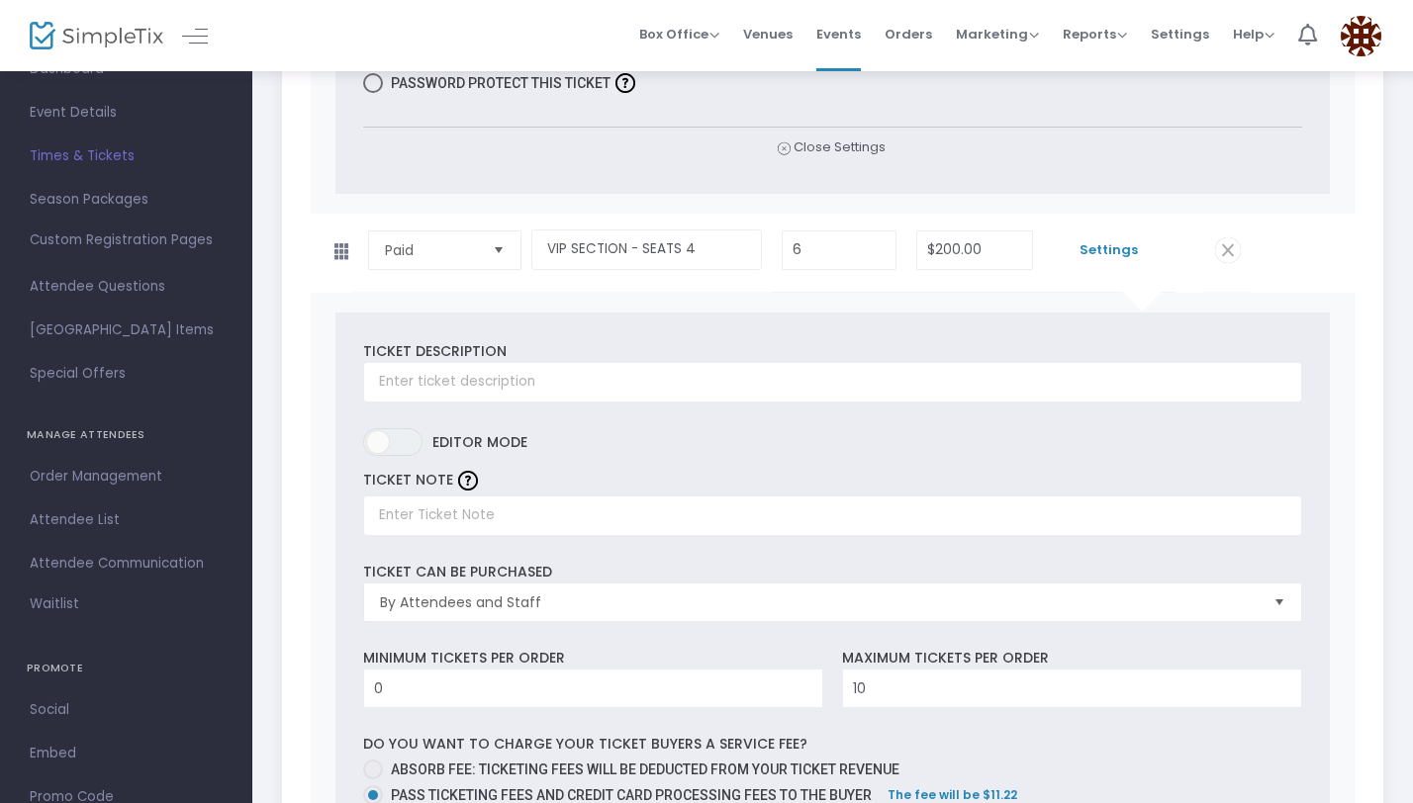
scroll to position [1928, 0]
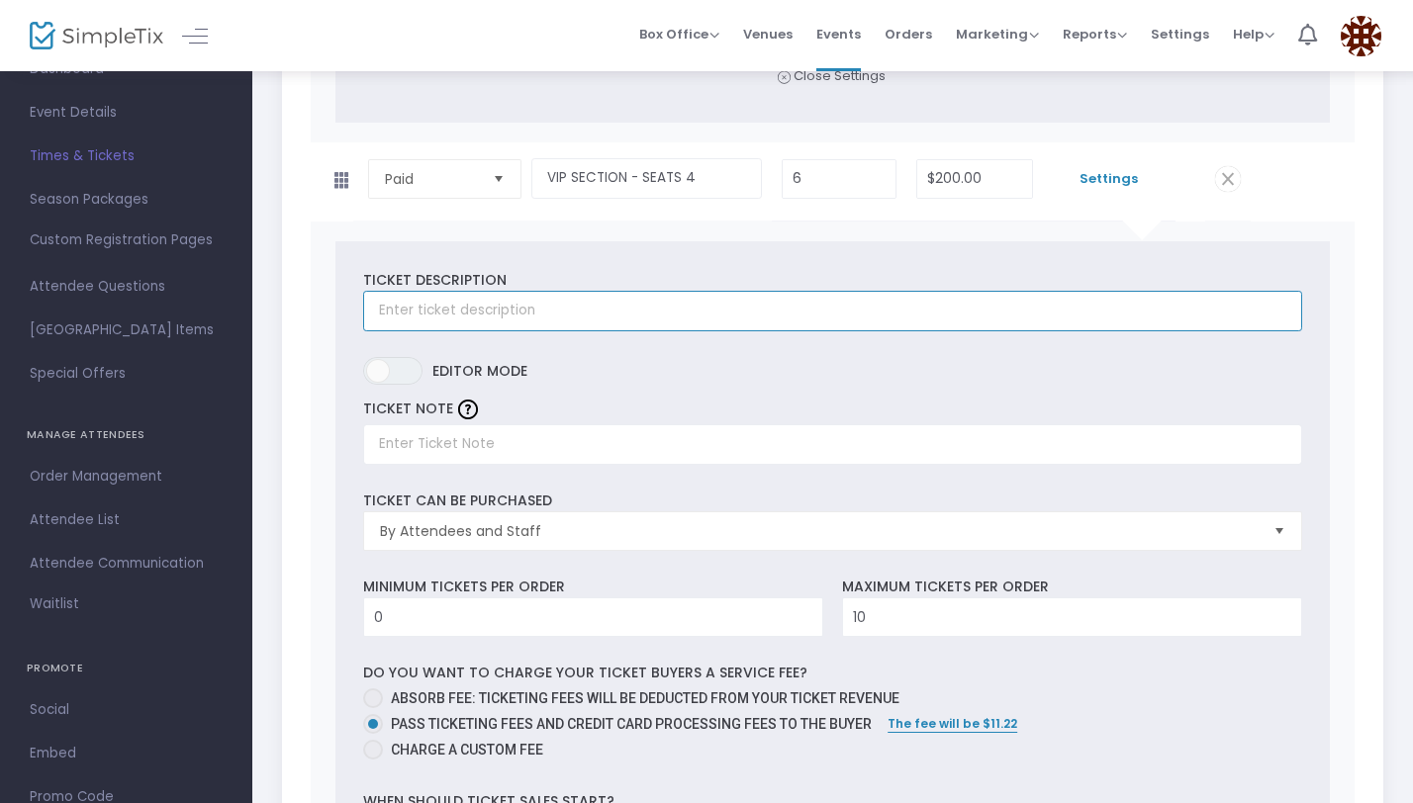
click at [613, 321] on input "text" at bounding box center [832, 311] width 939 height 41
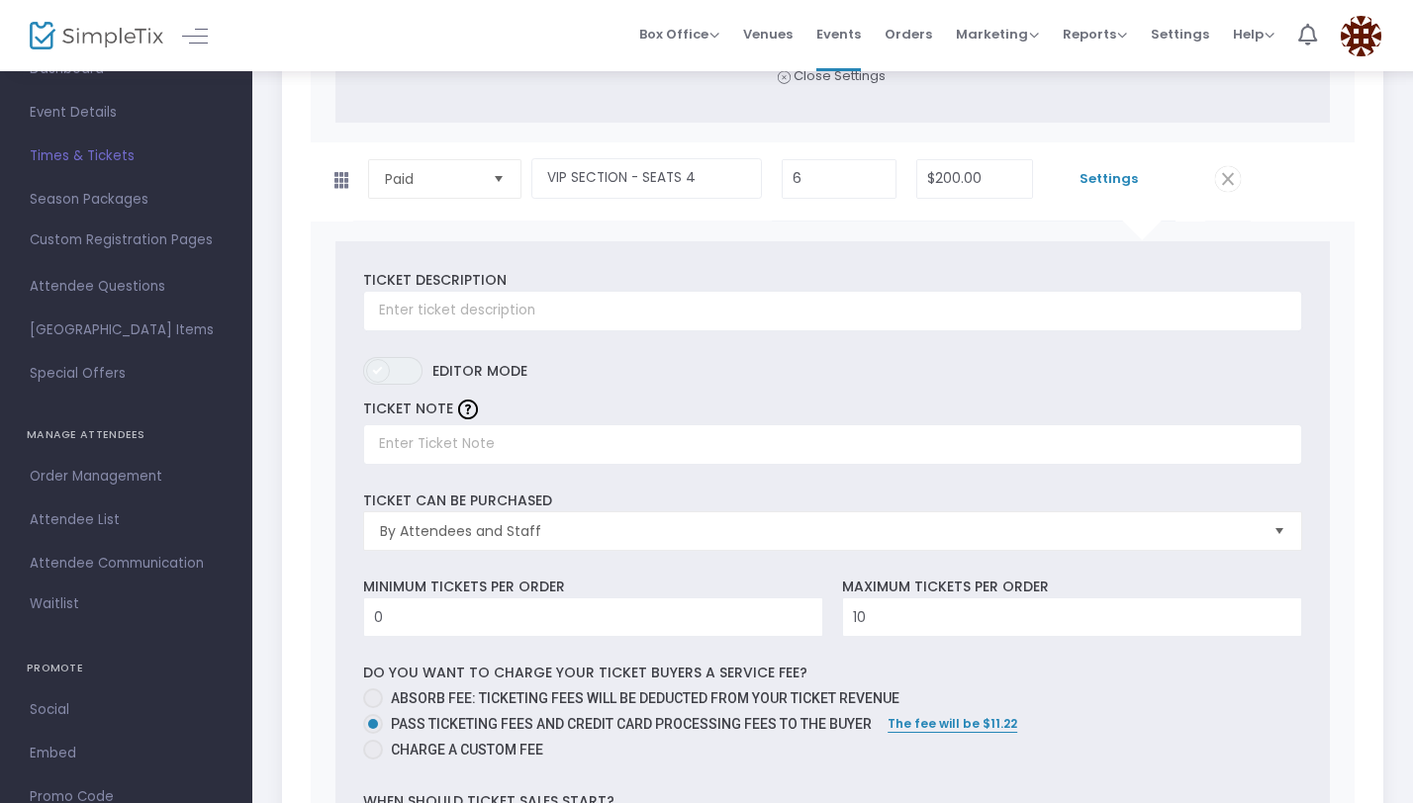
click at [384, 370] on span at bounding box center [378, 371] width 24 height 24
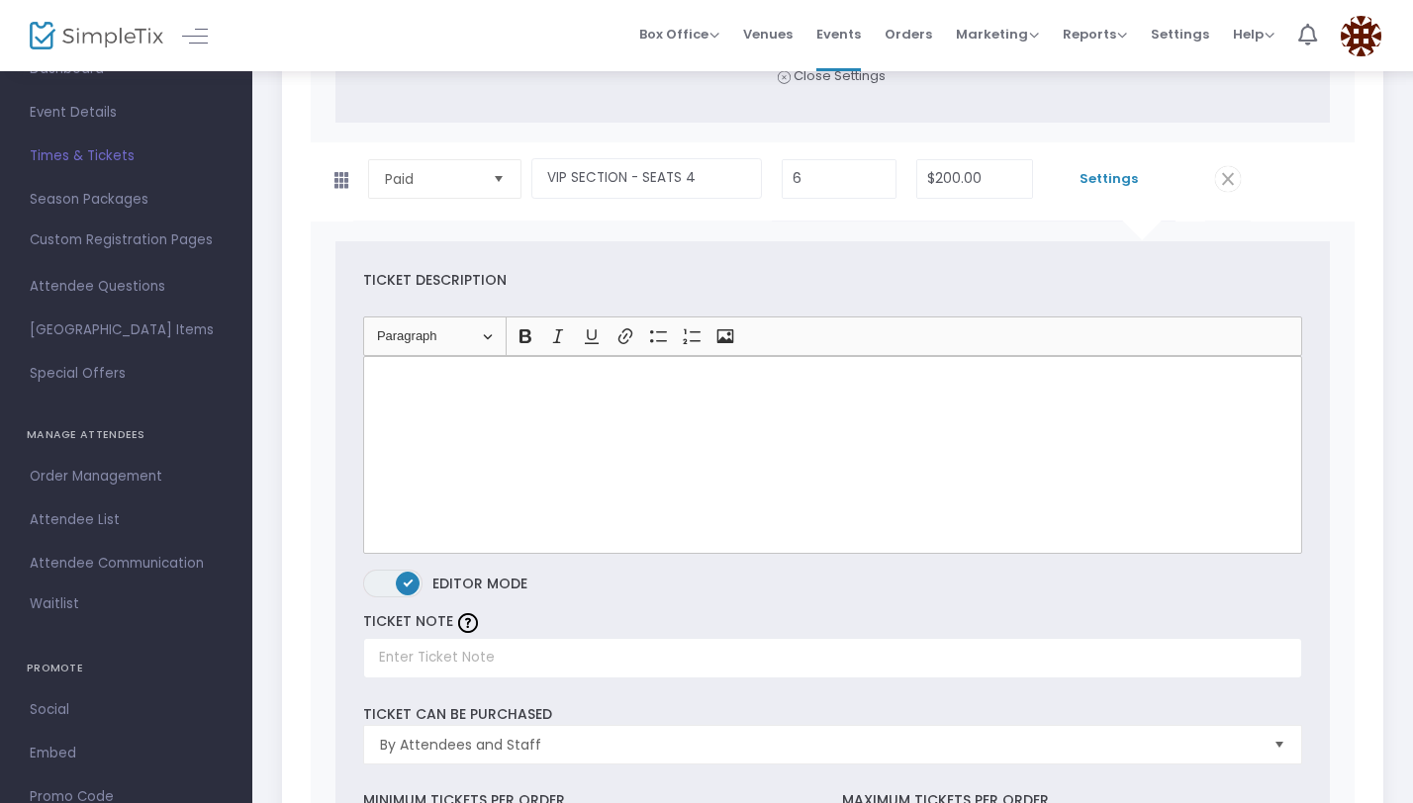
click at [484, 390] on div "Rich Text Editor, main" at bounding box center [832, 455] width 939 height 198
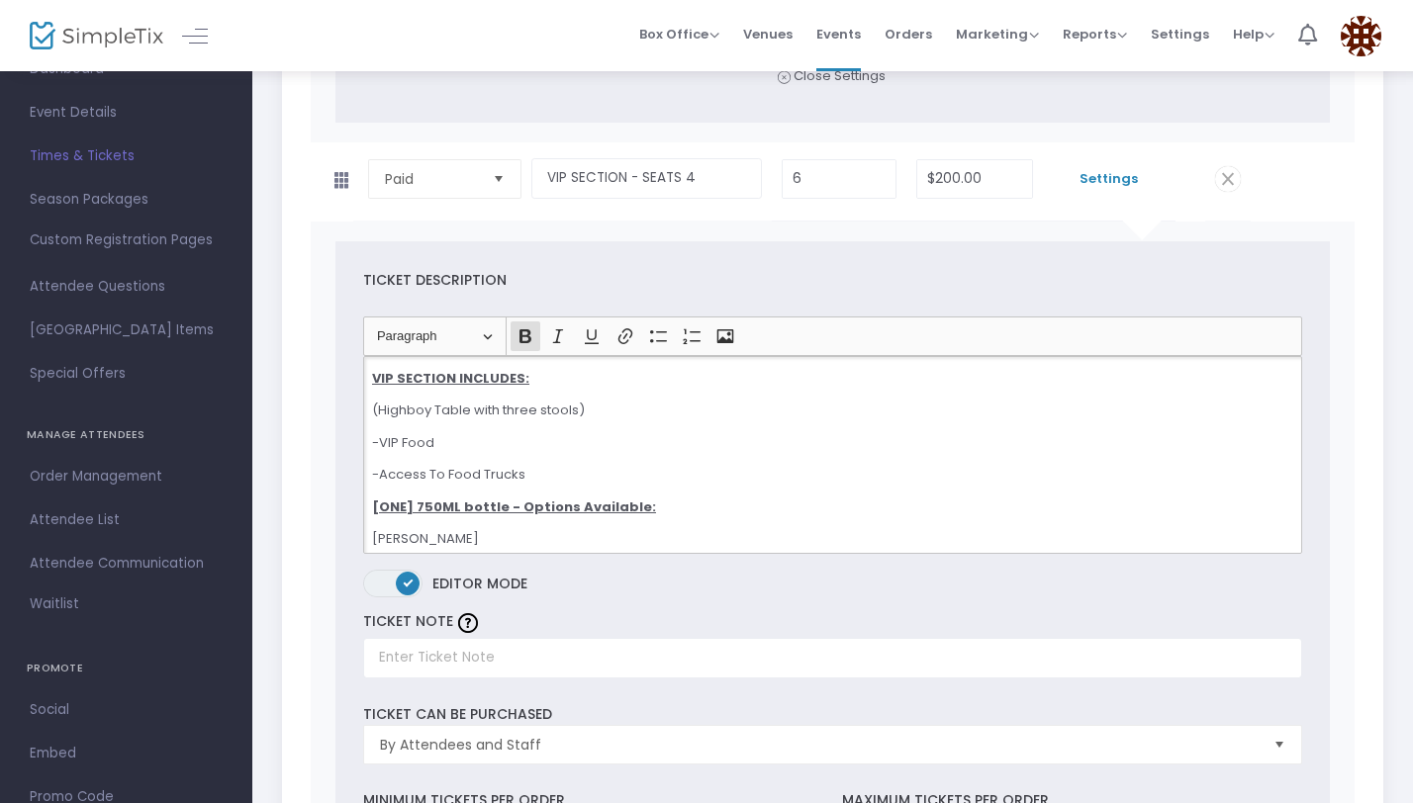
scroll to position [1900, 0]
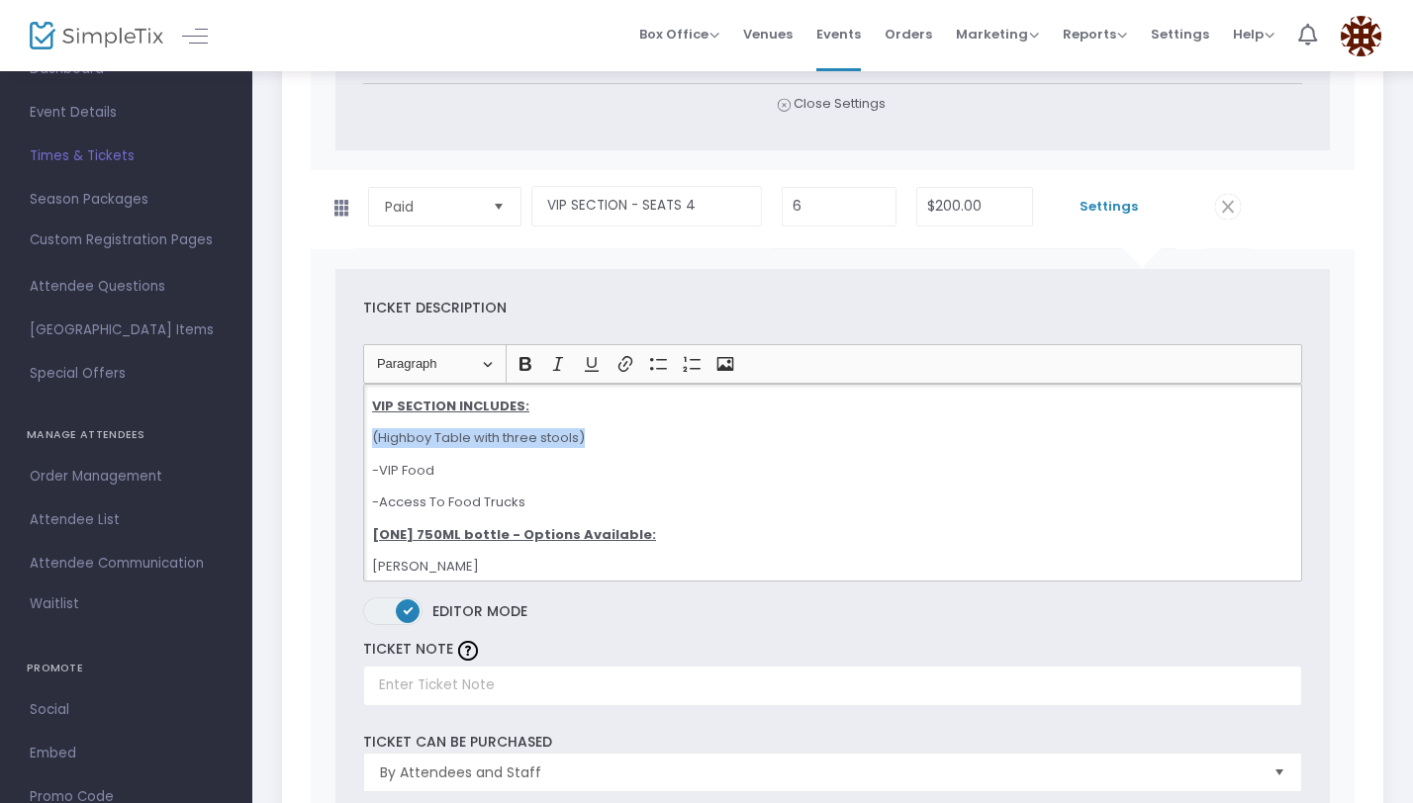
drag, startPoint x: 588, startPoint y: 440, endPoint x: 371, endPoint y: 435, distance: 216.7
click at [371, 435] on div "VIP SECTION INCLUDES: (Highboy Table with three stools) -VIP Food -Access To Fo…" at bounding box center [832, 483] width 939 height 198
click at [387, 438] on p "(Highboy Table with three stools)" at bounding box center [832, 438] width 921 height 20
click at [379, 438] on p "(Highboy Table with three stools)" at bounding box center [832, 438] width 921 height 20
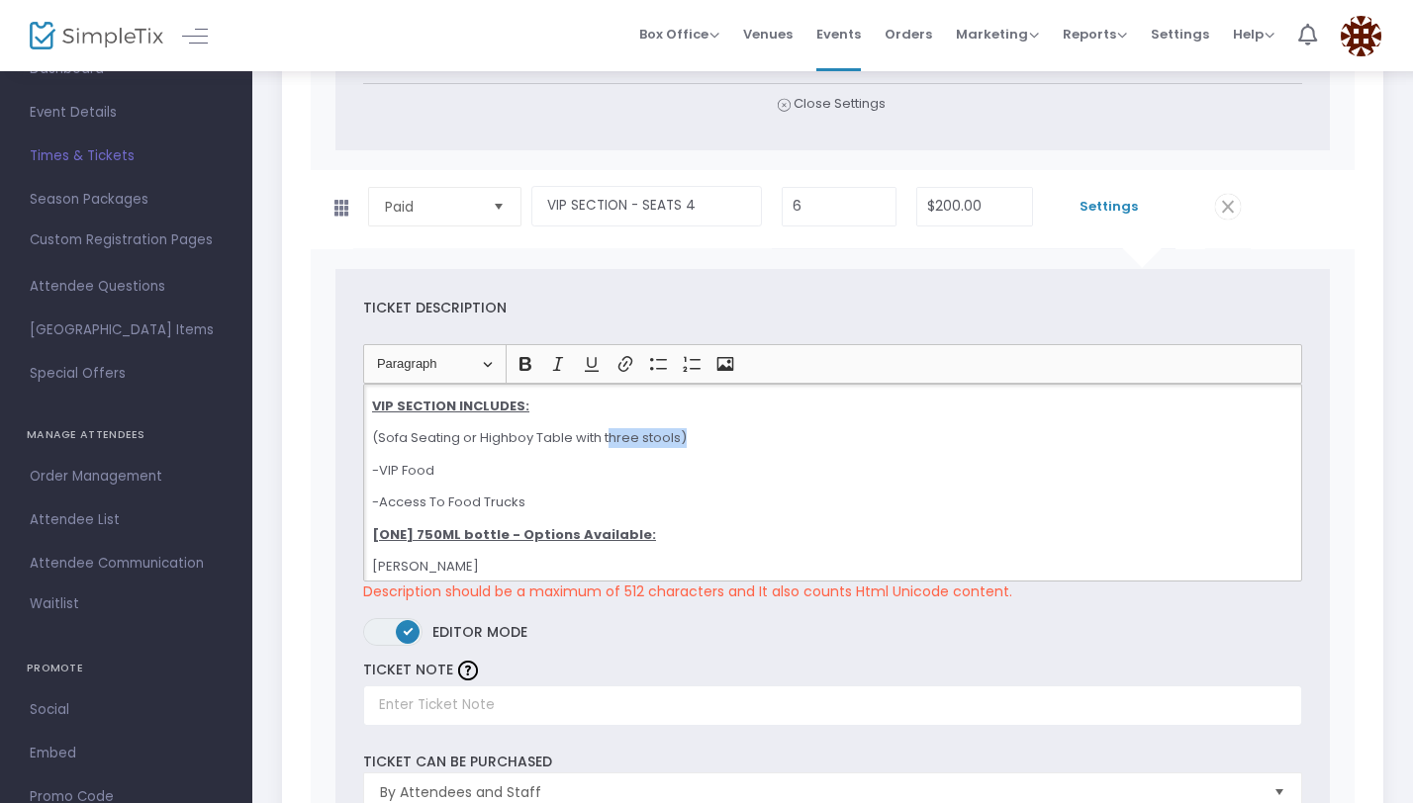
drag, startPoint x: 693, startPoint y: 440, endPoint x: 606, endPoint y: 435, distance: 87.2
click at [606, 435] on p "(Sofa Seating or Highboy Table with three stools)" at bounding box center [832, 438] width 921 height 20
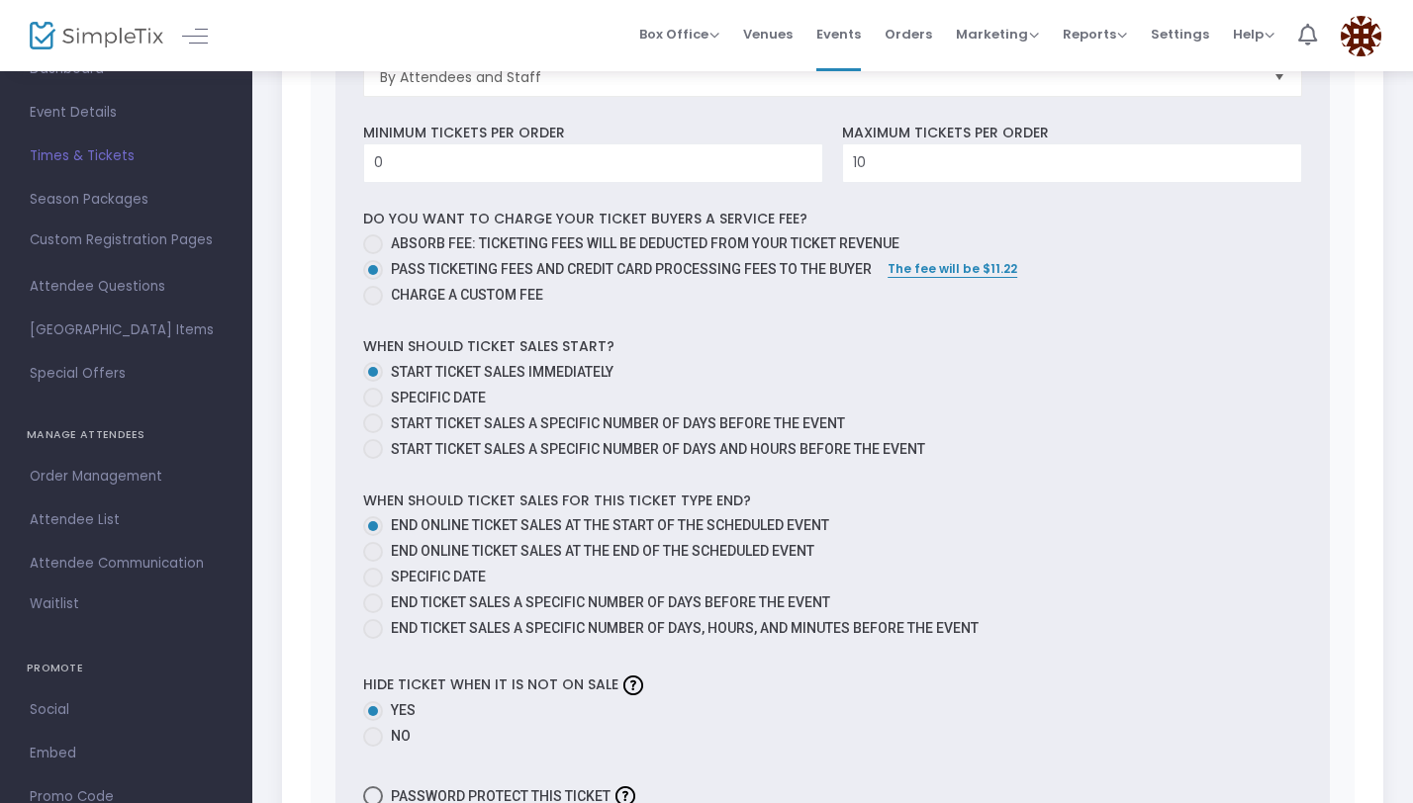
scroll to position [2623, 0]
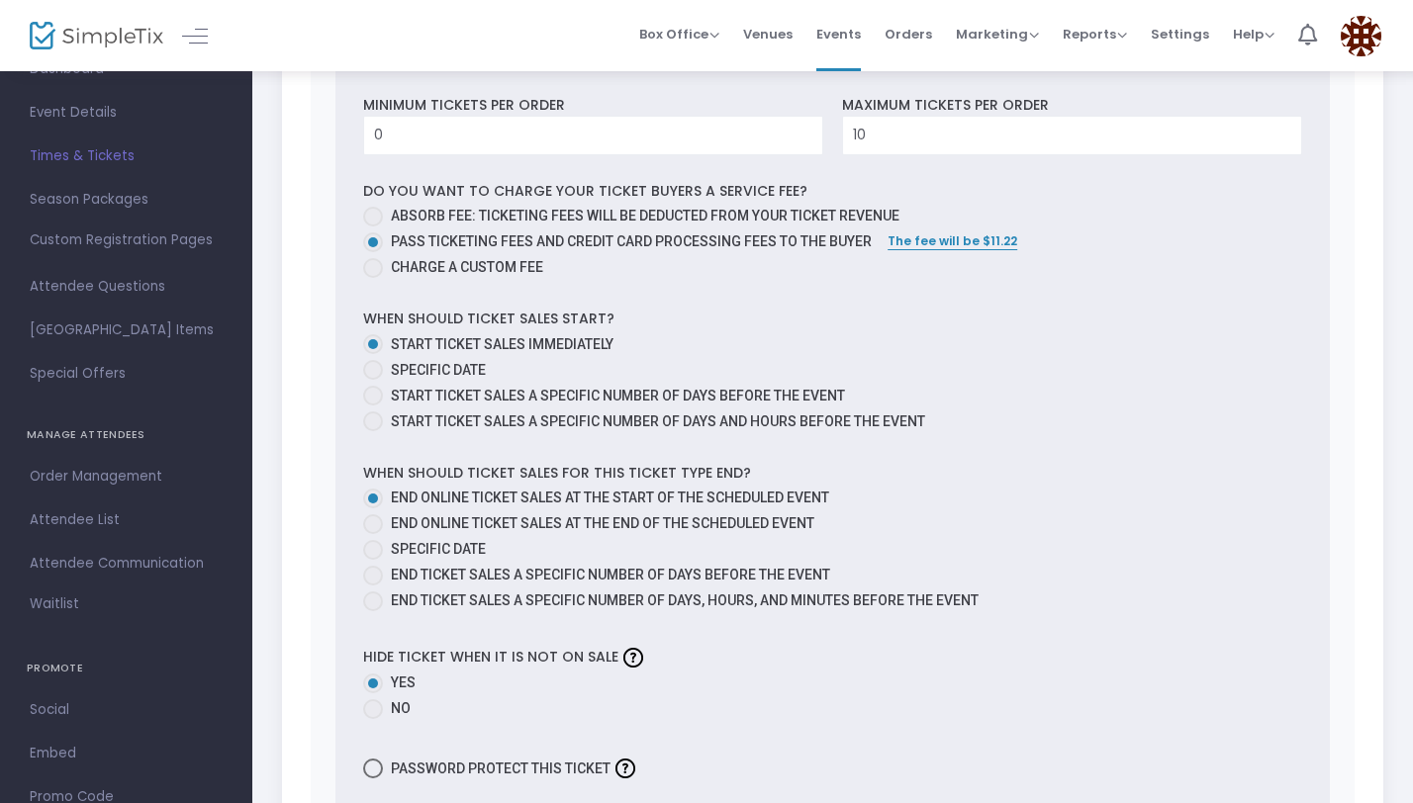
click at [466, 539] on span "Specific Date" at bounding box center [434, 549] width 103 height 21
click at [373, 560] on input "Specific Date" at bounding box center [372, 560] width 1 height 1
radio input "true"
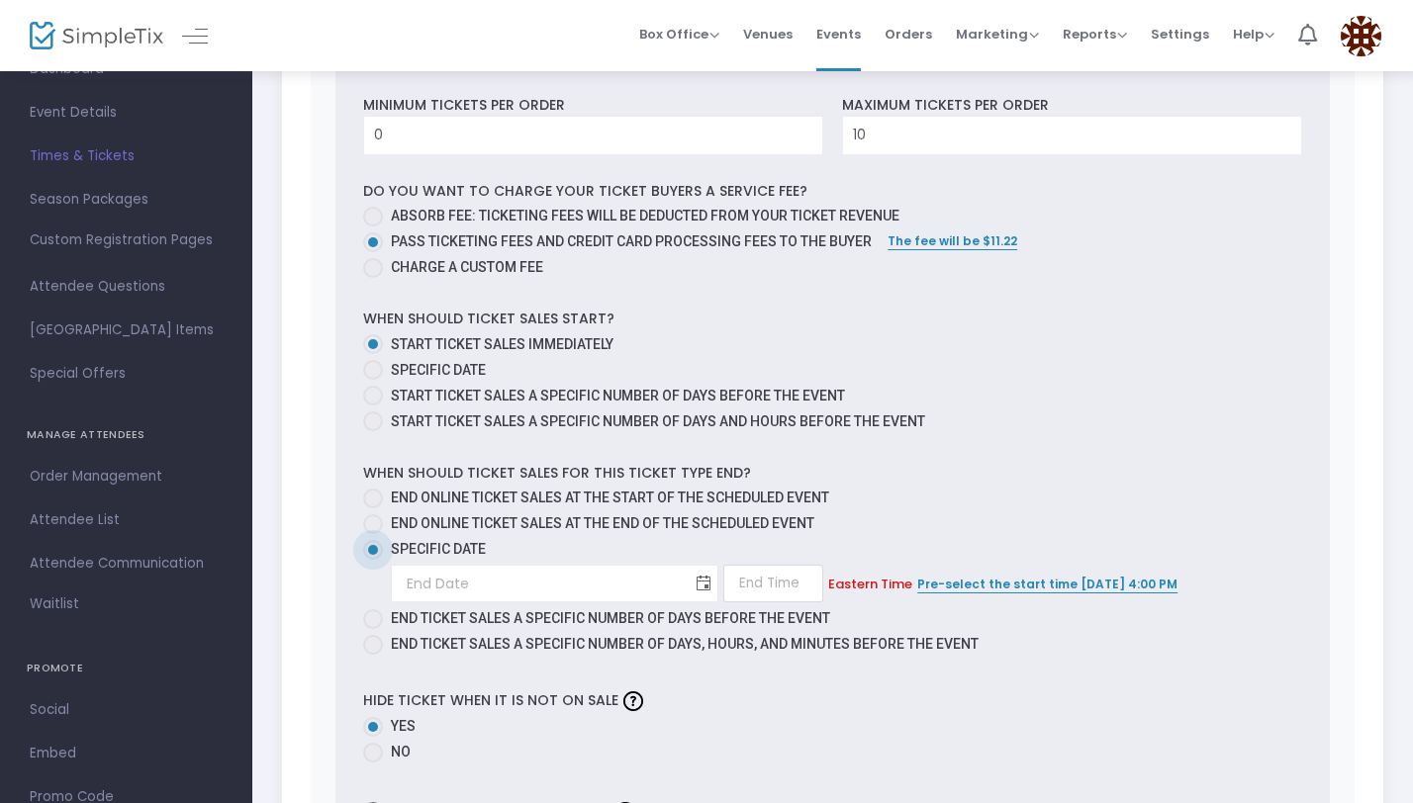
click at [688, 594] on span "Toggle calendar" at bounding box center [704, 584] width 33 height 33
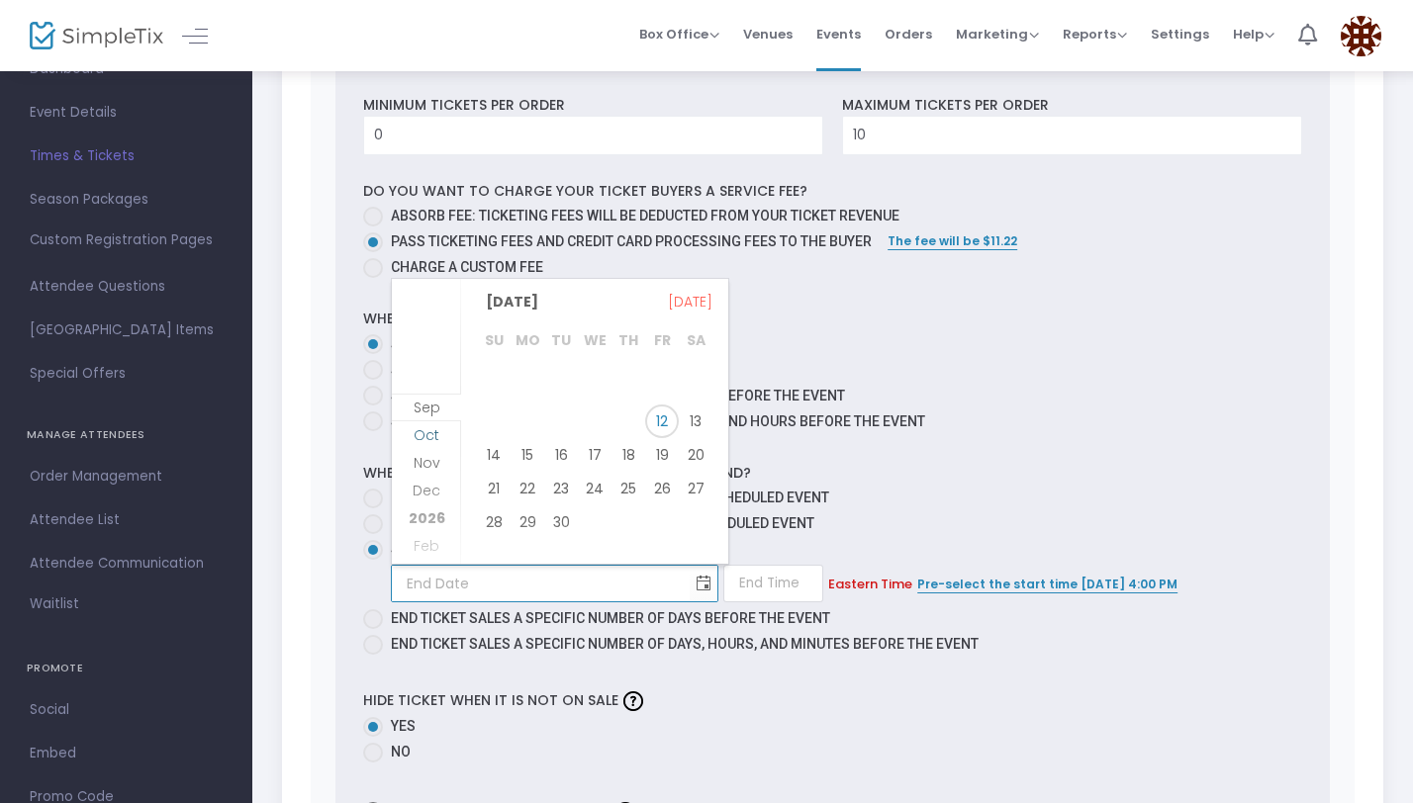
click at [433, 430] on span "Oct" at bounding box center [426, 435] width 26 height 20
click at [666, 481] on span "24" at bounding box center [662, 482] width 34 height 34
type input "10/24/2025"
type input "1:00 AM"
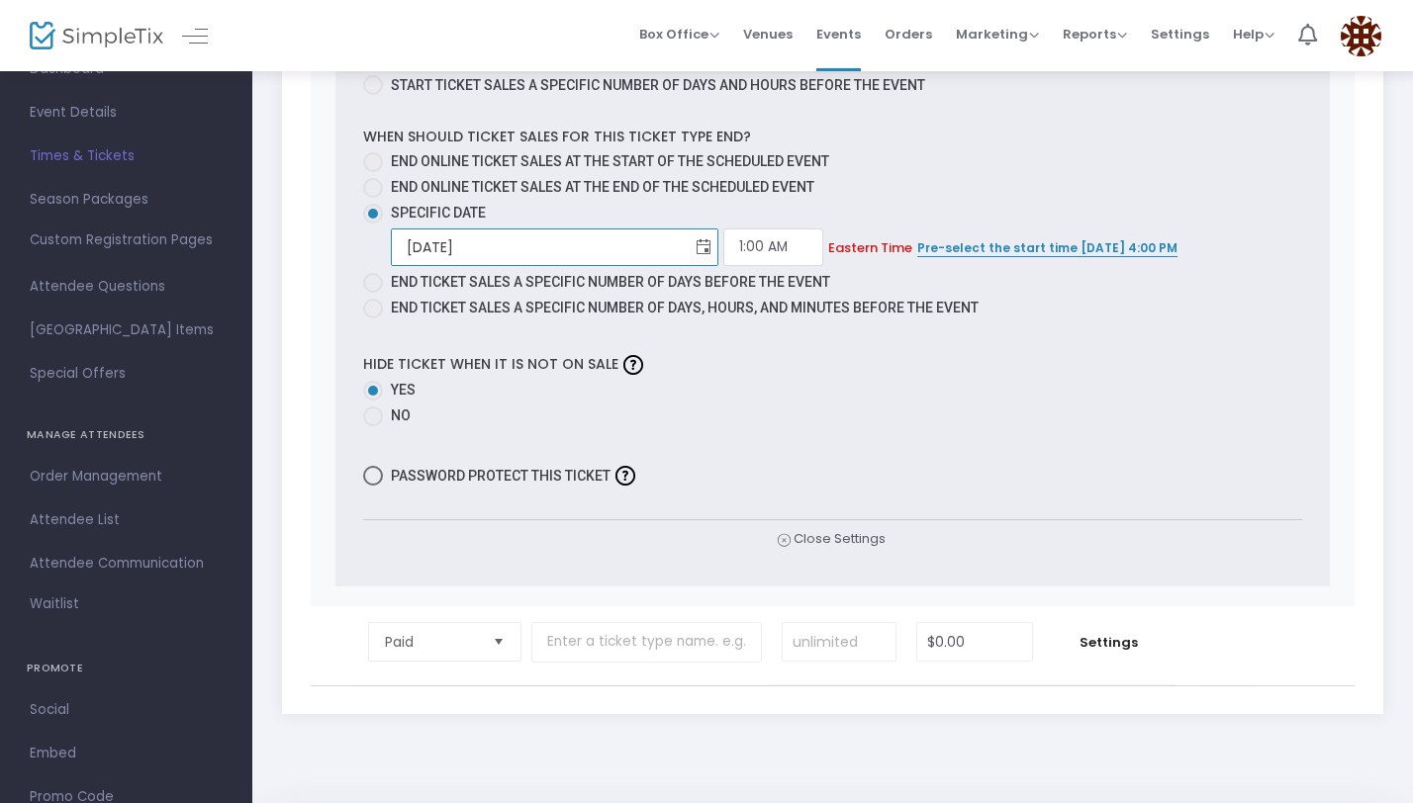
scroll to position [3028, 0]
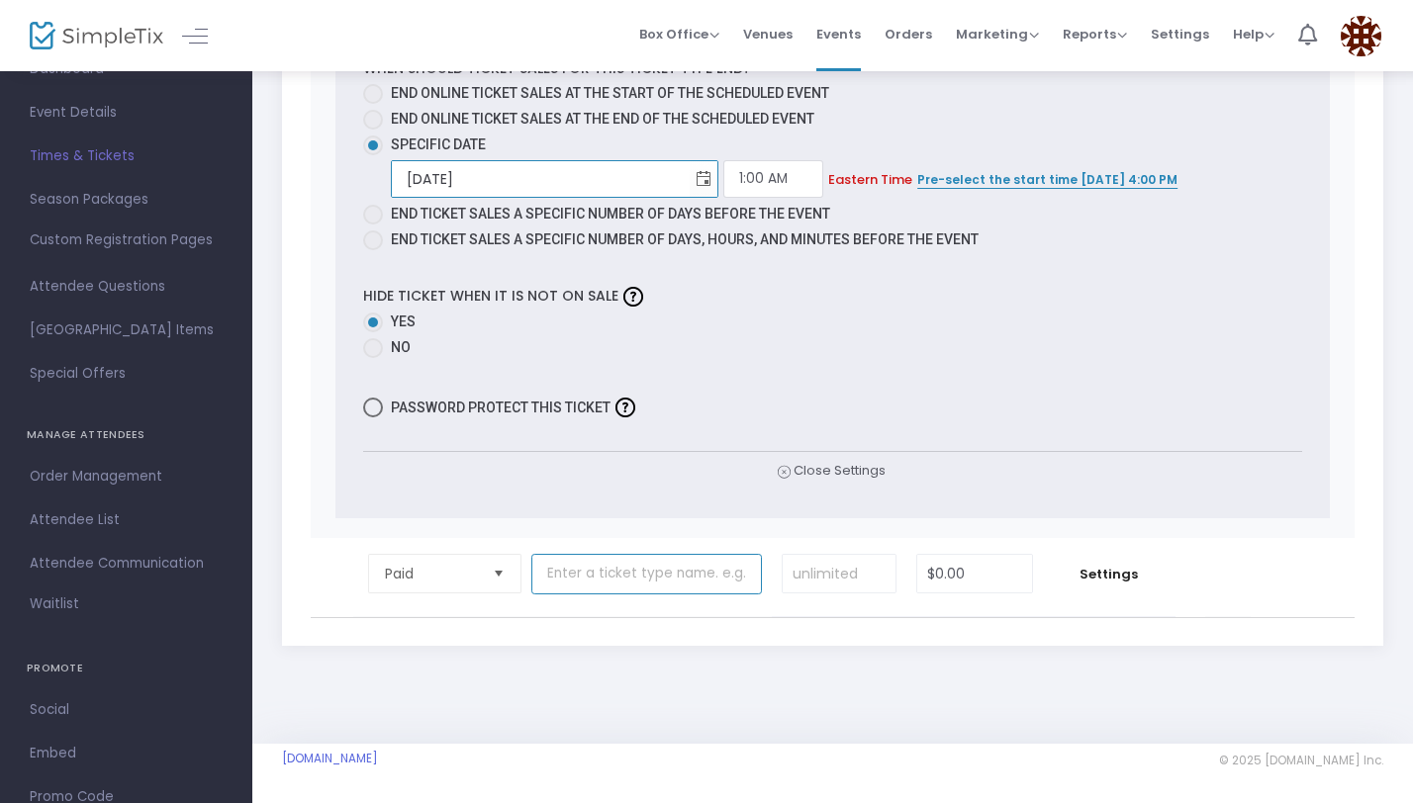
click at [585, 575] on input "text" at bounding box center [646, 574] width 230 height 41
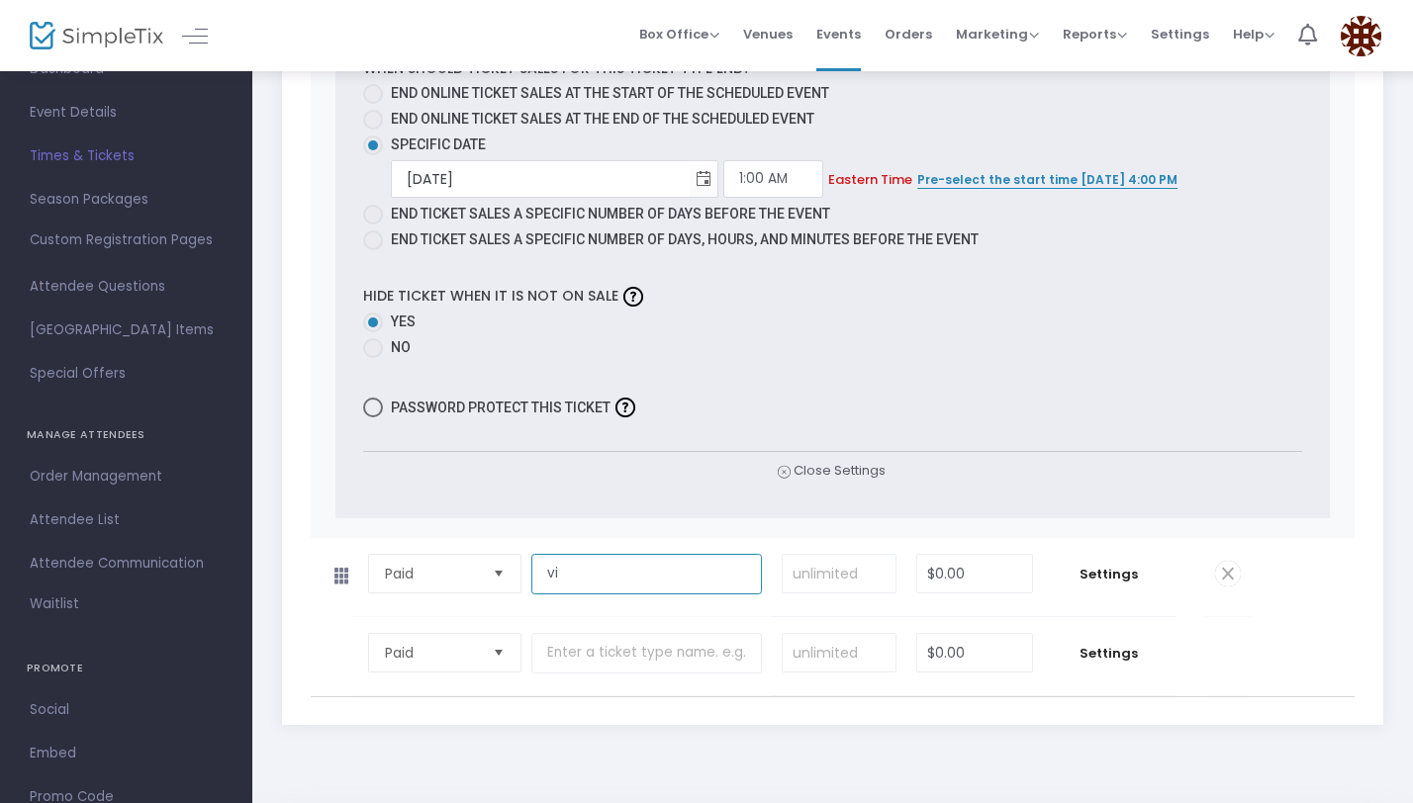
type input "v"
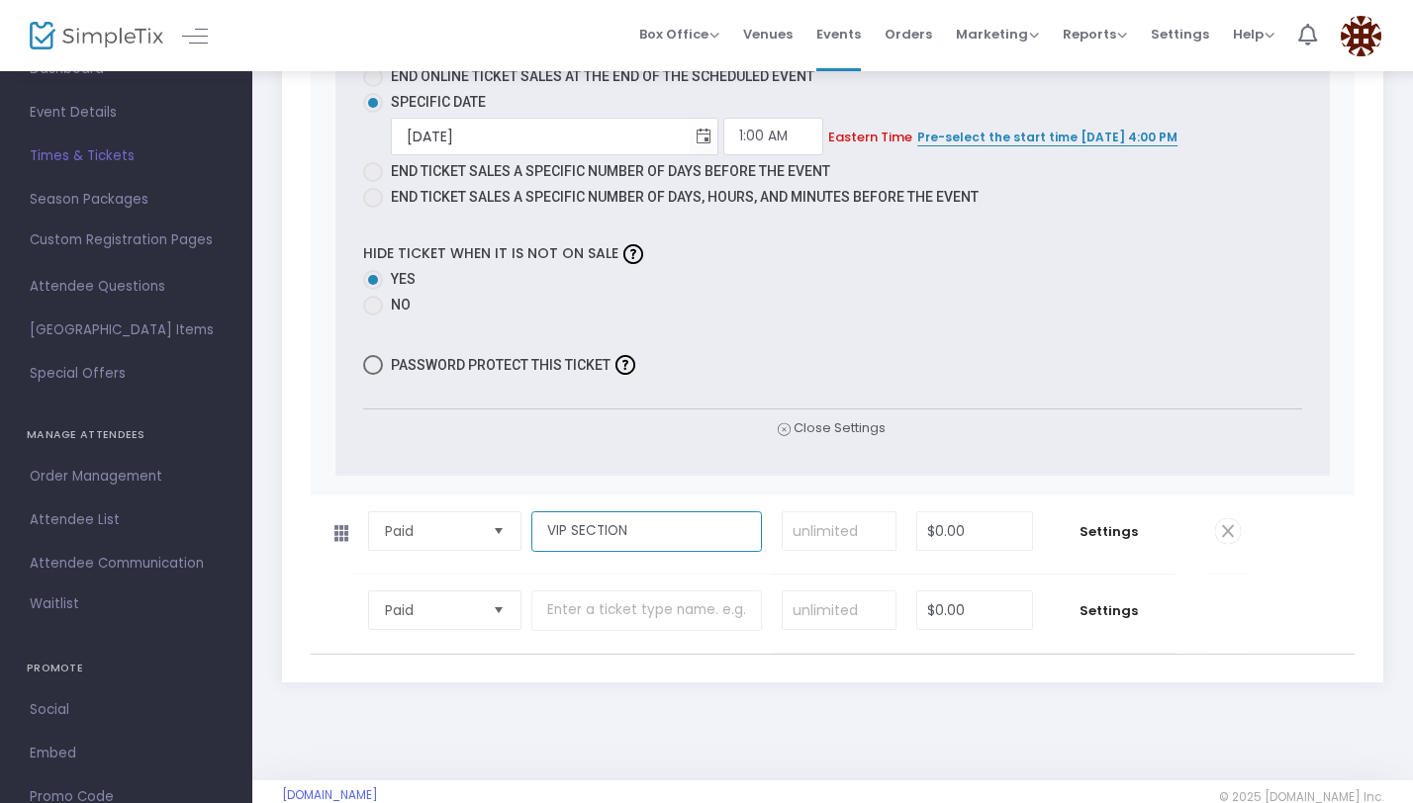
scroll to position [3107, 0]
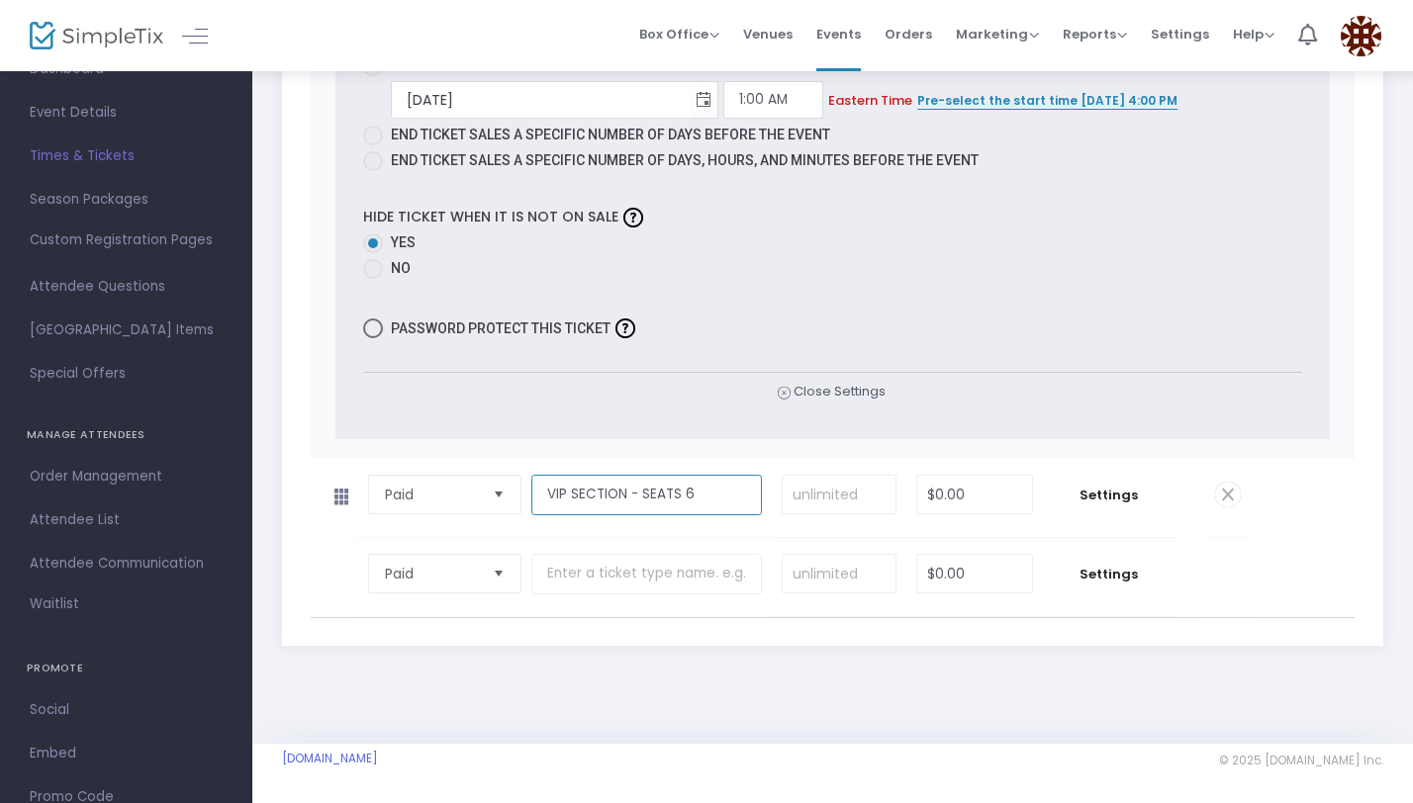
type input "VIP SECTION - SEATS 6"
click at [853, 490] on input at bounding box center [839, 495] width 114 height 38
type input "8"
click at [964, 491] on input "0" at bounding box center [974, 495] width 114 height 38
click at [1196, 523] on tr "Paid Required. VIP SECTION - SEATS 6 Required. 8 Required. $240.00 Required. Se…" at bounding box center [781, 498] width 940 height 79
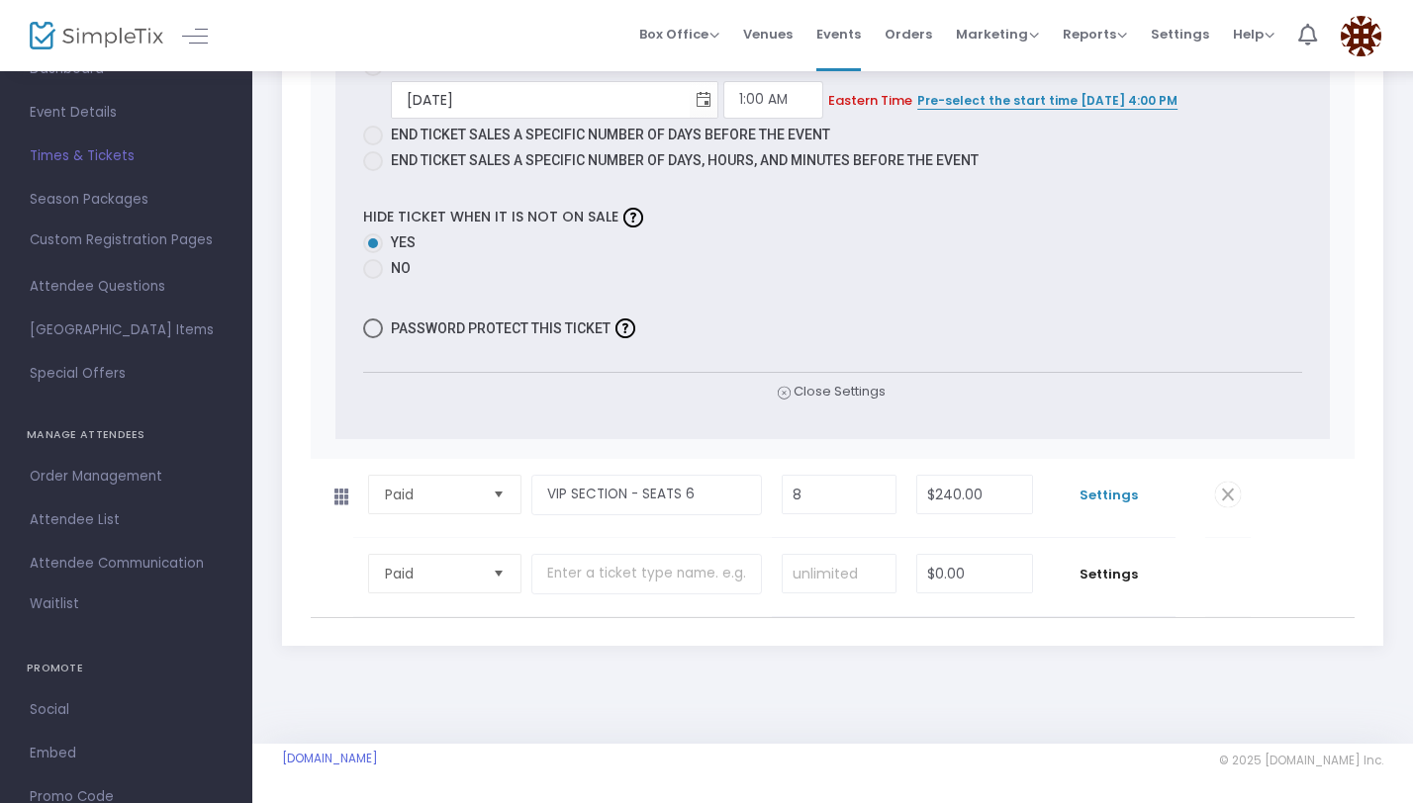
click at [1103, 495] on span "Settings" at bounding box center [1109, 496] width 113 height 20
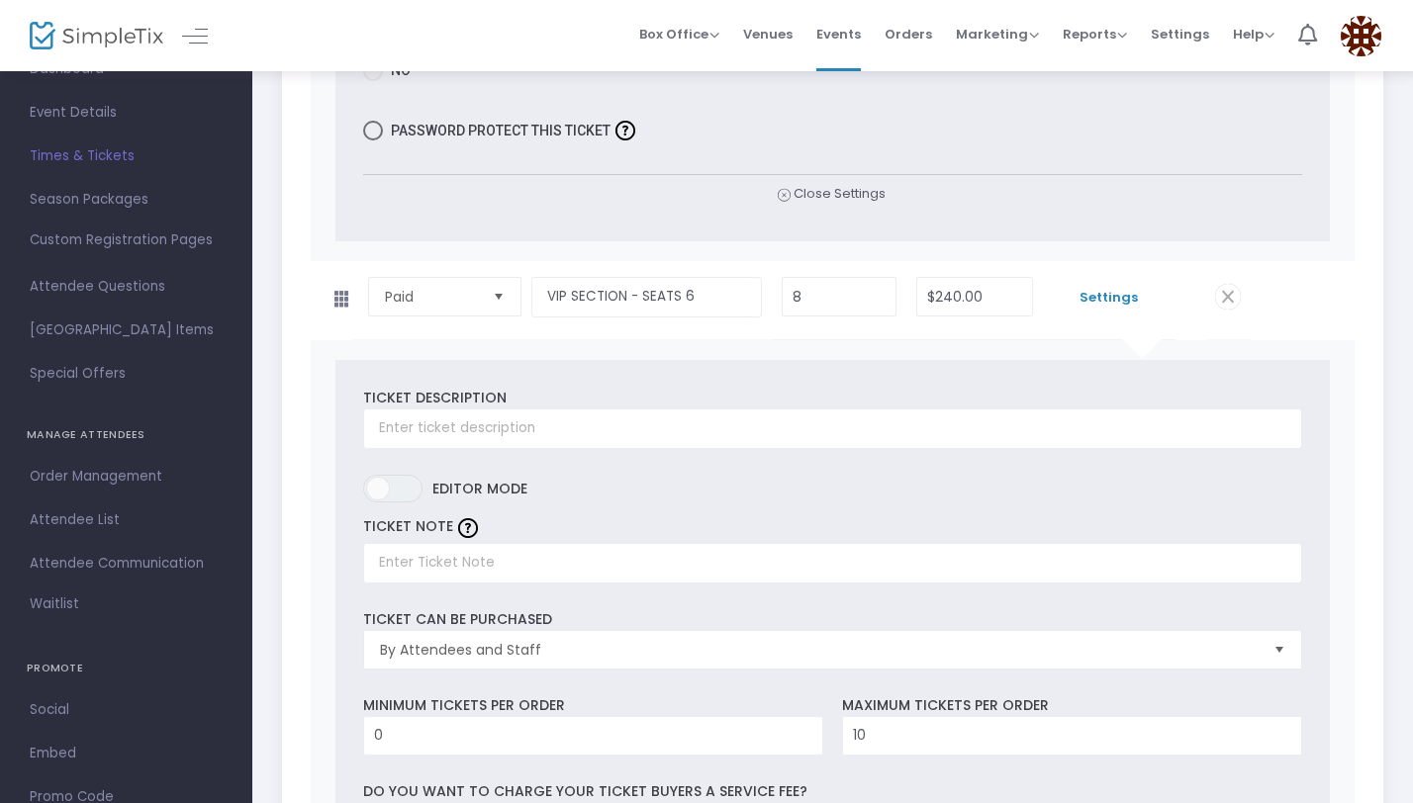
scroll to position [3309, 0]
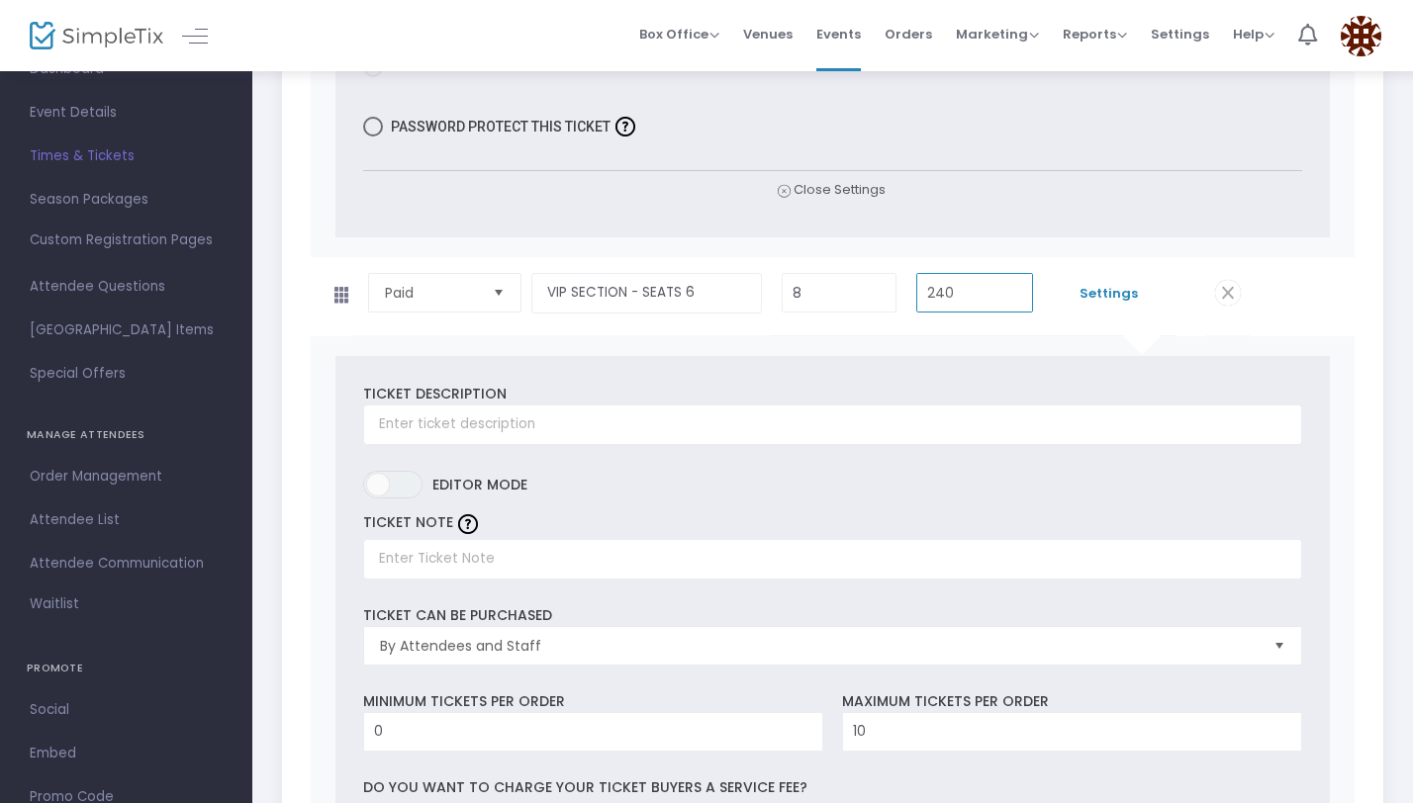
click at [988, 303] on input "240" at bounding box center [974, 293] width 114 height 38
type input "$225.00"
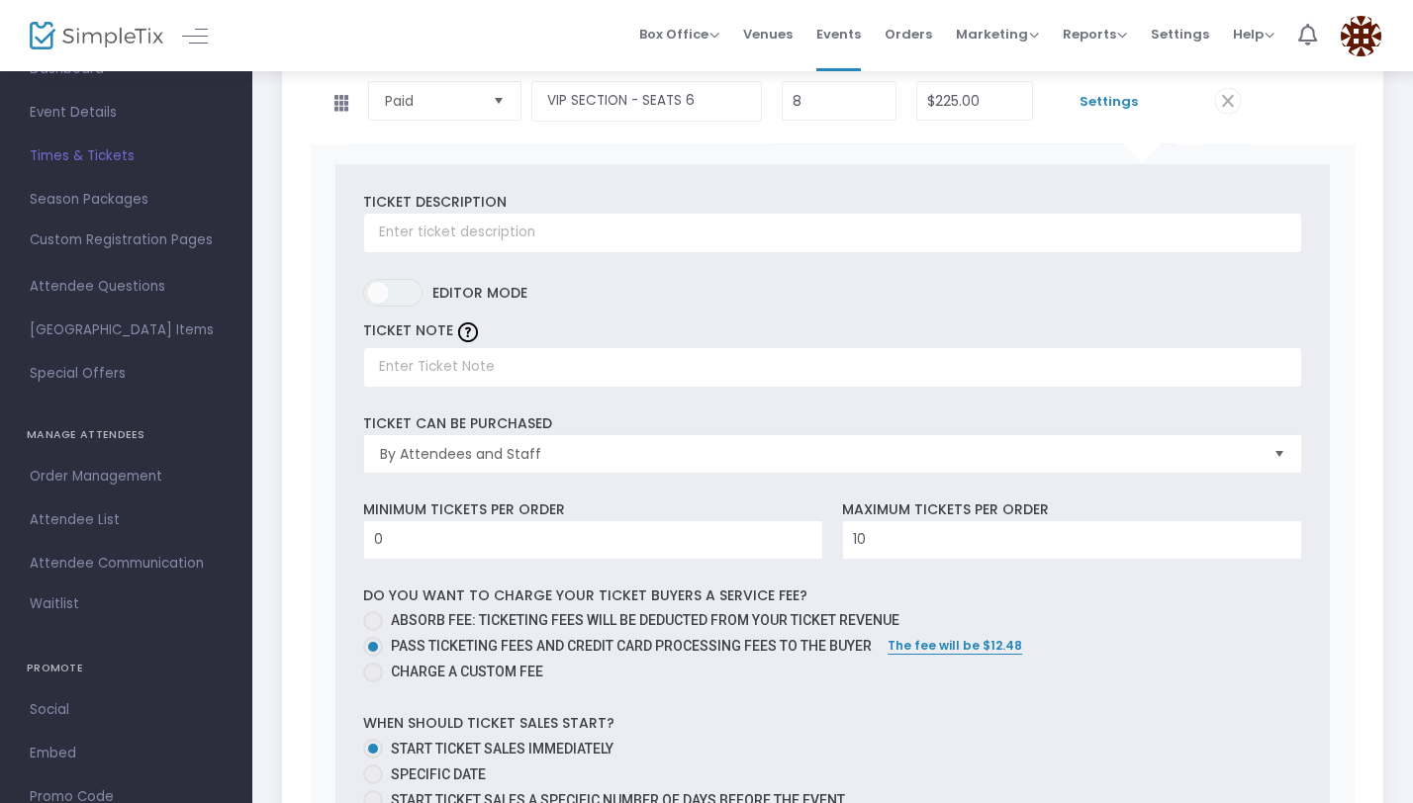
scroll to position [3476, 0]
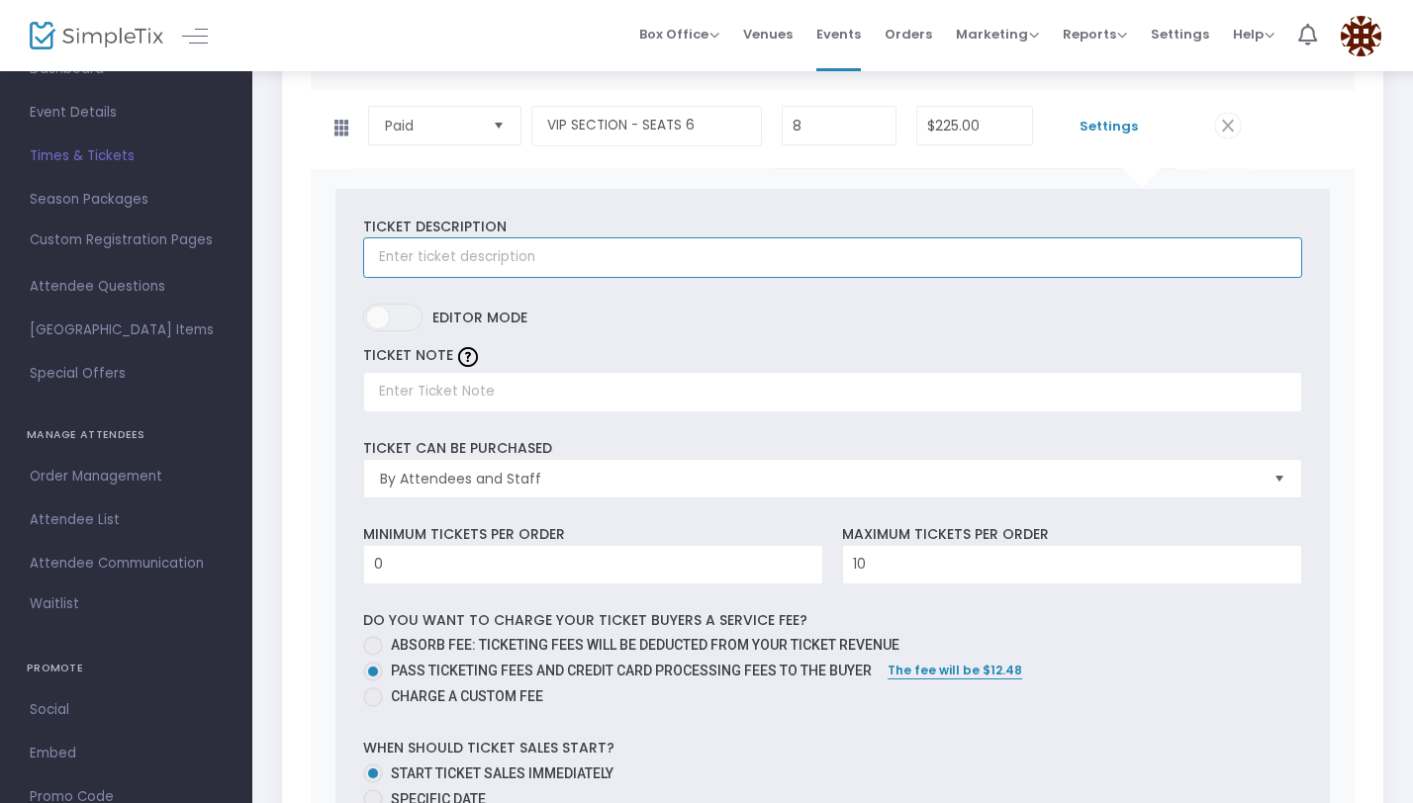
click at [747, 252] on input "text" at bounding box center [832, 257] width 939 height 41
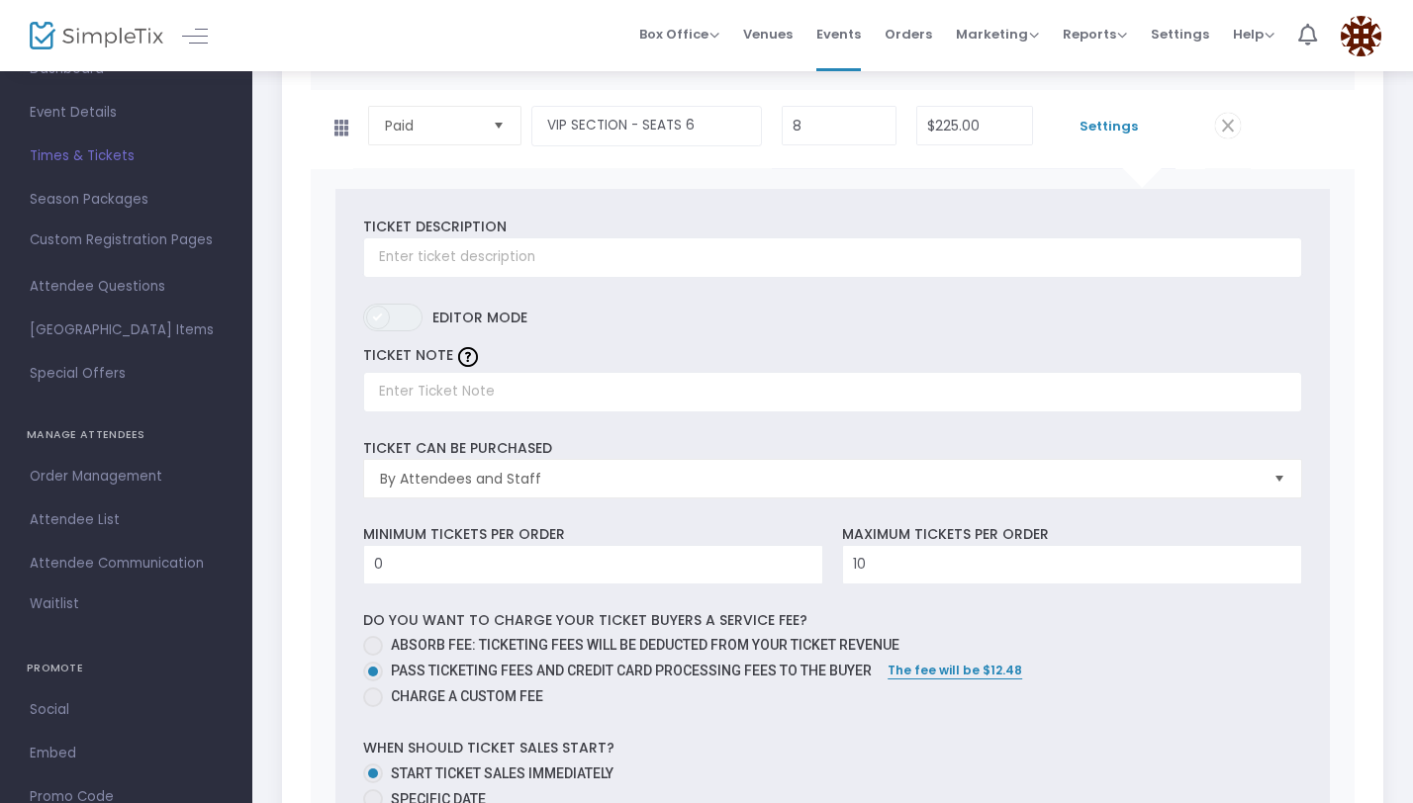
click at [381, 316] on span at bounding box center [378, 318] width 24 height 24
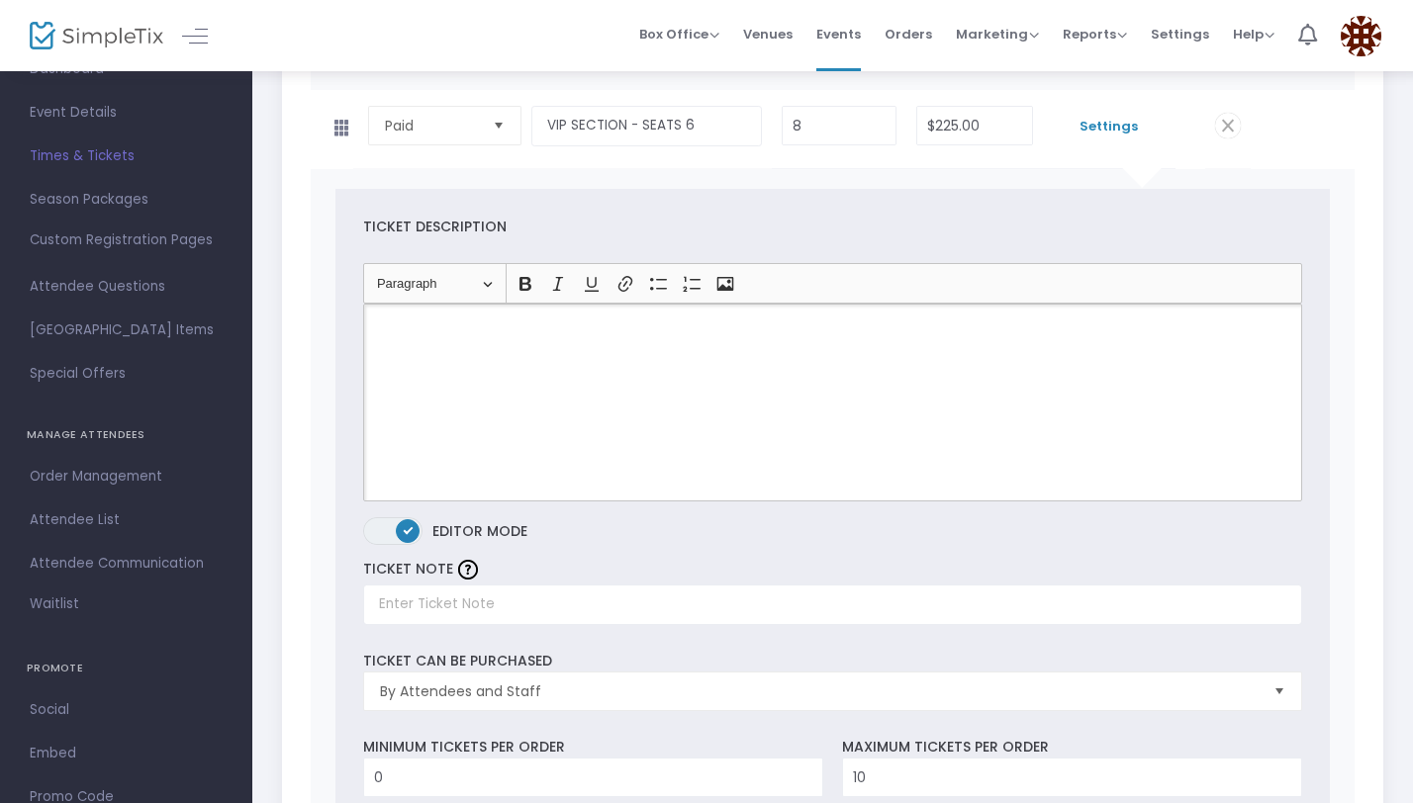
click at [522, 366] on div "Rich Text Editor, main" at bounding box center [832, 403] width 939 height 198
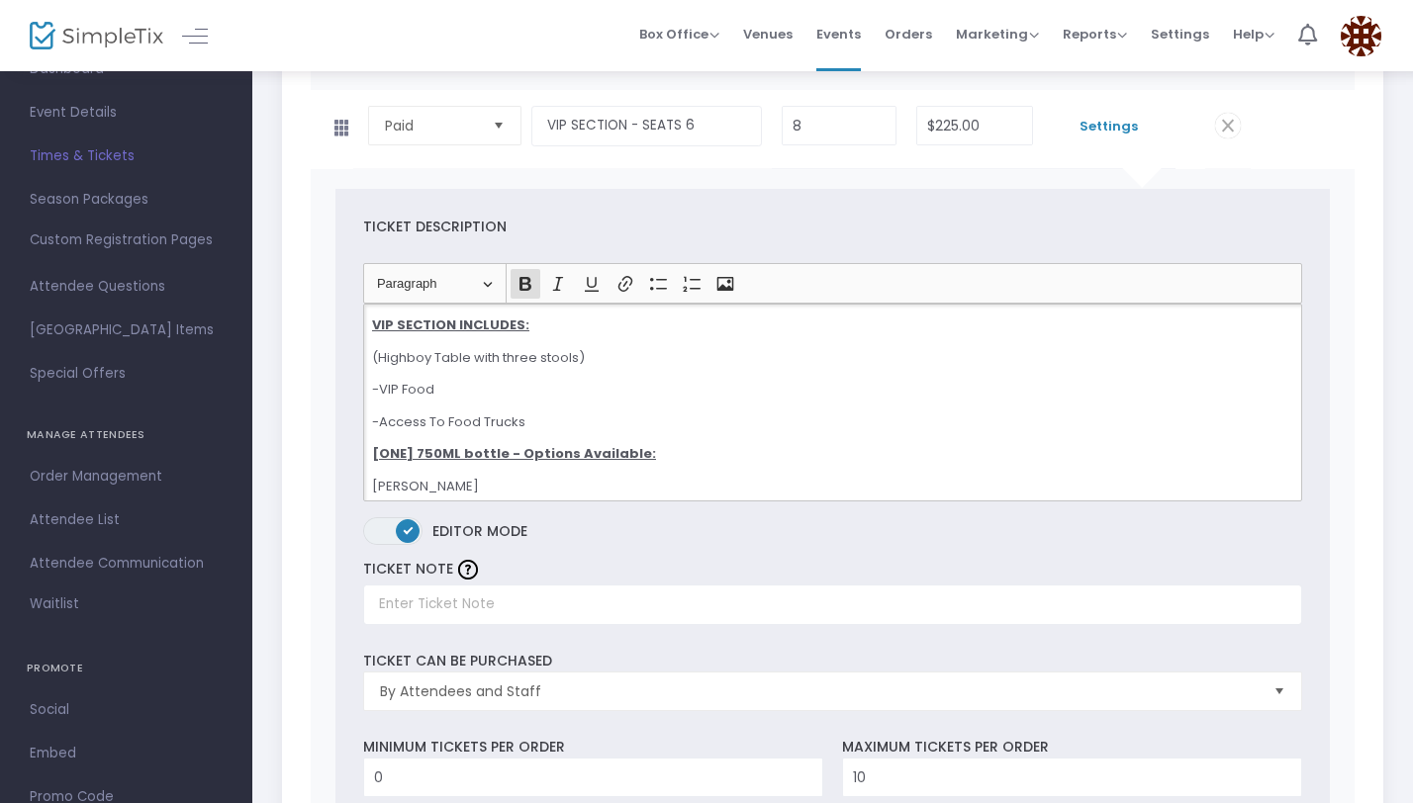
scroll to position [3460, 0]
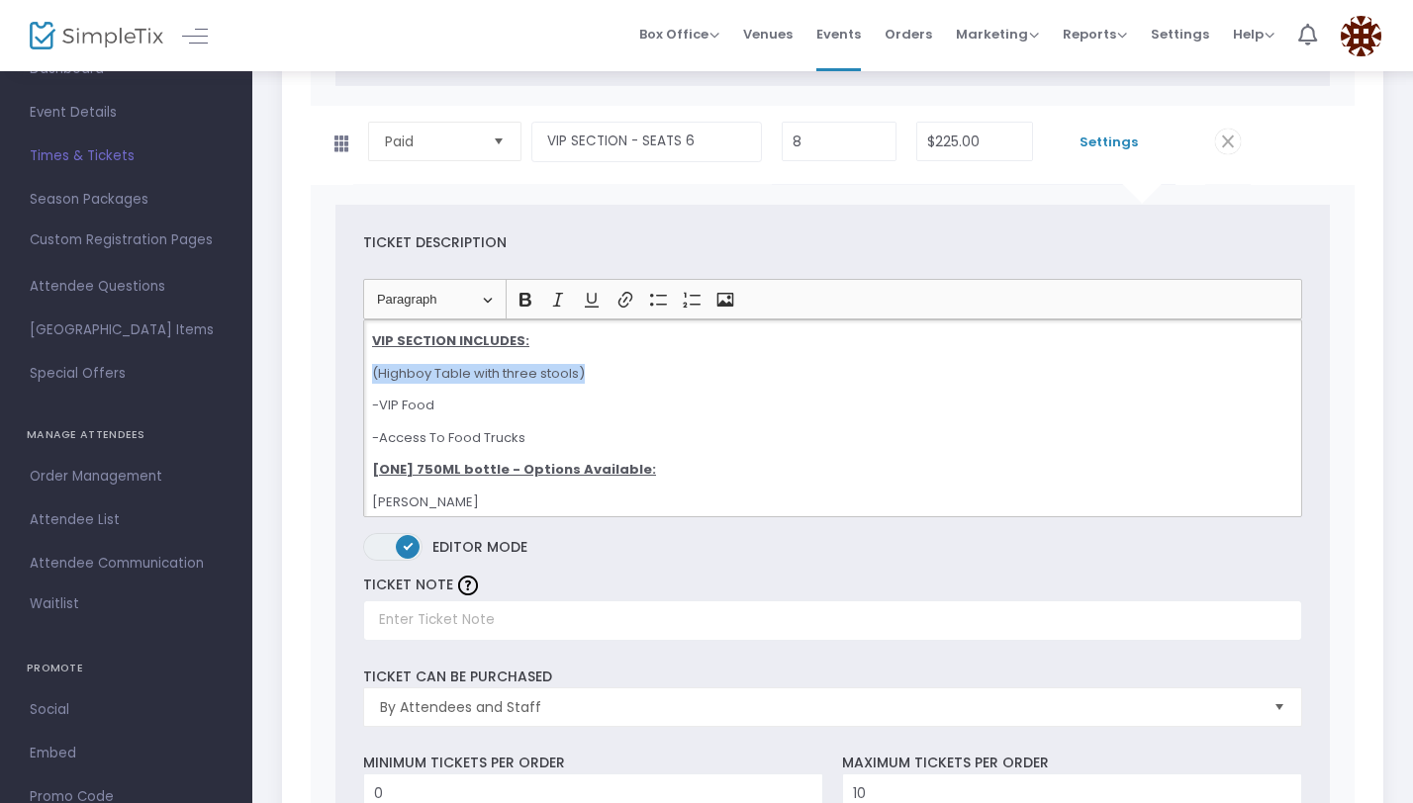
drag, startPoint x: 595, startPoint y: 374, endPoint x: 362, endPoint y: 375, distance: 232.5
click at [362, 375] on div "Heading Paragraph Paragraph Heading 1 Heading 2 Heading 3 Bold (⌘B) Bold Italic…" at bounding box center [832, 397] width 958 height 237
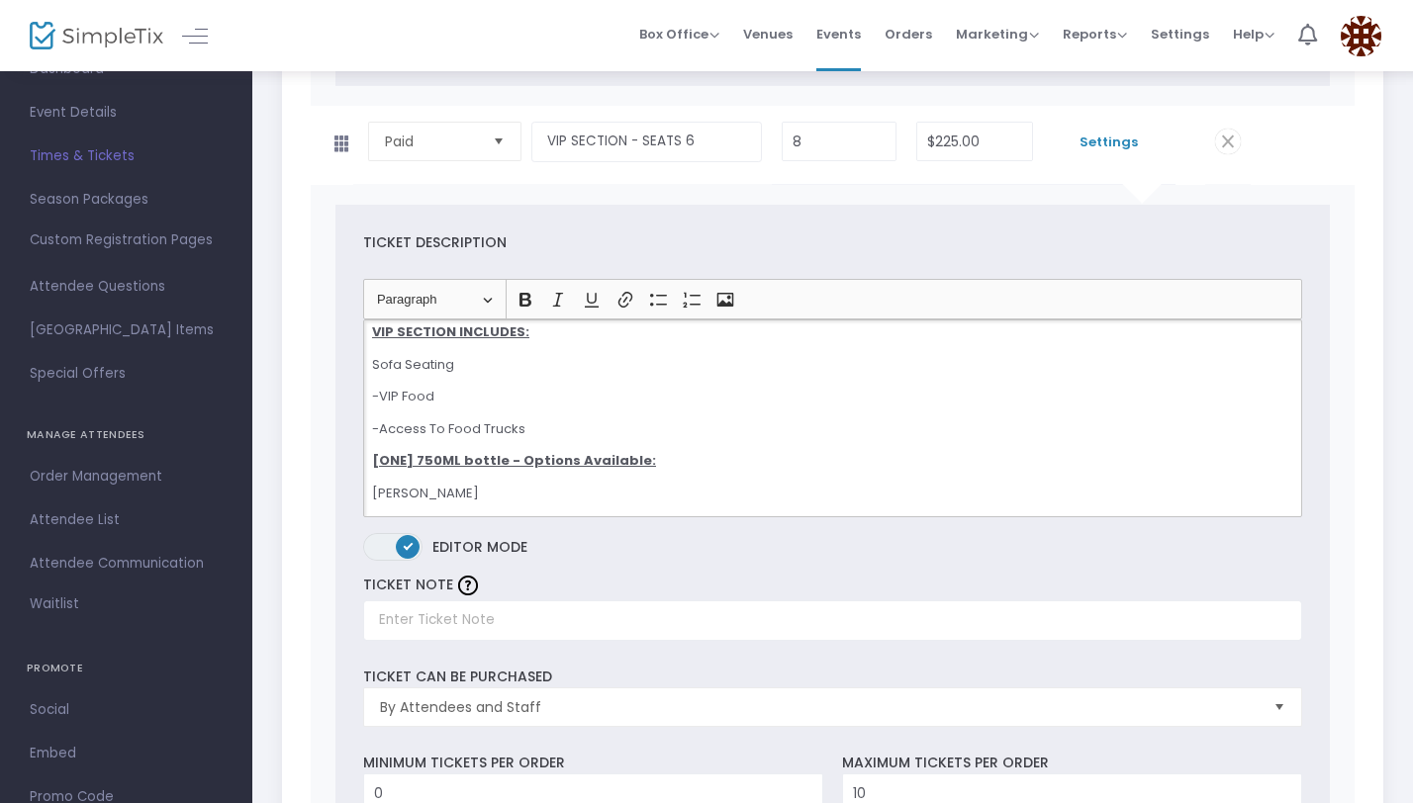
scroll to position [0, 0]
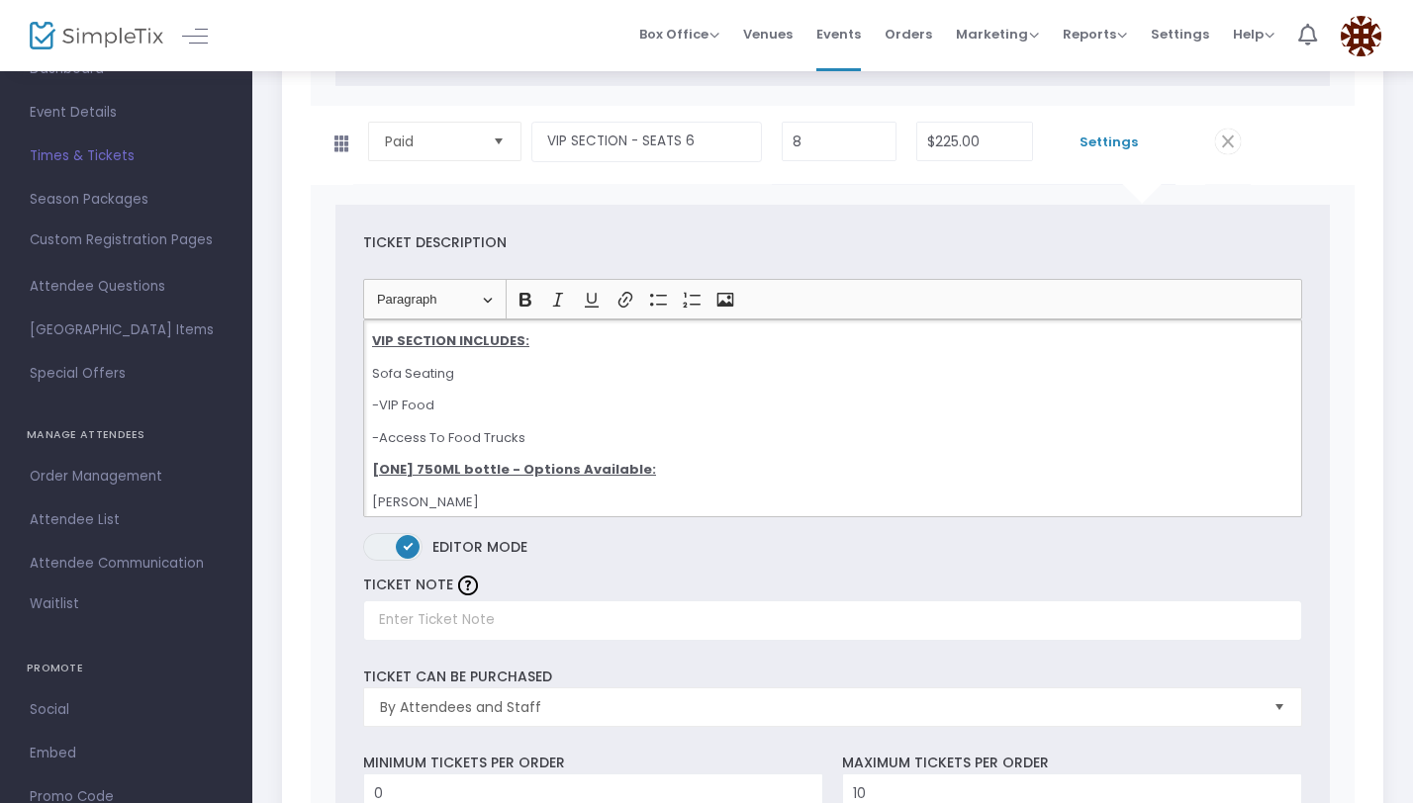
click at [369, 372] on div "VIP SECTION INCLUDES: Sofa Seating -VIP Food -Access To Food Trucks [ONE] 750ML…" at bounding box center [832, 419] width 939 height 198
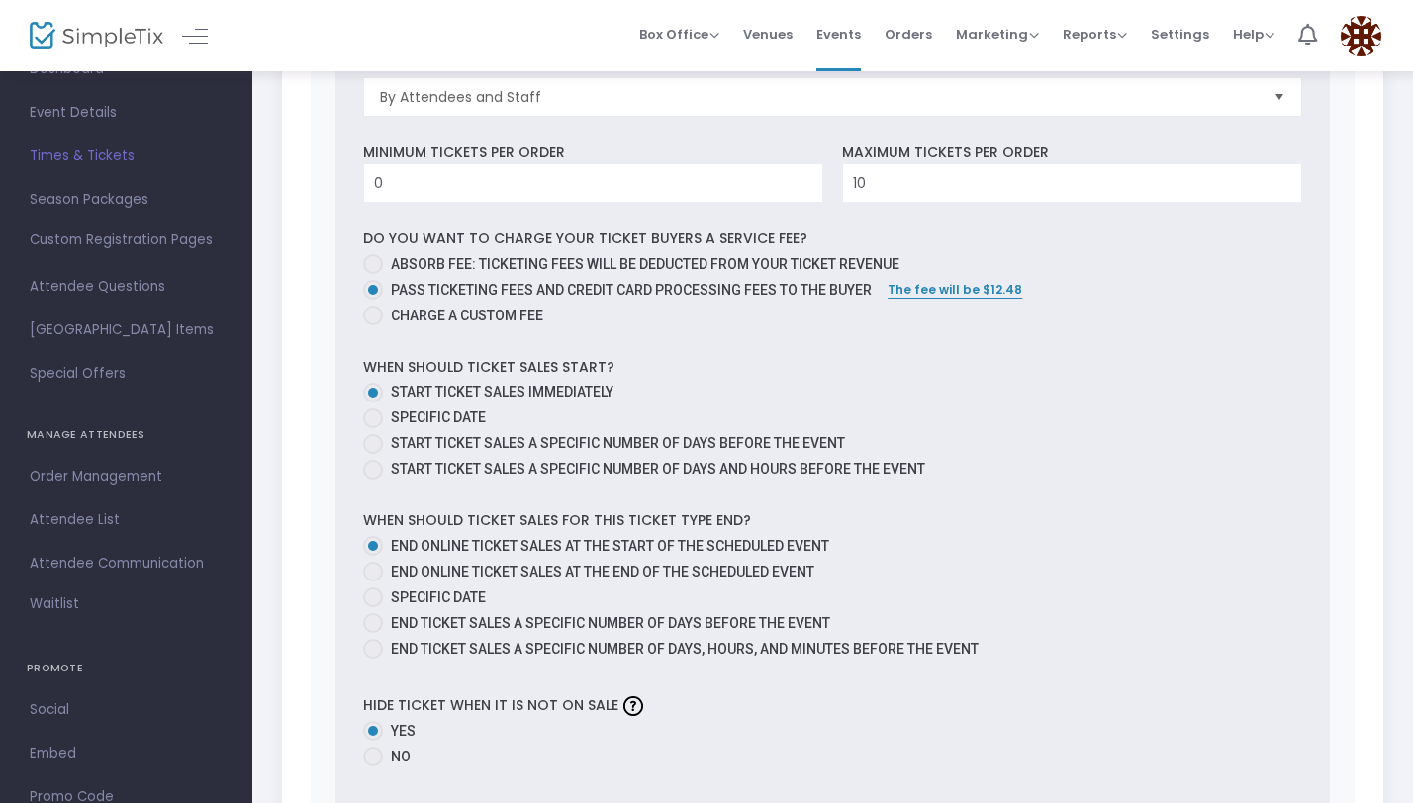
scroll to position [4173, 0]
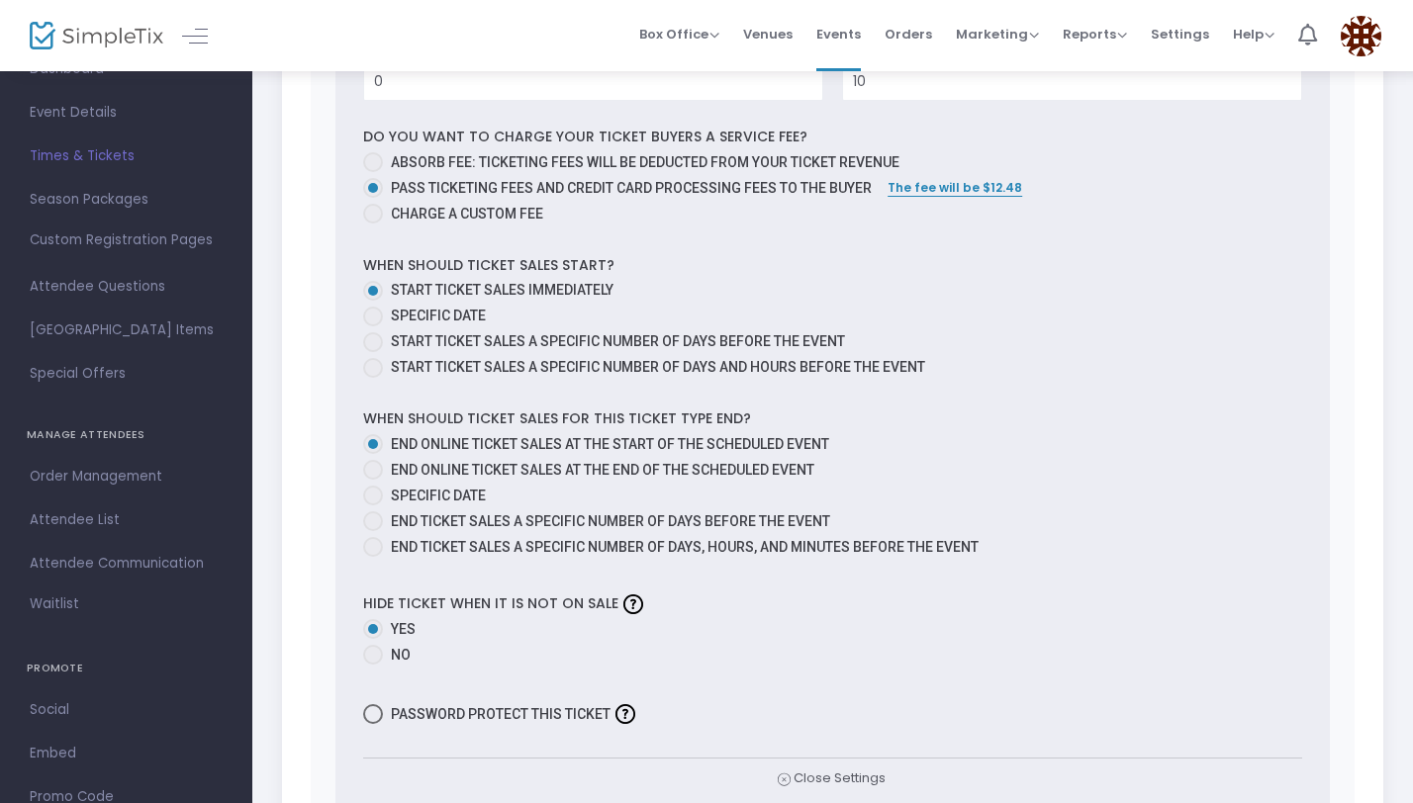
click at [373, 497] on span at bounding box center [373, 496] width 20 height 20
click at [373, 505] on input "Specific Date" at bounding box center [372, 505] width 1 height 1
radio input "true"
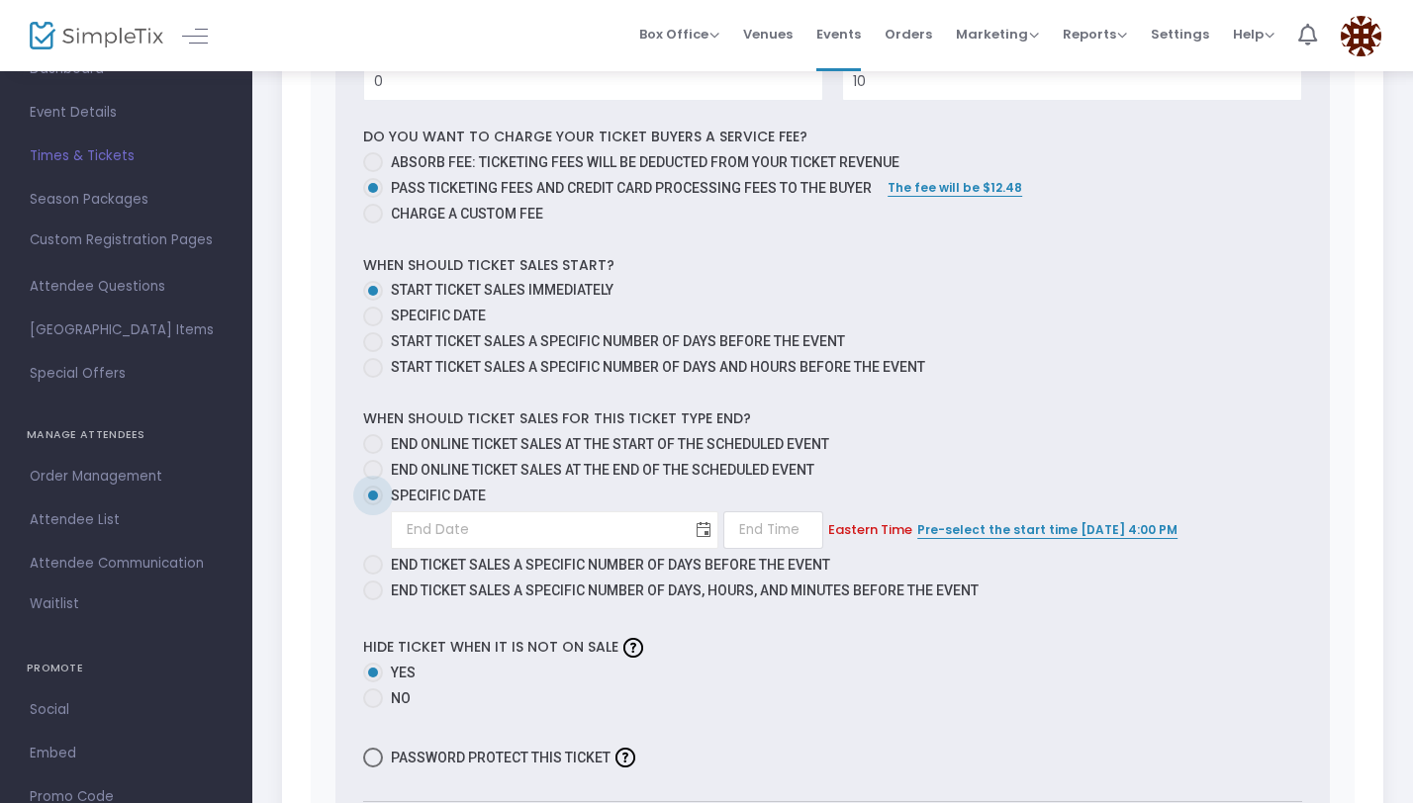
click at [688, 528] on span "Toggle calendar" at bounding box center [704, 529] width 33 height 33
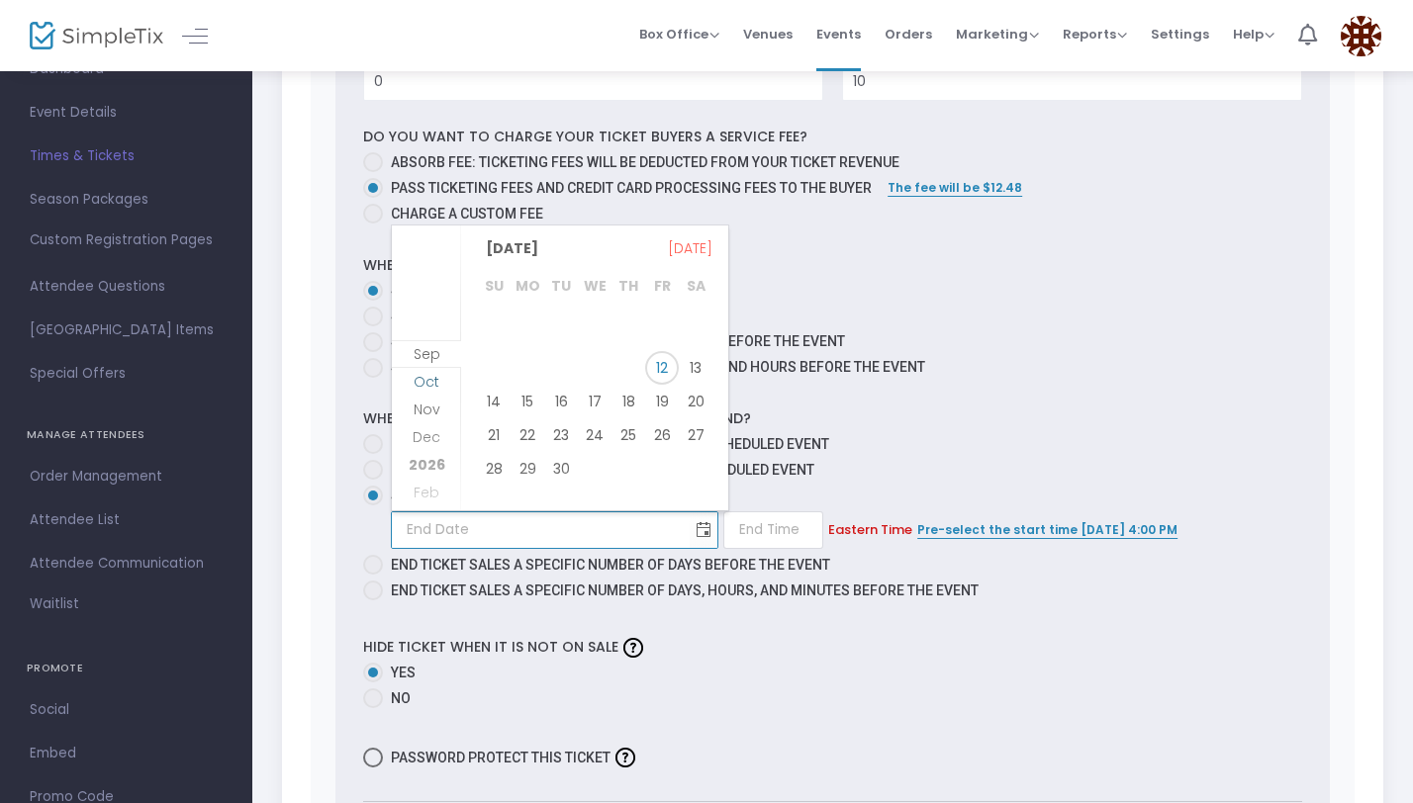
click at [439, 382] on li "Oct" at bounding box center [426, 396] width 69 height 28
click at [665, 418] on span "24" at bounding box center [662, 429] width 34 height 34
type input "10/24/2025"
type input "1:00 AM"
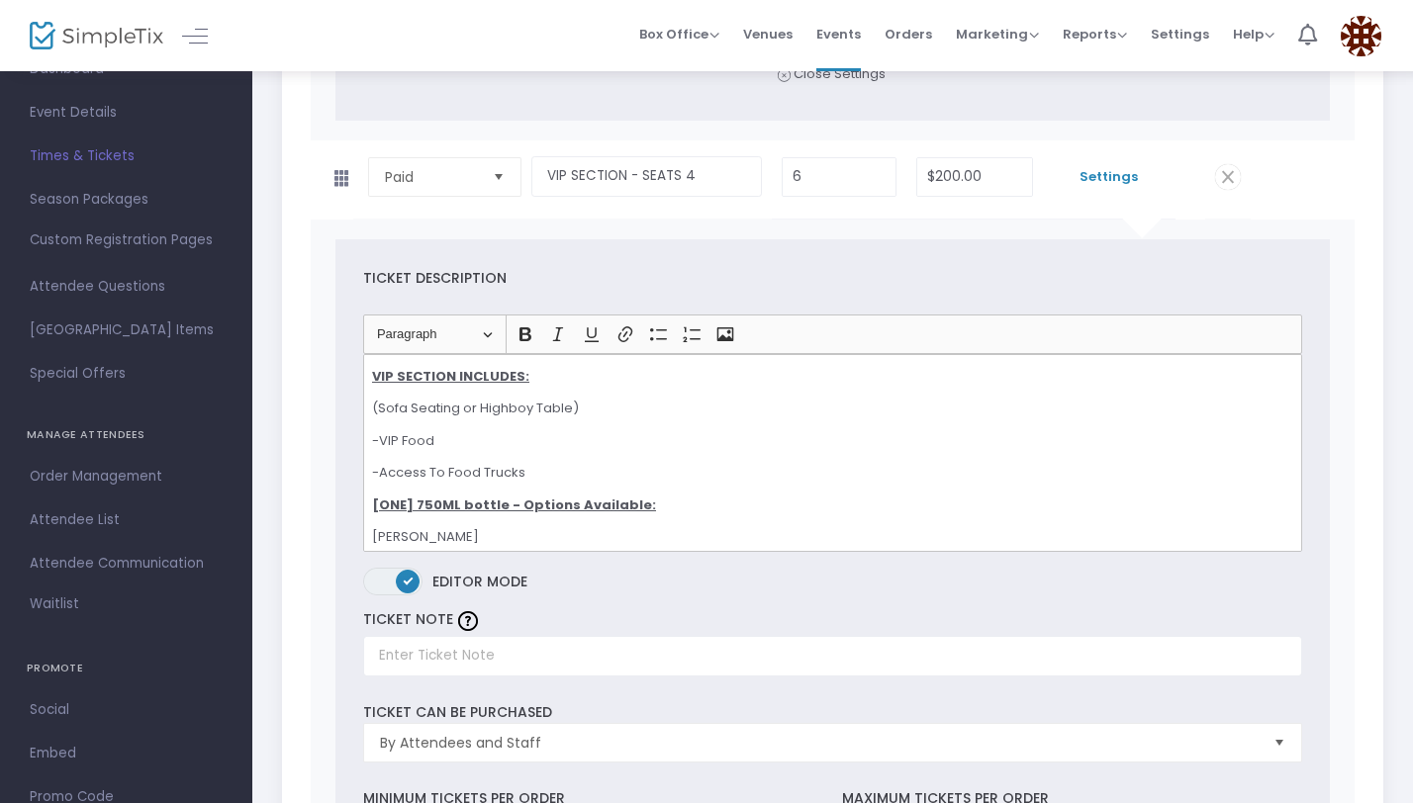
scroll to position [1900, 0]
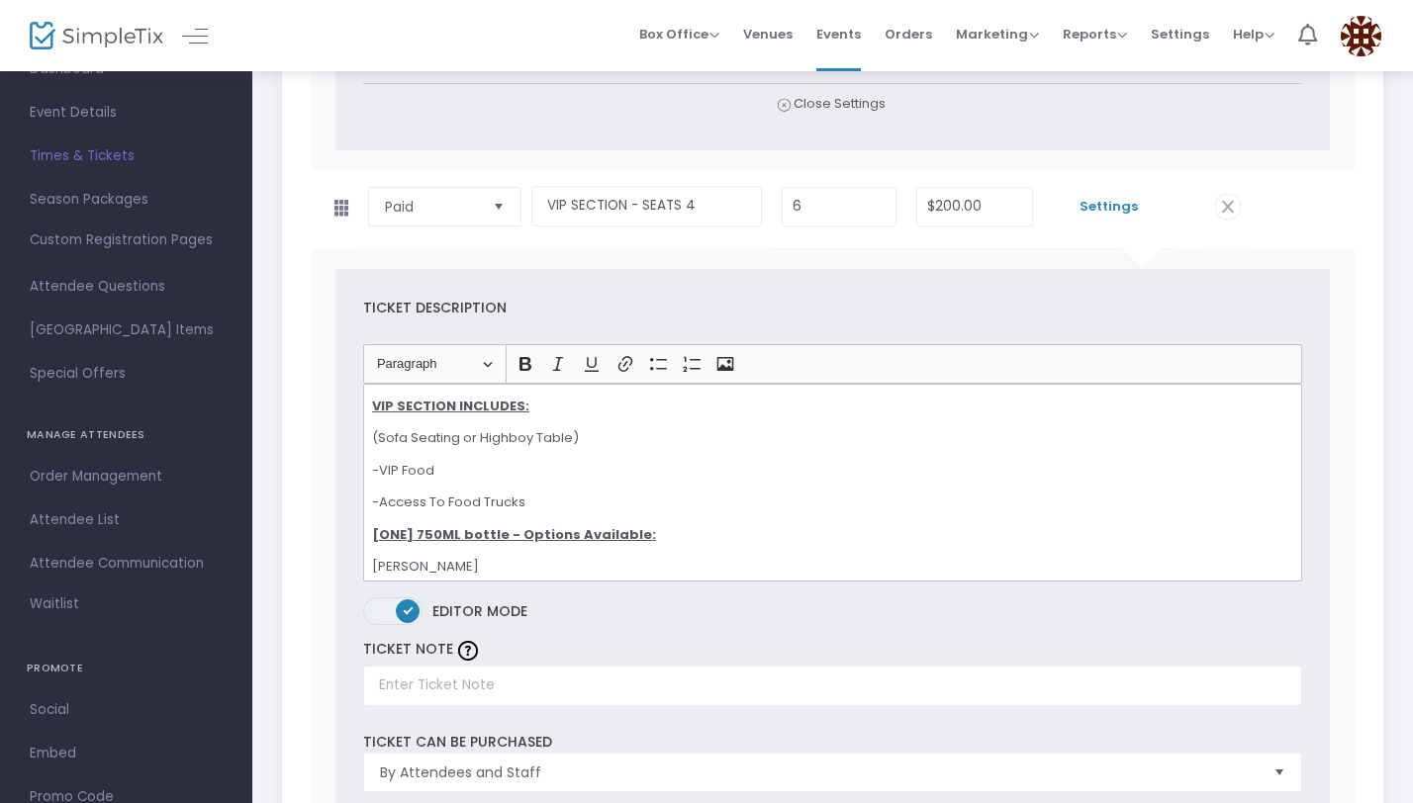
click at [369, 433] on div "VIP SECTION INCLUDES: (Sofa Seating or Highboy Table) -VIP Food -Access To Food…" at bounding box center [832, 483] width 939 height 198
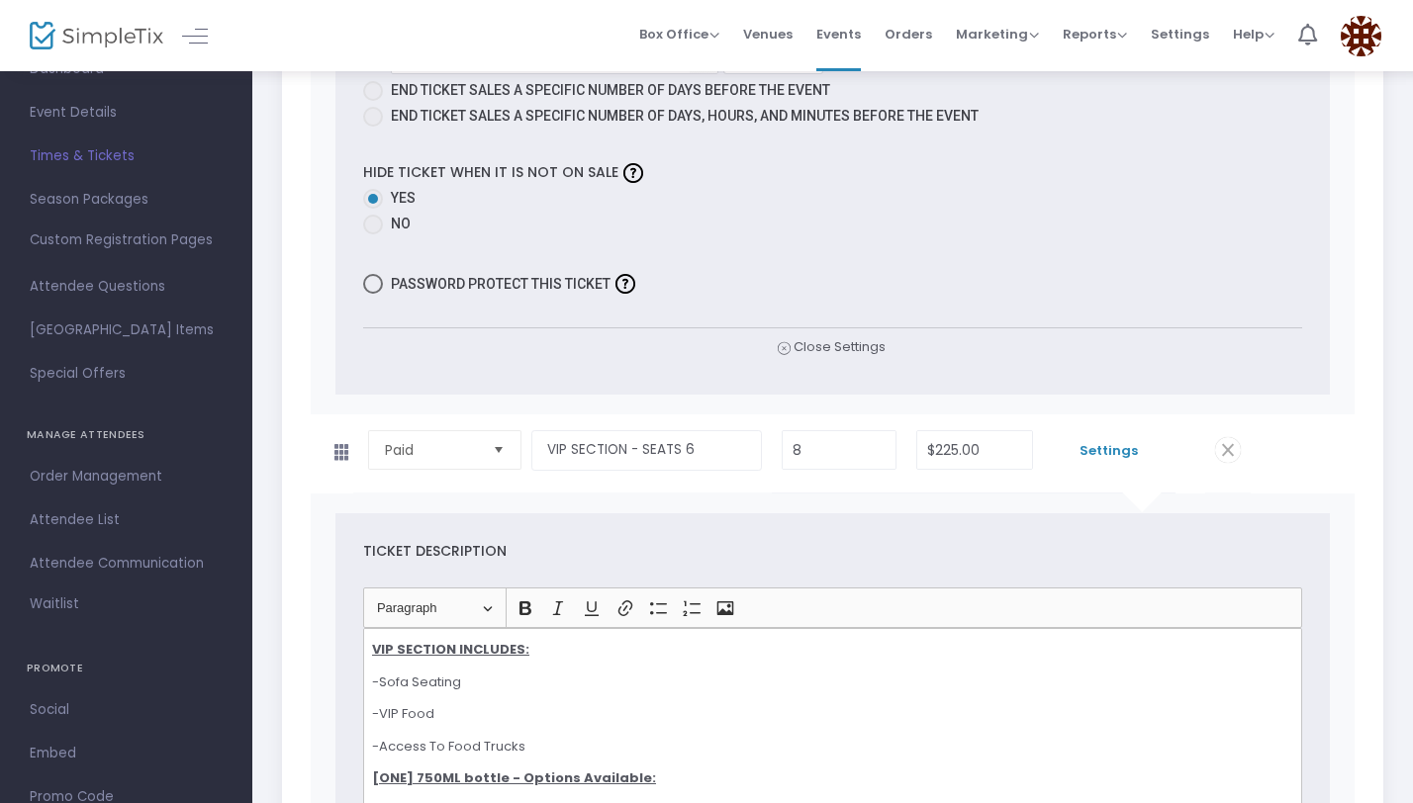
scroll to position [3119, 0]
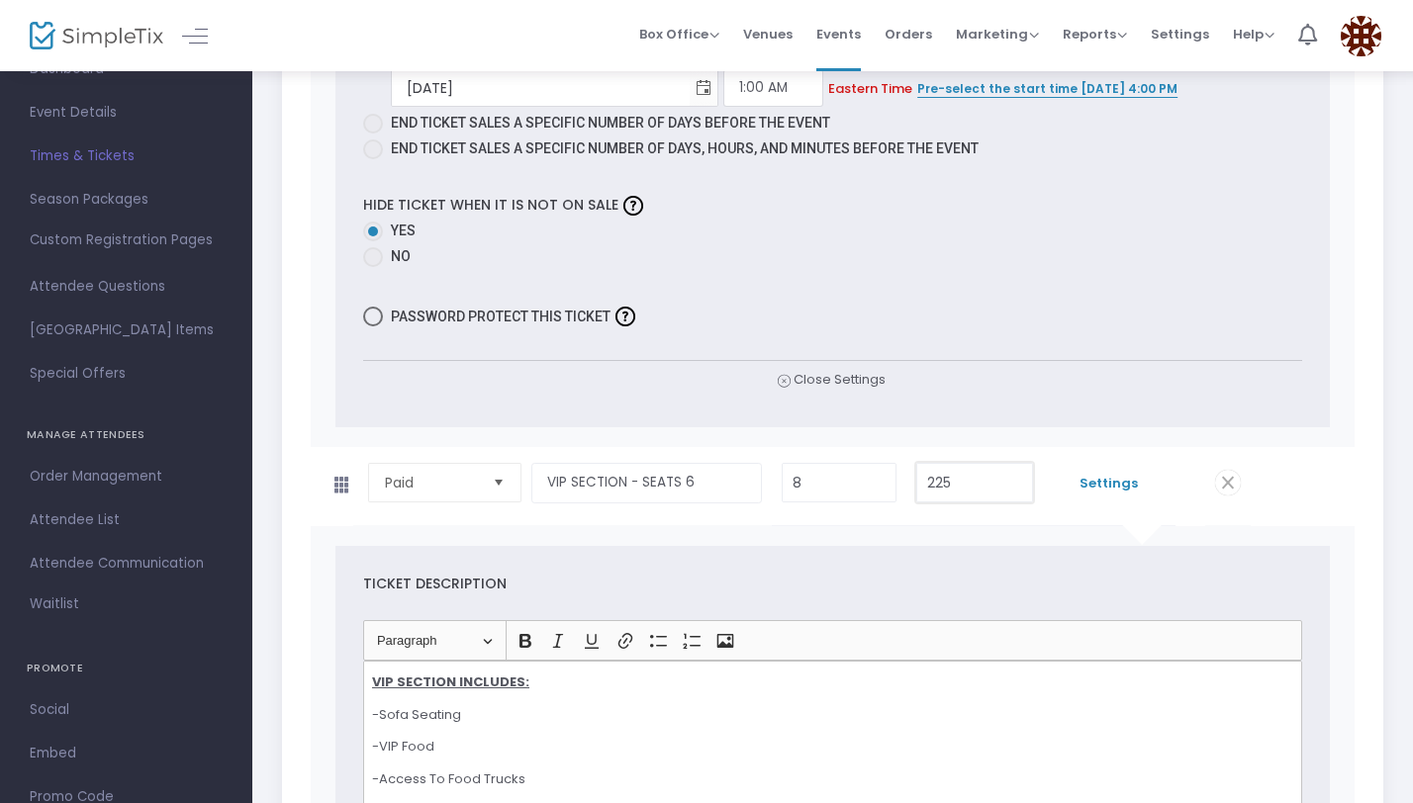
click at [955, 473] on input "225" at bounding box center [974, 483] width 114 height 38
type input "$230.00"
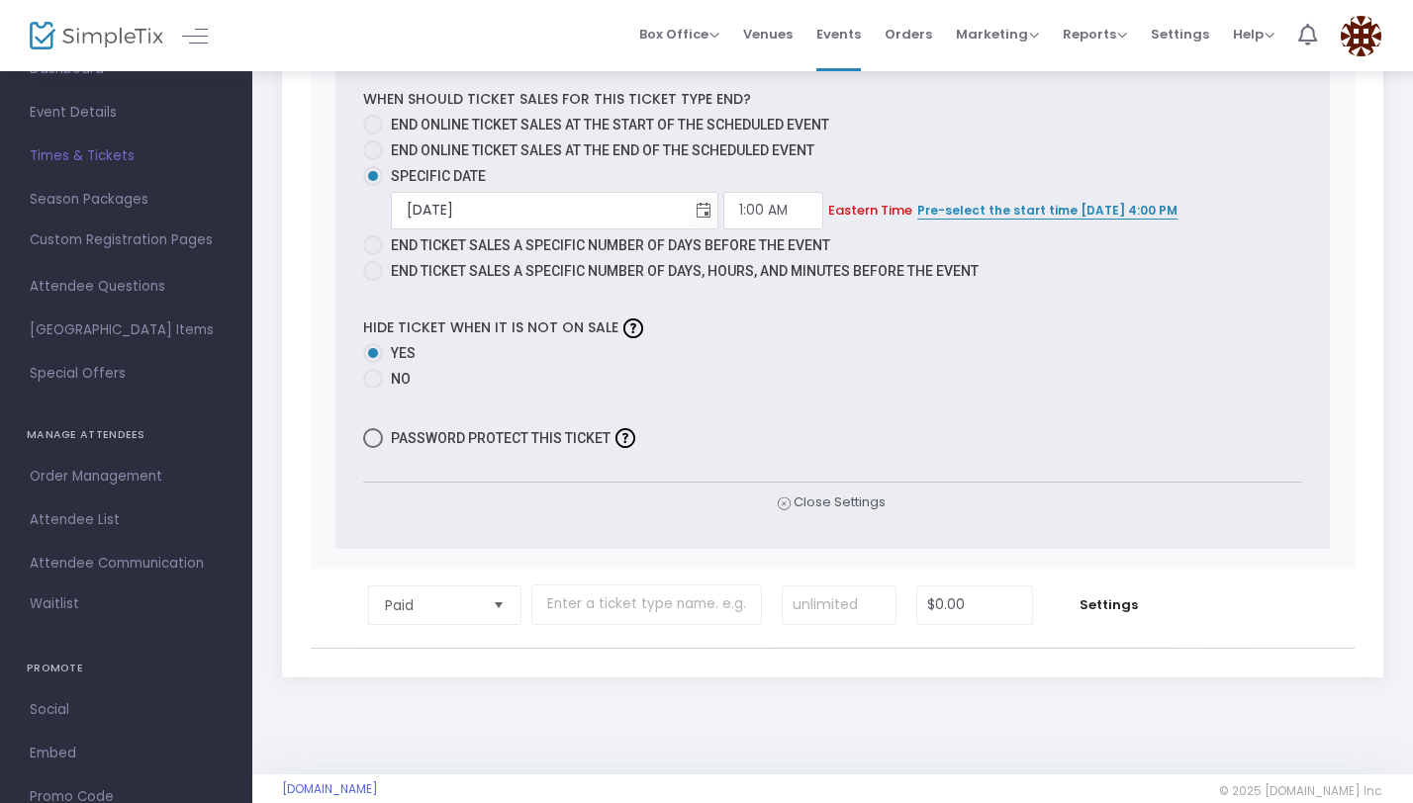
scroll to position [4523, 0]
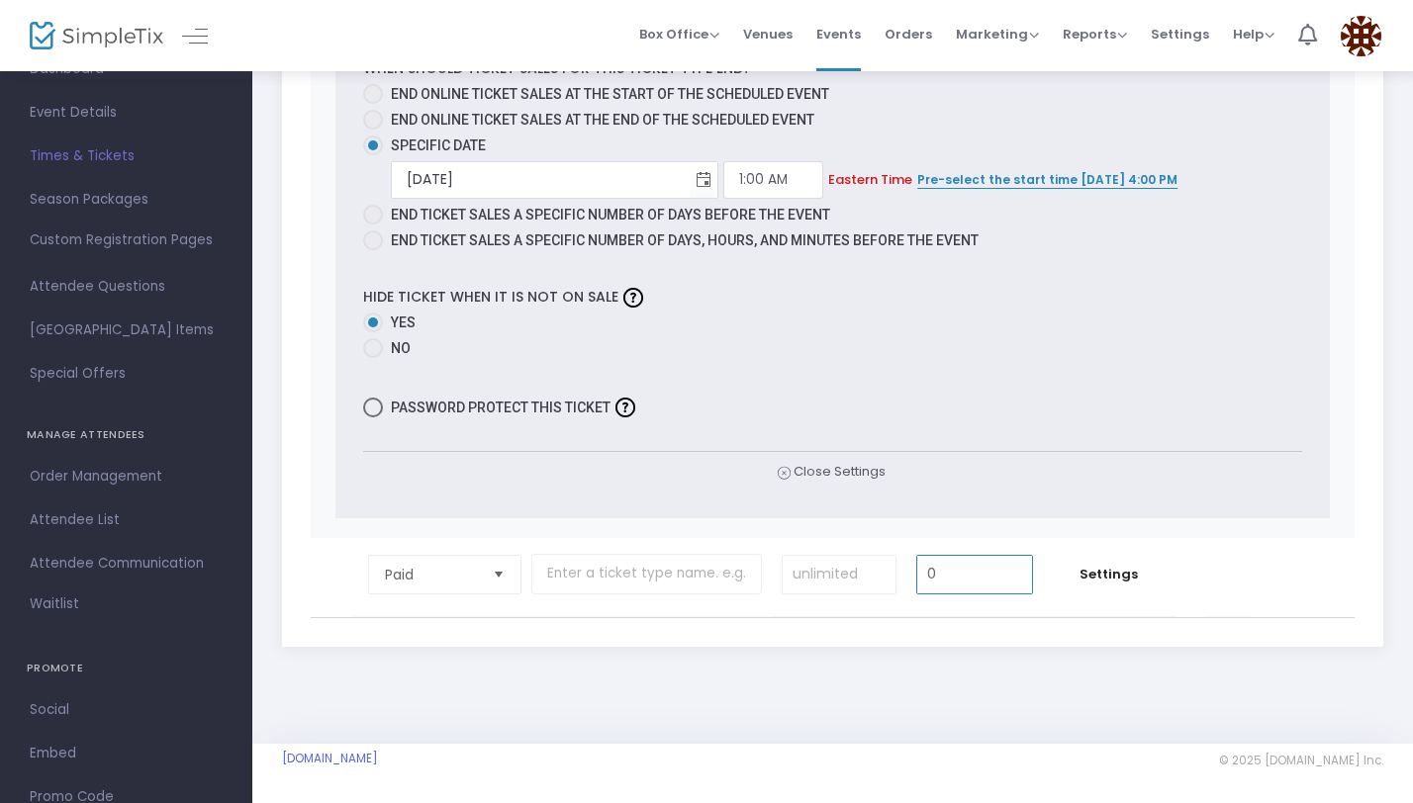
click at [959, 570] on input "0" at bounding box center [974, 575] width 114 height 38
type input "$350.00"
click at [853, 590] on input at bounding box center [839, 575] width 114 height 38
type input "3"
type input "4"
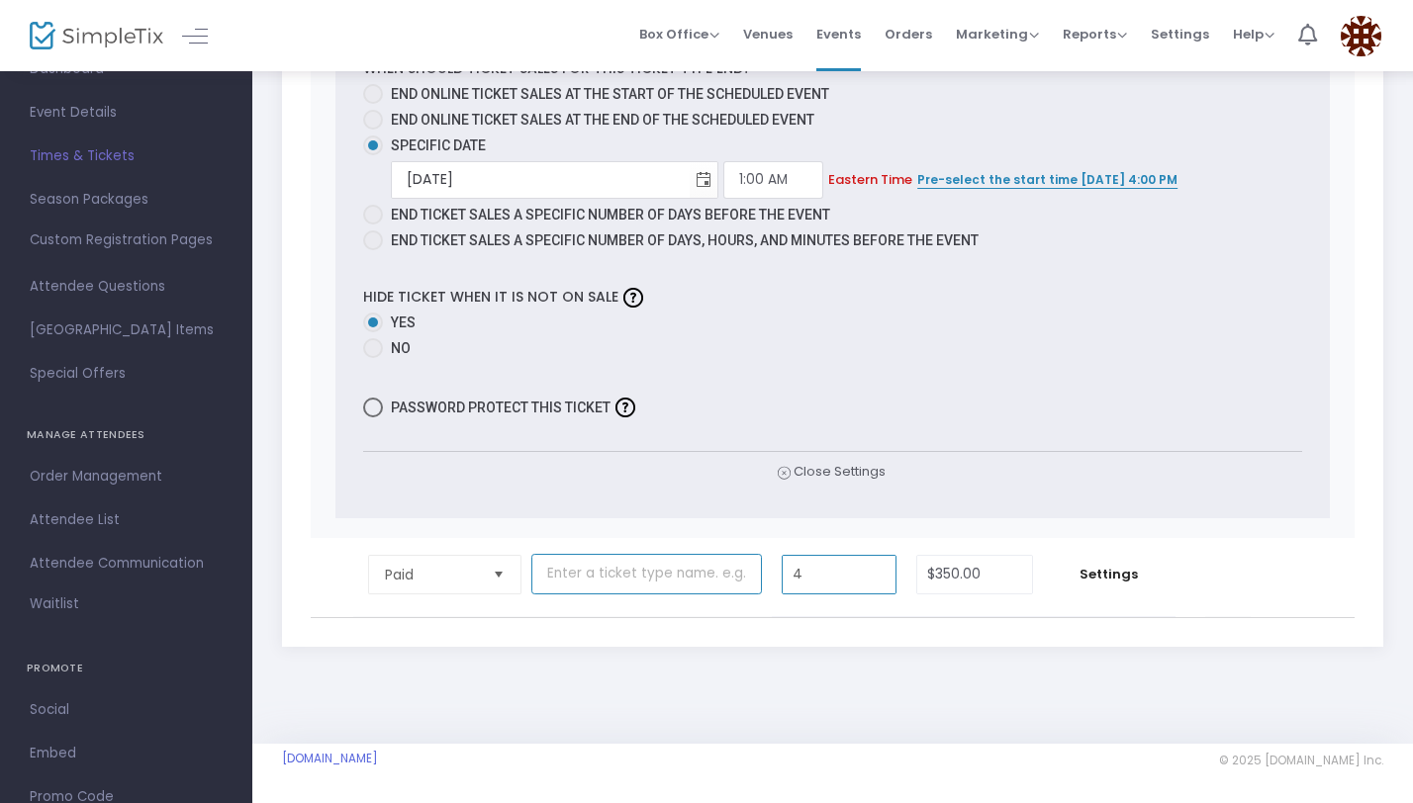
click at [614, 589] on input "text" at bounding box center [646, 574] width 230 height 41
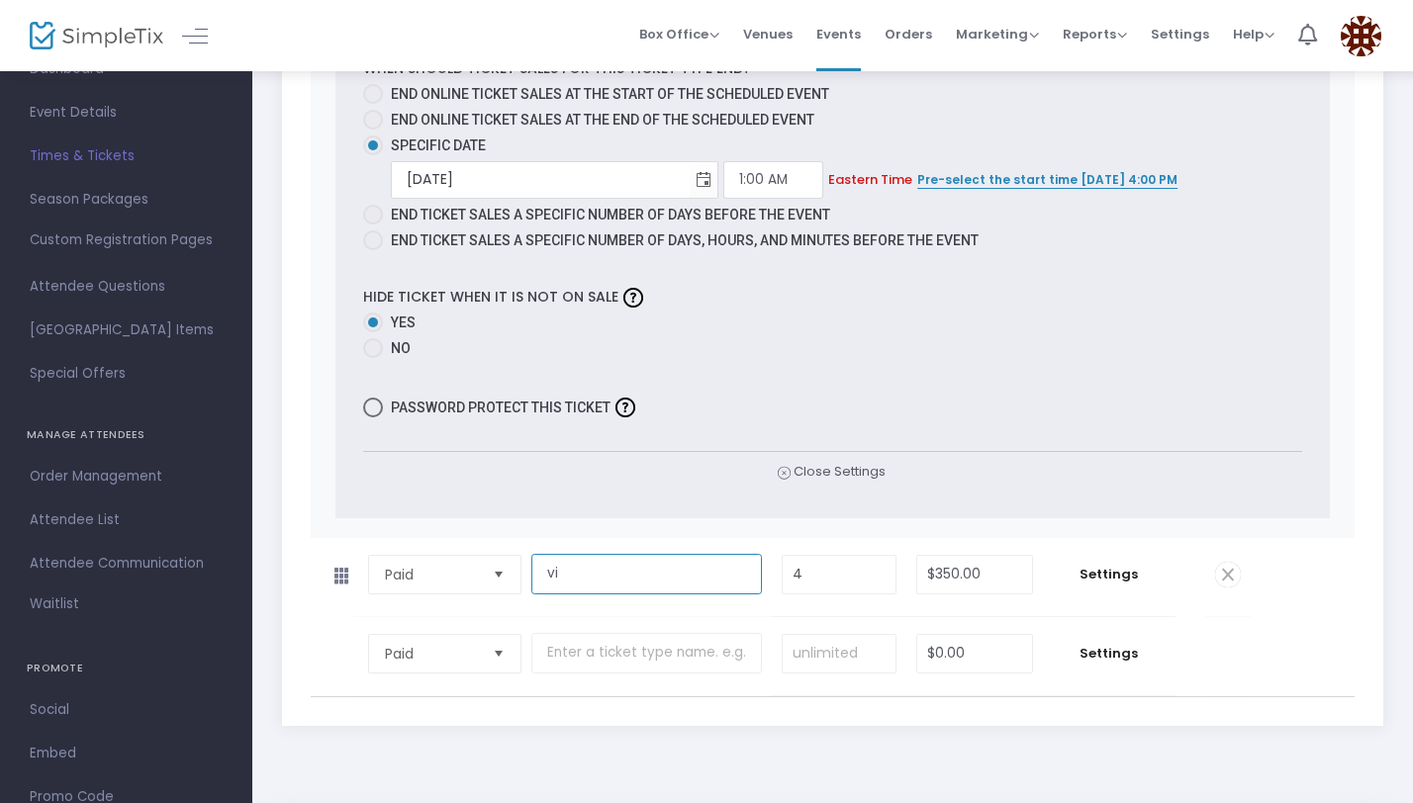
type input "v"
type input "VIP SECTION - SEATS 8"
click at [1098, 583] on span "Settings" at bounding box center [1109, 575] width 113 height 20
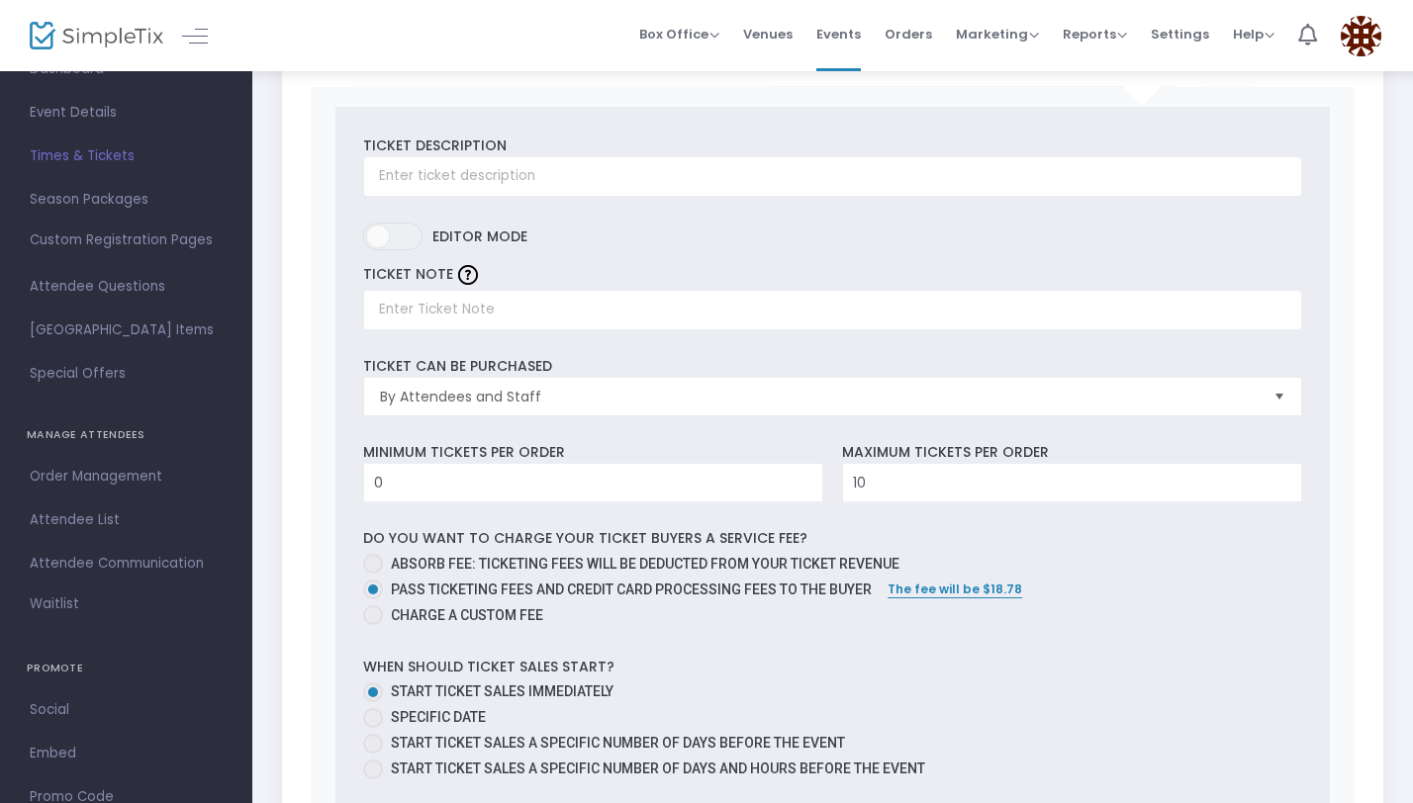
scroll to position [5064, 0]
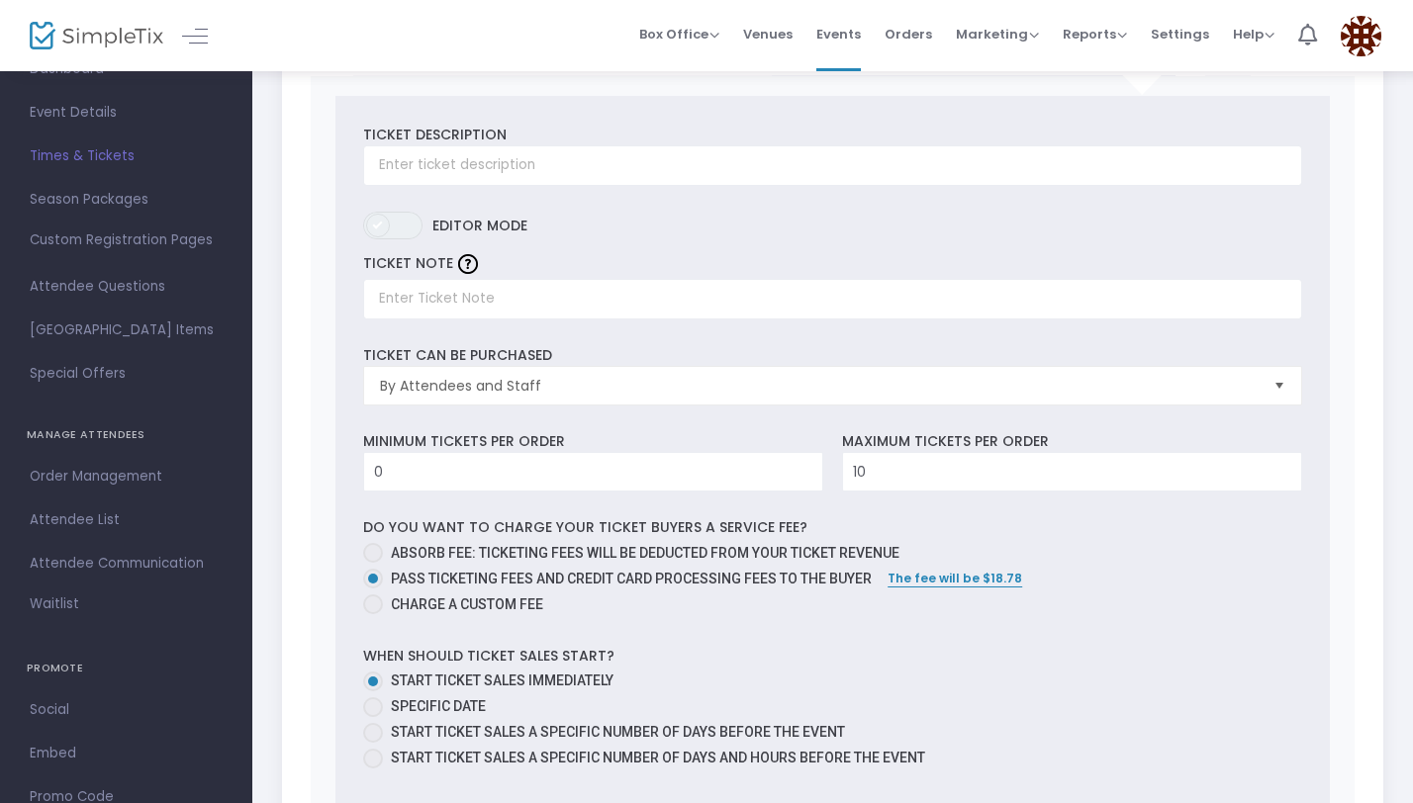
click at [389, 222] on span at bounding box center [378, 226] width 24 height 24
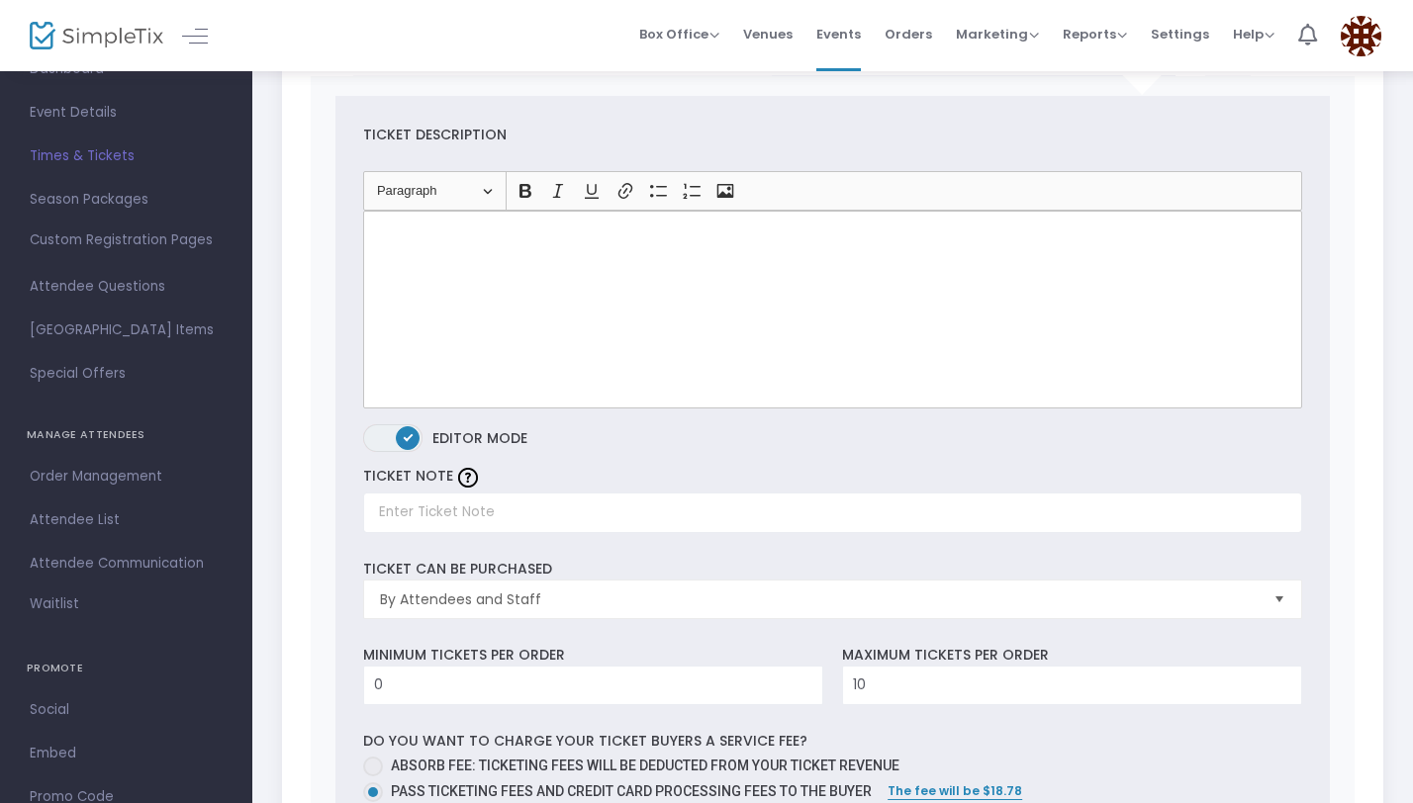
click at [474, 243] on div "Rich Text Editor, main" at bounding box center [832, 310] width 939 height 198
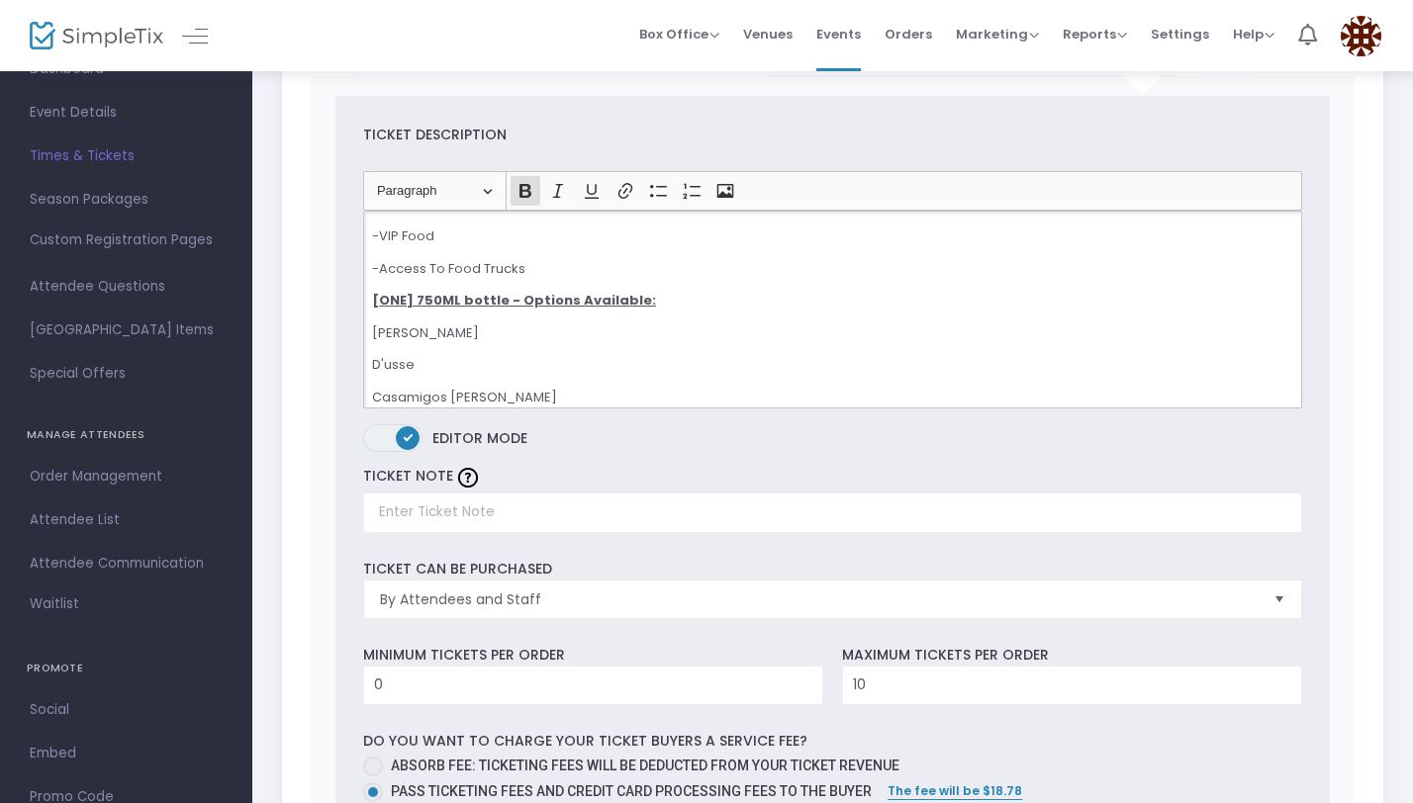
scroll to position [53, 0]
click at [402, 299] on u "[ONE] 750ML bottle - Options Available:" at bounding box center [514, 308] width 284 height 19
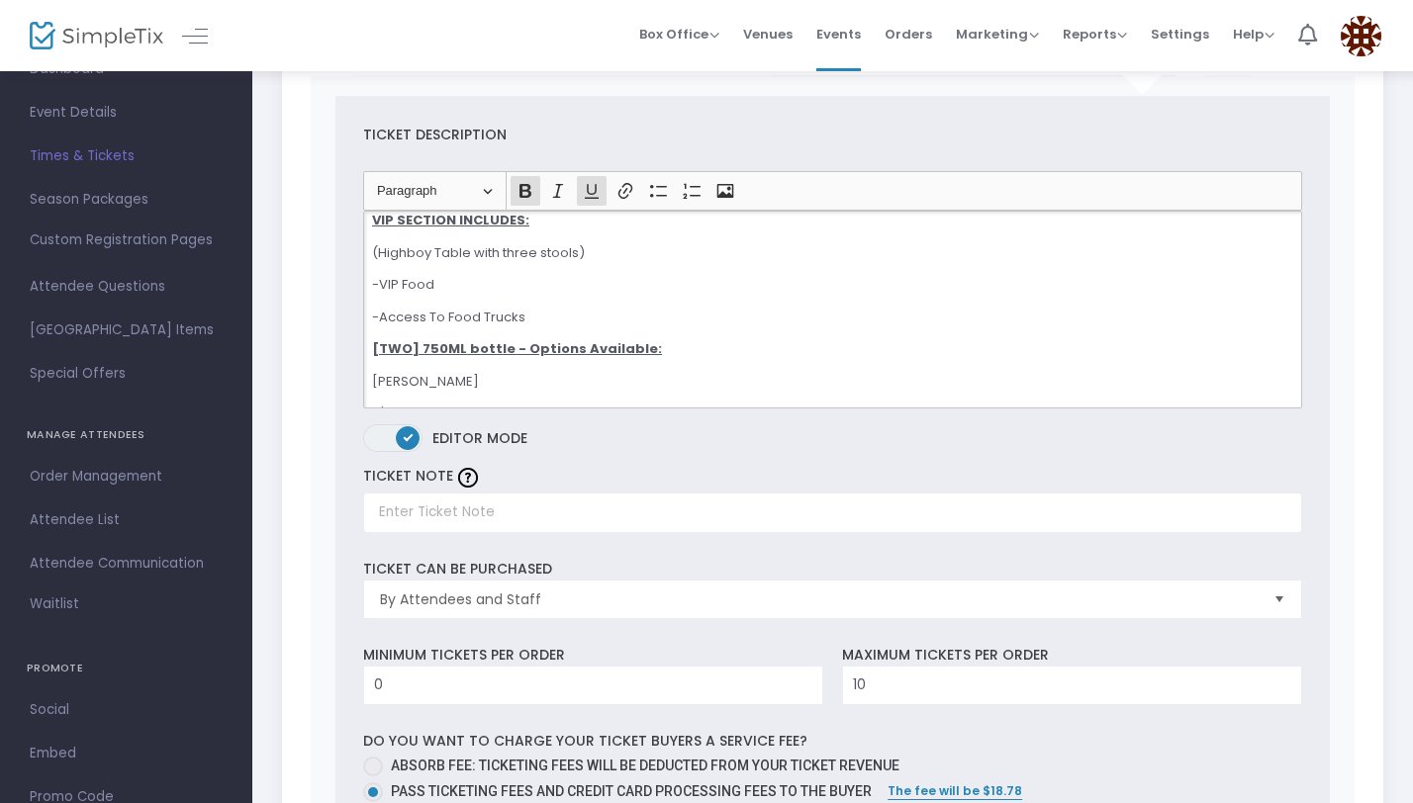
scroll to position [1, 0]
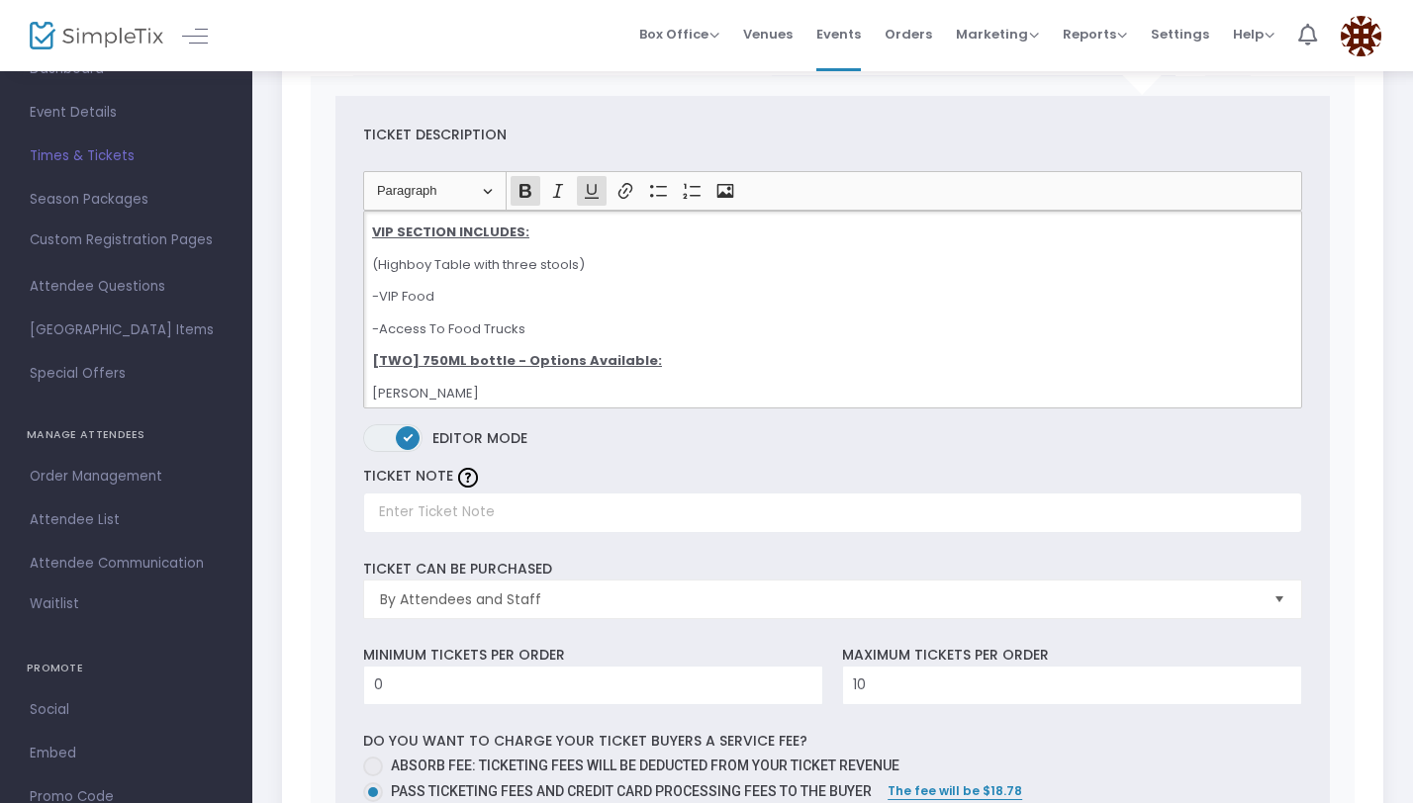
click at [528, 261] on p "(Highboy Table with three stools)" at bounding box center [832, 265] width 921 height 20
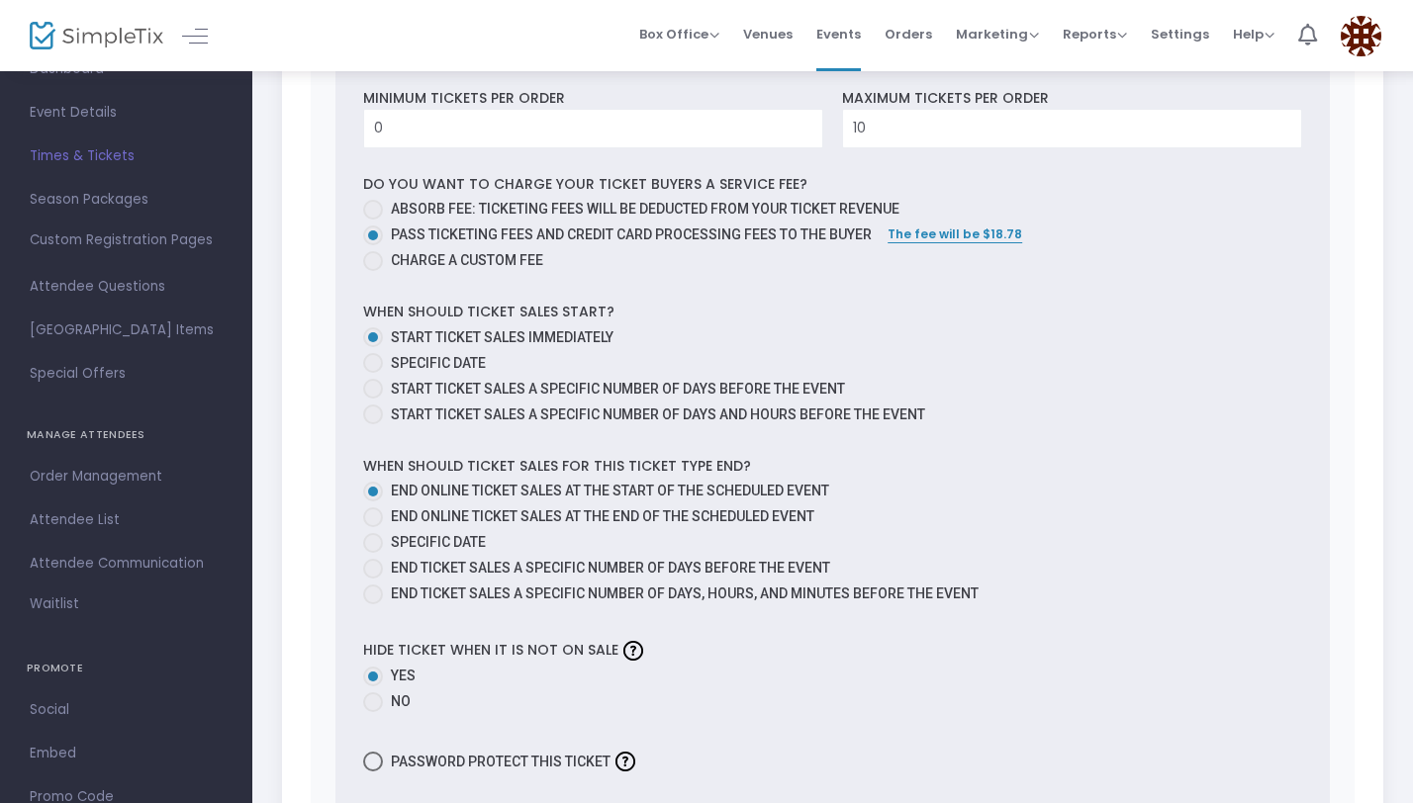
scroll to position [5655, 0]
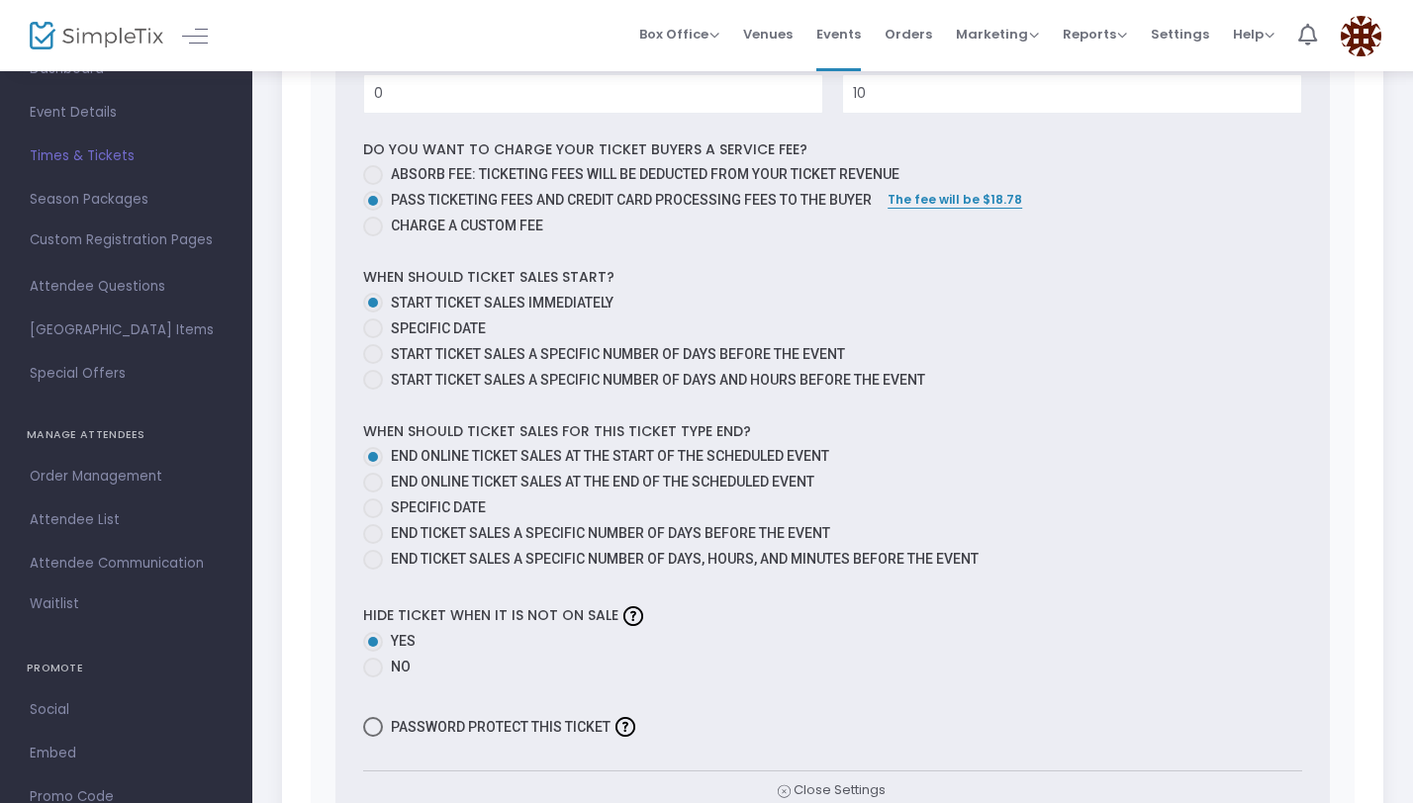
click at [372, 504] on span at bounding box center [373, 509] width 20 height 20
click at [372, 518] on input "Specific Date" at bounding box center [372, 518] width 1 height 1
radio input "true"
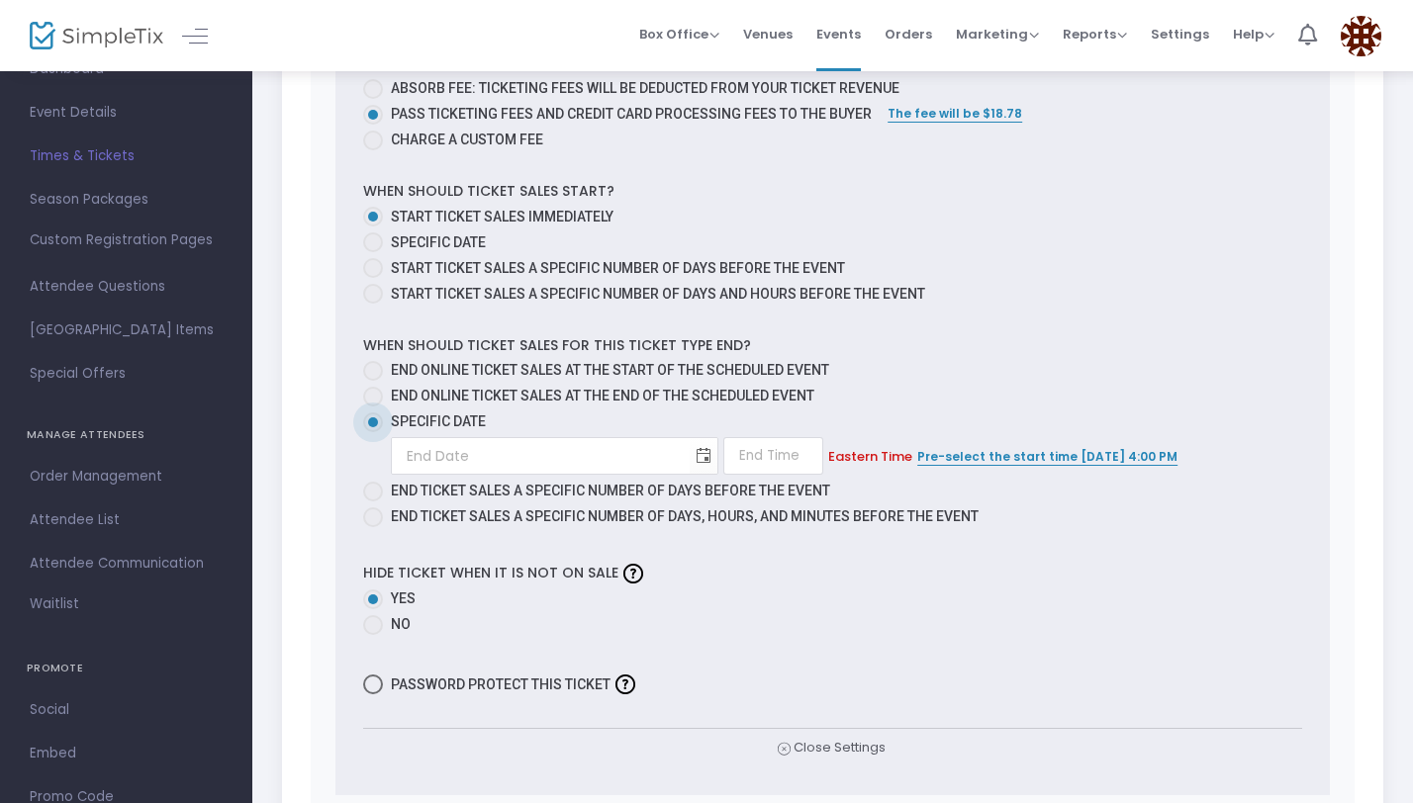
scroll to position [5747, 0]
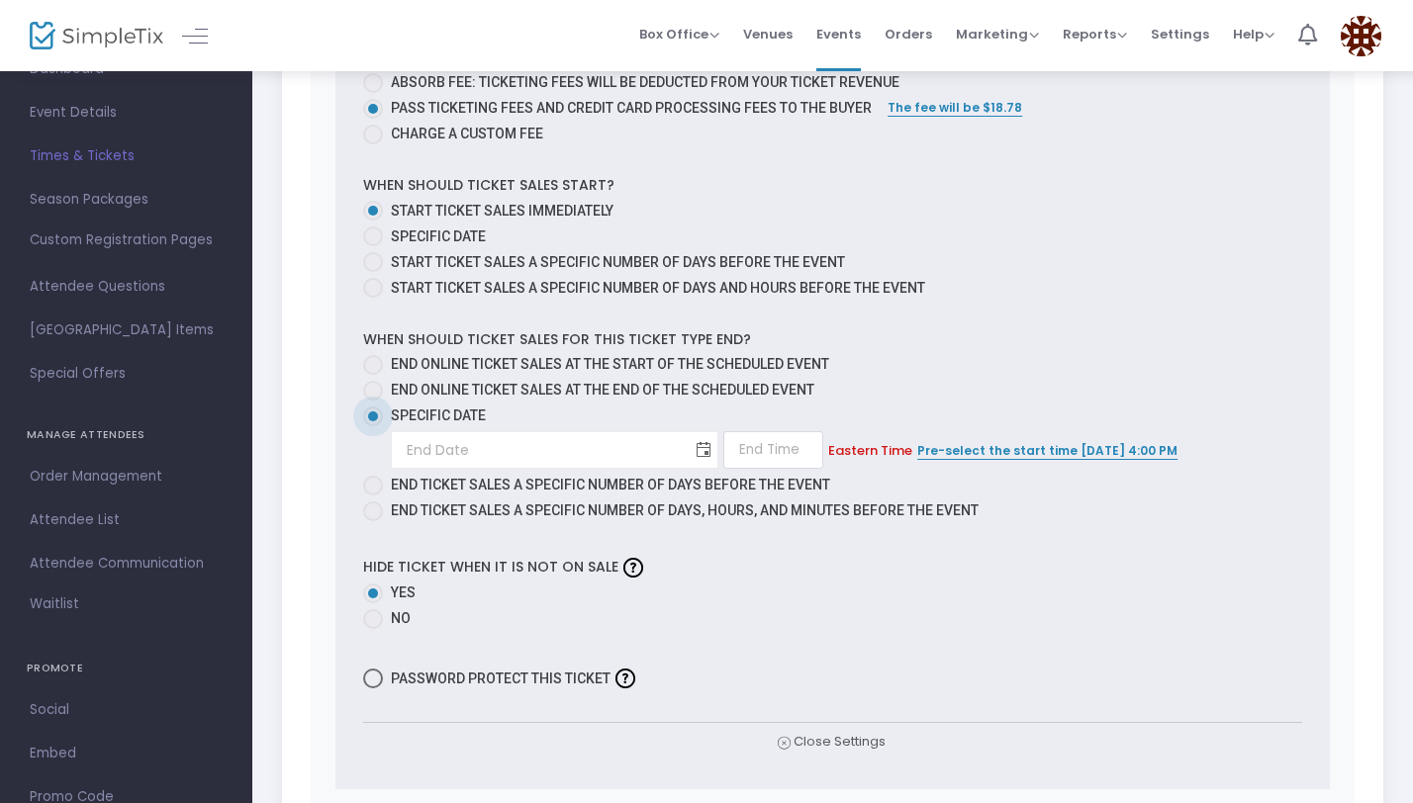
click at [688, 444] on span "Toggle calendar" at bounding box center [704, 450] width 33 height 33
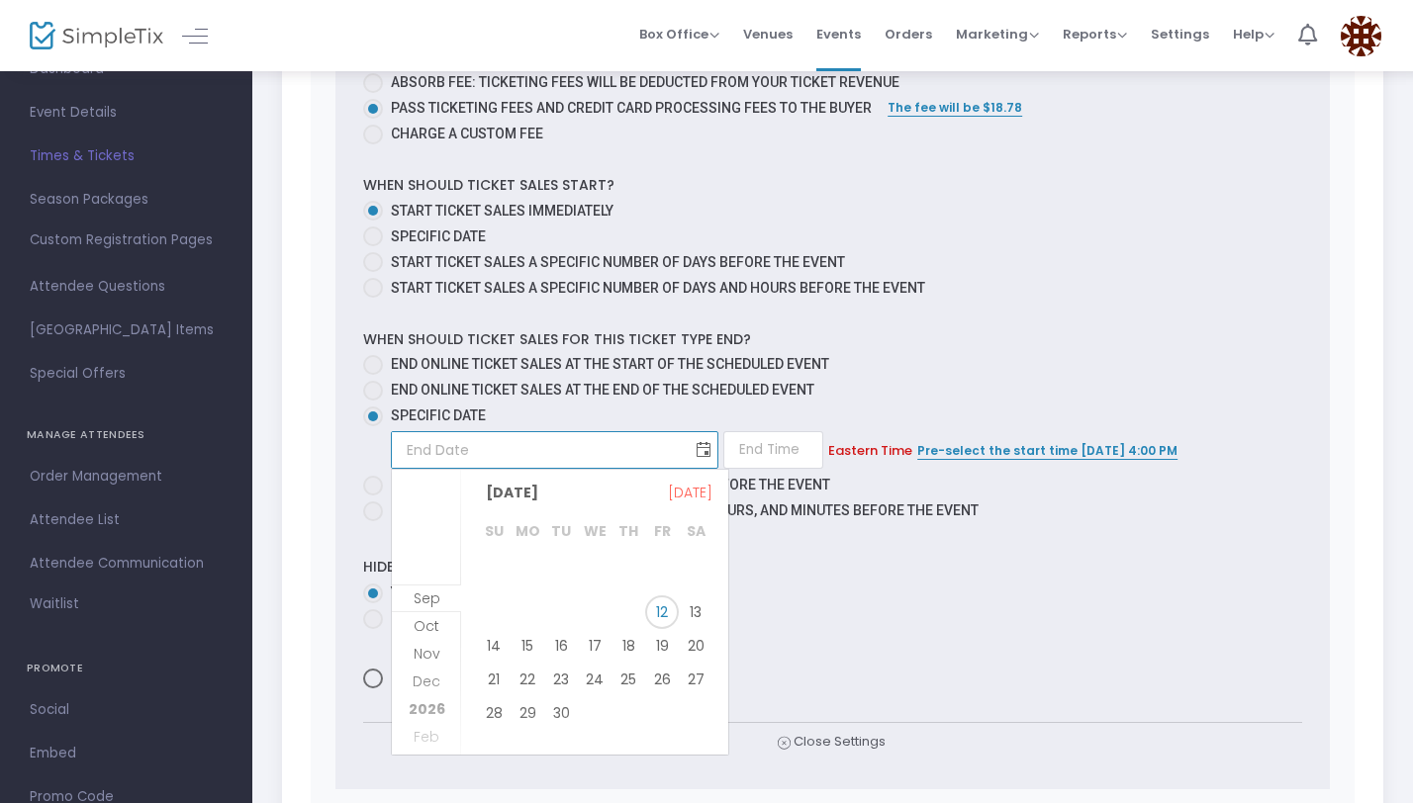
click at [688, 449] on span "Toggle calendar" at bounding box center [704, 450] width 33 height 33
type input "month/day/year"
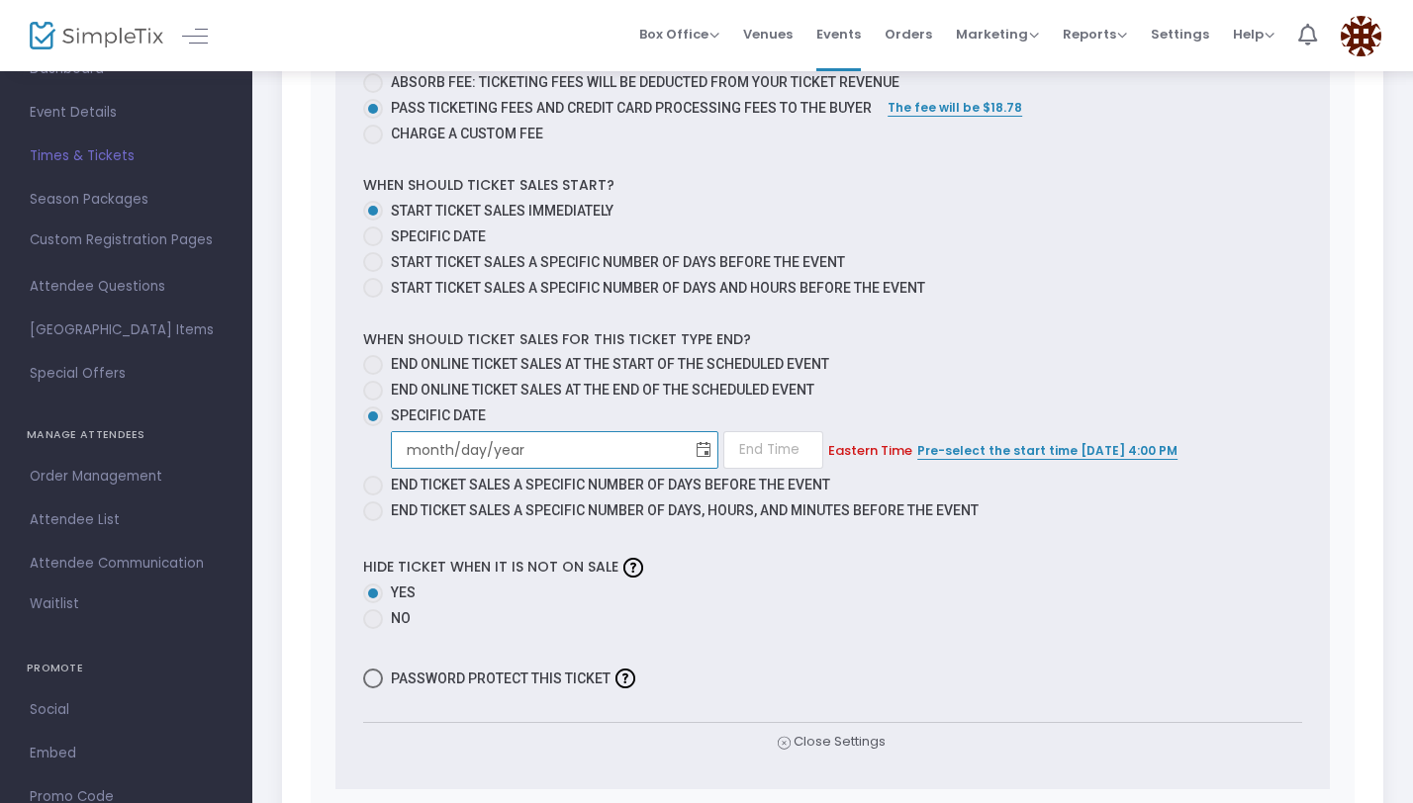
click at [688, 449] on span "Toggle calendar" at bounding box center [704, 450] width 33 height 33
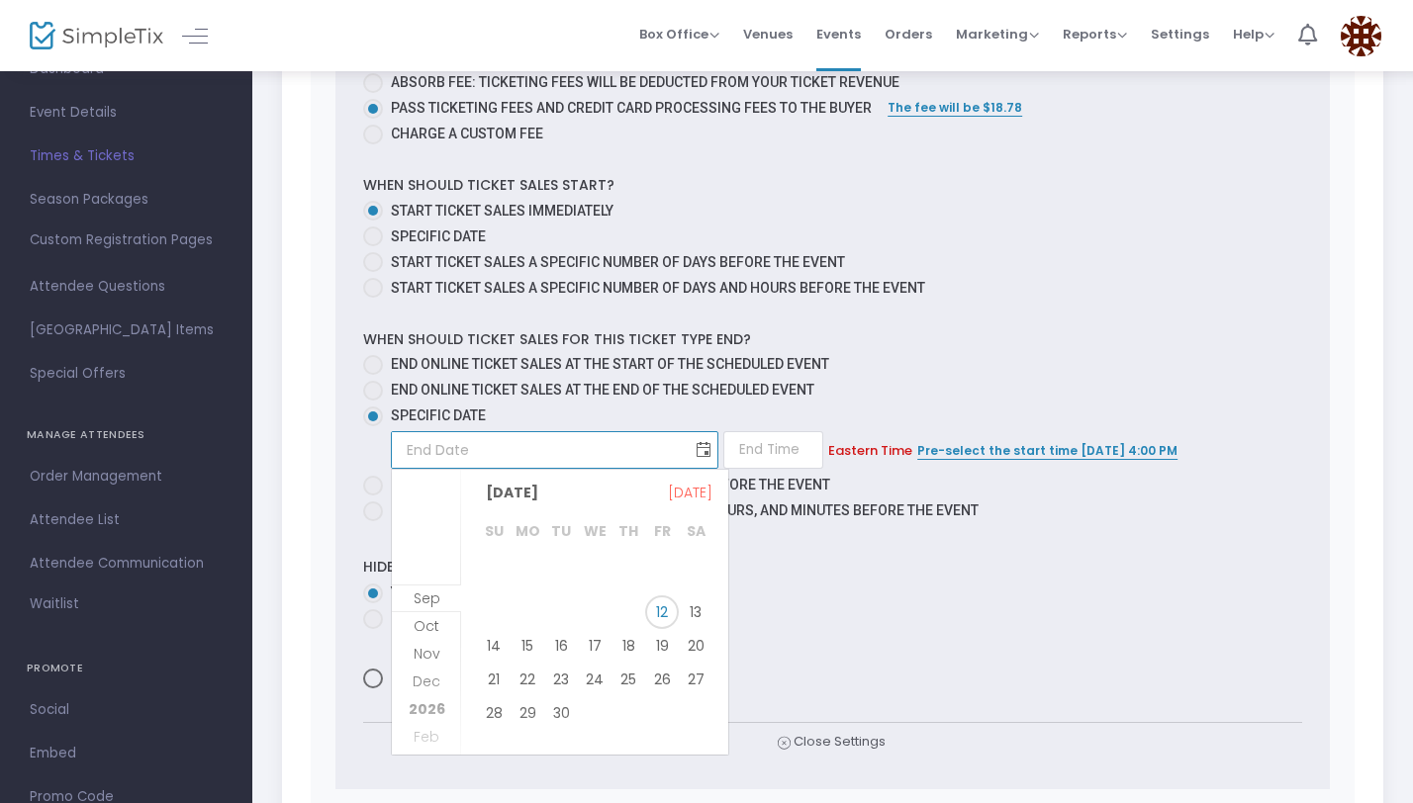
click at [688, 462] on span "Toggle calendar" at bounding box center [704, 450] width 33 height 33
type input "month/day/year"
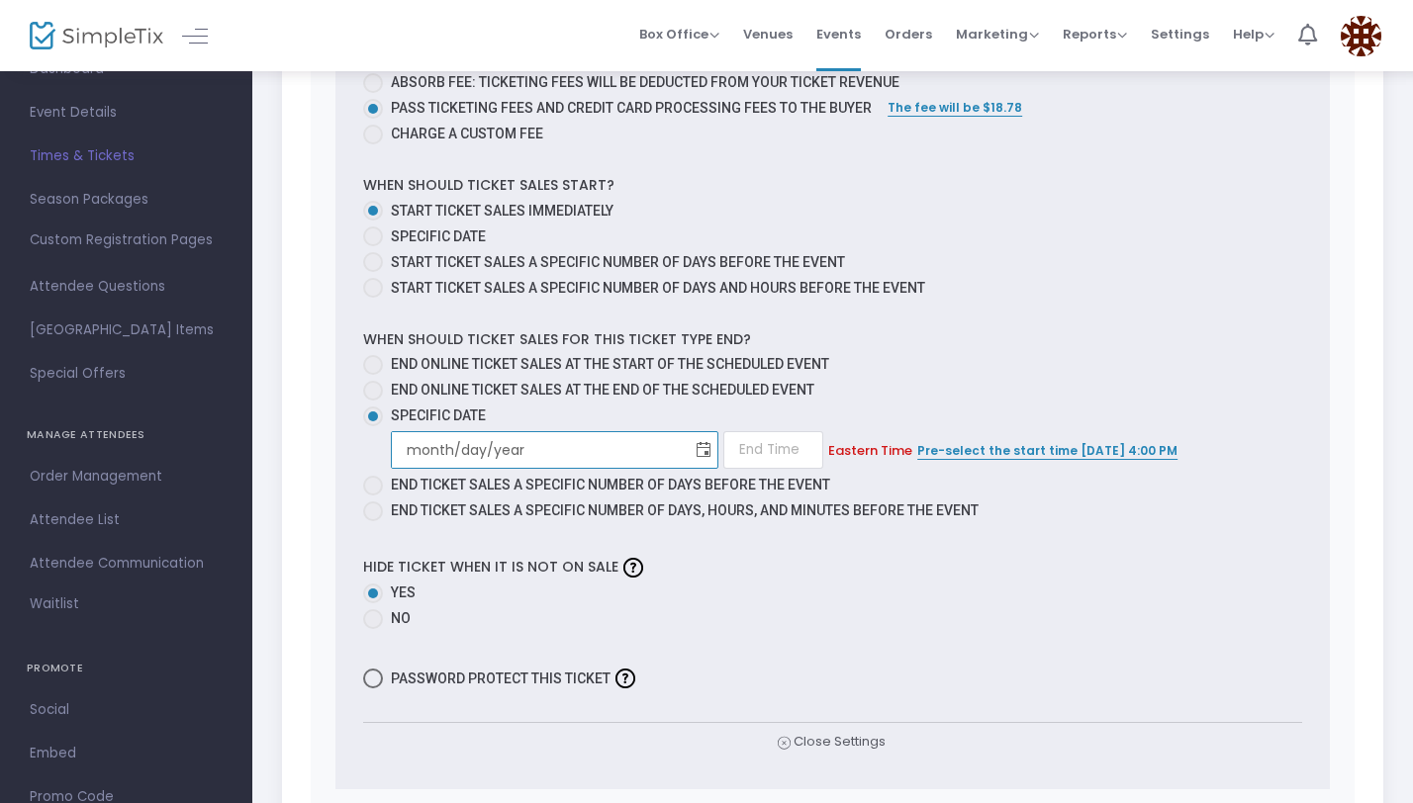
click at [688, 450] on span "Toggle calendar" at bounding box center [704, 450] width 33 height 33
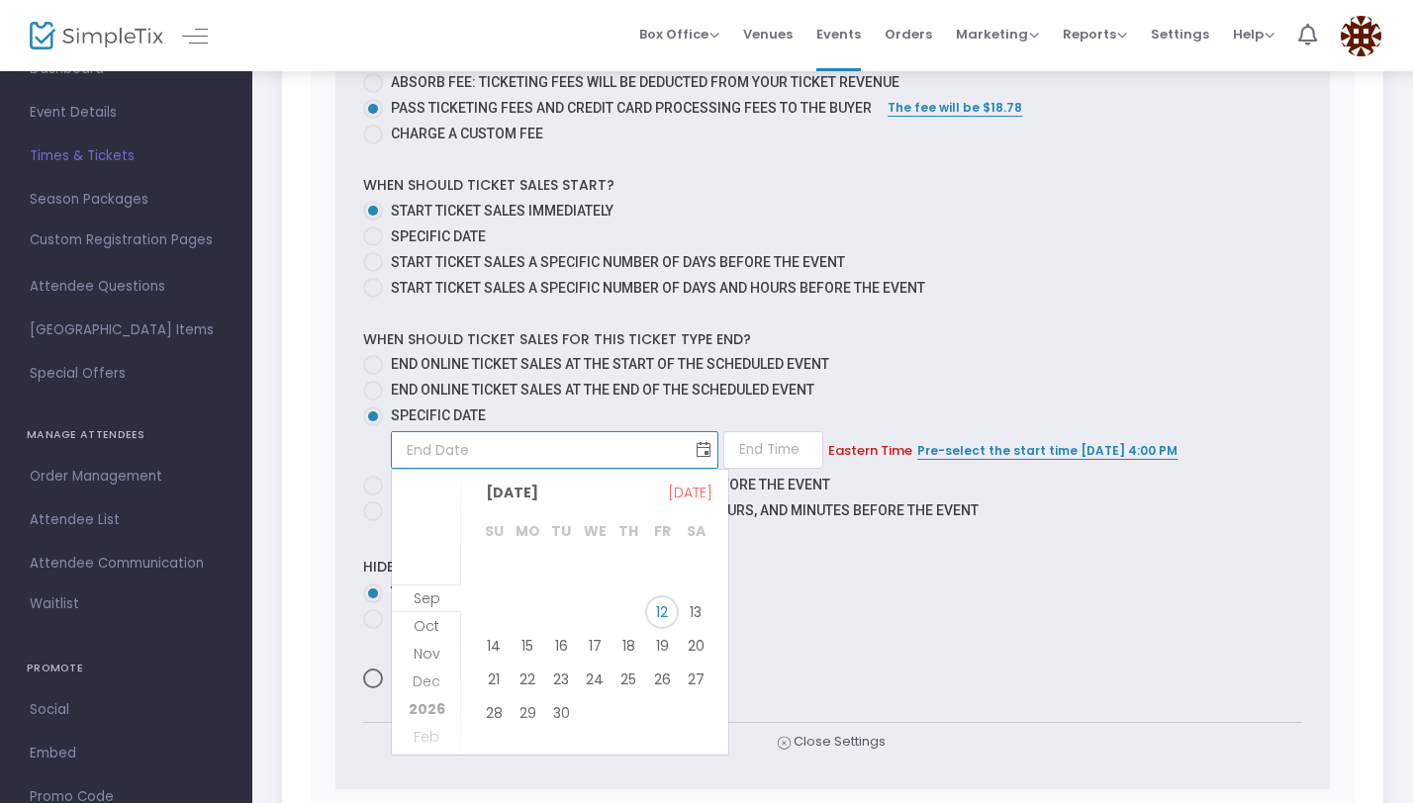
click at [688, 450] on span "Toggle calendar" at bounding box center [704, 450] width 33 height 33
type input "month/day/year"
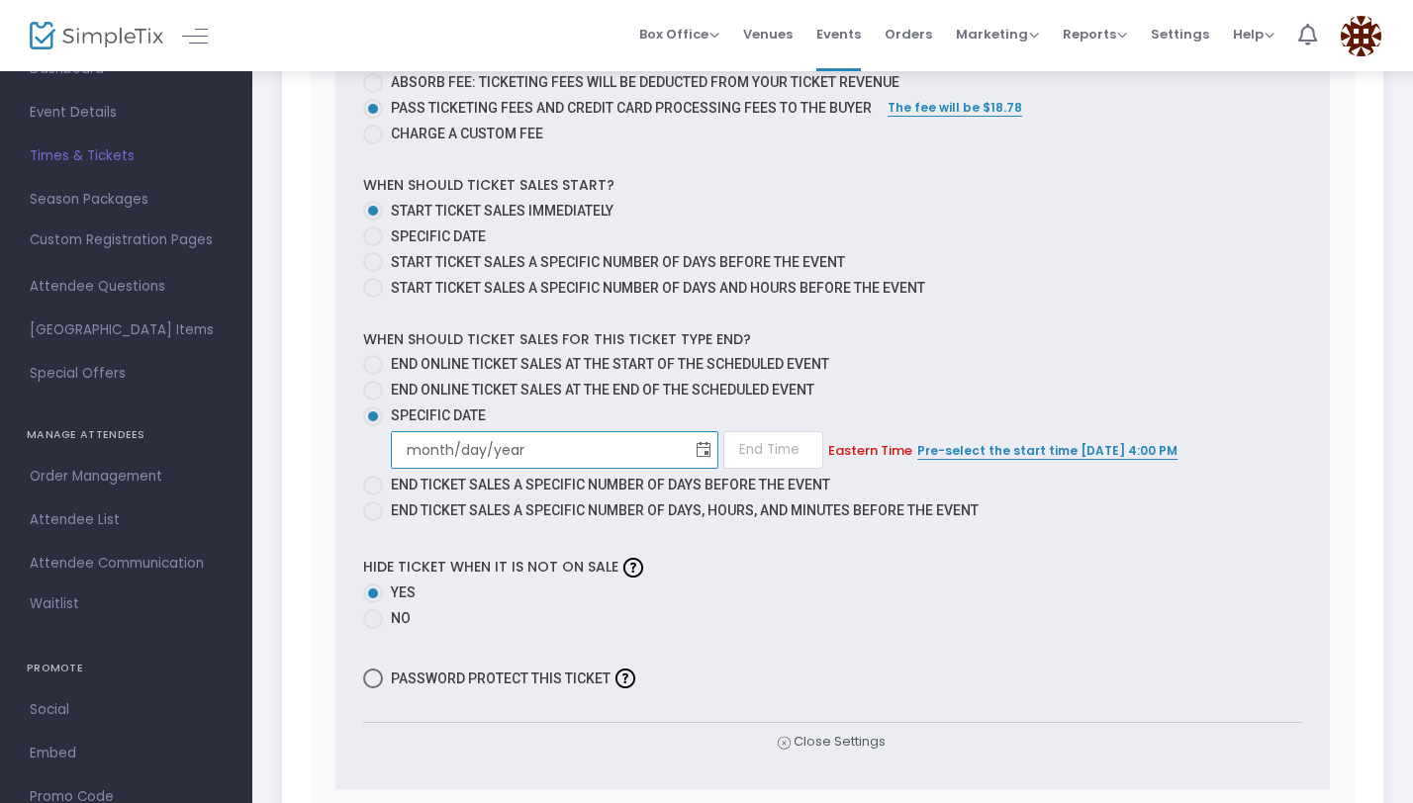
click at [688, 450] on span "Toggle calendar" at bounding box center [704, 450] width 33 height 33
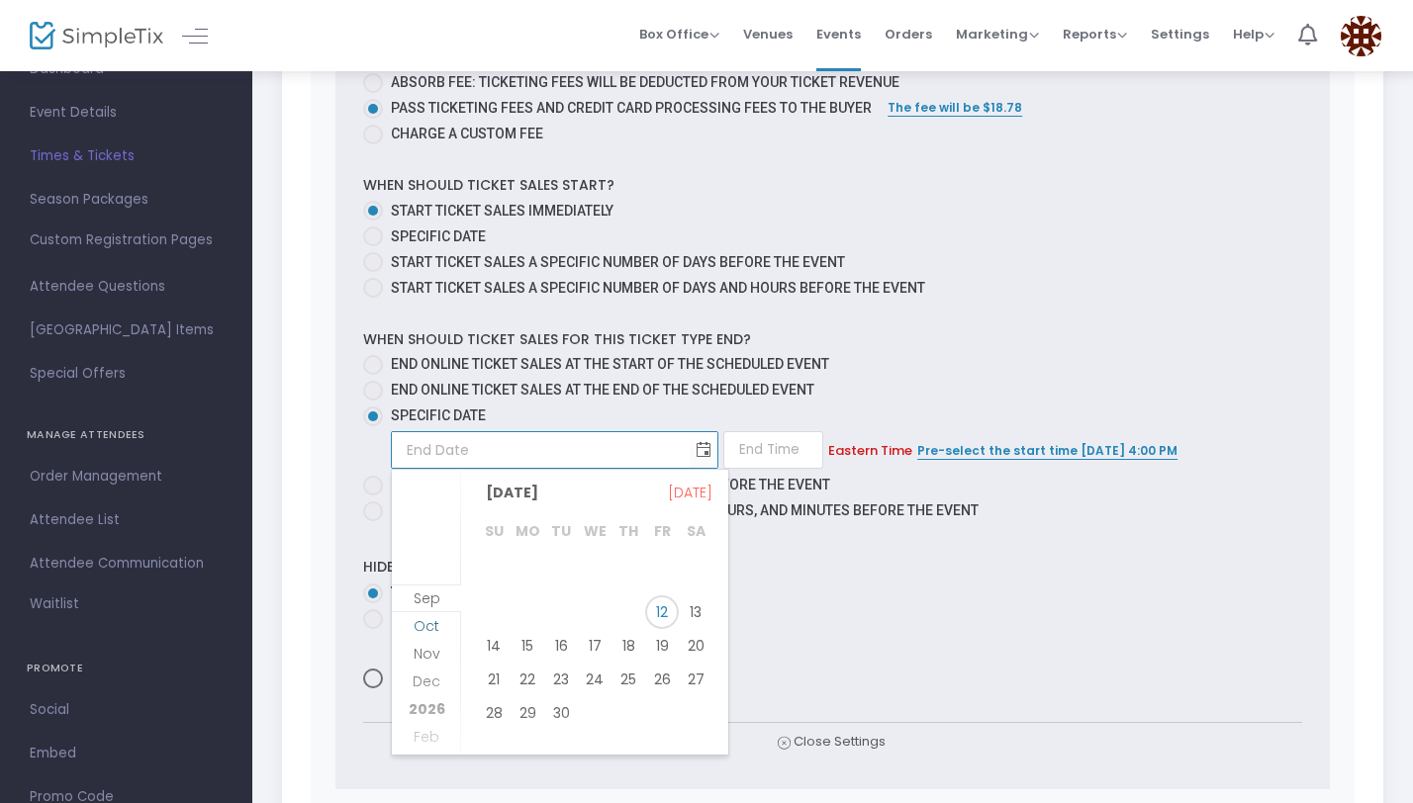
click at [432, 619] on span "Oct" at bounding box center [426, 626] width 26 height 20
click at [655, 678] on span "24" at bounding box center [662, 673] width 34 height 34
type input "10/24/2025"
type input "1:00 AM"
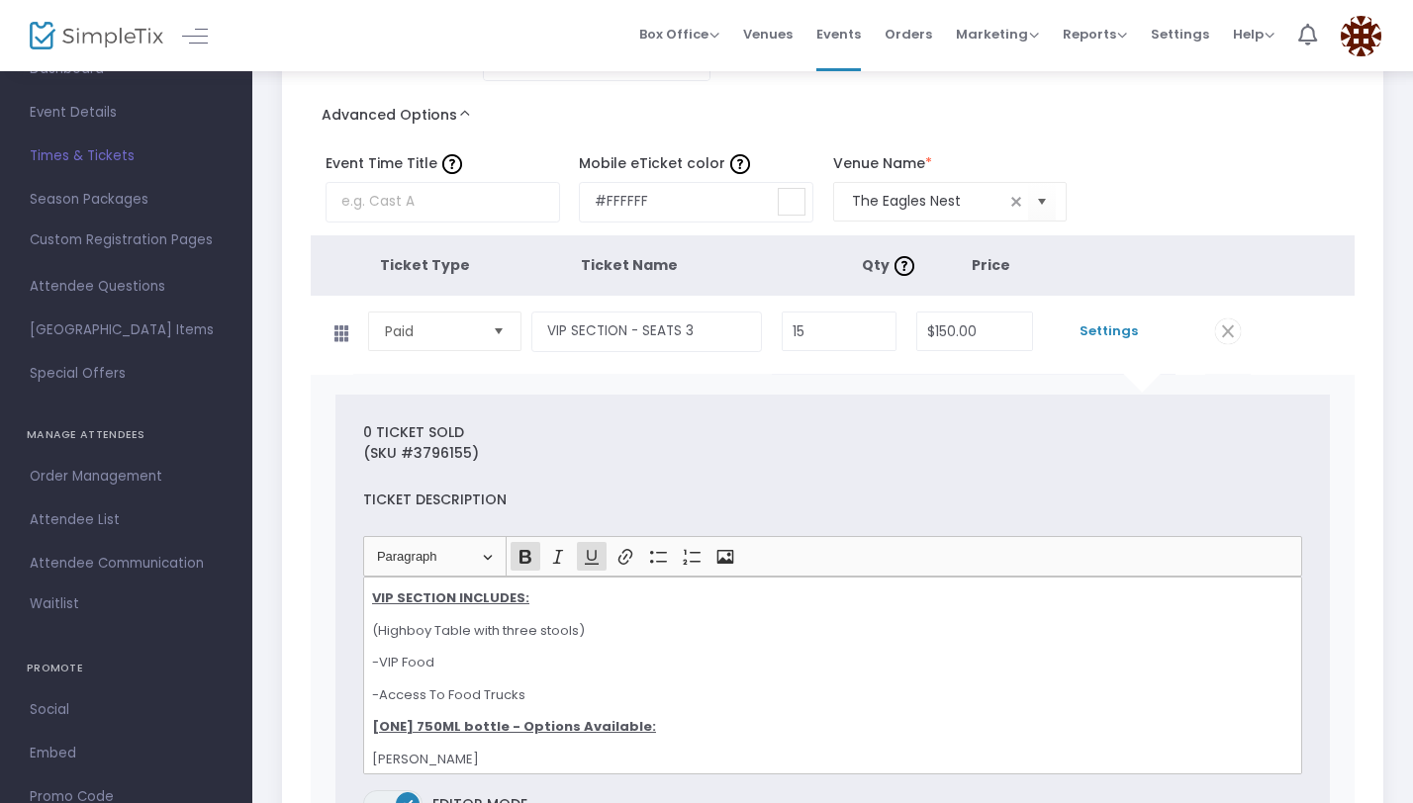
scroll to position [0, 0]
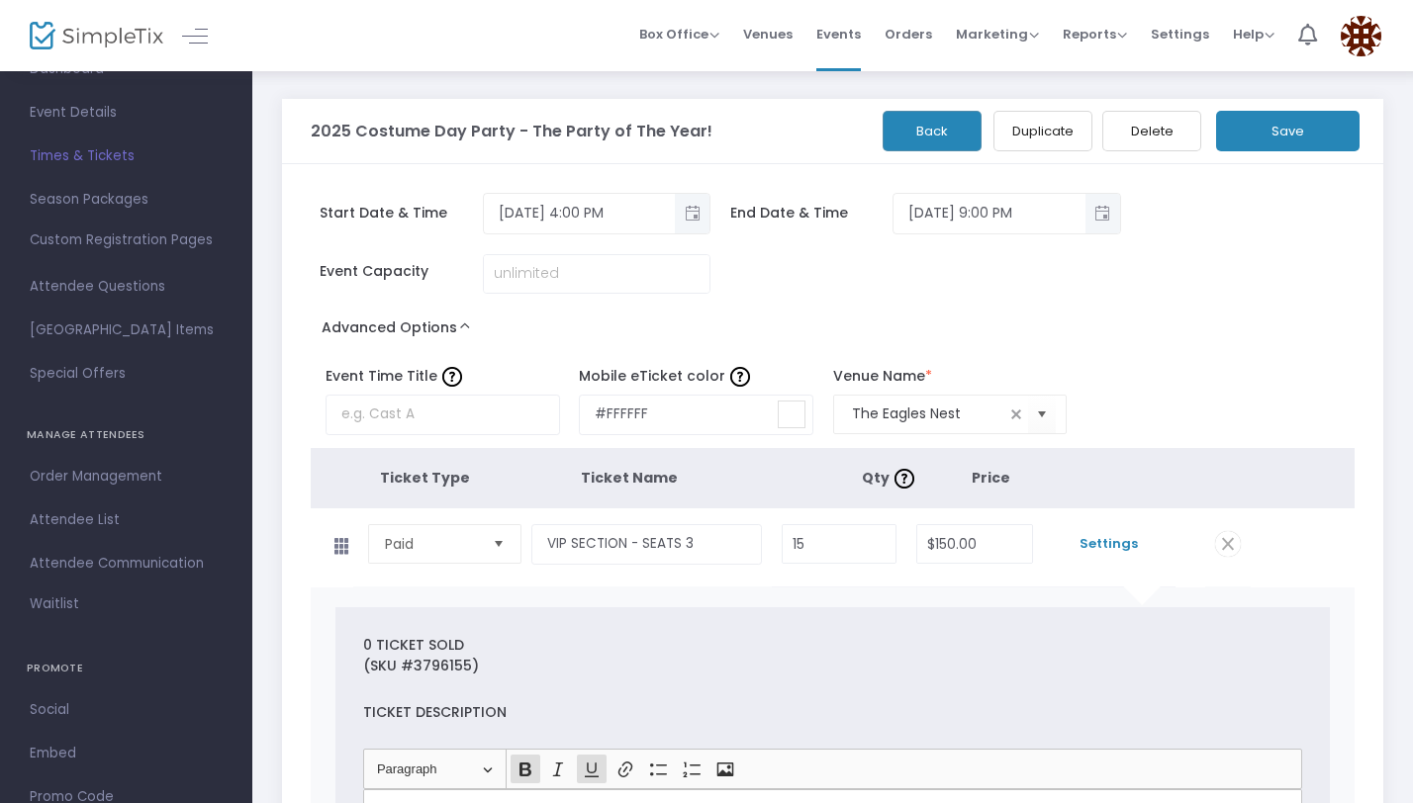
click at [1279, 133] on button "Save" at bounding box center [1287, 131] width 143 height 41
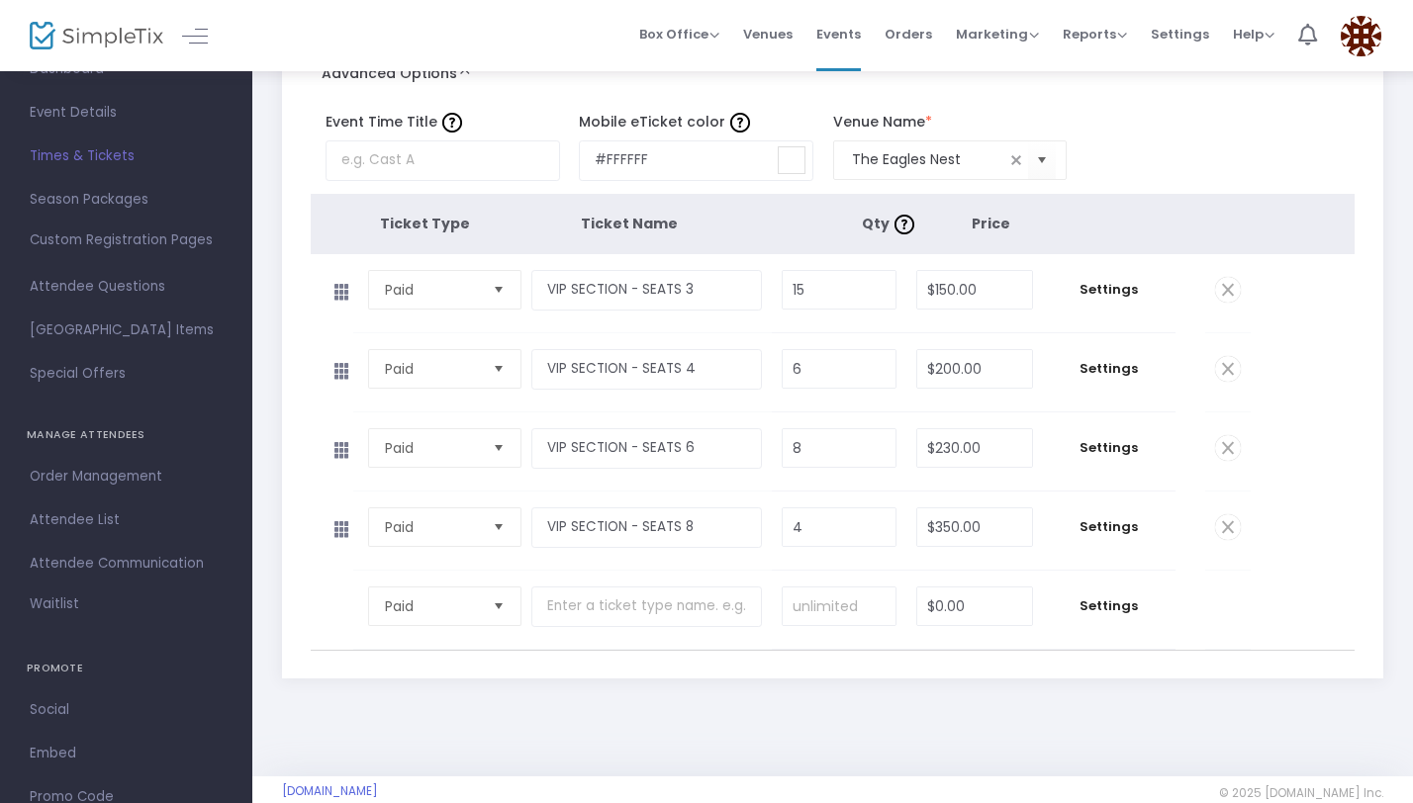
scroll to position [259, 0]
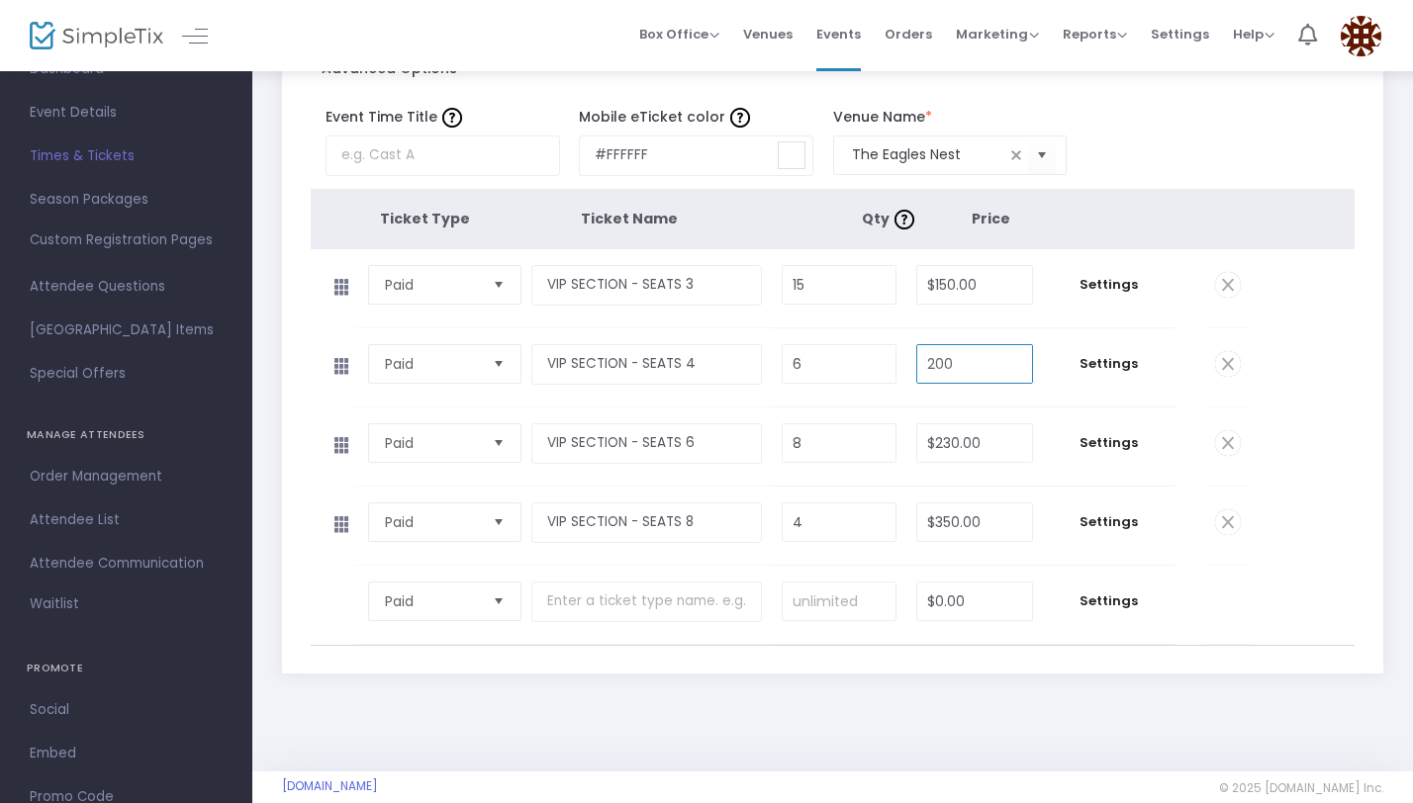
click at [948, 364] on input "200" at bounding box center [974, 364] width 114 height 38
type input "$175.00"
click at [1300, 444] on tbody "Paid Required. VIP SECTION - SEATS 6 Required. 8 Required. $230.00 Required. Se…" at bounding box center [833, 447] width 1045 height 79
click at [954, 516] on input "350" at bounding box center [974, 523] width 114 height 38
click at [946, 515] on input "3025" at bounding box center [974, 523] width 114 height 38
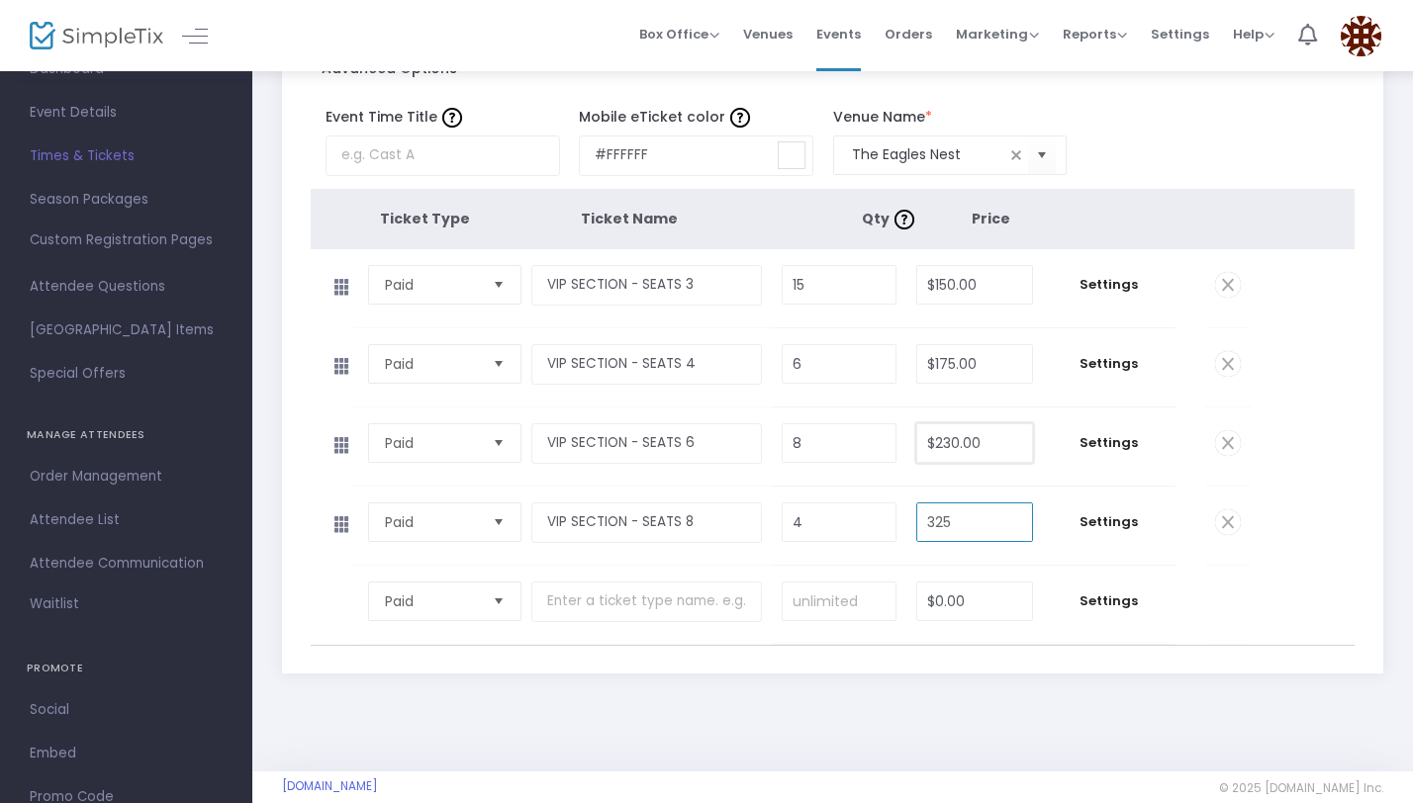
type input "$325.00"
click at [956, 441] on input "230" at bounding box center [974, 443] width 114 height 38
type input "$200.00"
click at [1076, 724] on div "2025 Costume Day Party - The Party of The Year! Back Duplicate Delete Save Star…" at bounding box center [832, 291] width 1160 height 962
click at [949, 284] on input "150" at bounding box center [974, 285] width 114 height 38
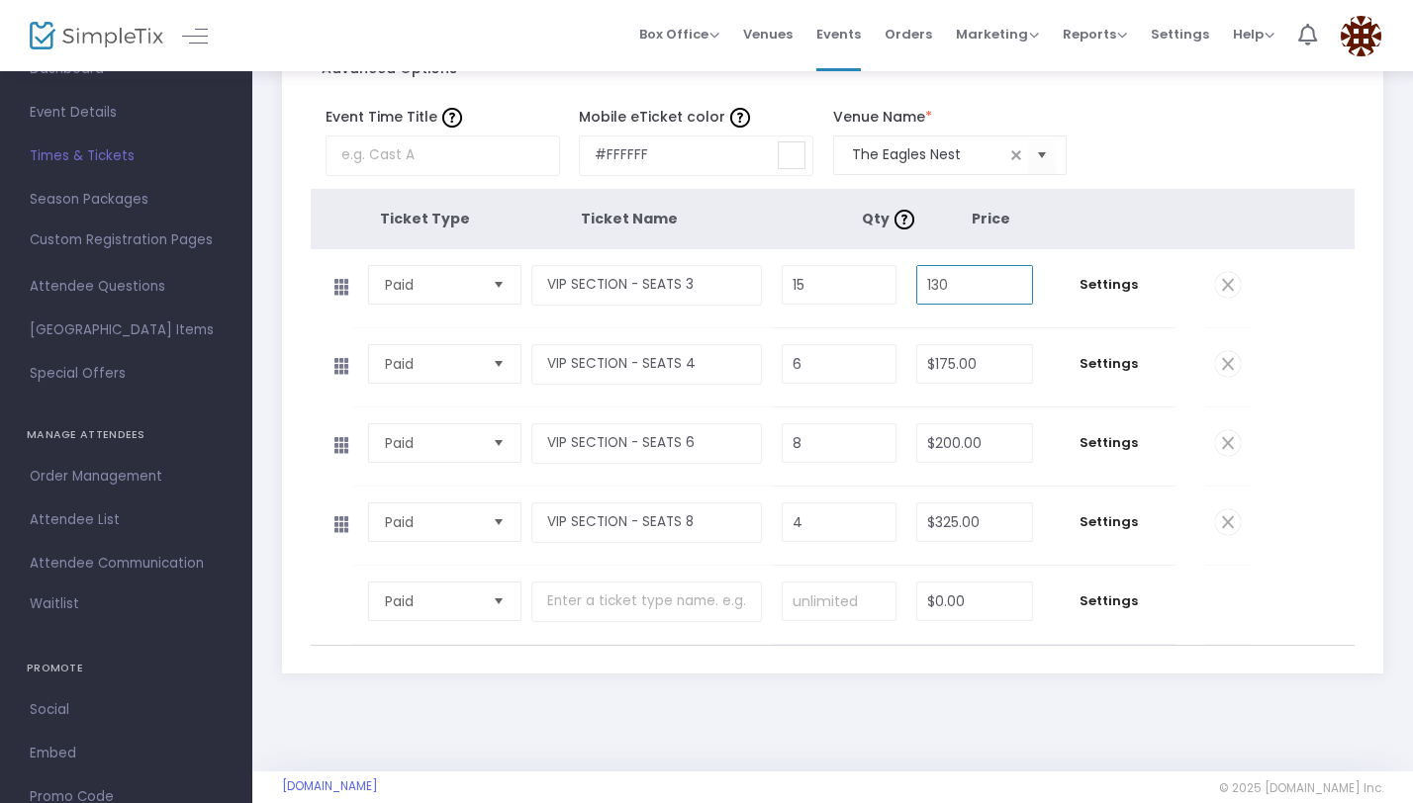
type input "$130.00"
click at [1026, 703] on div "2025 Costume Day Party - The Party of The Year! Back Duplicate Delete Save Star…" at bounding box center [832, 291] width 1160 height 962
click at [949, 359] on input "175" at bounding box center [974, 364] width 114 height 38
type input "$175.00"
click at [1014, 646] on div "Start Date & Time 10/26/2025 4:00 PM End Date & Time 10/26/2025 9:00 PM Event C…" at bounding box center [832, 289] width 1101 height 769
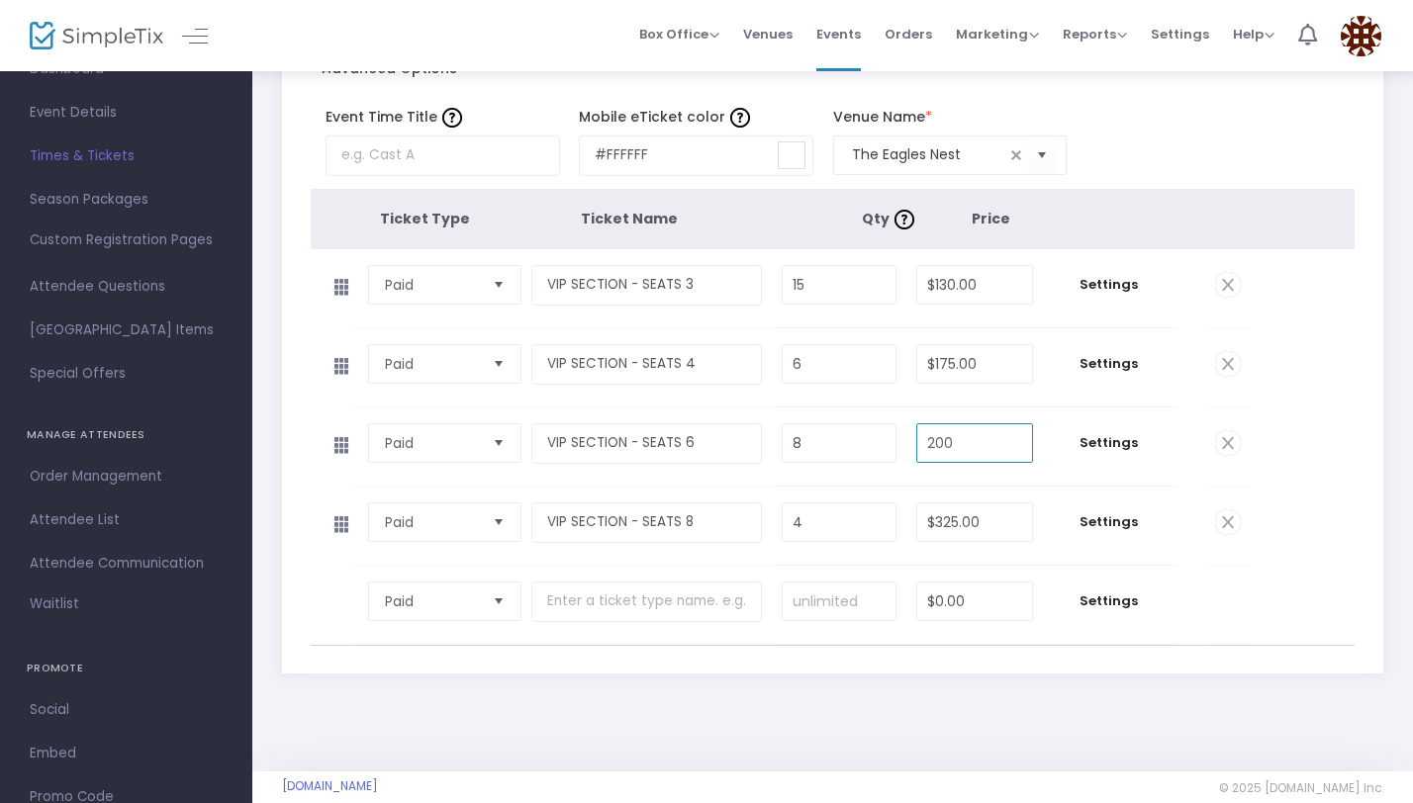
click at [956, 443] on input "200" at bounding box center [974, 443] width 114 height 38
click at [951, 443] on input "200" at bounding box center [974, 443] width 114 height 38
click at [943, 443] on input "200" at bounding box center [974, 443] width 114 height 38
type input "$225.00"
click at [984, 710] on div "2025 Costume Day Party - The Party of The Year! Back Duplicate Delete Save Star…" at bounding box center [832, 291] width 1160 height 962
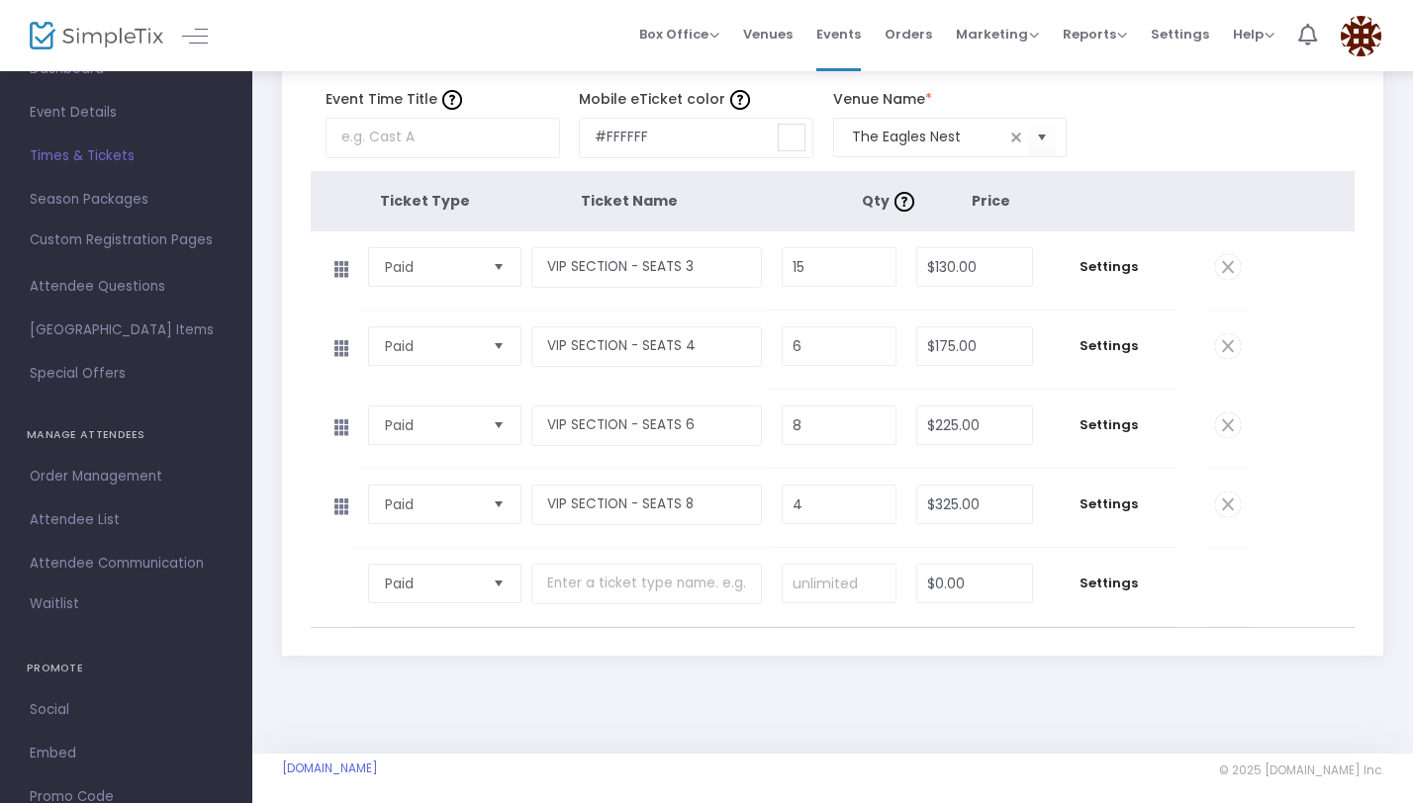
scroll to position [287, 0]
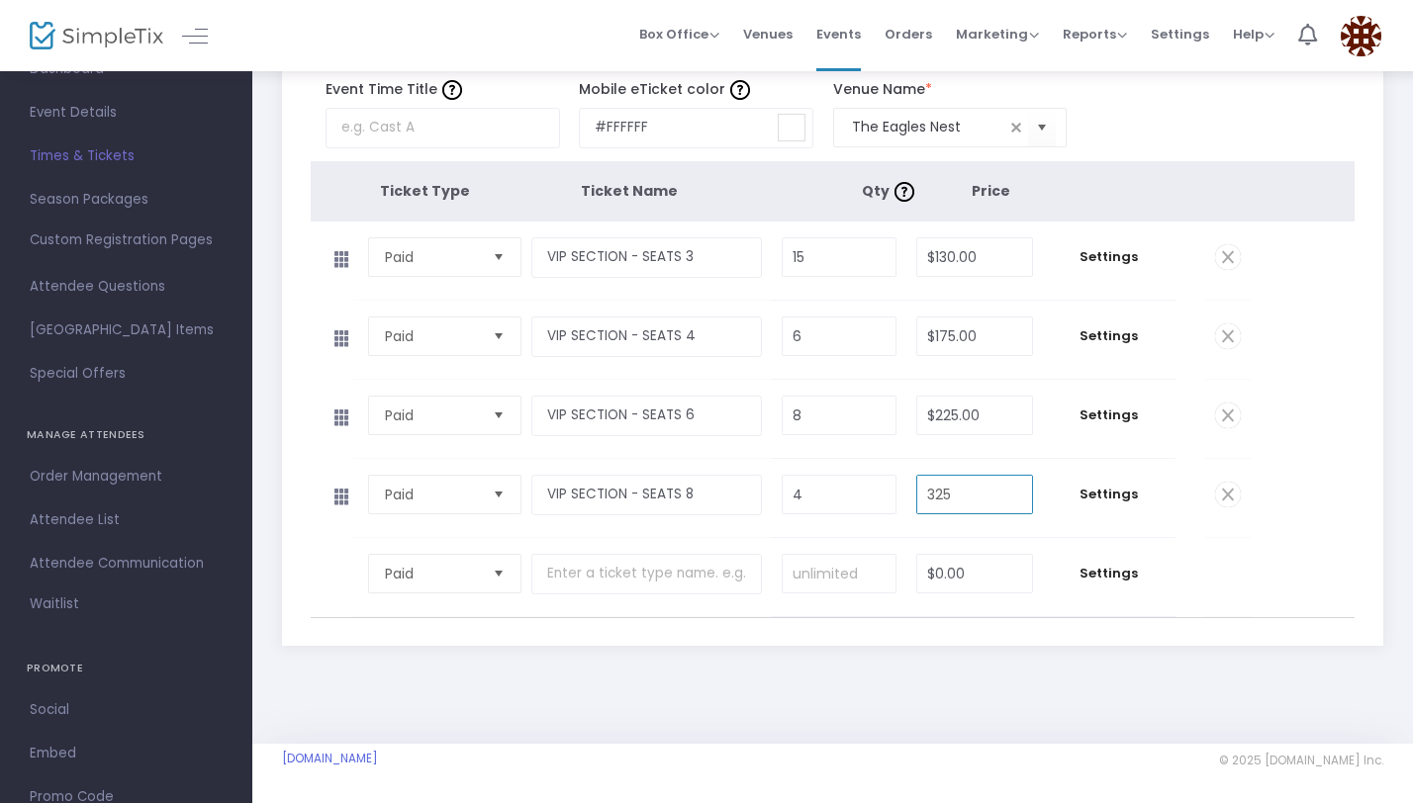
click at [951, 490] on input "325" at bounding box center [974, 495] width 114 height 38
click at [977, 689] on div "2025 Costume Day Party - The Party of The Year! Back Duplicate Delete Save Star…" at bounding box center [832, 263] width 1160 height 962
click at [953, 492] on input "350" at bounding box center [974, 495] width 114 height 38
click at [900, 633] on div "Start Date & Time 10/26/2025 4:00 PM End Date & Time 10/26/2025 9:00 PM Event C…" at bounding box center [832, 261] width 1101 height 769
click at [958, 498] on input "340" at bounding box center [974, 495] width 114 height 38
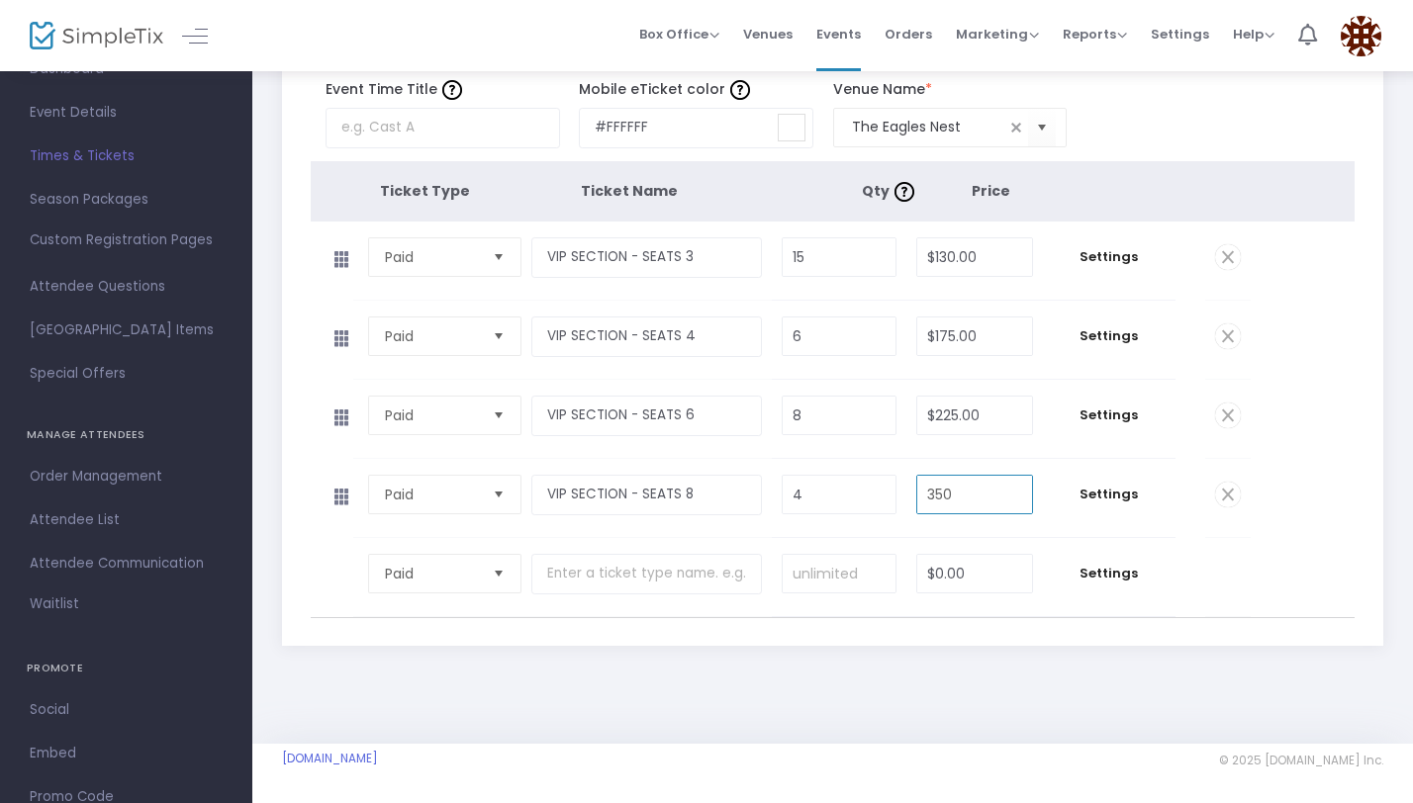
type input "$350.00"
click at [929, 659] on div "2025 Costume Day Party - The Party of The Year! Back Duplicate Delete Save Star…" at bounding box center [832, 243] width 1121 height 863
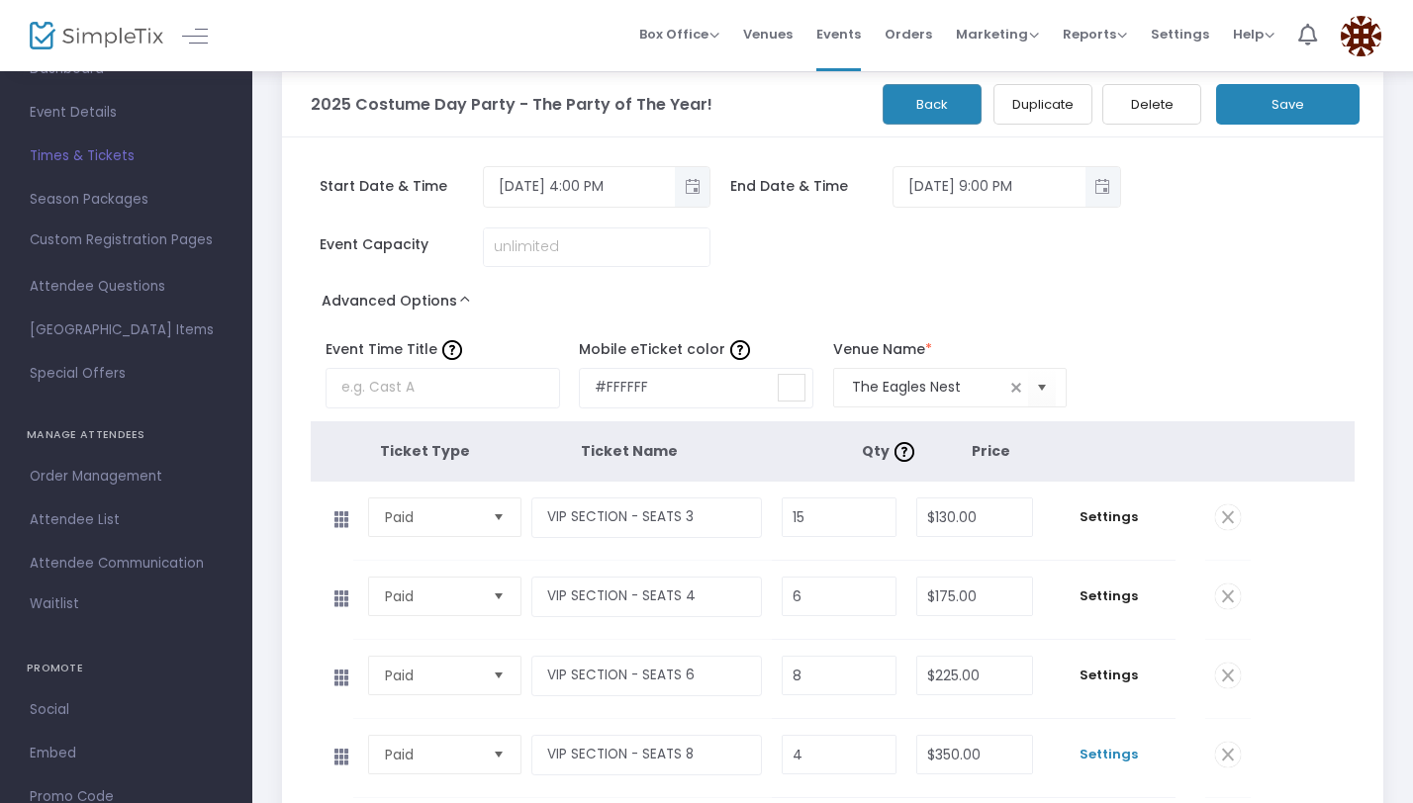
scroll to position [0, 0]
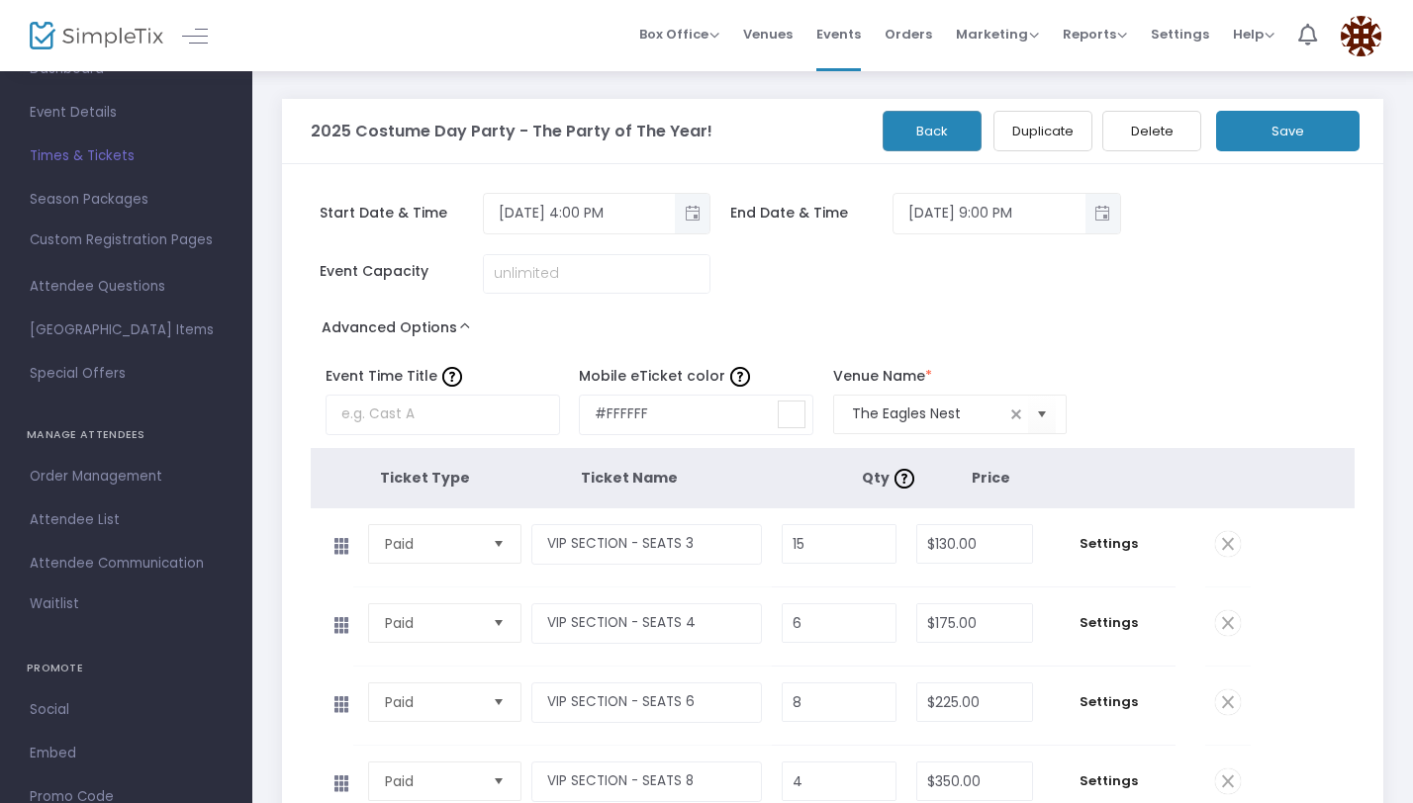
click at [1281, 128] on button "Save" at bounding box center [1287, 131] width 143 height 41
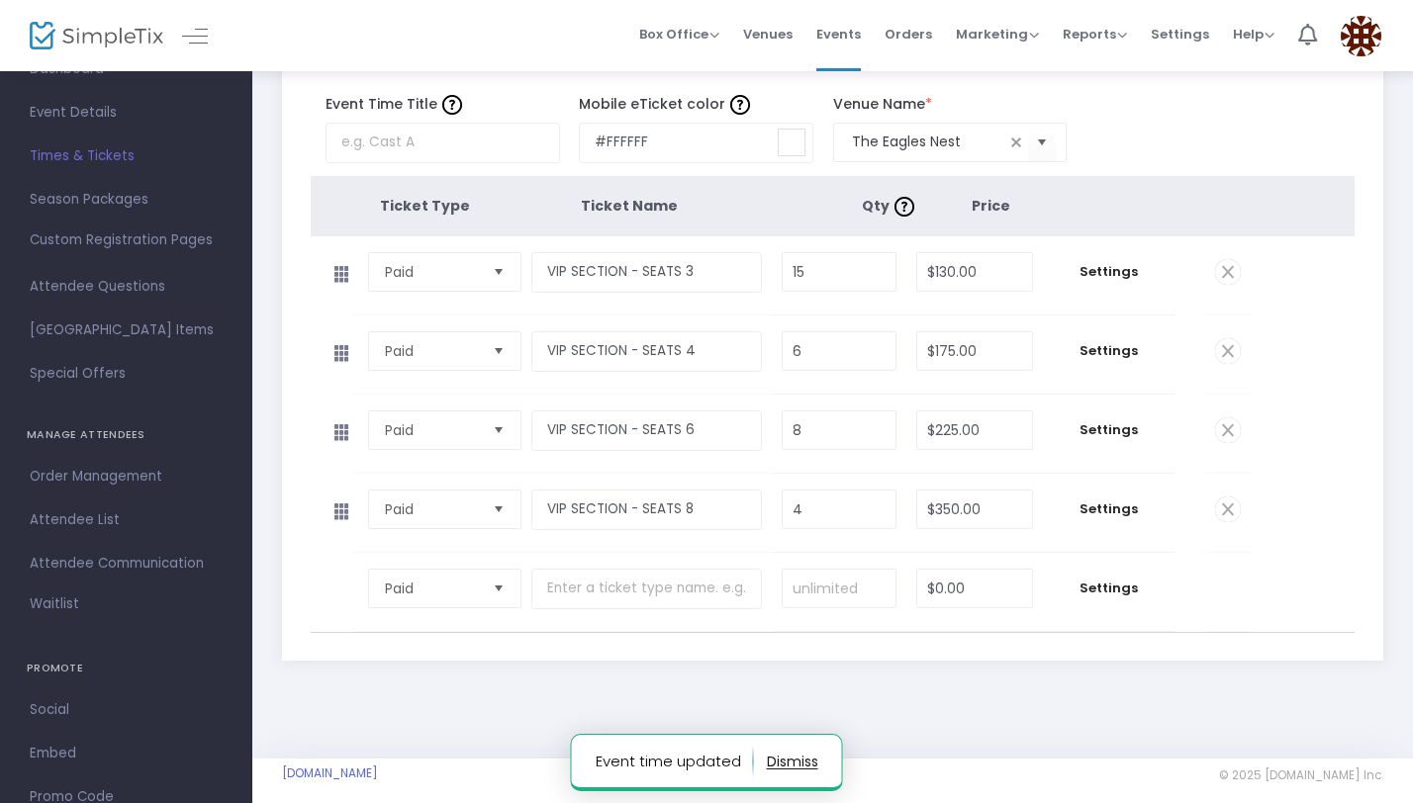
scroll to position [287, 0]
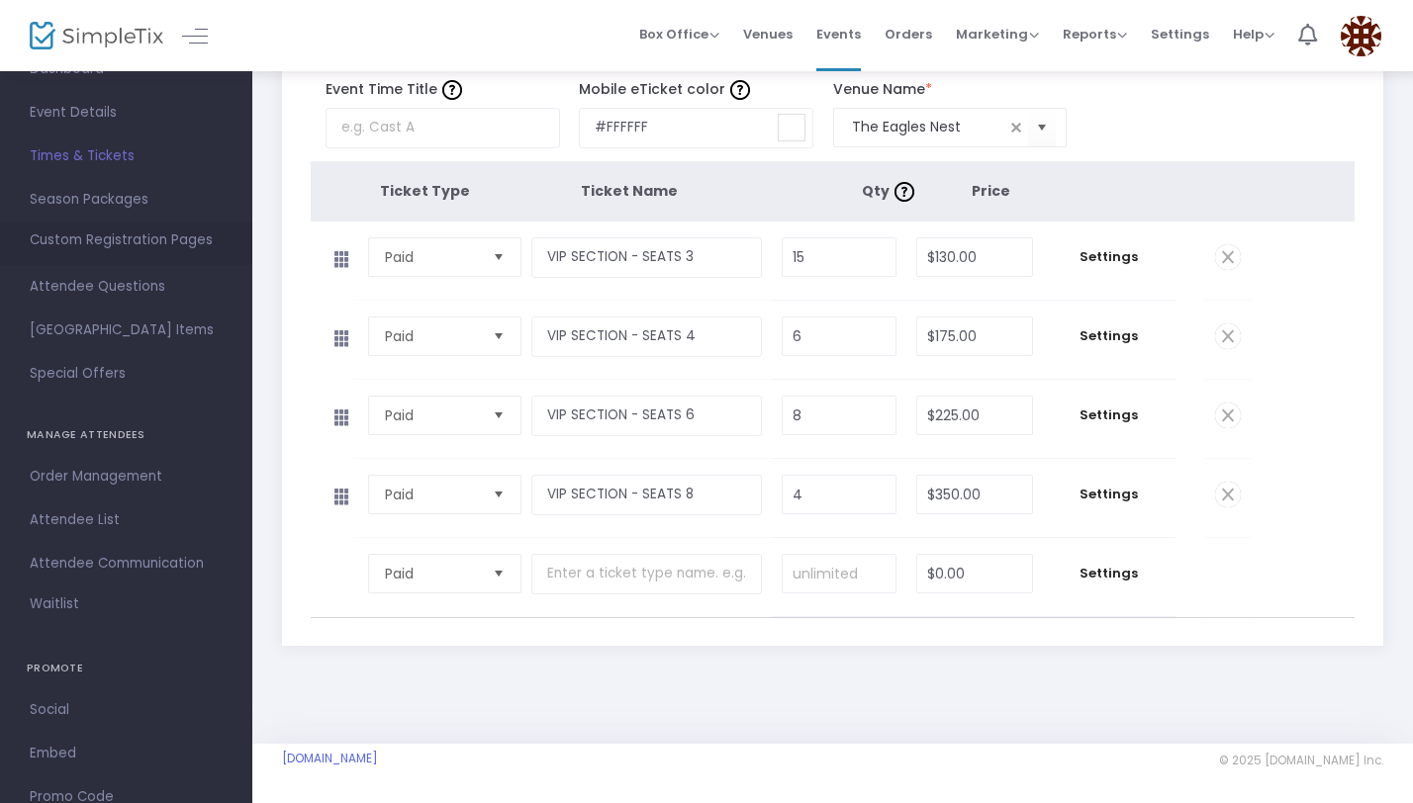
click at [117, 246] on span "Custom Registration Pages" at bounding box center [121, 240] width 183 height 20
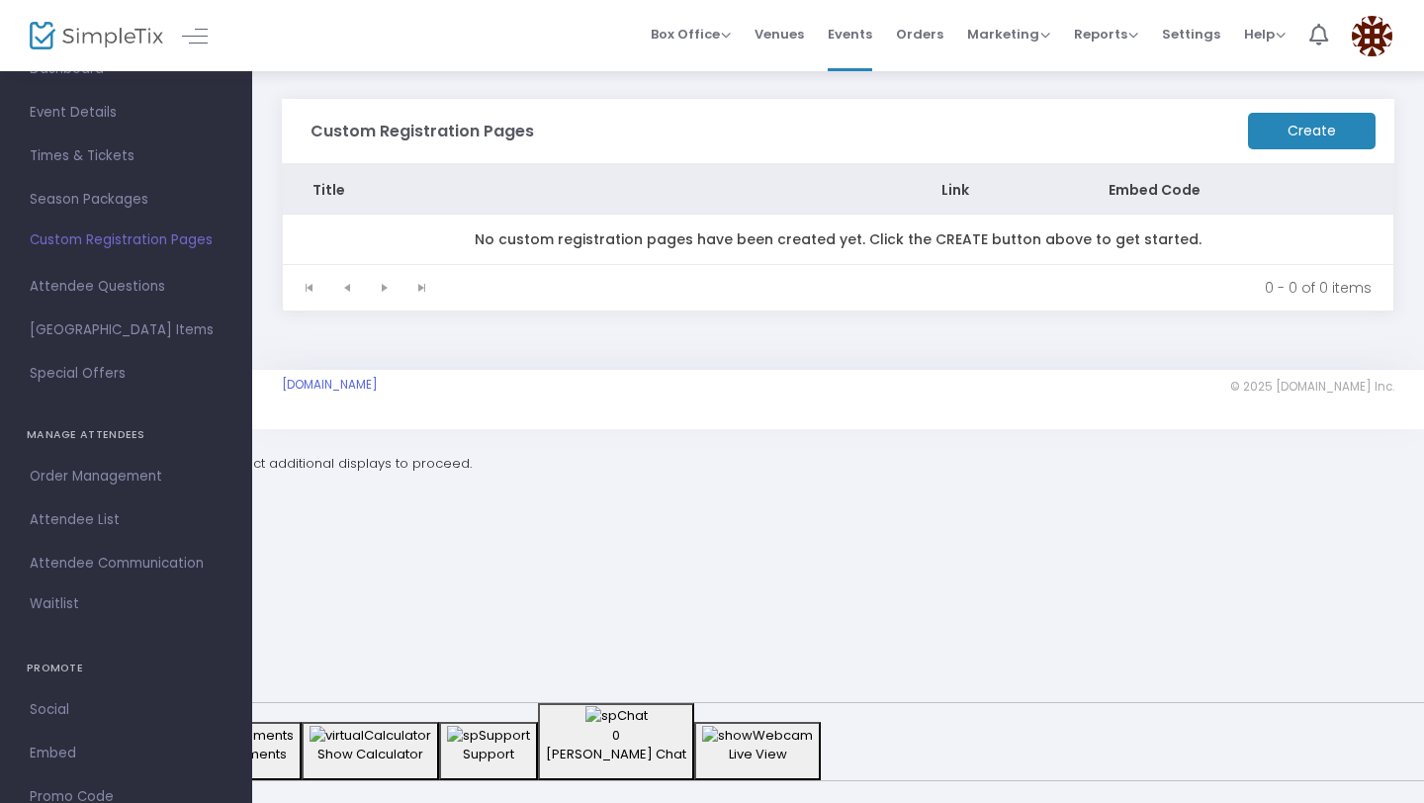
click at [1278, 130] on m-button "Create" at bounding box center [1312, 131] width 128 height 37
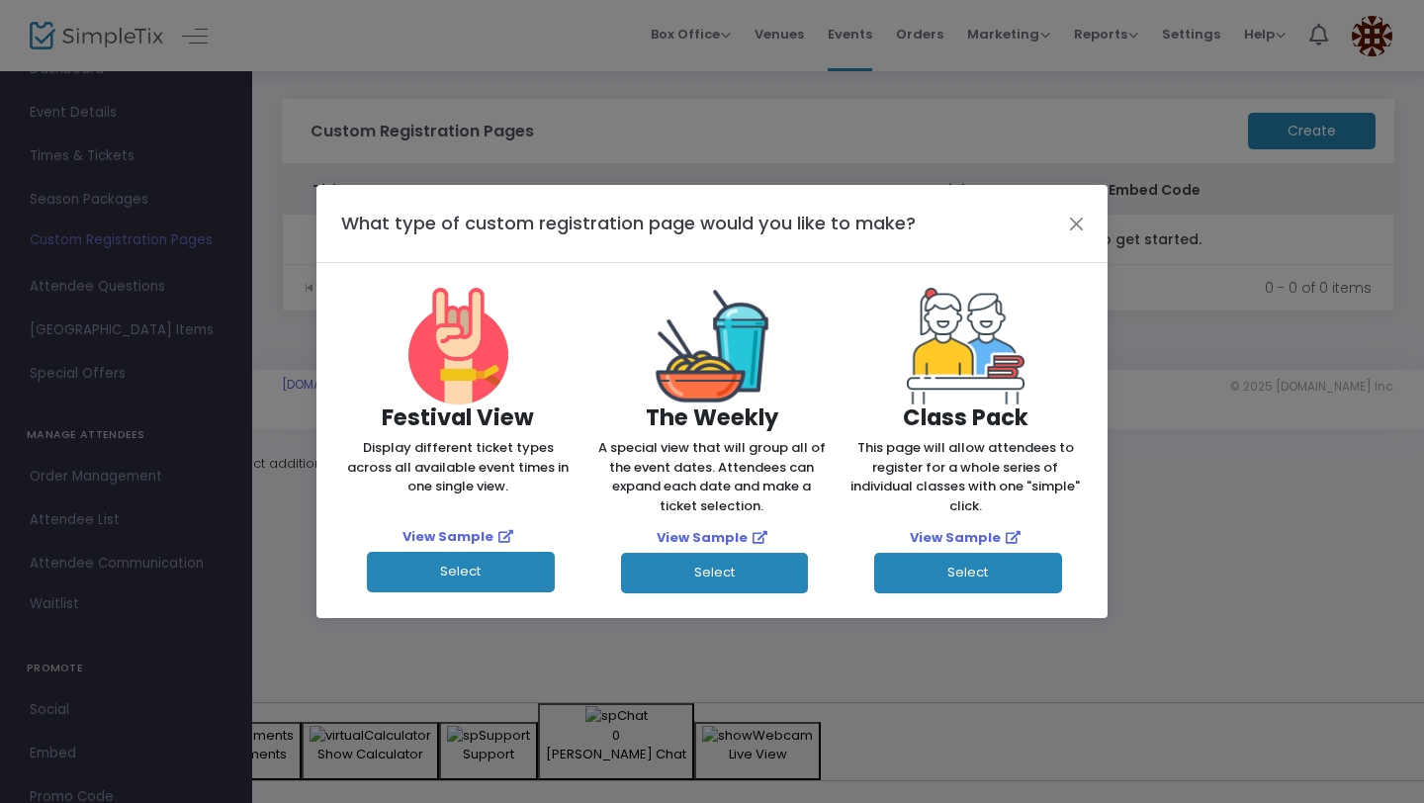
click at [1061, 220] on div "What type of custom registration page would you like to make?" at bounding box center [712, 223] width 791 height 77
click at [1071, 225] on button "Close" at bounding box center [1077, 224] width 26 height 26
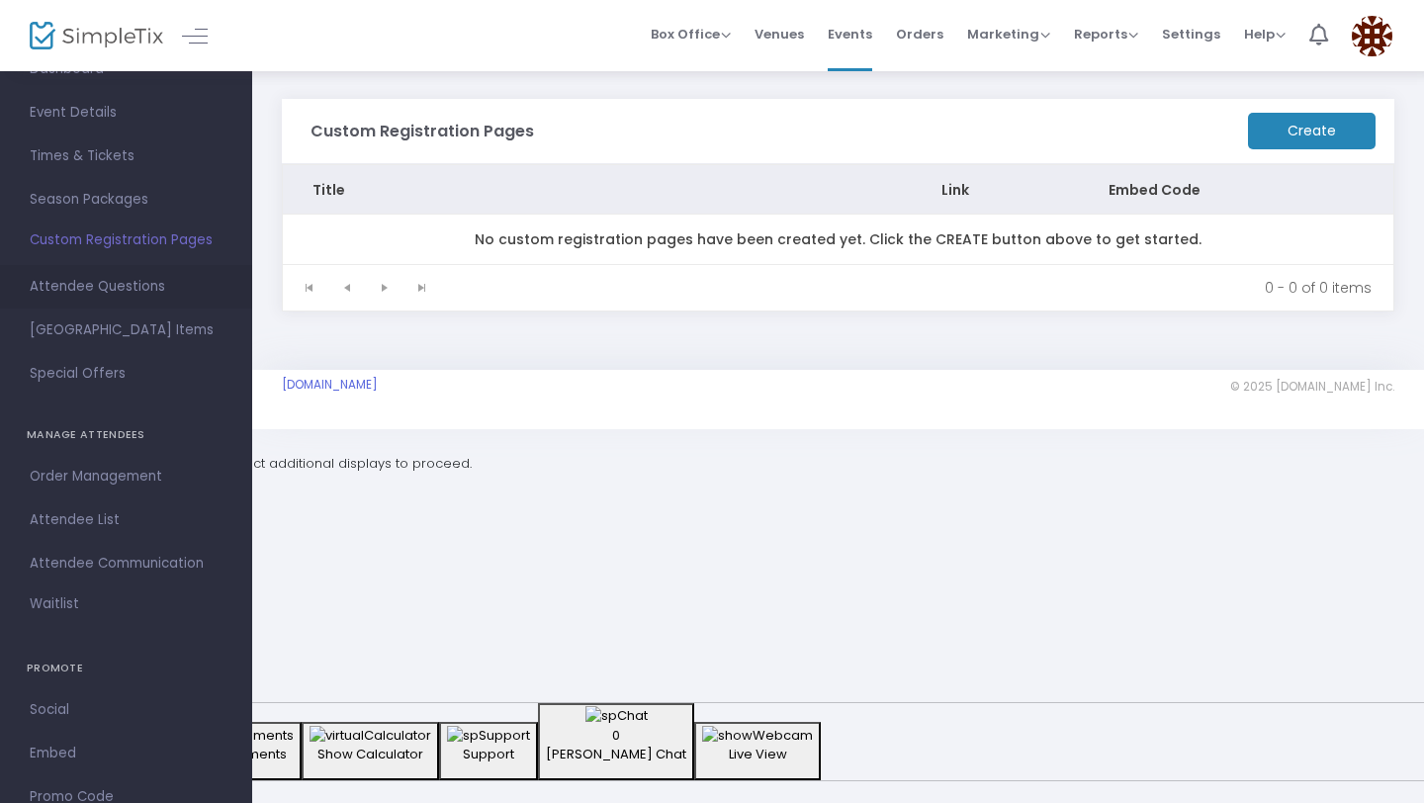
click at [161, 295] on span "Attendee Questions" at bounding box center [126, 287] width 193 height 26
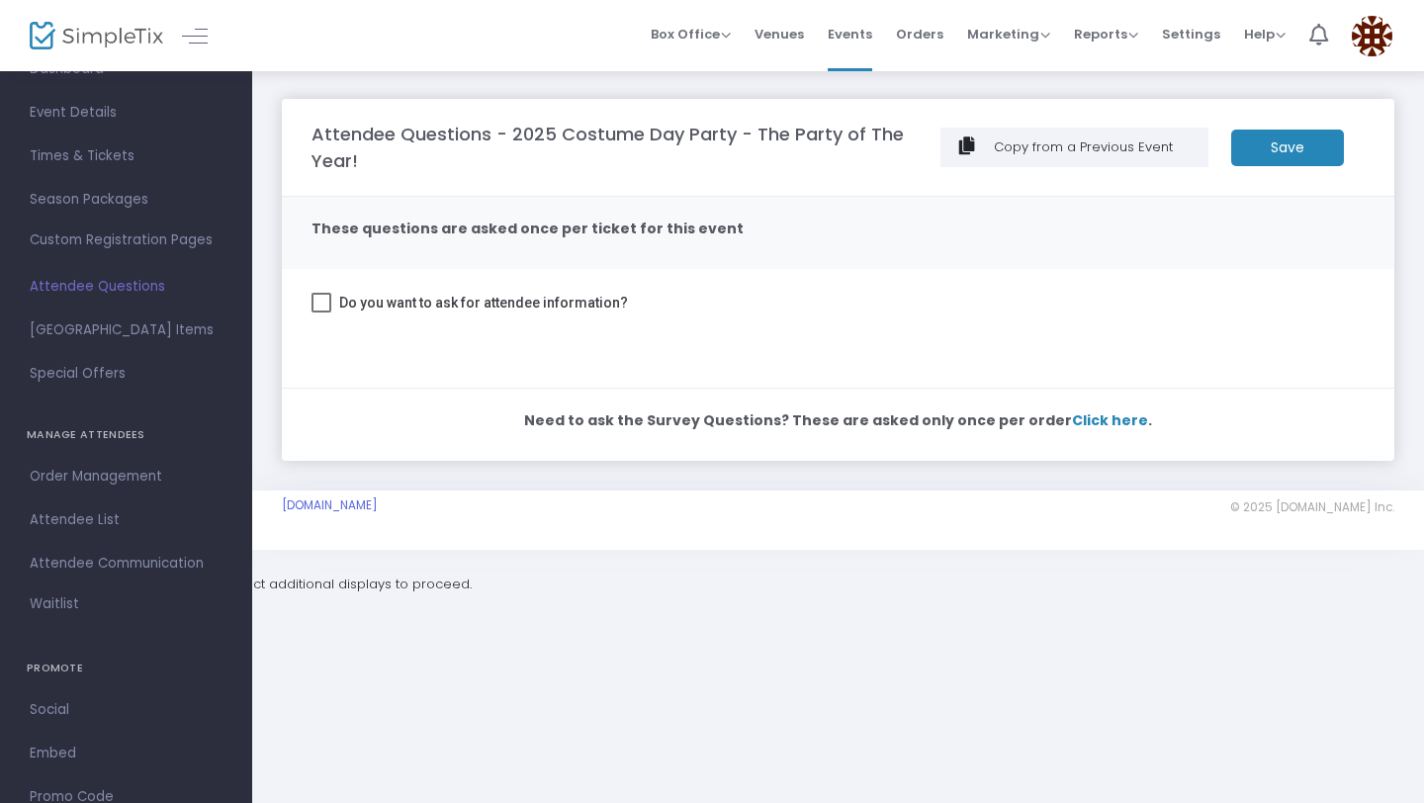
click at [326, 300] on span at bounding box center [322, 303] width 20 height 20
click at [321, 313] on input "Do you want to ask for attendee information?" at bounding box center [321, 313] width 1 height 1
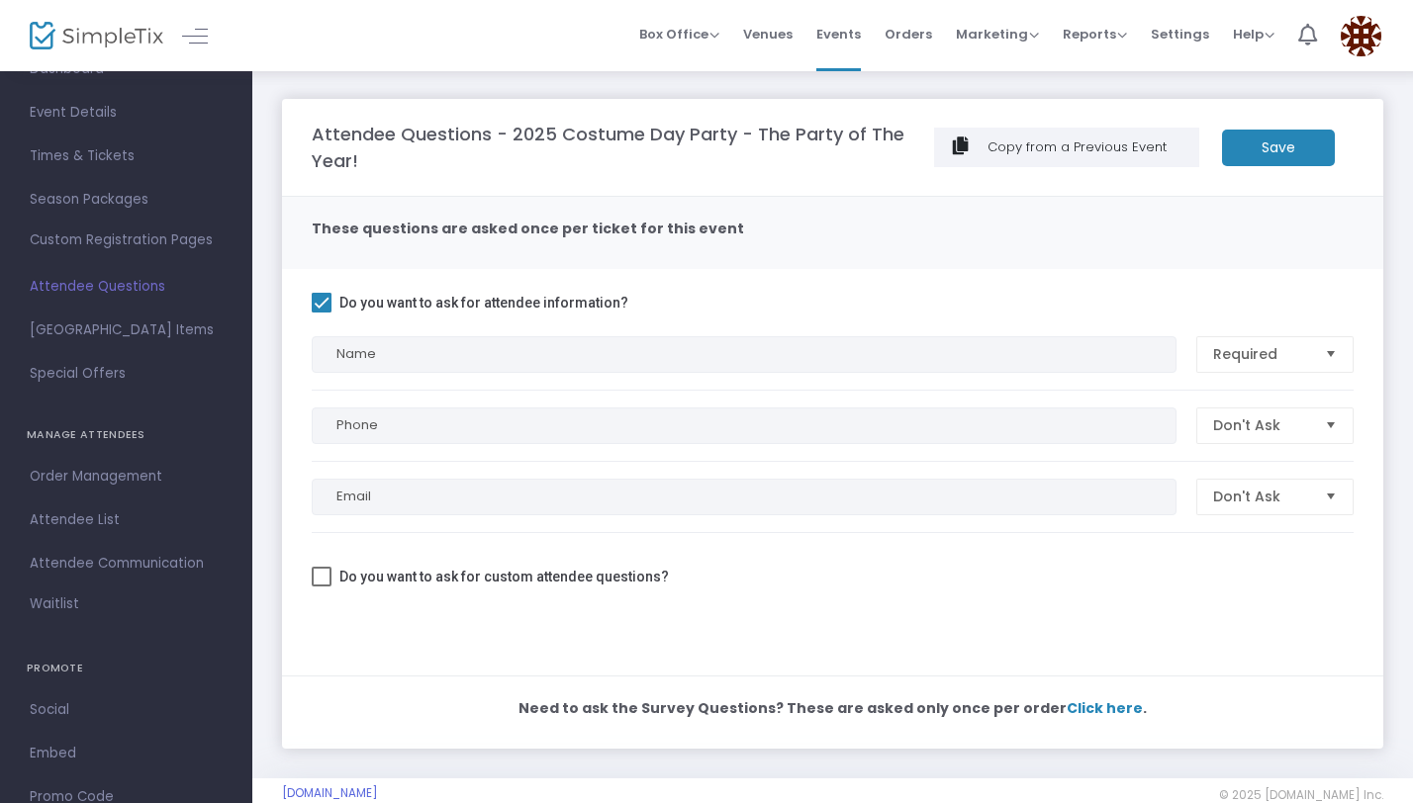
click at [528, 304] on span "Do you want to ask for attendee information?" at bounding box center [483, 303] width 289 height 24
click at [321, 313] on input "Do you want to ask for attendee information?" at bounding box center [321, 313] width 1 height 1
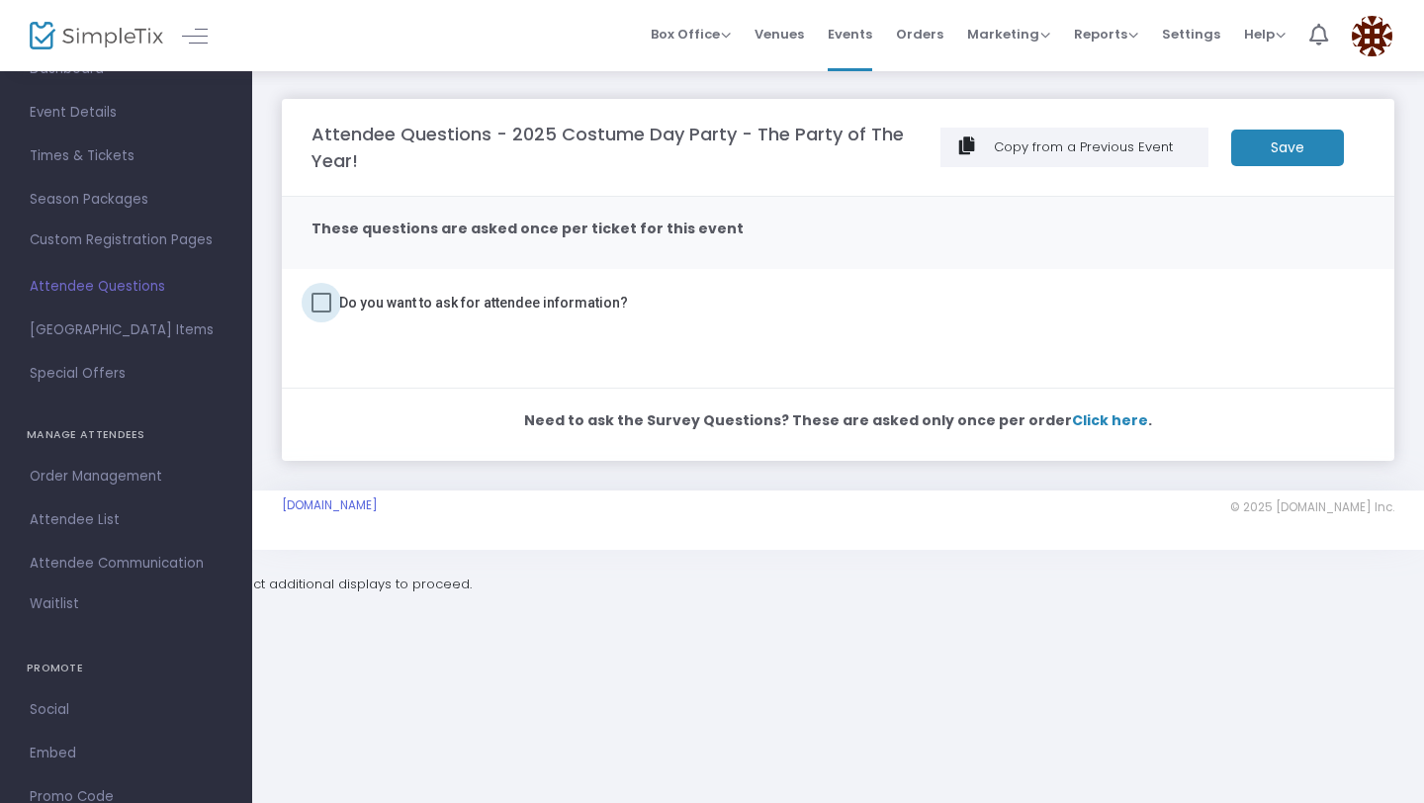
click at [320, 304] on span at bounding box center [322, 303] width 20 height 20
click at [321, 313] on input "Do you want to ask for attendee information?" at bounding box center [321, 313] width 1 height 1
checkbox input "true"
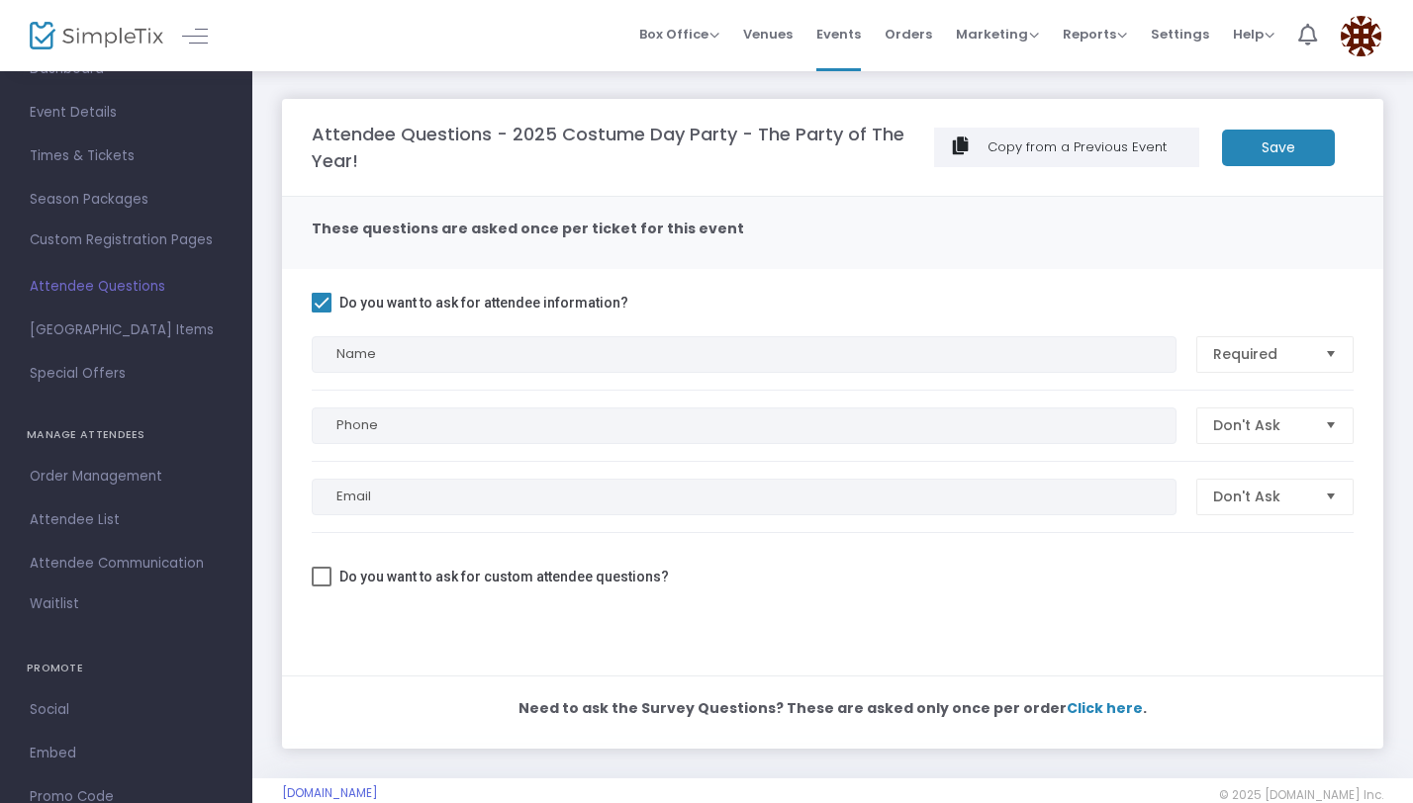
click at [321, 578] on span at bounding box center [322, 577] width 20 height 20
click at [321, 587] on input "Do you want to ask for custom attendee questions?" at bounding box center [321, 587] width 1 height 1
checkbox input "true"
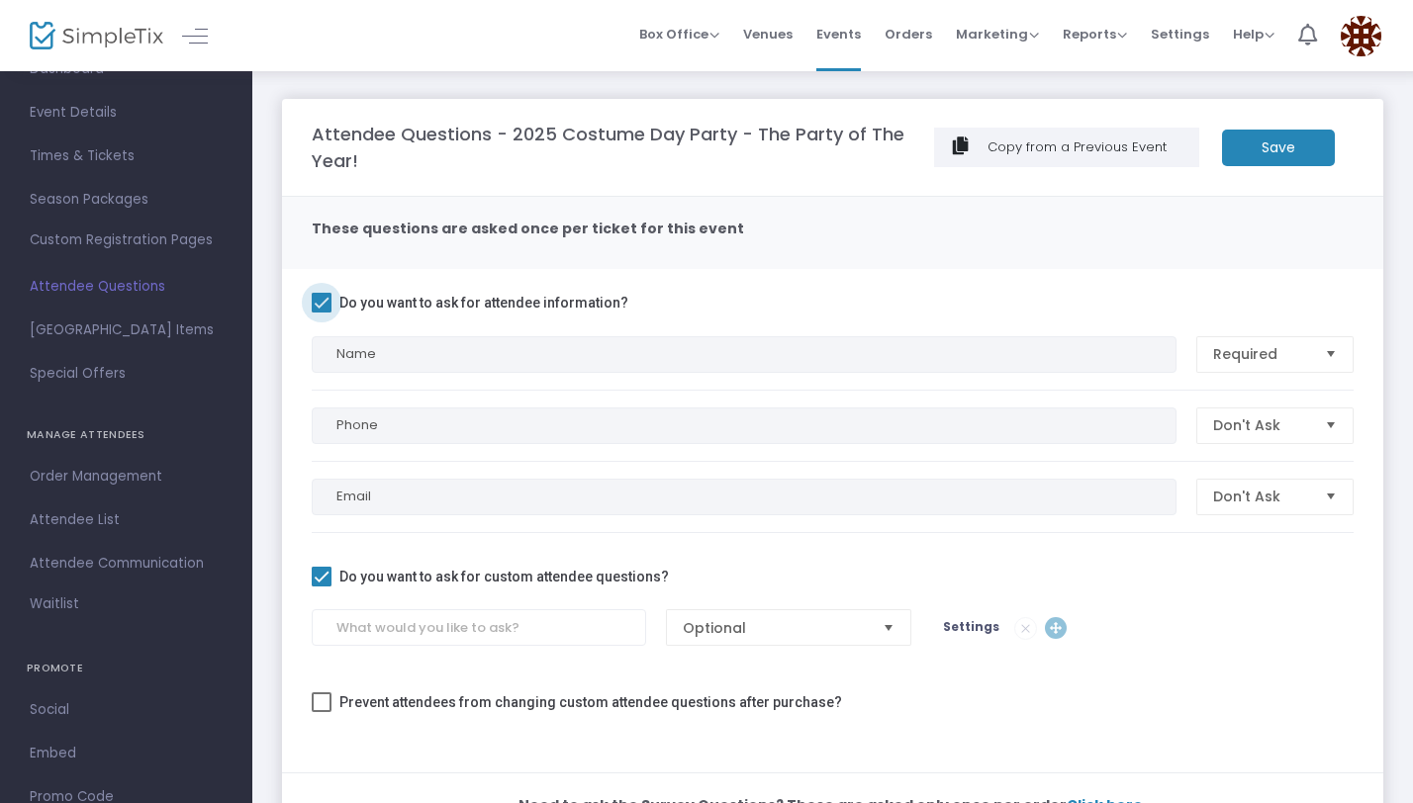
click at [331, 305] on label "Do you want to ask for attendee information?" at bounding box center [470, 303] width 317 height 24
click at [321, 313] on input "Do you want to ask for attendee information?" at bounding box center [321, 313] width 1 height 1
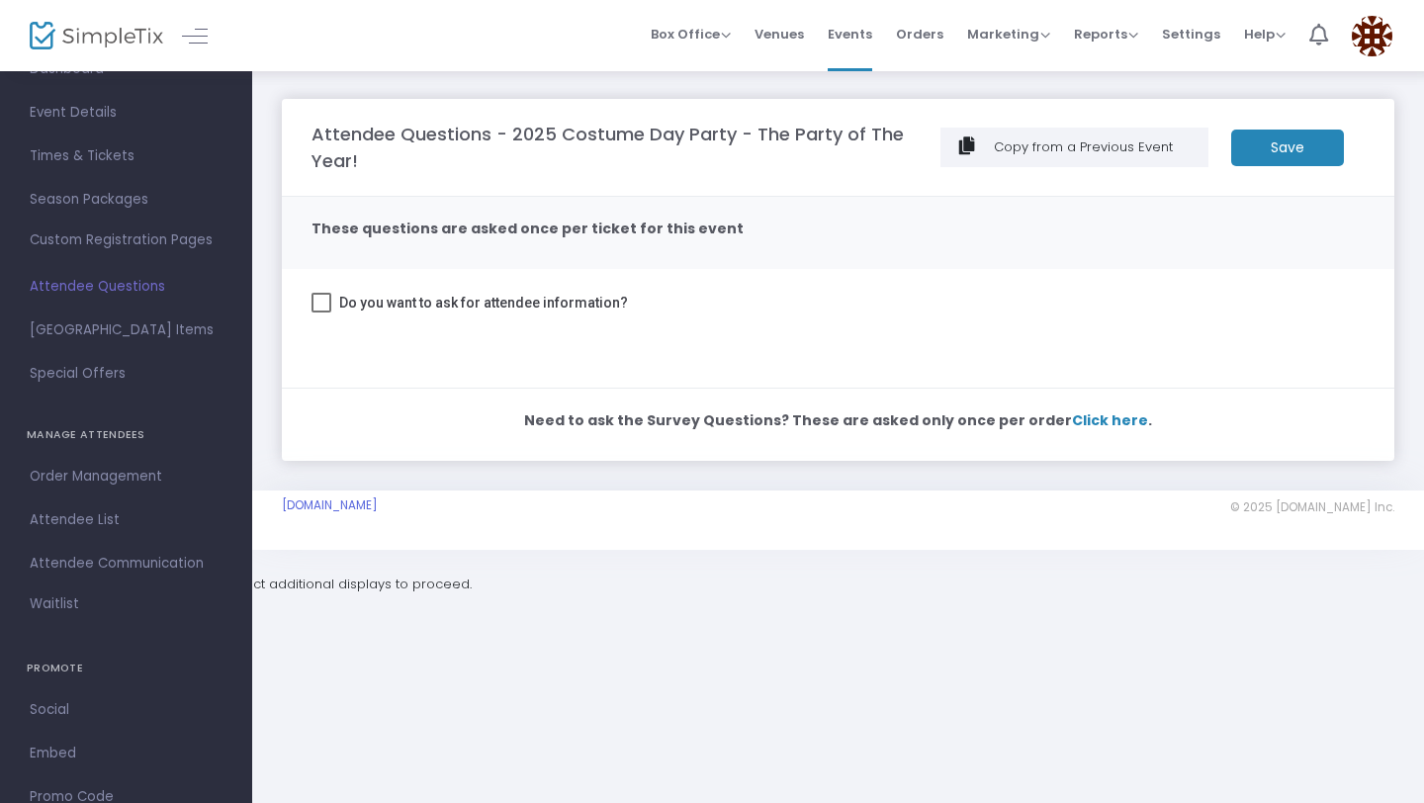
click at [332, 304] on label "Do you want to ask for attendee information?" at bounding box center [470, 303] width 317 height 24
click at [321, 313] on input "Do you want to ask for attendee information?" at bounding box center [321, 313] width 1 height 1
checkbox input "true"
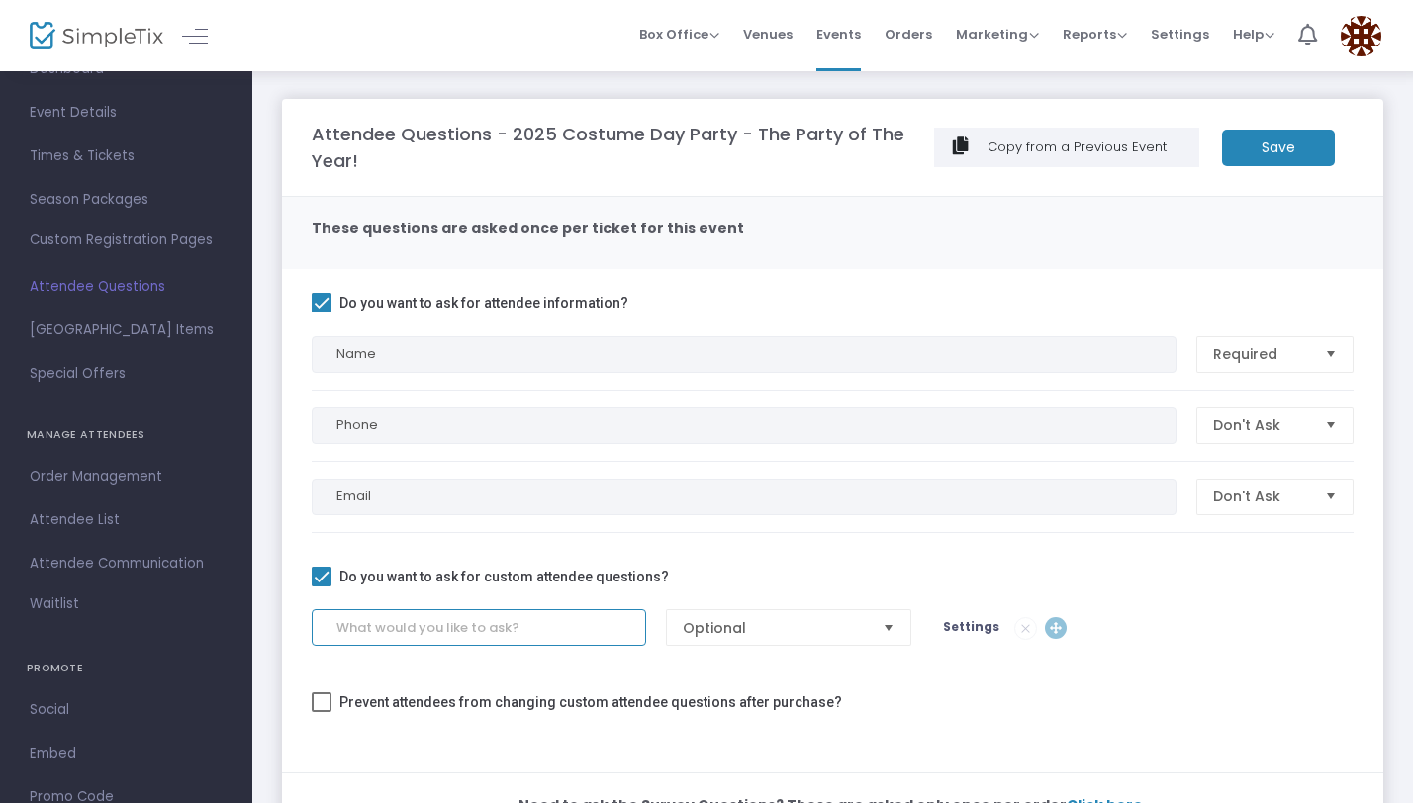
click at [373, 632] on input at bounding box center [479, 627] width 334 height 37
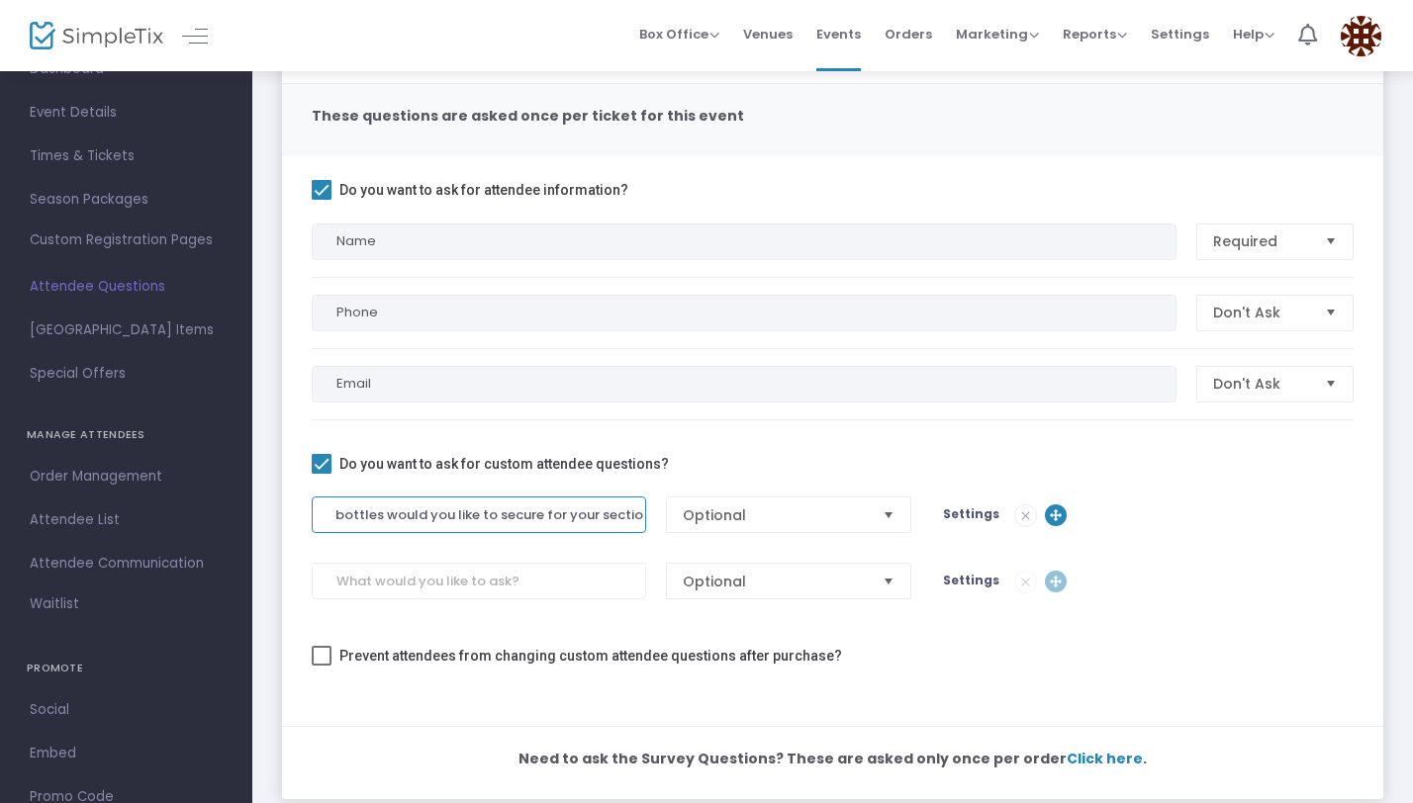
scroll to position [0, 50]
click at [890, 515] on span "Select" at bounding box center [888, 515] width 33 height 33
type input "Which bottles would you like to secure for your section?"
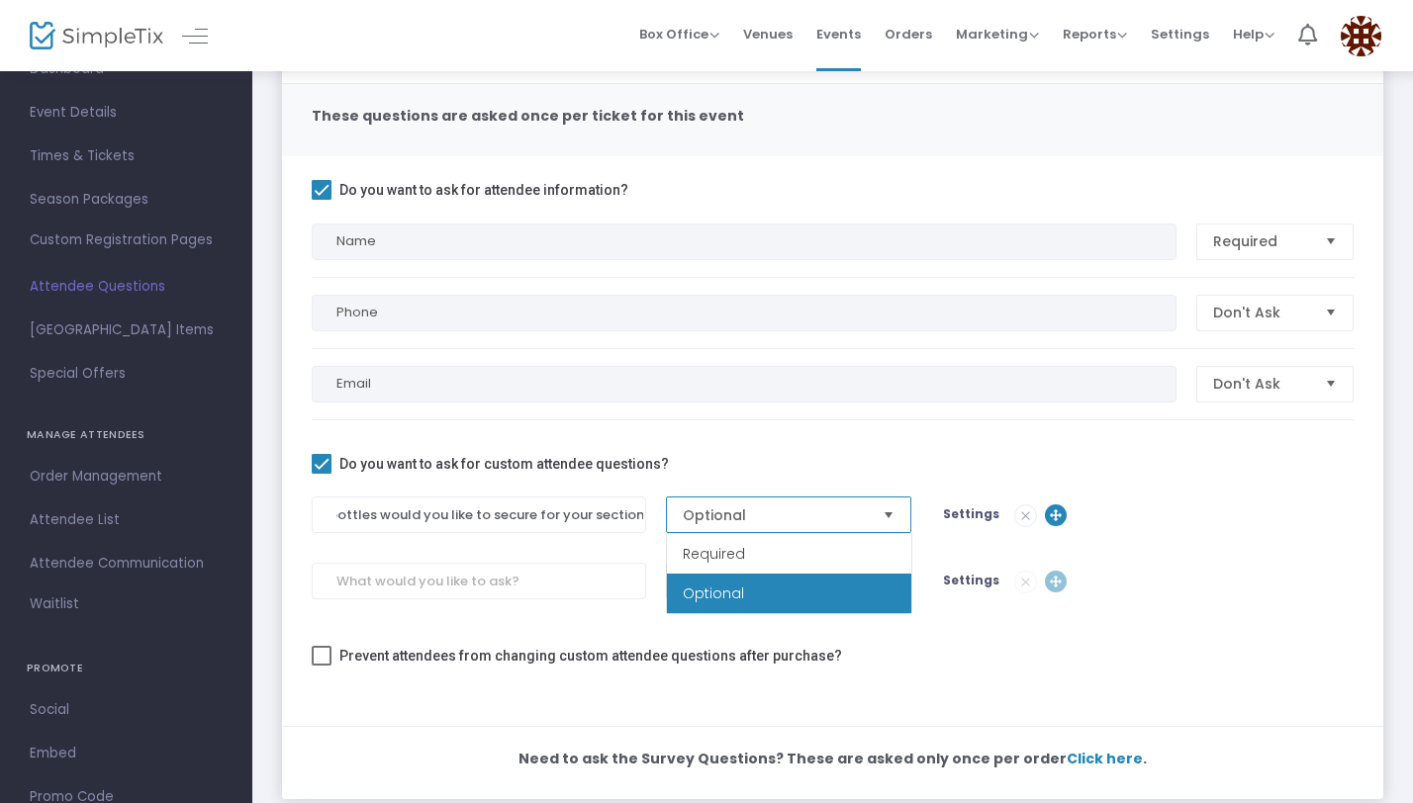
scroll to position [0, 0]
click at [1135, 527] on div "Which bottles would you like to secure for your section? Optional Settings" at bounding box center [832, 515] width 1061 height 37
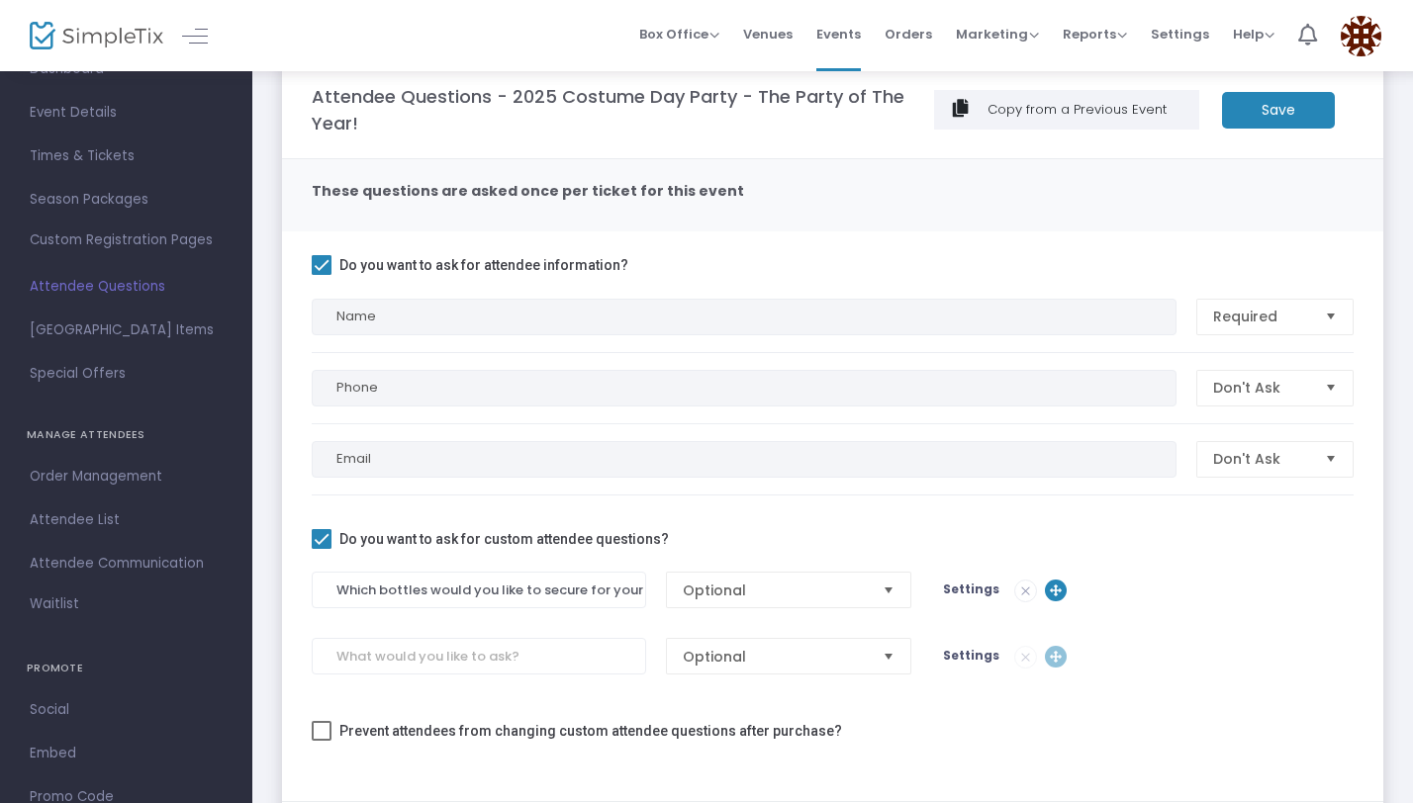
scroll to position [27, 0]
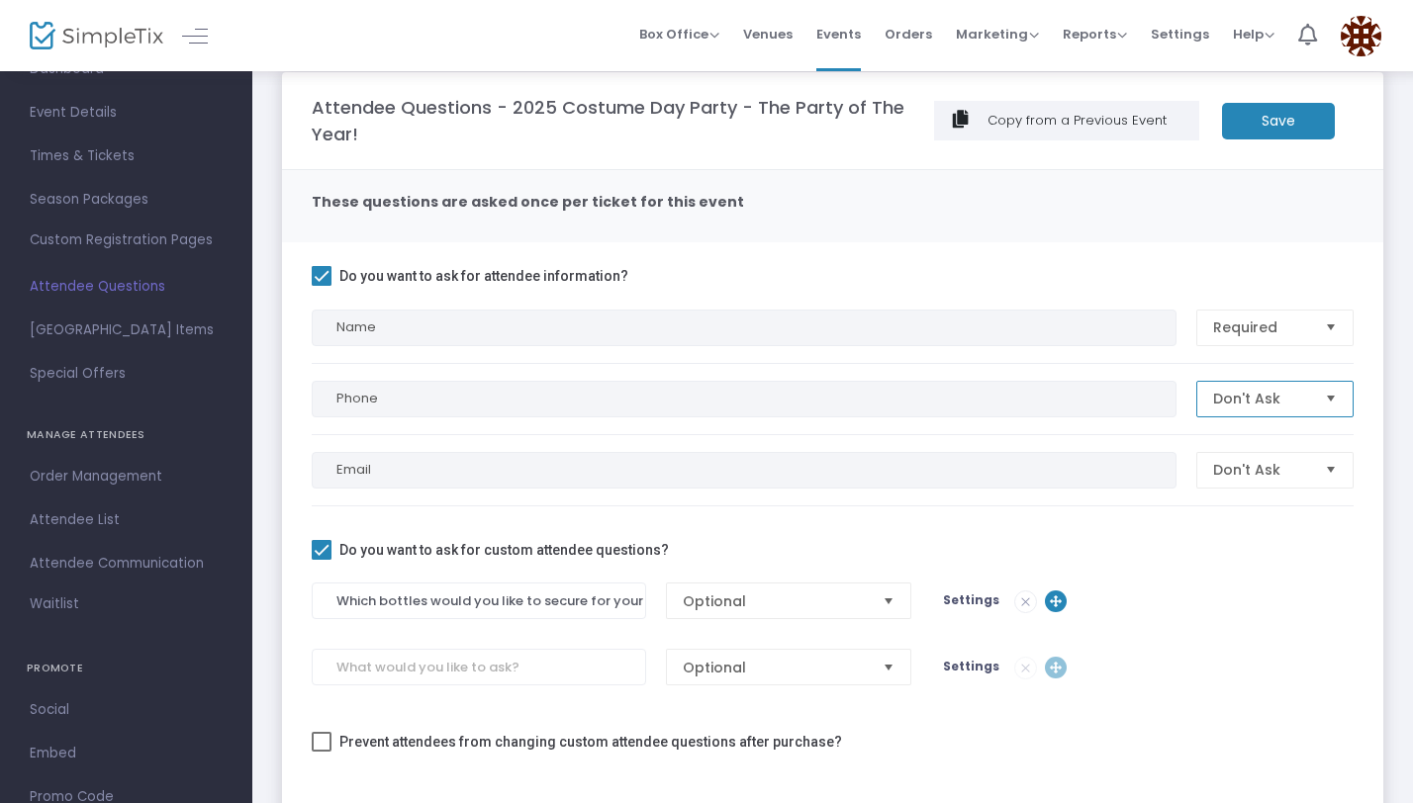
click at [1259, 410] on span "Don't Ask" at bounding box center [1261, 399] width 112 height 35
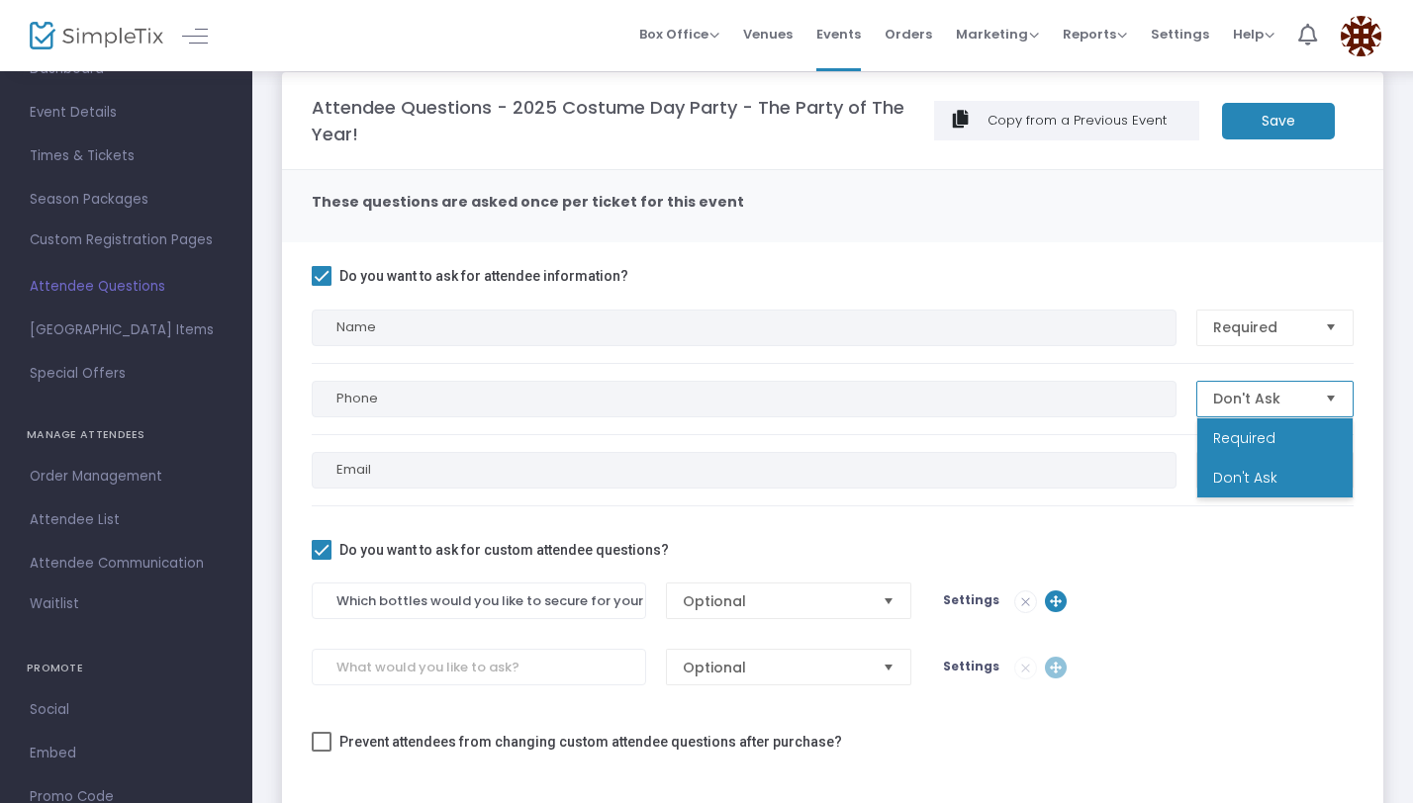
click at [1246, 446] on span "Required" at bounding box center [1244, 438] width 62 height 20
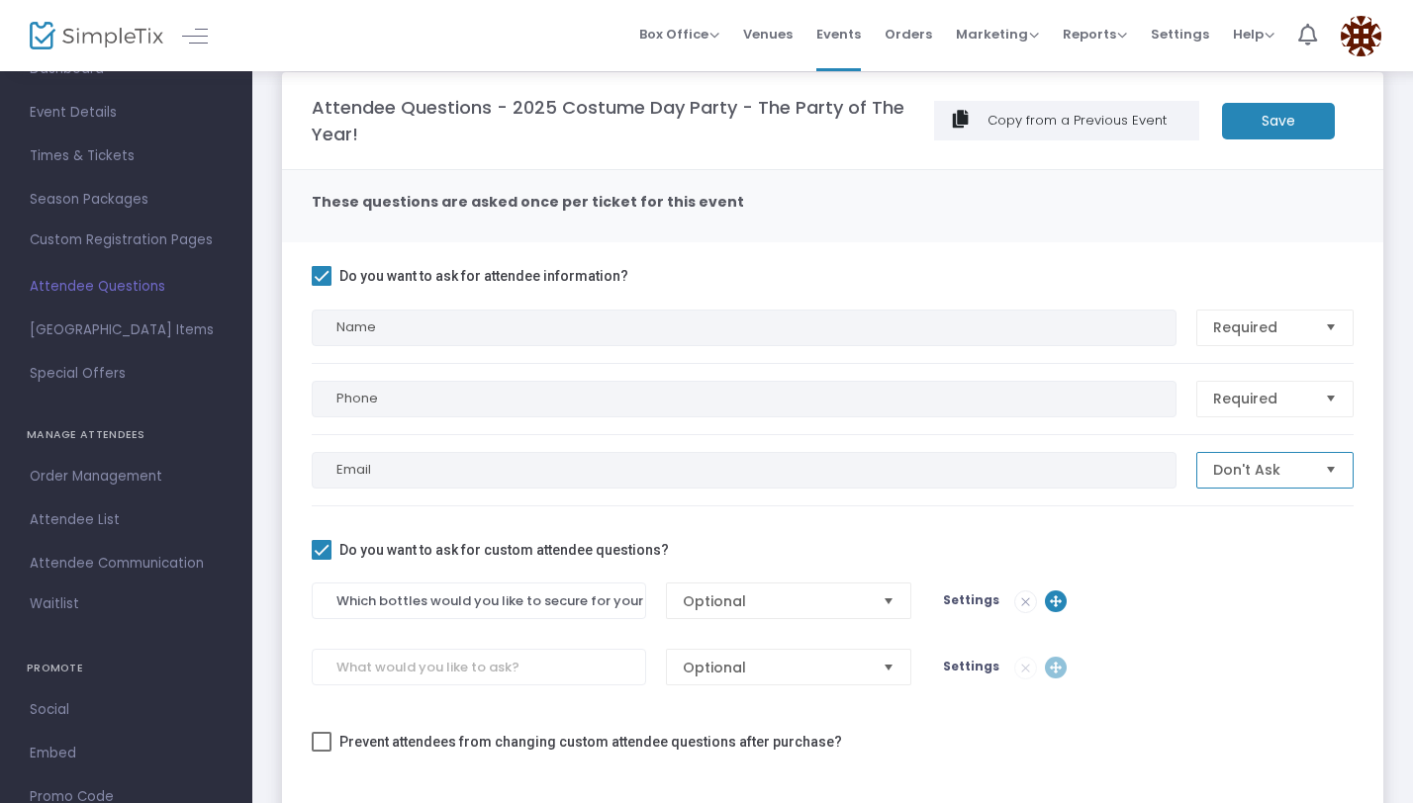
click at [1244, 475] on span "Don't Ask" at bounding box center [1261, 470] width 96 height 20
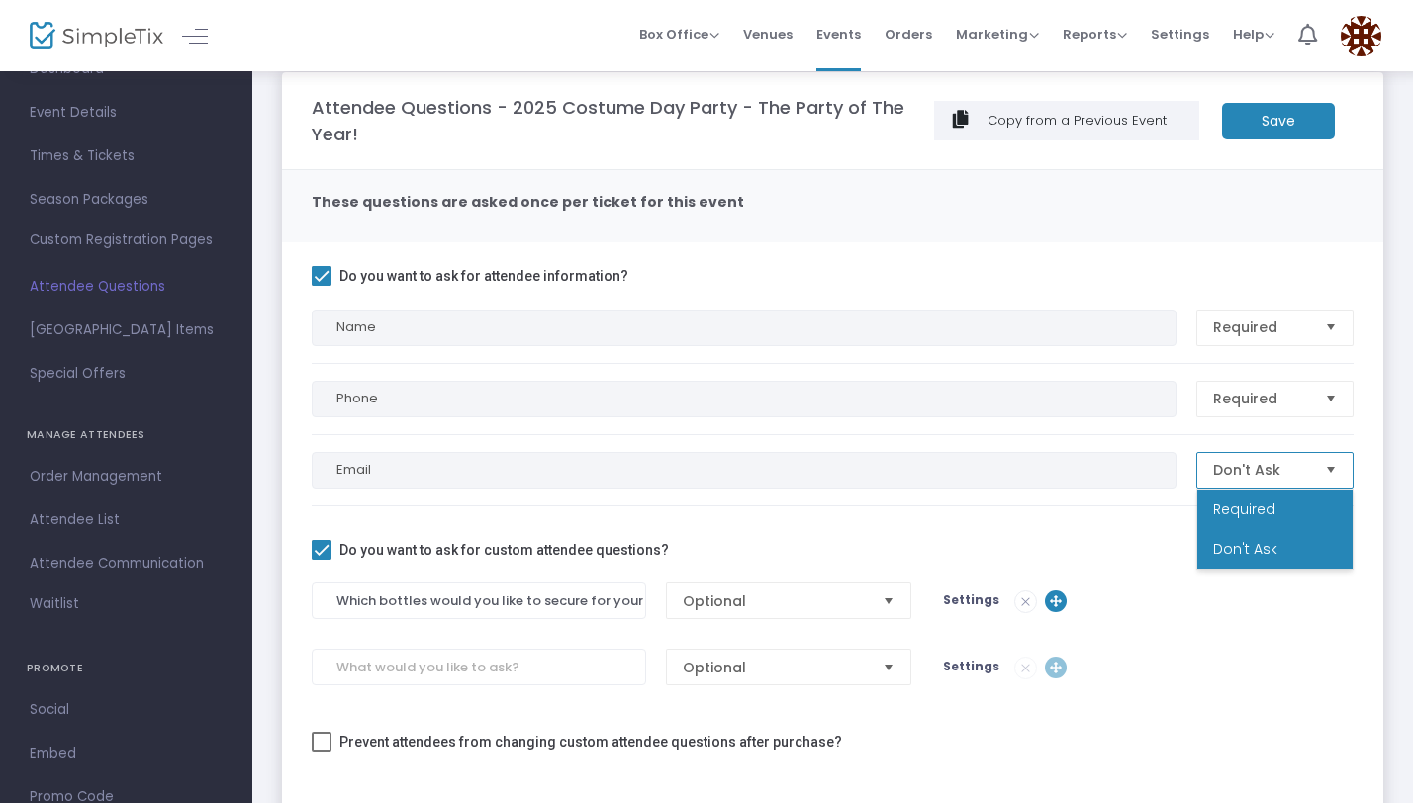
click at [1244, 495] on li "Required" at bounding box center [1274, 510] width 155 height 40
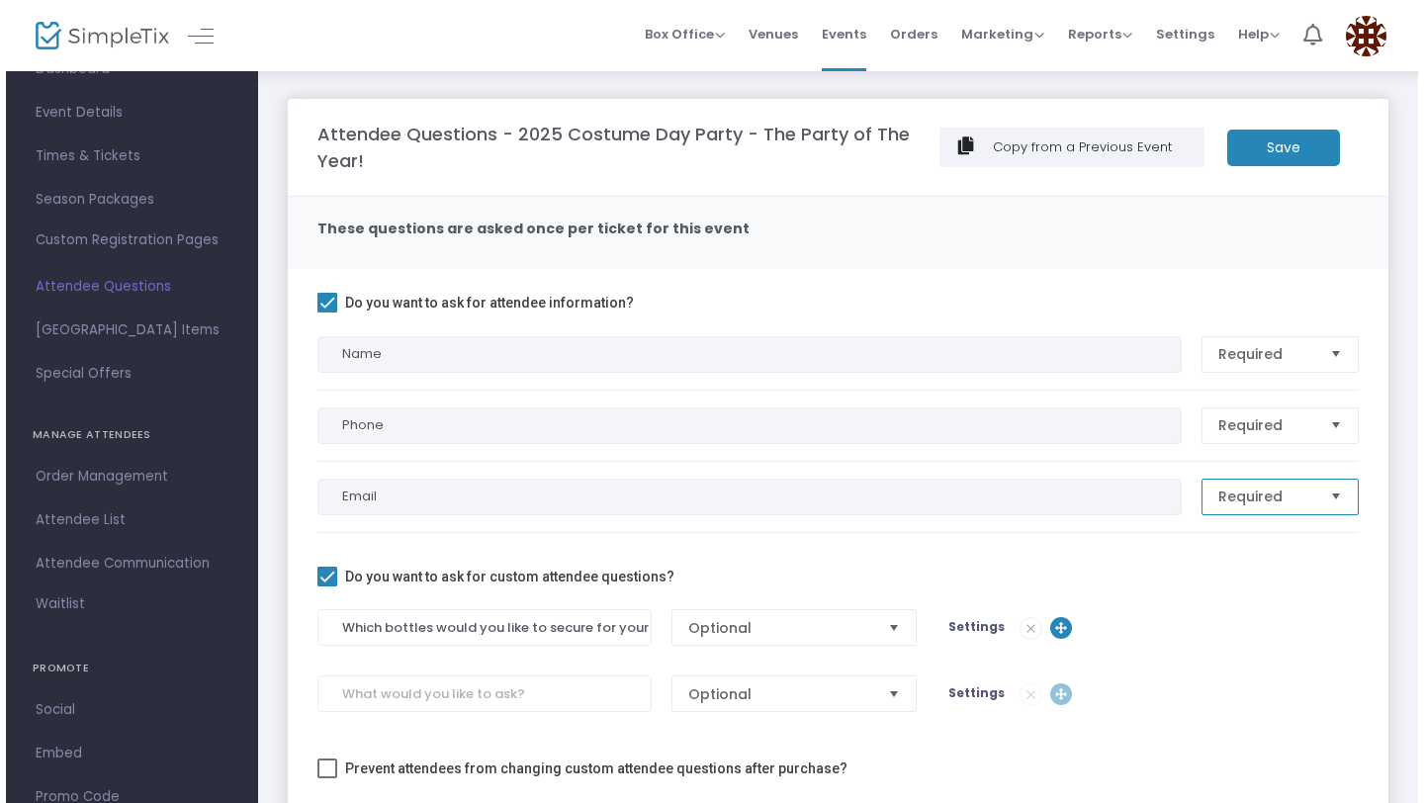
scroll to position [0, 0]
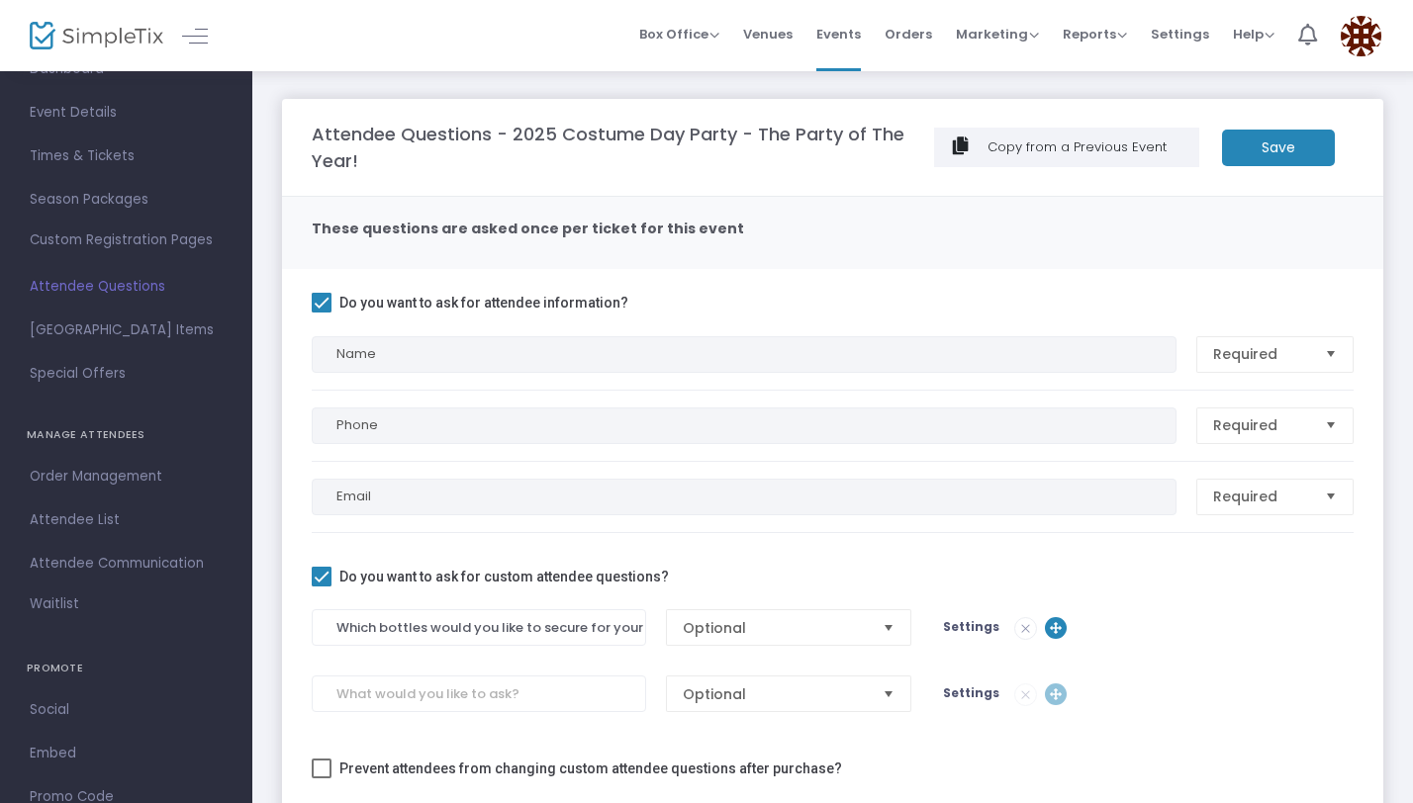
click at [1303, 147] on m-button "Save" at bounding box center [1278, 148] width 113 height 37
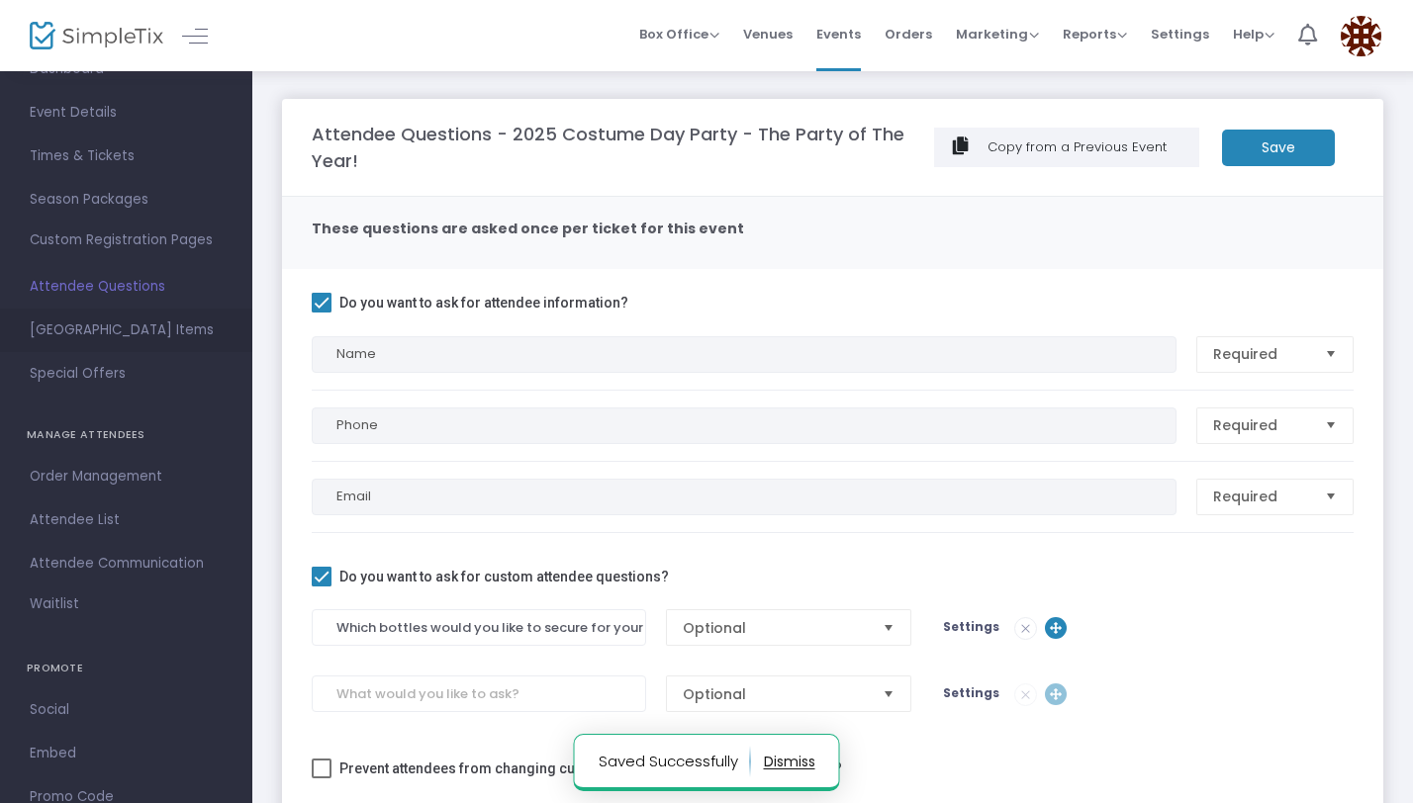
click at [143, 341] on span "Suggested Square Items" at bounding box center [126, 331] width 193 height 26
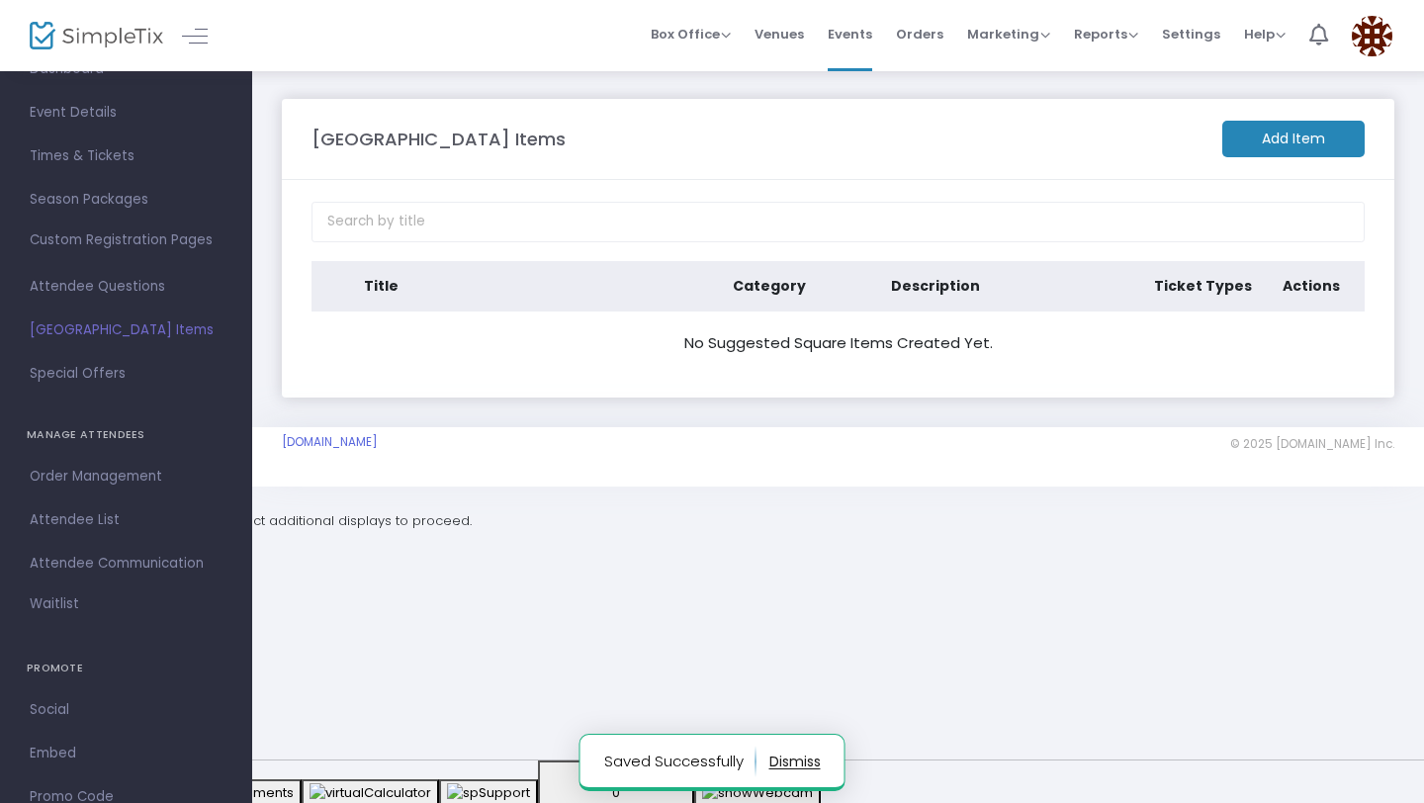
click at [1279, 144] on m-button "Add Item" at bounding box center [1294, 139] width 142 height 37
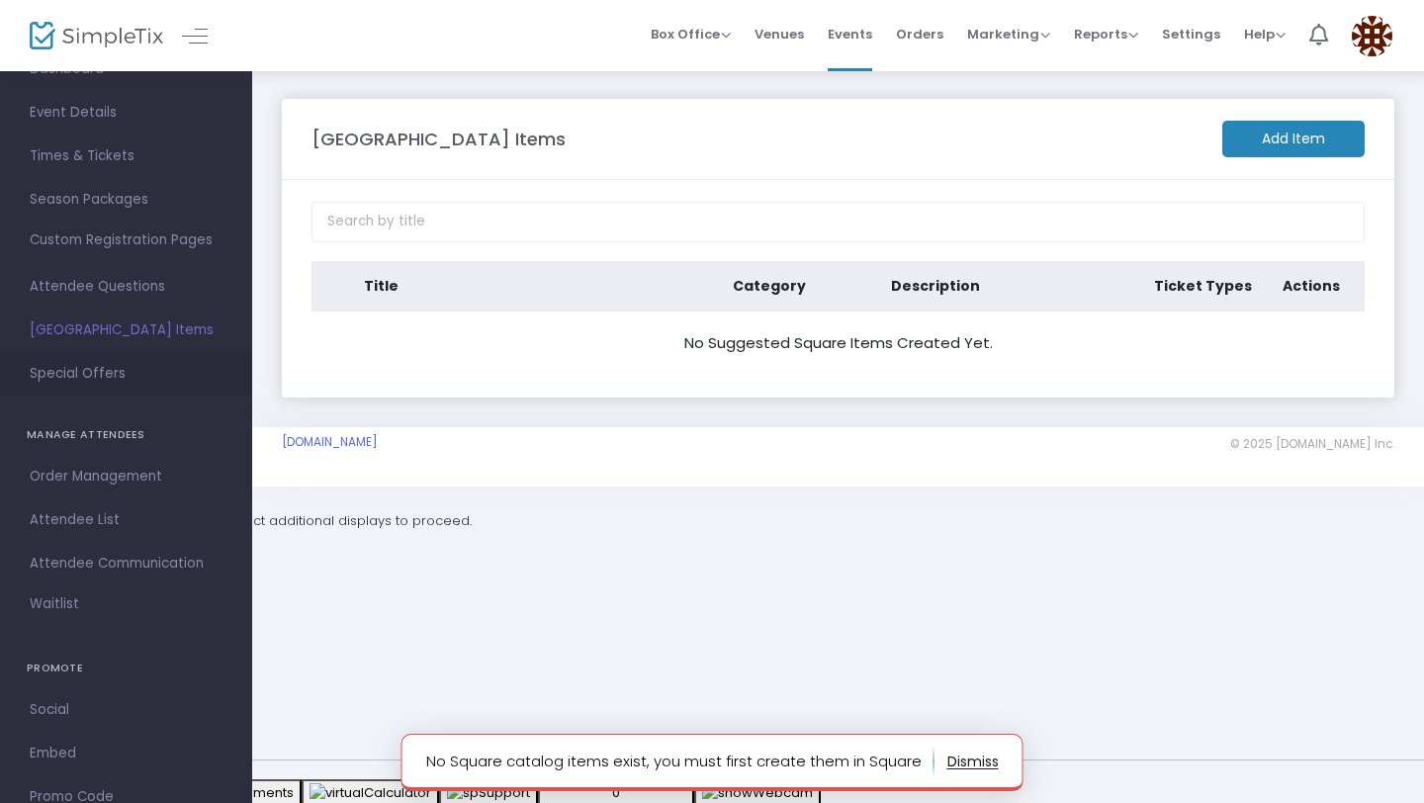
click at [100, 390] on link "Special Offers" at bounding box center [126, 374] width 252 height 44
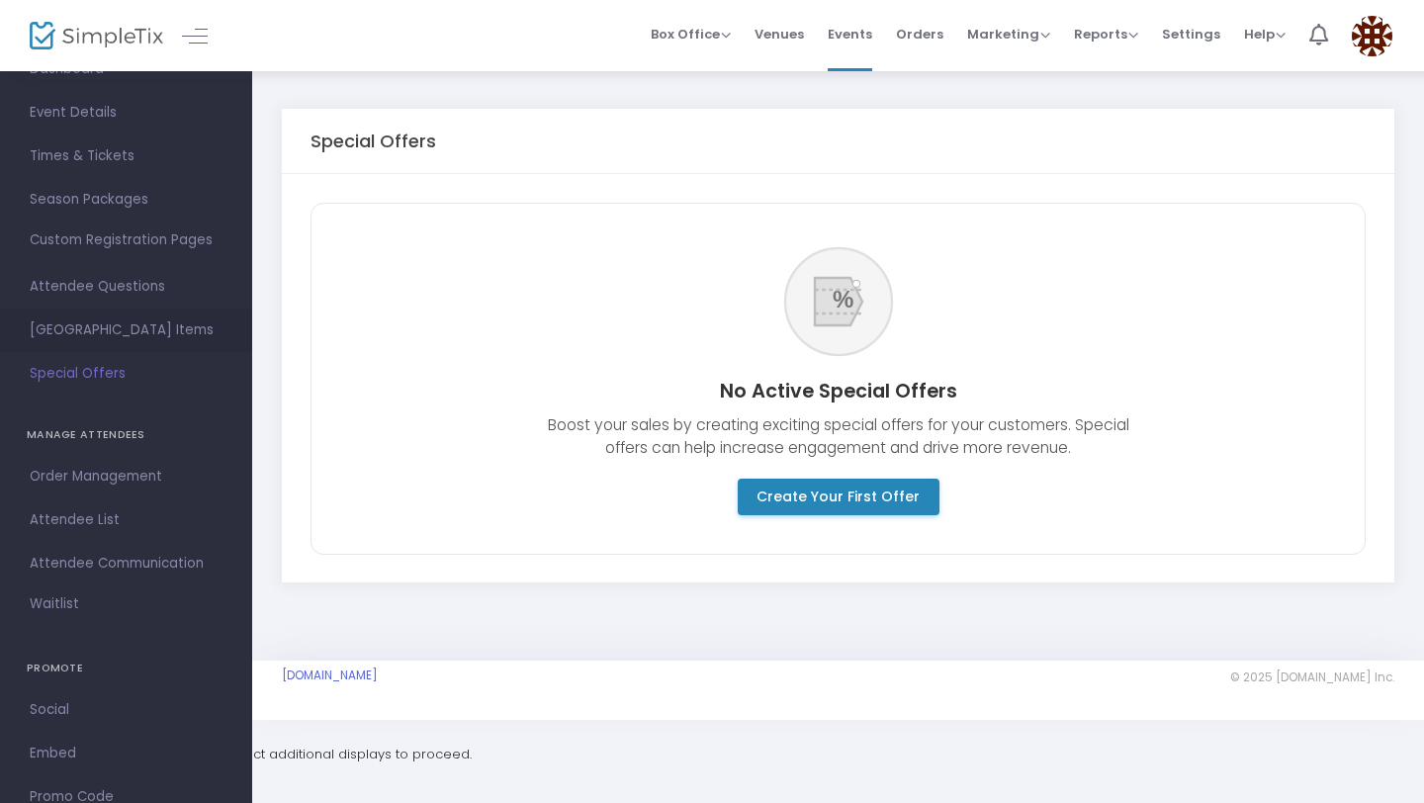
click at [115, 332] on span "Suggested Square Items" at bounding box center [126, 331] width 193 height 26
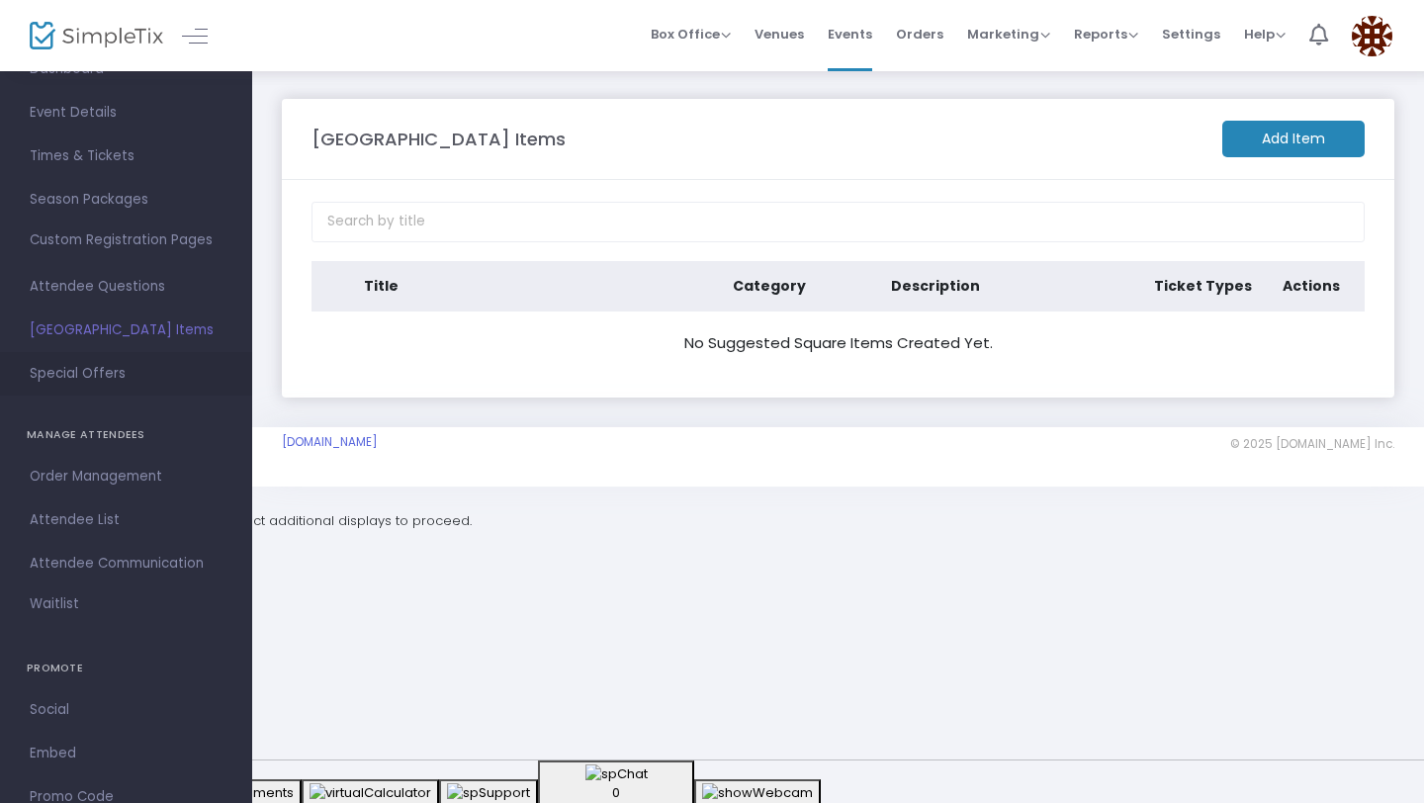
click at [110, 373] on span "Special Offers" at bounding box center [126, 374] width 193 height 26
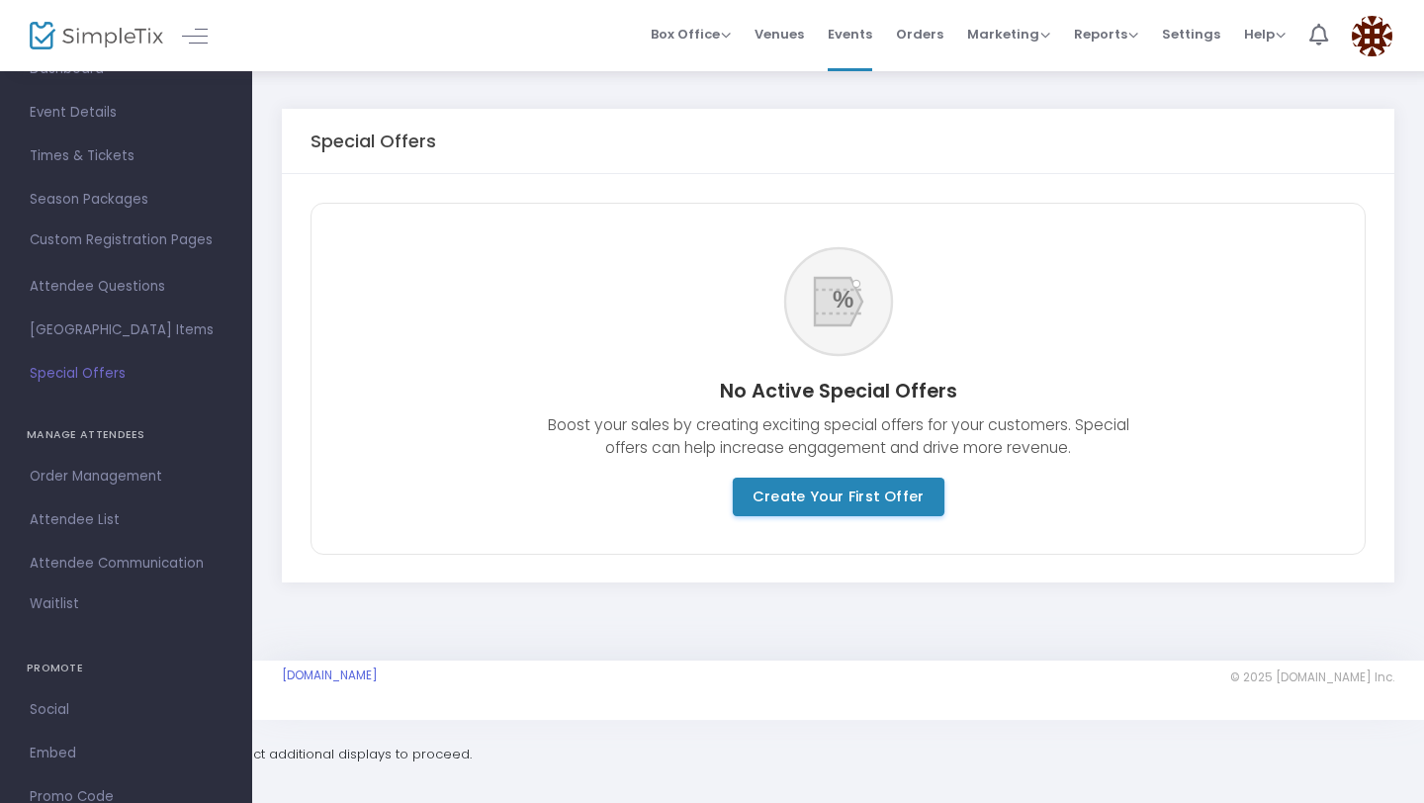
click at [768, 496] on m-button "Create Your First Offer" at bounding box center [838, 497] width 212 height 39
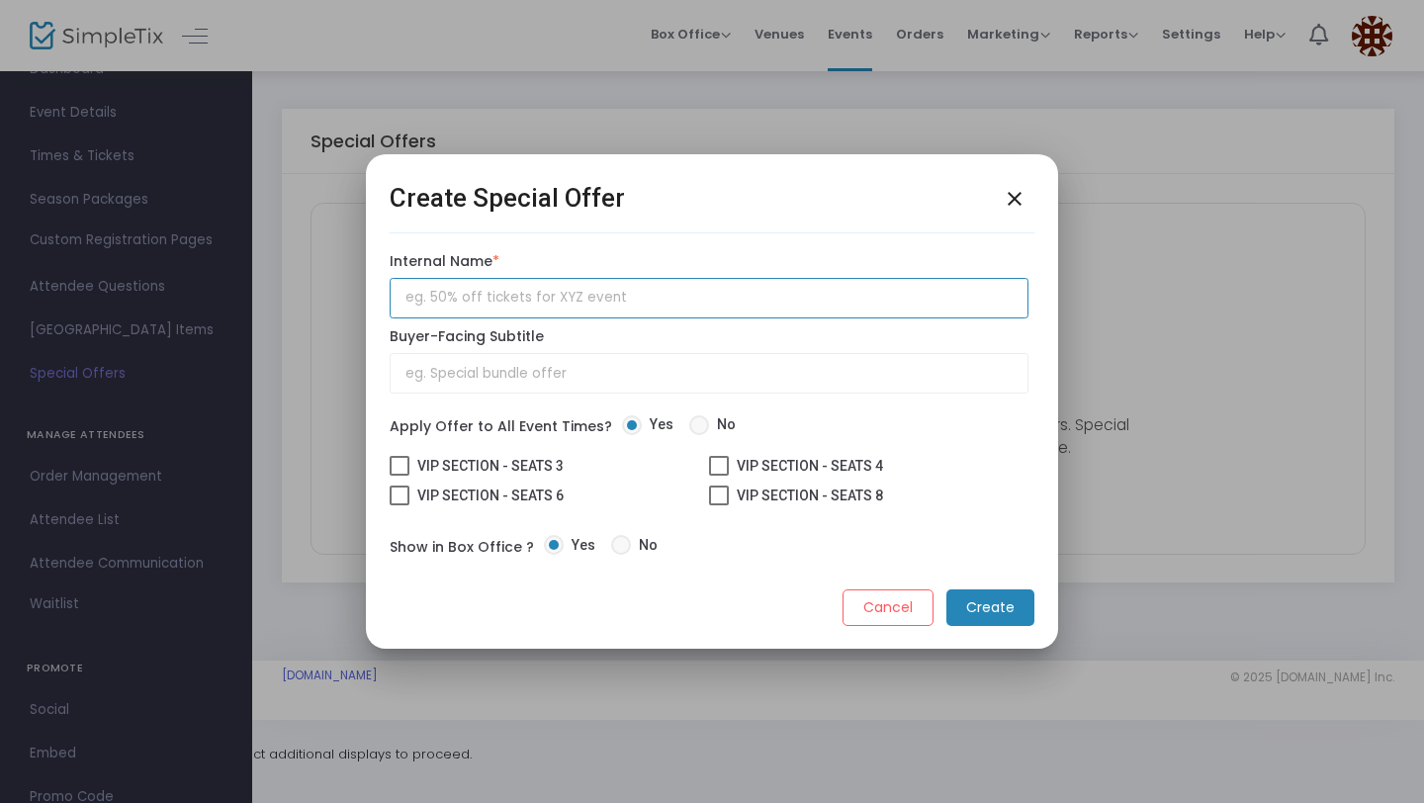
click at [657, 312] on input "text" at bounding box center [709, 298] width 639 height 41
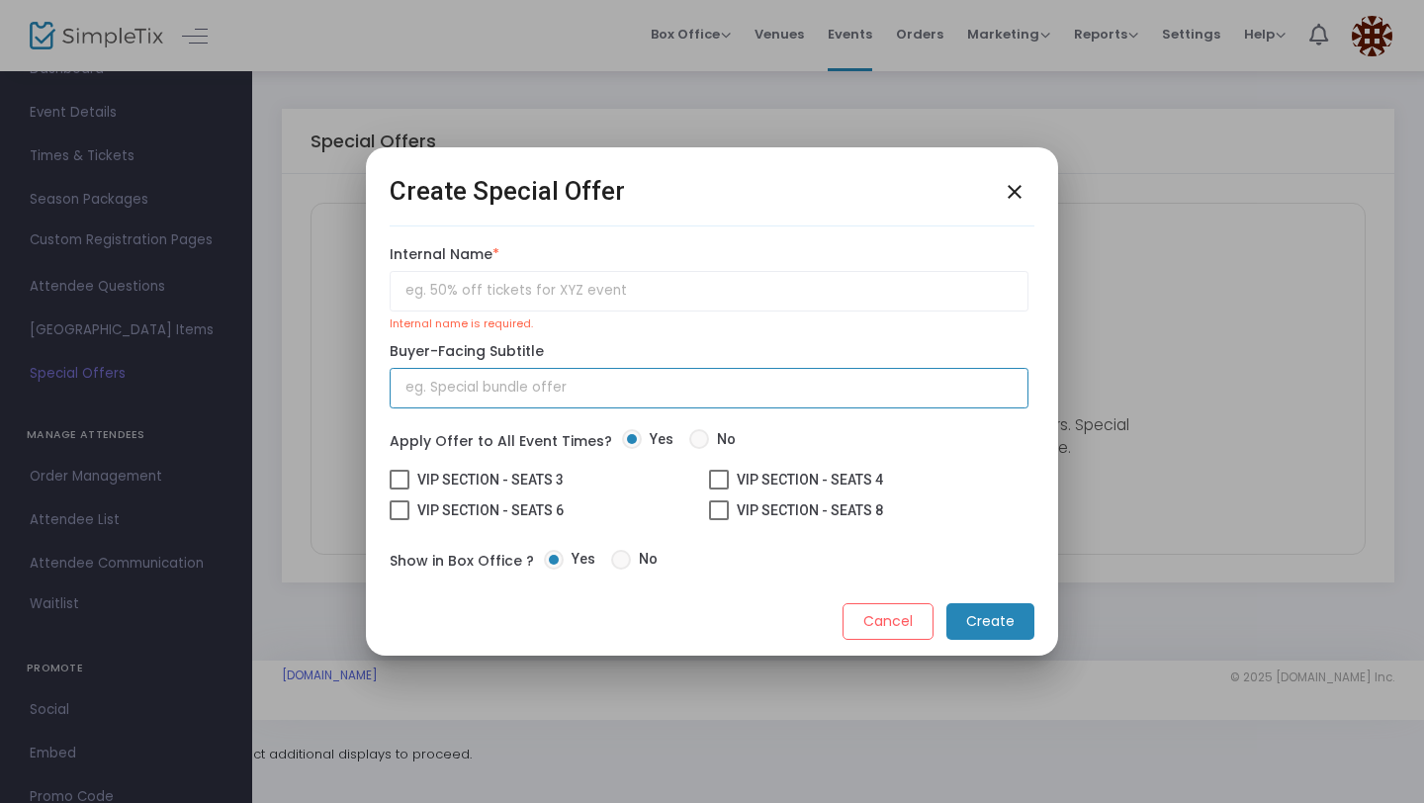
click at [571, 382] on input "text" at bounding box center [709, 388] width 639 height 41
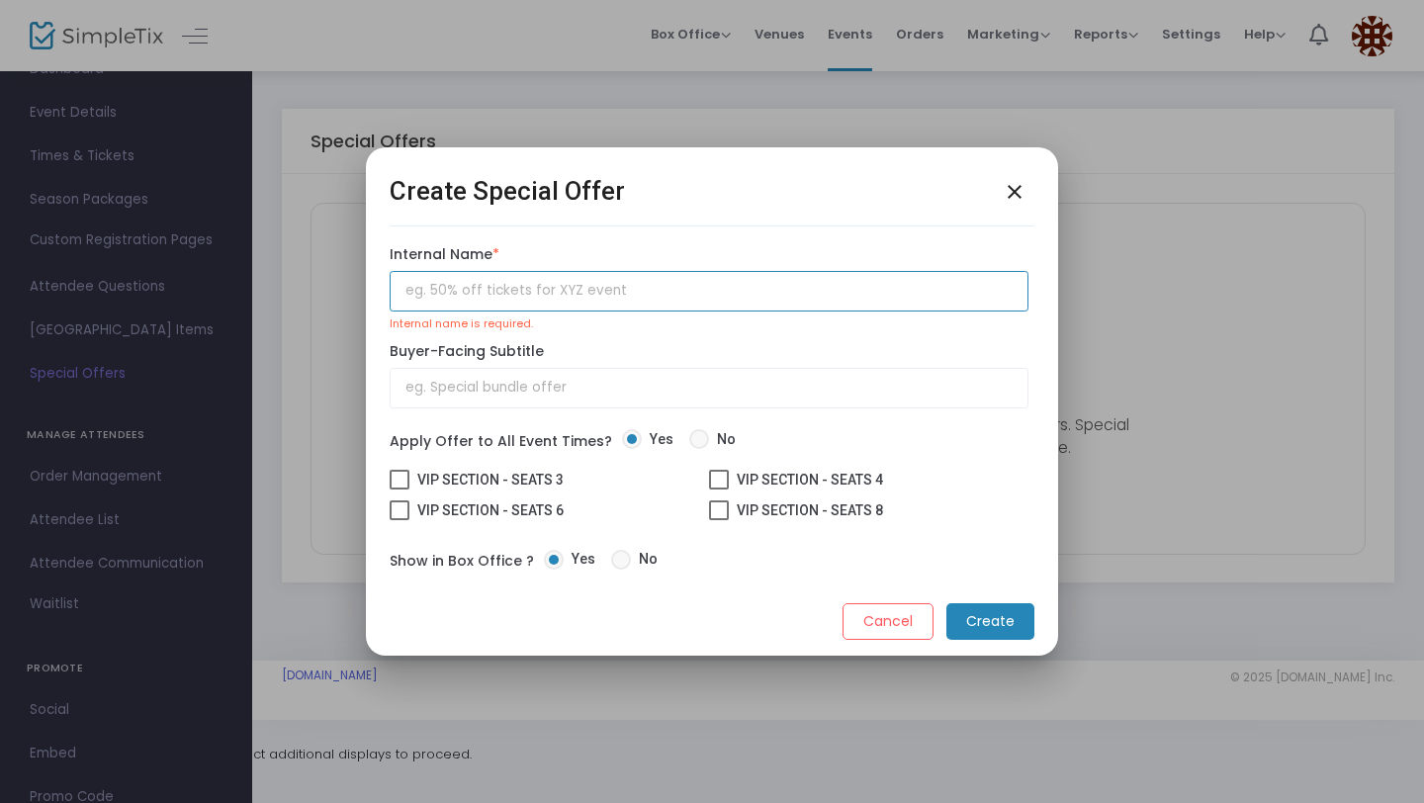
click at [569, 283] on input "text" at bounding box center [709, 291] width 639 height 41
click at [670, 287] on input "text" at bounding box center [709, 291] width 639 height 41
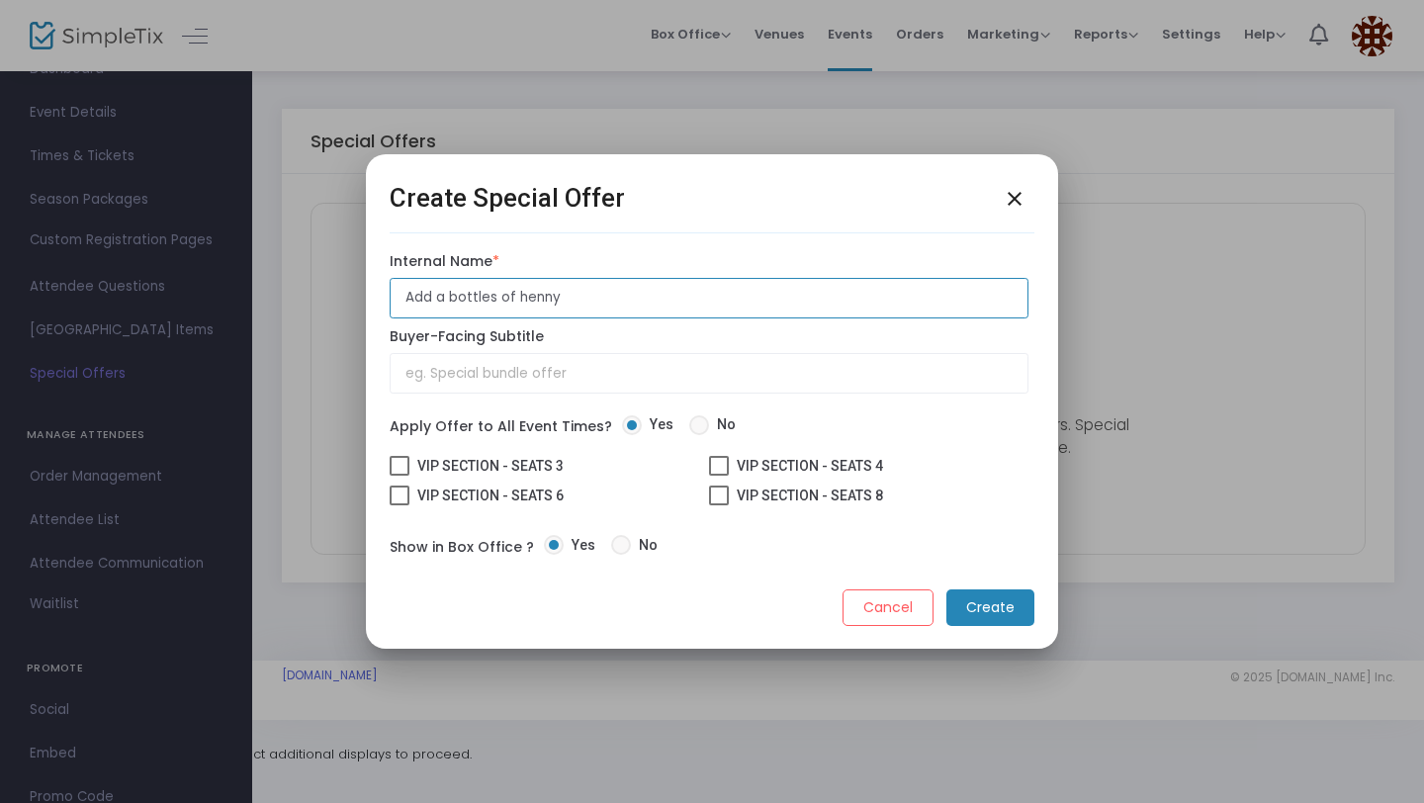
type input "Add a bottles of henny"
click at [988, 607] on m-button "Create" at bounding box center [991, 608] width 88 height 37
click at [399, 467] on span at bounding box center [400, 466] width 20 height 20
click at [399, 476] on input "VIP SECTION - SEATS 3" at bounding box center [399, 476] width 1 height 1
checkbox input "true"
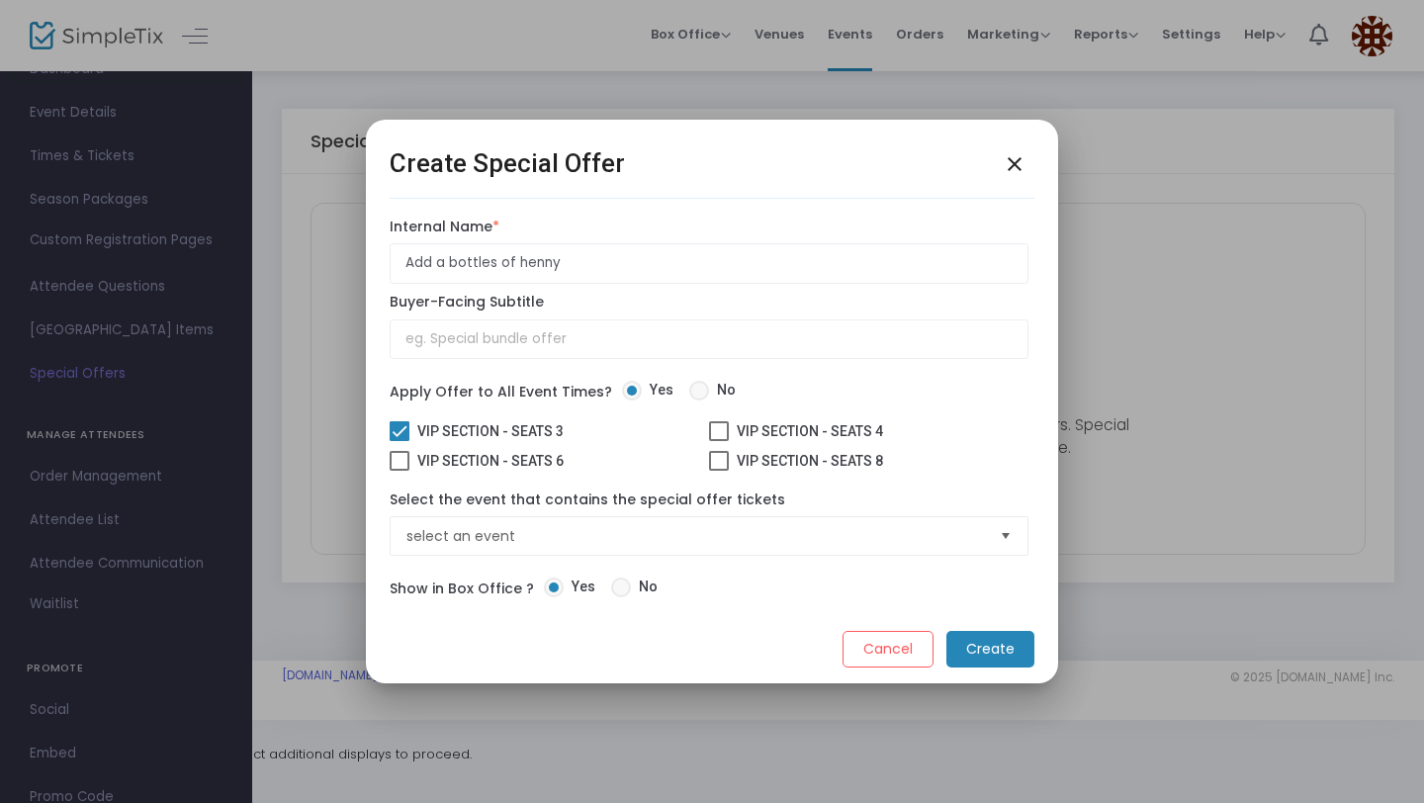
click at [399, 490] on label "Select the event that contains the special offer tickets" at bounding box center [588, 500] width 396 height 21
click at [398, 467] on span at bounding box center [400, 461] width 20 height 20
click at [399, 471] on input "VIP SECTION - SEATS 6" at bounding box center [399, 471] width 1 height 1
checkbox input "true"
click at [721, 463] on span at bounding box center [719, 461] width 20 height 20
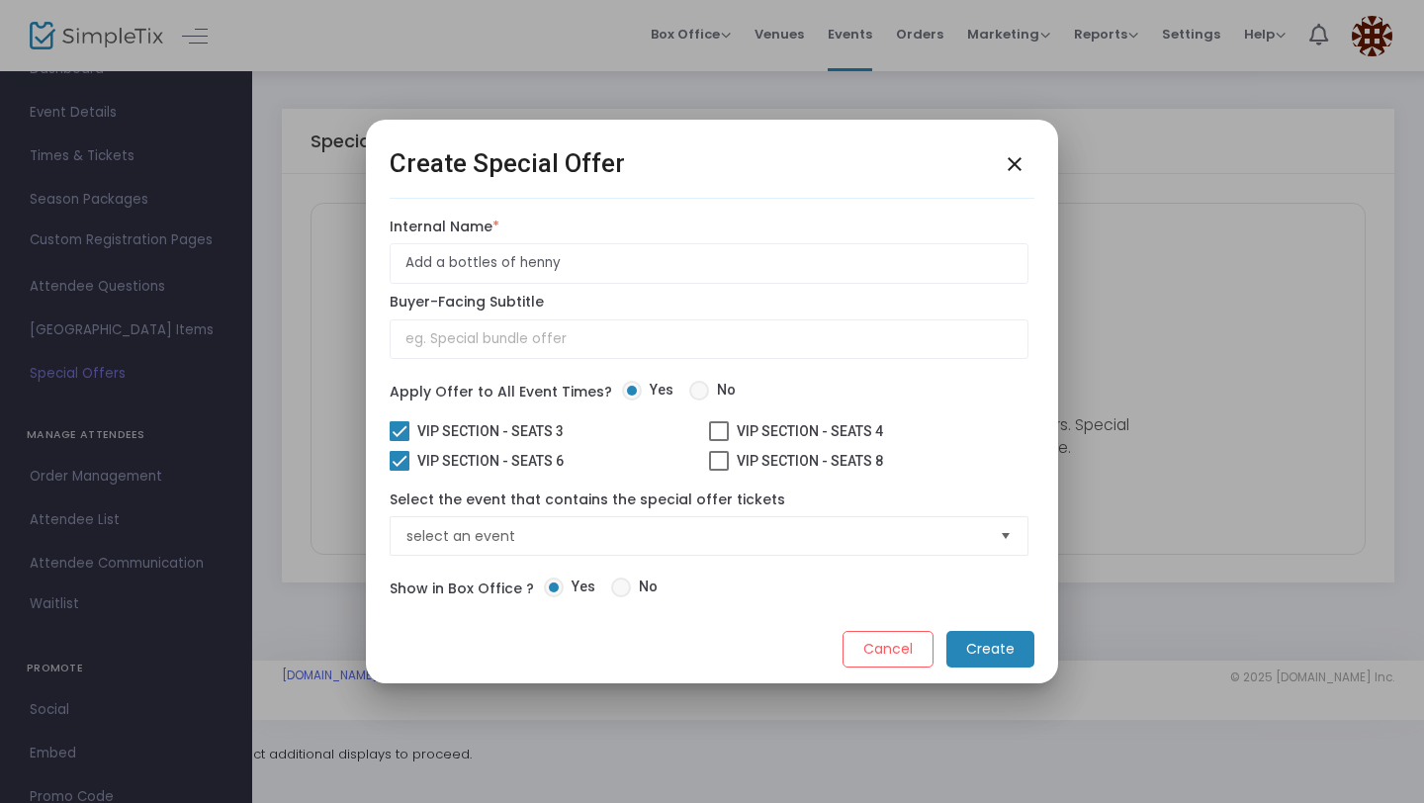
click at [719, 471] on input "VIP SECTION - SEATS 8" at bounding box center [718, 471] width 1 height 1
checkbox input "true"
click at [721, 413] on div "Apply Offer to All Event Times? Yes No VIP SECTION - SEATS 3 VIP SECTION - SEAT…" at bounding box center [709, 431] width 639 height 98
click at [721, 424] on span at bounding box center [719, 431] width 20 height 20
click at [719, 441] on input "VIP SECTION - SEATS 4" at bounding box center [718, 441] width 1 height 1
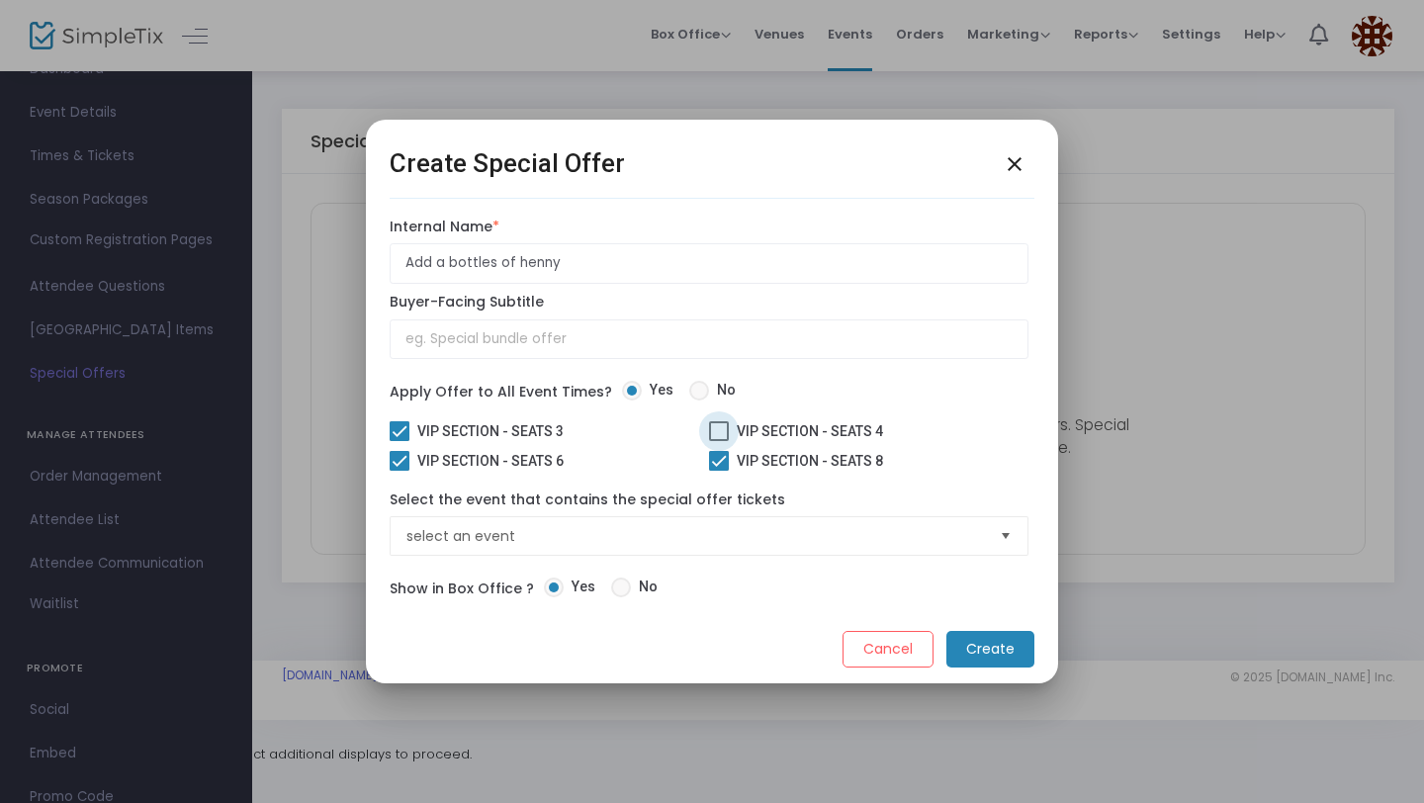
checkbox input "true"
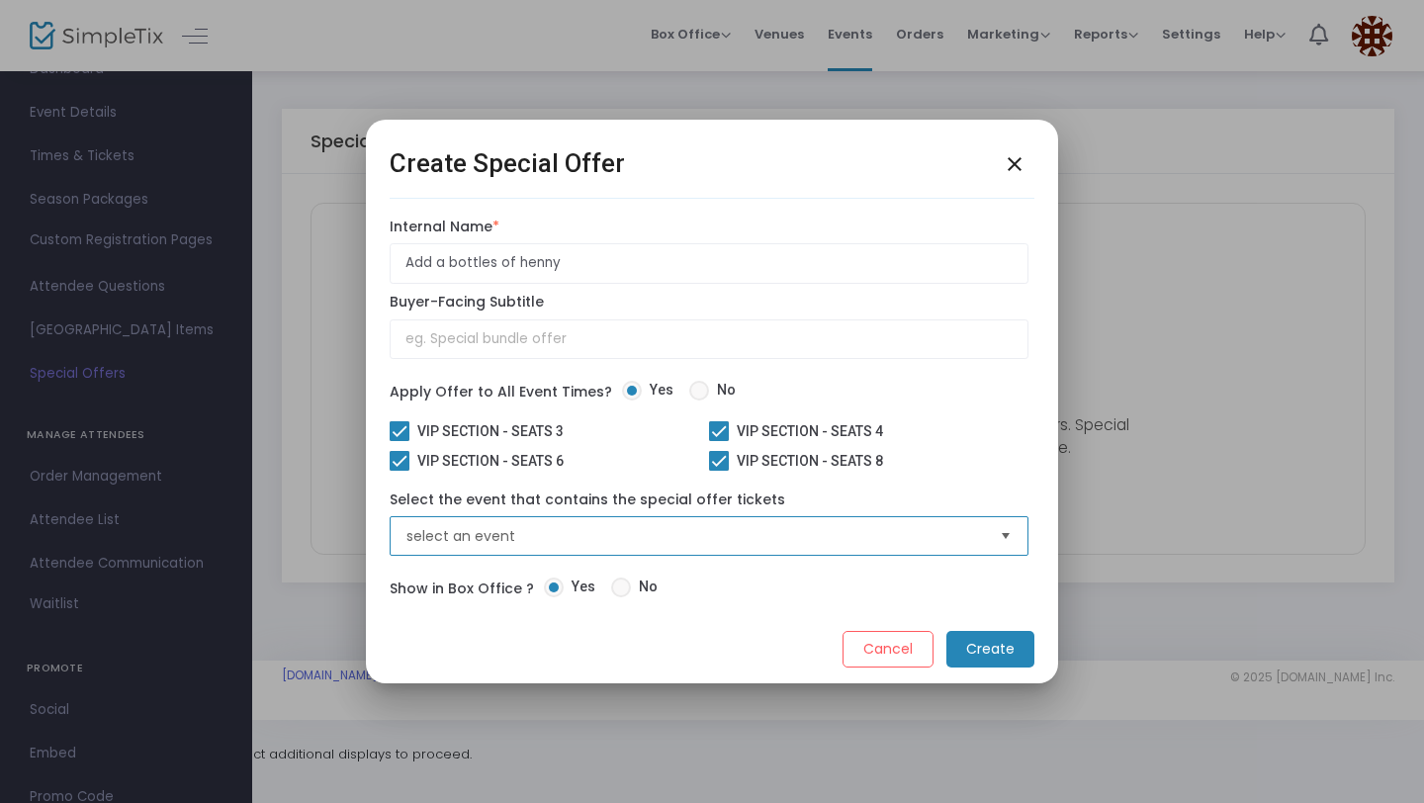
click at [721, 529] on span "select an event" at bounding box center [696, 536] width 578 height 20
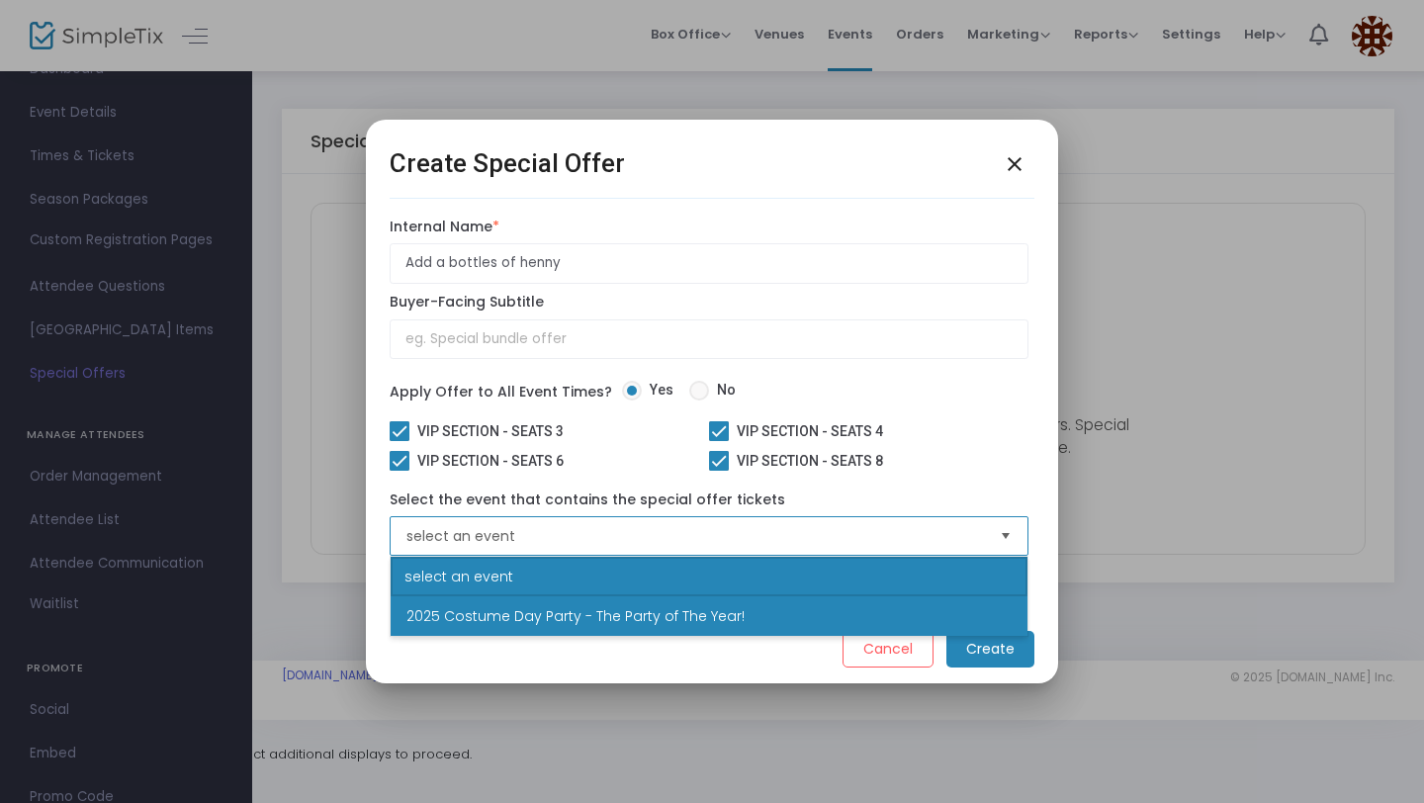
click at [691, 611] on span "2025 Costume Day Party - The Party of The Year!" at bounding box center [576, 616] width 338 height 20
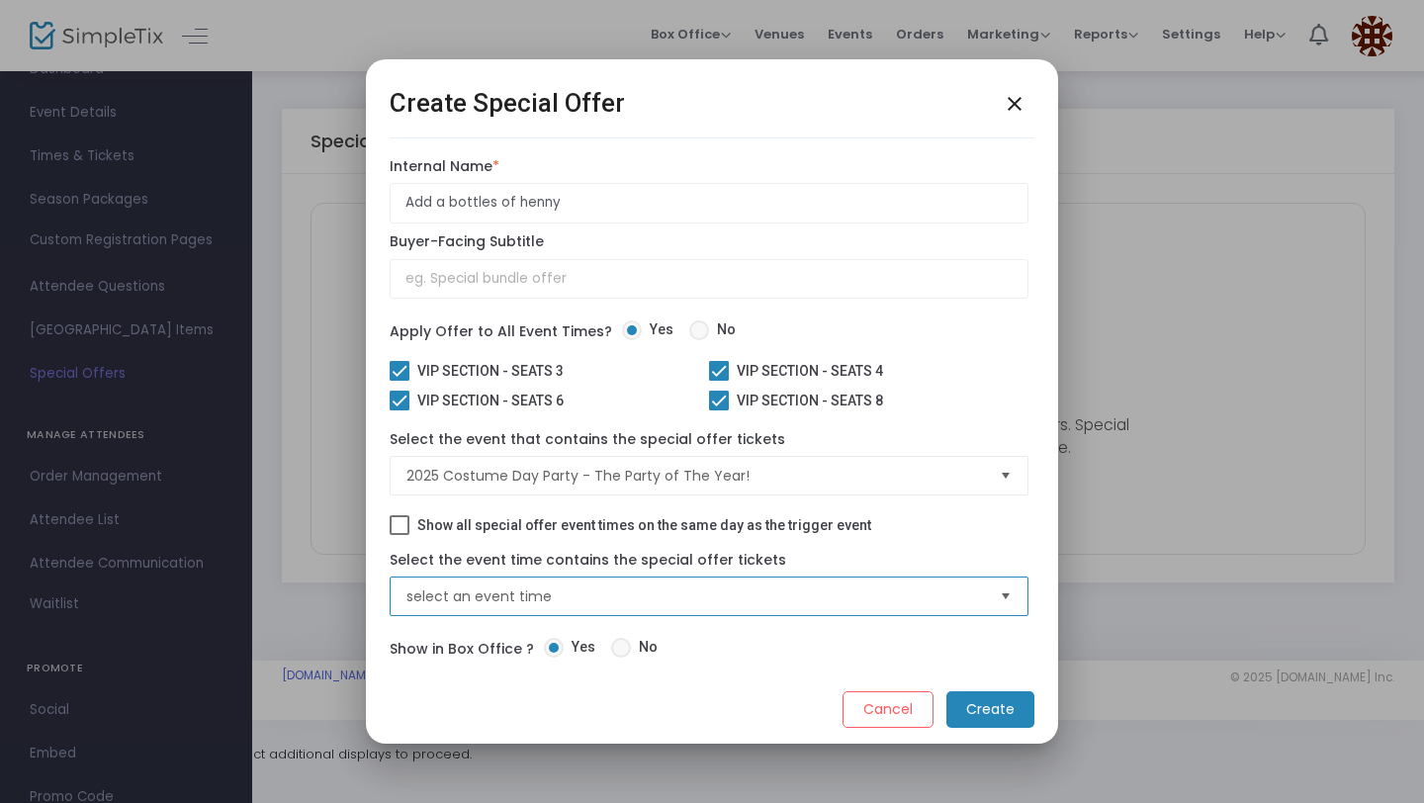
click at [716, 603] on span "select an event time" at bounding box center [696, 597] width 578 height 20
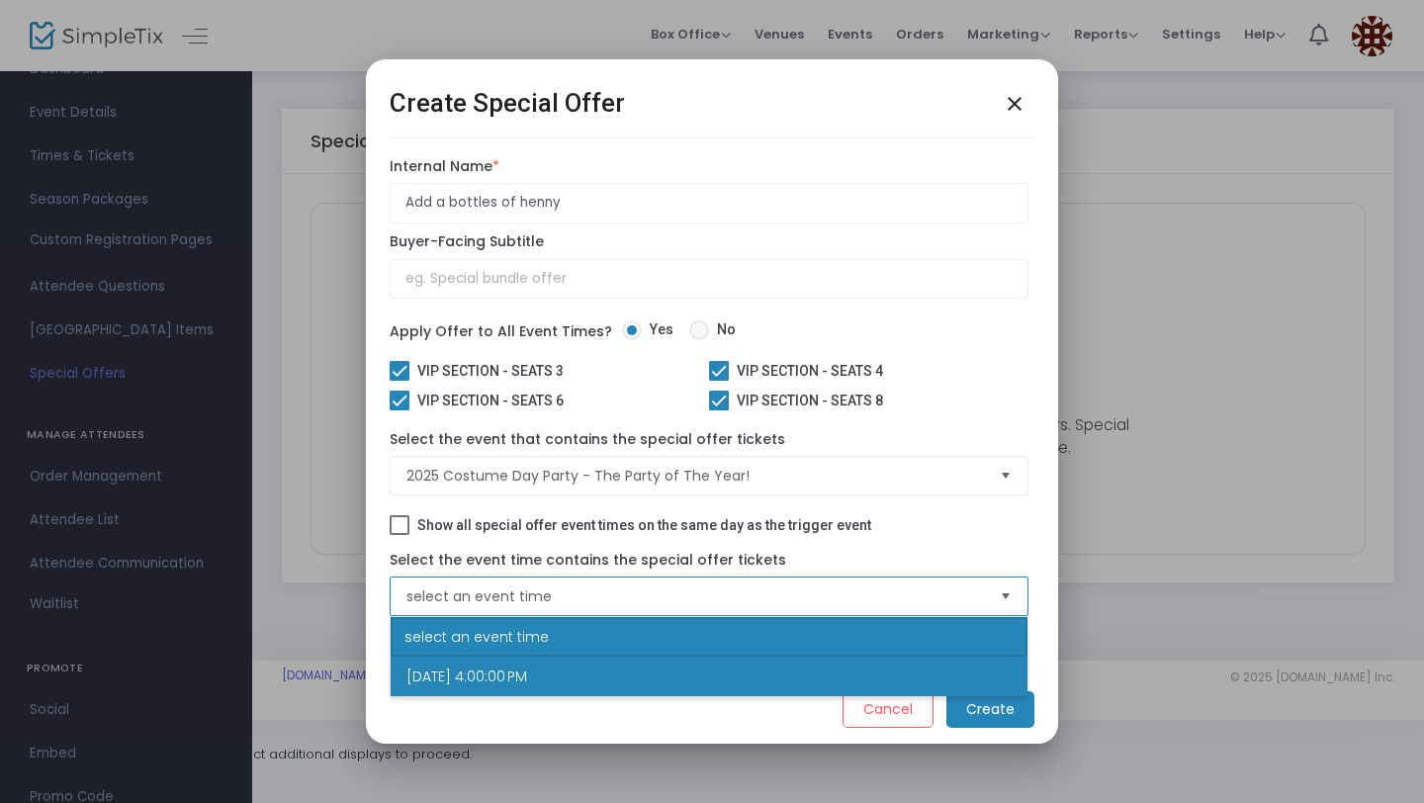
click at [704, 661] on li "10/26/2025 4:00:00 PM" at bounding box center [709, 677] width 637 height 40
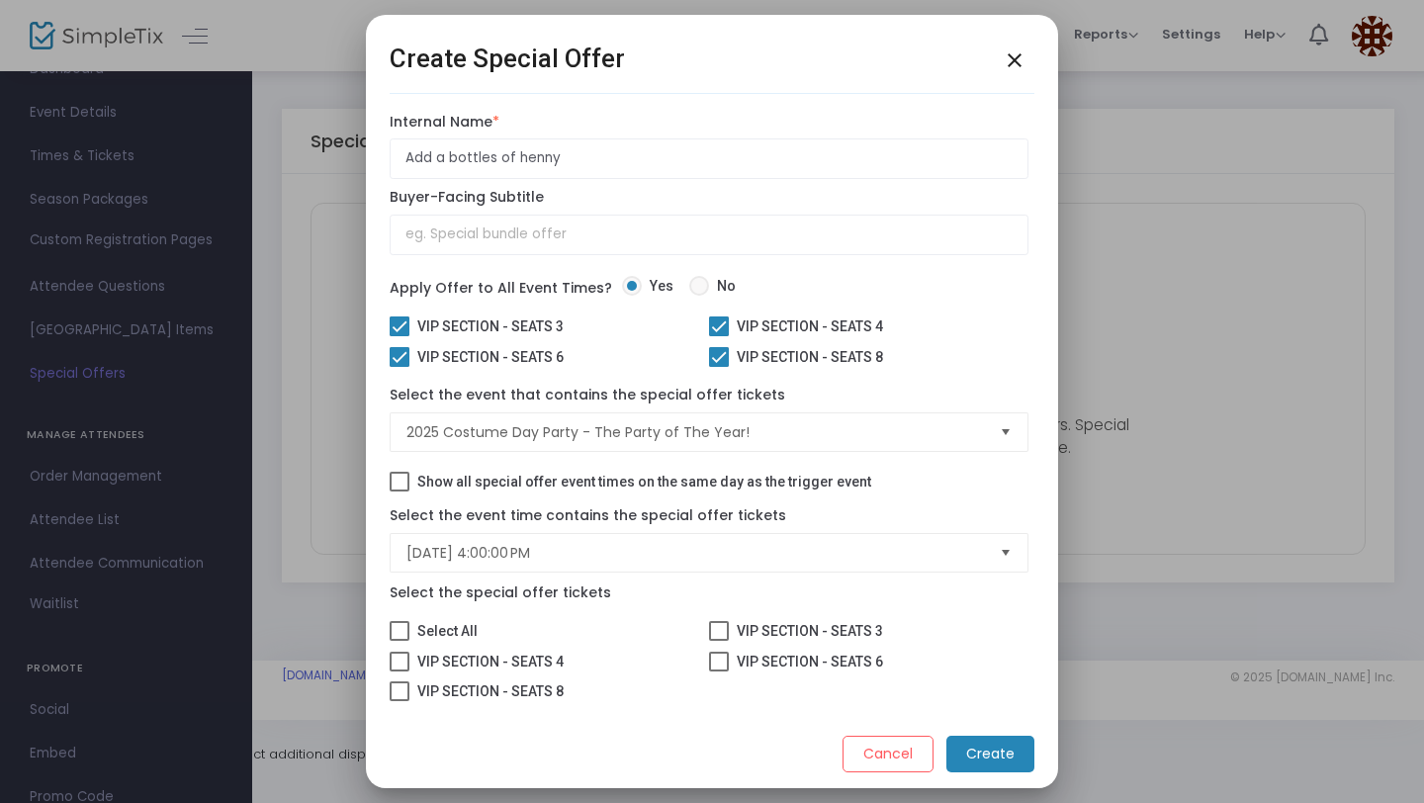
click at [402, 628] on span at bounding box center [400, 631] width 20 height 20
click at [400, 641] on input "Select All" at bounding box center [399, 641] width 1 height 1
checkbox input "true"
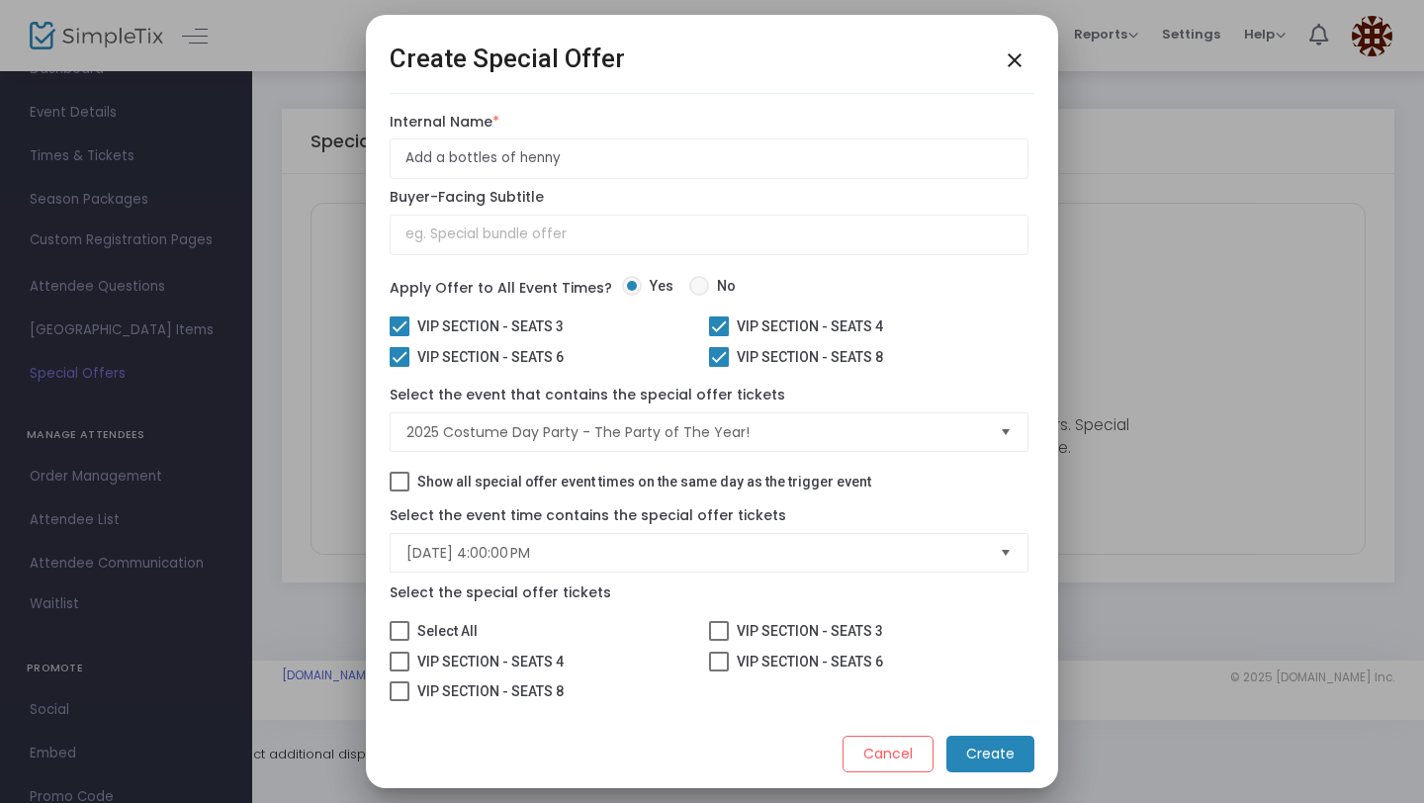
checkbox input "true"
click at [994, 762] on m-button "Create" at bounding box center [991, 754] width 88 height 37
click at [998, 750] on m-button "Create" at bounding box center [991, 754] width 88 height 37
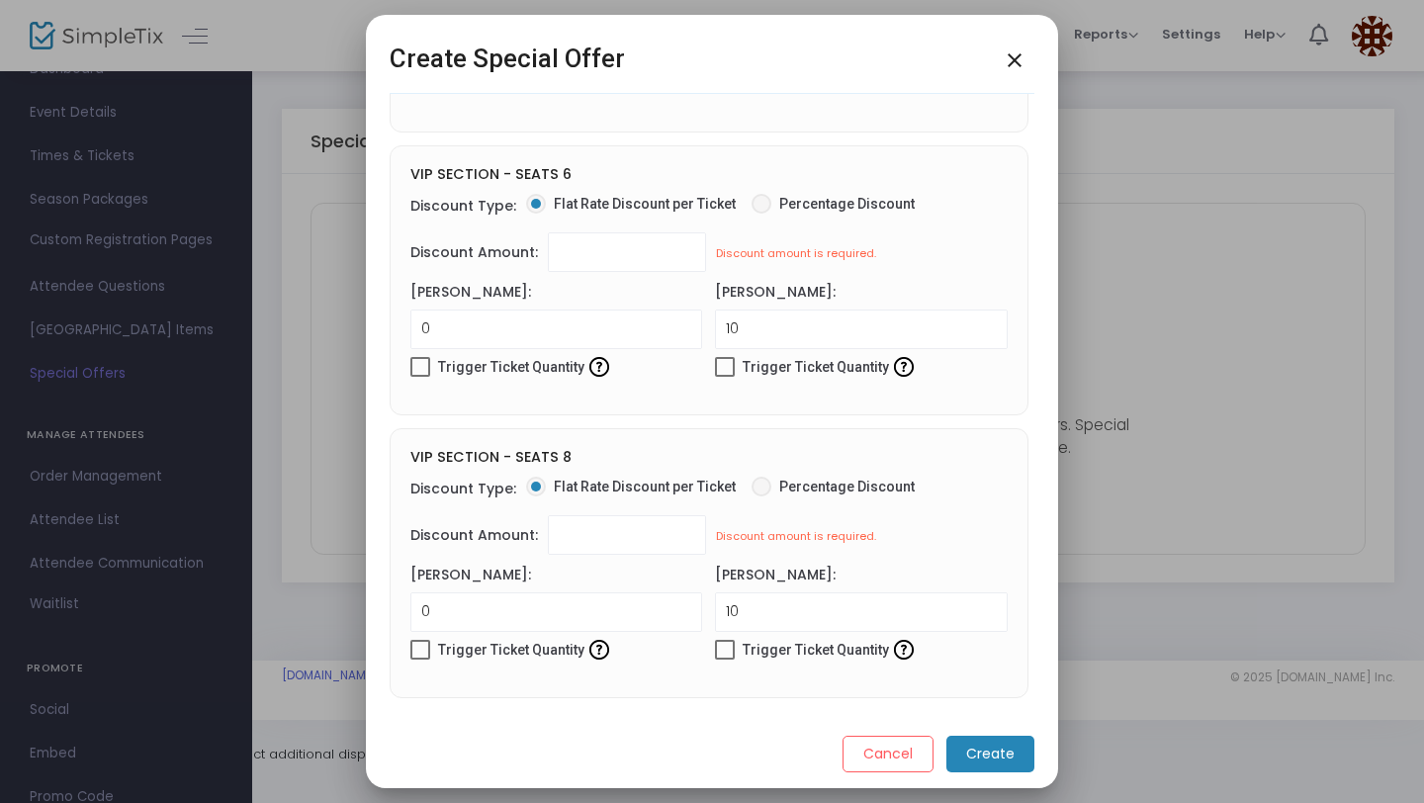
scroll to position [1243, 0]
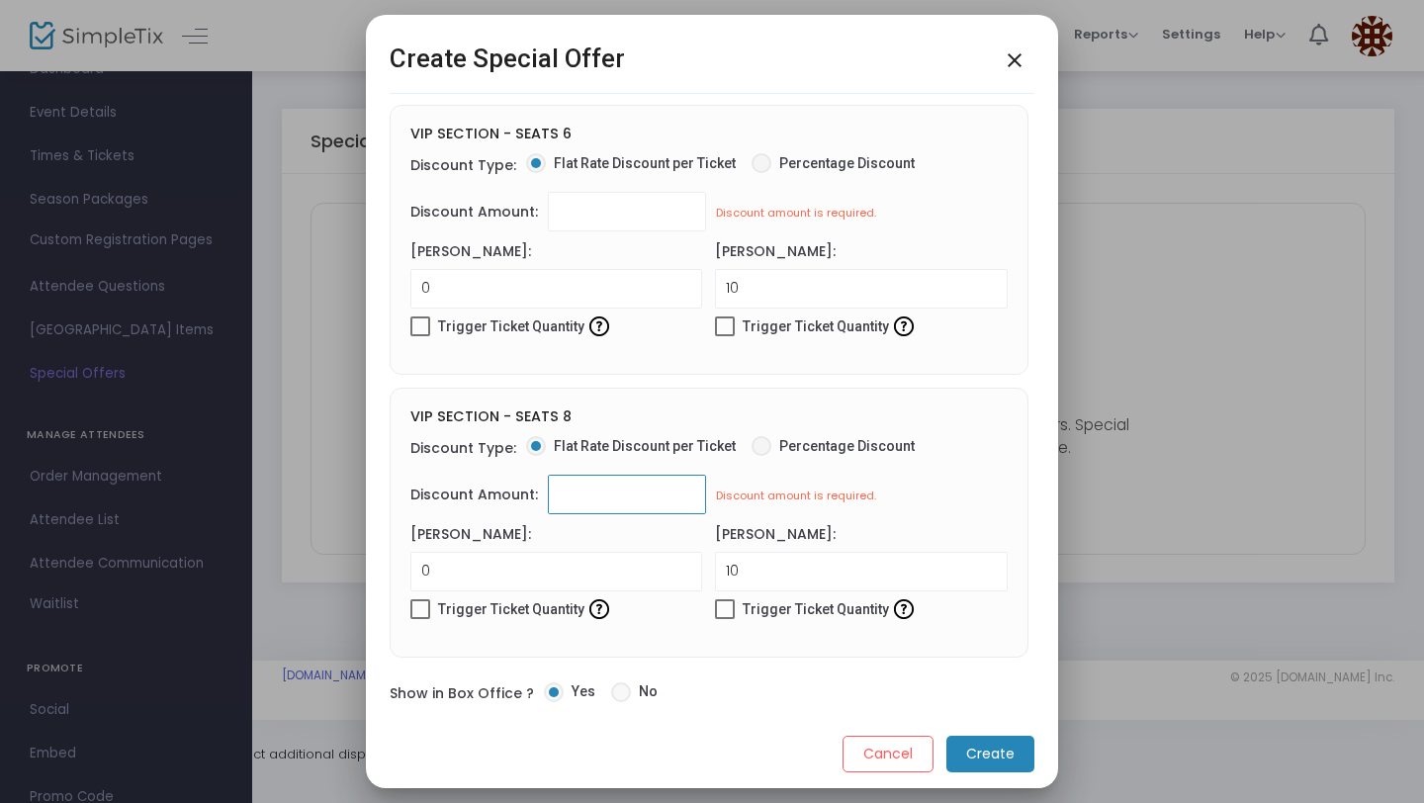
click at [620, 502] on input at bounding box center [627, 495] width 156 height 38
type input "$0.00"
click at [857, 740] on m-button "Cancel" at bounding box center [888, 754] width 91 height 37
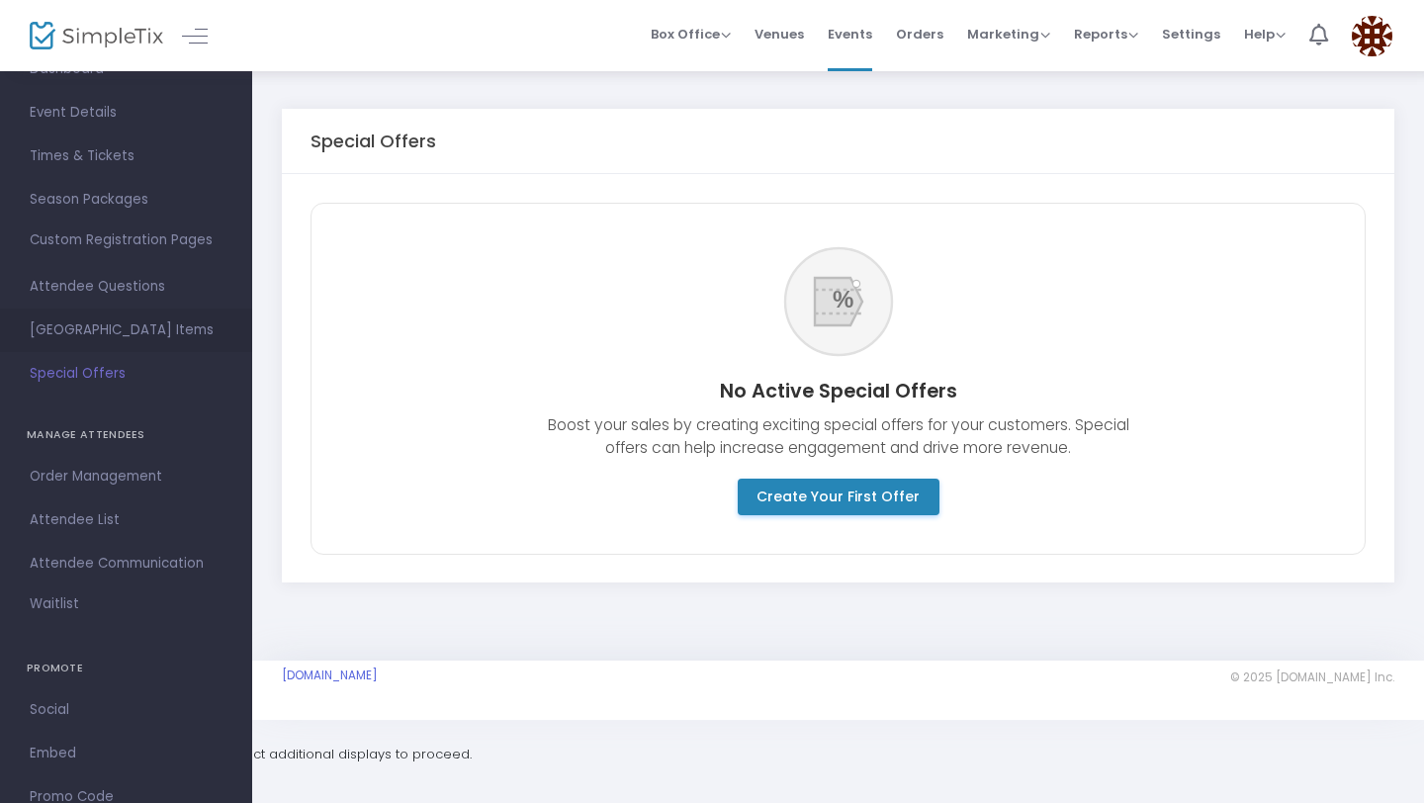
click at [156, 335] on span "Suggested Square Items" at bounding box center [126, 331] width 193 height 26
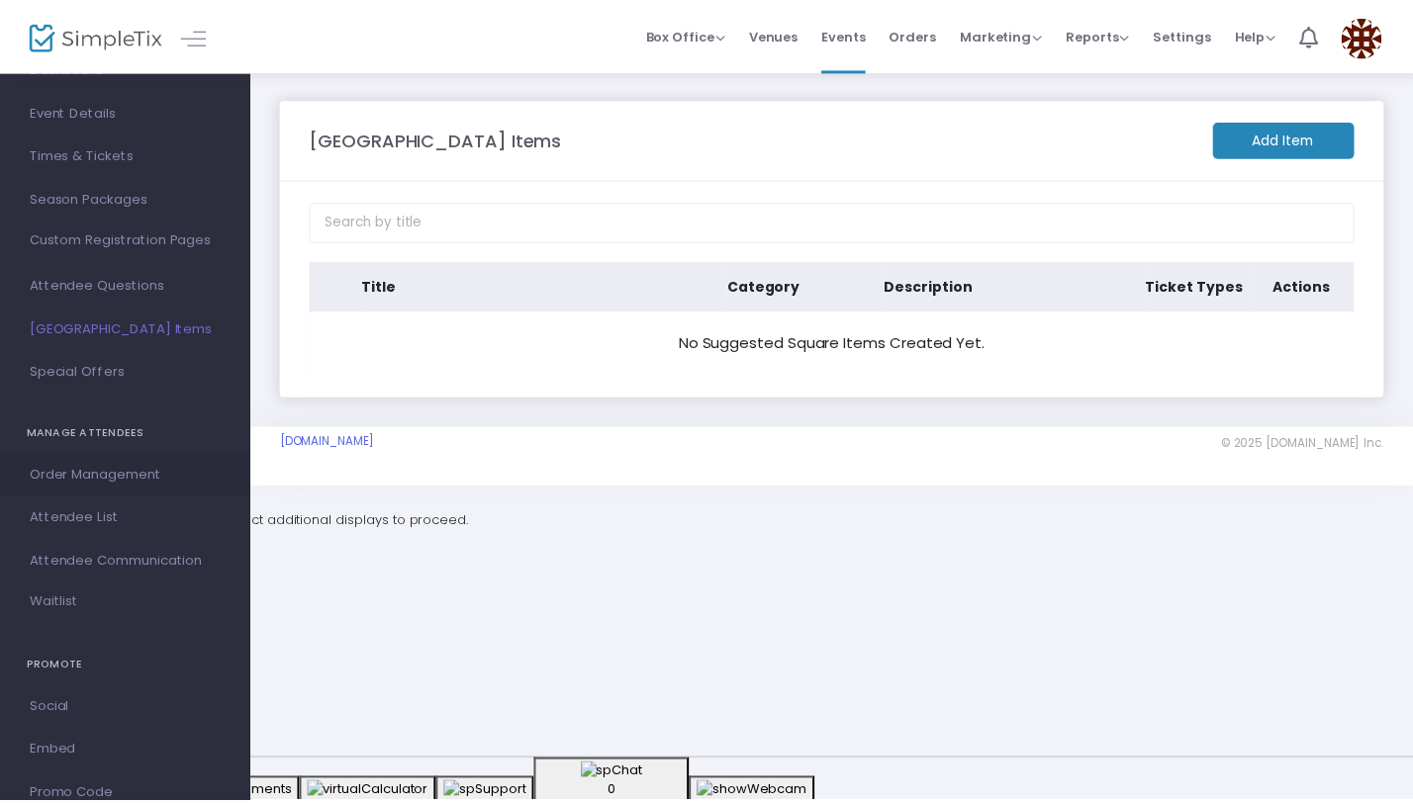
scroll to position [213, 0]
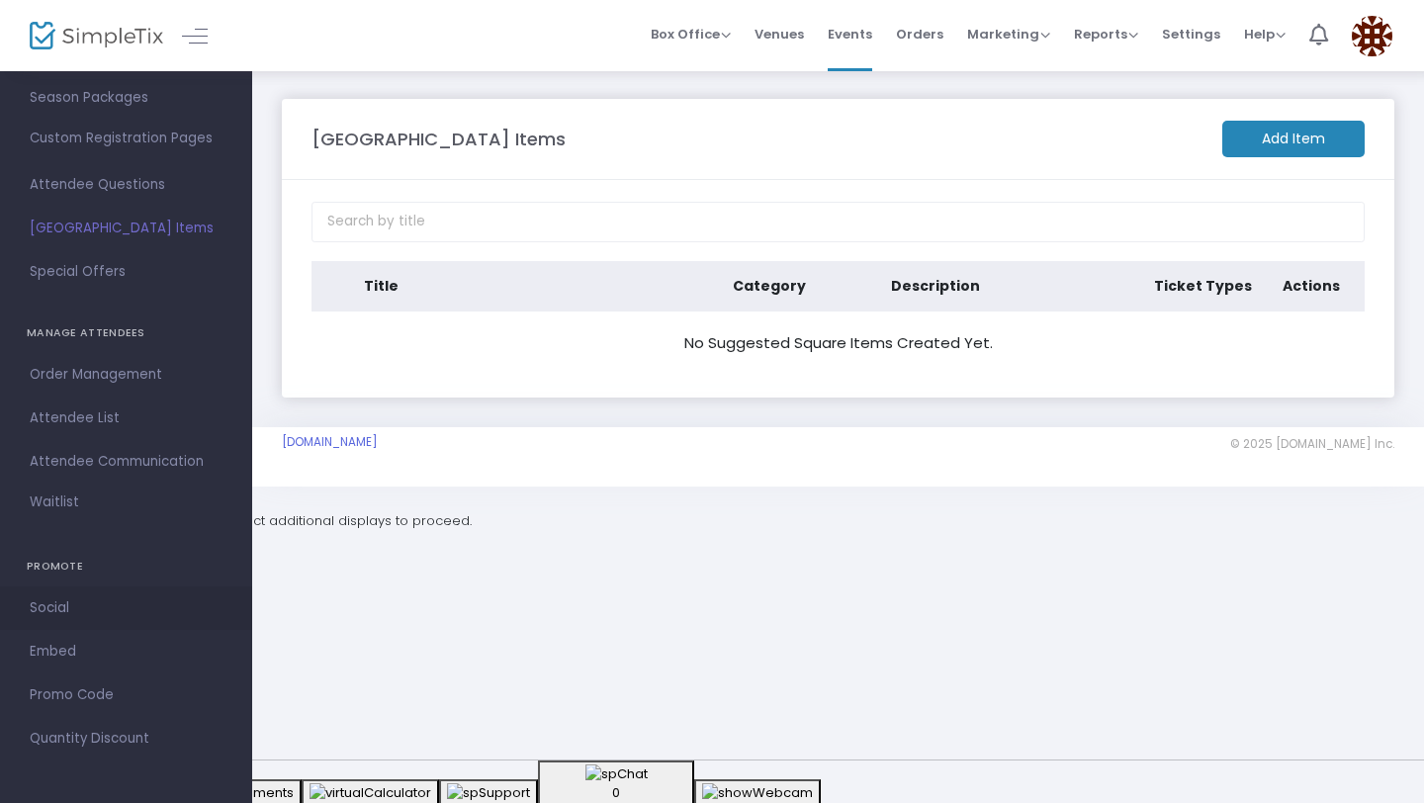
click at [64, 617] on span "Social" at bounding box center [126, 609] width 193 height 26
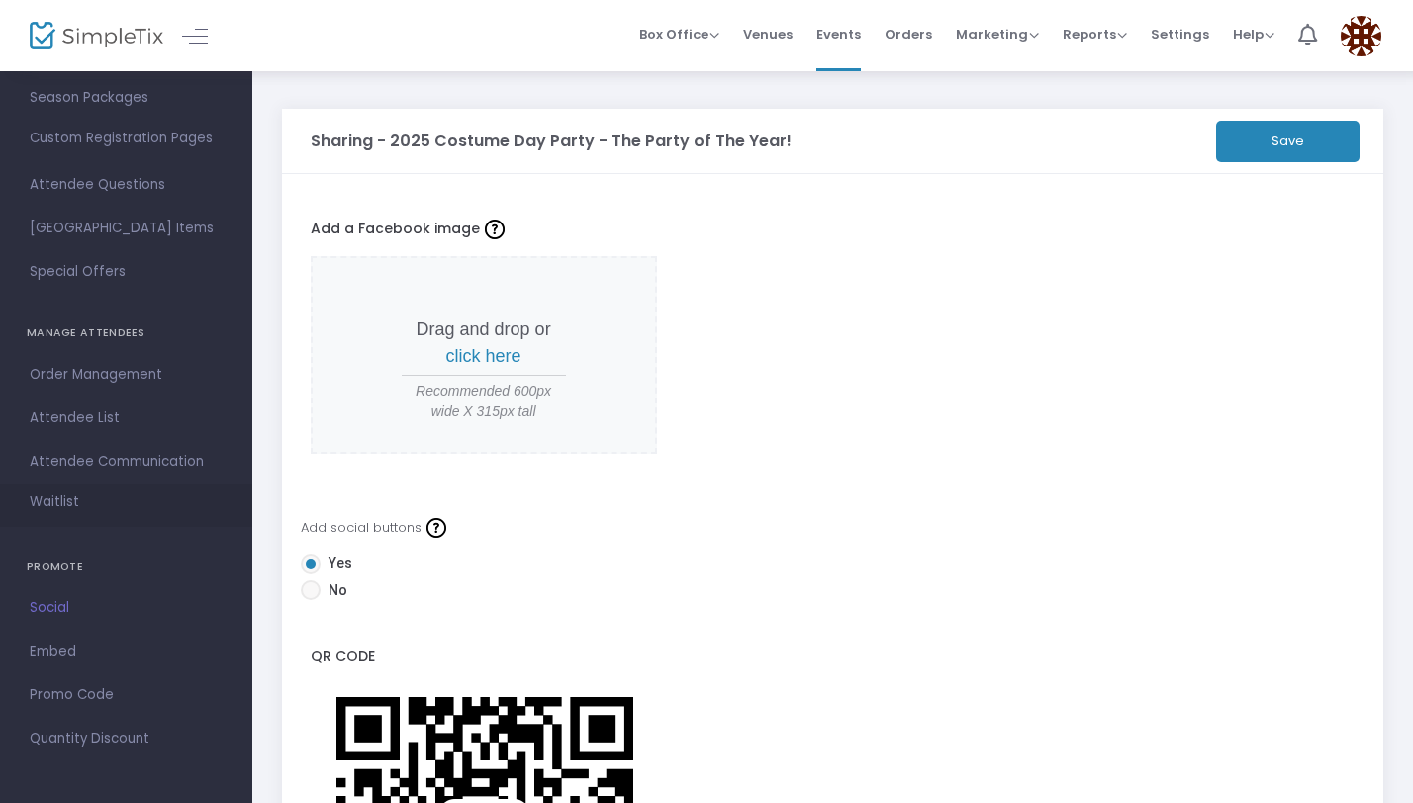
click at [70, 509] on span "Waitlist" at bounding box center [54, 503] width 49 height 20
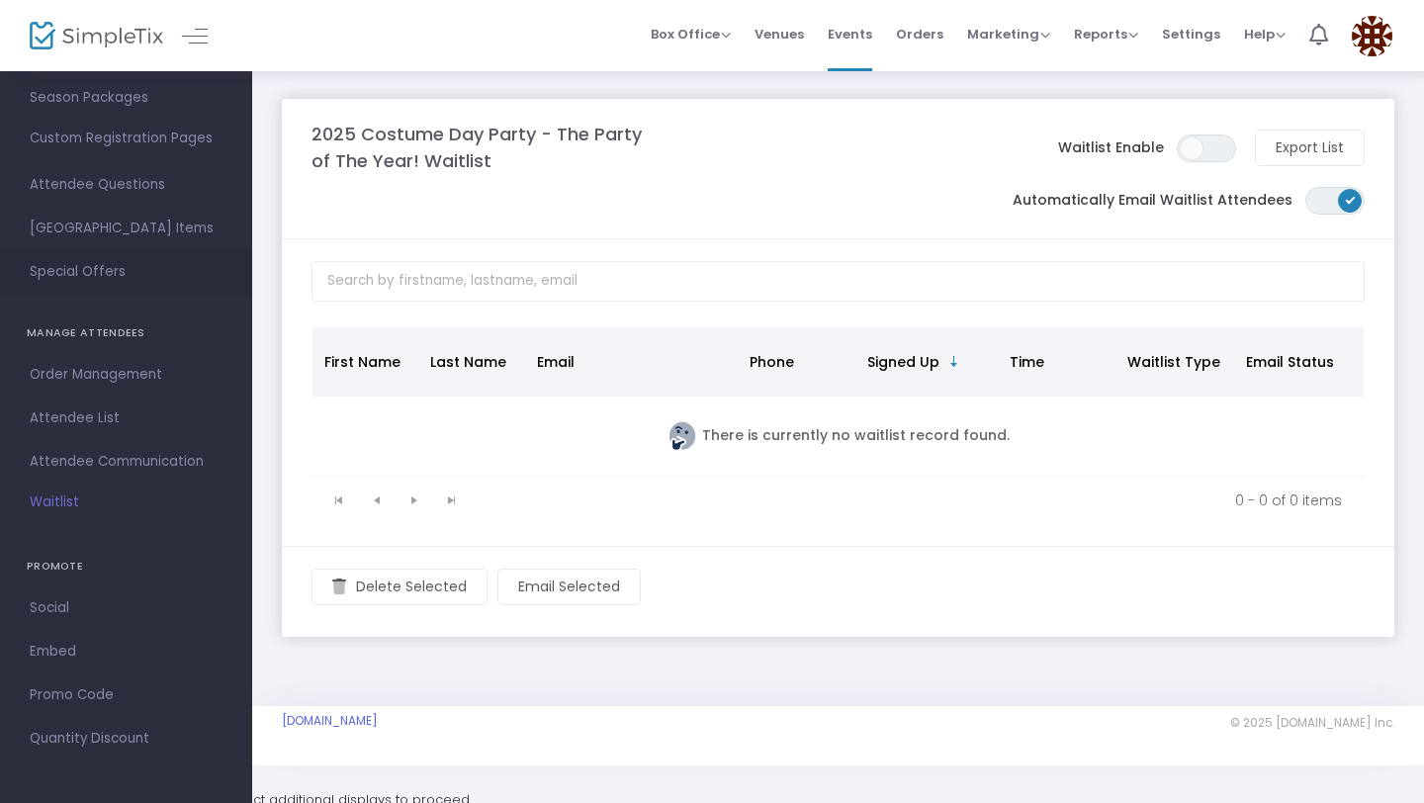
click at [111, 288] on link "Special Offers" at bounding box center [126, 272] width 252 height 44
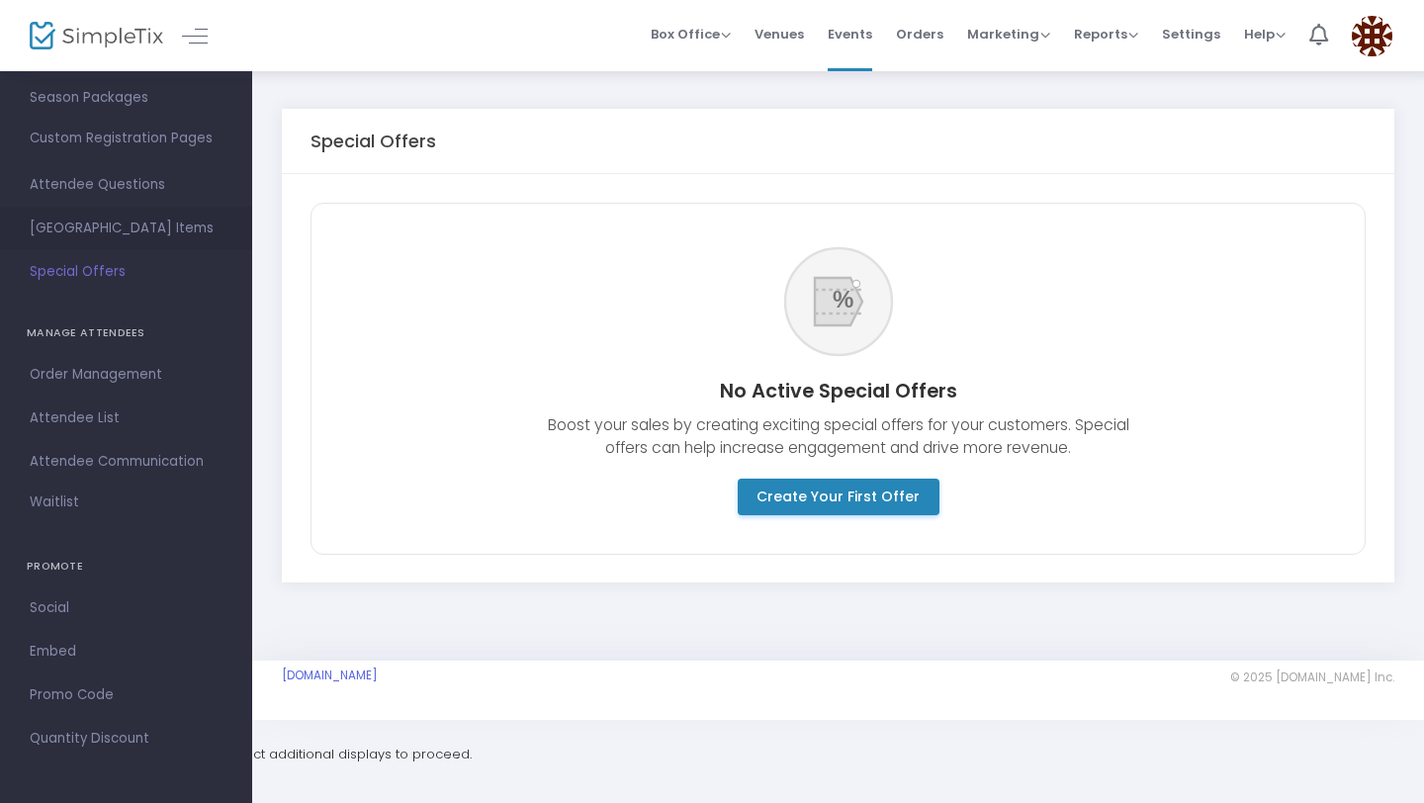
click at [117, 233] on span "Suggested Square Items" at bounding box center [126, 229] width 193 height 26
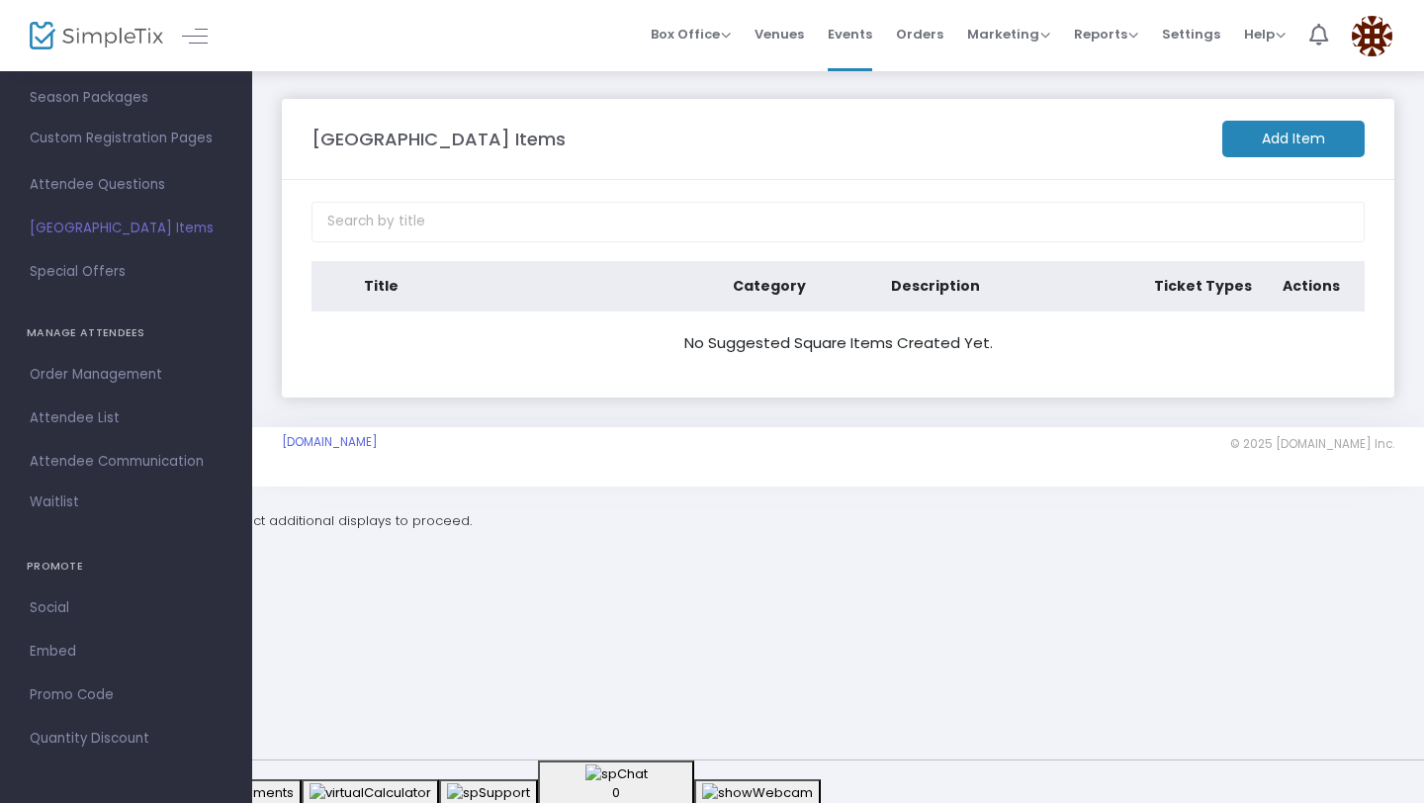
click at [122, 185] on span "Attendee Questions" at bounding box center [126, 185] width 193 height 26
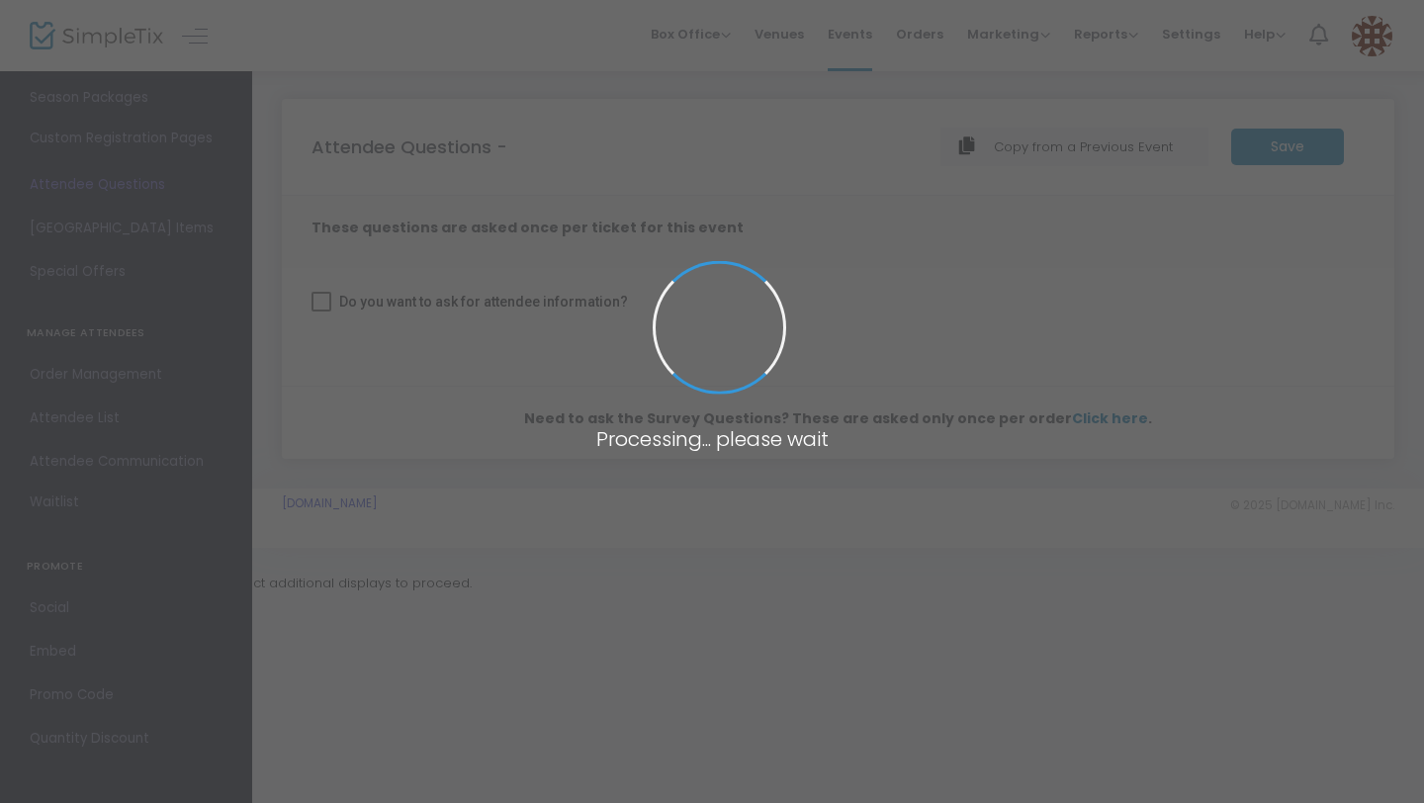
checkbox input "true"
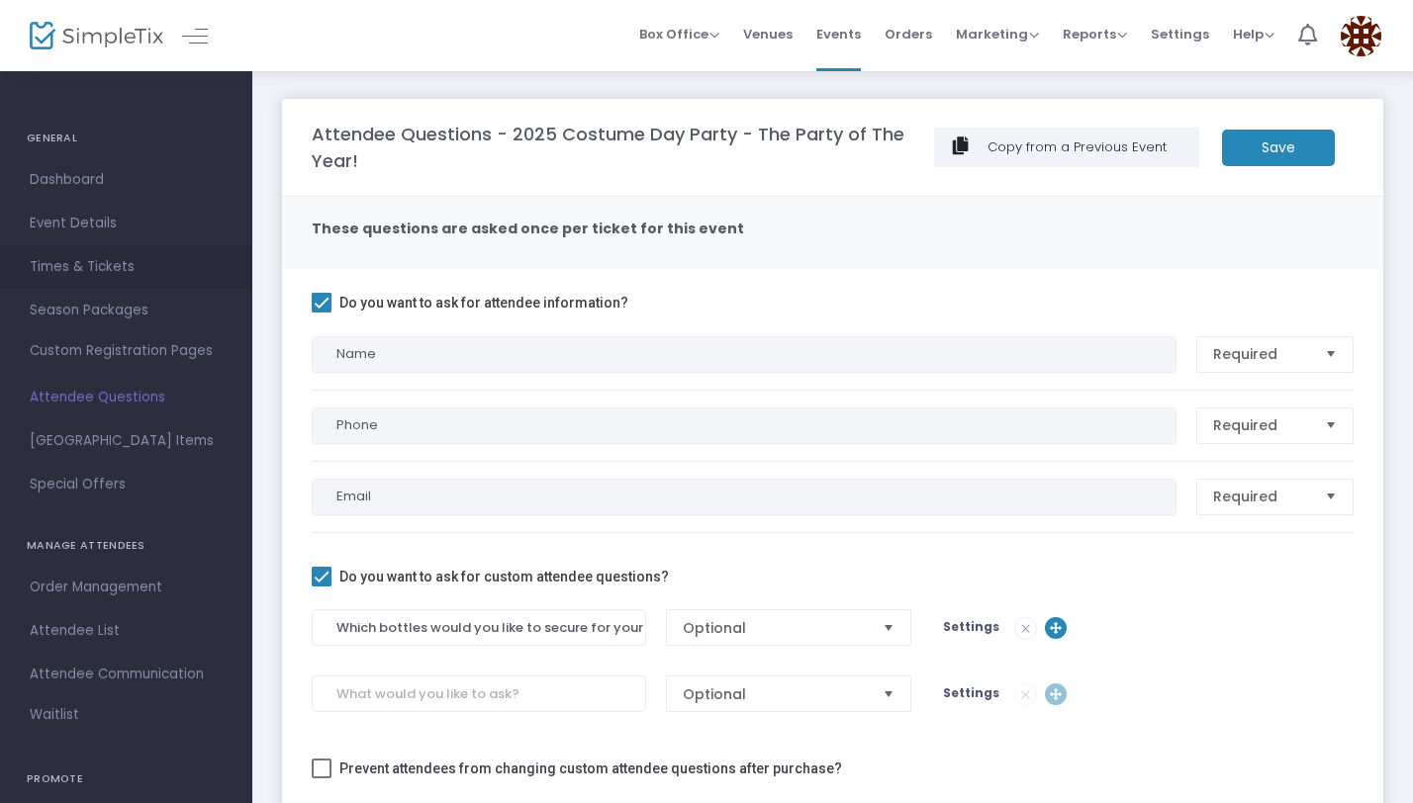
click at [108, 254] on span "Times & Tickets" at bounding box center [126, 267] width 193 height 26
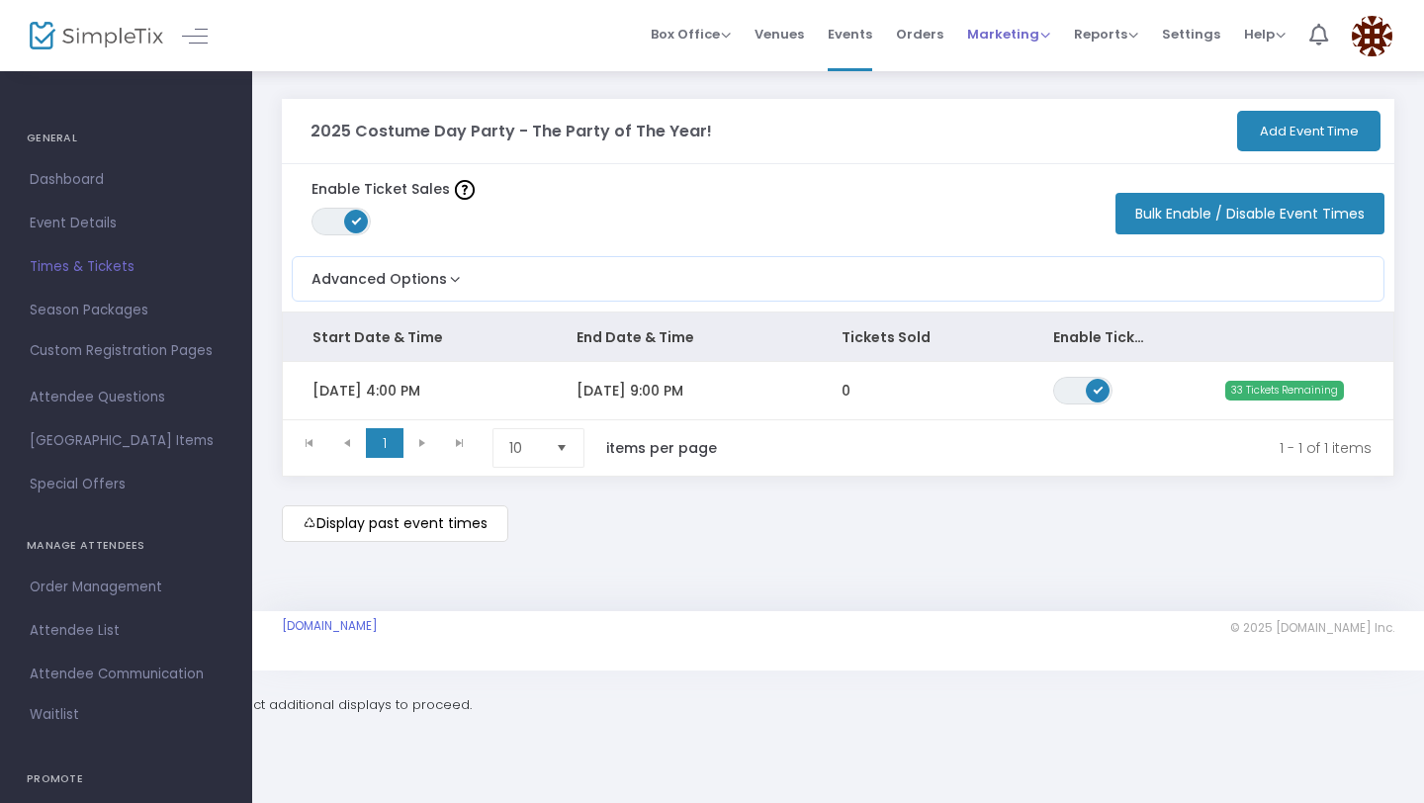
click at [993, 38] on span "Marketing" at bounding box center [1008, 34] width 83 height 19
click at [1130, 36] on span "Reports" at bounding box center [1106, 34] width 64 height 19
click at [804, 65] on link "Venues" at bounding box center [779, 35] width 49 height 71
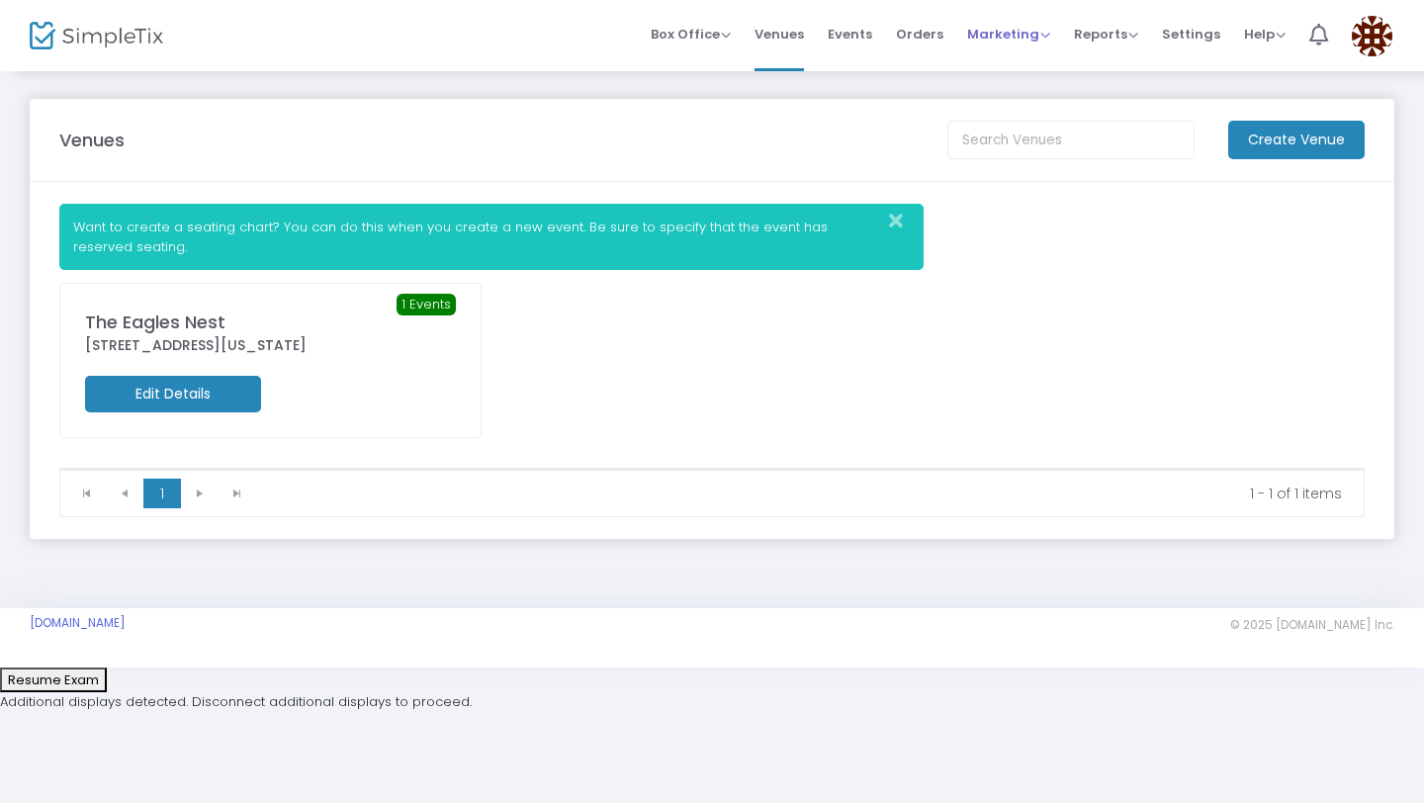
click at [1007, 44] on div "Marketing Promo Codes Quantity Discounts Affiliate" at bounding box center [1008, 35] width 83 height 20
click at [1007, 27] on span "Marketing" at bounding box center [1008, 34] width 83 height 19
click at [1141, 182] on m-panel-content "Want to create a seating chart? You can do this when you create a new event. Be…" at bounding box center [712, 360] width 1365 height 357
click at [1382, 42] on img at bounding box center [1372, 36] width 41 height 41
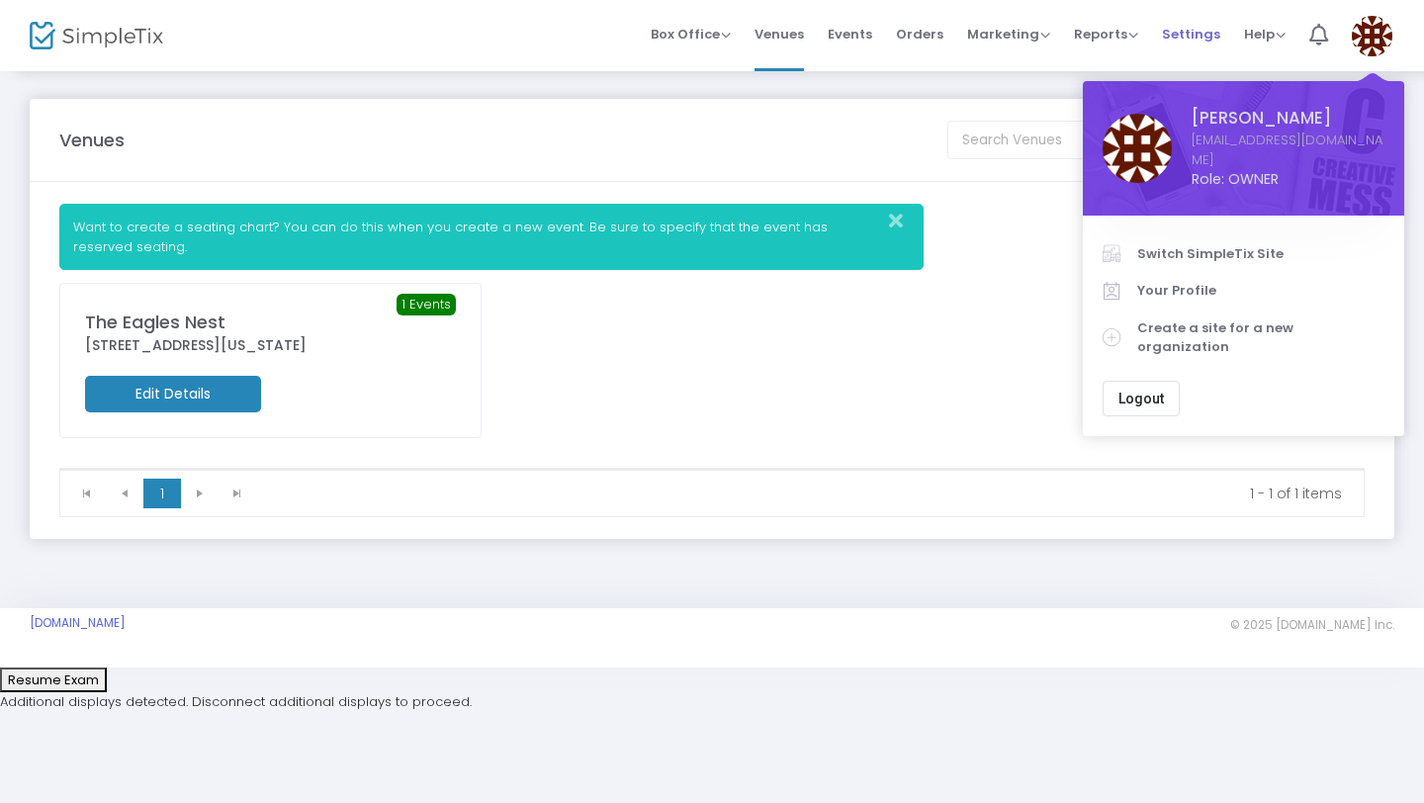
click at [1202, 37] on span "Settings" at bounding box center [1191, 34] width 58 height 50
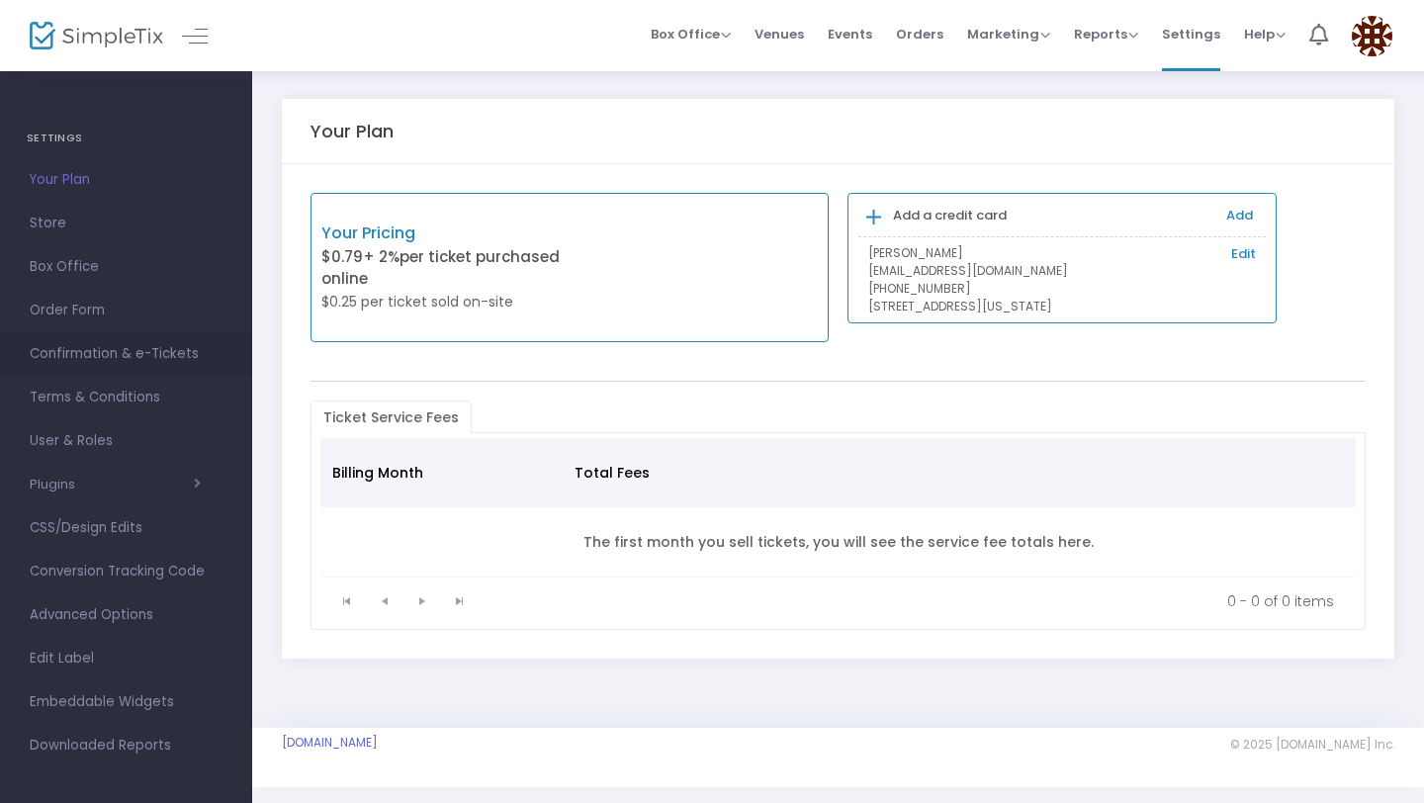
click at [170, 364] on span "Confirmation & e-Tickets" at bounding box center [126, 354] width 193 height 26
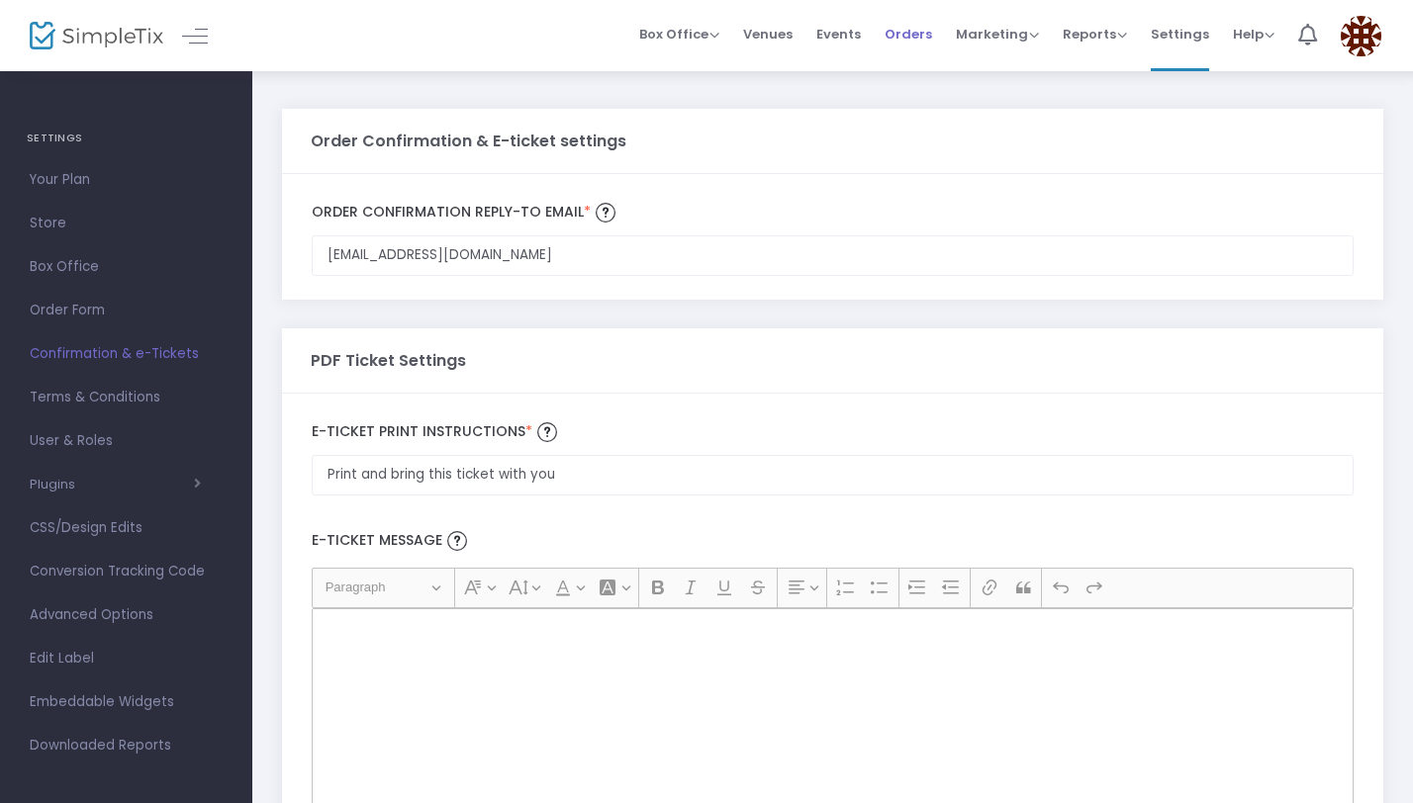
click at [908, 39] on span "Orders" at bounding box center [907, 34] width 47 height 50
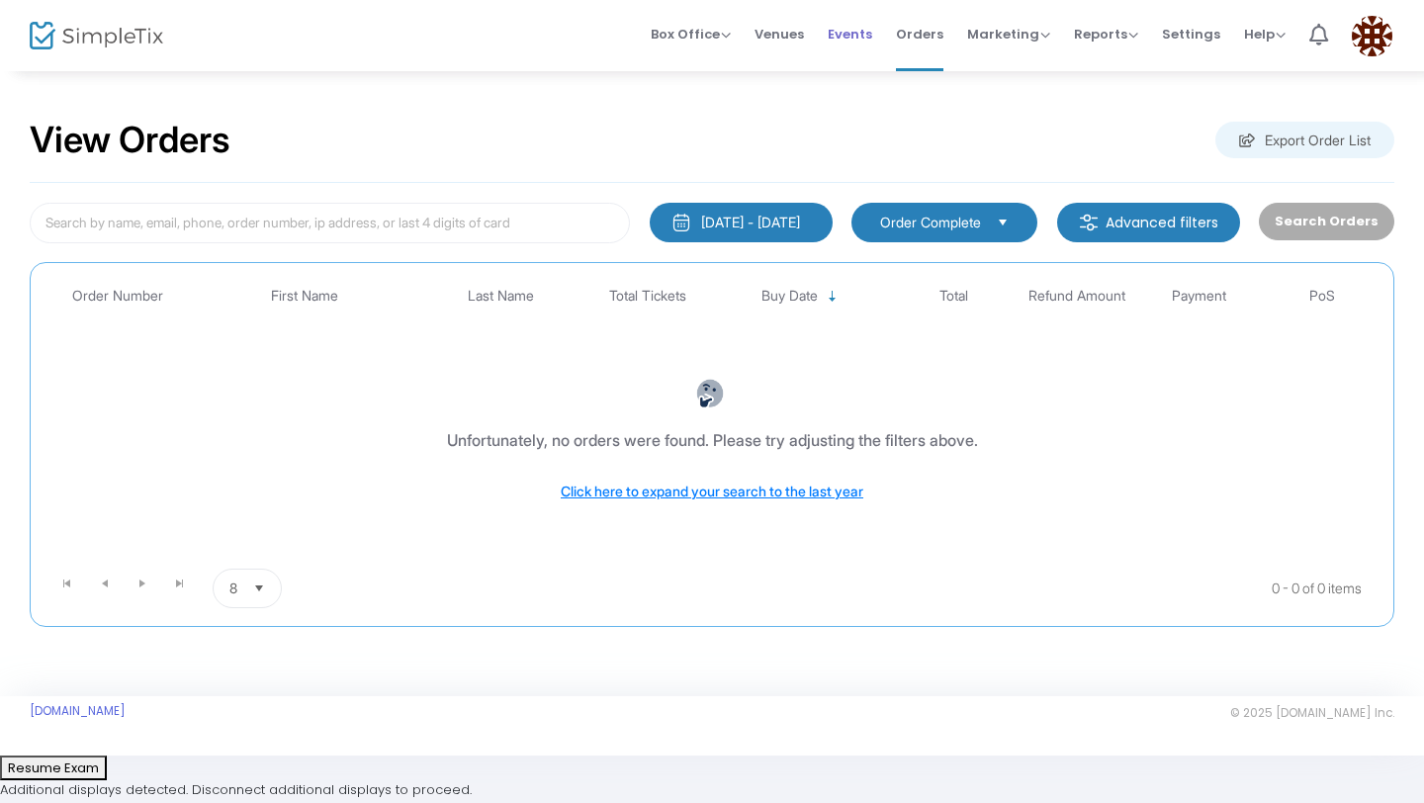
click at [860, 37] on span "Events" at bounding box center [850, 34] width 45 height 50
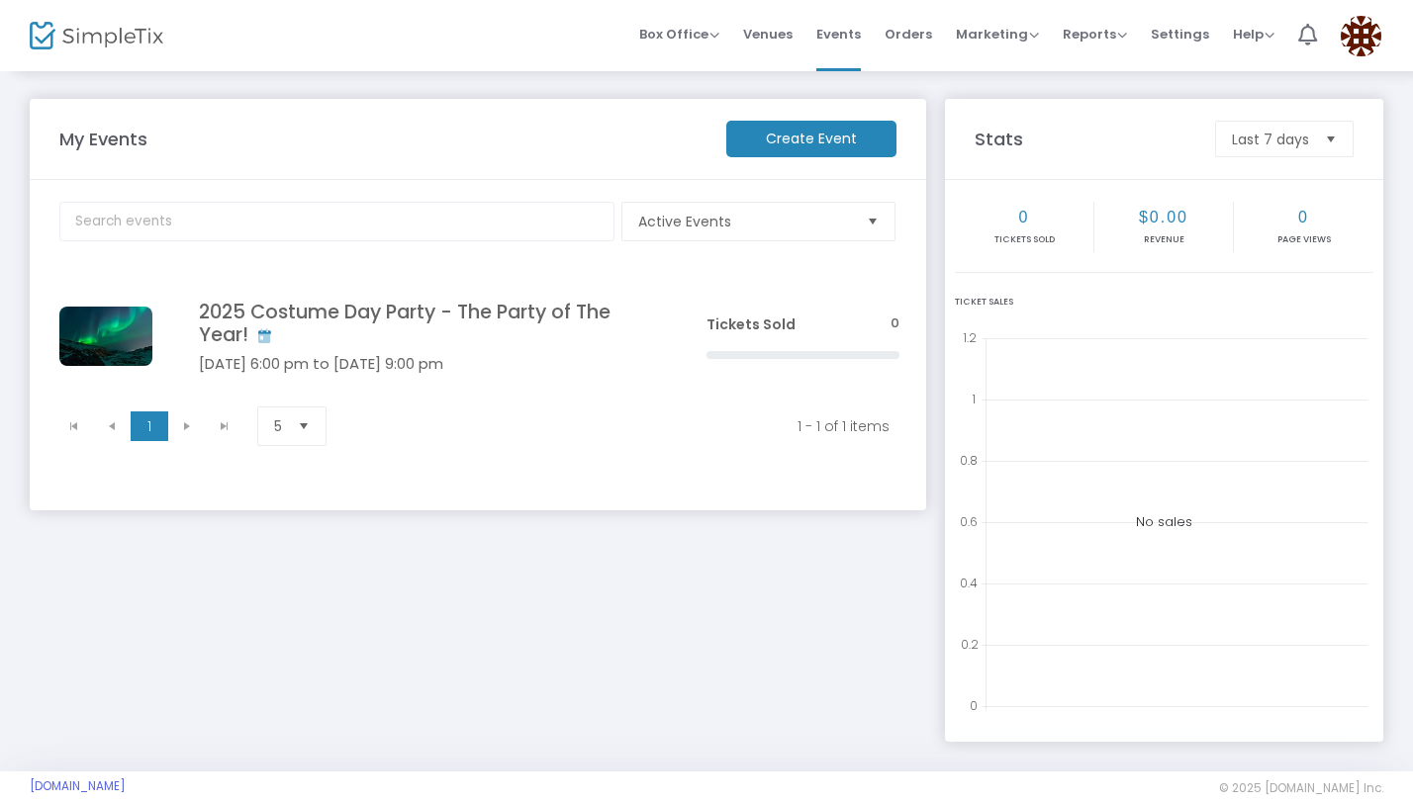
click at [790, 38] on span "Venues" at bounding box center [767, 34] width 49 height 50
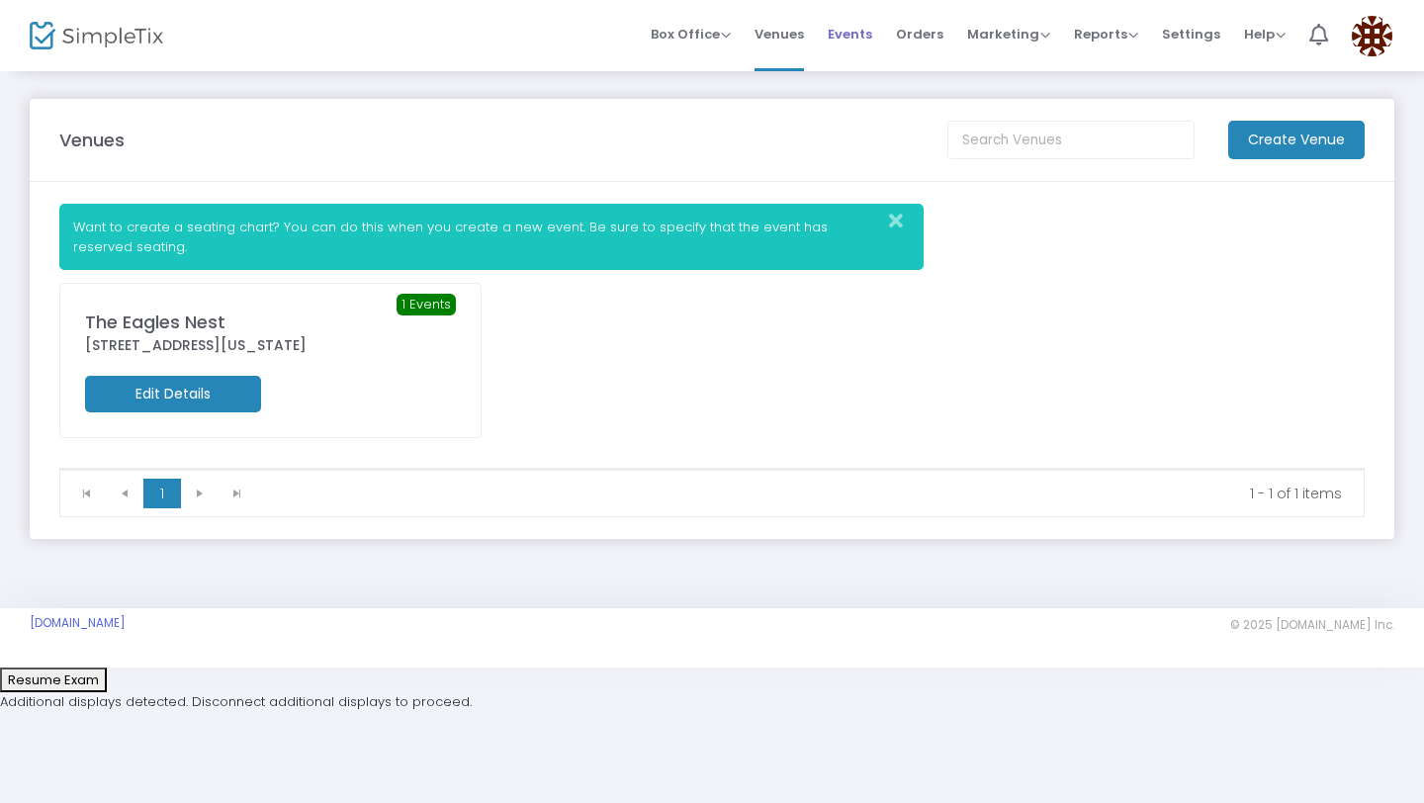
click at [860, 30] on span "Events" at bounding box center [850, 34] width 45 height 50
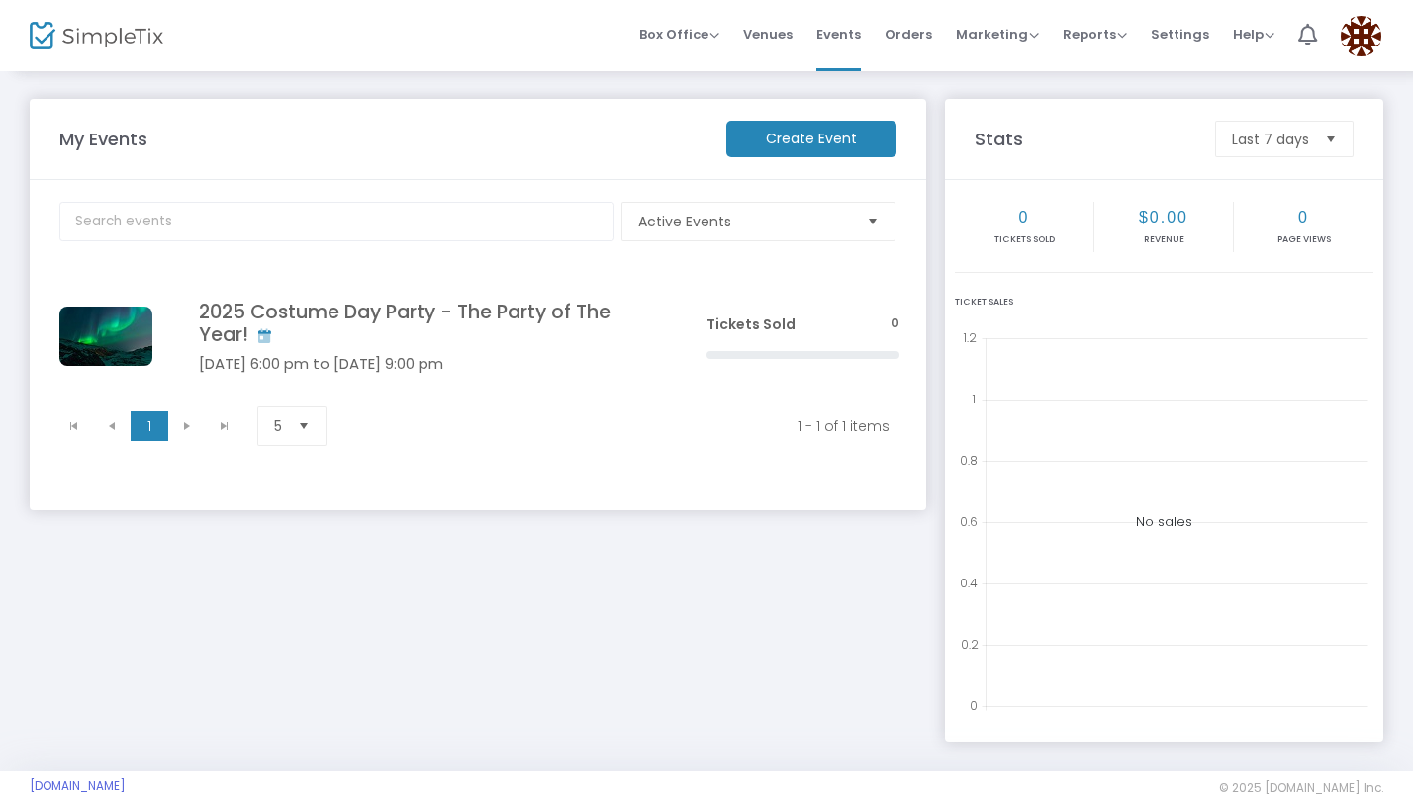
click at [918, 34] on span "Orders" at bounding box center [907, 34] width 47 height 50
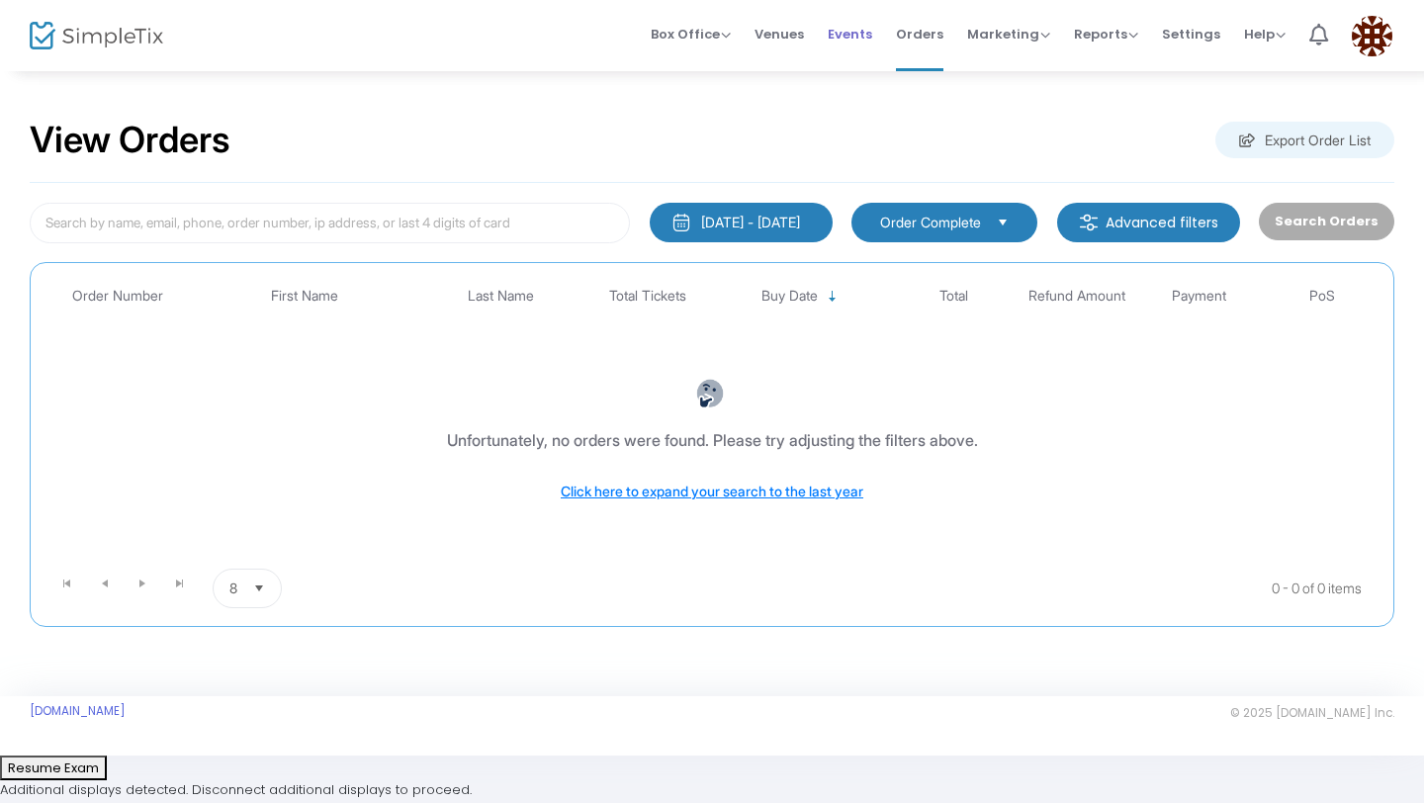
click at [865, 38] on span "Events" at bounding box center [850, 34] width 45 height 50
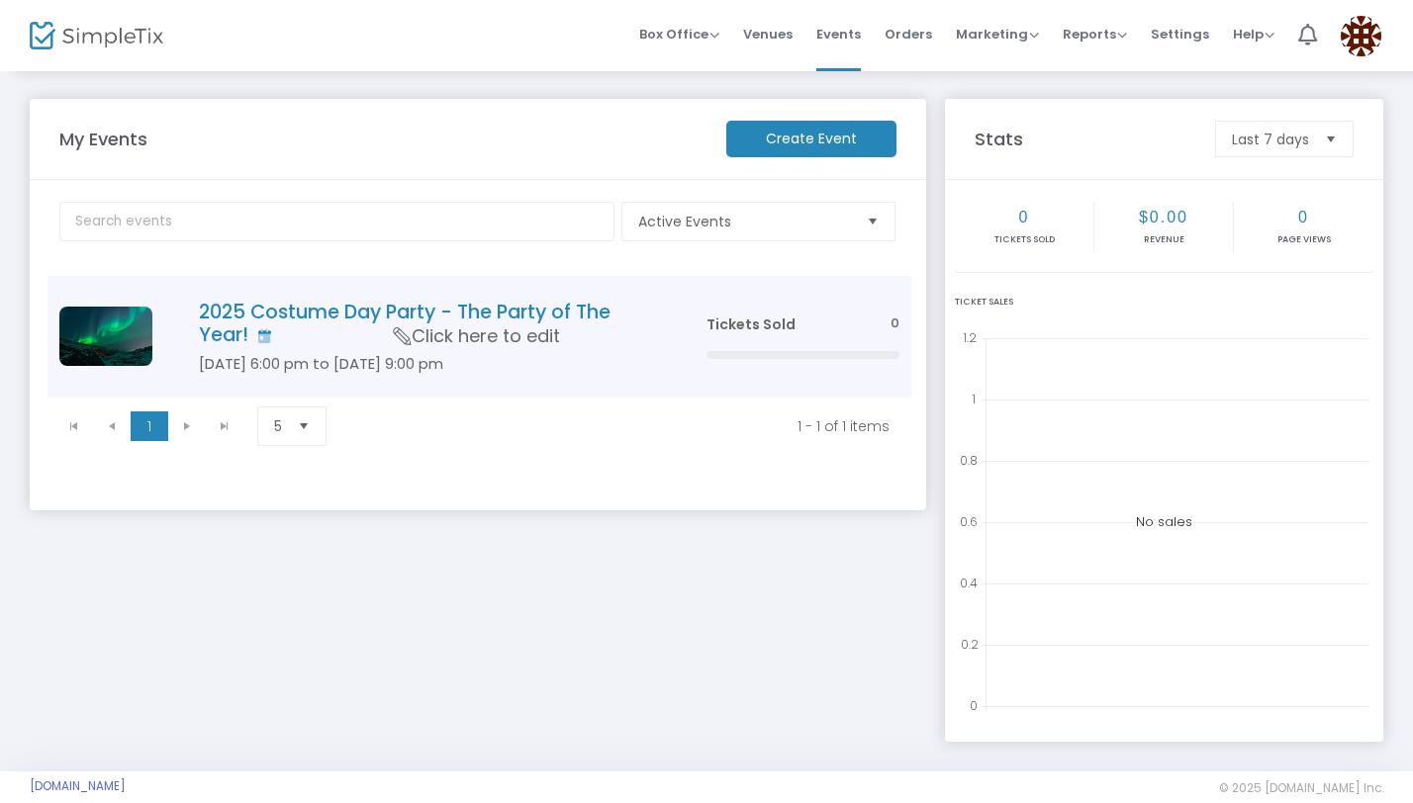
click at [343, 331] on h4 "2025 Costume Day Party - The Party of The Year!" at bounding box center [423, 324] width 448 height 46
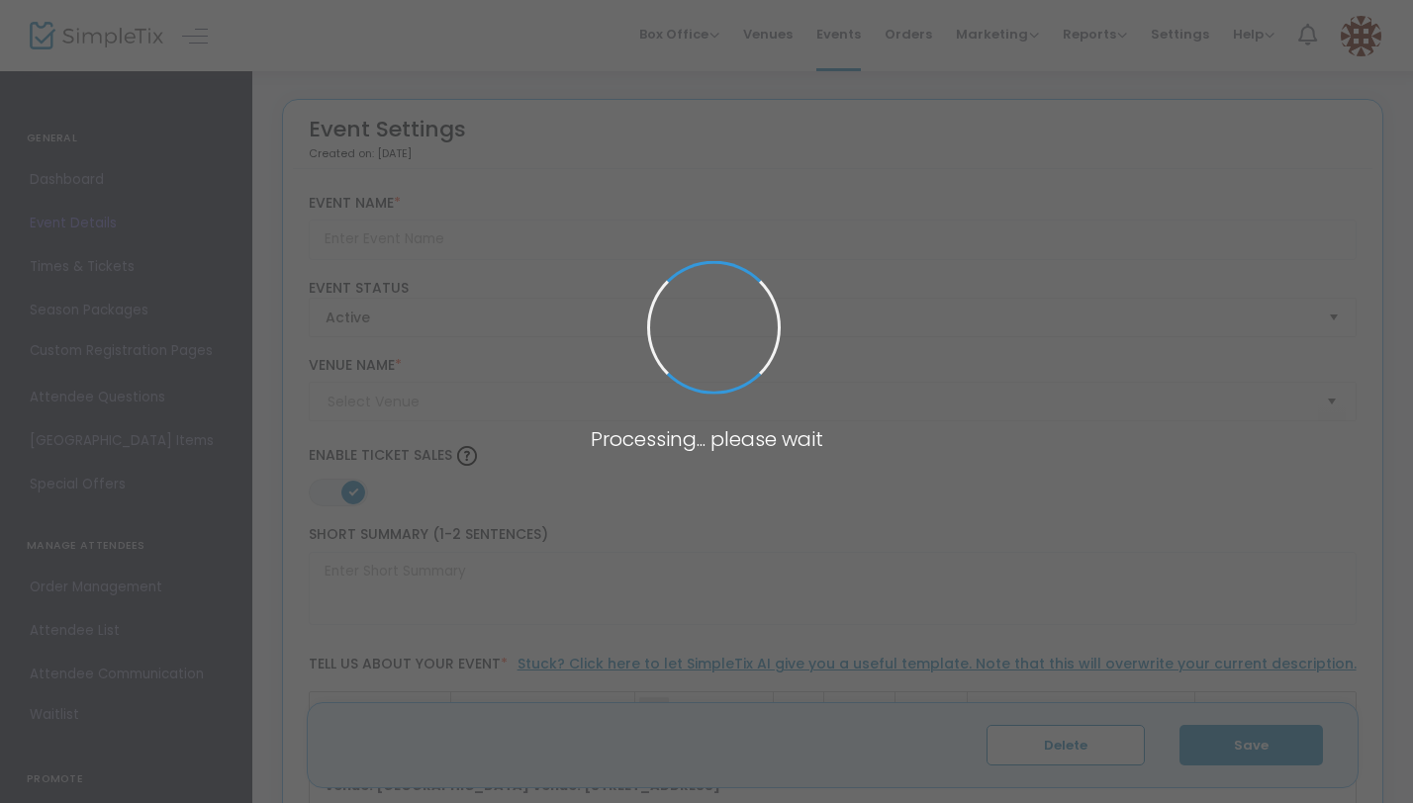
type input "2025 Costume Day Party - The Party of The Year!"
type textarea "Another Year - Another Costume - Another Party - If you know, then you know. WE…"
type input "Buy Tickets"
type input "The Eagles Nest"
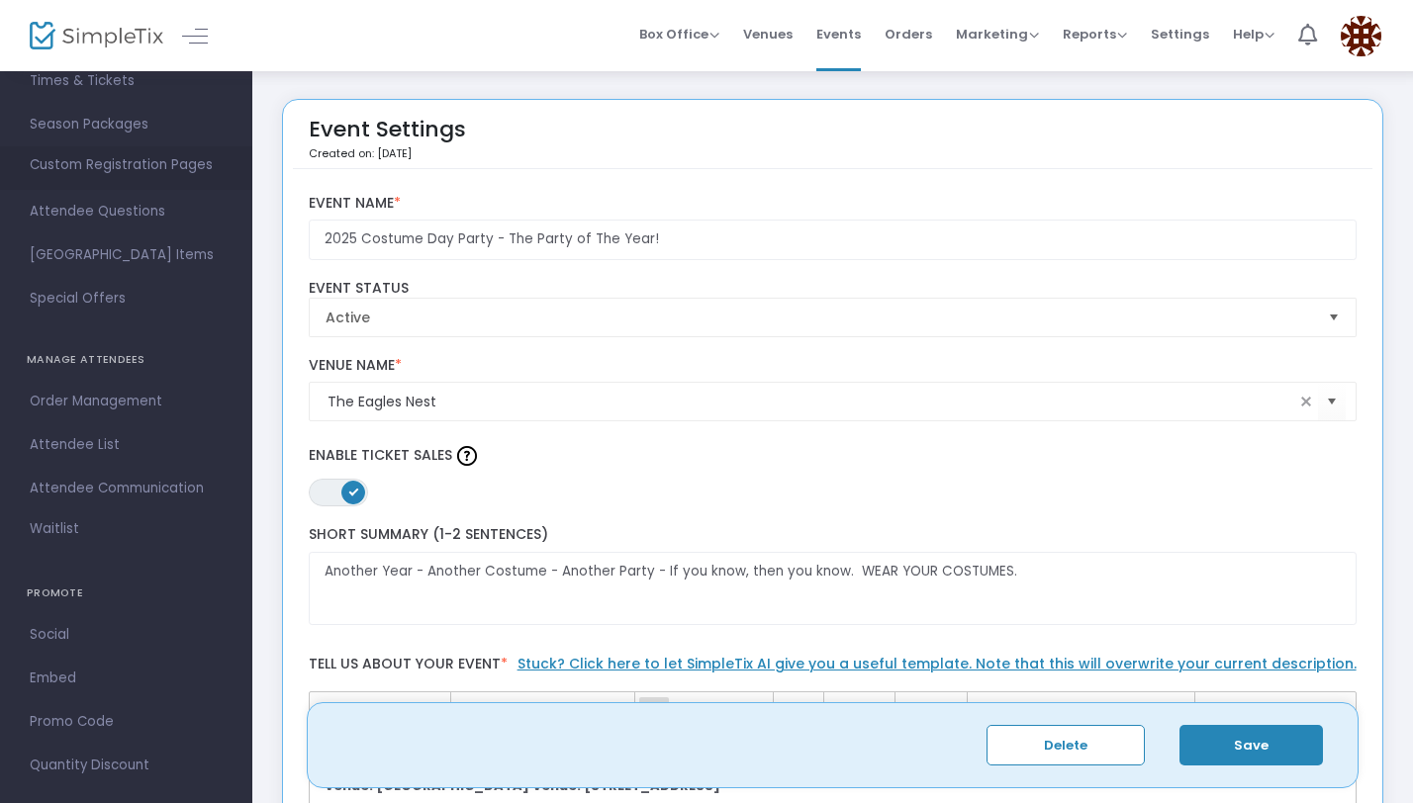
scroll to position [213, 0]
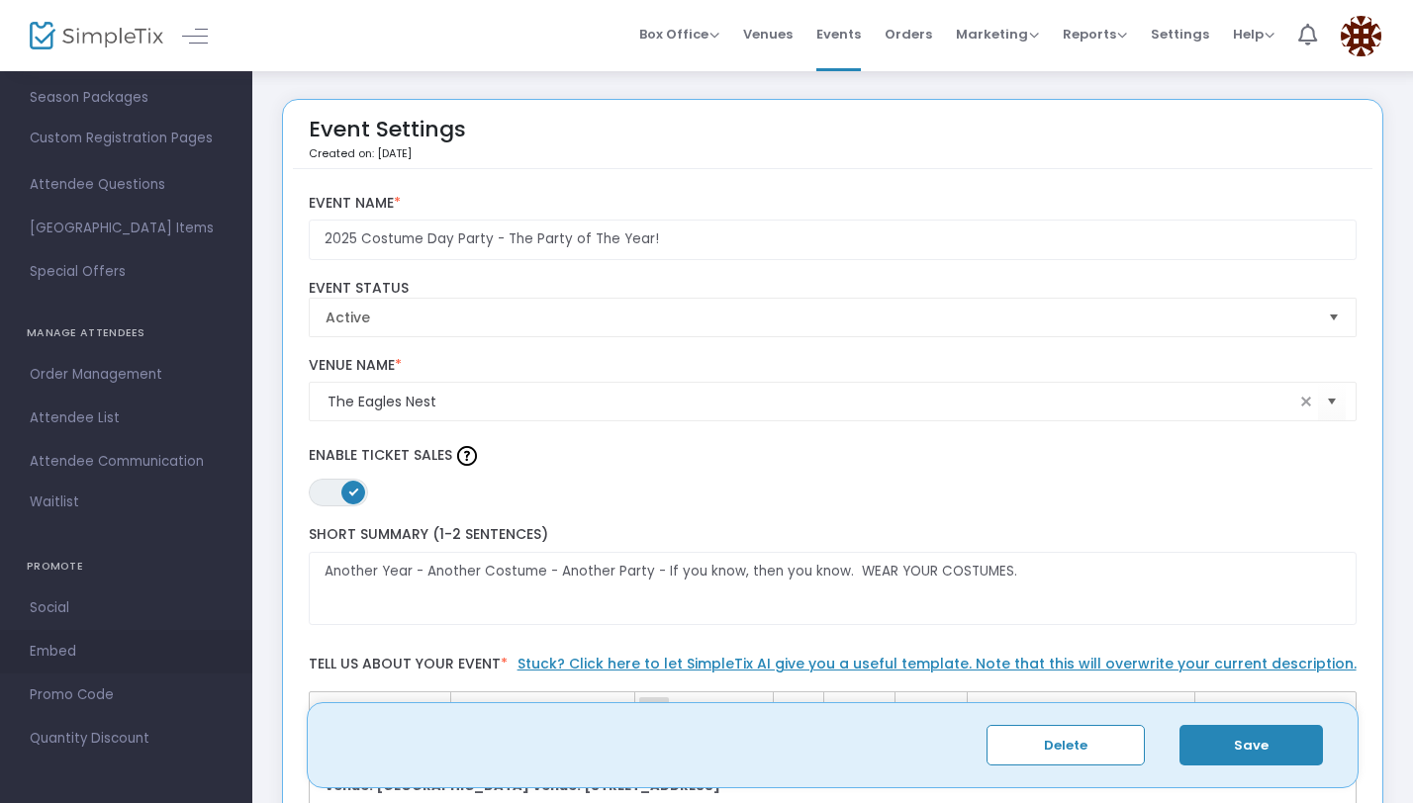
click at [59, 641] on span "Embed" at bounding box center [126, 652] width 193 height 26
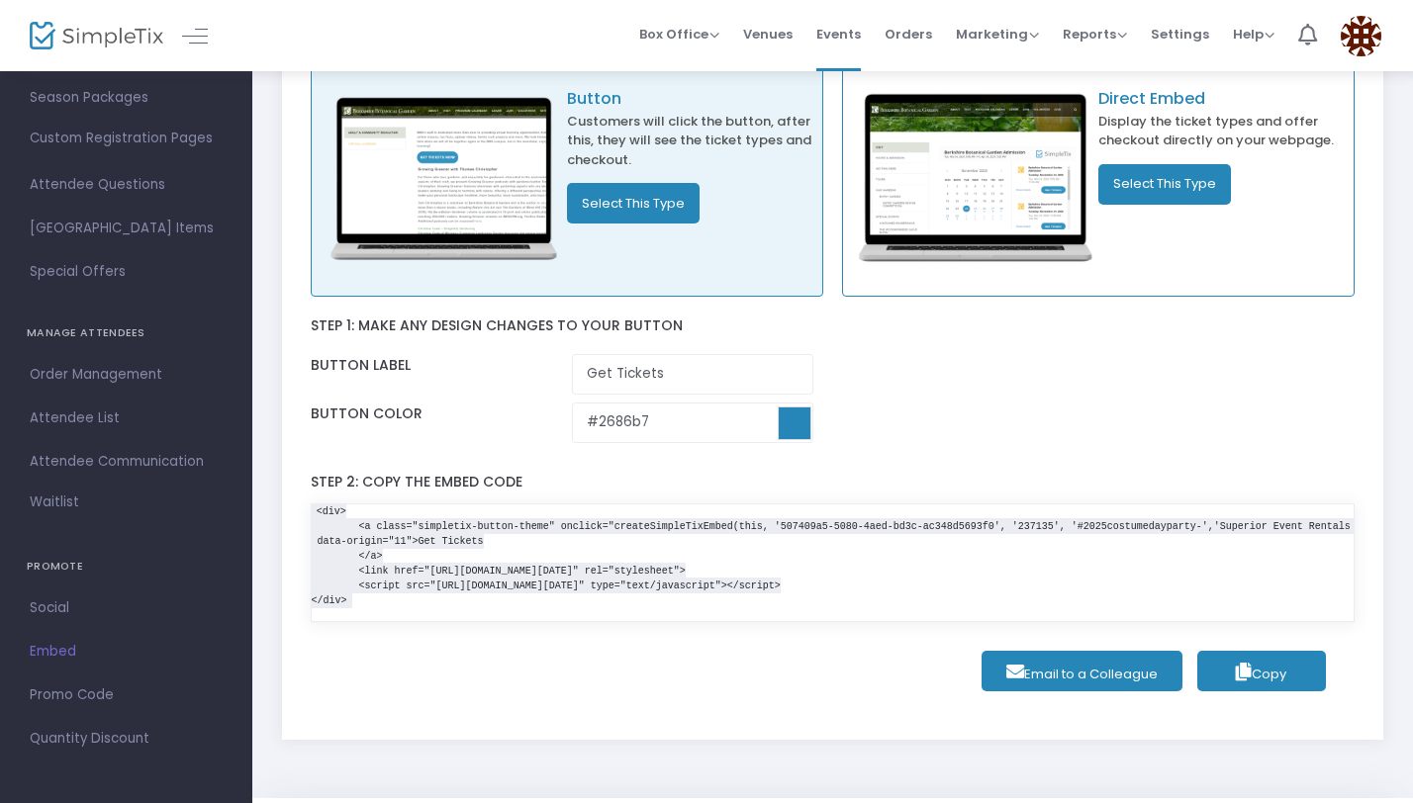
scroll to position [158, 0]
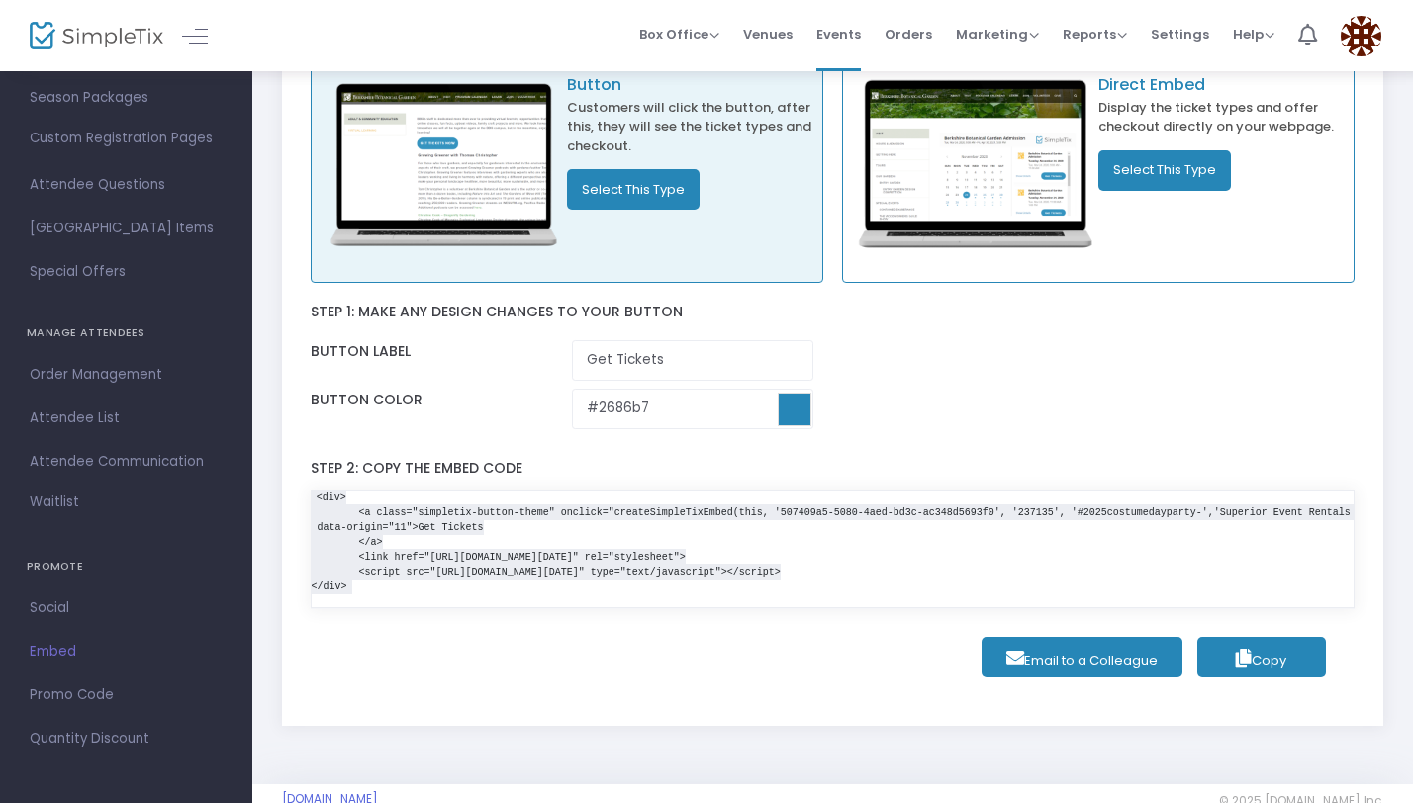
click at [1252, 662] on span "Copy" at bounding box center [1261, 660] width 50 height 19
click at [930, 375] on div "Step 1: Make any design changes to your button Button label Get Tickets Button …" at bounding box center [833, 361] width 1045 height 157
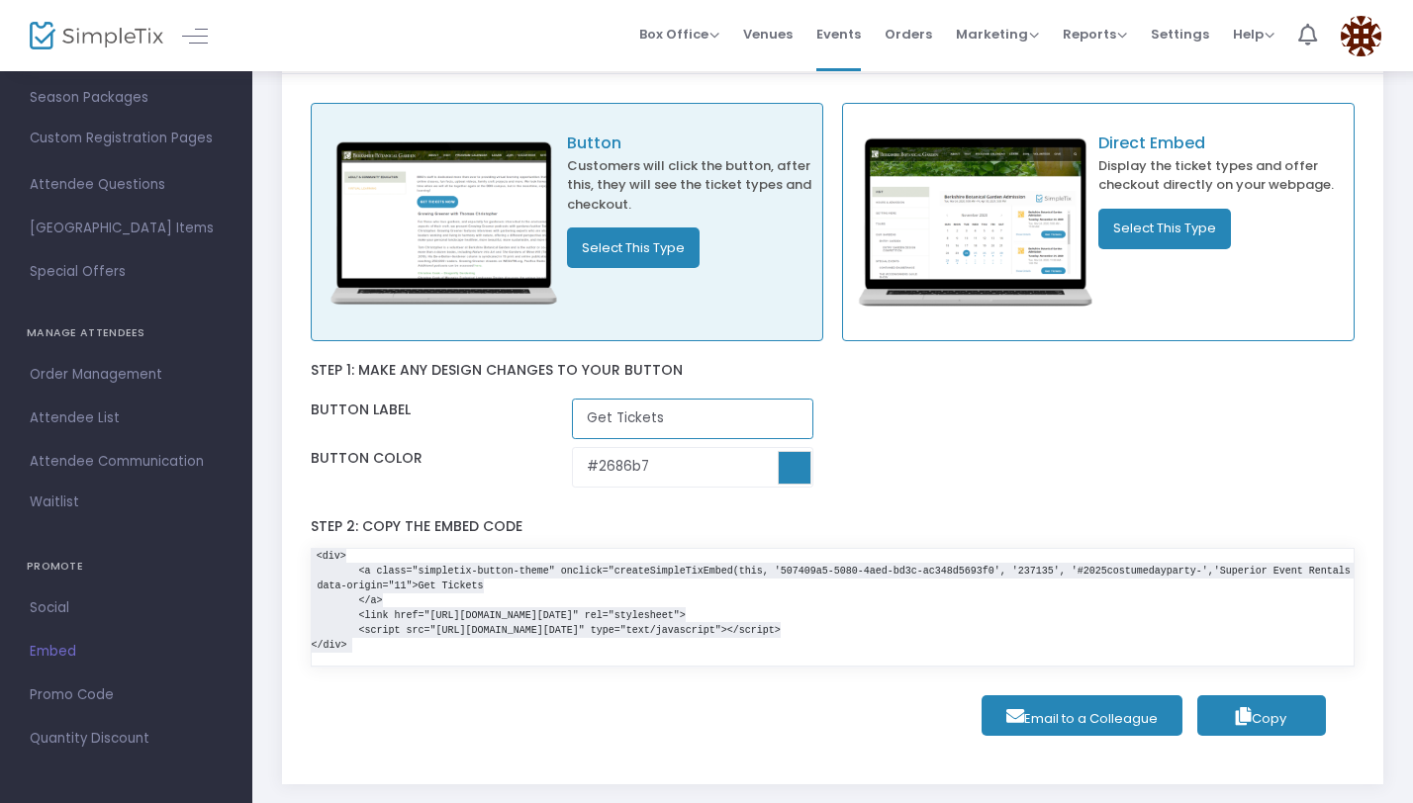
click at [719, 423] on input "Get Tickets" at bounding box center [692, 419] width 241 height 41
click at [671, 245] on button "Select This Type" at bounding box center [633, 248] width 133 height 41
click at [1177, 238] on button "Select This Type" at bounding box center [1164, 229] width 133 height 41
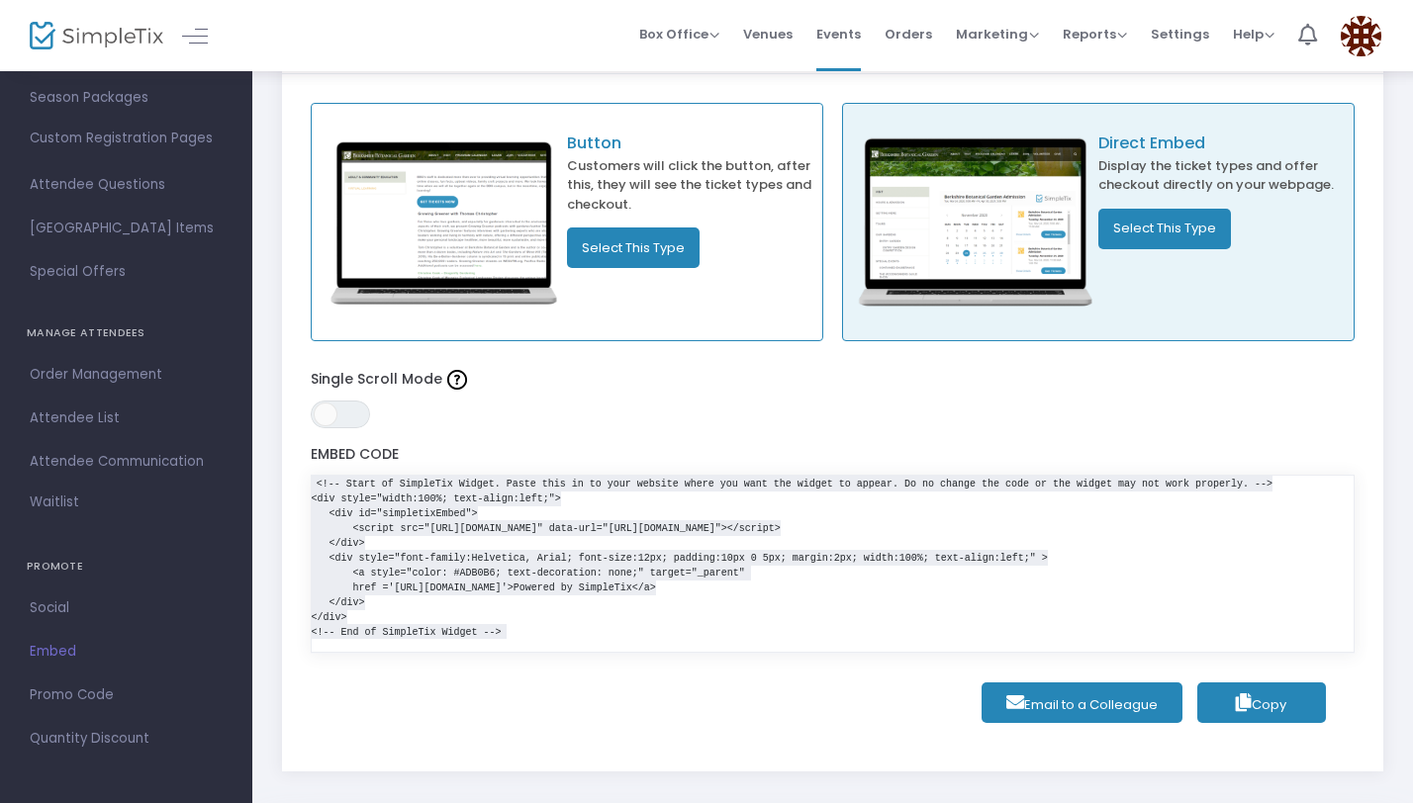
click at [611, 251] on button "Select This Type" at bounding box center [633, 248] width 133 height 41
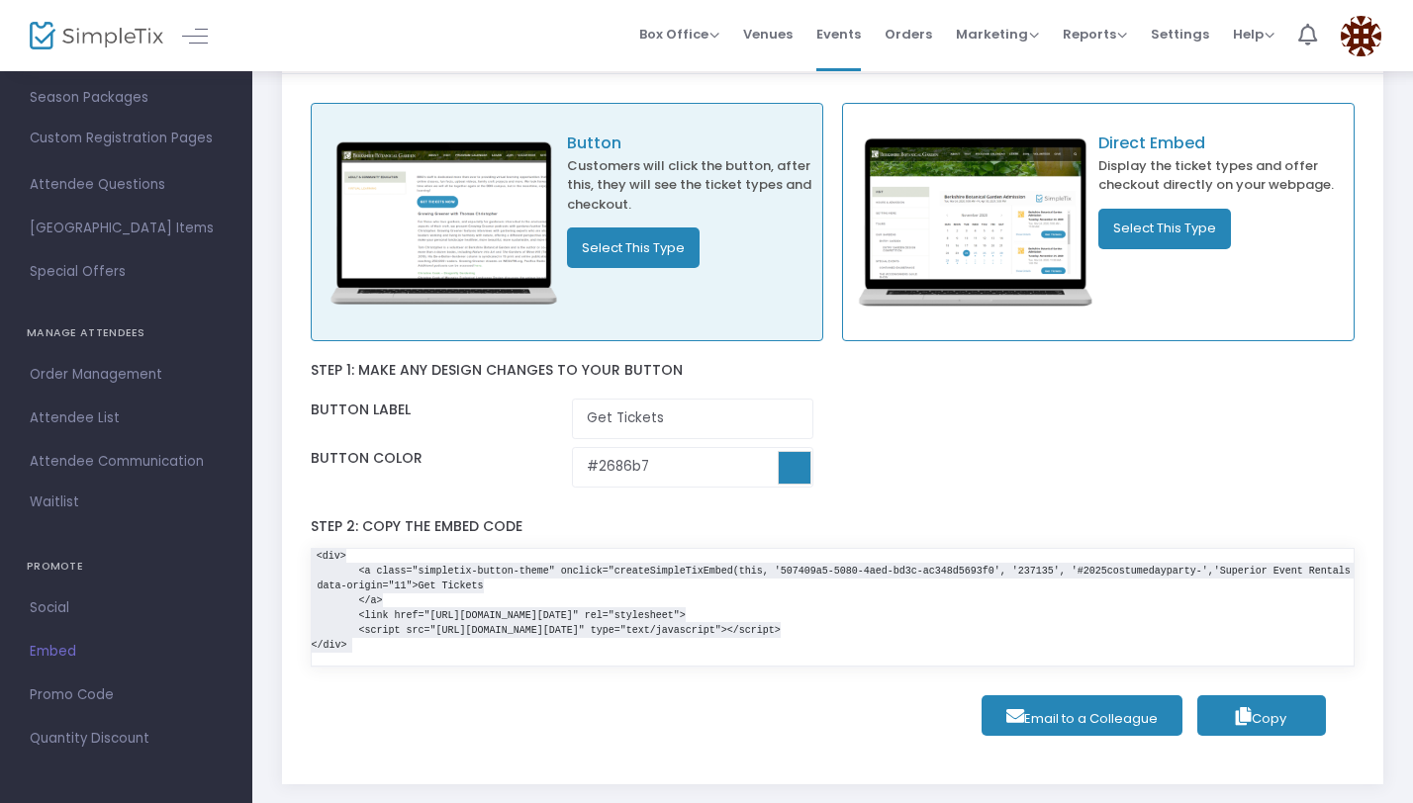
click at [1057, 736] on span "Email to a Colleague" at bounding box center [1081, 718] width 171 height 39
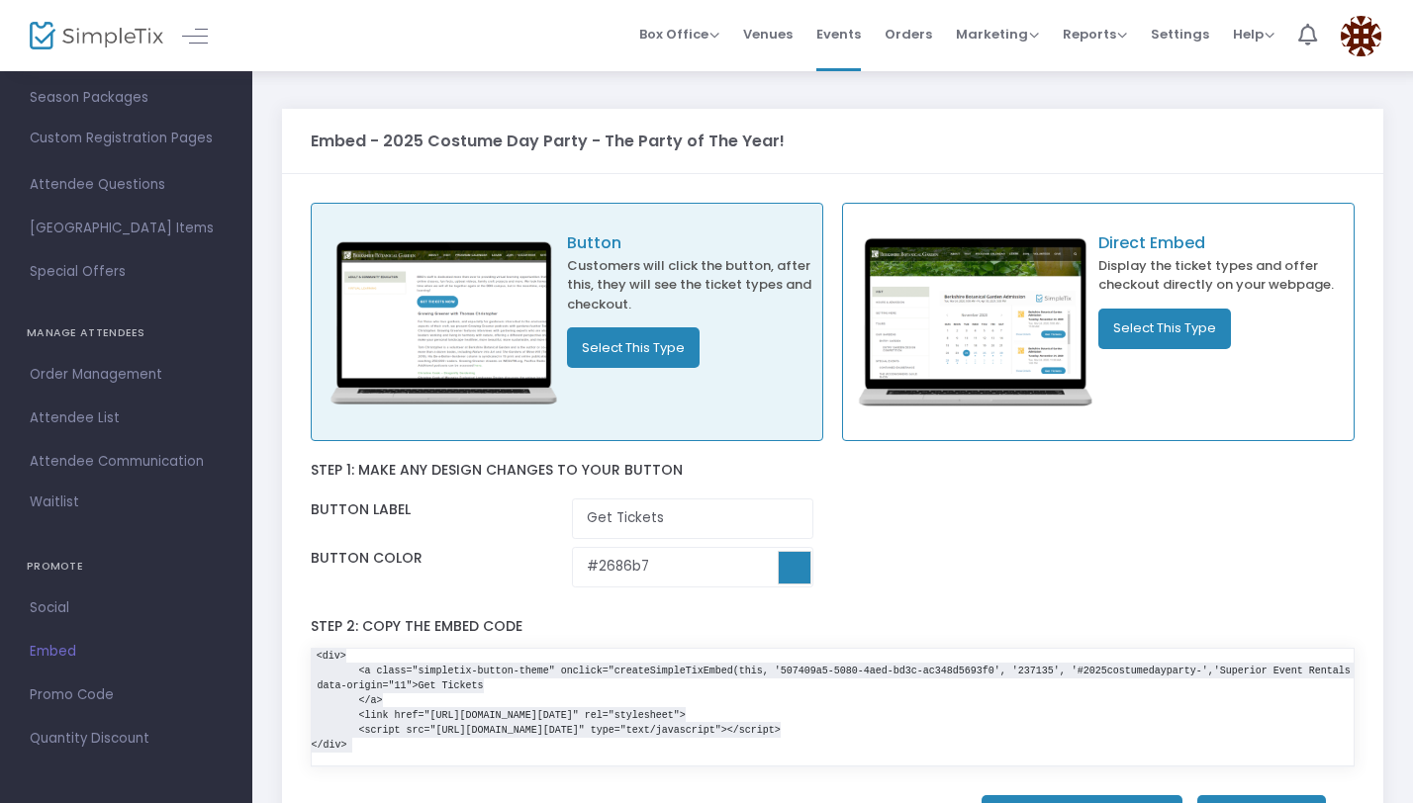
scroll to position [205, 0]
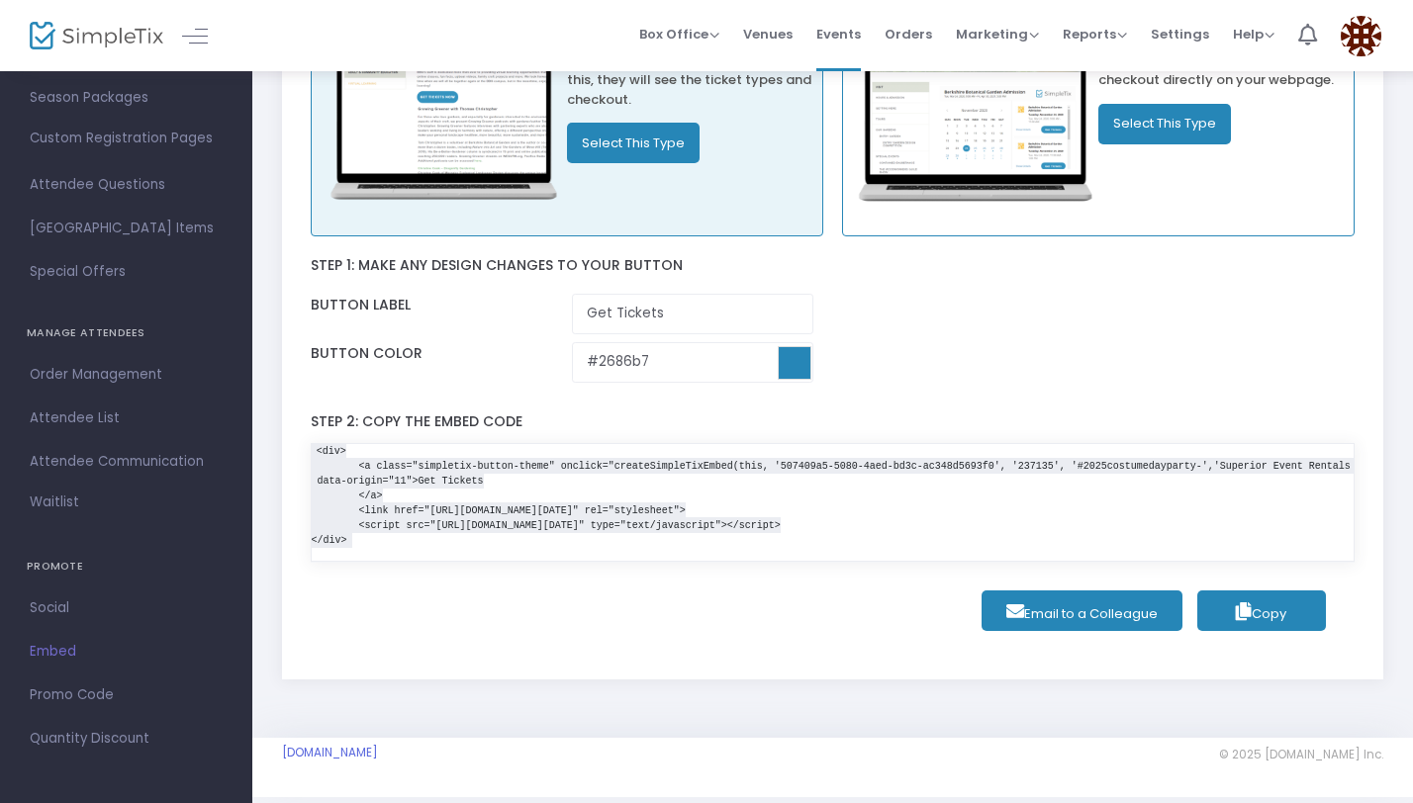
click at [1240, 620] on icon "button" at bounding box center [1244, 611] width 16 height 18
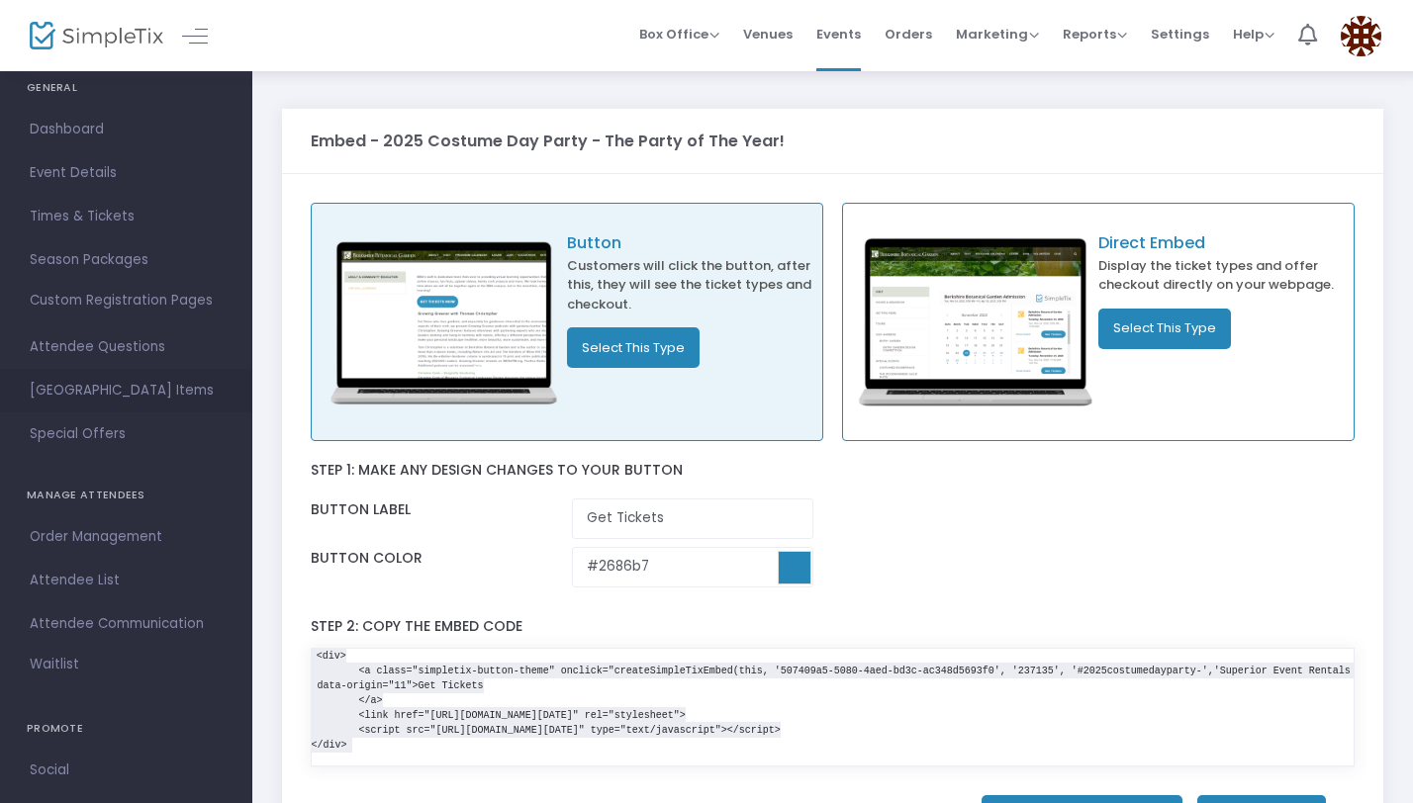
scroll to position [0, 0]
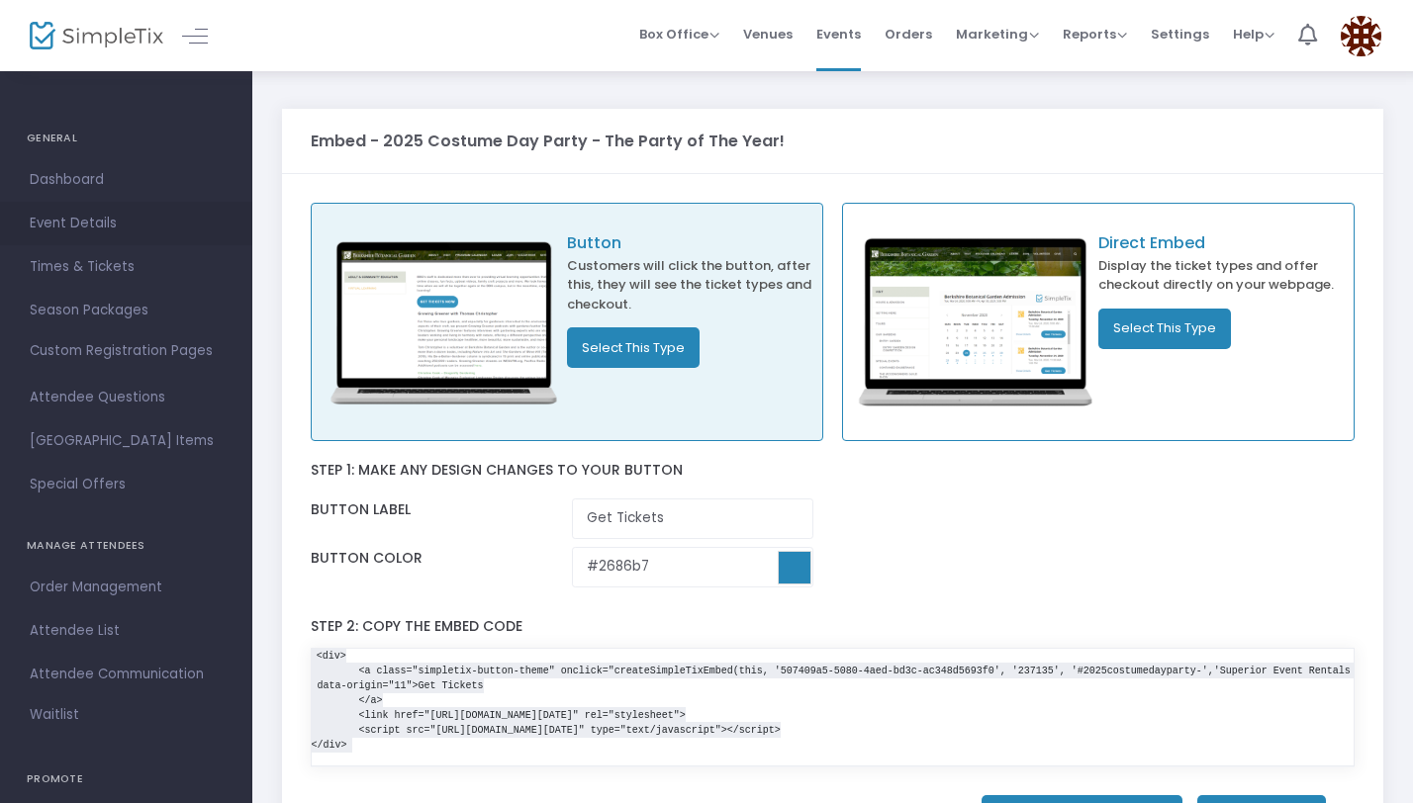
click at [83, 233] on span "Event Details" at bounding box center [126, 224] width 193 height 26
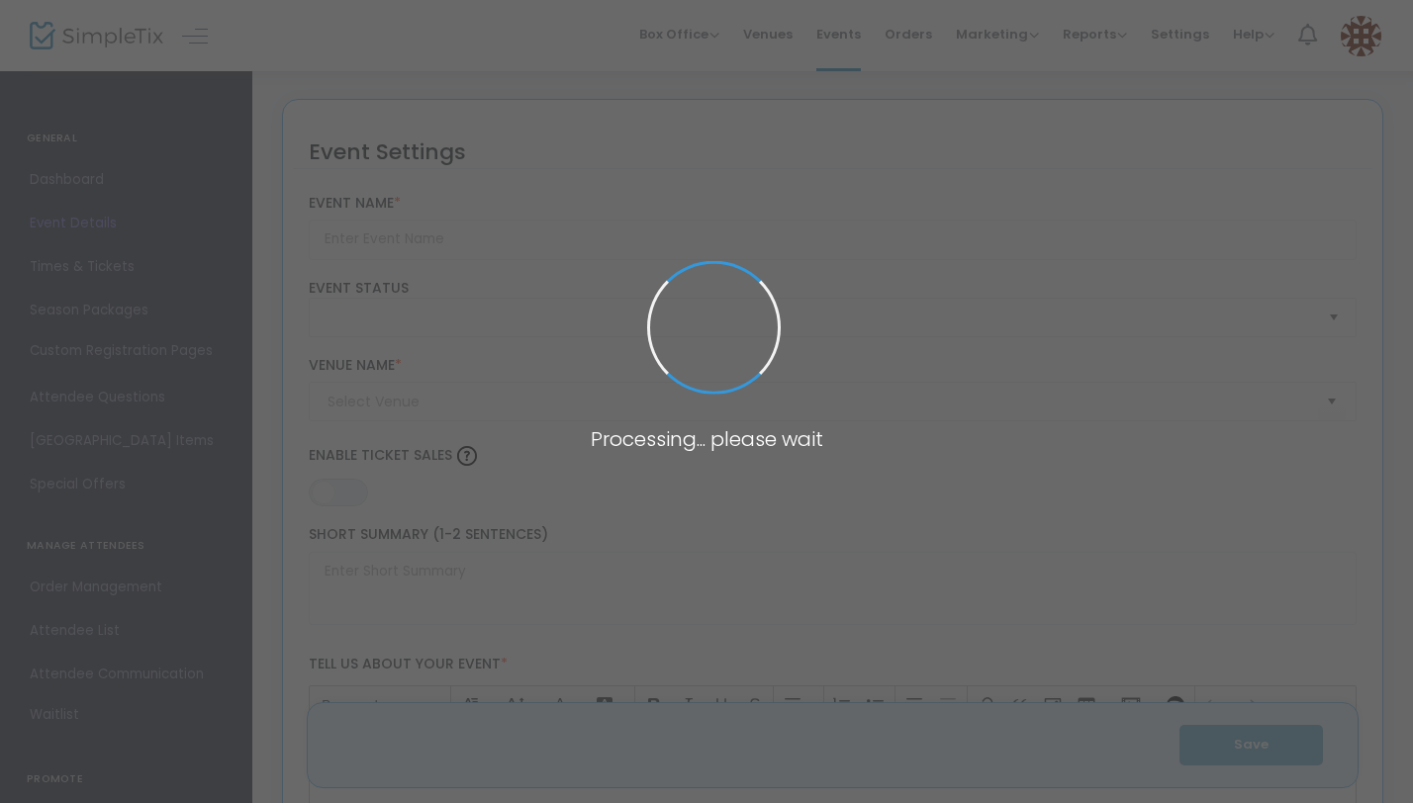
type input "2025 Costume Day Party - The Party of The Year!"
type textarea "Another Year - Another Costume - Another Party - If you know, then you know. WE…"
type input "Buy Tickets"
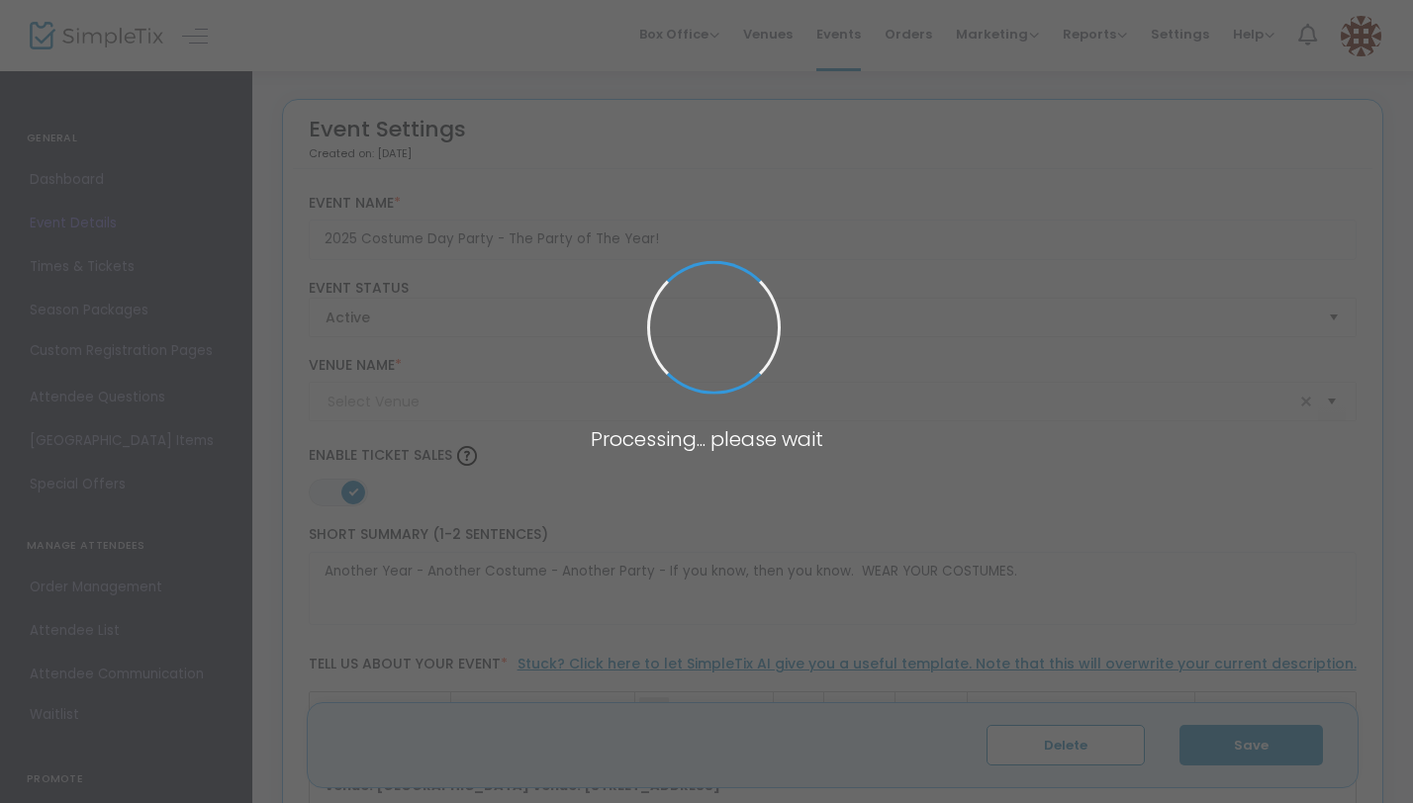
type input "The Eagles Nest"
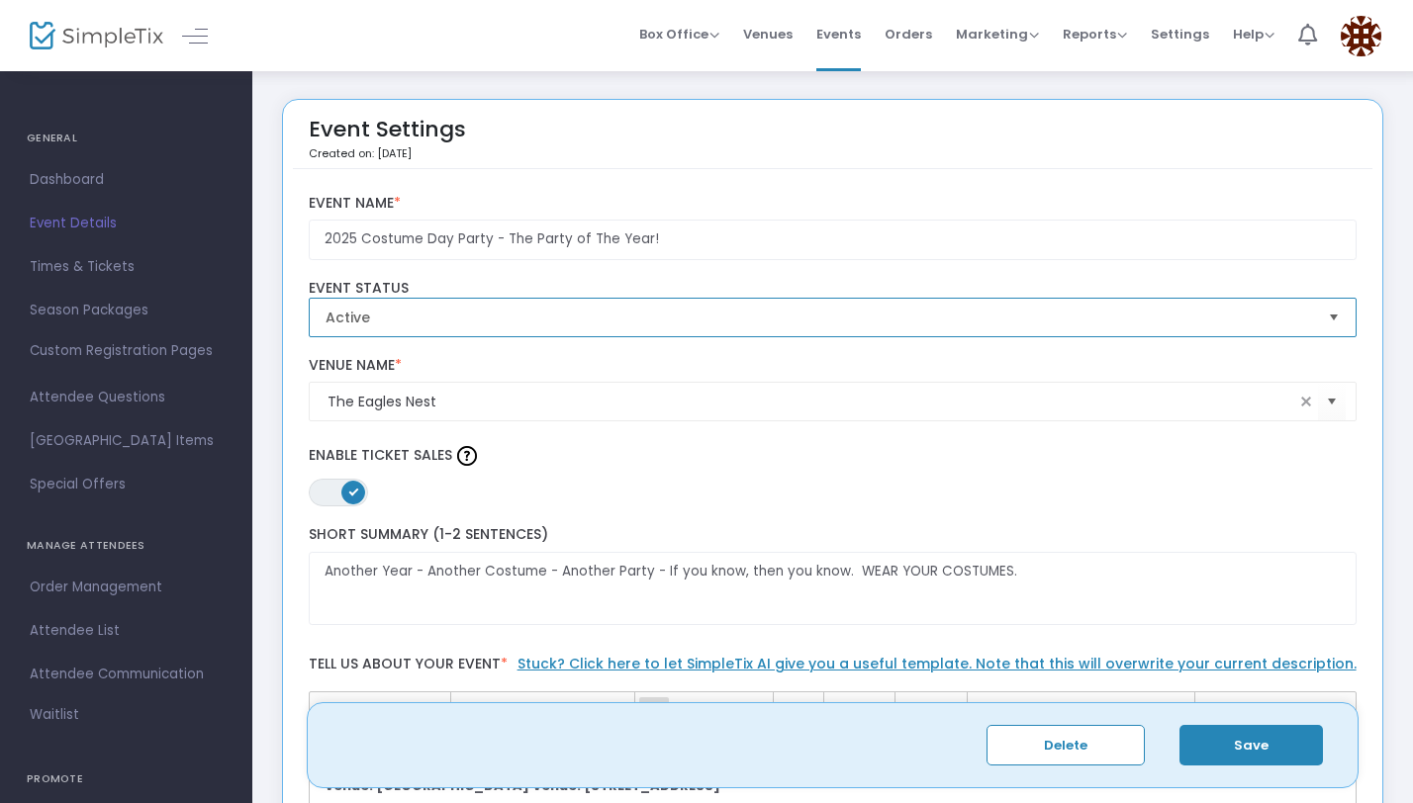
click at [372, 310] on span "Active" at bounding box center [818, 318] width 987 height 20
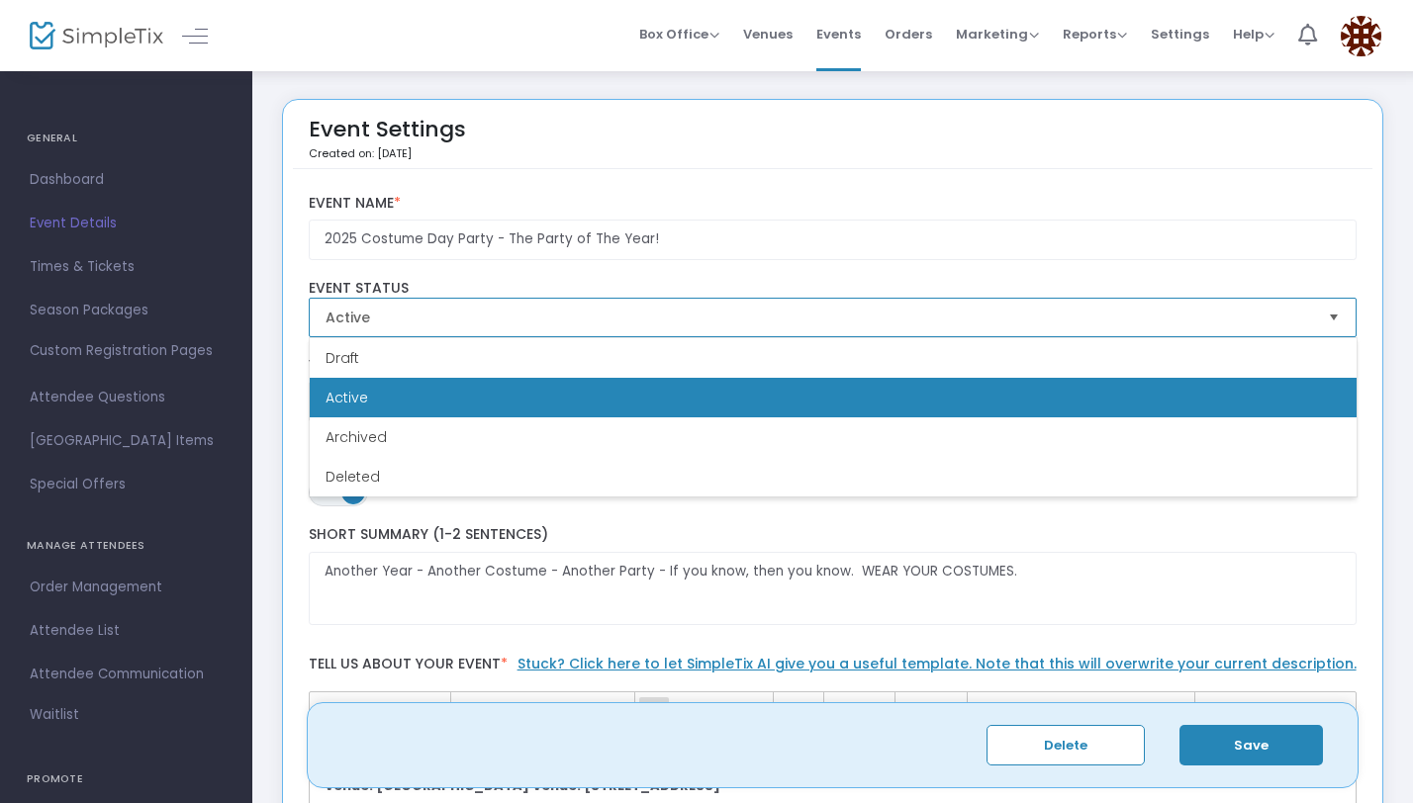
click at [367, 396] on li "Active" at bounding box center [833, 398] width 1047 height 40
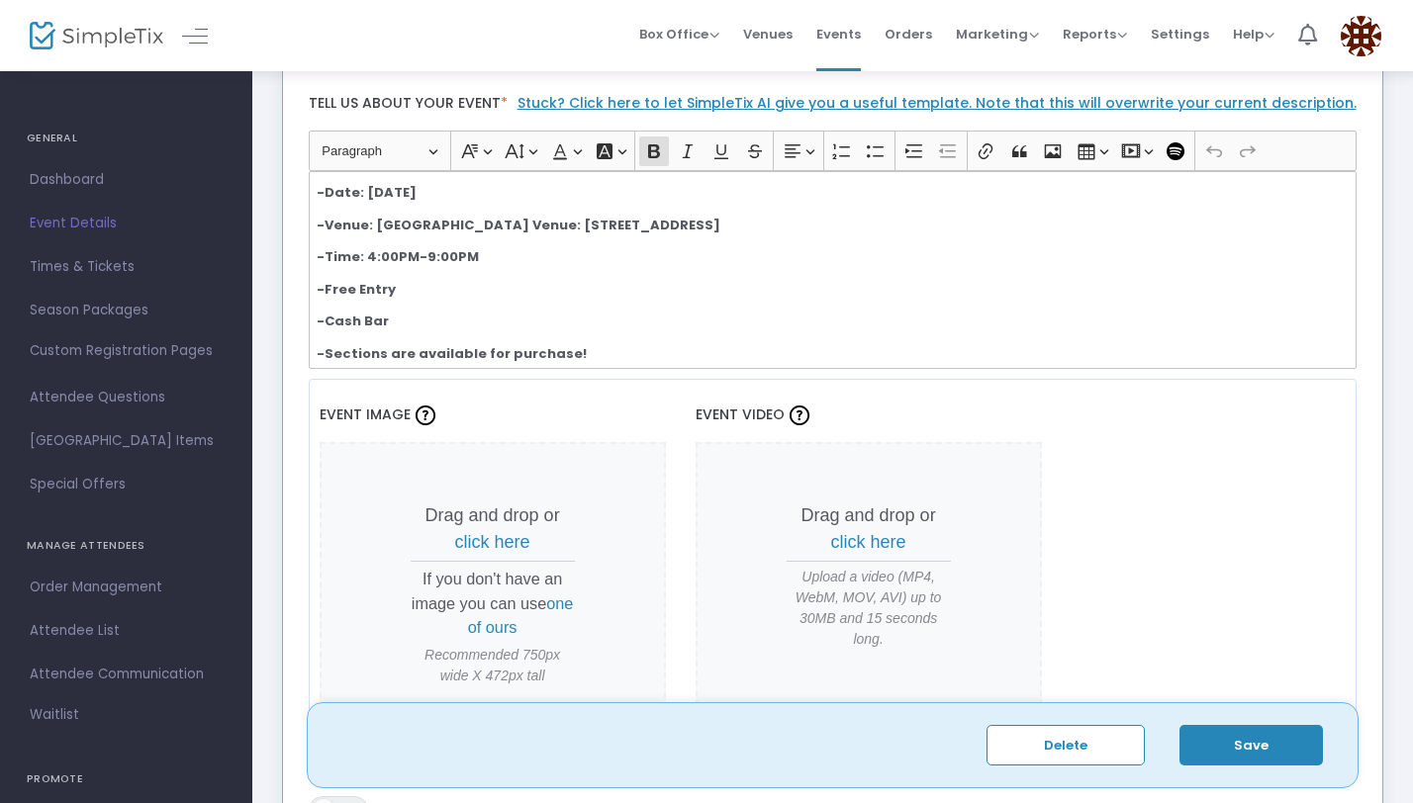
scroll to position [683, 0]
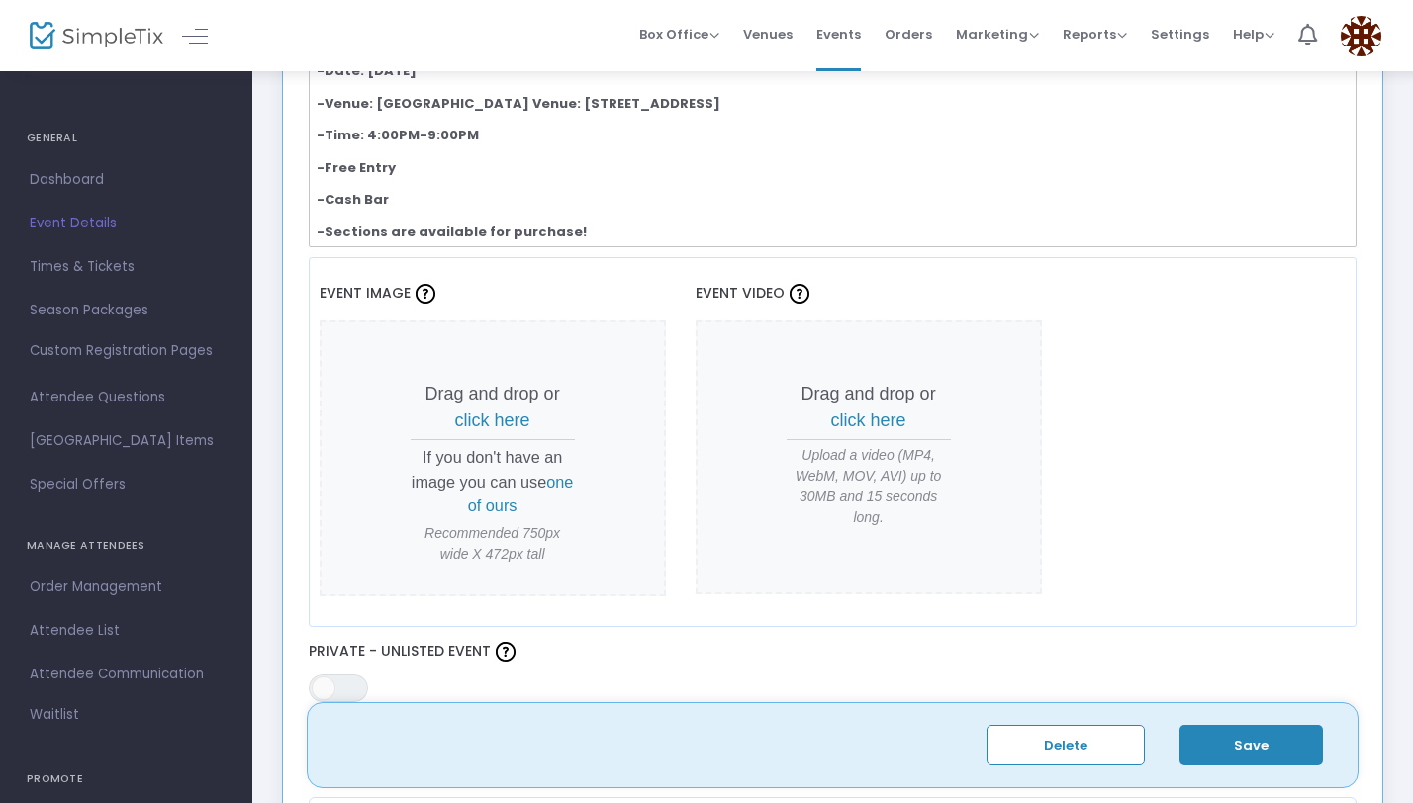
click at [1220, 746] on button "Save" at bounding box center [1250, 745] width 143 height 41
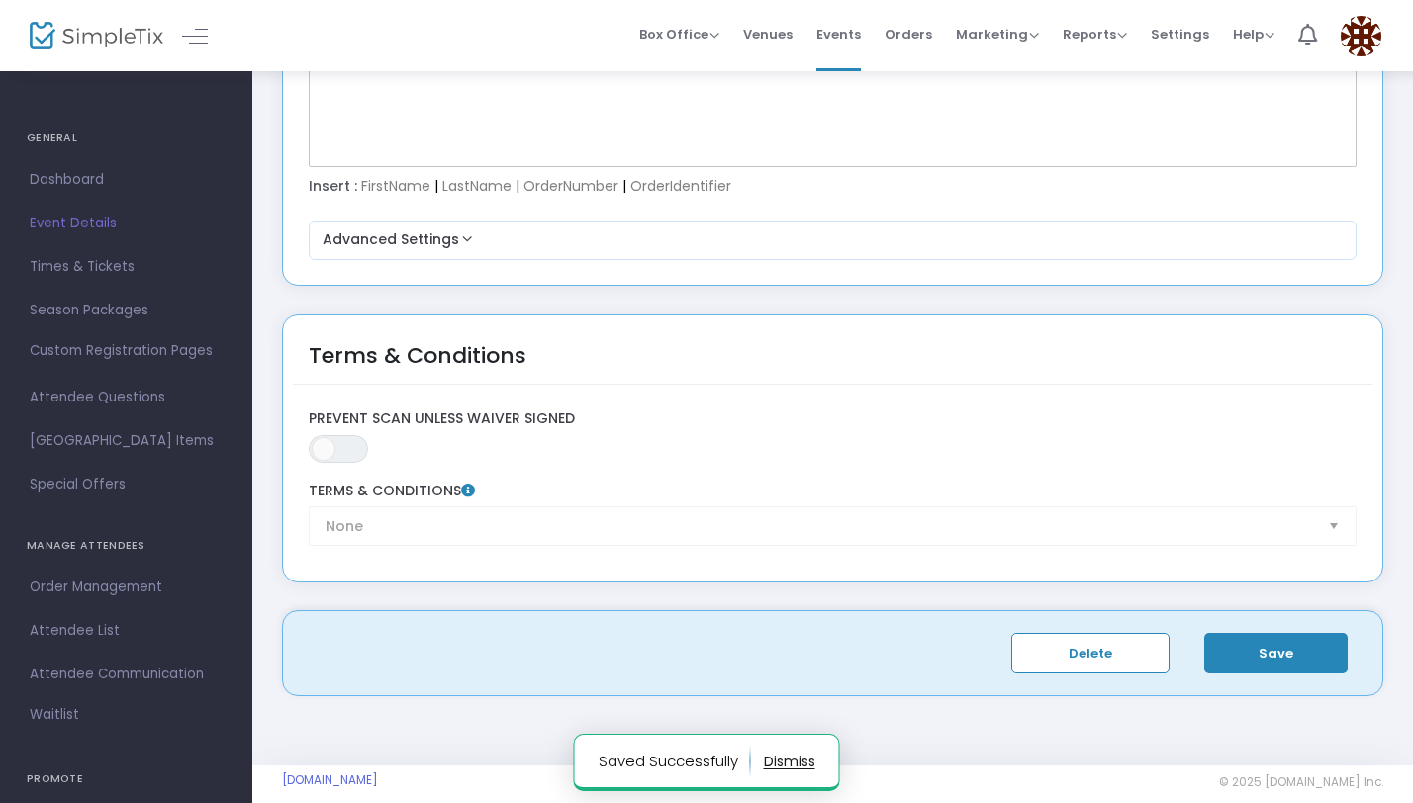
scroll to position [2880, 0]
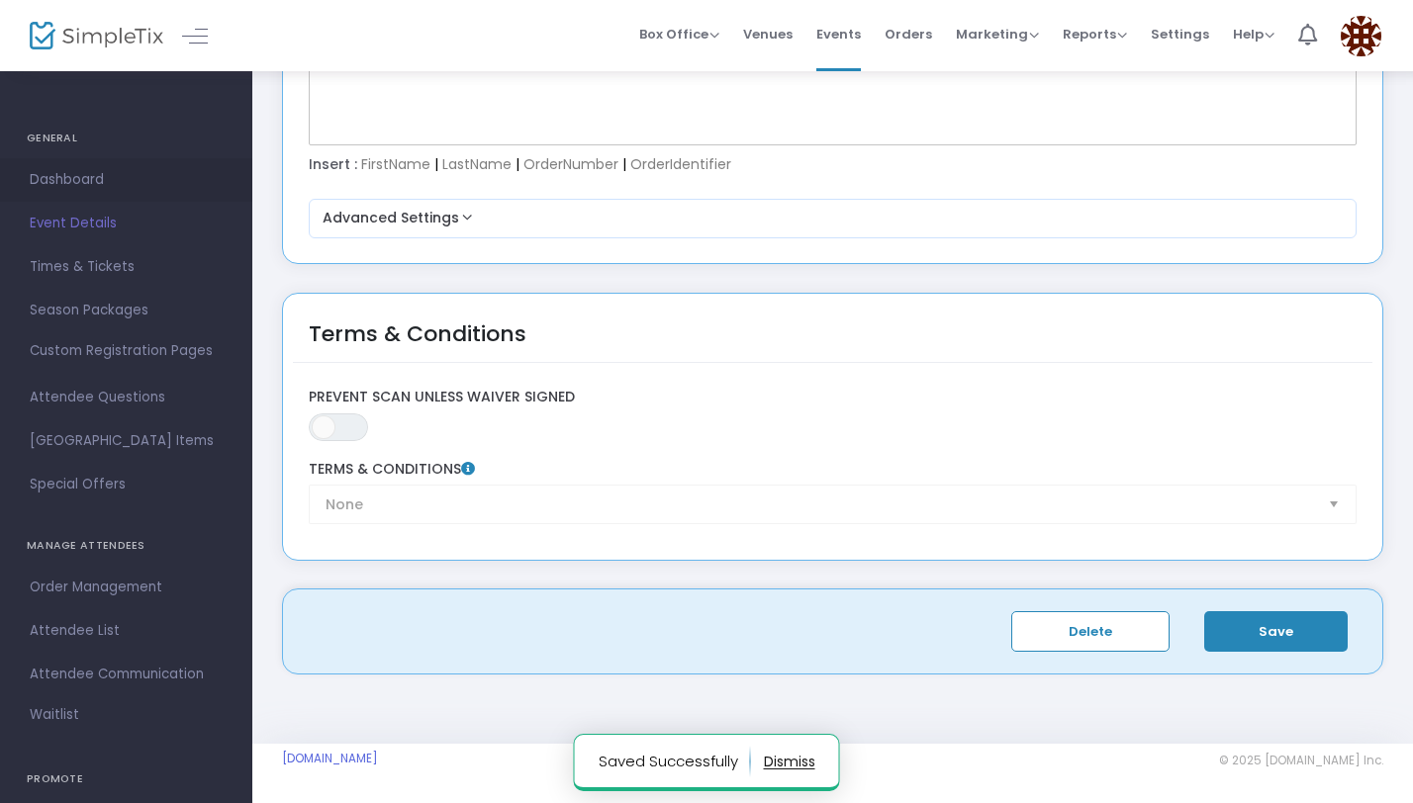
click at [76, 190] on span "Dashboard" at bounding box center [126, 180] width 193 height 26
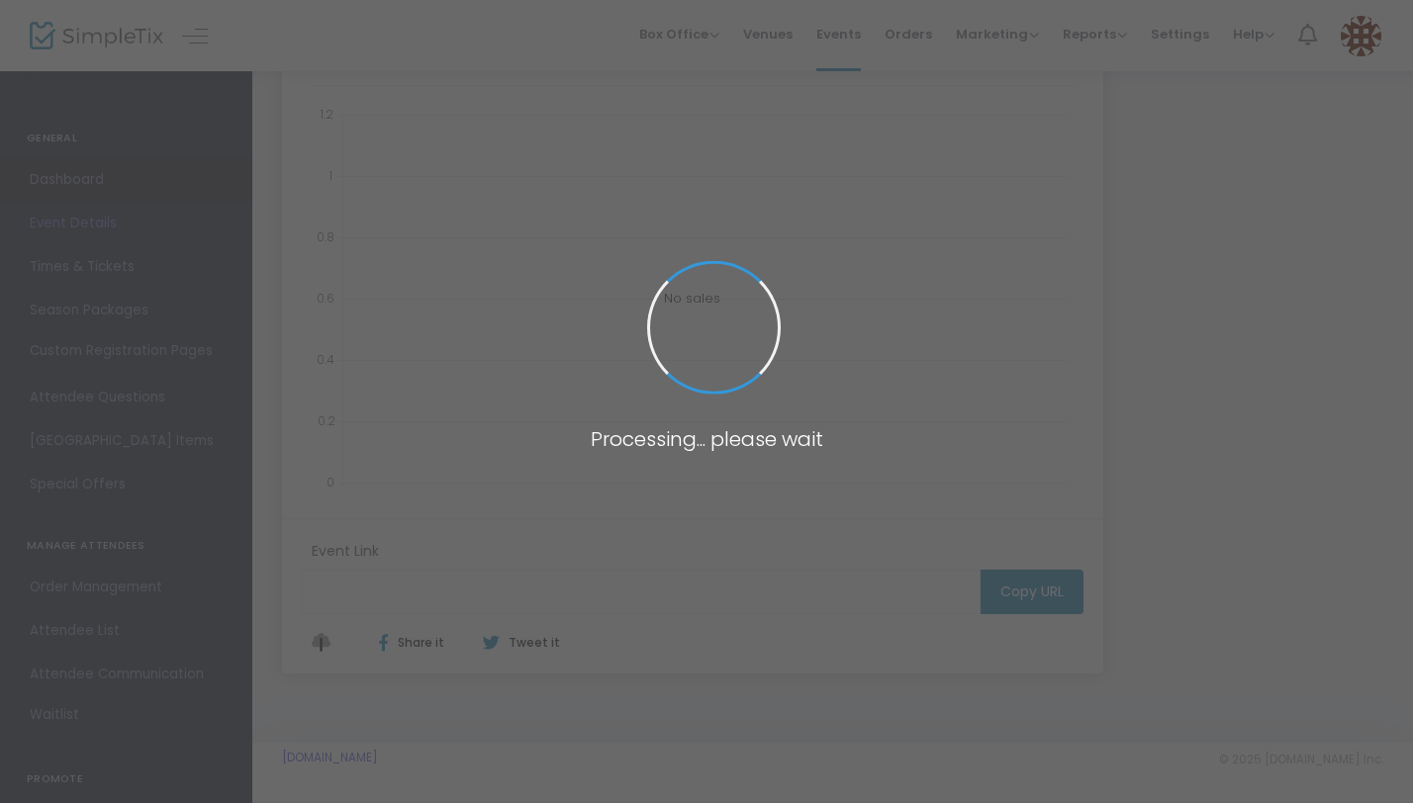
type input "https://www.simpletix.com/e/2025-costume-day-party-the-party-of-the-ye-tickets-…"
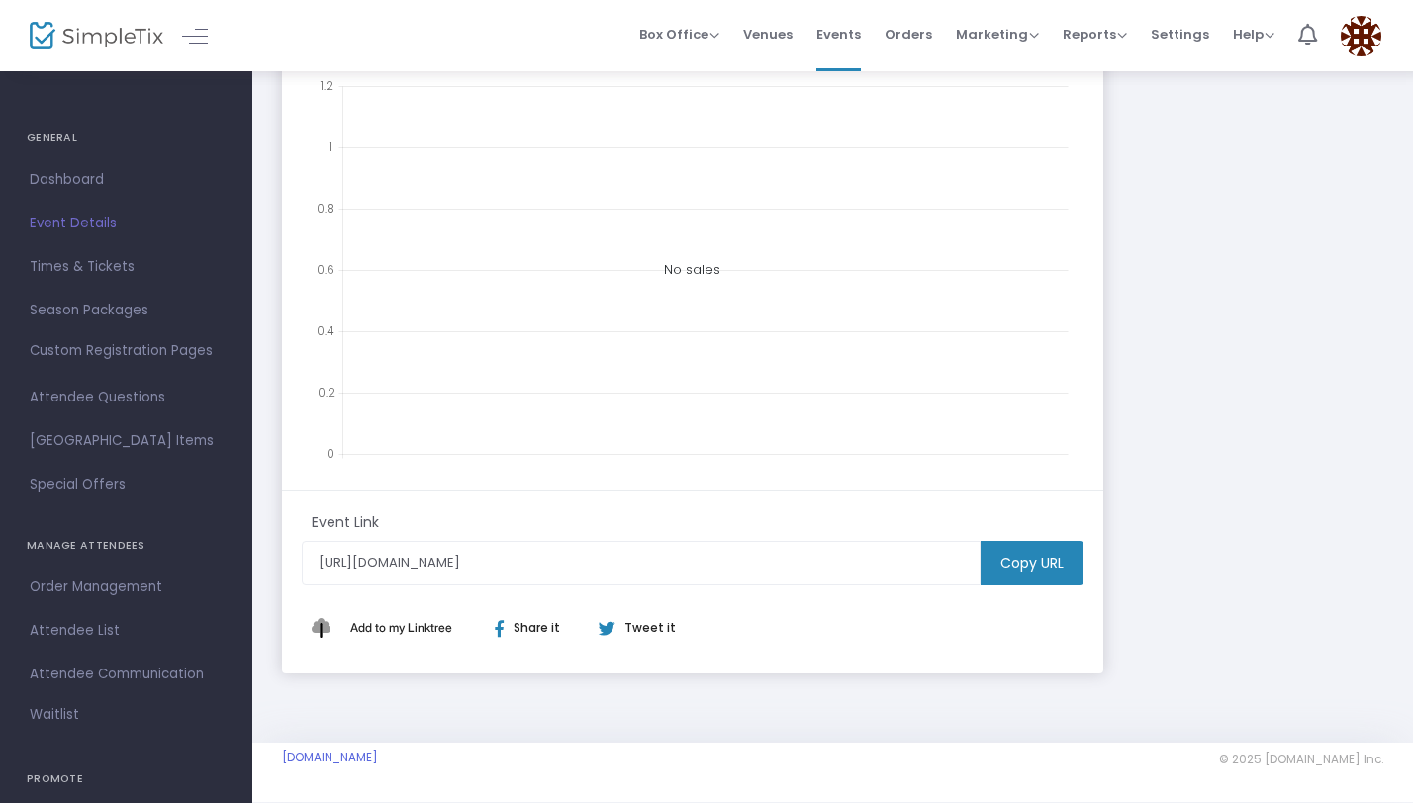
click at [1042, 570] on m-button "Copy URL" at bounding box center [1031, 563] width 103 height 45
click at [113, 271] on span "Times & Tickets" at bounding box center [126, 267] width 193 height 26
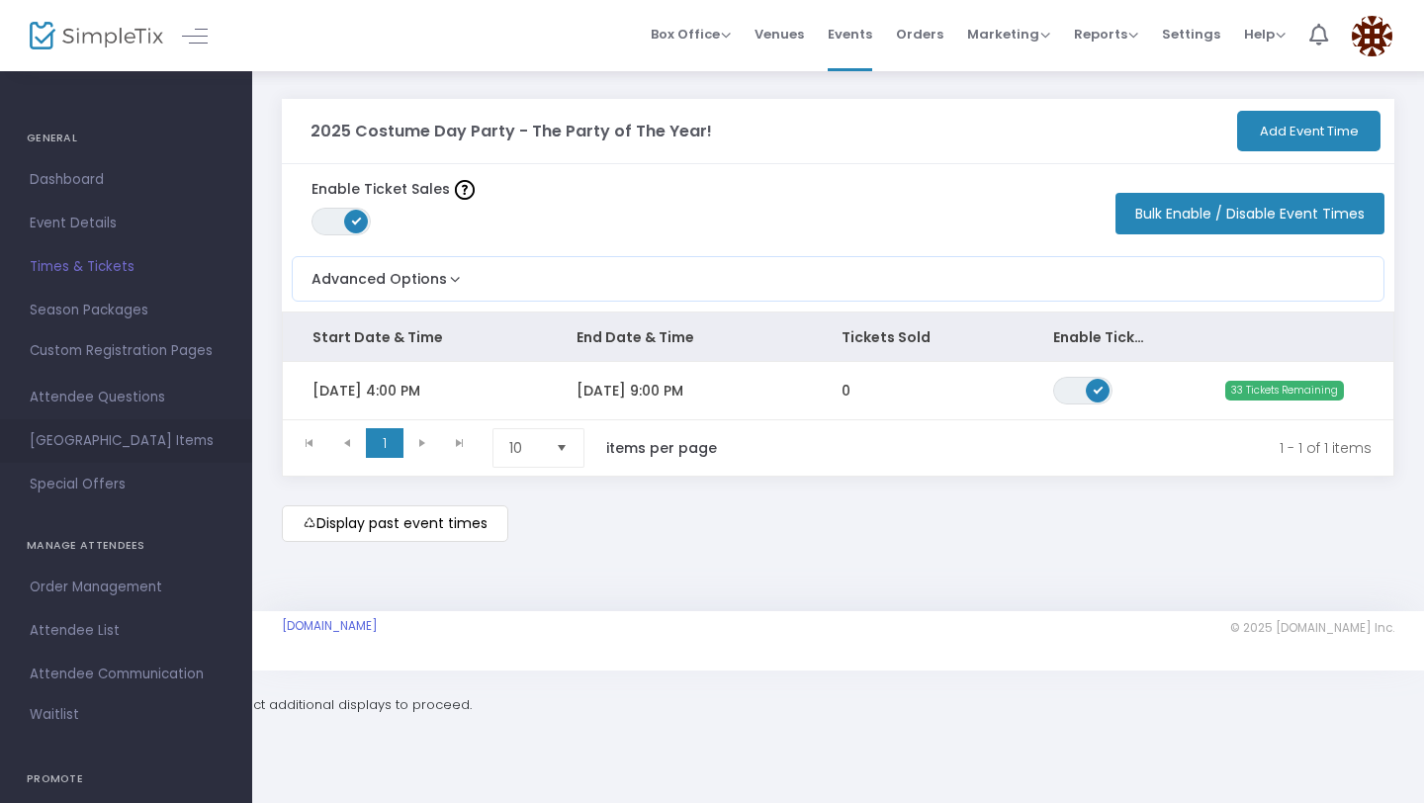
click at [125, 435] on span "Suggested Square Items" at bounding box center [126, 441] width 193 height 26
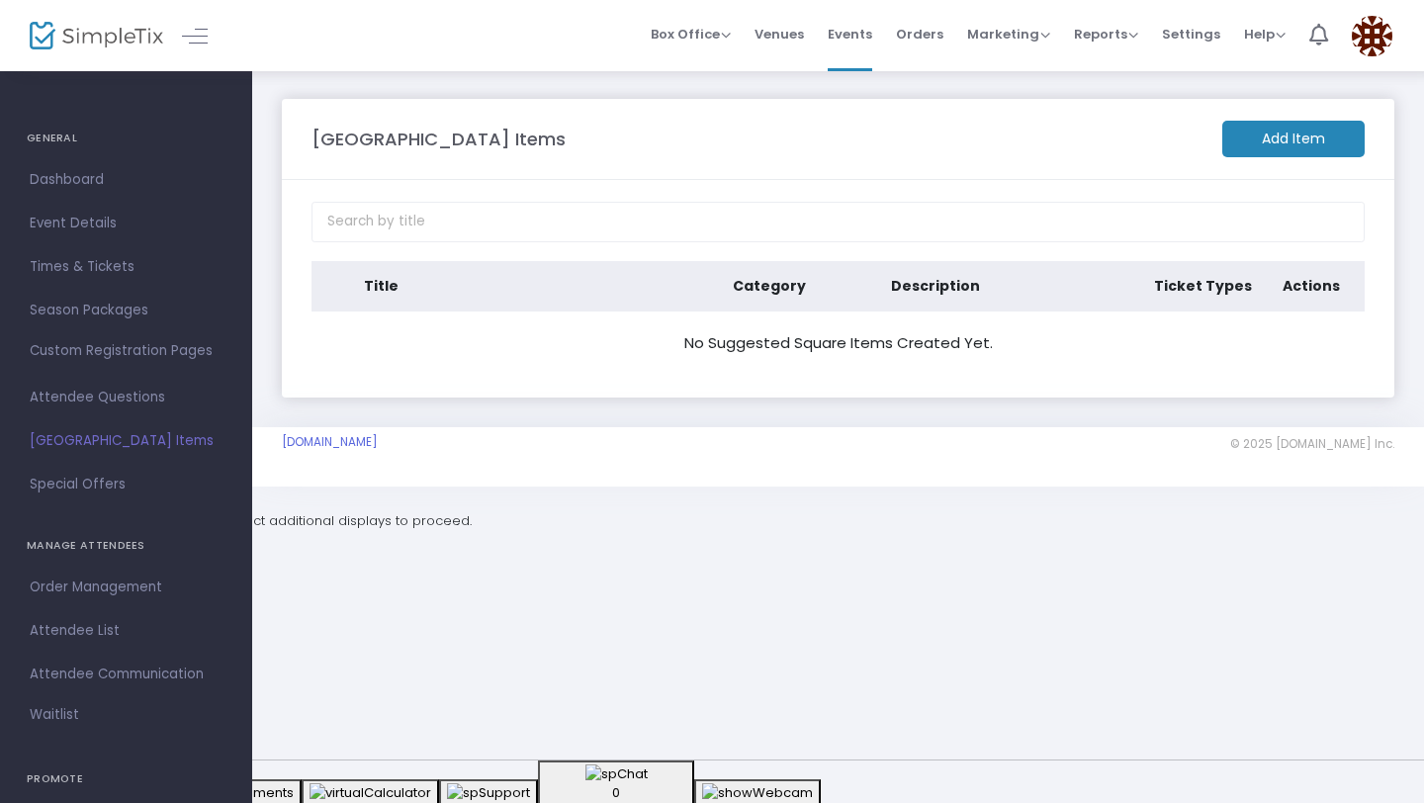
click at [1288, 145] on m-button "Add Item" at bounding box center [1294, 139] width 142 height 37
click at [79, 438] on span "Suggested Square Items" at bounding box center [126, 441] width 193 height 26
click at [1331, 134] on m-button "Add Item" at bounding box center [1294, 139] width 142 height 37
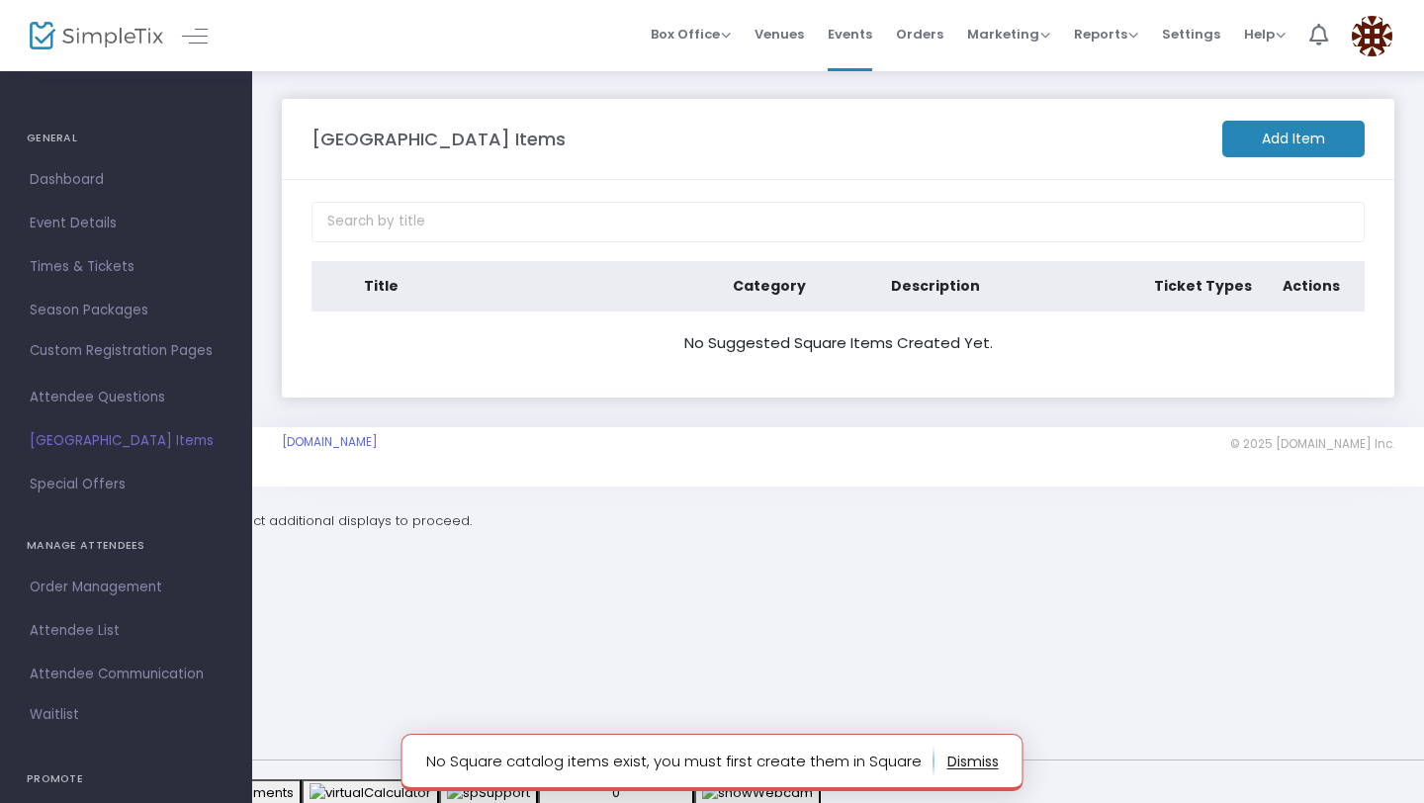
click at [1323, 138] on m-button "Add Item" at bounding box center [1294, 139] width 142 height 37
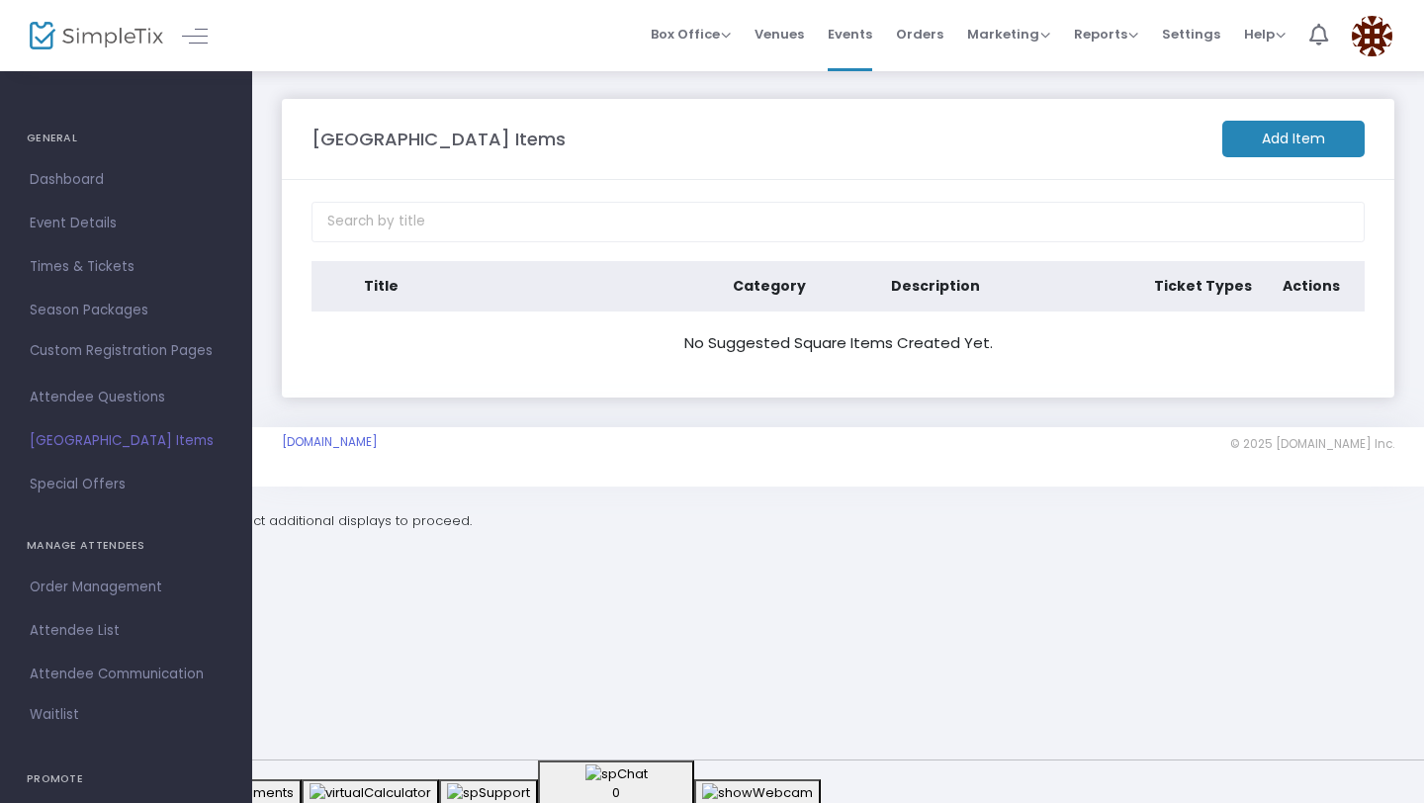
click at [1291, 151] on m-button "Add Item" at bounding box center [1294, 139] width 142 height 37
click at [1281, 136] on m-button "Add Item" at bounding box center [1294, 139] width 142 height 37
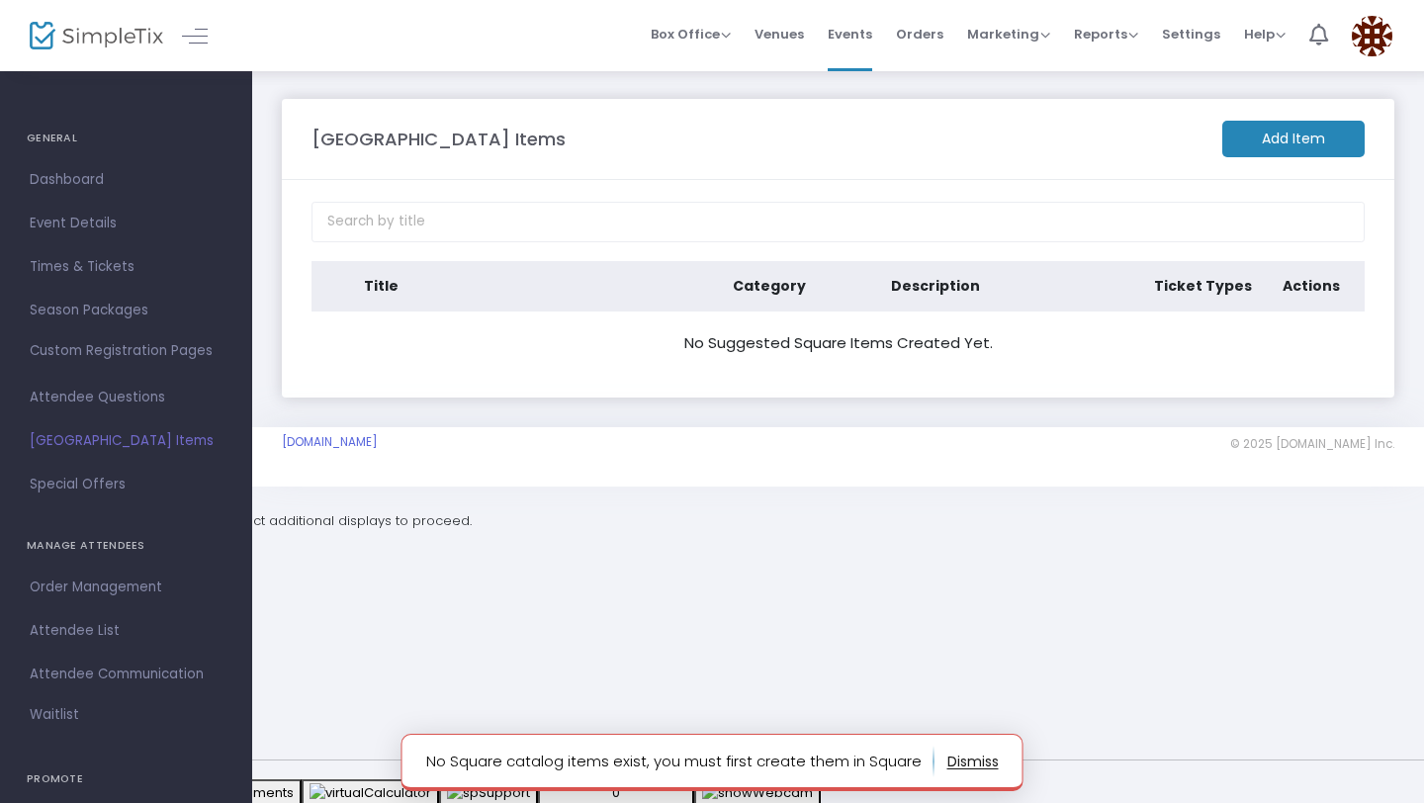
click at [969, 765] on button "button" at bounding box center [973, 762] width 51 height 32
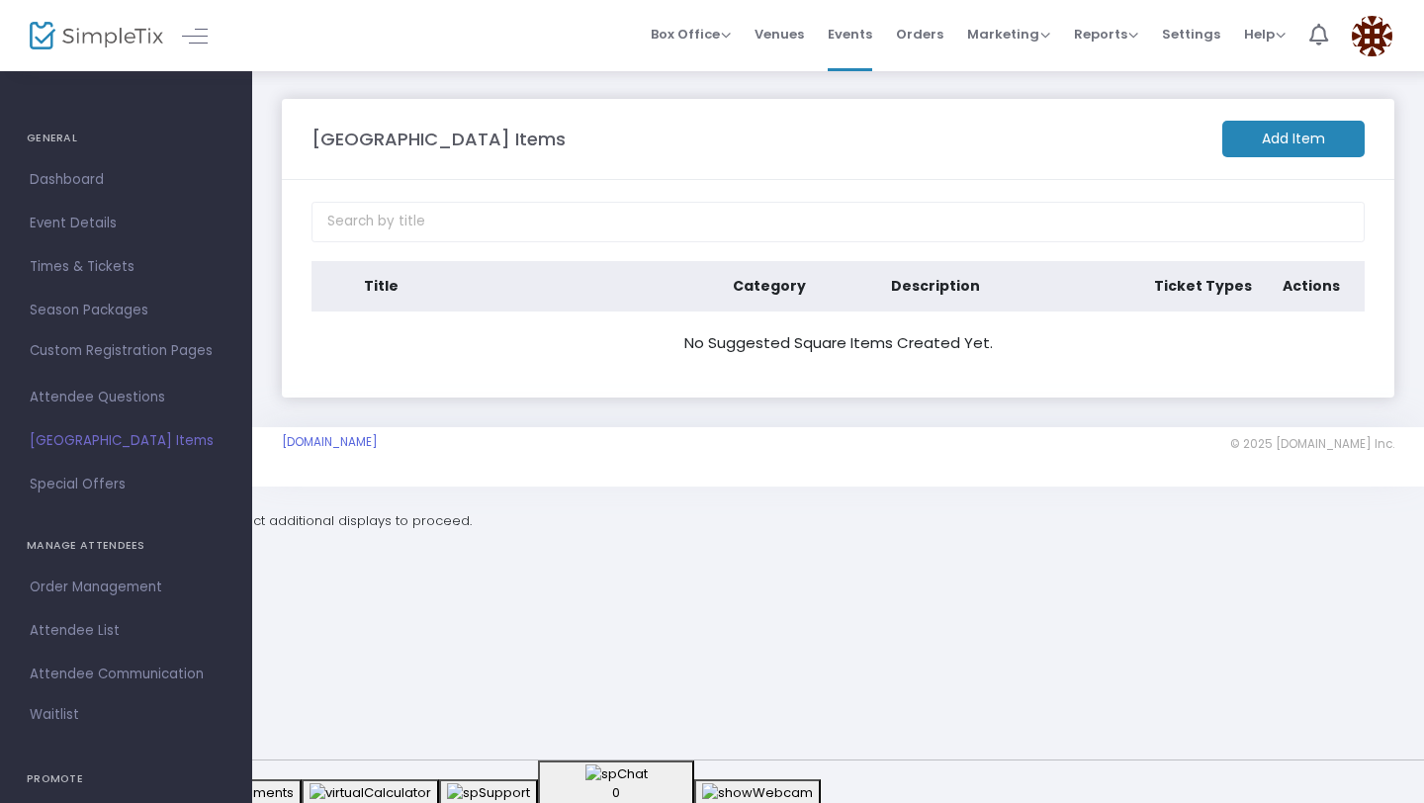
click at [1249, 148] on m-button "Add Item" at bounding box center [1294, 139] width 142 height 37
click at [937, 296] on th "Description" at bounding box center [1022, 286] width 263 height 50
click at [1236, 139] on m-button "Add Item" at bounding box center [1294, 139] width 142 height 37
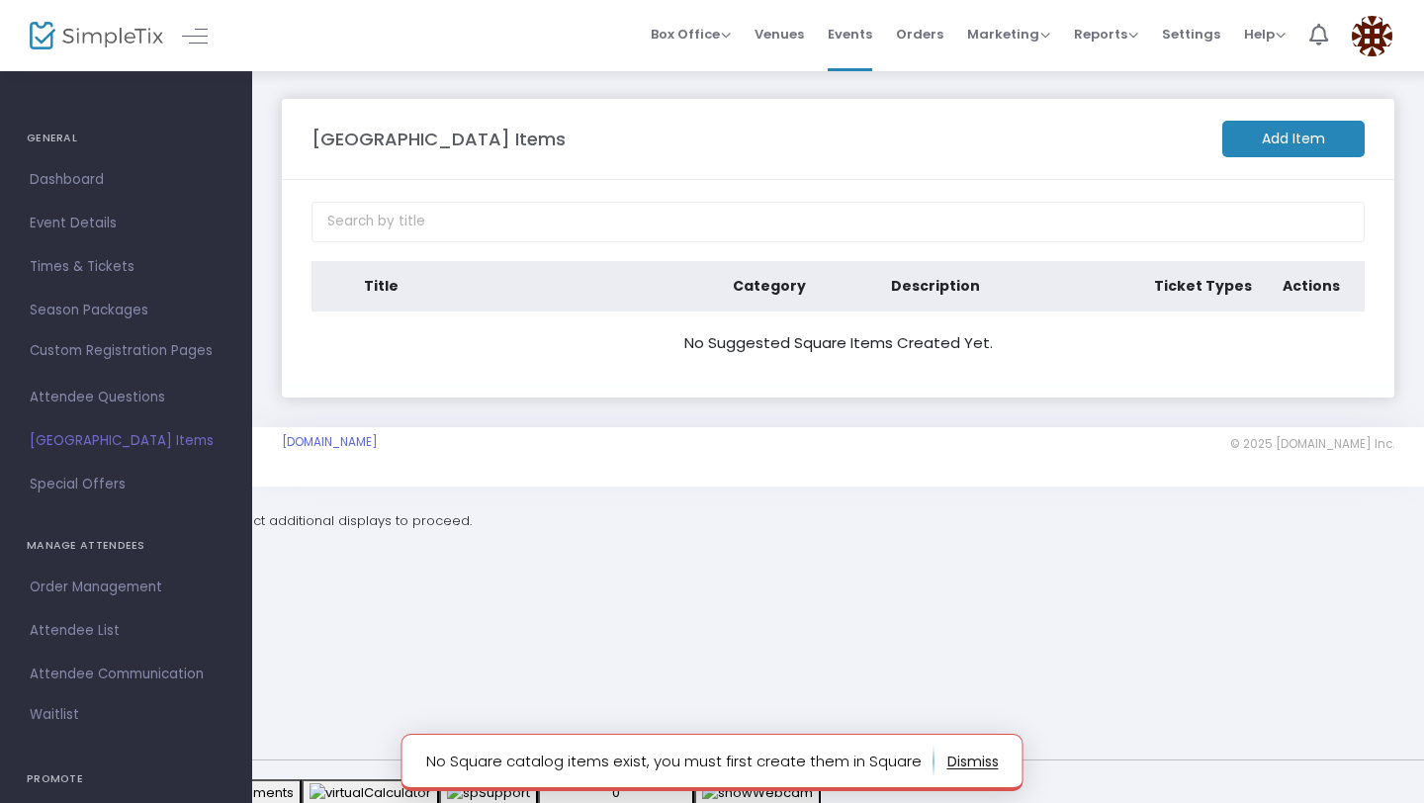
click at [958, 765] on button "button" at bounding box center [973, 762] width 51 height 32
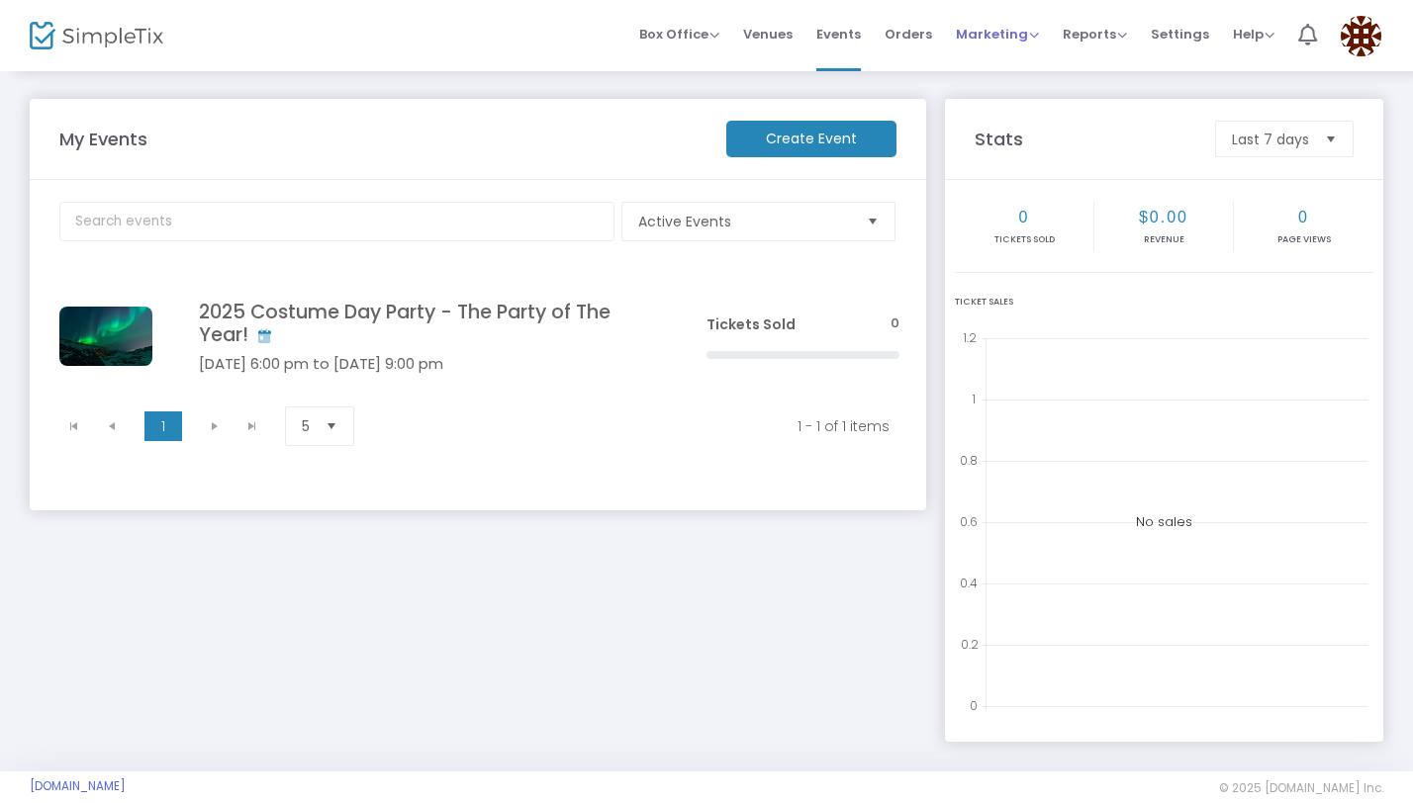
click at [1001, 42] on span "Marketing" at bounding box center [997, 34] width 83 height 19
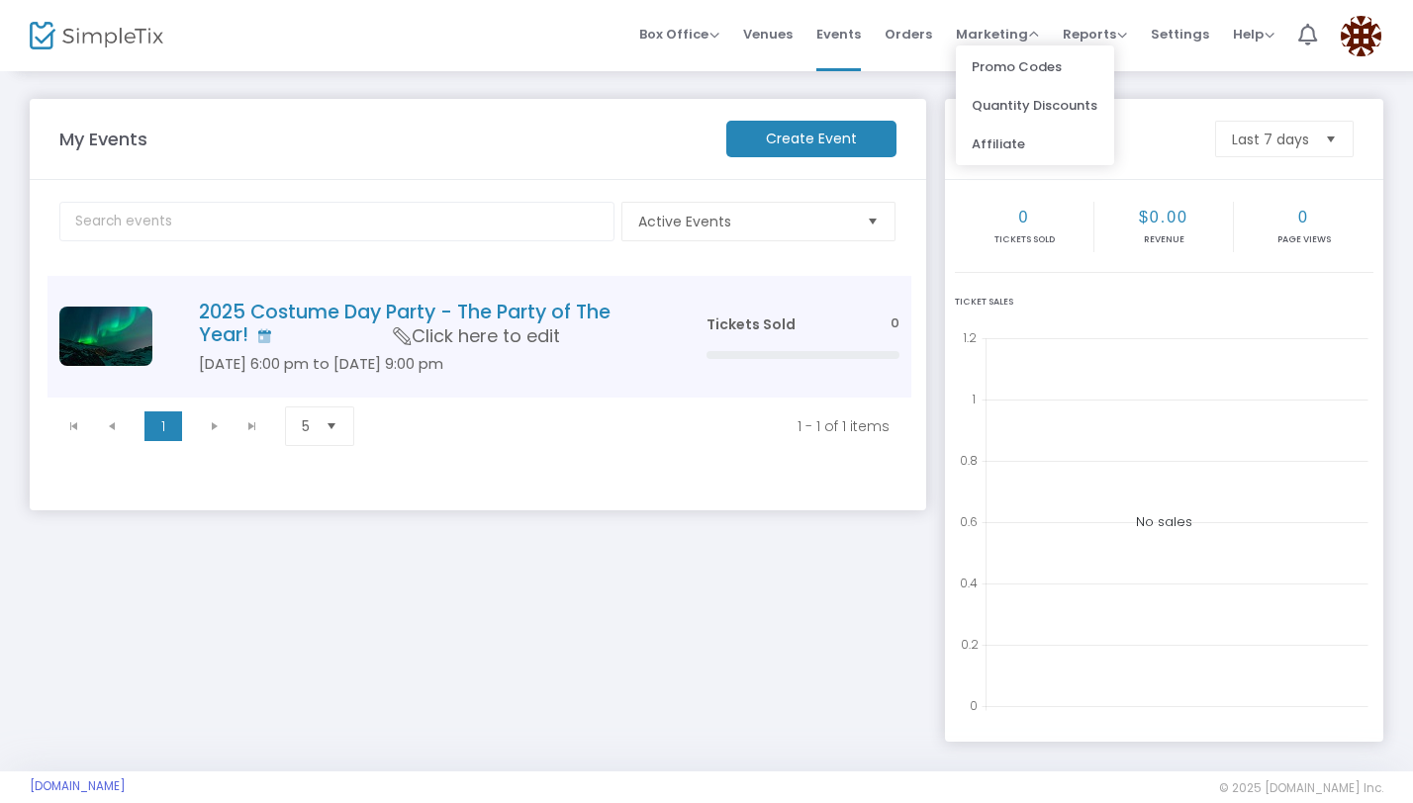
click at [508, 313] on h4 "2025 Costume Day Party - The Party of The Year!" at bounding box center [423, 324] width 448 height 46
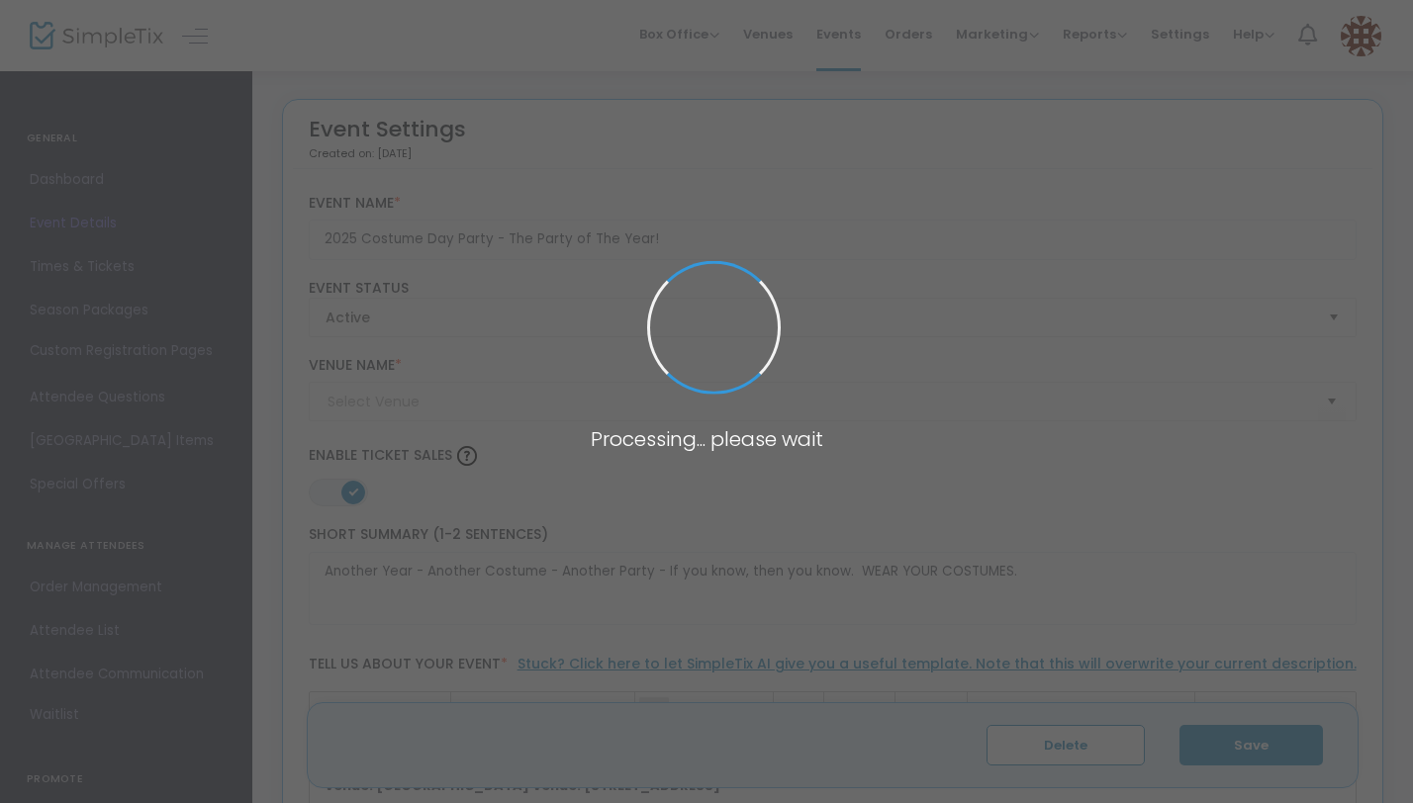
type input "The Eagles Nest"
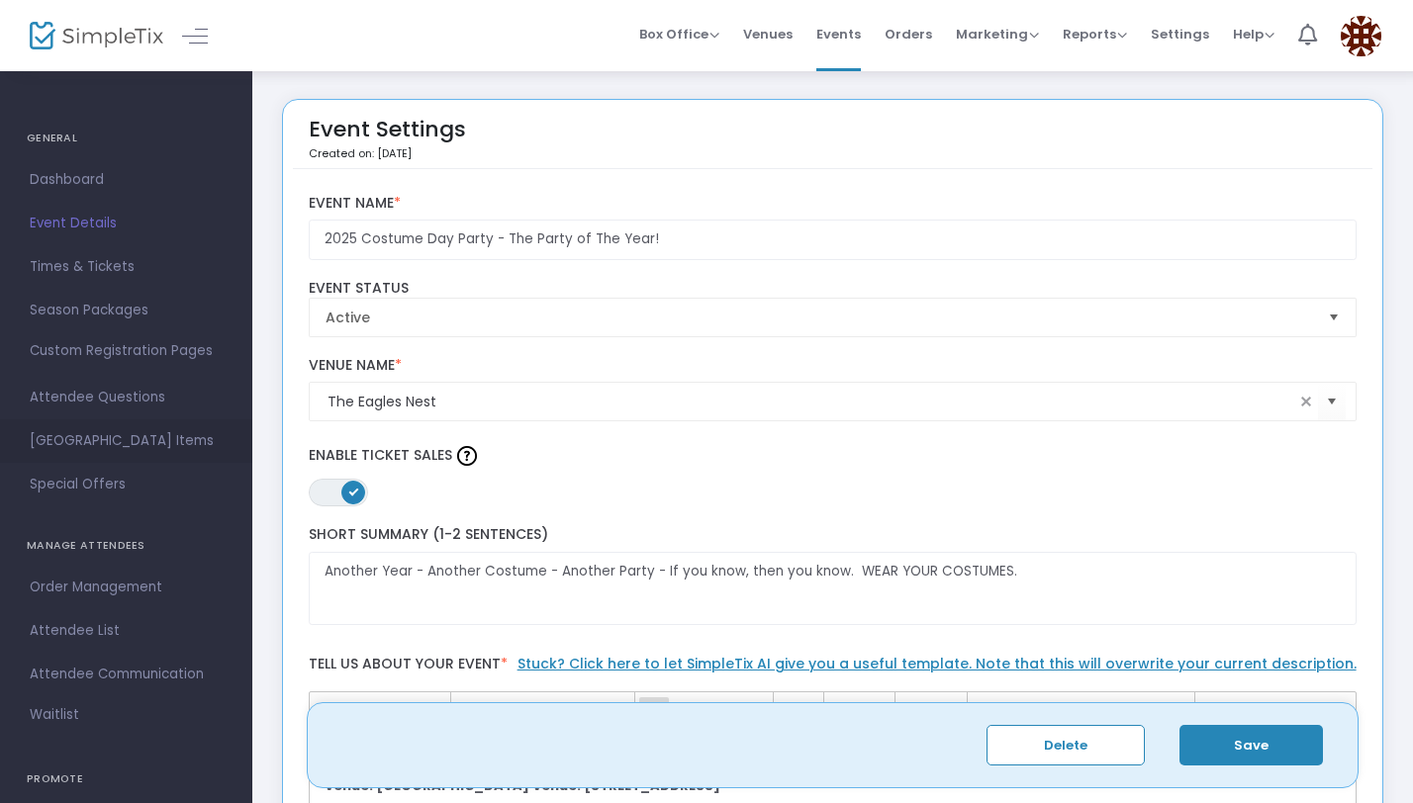
click at [139, 441] on span "[GEOGRAPHIC_DATA] Items" at bounding box center [126, 441] width 193 height 26
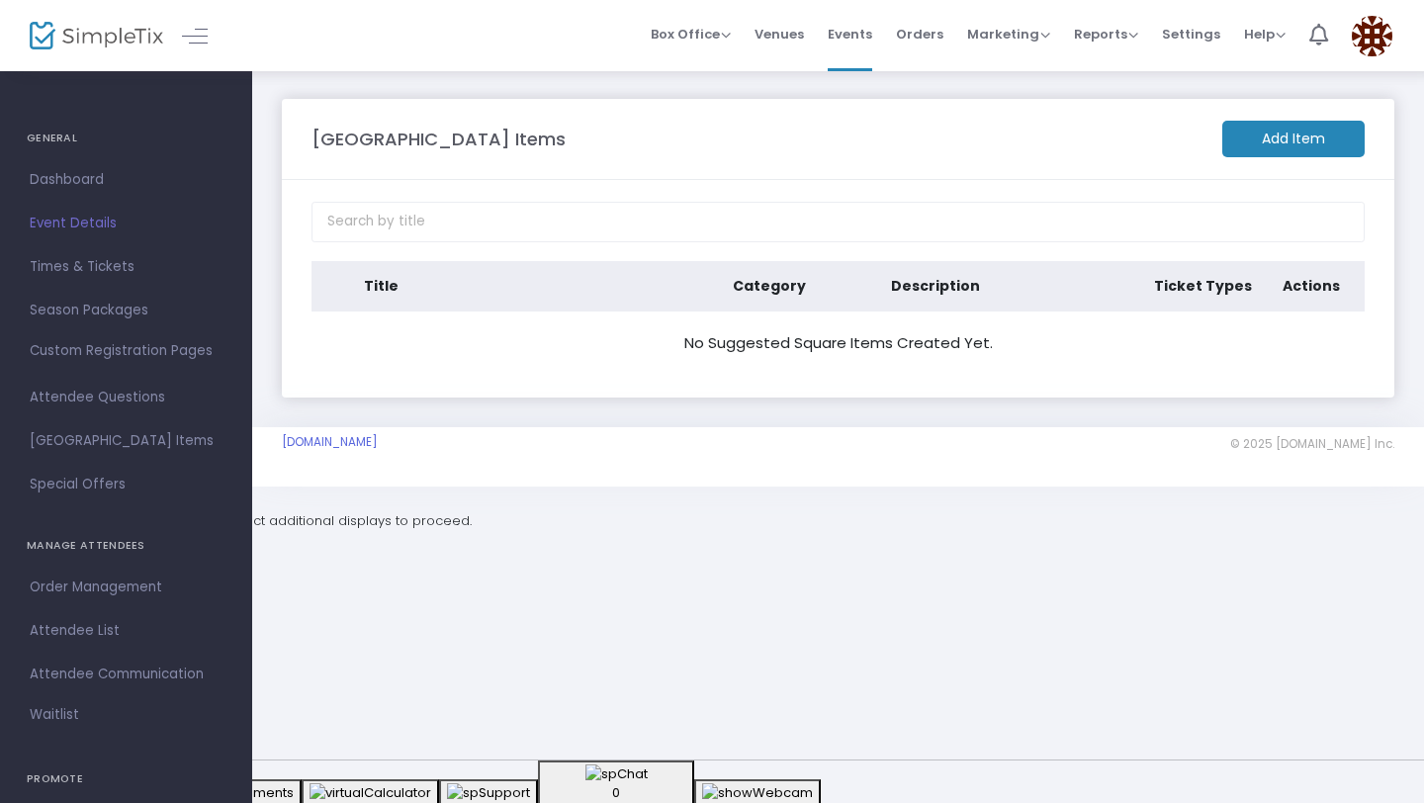
click at [1249, 137] on m-button "Add Item" at bounding box center [1294, 139] width 142 height 37
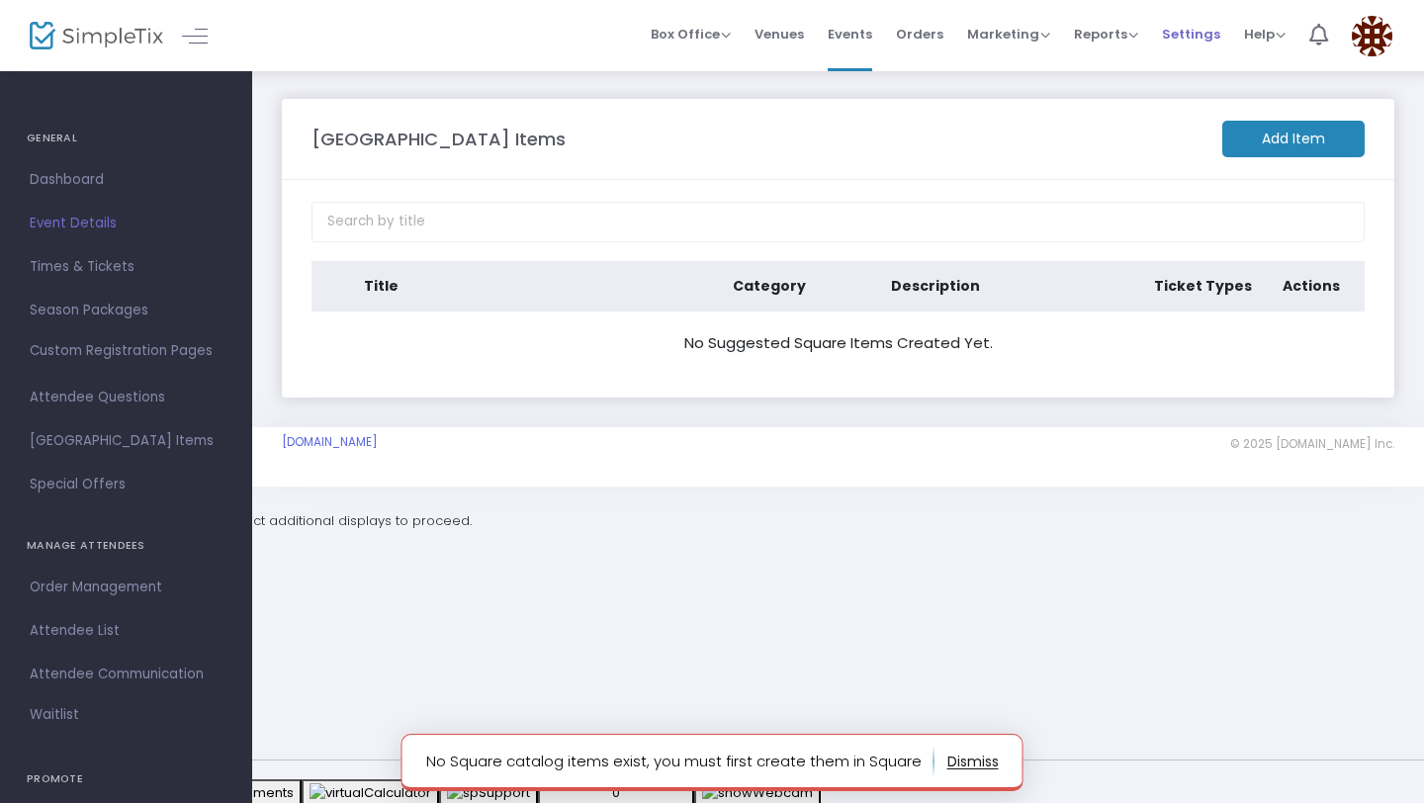
click at [1186, 44] on span "Settings" at bounding box center [1191, 34] width 58 height 50
